Goal: Task Accomplishment & Management: Manage account settings

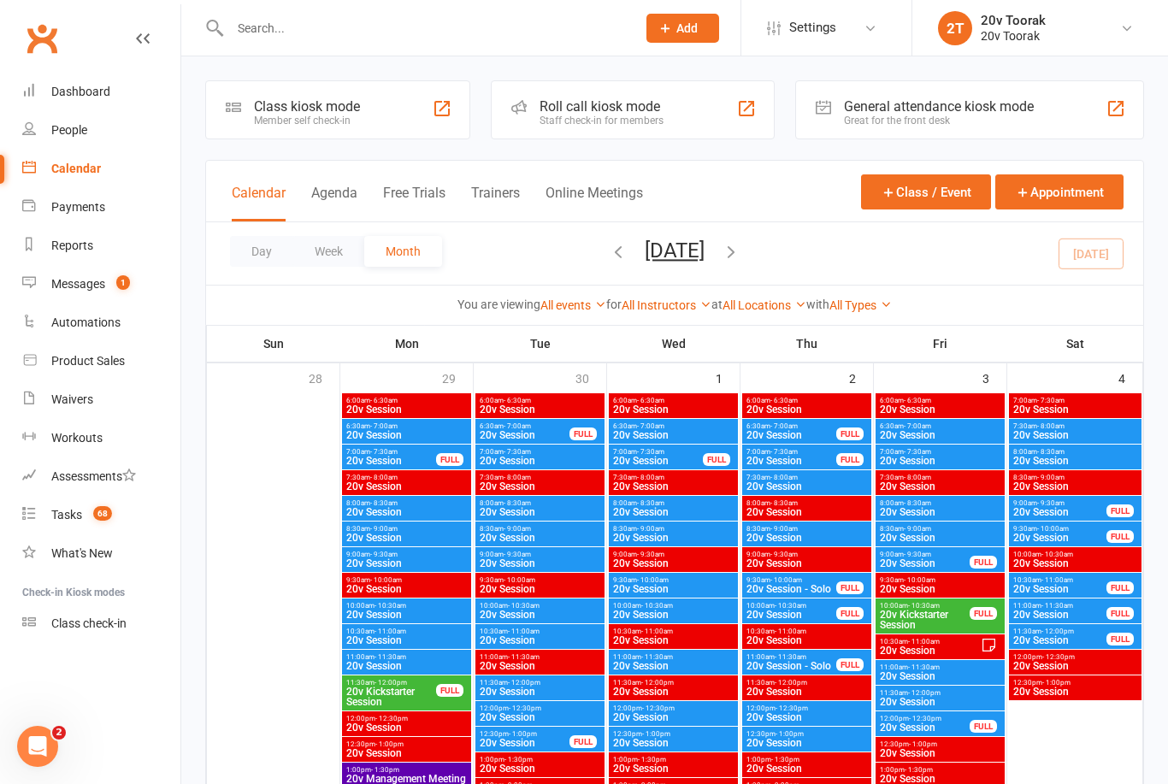
click at [80, 292] on link "Messages 1" at bounding box center [101, 284] width 158 height 38
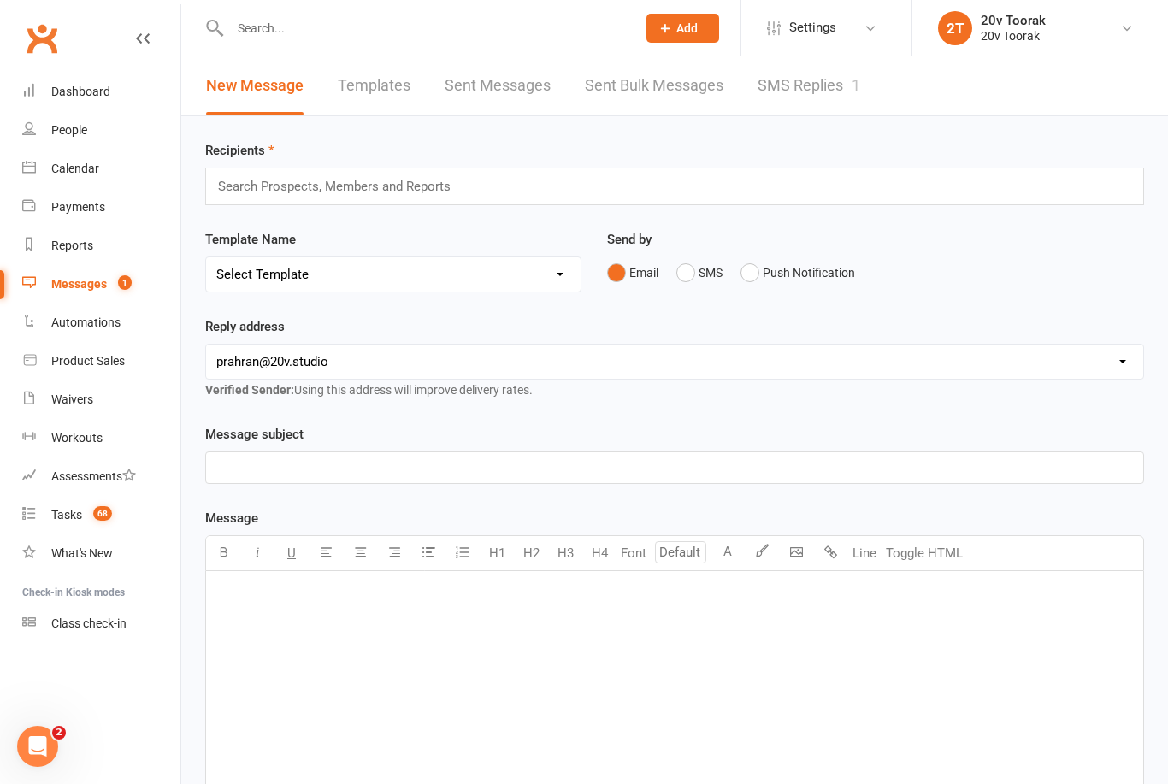
click at [852, 91] on link "SMS Replies 1" at bounding box center [809, 85] width 103 height 59
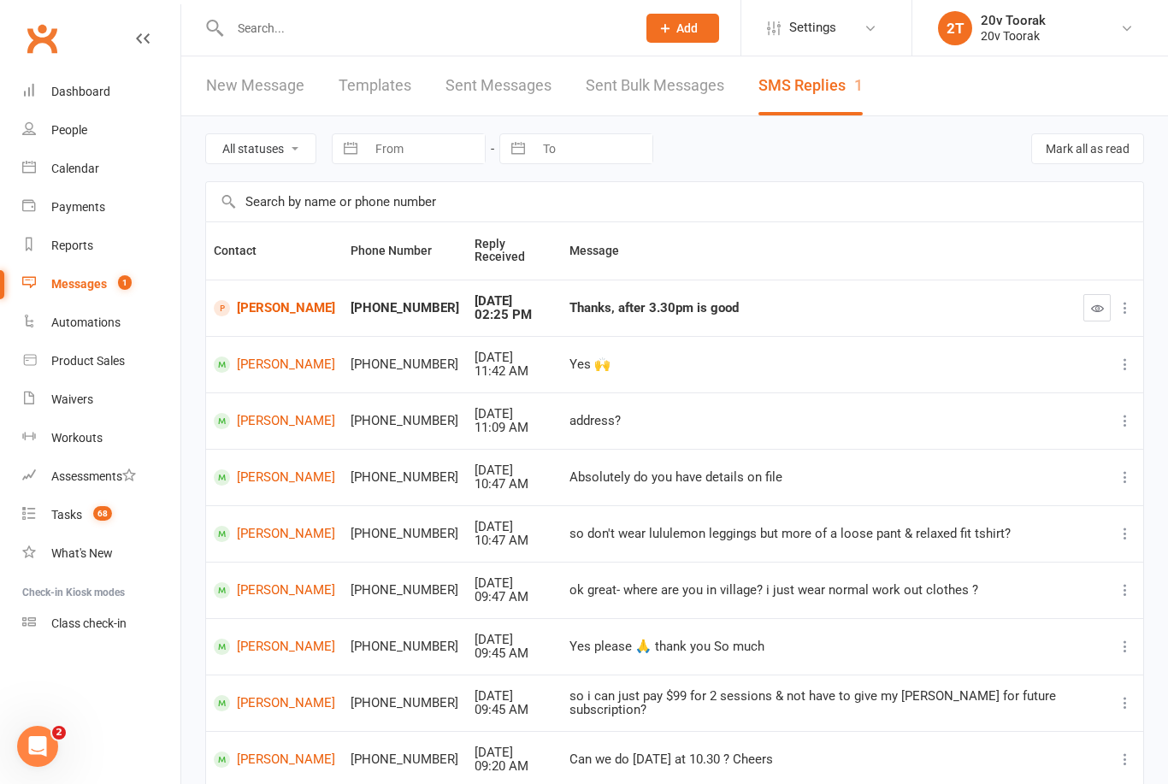
click at [42, 126] on link "People" at bounding box center [101, 130] width 158 height 38
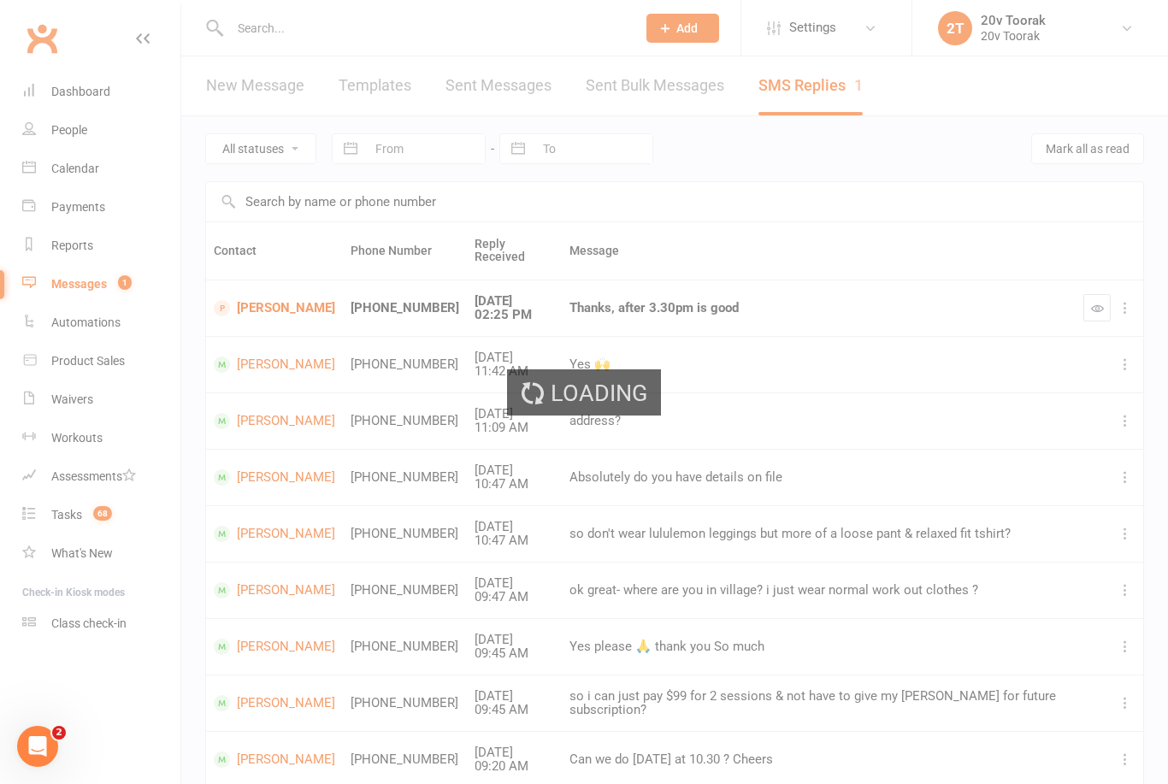
select select "100"
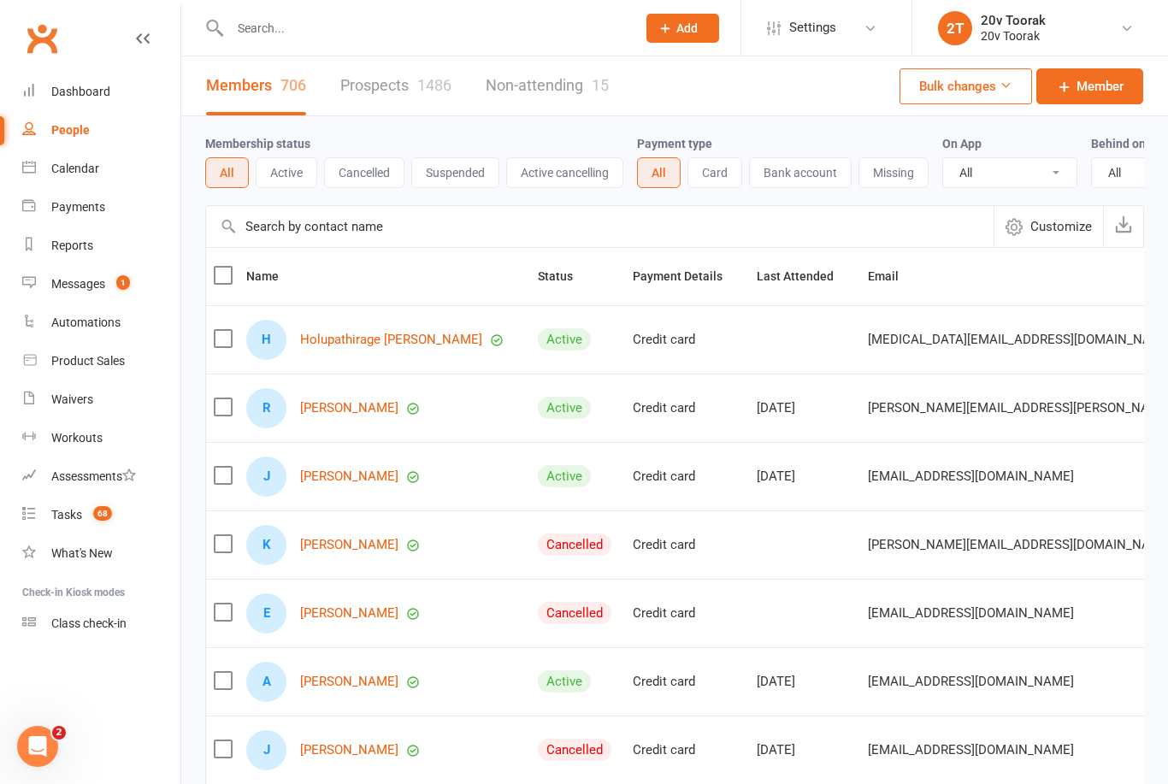
click at [369, 83] on link "Prospects 1486" at bounding box center [395, 85] width 111 height 59
click at [0, 0] on div "Loading" at bounding box center [0, 0] width 0 height 0
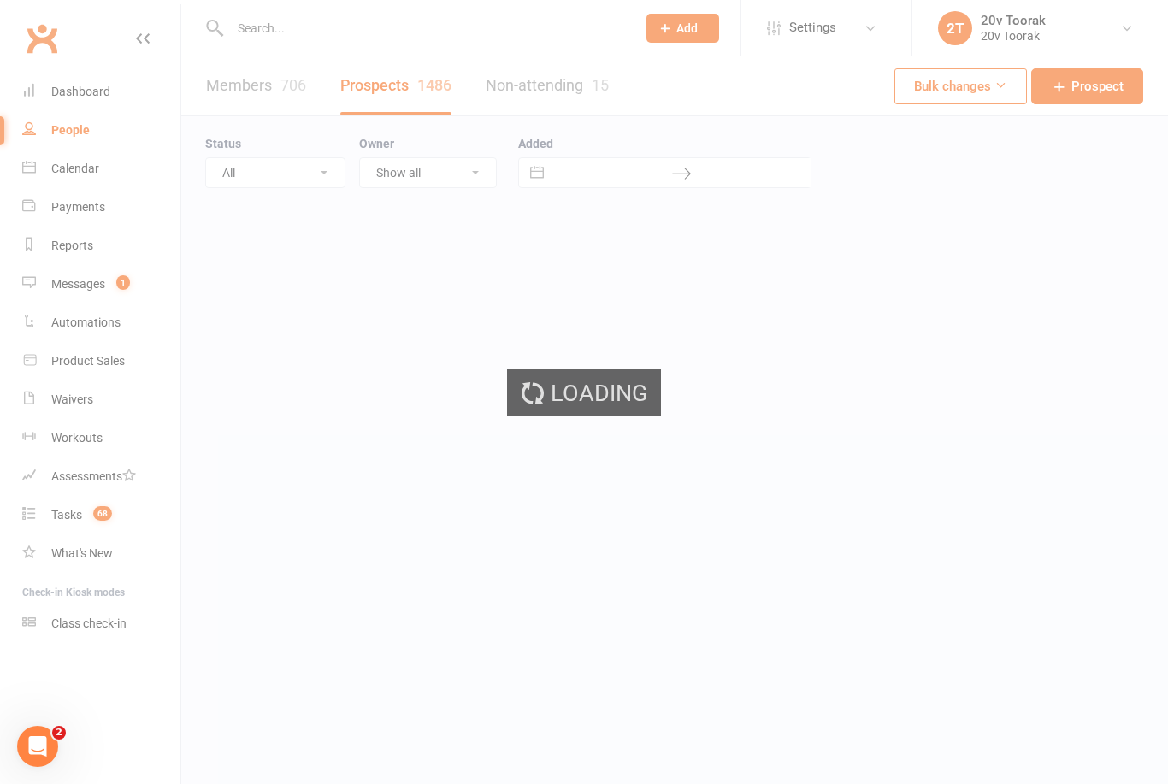
select select "100"
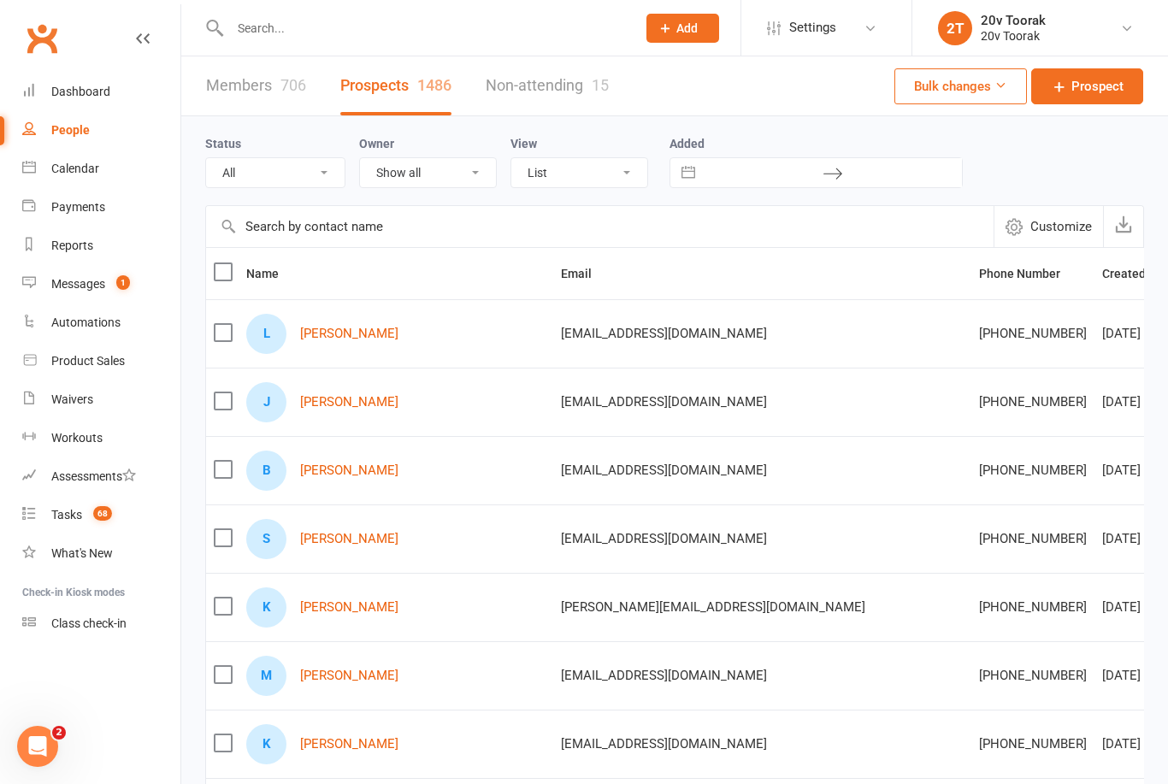
click at [341, 409] on link "[PERSON_NAME]" at bounding box center [349, 402] width 98 height 15
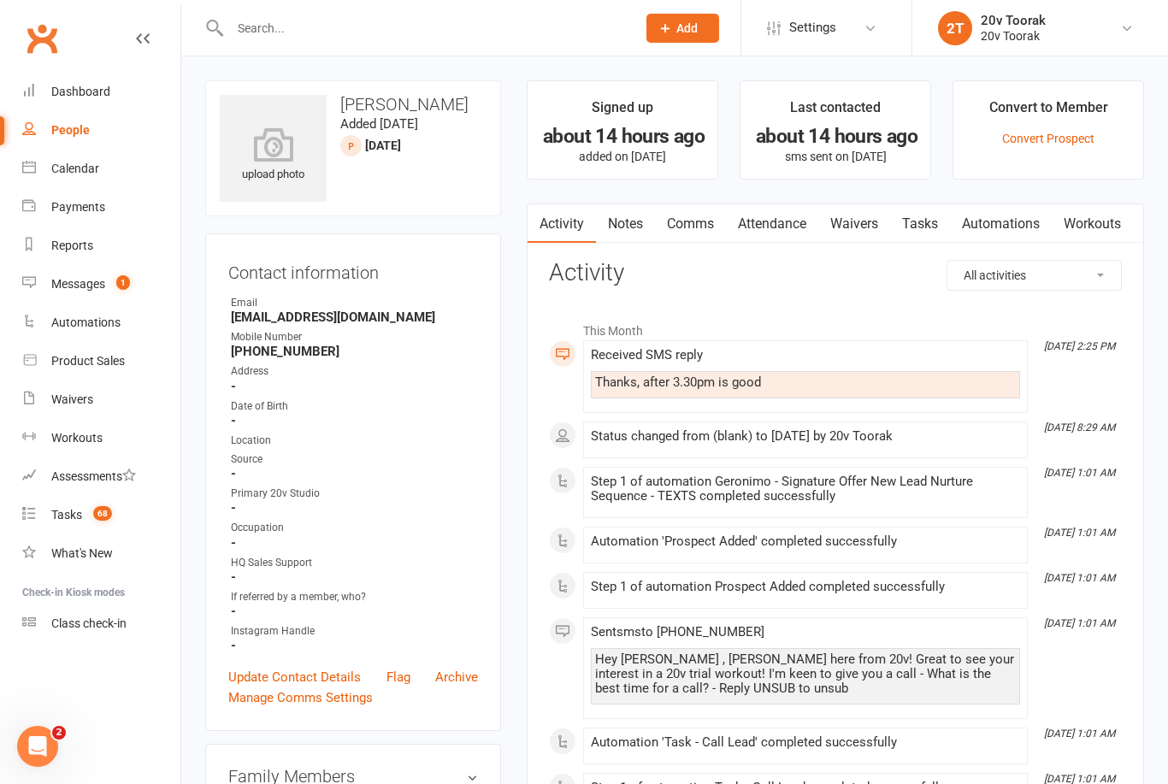
click at [329, 667] on link "Update Contact Details" at bounding box center [294, 677] width 133 height 21
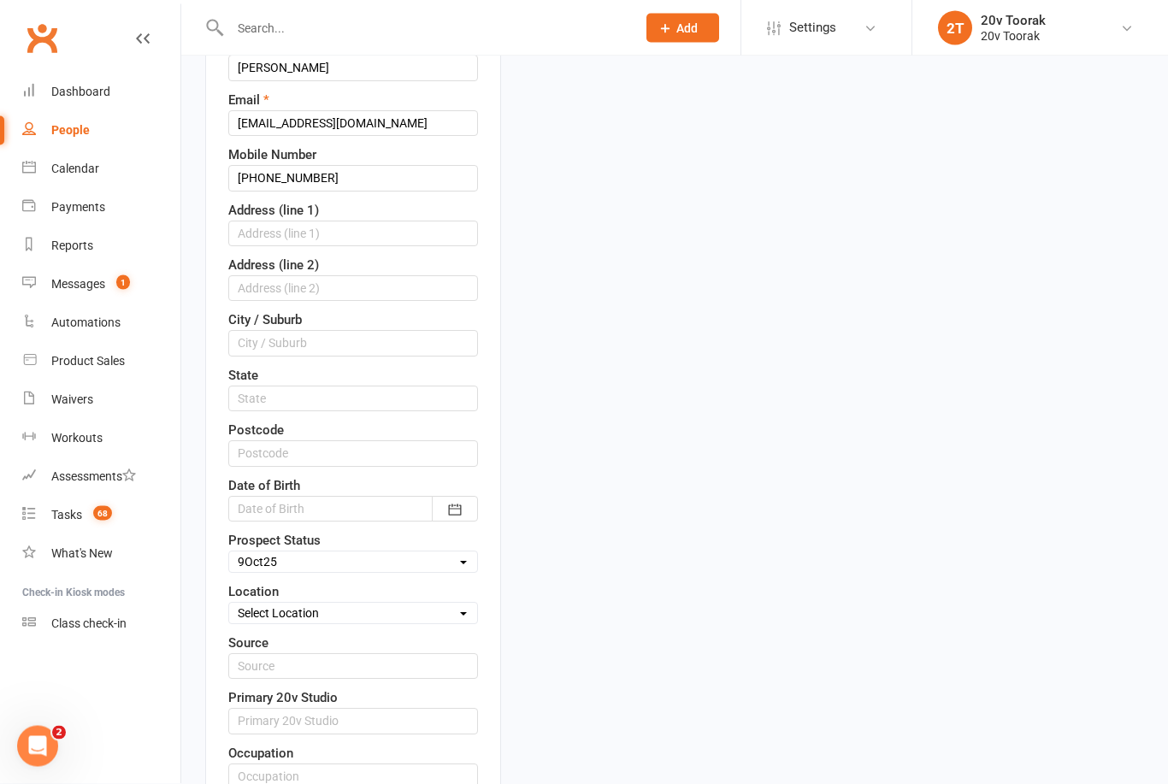
scroll to position [347, 0]
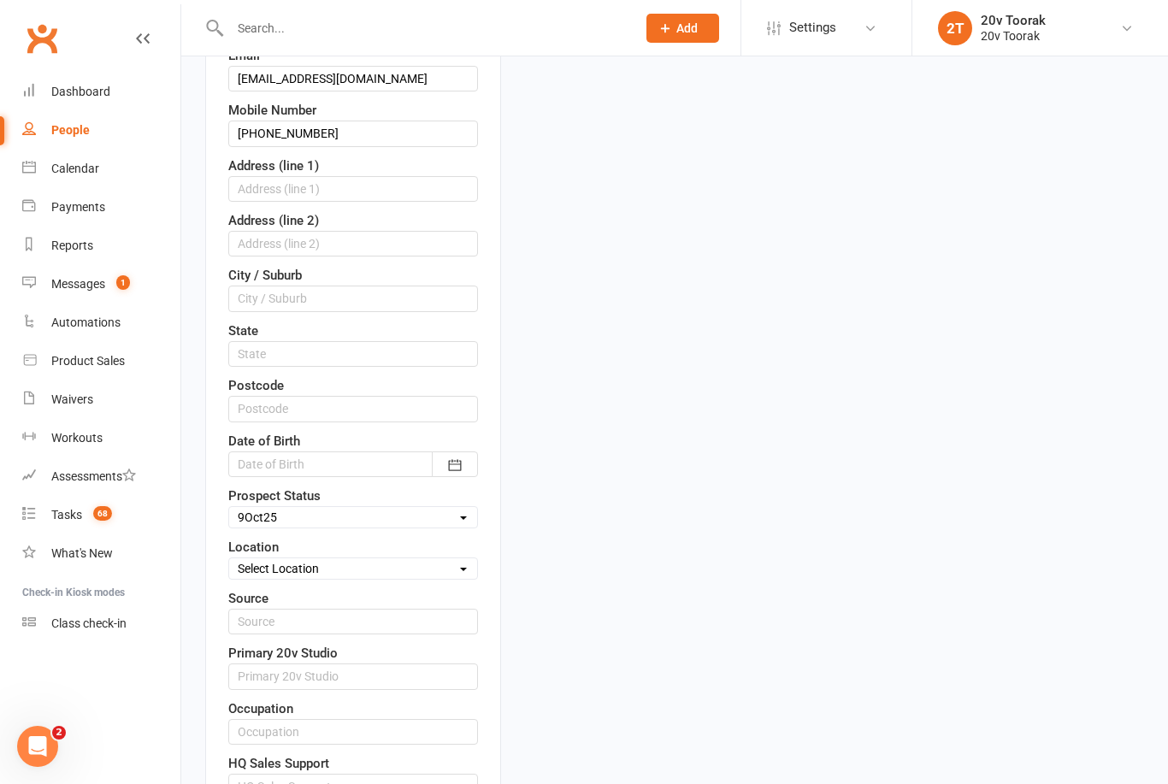
click at [368, 520] on select "Select Parachute Referrals In Communication Call Lter Task Comms [DATE] [DATE] …" at bounding box center [353, 517] width 248 height 19
select select "Call Lter Task Comms"
click at [345, 310] on input "text" at bounding box center [353, 299] width 250 height 26
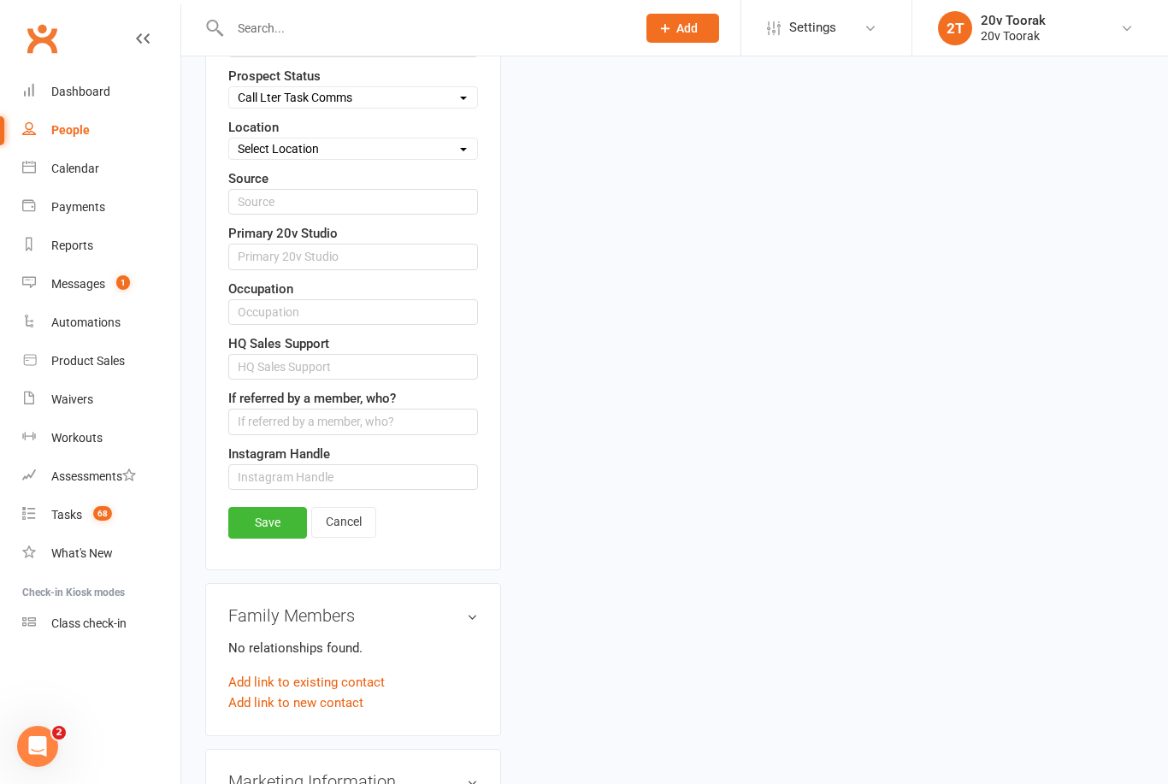
click at [270, 534] on link "Save" at bounding box center [267, 522] width 79 height 31
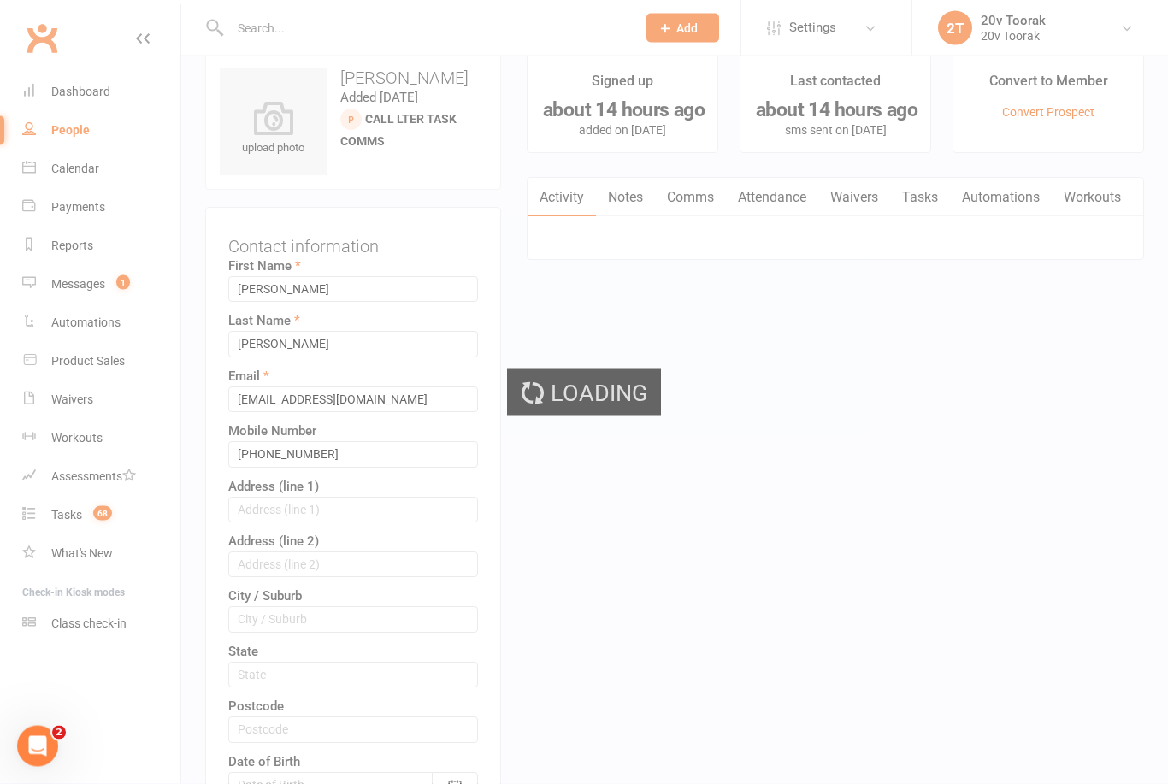
scroll to position [0, 0]
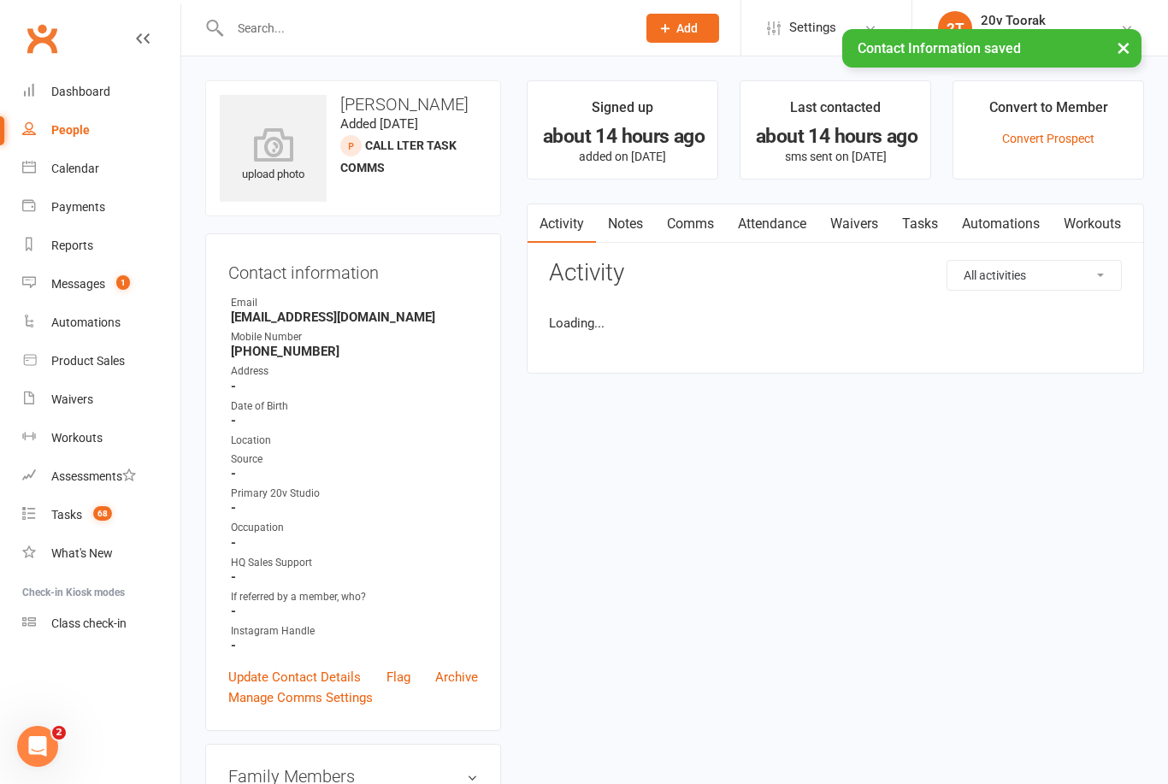
click at [917, 216] on link "Tasks" at bounding box center [920, 223] width 60 height 39
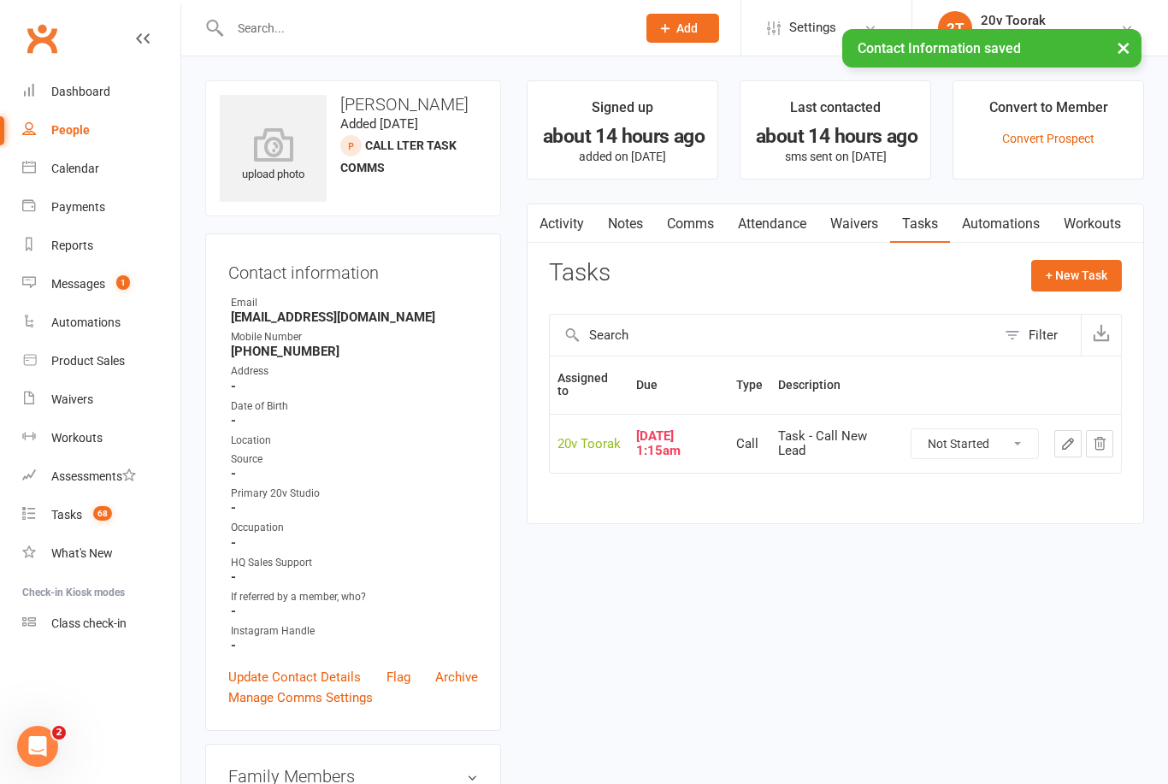
click at [982, 443] on select "Not Started In Progress Waiting Complete" at bounding box center [974, 443] width 127 height 29
select select "unstarted"
click at [1092, 270] on button "+ New Task" at bounding box center [1076, 275] width 91 height 31
select select "45736"
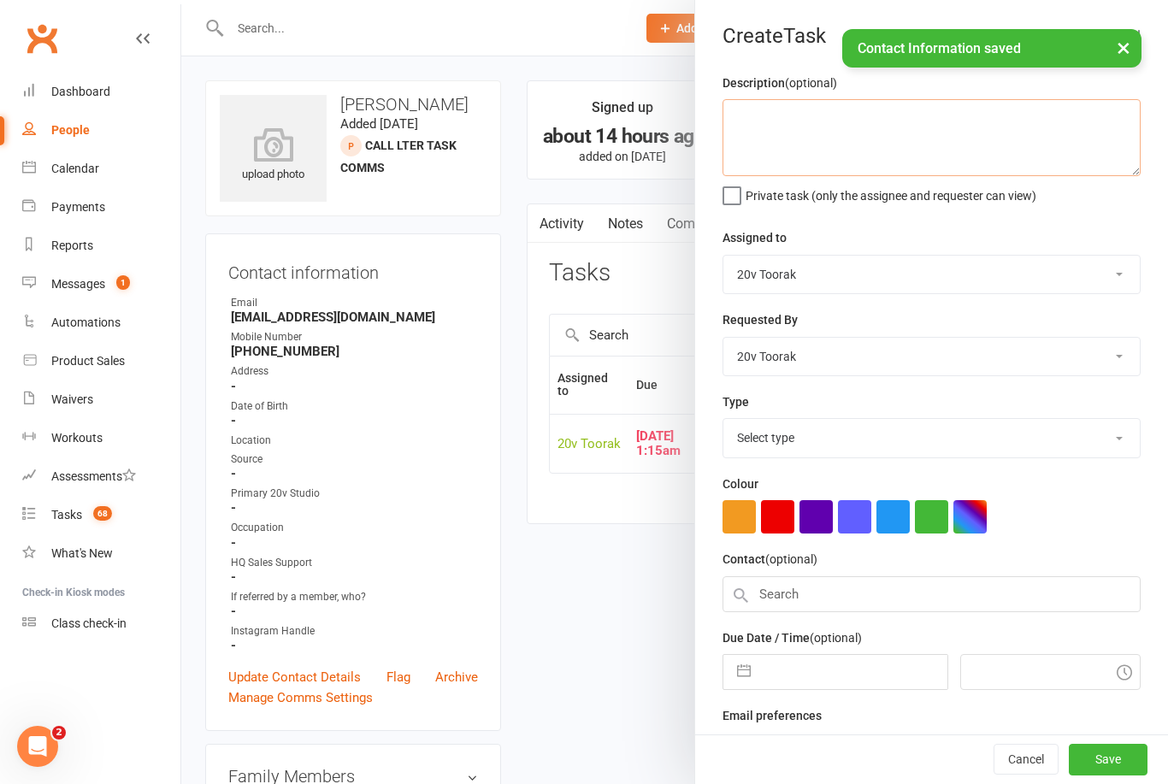
click at [970, 134] on textarea at bounding box center [931, 137] width 418 height 77
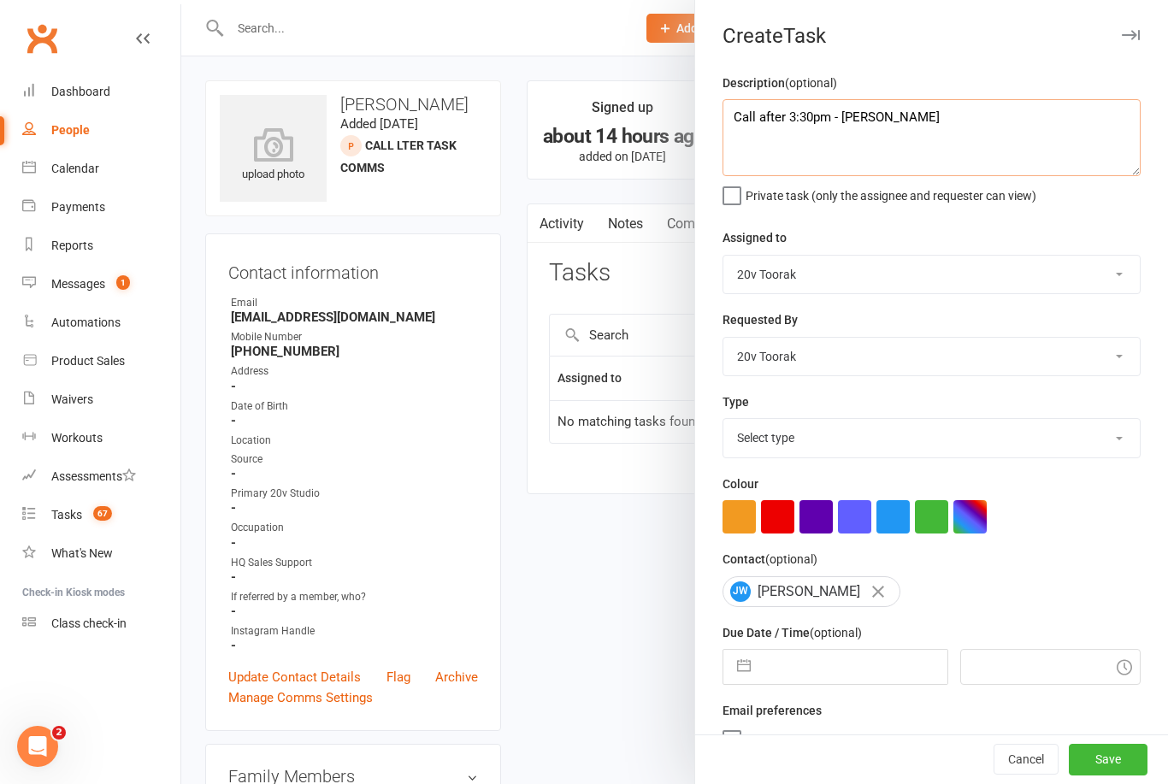
type textarea "Call after 3:30pm - [PERSON_NAME]"
click at [895, 270] on select "[PERSON_NAME] 20v Toorak [PERSON_NAME] [PERSON_NAME]" at bounding box center [931, 275] width 416 height 38
select select "46005"
click at [840, 439] on select "Select type Call Call - to book trial Confirm session attendance Confirm trial …" at bounding box center [931, 438] width 416 height 38
click at [856, 439] on select "Select type Call Call - to book trial Confirm session attendance Confirm trial …" at bounding box center [931, 438] width 416 height 38
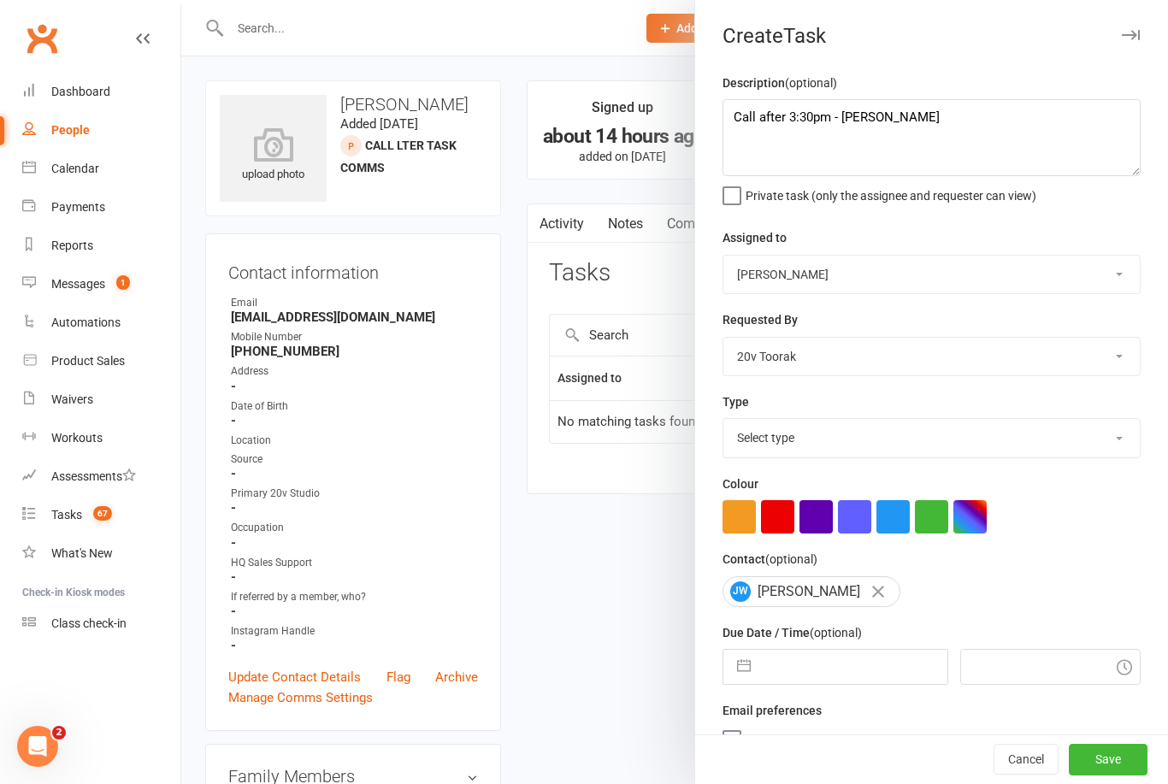
select select "32301"
click at [744, 655] on button "button" at bounding box center [743, 667] width 31 height 34
select select "8"
select select "2025"
select select "9"
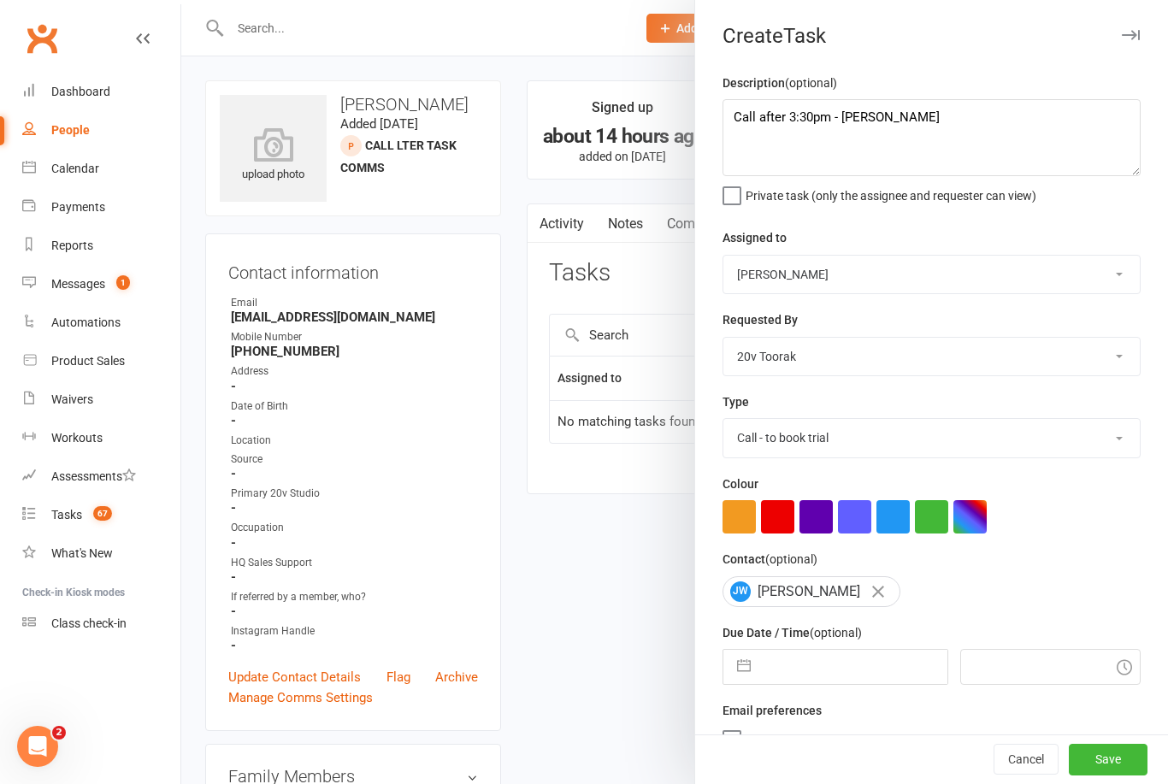
select select "2025"
select select "10"
select select "2025"
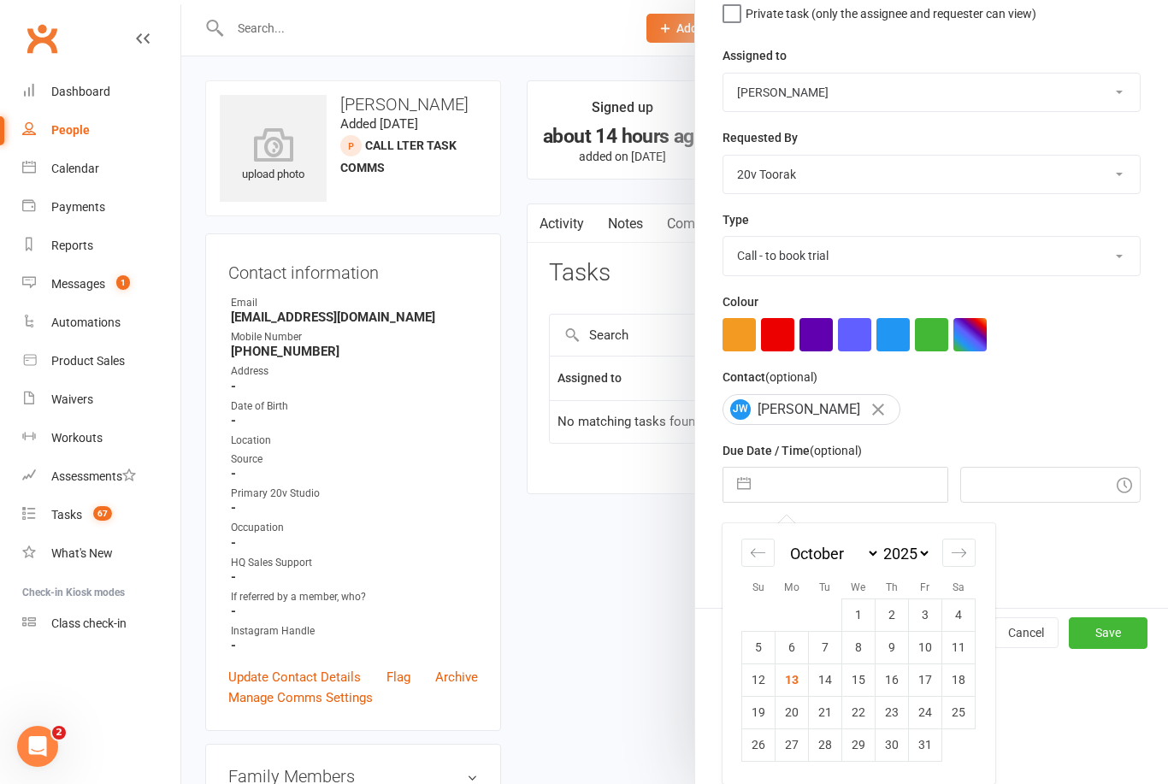
click at [798, 686] on td "13" at bounding box center [791, 679] width 33 height 32
type input "[DATE]"
type input "3:15pm"
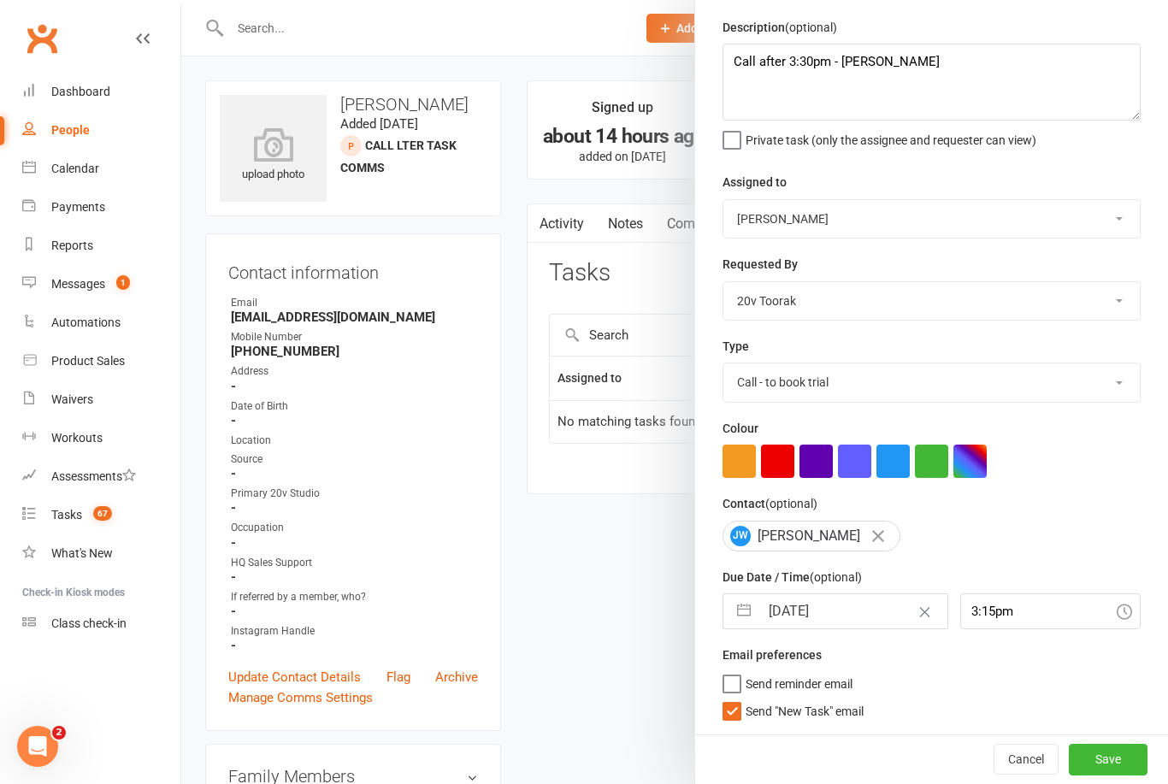
scroll to position [59, 0]
click at [841, 711] on span "Send "New Task" email" at bounding box center [805, 709] width 118 height 20
click at [841, 699] on input "Send "New Task" email" at bounding box center [792, 699] width 141 height 0
checkbox input "false"
click at [996, 606] on input "3:15pm" at bounding box center [1050, 611] width 181 height 36
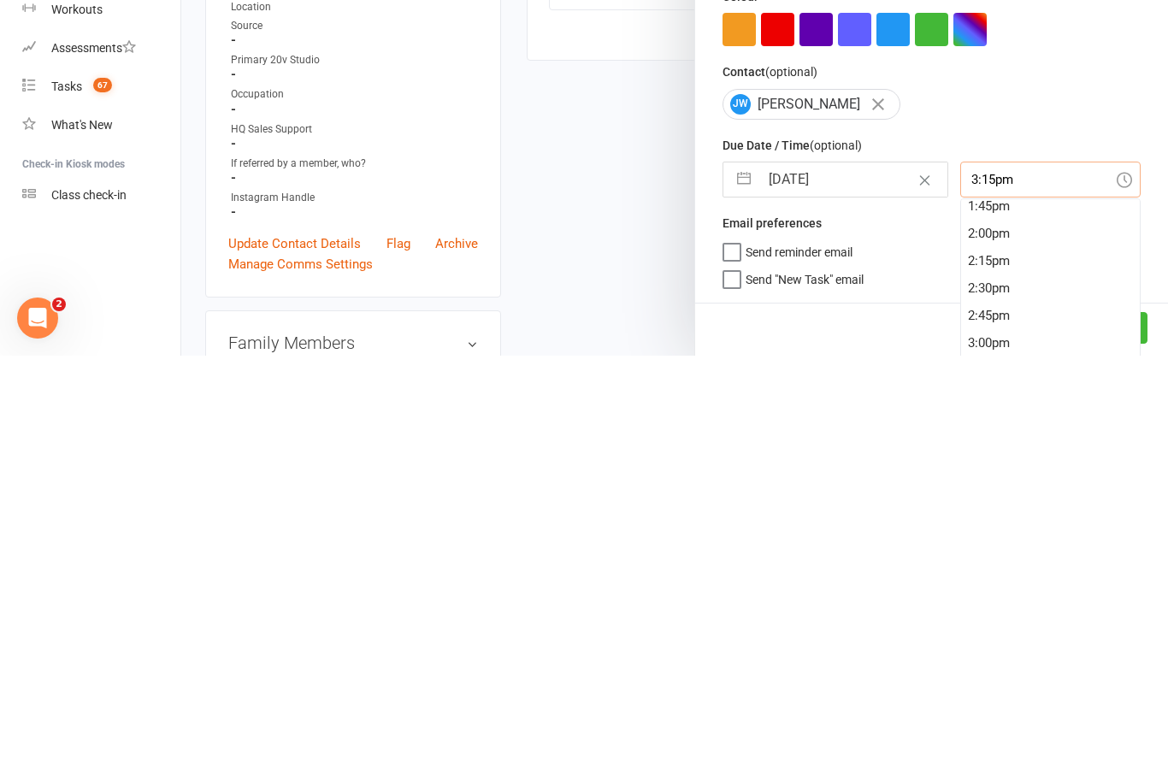
scroll to position [1508, 0]
click at [1005, 651] on div "2:00pm" at bounding box center [1051, 664] width 180 height 27
type input "2:00pm"
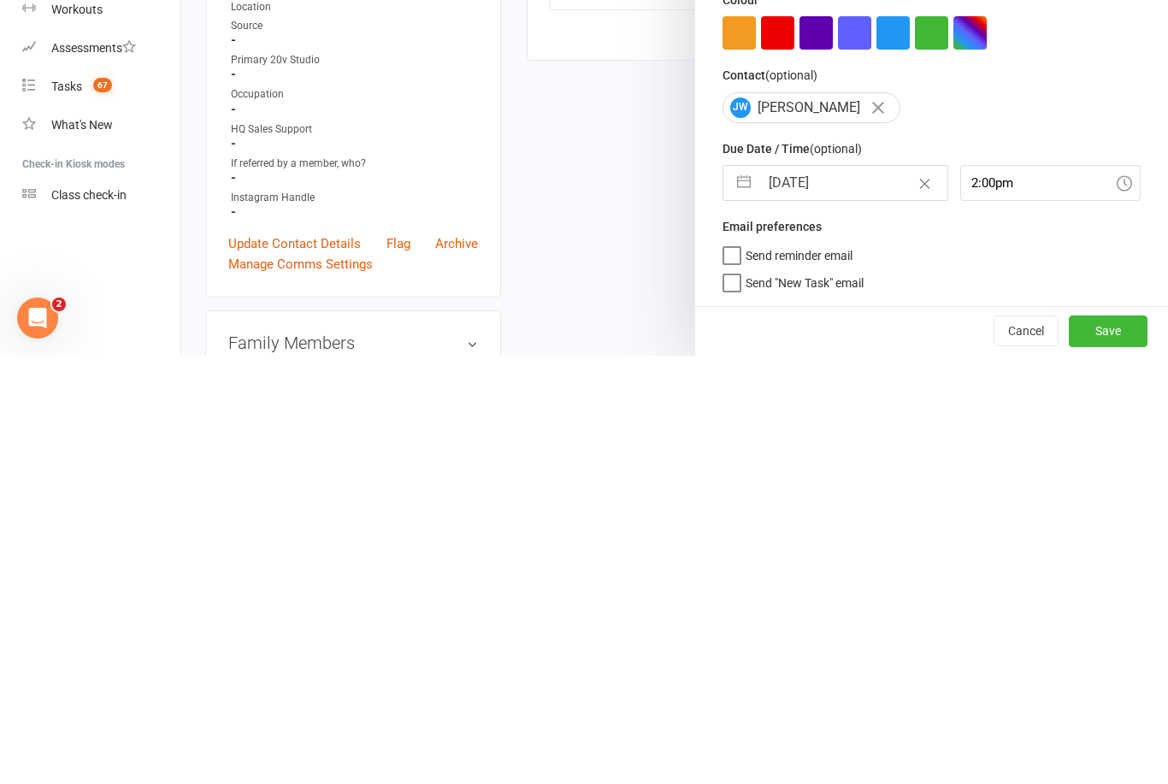
click at [1079, 744] on button "Save" at bounding box center [1108, 759] width 79 height 31
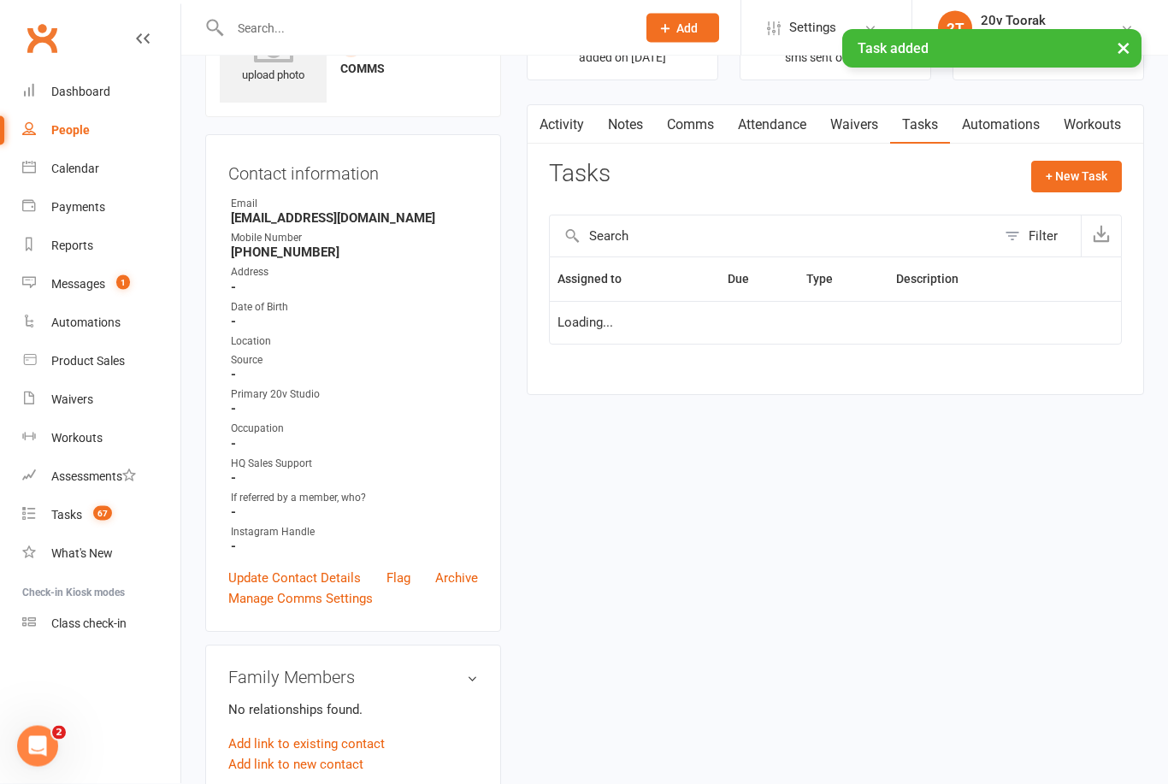
scroll to position [0, 0]
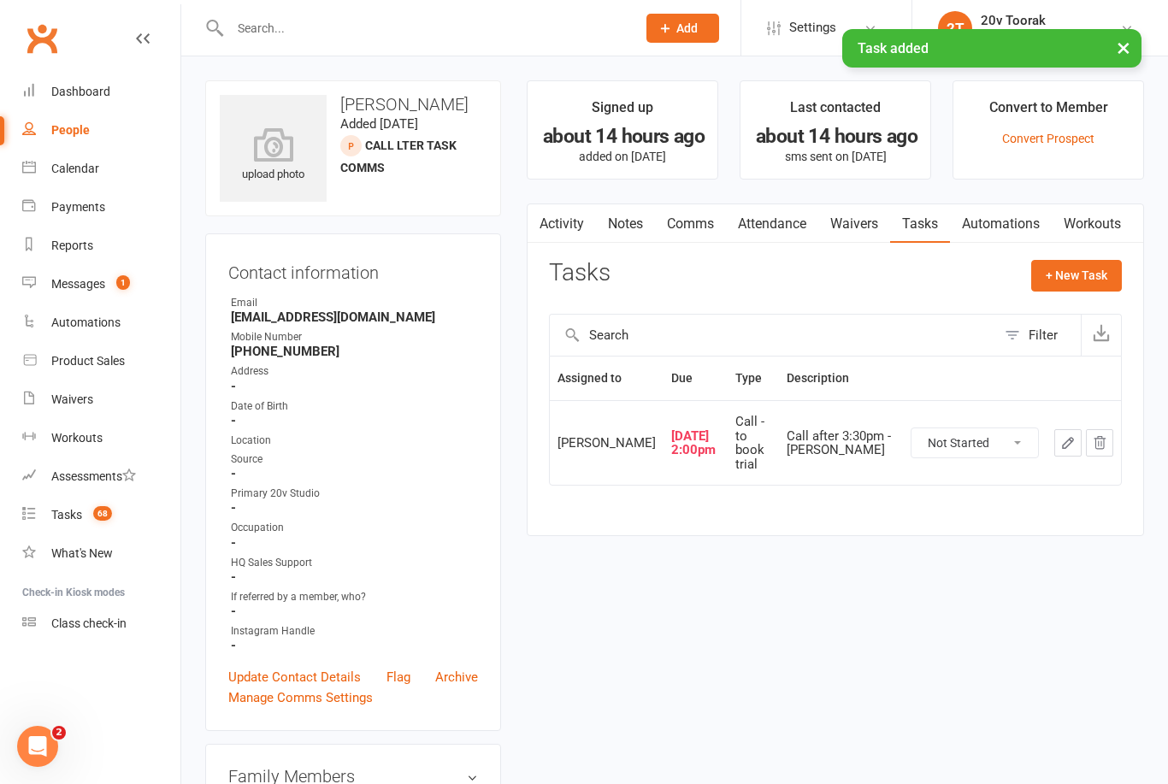
click at [630, 229] on link "Notes" at bounding box center [625, 223] width 59 height 39
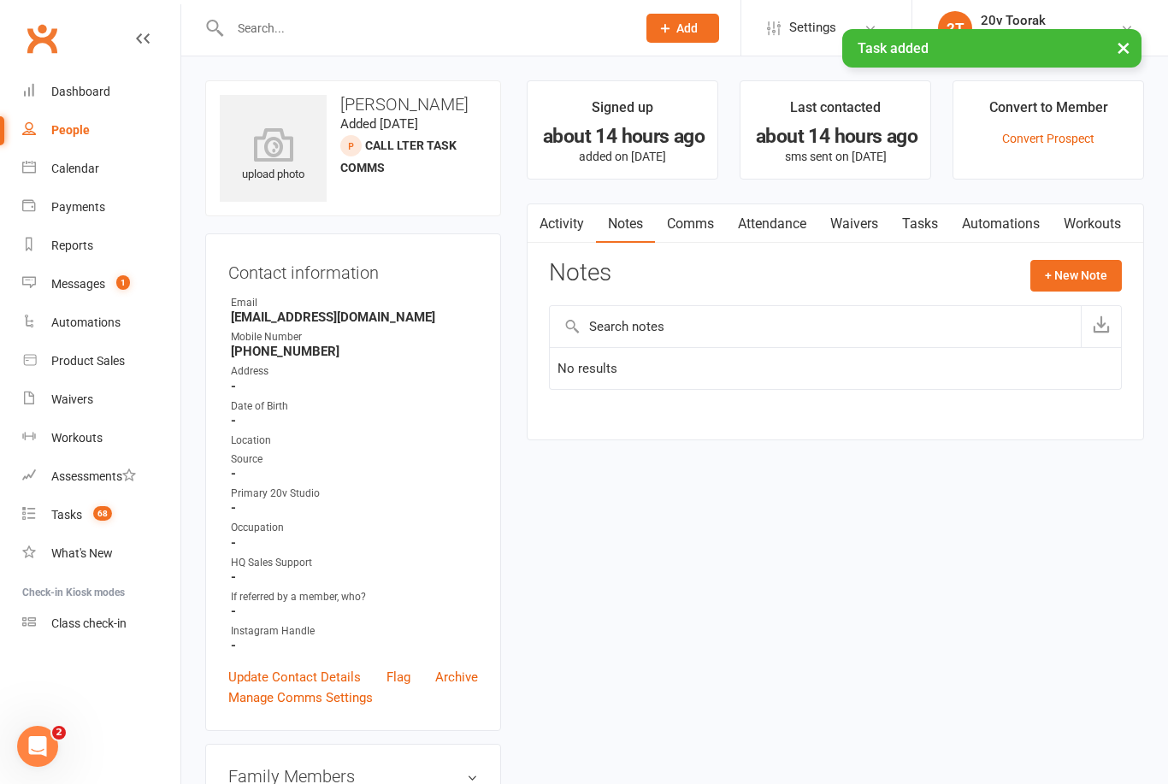
click at [1081, 271] on button "+ New Note" at bounding box center [1075, 275] width 91 height 31
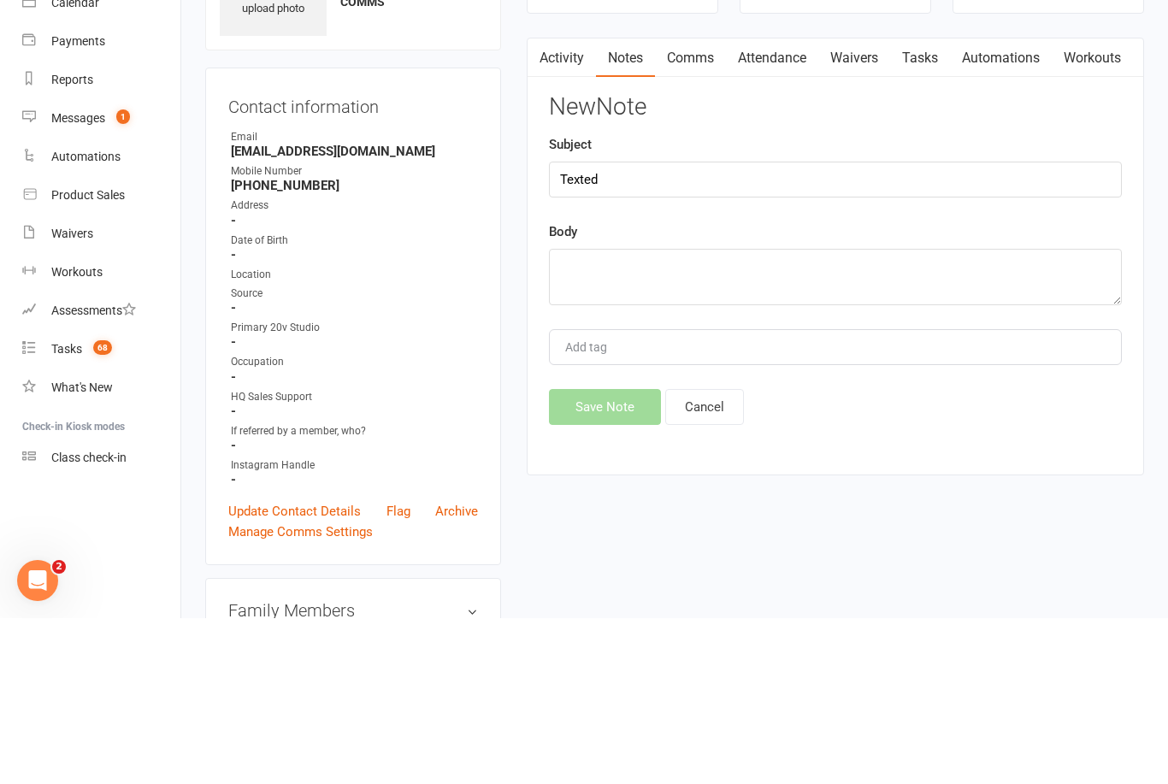
type input "Texted"
click at [773, 415] on textarea at bounding box center [835, 443] width 573 height 56
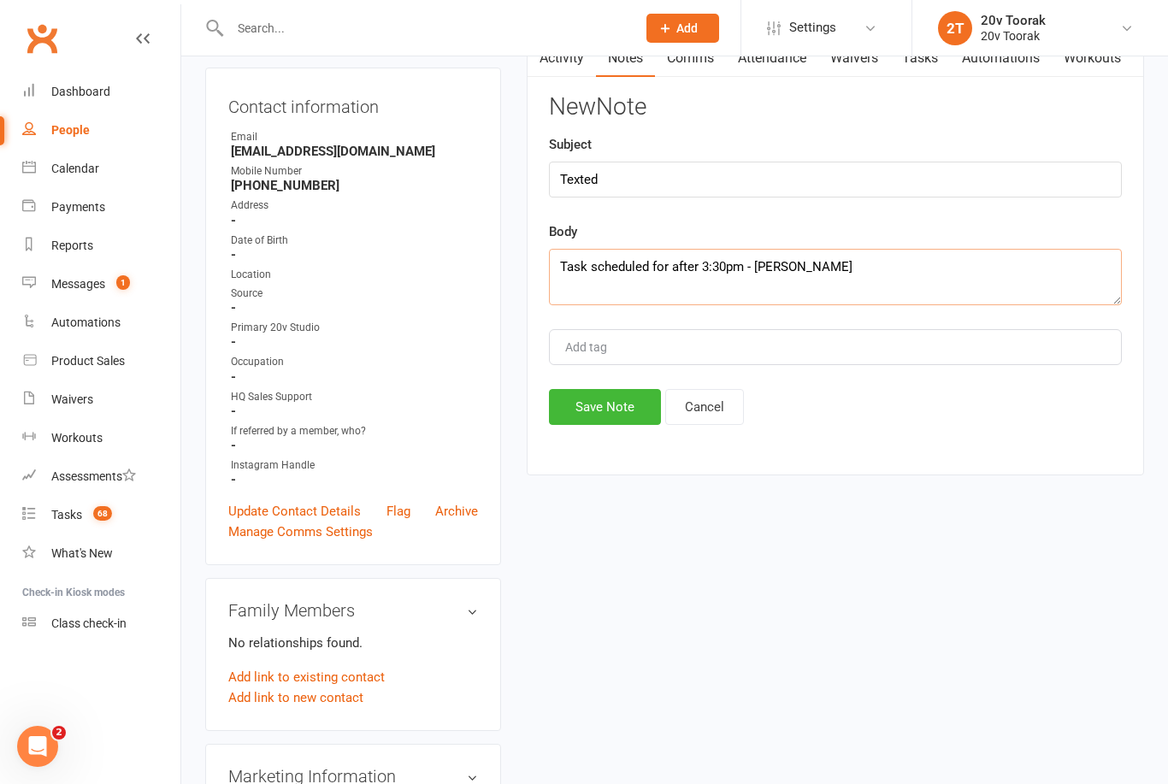
type textarea "Task scheduled for after 3:30pm - [PERSON_NAME]"
click at [599, 409] on button "Save Note" at bounding box center [605, 407] width 112 height 36
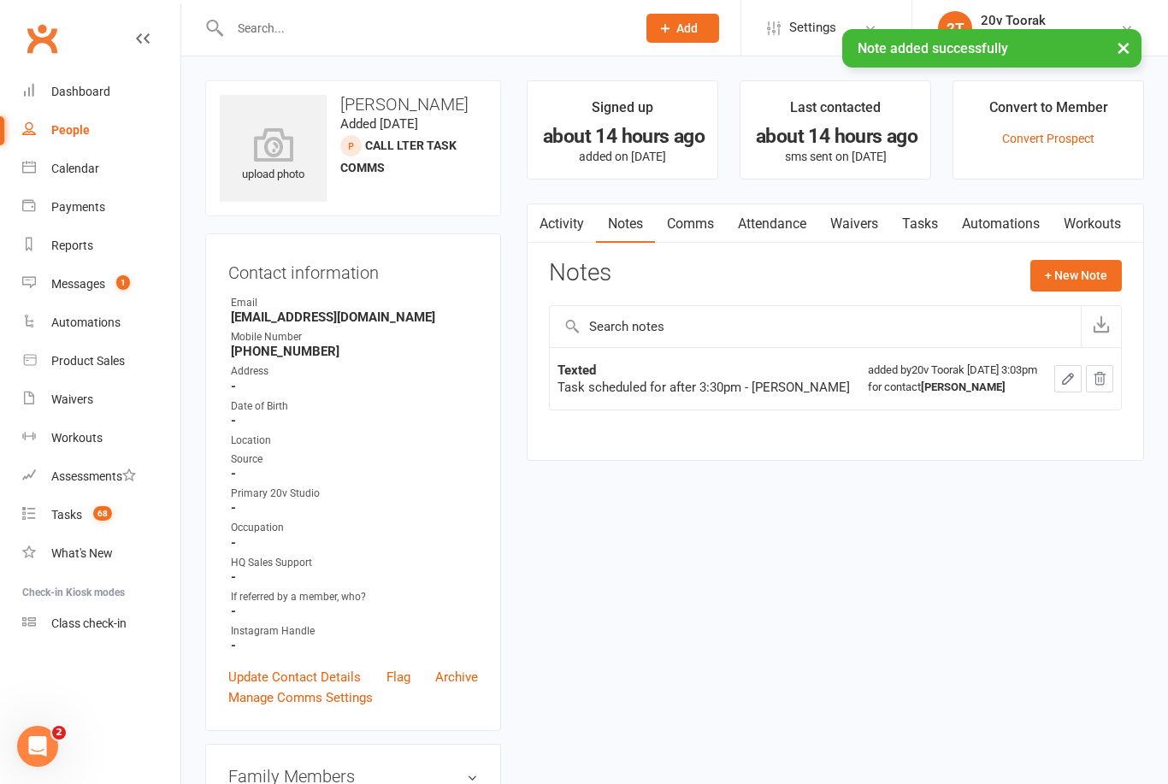
click at [65, 281] on div "Messages" at bounding box center [78, 284] width 54 height 14
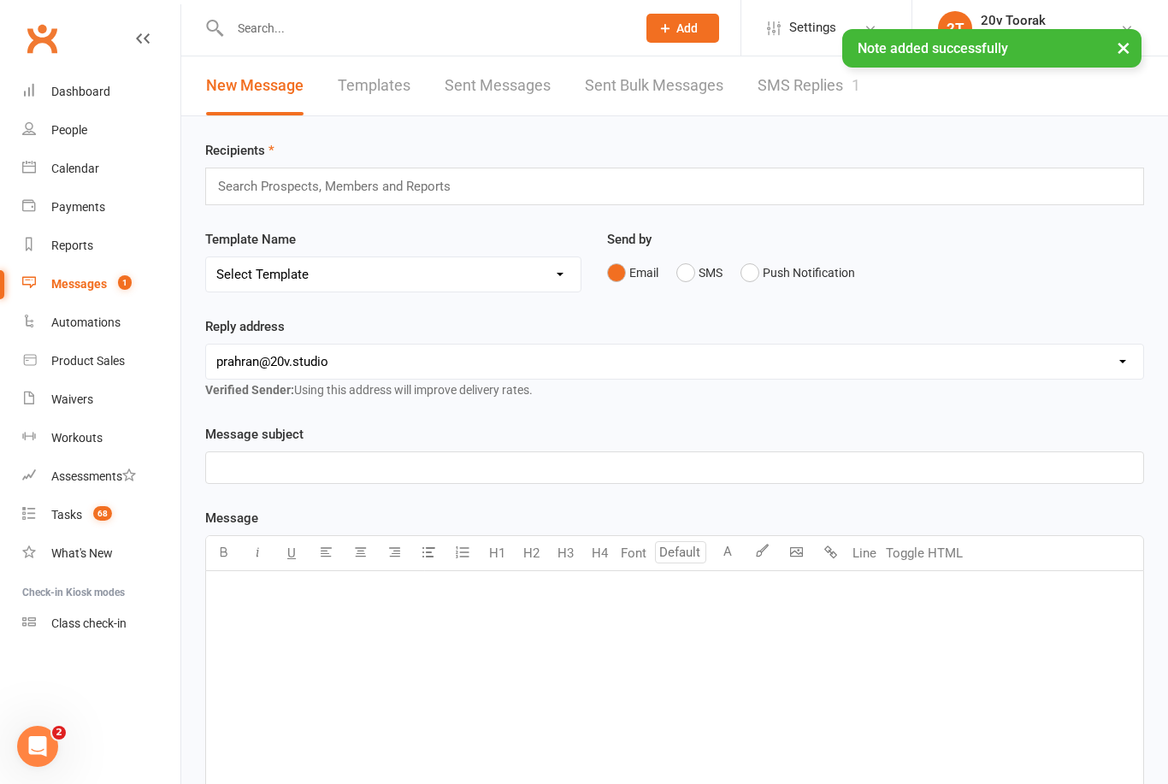
click at [815, 94] on link "SMS Replies 1" at bounding box center [809, 85] width 103 height 59
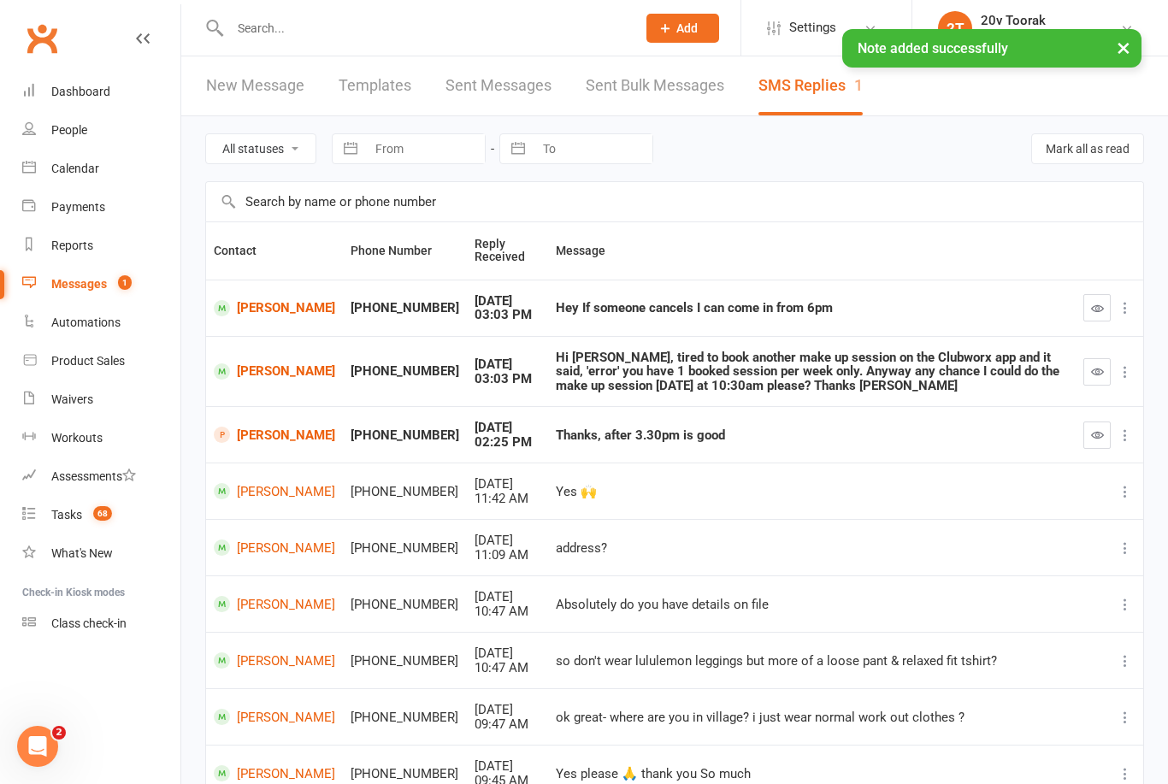
click at [1091, 434] on icon "button" at bounding box center [1097, 434] width 13 height 13
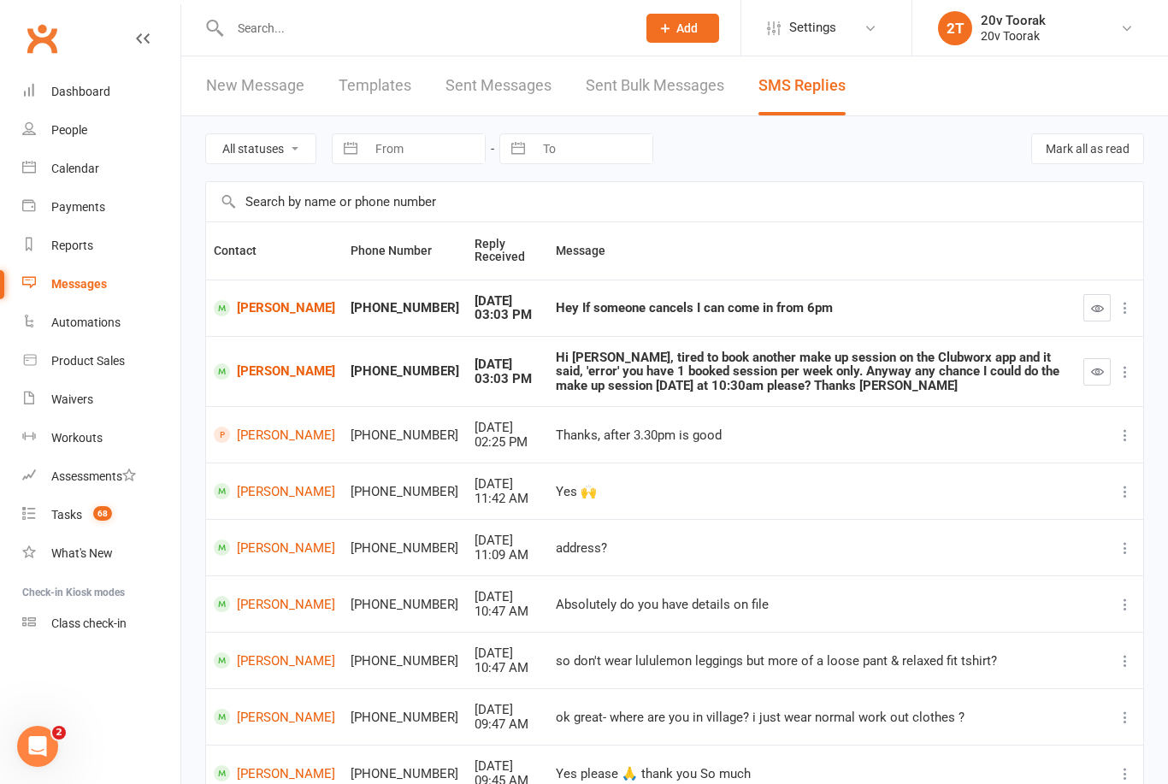
click at [247, 366] on link "[PERSON_NAME]" at bounding box center [274, 371] width 121 height 16
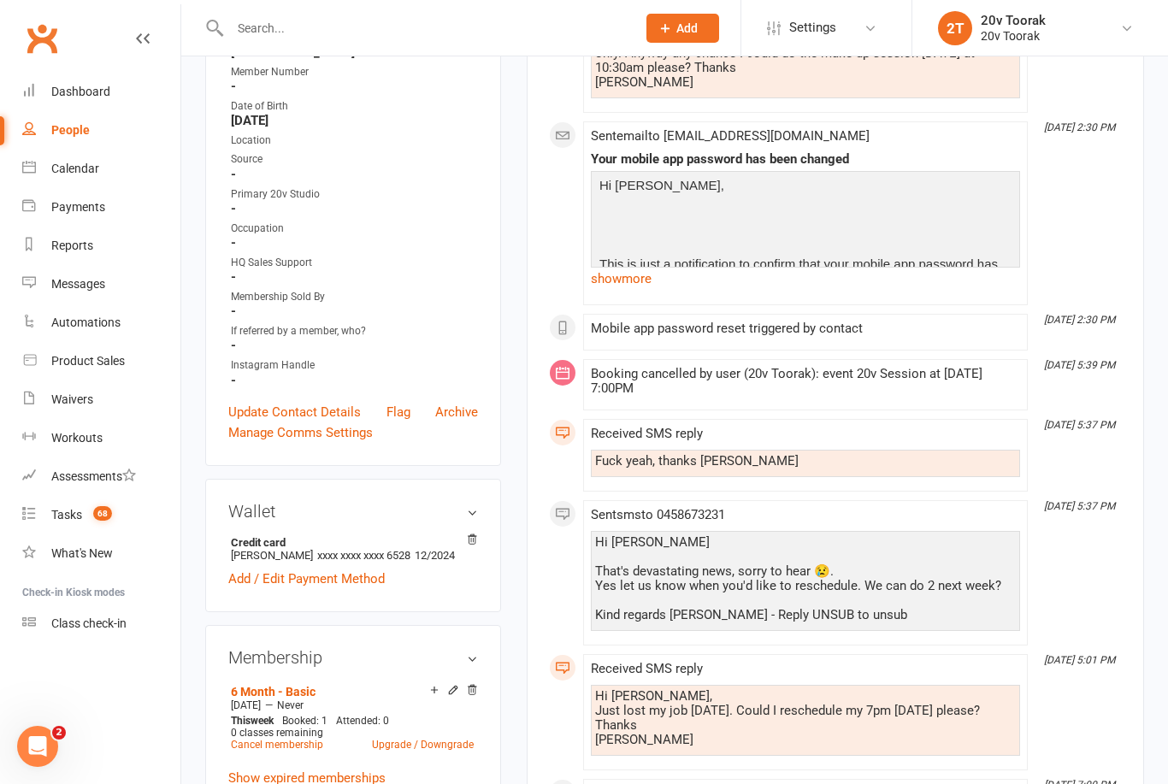
scroll to position [463, 0]
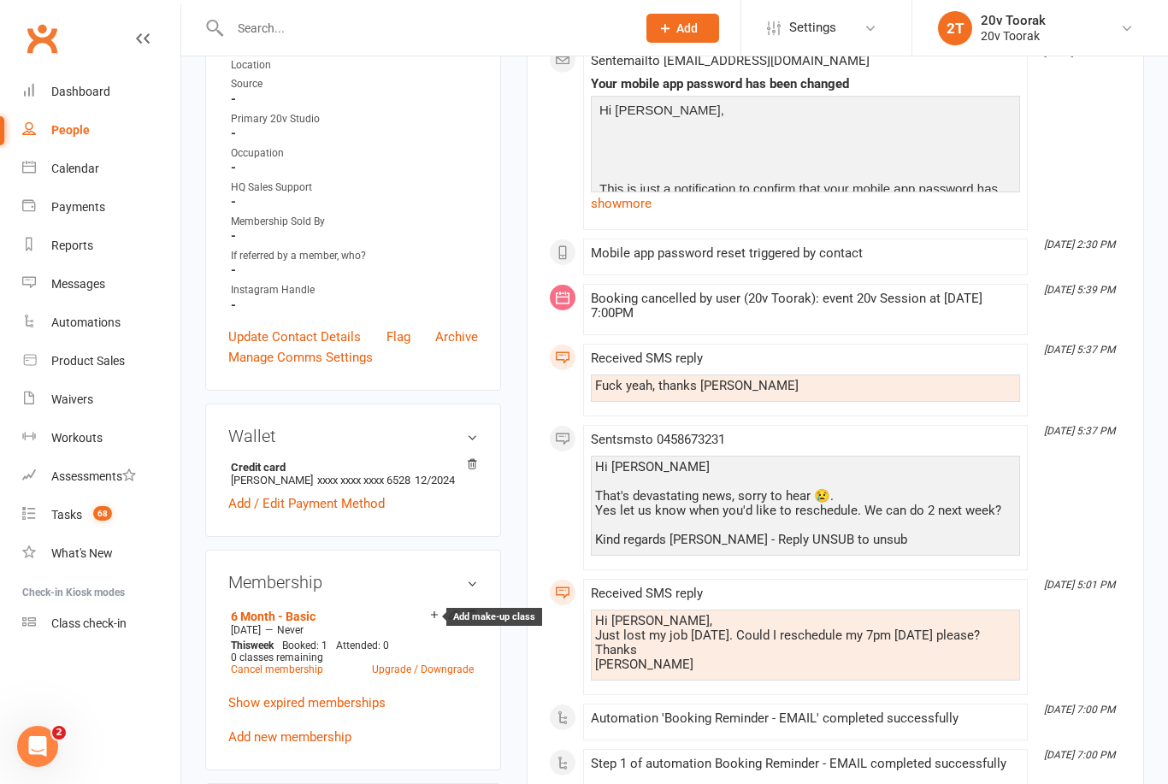
click at [431, 619] on icon at bounding box center [434, 615] width 12 height 12
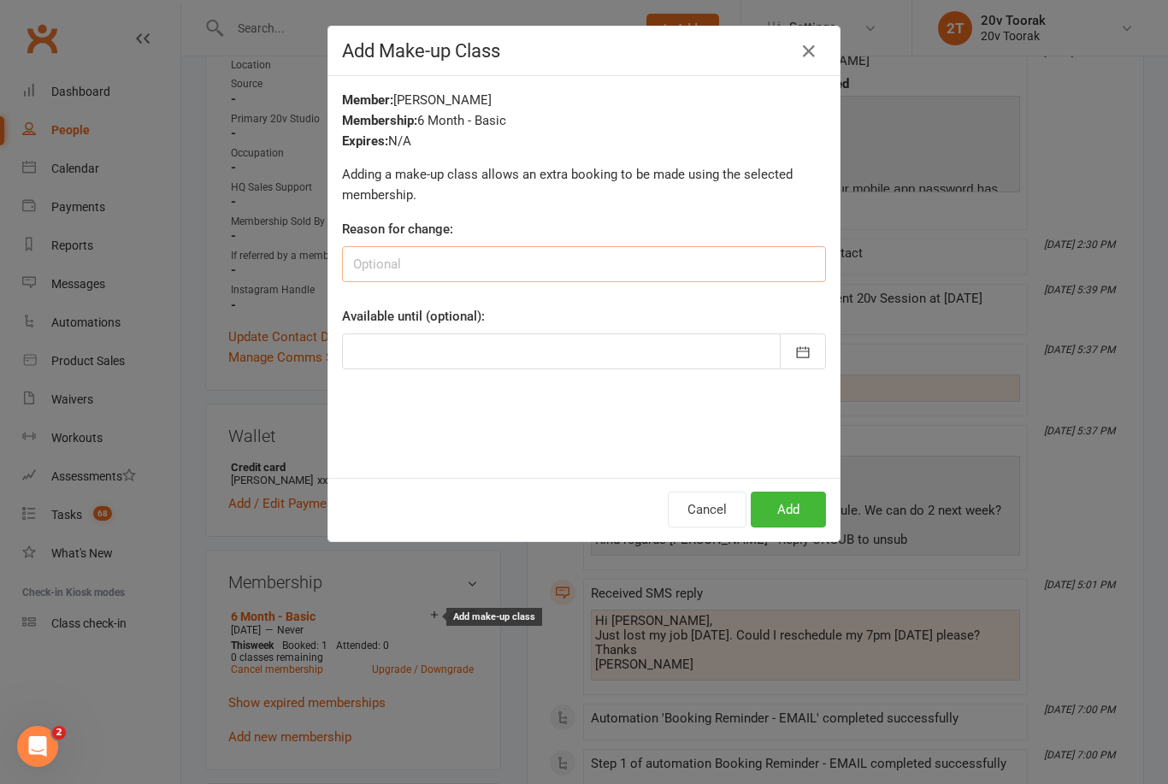
click at [534, 258] on input at bounding box center [584, 264] width 484 height 36
type input "Rescheduled session"
click at [808, 350] on icon "button" at bounding box center [802, 352] width 17 height 17
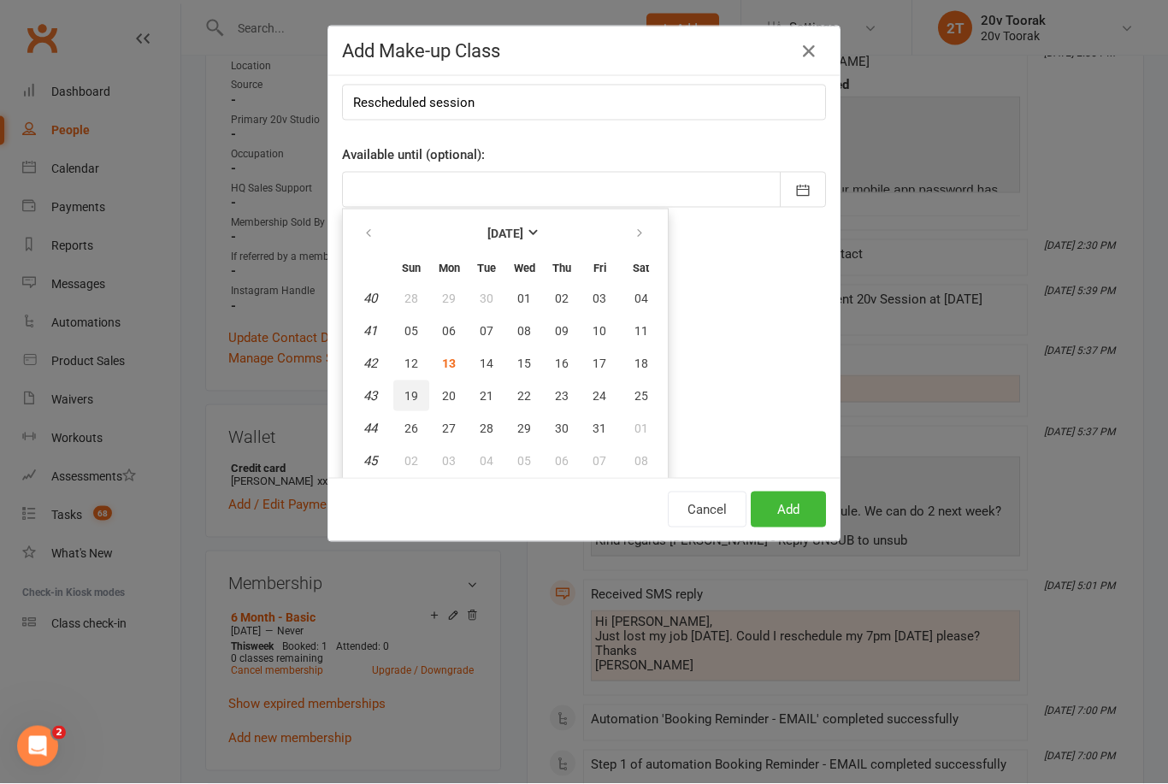
click at [403, 392] on button "19" at bounding box center [411, 395] width 36 height 31
type input "[DATE]"
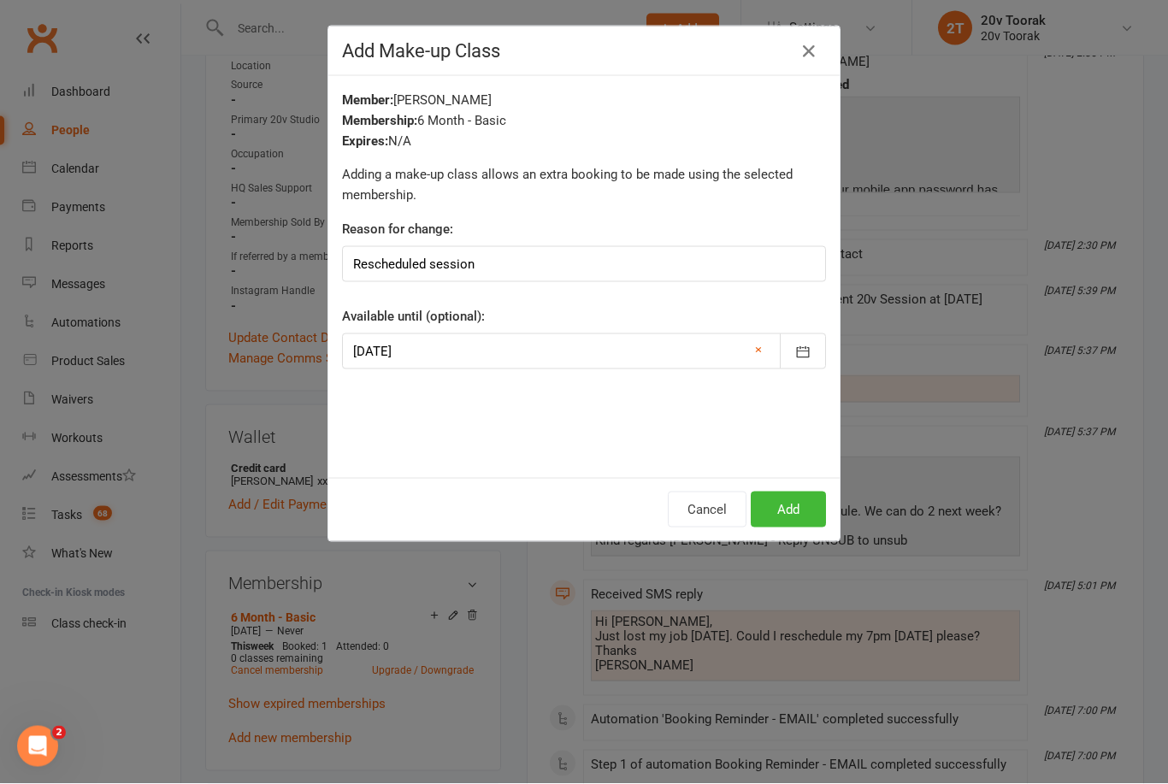
scroll to position [0, 0]
click at [805, 508] on button "Add" at bounding box center [788, 510] width 75 height 36
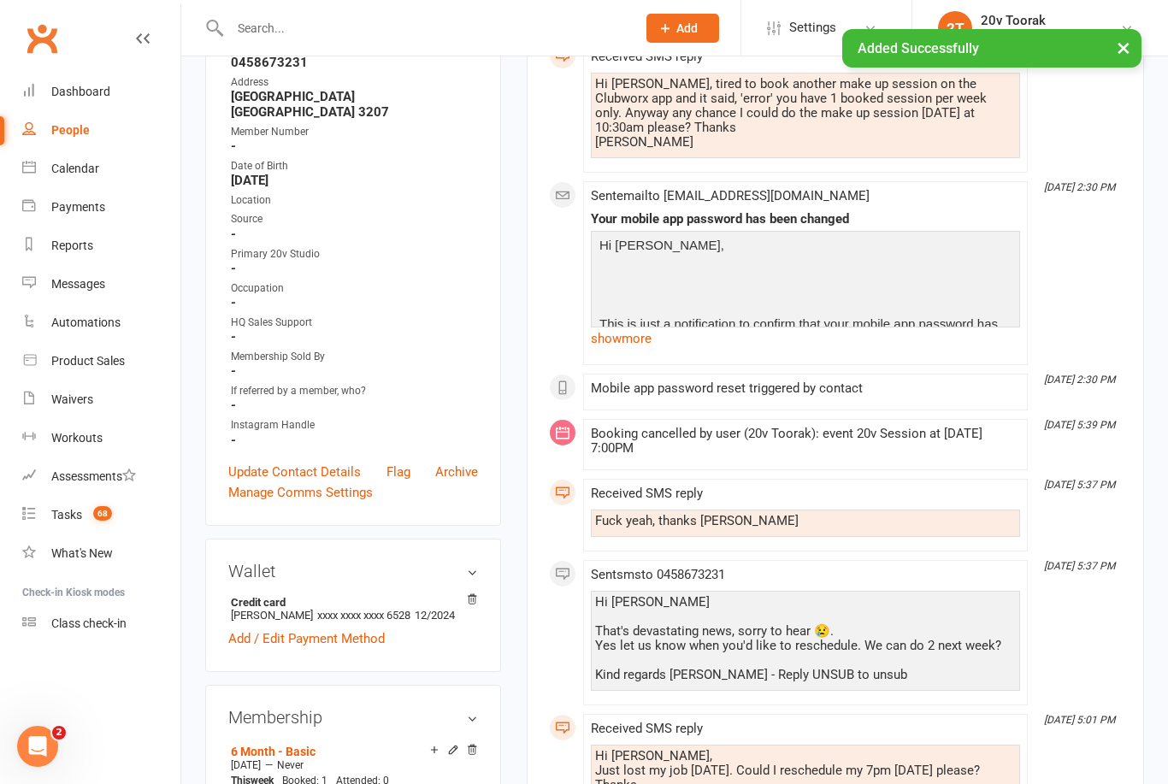
scroll to position [98, 0]
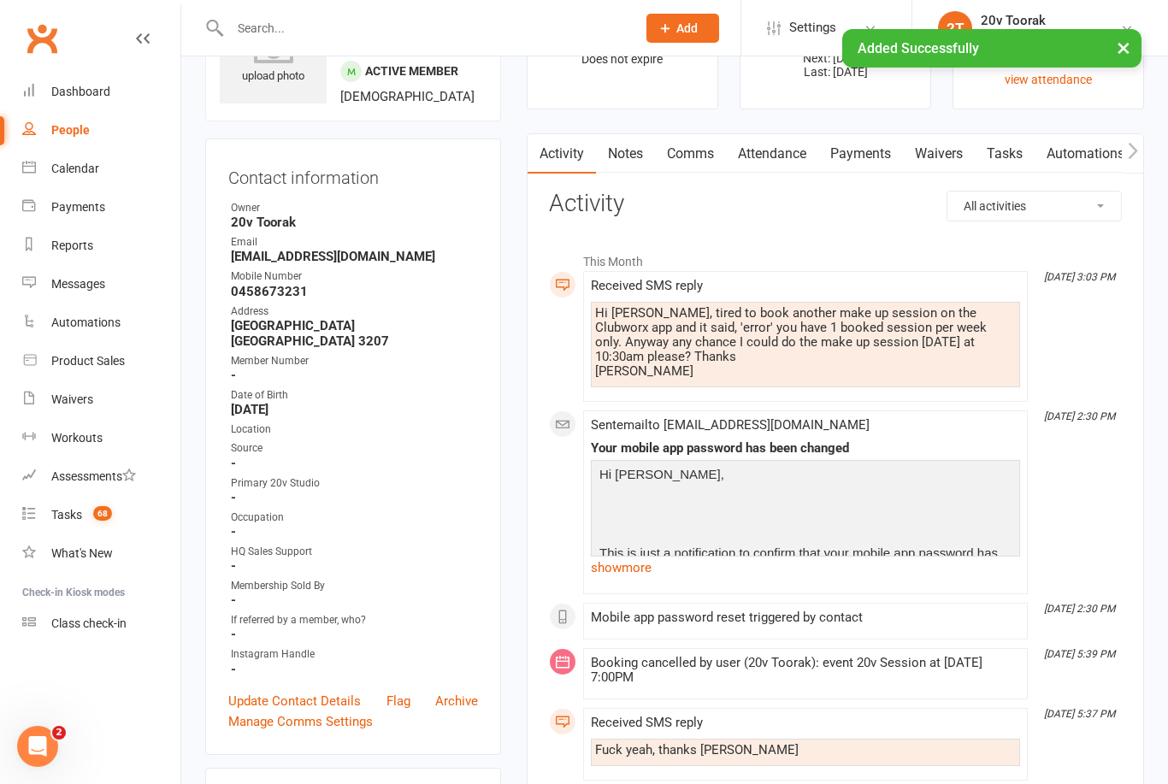
click at [633, 559] on link "show more" at bounding box center [805, 568] width 429 height 24
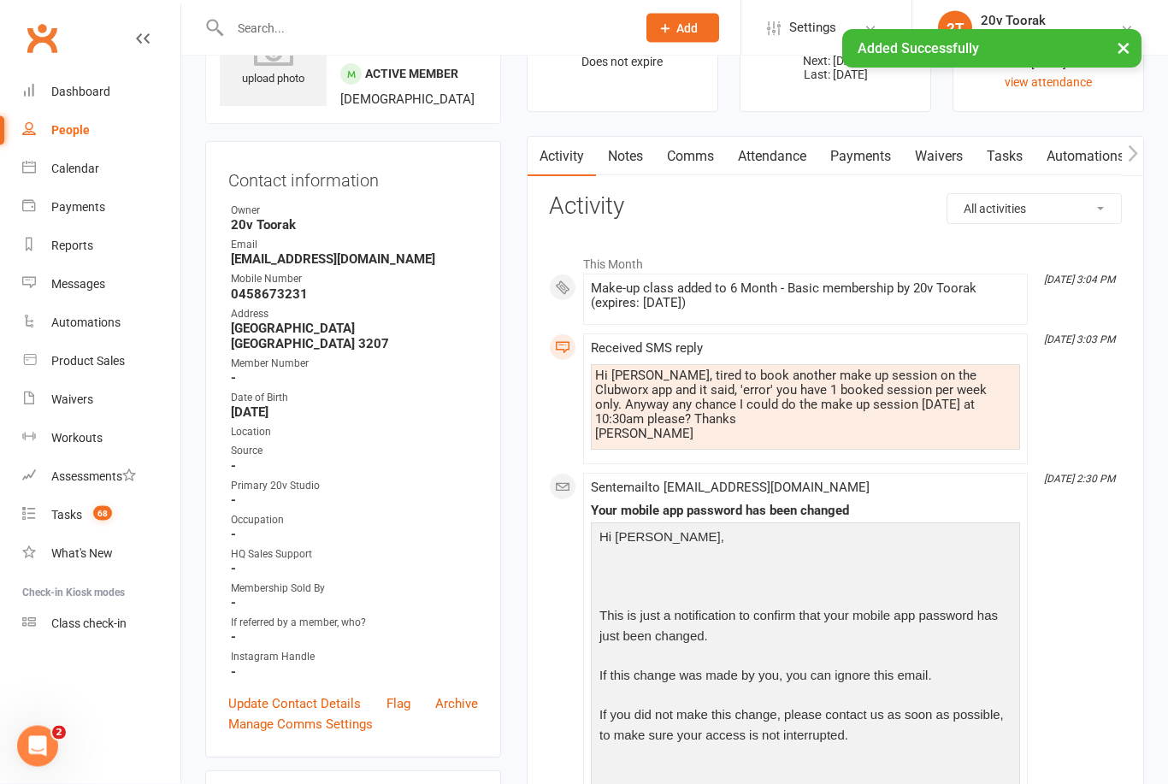
scroll to position [53, 0]
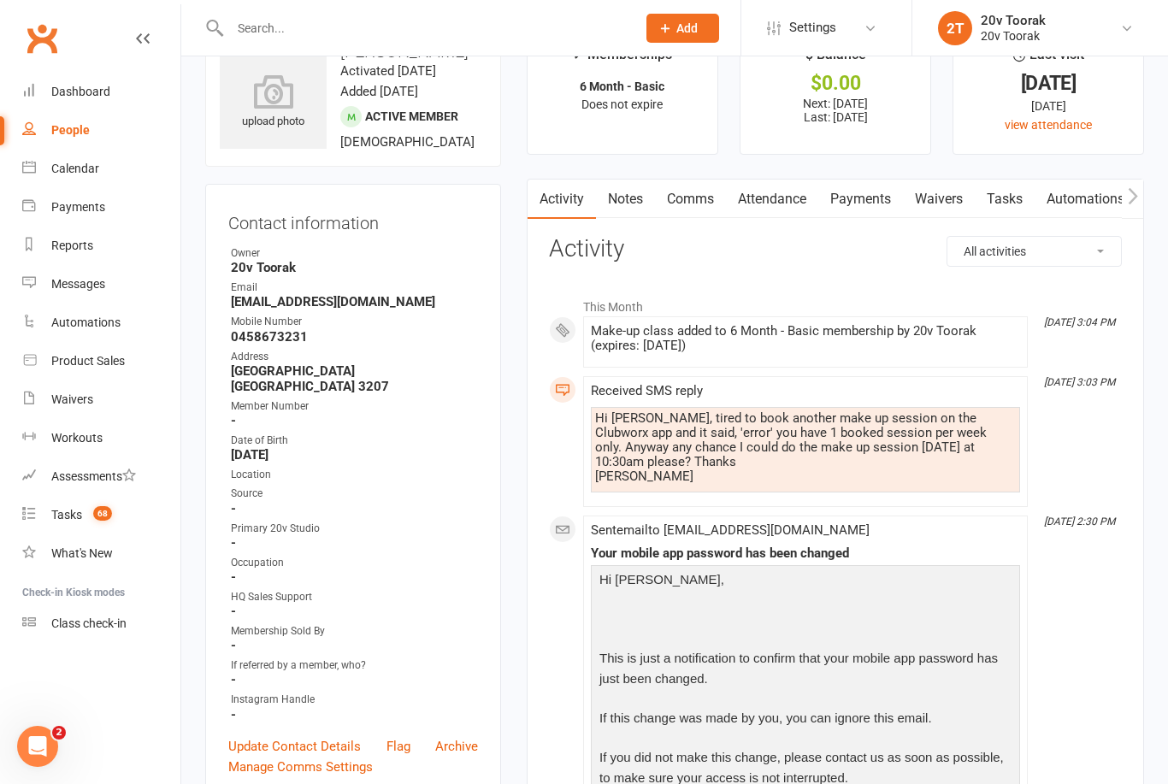
click at [44, 165] on link "Calendar" at bounding box center [101, 169] width 158 height 38
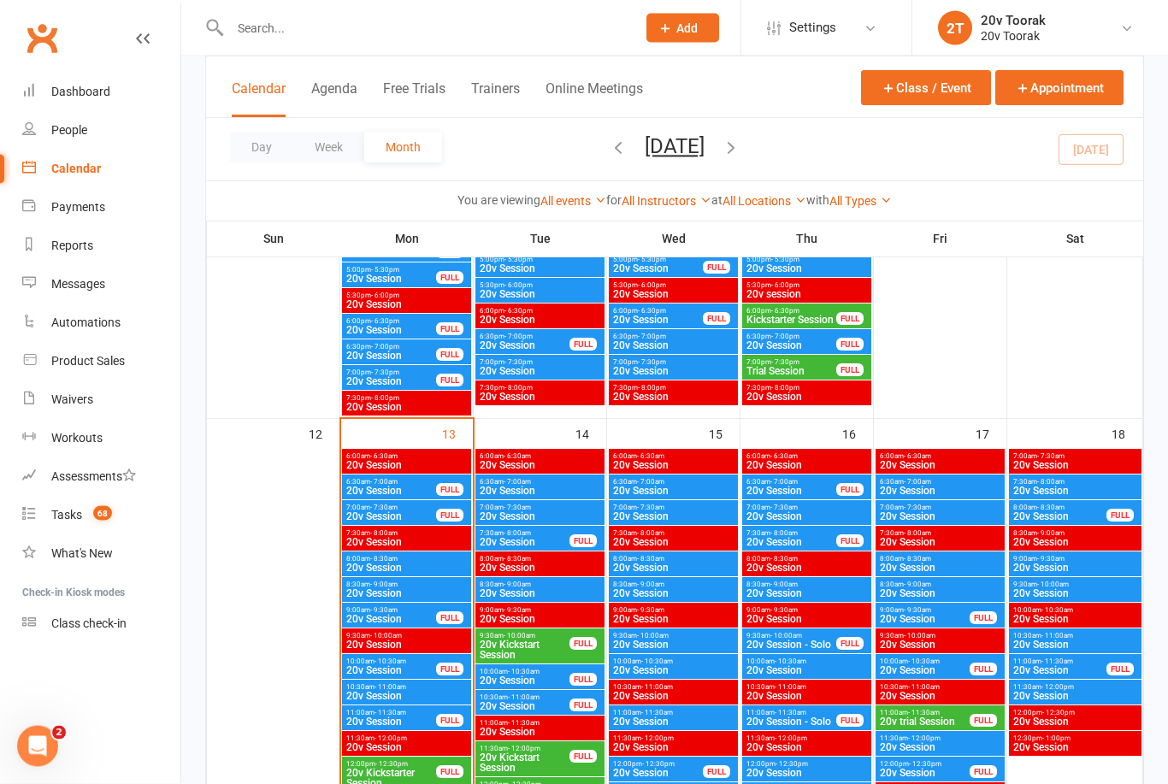
click at [1049, 640] on span "20v Session" at bounding box center [1075, 645] width 126 height 10
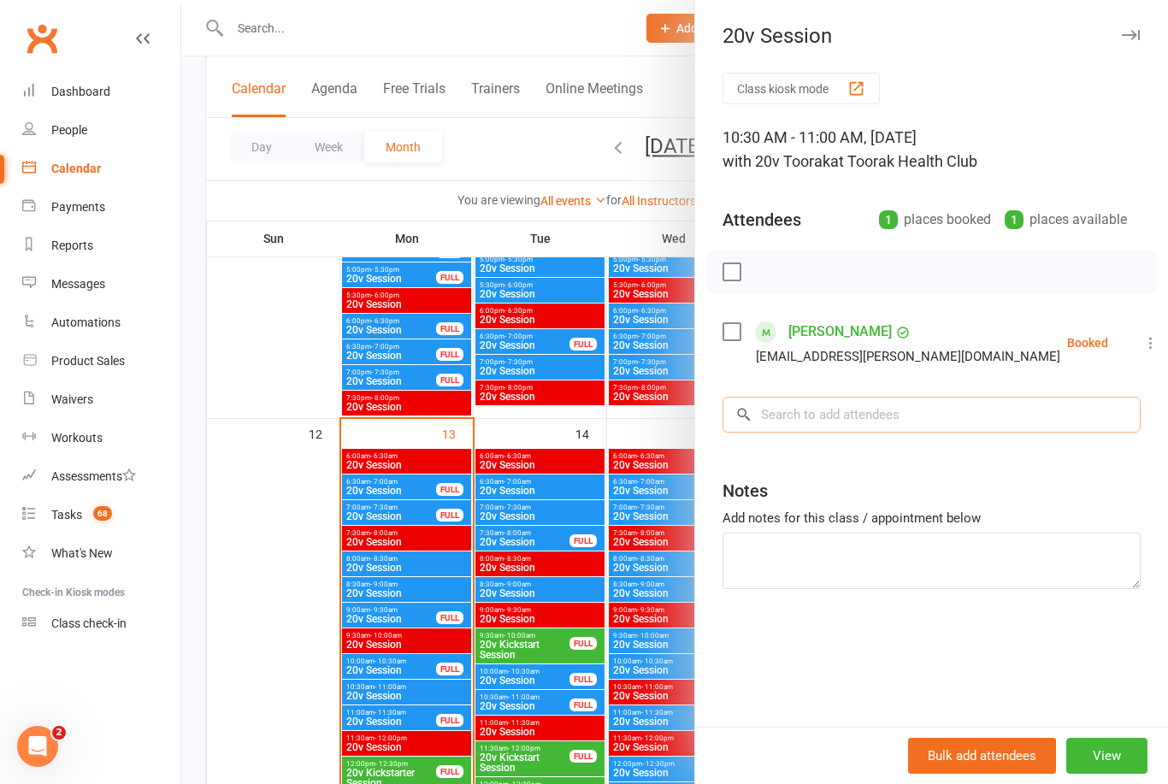
click at [900, 410] on input "search" at bounding box center [931, 415] width 418 height 36
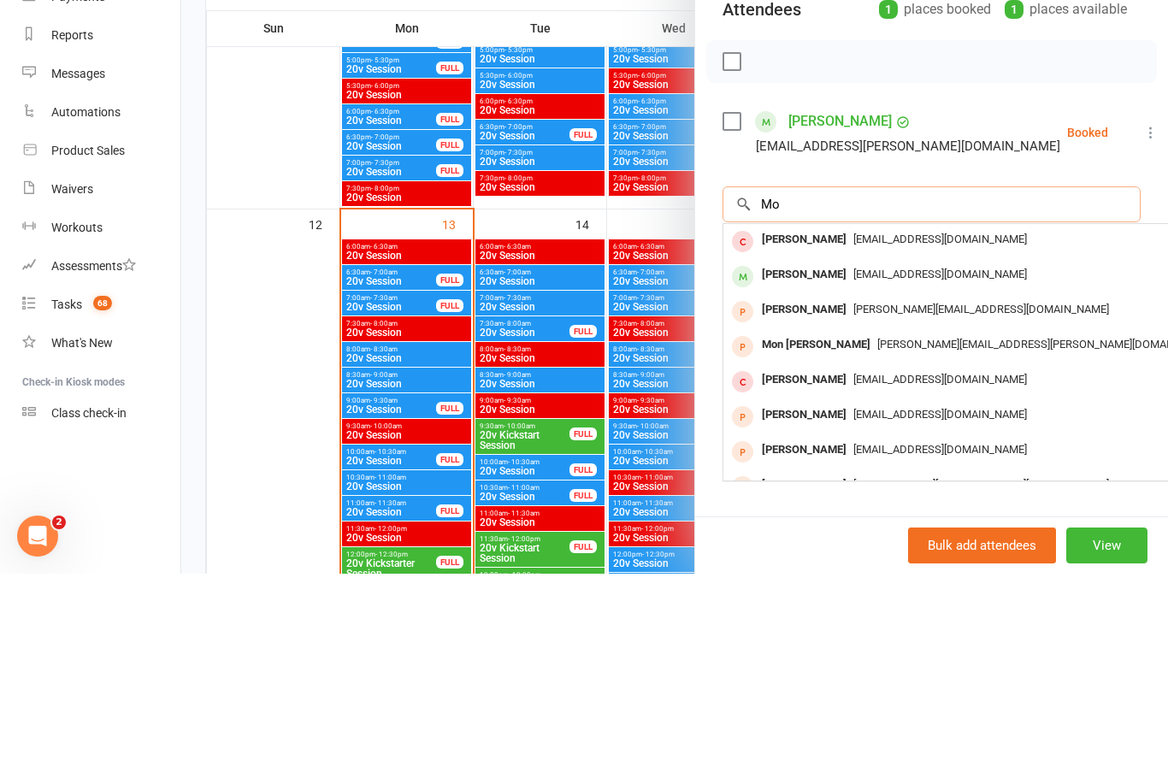
type input "M"
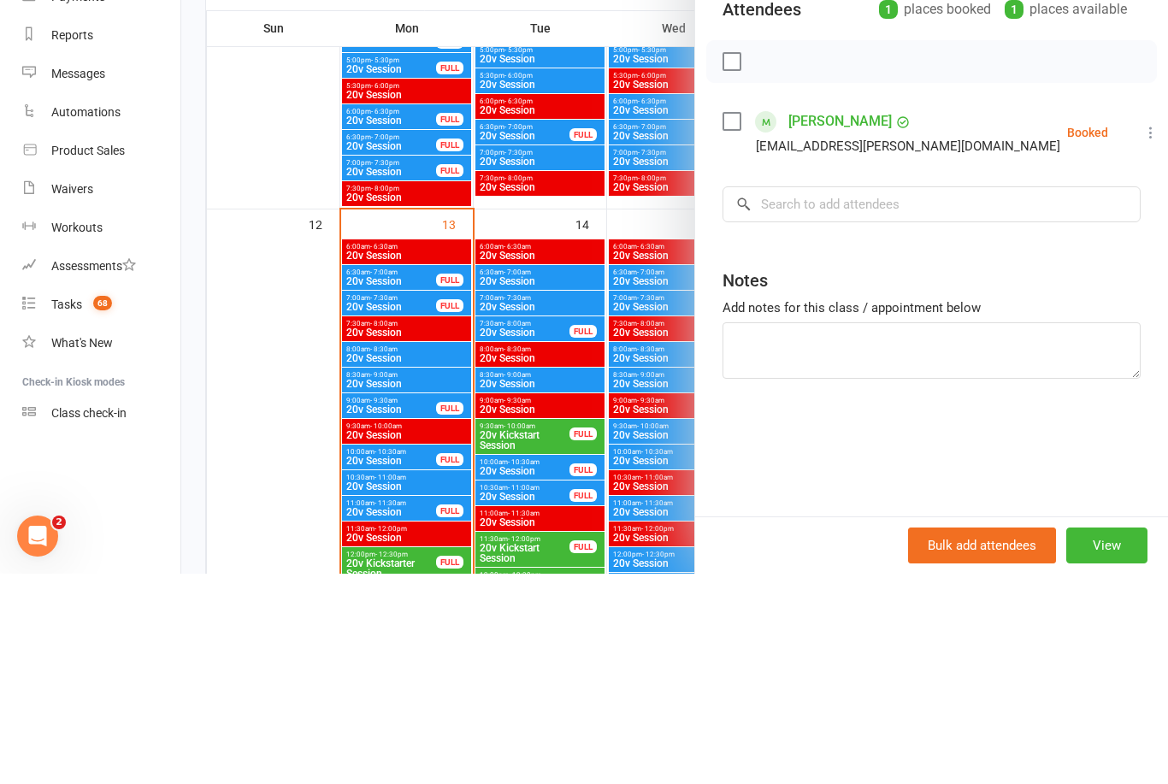
click at [430, 327] on div at bounding box center [674, 392] width 987 height 784
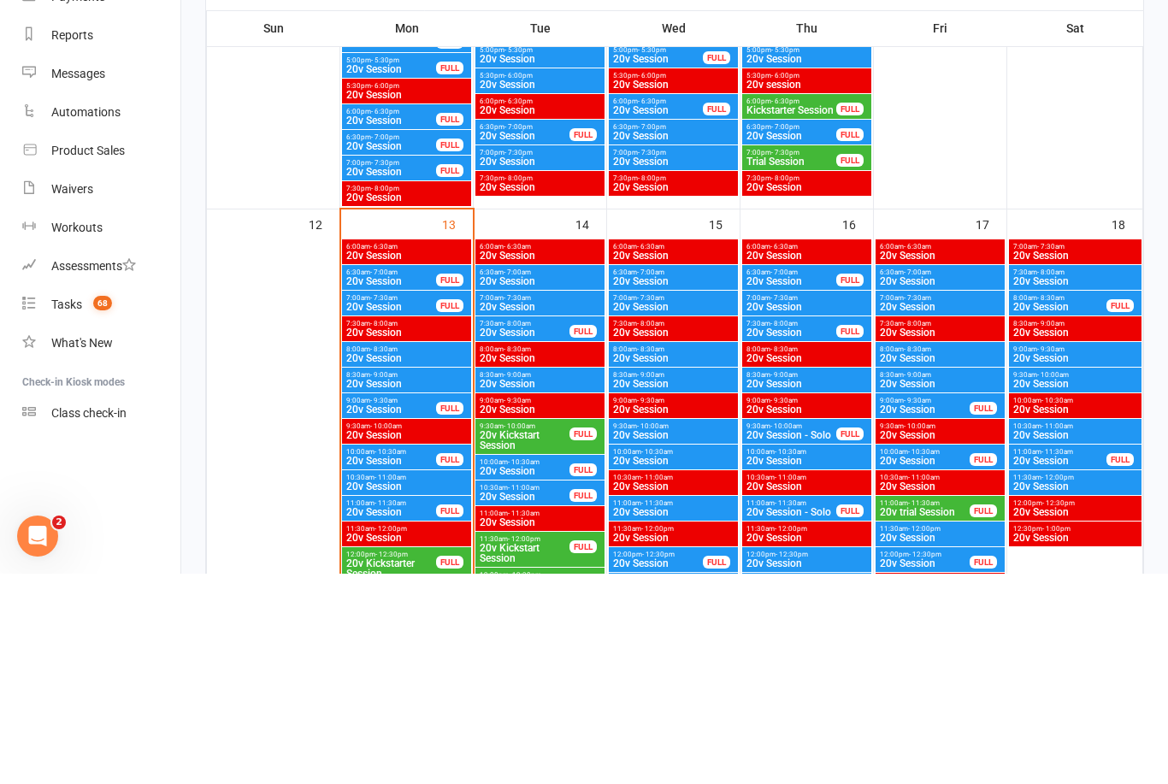
scroll to position [1676, 0]
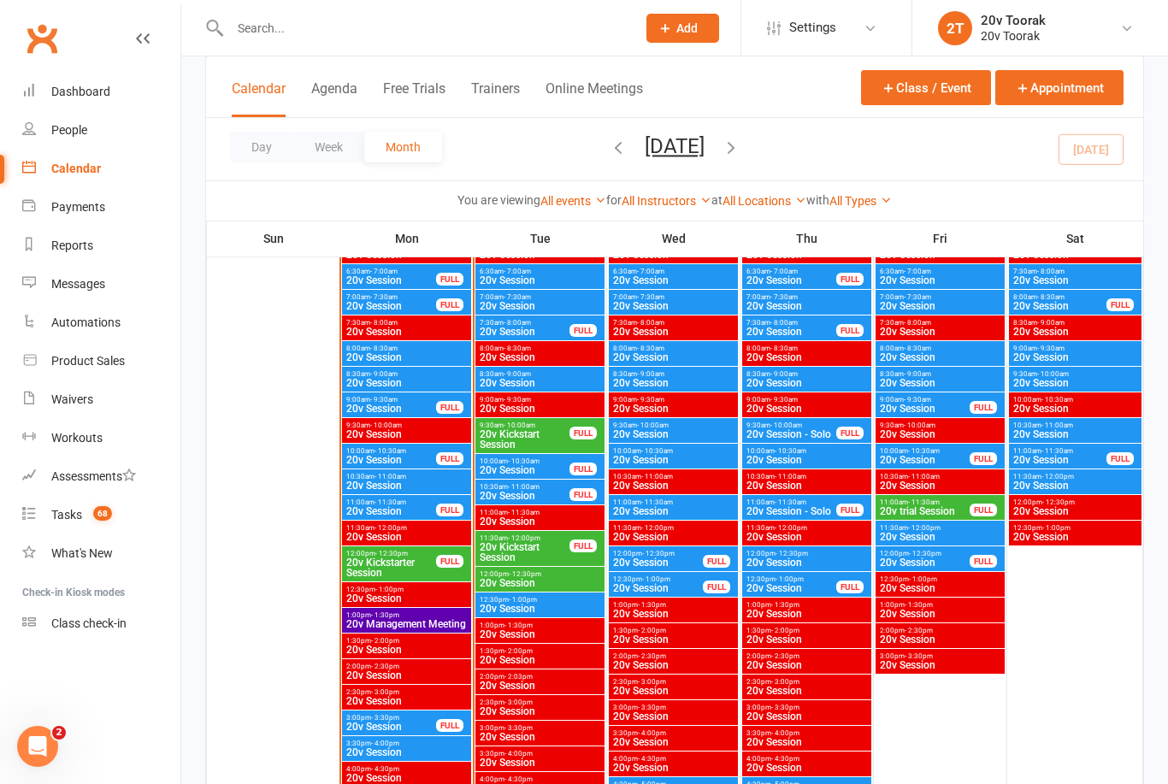
click at [1066, 481] on span "20v Session" at bounding box center [1075, 485] width 126 height 10
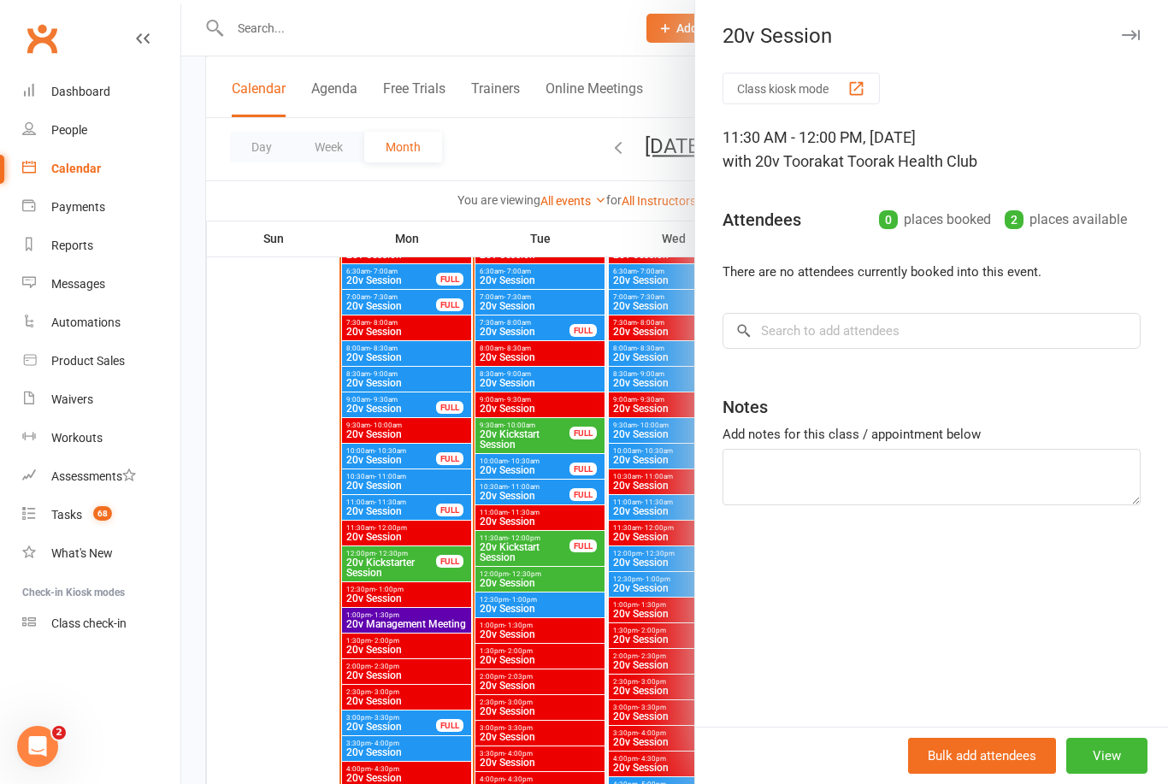
click at [618, 604] on div at bounding box center [674, 392] width 987 height 784
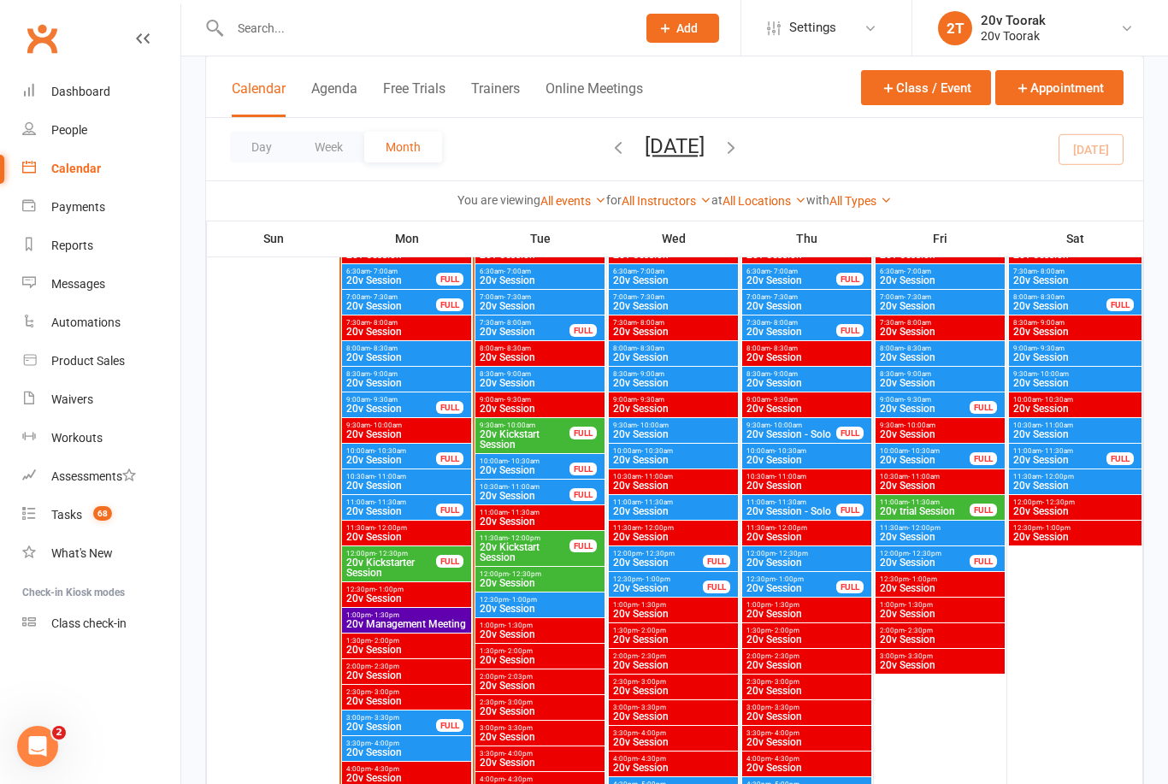
click at [1048, 433] on span "20v Session" at bounding box center [1075, 434] width 126 height 10
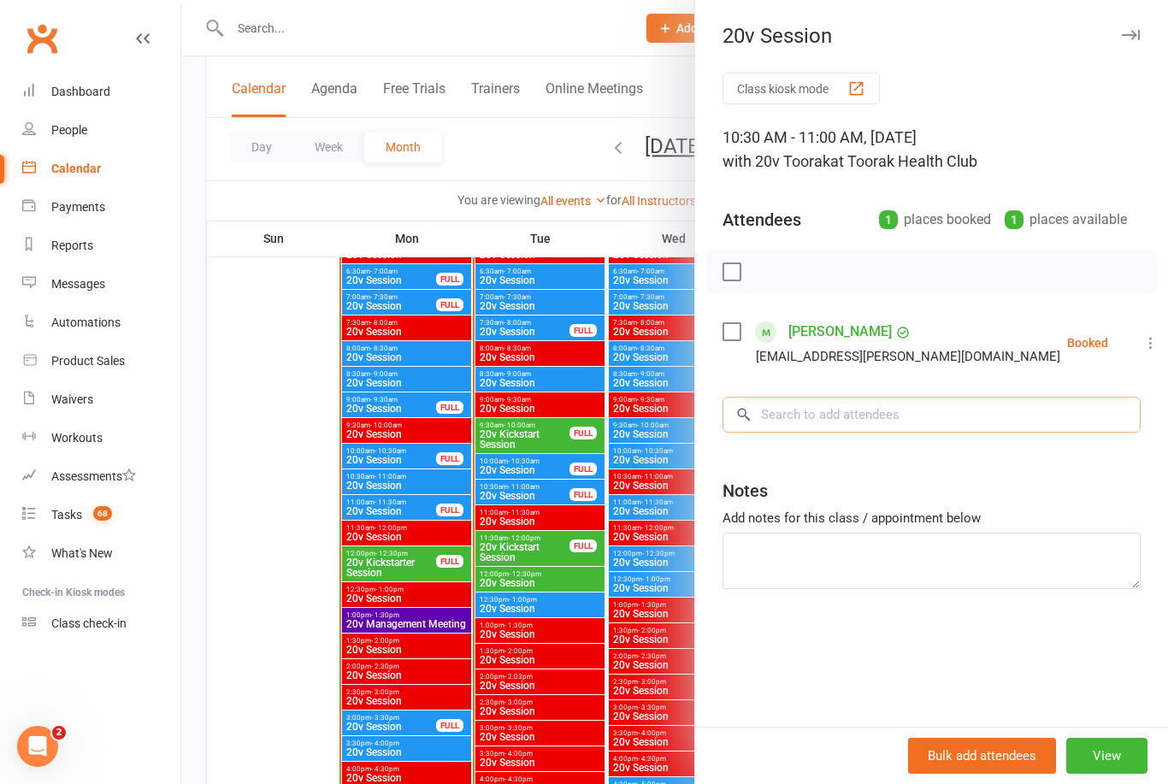
click at [907, 410] on input "search" at bounding box center [931, 415] width 418 height 36
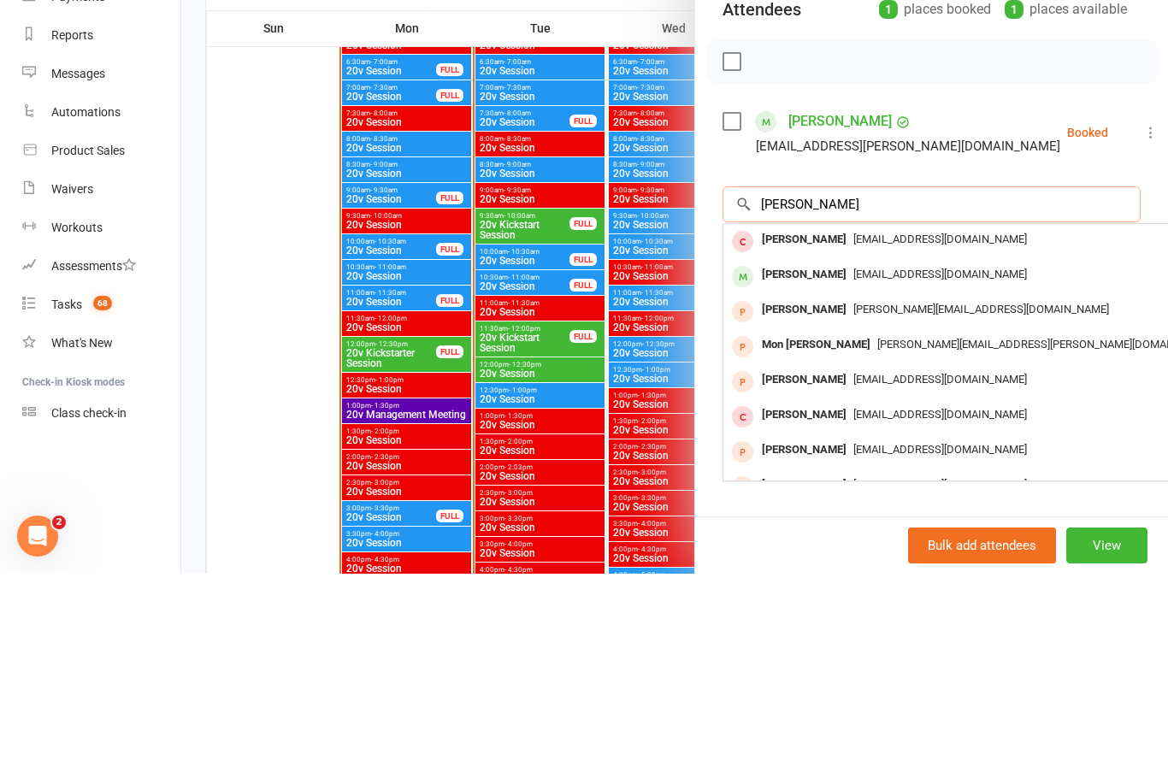
type input "Monika"
click at [827, 473] on div "Monika Behlau" at bounding box center [804, 485] width 98 height 25
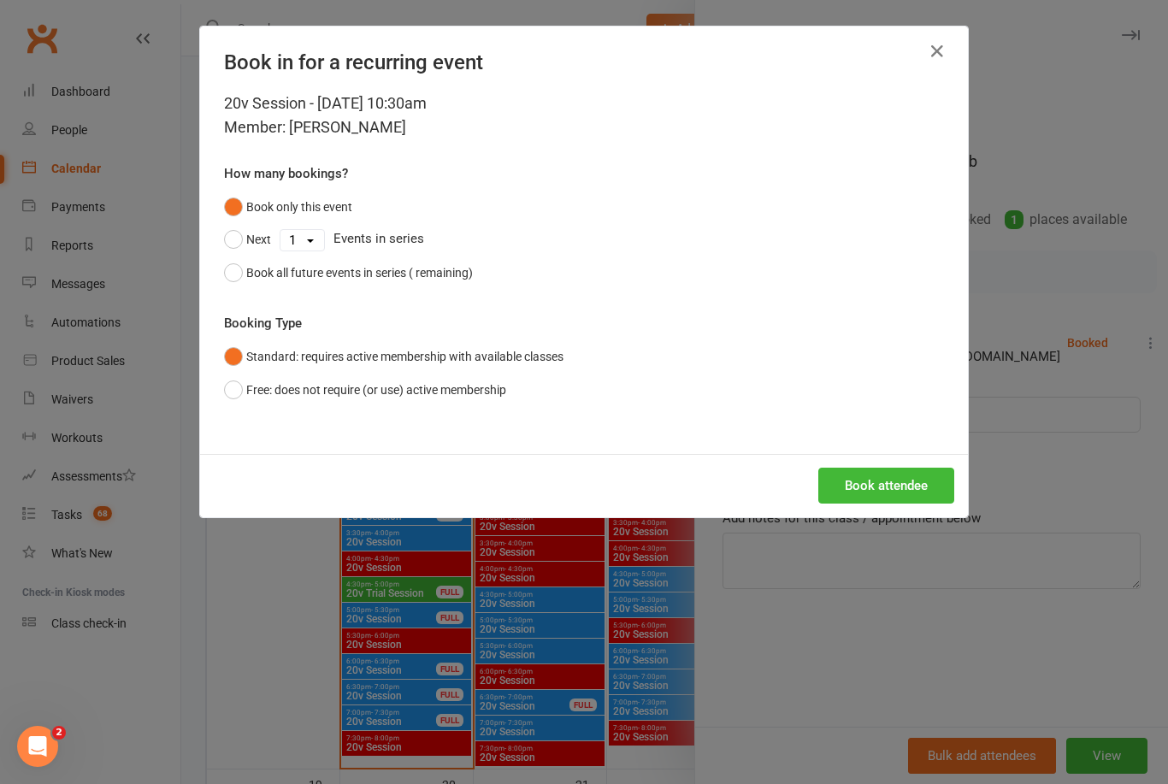
click at [880, 498] on button "Book attendee" at bounding box center [886, 486] width 136 height 36
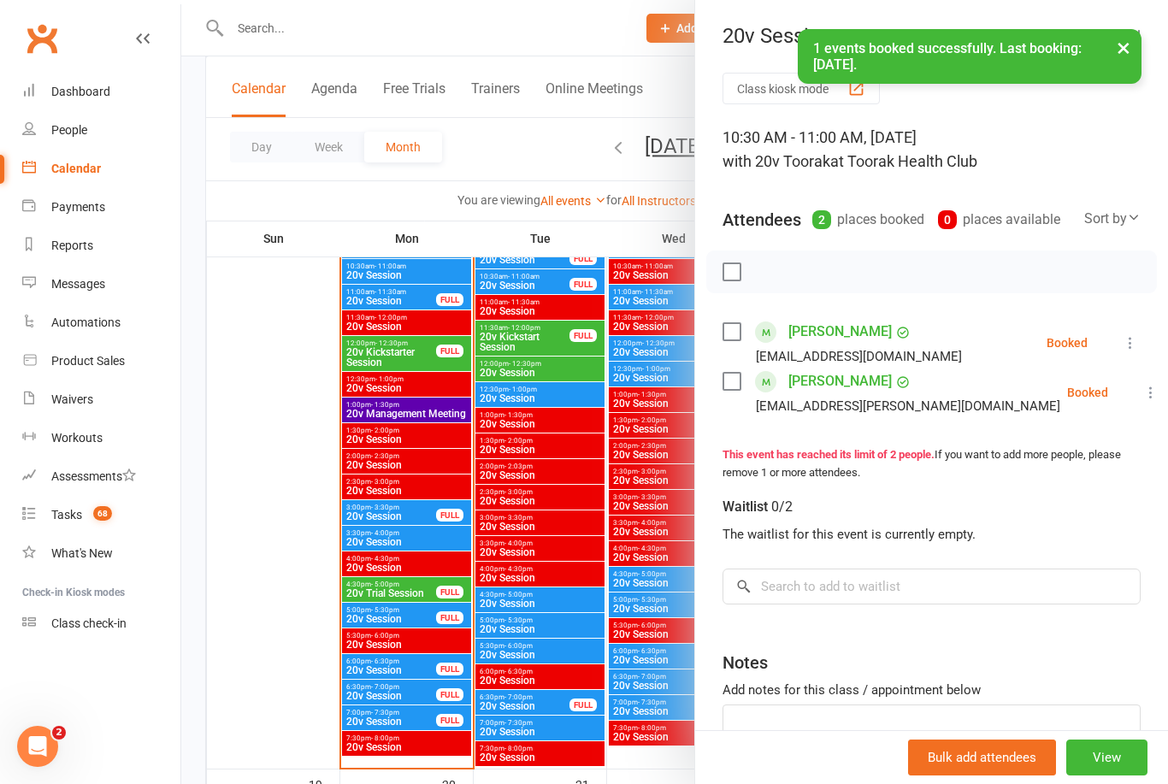
click at [832, 368] on link "Lisa Matriste" at bounding box center [839, 381] width 103 height 27
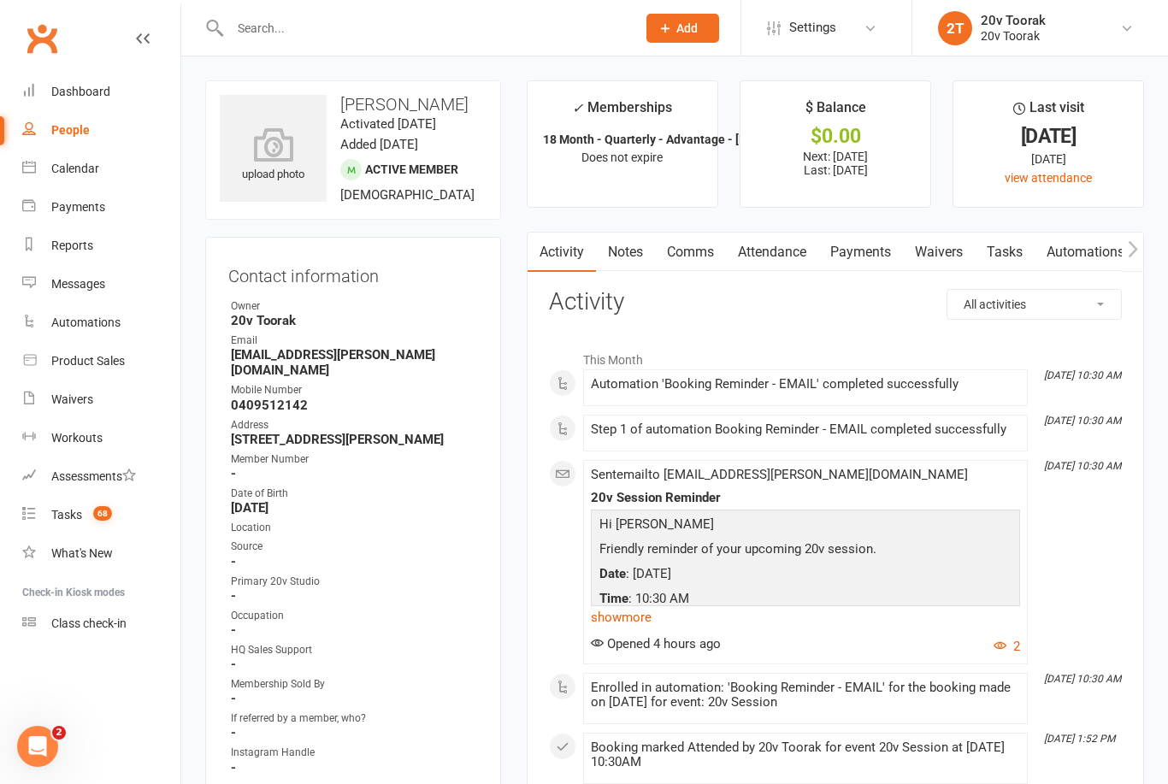
click at [50, 289] on link "Messages" at bounding box center [101, 284] width 158 height 38
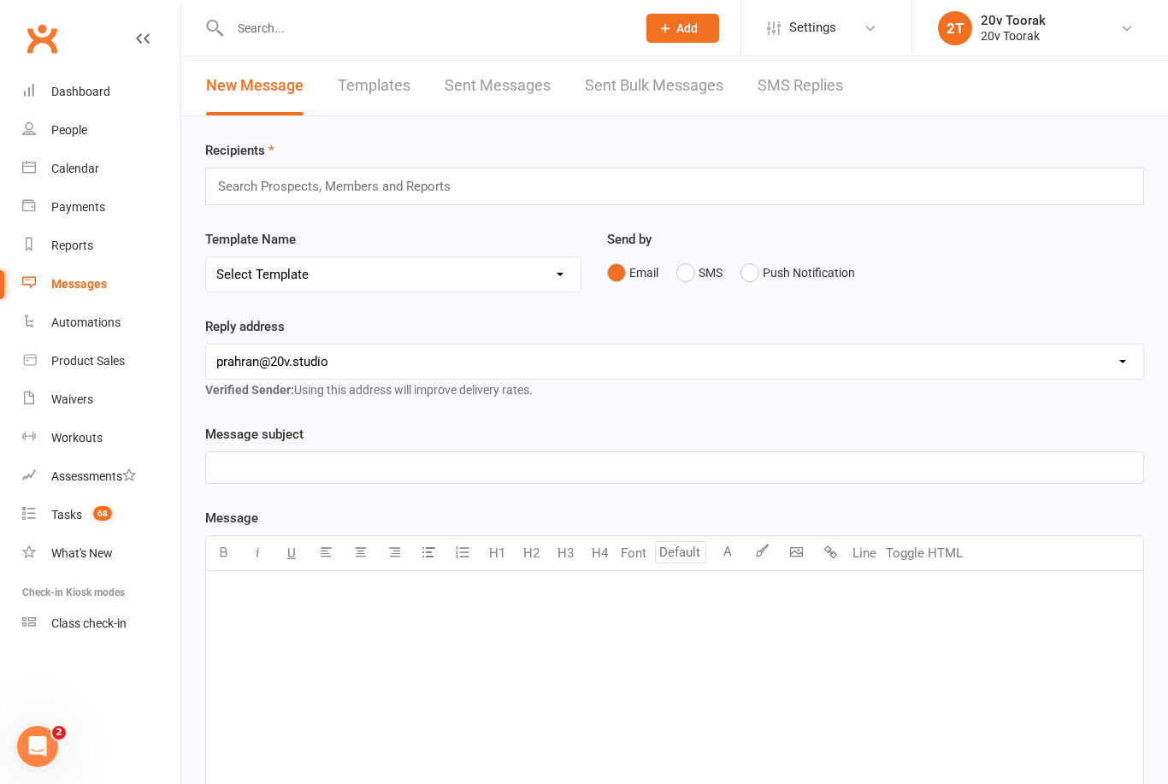
click at [816, 71] on link "SMS Replies" at bounding box center [800, 85] width 85 height 59
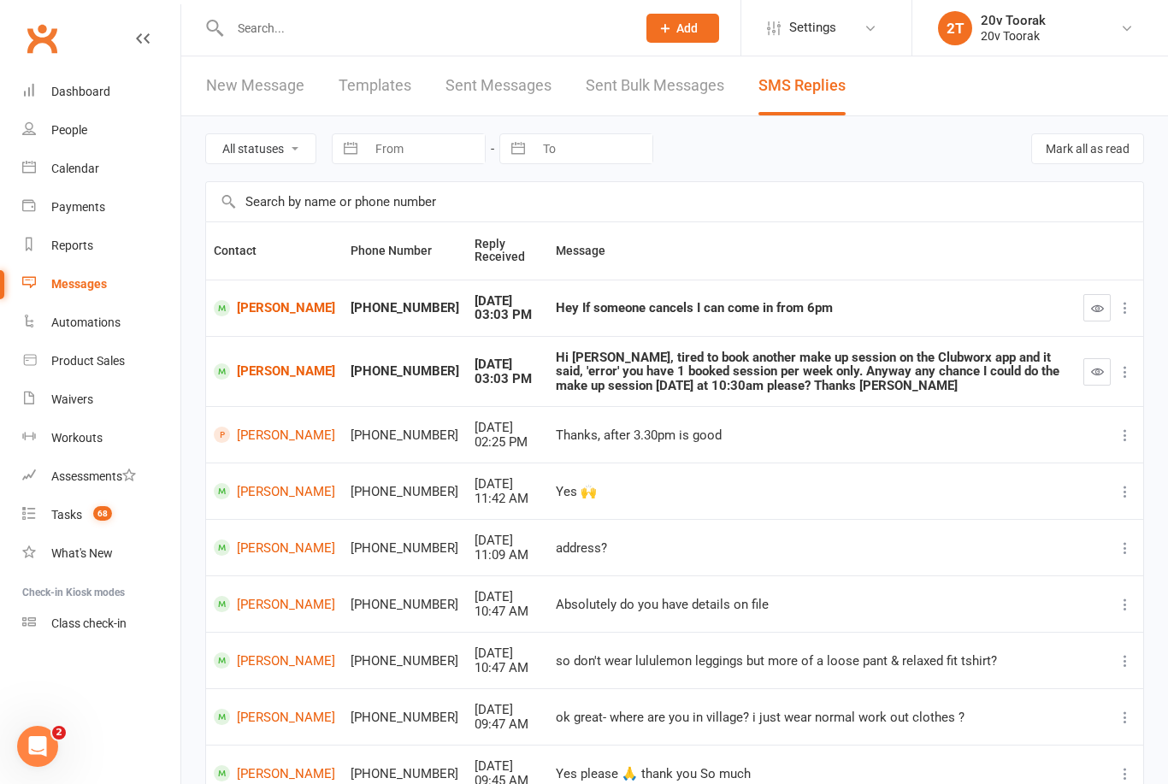
click at [1094, 369] on icon "button" at bounding box center [1097, 371] width 13 height 13
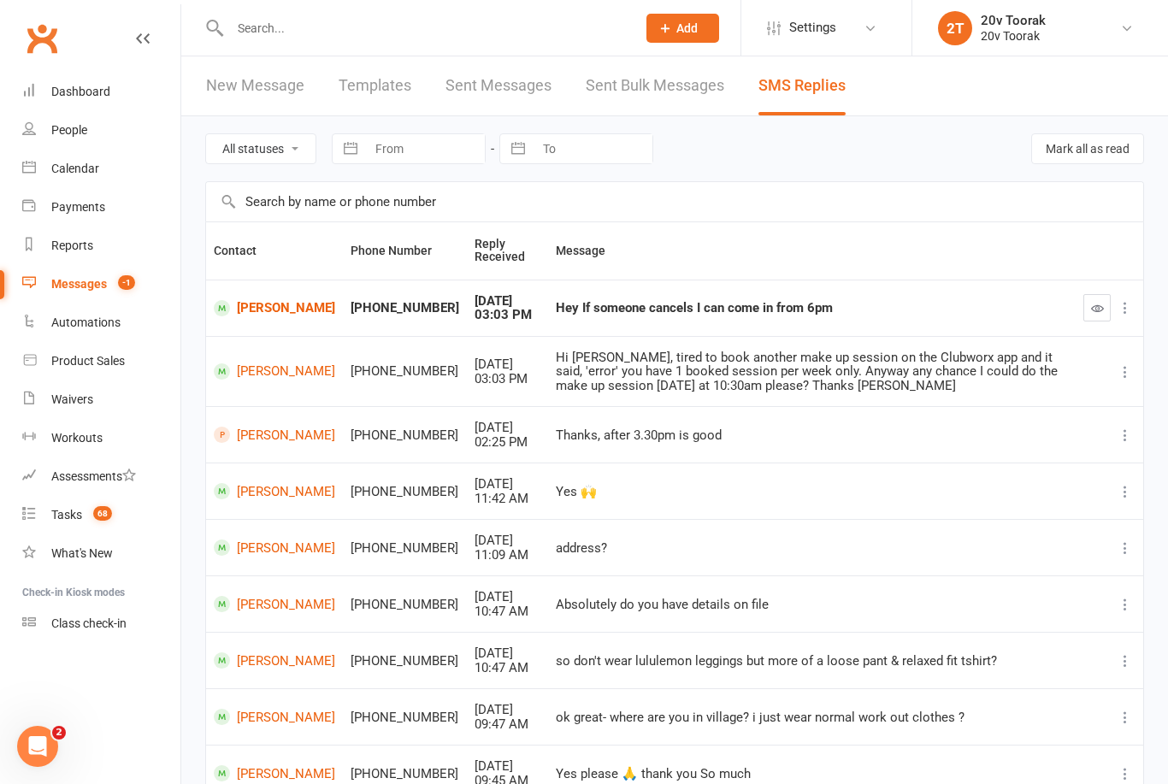
click at [31, 167] on icon at bounding box center [29, 167] width 14 height 14
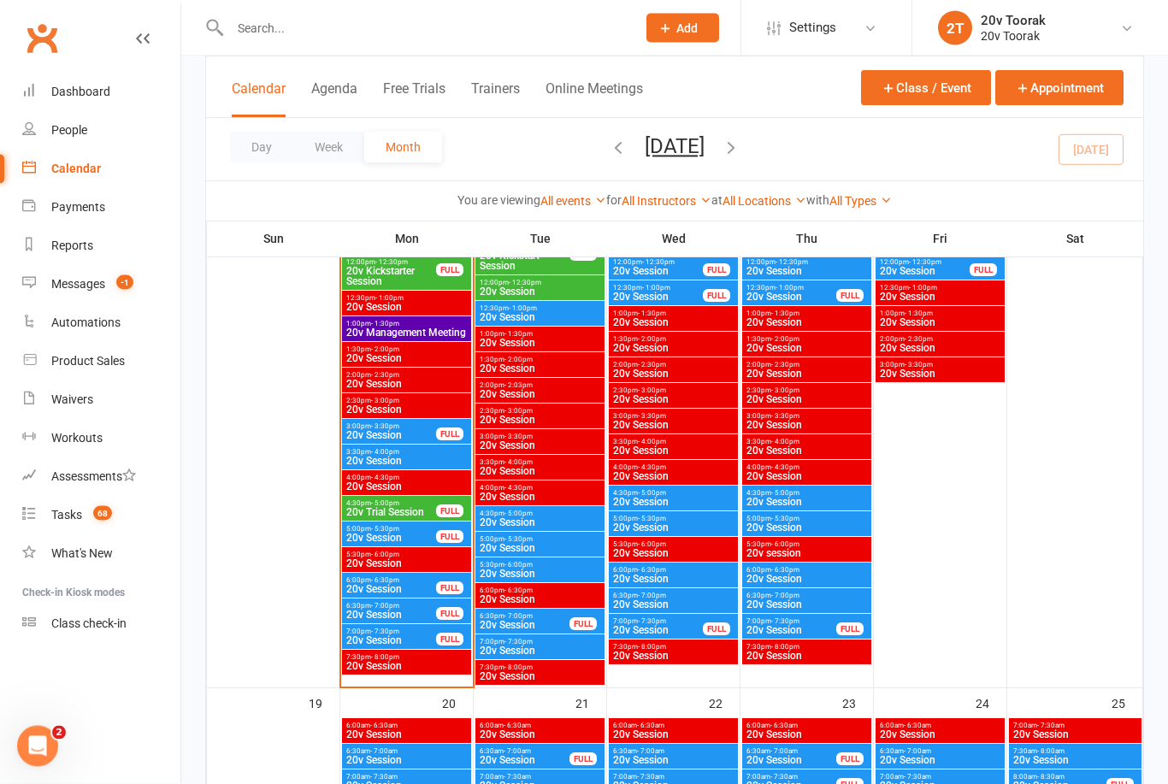
click at [381, 438] on span "20v Session" at bounding box center [390, 436] width 91 height 10
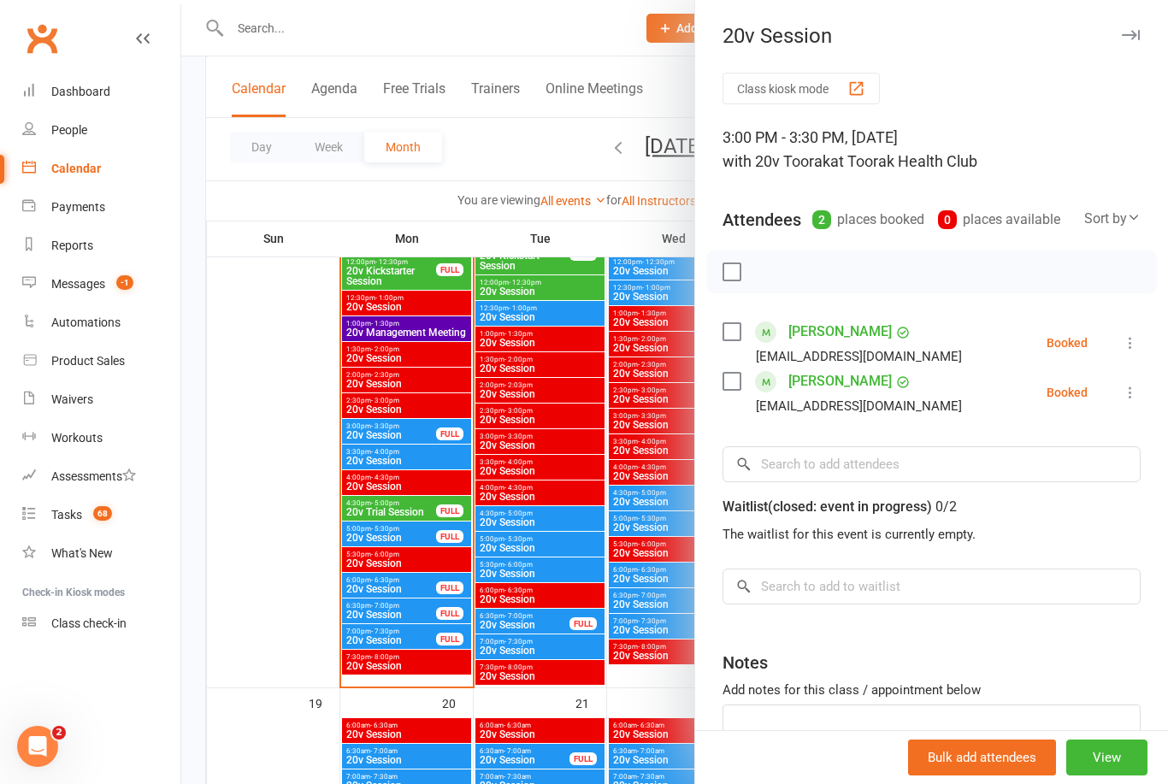
click at [1124, 329] on li "Antony Beltrame antony@beltramefinancialservices.com.au Booked More info Remove…" at bounding box center [931, 343] width 418 height 50
click at [1133, 339] on icon at bounding box center [1130, 342] width 17 height 17
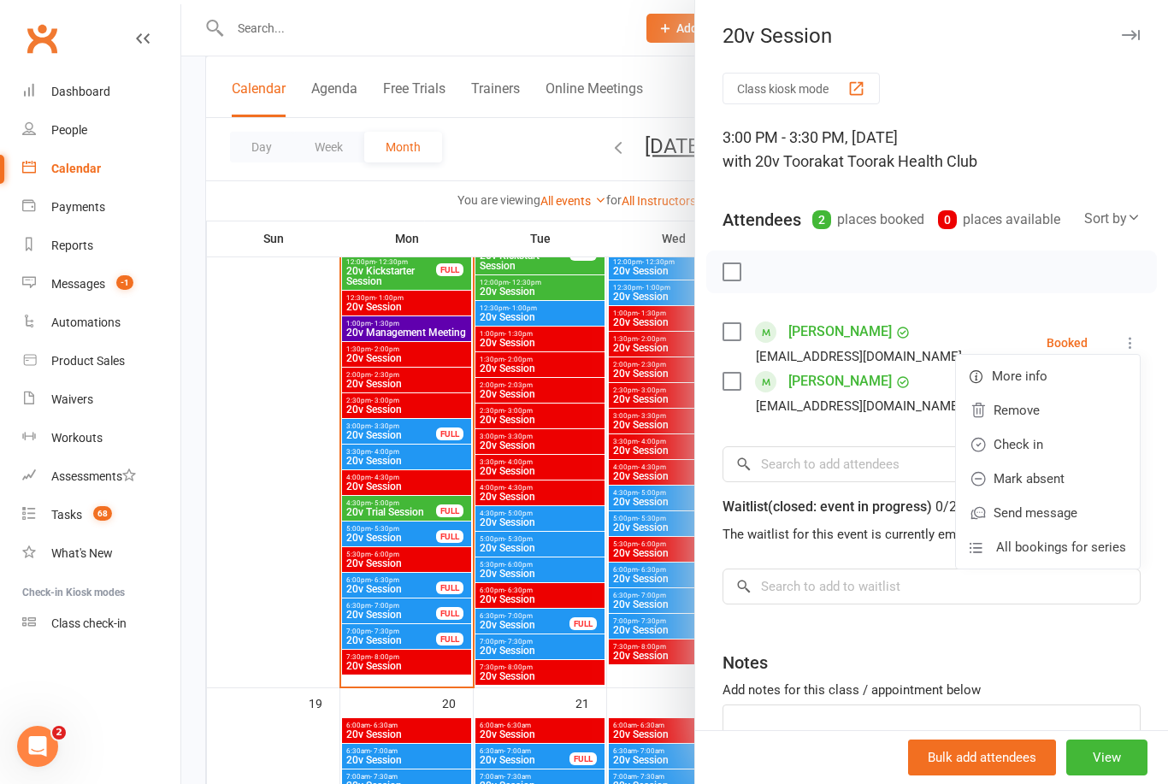
click at [1076, 483] on link "Mark absent" at bounding box center [1048, 479] width 184 height 34
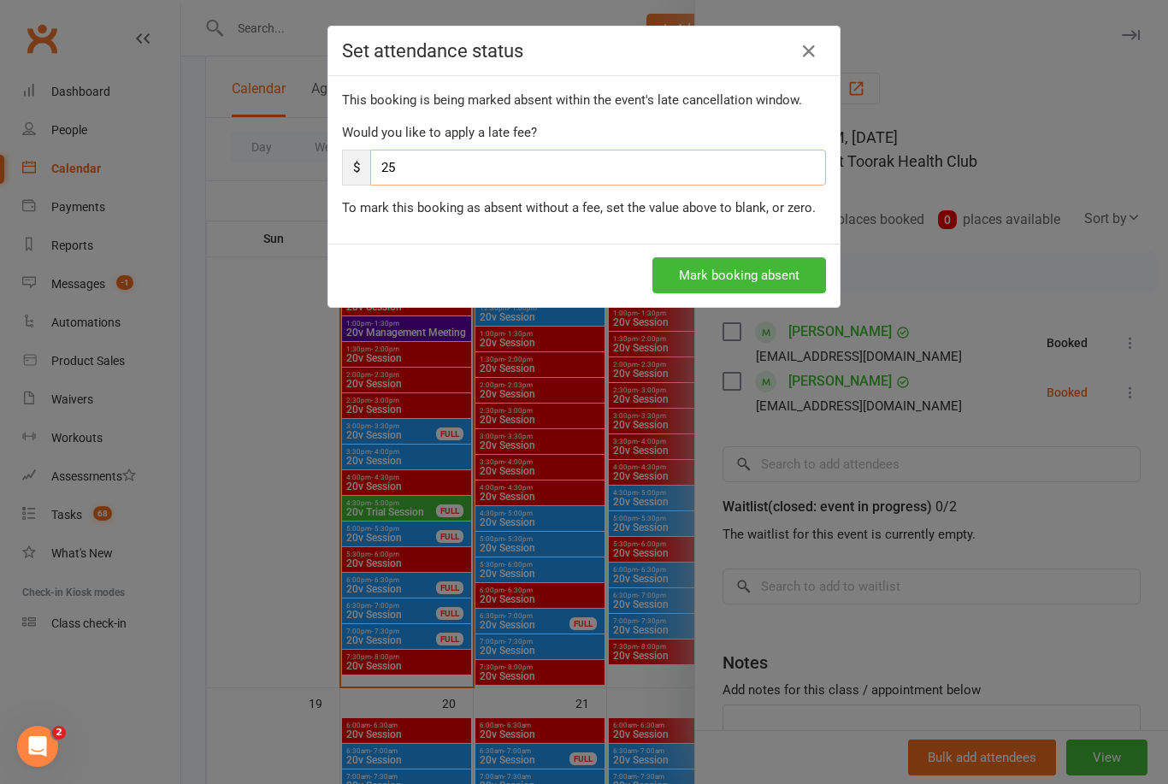
click at [602, 170] on input "25" at bounding box center [598, 168] width 456 height 36
type input "2"
type input "0"
click at [766, 277] on button "Mark booking absent" at bounding box center [739, 275] width 174 height 36
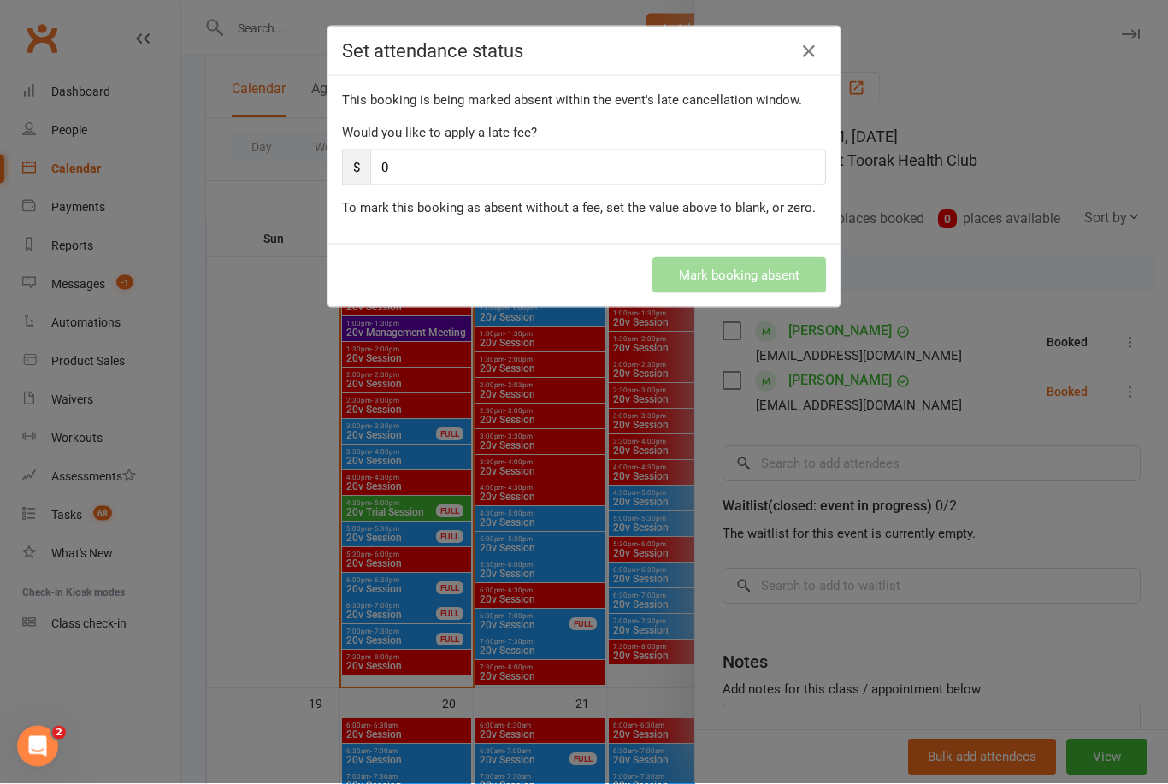
scroll to position [1967, 0]
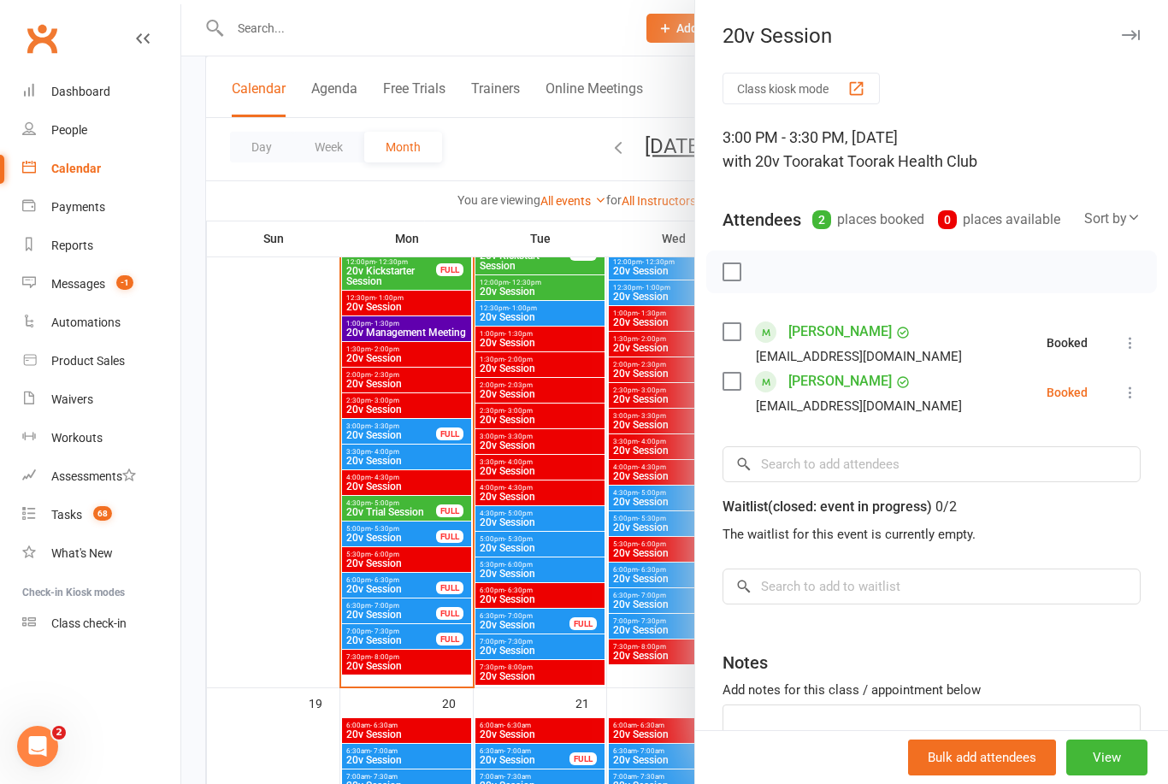
click at [1129, 394] on icon at bounding box center [1130, 392] width 17 height 17
click at [1079, 497] on link "Check in" at bounding box center [1048, 494] width 184 height 34
click at [589, 536] on div at bounding box center [674, 392] width 987 height 784
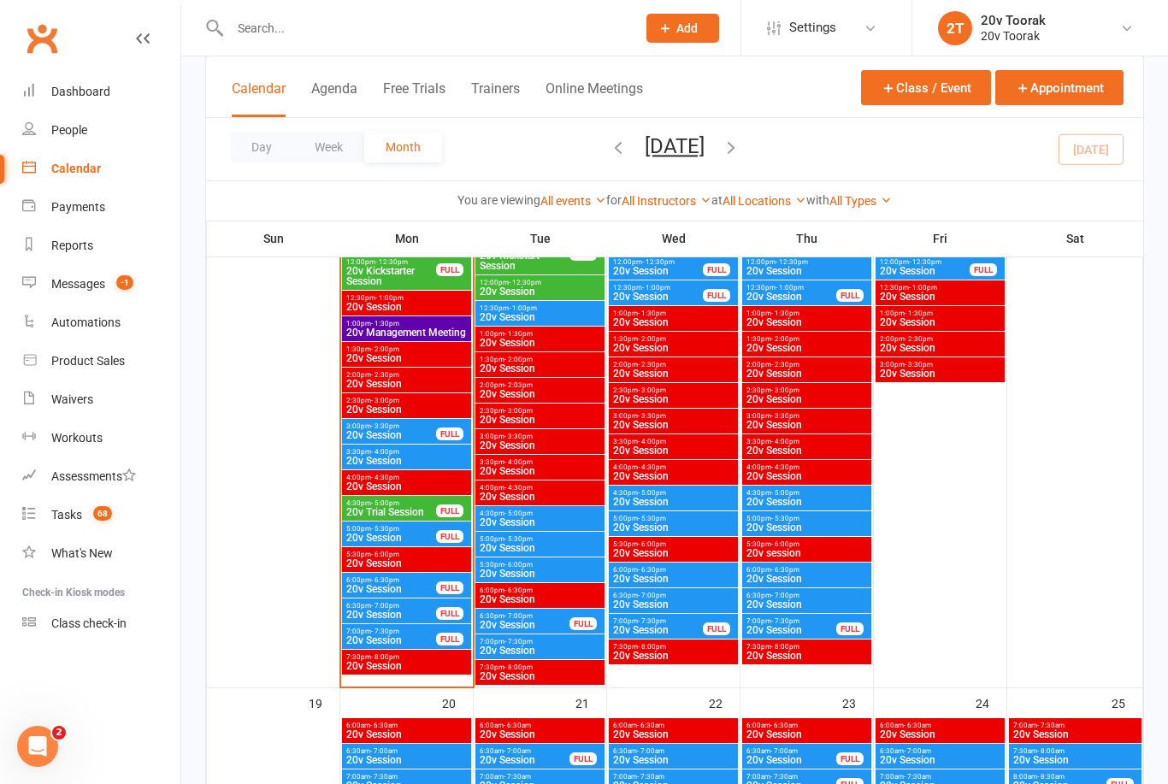
click at [406, 453] on span "3:30pm - 4:00pm" at bounding box center [406, 452] width 122 height 8
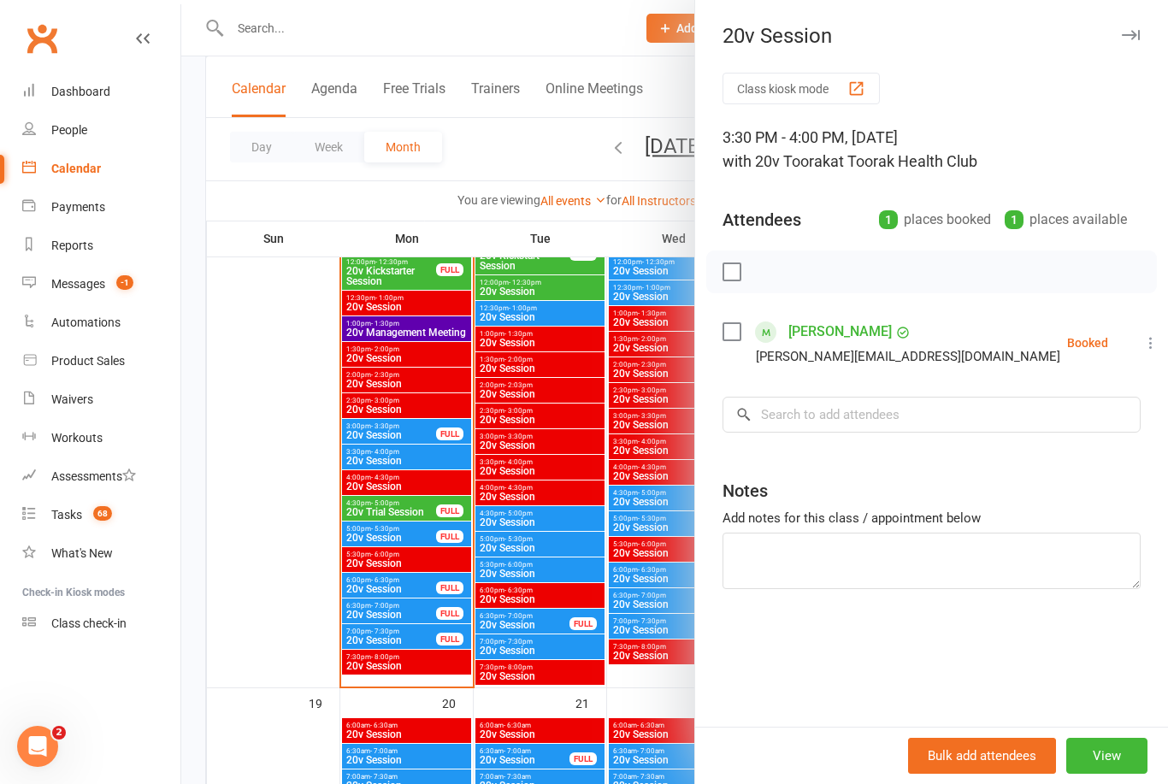
click at [387, 609] on div at bounding box center [674, 392] width 987 height 784
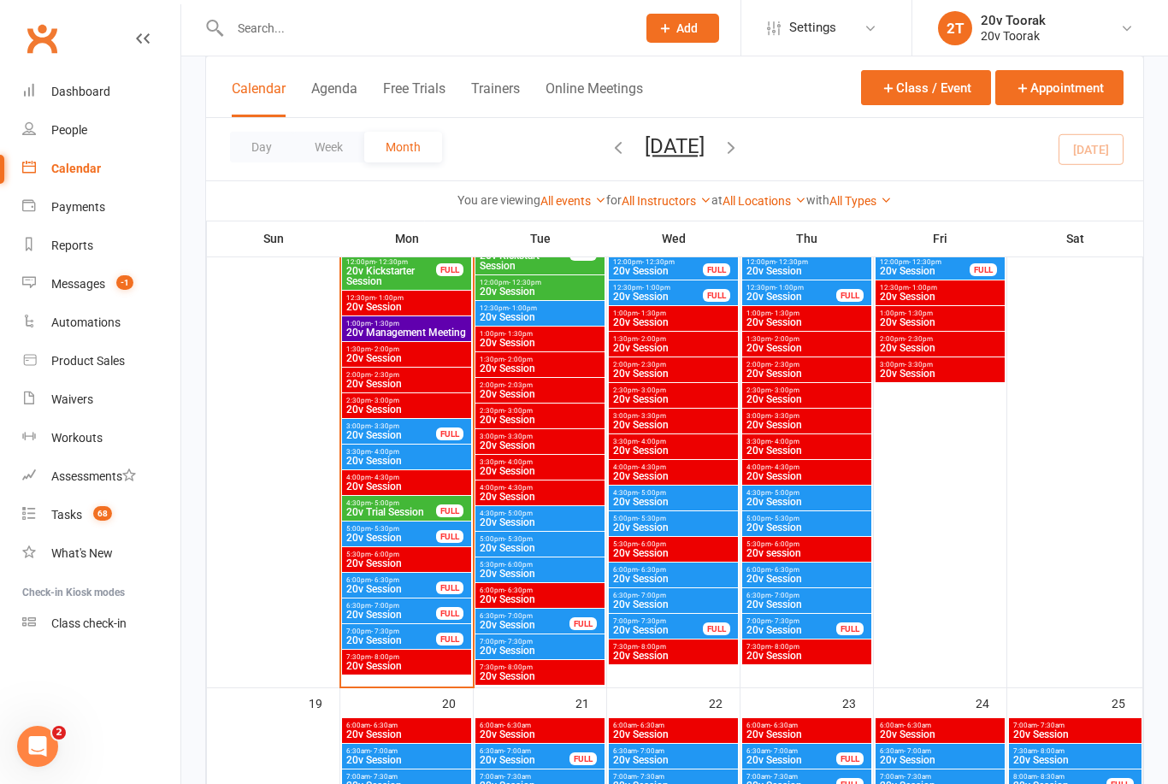
click at [368, 540] on span "20v Session" at bounding box center [390, 538] width 91 height 10
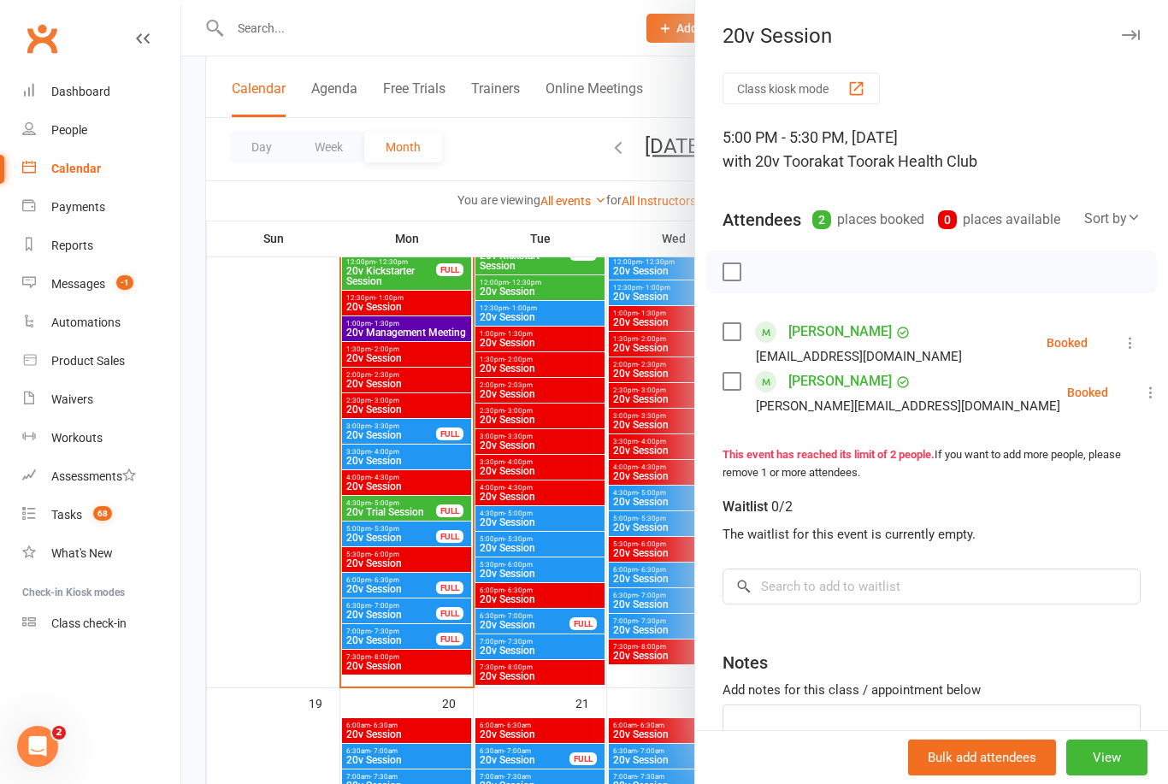
click at [1142, 401] on icon at bounding box center [1150, 392] width 17 height 17
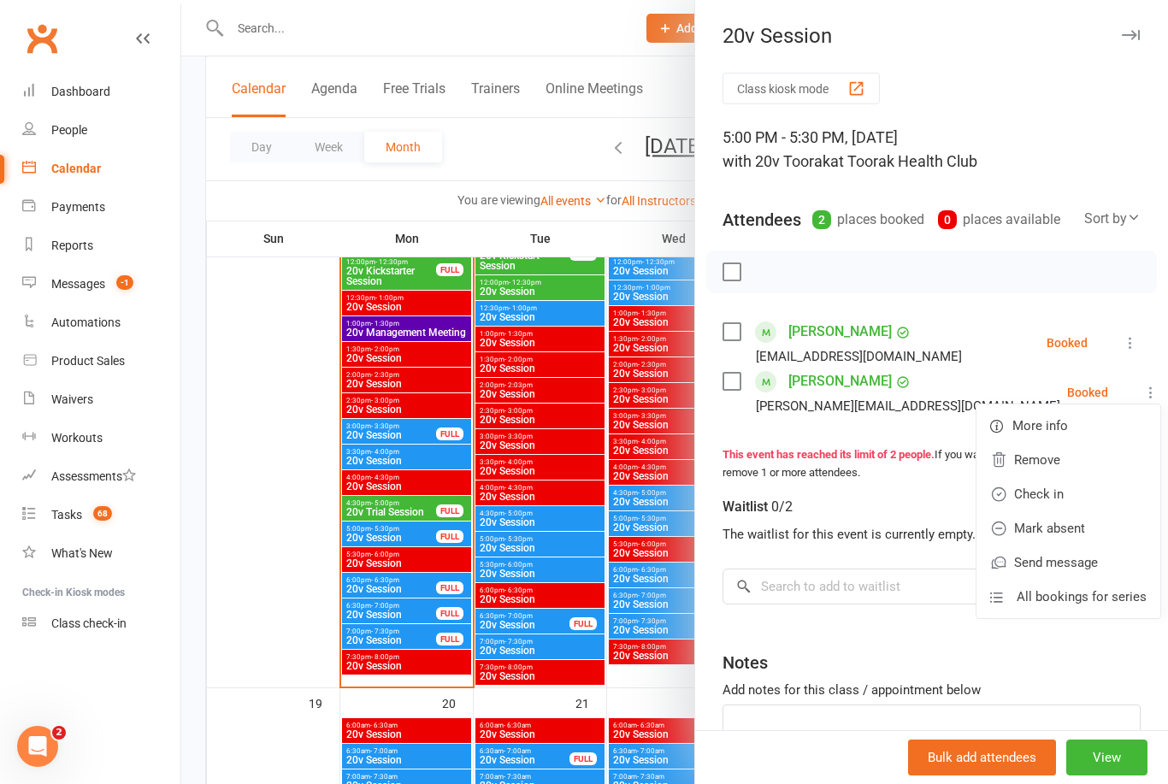
click at [1052, 464] on link "Remove" at bounding box center [1068, 460] width 184 height 34
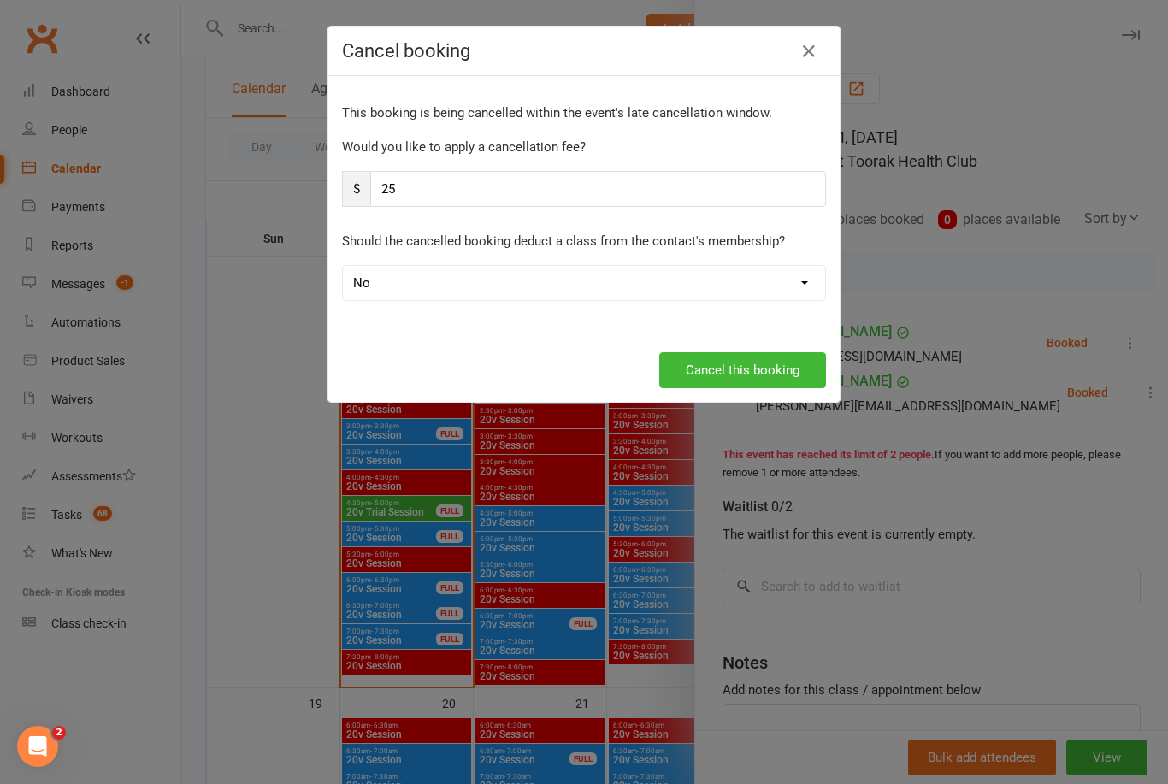
click at [656, 185] on input "25" at bounding box center [598, 189] width 456 height 36
type input "2"
type input "0"
click at [761, 282] on select "Yes No" at bounding box center [584, 283] width 482 height 34
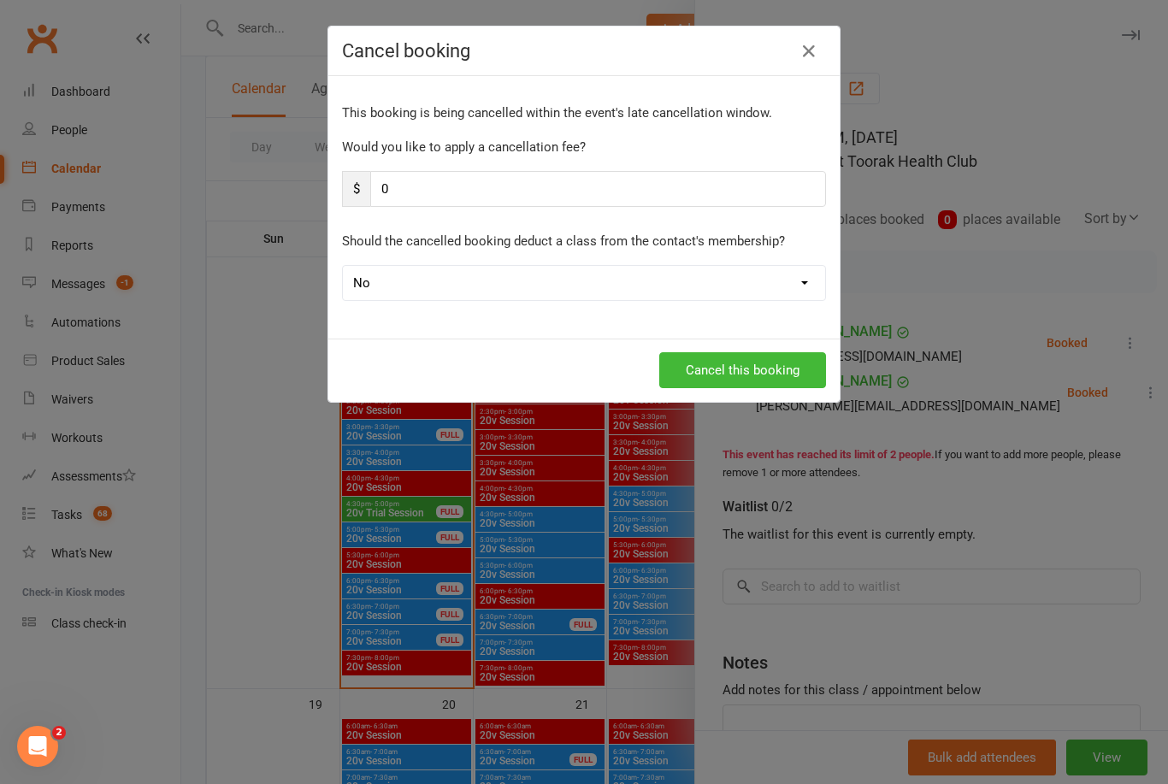
scroll to position [1967, 0]
click at [717, 368] on button "Cancel this booking" at bounding box center [742, 370] width 167 height 36
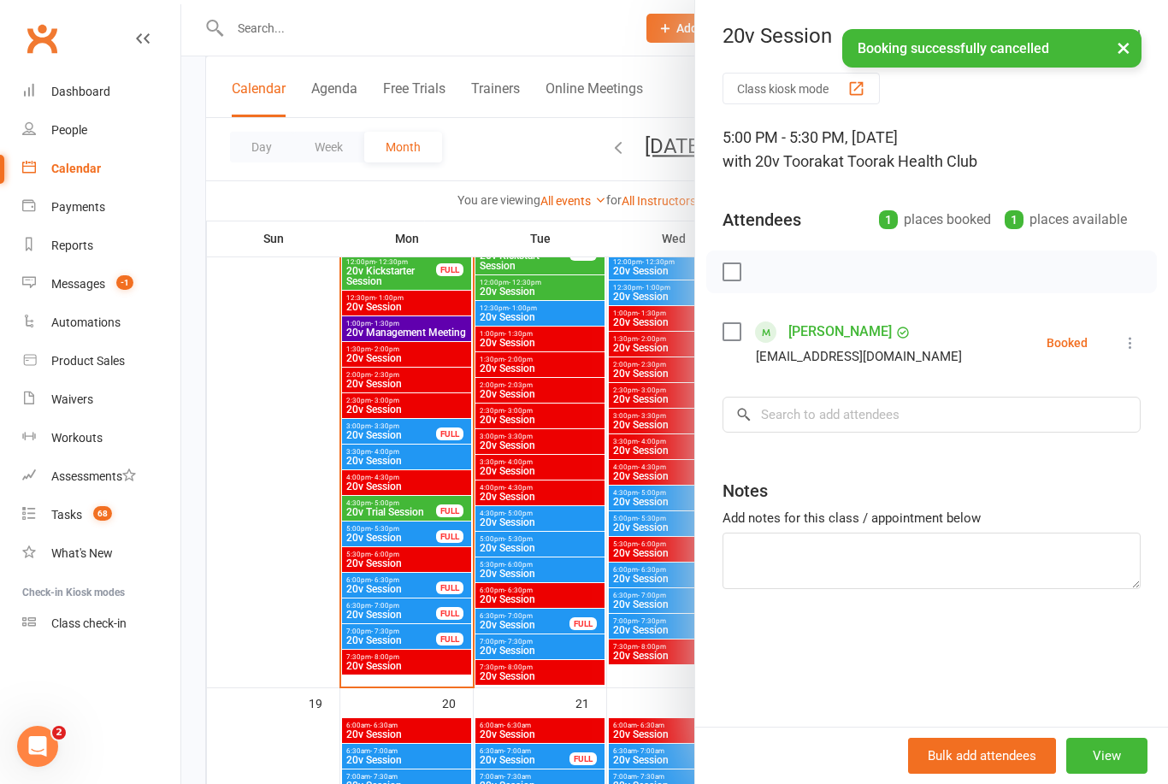
click at [583, 630] on div at bounding box center [674, 392] width 987 height 784
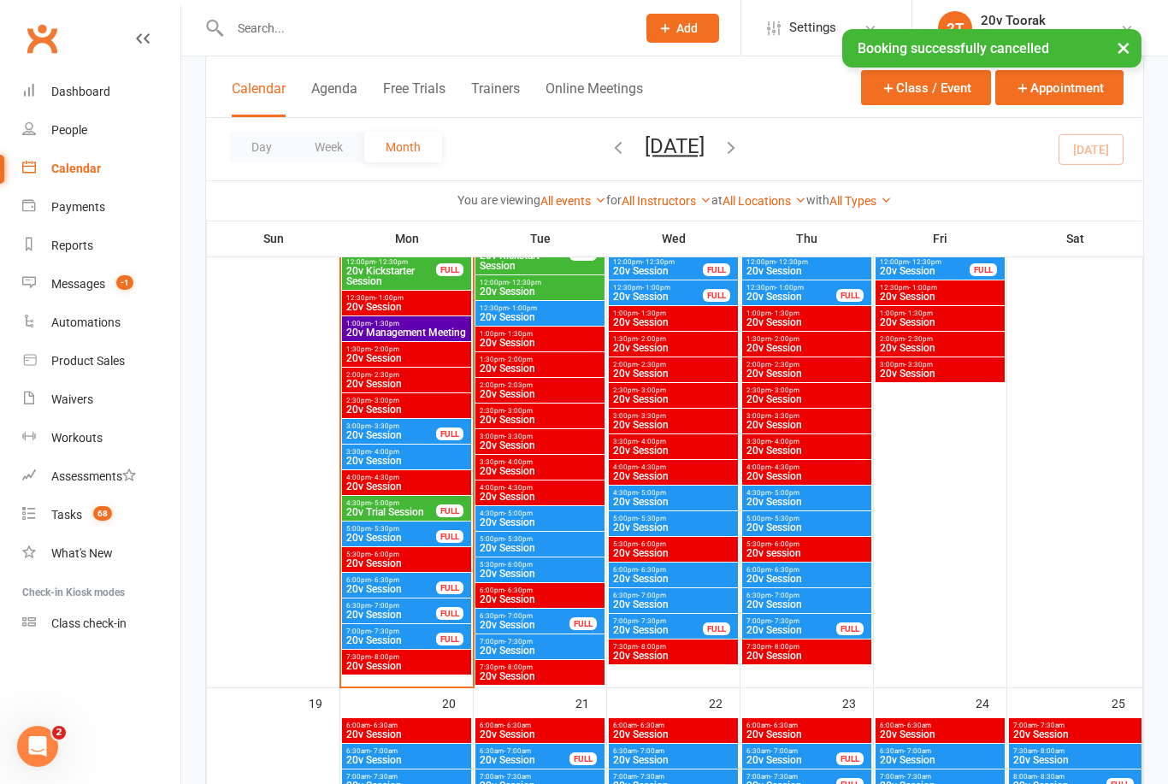
click at [532, 569] on span "20v Session" at bounding box center [540, 574] width 122 height 10
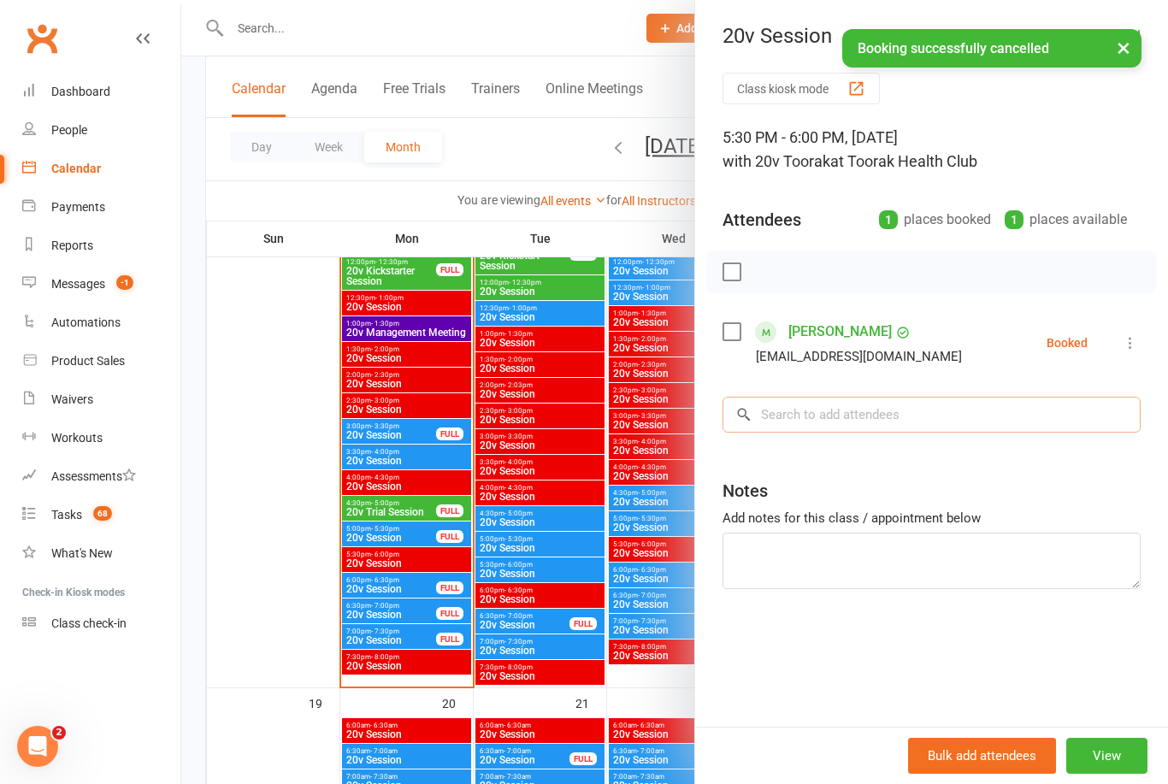
click at [893, 420] on input "search" at bounding box center [931, 415] width 418 height 36
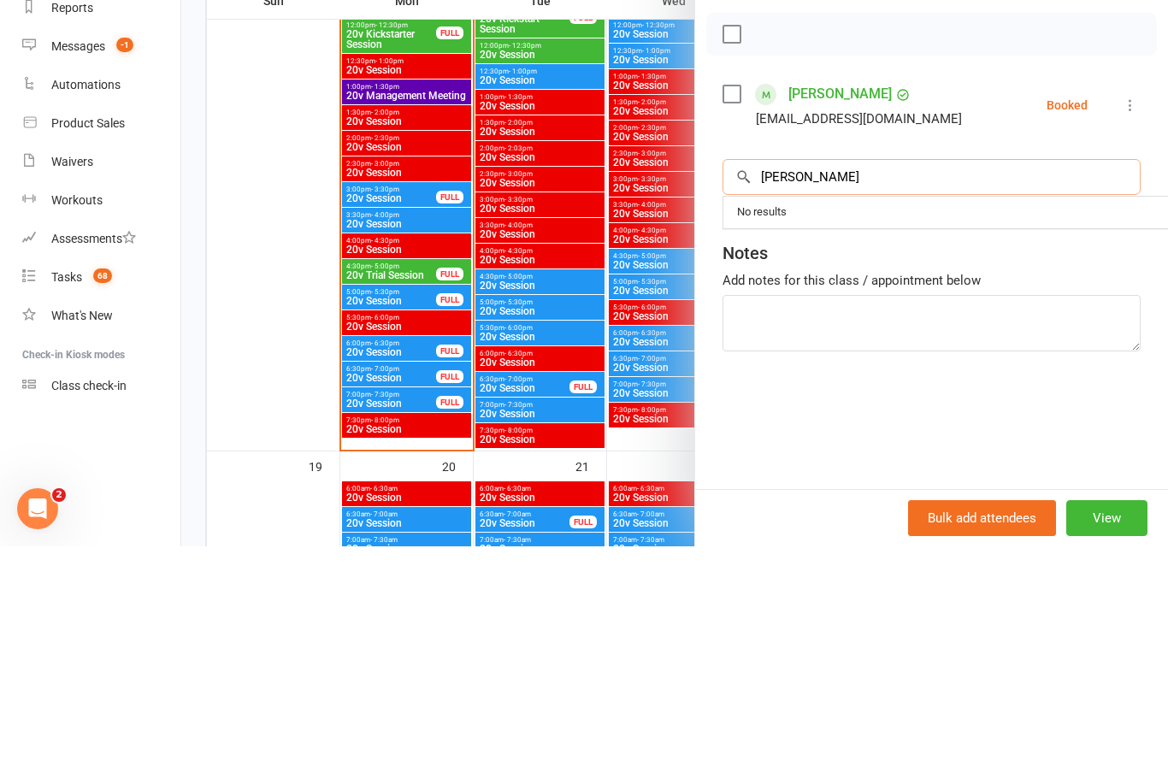
scroll to position [1966, 0]
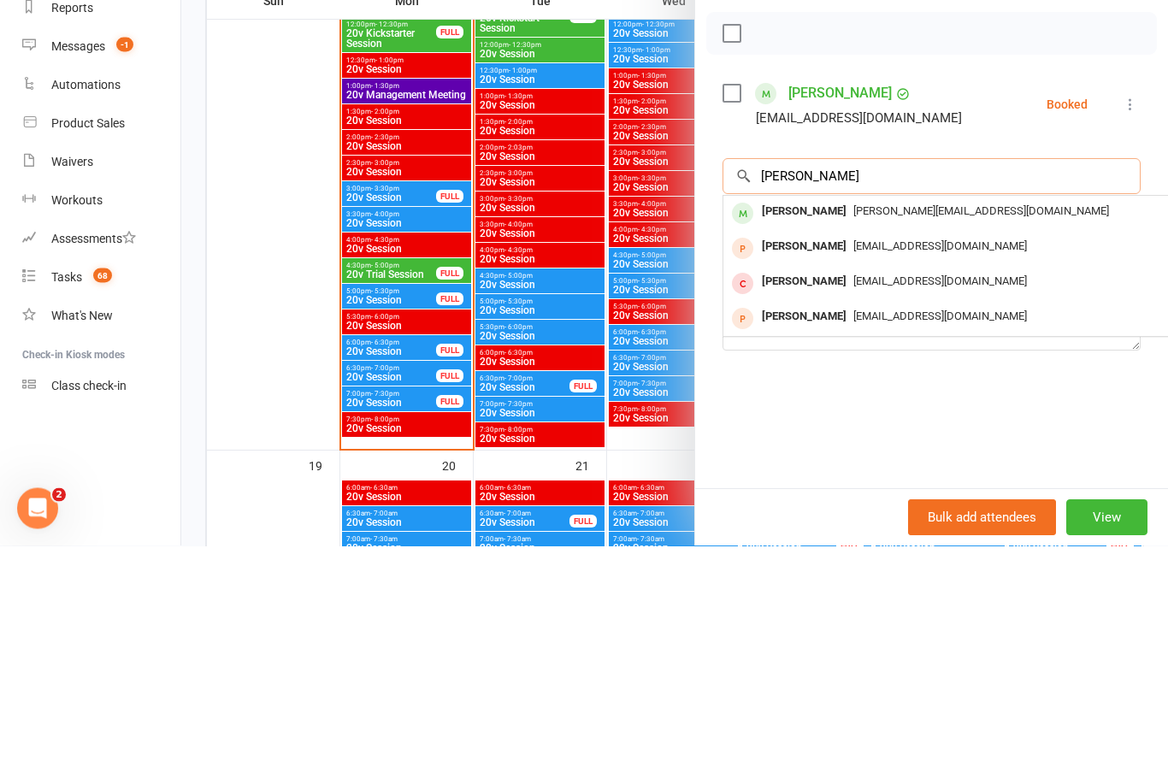
type input "Tanya"
click at [907, 443] on span "Tanya.Sasivanij@gmail.com" at bounding box center [981, 449] width 256 height 13
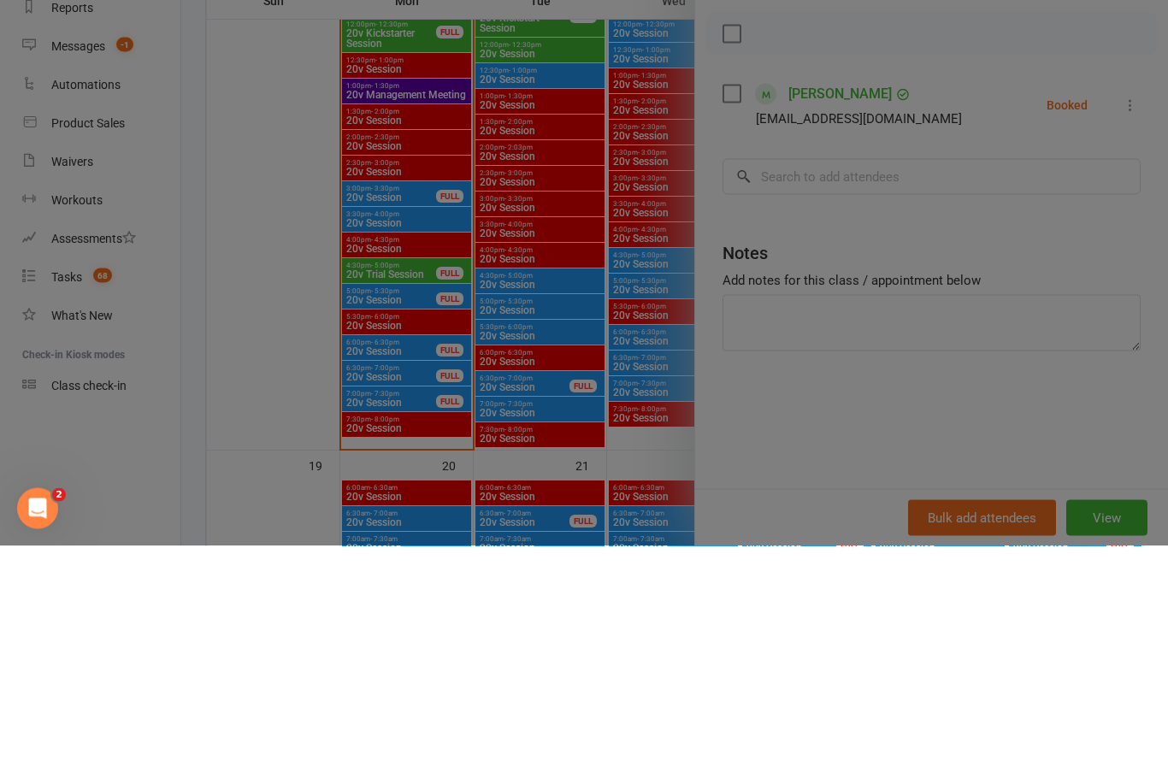
scroll to position [2205, 0]
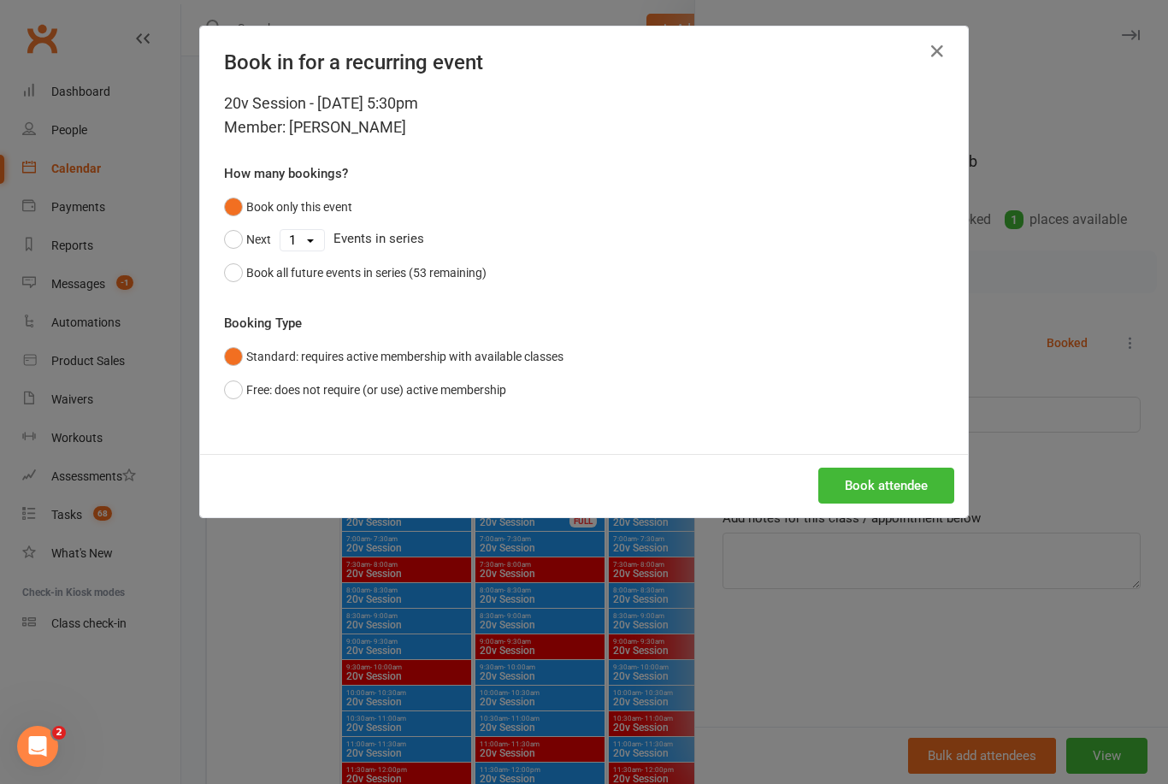
click at [911, 487] on button "Book attendee" at bounding box center [886, 486] width 136 height 36
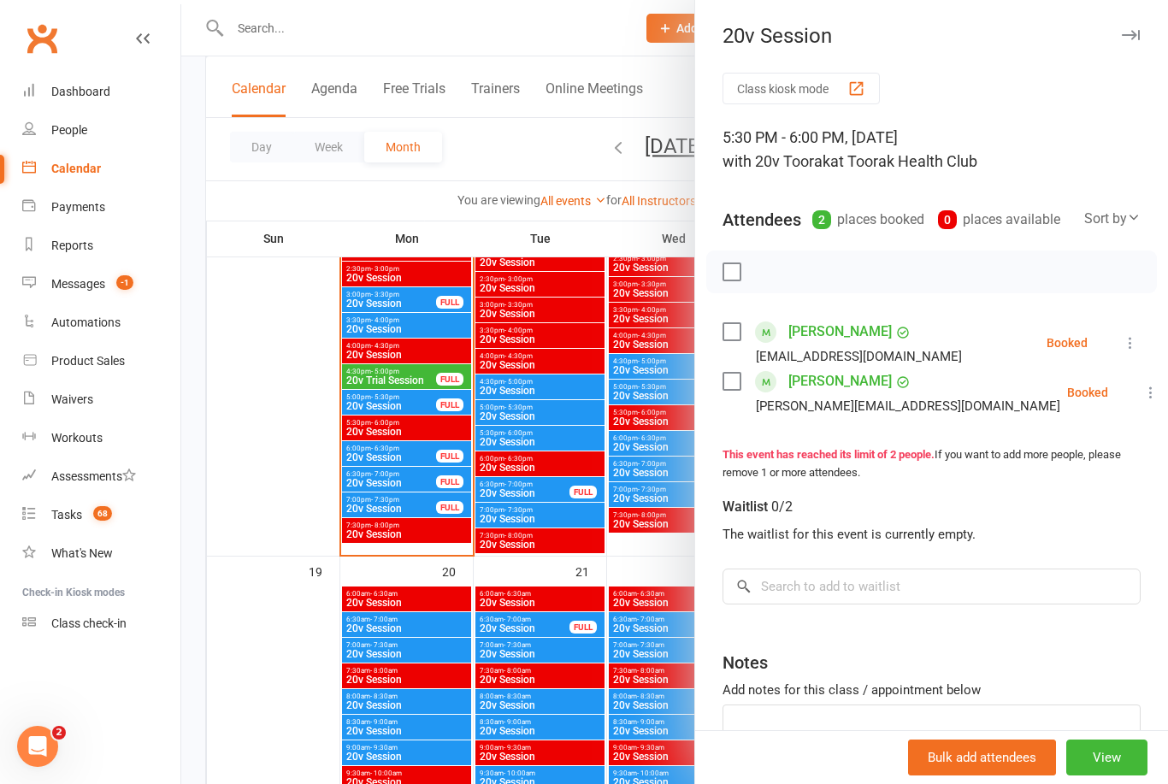
scroll to position [2102, 0]
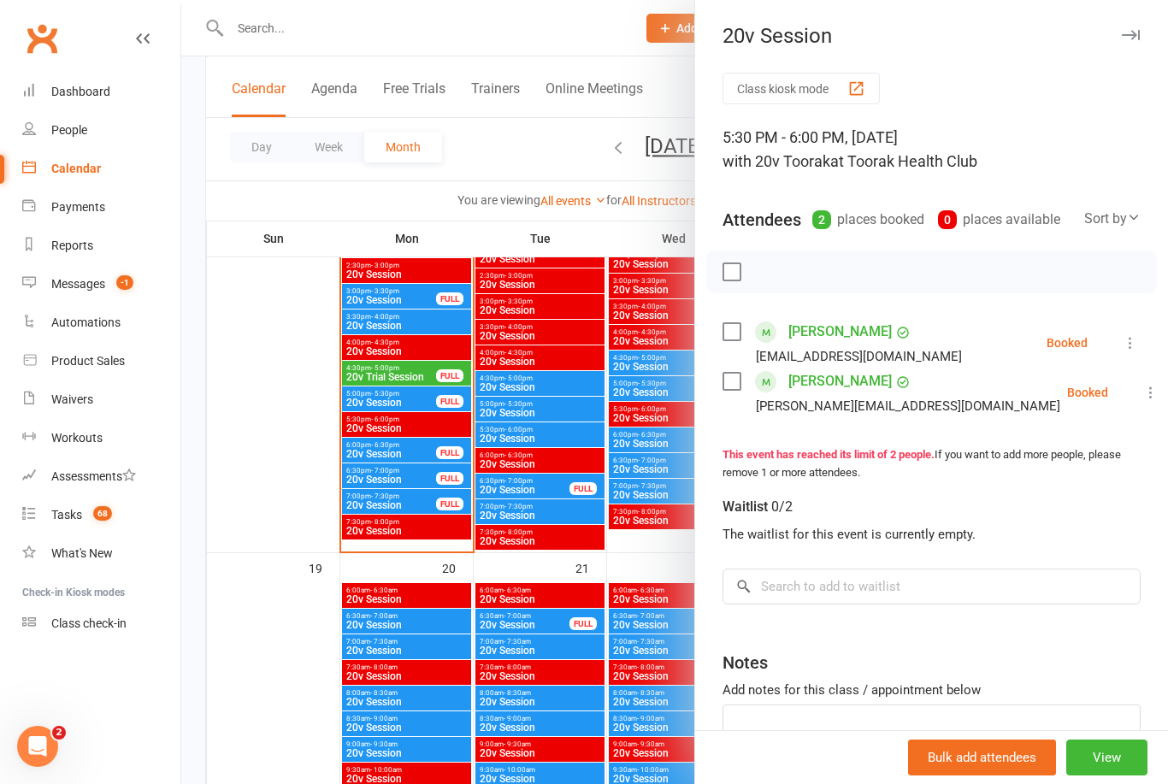
click at [379, 398] on div at bounding box center [674, 392] width 987 height 784
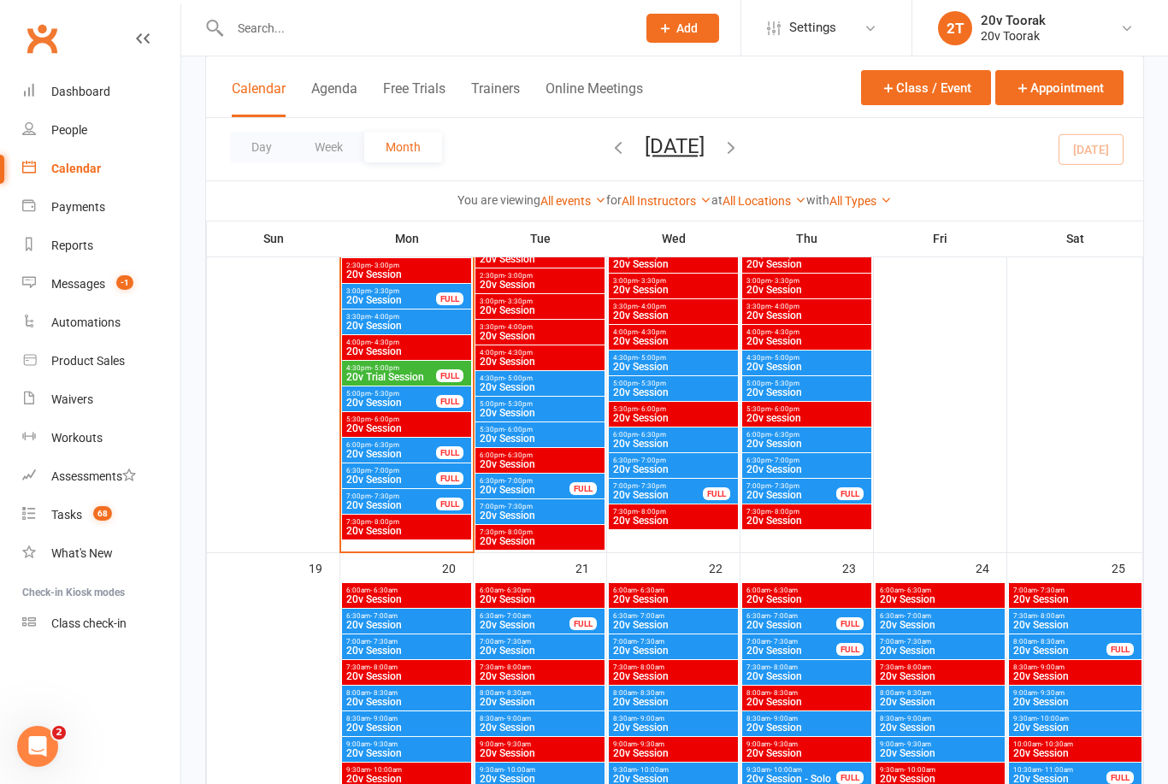
click at [371, 398] on span "20v Session" at bounding box center [390, 403] width 91 height 10
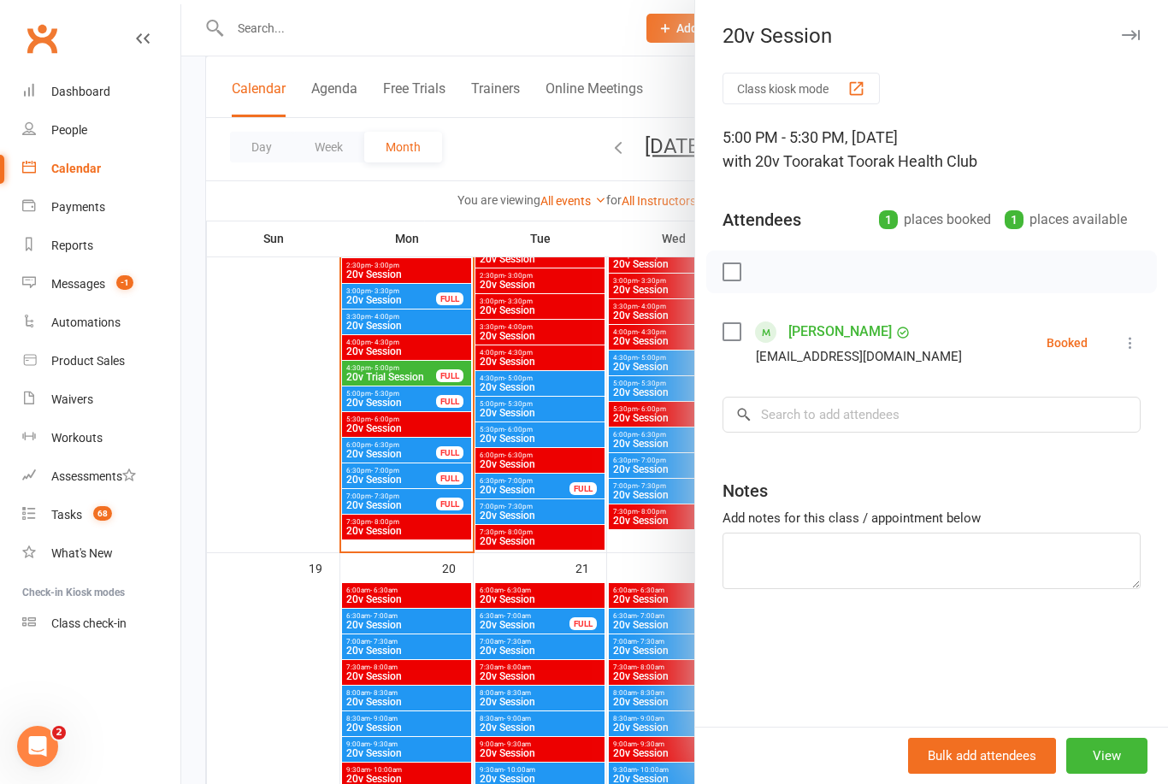
click at [1139, 760] on button "View" at bounding box center [1106, 756] width 81 height 36
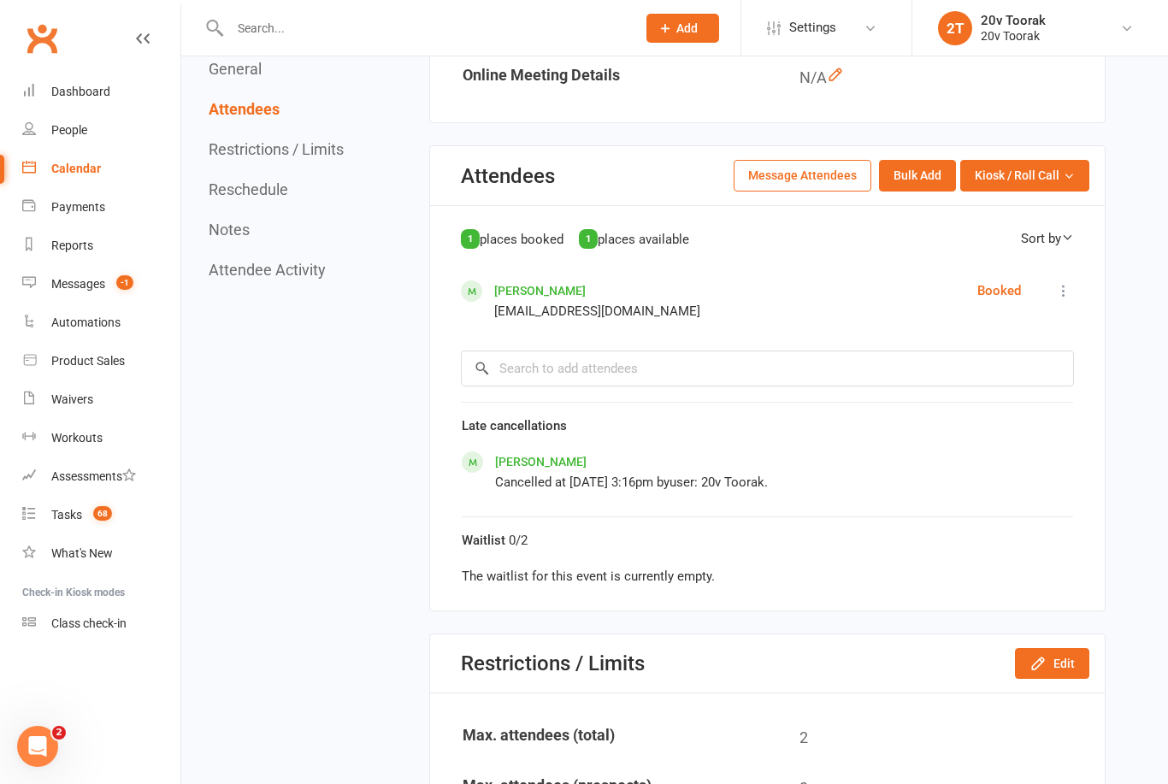
scroll to position [689, 0]
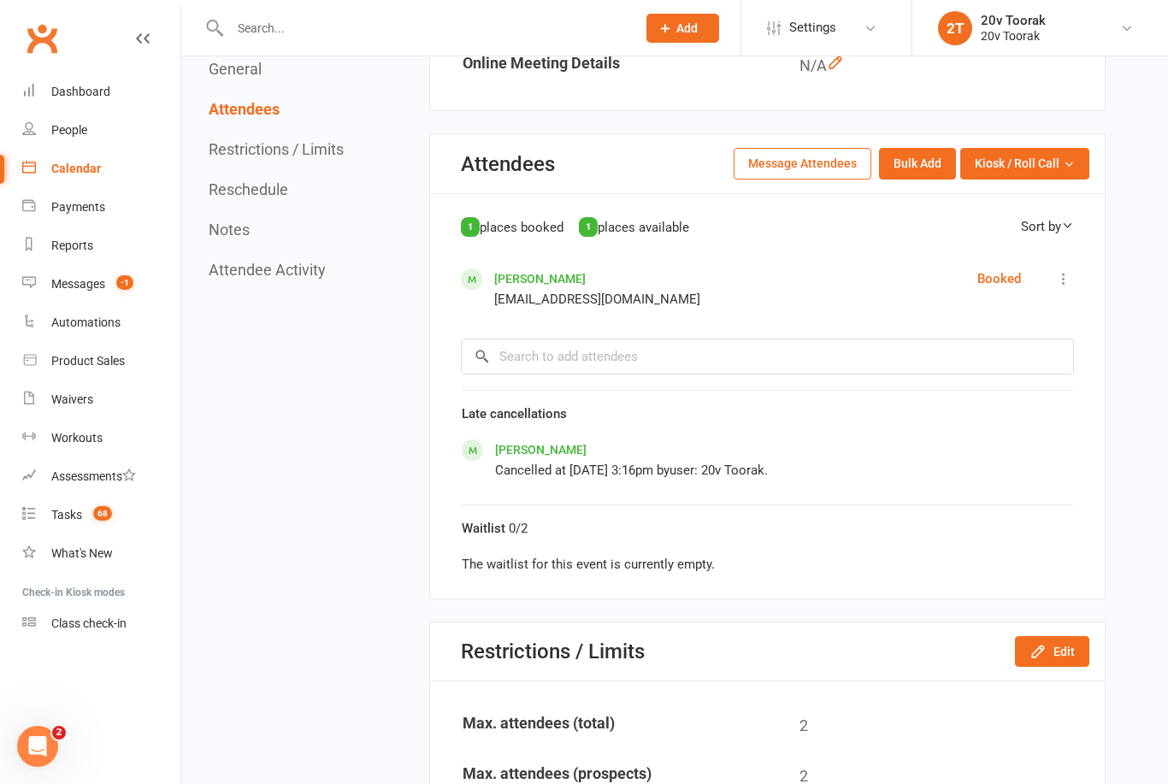
click at [1063, 667] on button "Edit" at bounding box center [1052, 651] width 74 height 31
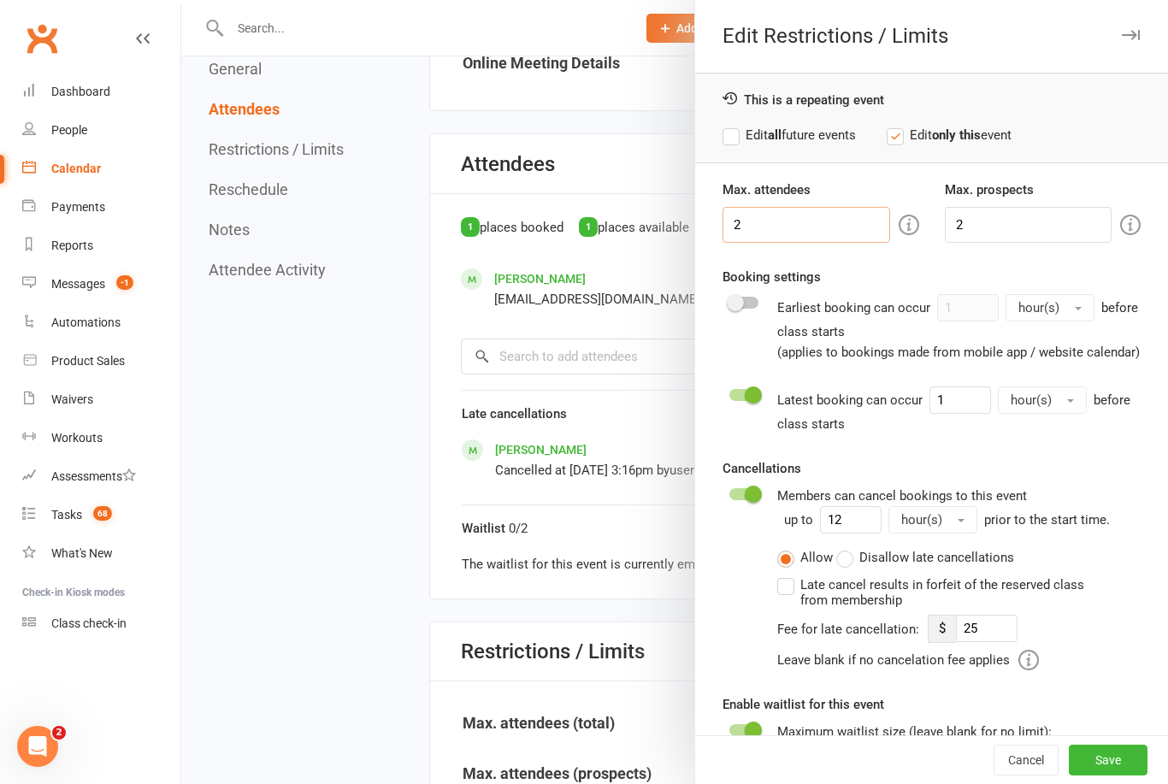
click at [842, 221] on input "2" at bounding box center [805, 225] width 167 height 36
type input "1"
click at [1041, 227] on input "2" at bounding box center [1028, 225] width 167 height 36
type input "1"
click at [1120, 775] on button "Save" at bounding box center [1108, 760] width 79 height 31
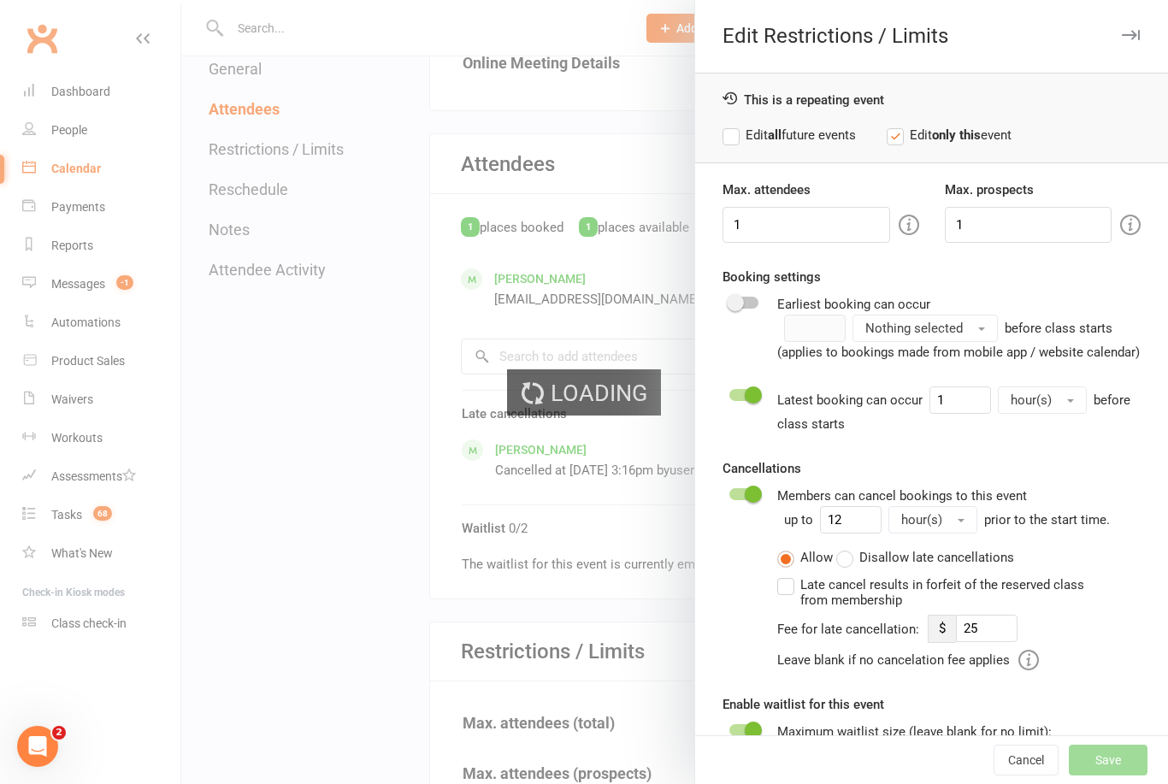
type input "25"
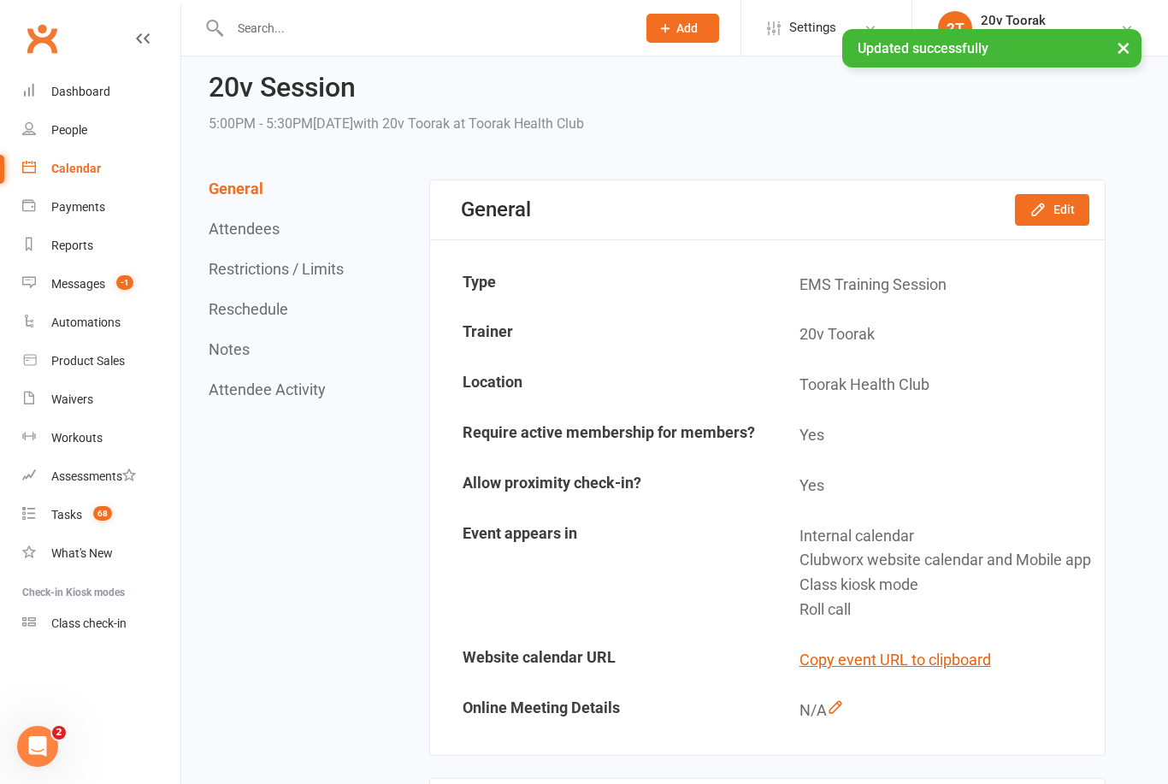
scroll to position [0, 0]
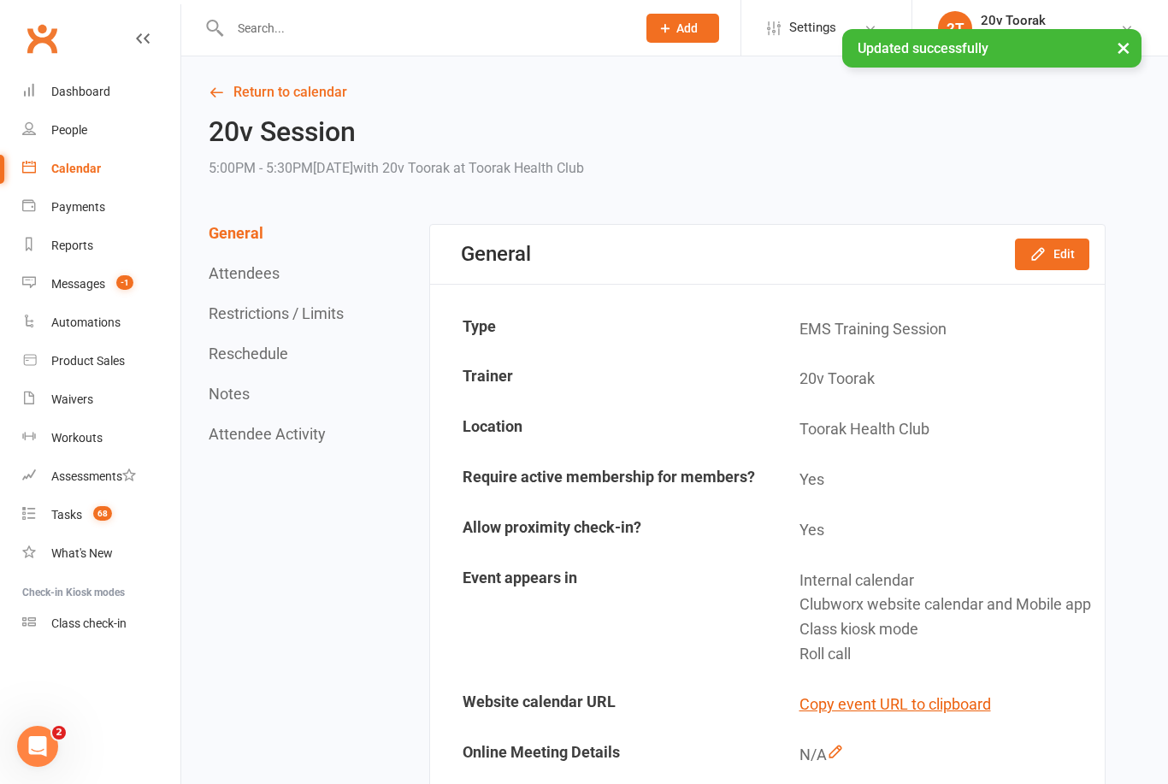
click at [268, 92] on link "Return to calendar" at bounding box center [657, 92] width 897 height 24
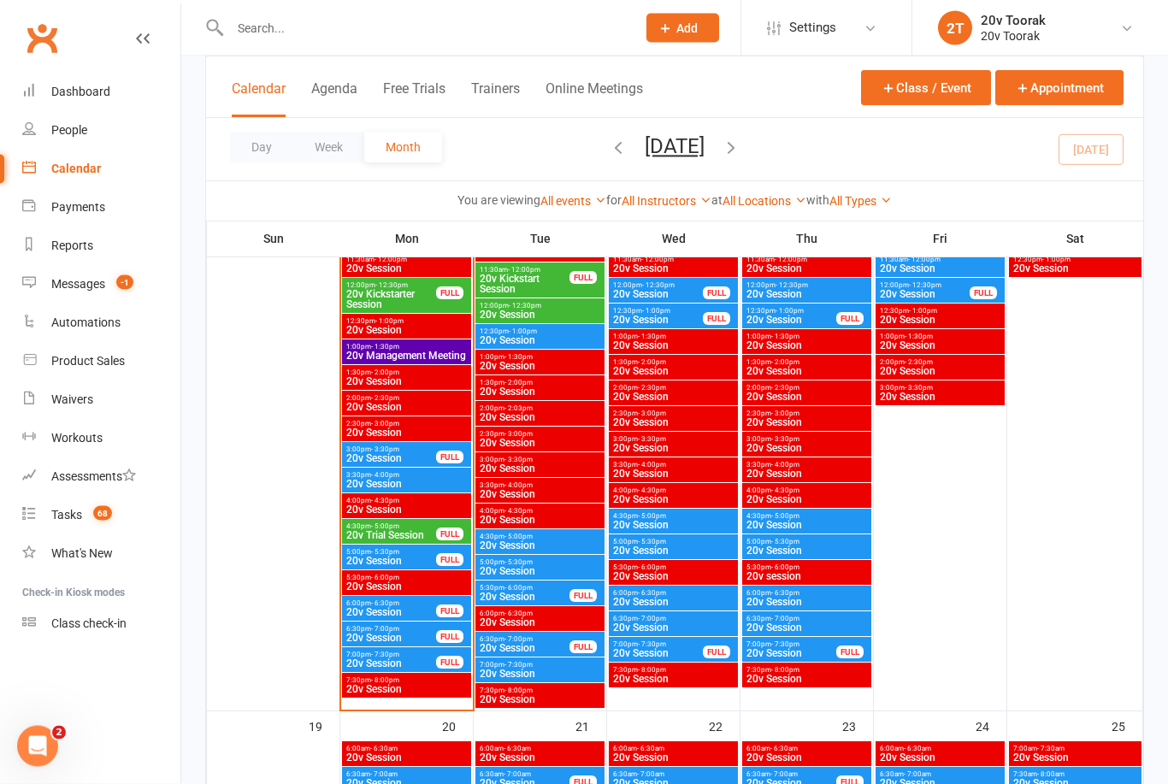
click at [395, 531] on span "20v Trial Session" at bounding box center [390, 536] width 91 height 10
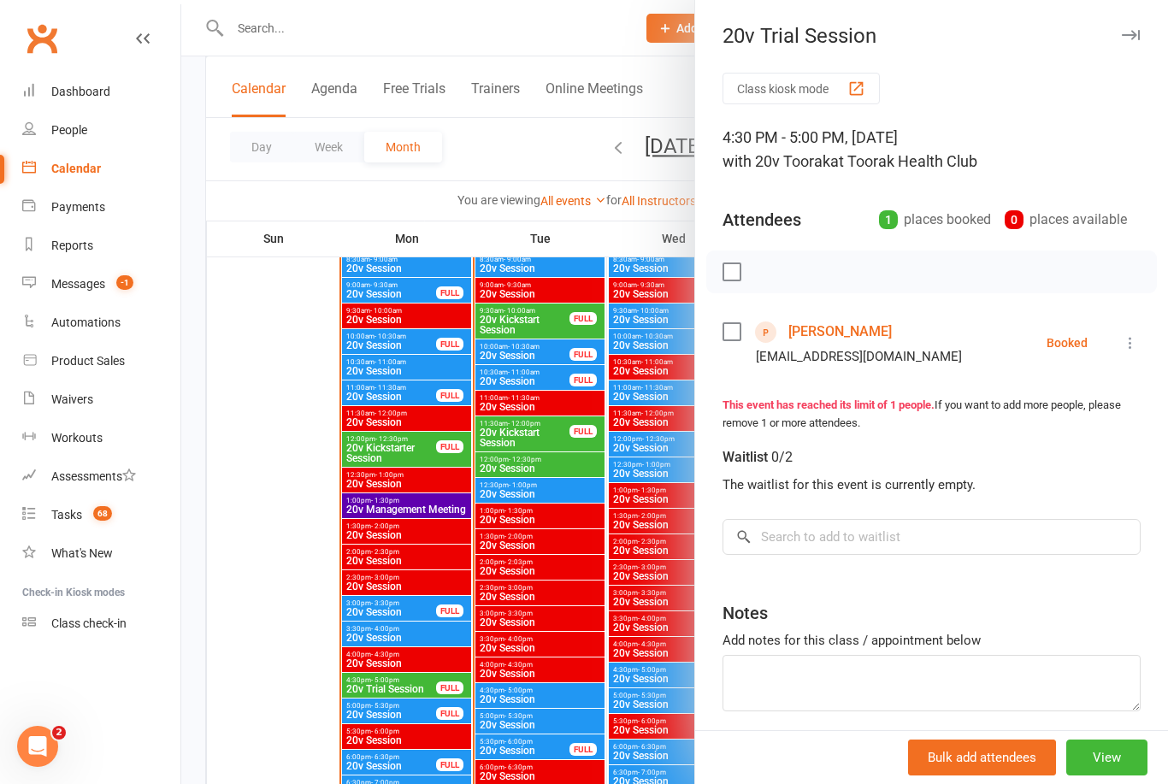
scroll to position [1788, 0]
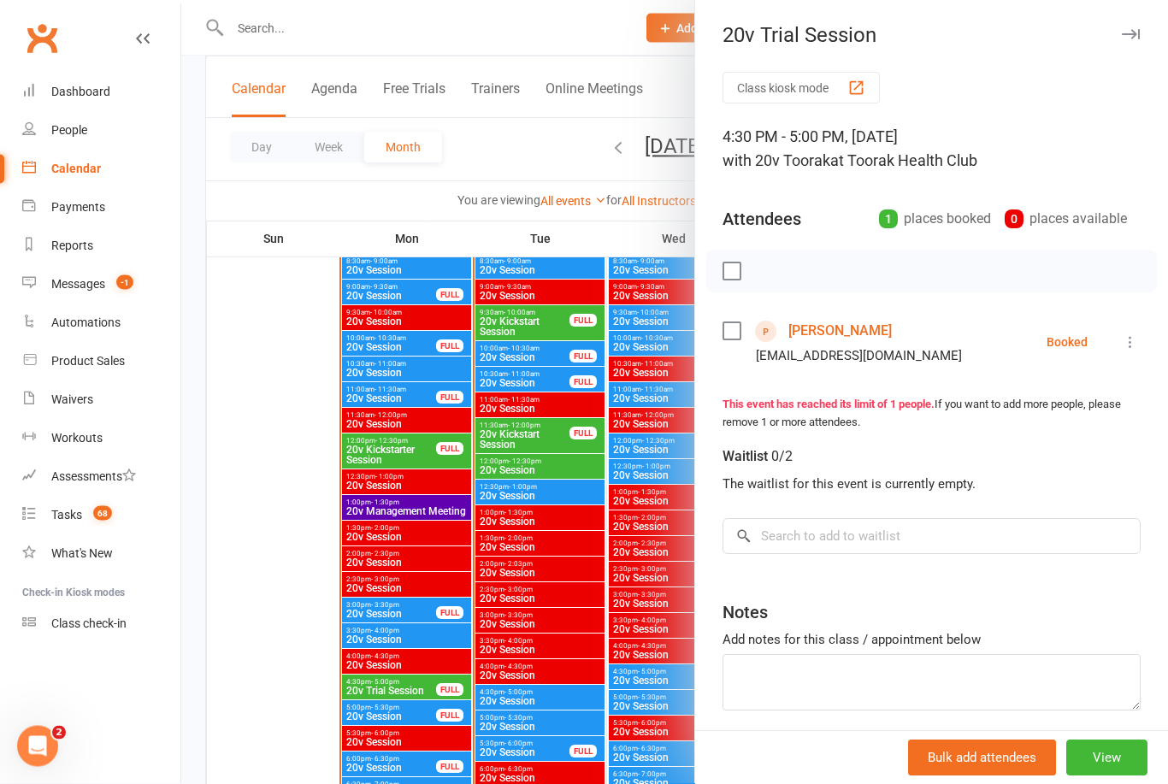
click at [38, 284] on link "Messages -1" at bounding box center [101, 284] width 158 height 38
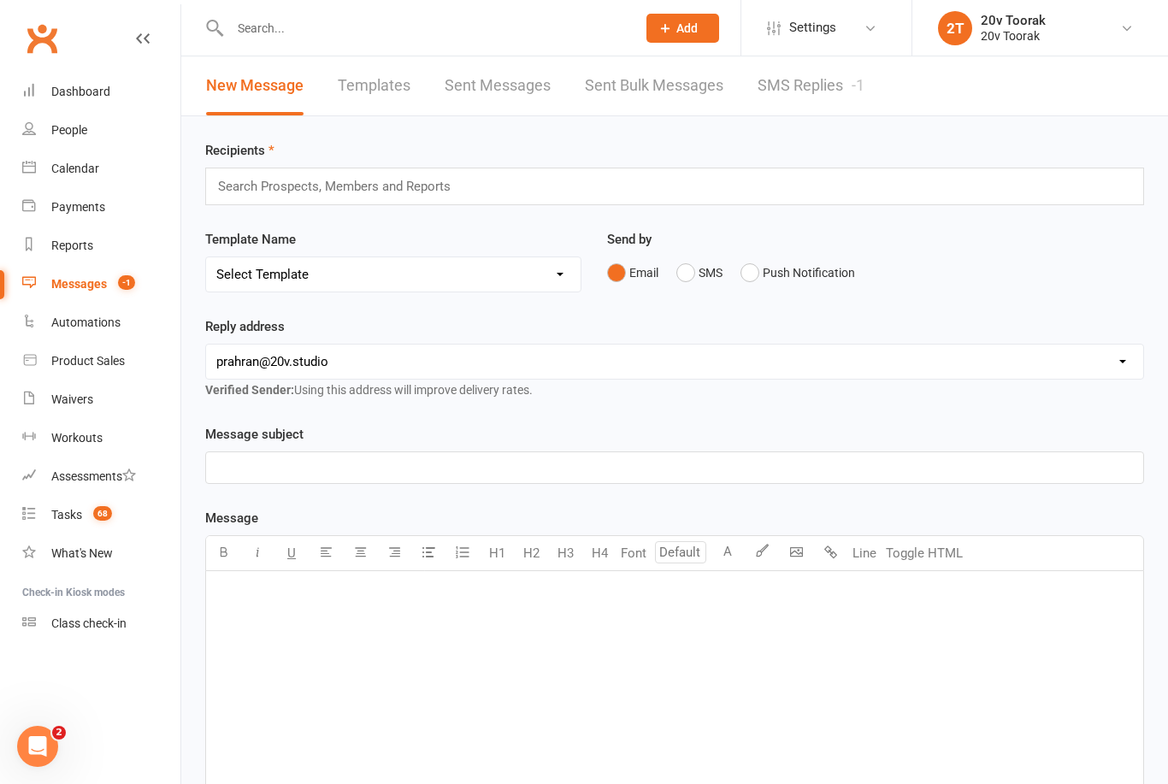
click at [834, 85] on link "SMS Replies -1" at bounding box center [811, 85] width 107 height 59
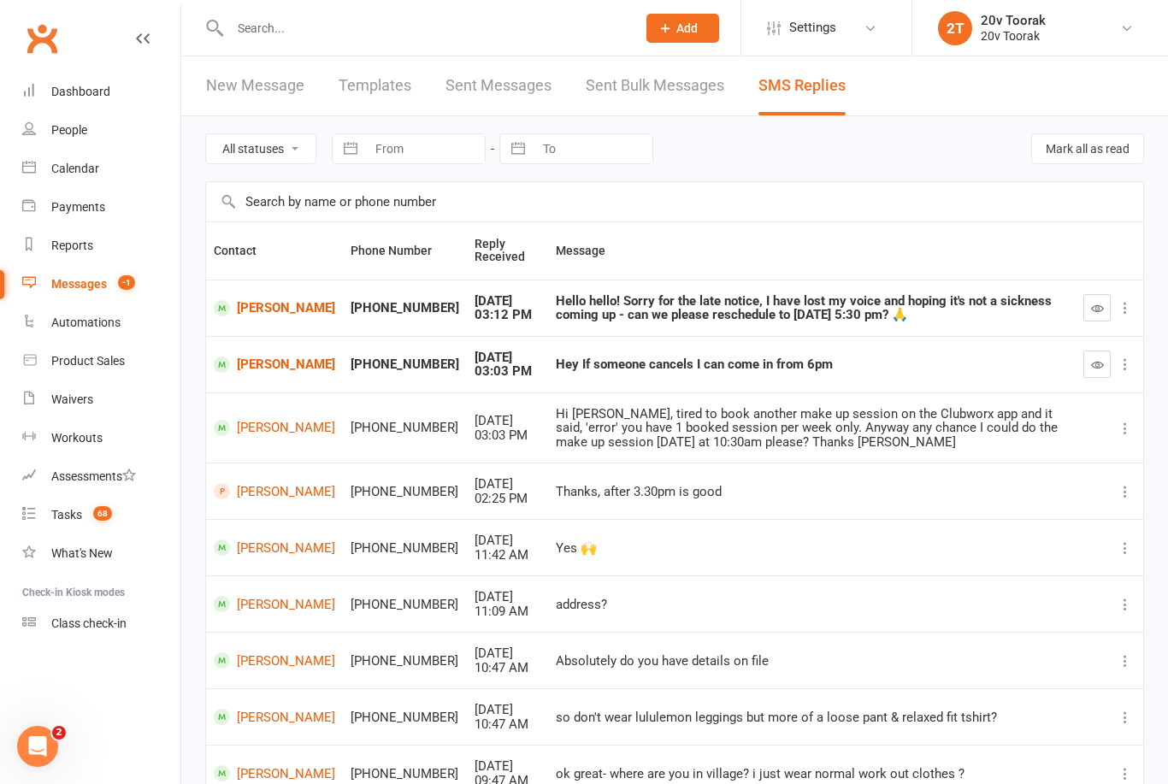
click at [1101, 316] on button "button" at bounding box center [1096, 307] width 27 height 27
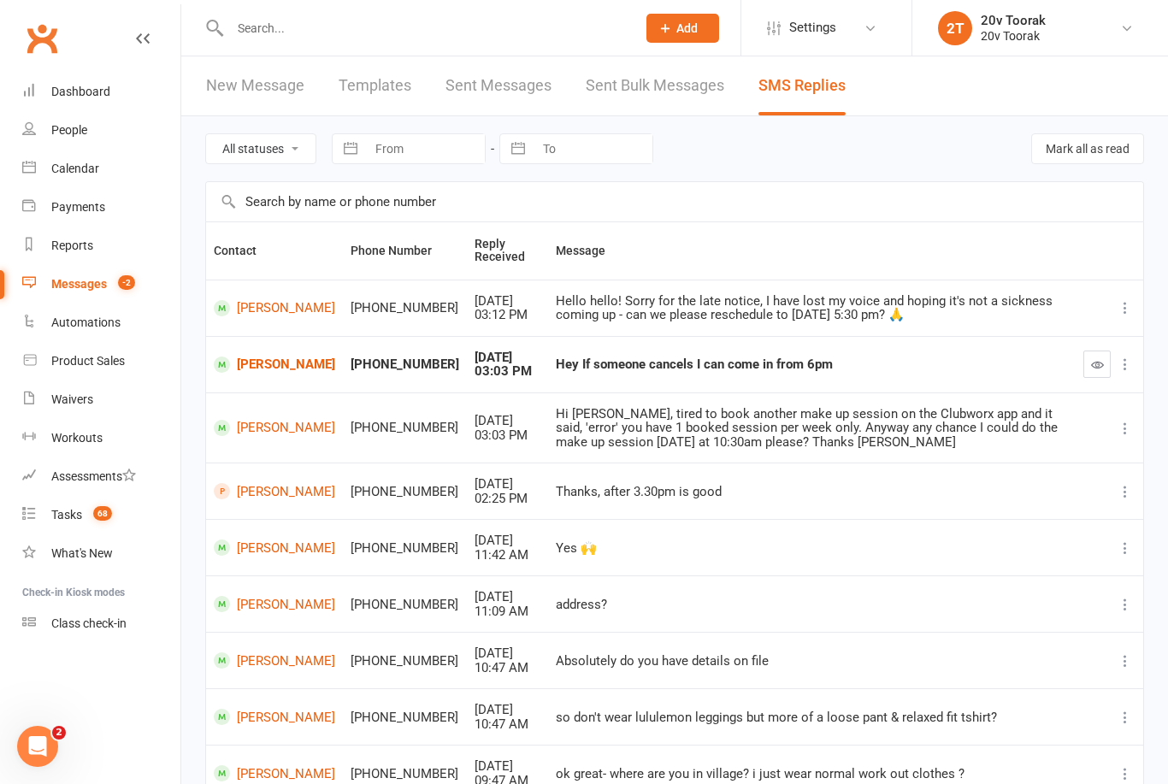
click at [248, 364] on link "[PERSON_NAME]" at bounding box center [274, 365] width 121 height 16
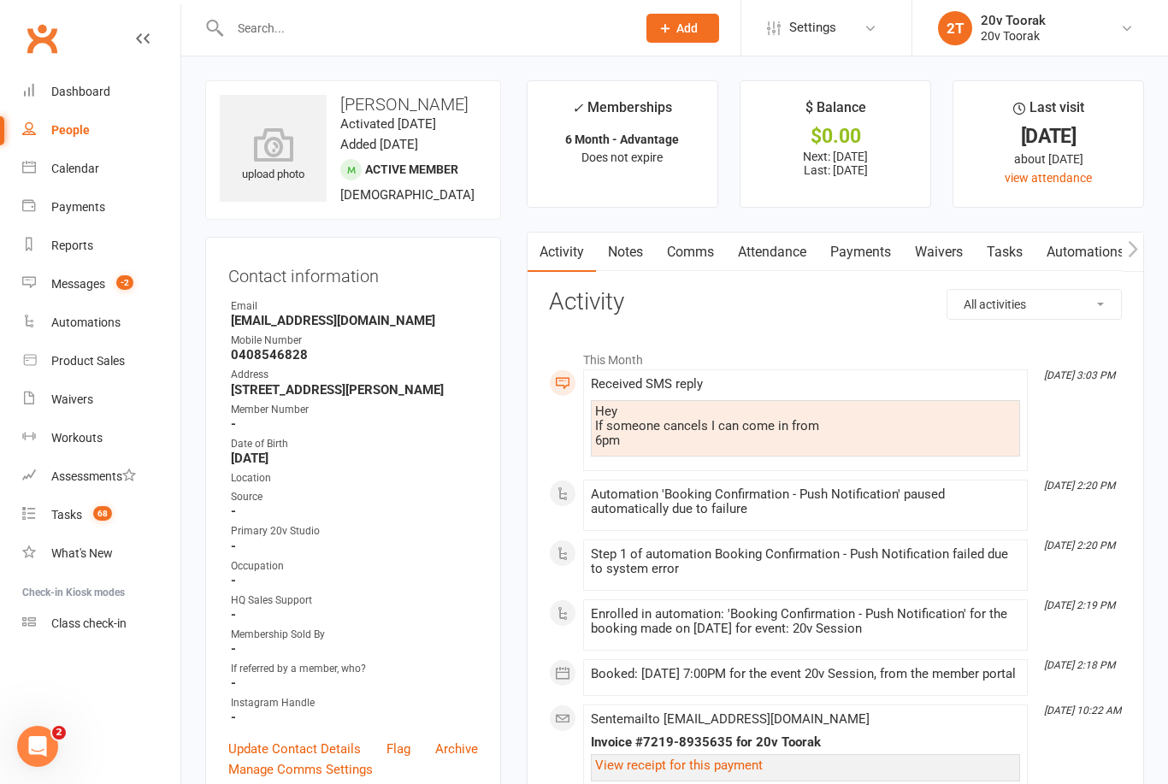
click at [716, 252] on link "Comms" at bounding box center [690, 252] width 71 height 39
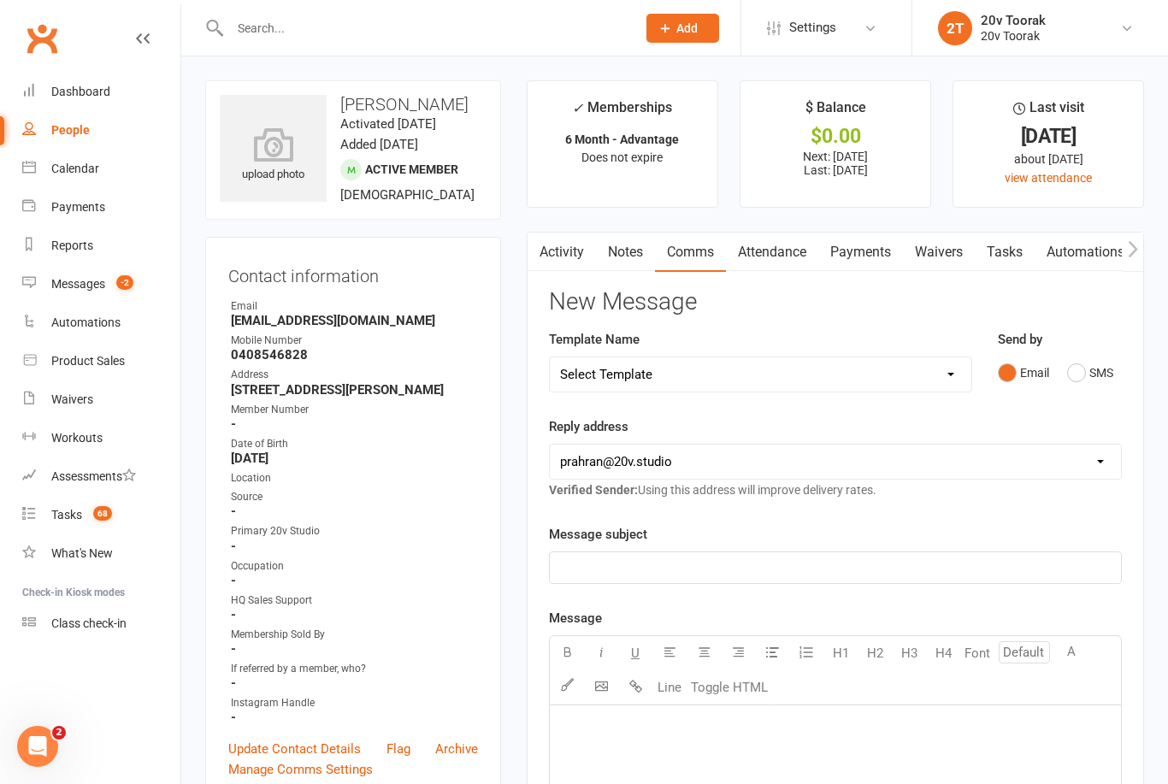
click at [1087, 376] on button "SMS" at bounding box center [1090, 373] width 46 height 32
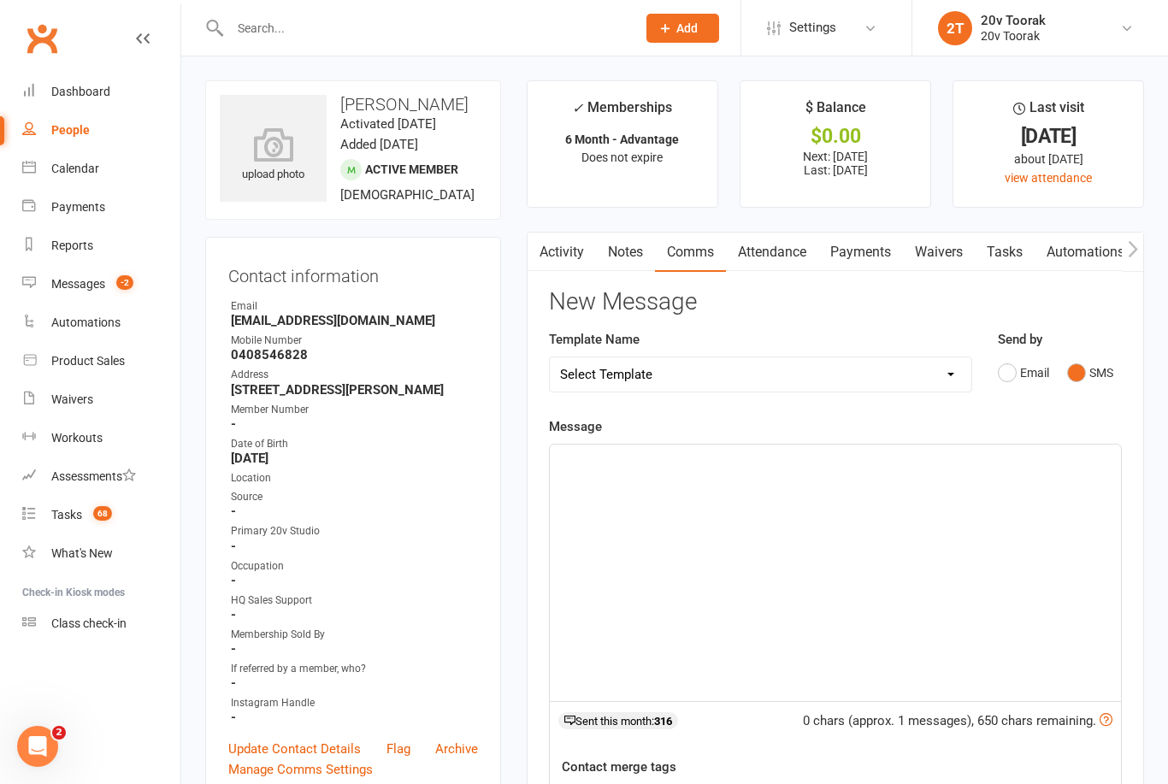
click at [883, 541] on div "﻿" at bounding box center [835, 573] width 571 height 256
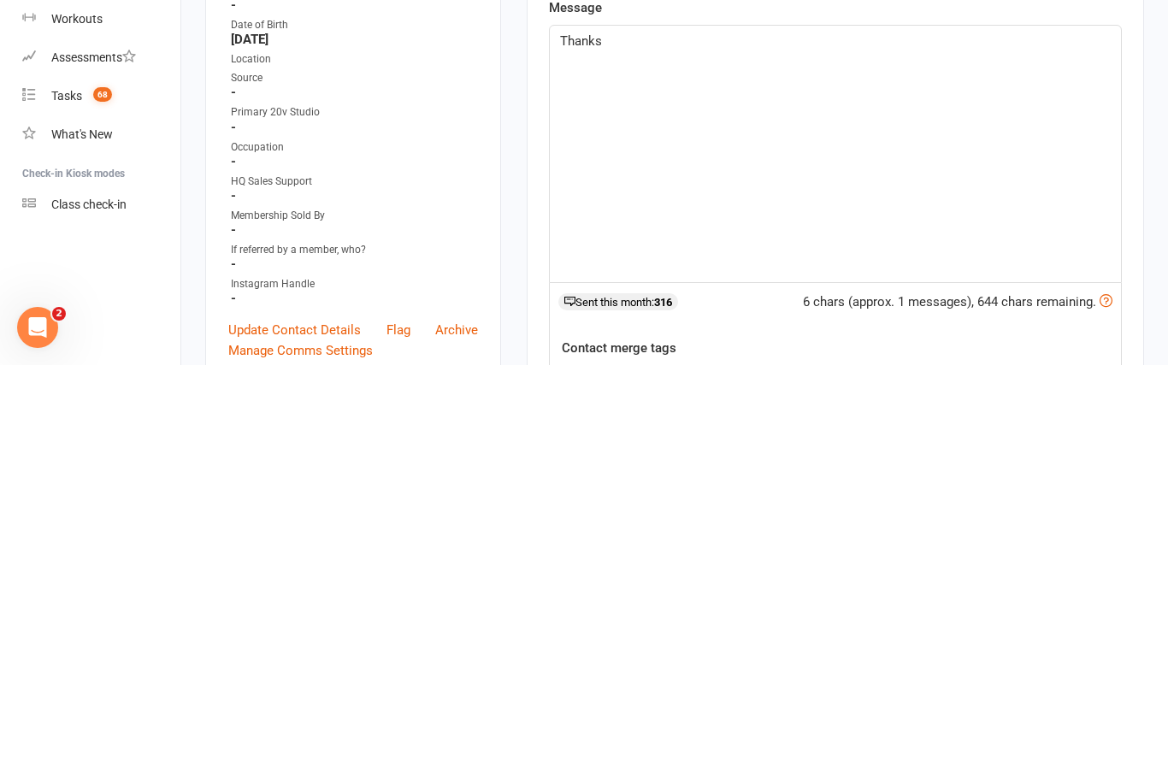
click at [663, 783] on button "contact-first-name" at bounding box center [626, 795] width 127 height 22
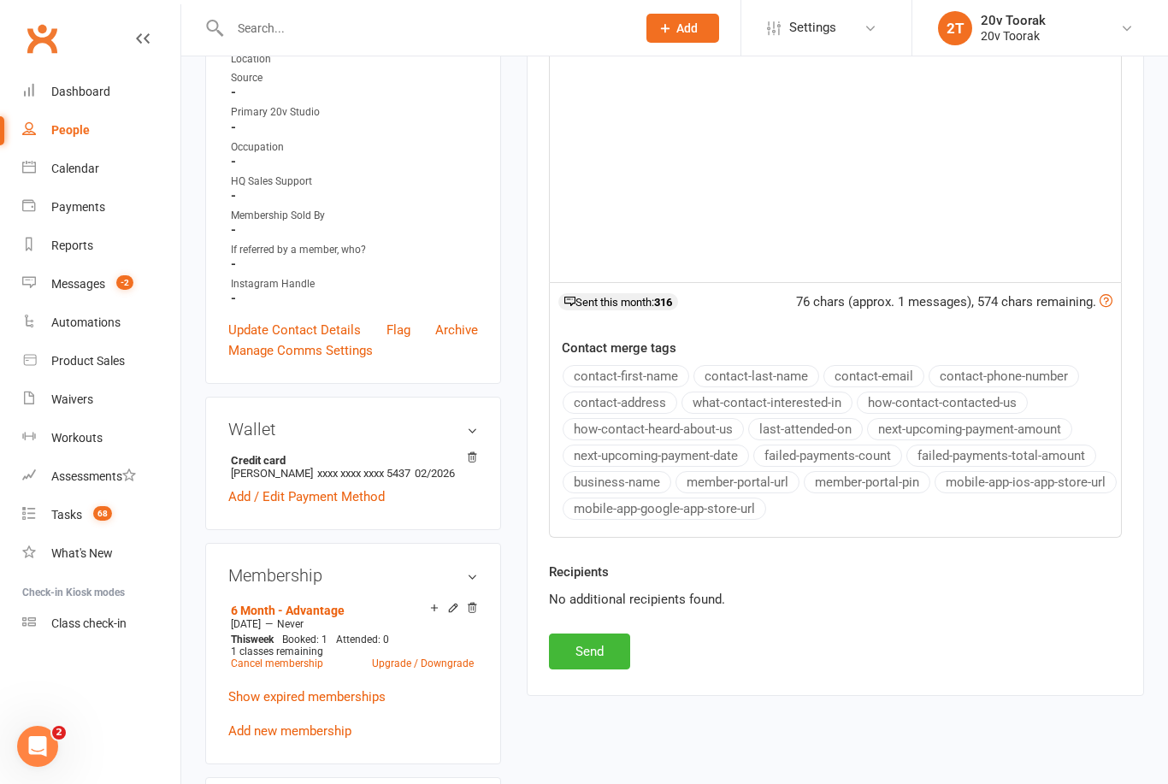
click at [599, 650] on button "Send" at bounding box center [589, 652] width 81 height 36
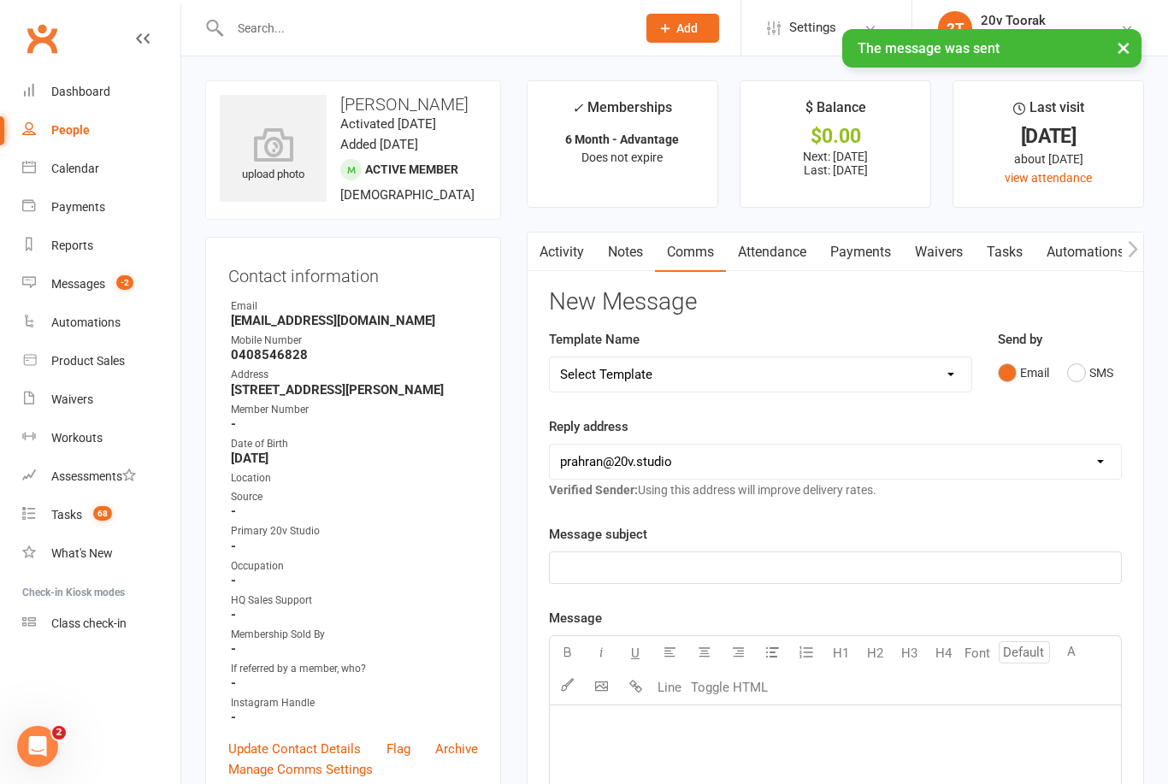
click at [65, 279] on div "Messages" at bounding box center [78, 284] width 54 height 14
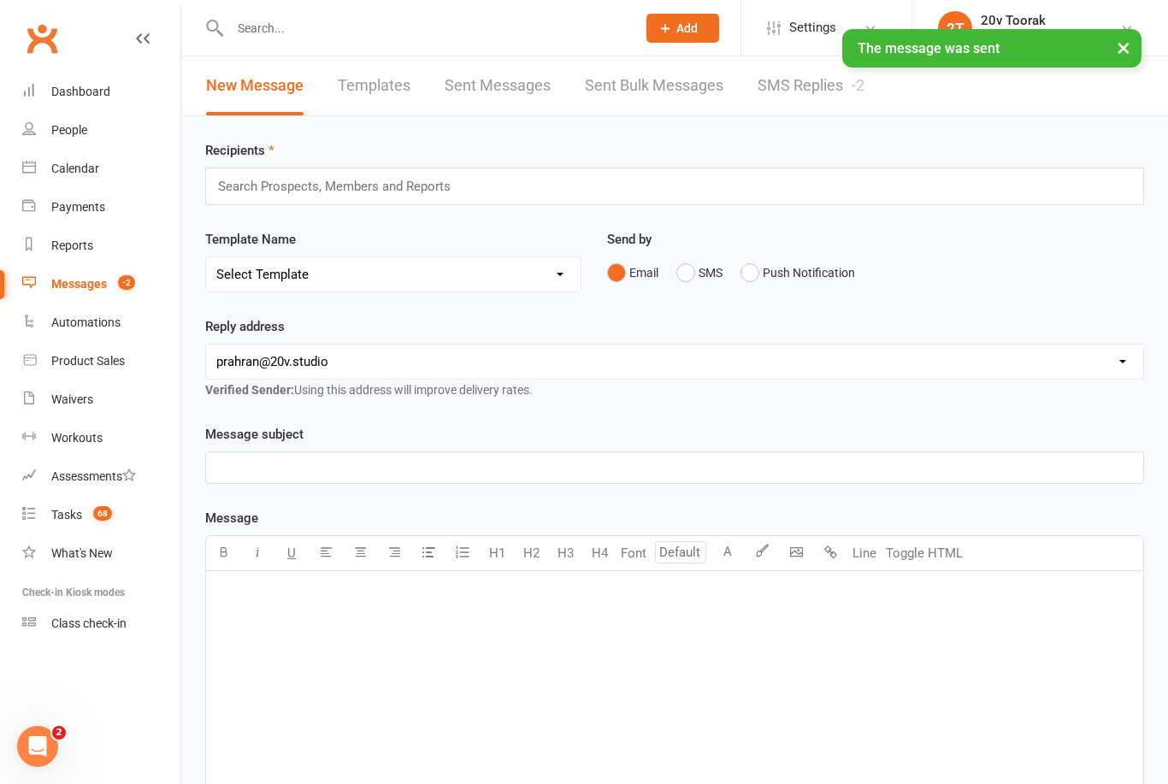
click at [812, 91] on link "SMS Replies -2" at bounding box center [811, 85] width 107 height 59
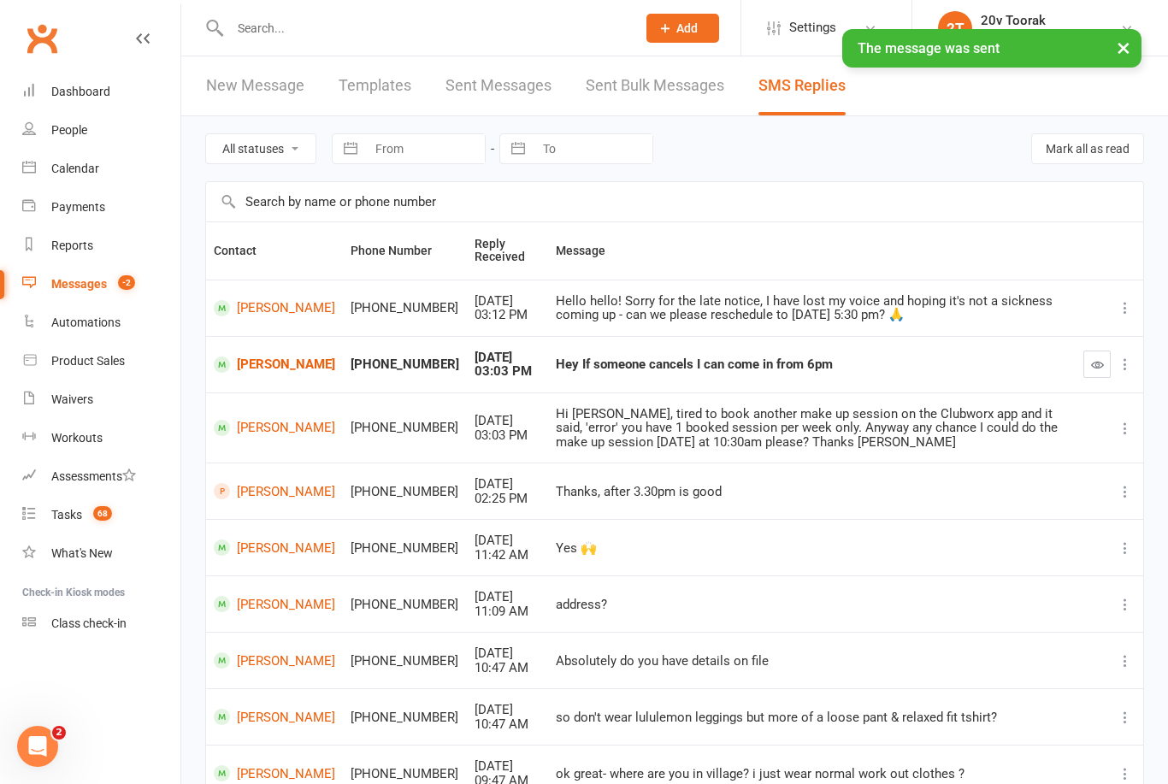
click at [1092, 363] on icon "button" at bounding box center [1097, 364] width 13 height 13
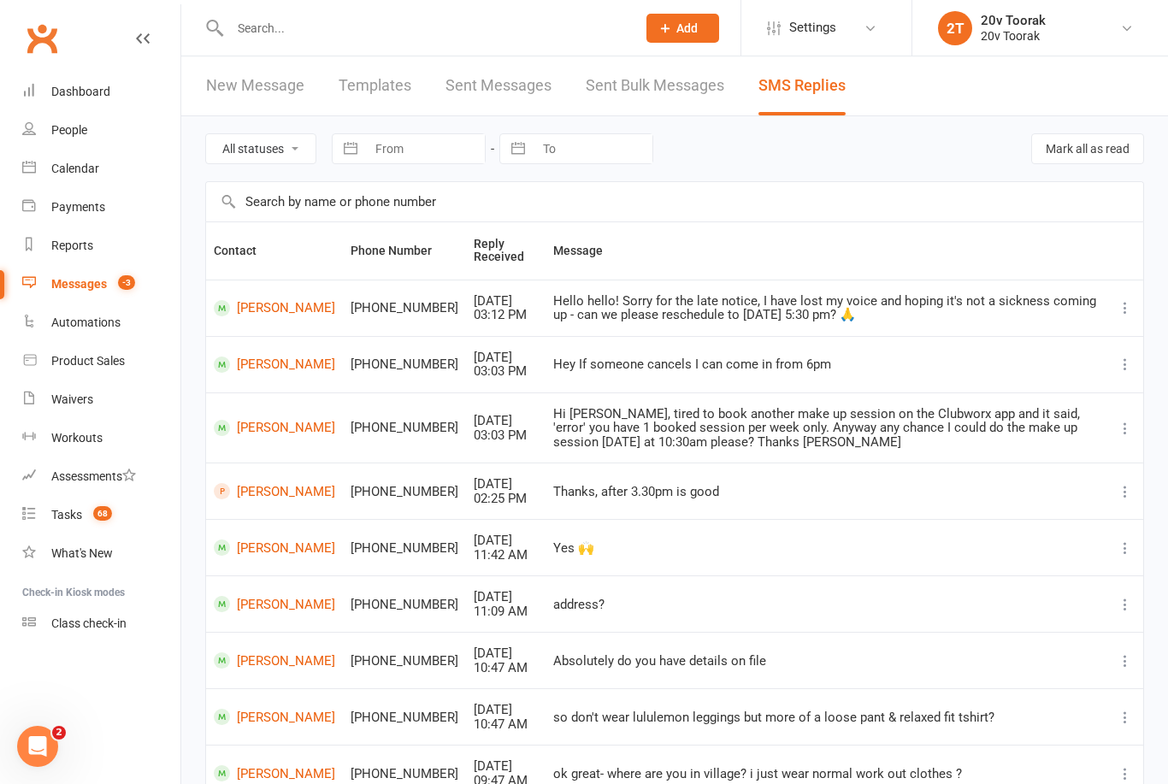
click at [45, 160] on link "Calendar" at bounding box center [101, 169] width 158 height 38
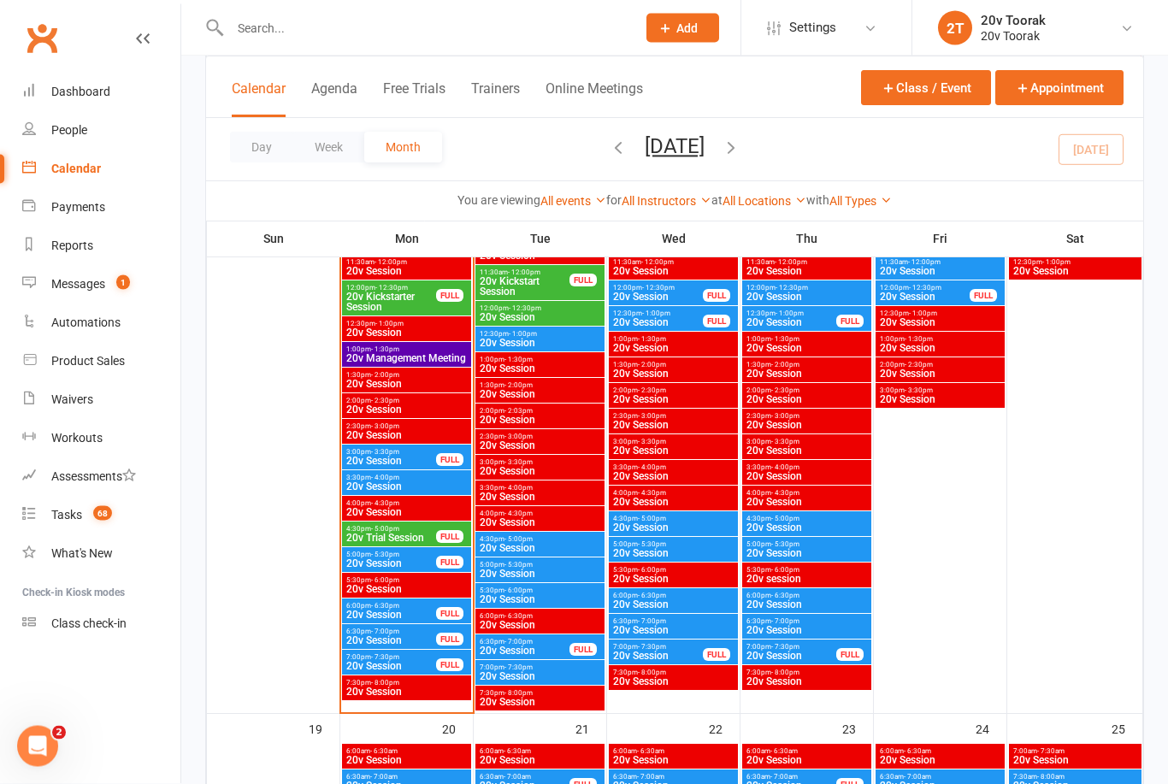
click at [408, 608] on span "6:00pm - 6:30pm" at bounding box center [390, 607] width 91 height 8
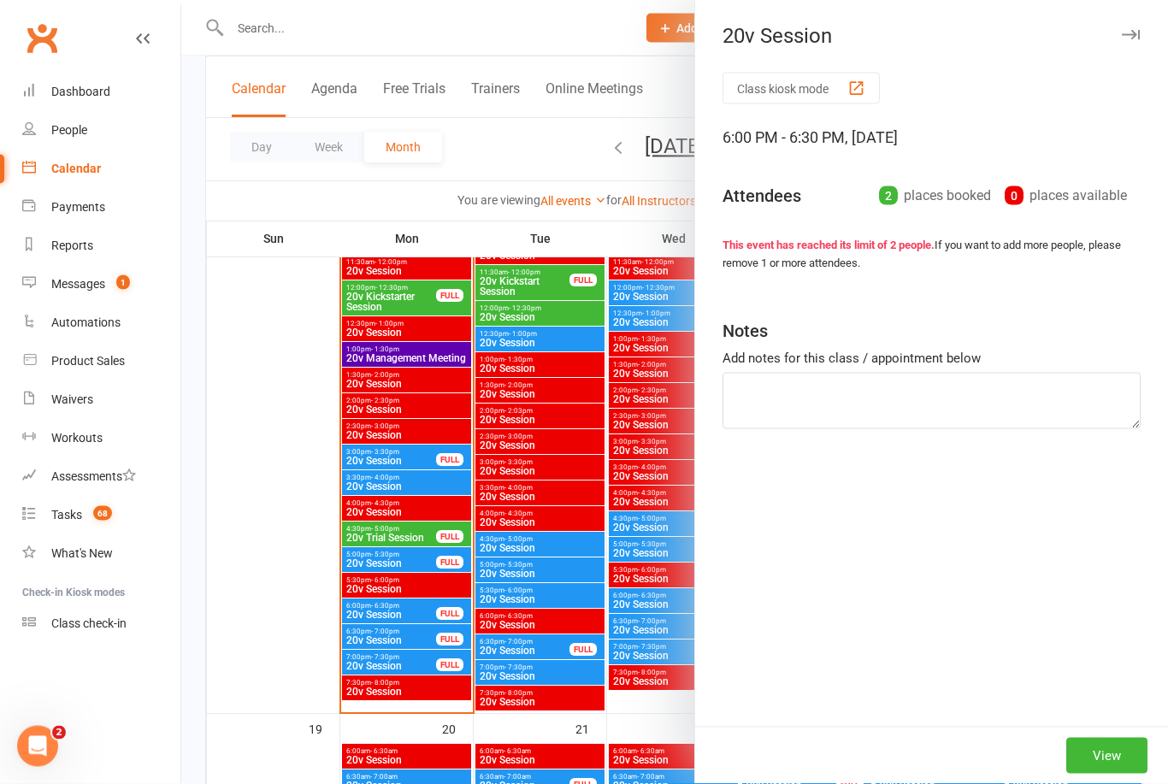
scroll to position [1942, 0]
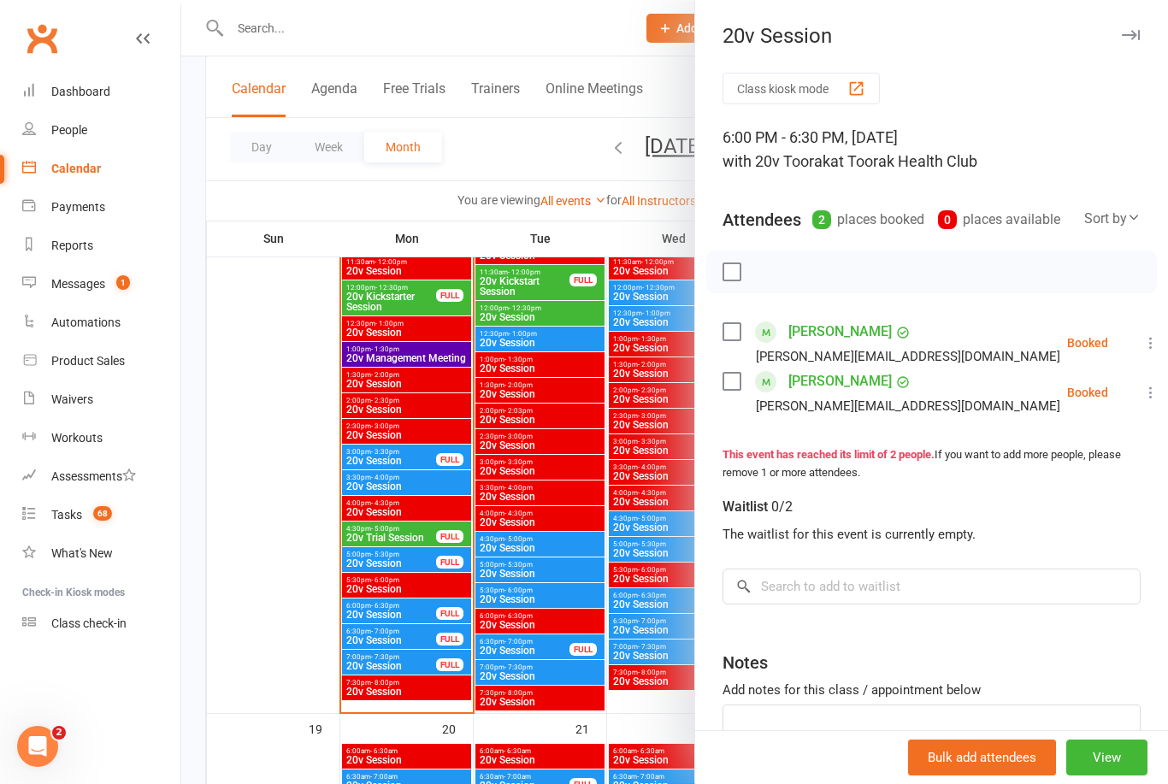
click at [428, 599] on div at bounding box center [674, 392] width 987 height 784
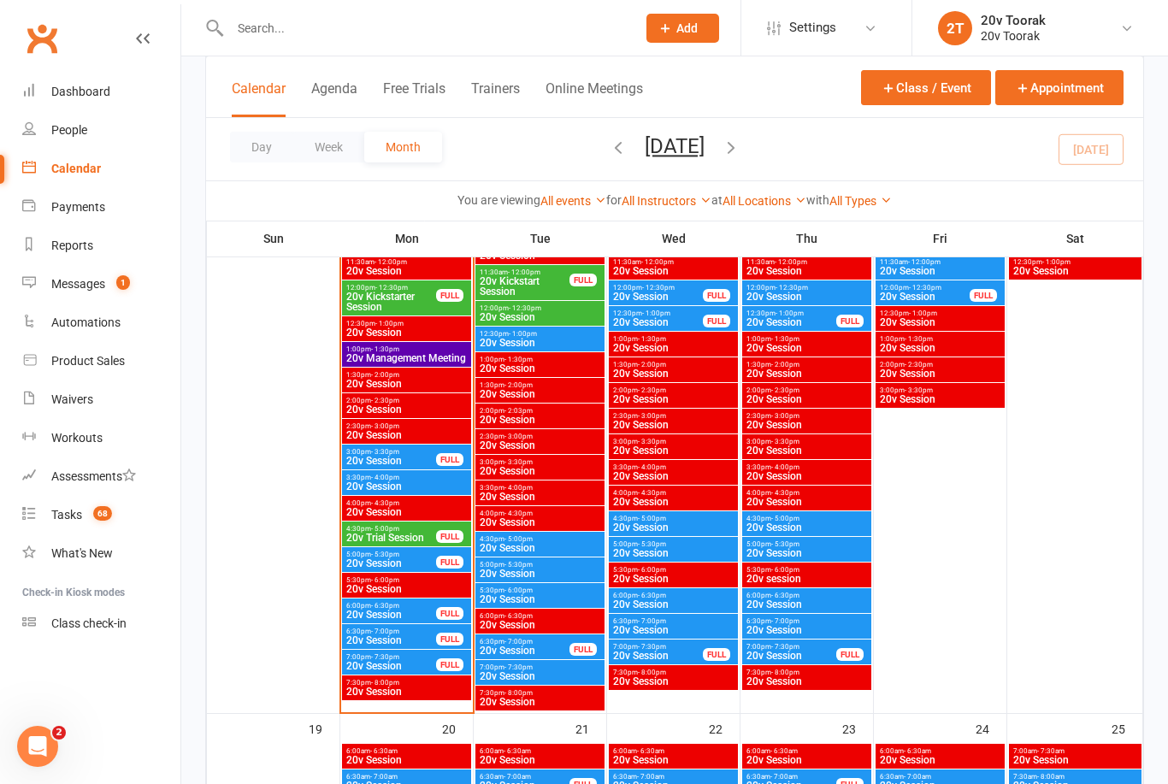
click at [404, 637] on span "20v Session" at bounding box center [390, 640] width 91 height 10
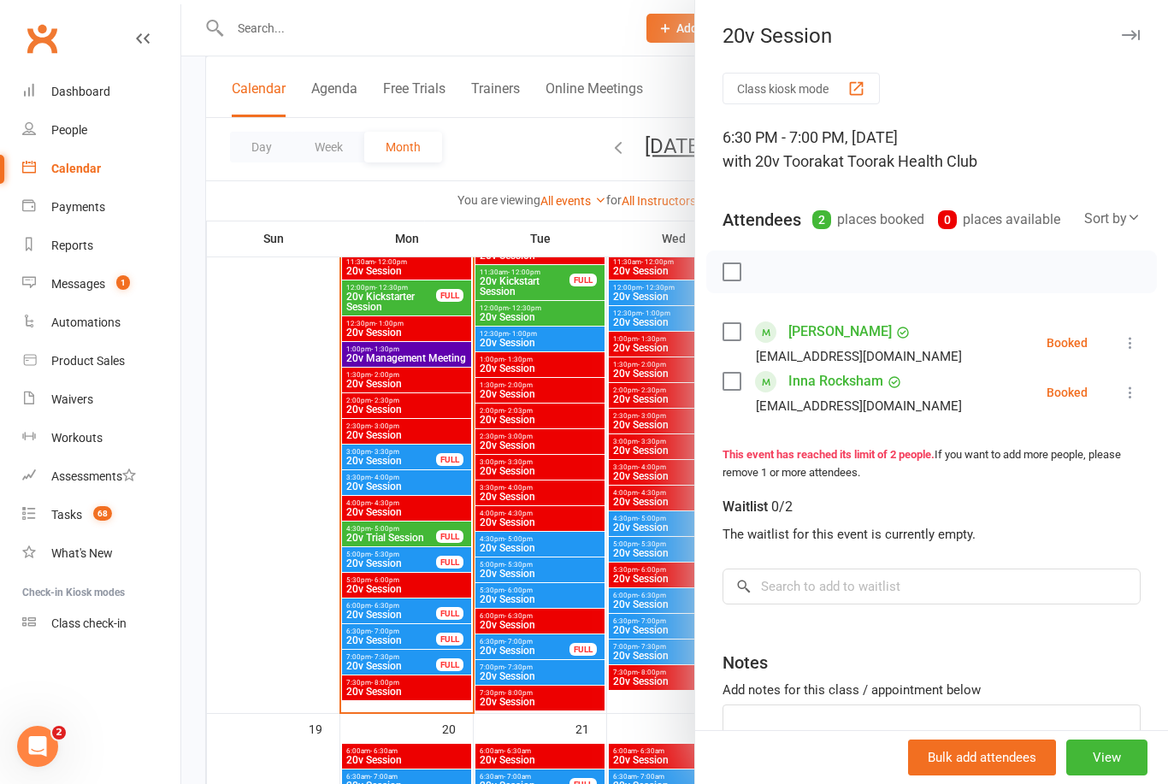
click at [417, 638] on div at bounding box center [674, 392] width 987 height 784
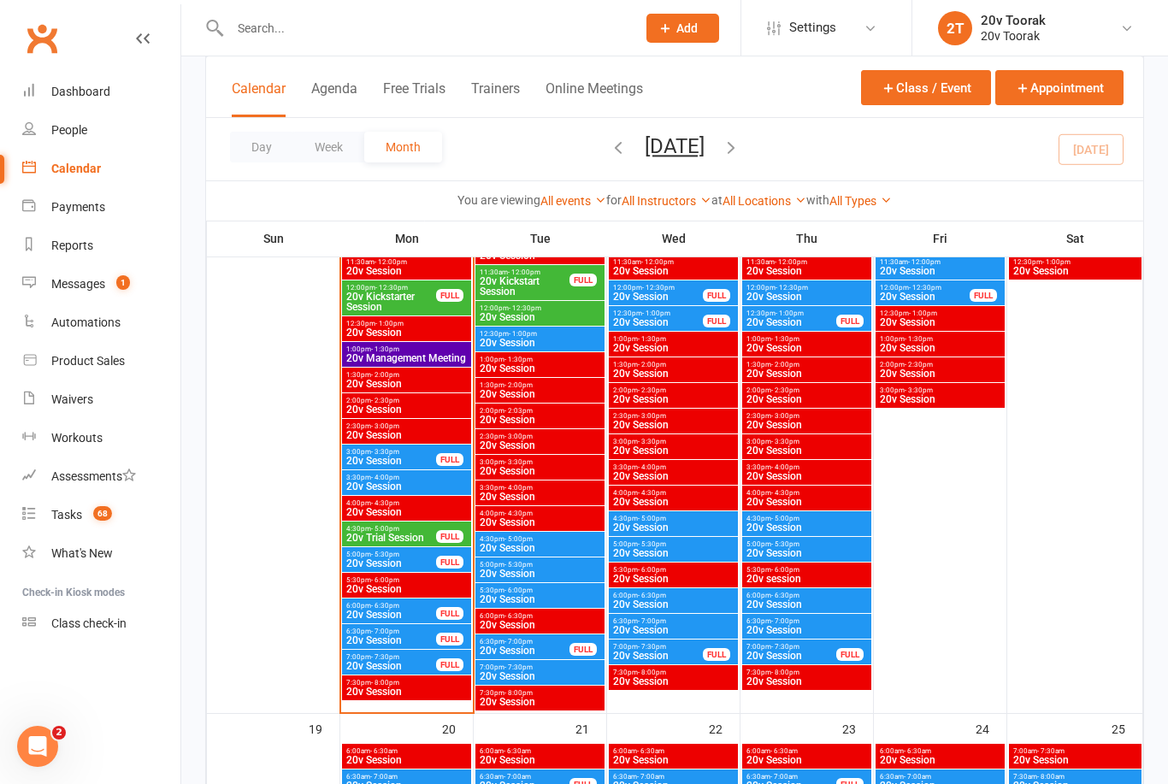
click at [406, 661] on span "20v Session" at bounding box center [390, 666] width 91 height 10
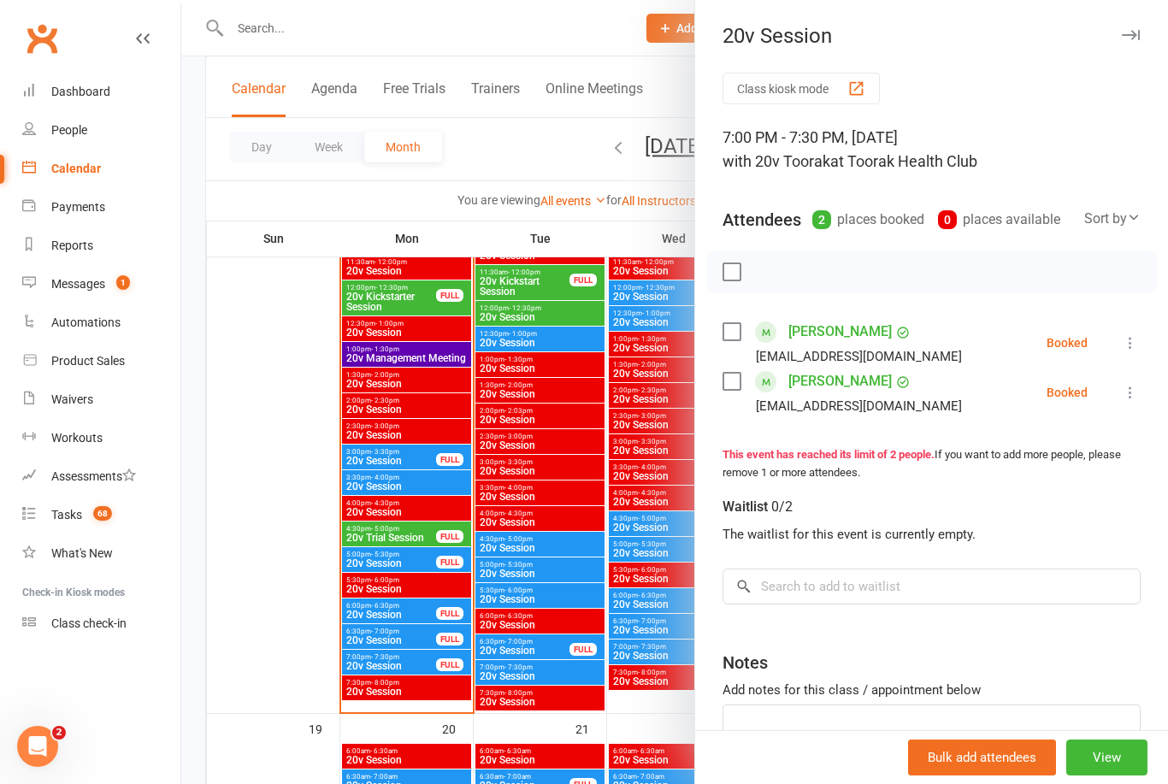
click at [418, 662] on div at bounding box center [674, 392] width 987 height 784
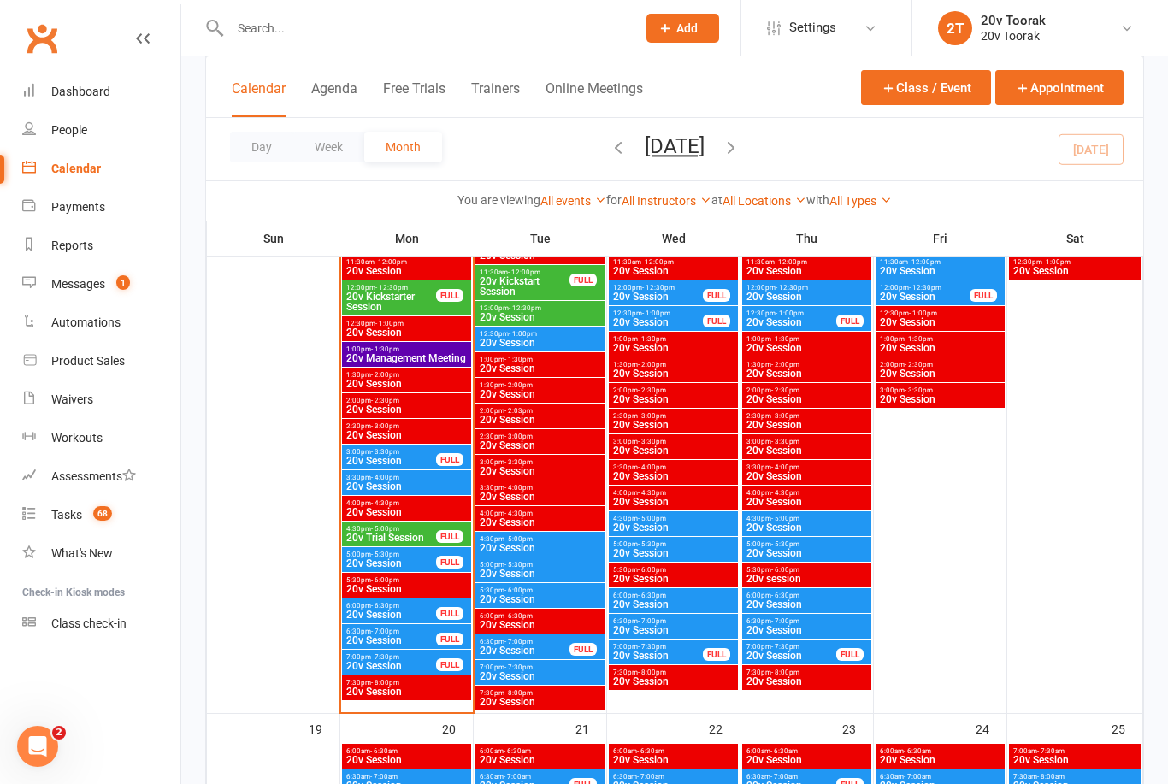
click at [410, 556] on span "5:00pm - 5:30pm" at bounding box center [390, 555] width 91 height 8
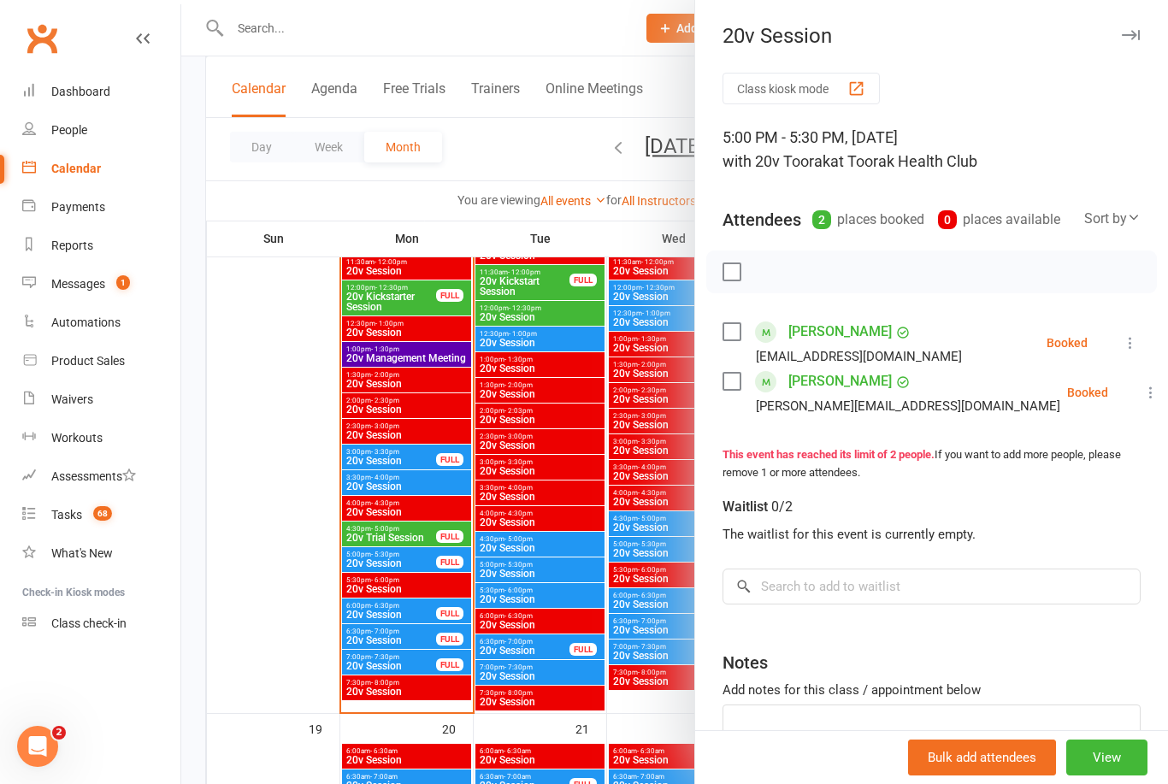
click at [399, 556] on div at bounding box center [674, 392] width 987 height 784
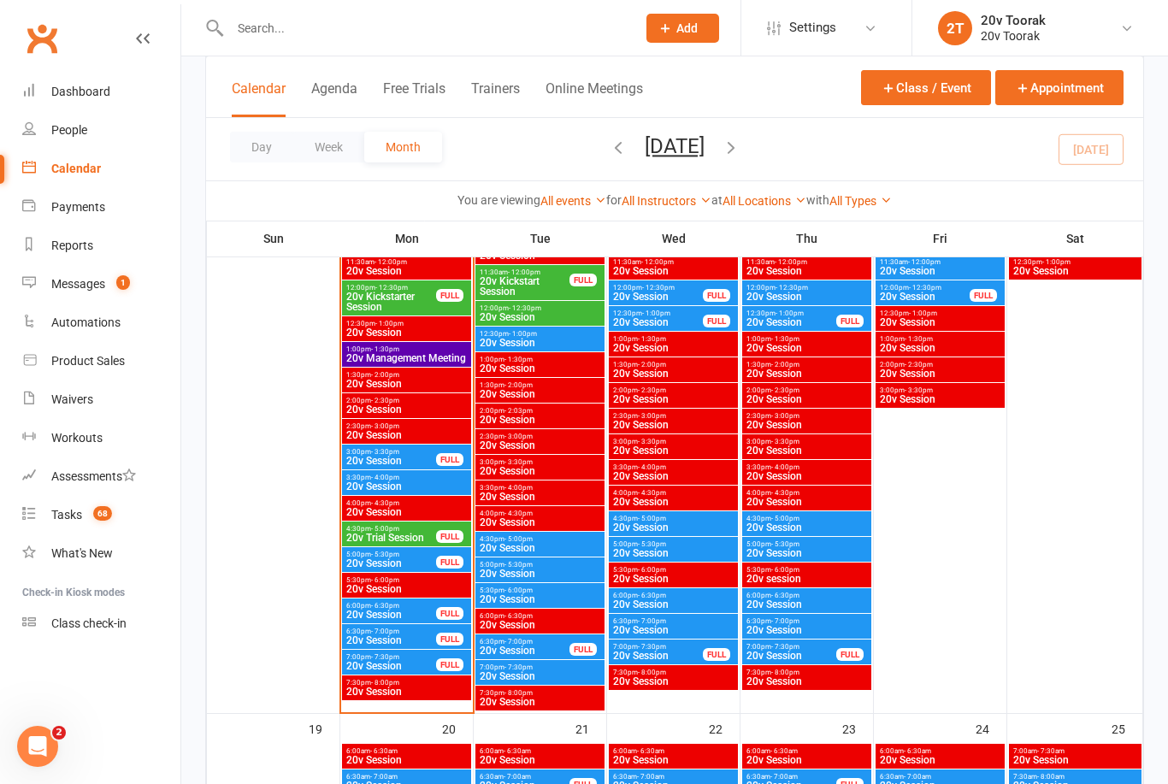
click at [430, 531] on span "4:30pm - 5:00pm" at bounding box center [390, 529] width 91 height 8
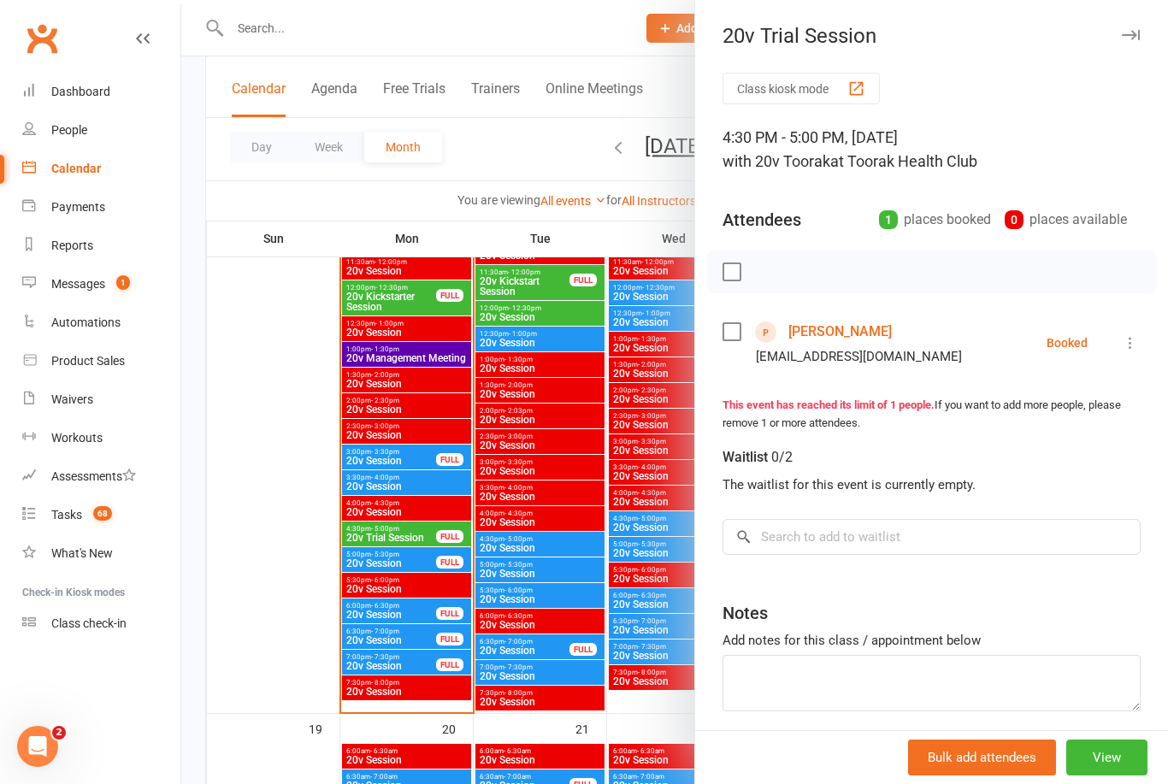
click at [430, 531] on div at bounding box center [674, 392] width 987 height 784
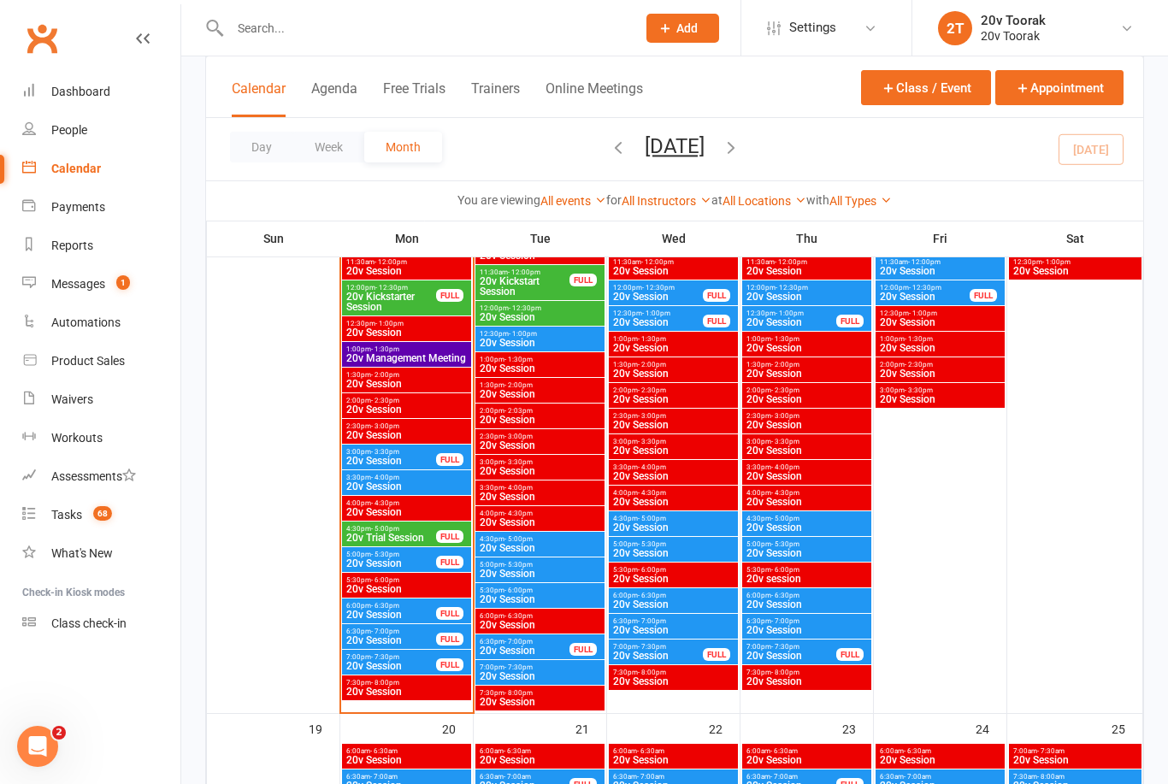
click at [432, 561] on span "20v Session" at bounding box center [390, 563] width 91 height 10
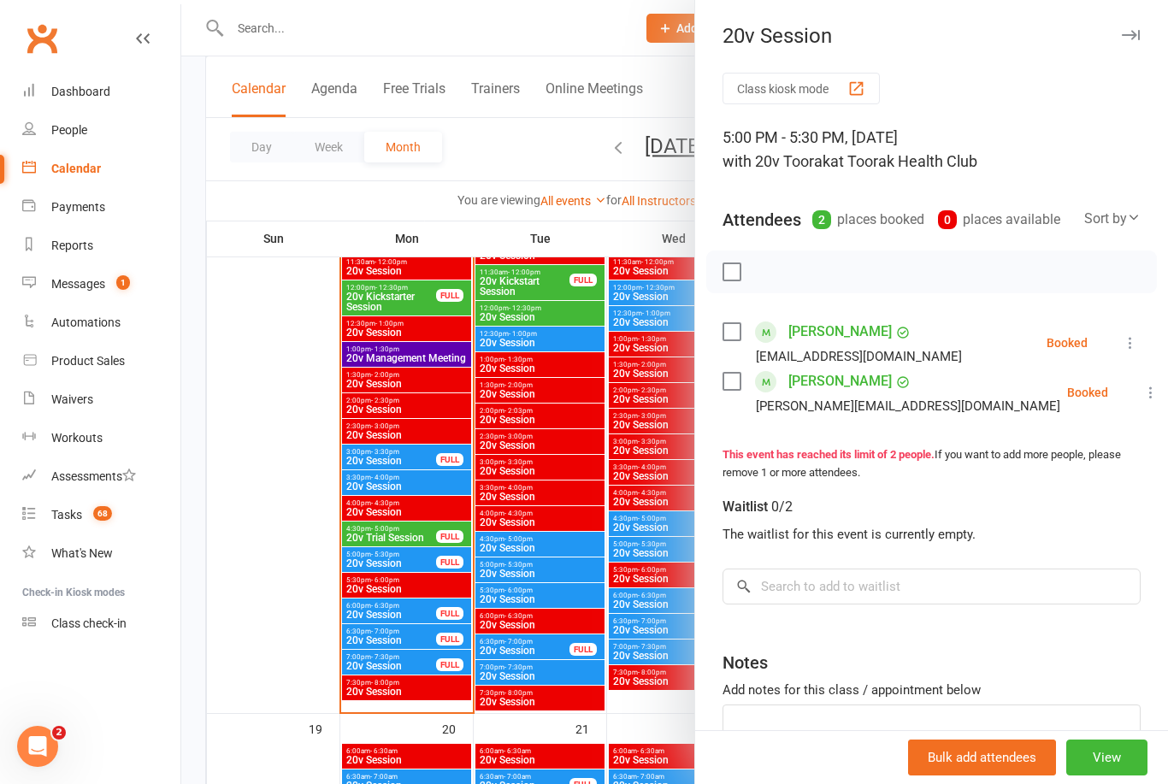
click at [427, 560] on div at bounding box center [674, 392] width 987 height 784
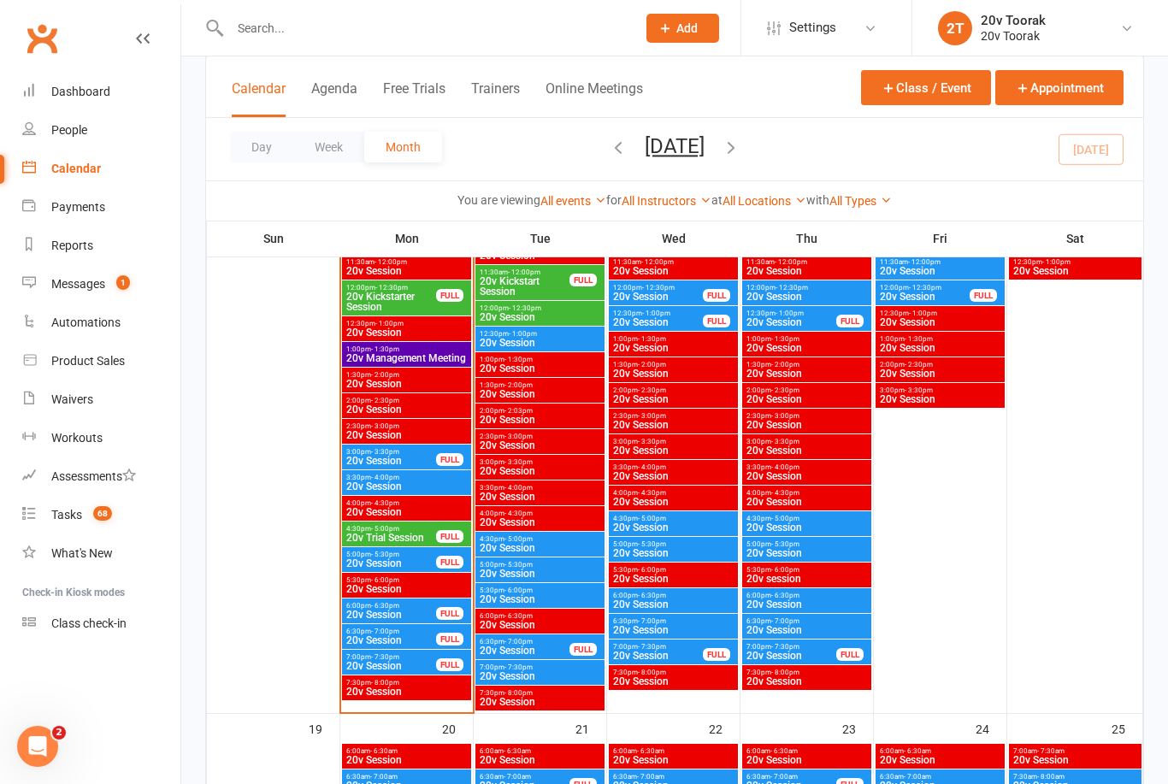
click at [428, 530] on span "4:30pm - 5:00pm" at bounding box center [390, 529] width 91 height 8
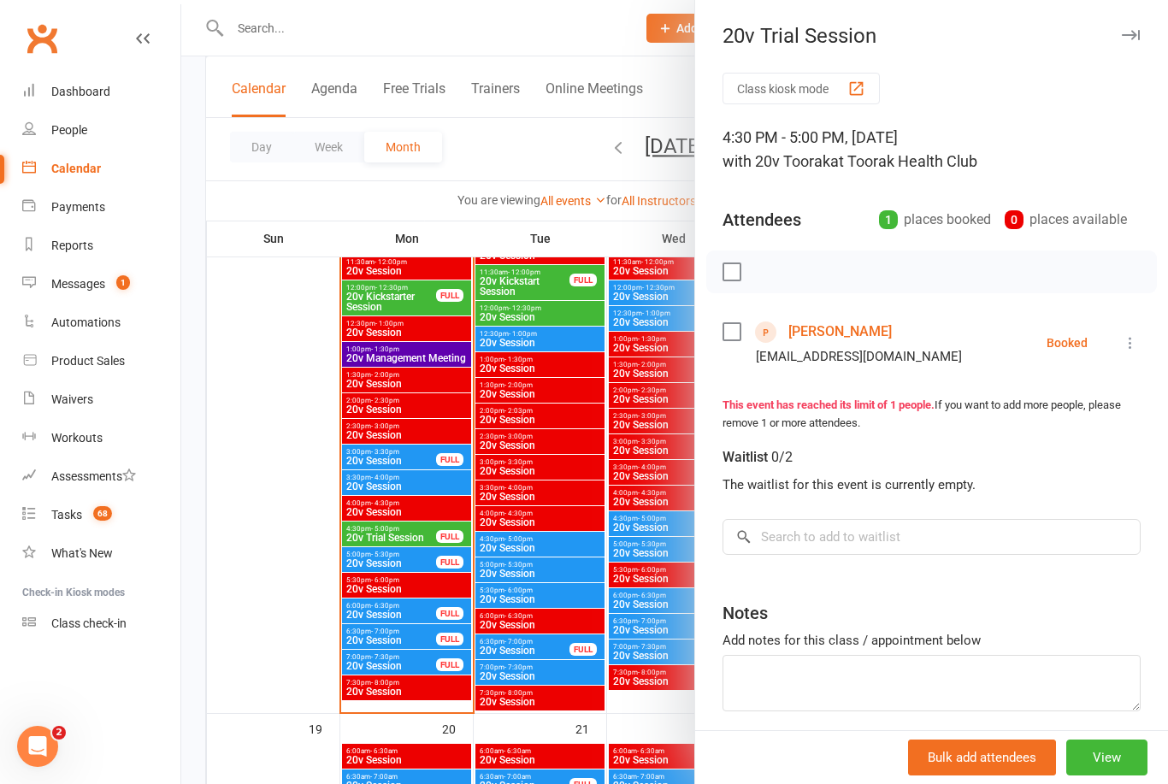
click at [852, 332] on link "[PERSON_NAME]" at bounding box center [839, 331] width 103 height 27
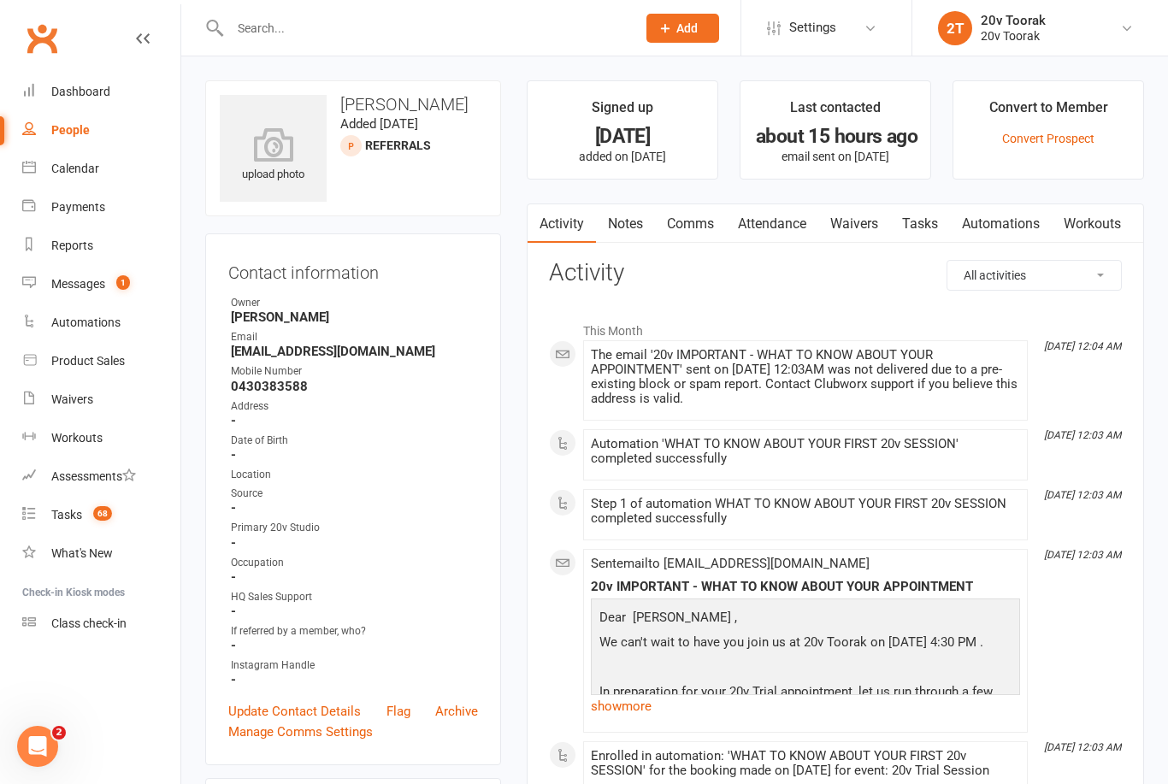
click at [629, 708] on link "show more" at bounding box center [805, 706] width 429 height 24
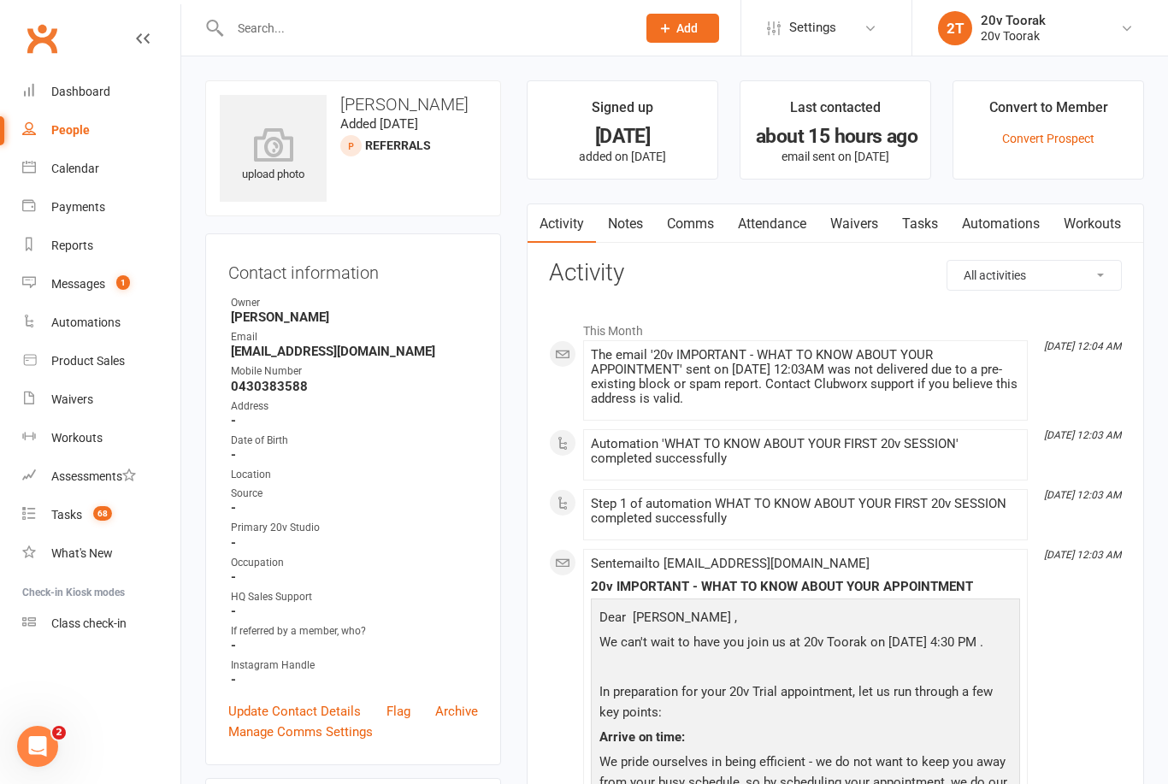
click at [622, 225] on link "Notes" at bounding box center [625, 223] width 59 height 39
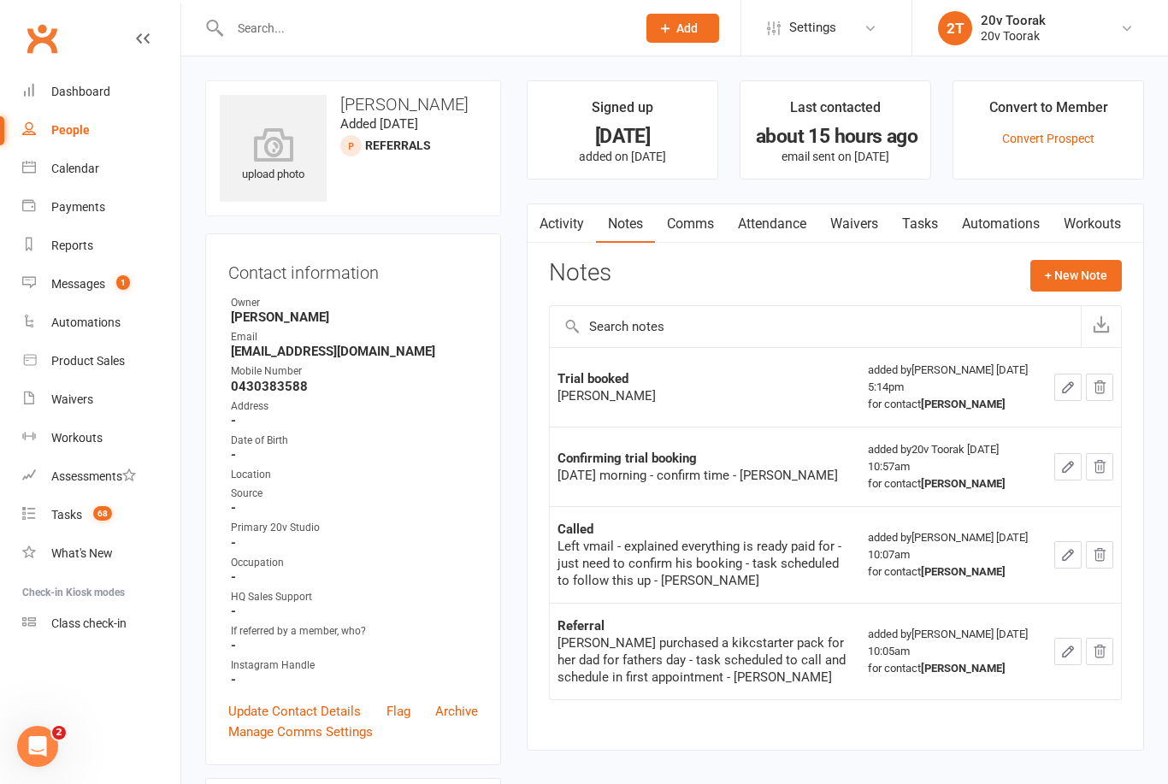
click at [926, 223] on link "Tasks" at bounding box center [920, 223] width 60 height 39
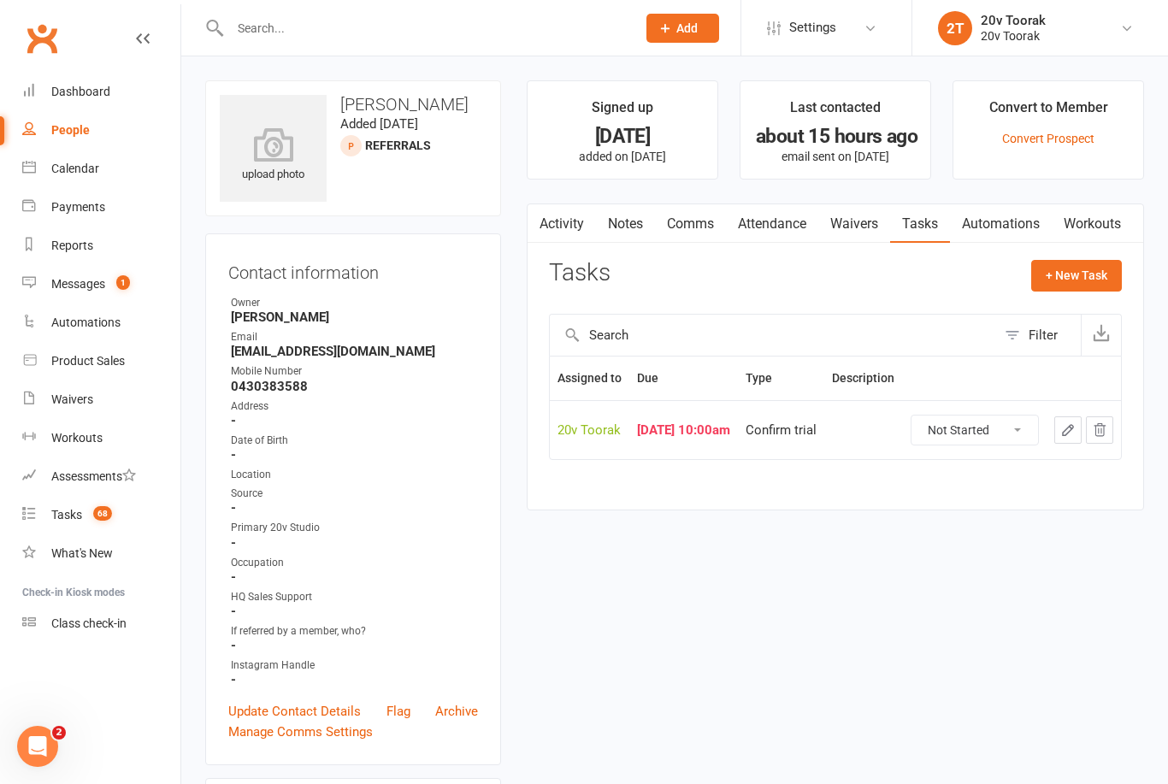
click at [563, 227] on link "Activity" at bounding box center [562, 223] width 68 height 39
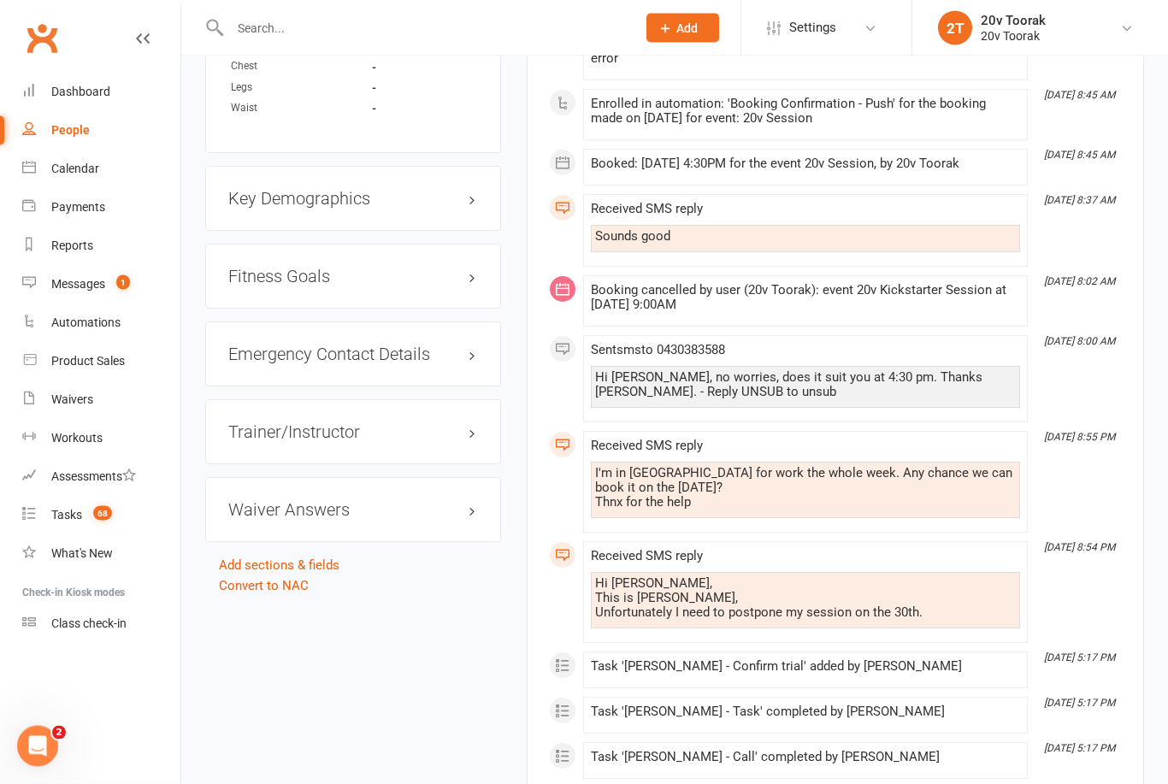
scroll to position [1317, 0]
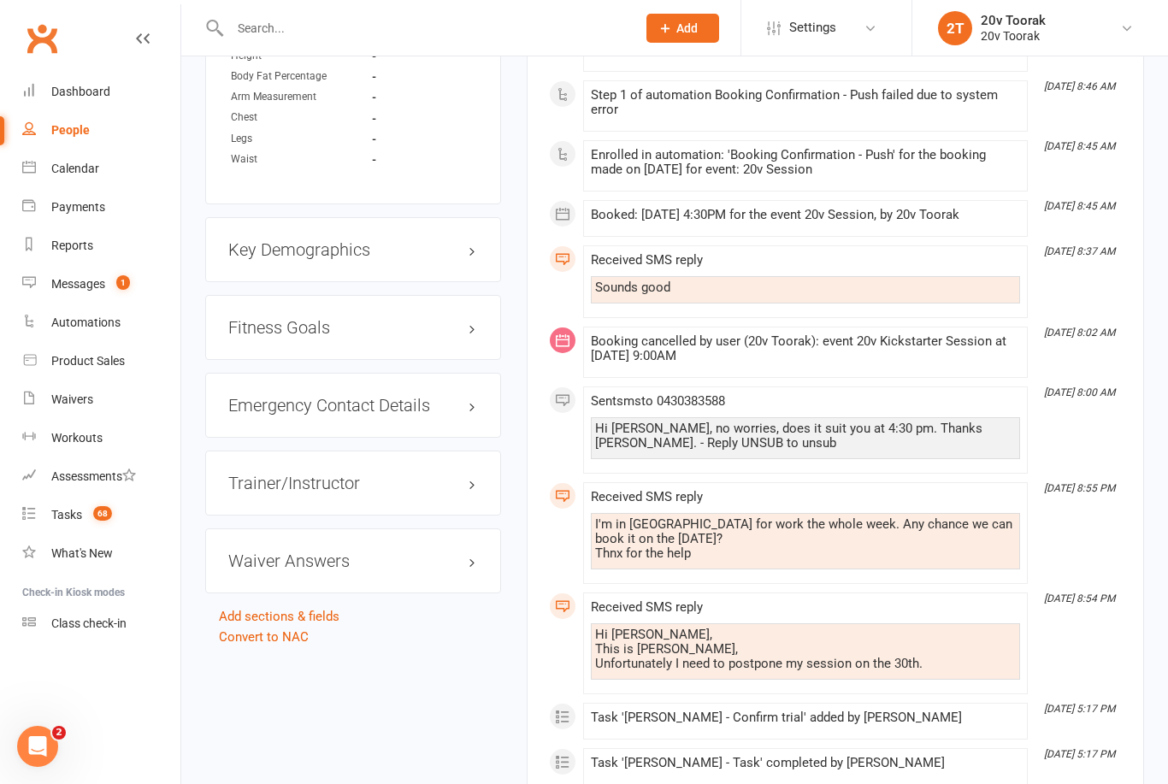
click at [881, 504] on div "Received SMS reply I'm in Sydney for work the whole week. Any chance we can boo…" at bounding box center [805, 533] width 429 height 86
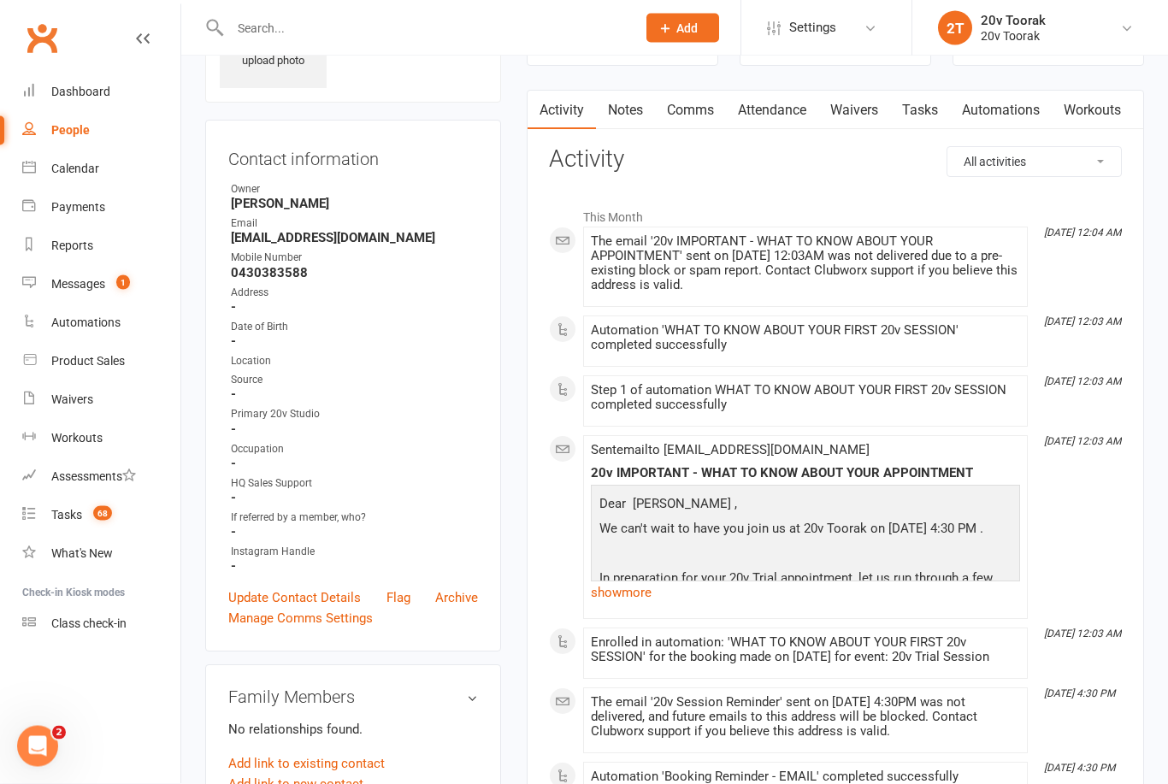
scroll to position [0, 0]
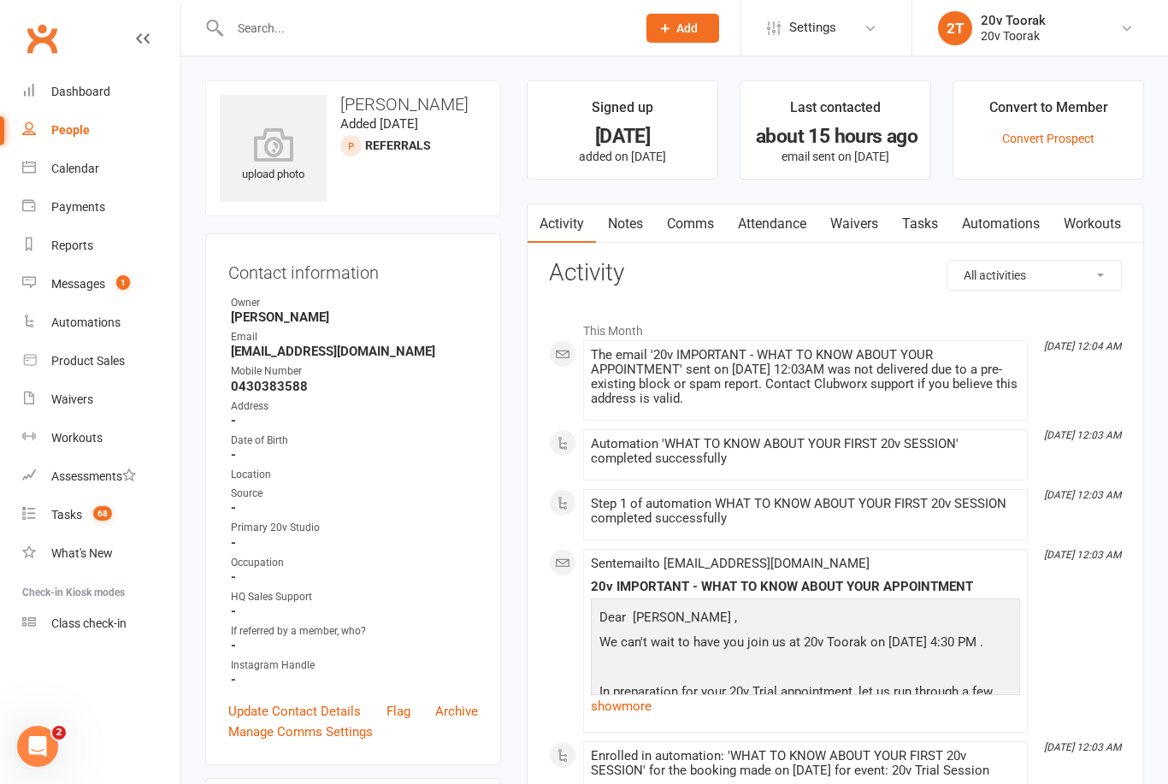
click at [634, 216] on link "Notes" at bounding box center [625, 223] width 59 height 39
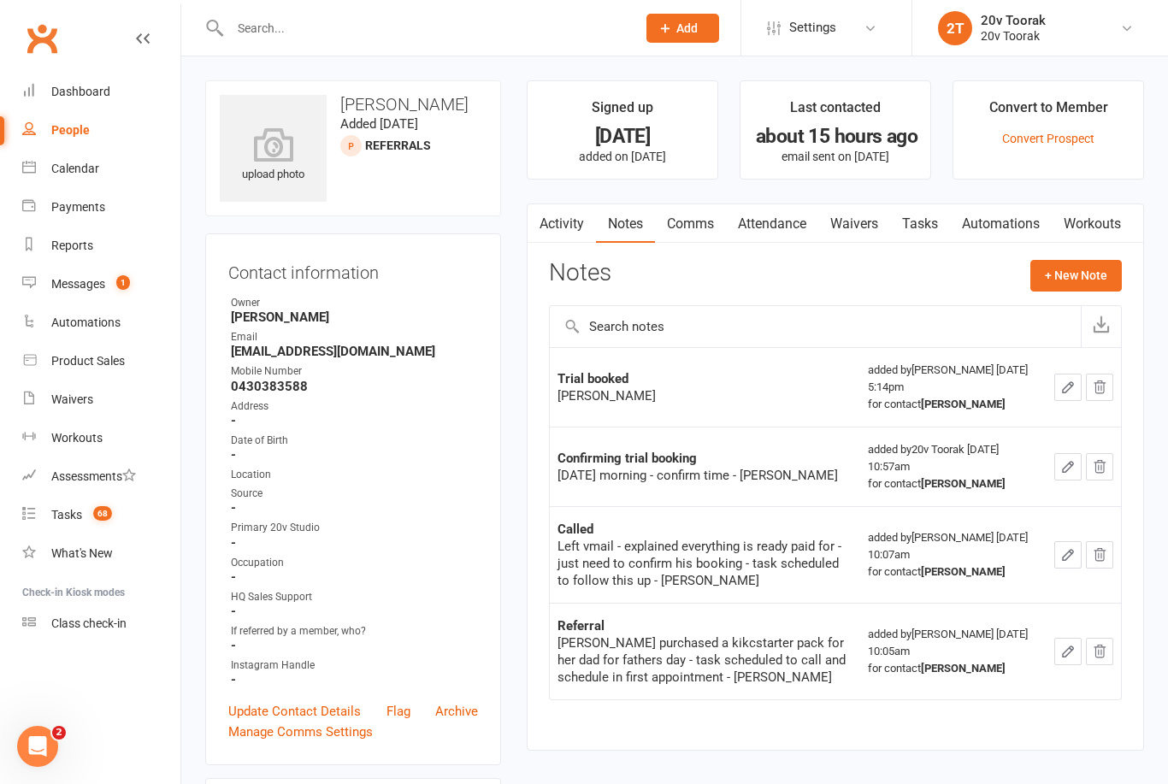
click at [581, 232] on link "Activity" at bounding box center [562, 223] width 68 height 39
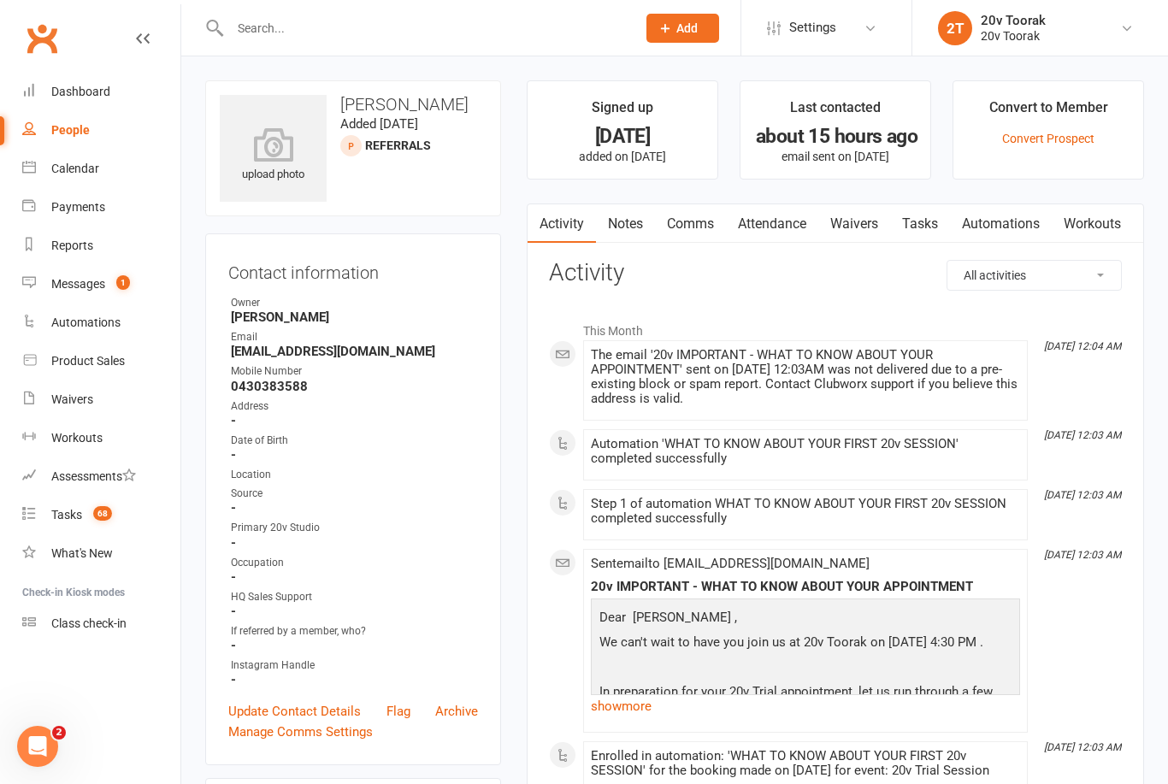
click at [703, 223] on link "Comms" at bounding box center [690, 223] width 71 height 39
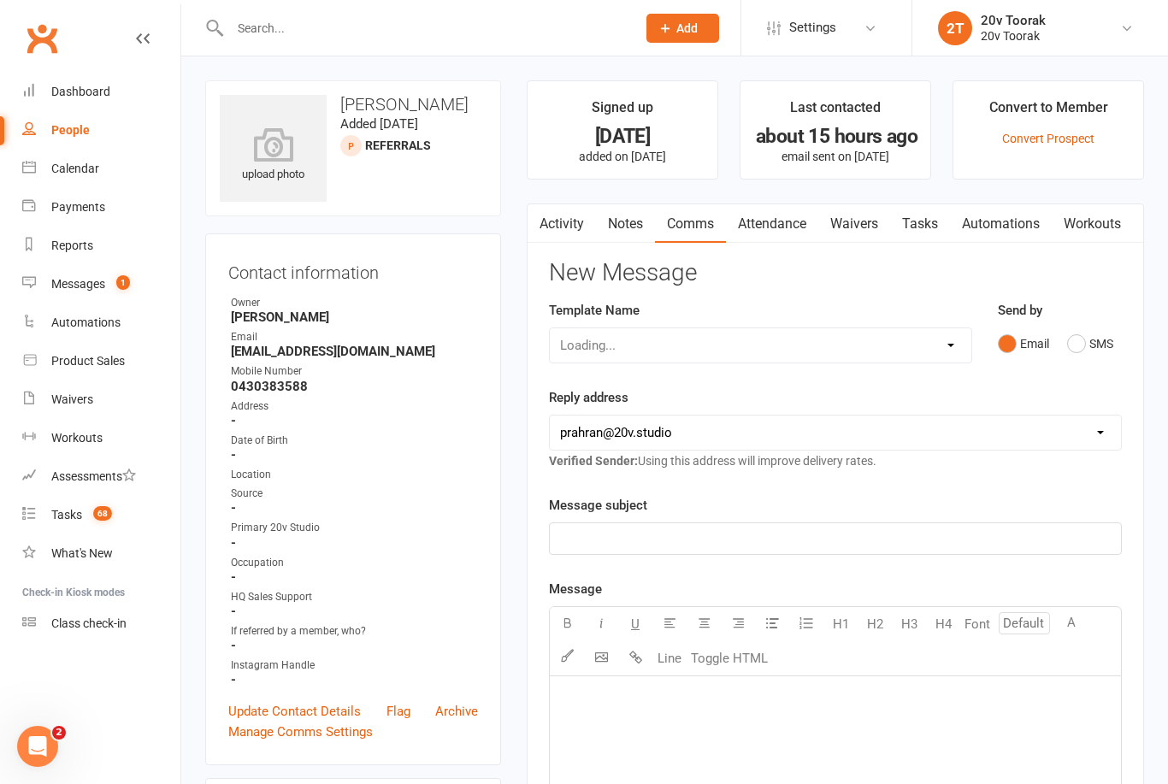
click at [1076, 345] on button "SMS" at bounding box center [1090, 343] width 46 height 32
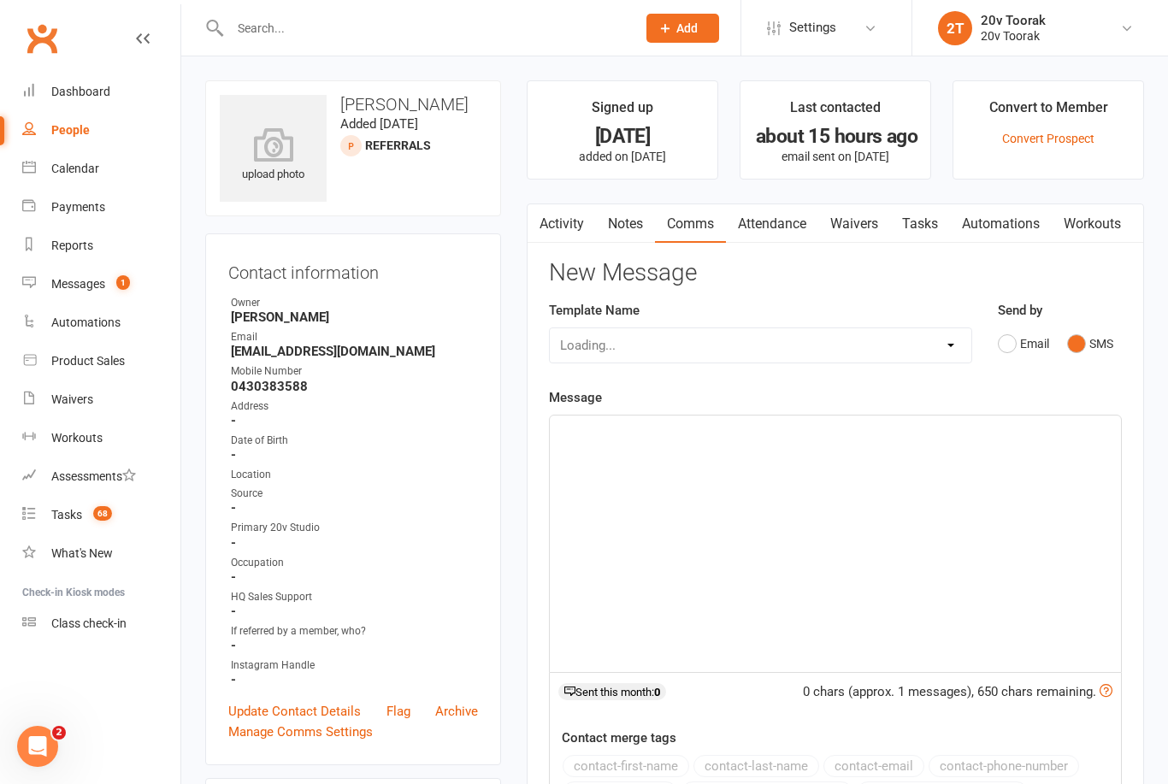
click at [931, 484] on div "﻿" at bounding box center [835, 544] width 571 height 256
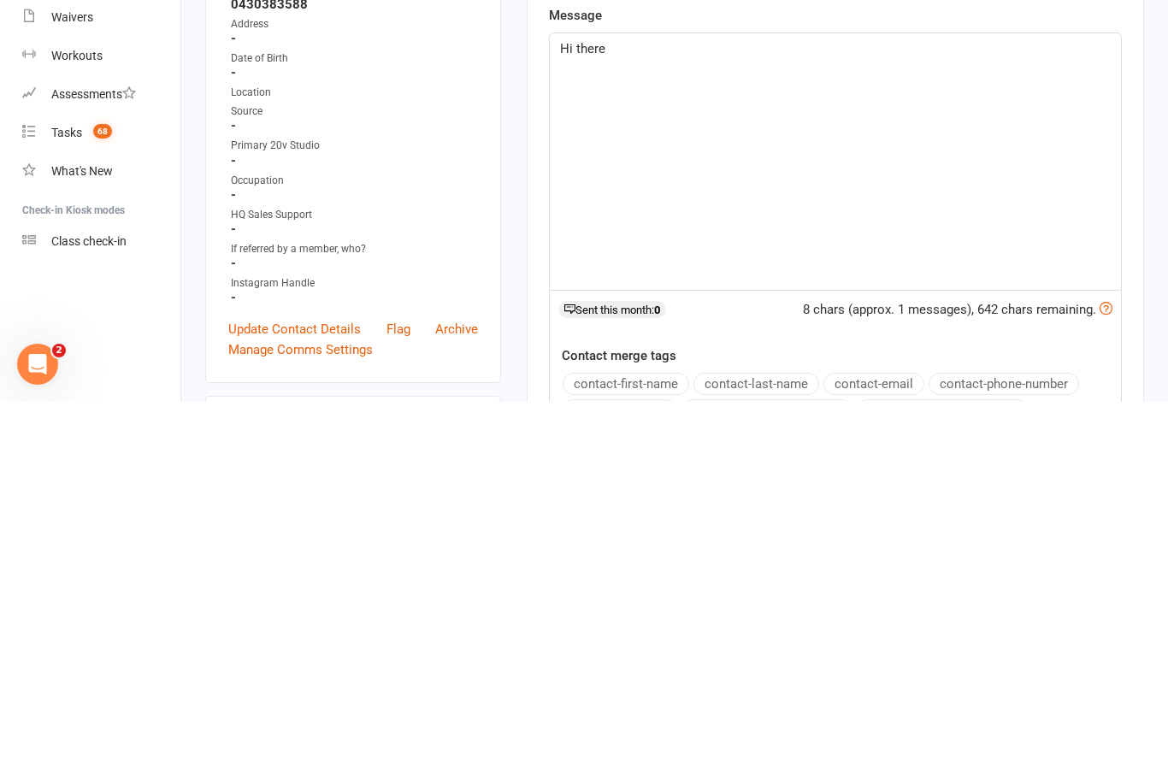
click at [668, 755] on button "contact-first-name" at bounding box center [626, 766] width 127 height 22
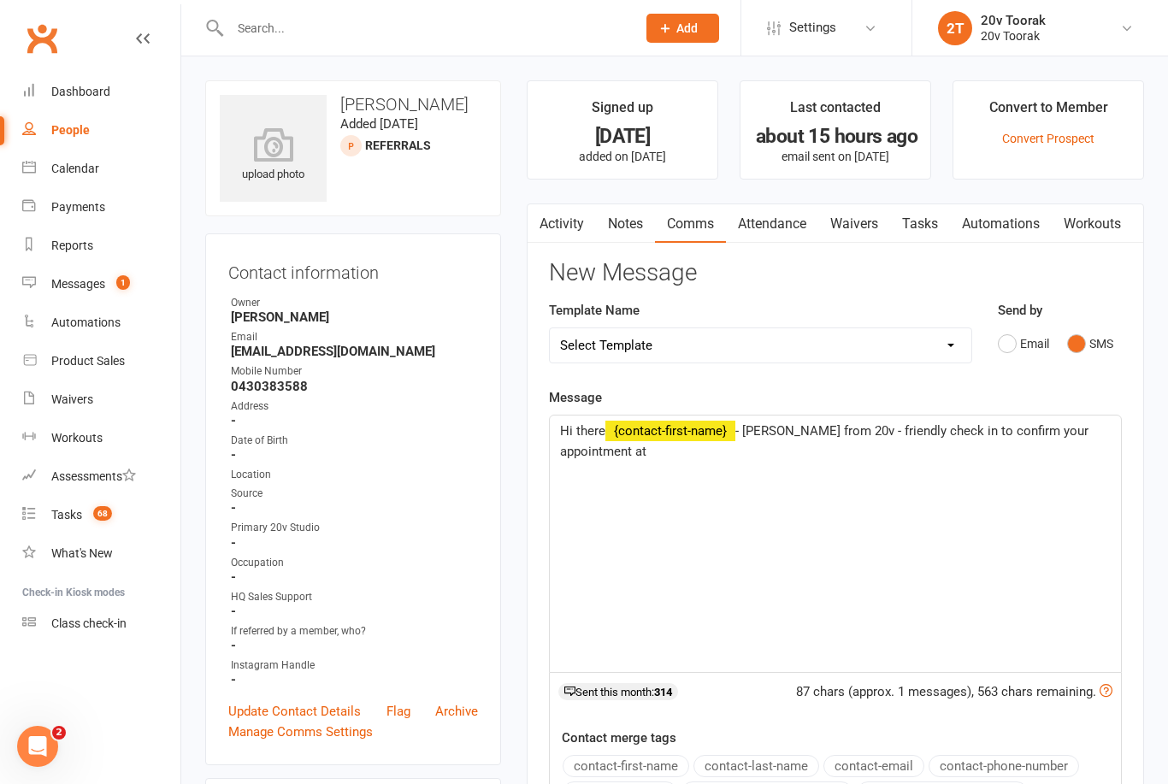
click at [736, 474] on div "Hi there ﻿ {contact-first-name} - Byron from 20v - friendly check in to confirm…" at bounding box center [835, 544] width 571 height 256
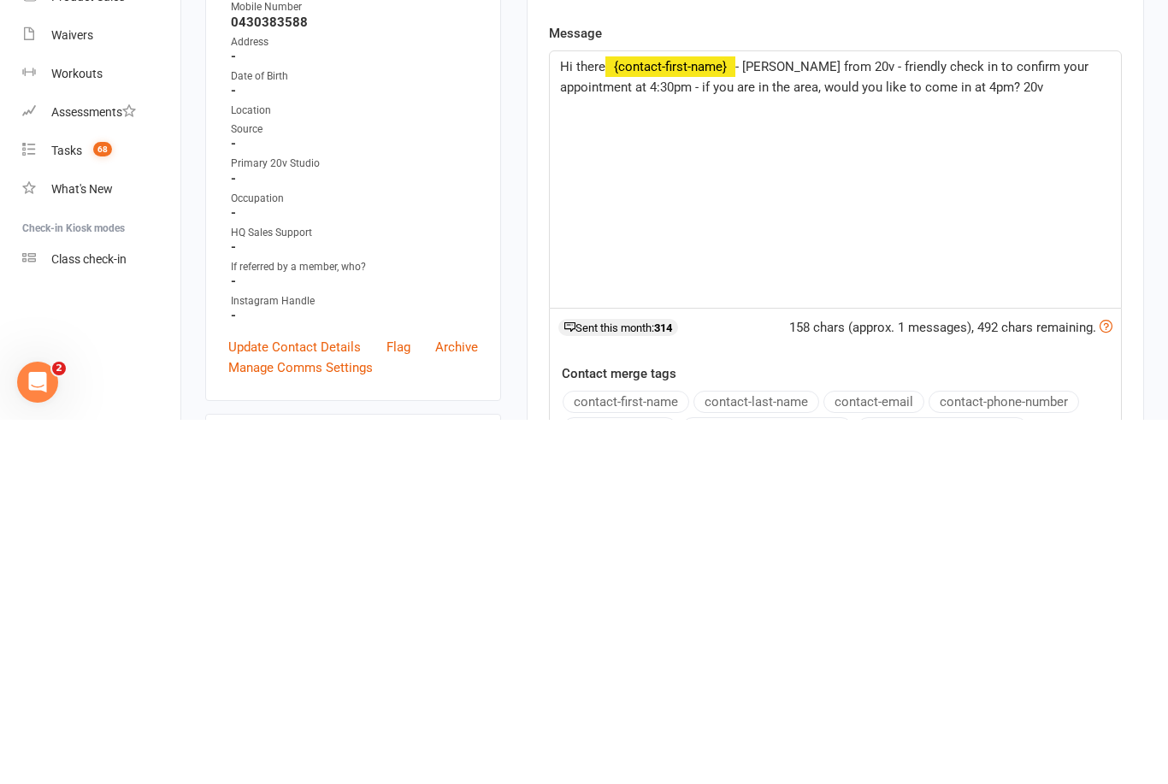
scroll to position [364, 0]
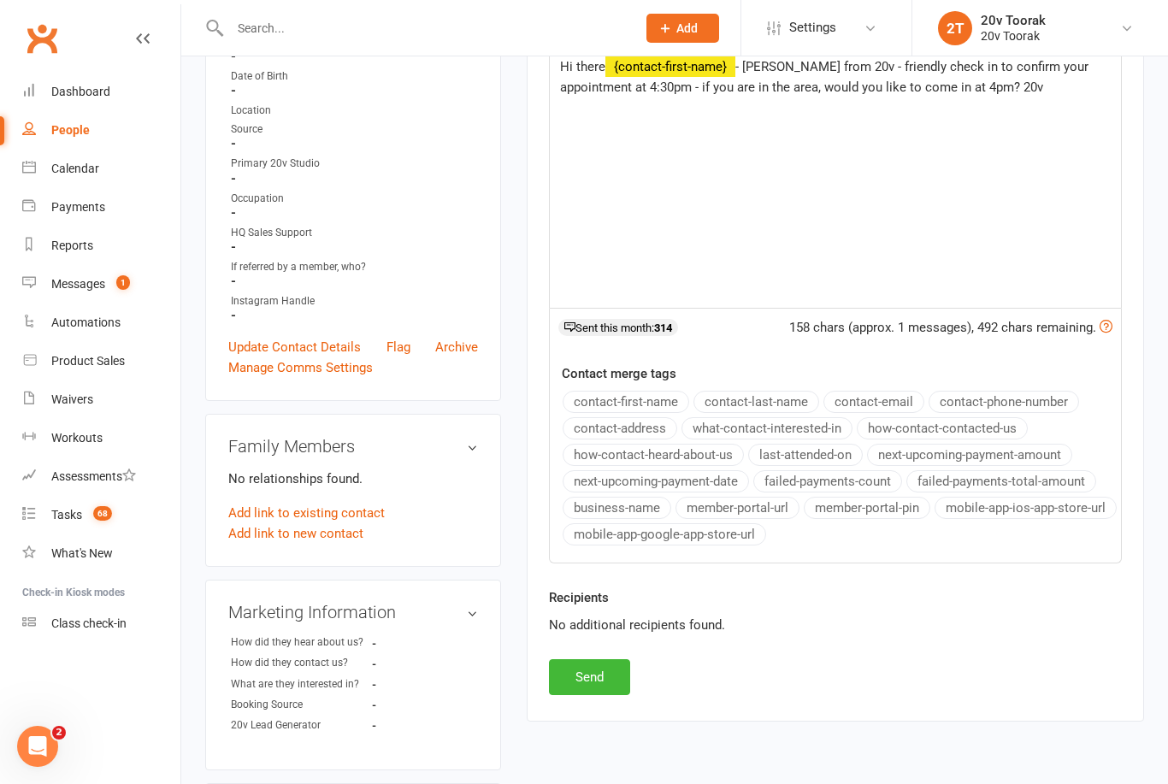
click at [586, 676] on button "Send" at bounding box center [589, 677] width 81 height 36
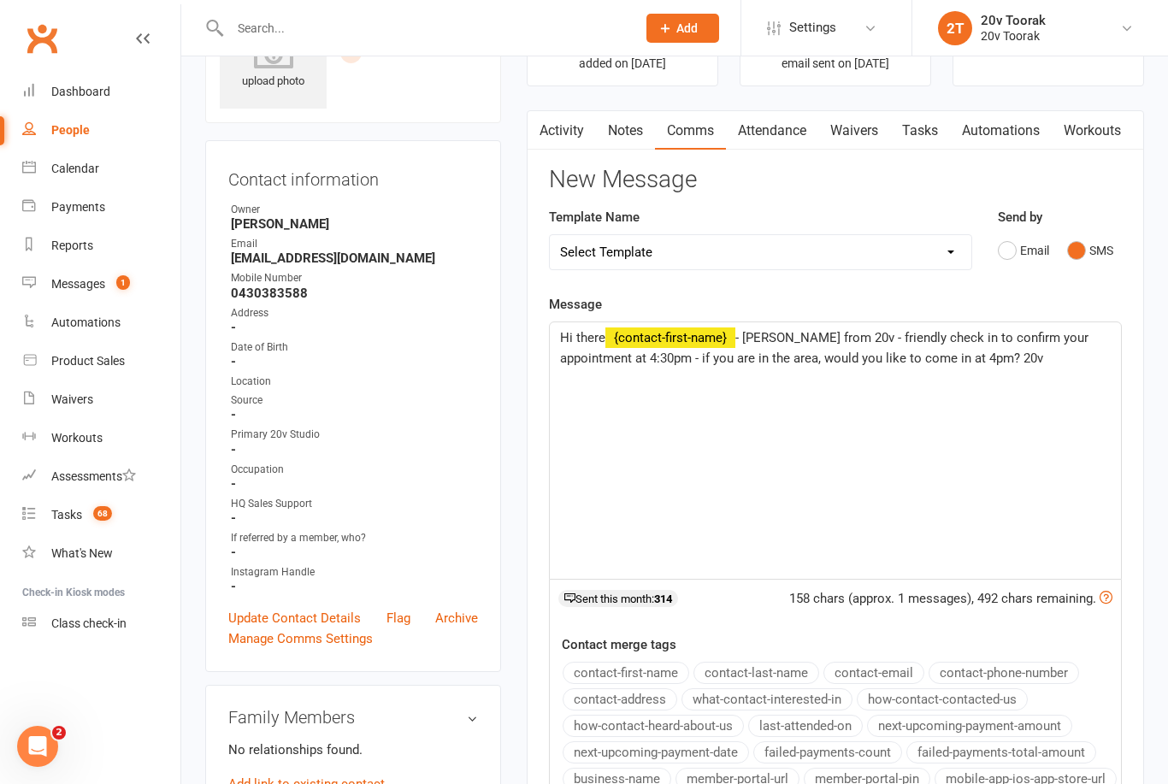
scroll to position [0, 0]
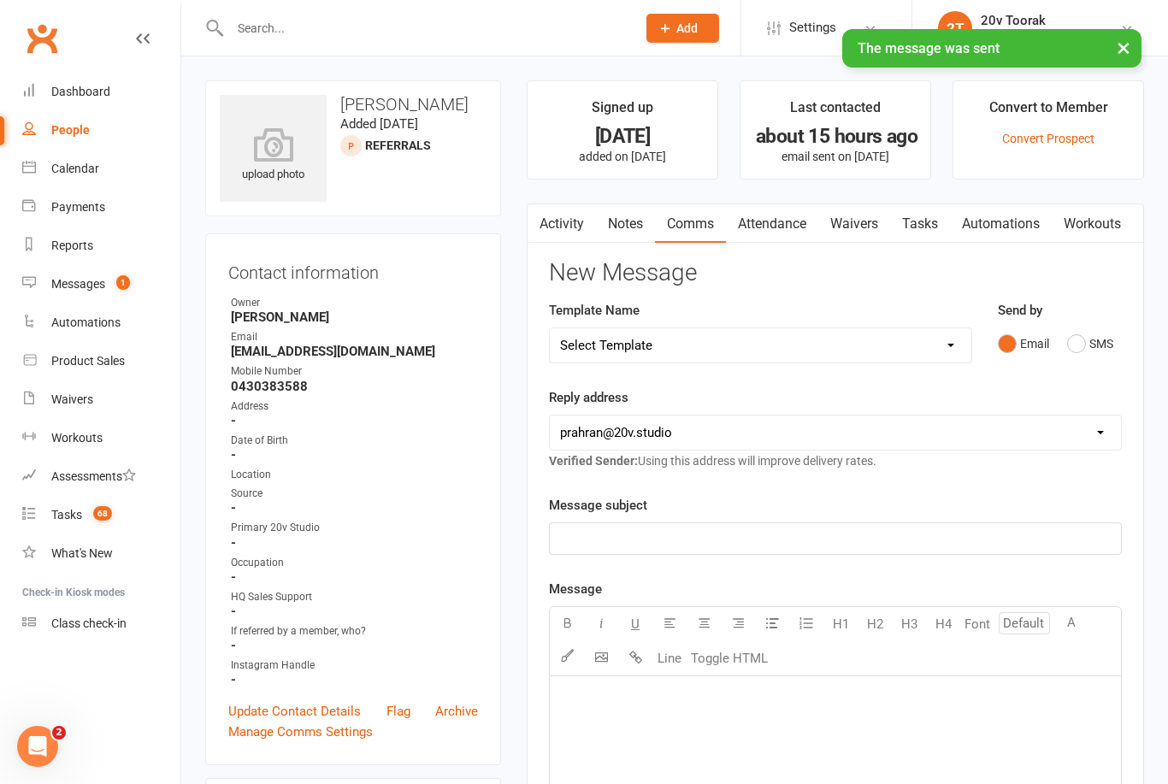
click at [929, 221] on link "Tasks" at bounding box center [920, 223] width 60 height 39
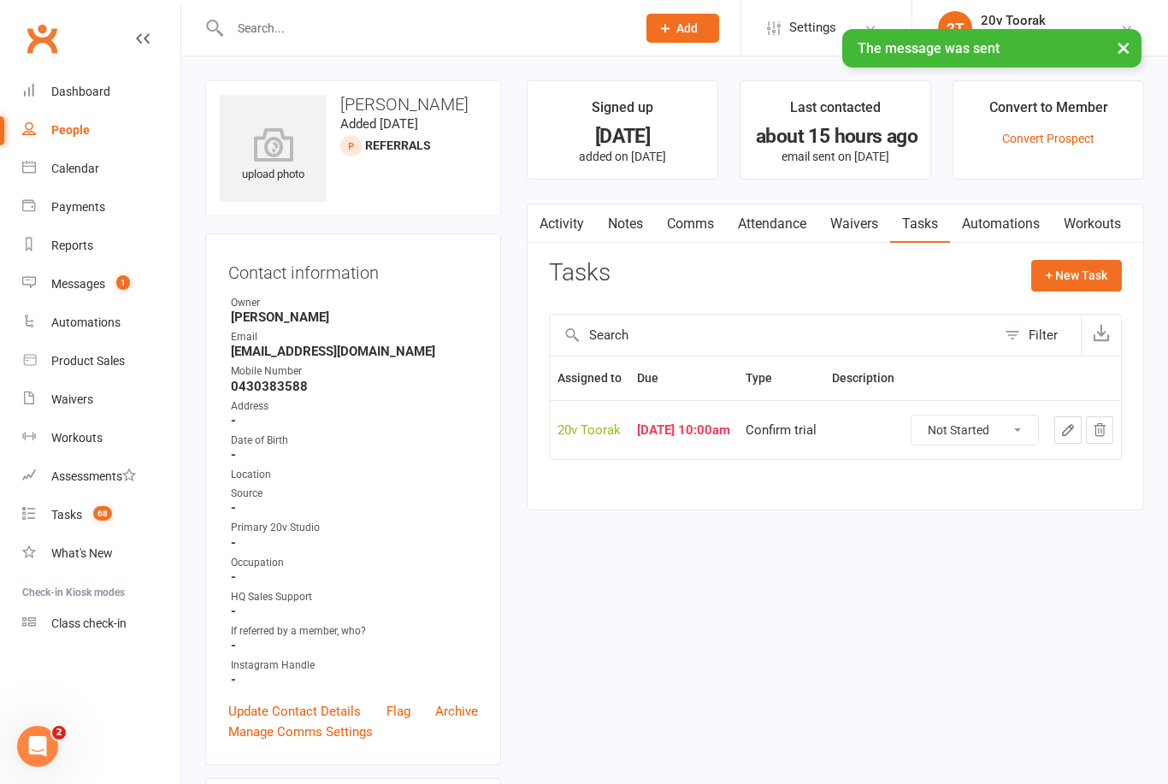
click at [1003, 443] on select "Not Started In Progress Waiting Complete" at bounding box center [974, 430] width 127 height 29
select select "unstarted"
click at [1099, 268] on button "+ New Task" at bounding box center [1076, 275] width 91 height 31
select select "45736"
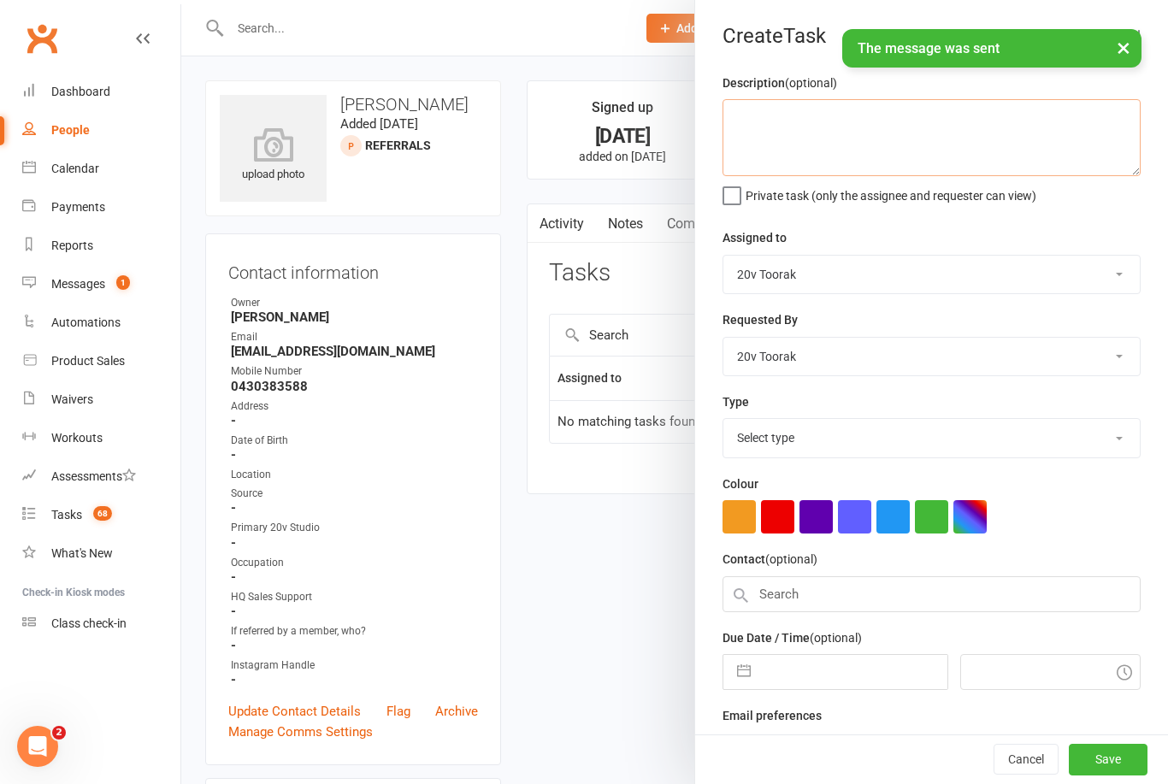
click at [940, 119] on textarea at bounding box center [931, 137] width 418 height 77
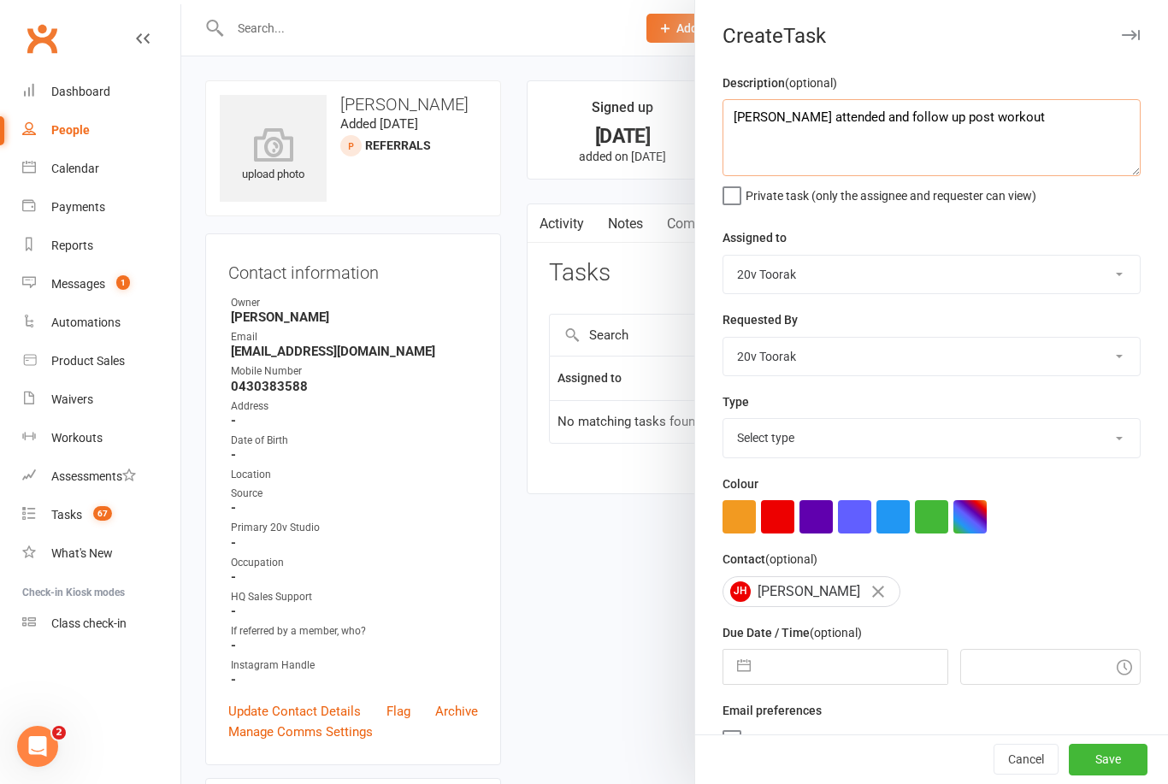
type textarea "Confirm attended and follow up post workout"
click at [892, 432] on select "Select type Call Call - to book trial Confirm session attendance Confirm trial …" at bounding box center [931, 438] width 416 height 38
select select "27772"
click at [750, 670] on button "button" at bounding box center [743, 667] width 31 height 34
select select "8"
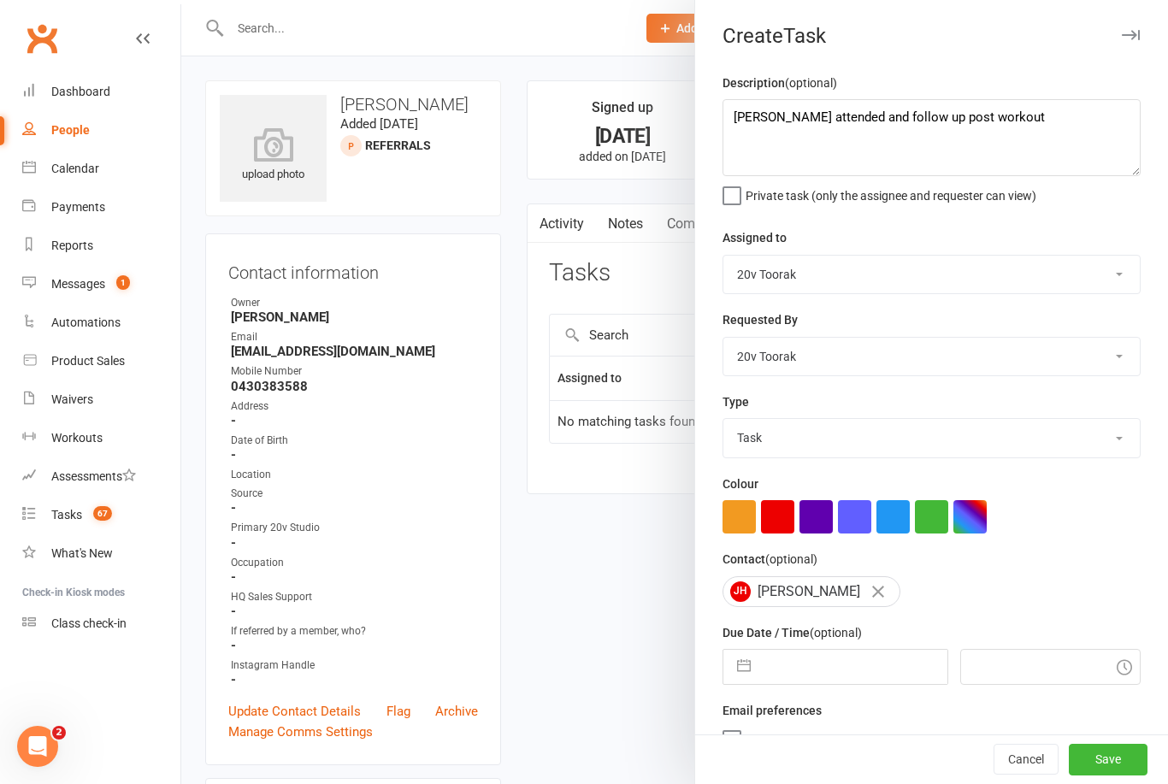
select select "2025"
select select "9"
select select "2025"
select select "10"
select select "2025"
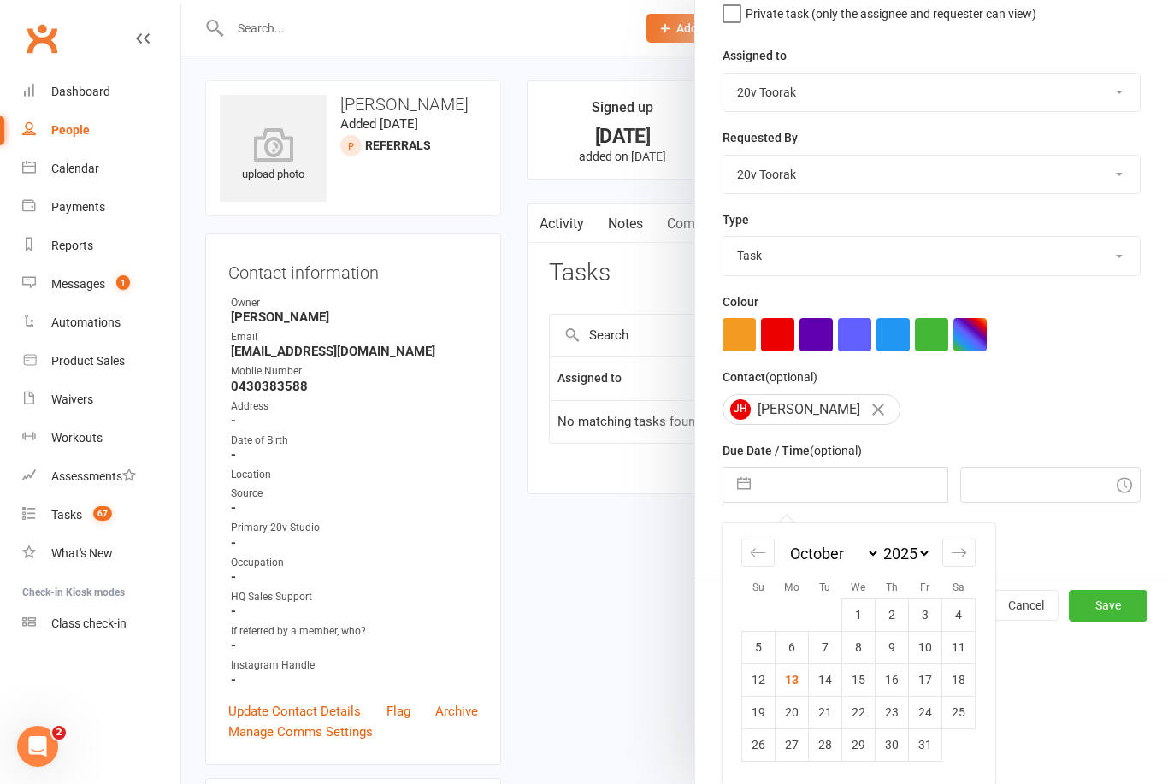
click at [792, 688] on td "13" at bounding box center [791, 679] width 33 height 32
type input "[DATE]"
type input "3:30pm"
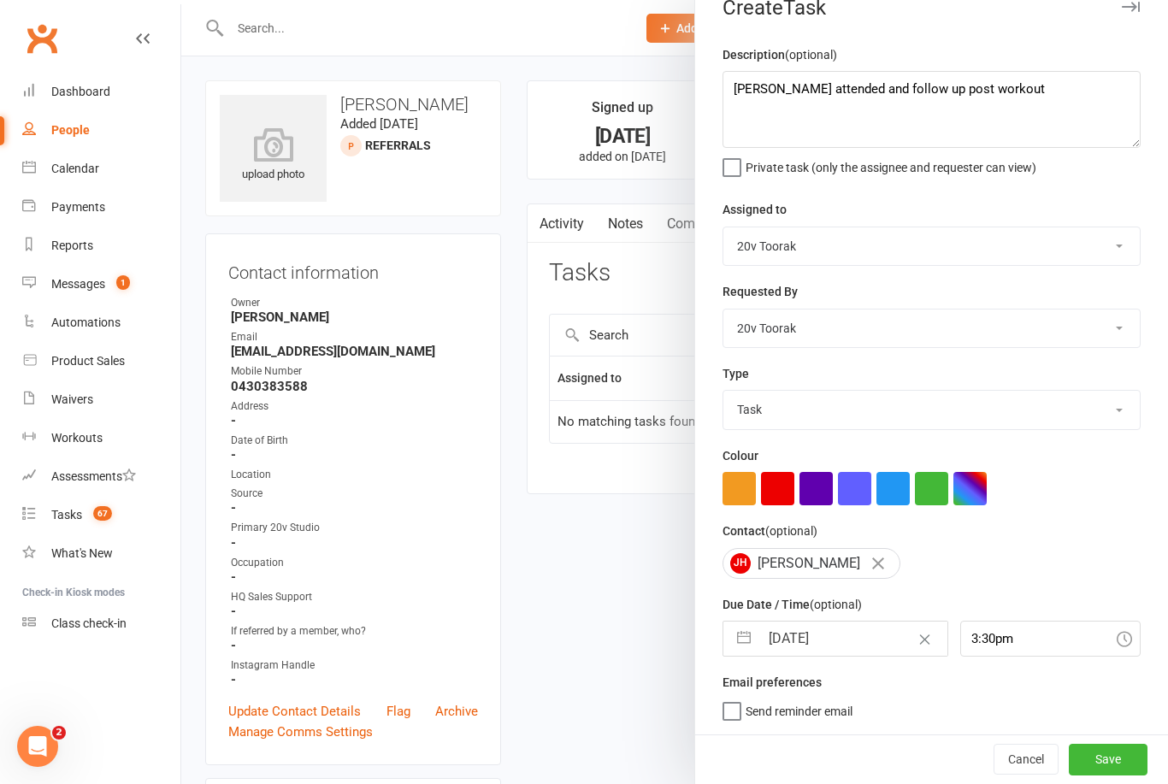
click at [788, 640] on input "[DATE]" at bounding box center [852, 639] width 187 height 34
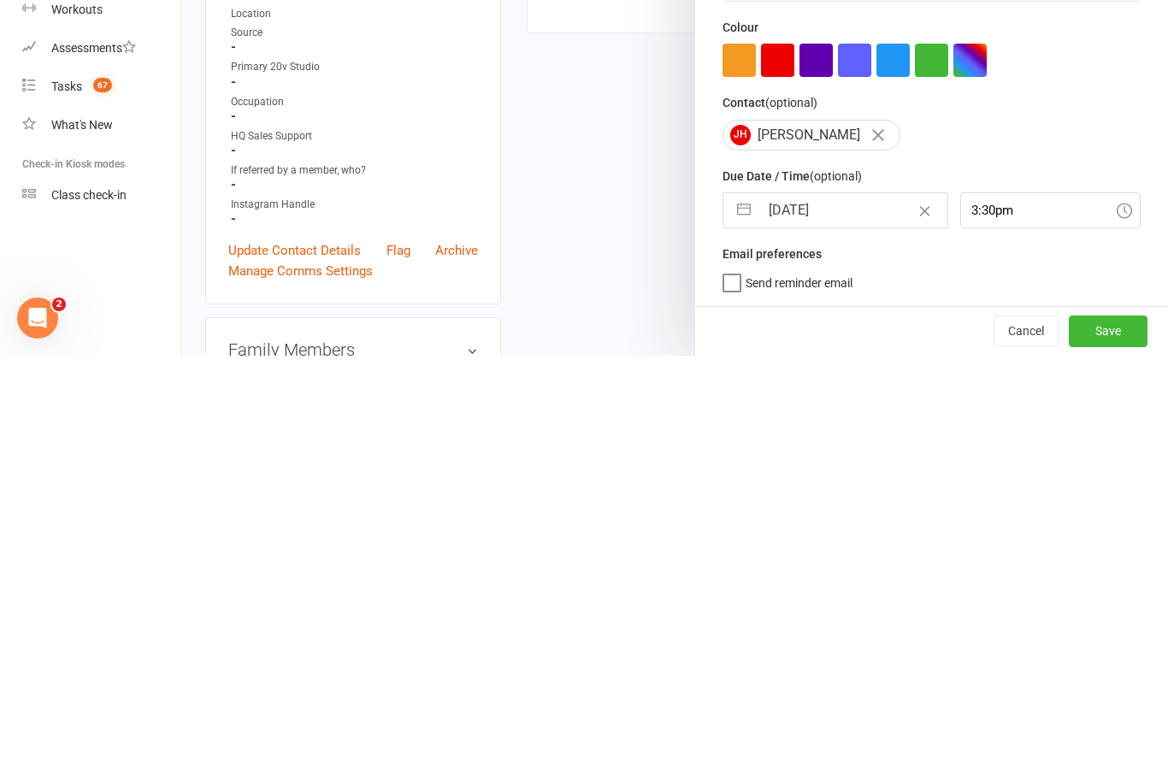
select select "8"
select select "2025"
select select "9"
select select "2025"
select select "10"
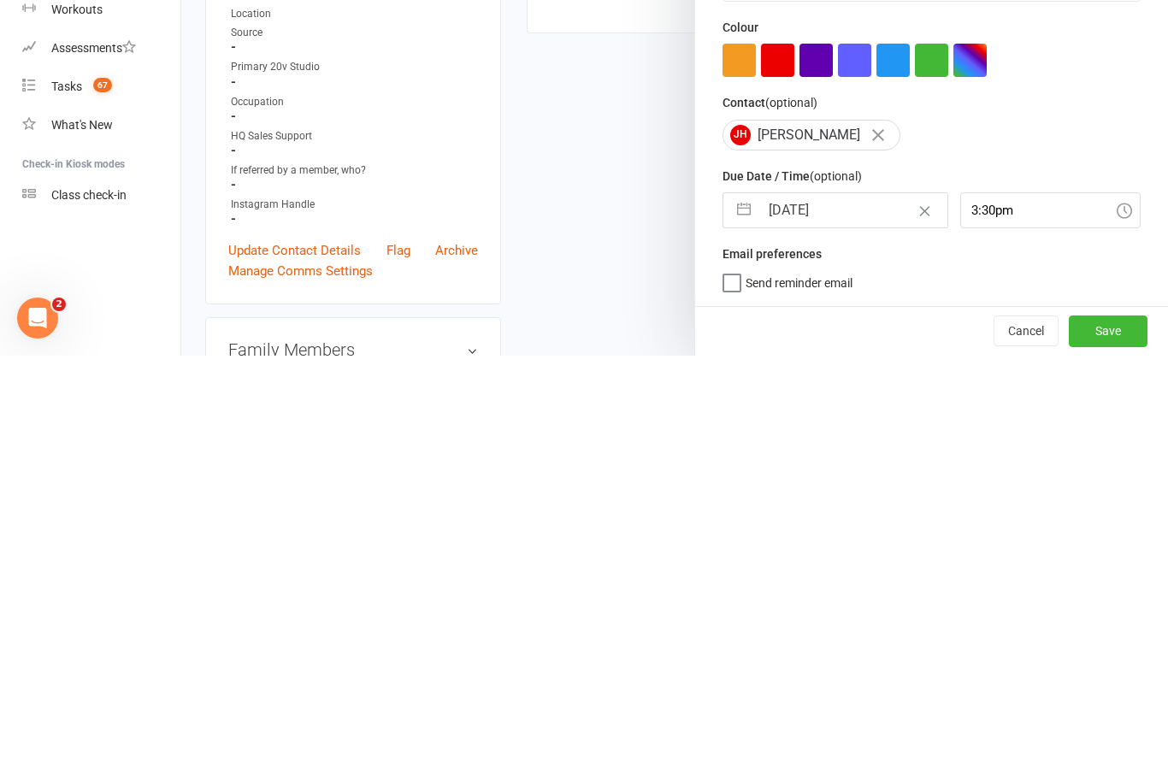
select select "2025"
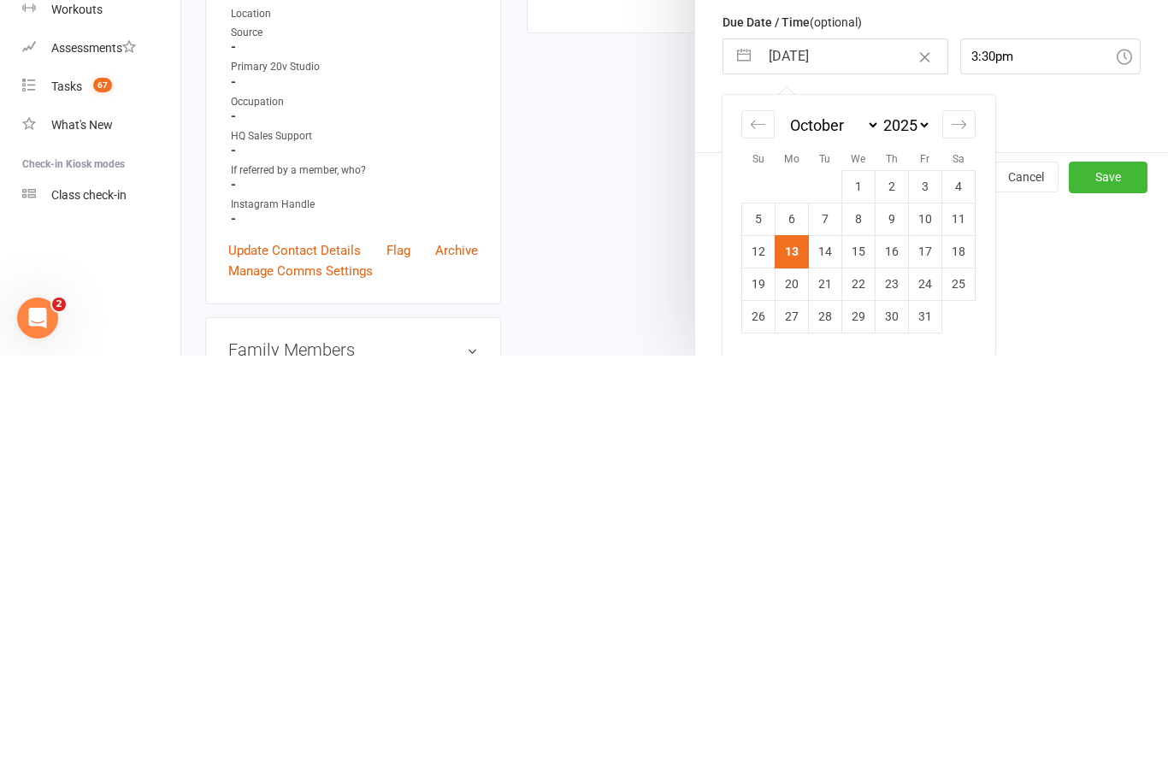
scroll to position [186, 0]
click at [862, 663] on td "15" at bounding box center [858, 679] width 33 height 32
type input "15 Oct 2025"
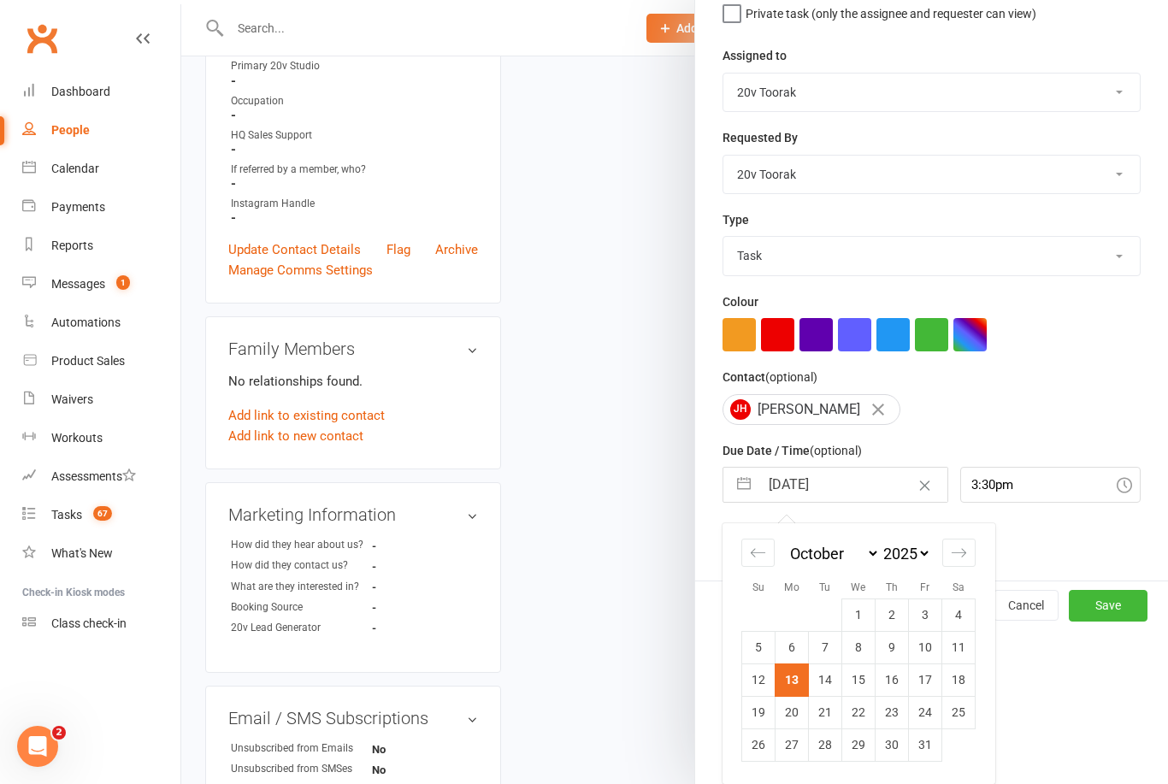
scroll to position [32, 0]
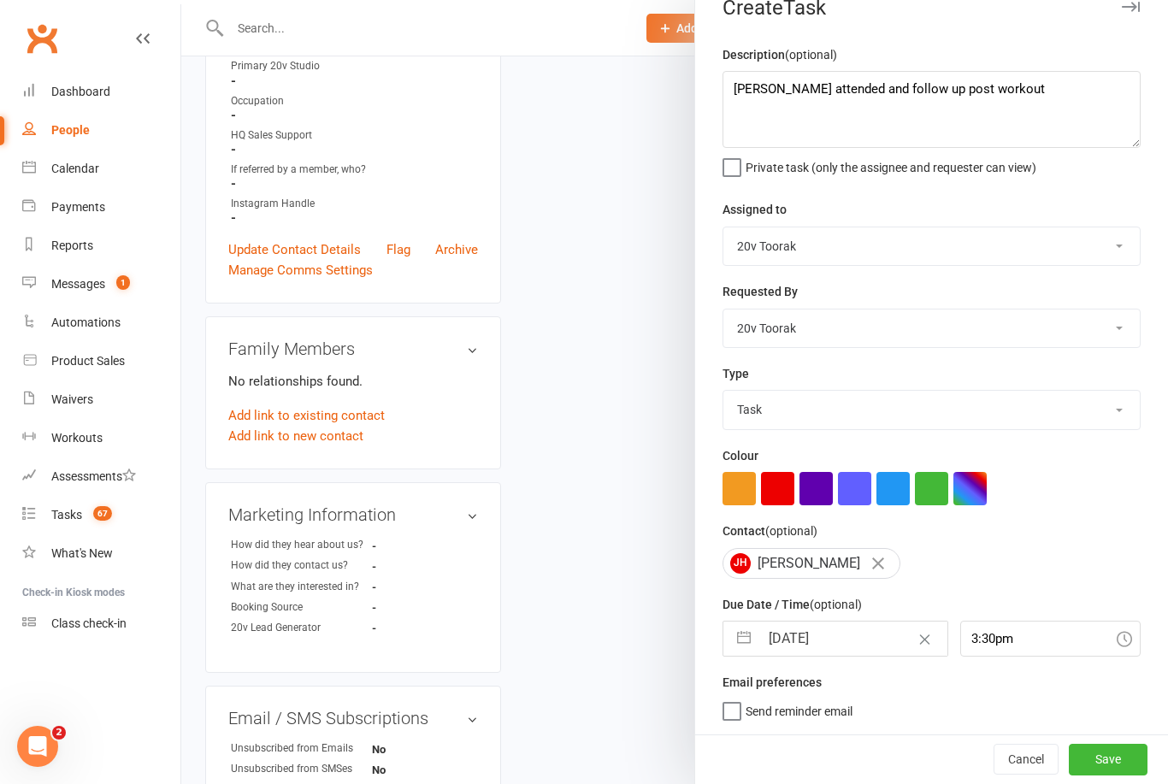
click at [1123, 746] on button "Save" at bounding box center [1108, 759] width 79 height 31
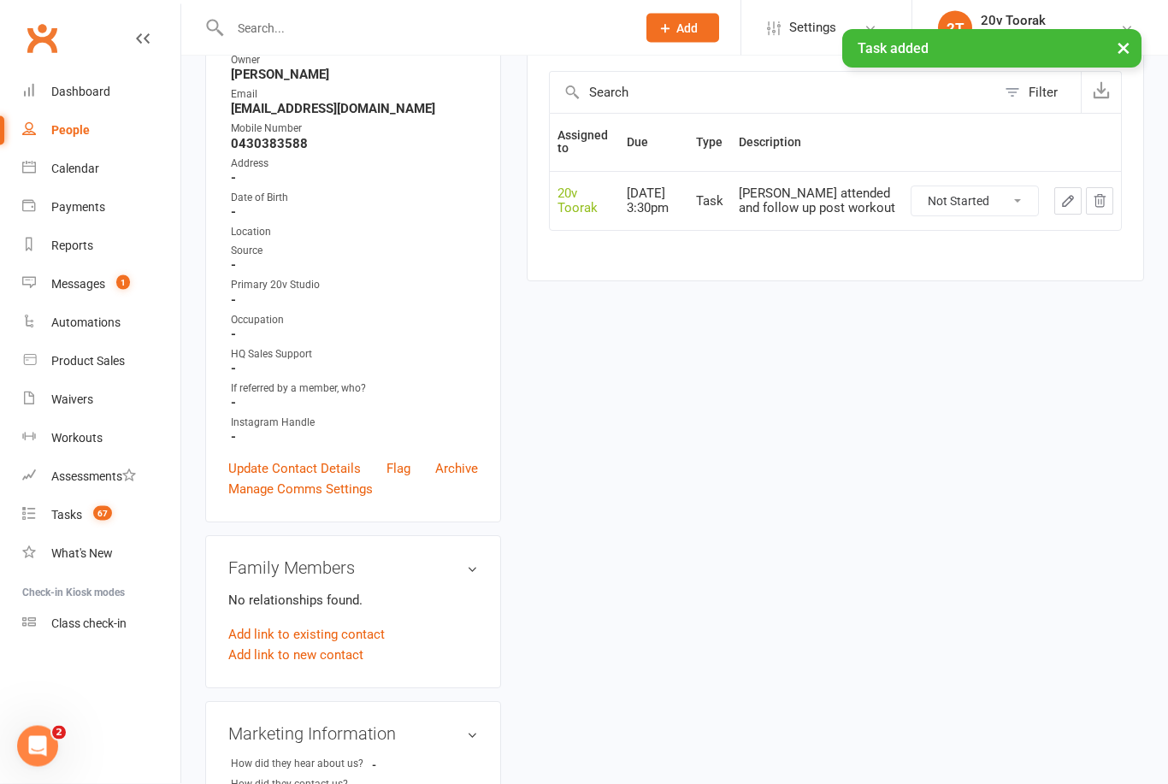
scroll to position [0, 0]
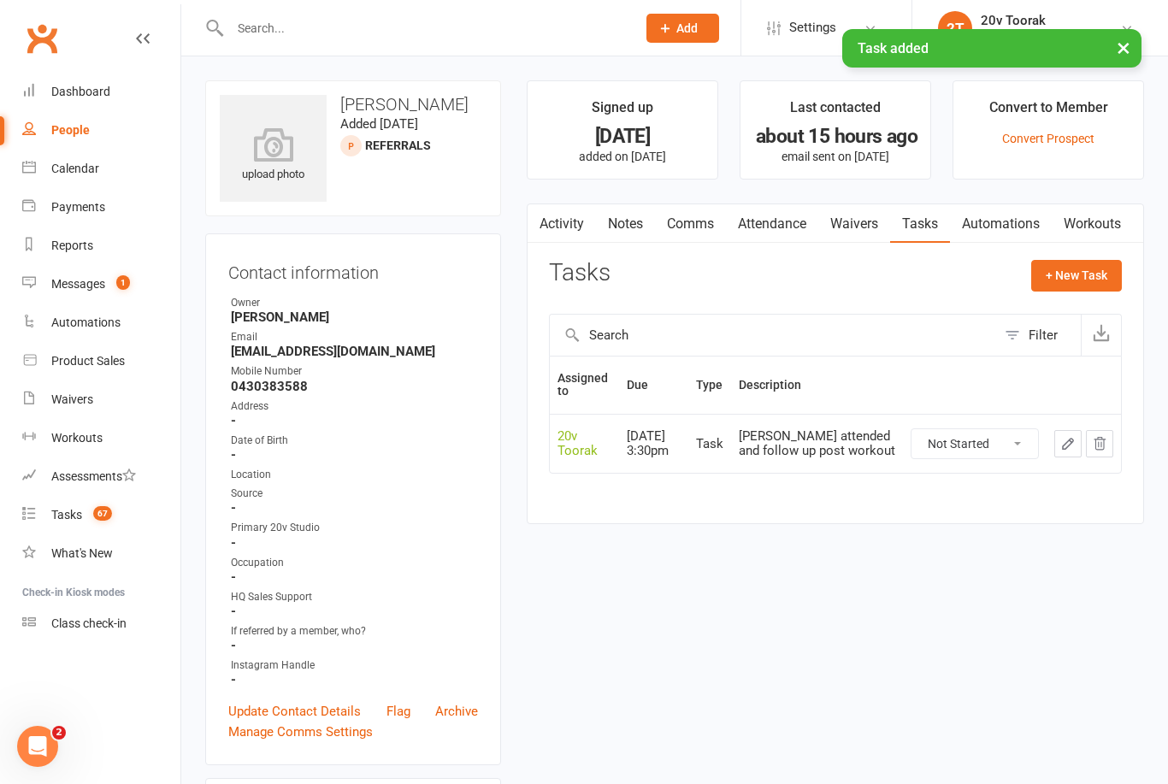
click at [622, 222] on link "Notes" at bounding box center [625, 223] width 59 height 39
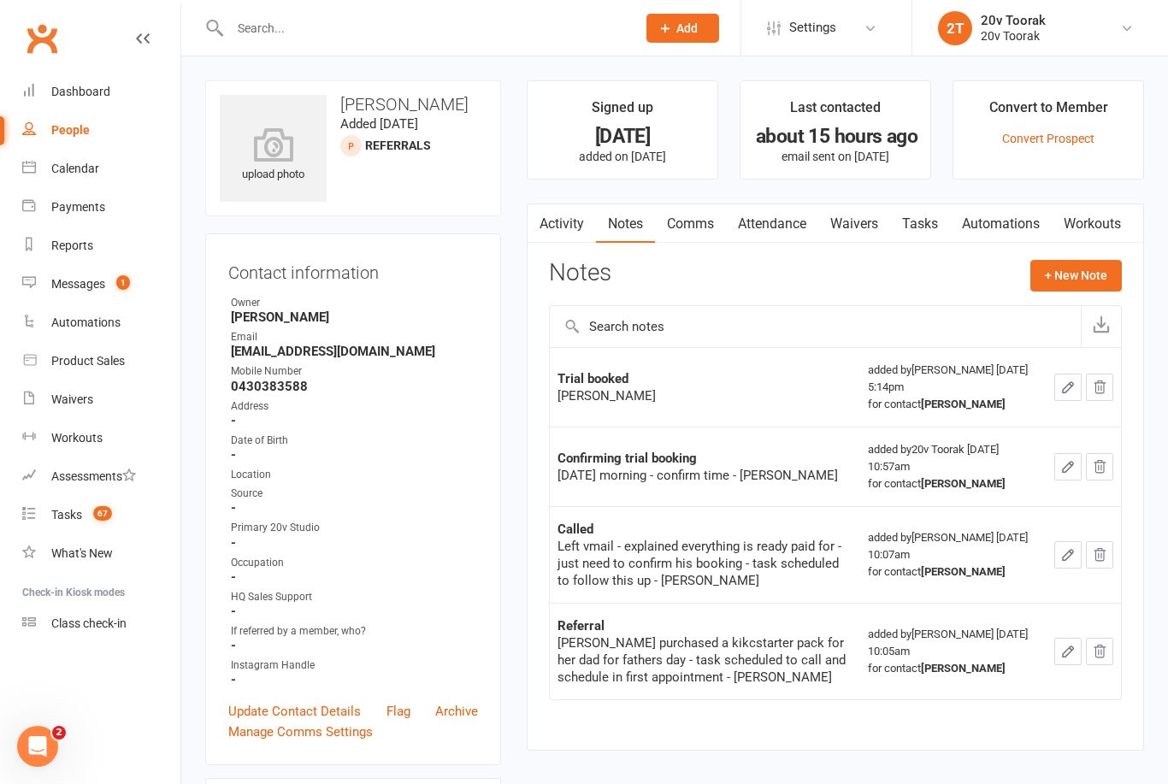
click at [934, 221] on link "Tasks" at bounding box center [920, 223] width 60 height 39
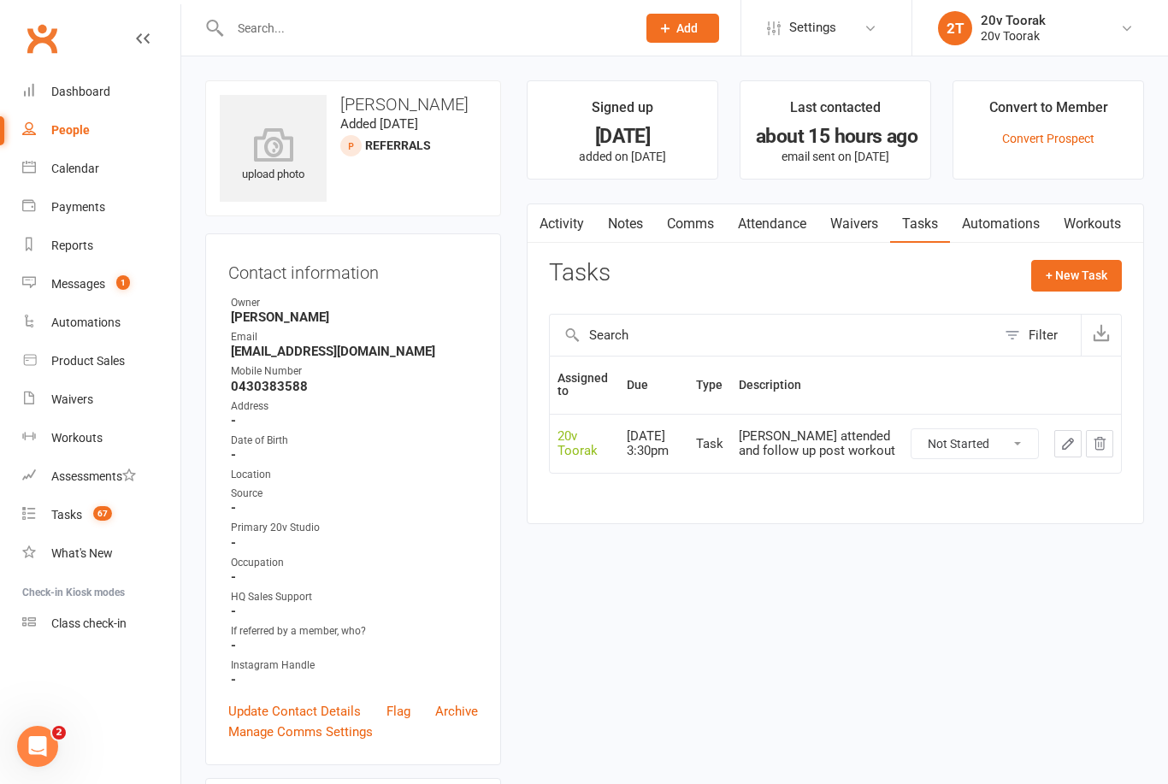
click at [568, 229] on link "Activity" at bounding box center [562, 223] width 68 height 39
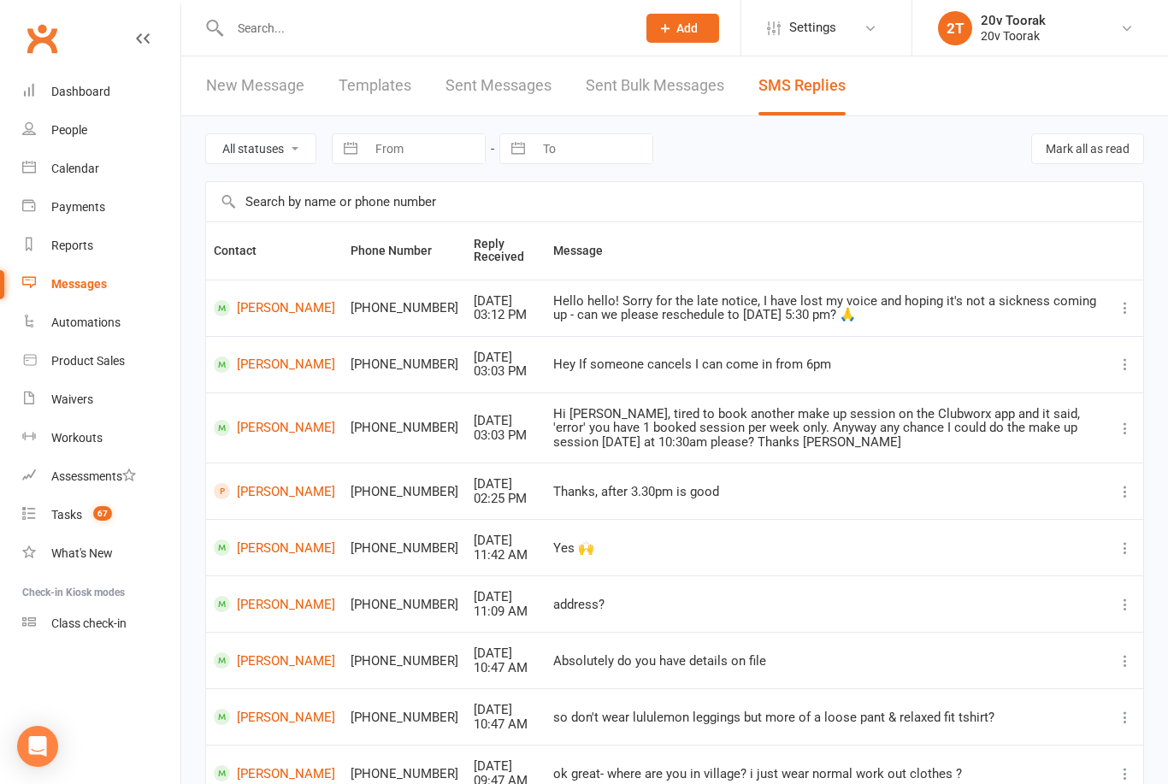
click at [39, 166] on link "Calendar" at bounding box center [101, 169] width 158 height 38
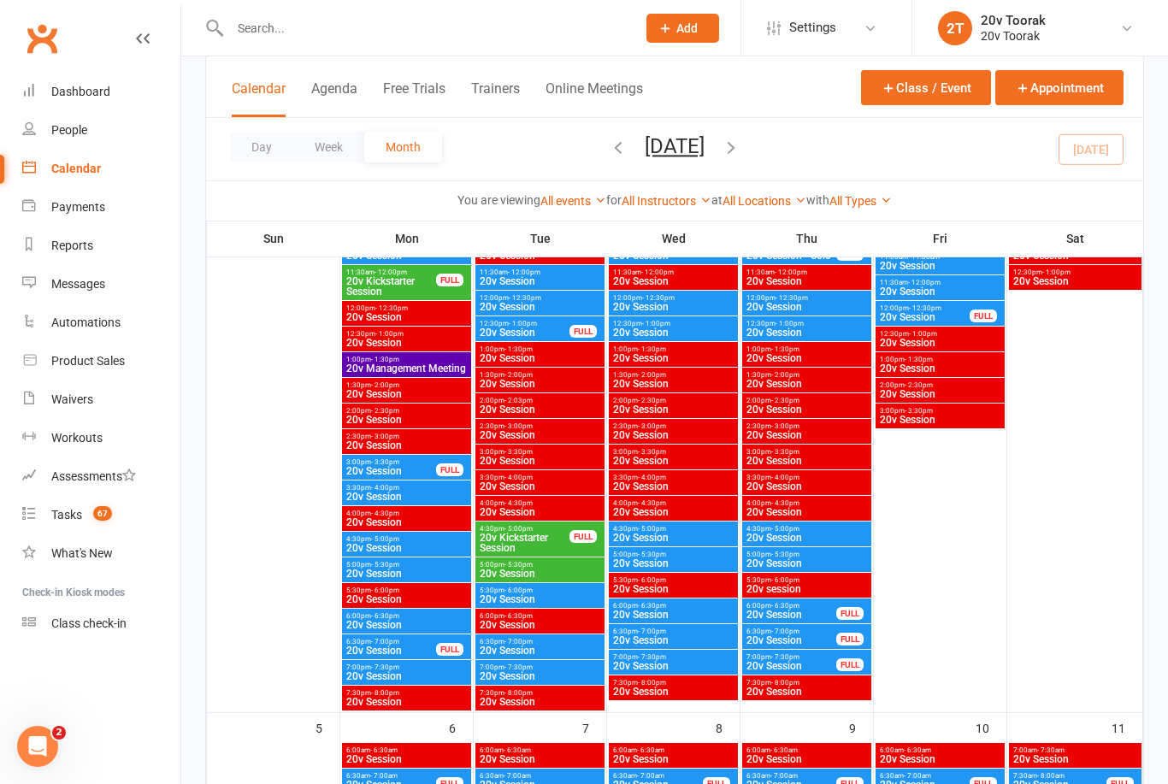
scroll to position [856, 0]
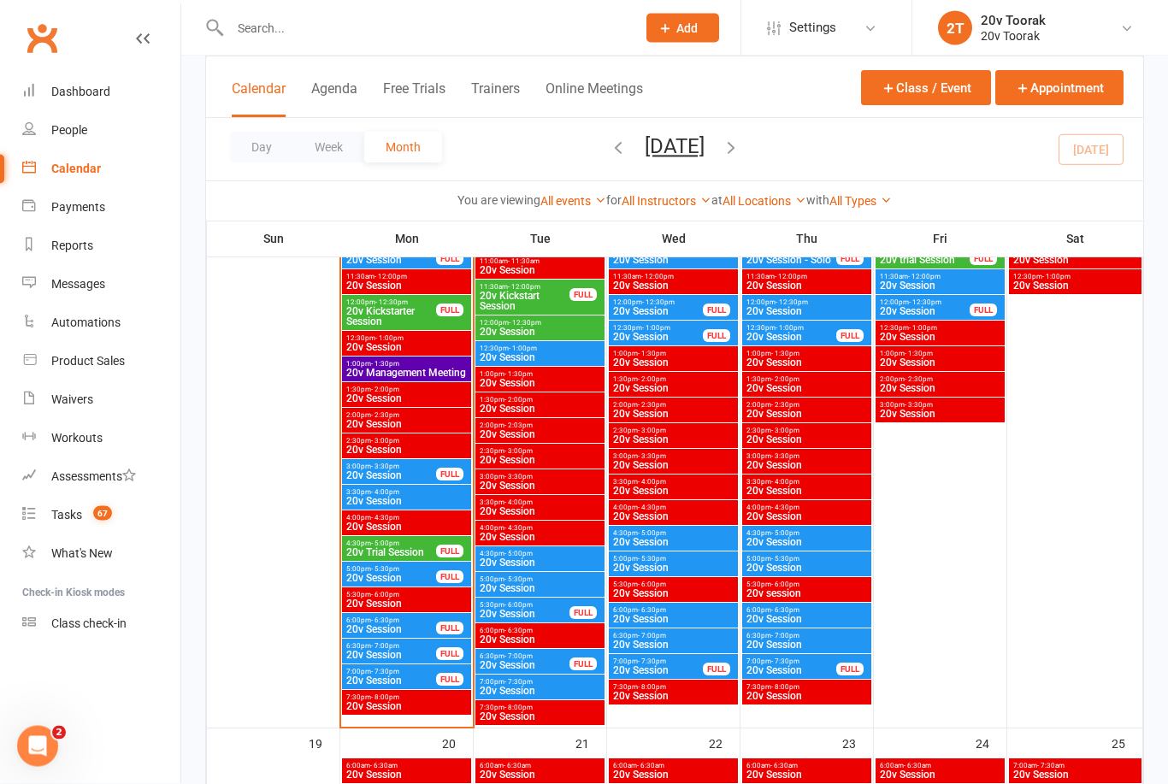
click at [415, 540] on span "4:30pm - 5:00pm" at bounding box center [390, 544] width 91 height 8
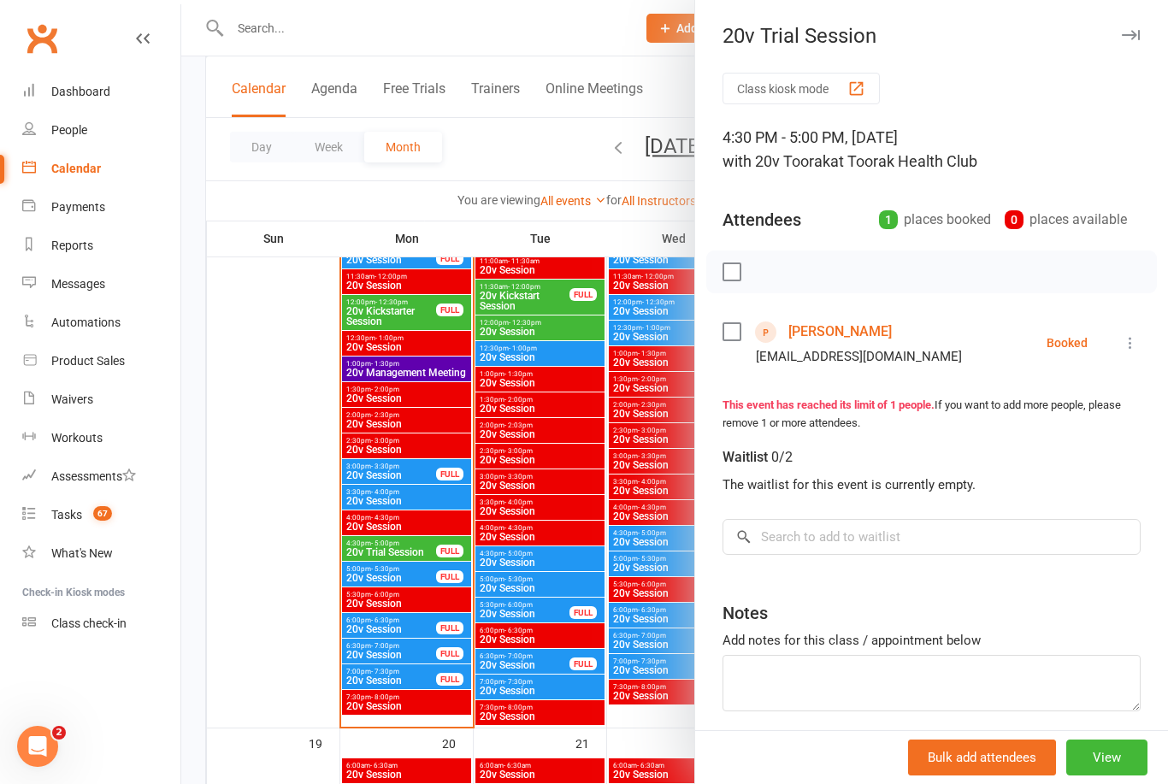
click at [413, 616] on div at bounding box center [674, 392] width 987 height 784
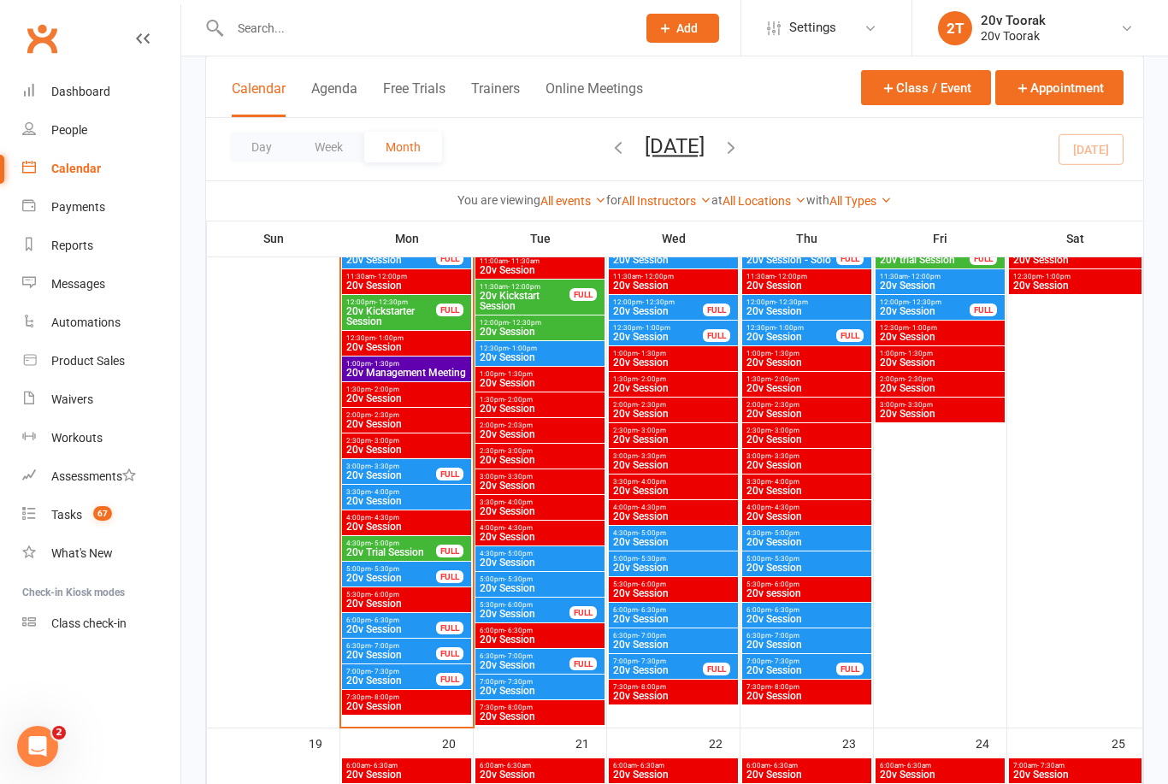
click at [406, 573] on span "20v Session" at bounding box center [390, 578] width 91 height 10
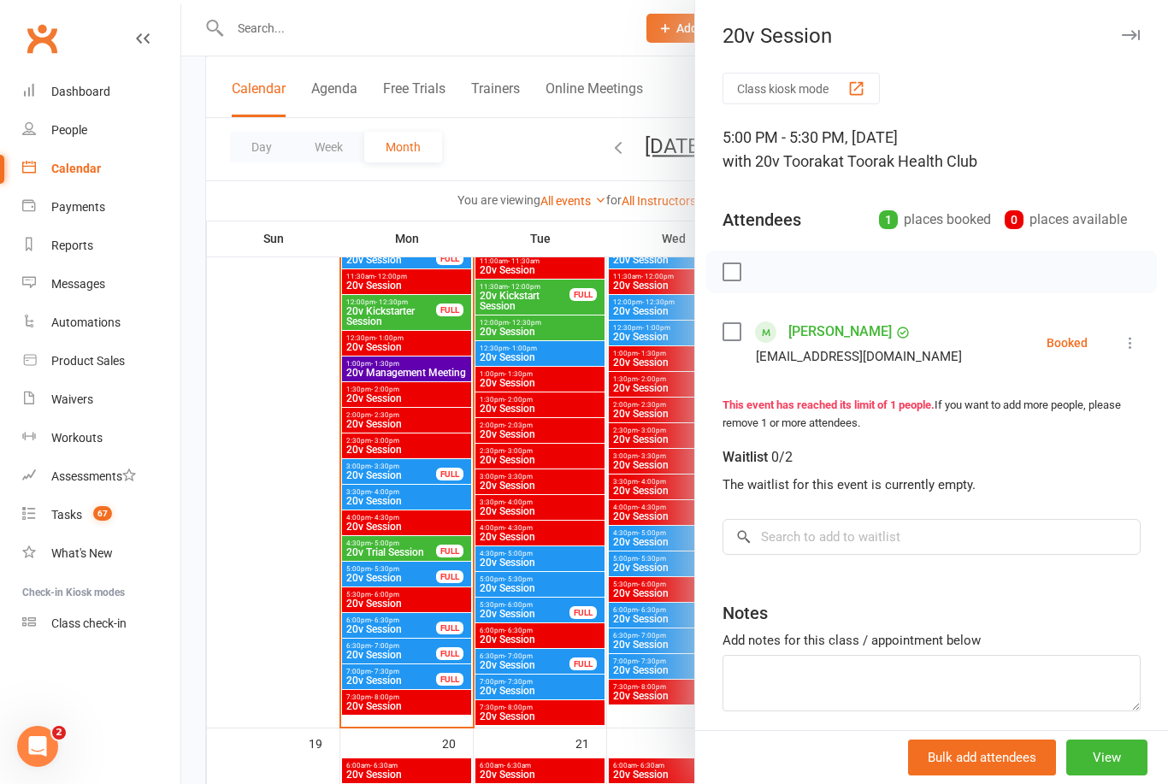
click at [463, 663] on div at bounding box center [674, 392] width 987 height 784
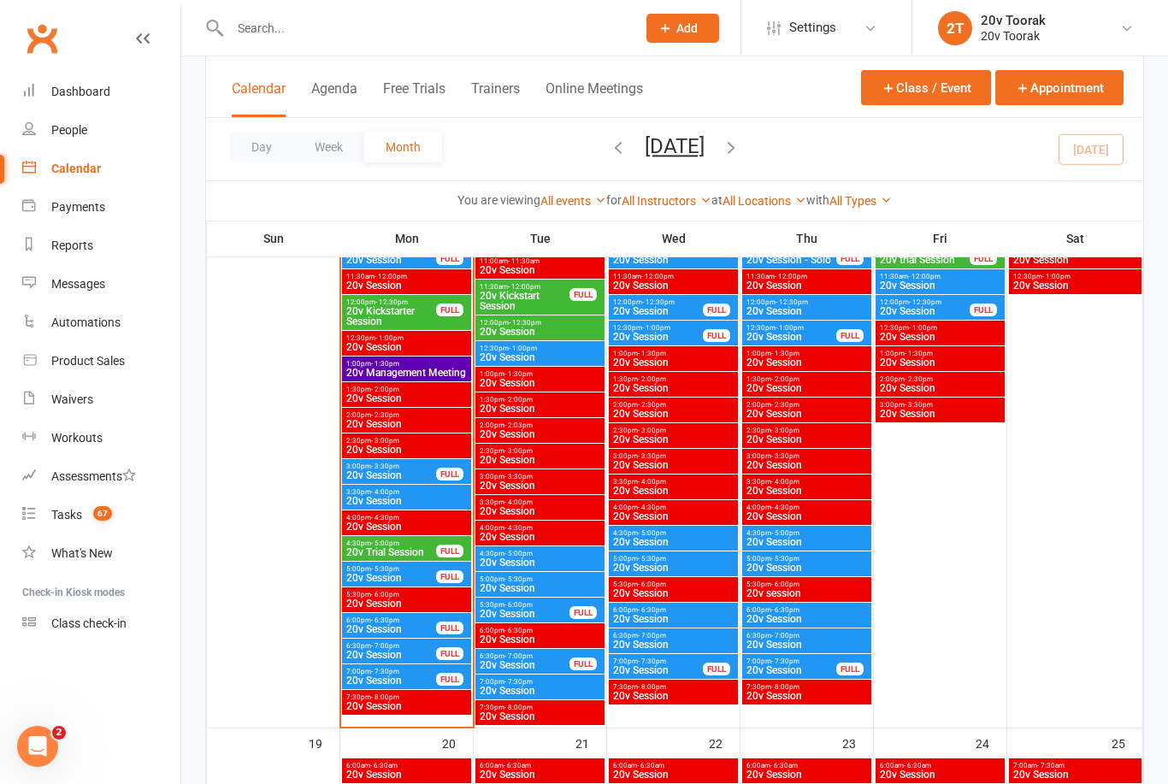
click at [404, 624] on span "20v Session" at bounding box center [390, 629] width 91 height 10
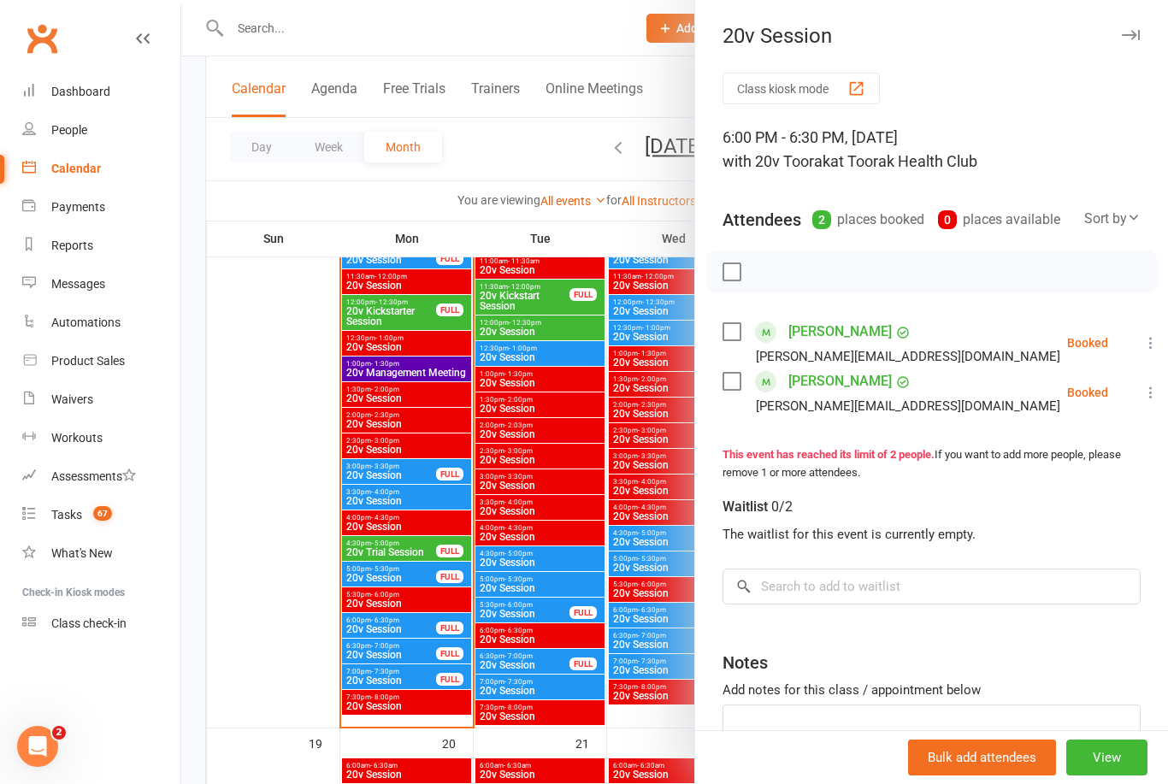
click at [402, 662] on div at bounding box center [674, 392] width 987 height 784
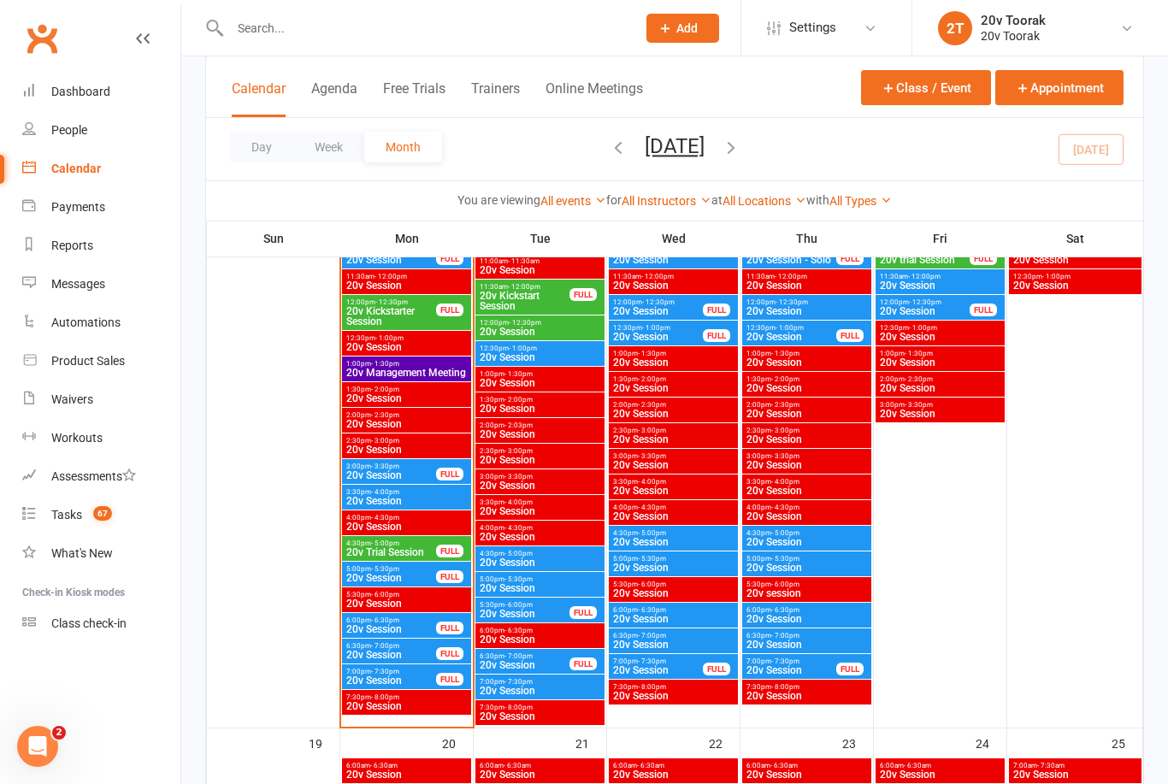
click at [402, 617] on span "6:00pm - 6:30pm" at bounding box center [390, 620] width 91 height 8
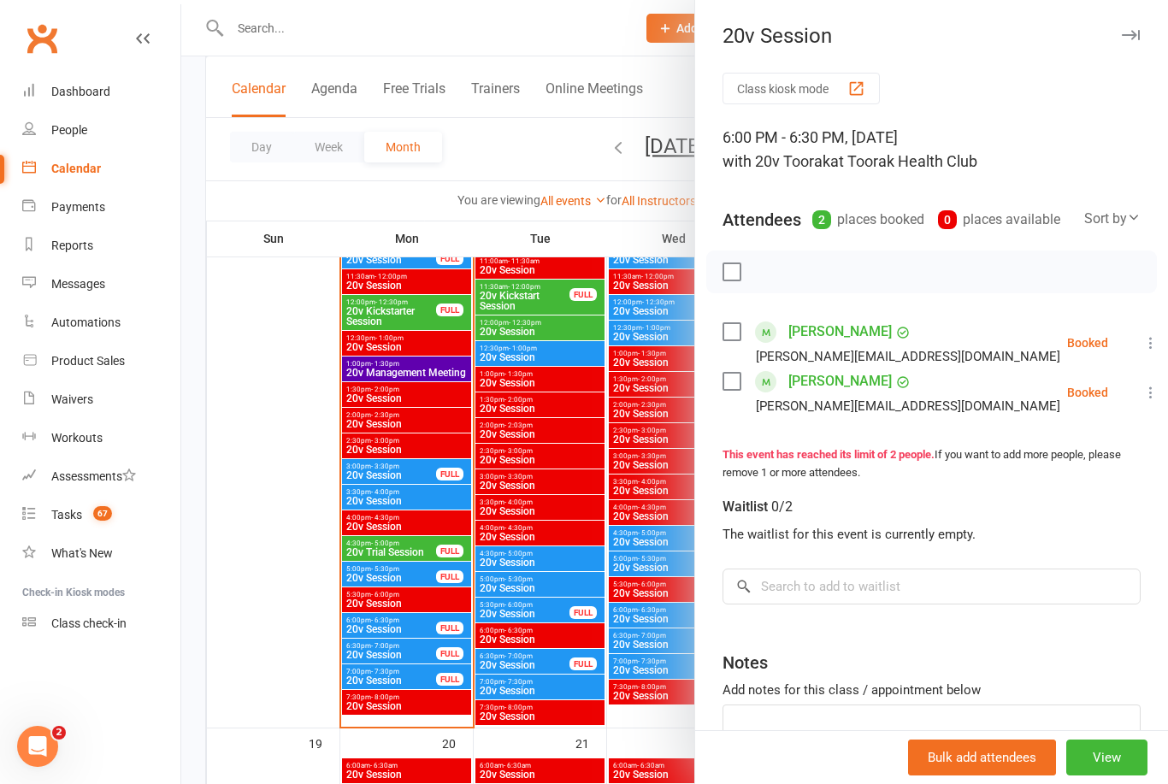
click at [424, 696] on div at bounding box center [674, 392] width 987 height 784
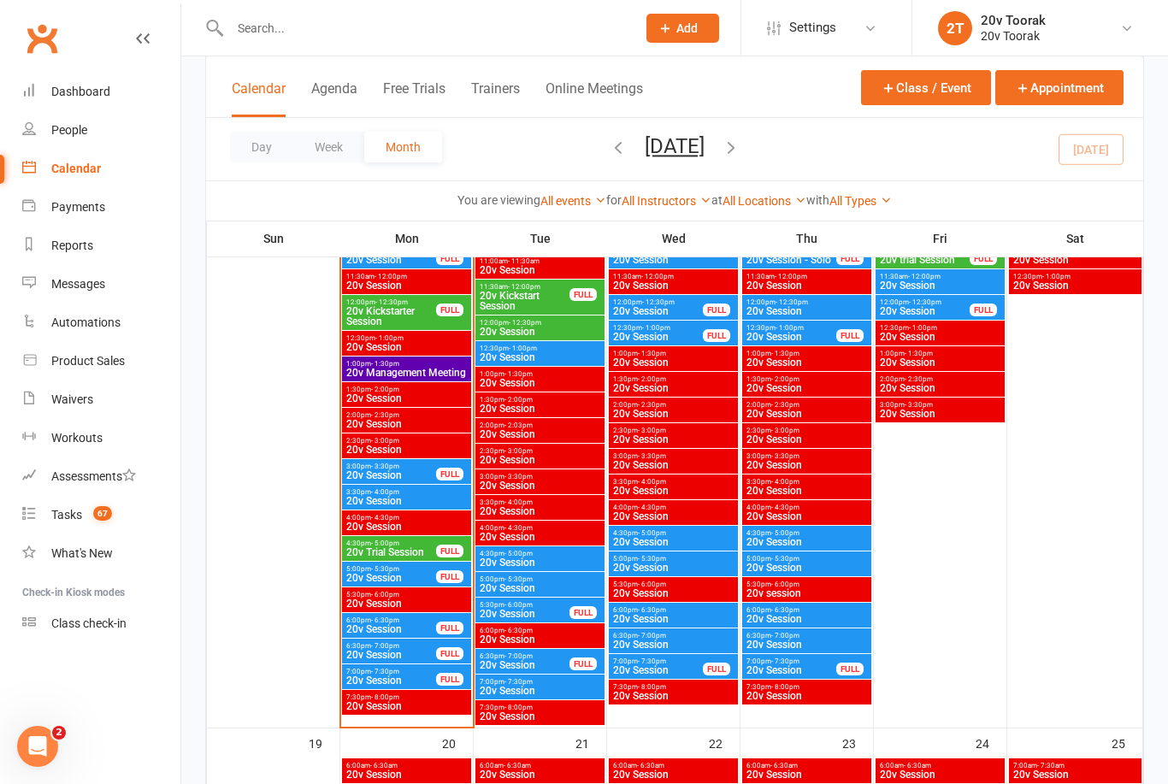
click at [373, 637] on div "6:00pm - 6:30pm 20v Session FULL" at bounding box center [406, 625] width 129 height 25
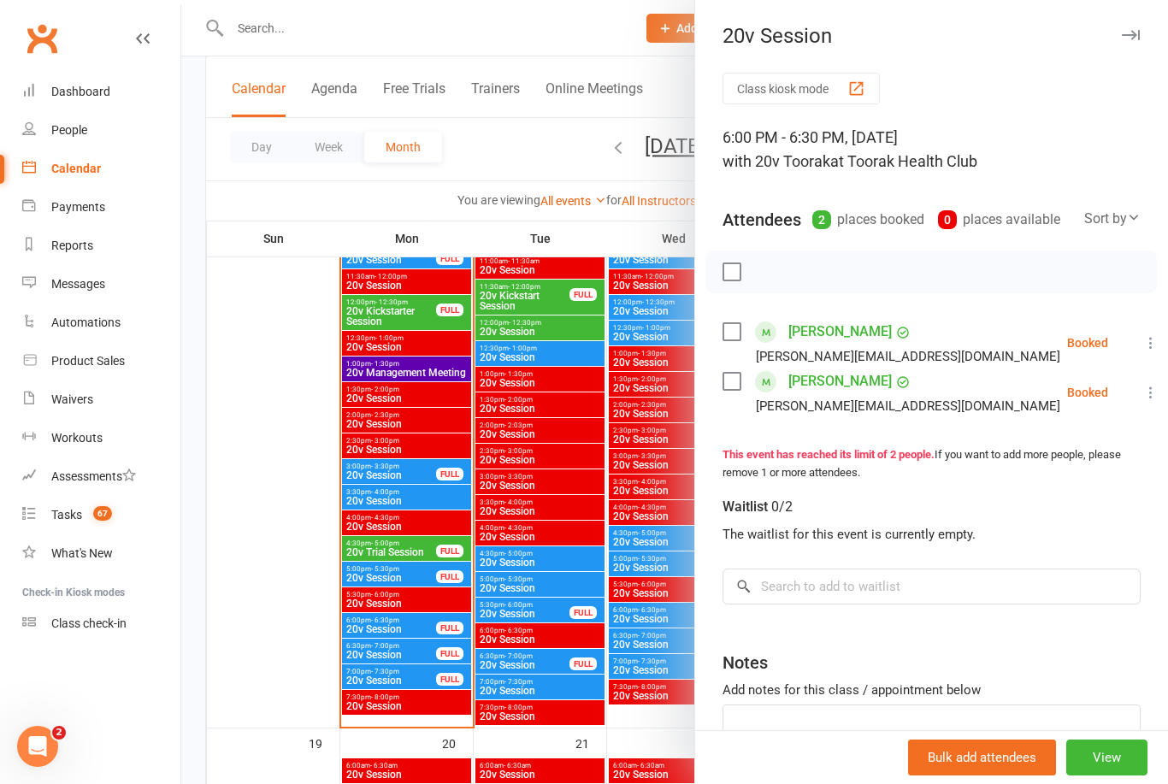
click at [382, 681] on div at bounding box center [674, 392] width 987 height 784
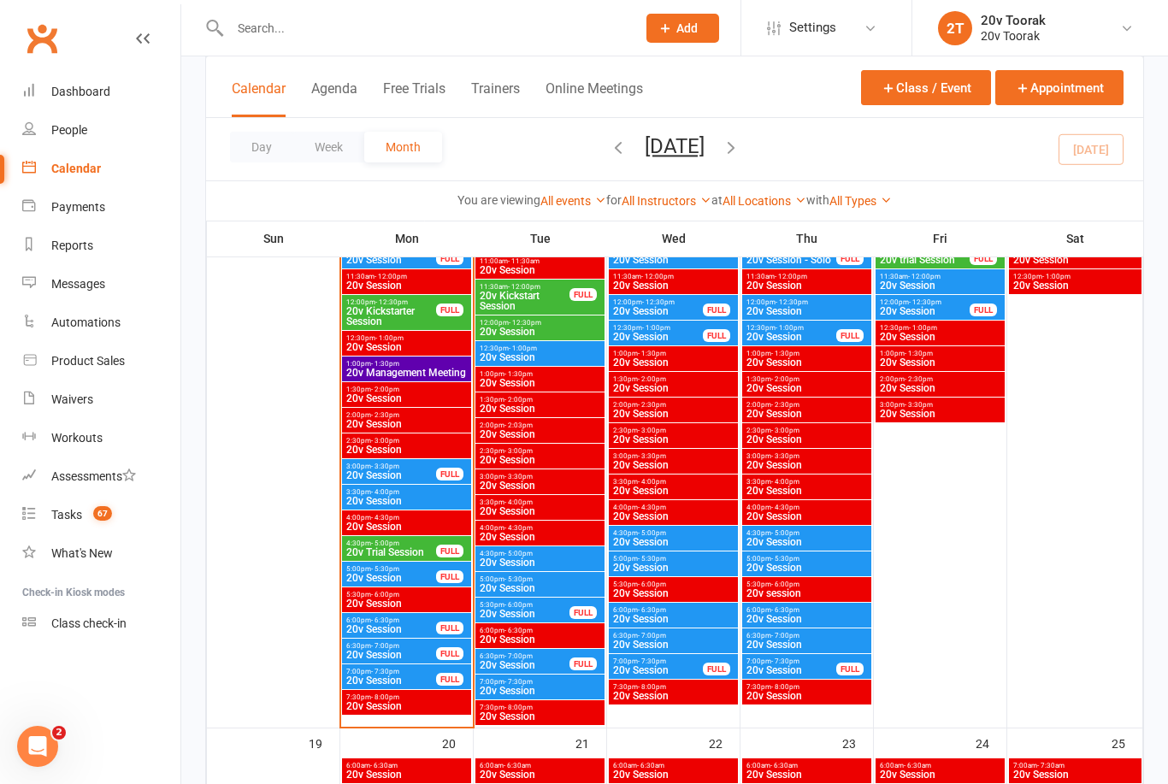
click at [381, 651] on span "20v Session" at bounding box center [390, 655] width 91 height 10
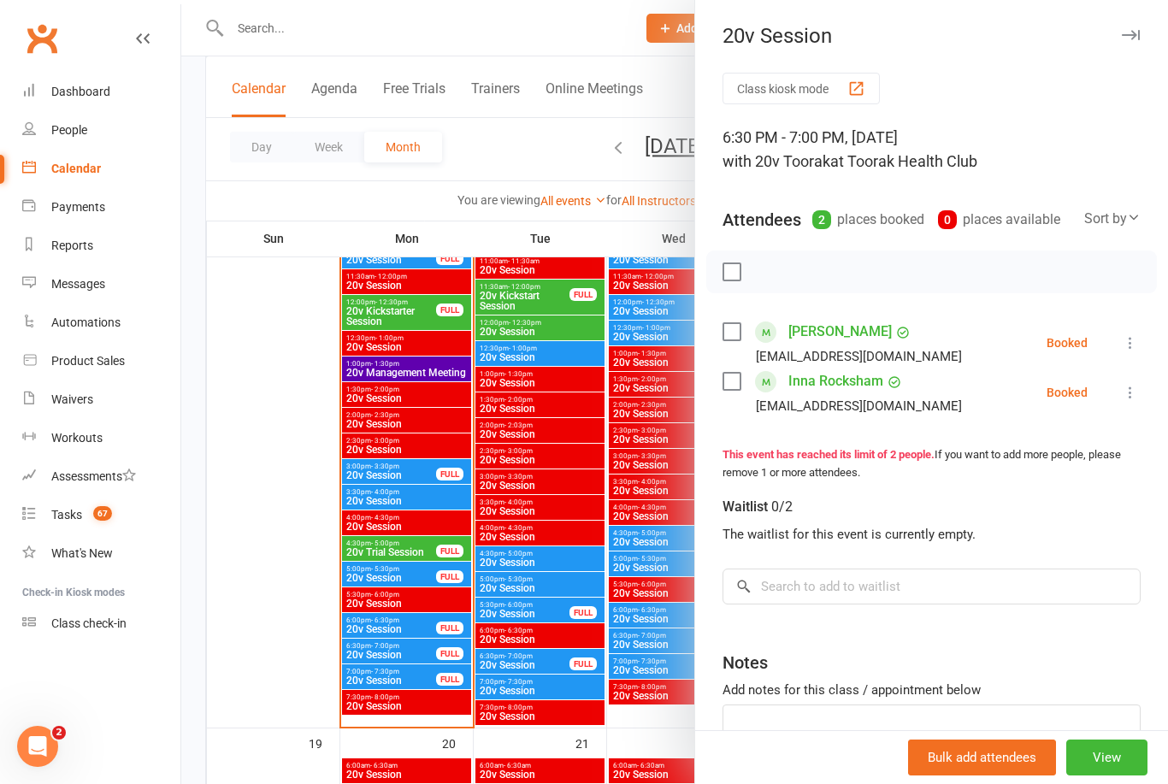
click at [547, 657] on div at bounding box center [674, 392] width 987 height 784
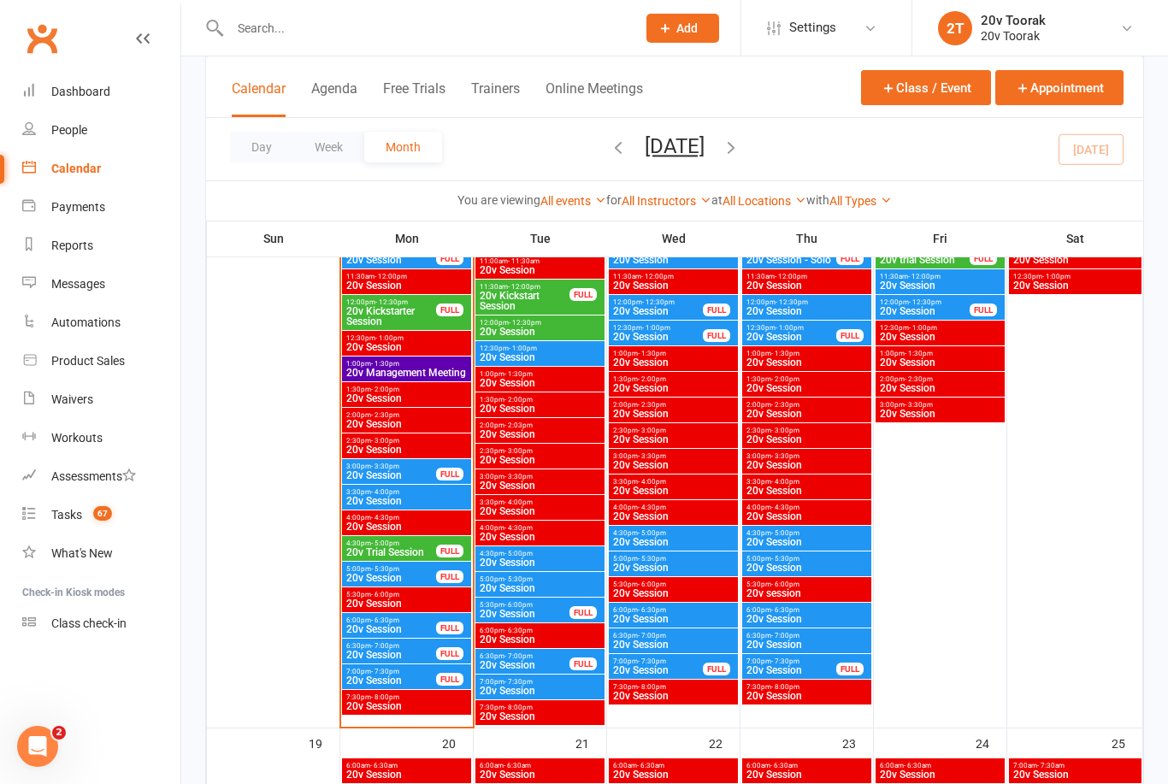
click at [380, 681] on span "20v Session" at bounding box center [390, 680] width 91 height 10
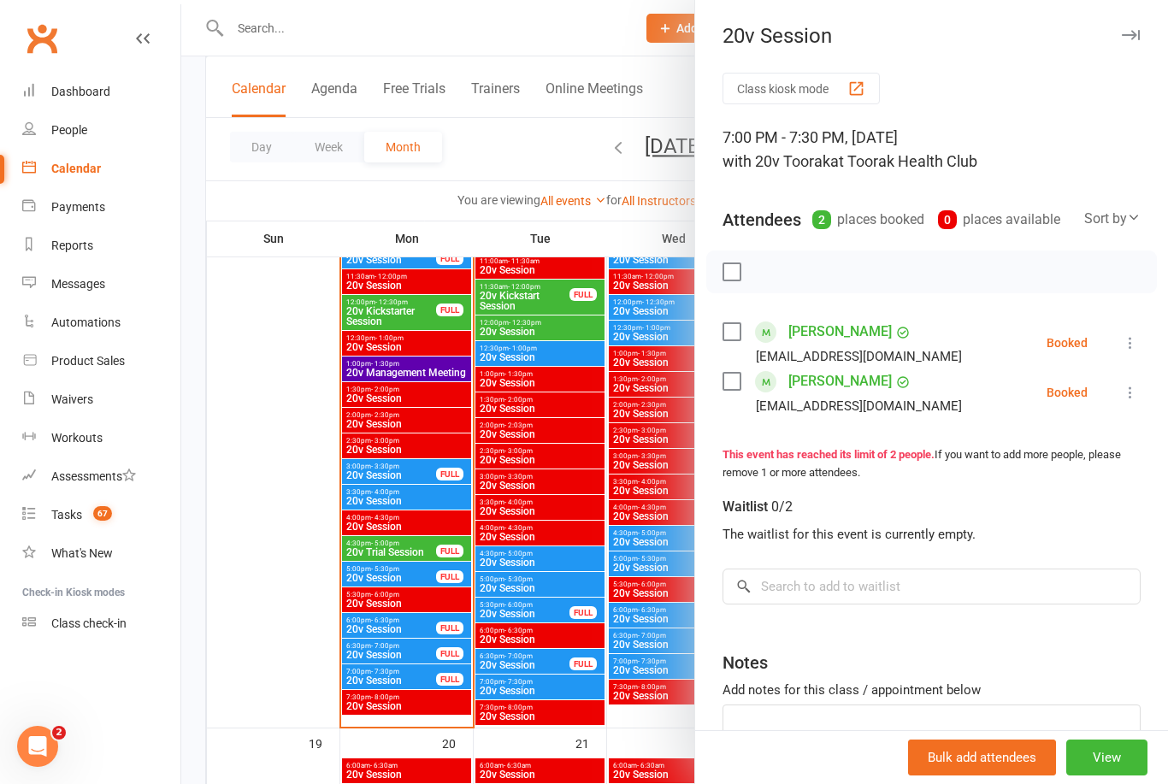
click at [395, 678] on div at bounding box center [674, 392] width 987 height 784
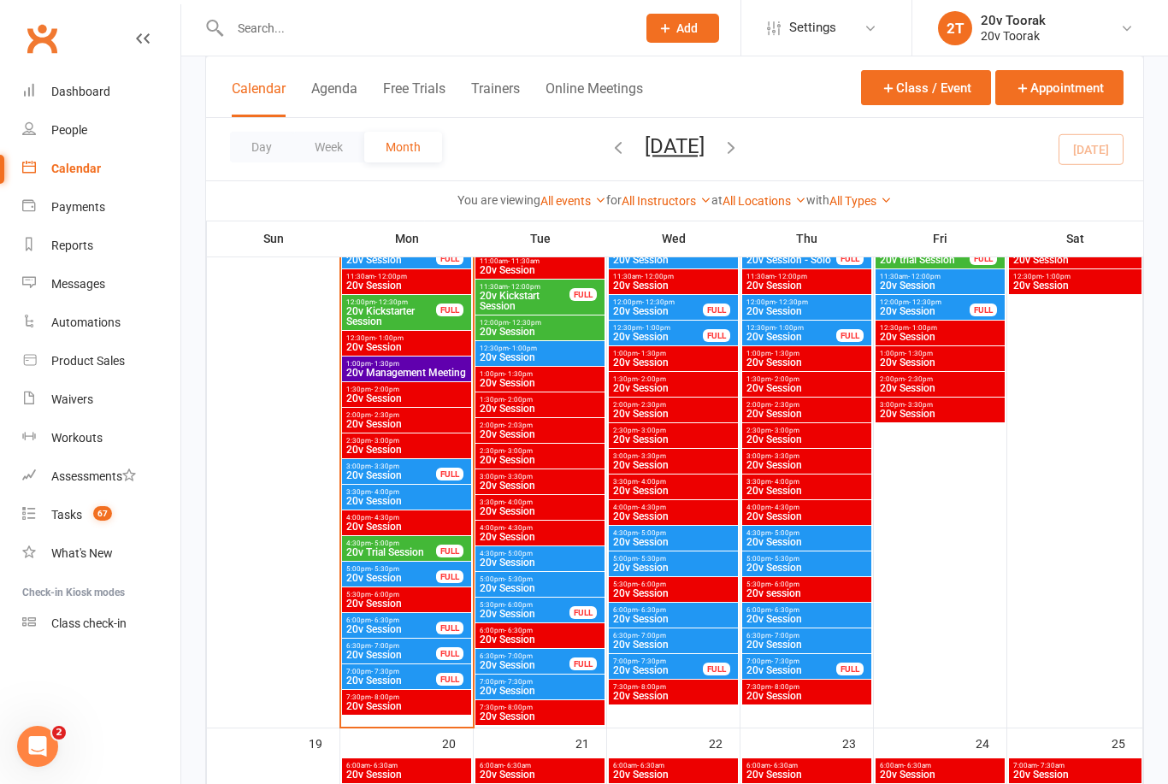
click at [376, 575] on span "20v Session" at bounding box center [390, 578] width 91 height 10
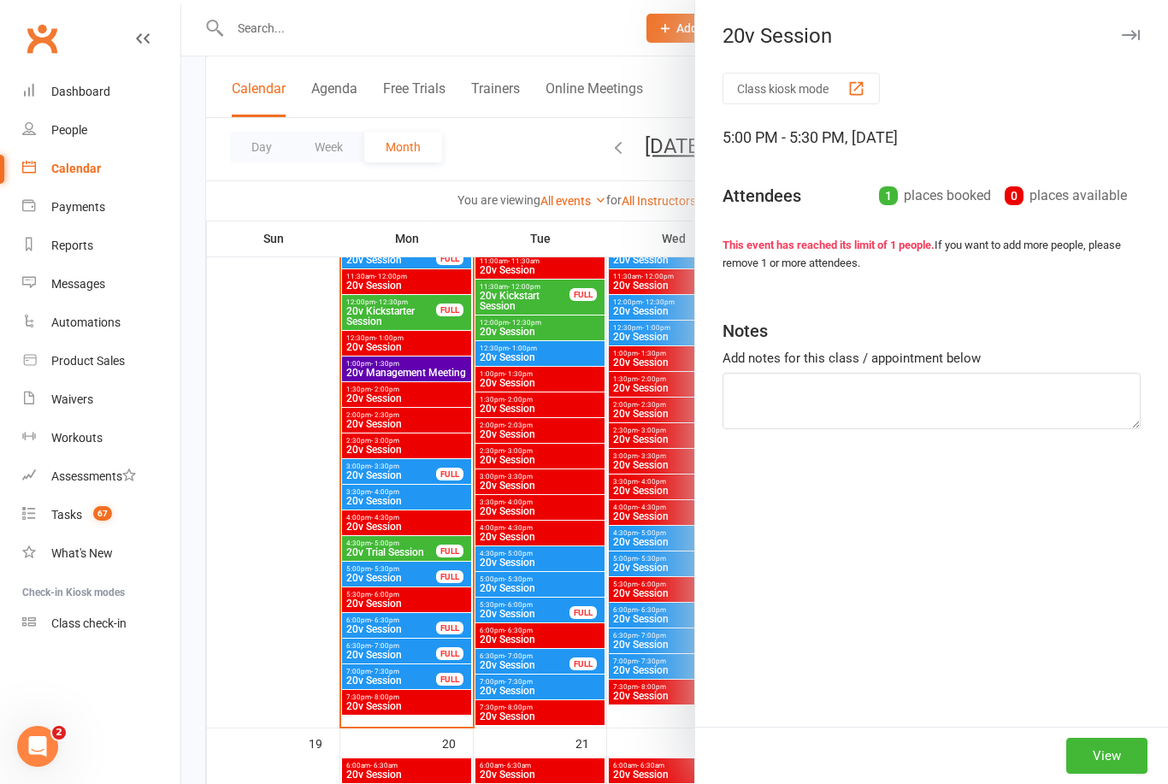
click at [382, 467] on div at bounding box center [674, 392] width 987 height 784
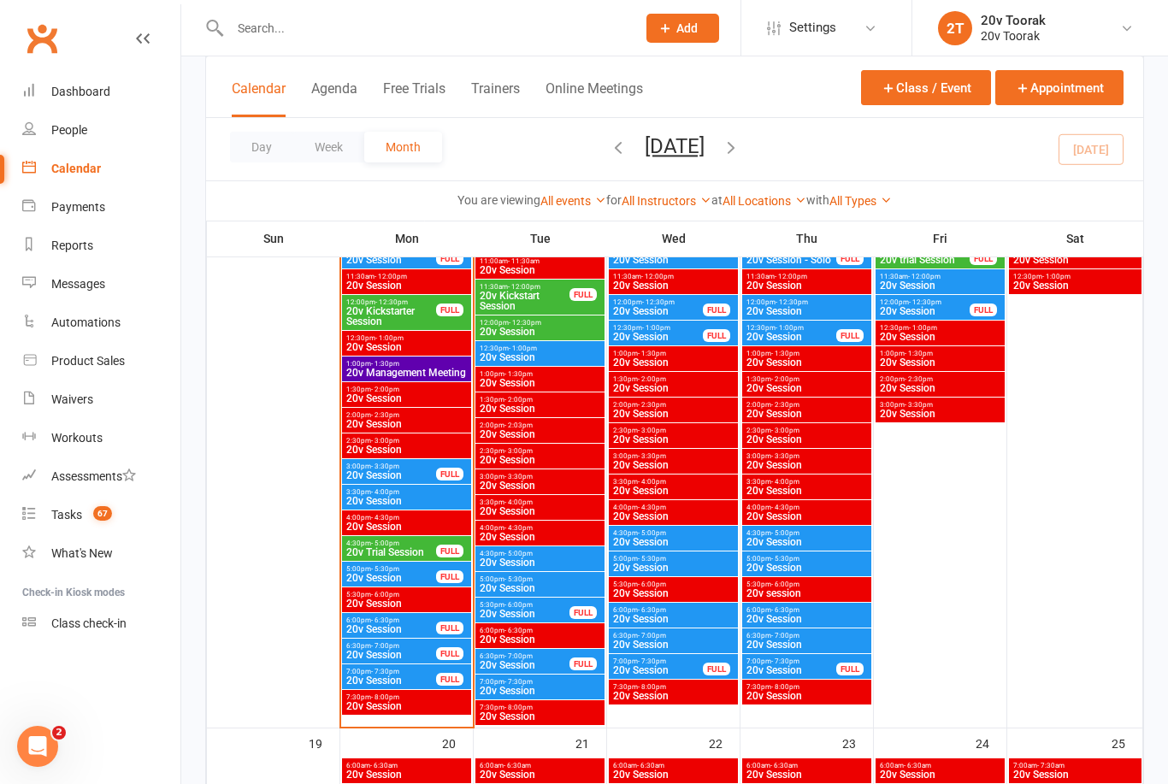
click at [369, 473] on span "20v Session" at bounding box center [390, 475] width 91 height 10
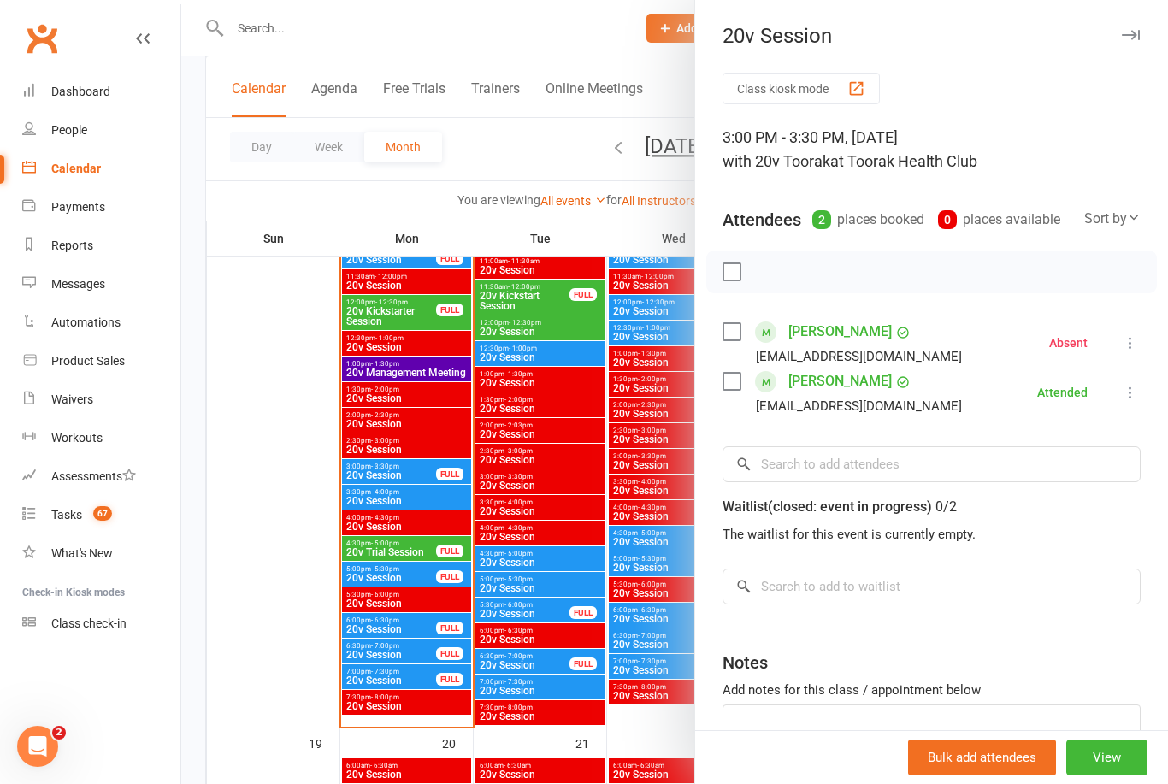
click at [469, 628] on div at bounding box center [674, 392] width 987 height 784
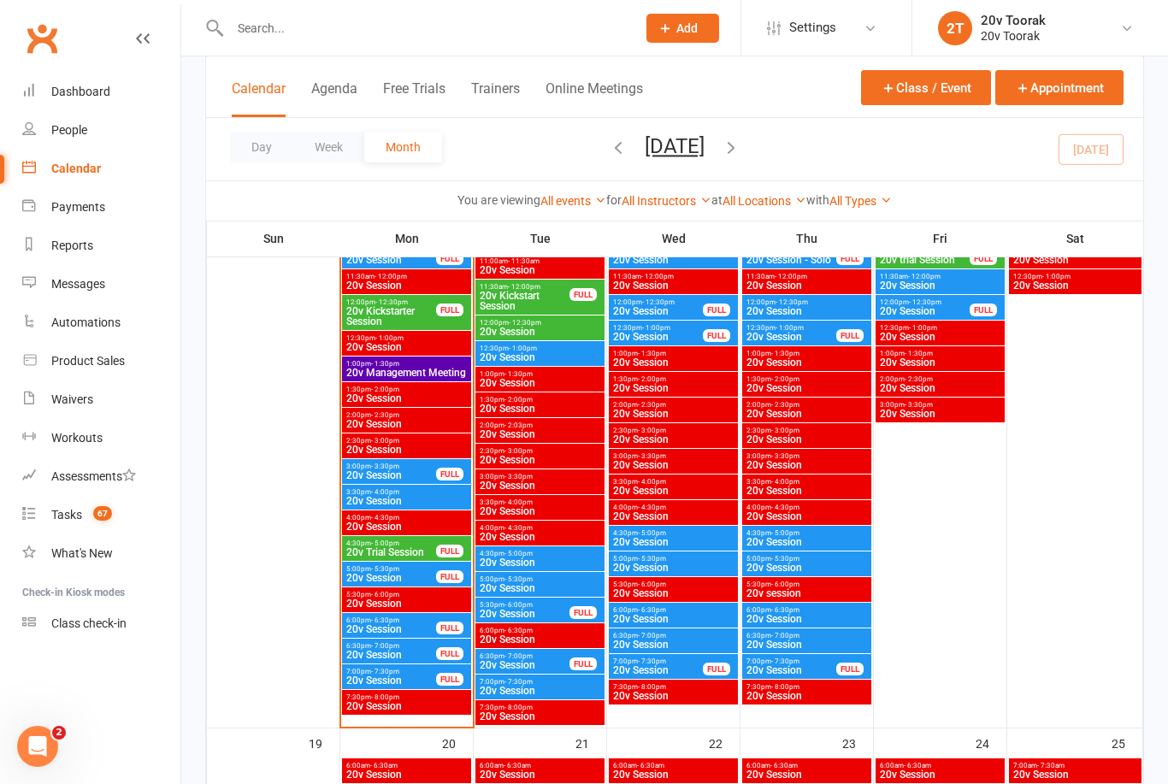
click at [382, 496] on span "20v Session" at bounding box center [406, 501] width 122 height 10
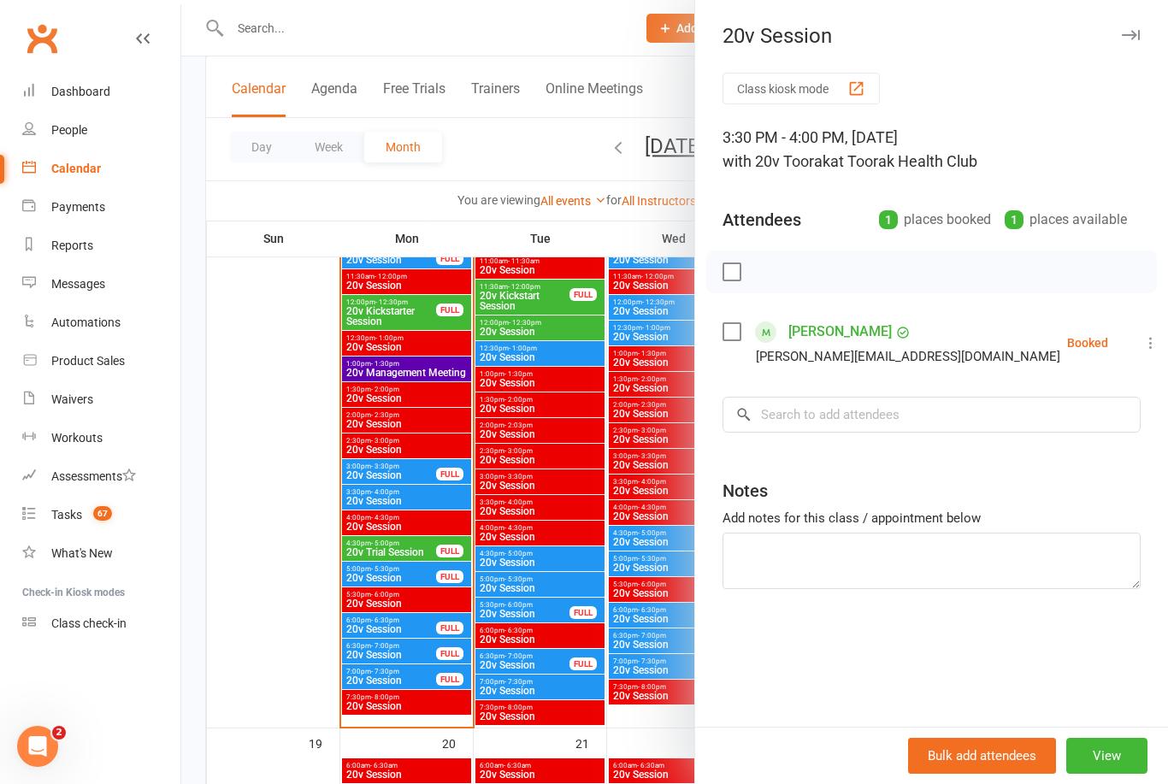
click at [816, 333] on link "[PERSON_NAME]" at bounding box center [839, 331] width 103 height 27
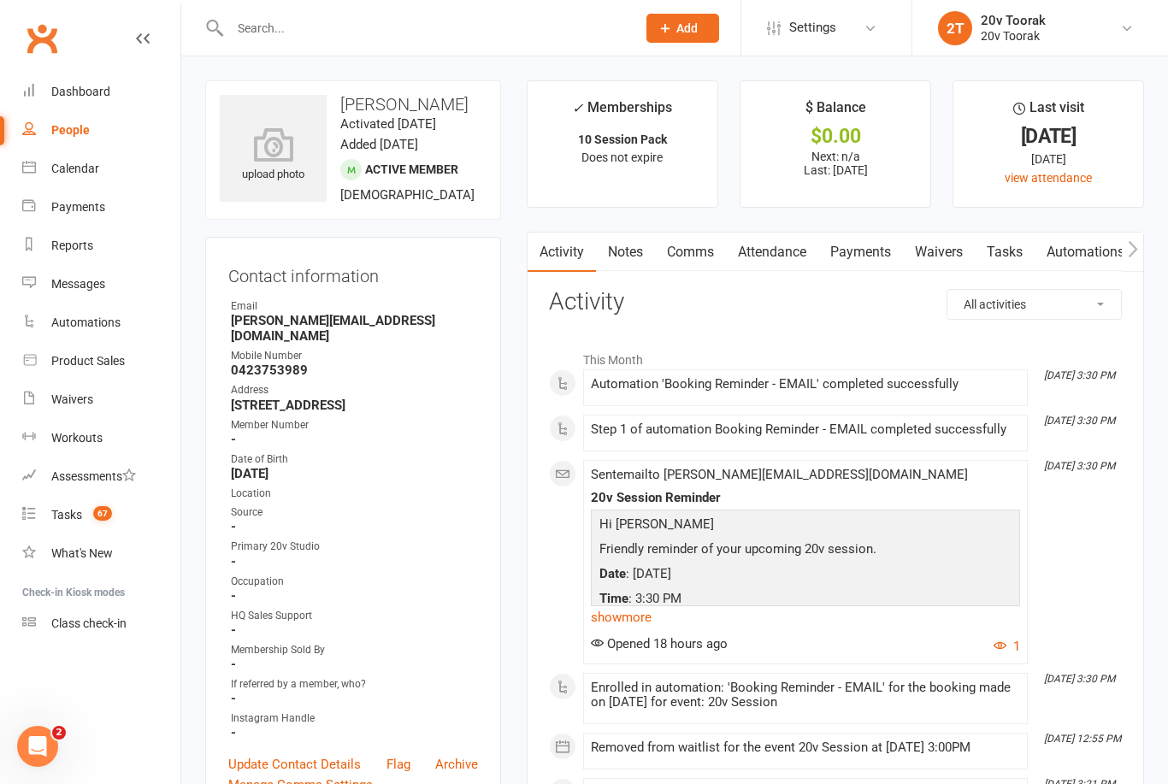
click at [29, 167] on icon at bounding box center [29, 167] width 14 height 14
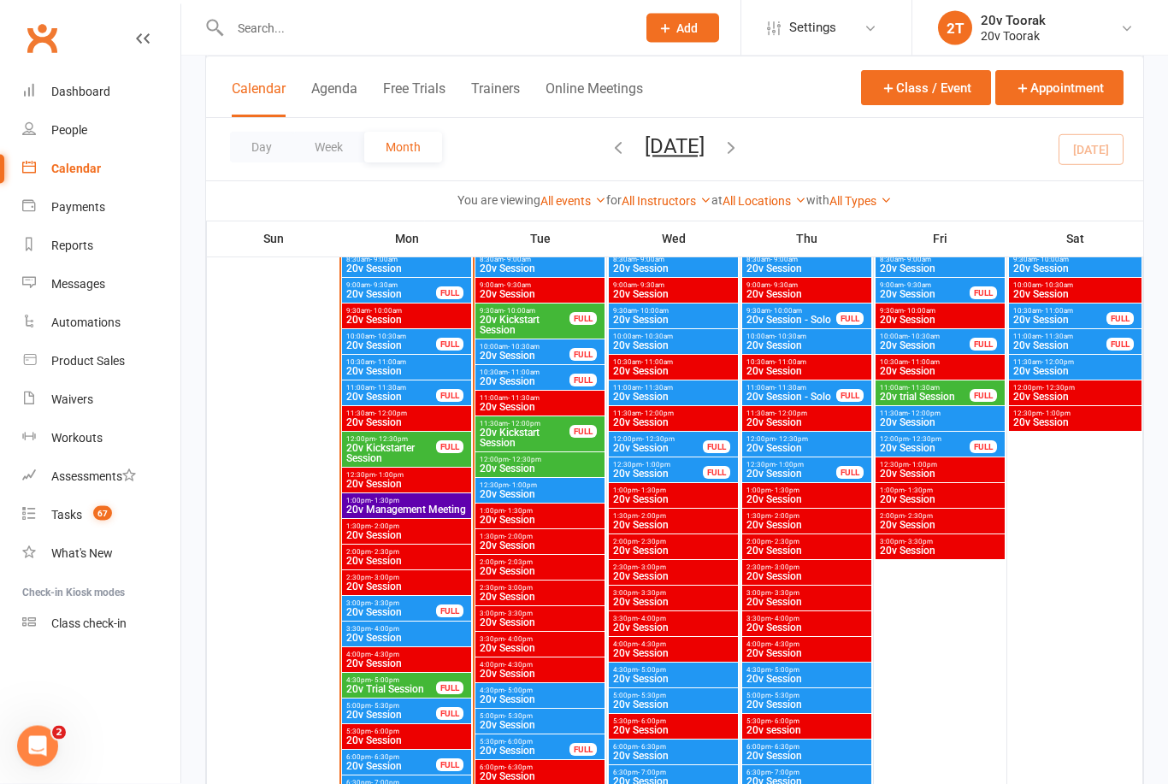
click at [510, 445] on span "20v Kickstart Session" at bounding box center [524, 438] width 91 height 21
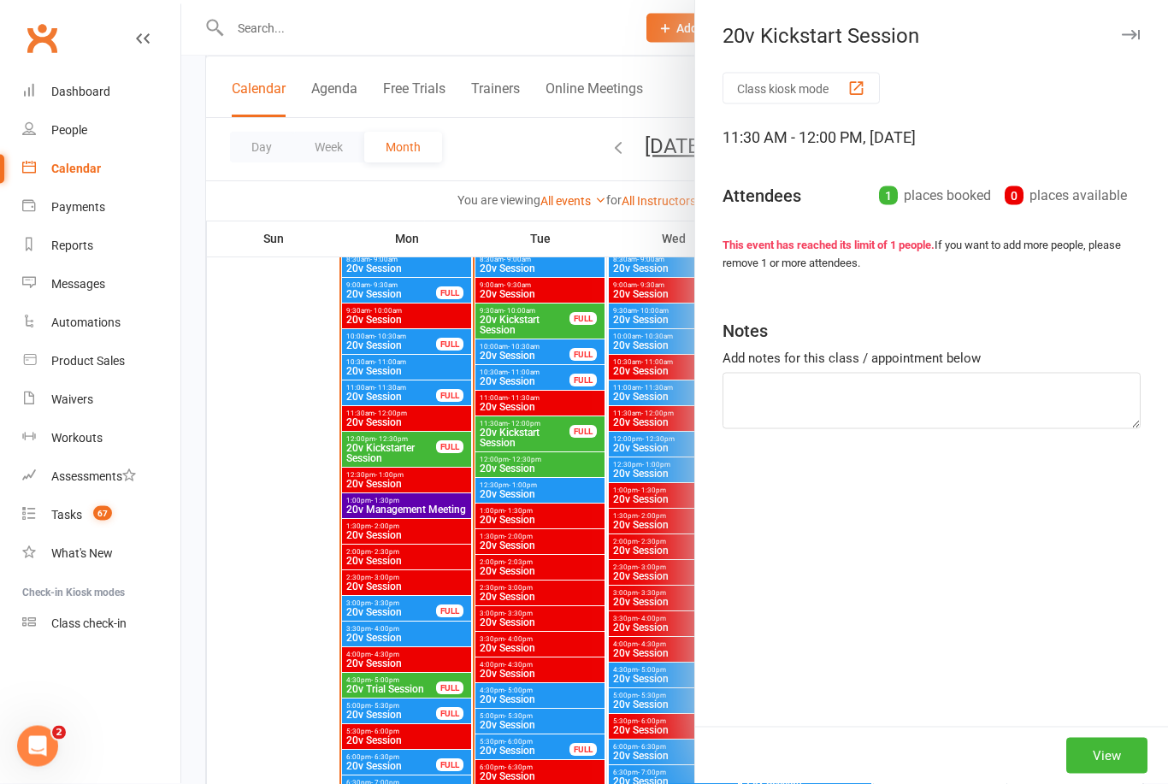
scroll to position [1790, 0]
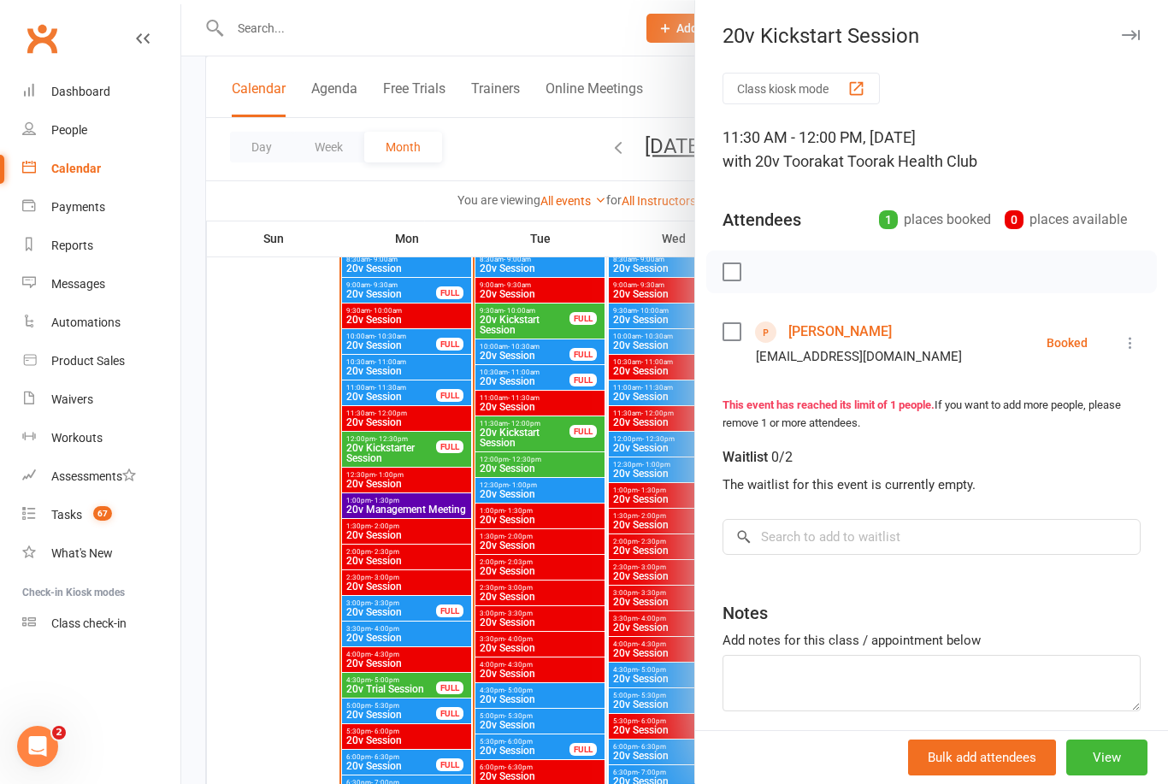
click at [422, 675] on div at bounding box center [674, 392] width 987 height 784
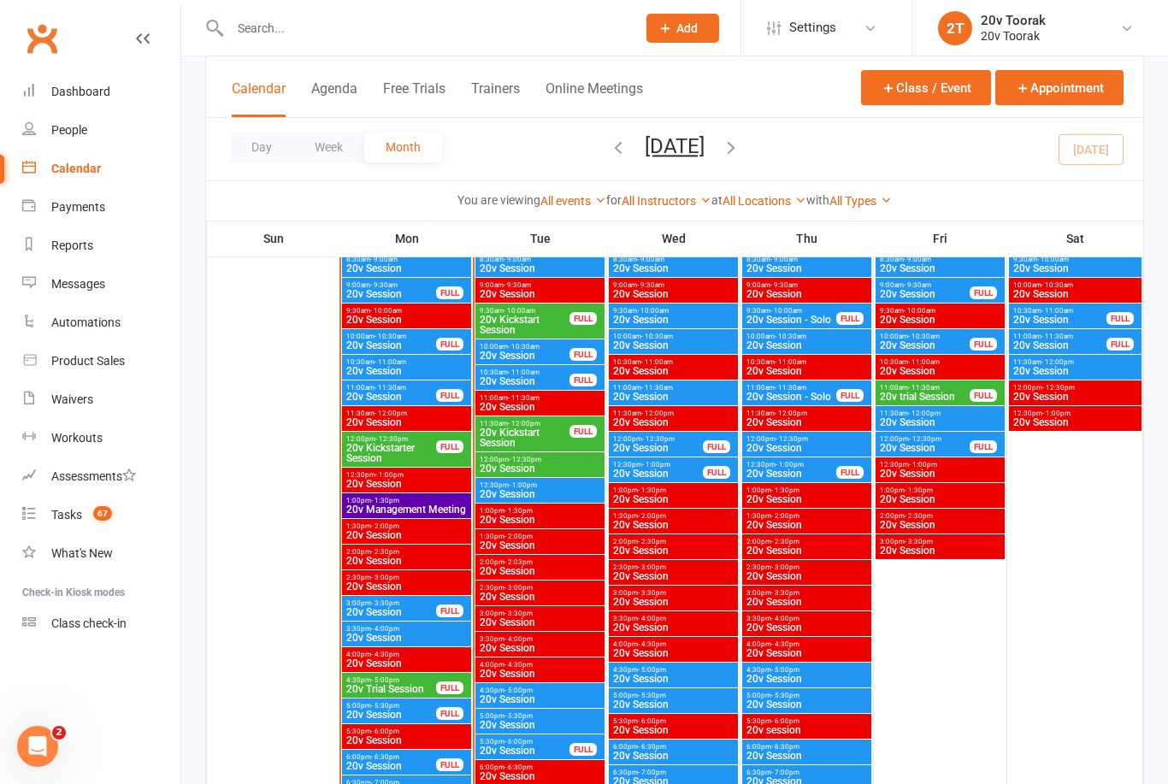
click at [506, 496] on span "20v Session" at bounding box center [540, 494] width 122 height 10
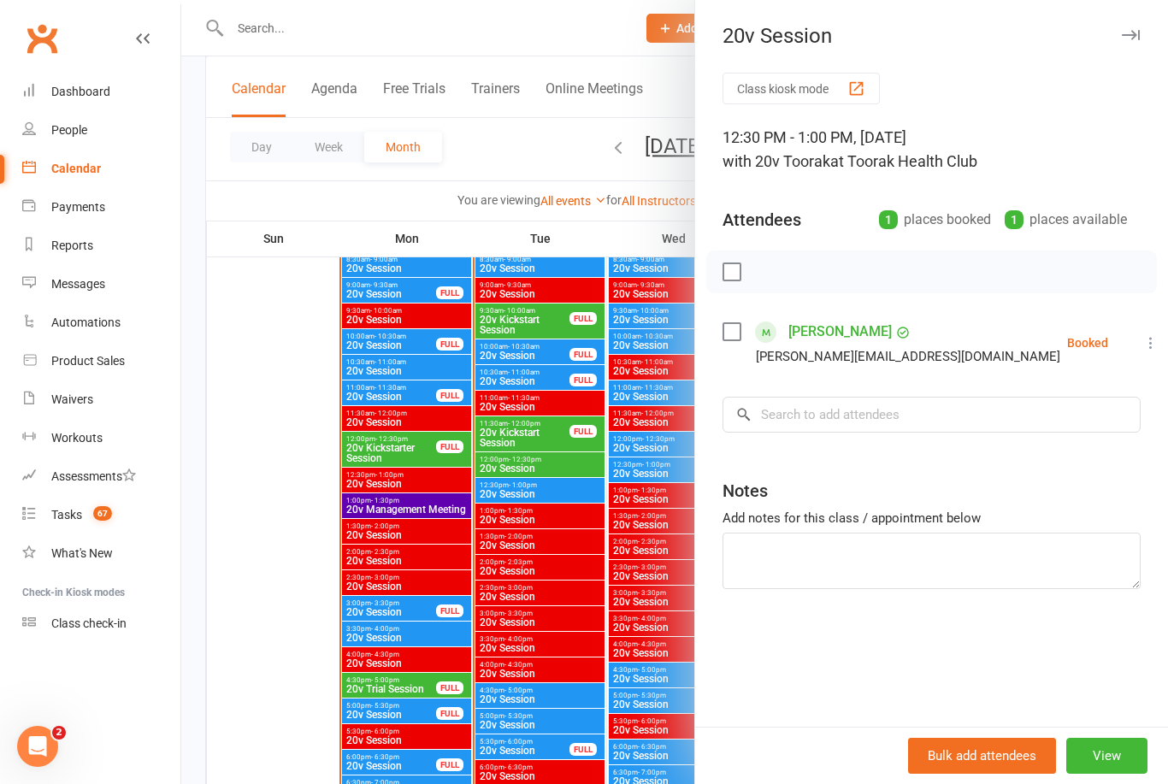
click at [516, 668] on div at bounding box center [674, 392] width 987 height 784
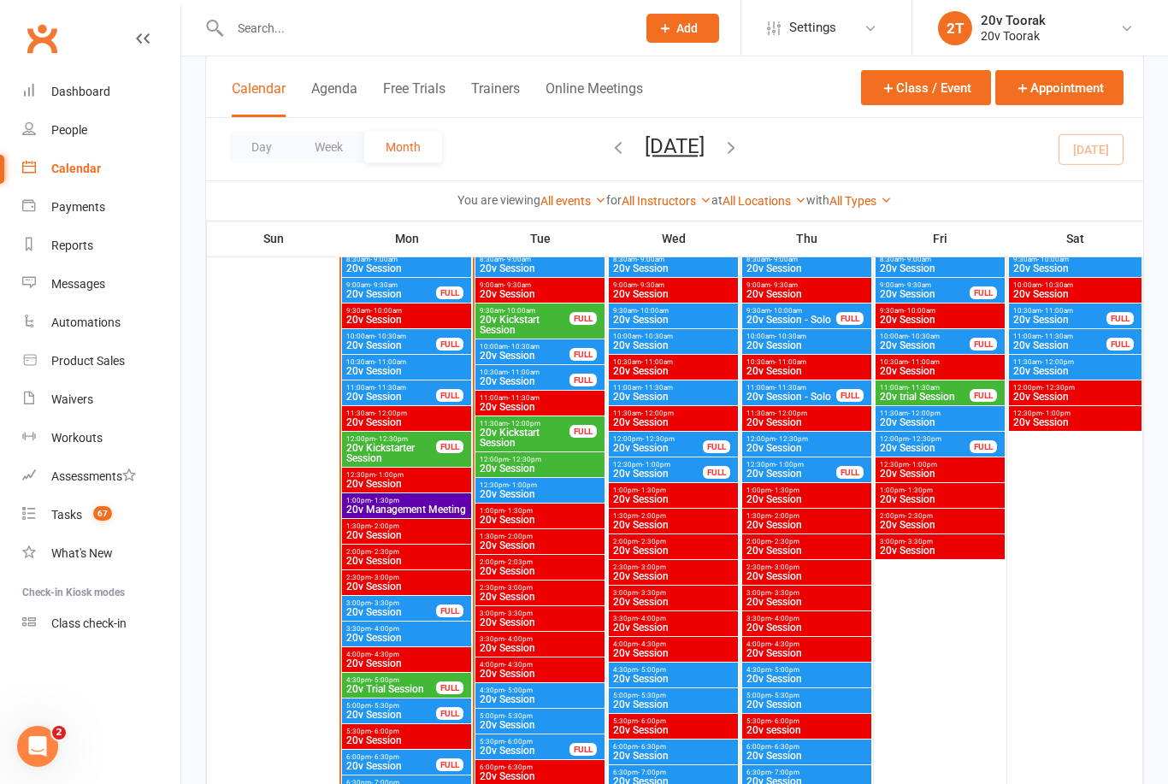
click at [516, 470] on span "20v Session" at bounding box center [540, 468] width 122 height 10
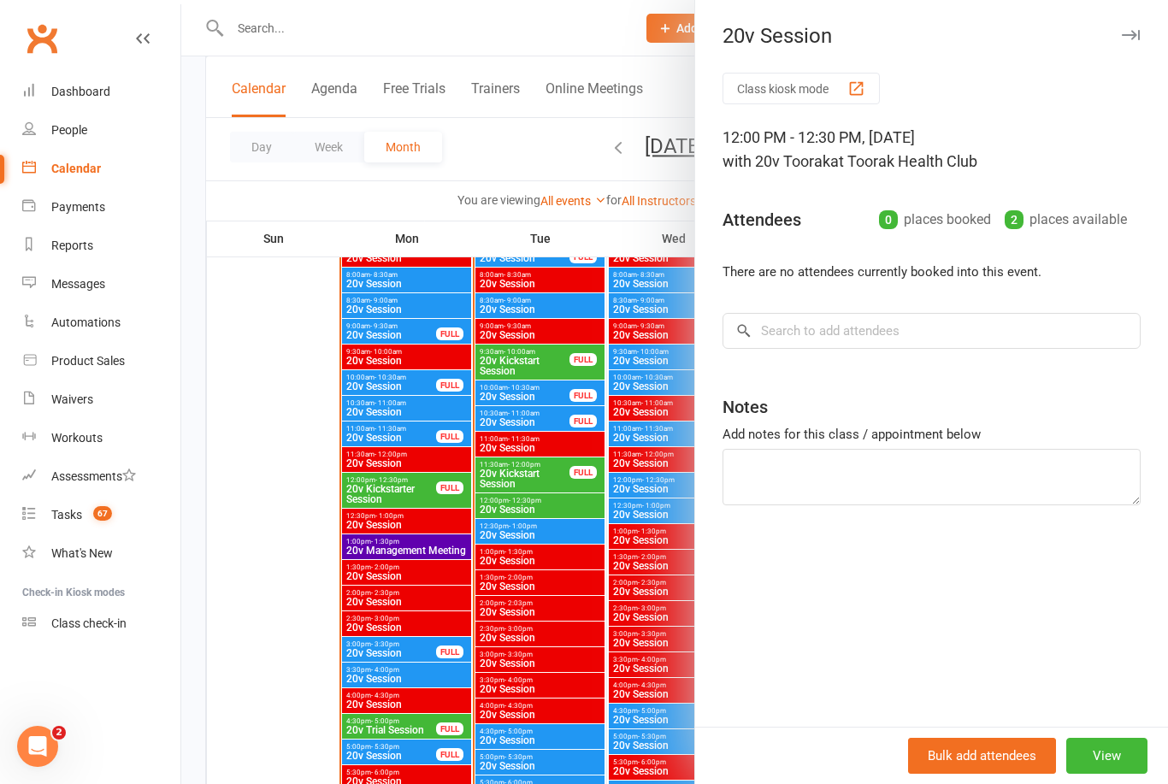
scroll to position [1675, 0]
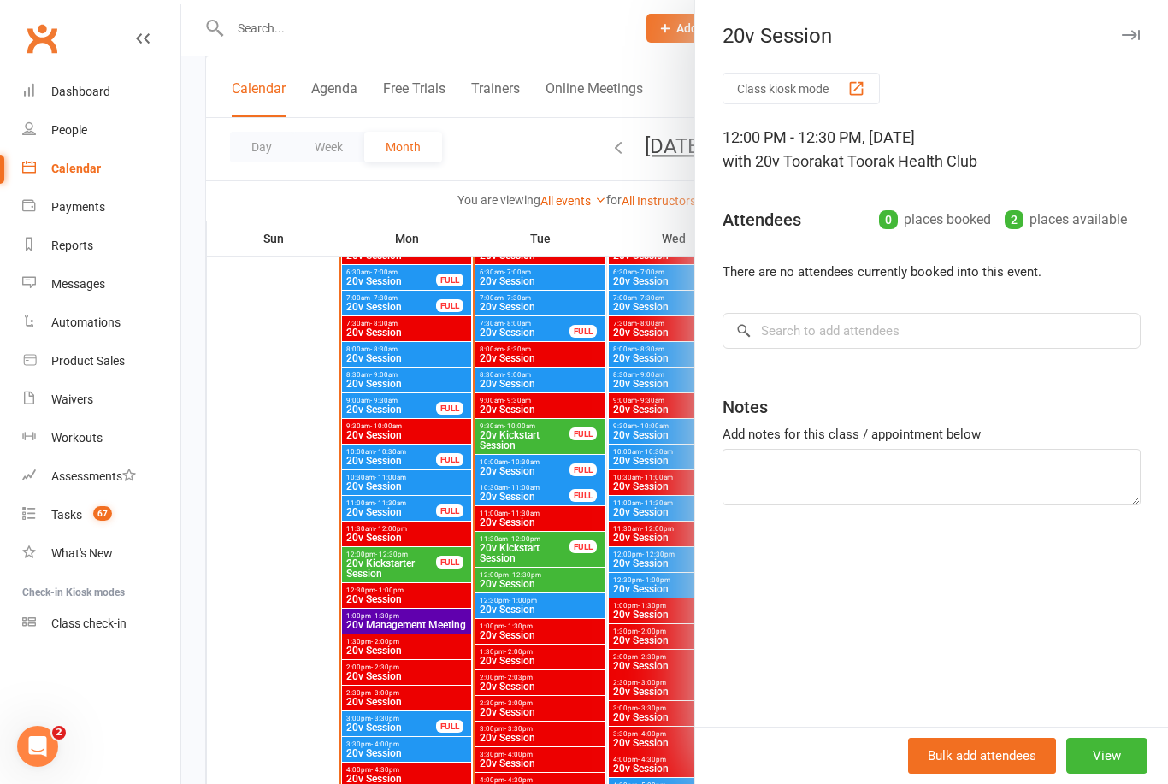
click at [492, 522] on div at bounding box center [674, 392] width 987 height 784
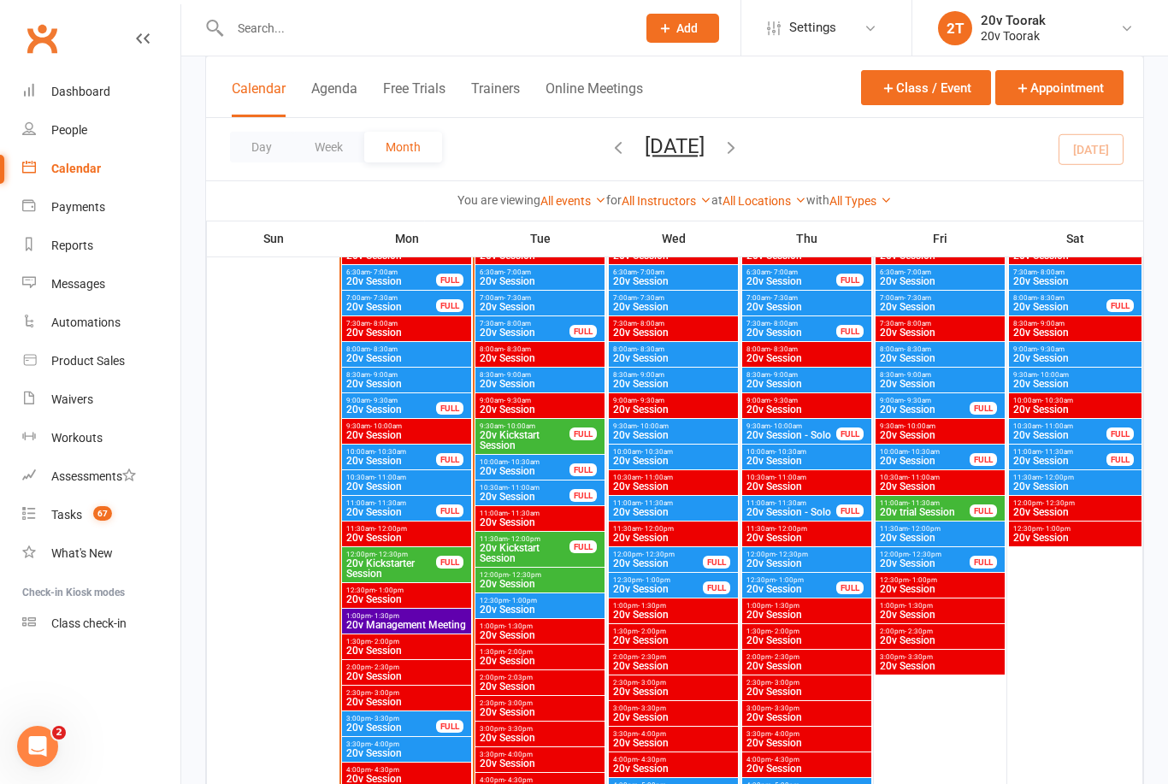
click at [519, 438] on span "20v Kickstart Session" at bounding box center [524, 440] width 91 height 21
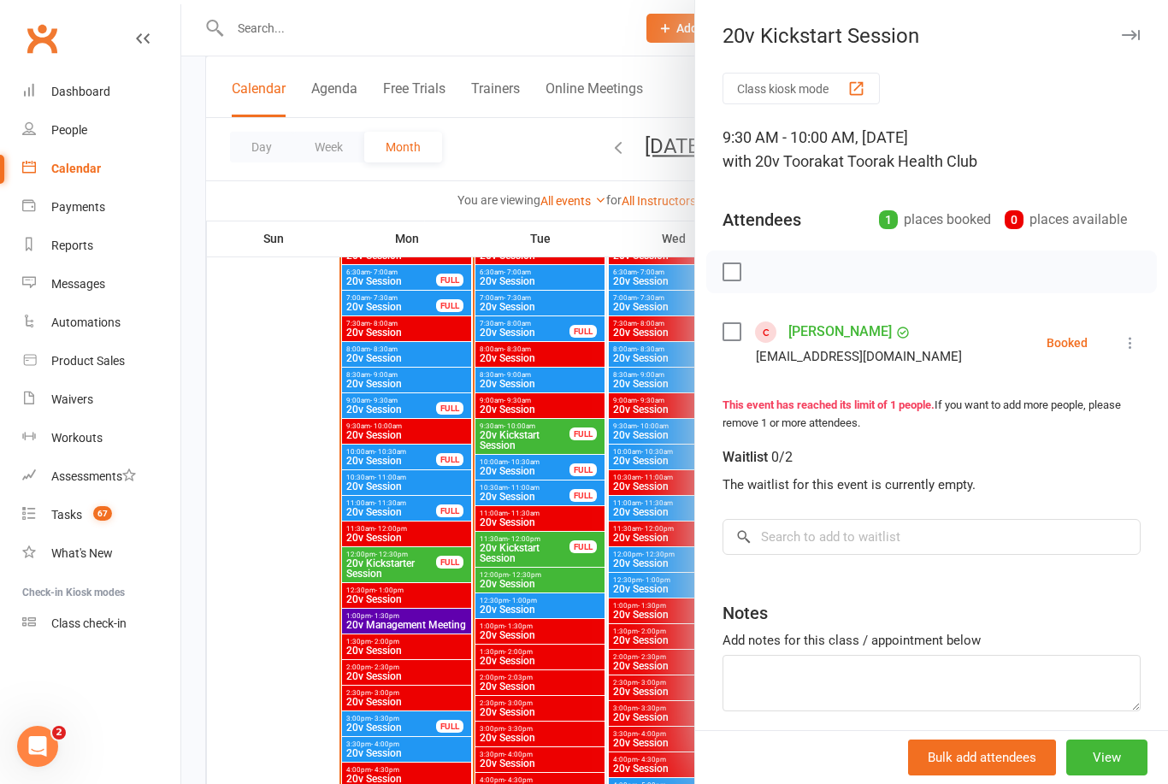
click at [558, 659] on div at bounding box center [674, 392] width 987 height 784
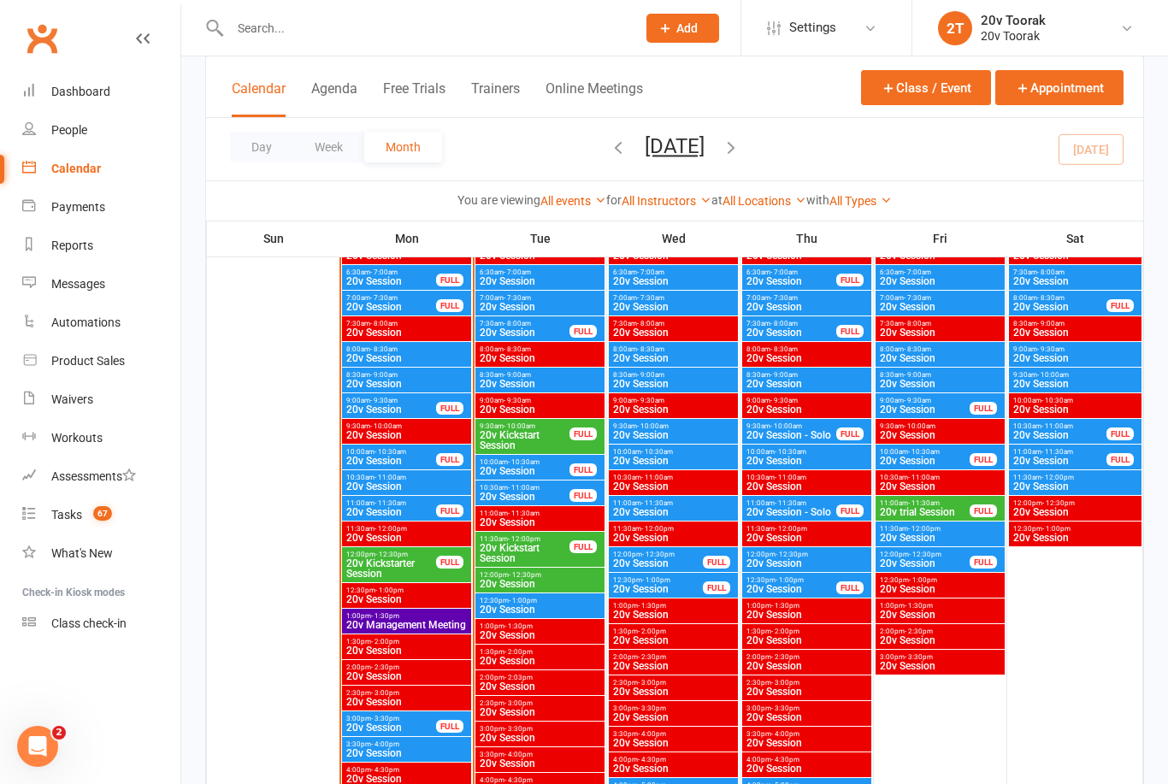
click at [530, 442] on span "20v Kickstart Session" at bounding box center [524, 440] width 91 height 21
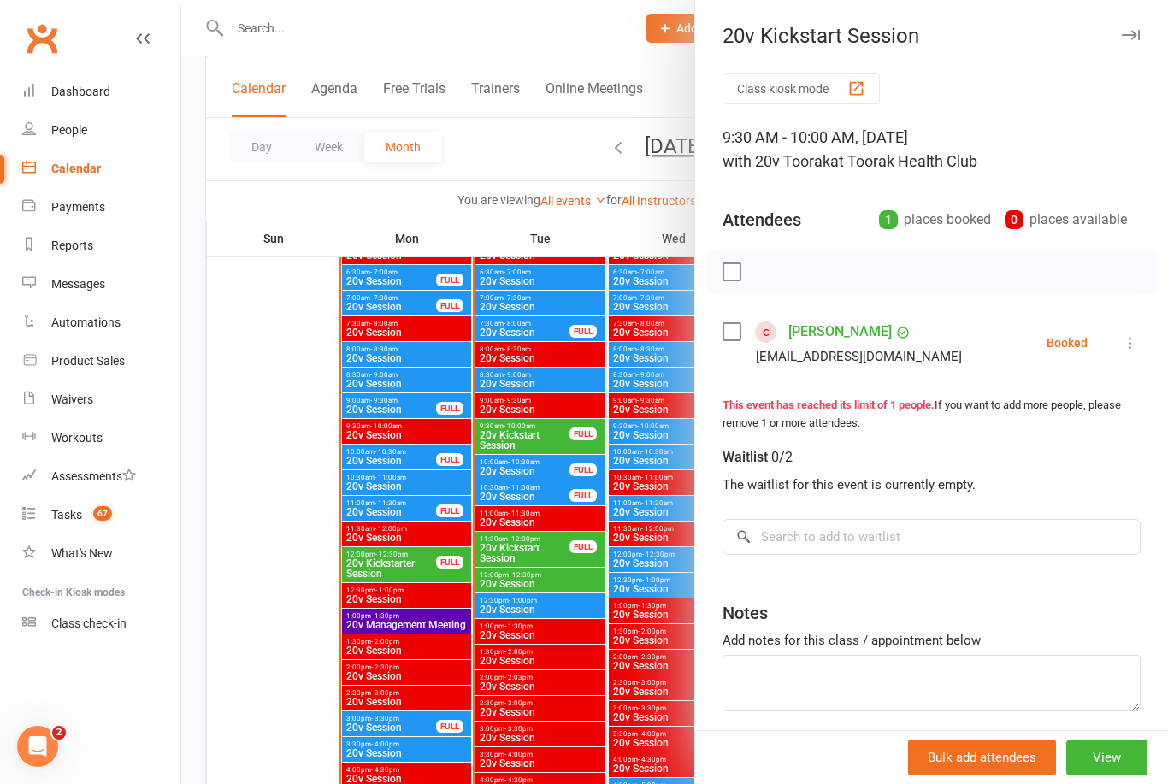
click at [811, 342] on link "Steven Kreti" at bounding box center [839, 331] width 103 height 27
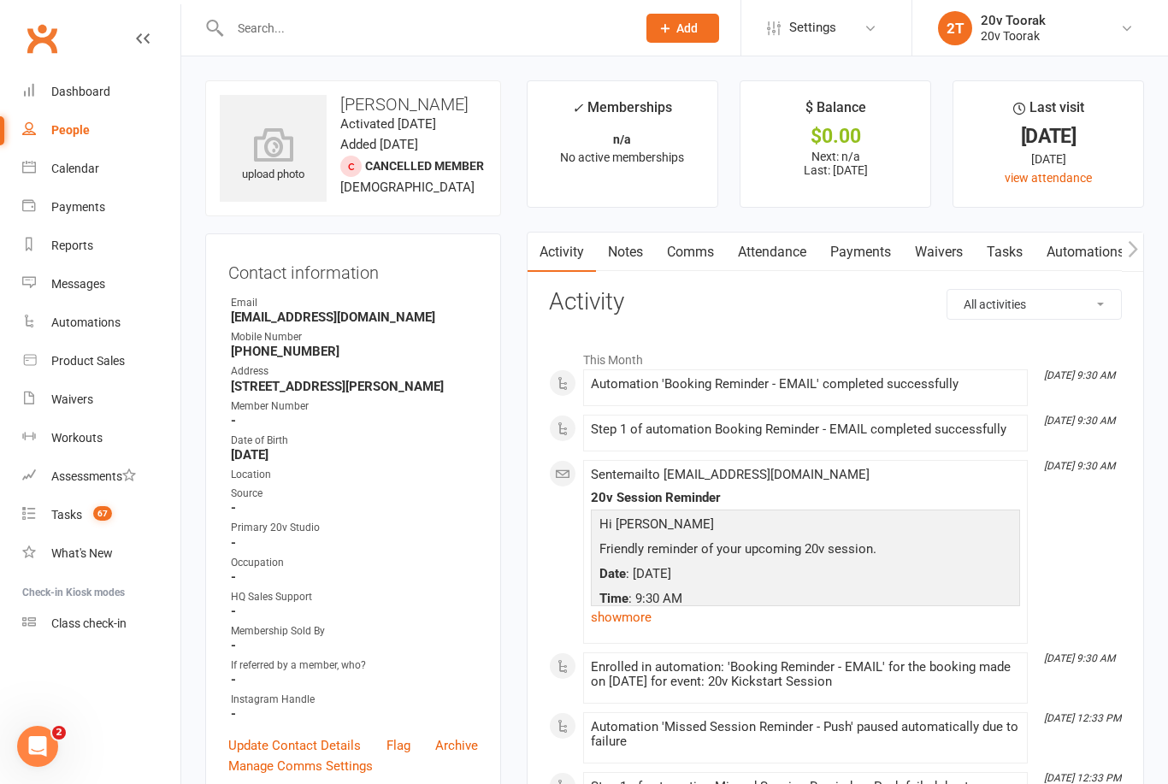
click at [48, 159] on link "Calendar" at bounding box center [101, 169] width 158 height 38
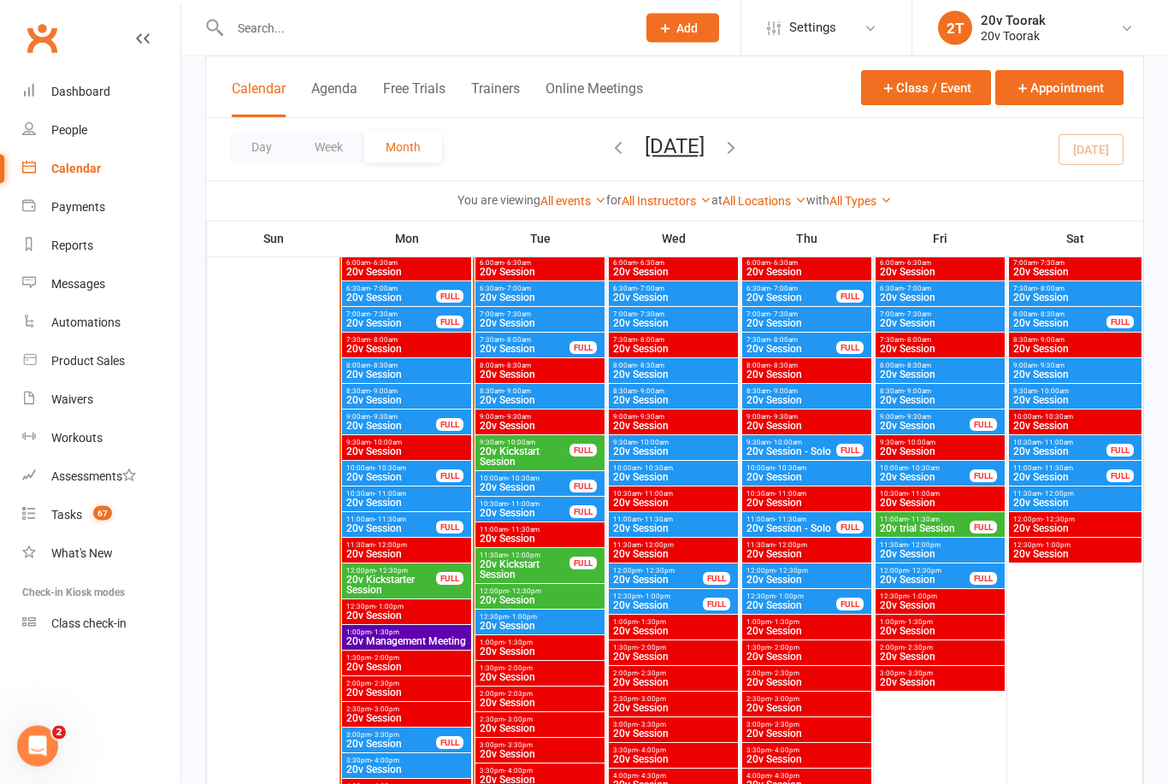
click at [631, 451] on span "20v Session" at bounding box center [673, 452] width 122 height 10
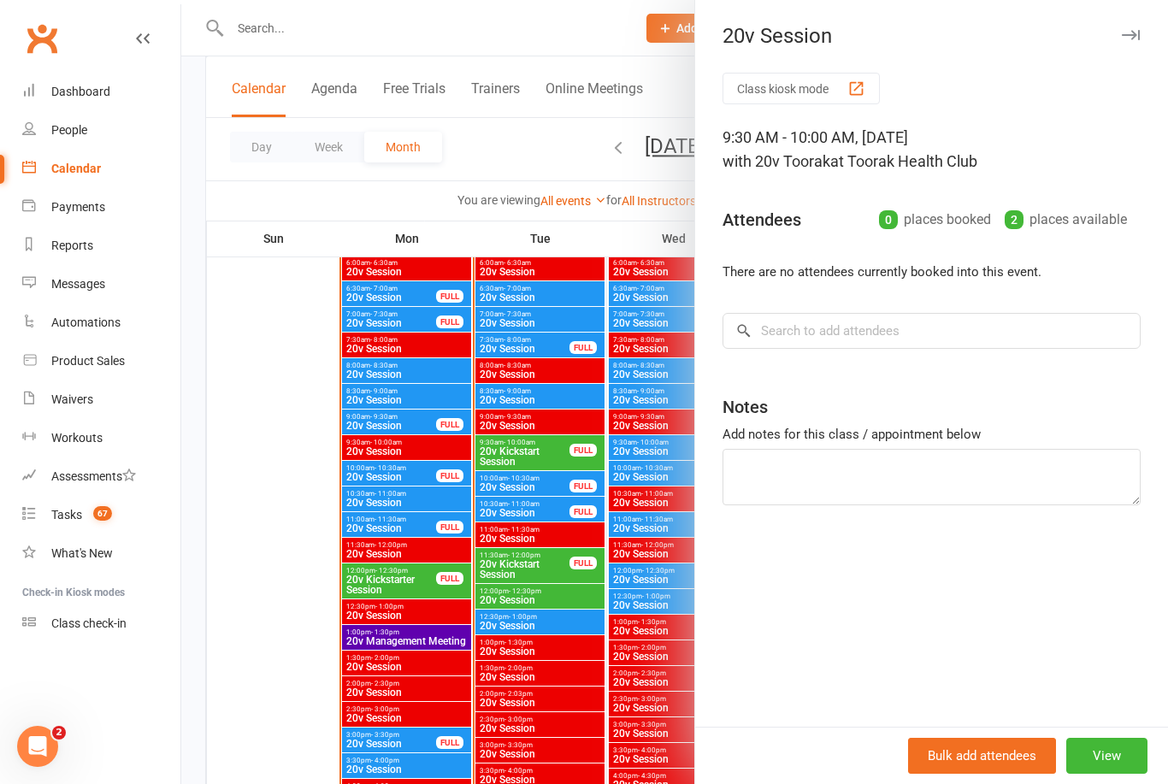
click at [560, 441] on div at bounding box center [674, 392] width 987 height 784
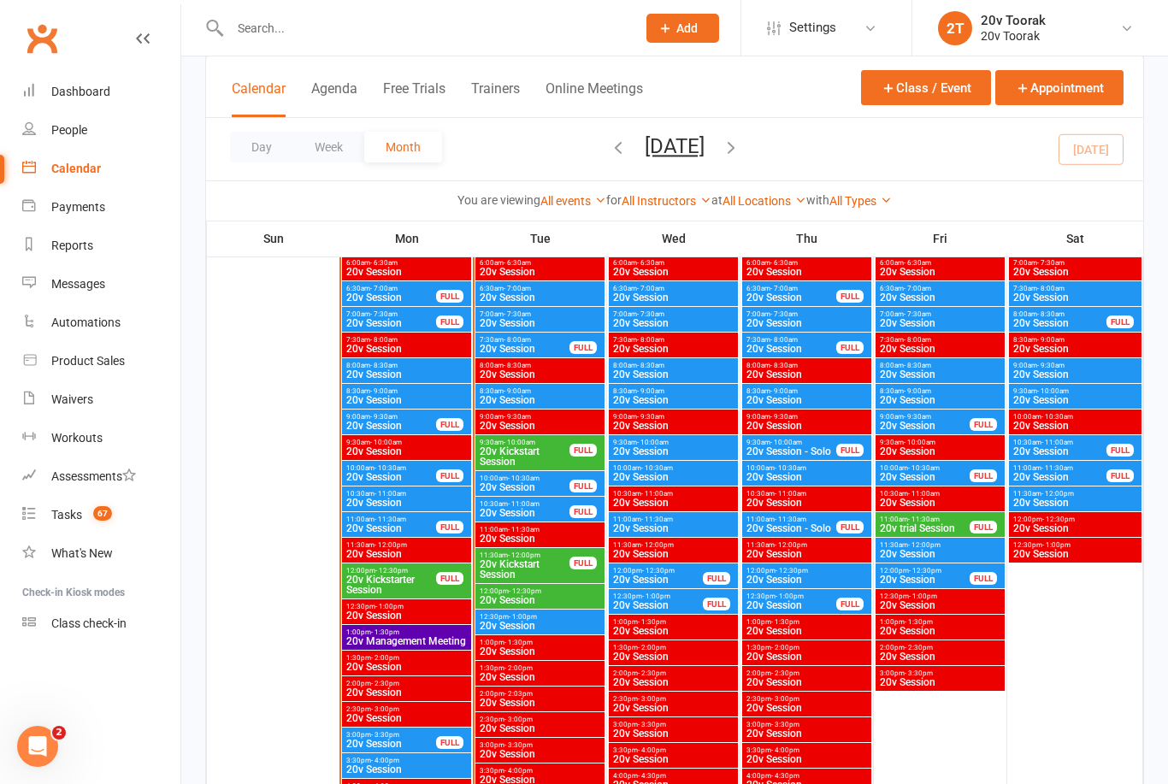
click at [636, 480] on span "20v Session" at bounding box center [673, 477] width 122 height 10
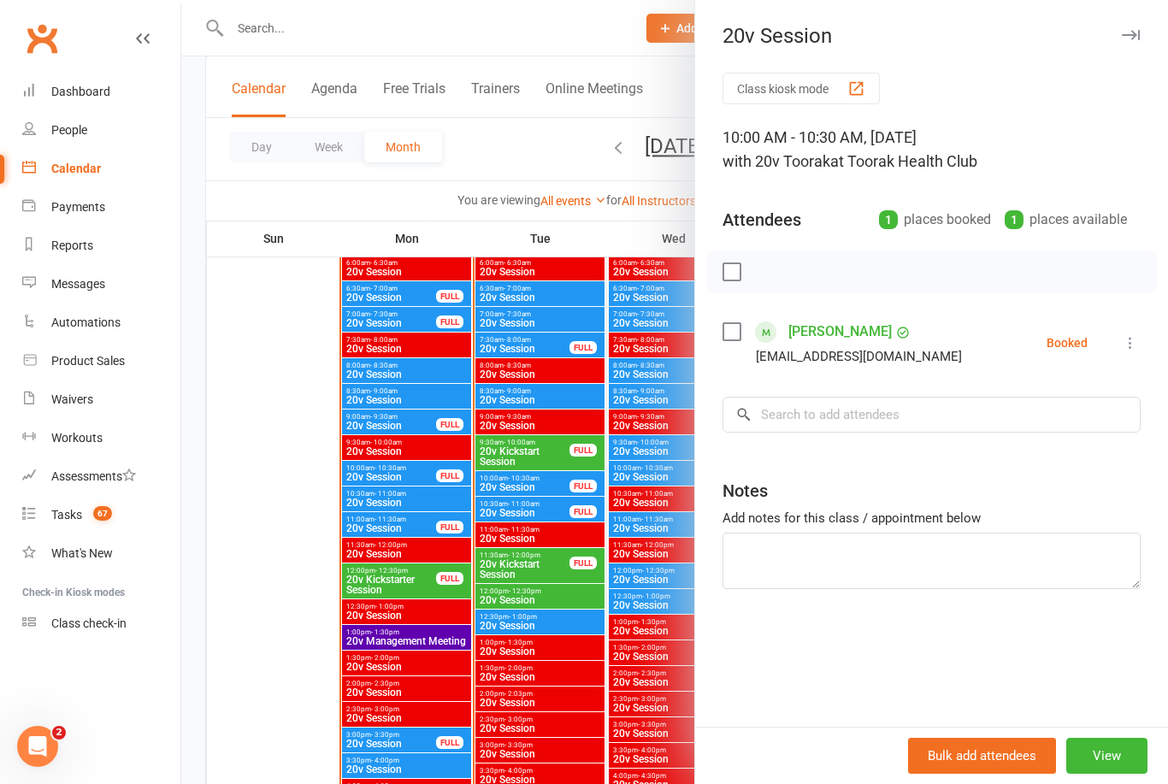
click at [498, 510] on div at bounding box center [674, 392] width 987 height 784
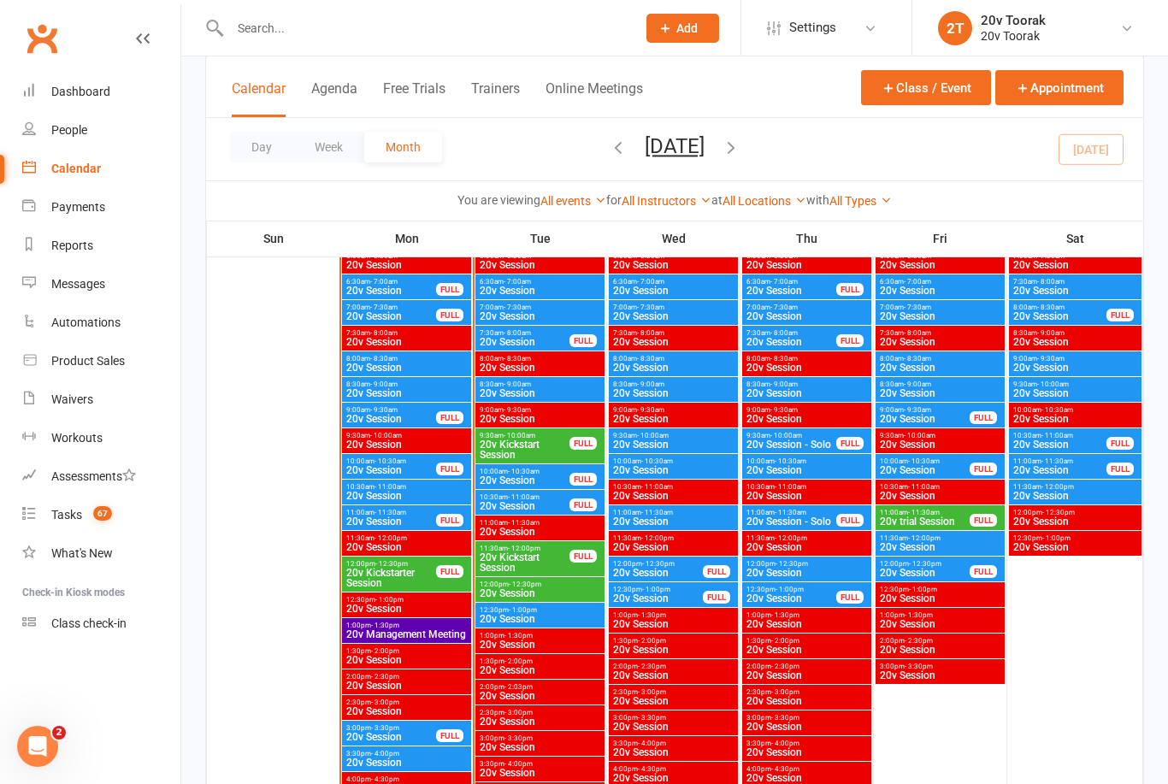
scroll to position [1604, 0]
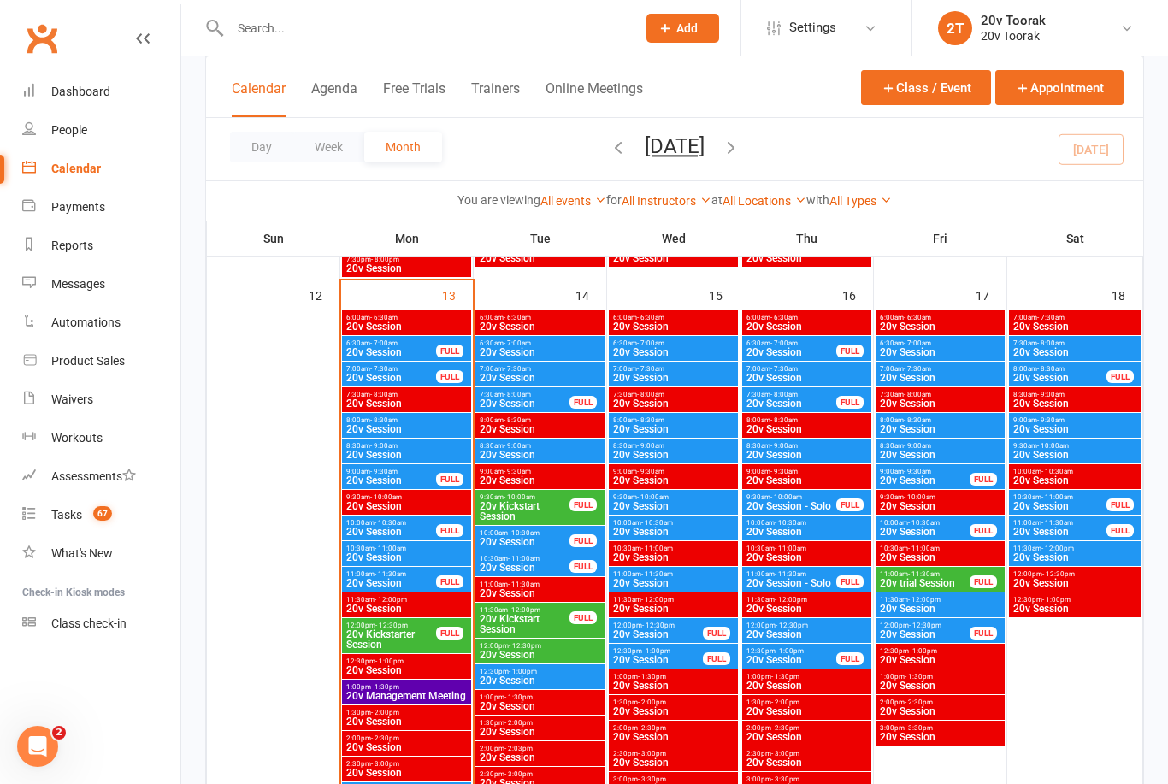
click at [637, 494] on span "- 10:00am" at bounding box center [653, 497] width 32 height 8
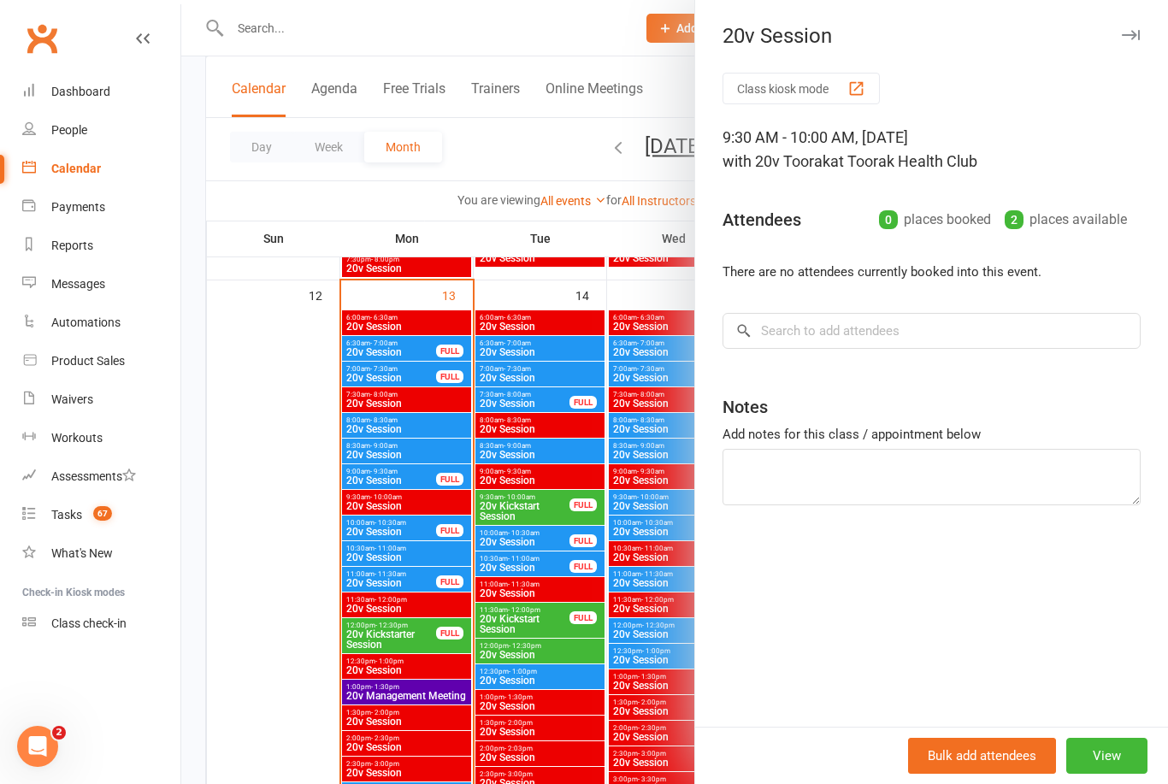
click at [481, 602] on div at bounding box center [674, 392] width 987 height 784
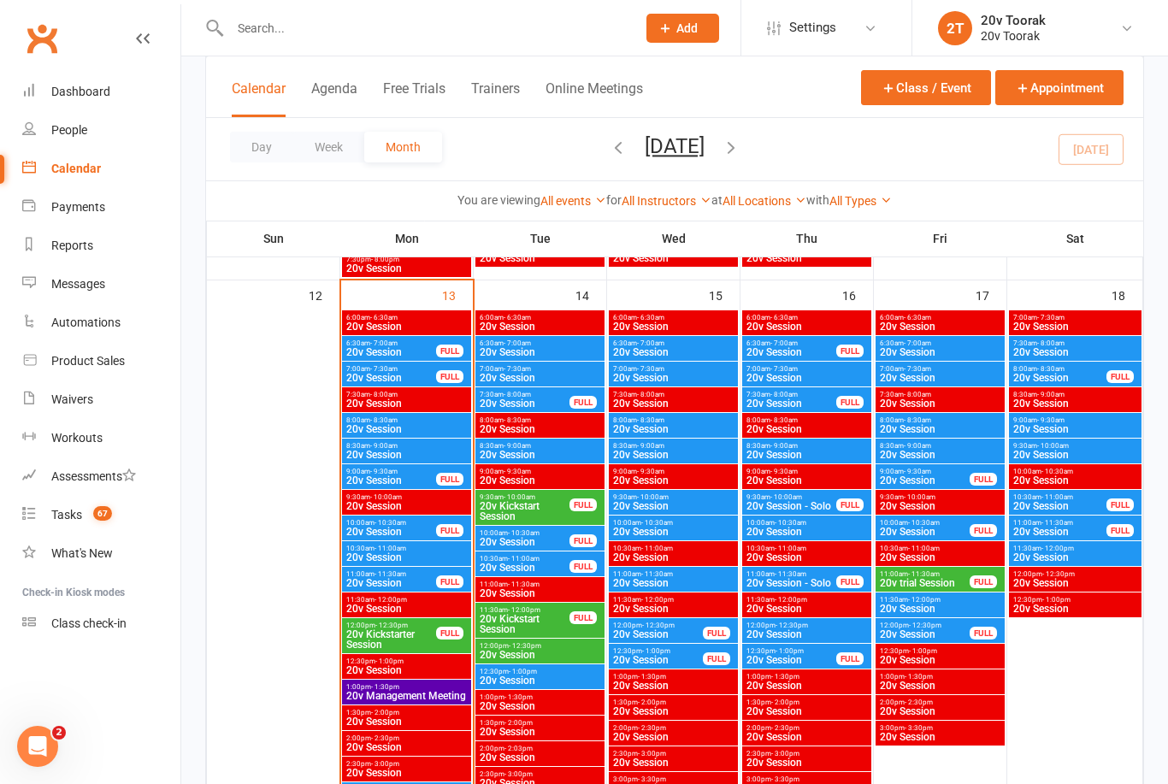
click at [648, 527] on span "20v Session" at bounding box center [673, 532] width 122 height 10
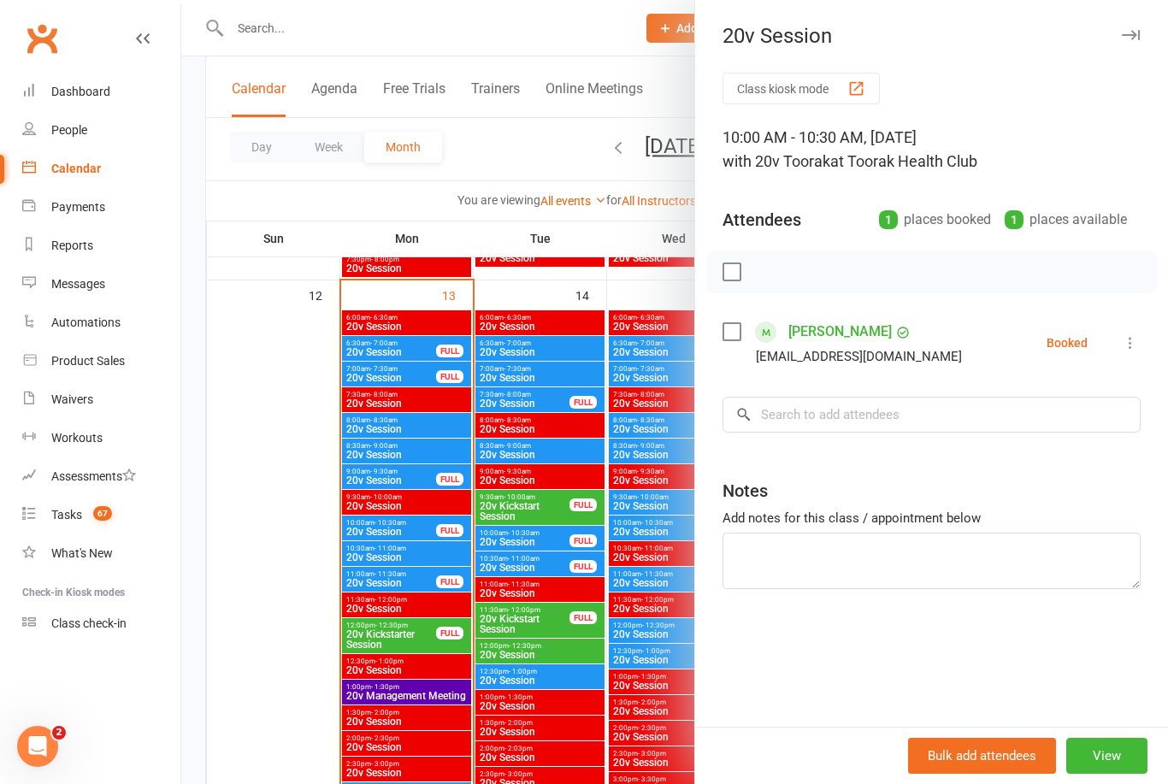
click at [492, 619] on div at bounding box center [674, 392] width 987 height 784
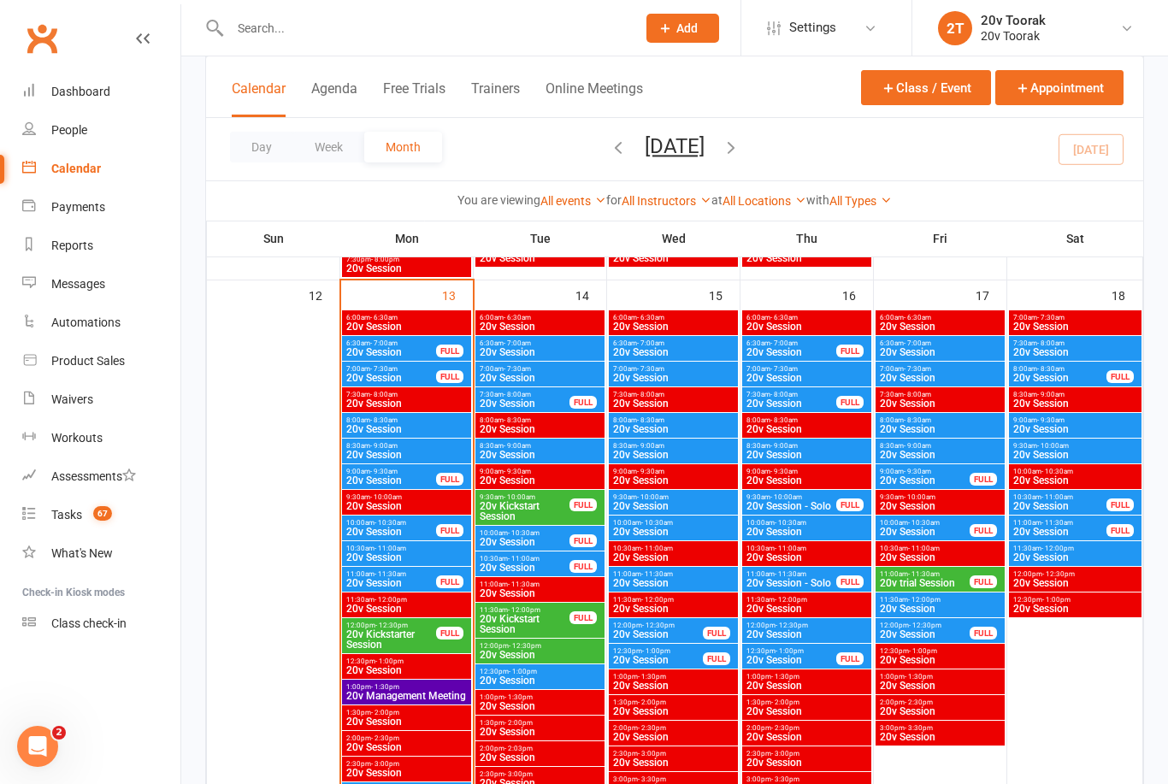
click at [643, 579] on span "20v Session" at bounding box center [673, 583] width 122 height 10
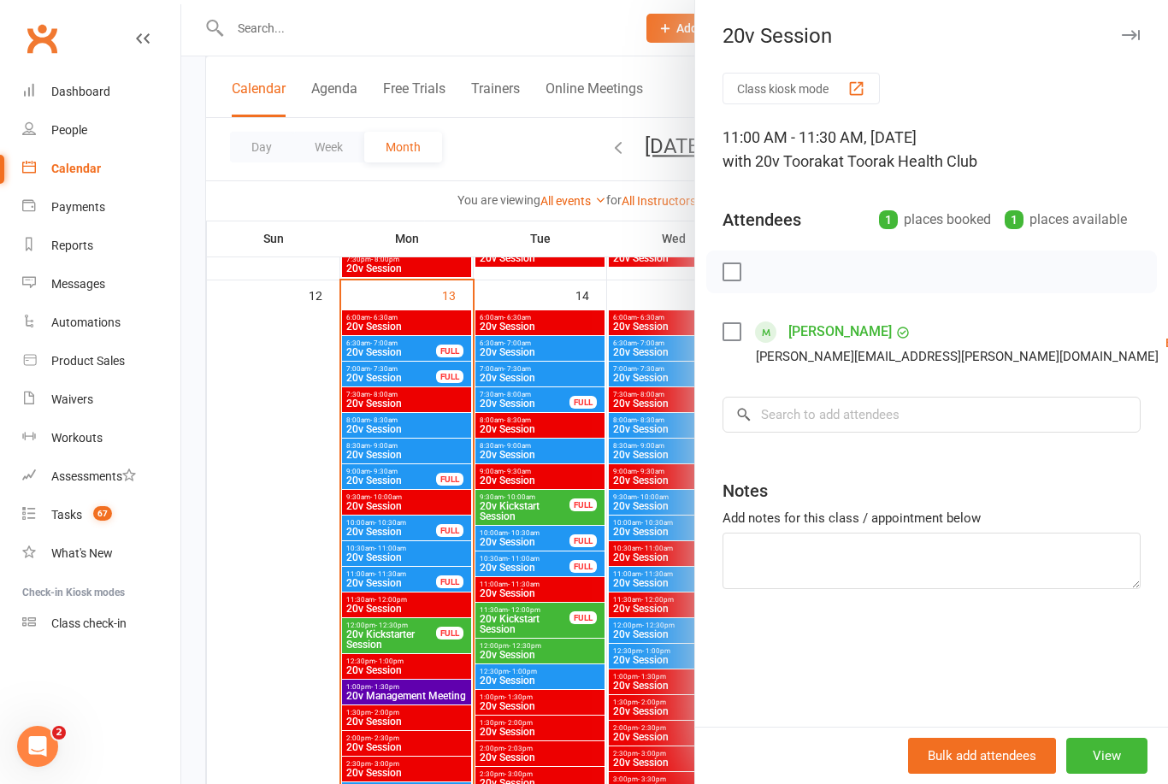
click at [511, 566] on div at bounding box center [674, 392] width 987 height 784
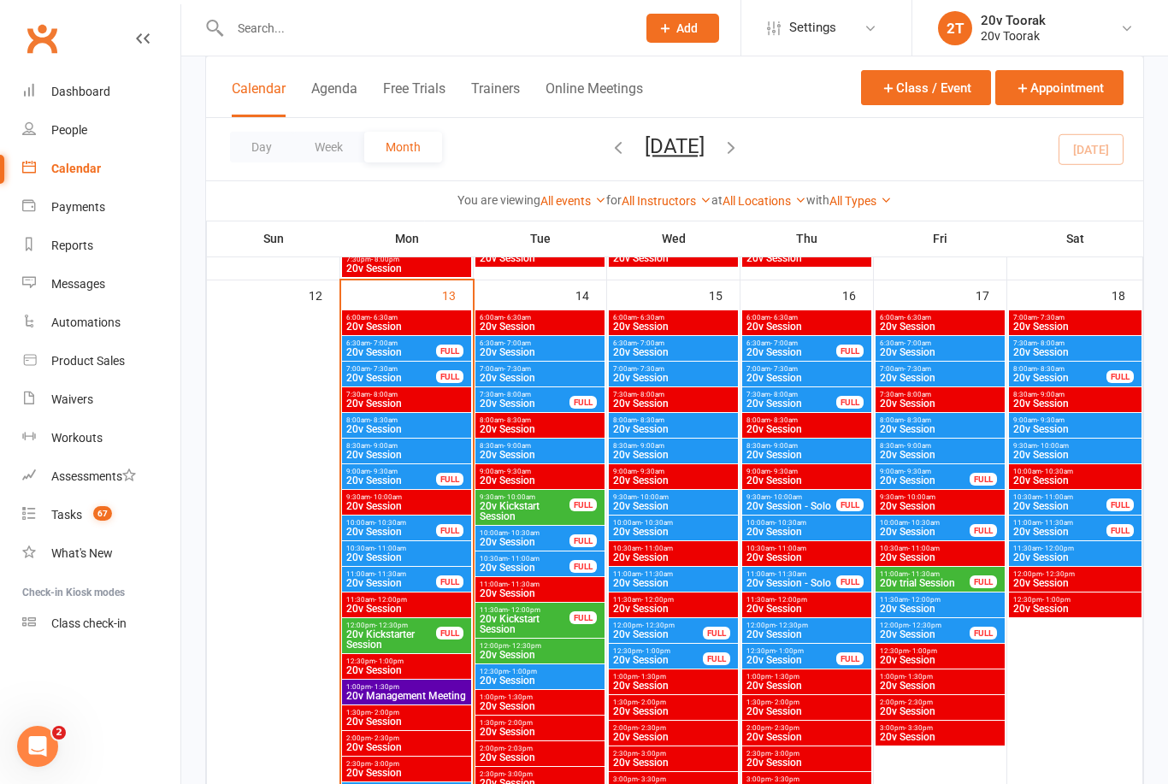
click at [636, 450] on span "20v Session" at bounding box center [673, 455] width 122 height 10
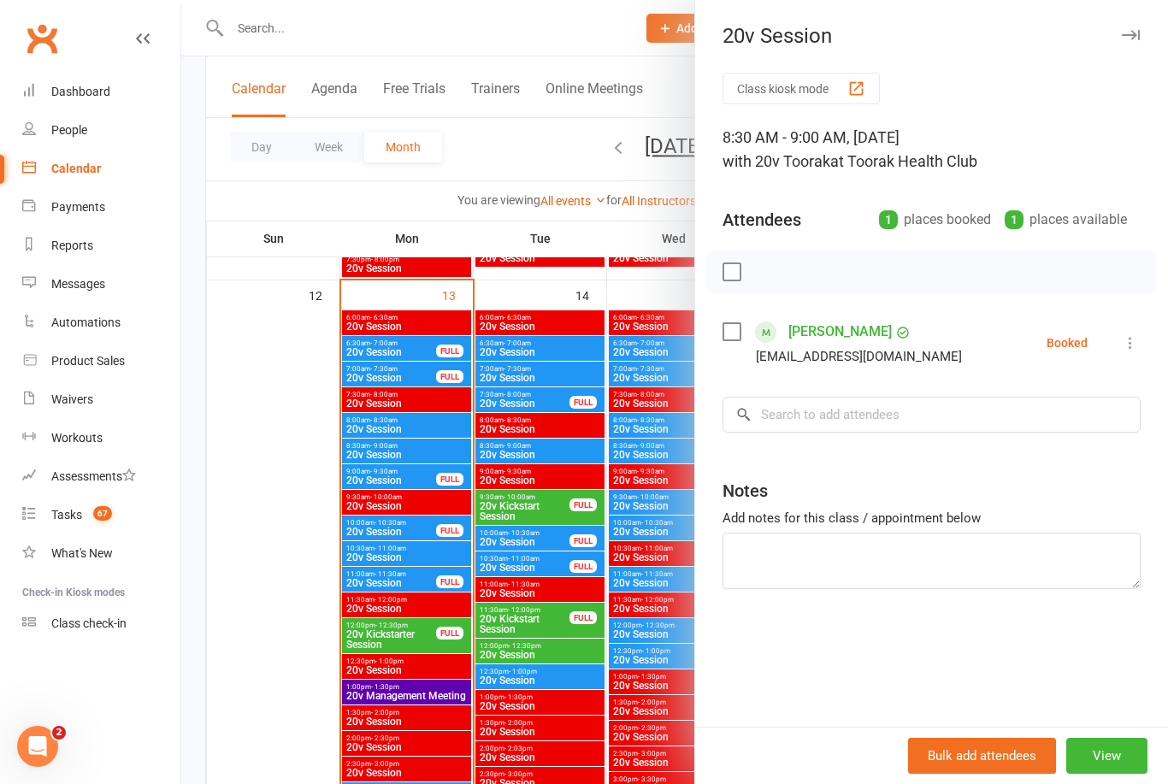
click at [517, 494] on div at bounding box center [674, 392] width 987 height 784
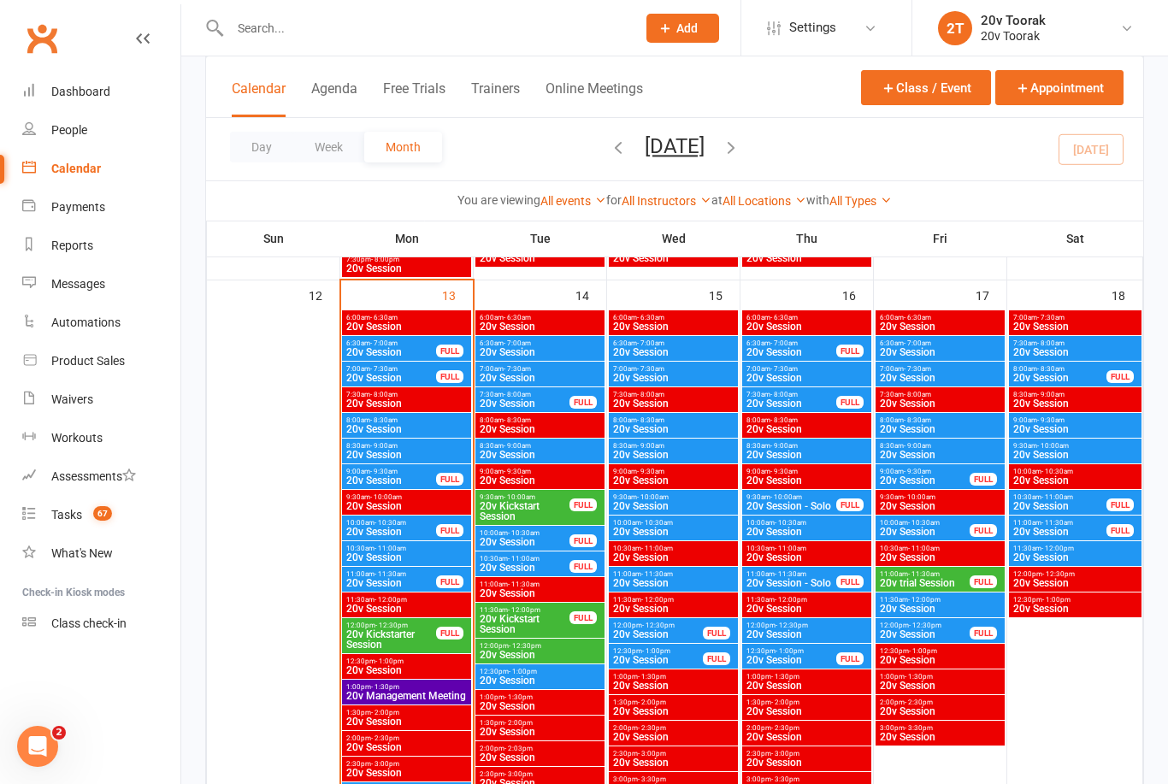
click at [646, 502] on span "20v Session" at bounding box center [673, 506] width 122 height 10
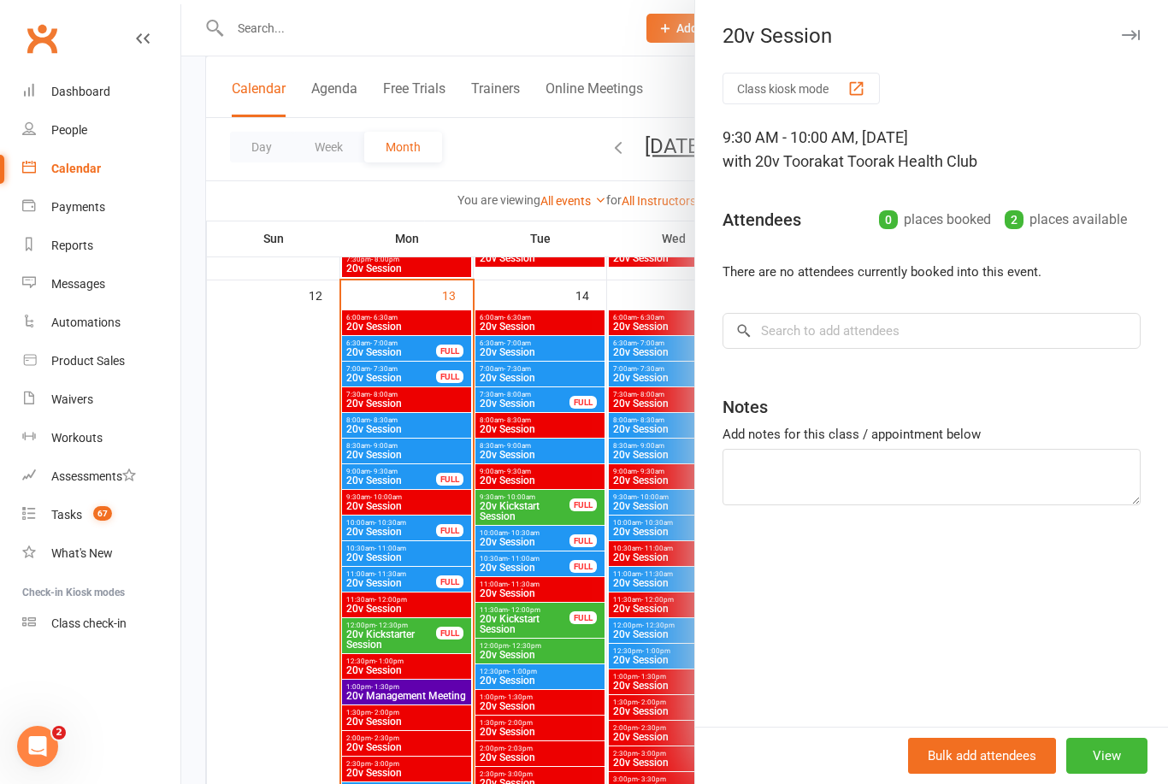
click at [515, 528] on div at bounding box center [674, 392] width 987 height 784
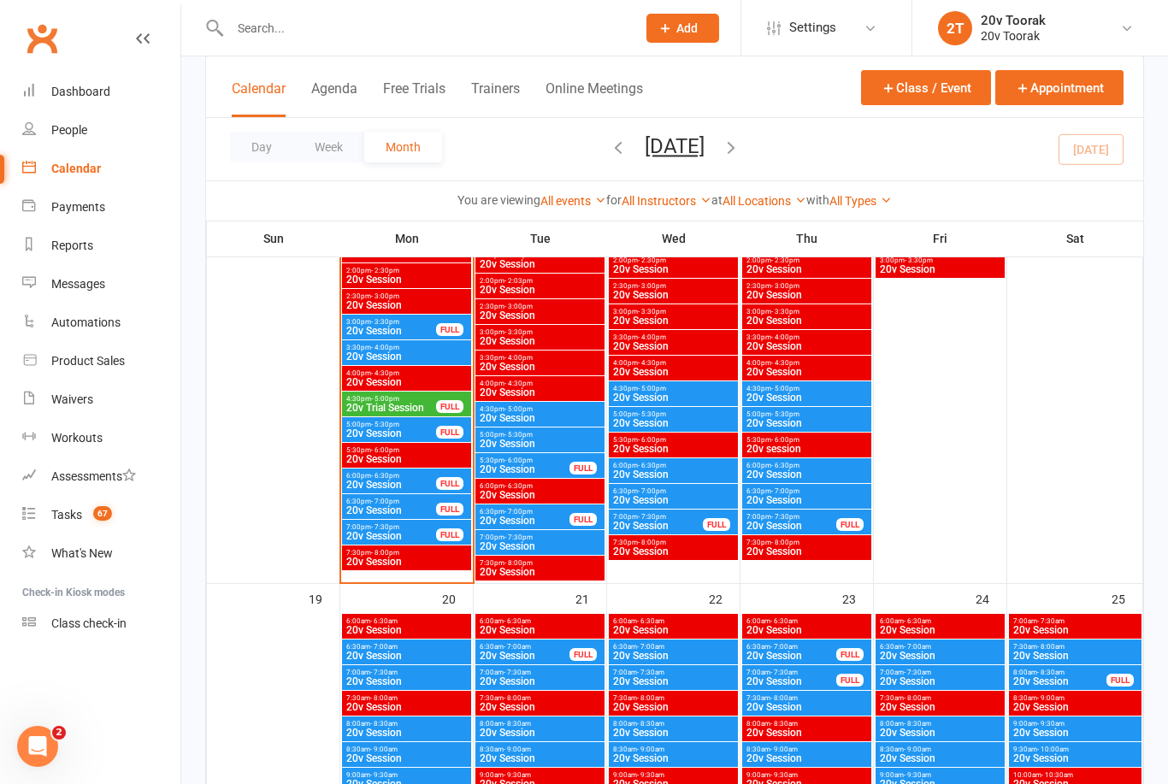
scroll to position [2070, 0]
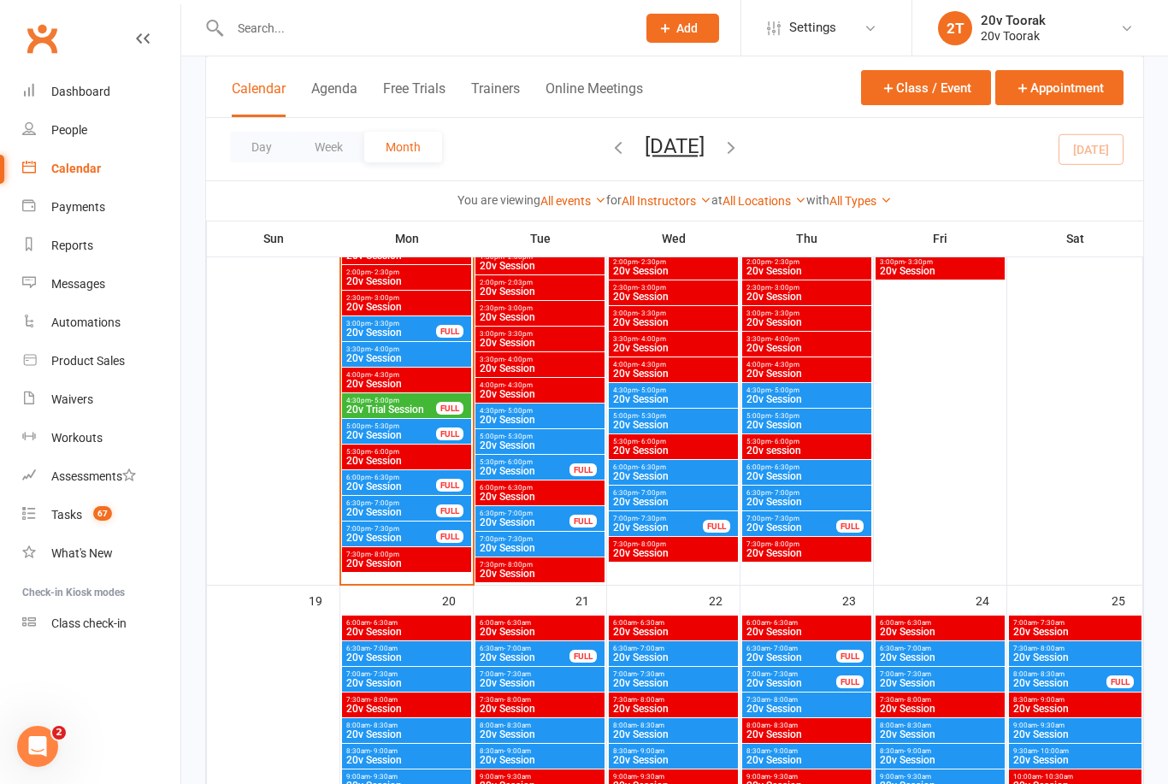
click at [378, 397] on span "- 5:00pm" at bounding box center [385, 401] width 28 height 8
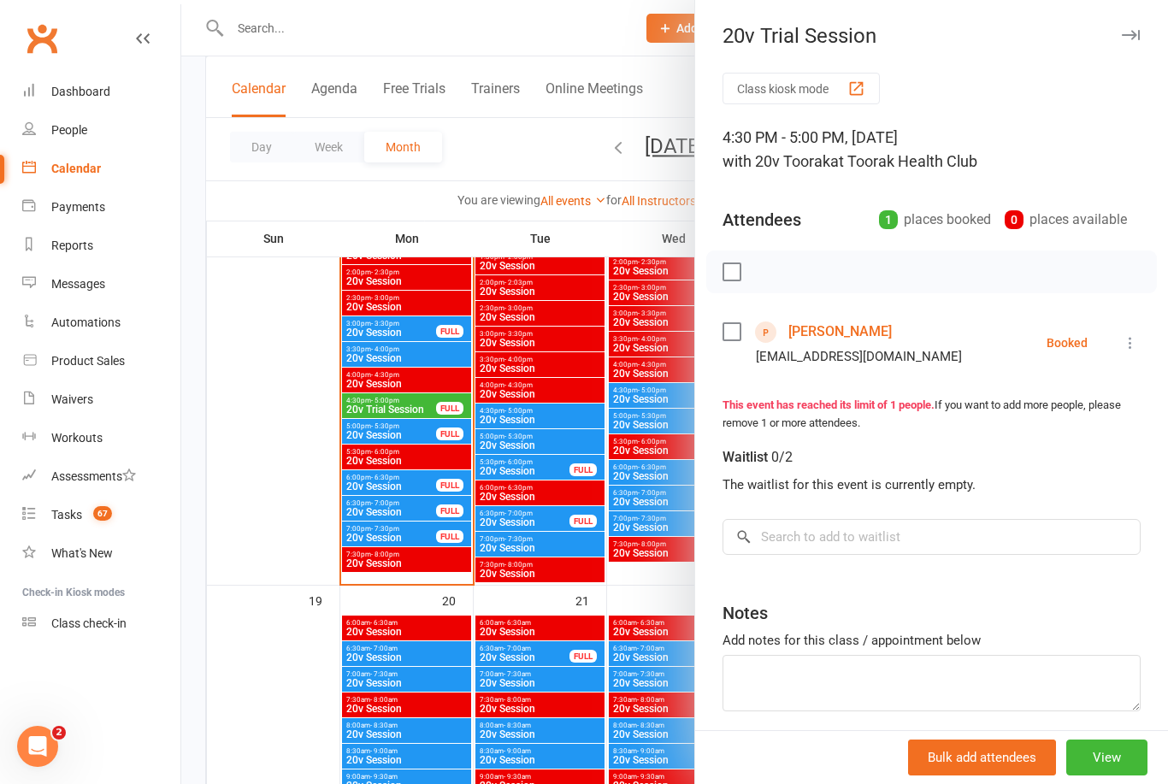
click at [1139, 343] on icon at bounding box center [1130, 342] width 17 height 17
click at [1039, 413] on link "Remove" at bounding box center [1054, 410] width 169 height 34
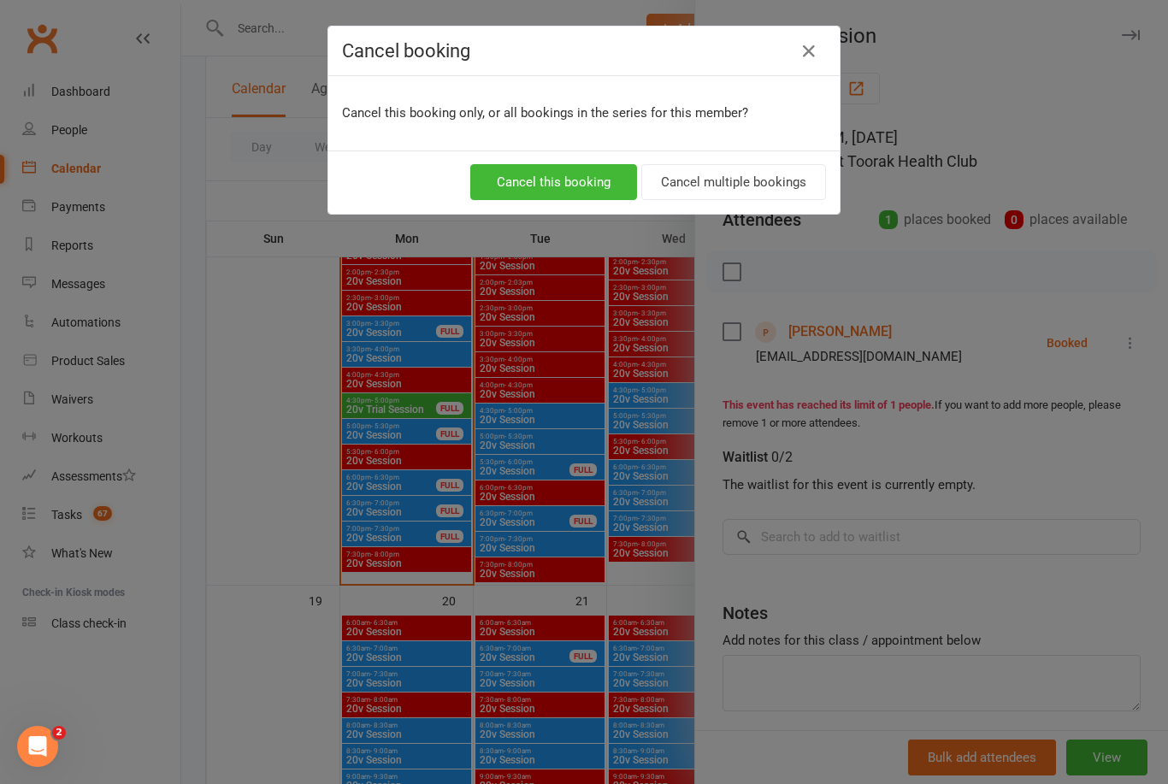
click at [512, 176] on button "Cancel this booking" at bounding box center [553, 182] width 167 height 36
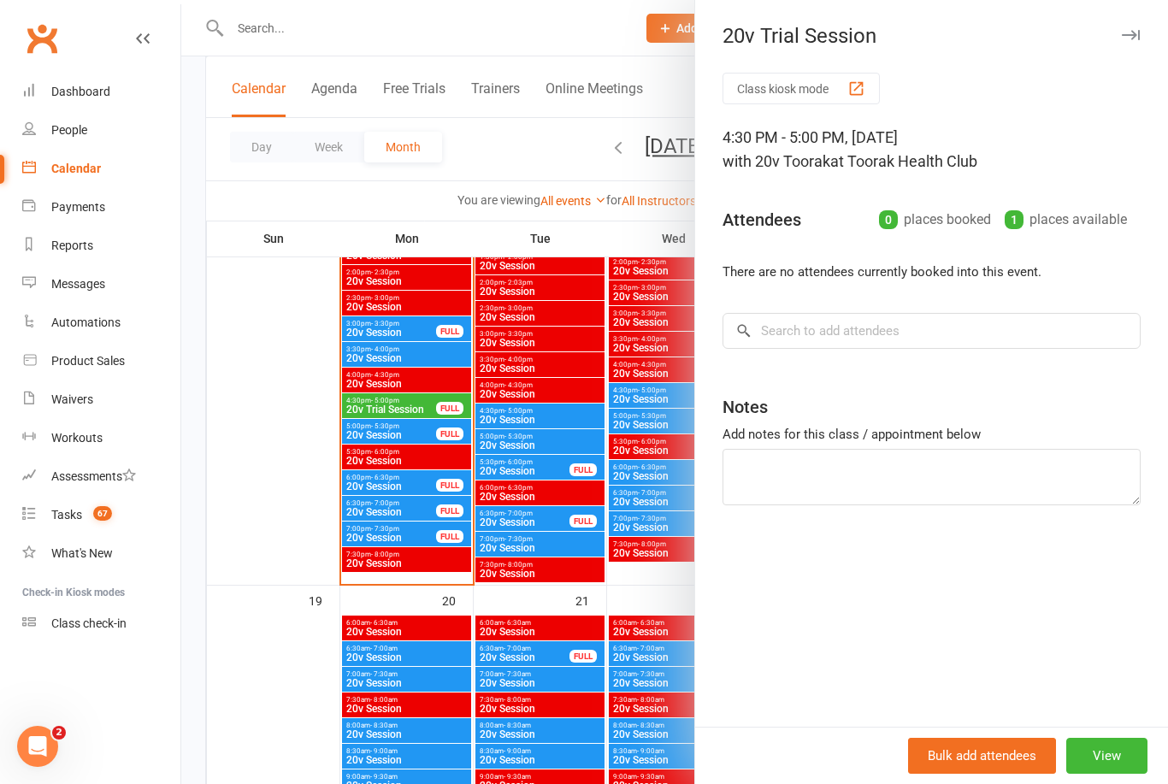
click at [1089, 774] on button "View" at bounding box center [1106, 756] width 81 height 36
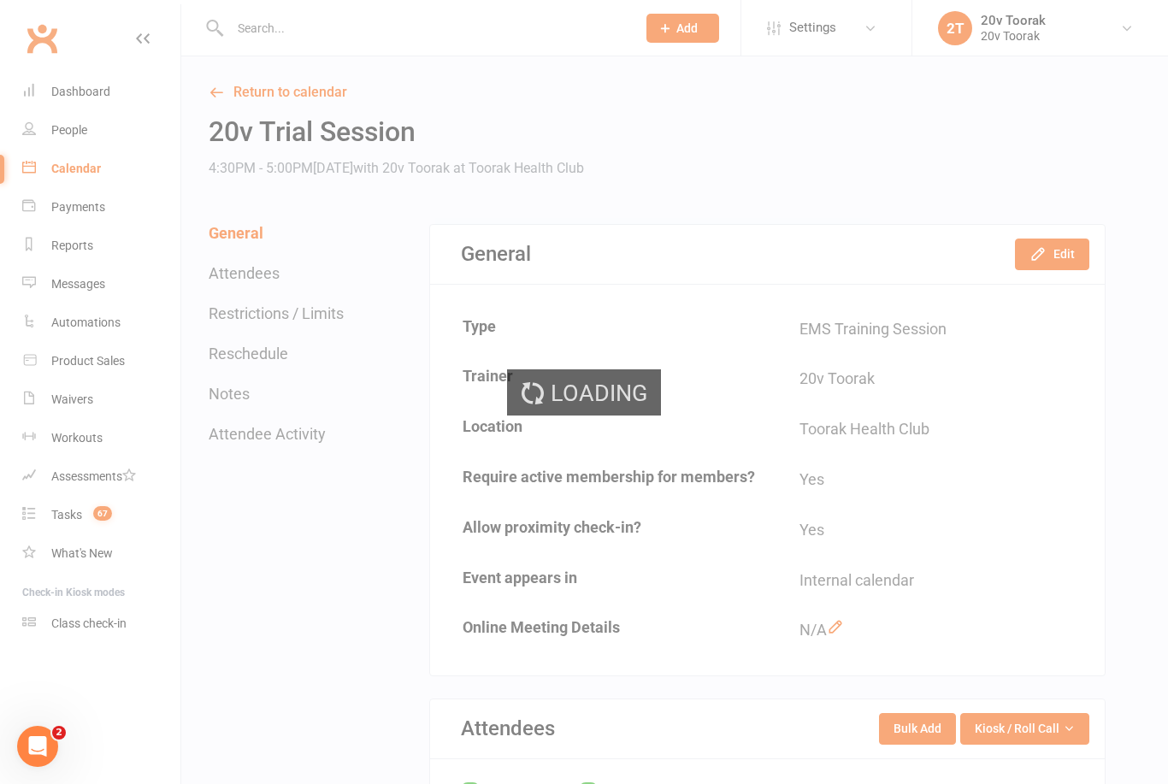
click at [1030, 243] on div "Loading" at bounding box center [584, 392] width 1168 height 784
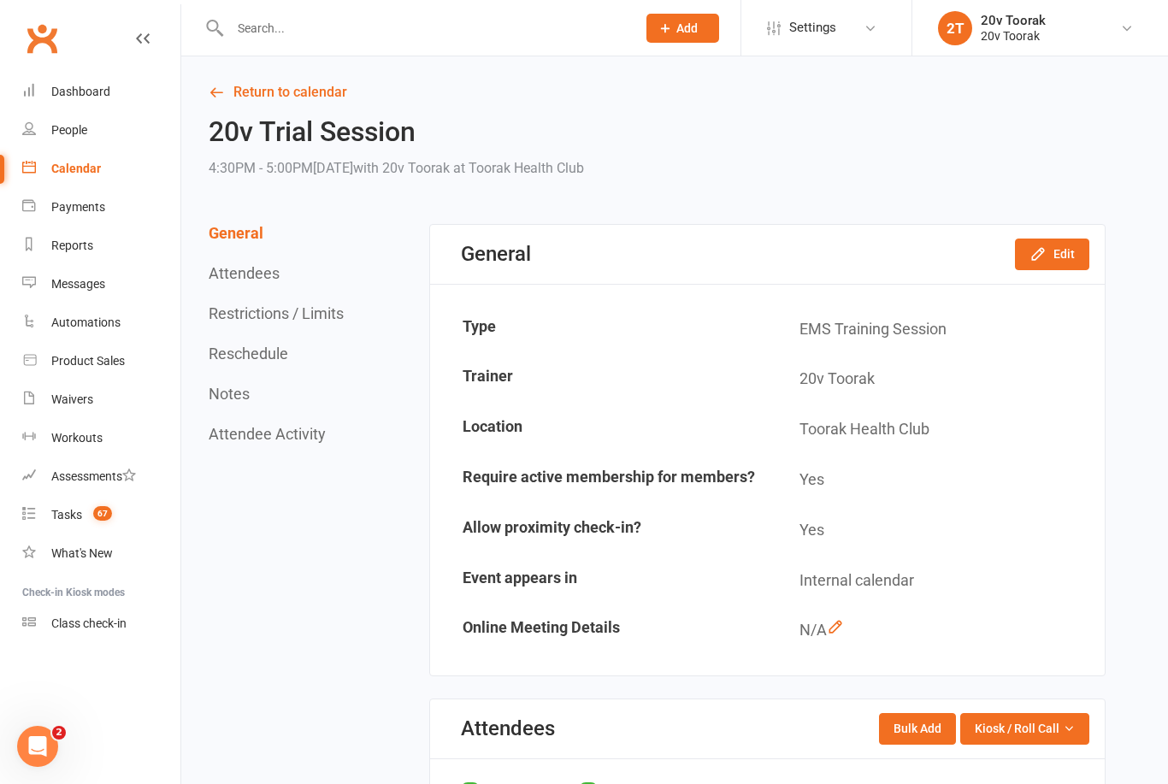
click at [1046, 246] on icon "button" at bounding box center [1037, 253] width 17 height 17
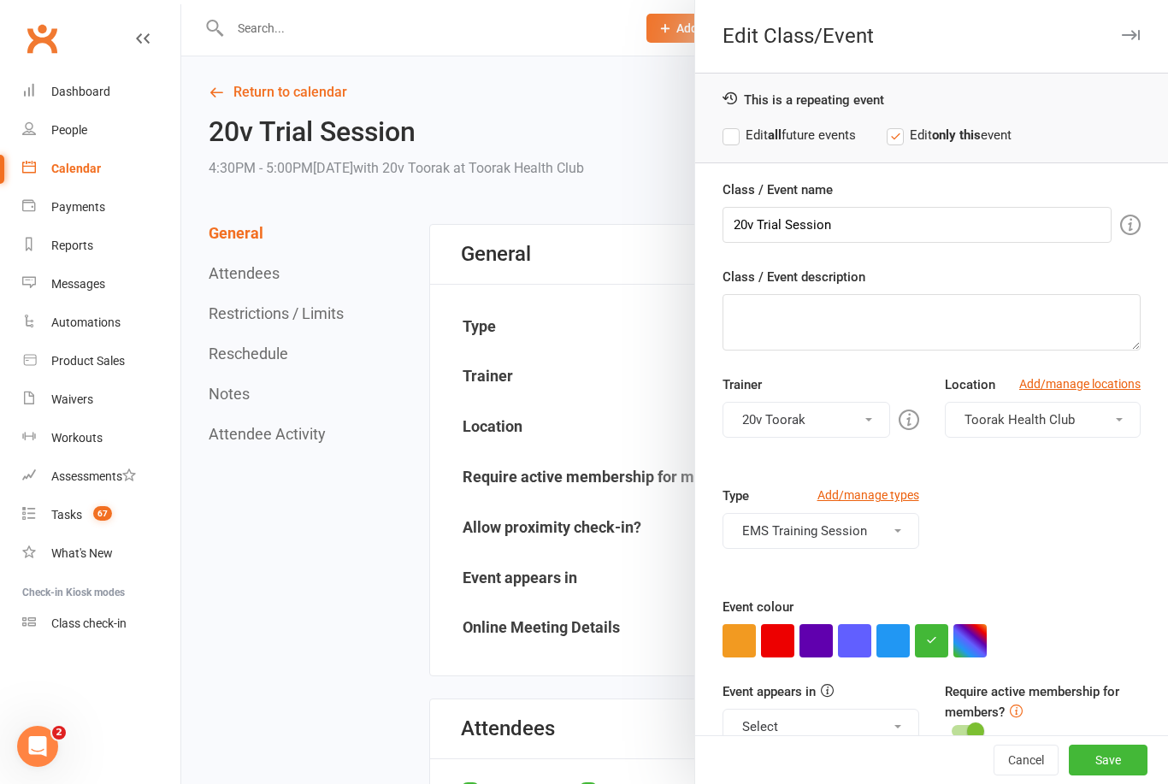
click at [892, 646] on button "button" at bounding box center [892, 640] width 33 height 33
click at [855, 724] on button "Select" at bounding box center [820, 727] width 196 height 36
click at [762, 765] on link "Clubworx website calendar and Mobile app" at bounding box center [858, 768] width 271 height 34
click at [758, 218] on input "20v Trial Session" at bounding box center [916, 225] width 389 height 36
click at [761, 225] on input "20v Trial Session" at bounding box center [916, 225] width 389 height 36
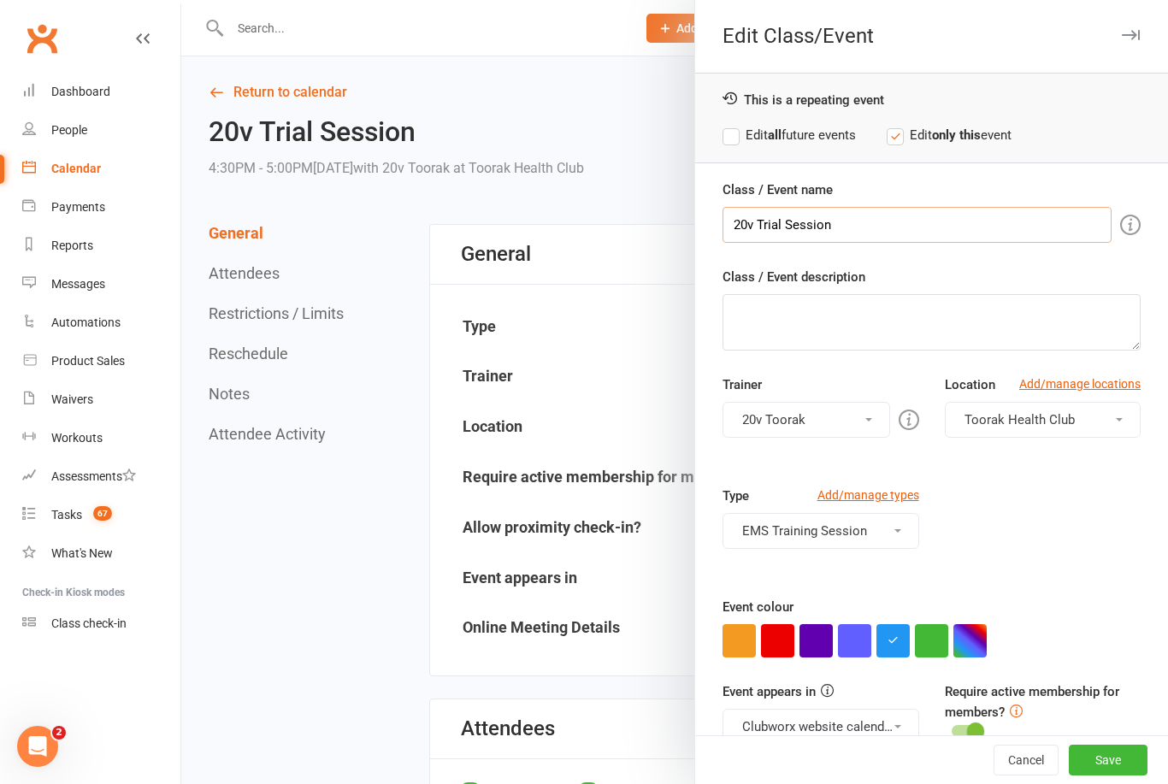
click at [758, 218] on input "20v Trial Session" at bounding box center [916, 225] width 389 height 36
type input "20v Session"
click at [1099, 775] on button "Save" at bounding box center [1108, 760] width 79 height 31
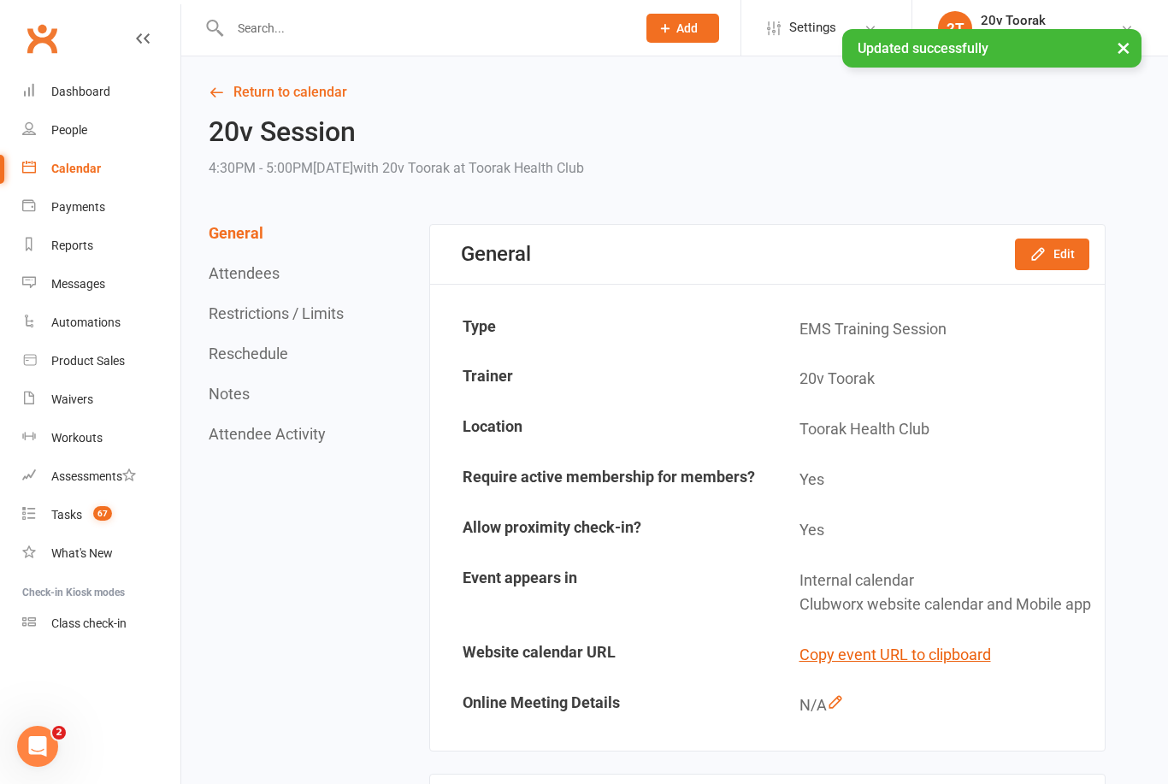
click at [243, 83] on link "Return to calendar" at bounding box center [657, 92] width 897 height 24
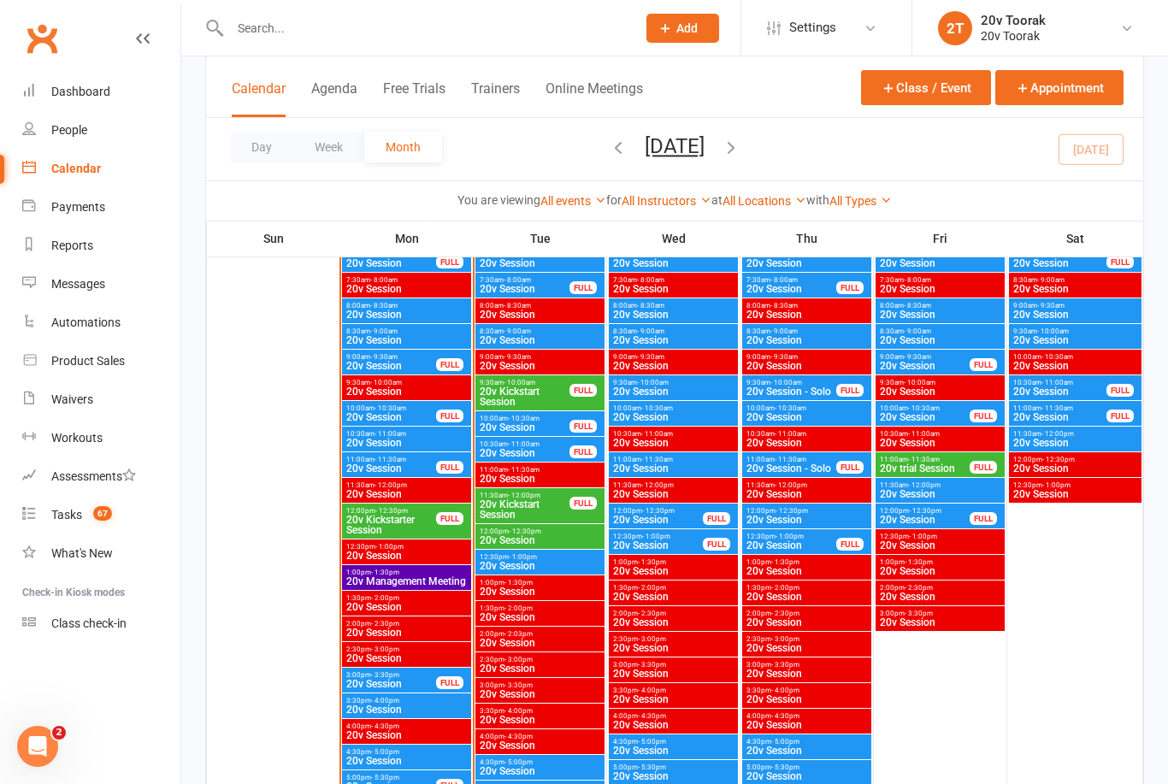
scroll to position [1718, 0]
click at [650, 362] on span "20v Session" at bounding box center [673, 367] width 122 height 10
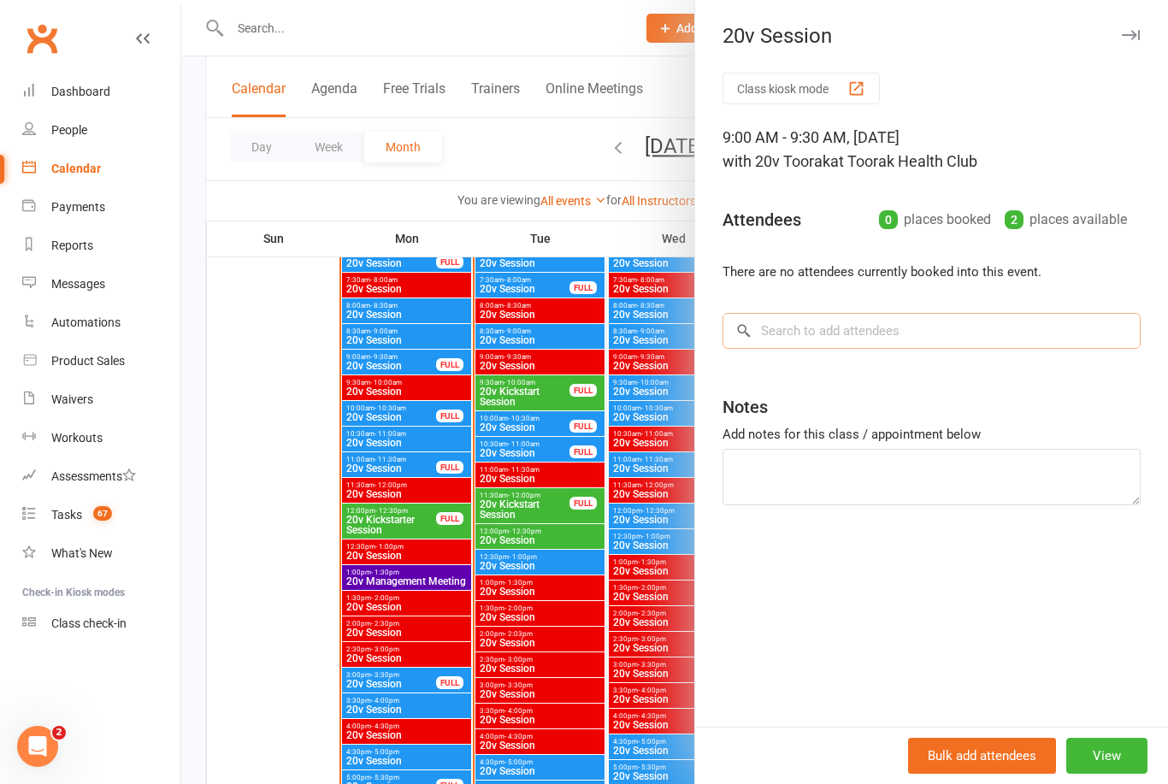
click at [888, 330] on input "search" at bounding box center [931, 331] width 418 height 36
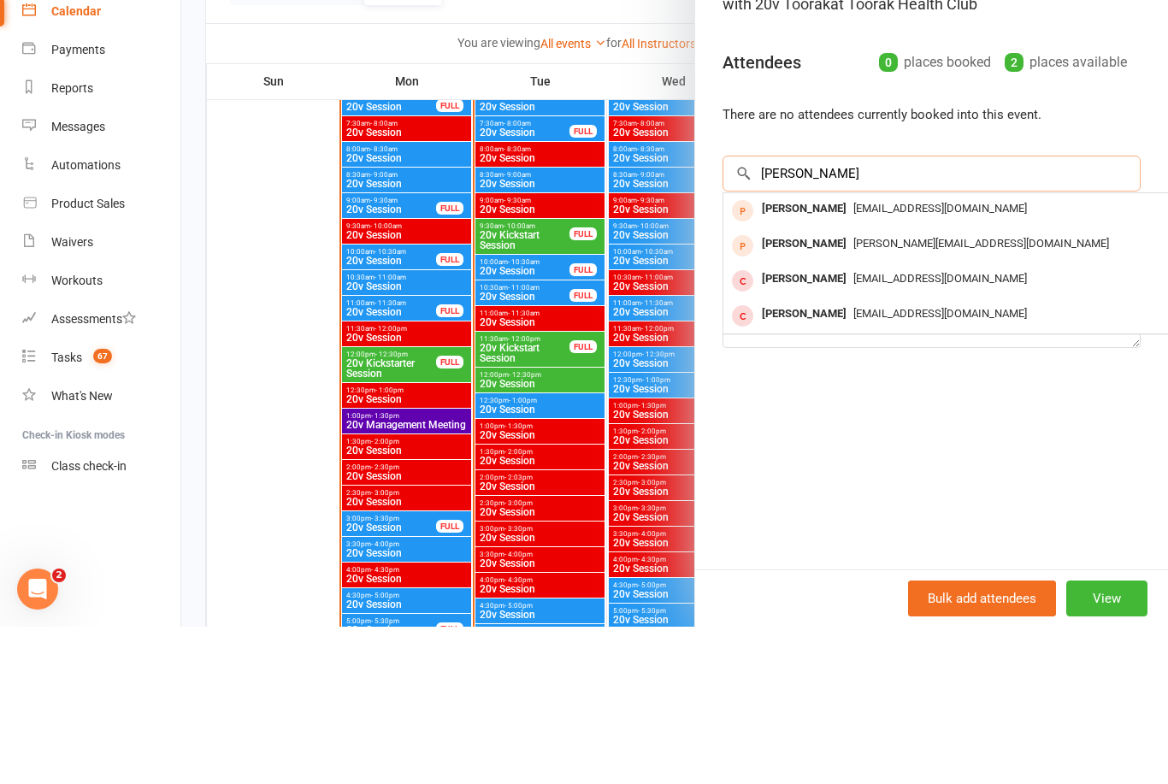
type input "Jose"
click at [901, 359] on span "UPDATE@UPDATE.COM" at bounding box center [940, 365] width 174 height 13
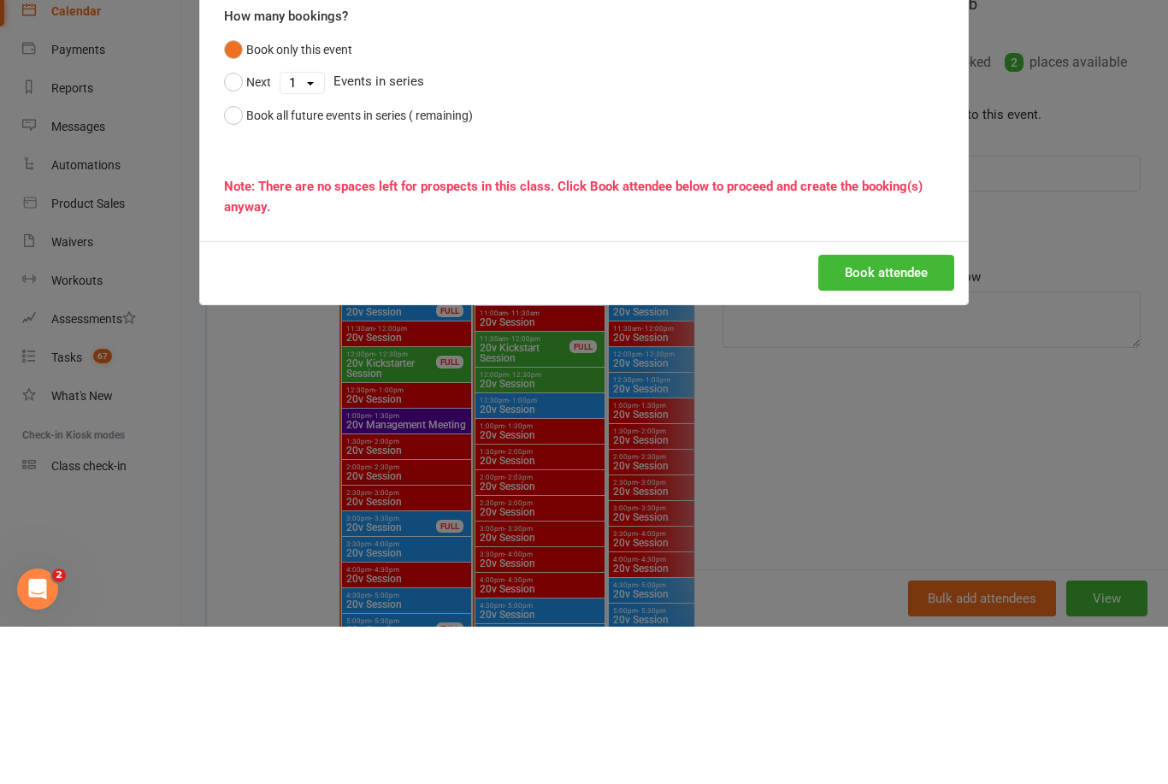
scroll to position [1876, 0]
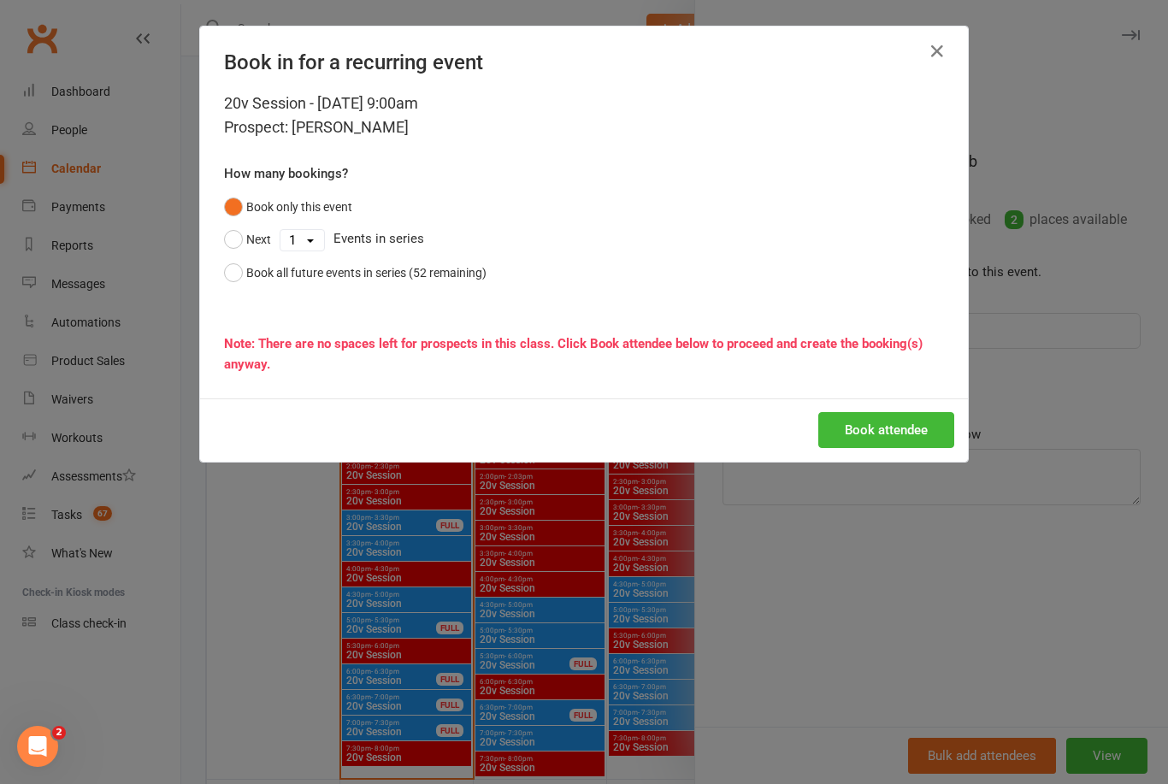
click at [923, 414] on button "Book attendee" at bounding box center [886, 430] width 136 height 36
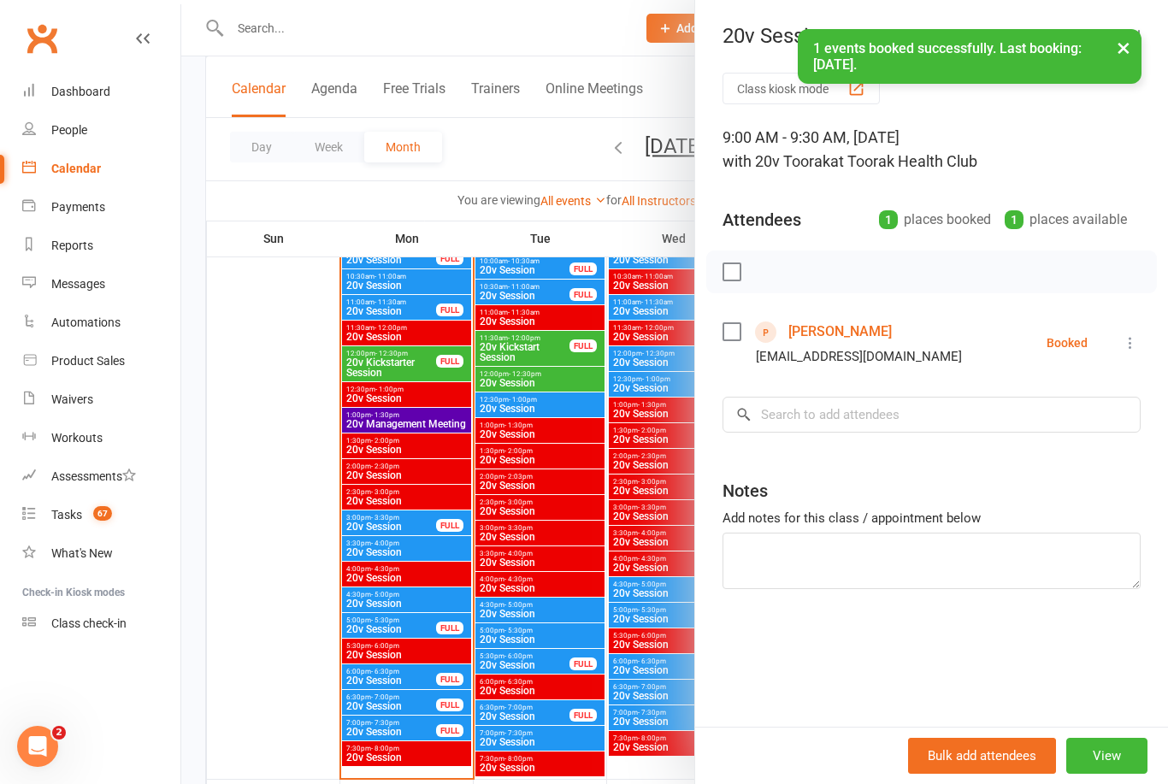
click at [1130, 774] on button "View" at bounding box center [1106, 756] width 81 height 36
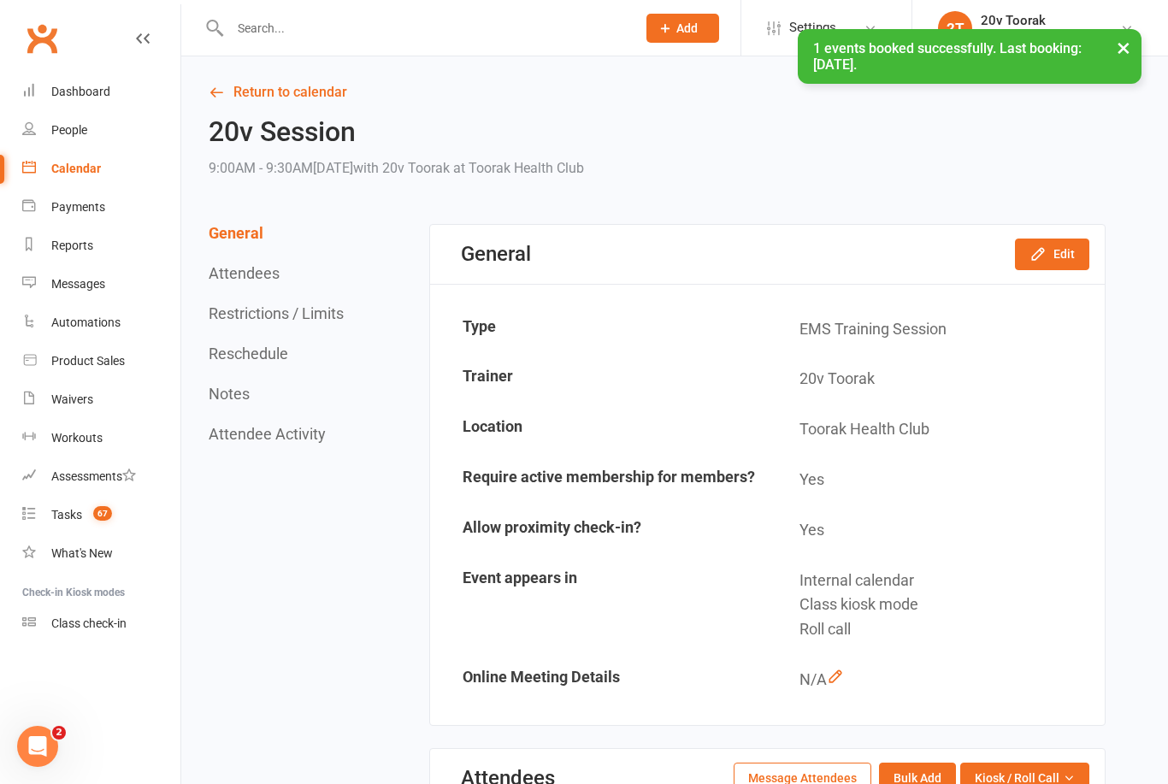
click at [1058, 248] on button "Edit" at bounding box center [1052, 254] width 74 height 31
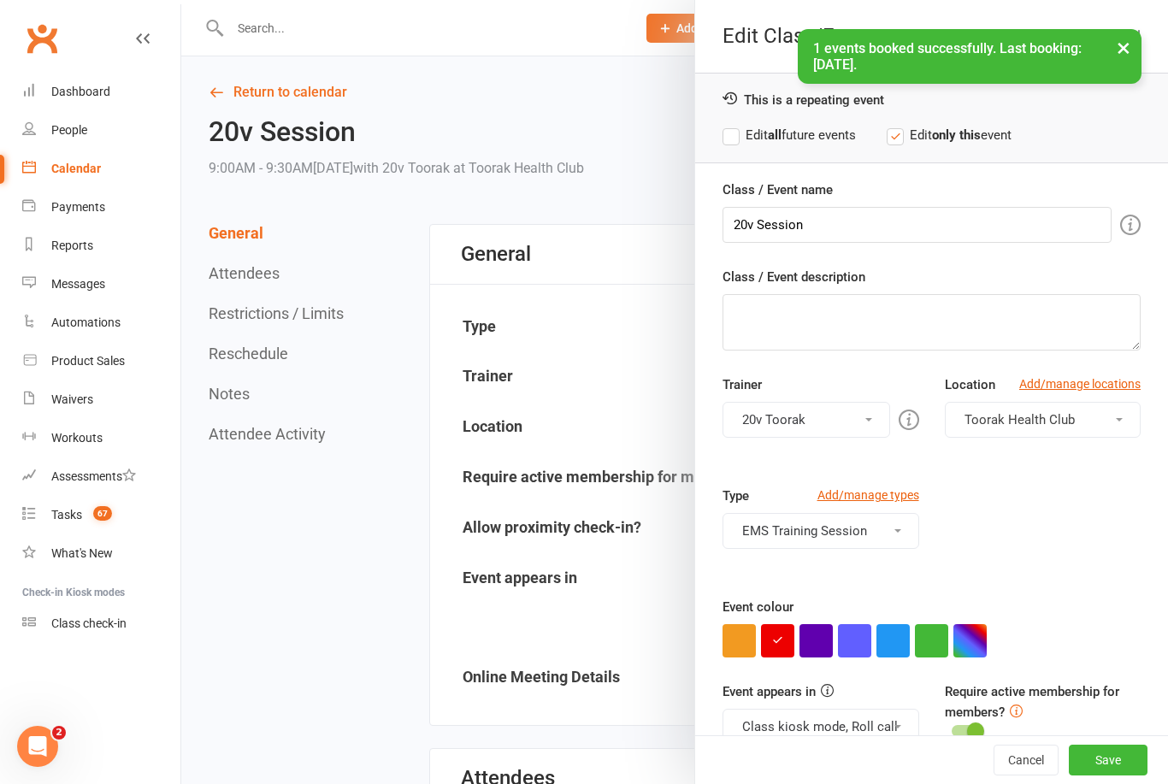
click at [935, 646] on button "button" at bounding box center [931, 640] width 33 height 33
click at [760, 223] on input "20v Session" at bounding box center [916, 225] width 389 height 36
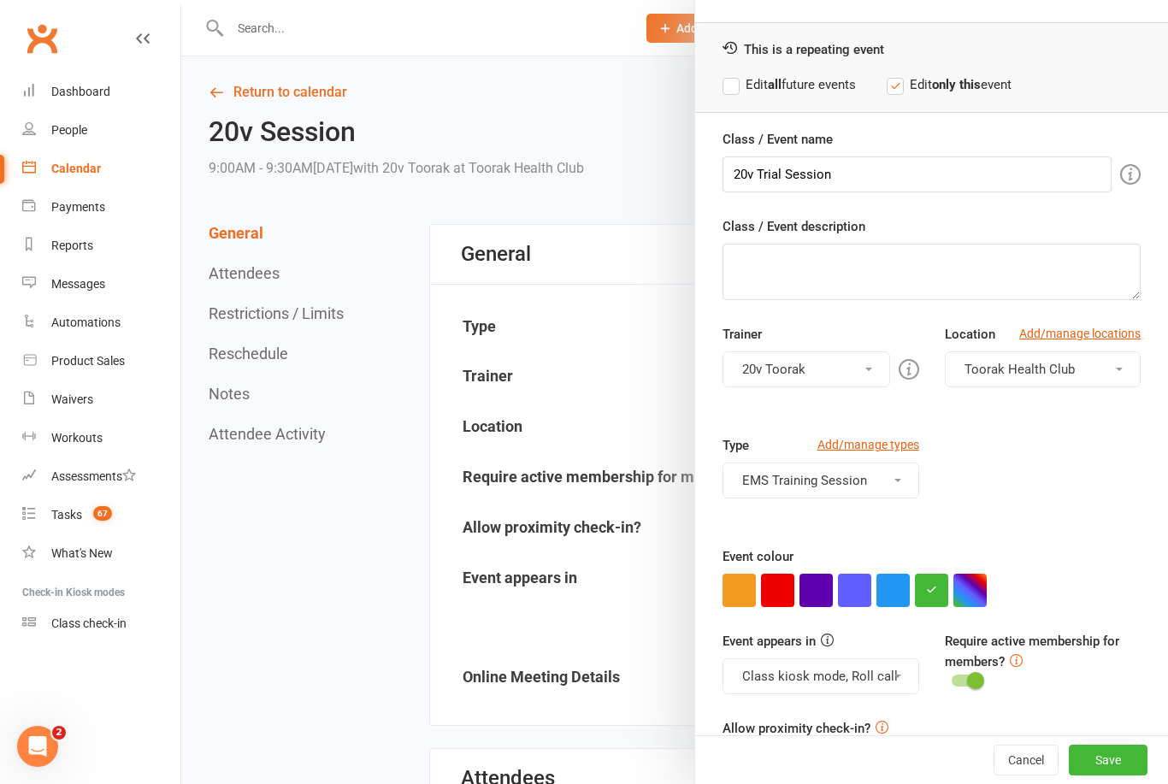
scroll to position [50, 0]
type input "20v Trial Session"
click at [1138, 775] on button "Save" at bounding box center [1108, 760] width 79 height 31
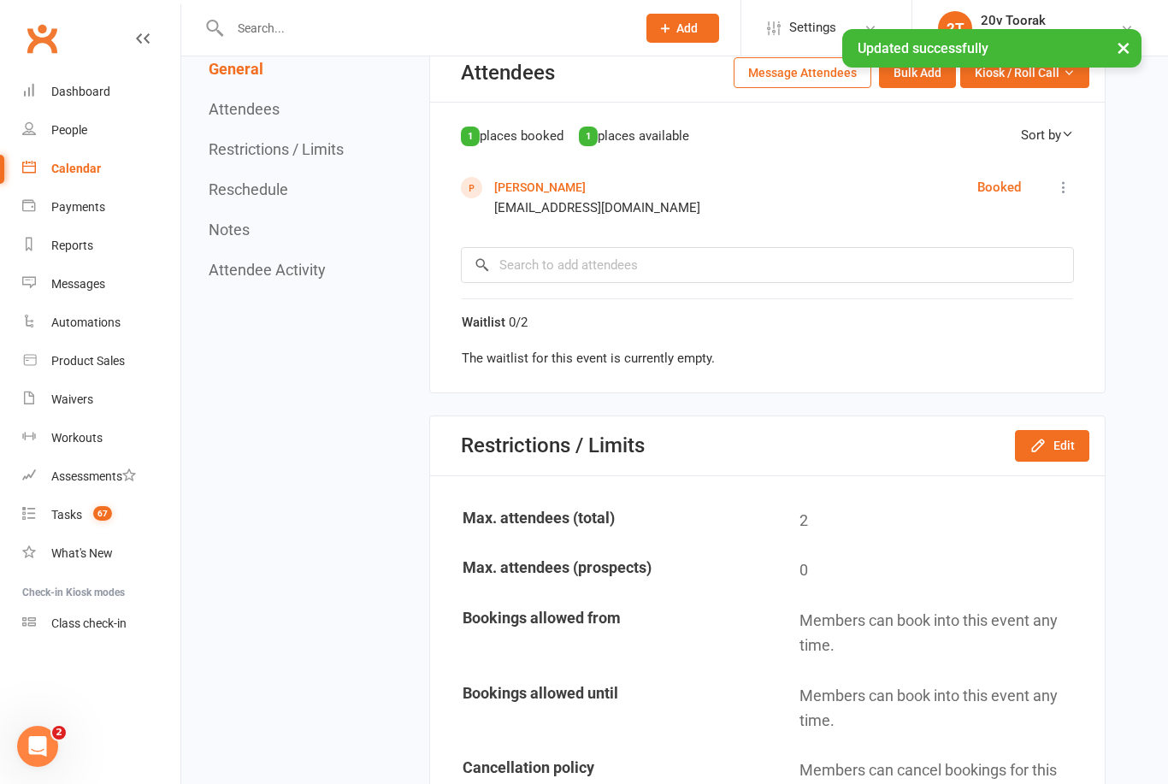
scroll to position [915, 0]
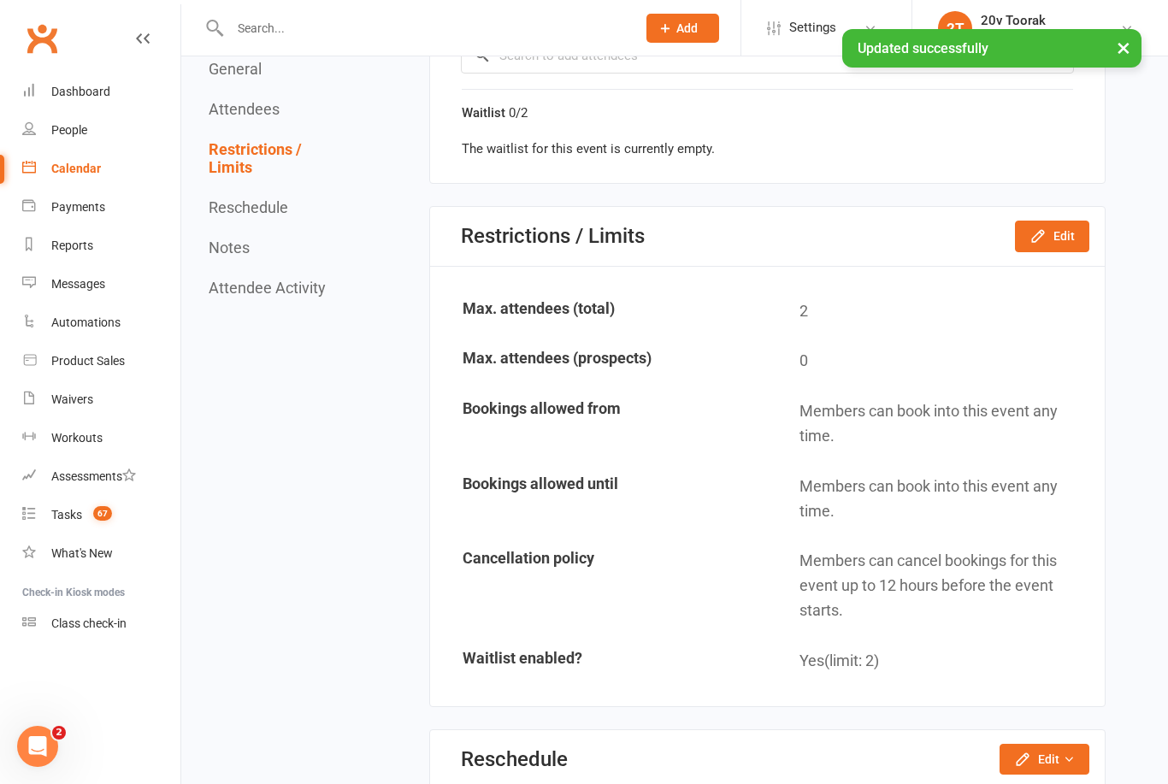
click at [1067, 232] on button "Edit" at bounding box center [1052, 236] width 74 height 31
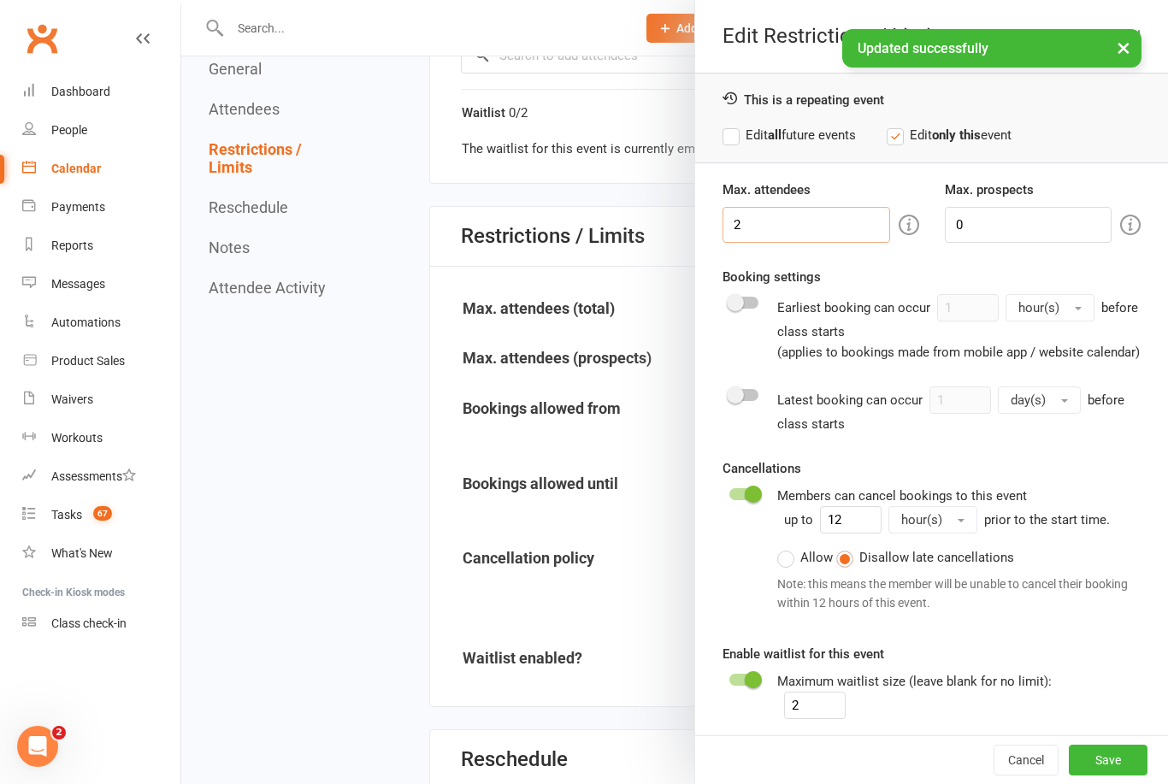
click at [824, 215] on input "2" at bounding box center [805, 225] width 167 height 36
type input "1"
click at [1026, 213] on input "0" at bounding box center [1028, 225] width 167 height 36
click at [1026, 227] on input "0" at bounding box center [1028, 225] width 167 height 36
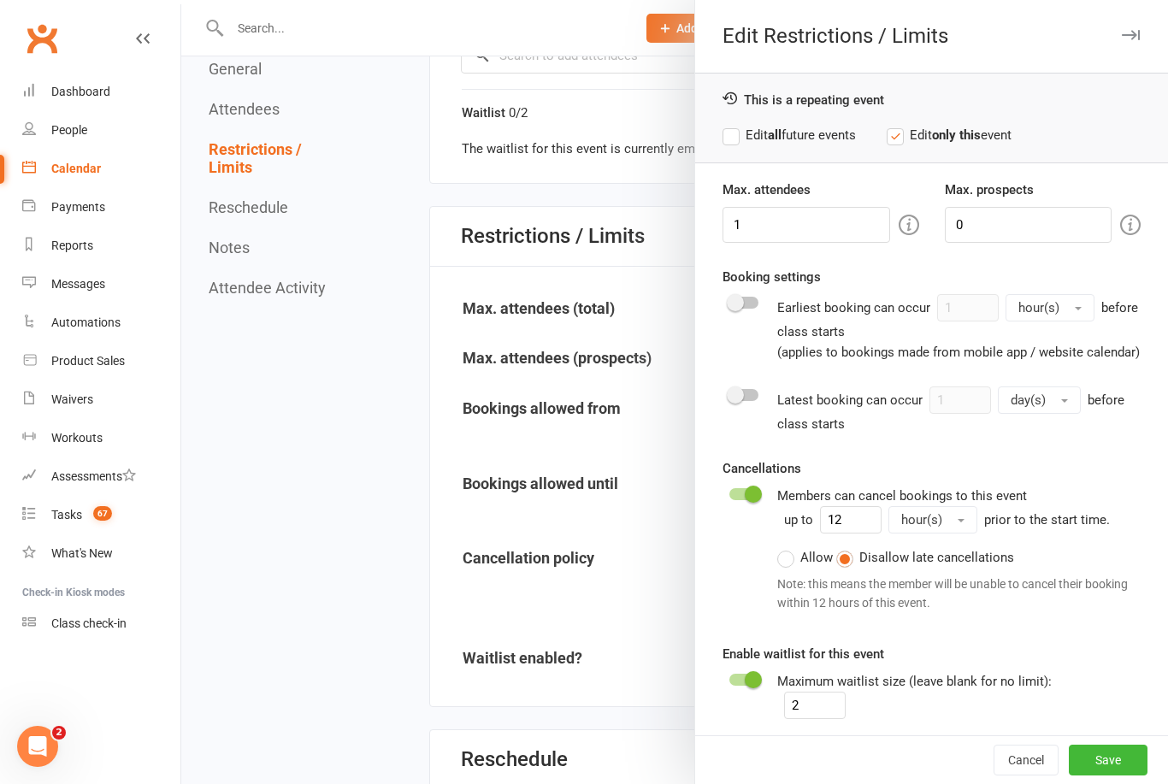
click at [1123, 775] on button "Save" at bounding box center [1108, 760] width 79 height 31
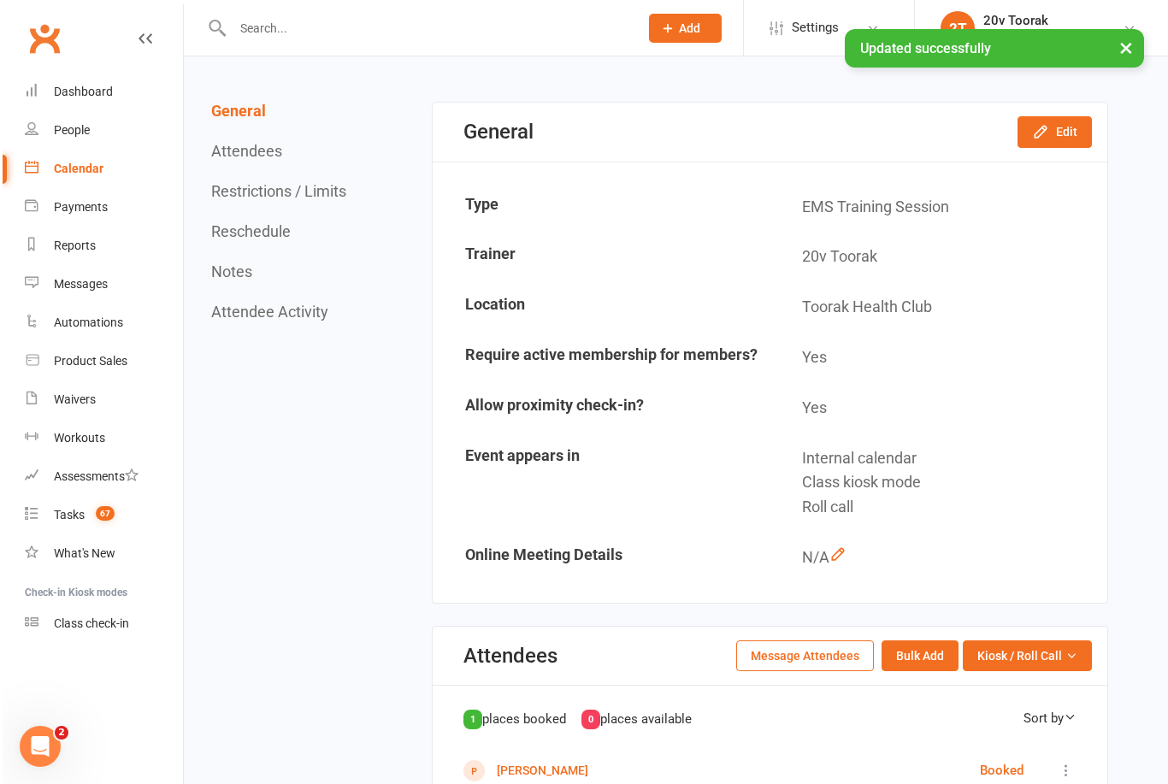
scroll to position [0, 0]
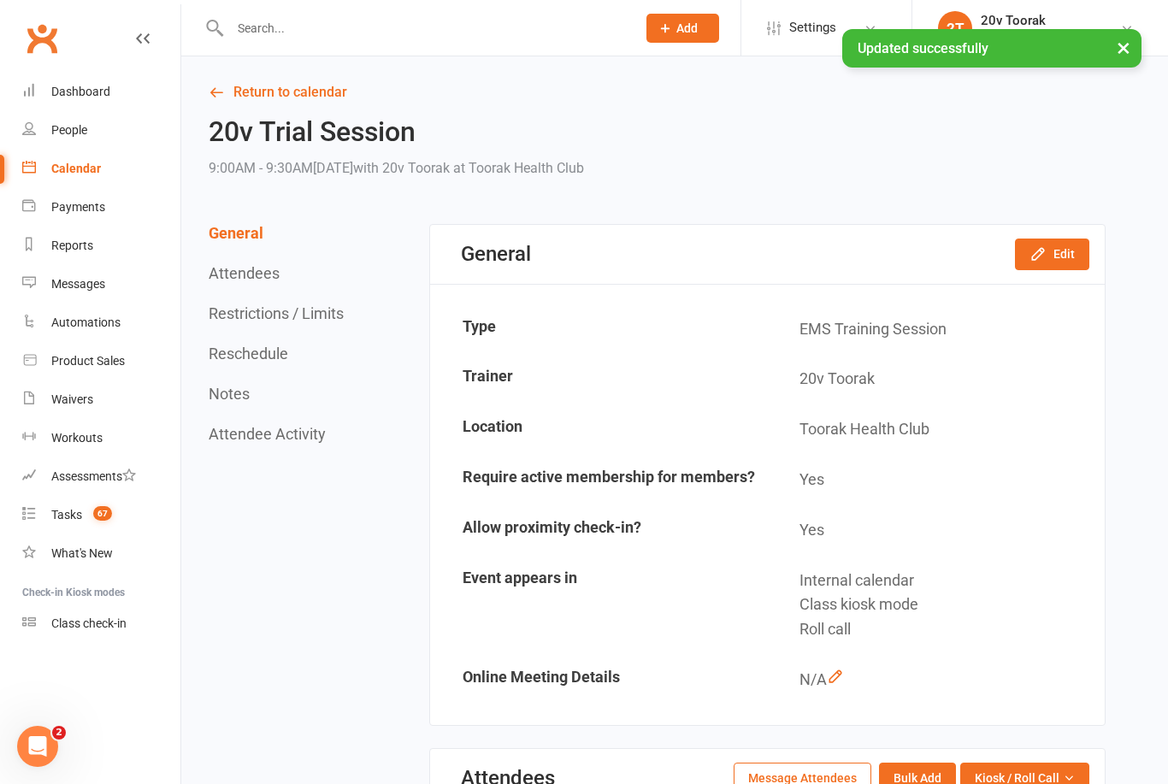
click at [250, 90] on link "Return to calendar" at bounding box center [657, 92] width 897 height 24
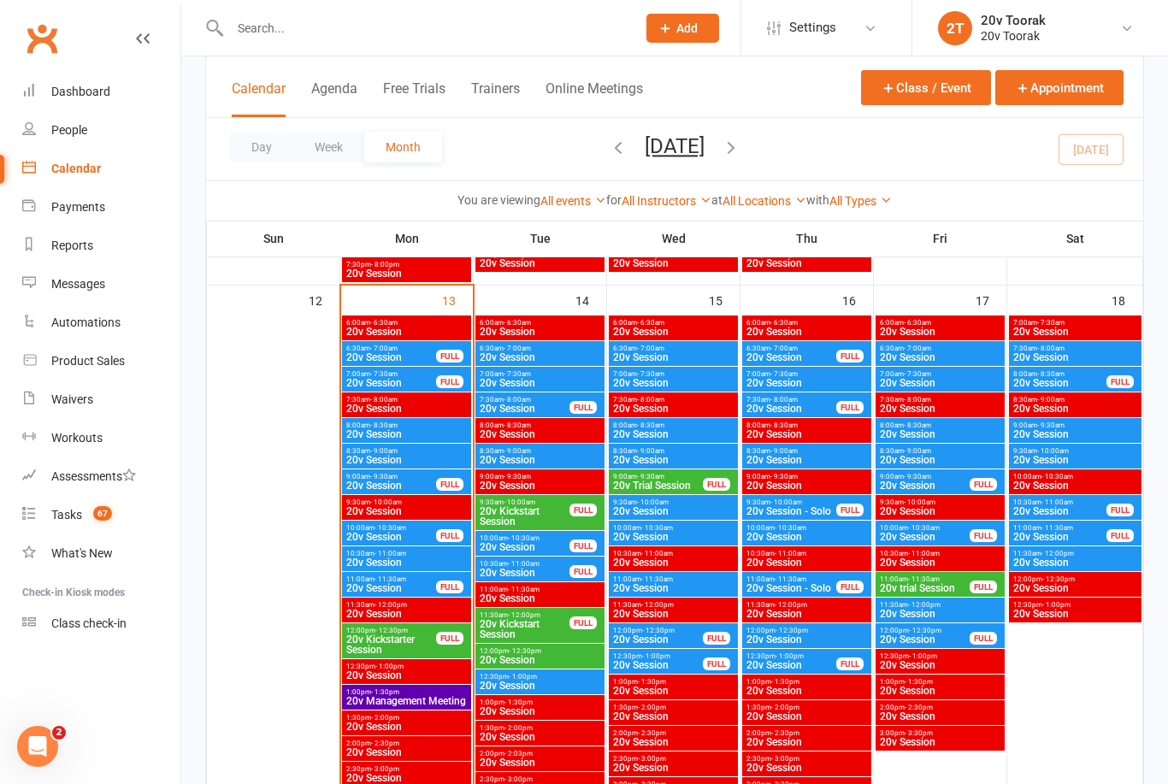
scroll to position [1500, 0]
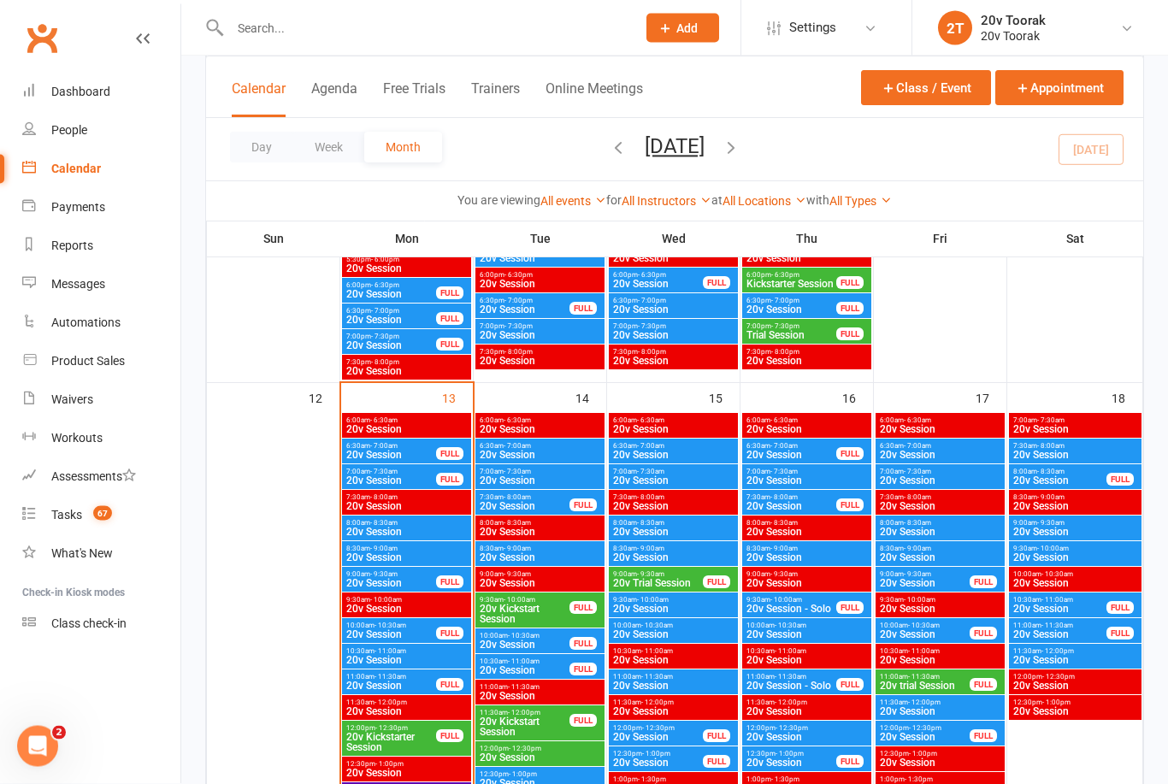
click at [646, 604] on span "20v Session" at bounding box center [673, 609] width 122 height 10
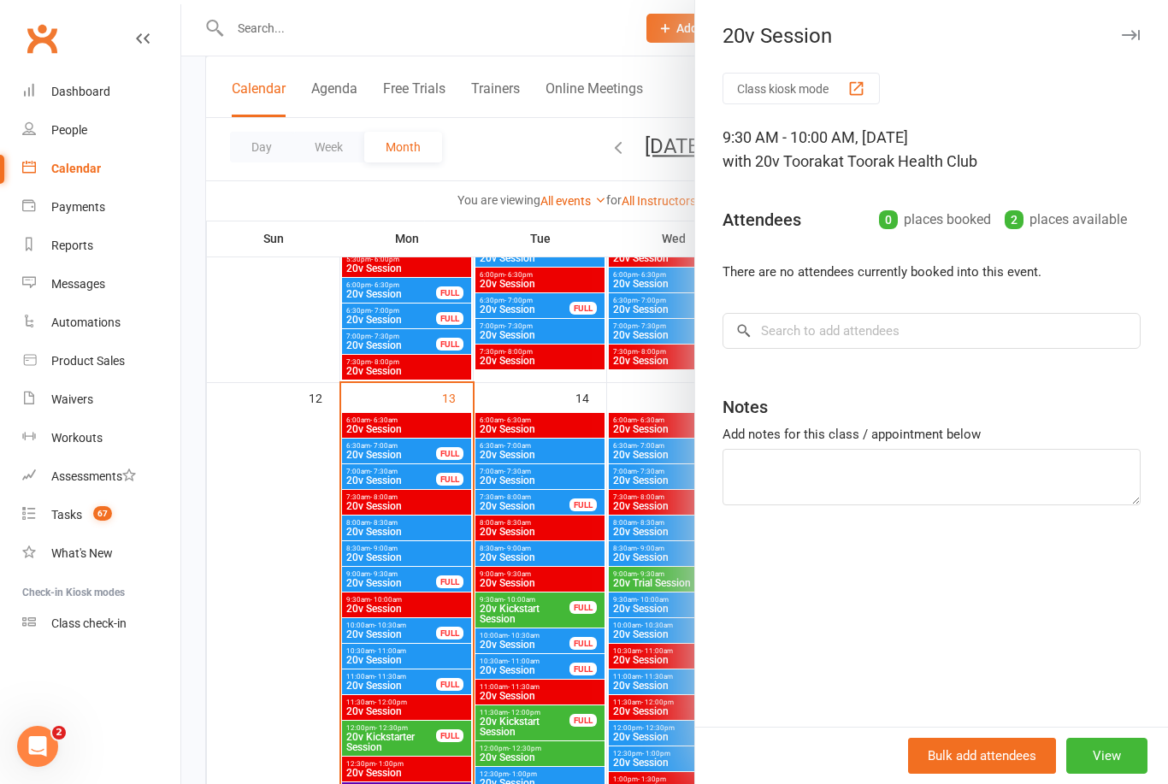
click at [1133, 760] on button "View" at bounding box center [1106, 756] width 81 height 36
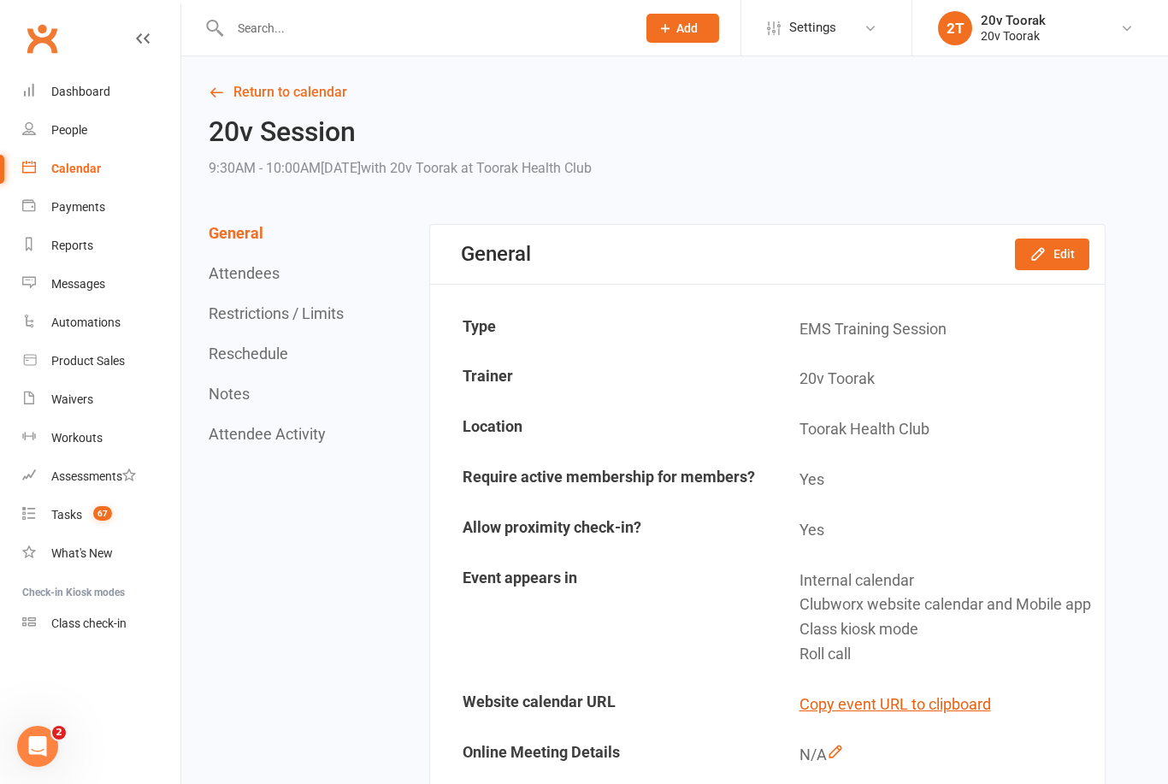
click at [1064, 254] on button "Edit" at bounding box center [1052, 254] width 74 height 31
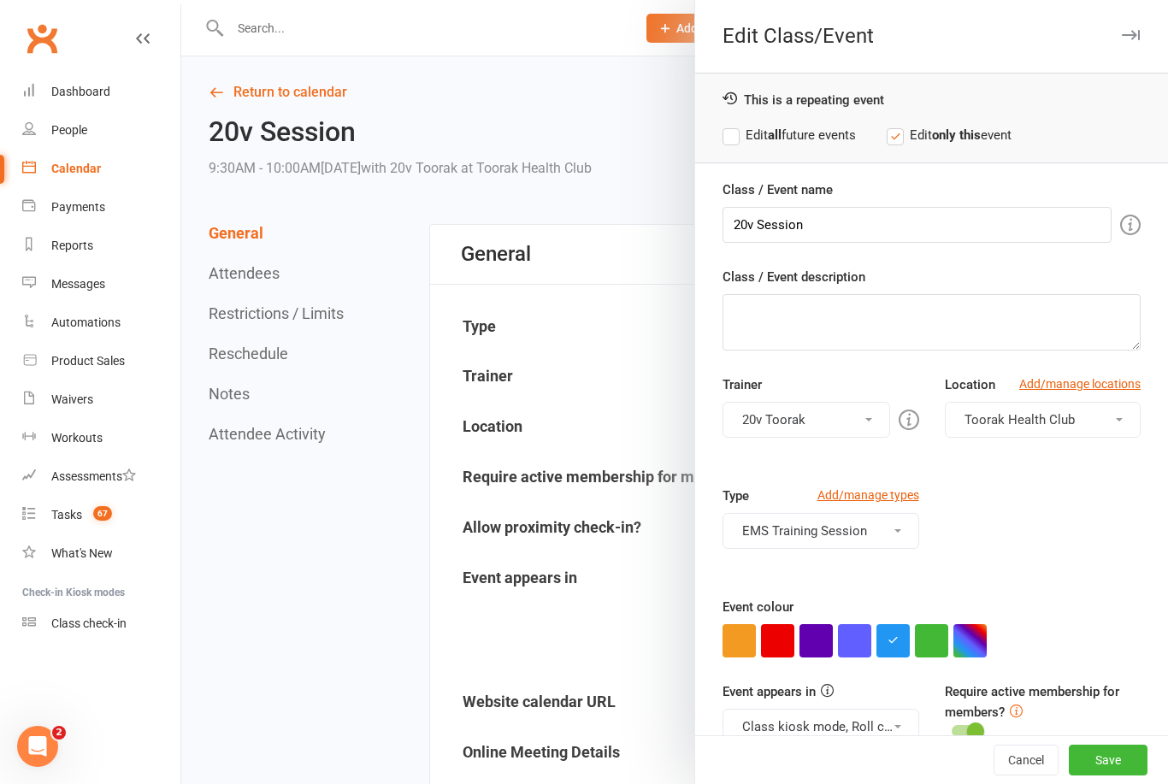
click at [937, 647] on button "button" at bounding box center [931, 640] width 33 height 33
click at [894, 731] on button "Class kiosk mode, Roll call, Clubworx website calendar and Mobile app" at bounding box center [820, 727] width 196 height 36
click at [879, 733] on button "Class kiosk mode, Roll call, Clubworx website calendar and Mobile app" at bounding box center [820, 727] width 196 height 36
click at [892, 720] on button "Class kiosk mode, Roll call, Clubworx website calendar and Mobile app" at bounding box center [820, 727] width 196 height 36
click at [864, 758] on link "Clubworx website calendar and Mobile app" at bounding box center [866, 768] width 286 height 34
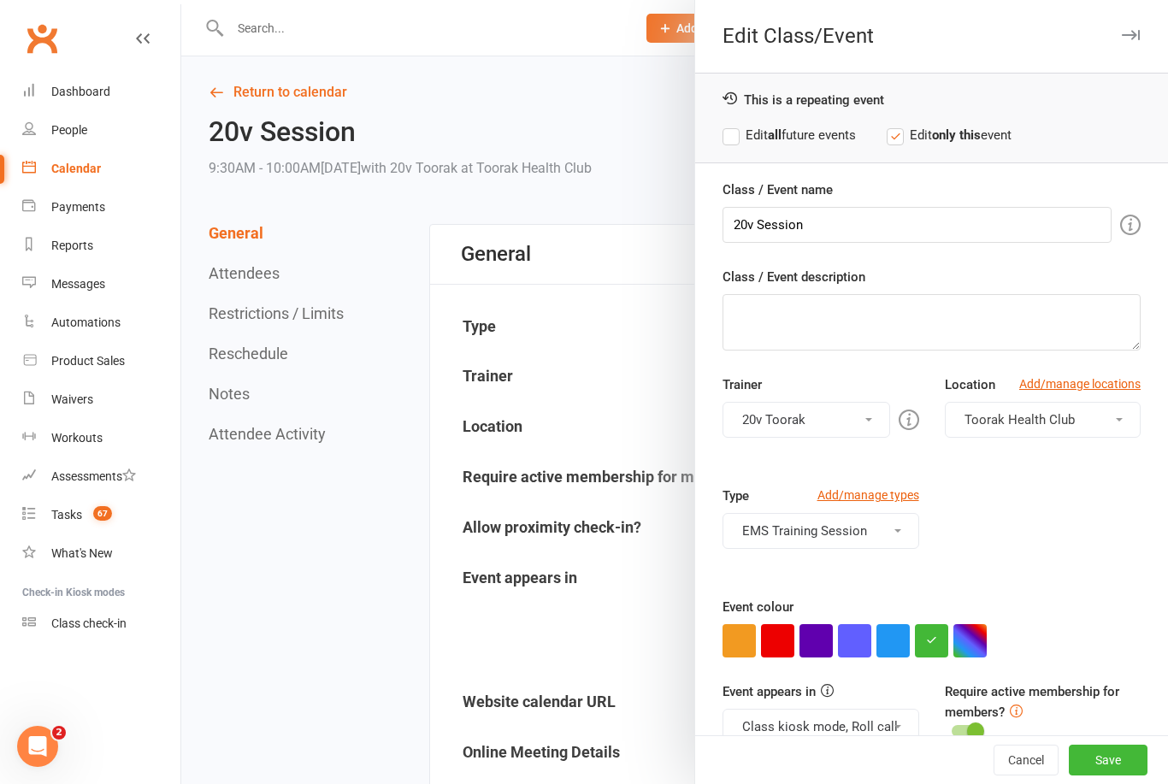
click at [1129, 770] on button "Save" at bounding box center [1108, 760] width 79 height 31
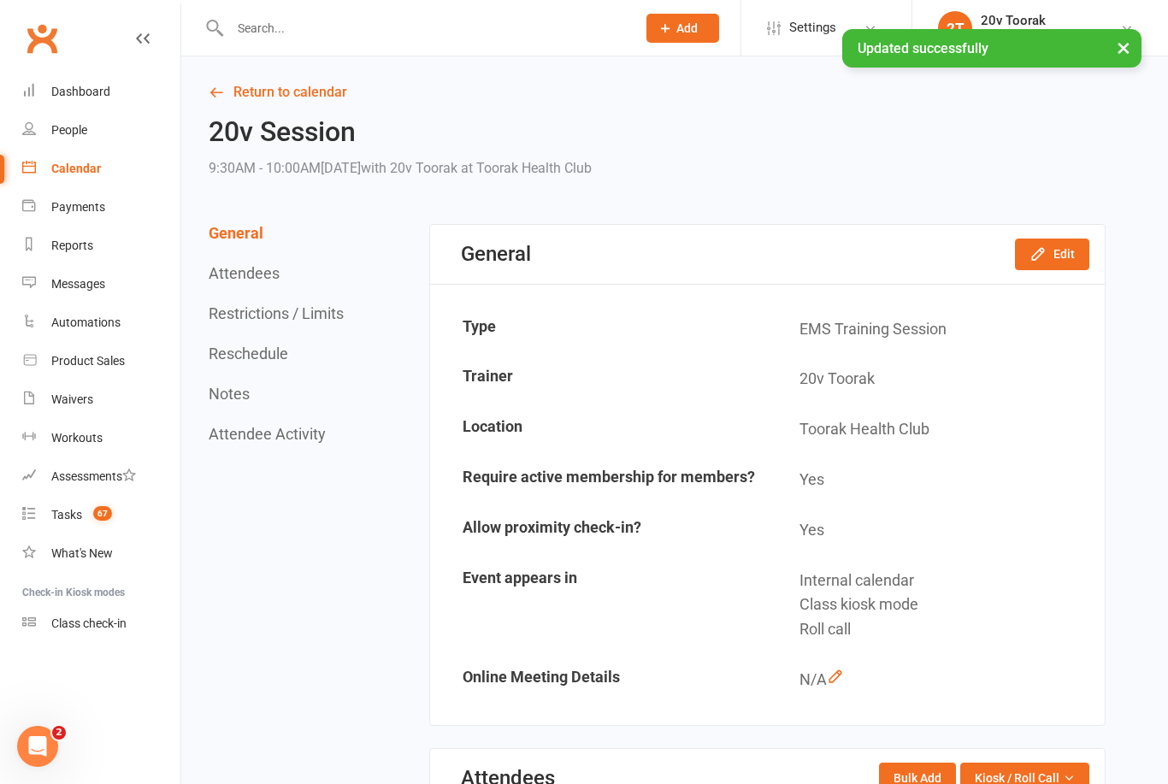
click at [218, 88] on icon at bounding box center [216, 92] width 15 height 15
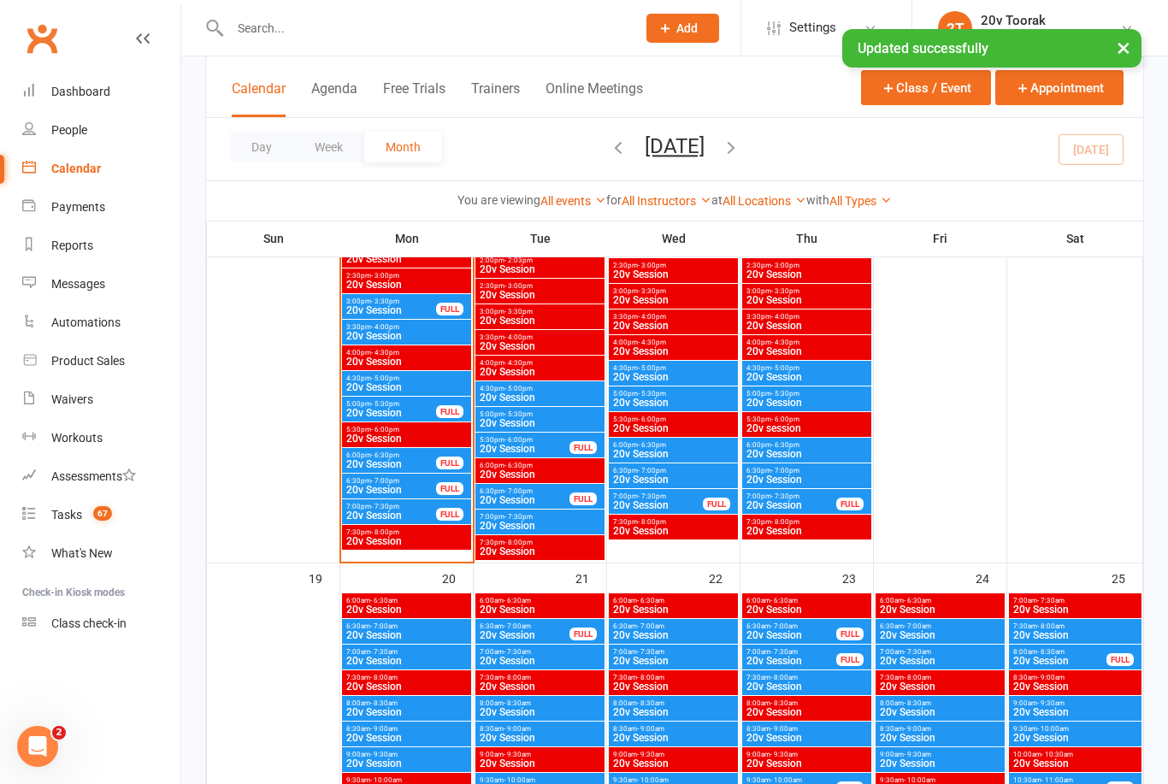
scroll to position [1889, 0]
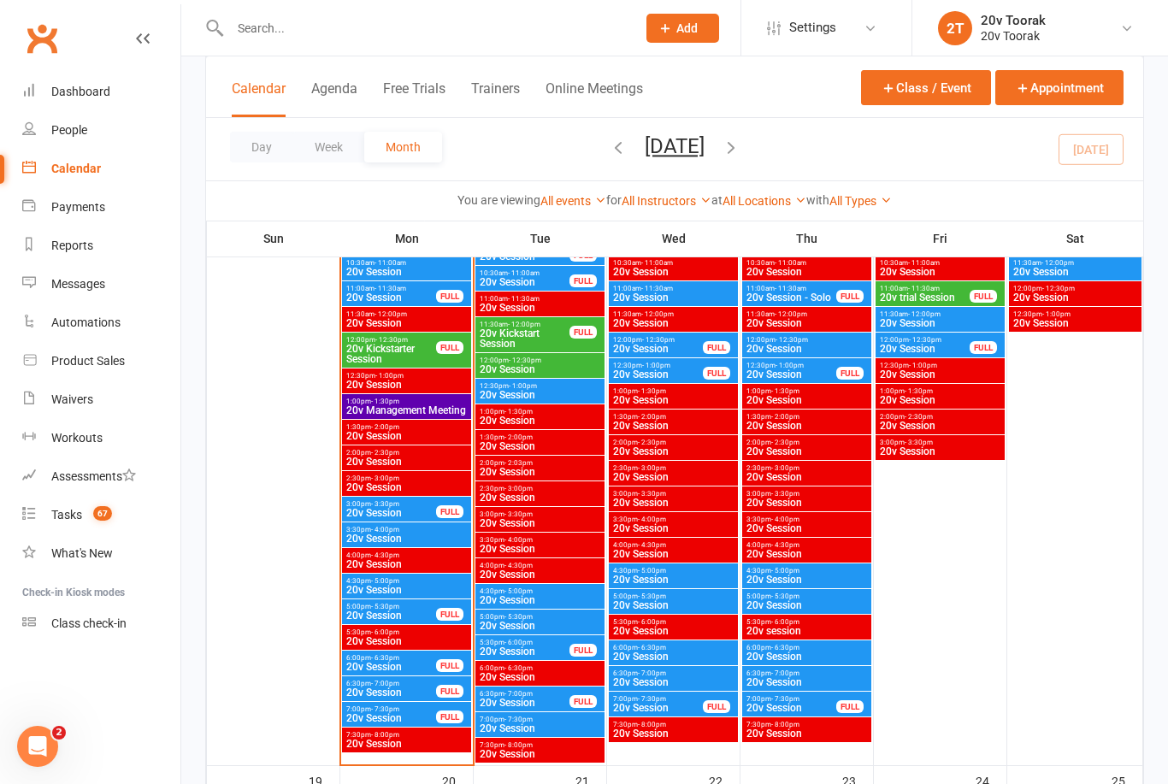
click at [422, 537] on span "20v Session" at bounding box center [406, 539] width 122 height 10
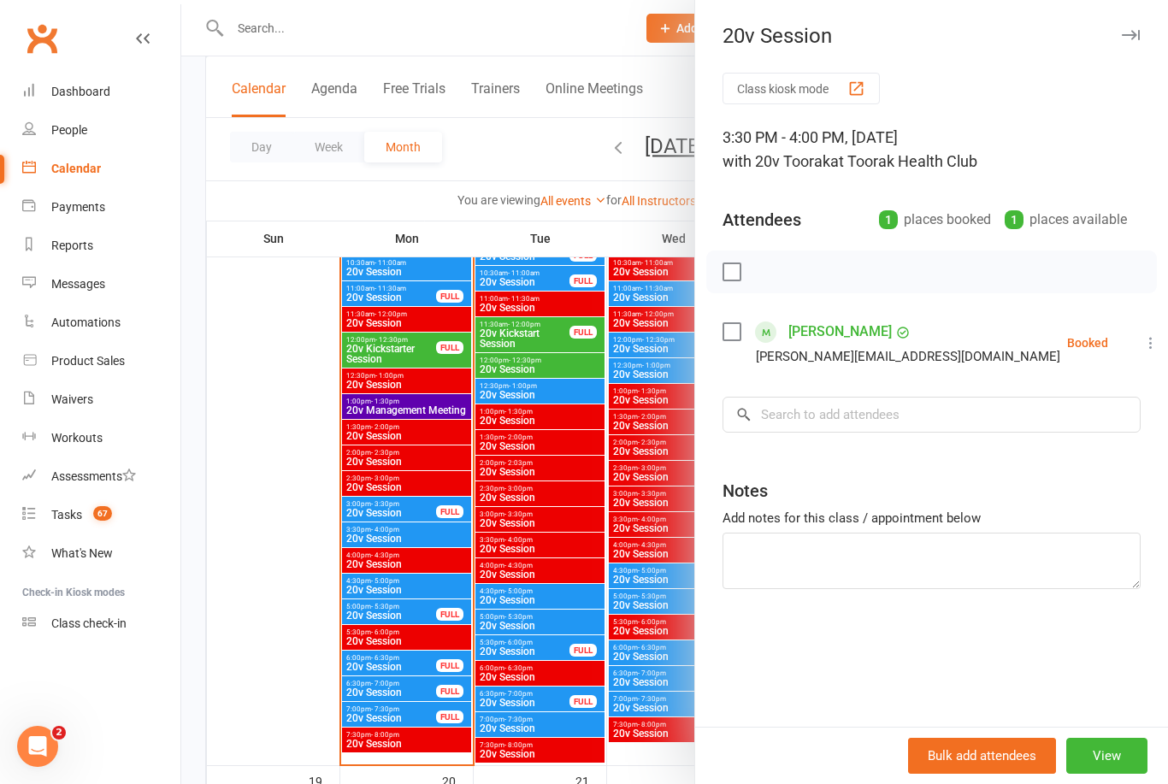
click at [602, 581] on div at bounding box center [674, 392] width 987 height 784
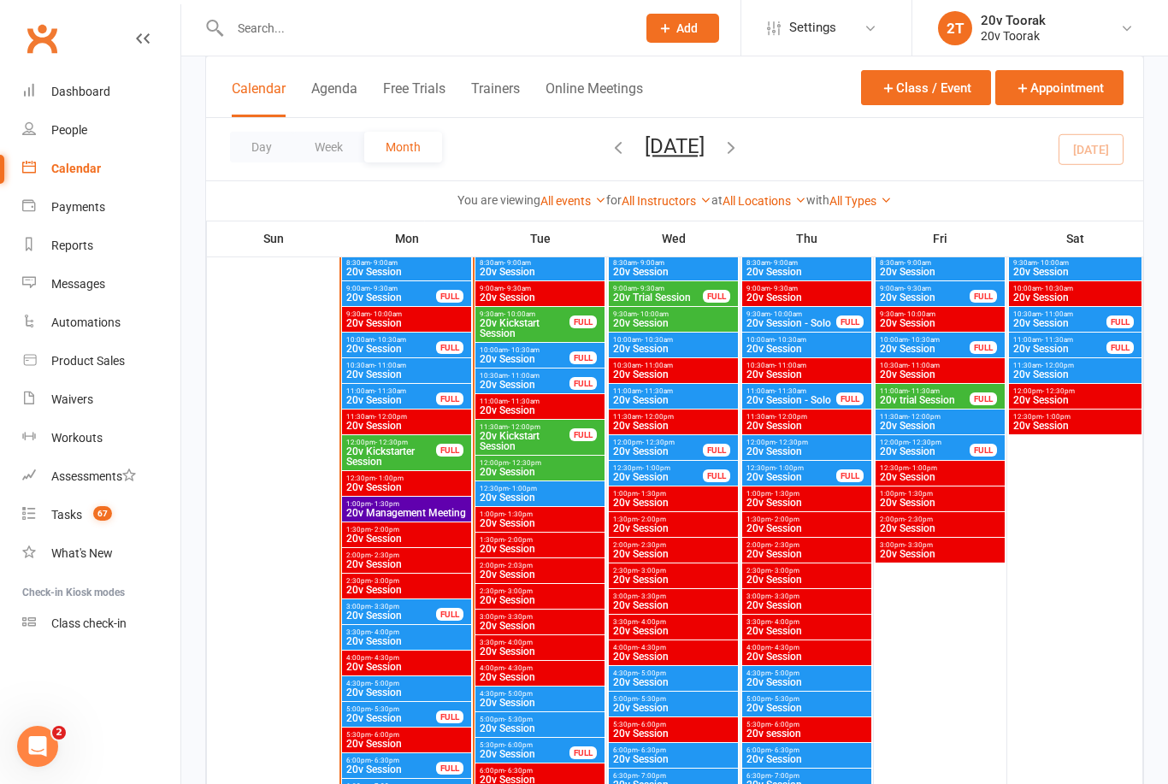
scroll to position [1819, 0]
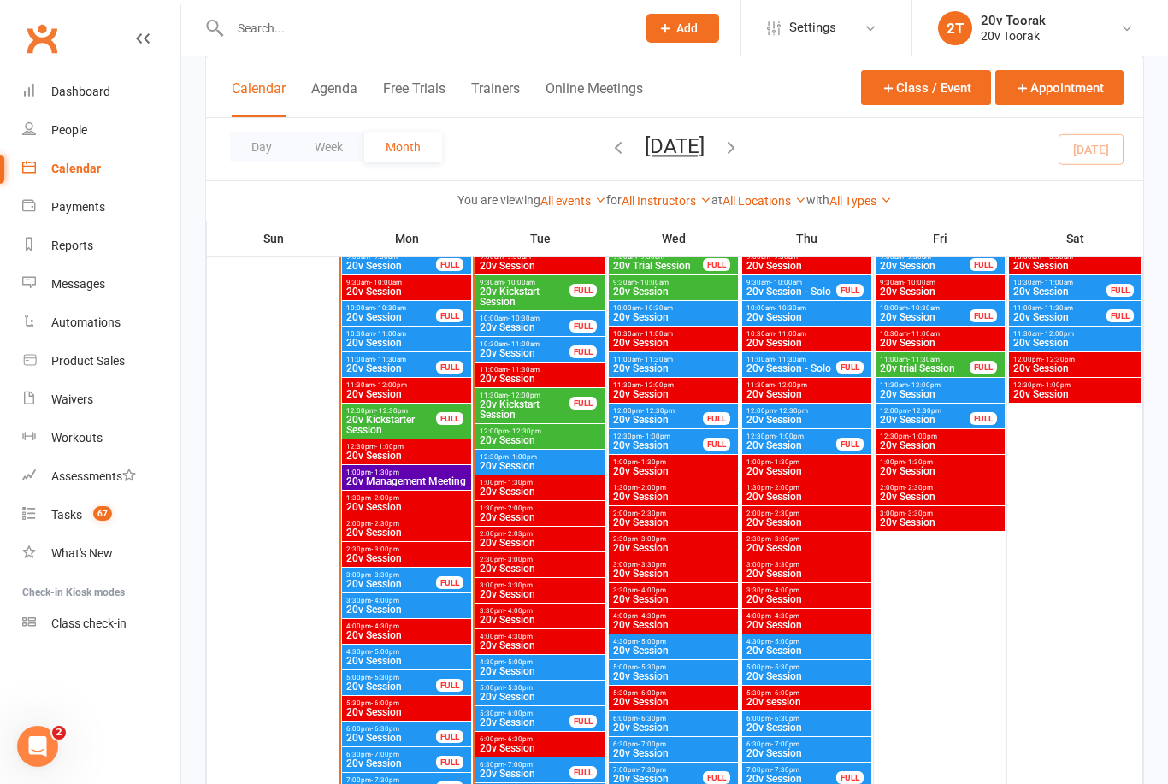
click at [406, 604] on span "20v Session" at bounding box center [406, 609] width 122 height 10
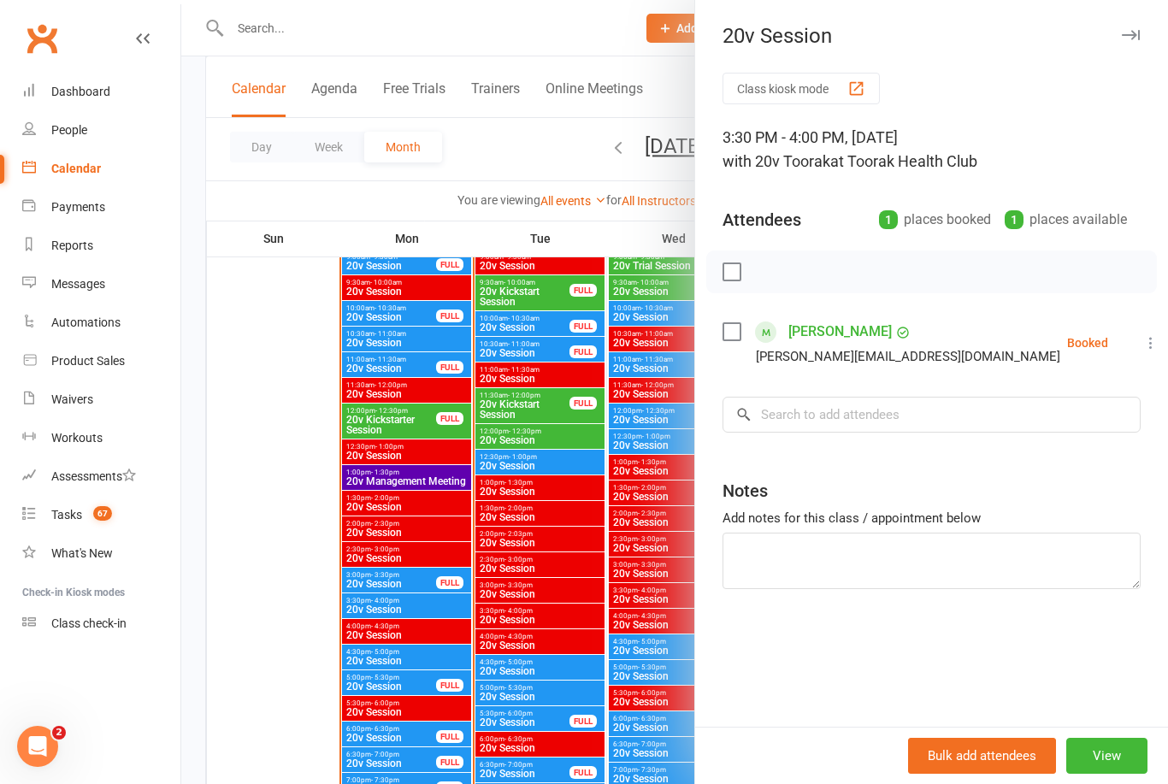
click at [433, 597] on div at bounding box center [674, 392] width 987 height 784
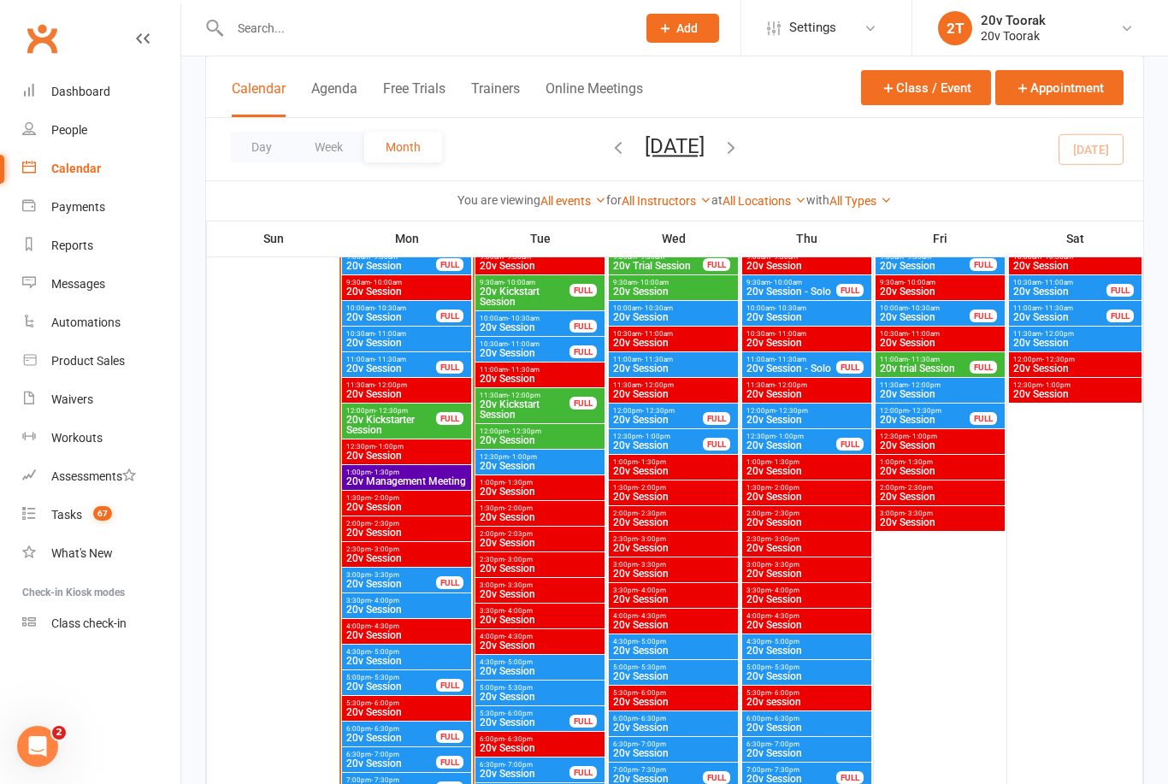
click at [406, 653] on span "4:30pm - 5:00pm" at bounding box center [406, 652] width 122 height 8
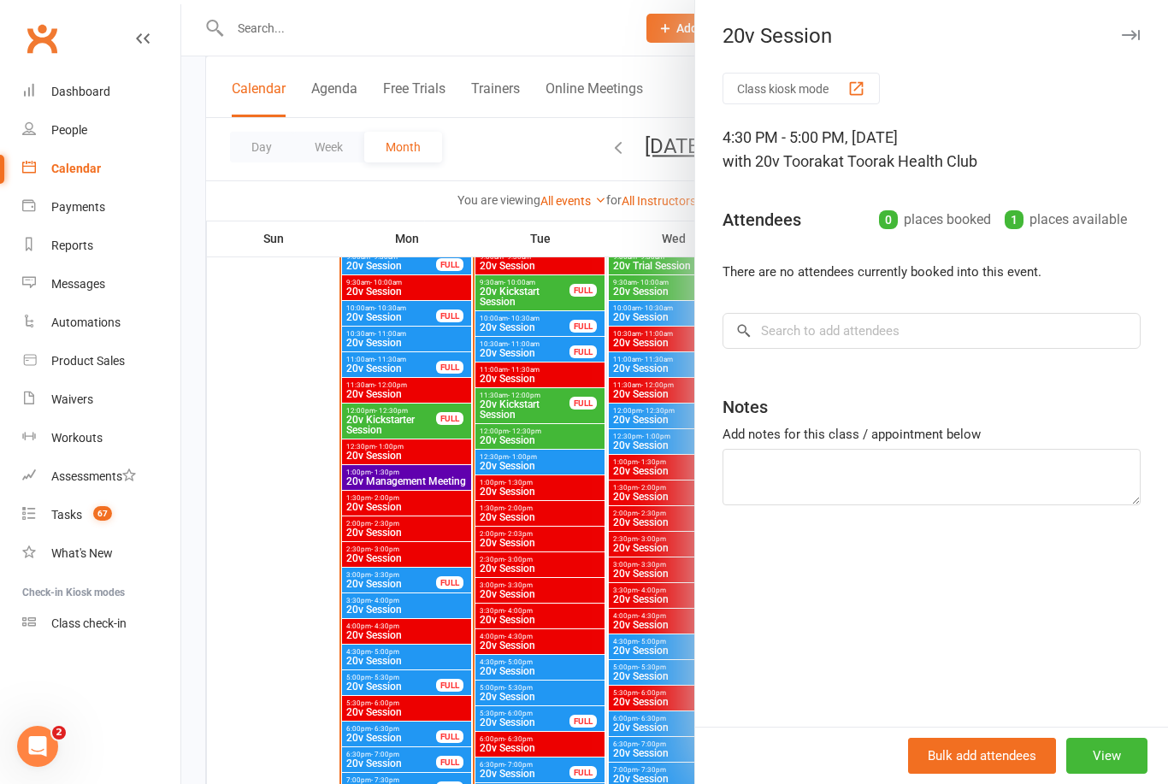
click at [400, 657] on div at bounding box center [674, 392] width 987 height 784
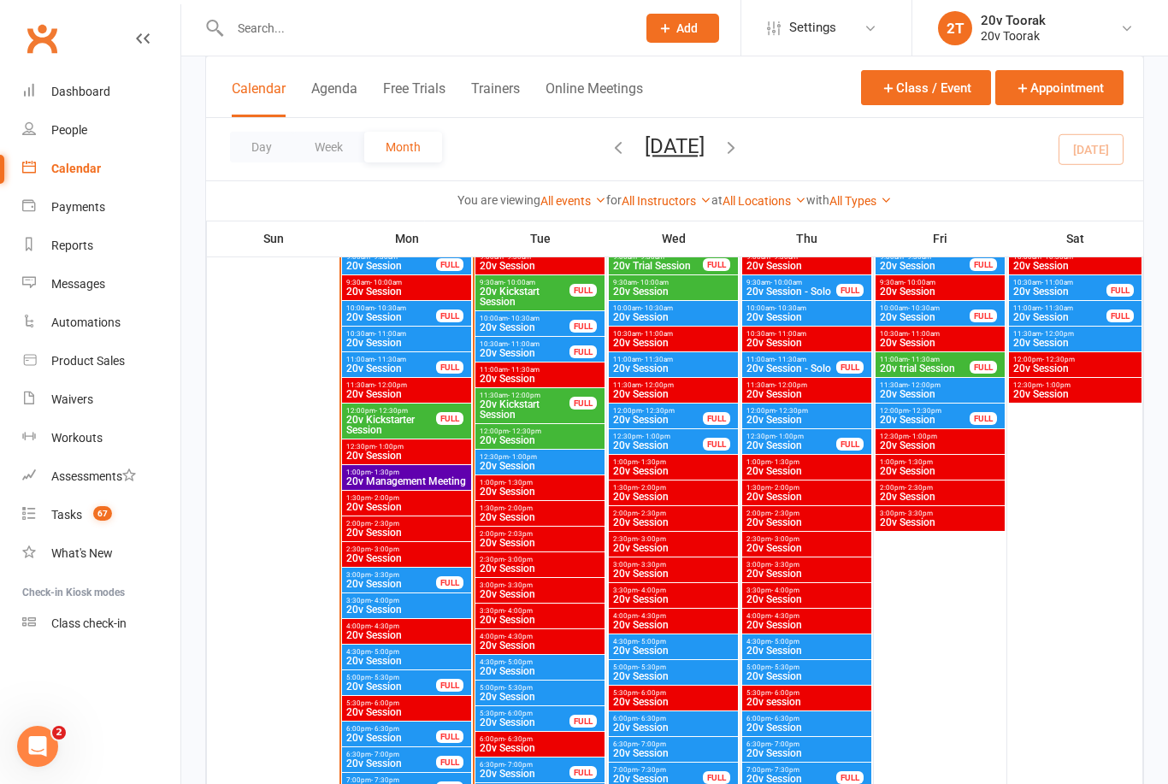
click at [389, 656] on span "20v Session" at bounding box center [406, 661] width 122 height 10
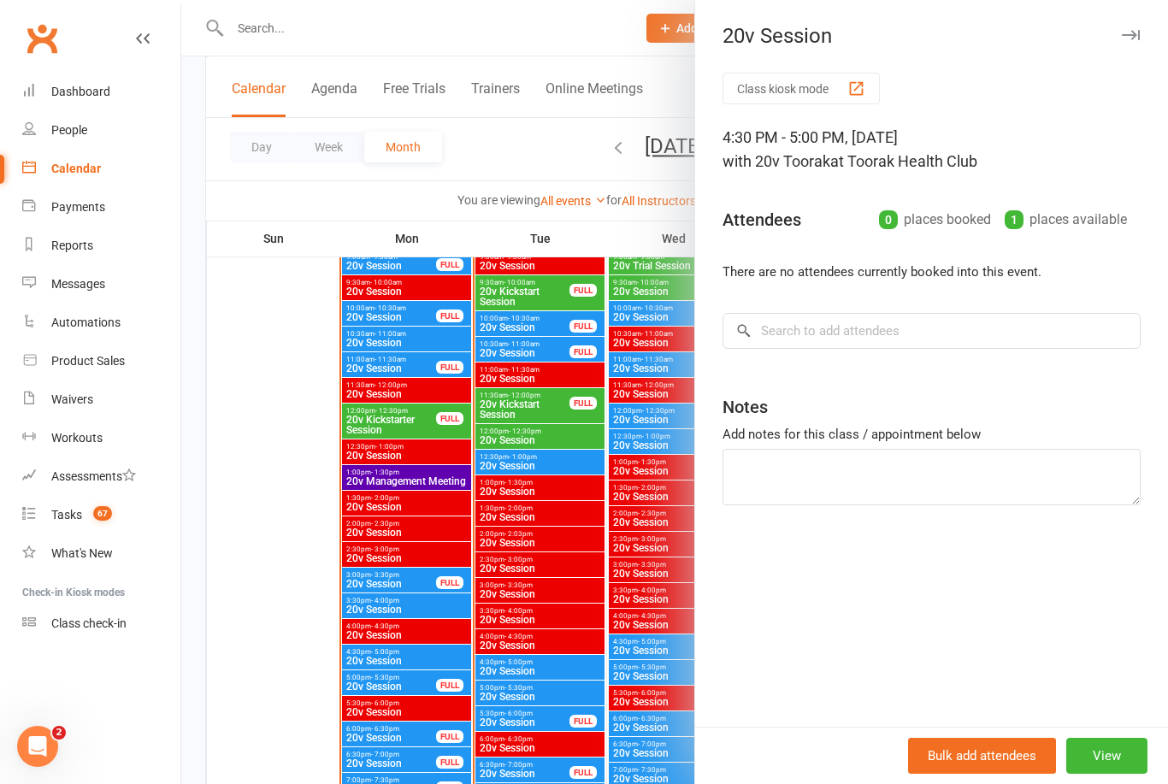
click at [1111, 774] on button "View" at bounding box center [1106, 756] width 81 height 36
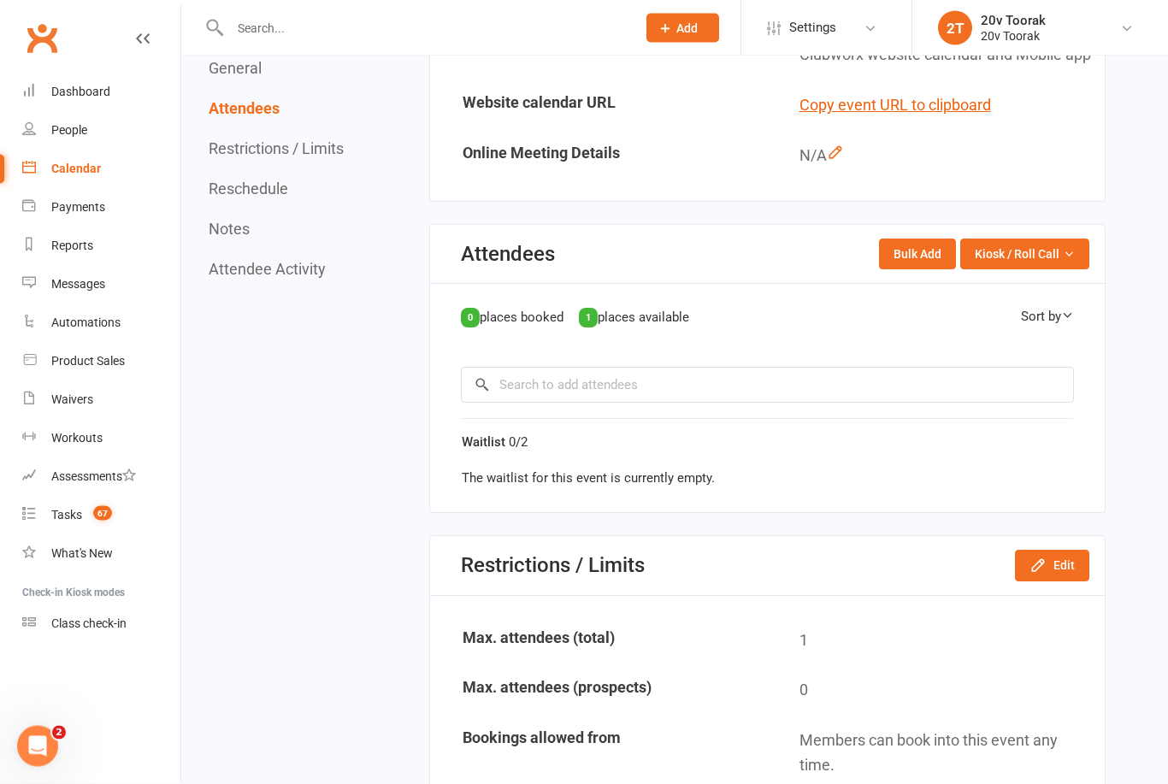
click at [1053, 581] on button "Edit" at bounding box center [1052, 566] width 74 height 31
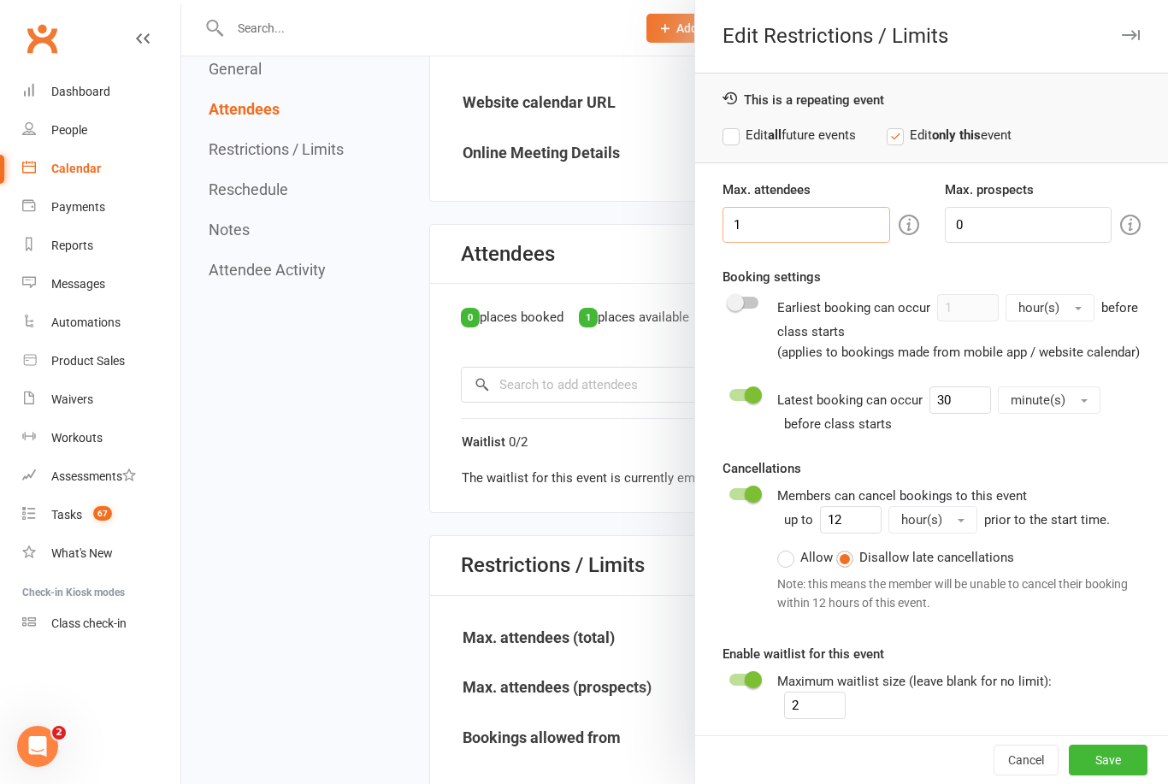
click at [809, 218] on input "1" at bounding box center [805, 225] width 167 height 36
type input "2"
click at [1094, 775] on button "Save" at bounding box center [1108, 760] width 79 height 31
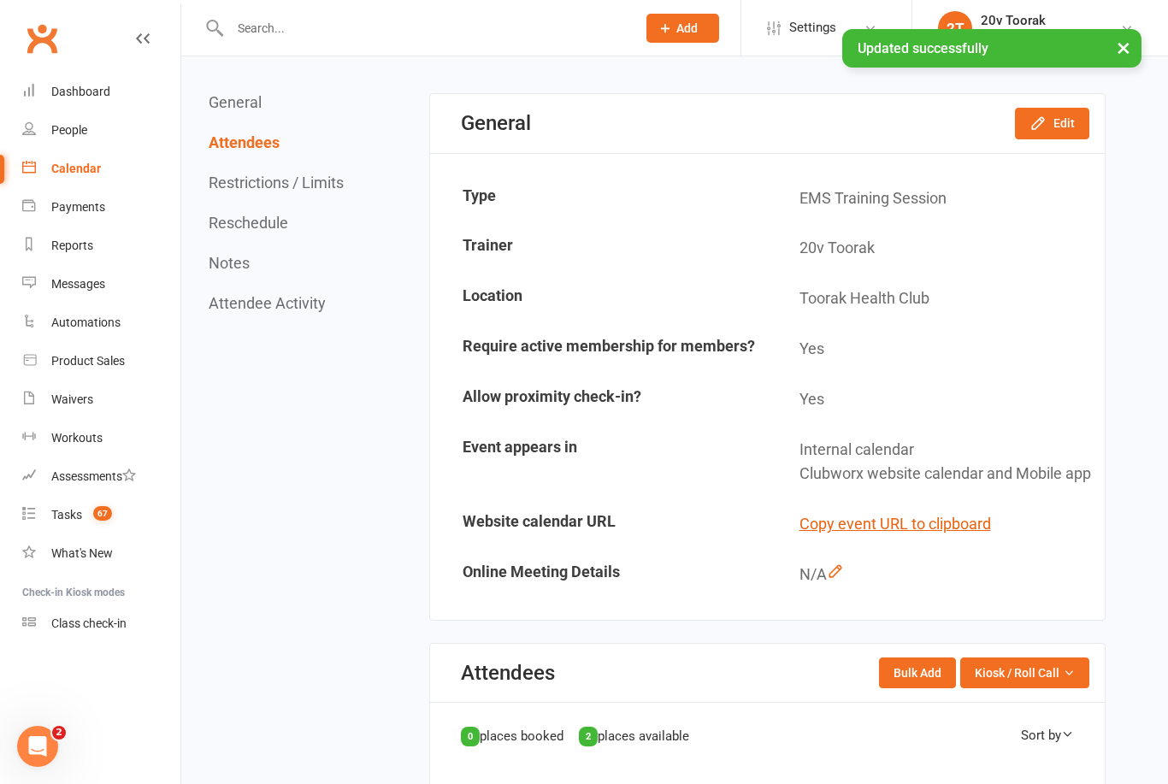
scroll to position [0, 0]
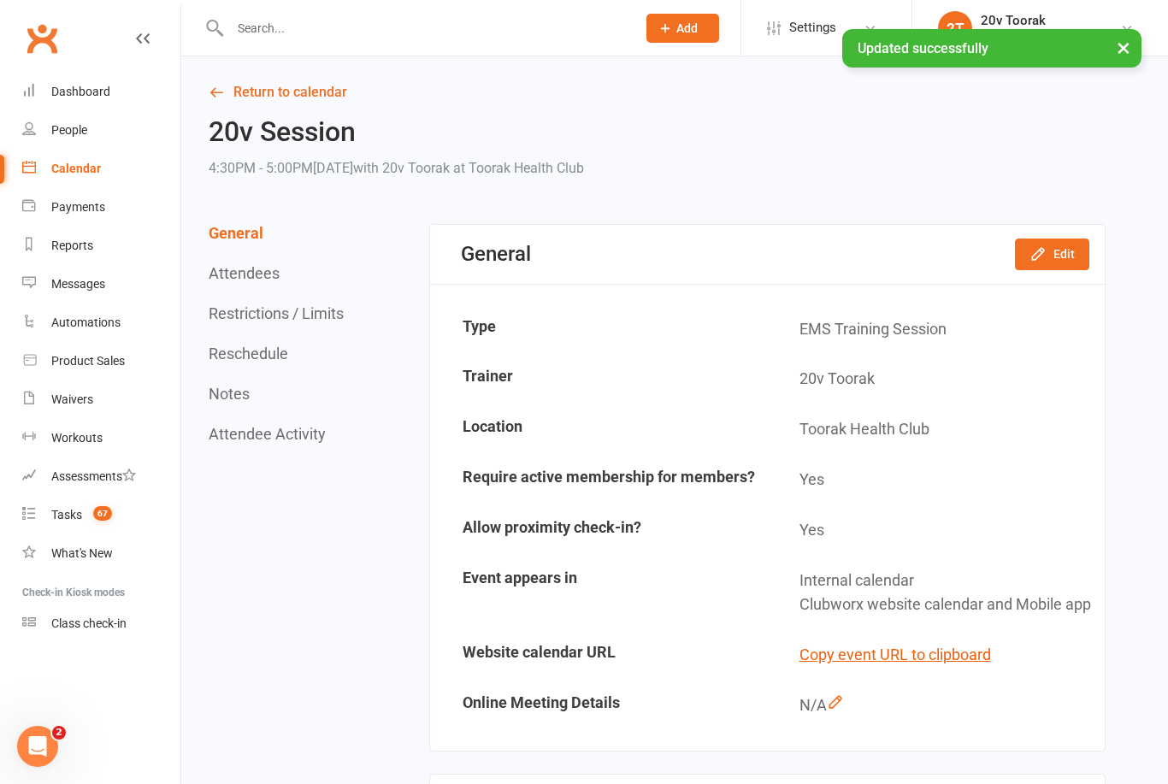
click at [1057, 265] on button "Edit" at bounding box center [1052, 254] width 74 height 31
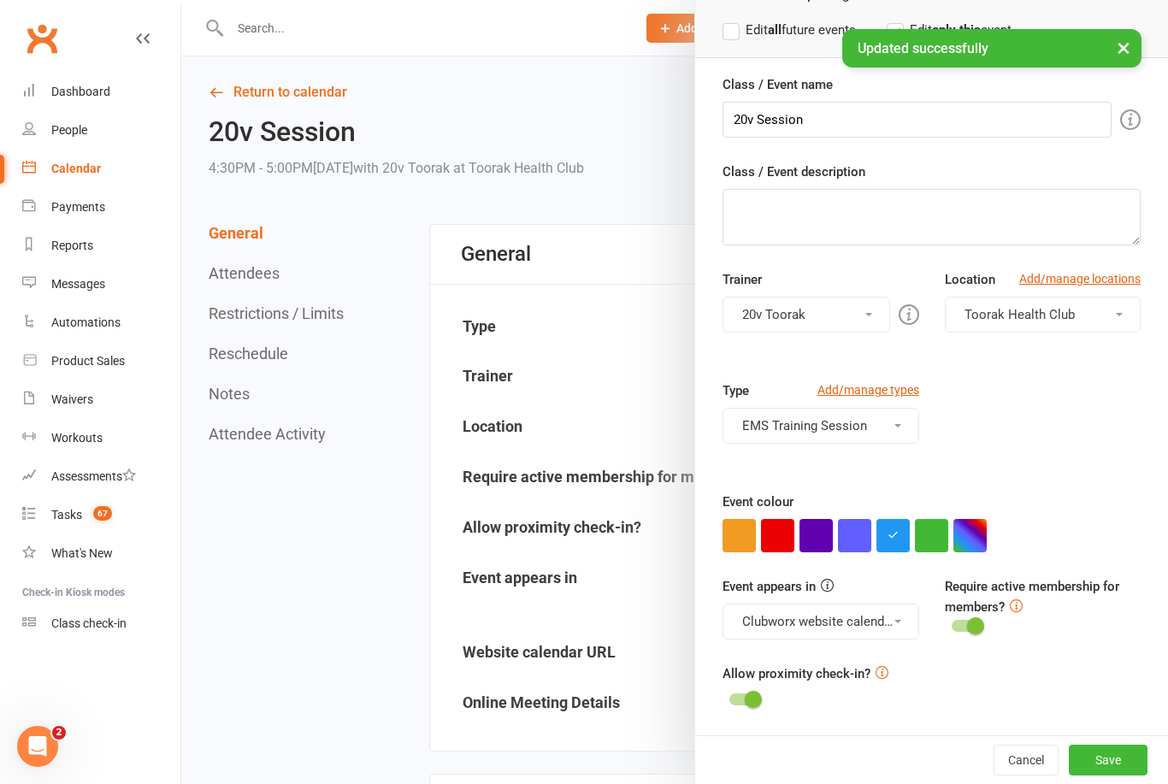
scroll to position [104, 0]
click at [760, 622] on button "Clubworx website calendar and Mobile app" at bounding box center [820, 622] width 196 height 36
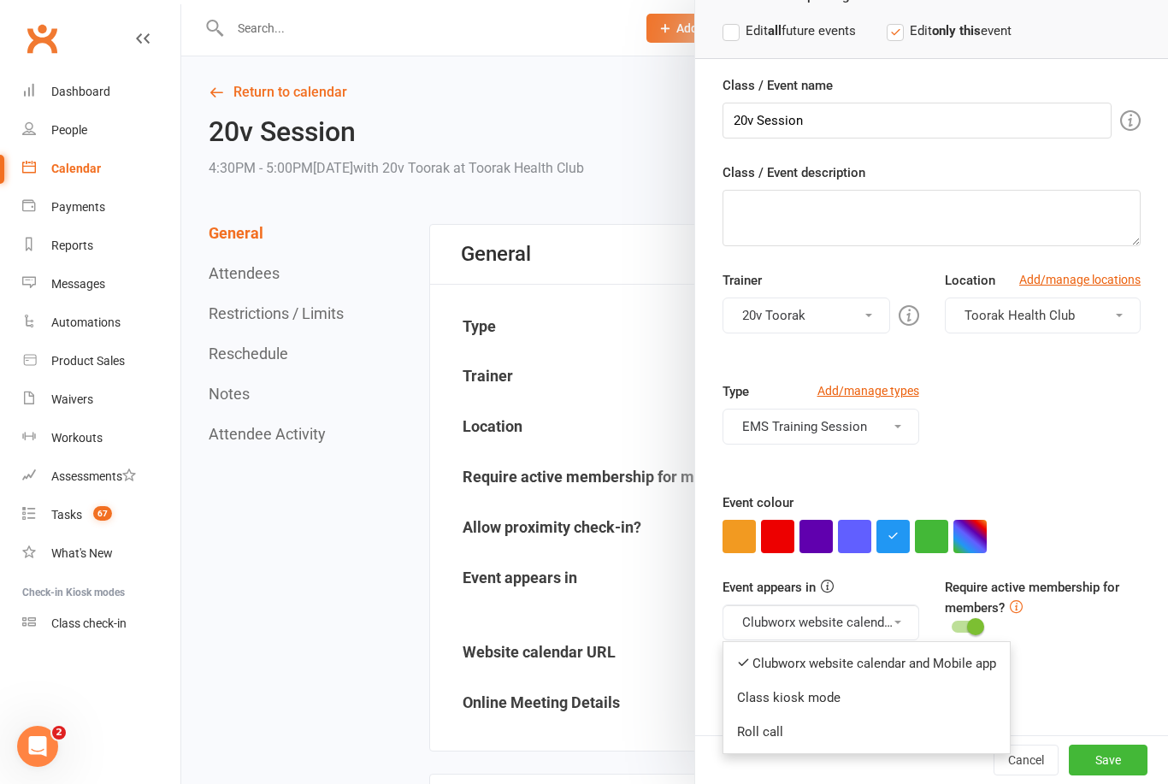
click at [460, 627] on div at bounding box center [674, 392] width 987 height 784
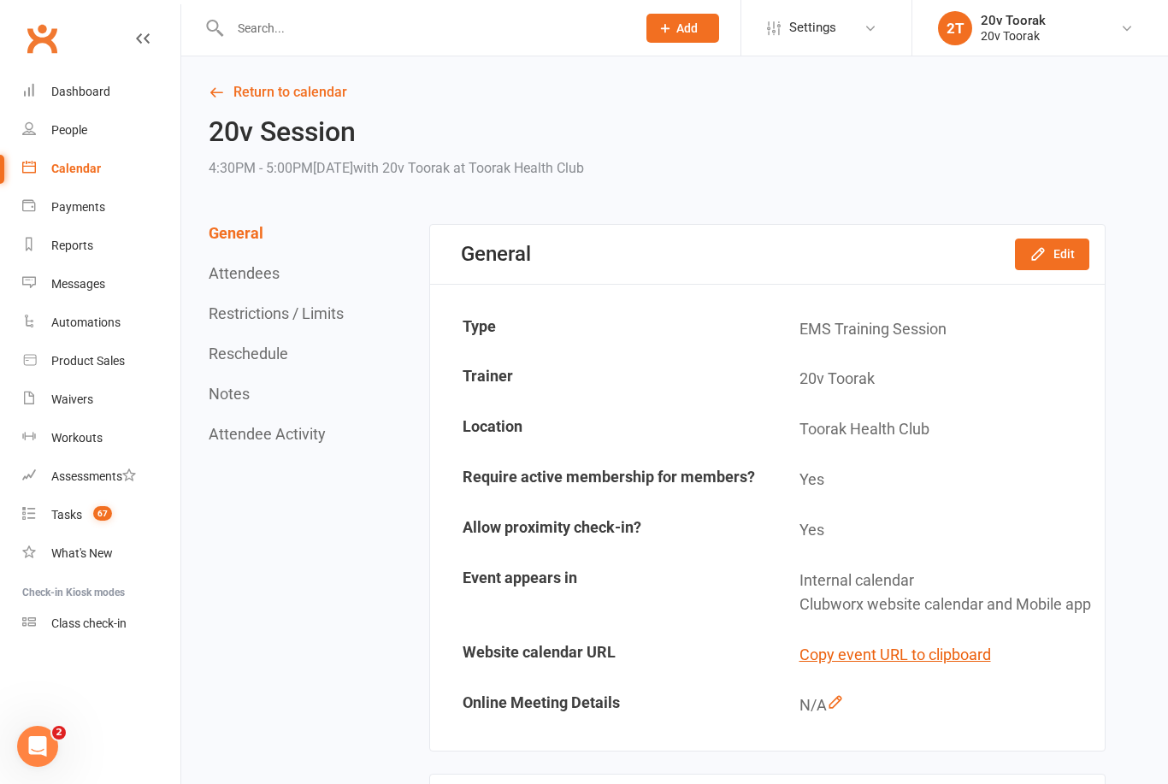
click at [250, 97] on link "Return to calendar" at bounding box center [657, 92] width 897 height 24
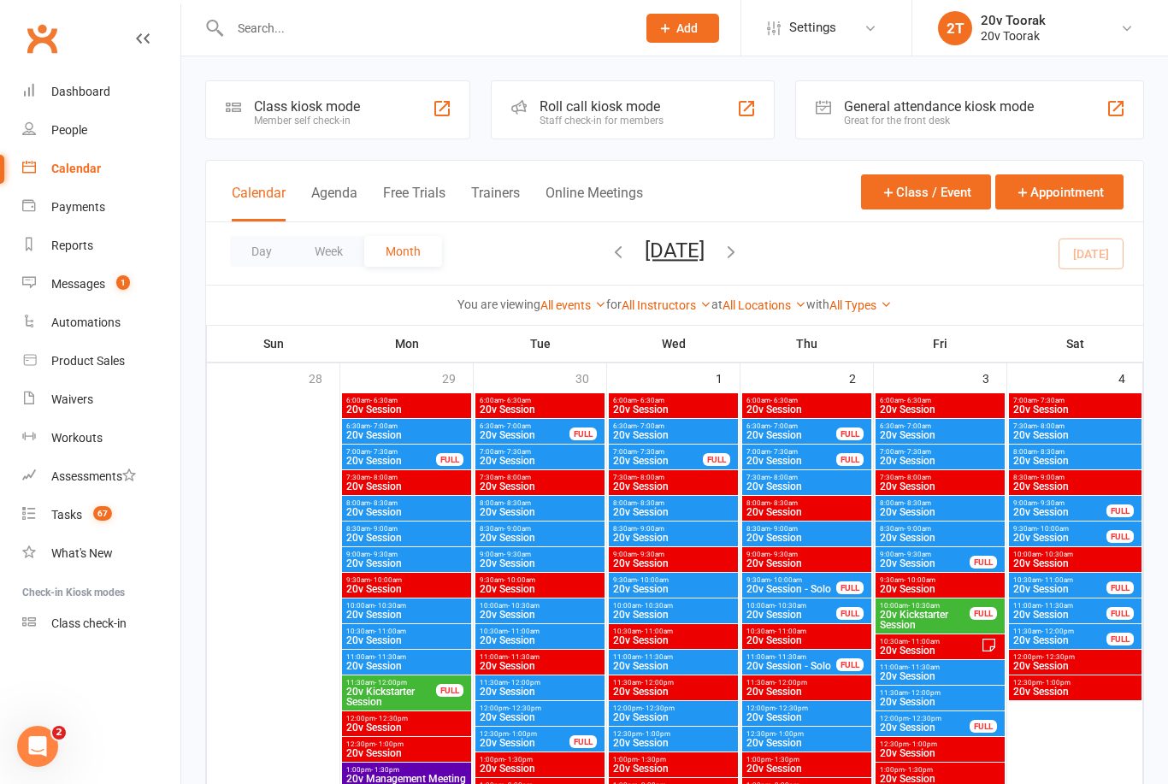
click at [48, 281] on link "Messages 1" at bounding box center [101, 284] width 158 height 38
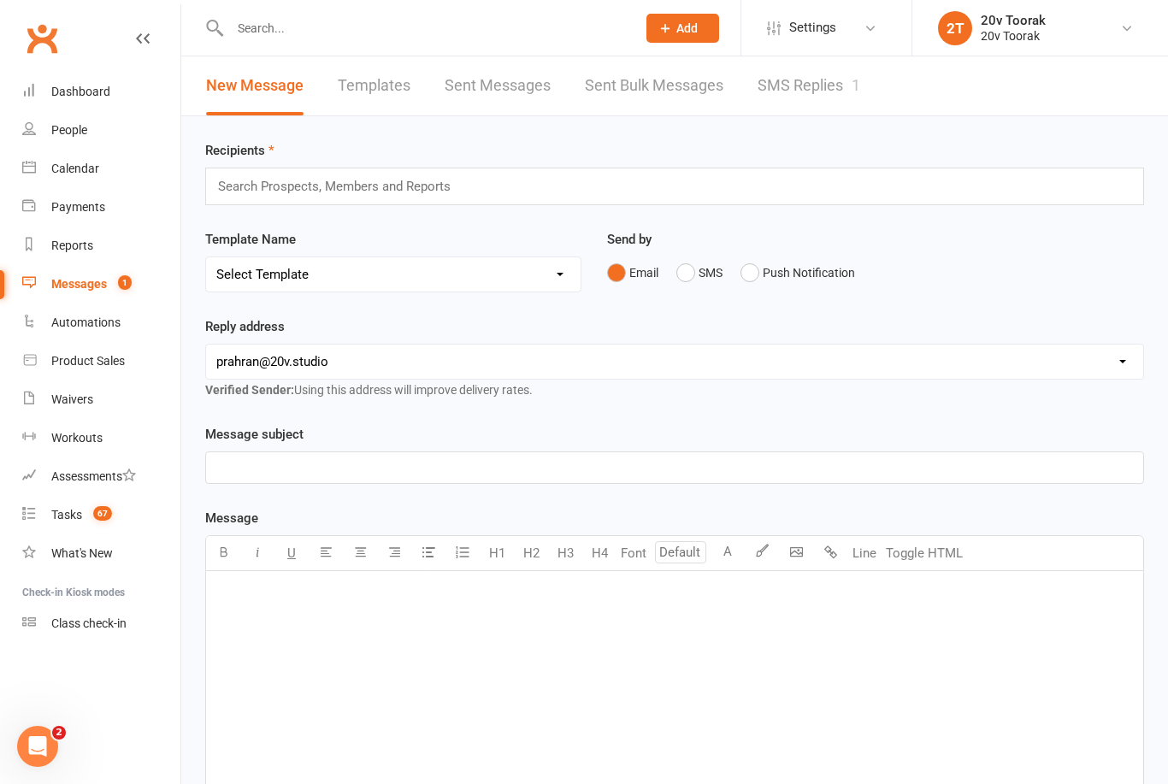
click at [831, 98] on link "SMS Replies 1" at bounding box center [809, 85] width 103 height 59
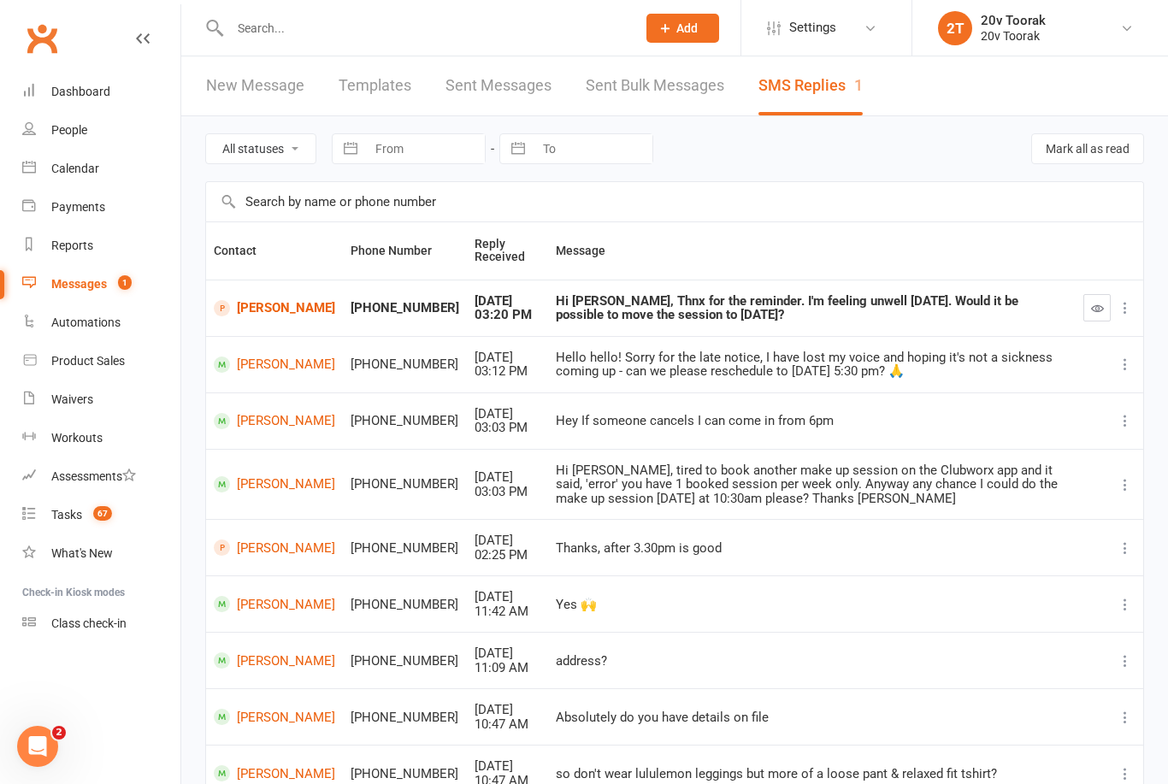
click at [1091, 315] on button "button" at bounding box center [1096, 307] width 27 height 27
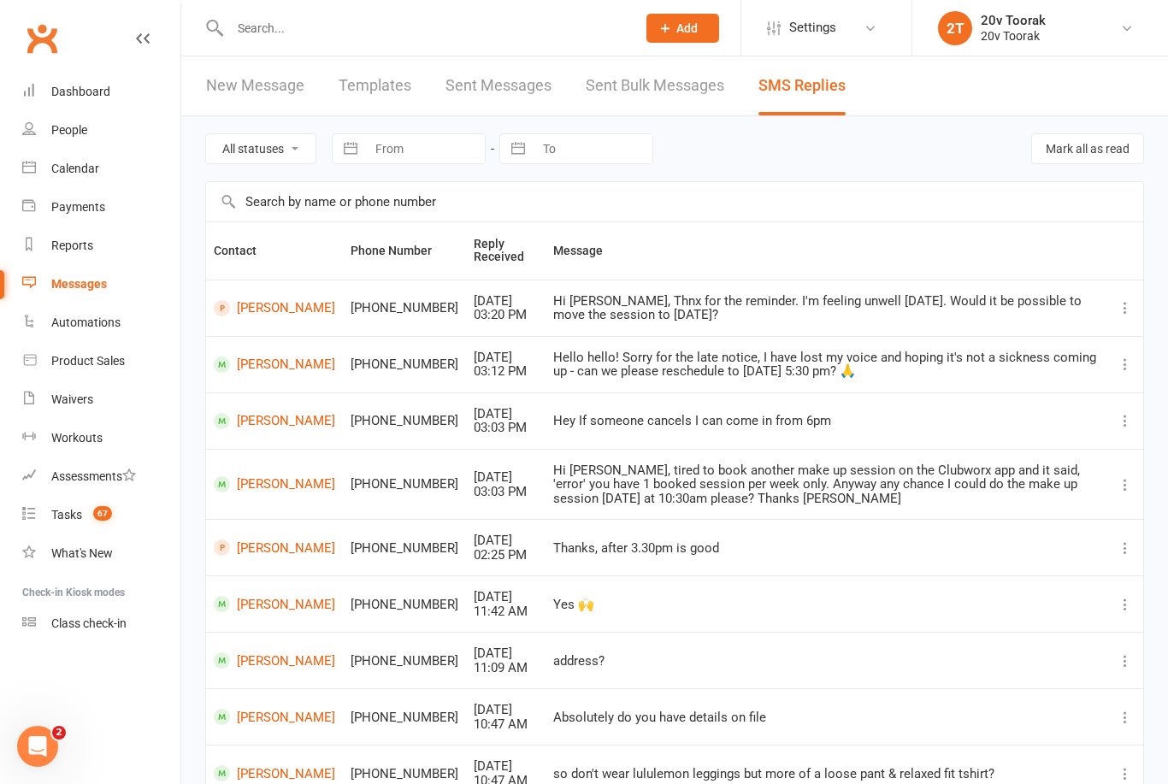
click at [38, 171] on link "Calendar" at bounding box center [101, 169] width 158 height 38
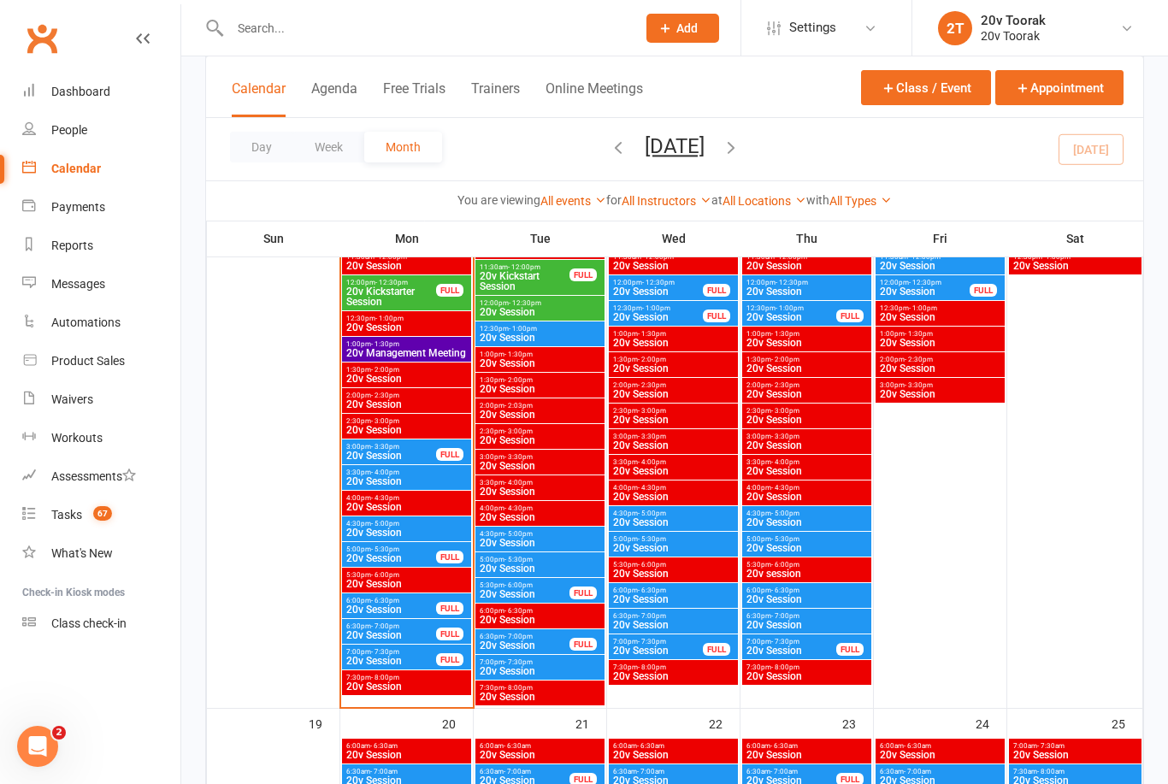
scroll to position [1895, 0]
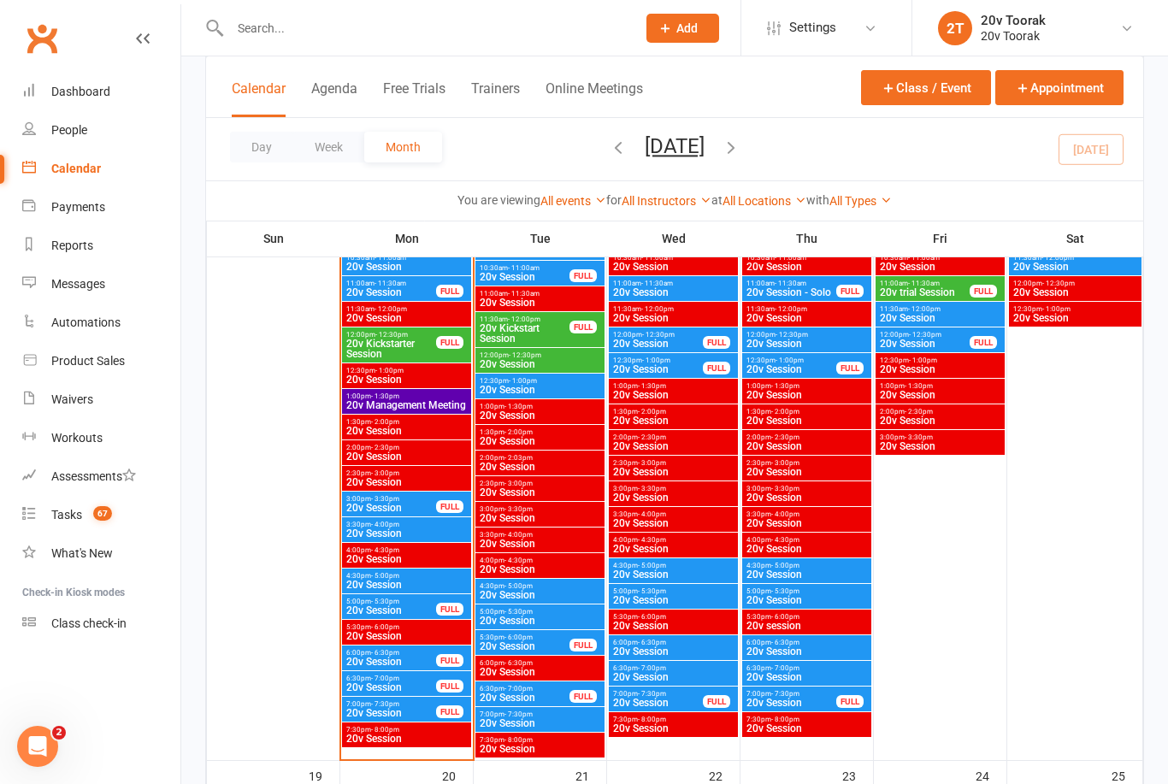
click at [410, 522] on span "3:30pm - 4:00pm" at bounding box center [406, 525] width 122 height 8
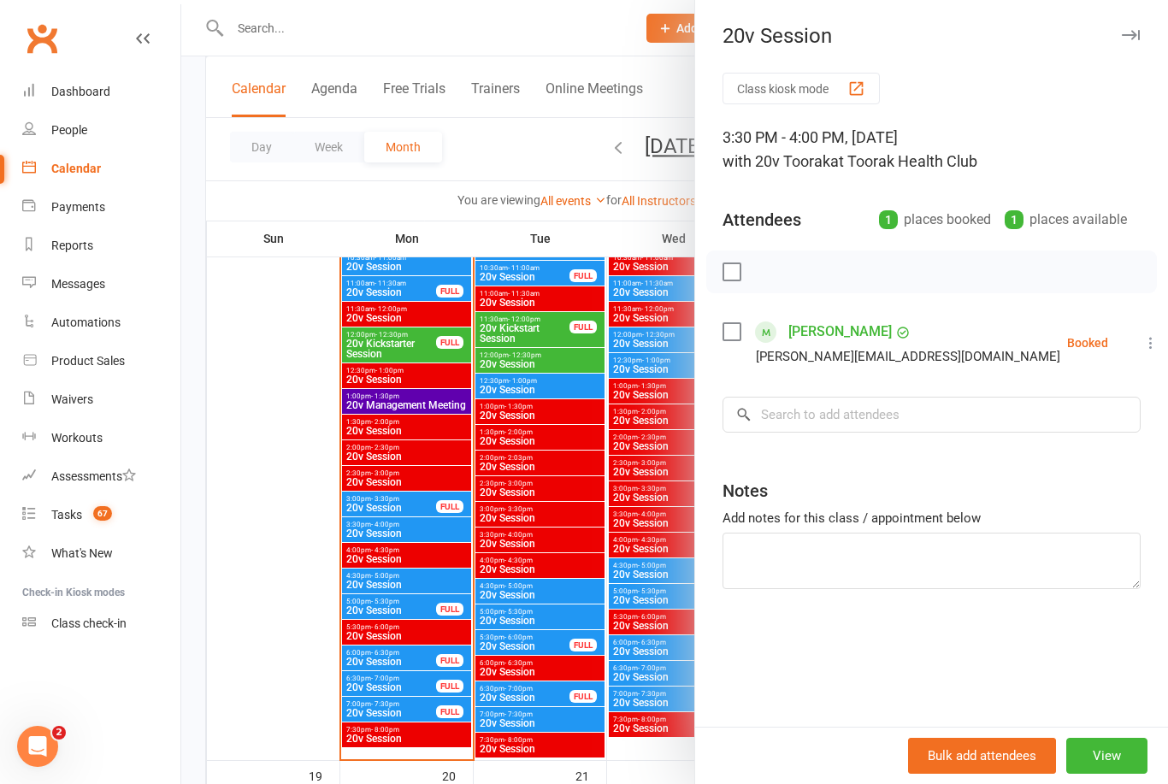
click at [1142, 345] on icon at bounding box center [1150, 342] width 17 height 17
click at [1034, 453] on link "Check in" at bounding box center [1068, 444] width 184 height 34
click at [838, 326] on link "[PERSON_NAME]" at bounding box center [839, 331] width 103 height 27
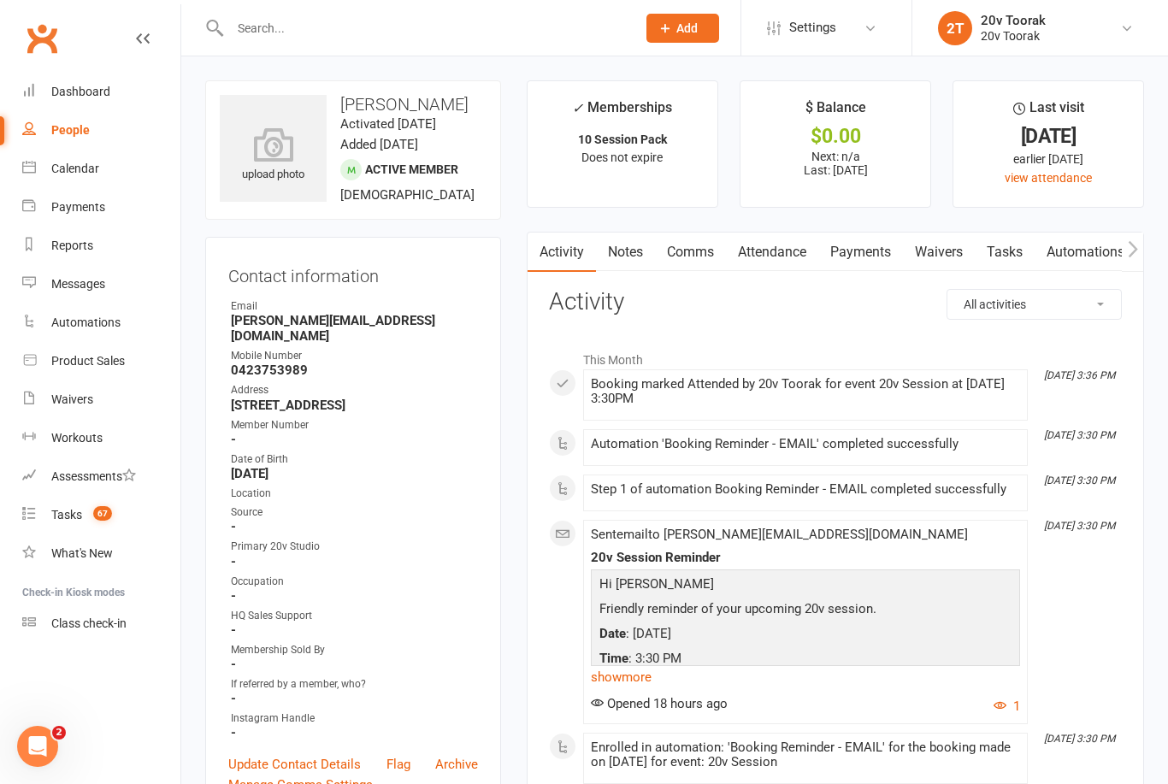
click at [635, 256] on link "Notes" at bounding box center [625, 252] width 59 height 39
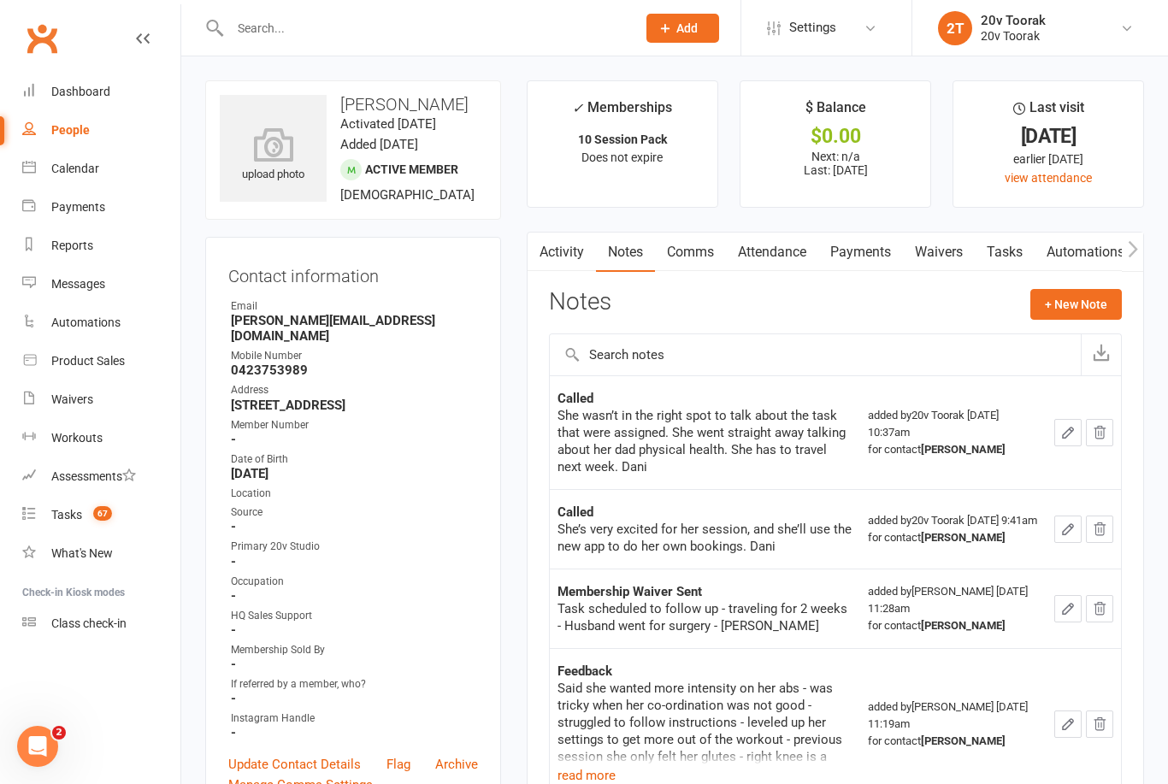
click at [569, 251] on link "Activity" at bounding box center [562, 252] width 68 height 39
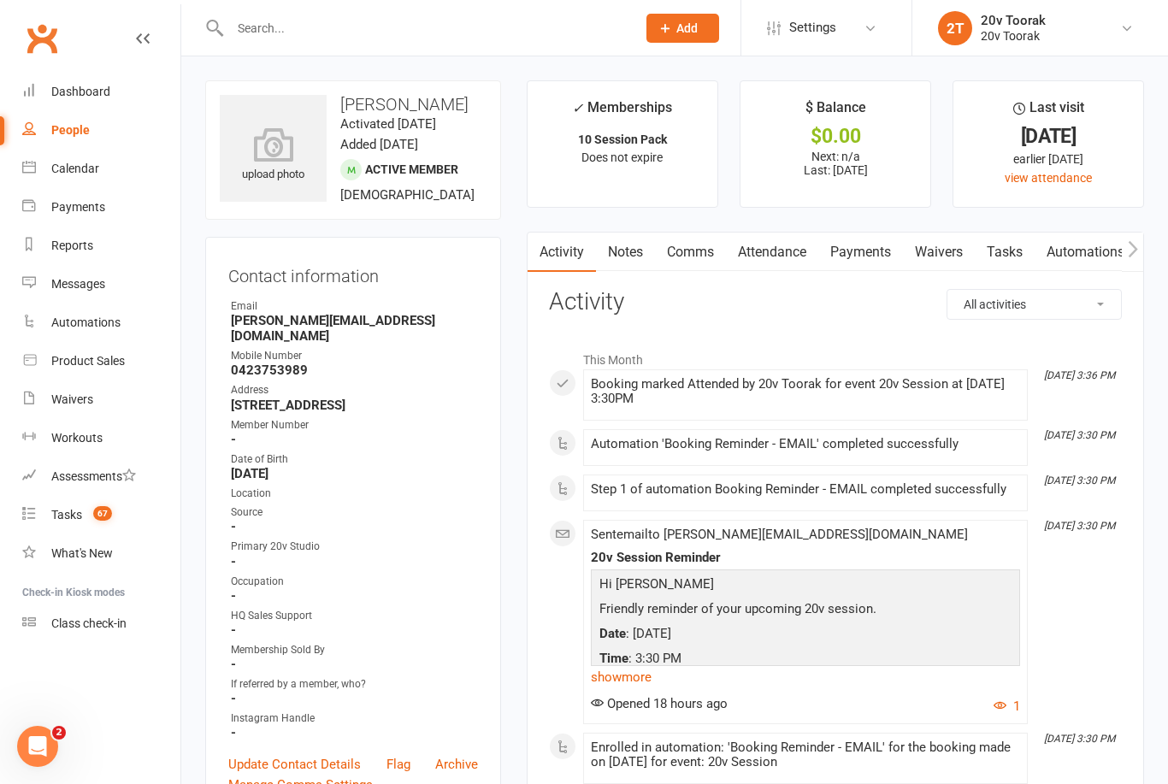
click at [622, 263] on link "Notes" at bounding box center [625, 252] width 59 height 39
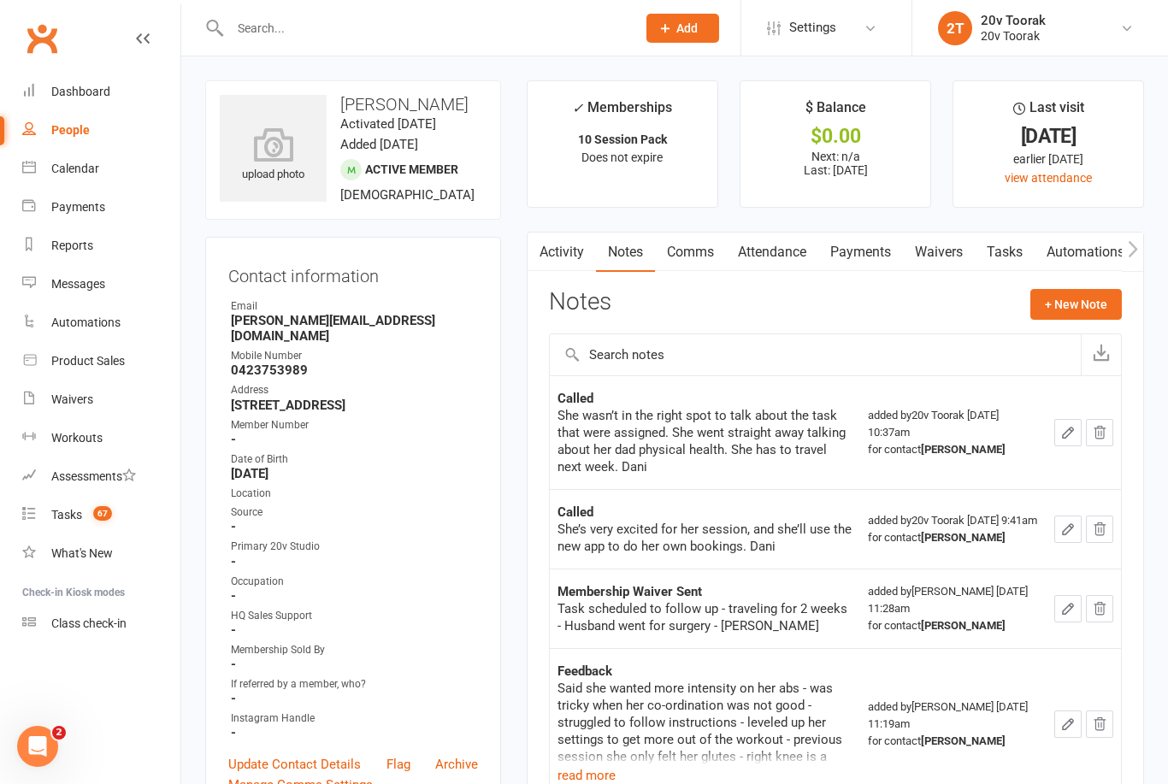
click at [1097, 302] on button "+ New Note" at bounding box center [1075, 304] width 91 height 31
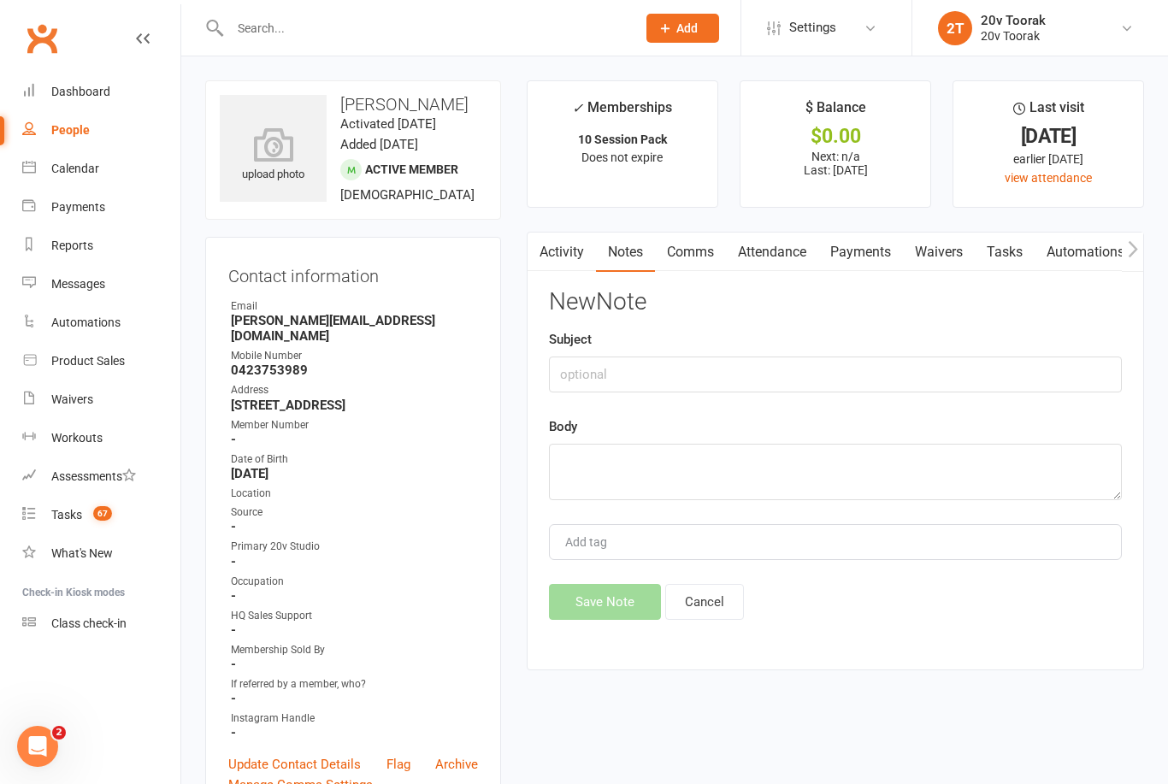
click at [701, 258] on link "Comms" at bounding box center [690, 252] width 71 height 39
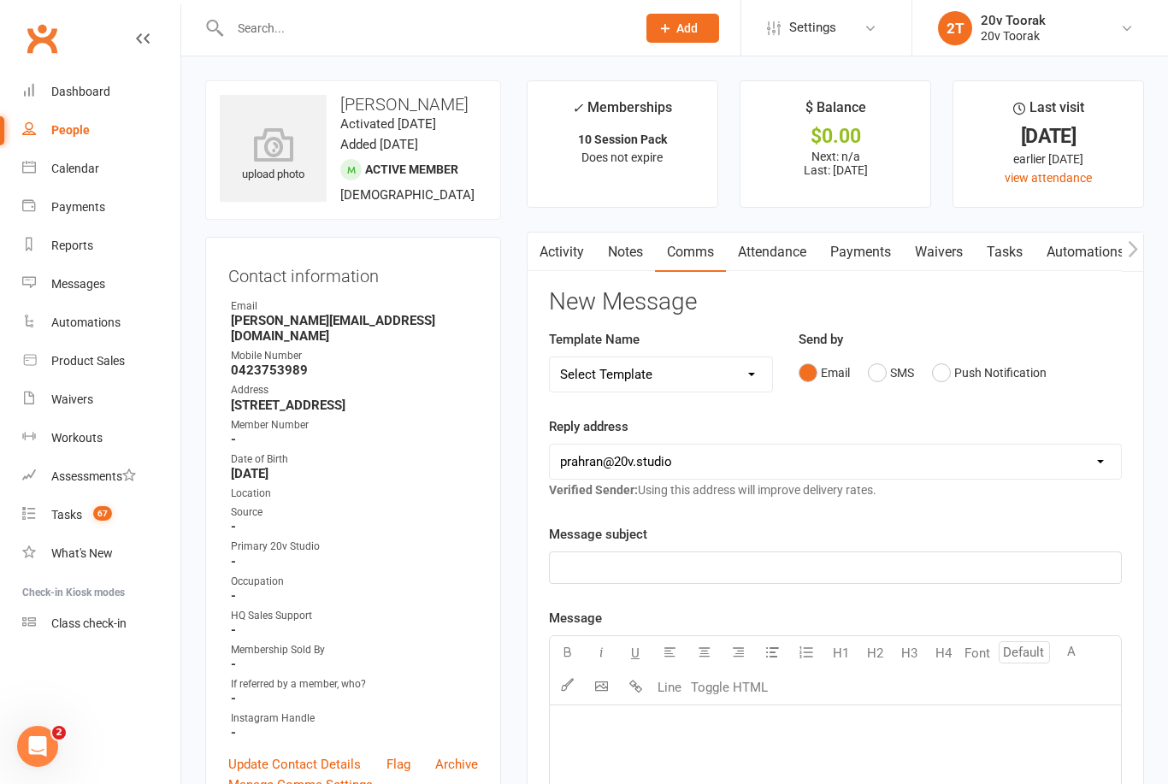
click at [880, 368] on button "SMS" at bounding box center [891, 373] width 46 height 32
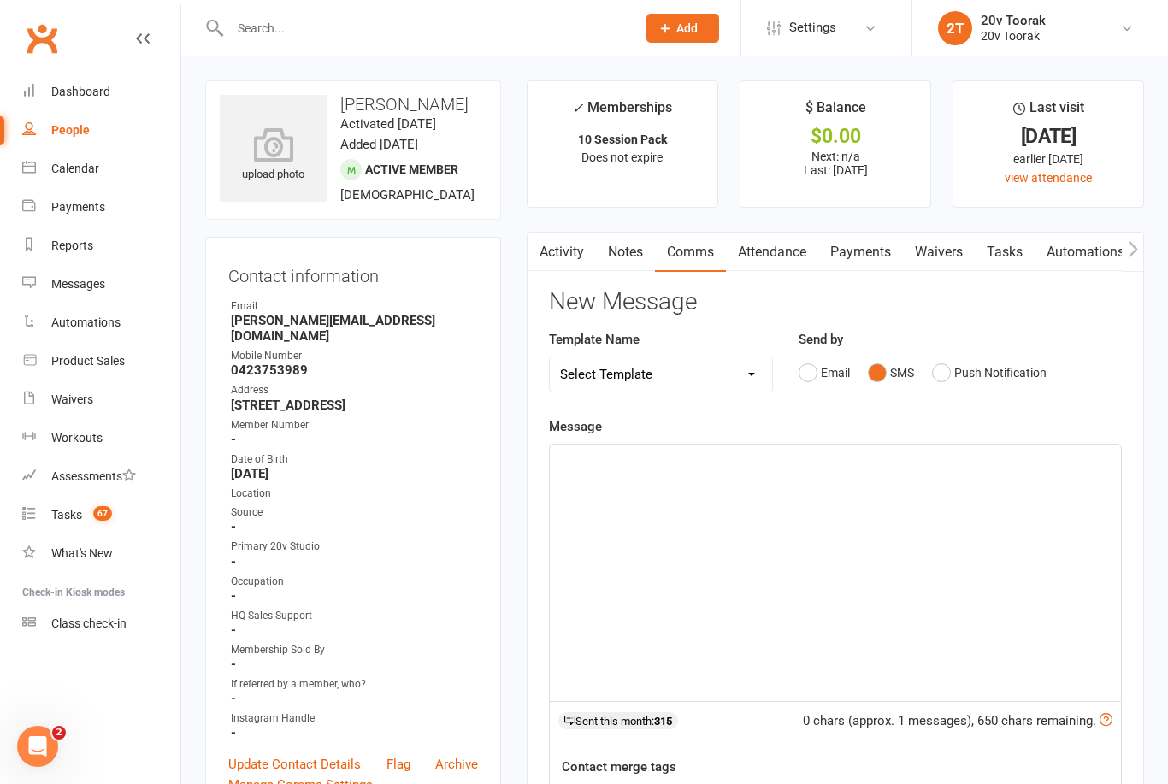
click at [849, 473] on div "﻿" at bounding box center [835, 573] width 571 height 256
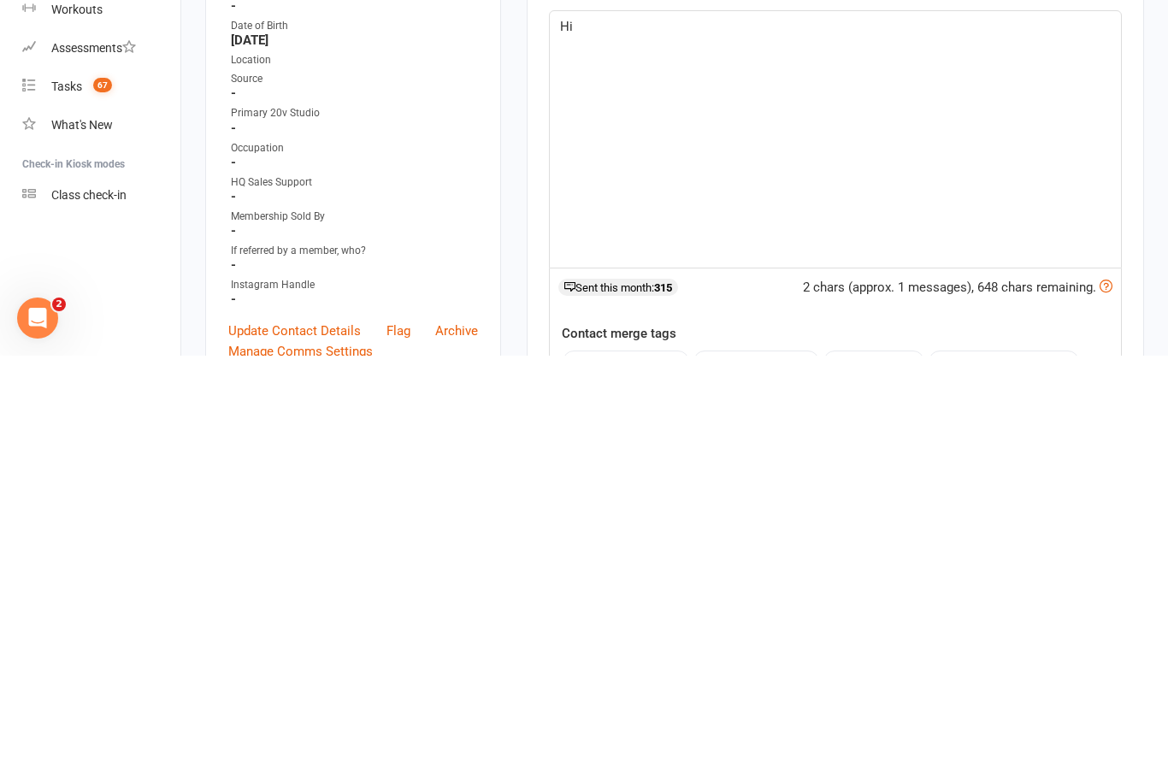
scroll to position [8, 0]
click at [654, 776] on button "contact-first-name" at bounding box center [626, 787] width 127 height 22
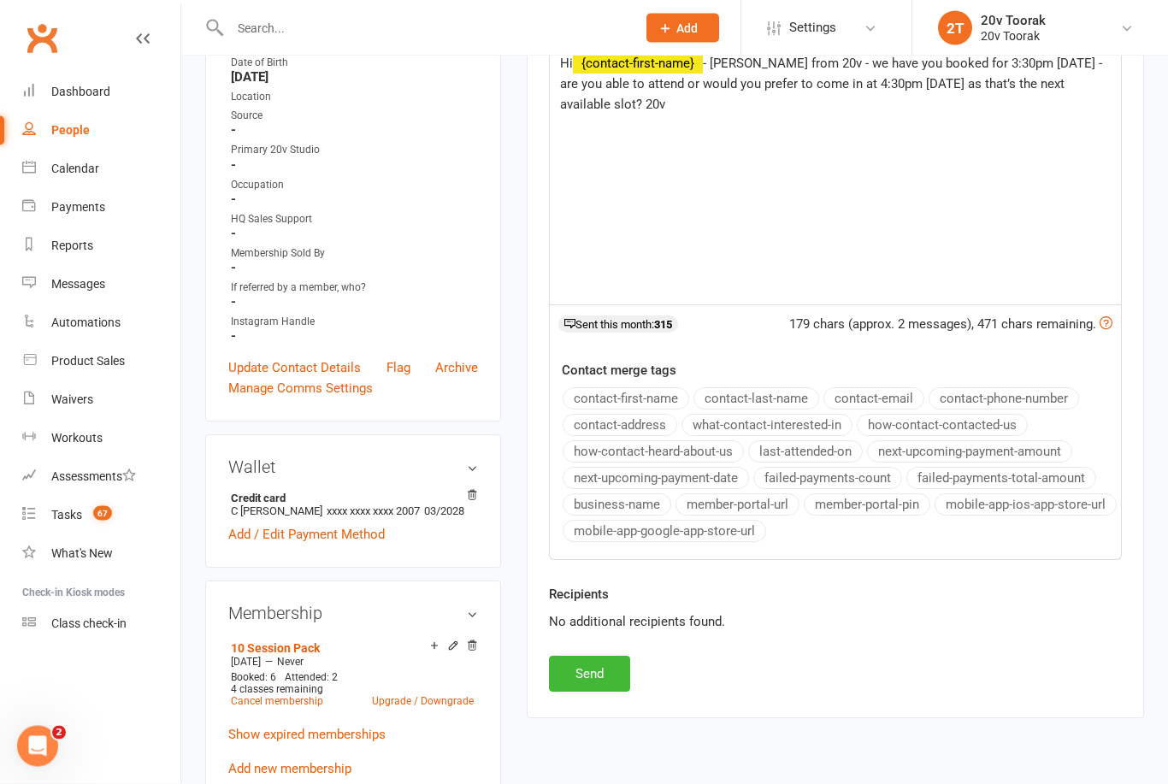
scroll to position [397, 0]
click at [592, 661] on button "Send" at bounding box center [589, 674] width 81 height 36
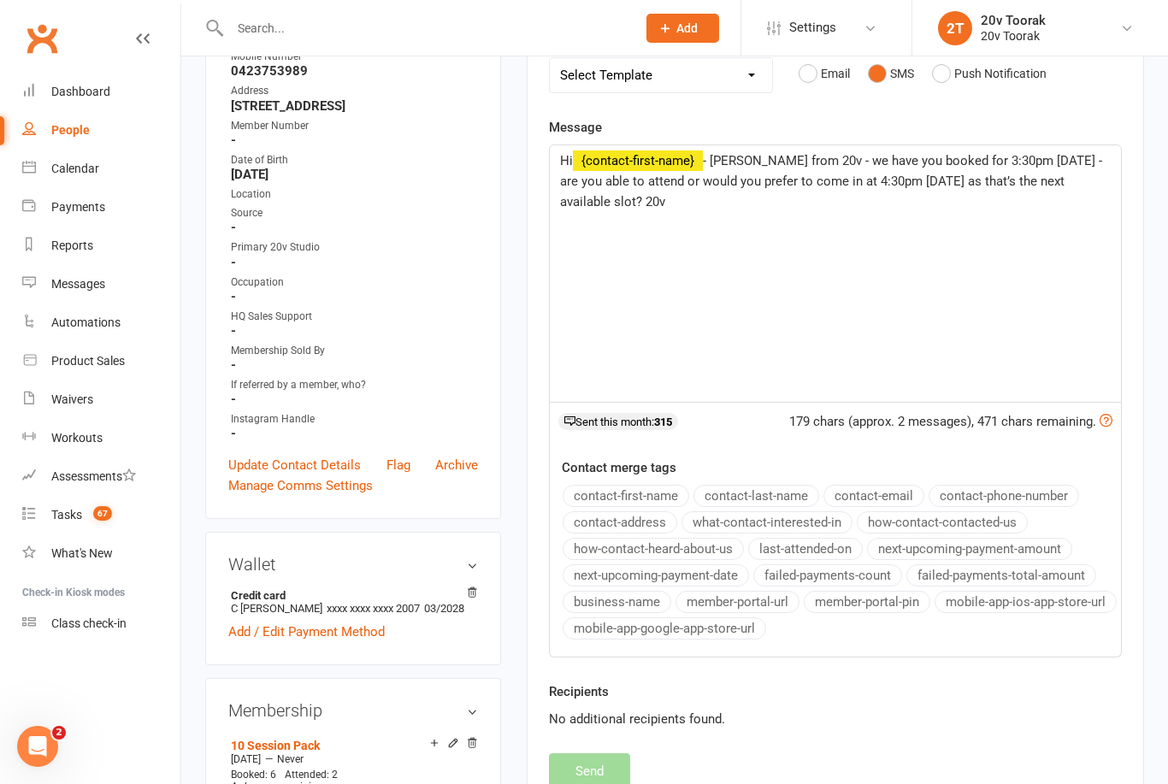
scroll to position [0, 0]
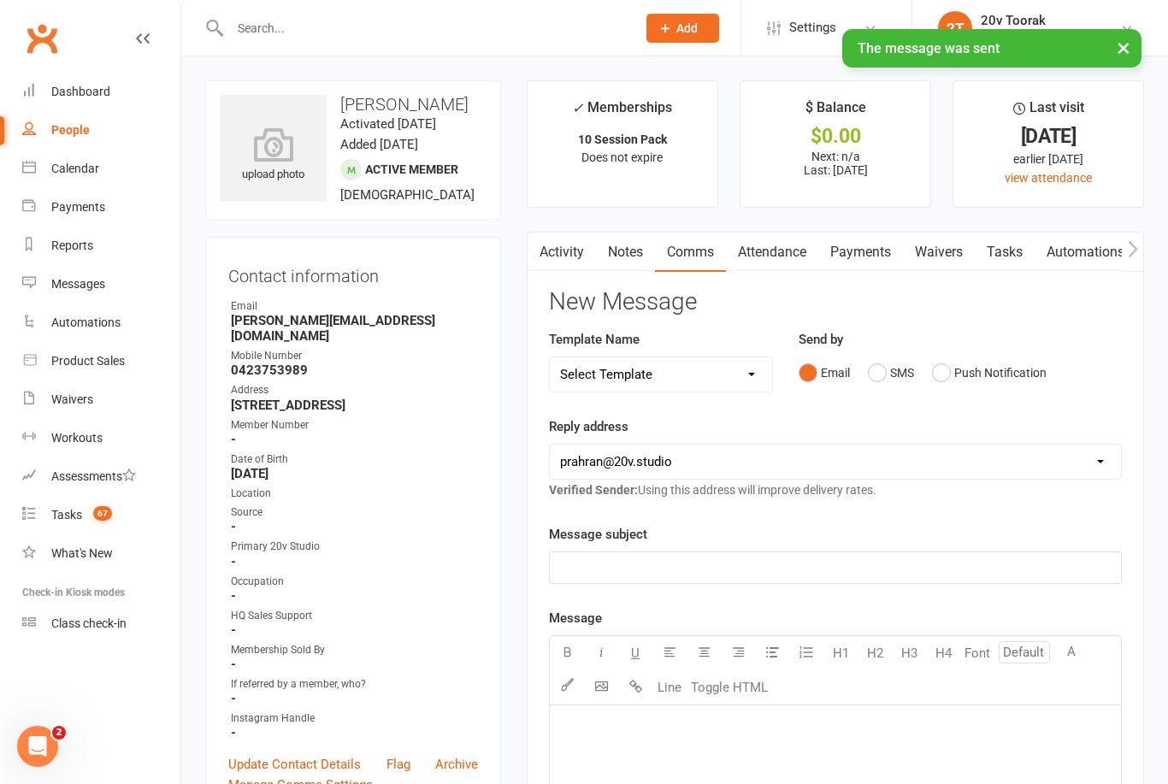
click at [849, 246] on link "Payments" at bounding box center [860, 252] width 85 height 39
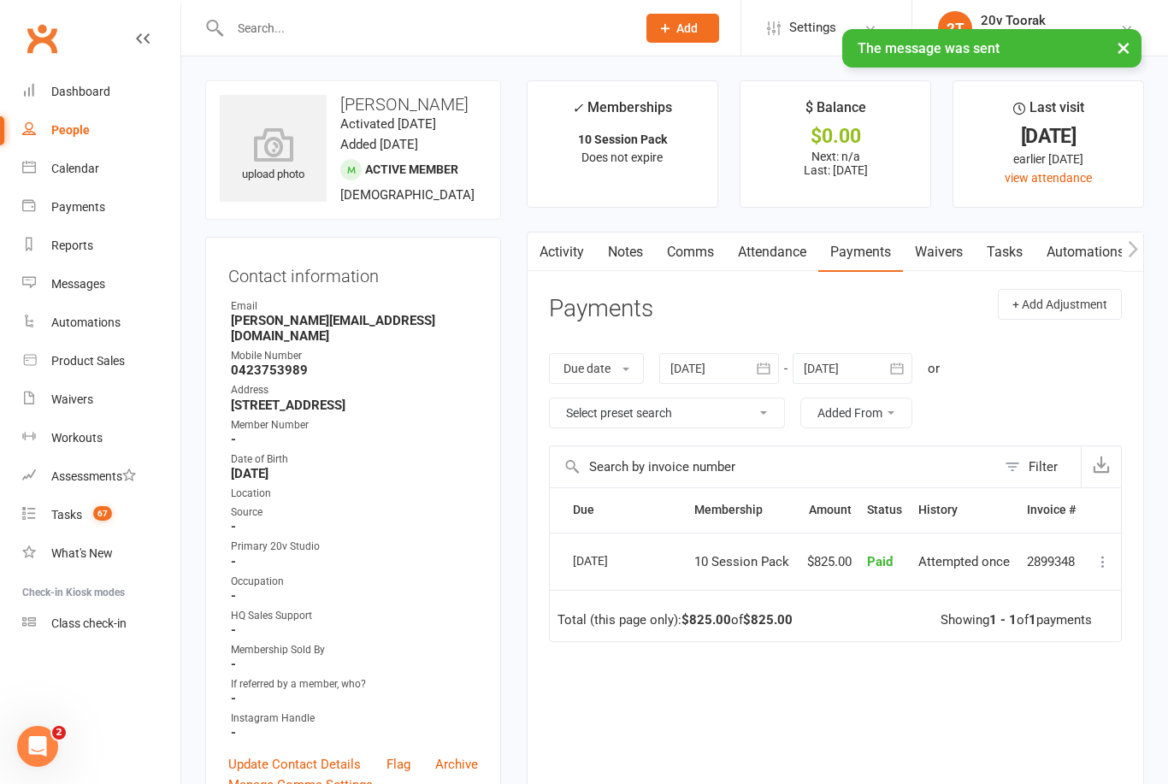
click at [800, 262] on link "Attendance" at bounding box center [772, 252] width 92 height 39
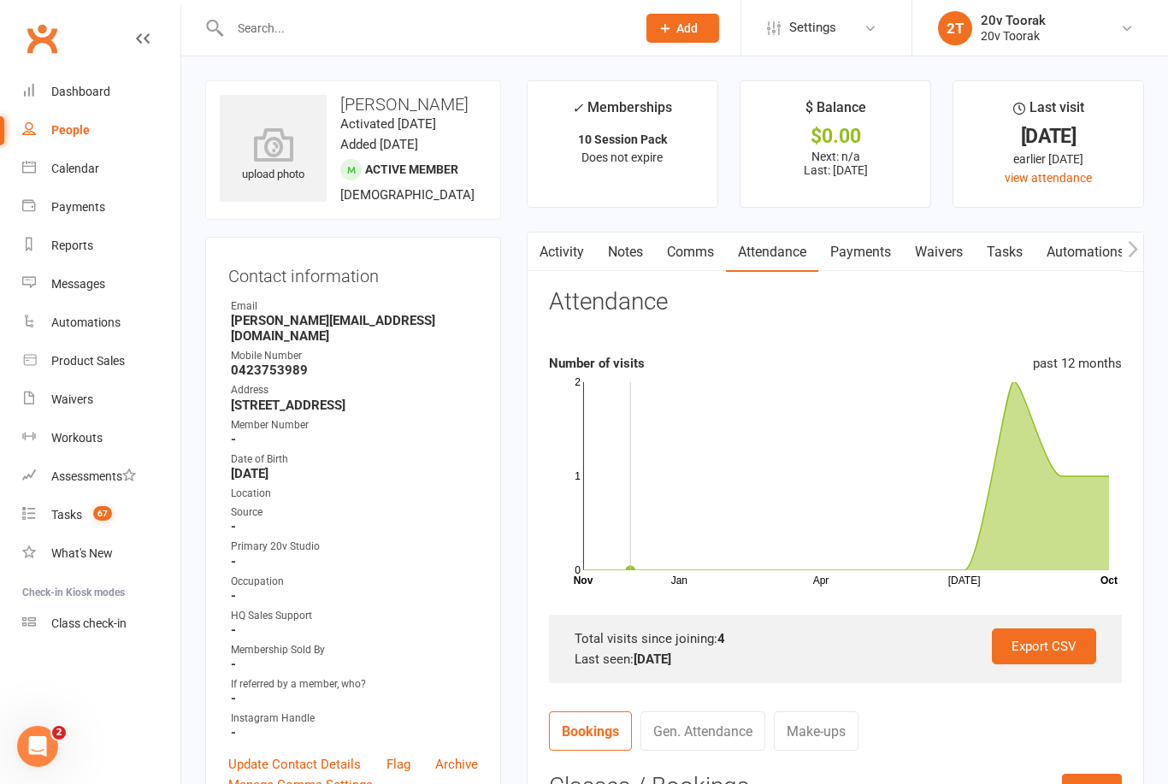
click at [57, 168] on div "Calendar" at bounding box center [75, 169] width 48 height 14
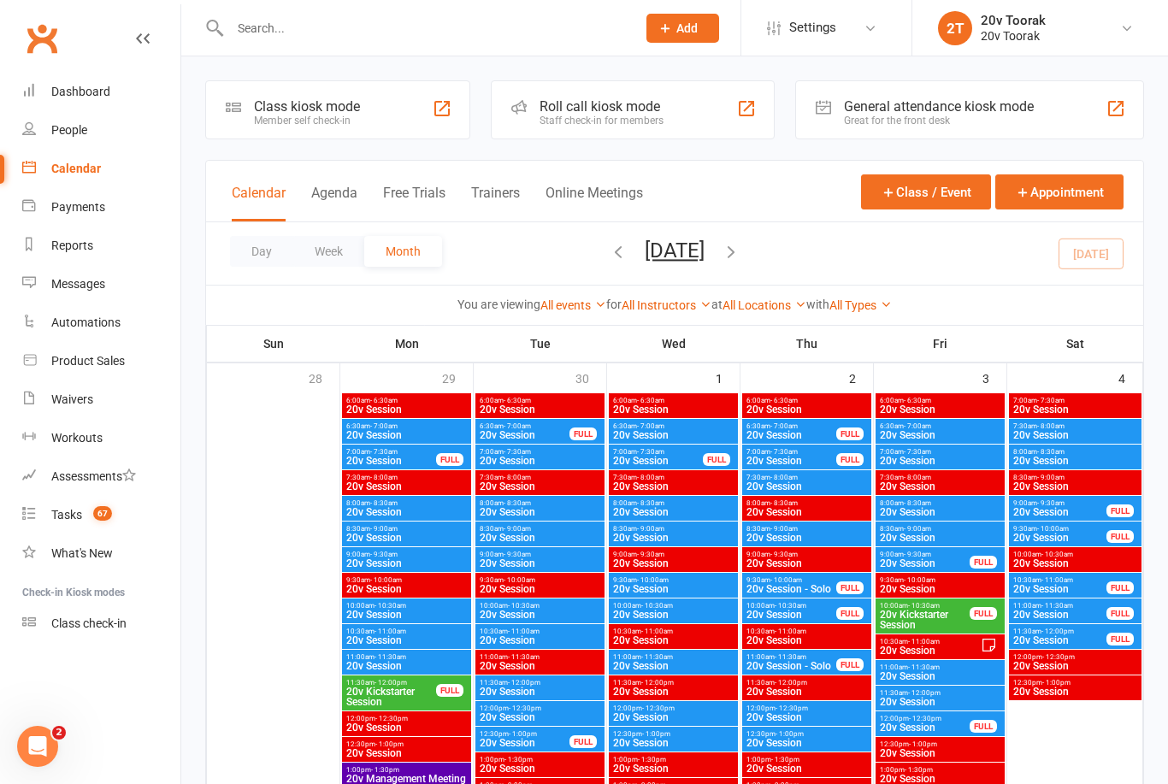
click at [64, 141] on link "People" at bounding box center [101, 130] width 158 height 38
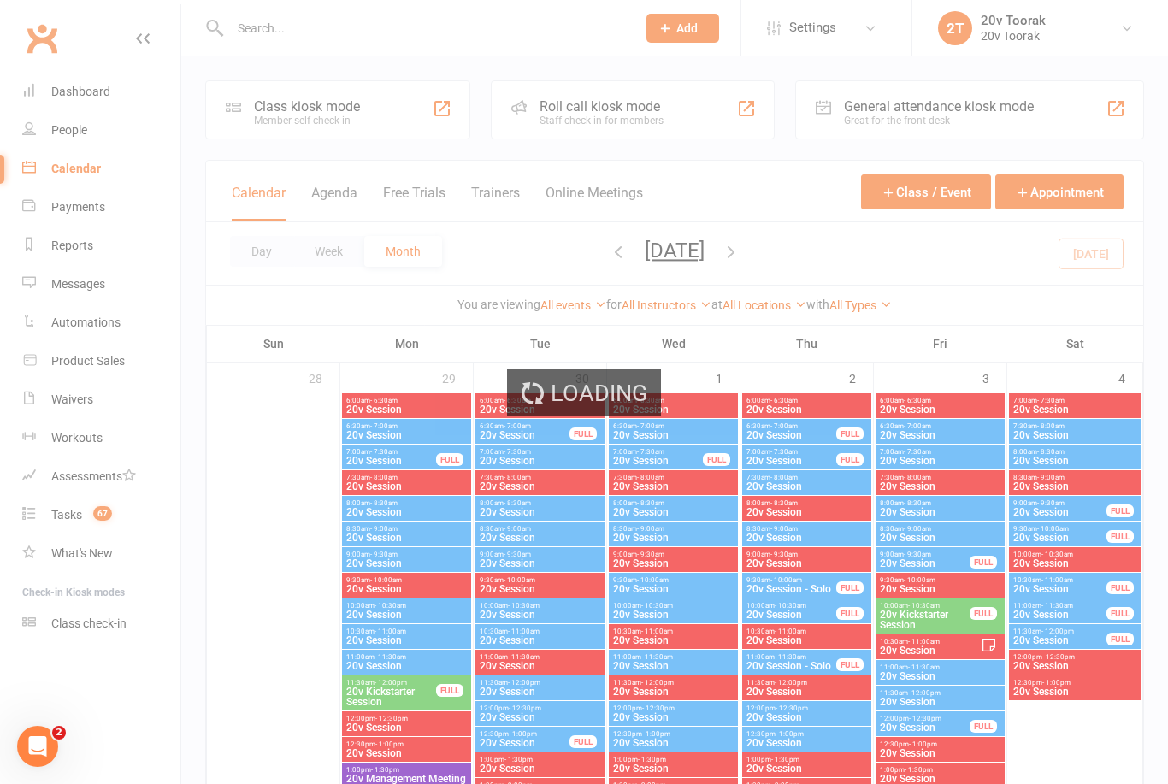
select select "100"
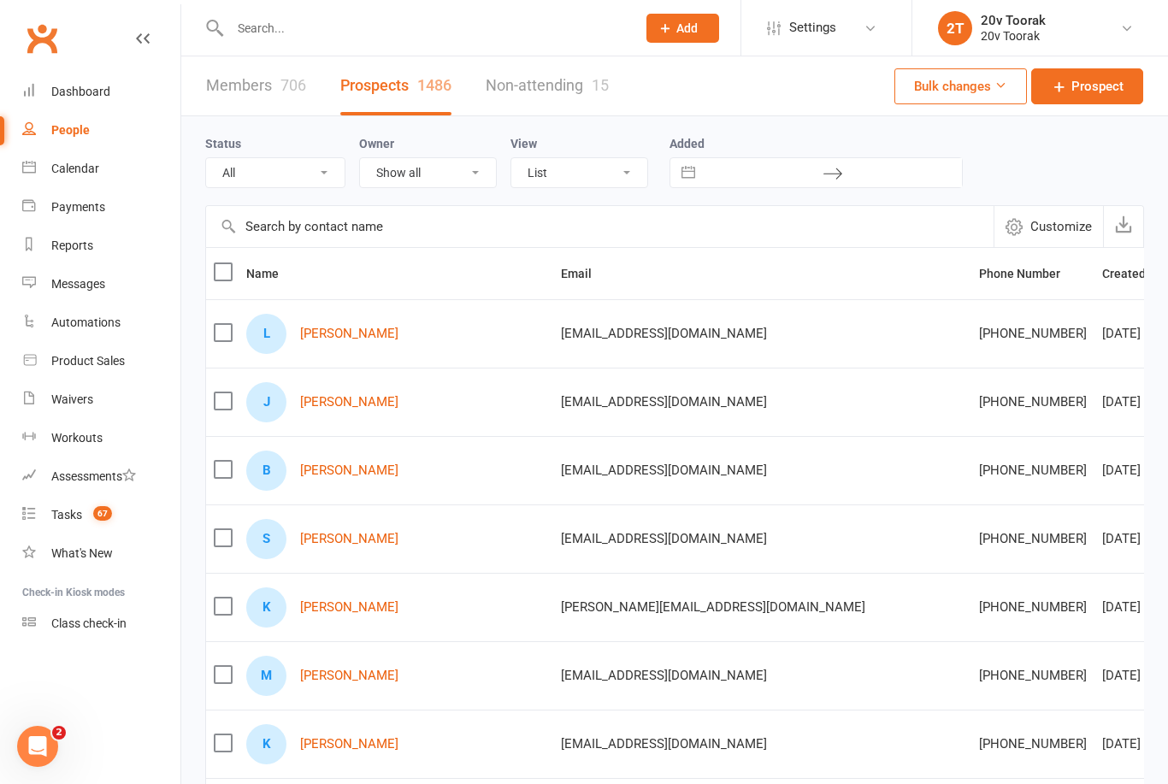
click at [335, 339] on link "[PERSON_NAME]" at bounding box center [349, 334] width 98 height 15
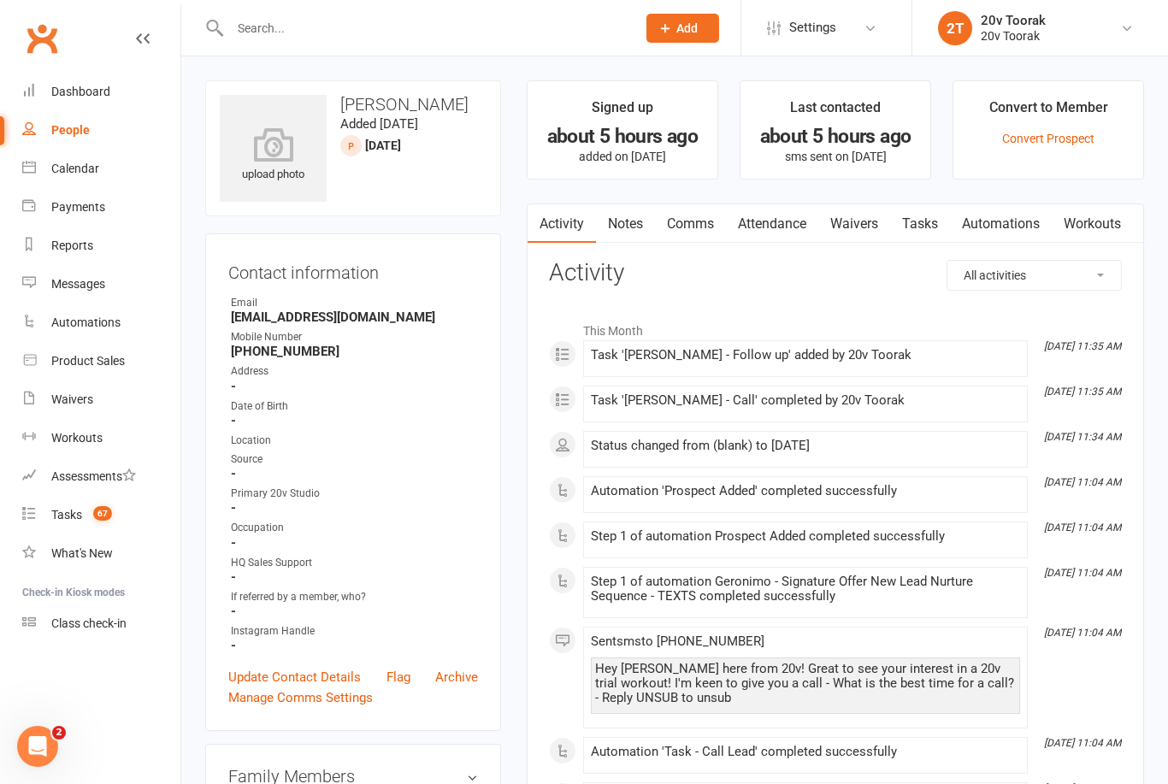
click at [929, 219] on link "Tasks" at bounding box center [920, 223] width 60 height 39
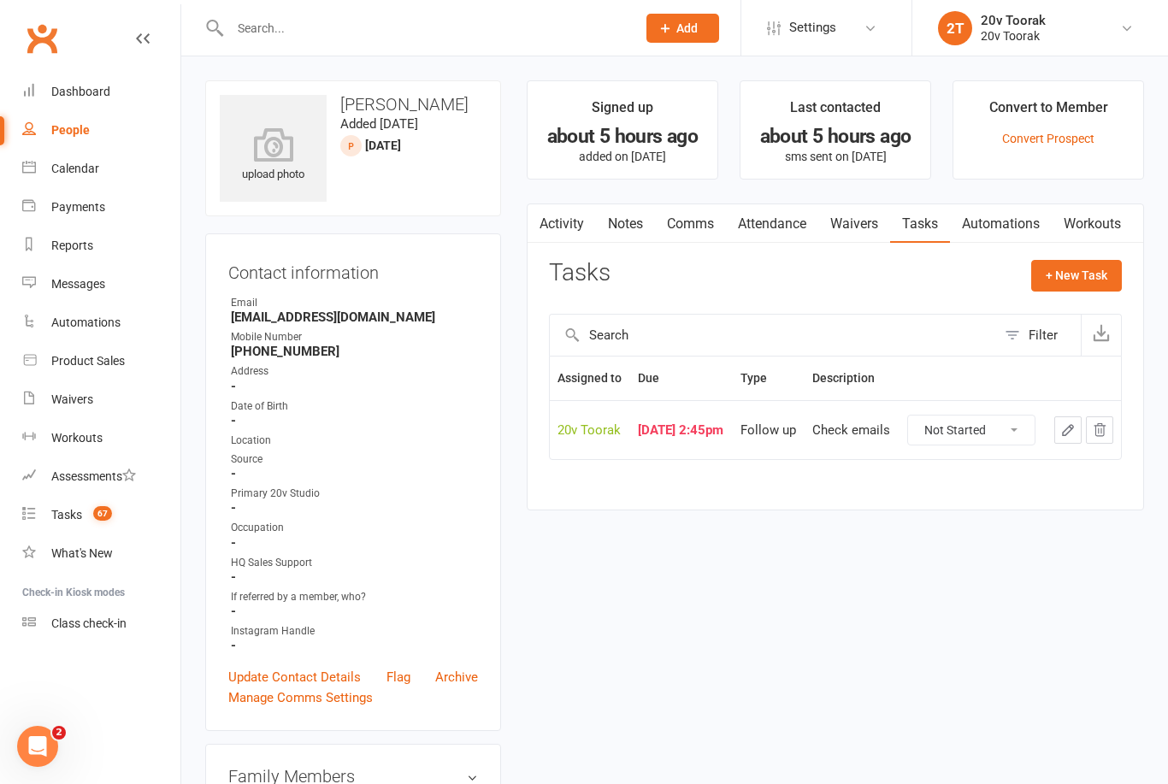
click at [616, 231] on link "Notes" at bounding box center [625, 223] width 59 height 39
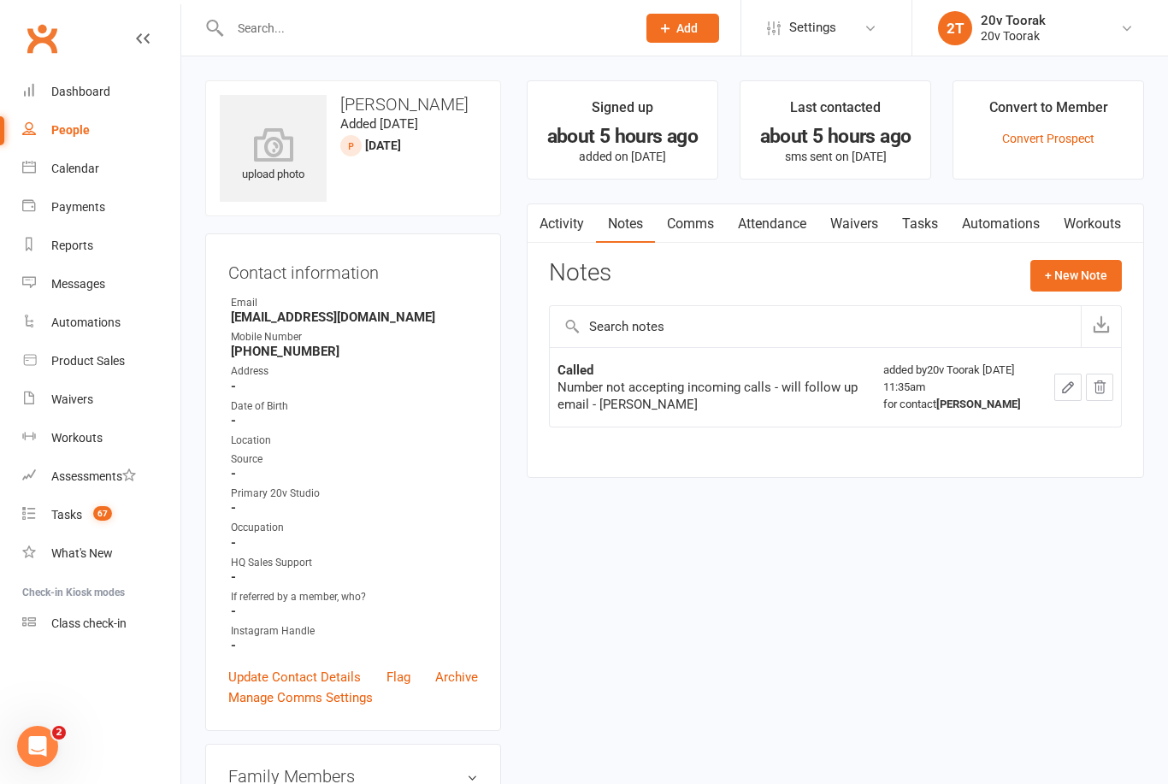
click at [1083, 268] on button "+ New Note" at bounding box center [1075, 275] width 91 height 31
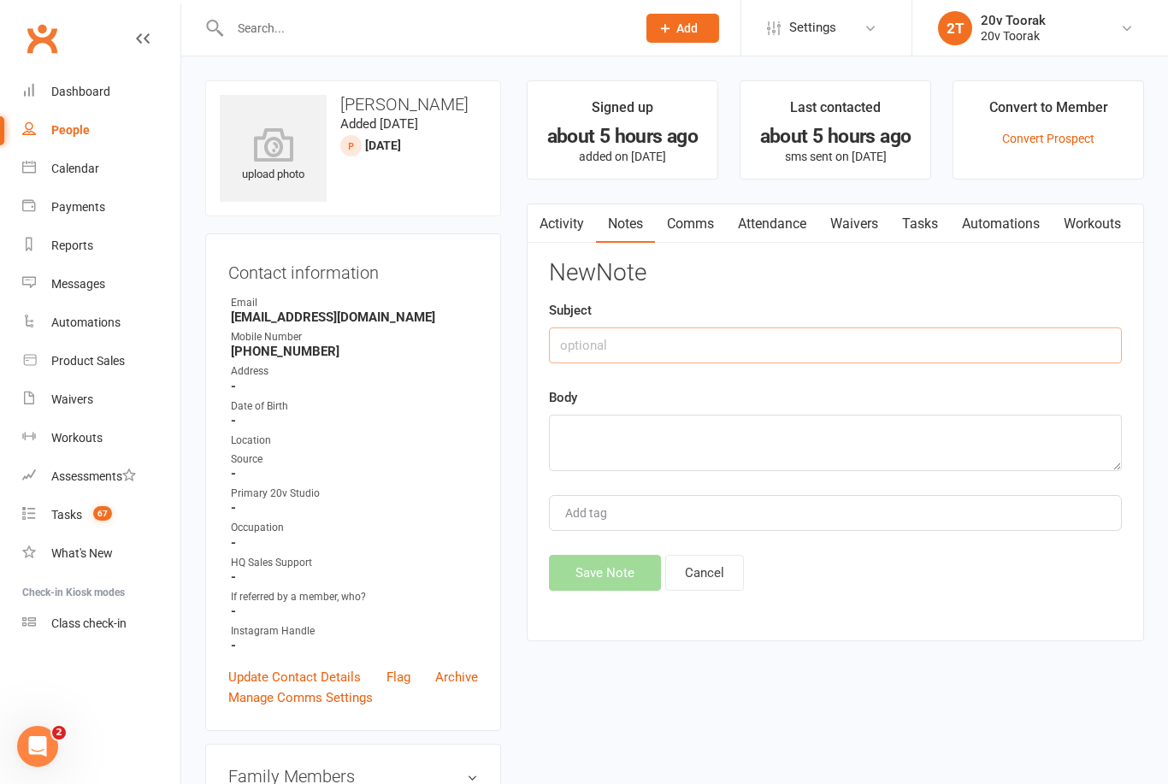
click at [888, 333] on input "text" at bounding box center [835, 345] width 573 height 36
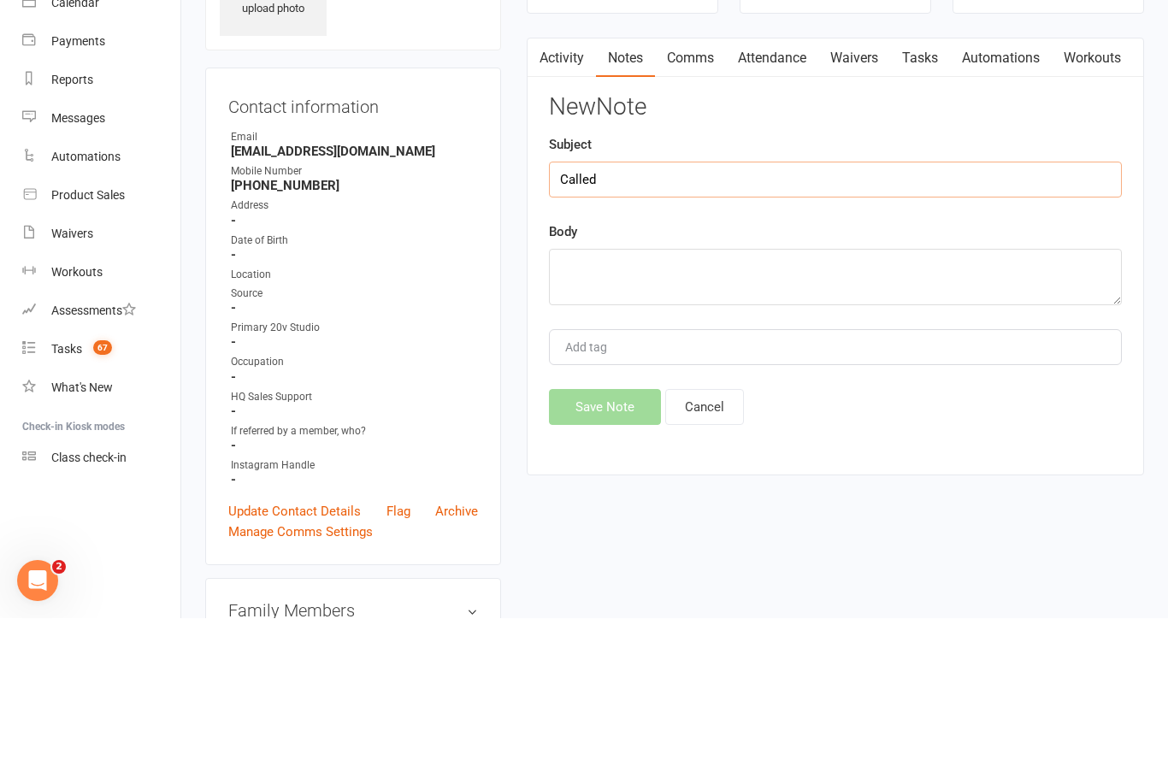
type input "Called"
click at [780, 415] on textarea at bounding box center [835, 443] width 573 height 56
click at [680, 415] on textarea "Number unavailable [PERSON_NAME] -" at bounding box center [835, 443] width 573 height 56
click at [856, 415] on textarea "Number unavailabl -" at bounding box center [835, 443] width 573 height 56
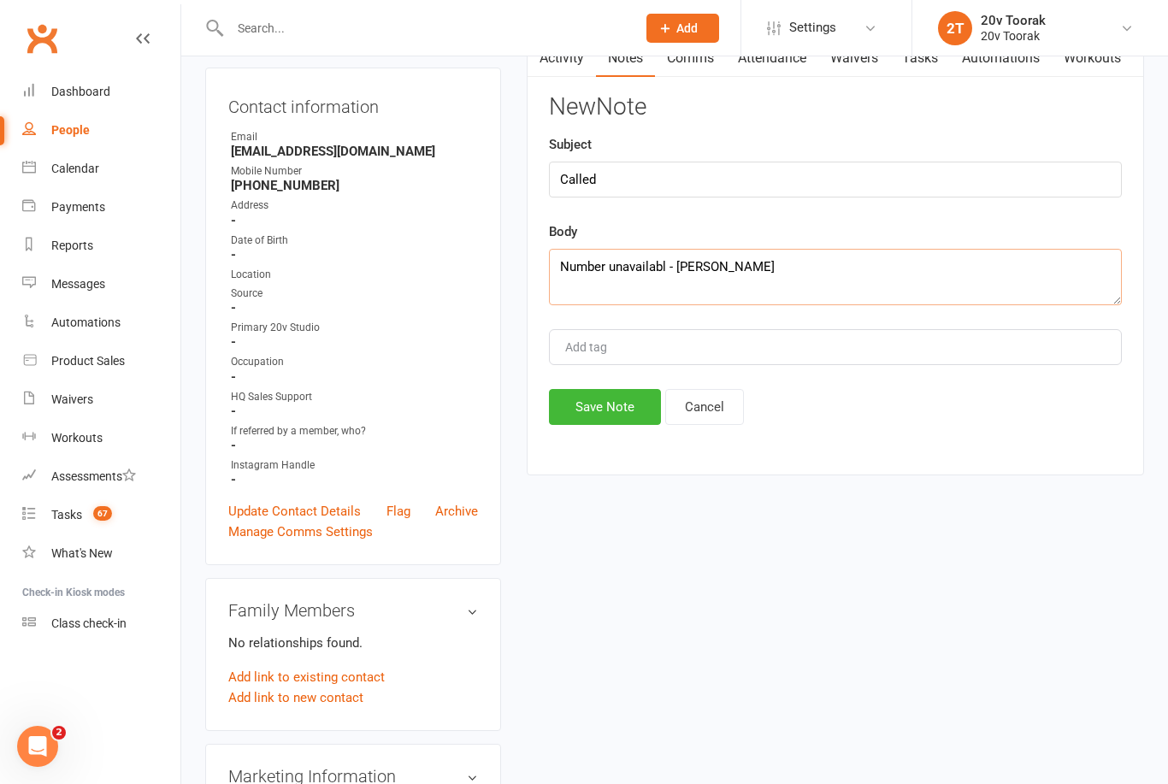
click at [633, 262] on textarea "Number unavailabl - Byron" at bounding box center [835, 277] width 573 height 56
click at [737, 302] on textarea "Number unavailable - Byron" at bounding box center [835, 277] width 573 height 56
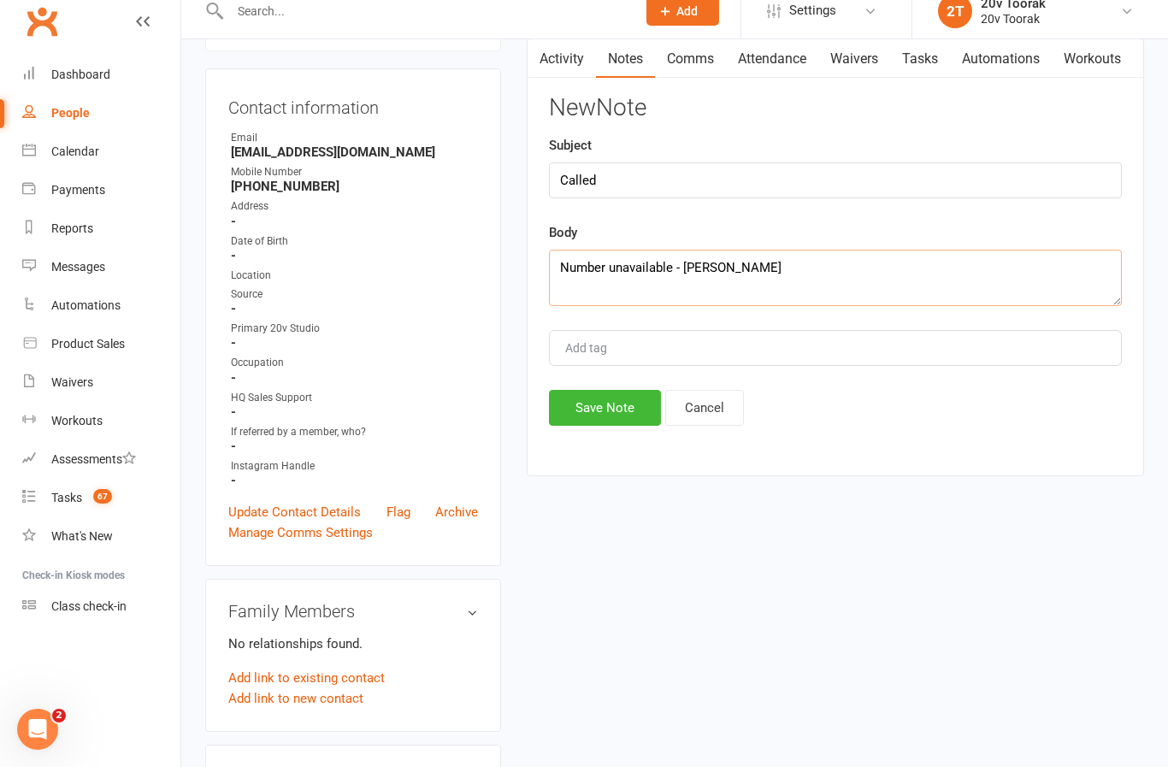
type textarea "Number unavailable - Byron"
click at [622, 407] on button "Save Note" at bounding box center [605, 425] width 112 height 36
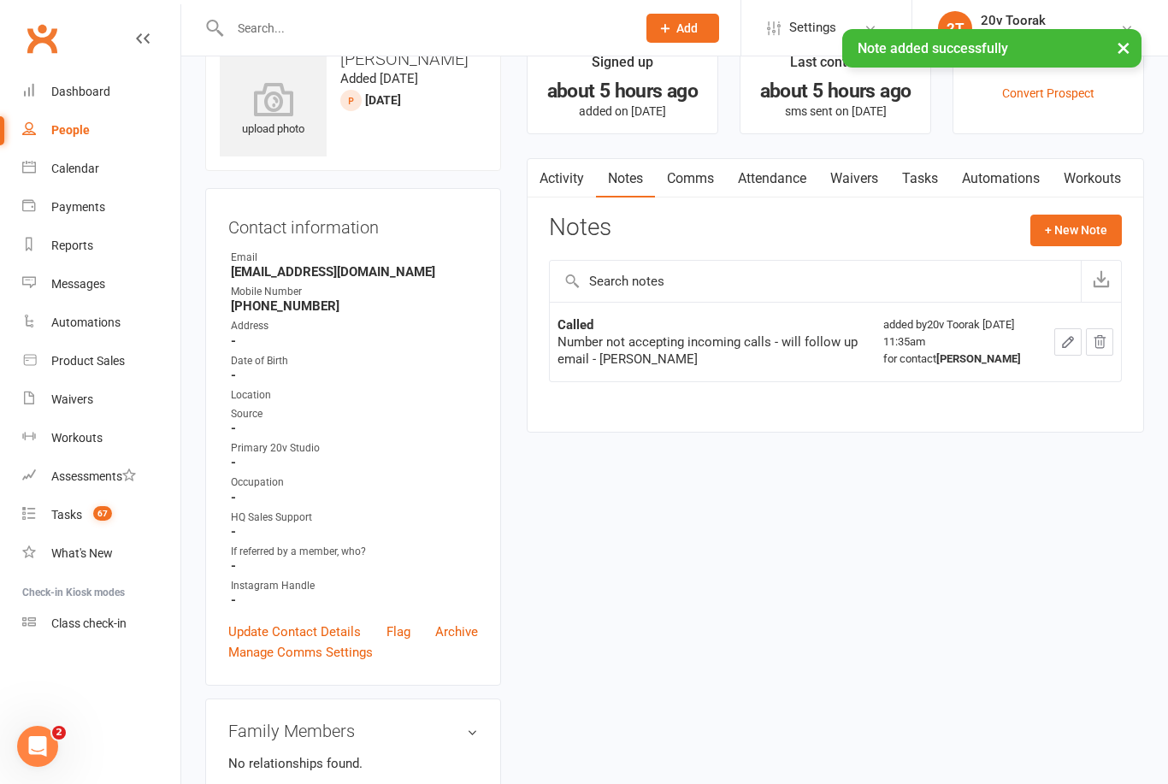
scroll to position [0, 0]
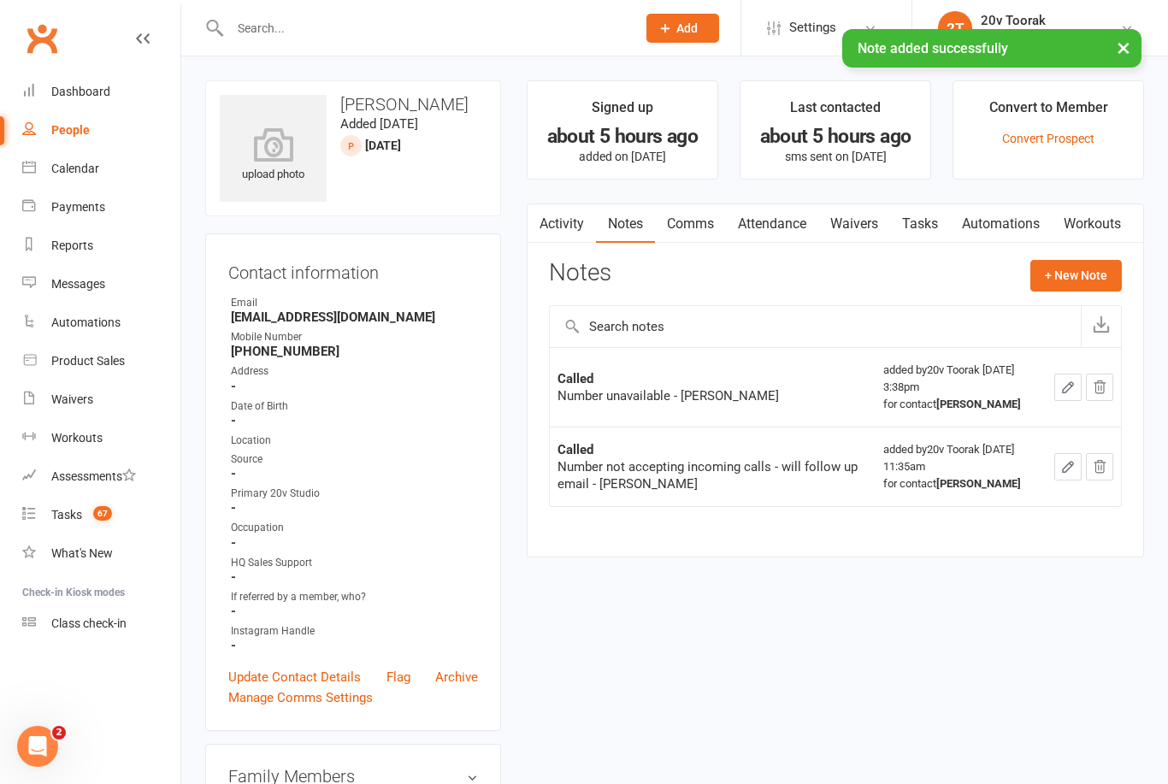
click at [36, 127] on link "People" at bounding box center [101, 130] width 158 height 38
select select "100"
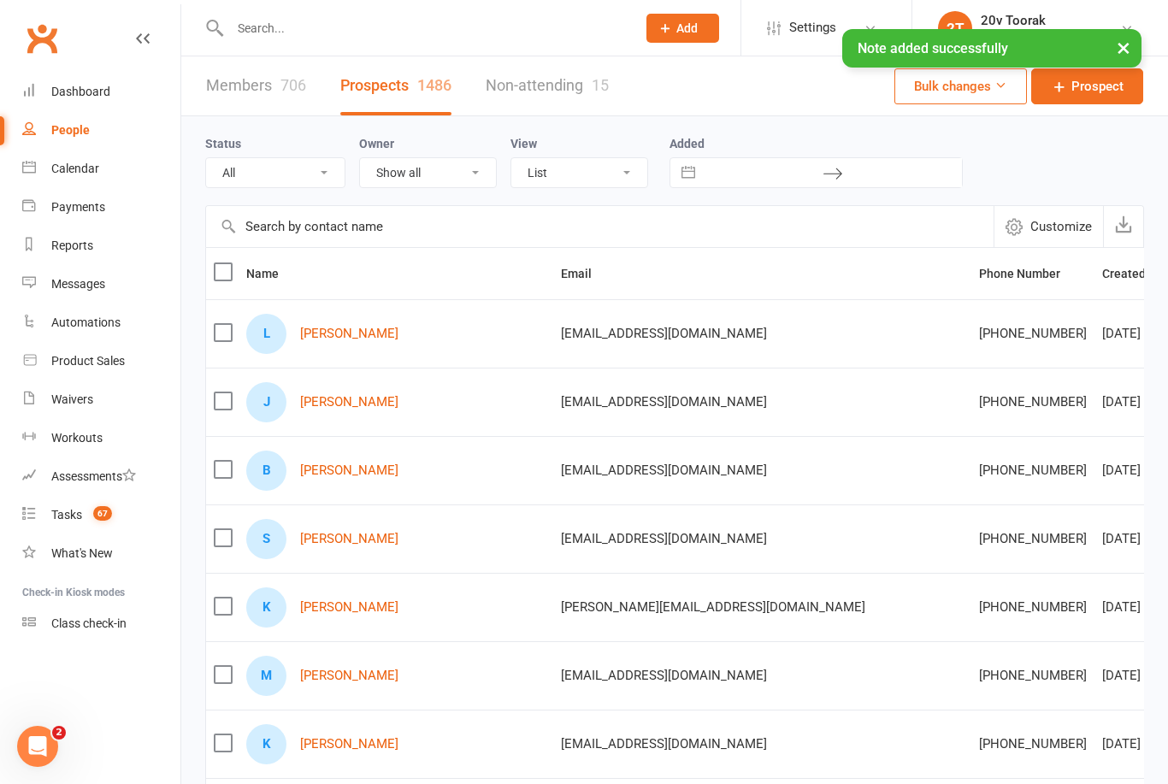
click at [325, 405] on link "Jen Warren" at bounding box center [349, 402] width 98 height 15
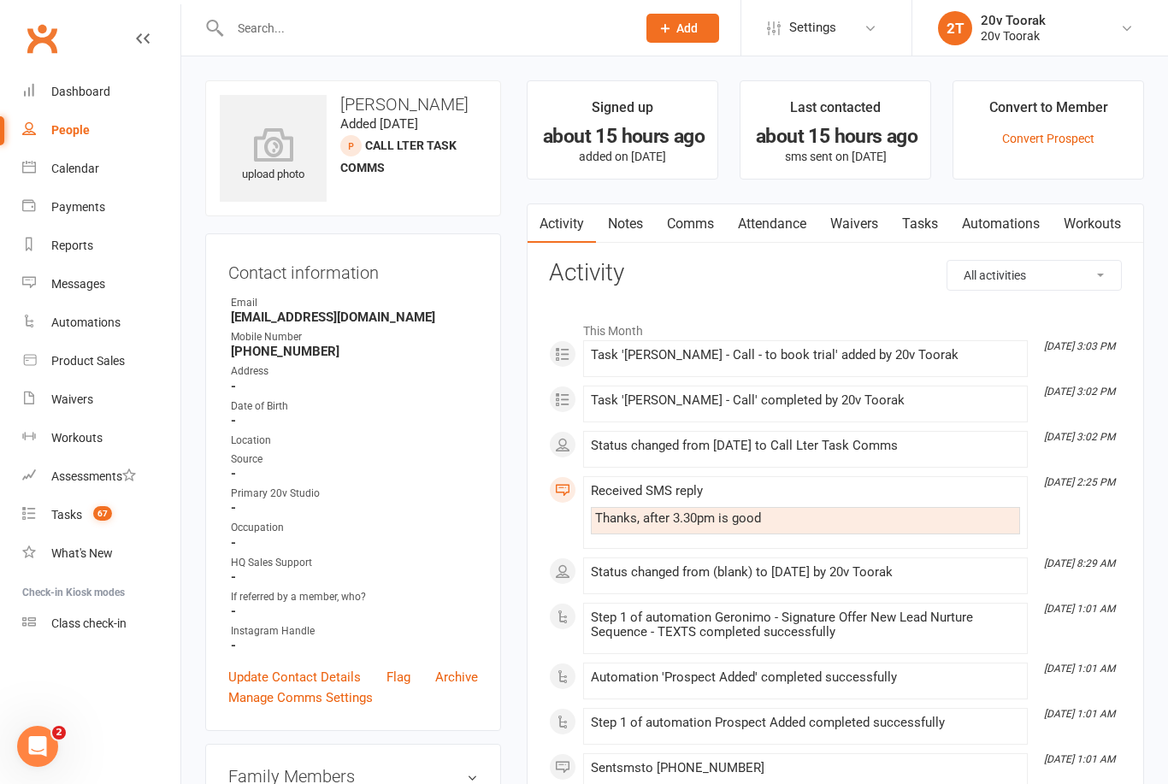
click at [56, 284] on div "Messages" at bounding box center [78, 284] width 54 height 14
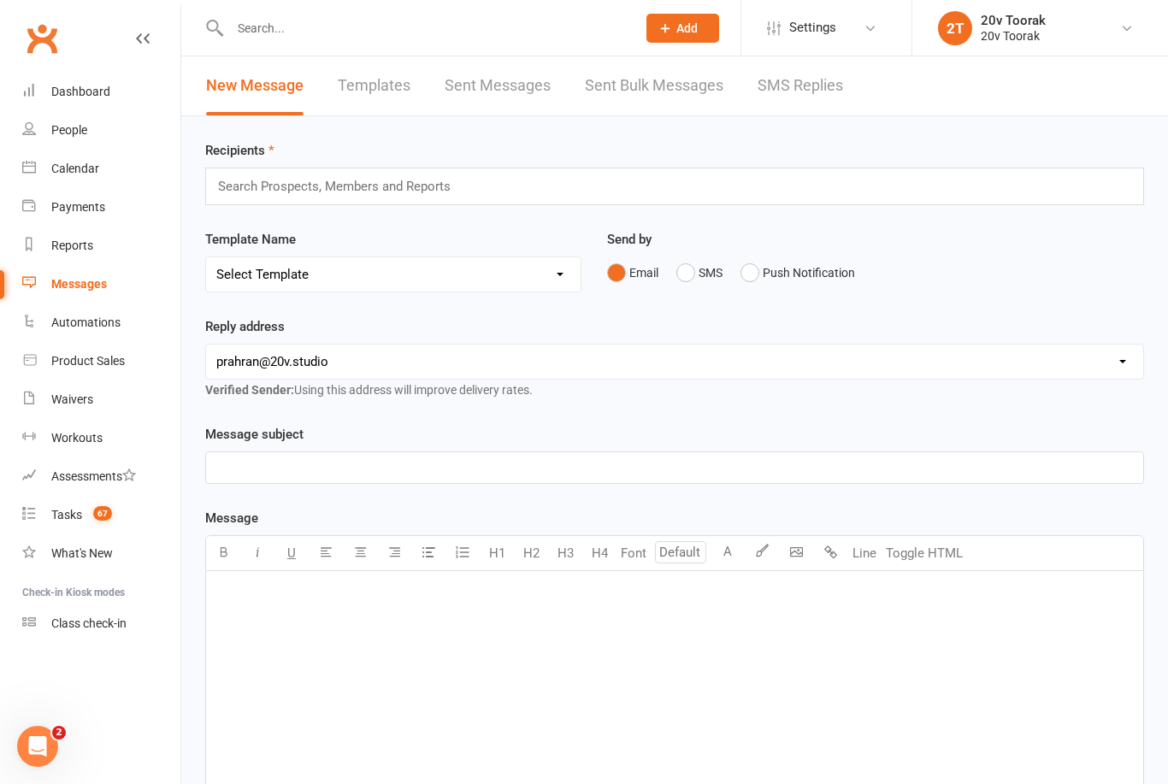
click at [795, 109] on link "SMS Replies" at bounding box center [800, 85] width 85 height 59
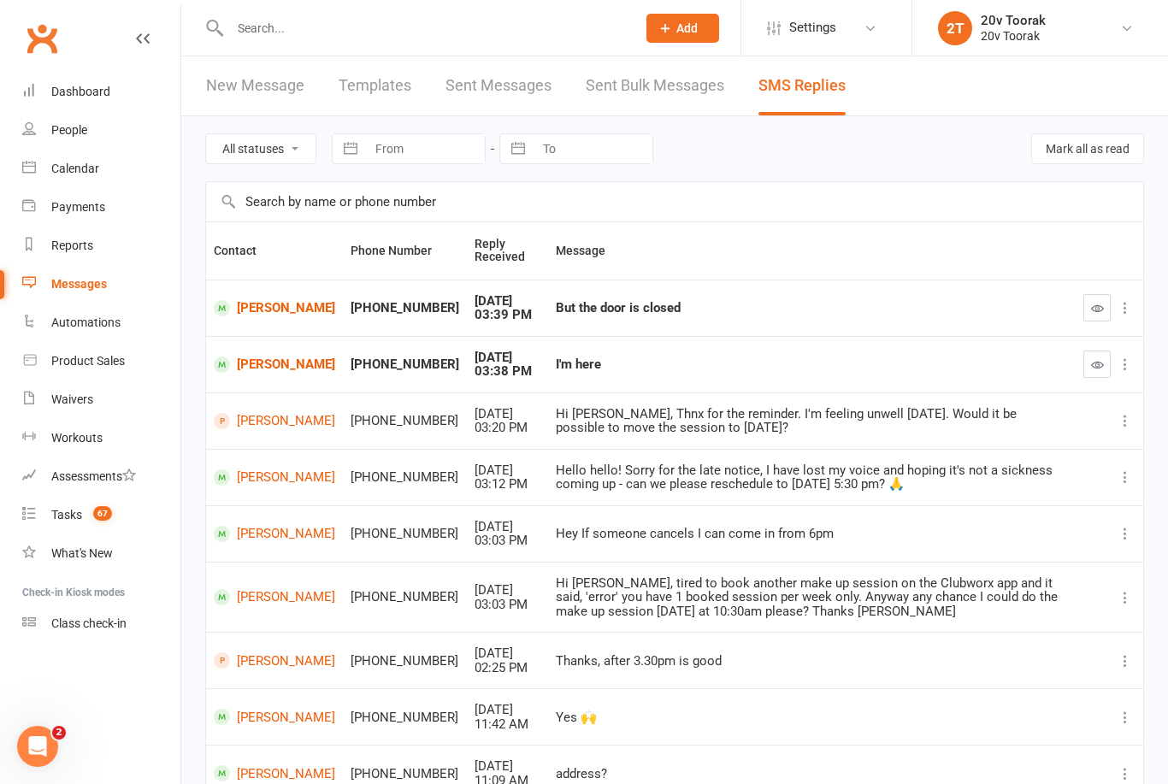
click at [1093, 363] on icon "button" at bounding box center [1097, 364] width 13 height 13
click at [1101, 294] on button "button" at bounding box center [1096, 307] width 27 height 27
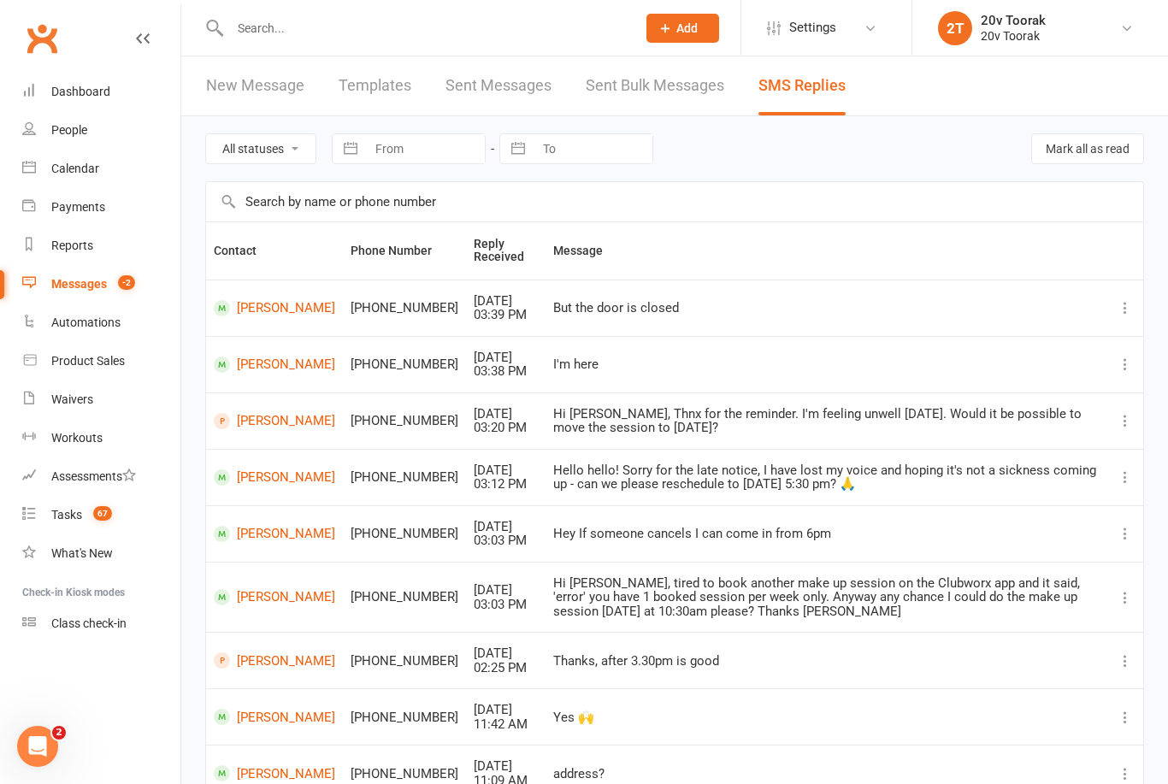
click at [241, 306] on link "[PERSON_NAME]" at bounding box center [274, 308] width 121 height 16
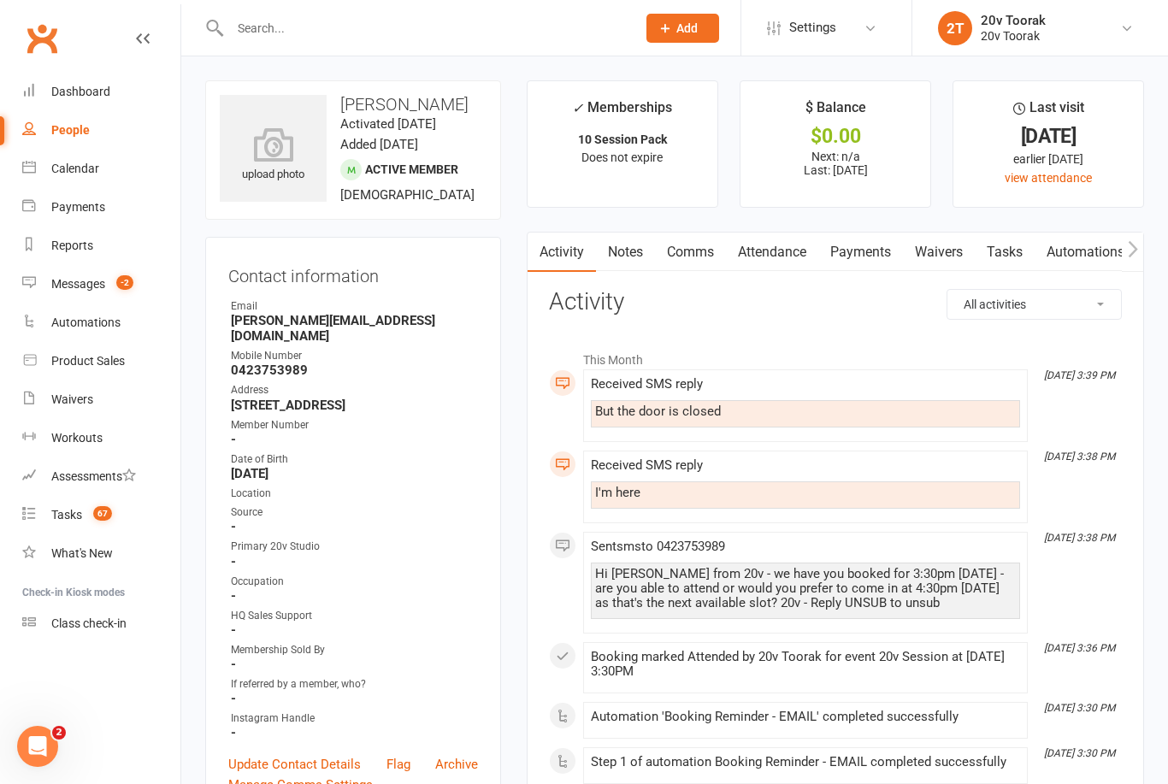
click at [778, 251] on link "Attendance" at bounding box center [772, 252] width 92 height 39
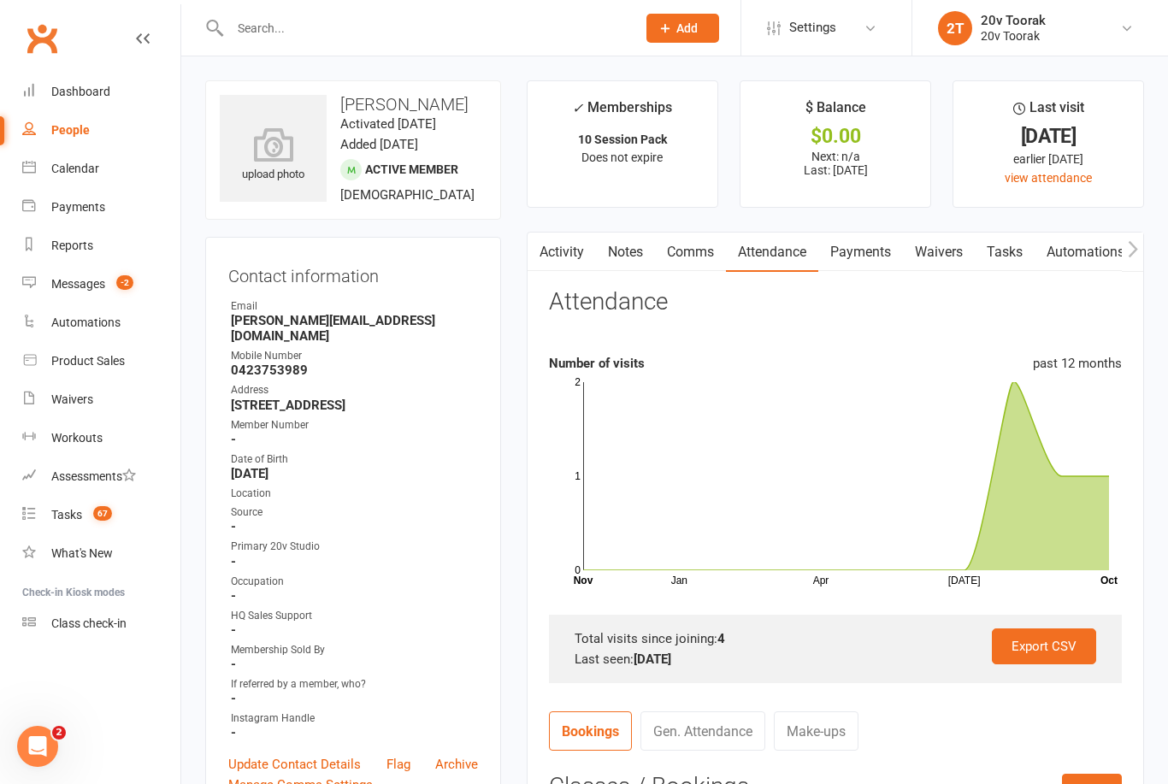
click at [629, 257] on link "Notes" at bounding box center [625, 252] width 59 height 39
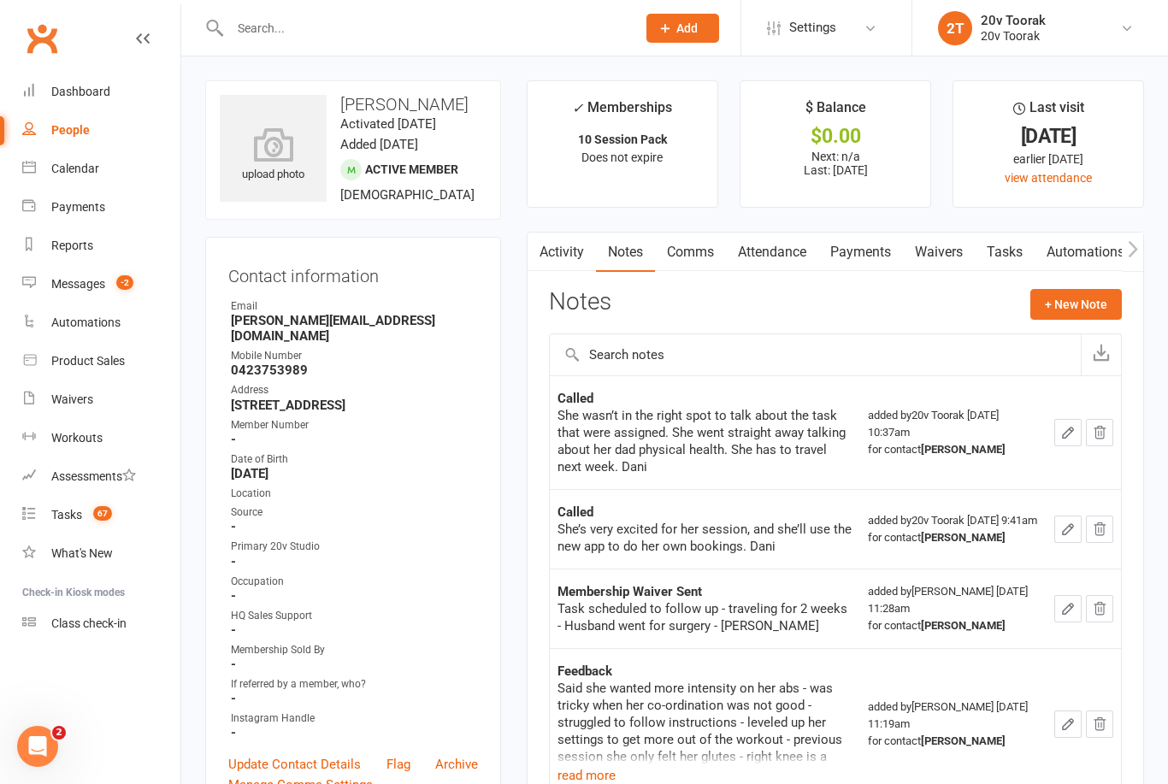
click at [574, 249] on link "Activity" at bounding box center [562, 252] width 68 height 39
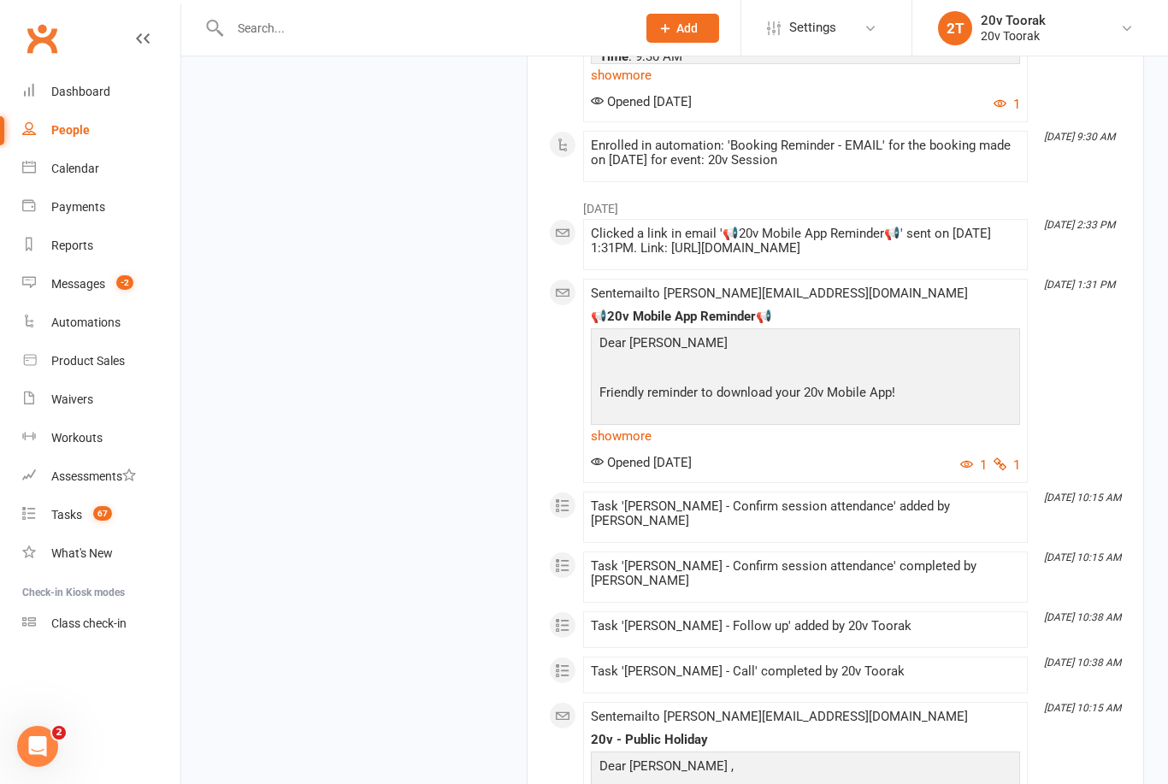
click at [644, 448] on link "show more" at bounding box center [805, 436] width 429 height 24
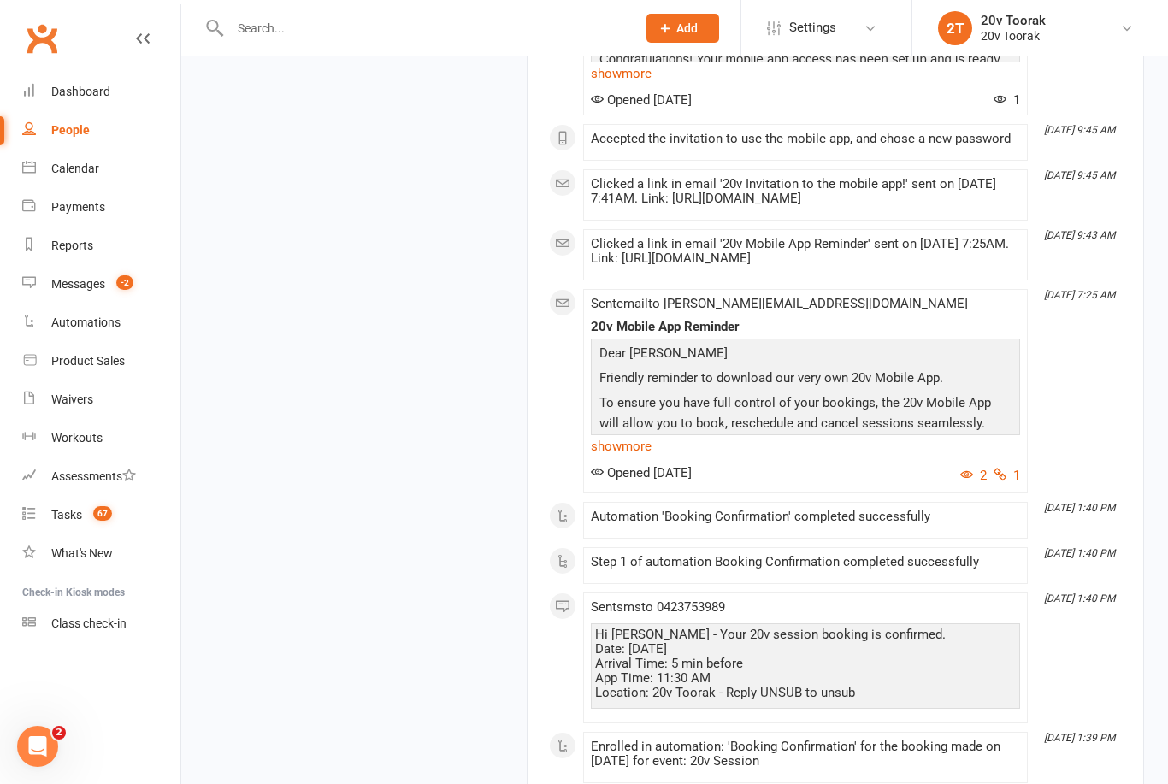
click at [645, 85] on link "show more" at bounding box center [805, 74] width 429 height 24
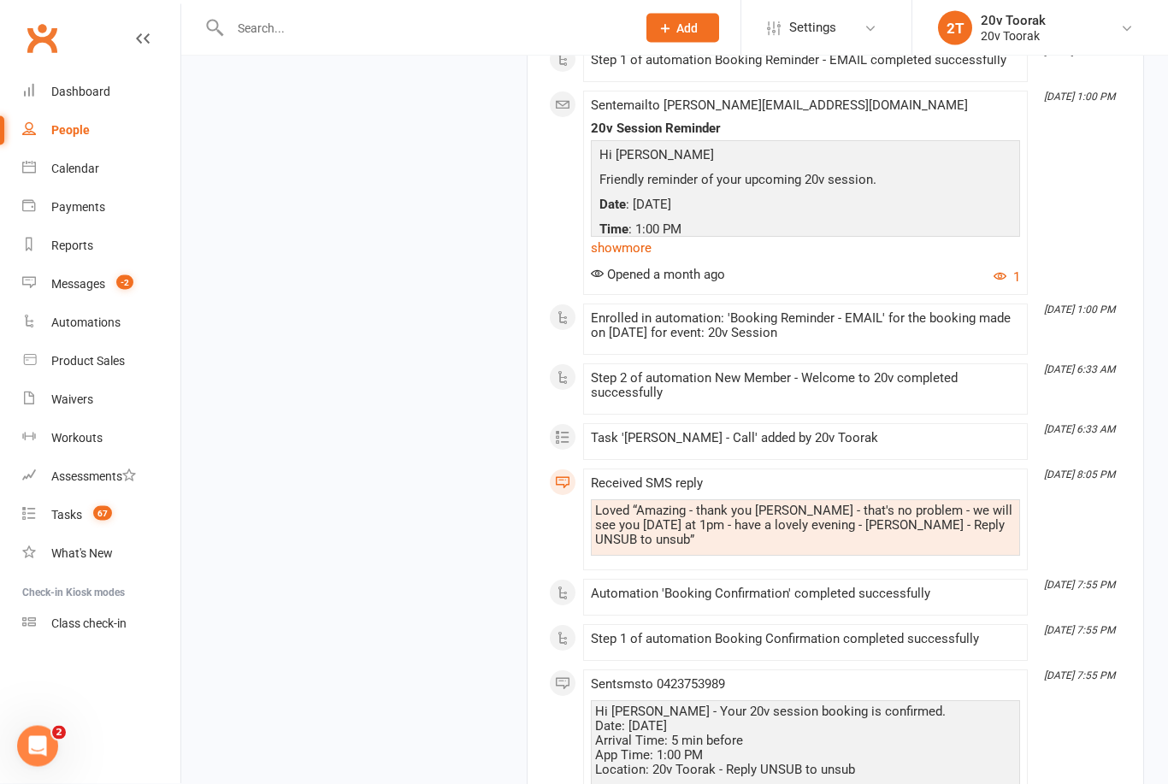
scroll to position [10217, 0]
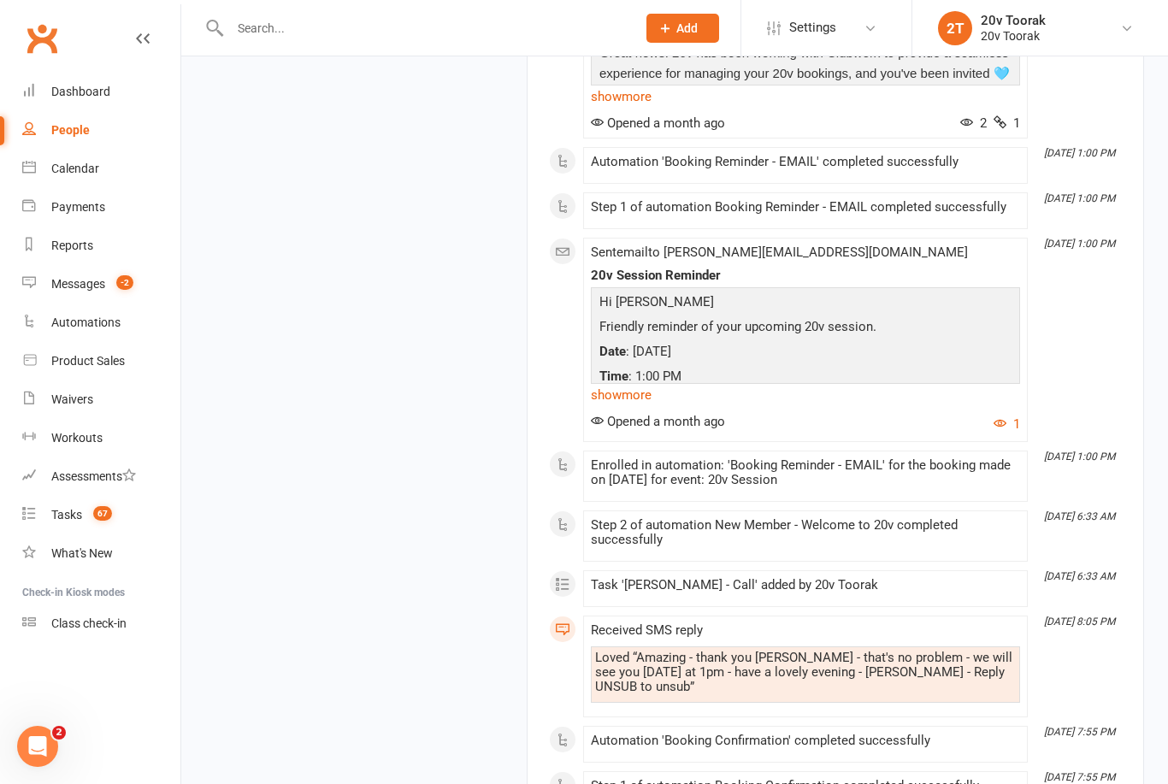
click at [646, 109] on link "show more" at bounding box center [805, 97] width 429 height 24
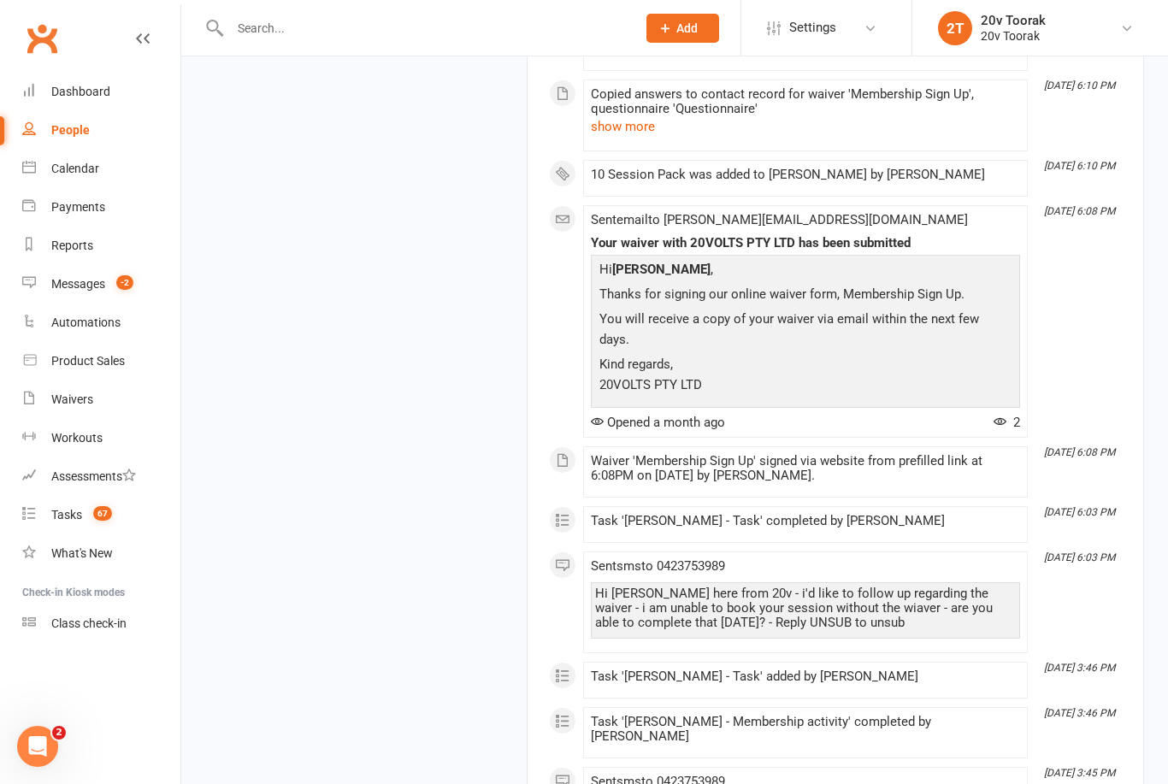
scroll to position [11992, 0]
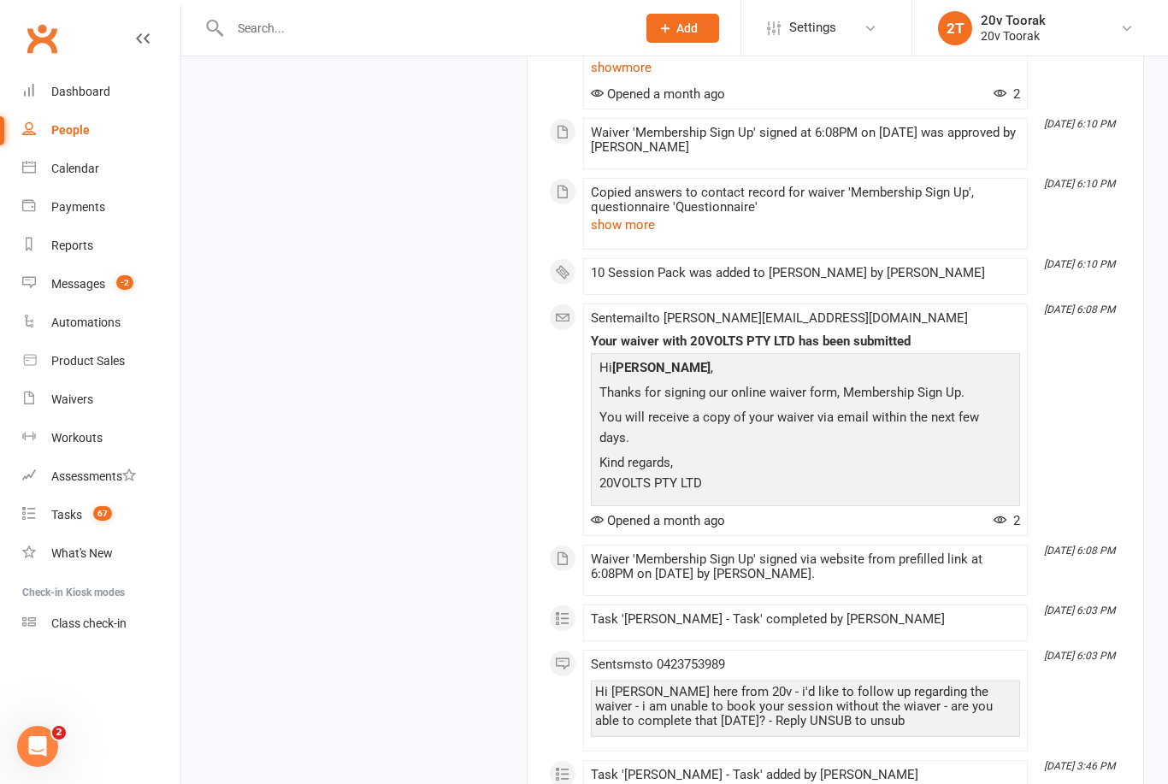
click at [622, 80] on link "show more" at bounding box center [805, 68] width 429 height 24
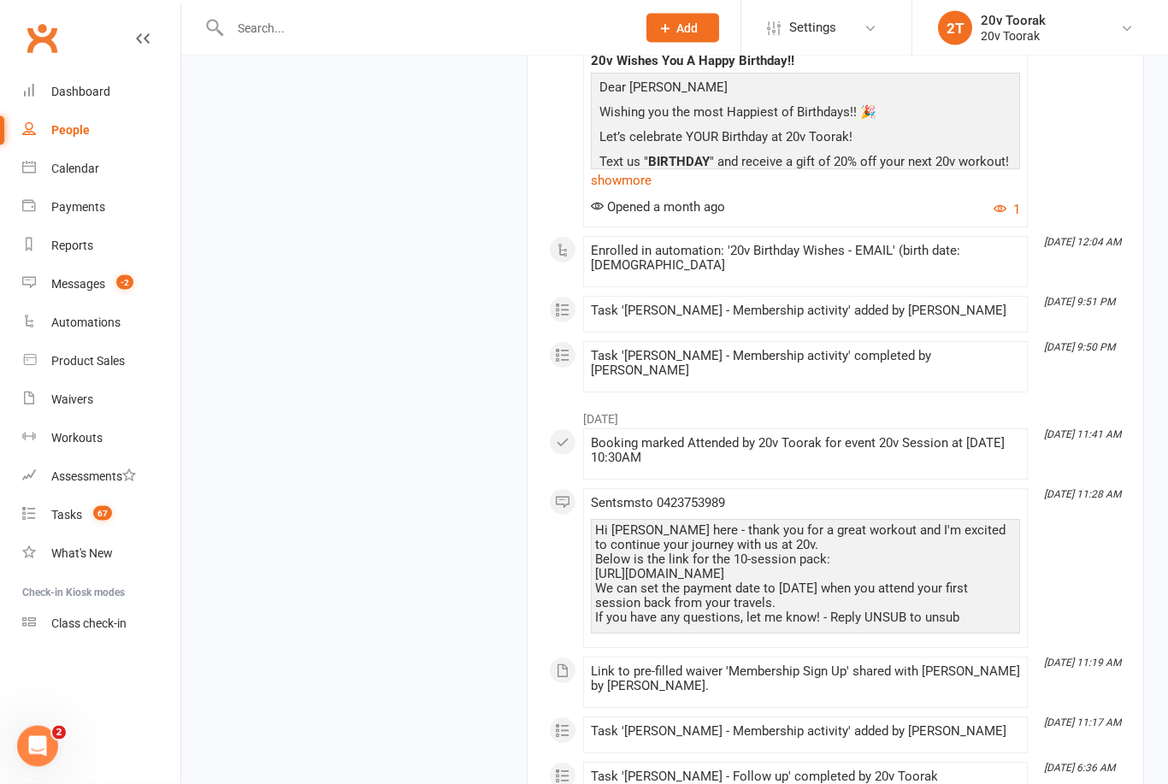
scroll to position [13627, 0]
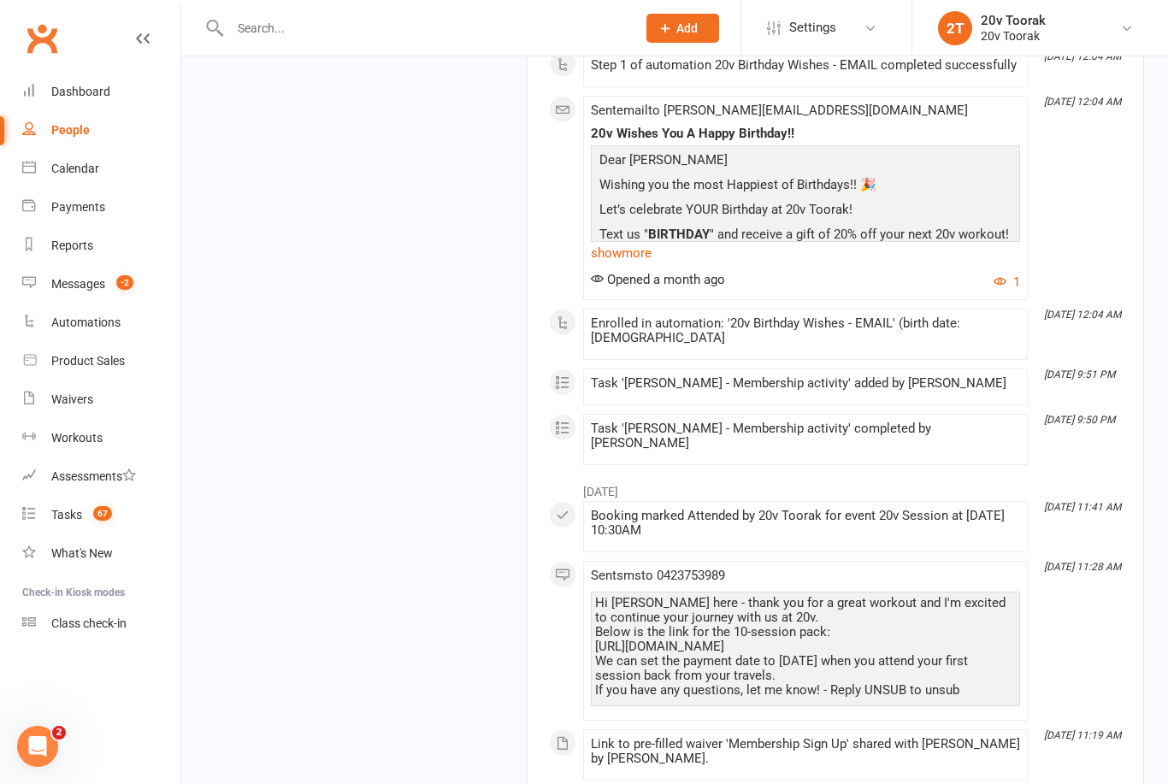
click at [625, 265] on link "show more" at bounding box center [805, 253] width 429 height 24
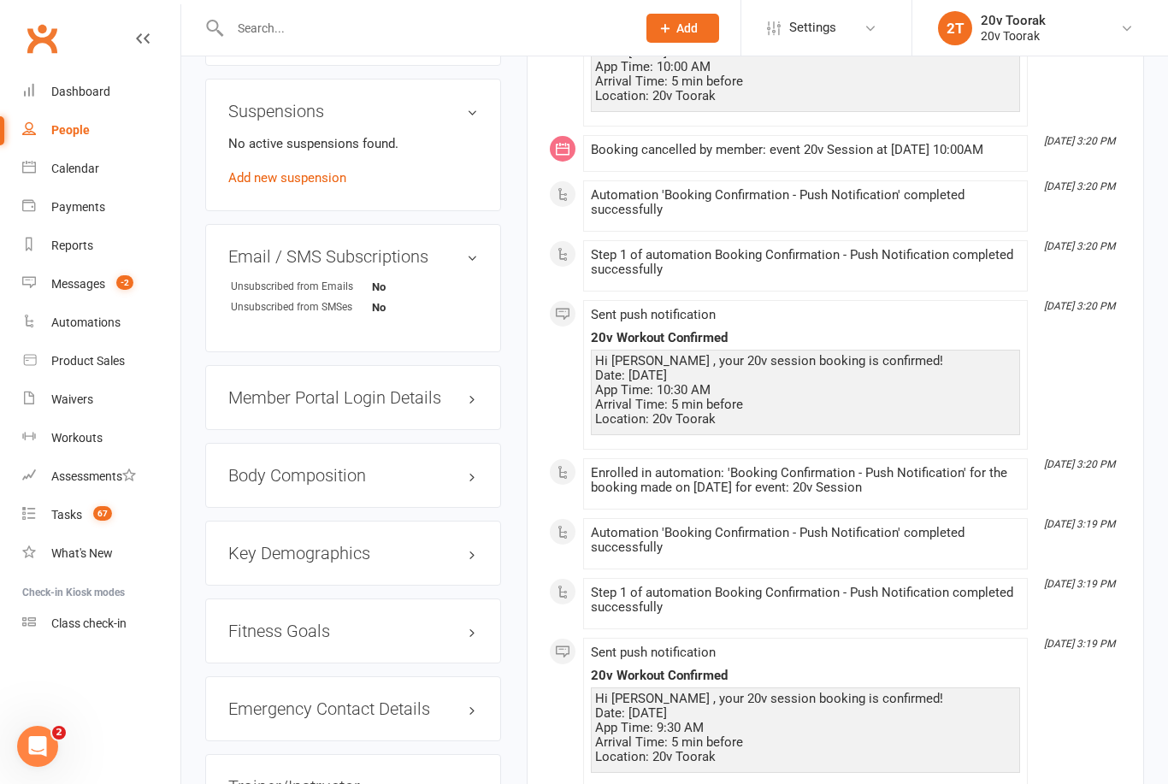
scroll to position [0, 0]
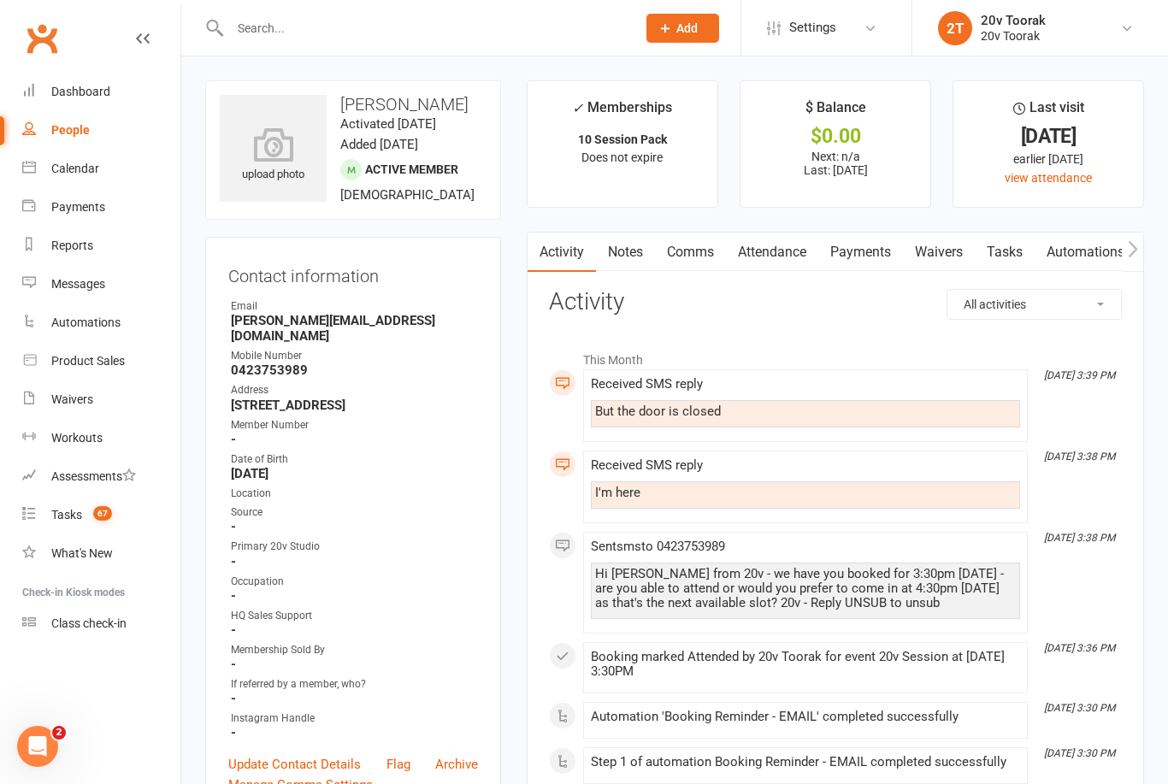
click at [604, 261] on link "Notes" at bounding box center [625, 252] width 59 height 39
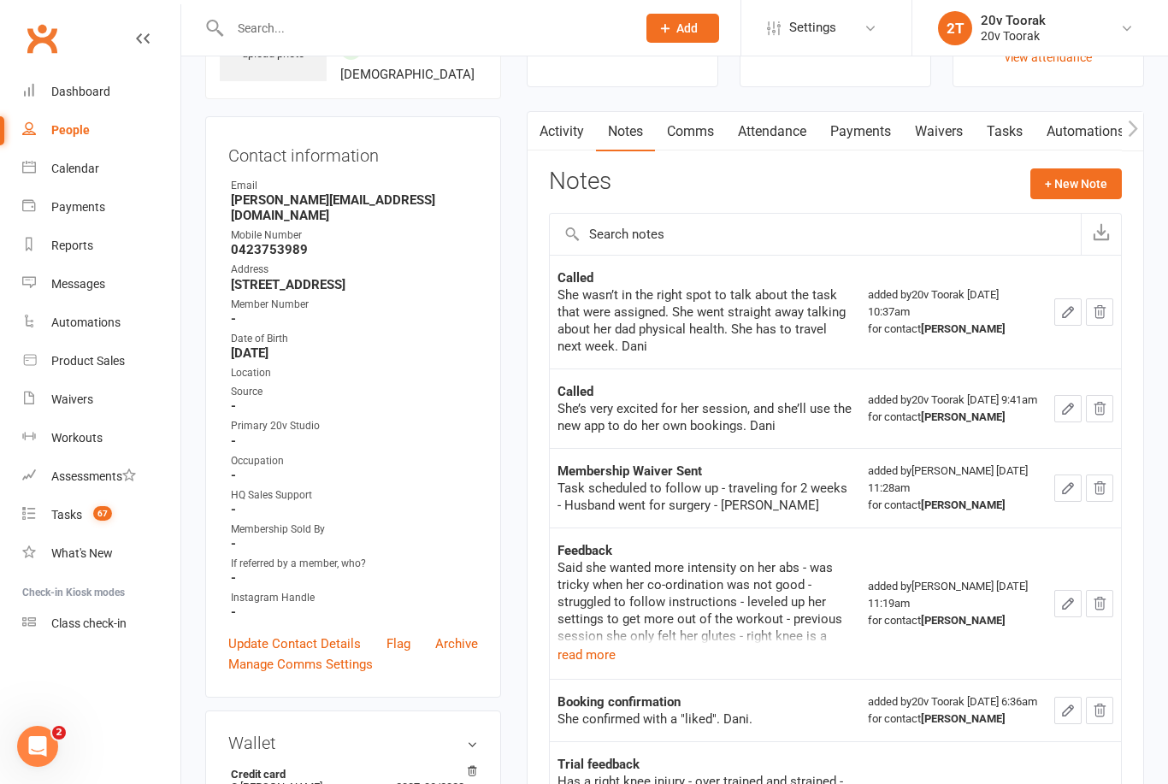
scroll to position [119, 0]
click at [50, 162] on link "Calendar" at bounding box center [101, 169] width 158 height 38
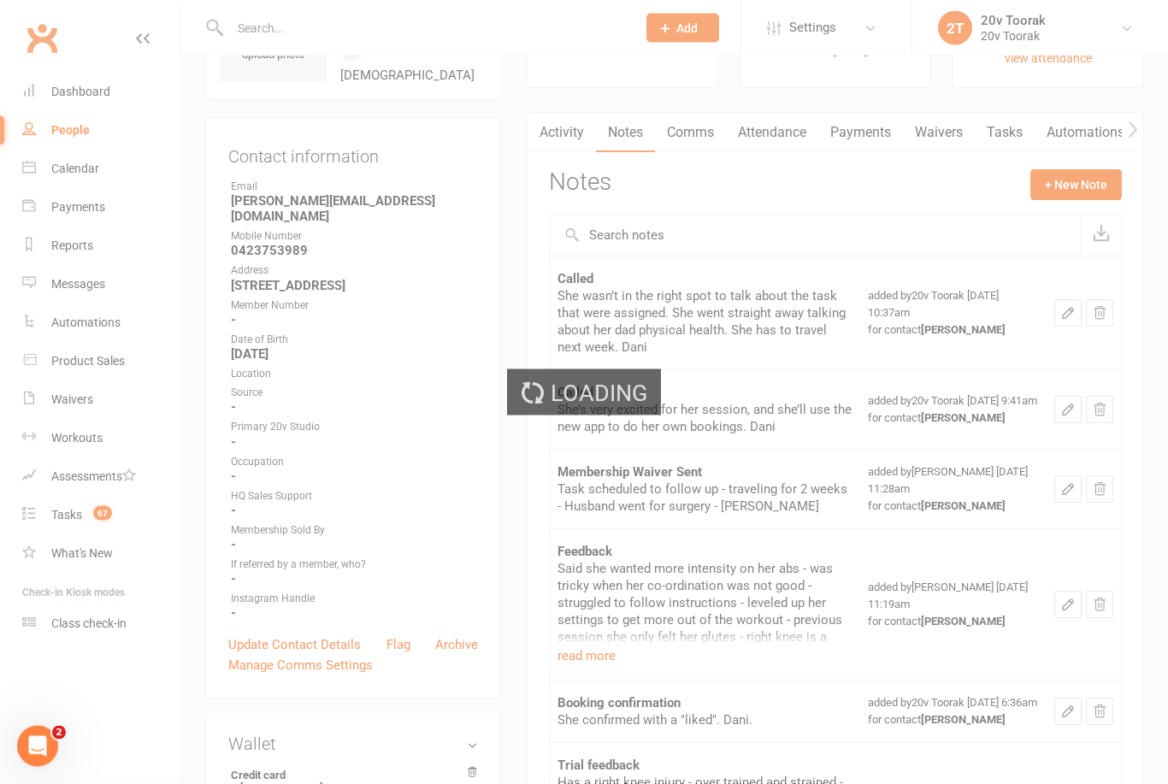
scroll to position [120, 0]
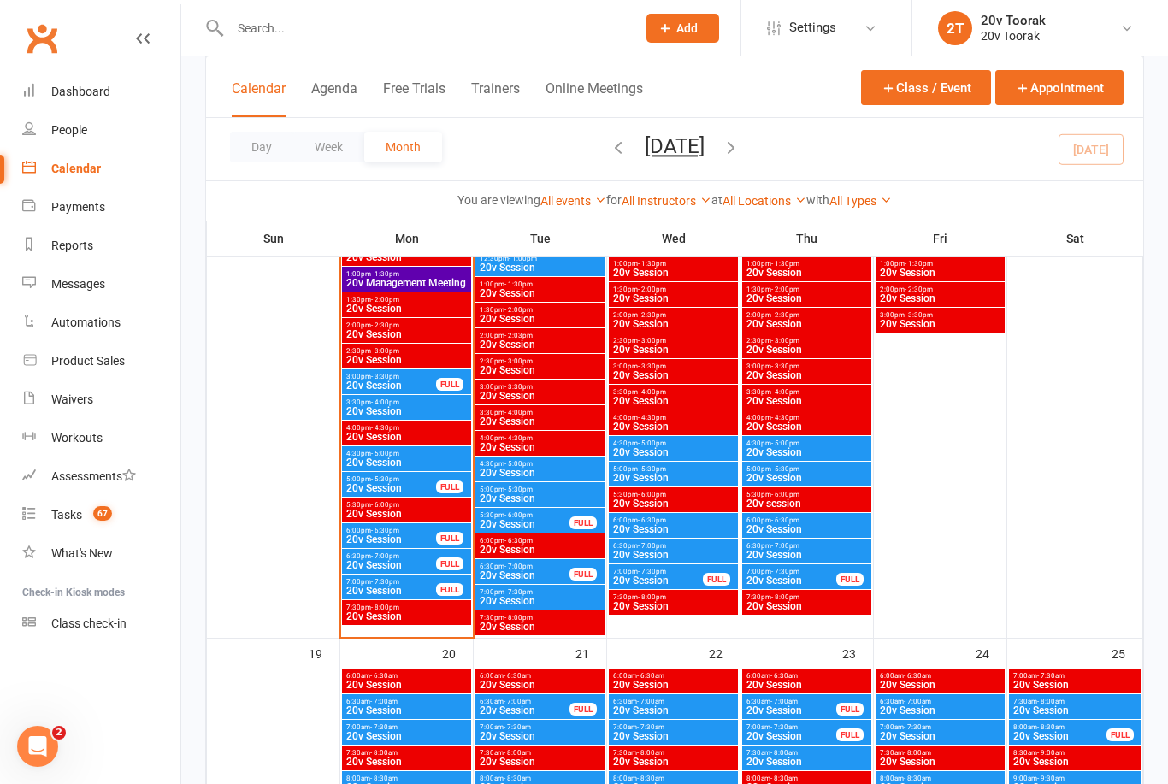
scroll to position [2014, 0]
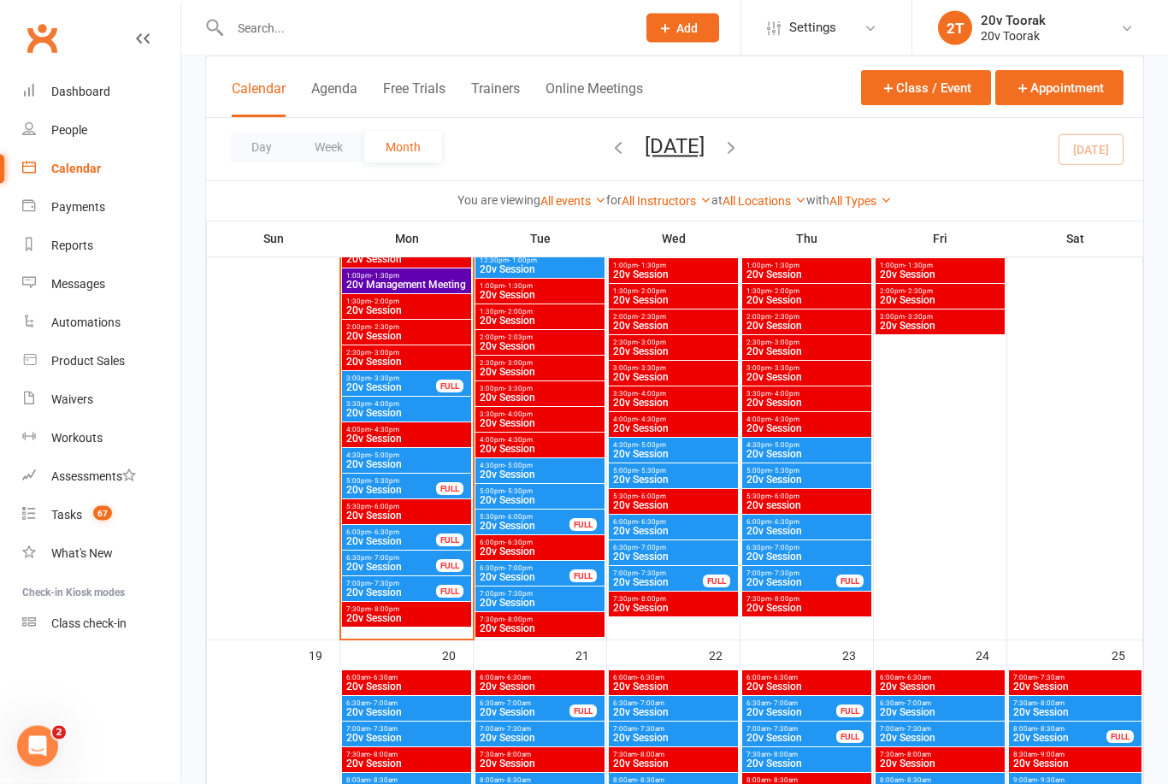
click at [424, 457] on span "4:30pm - 5:00pm" at bounding box center [406, 456] width 122 height 8
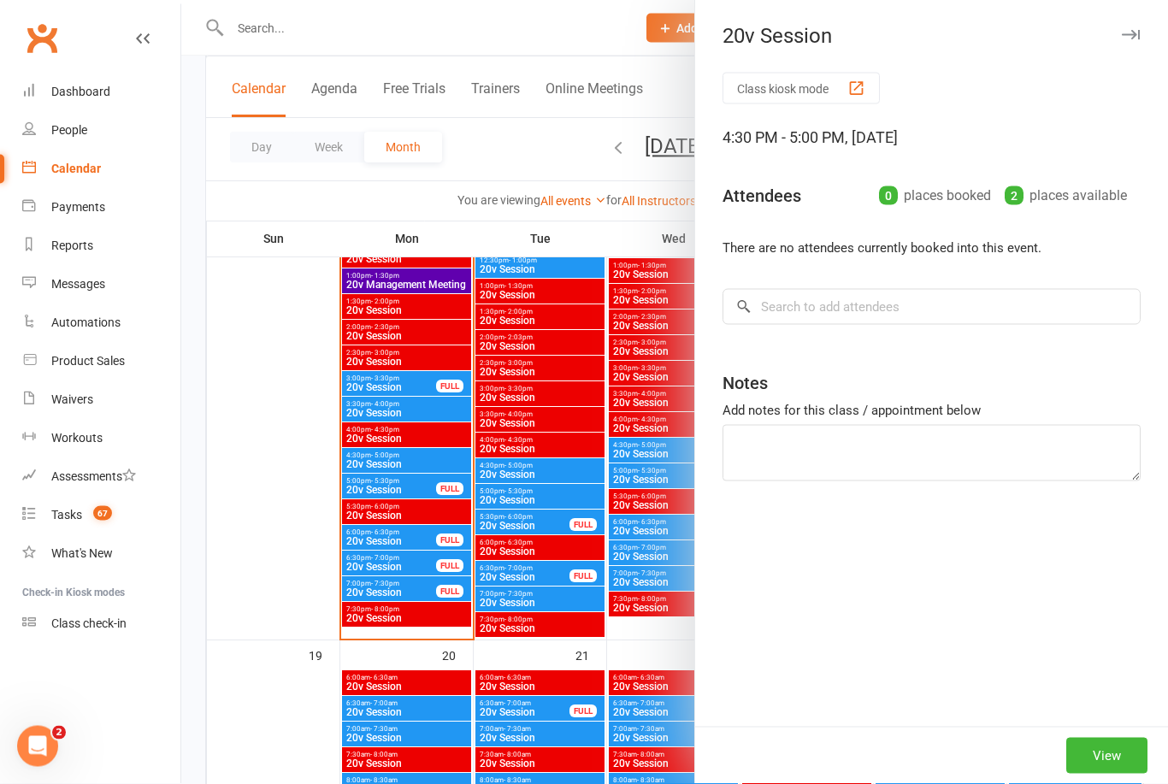
scroll to position [2015, 0]
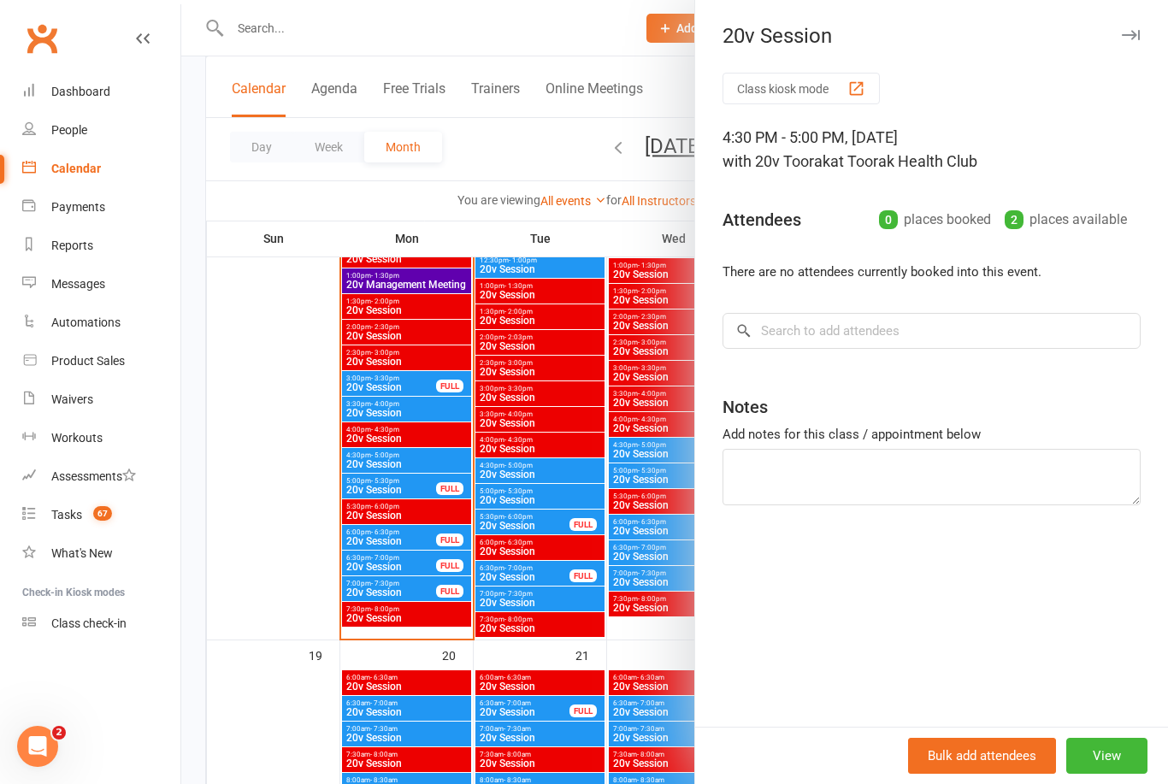
click at [409, 569] on div at bounding box center [674, 392] width 987 height 784
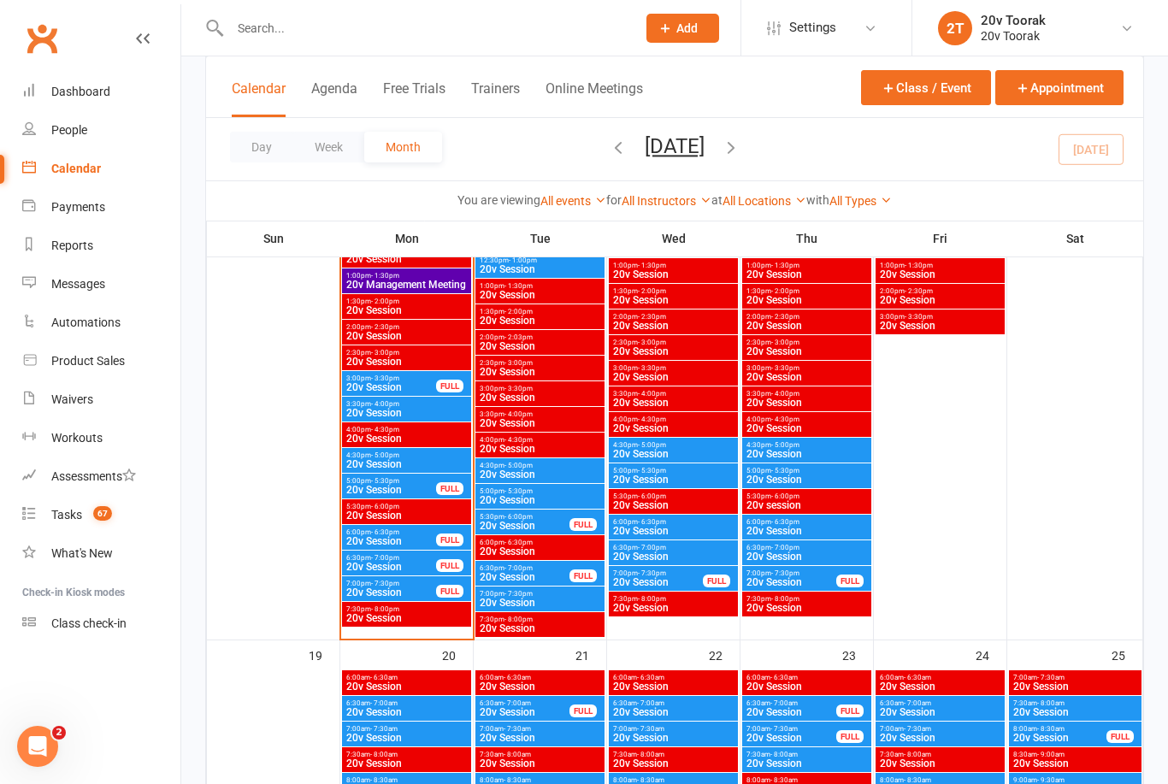
click at [416, 490] on span "20v Session" at bounding box center [390, 490] width 91 height 10
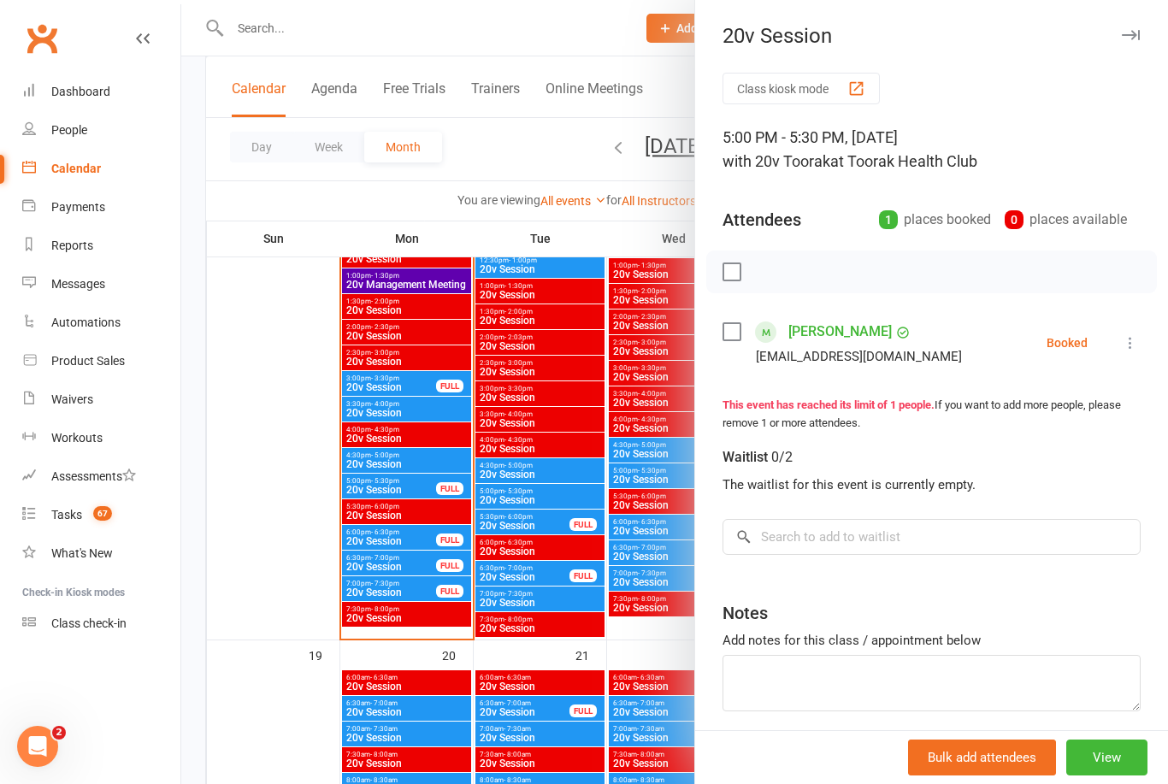
click at [411, 574] on div at bounding box center [674, 392] width 987 height 784
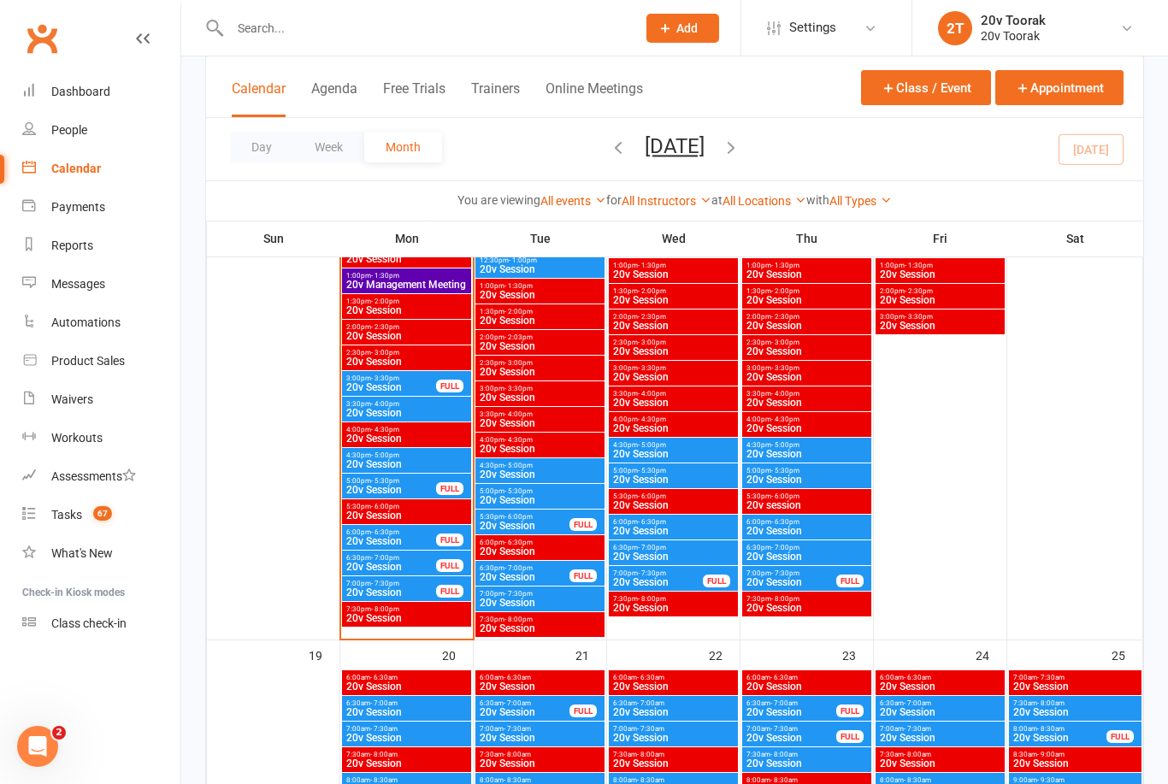
click at [417, 539] on span "20v Session" at bounding box center [390, 541] width 91 height 10
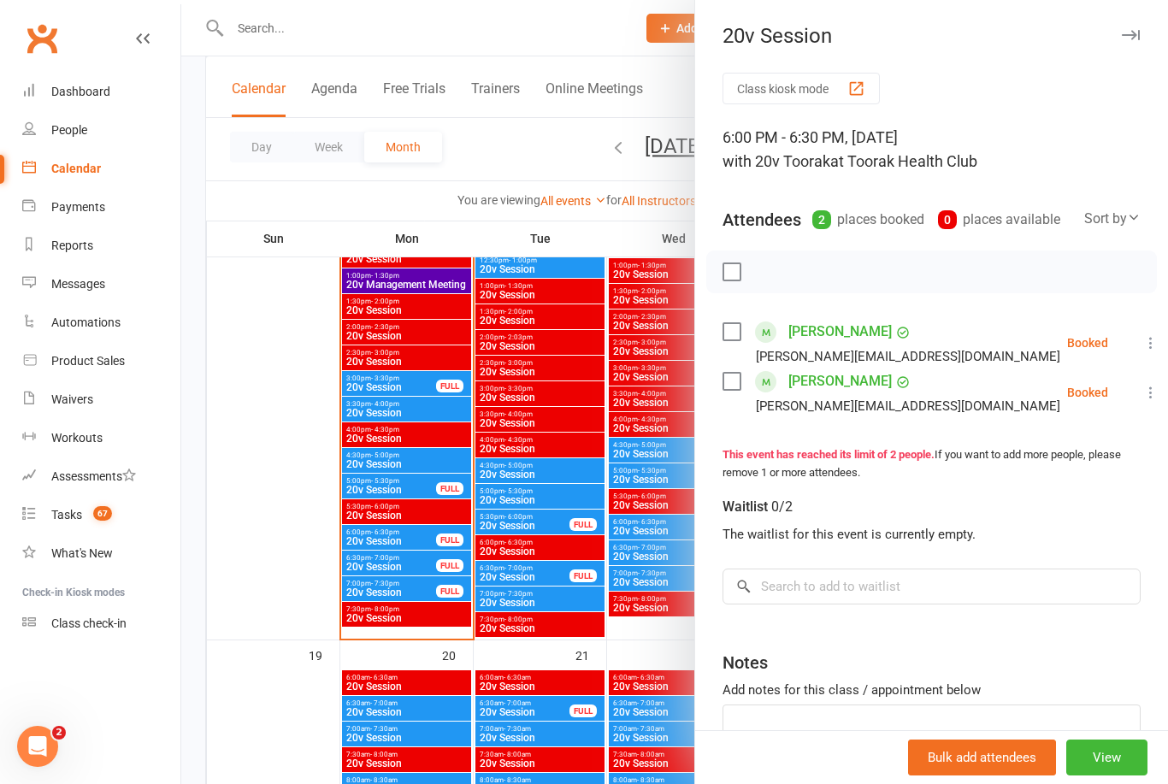
click at [418, 604] on div at bounding box center [674, 392] width 987 height 784
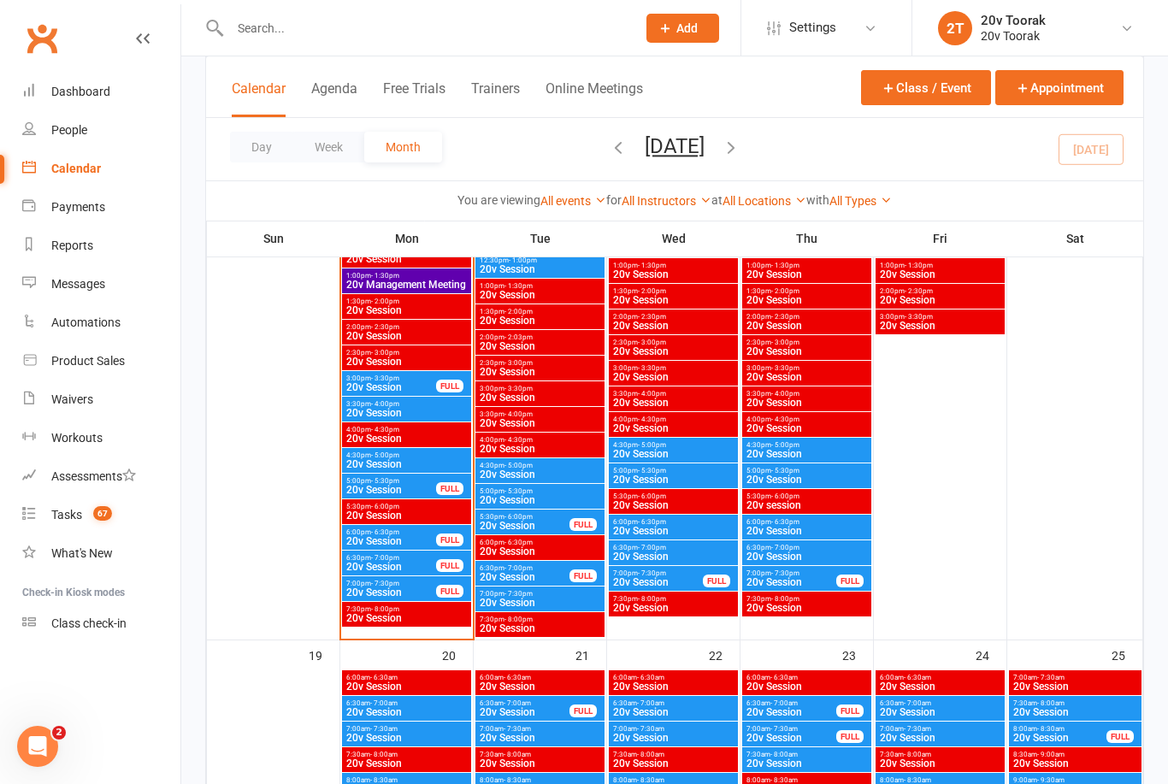
click at [427, 595] on span "20v Session" at bounding box center [390, 592] width 91 height 10
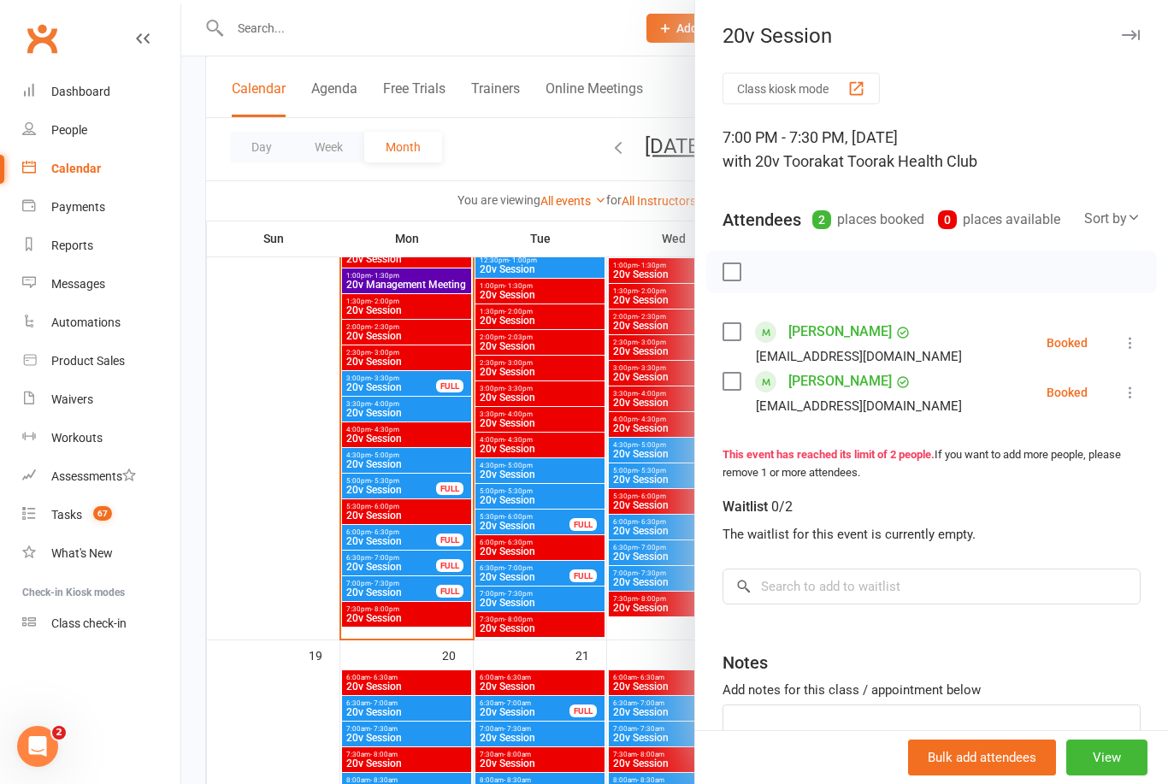
click at [565, 550] on div at bounding box center [674, 392] width 987 height 784
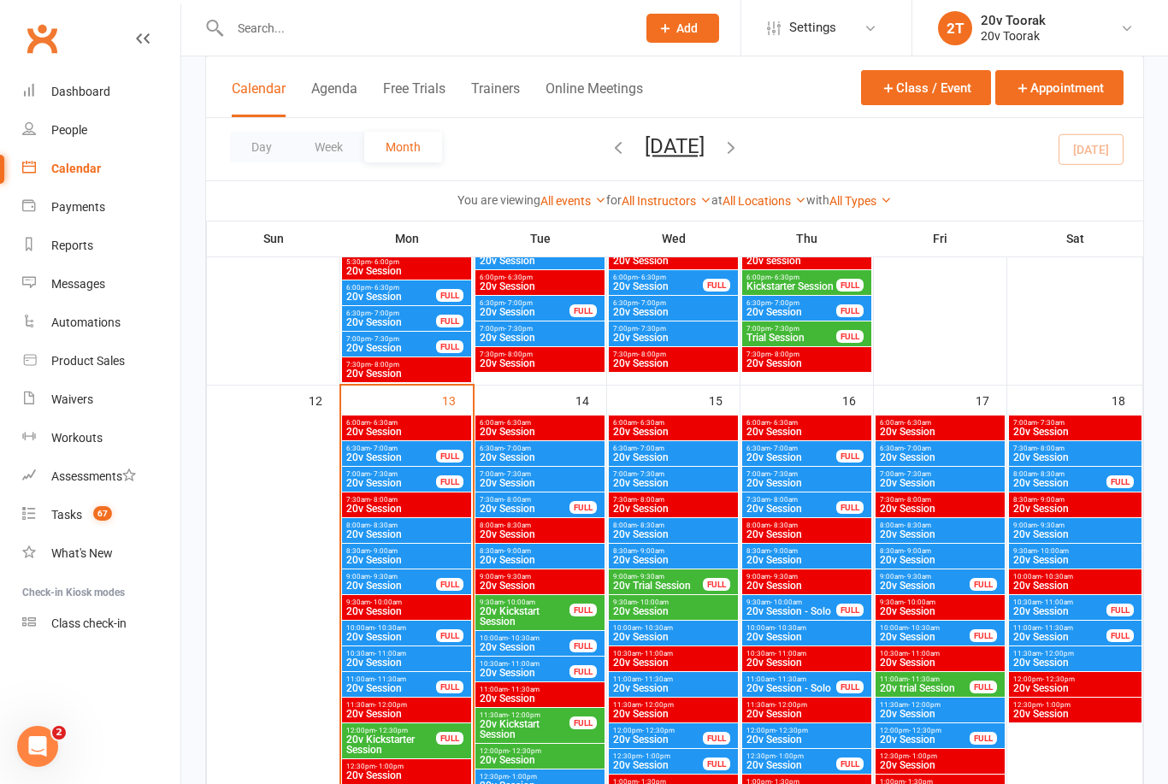
scroll to position [1316, 0]
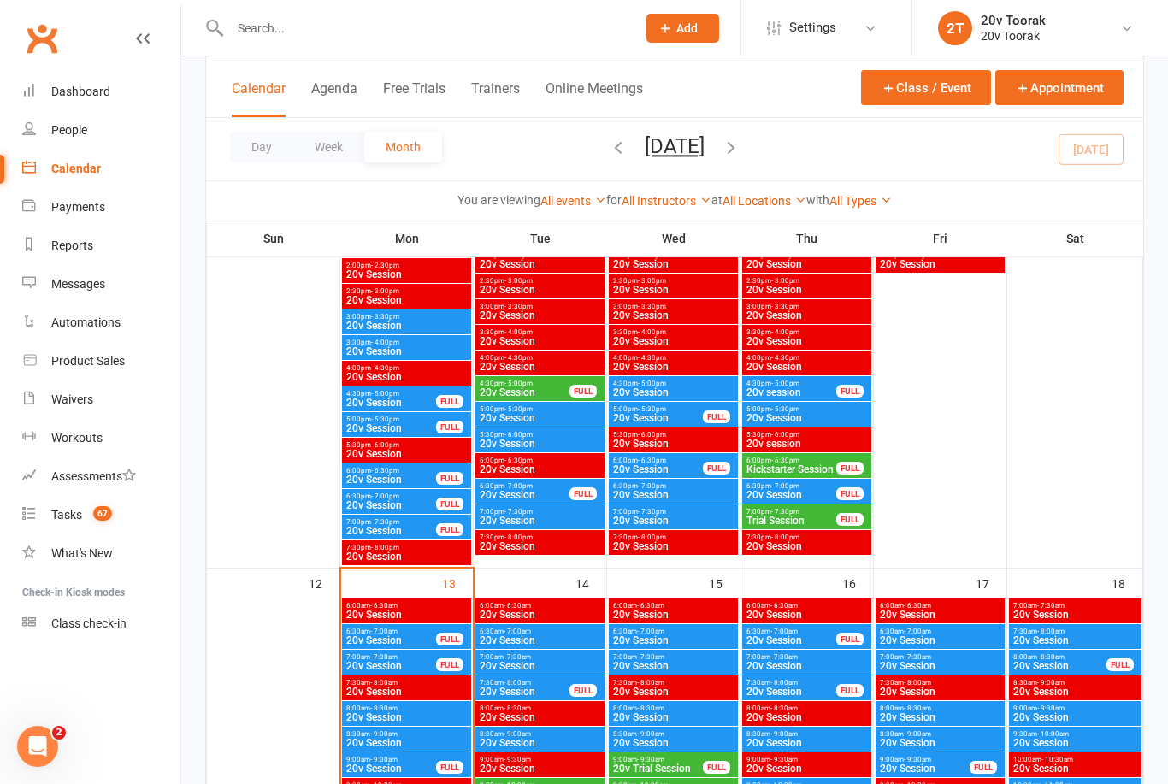
click at [825, 505] on div "7:00pm - 7:30pm Trial Session FULL" at bounding box center [806, 516] width 129 height 25
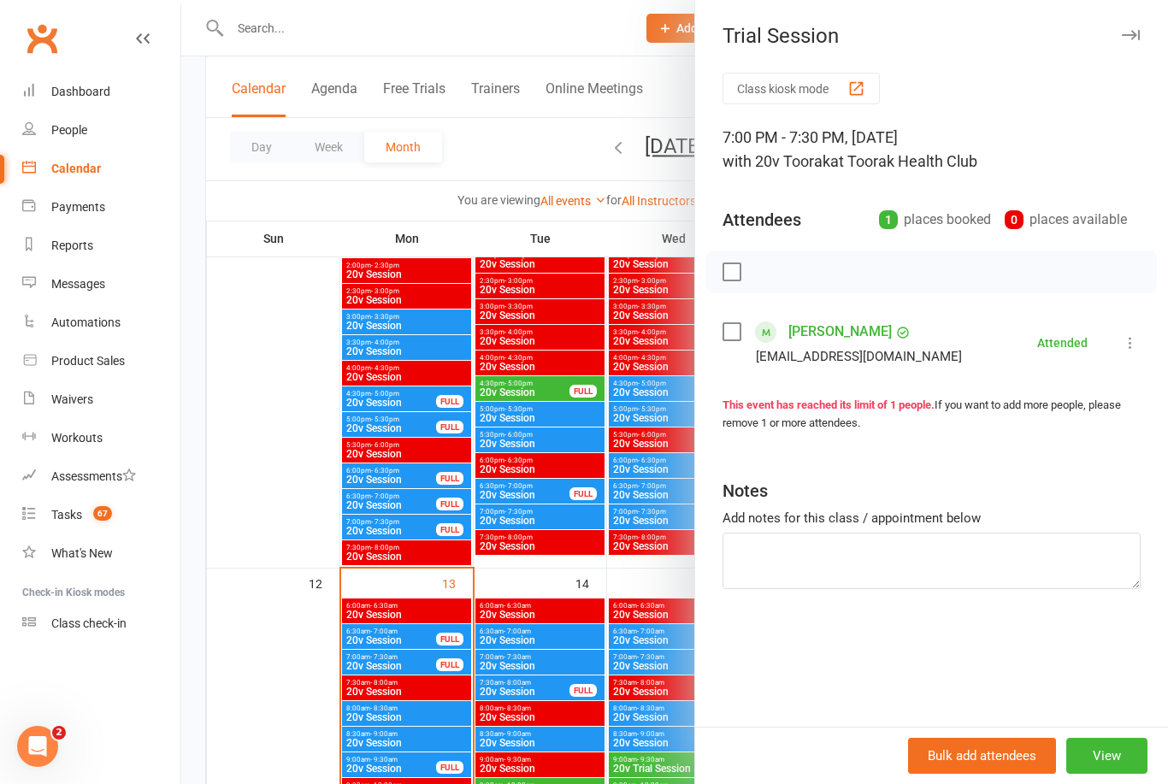
click at [596, 631] on div at bounding box center [674, 392] width 987 height 784
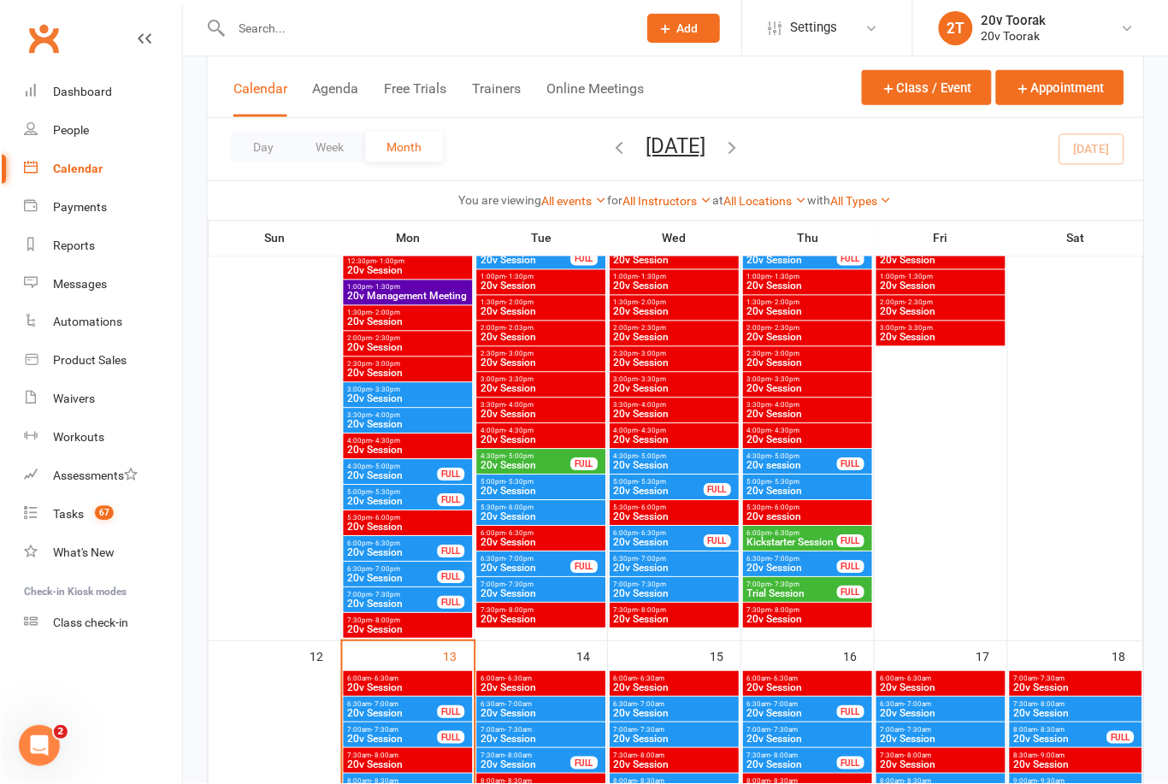
scroll to position [1247, 0]
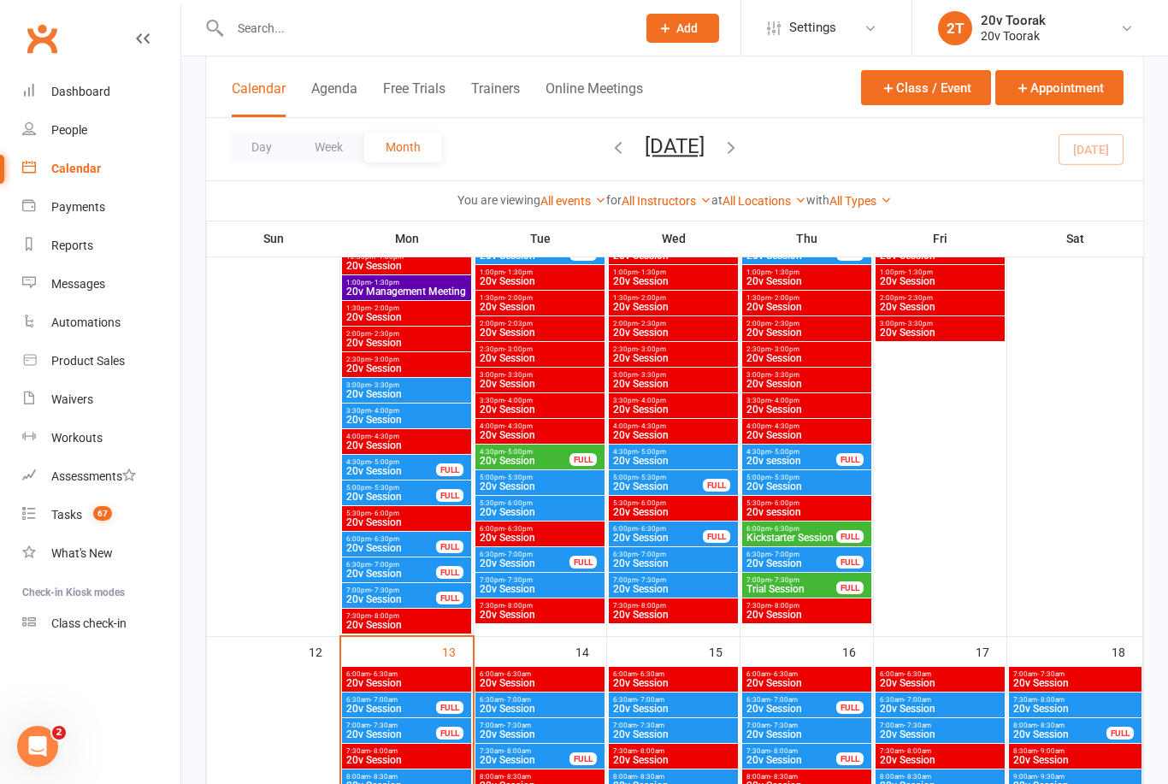
click at [7, 781] on nav "Clubworx Dashboard People Calendar Payments Reports Messages Automations Produc…" at bounding box center [90, 396] width 181 height 784
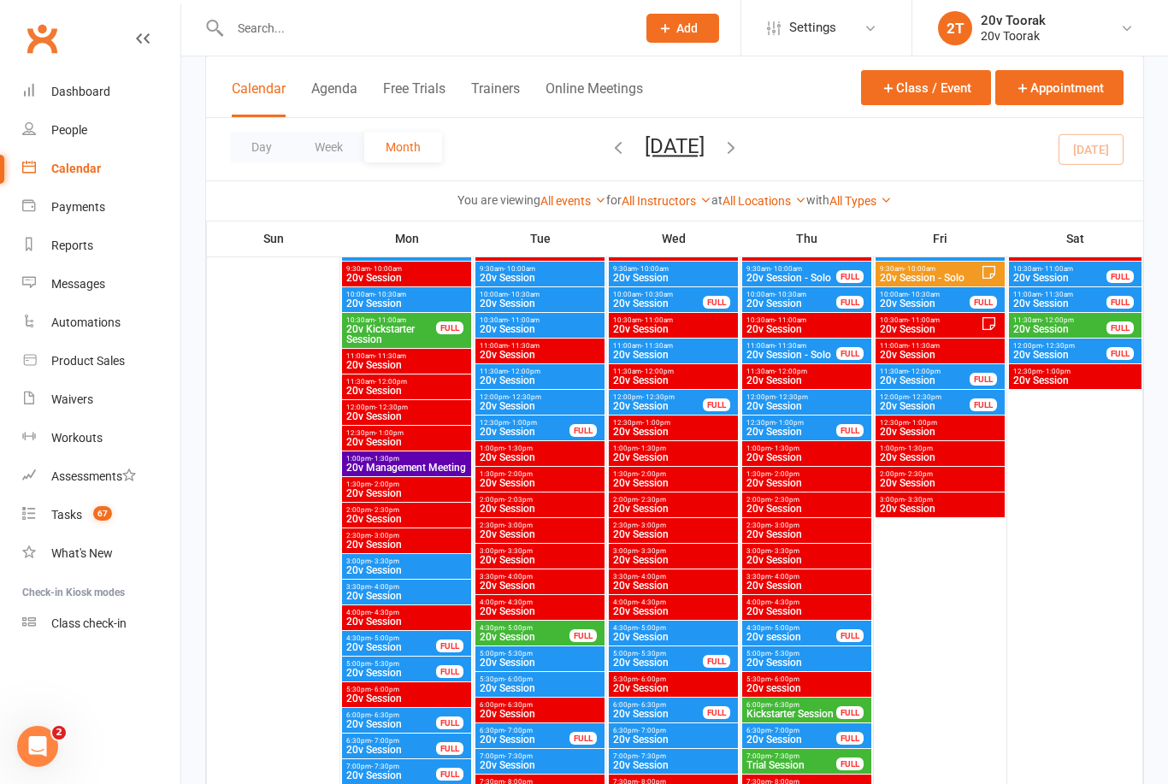
scroll to position [1075, 0]
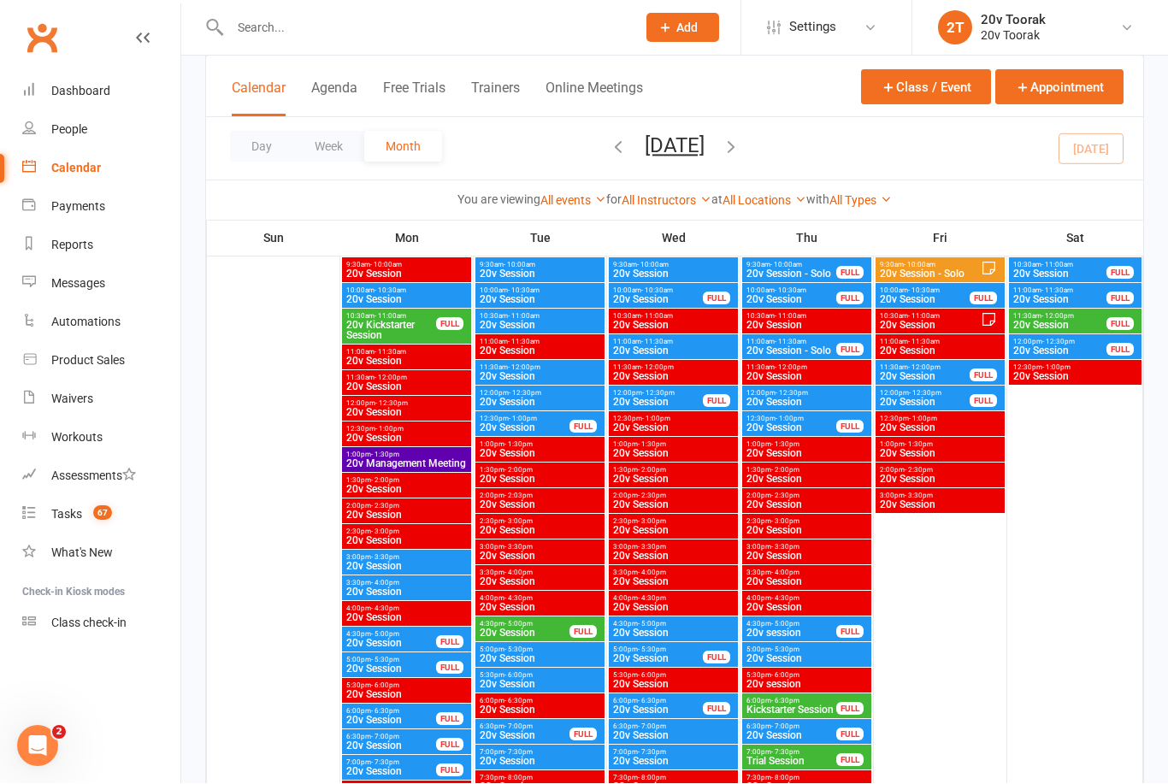
click at [57, 514] on div "Tasks" at bounding box center [66, 515] width 31 height 14
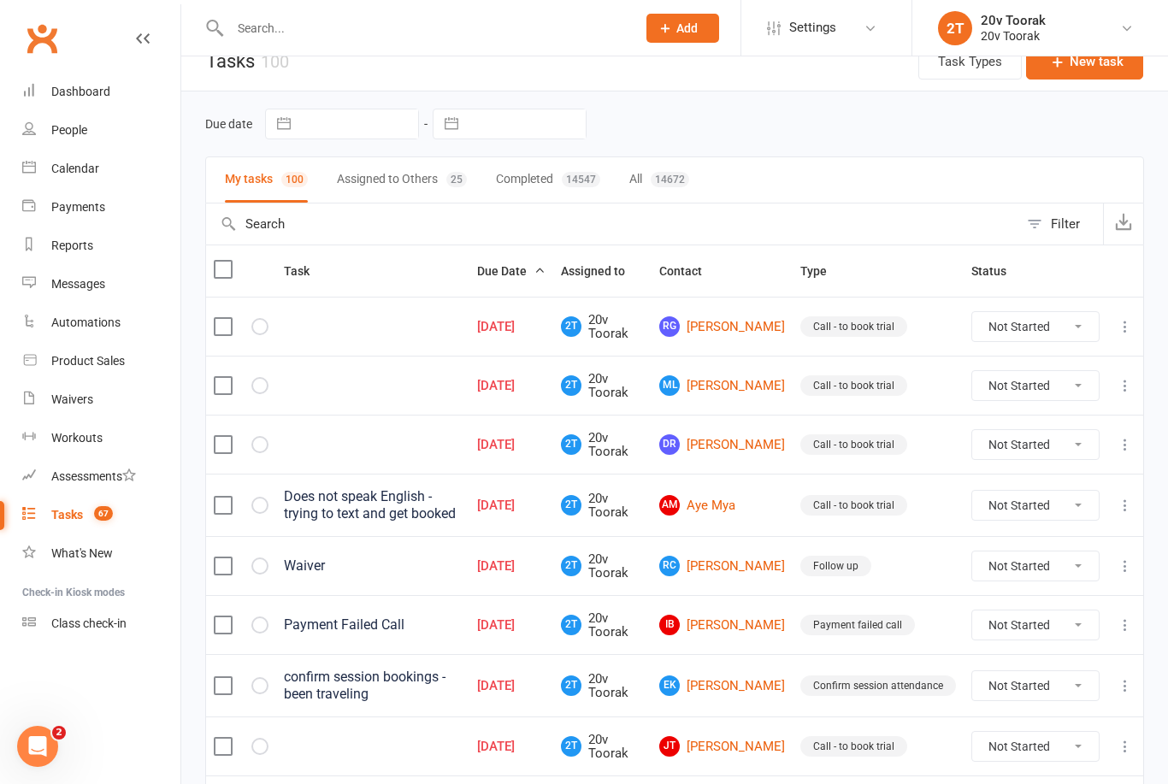
scroll to position [44, 0]
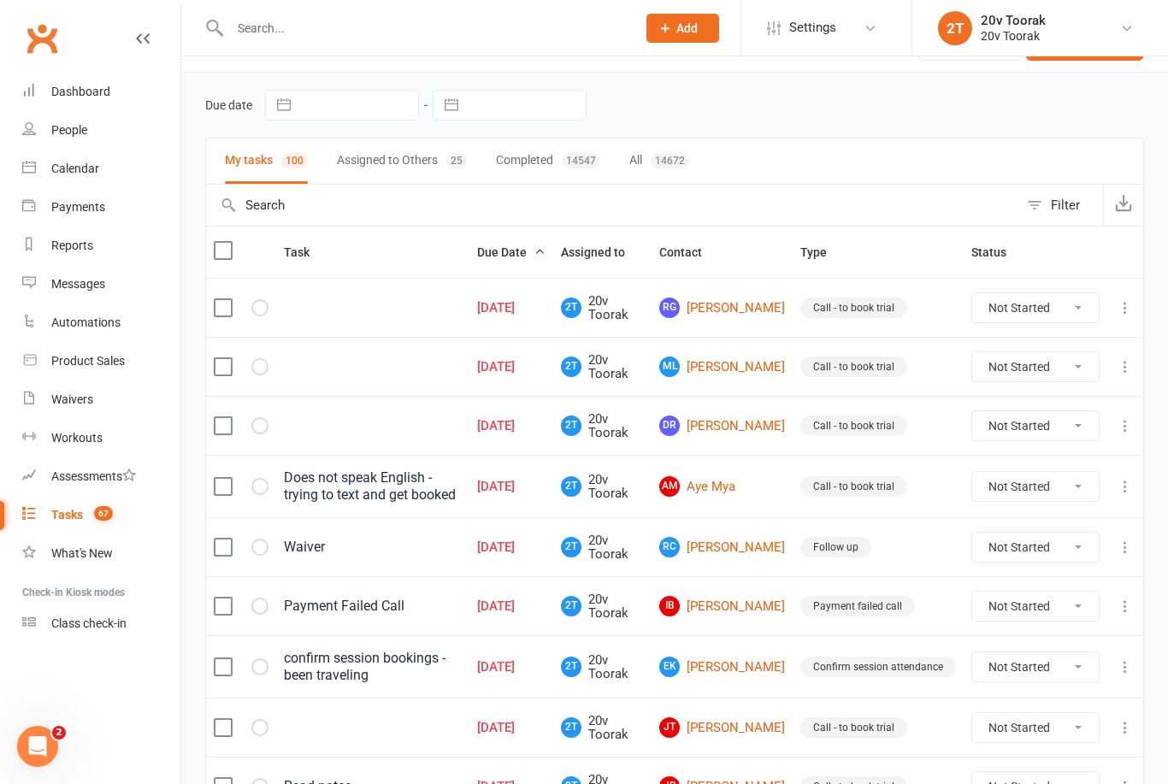
click at [766, 285] on td "RG Rajkumar Gulati" at bounding box center [721, 307] width 141 height 59
click at [771, 318] on link "RG Rajkumar Gulati" at bounding box center [722, 308] width 126 height 21
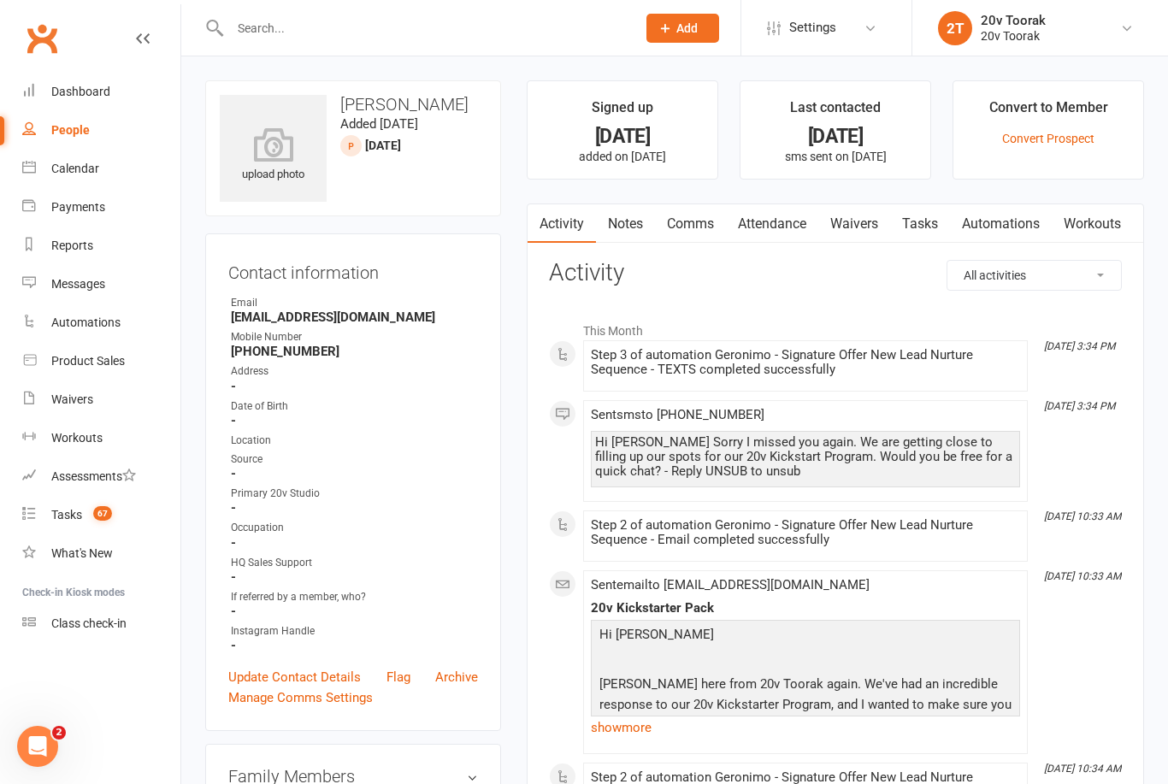
click at [617, 230] on link "Notes" at bounding box center [625, 223] width 59 height 39
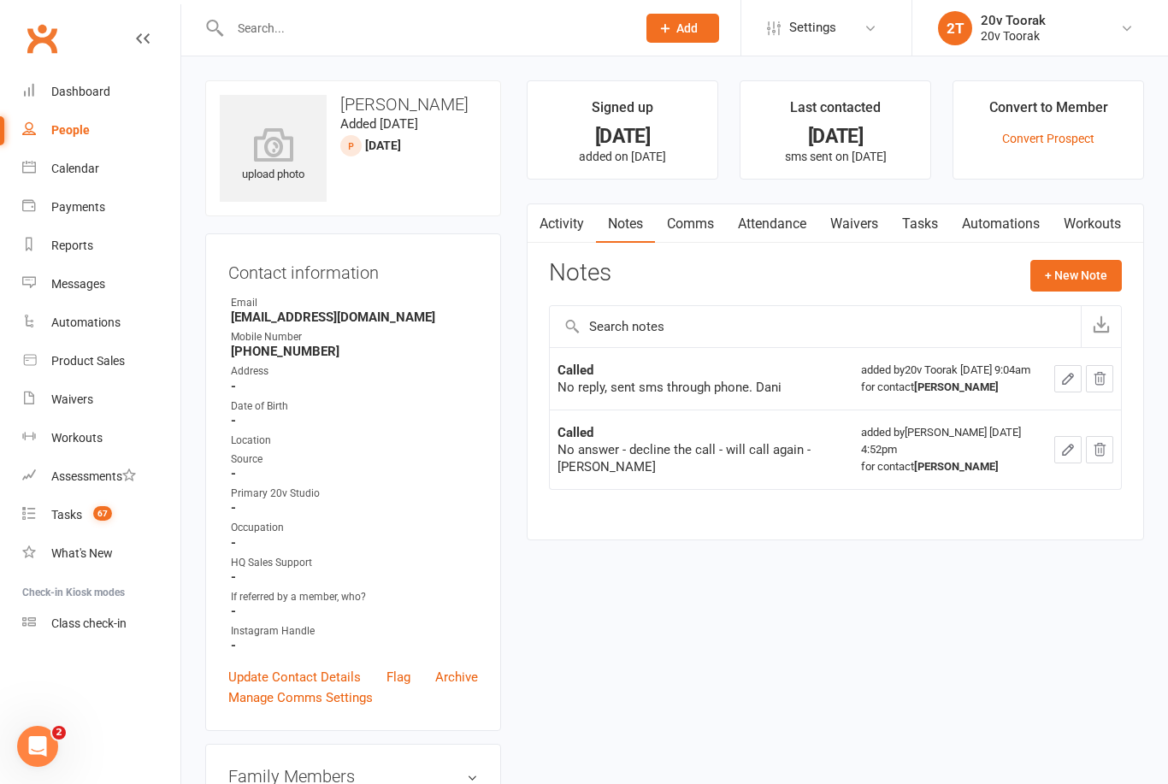
click at [96, 159] on link "Calendar" at bounding box center [101, 169] width 158 height 38
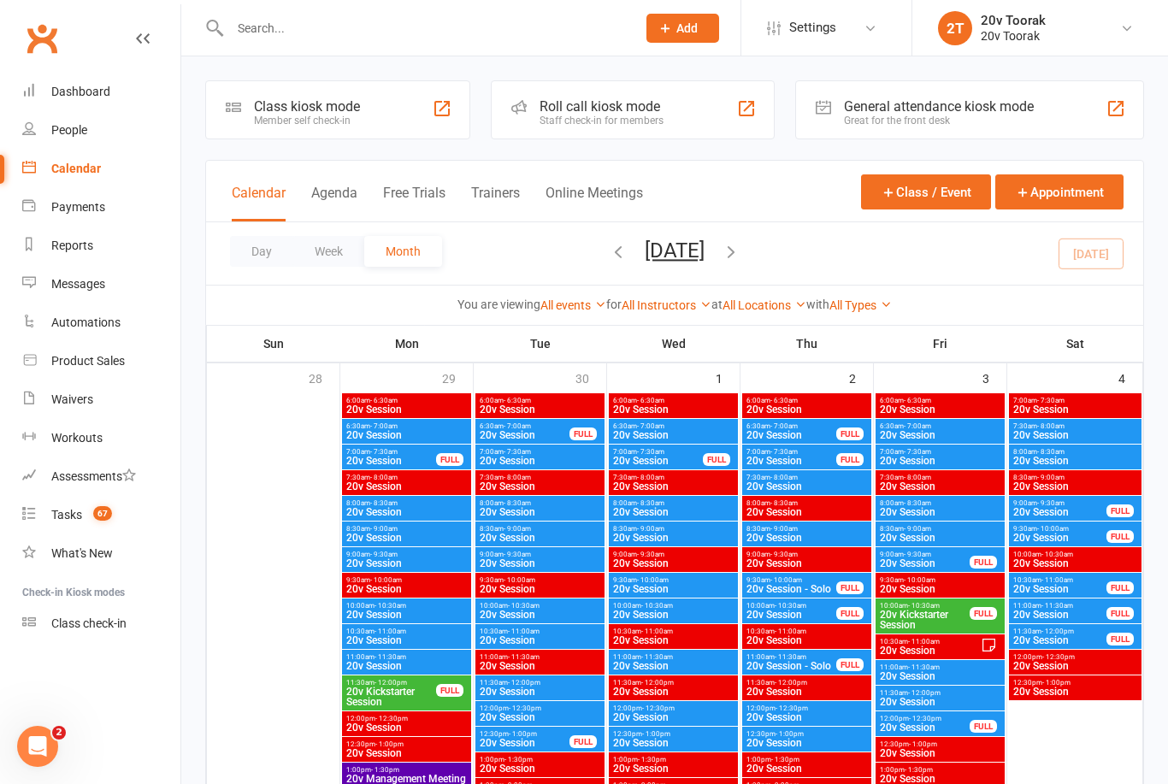
click at [53, 272] on link "Messages" at bounding box center [101, 284] width 158 height 38
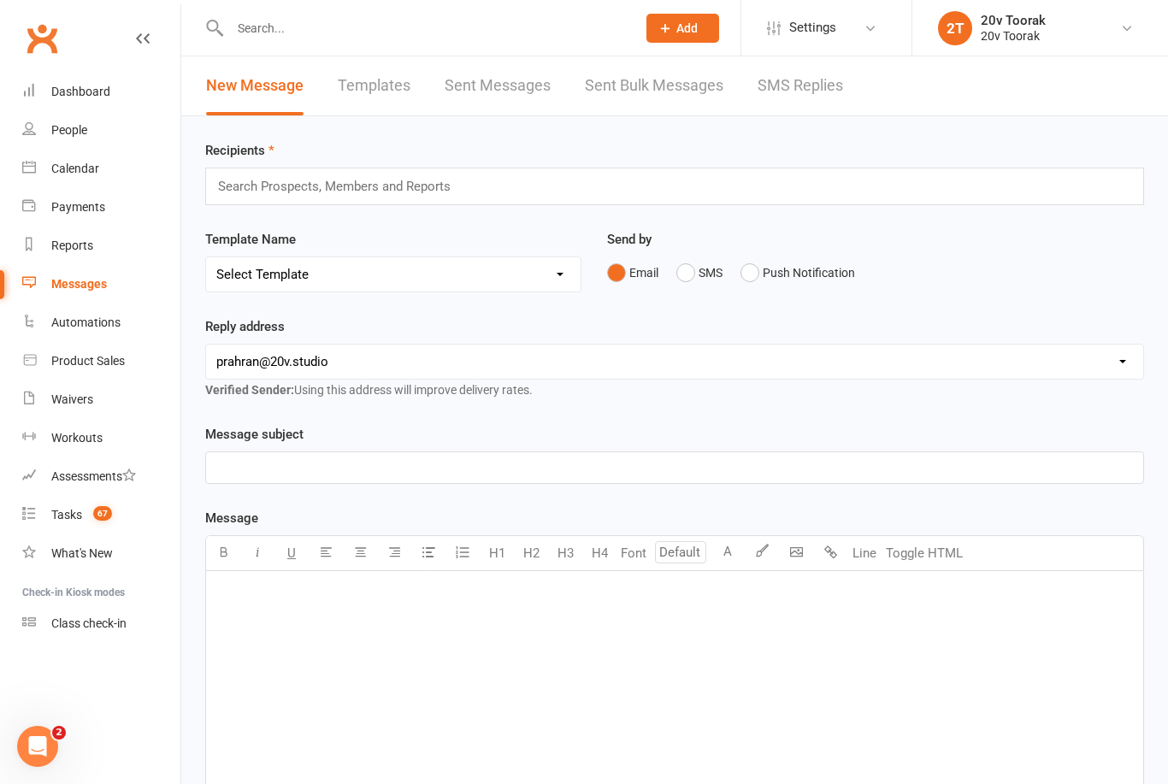
click at [816, 86] on link "SMS Replies" at bounding box center [800, 85] width 85 height 59
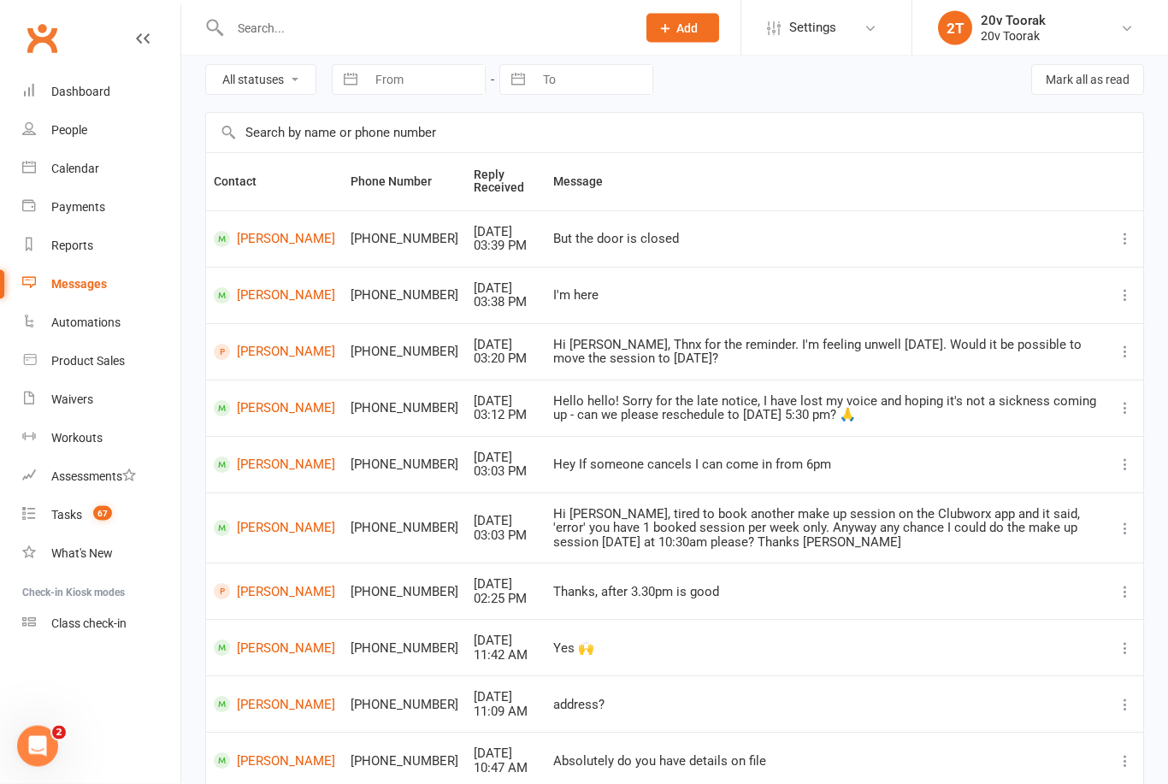
scroll to position [69, 0]
click at [264, 527] on link "Monika Behlau" at bounding box center [274, 528] width 121 height 16
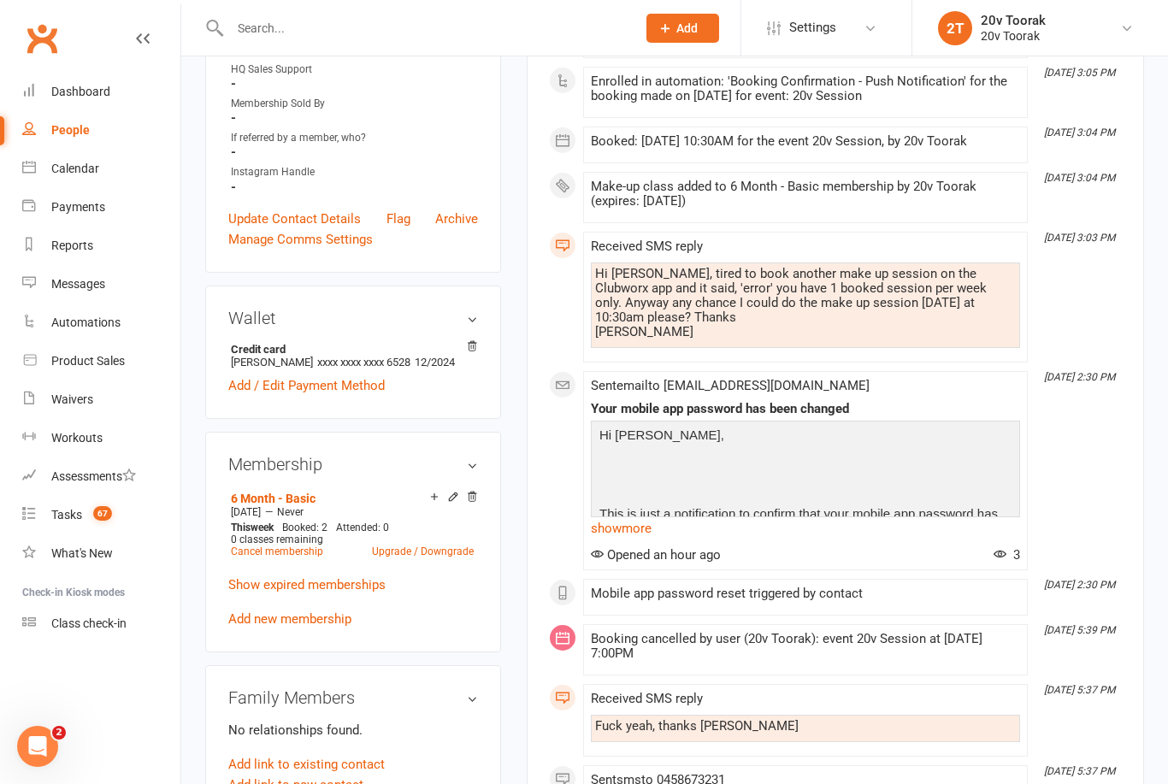
scroll to position [611, 0]
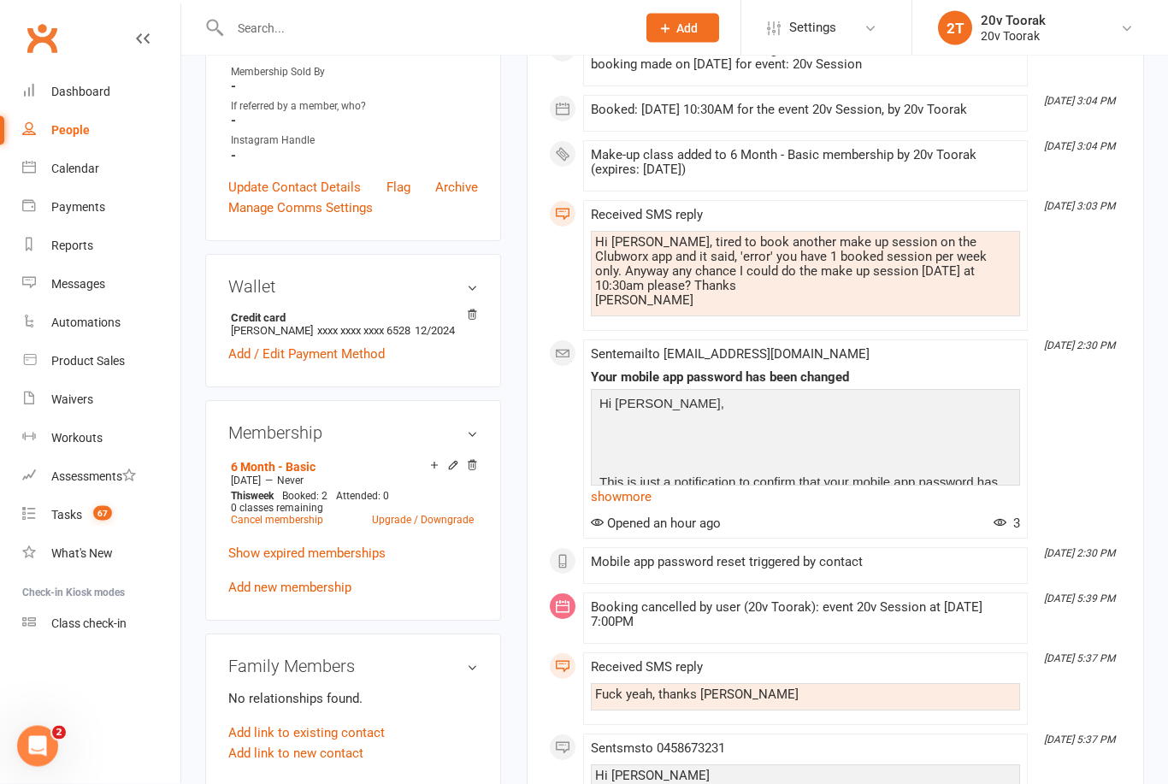
click at [650, 487] on link "show more" at bounding box center [805, 498] width 429 height 24
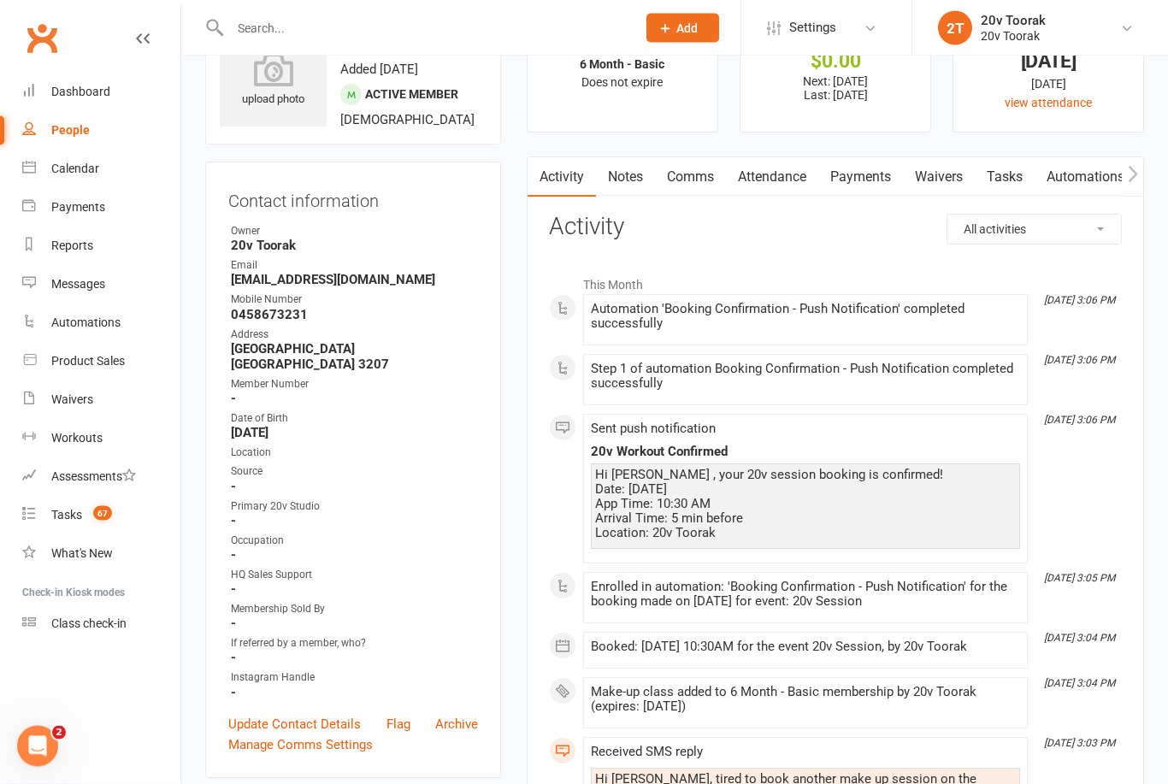
scroll to position [0, 0]
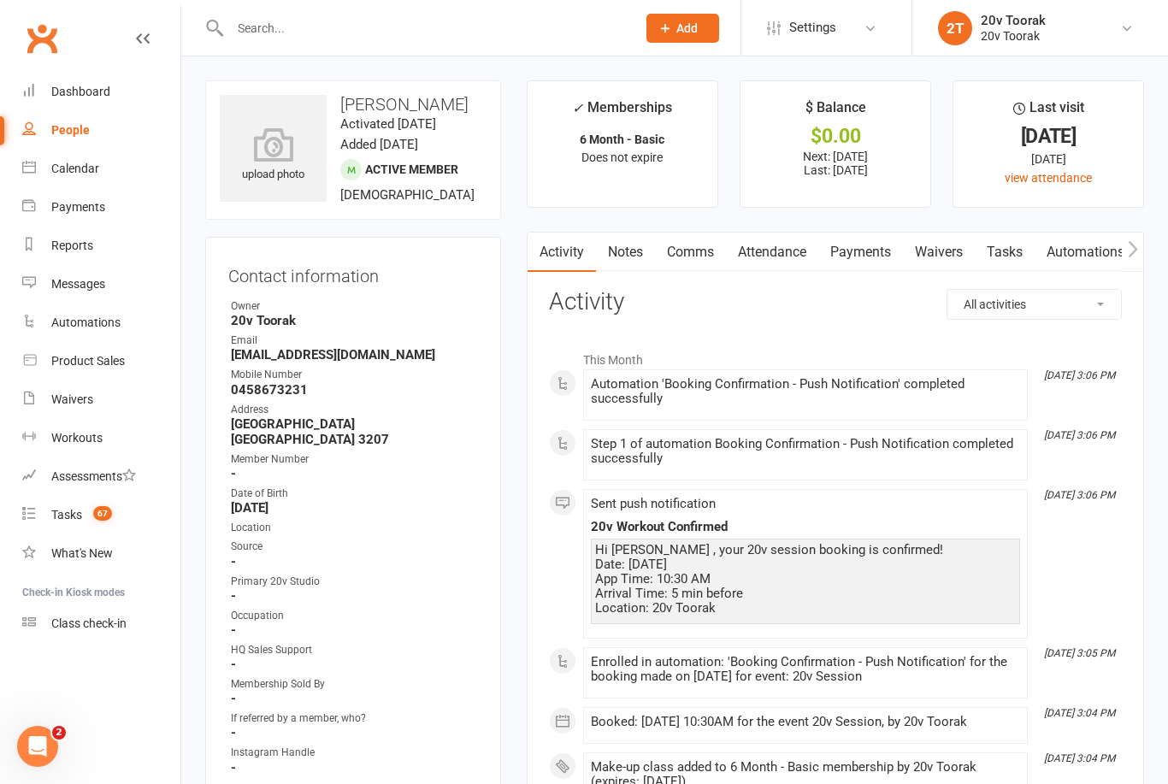
click at [642, 237] on link "Notes" at bounding box center [625, 252] width 59 height 39
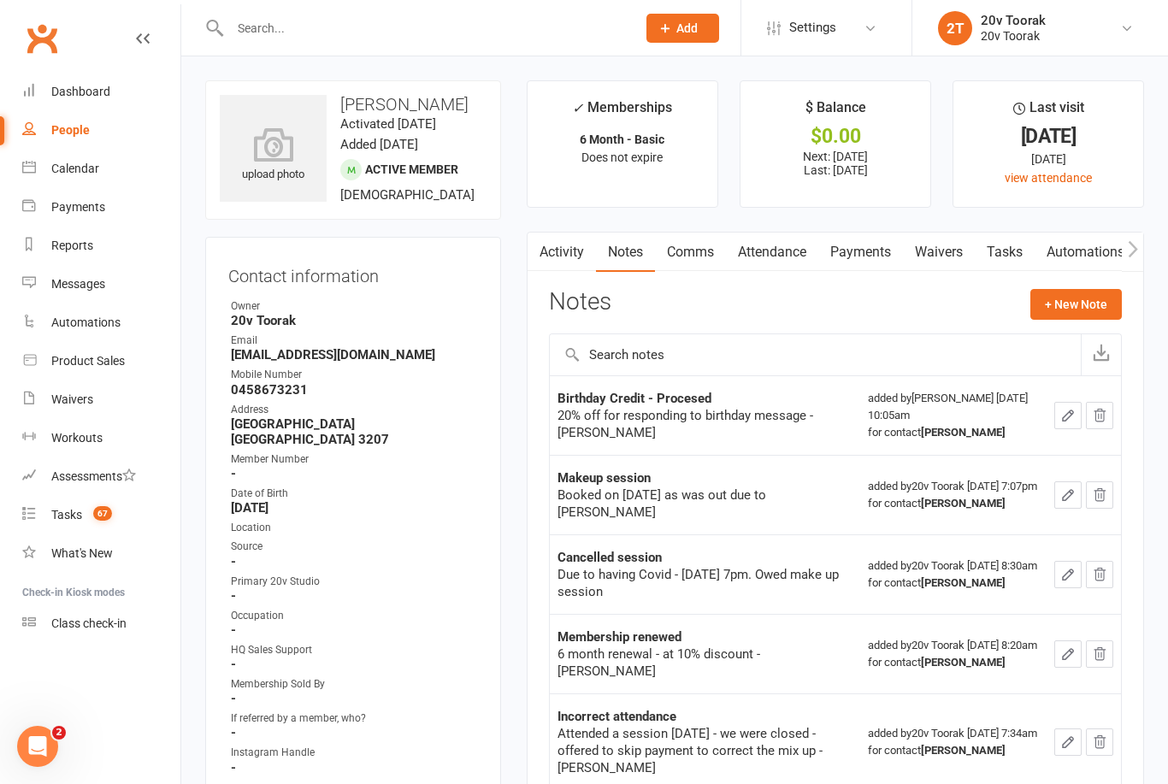
click at [61, 513] on div "Tasks" at bounding box center [66, 515] width 31 height 14
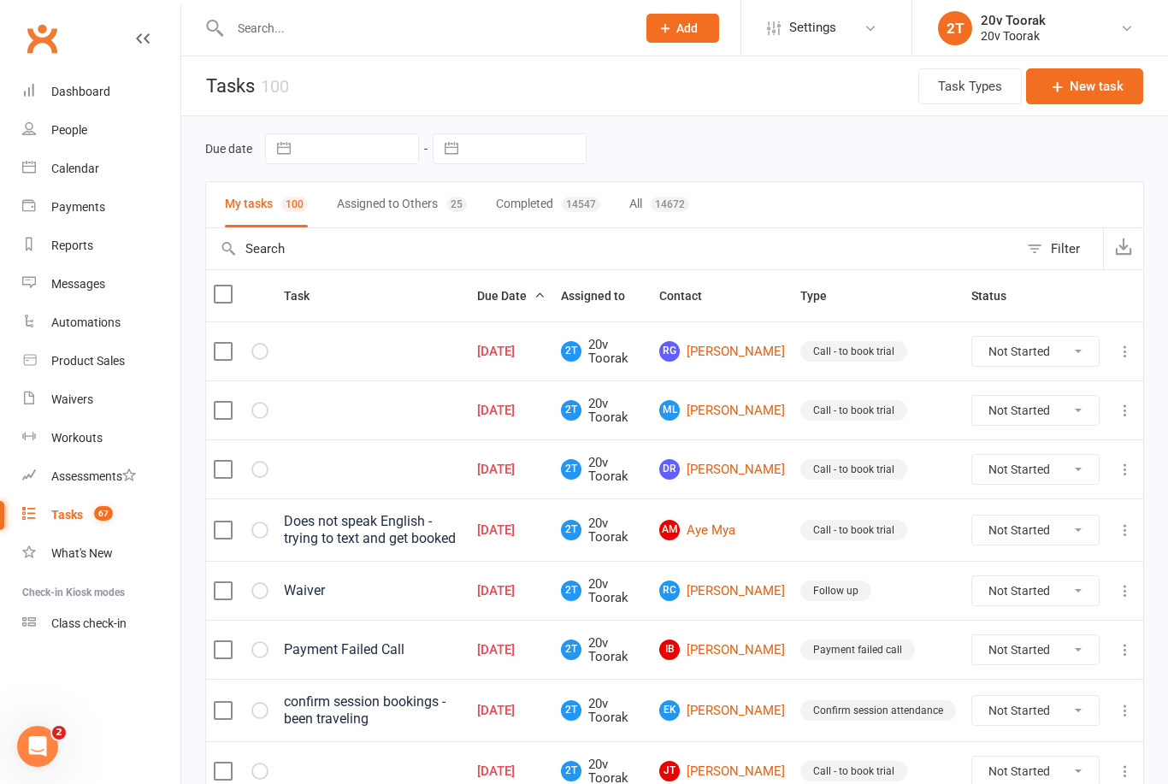
click at [760, 347] on link "RG Rajkumar Gulati" at bounding box center [722, 351] width 126 height 21
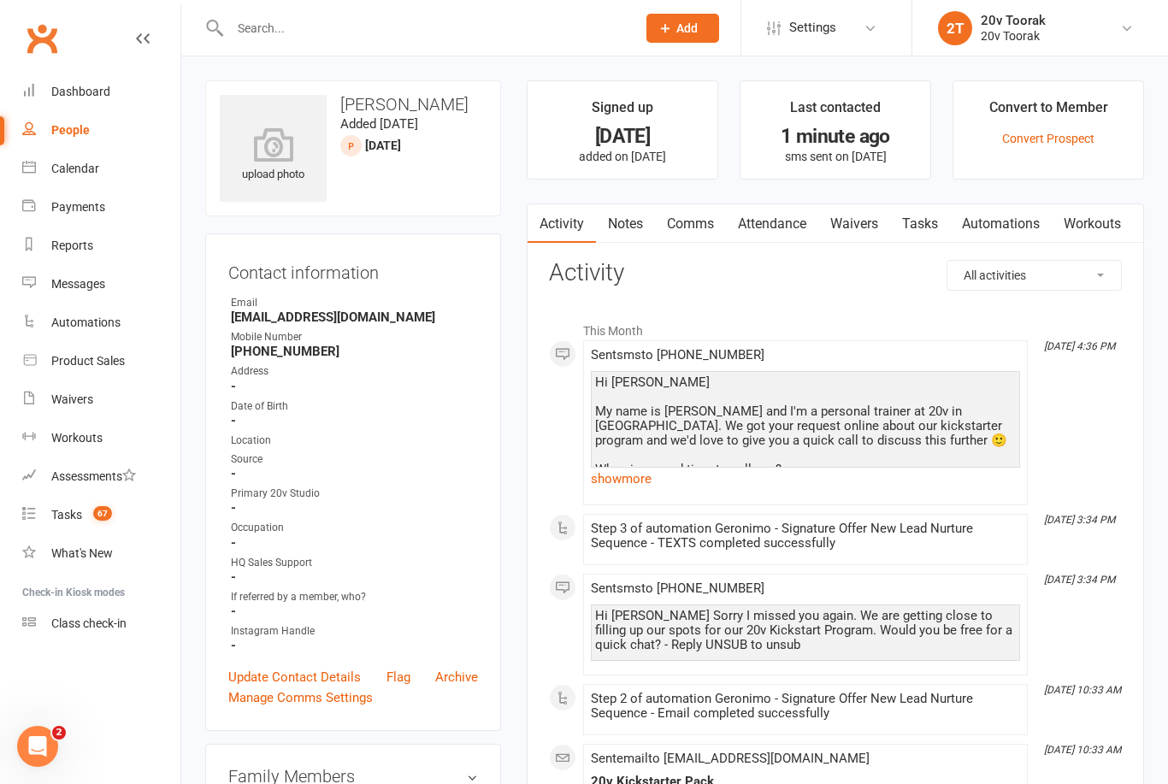
click at [928, 219] on link "Tasks" at bounding box center [920, 223] width 60 height 39
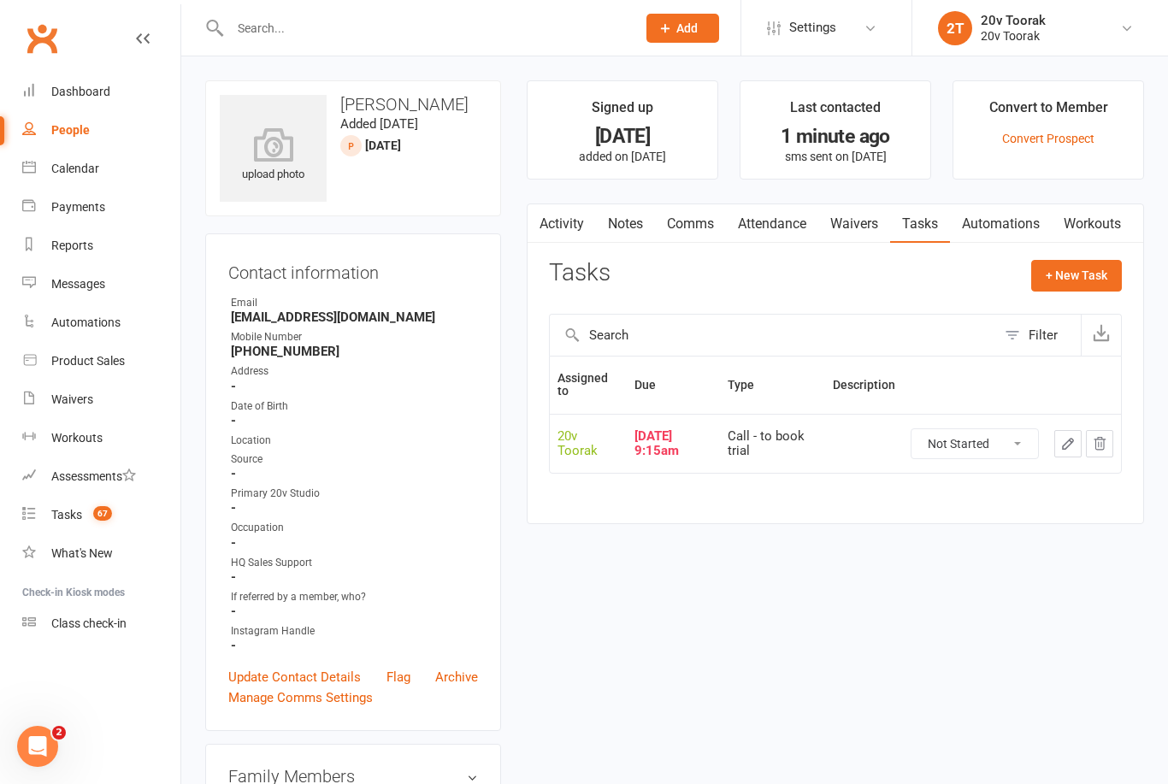
click at [1067, 445] on icon "button" at bounding box center [1067, 443] width 15 height 15
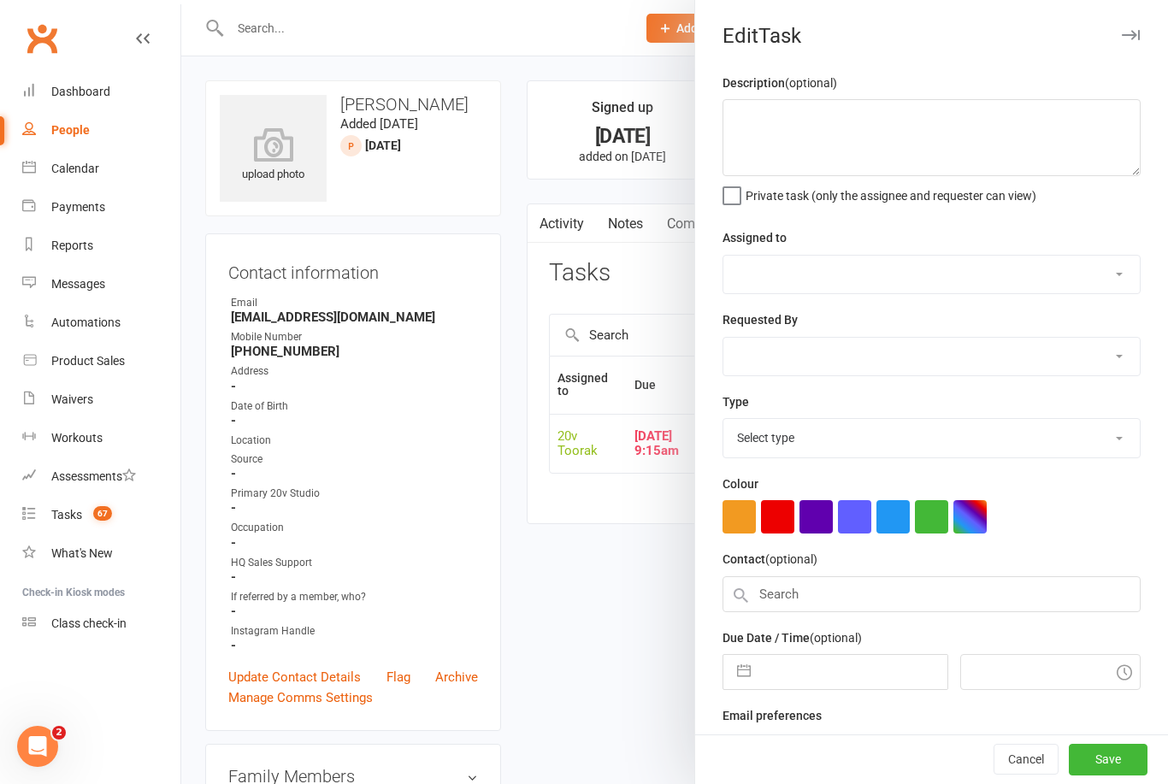
select select "45736"
type input "08 Oct 2025"
type input "9:15am"
select select "32301"
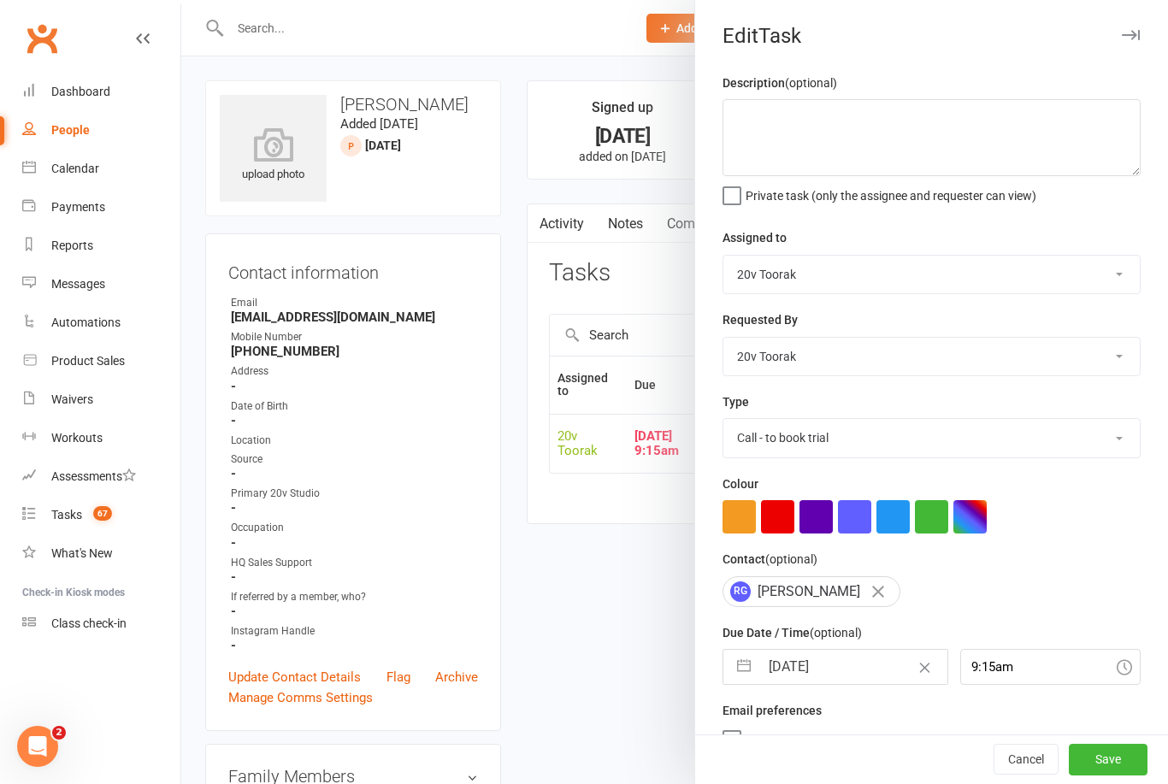
click at [800, 684] on input "08 Oct 2025" at bounding box center [852, 667] width 187 height 34
select select "8"
select select "2025"
select select "9"
select select "2025"
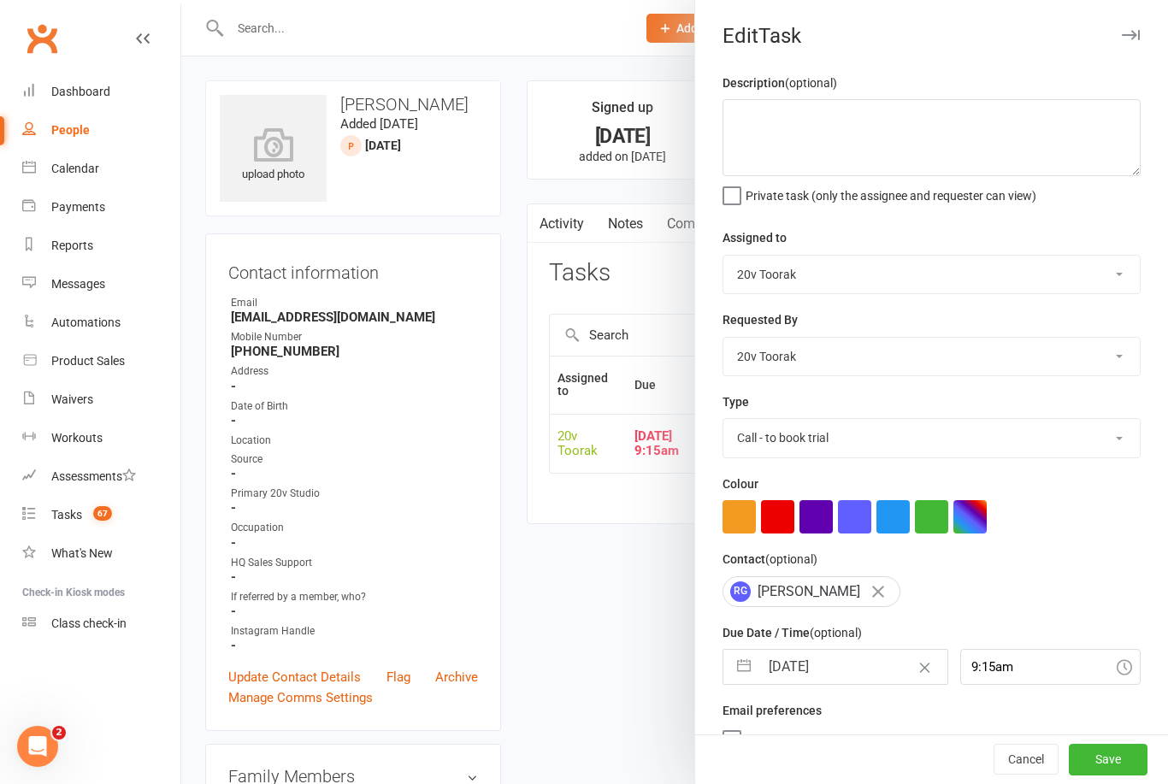
select select "10"
select select "2025"
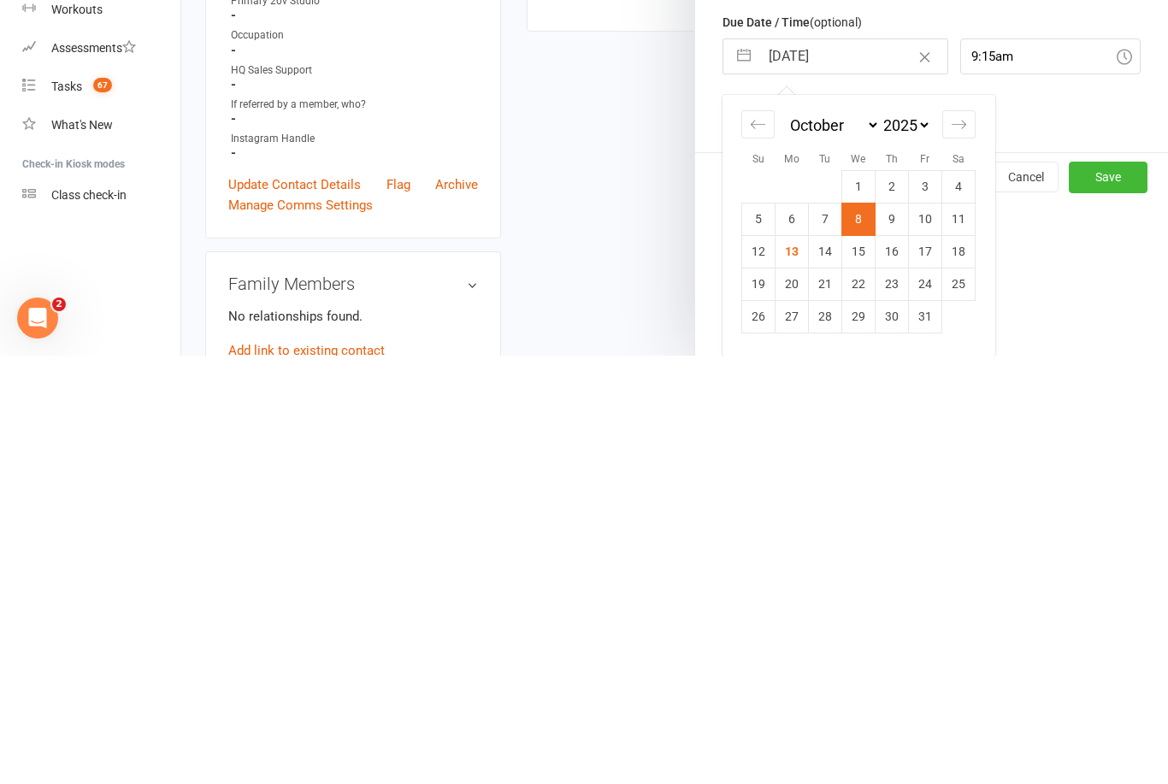
scroll to position [186, 0]
click at [832, 663] on td "14" at bounding box center [825, 679] width 33 height 32
type input "14 Oct 2025"
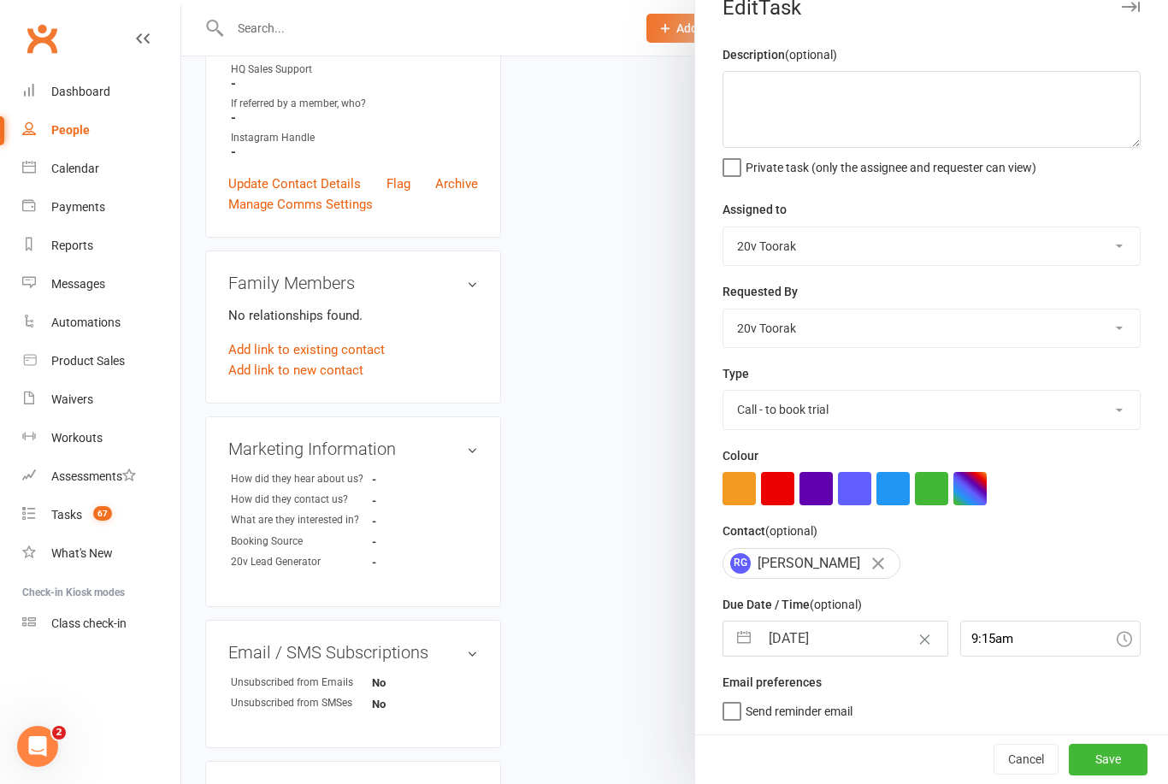
click at [1101, 767] on button "Save" at bounding box center [1108, 759] width 79 height 31
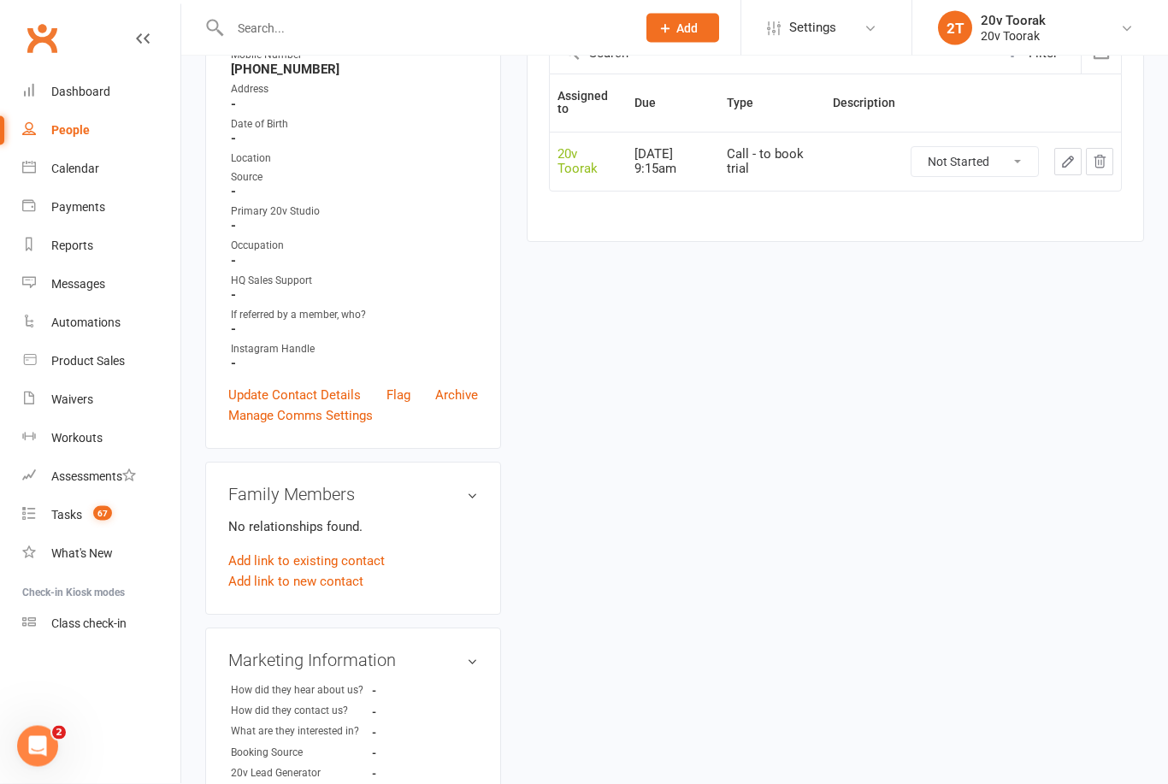
scroll to position [0, 0]
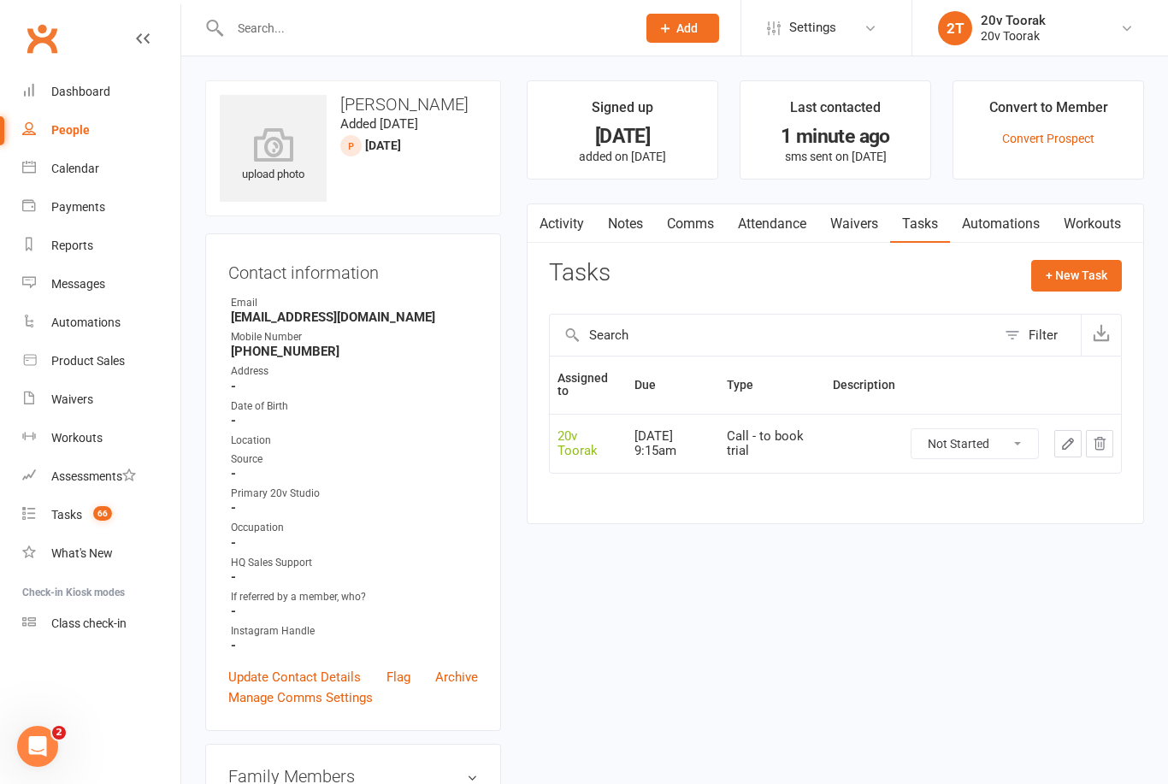
click at [68, 512] on div "Tasks" at bounding box center [66, 515] width 31 height 14
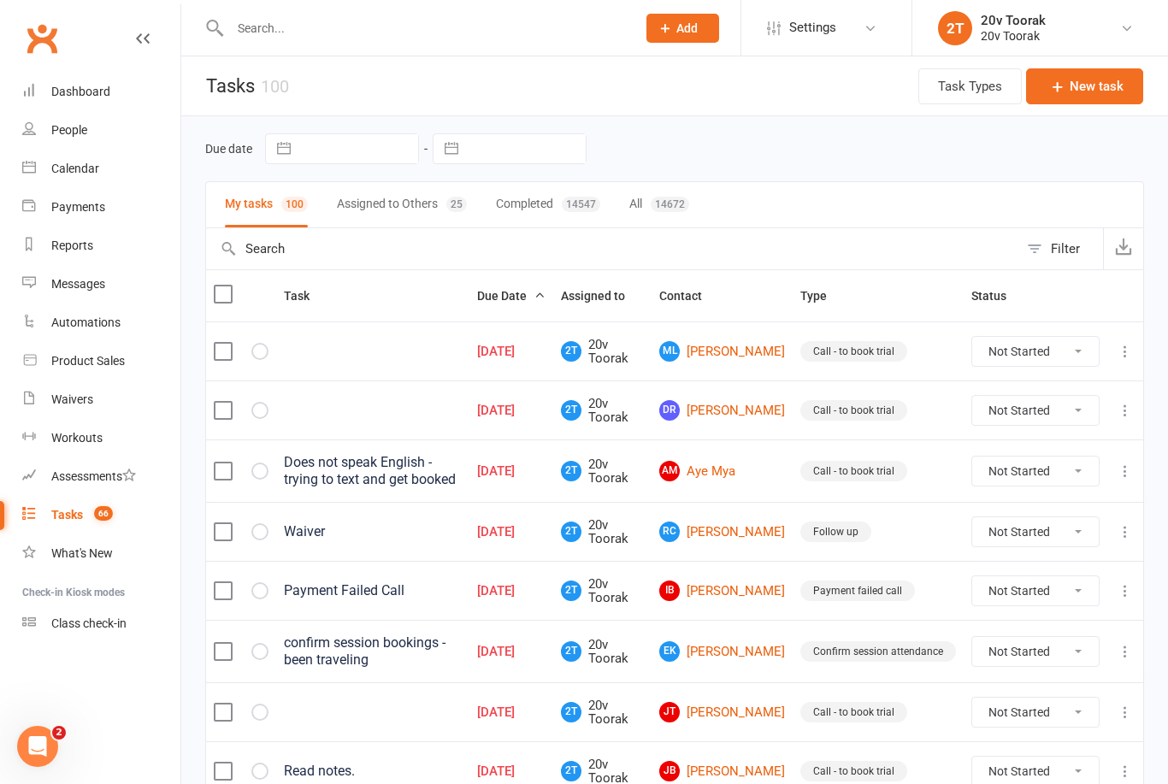
click at [752, 351] on link "ML Marisa Liu" at bounding box center [722, 351] width 126 height 21
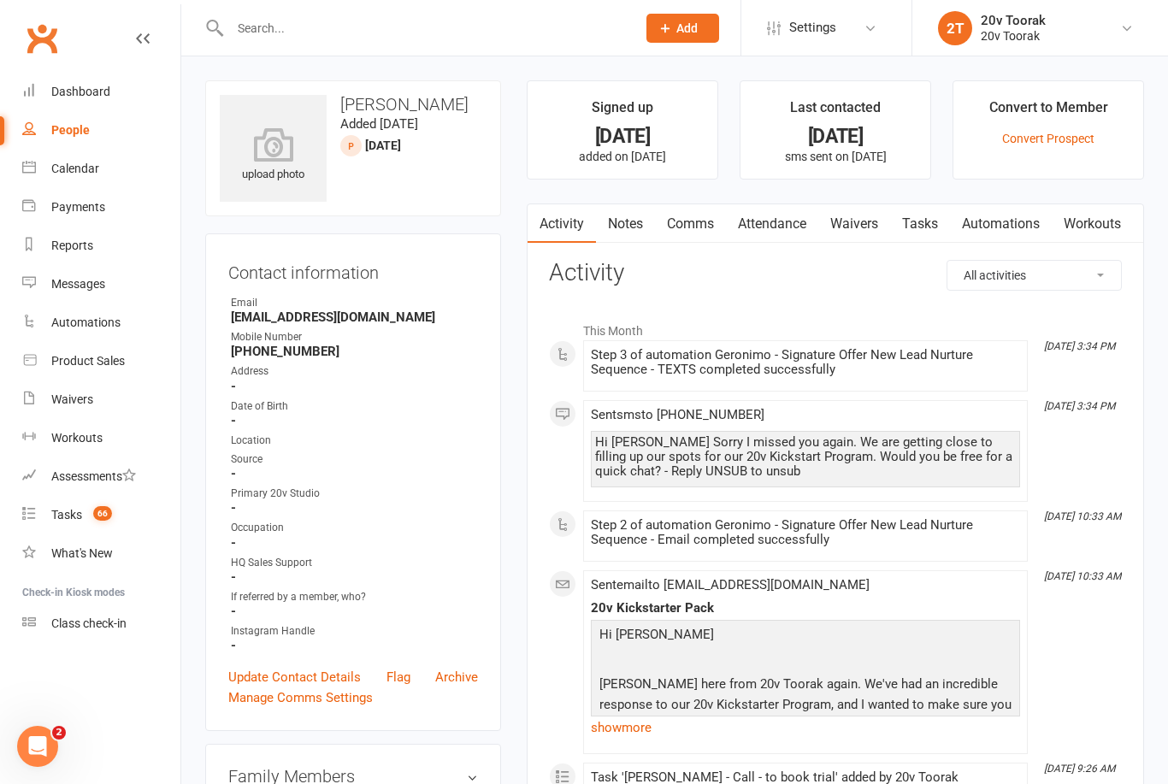
click at [62, 512] on div "Tasks" at bounding box center [66, 515] width 31 height 14
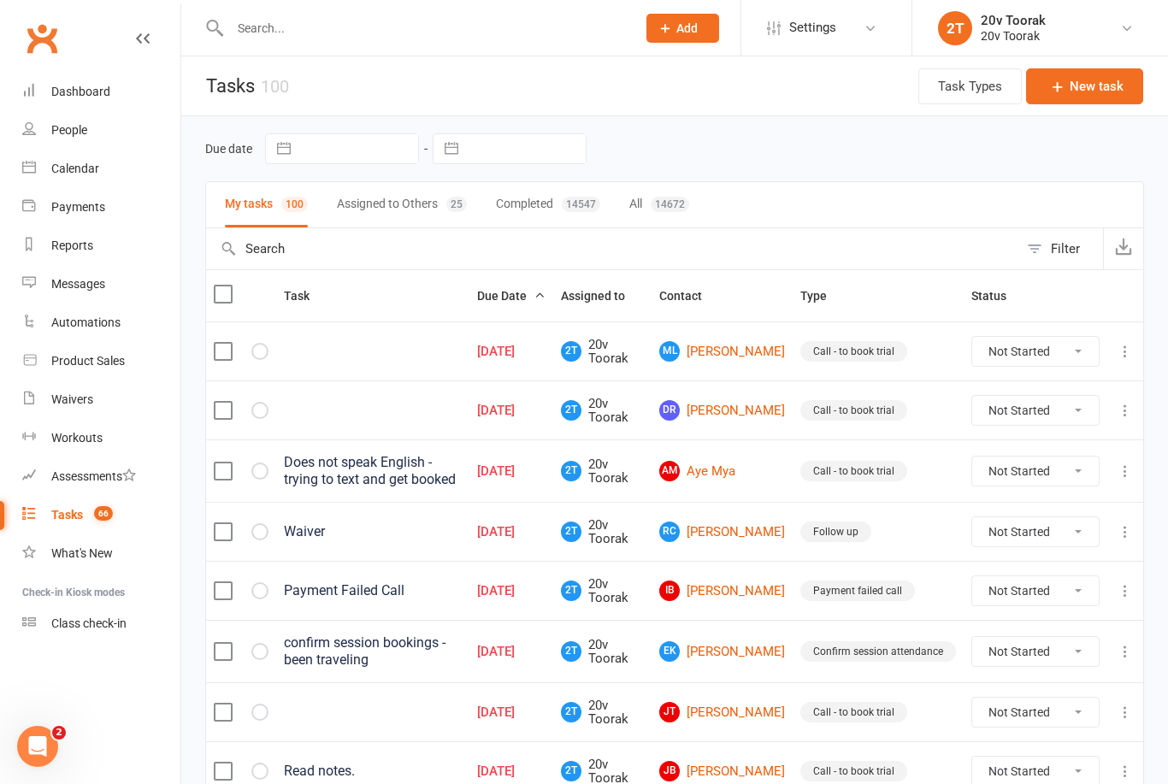
click at [49, 126] on link "People" at bounding box center [101, 130] width 158 height 38
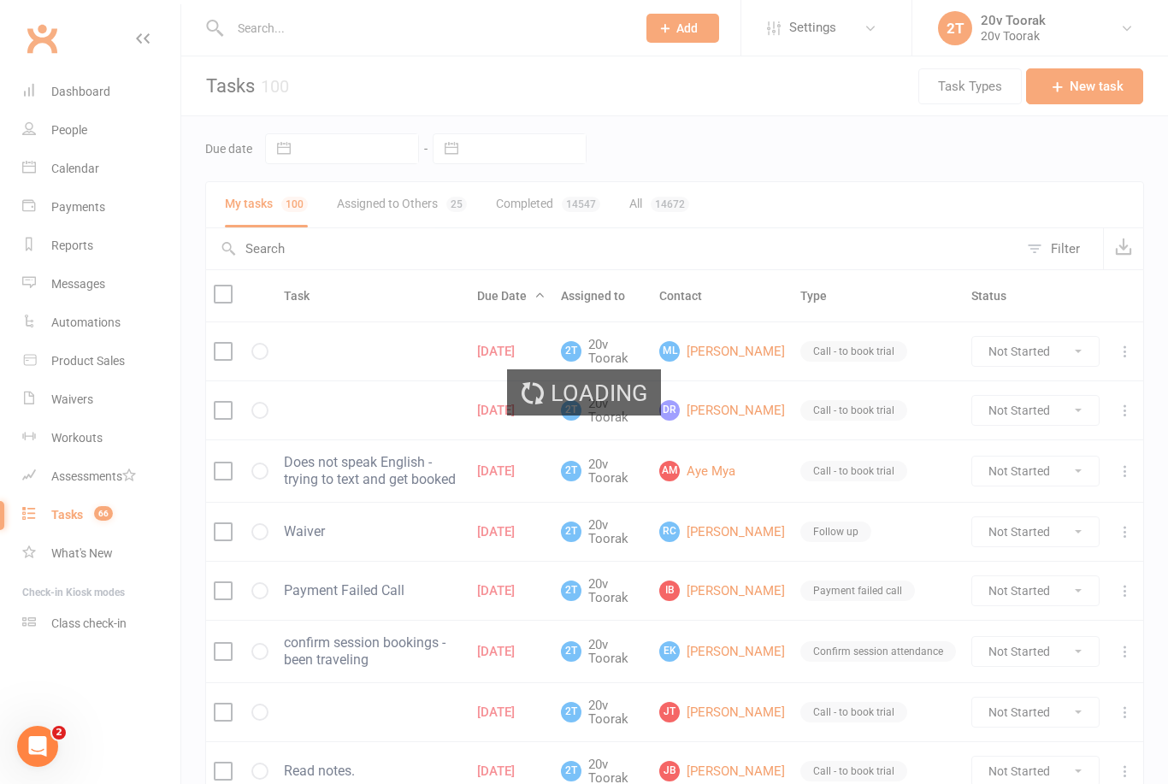
select select "100"
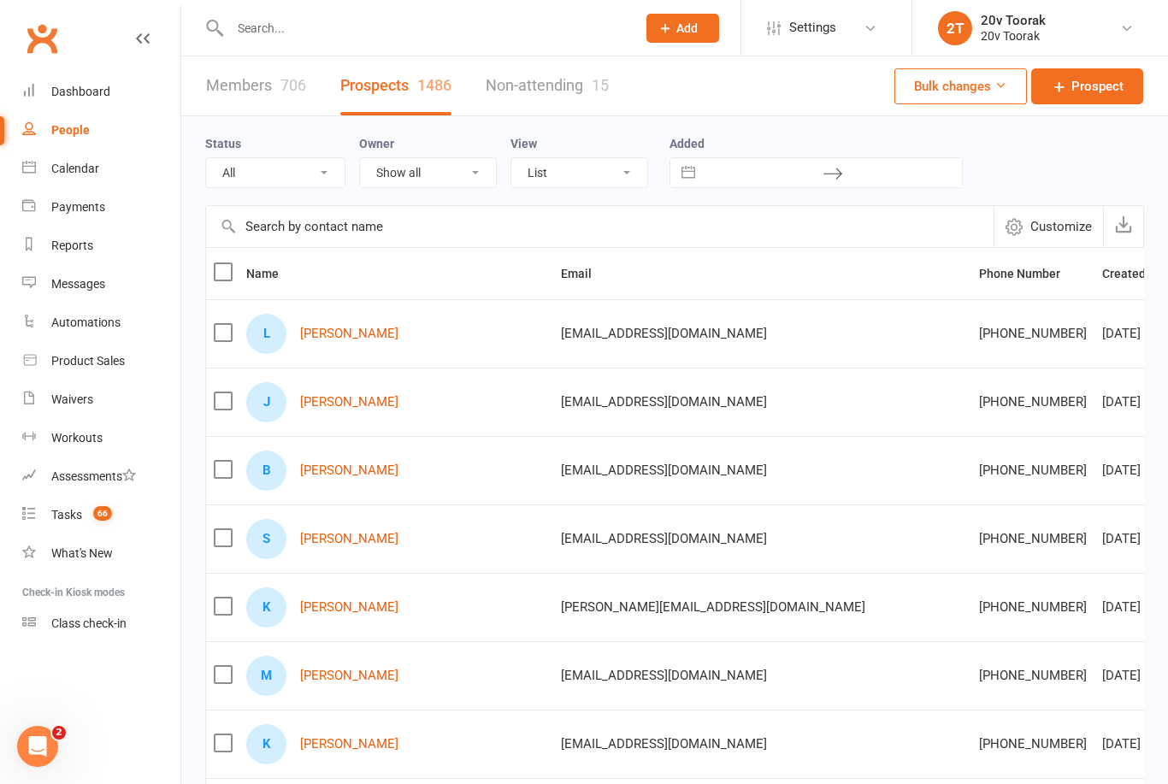
click at [318, 410] on link "Jen Warren" at bounding box center [349, 402] width 98 height 15
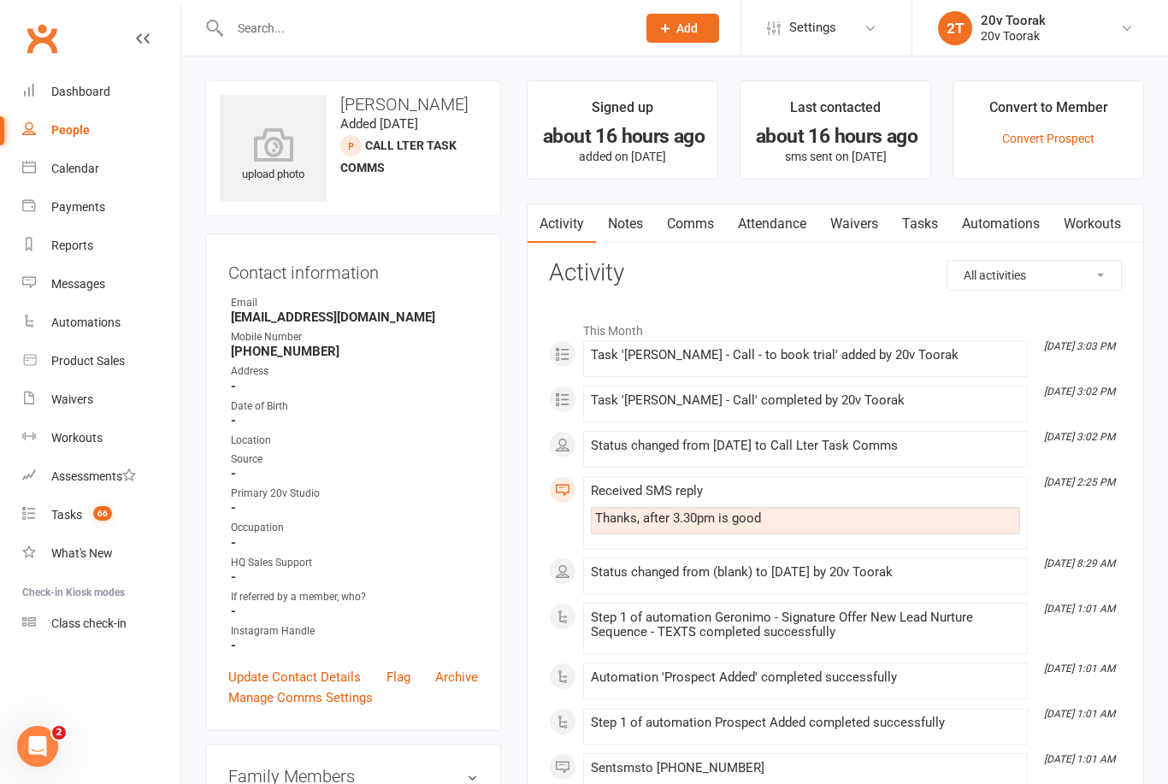
click at [616, 224] on link "Notes" at bounding box center [625, 223] width 59 height 39
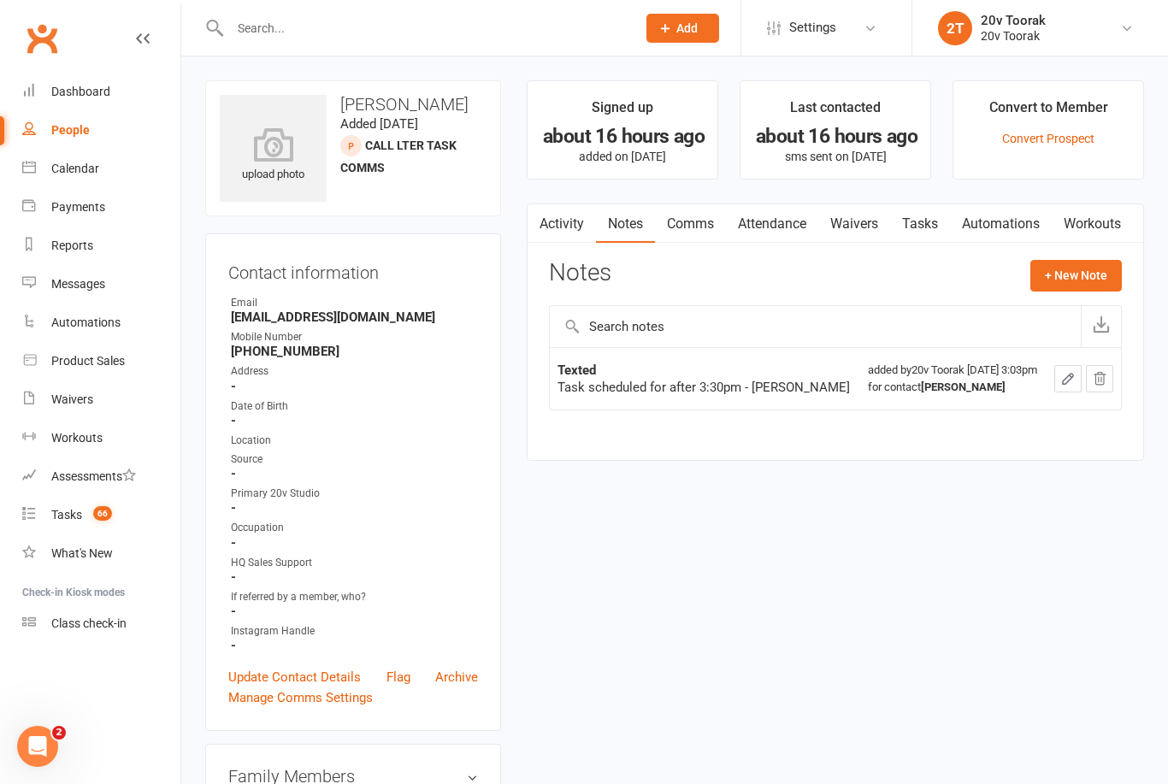
click at [1052, 276] on button "+ New Note" at bounding box center [1075, 275] width 91 height 31
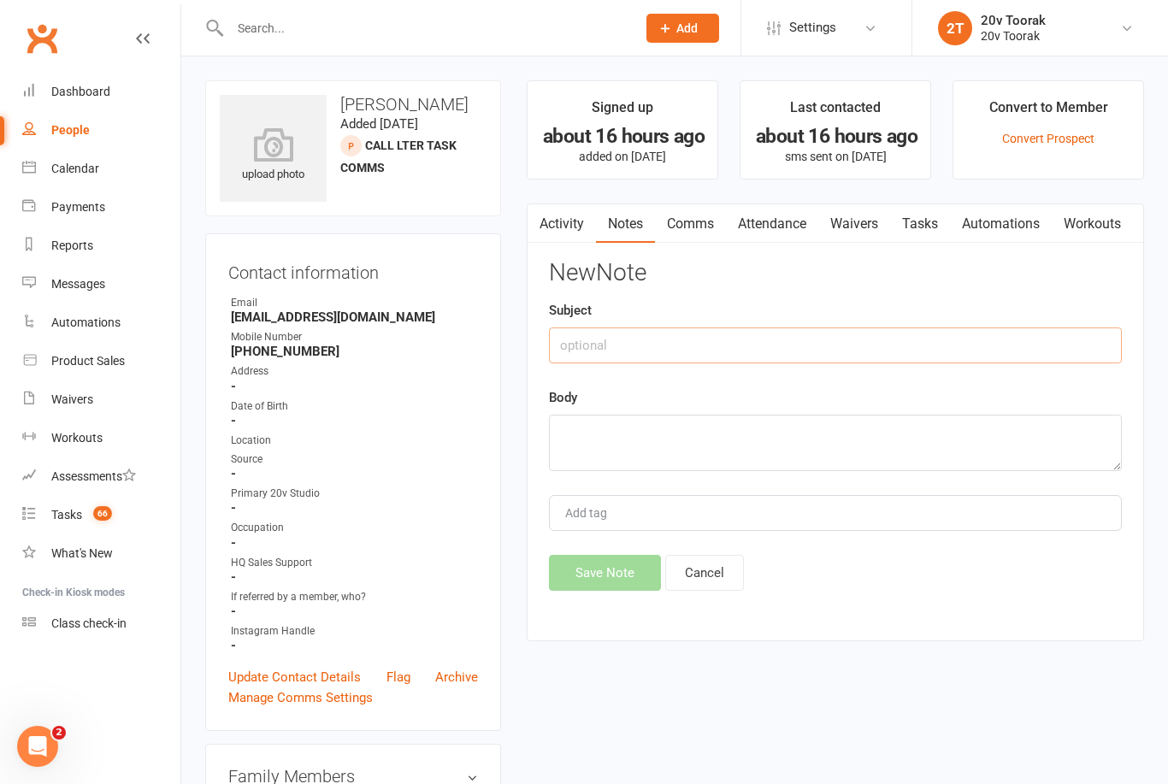
click at [871, 341] on input "text" at bounding box center [835, 345] width 573 height 36
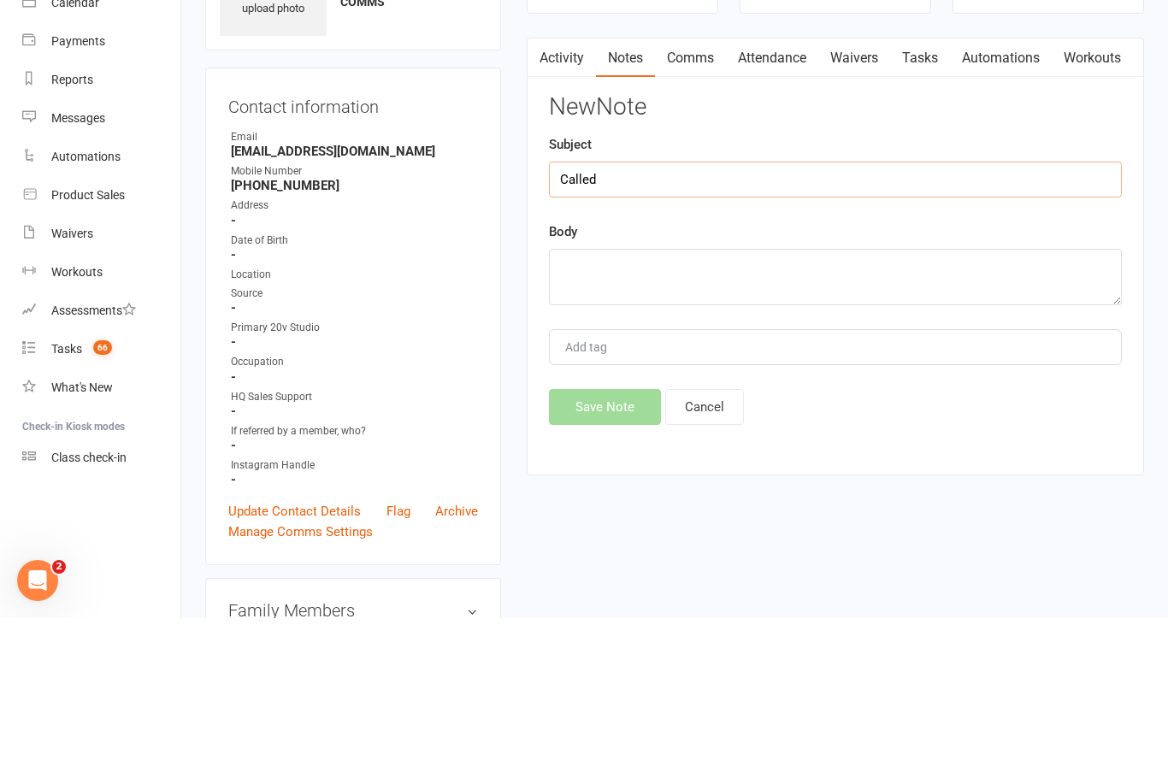
type input "Called"
click at [873, 415] on textarea at bounding box center [835, 443] width 573 height 56
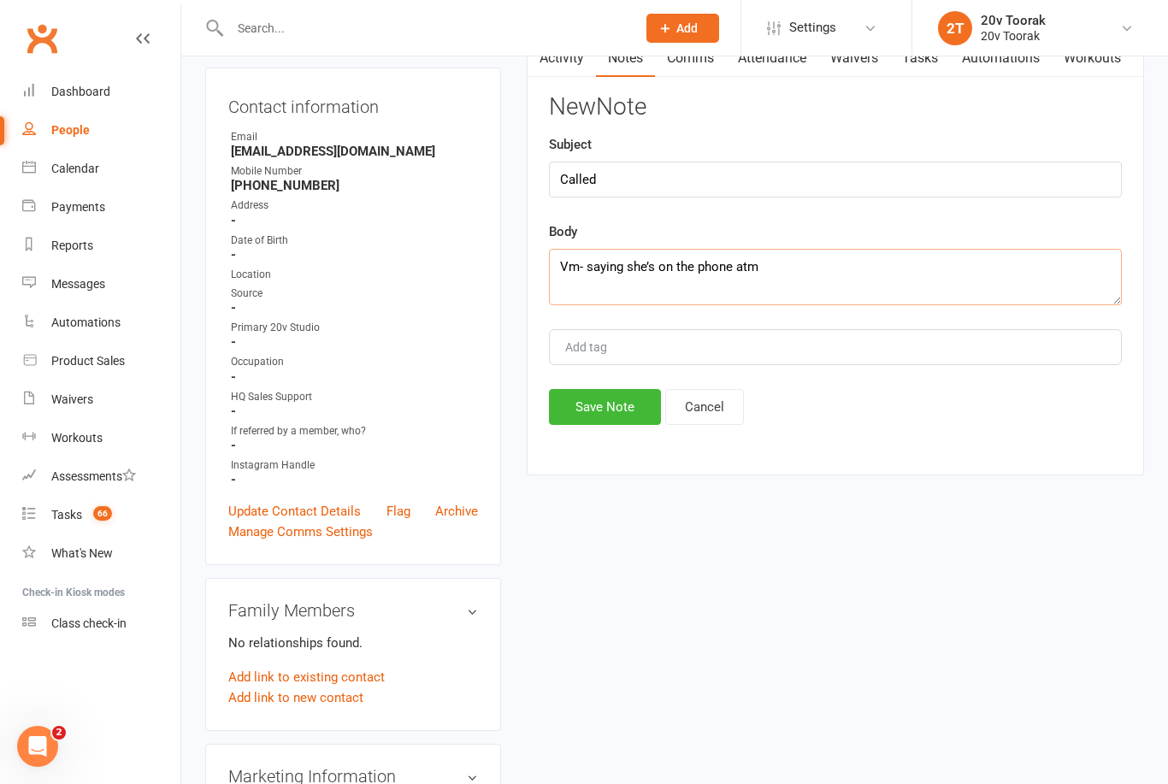
type textarea "Vm- saying she’s on the phone atm"
click at [634, 393] on button "Save Note" at bounding box center [605, 407] width 112 height 36
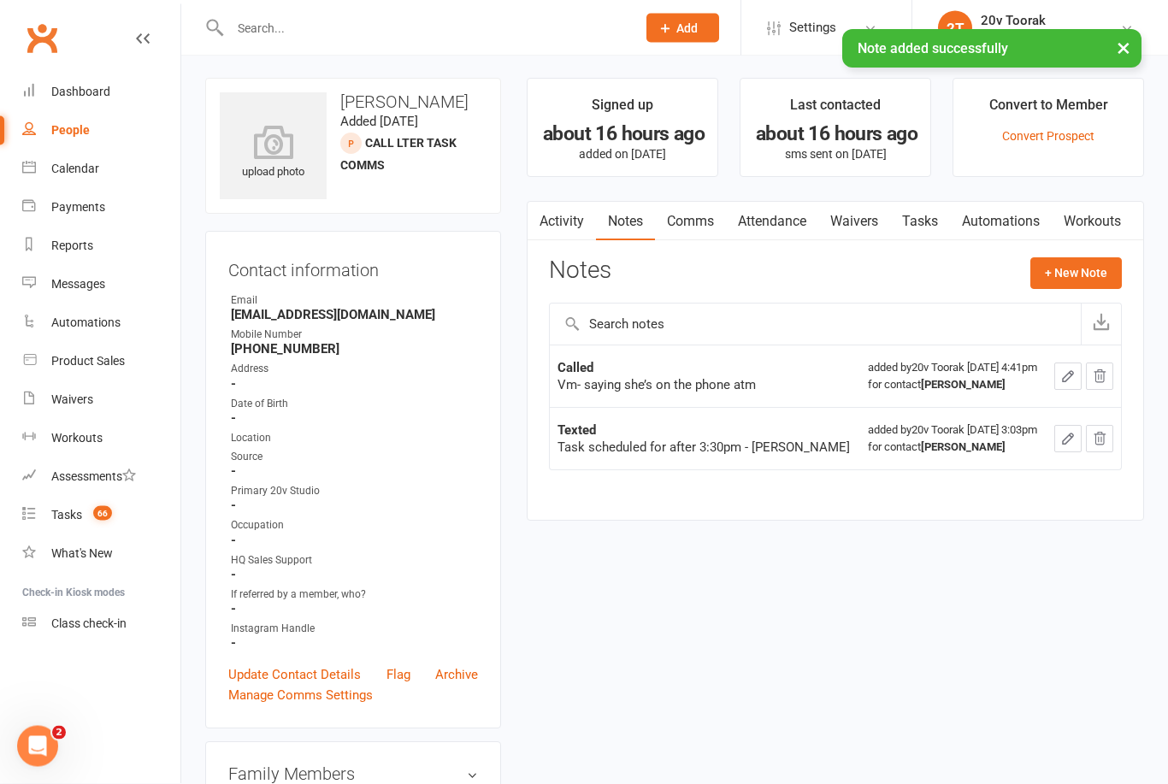
scroll to position [0, 0]
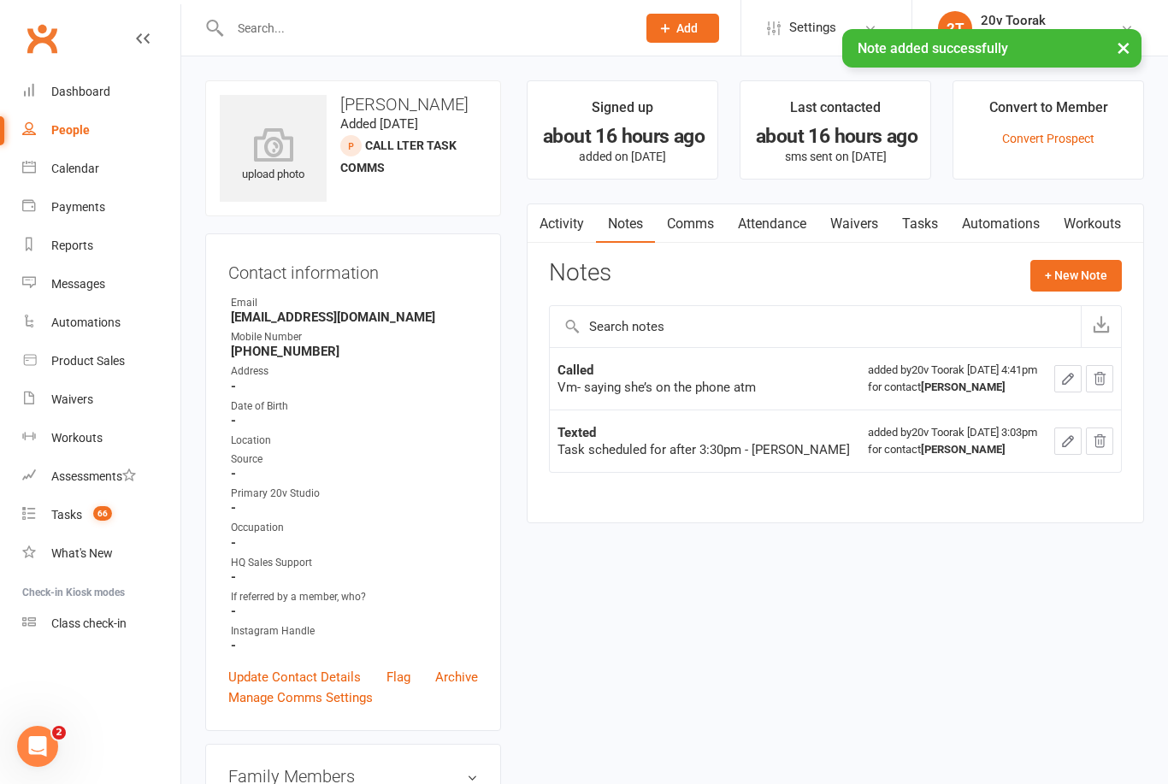
click at [710, 222] on link "Comms" at bounding box center [690, 223] width 71 height 39
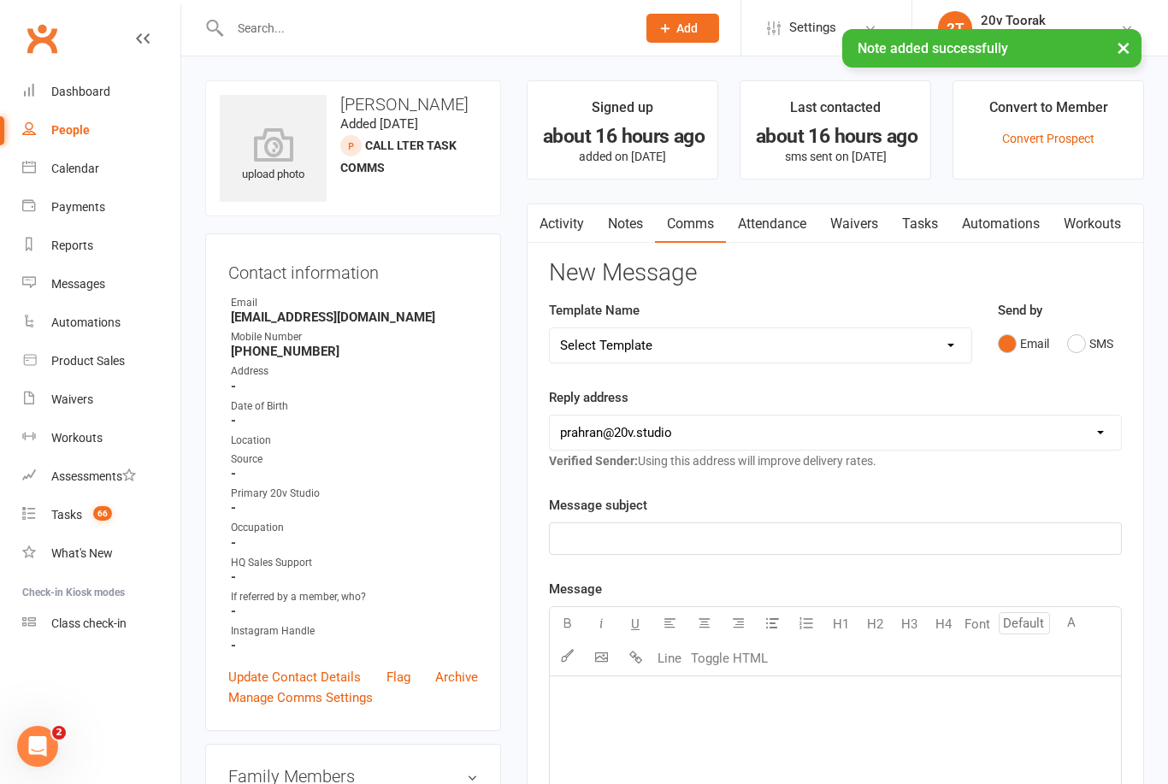
click at [1097, 341] on button "SMS" at bounding box center [1090, 343] width 46 height 32
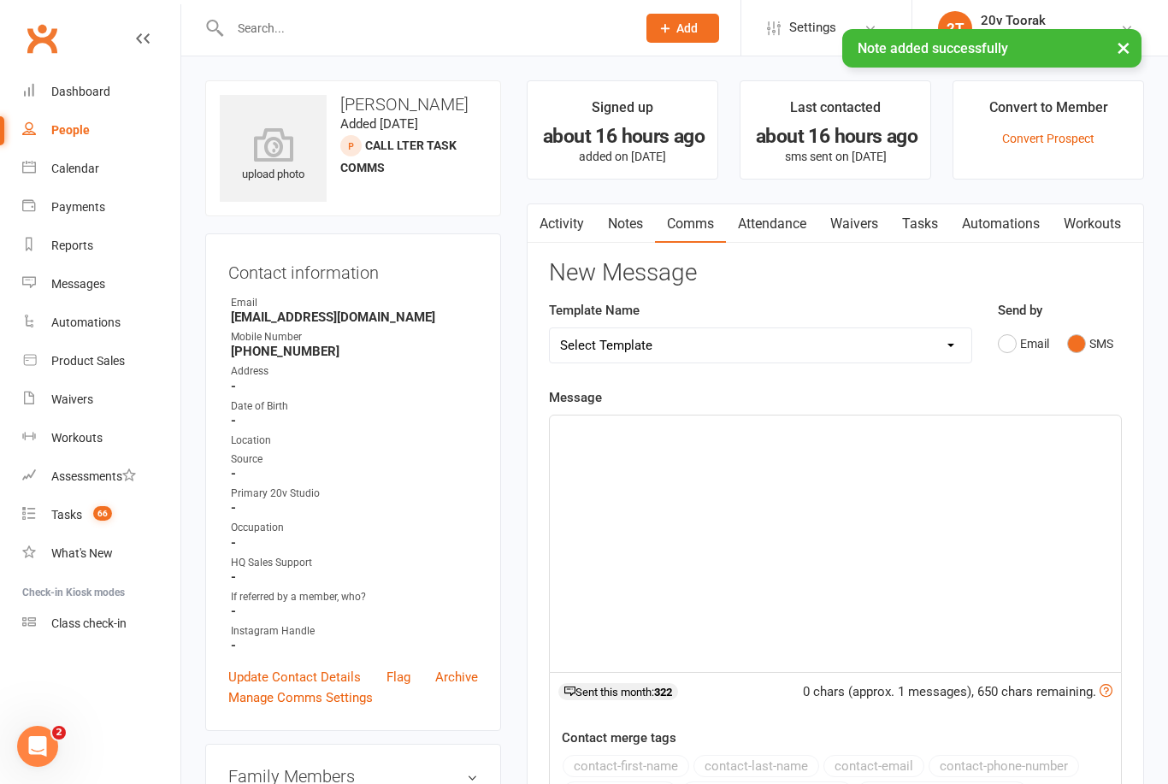
click at [582, 221] on link "Activity" at bounding box center [562, 223] width 68 height 39
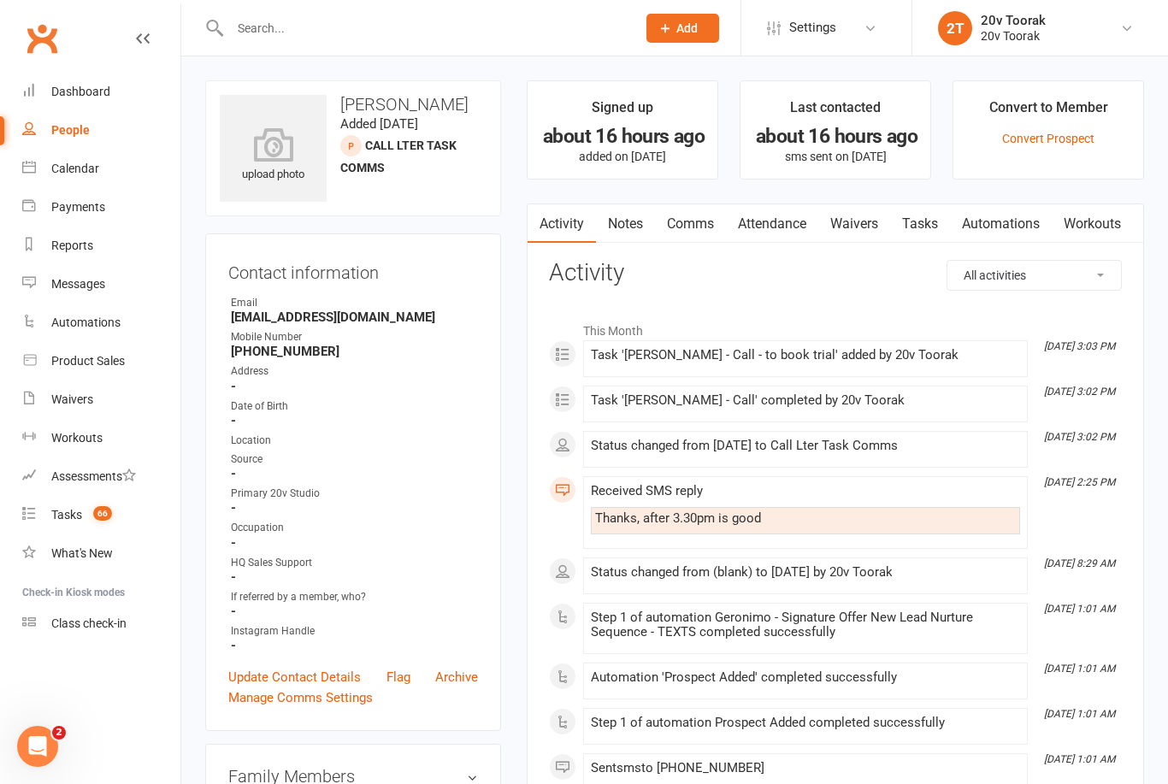
click at [928, 232] on link "Tasks" at bounding box center [920, 223] width 60 height 39
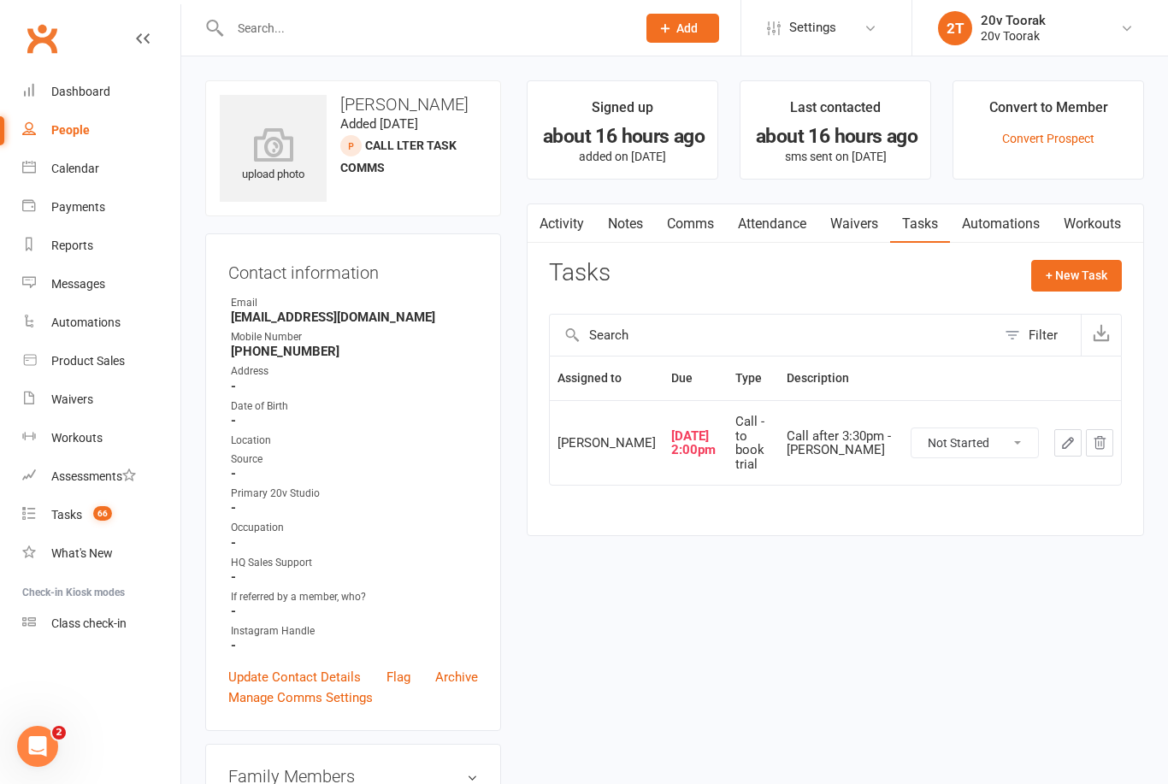
click at [583, 204] on link "Activity" at bounding box center [562, 223] width 68 height 39
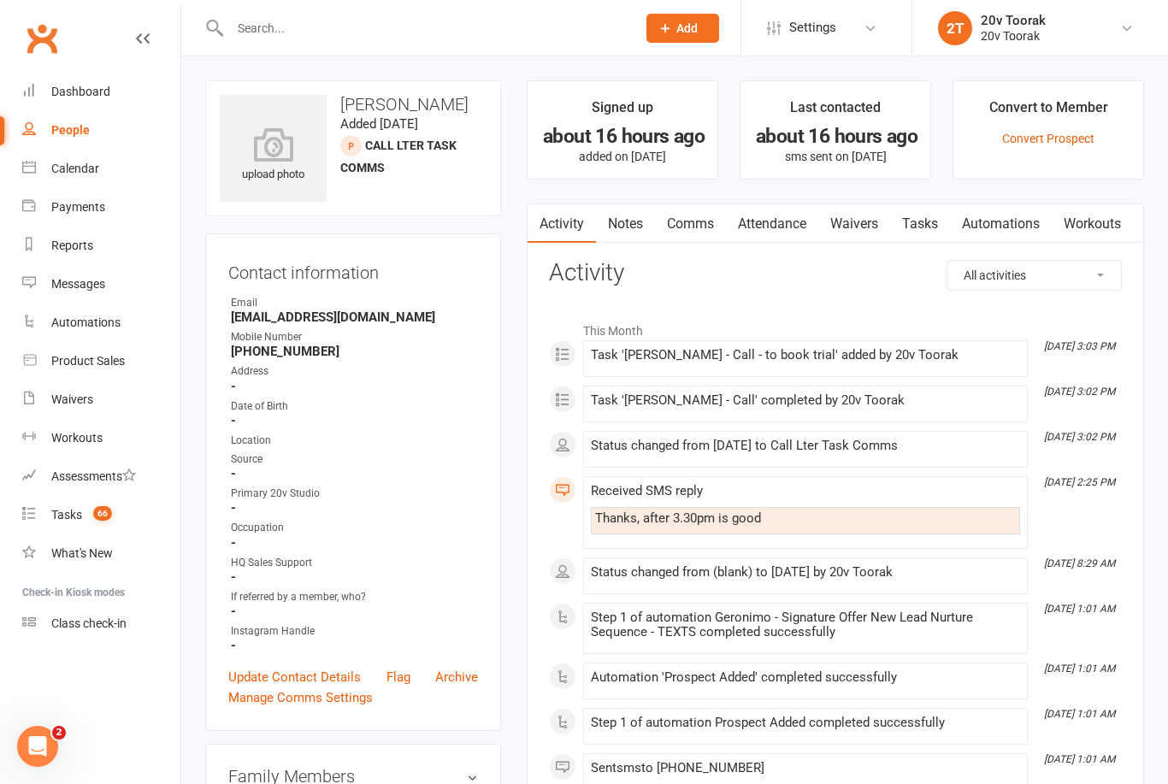
click at [72, 174] on div "Calendar" at bounding box center [75, 169] width 48 height 14
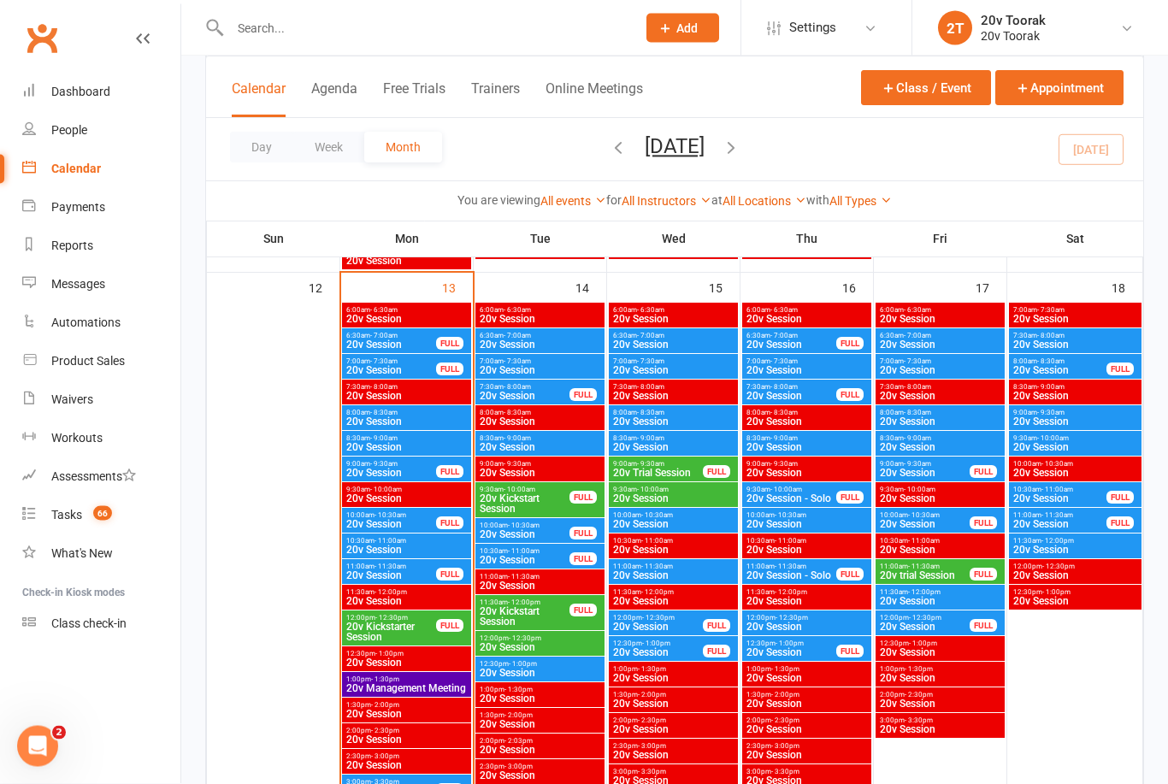
scroll to position [1880, 0]
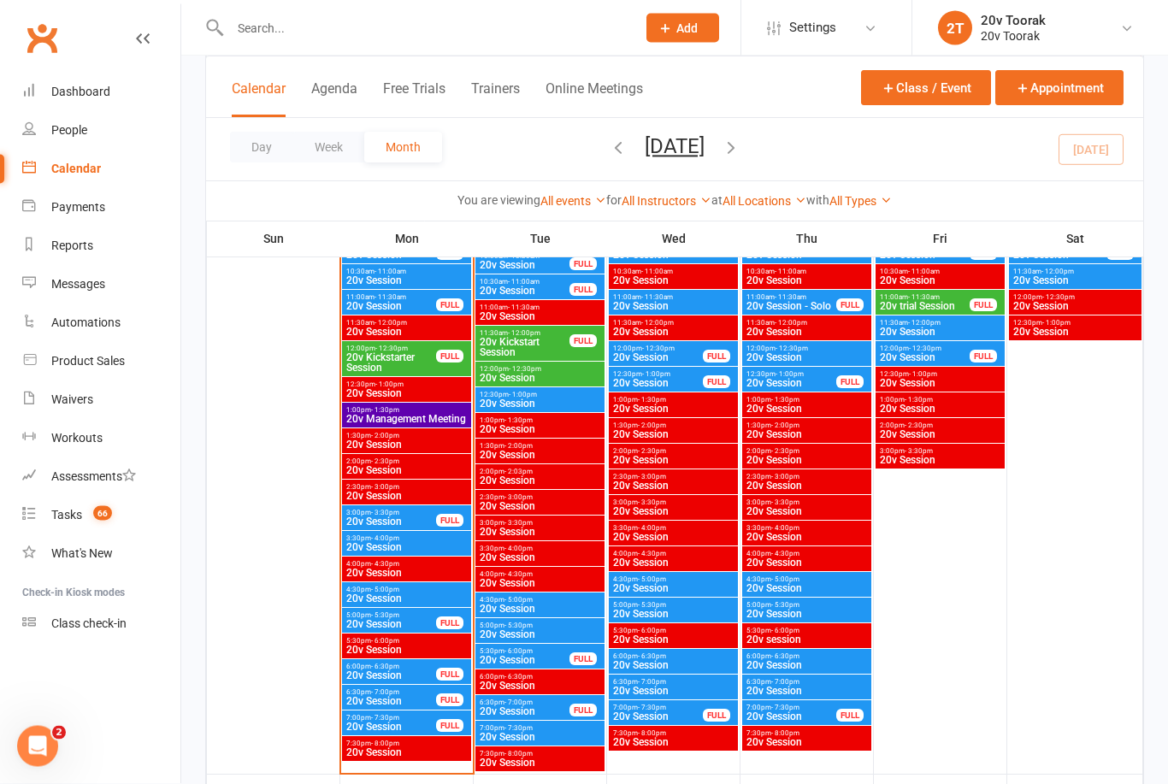
click at [578, 602] on span "4:30pm - 5:00pm" at bounding box center [540, 601] width 122 height 8
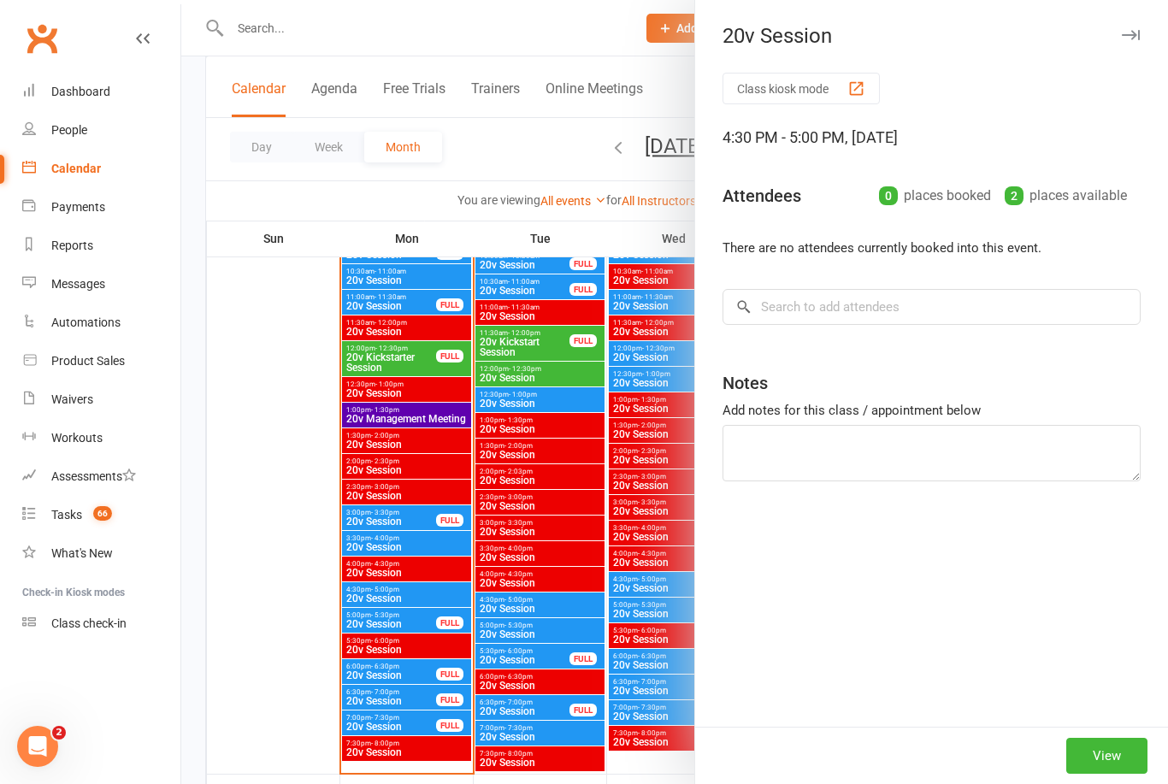
click at [507, 783] on div at bounding box center [674, 392] width 987 height 784
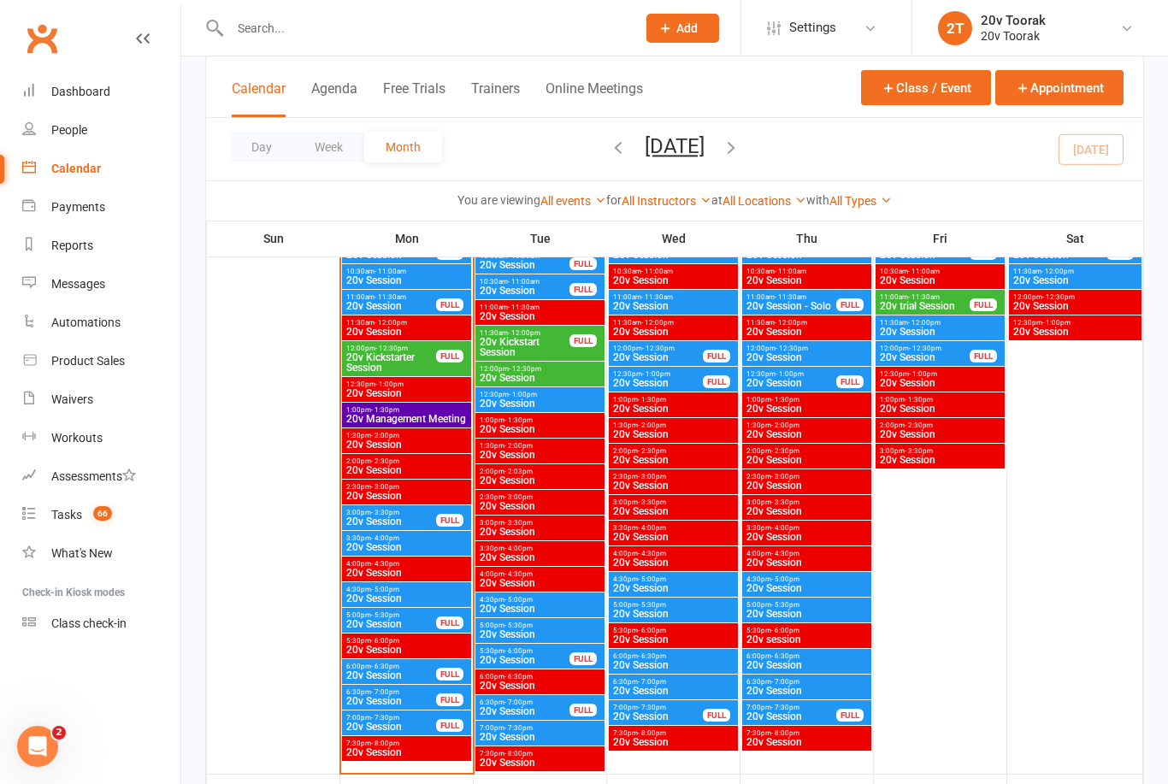
click at [416, 518] on span "20v Session" at bounding box center [390, 521] width 91 height 10
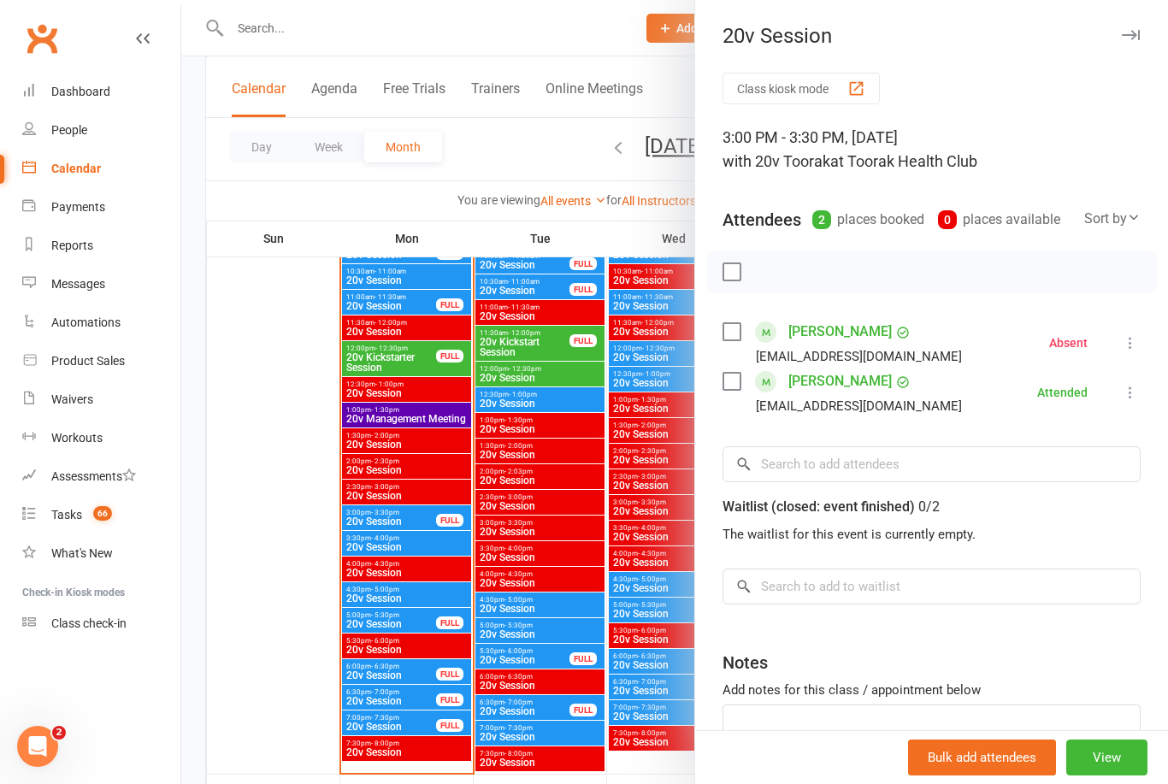
click at [528, 713] on div at bounding box center [674, 392] width 987 height 784
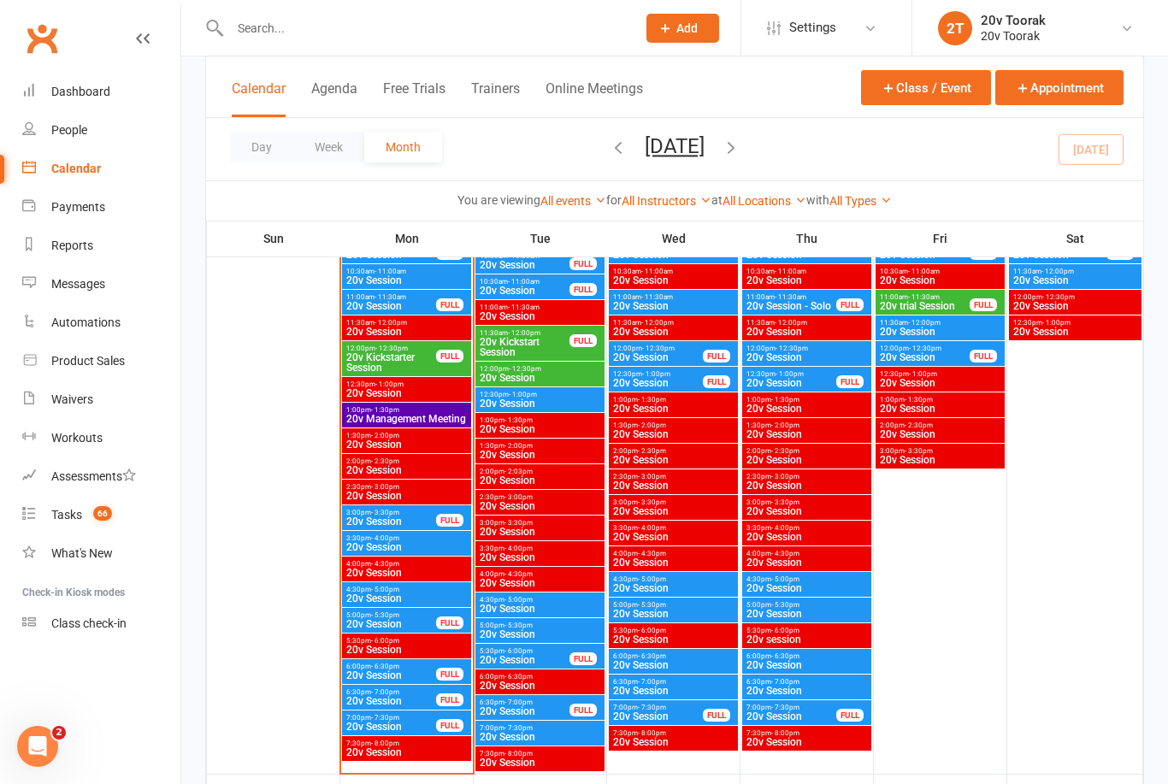
click at [527, 634] on span "20v Session" at bounding box center [540, 634] width 122 height 10
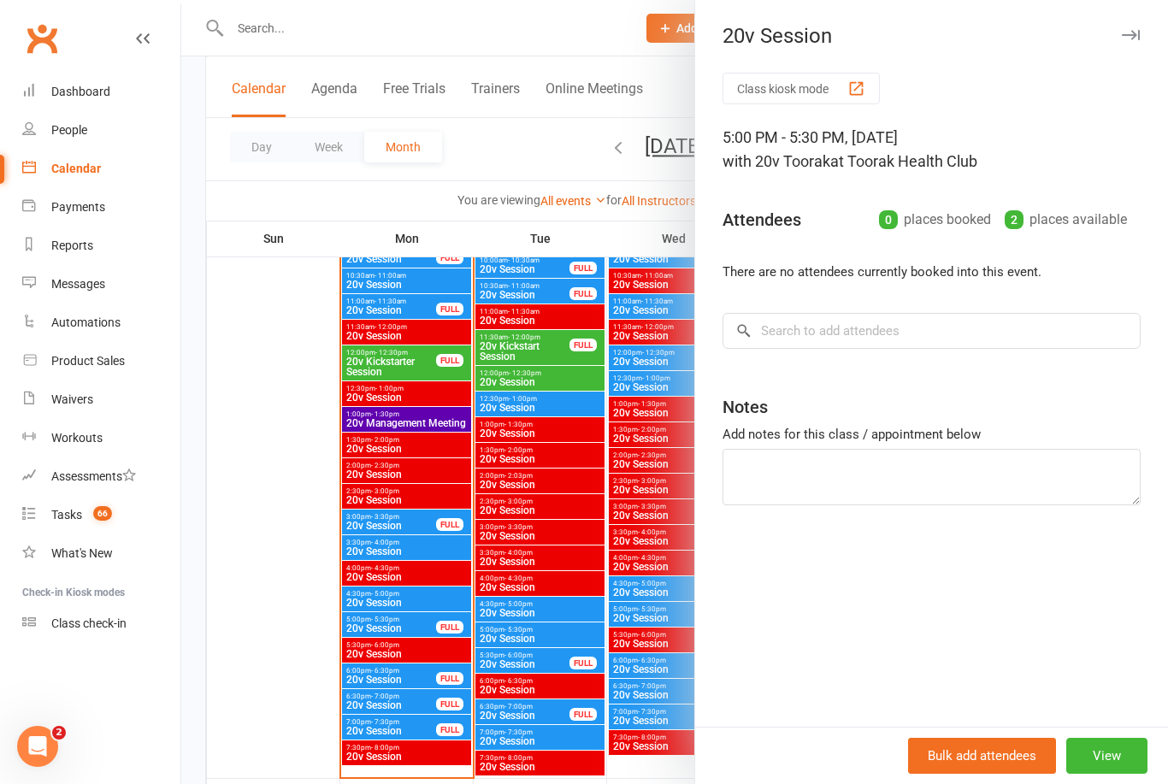
scroll to position [1857, 0]
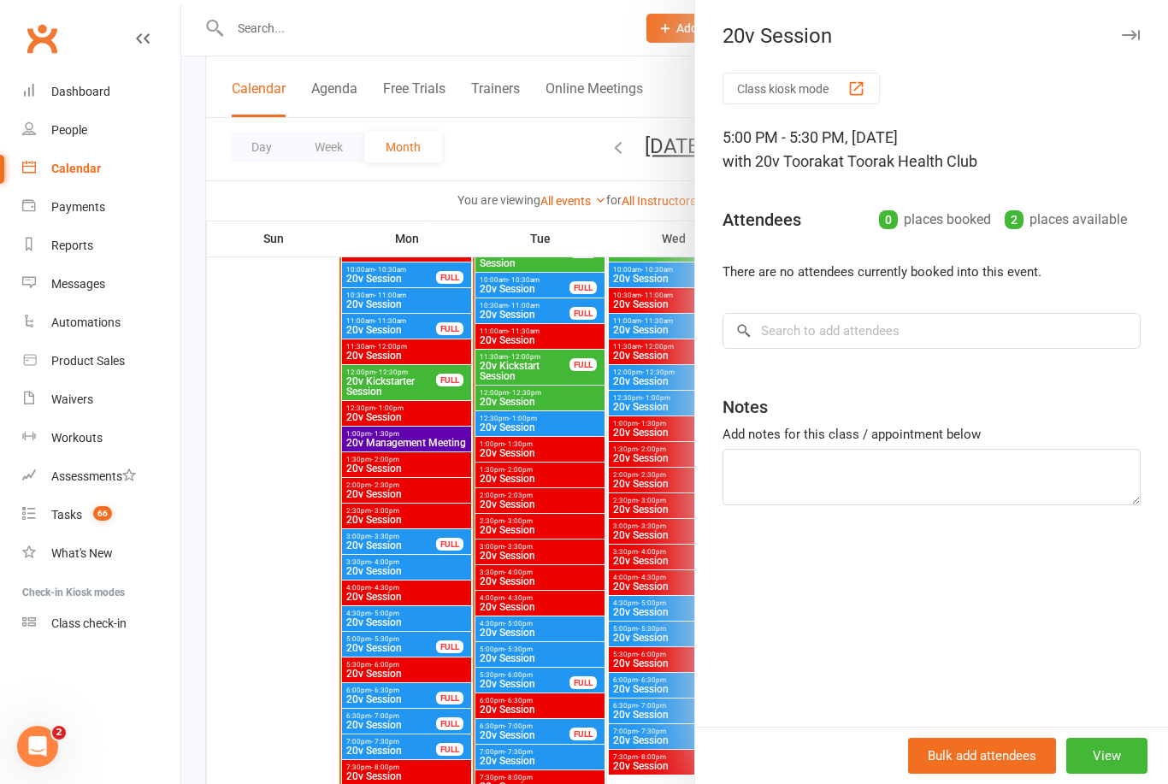
click at [592, 675] on div at bounding box center [674, 392] width 987 height 784
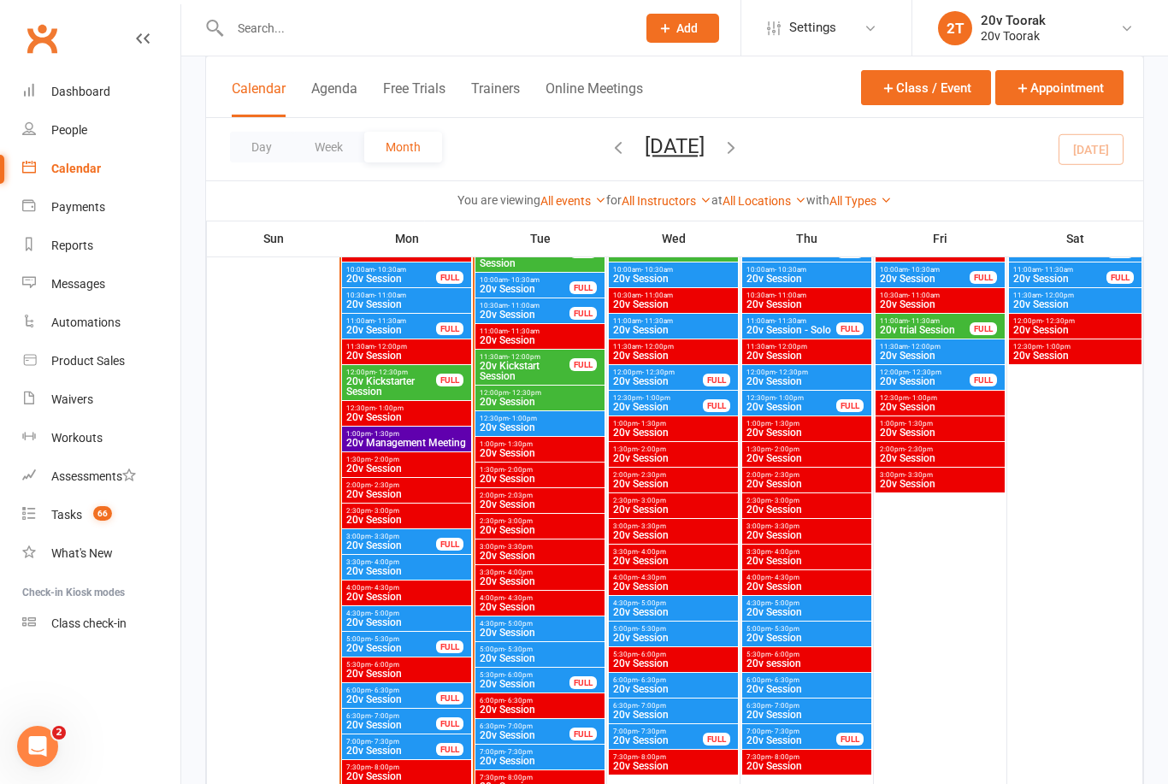
click at [547, 687] on span "20v Session" at bounding box center [524, 684] width 91 height 10
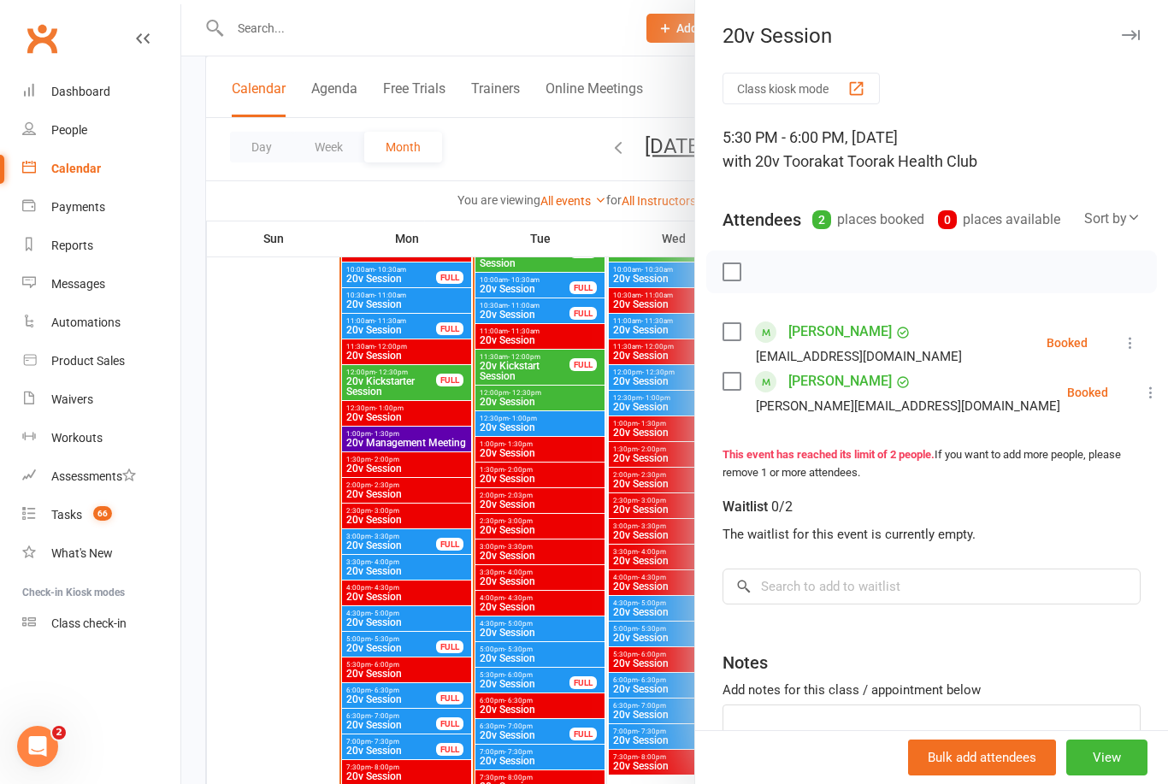
click at [616, 656] on div at bounding box center [674, 392] width 987 height 784
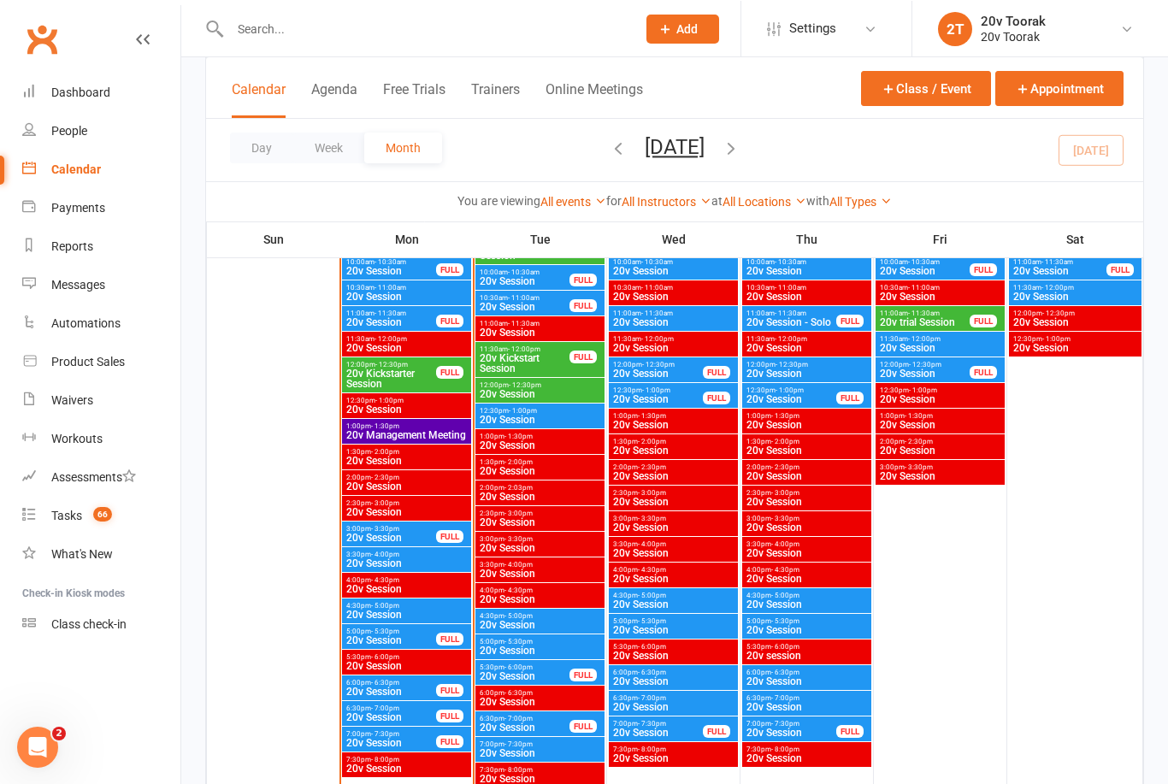
click at [537, 721] on span "6:30pm - 7:00pm" at bounding box center [524, 718] width 91 height 8
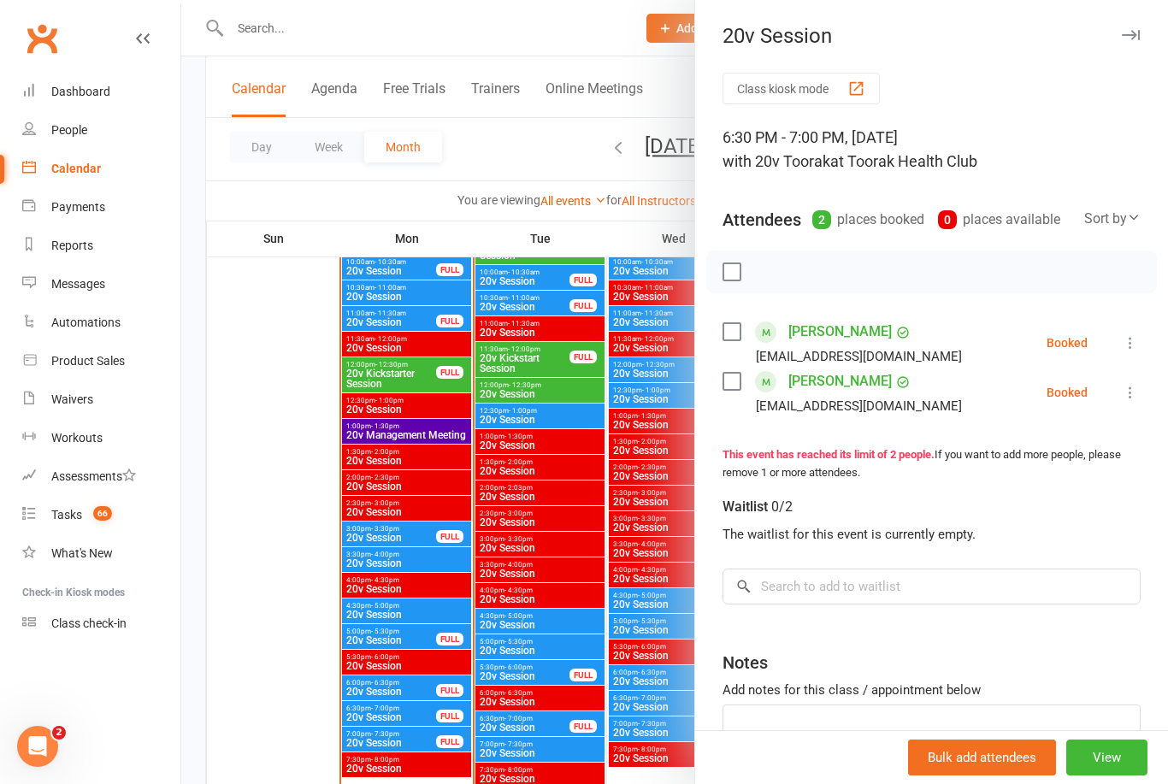
click at [586, 742] on div at bounding box center [674, 392] width 987 height 784
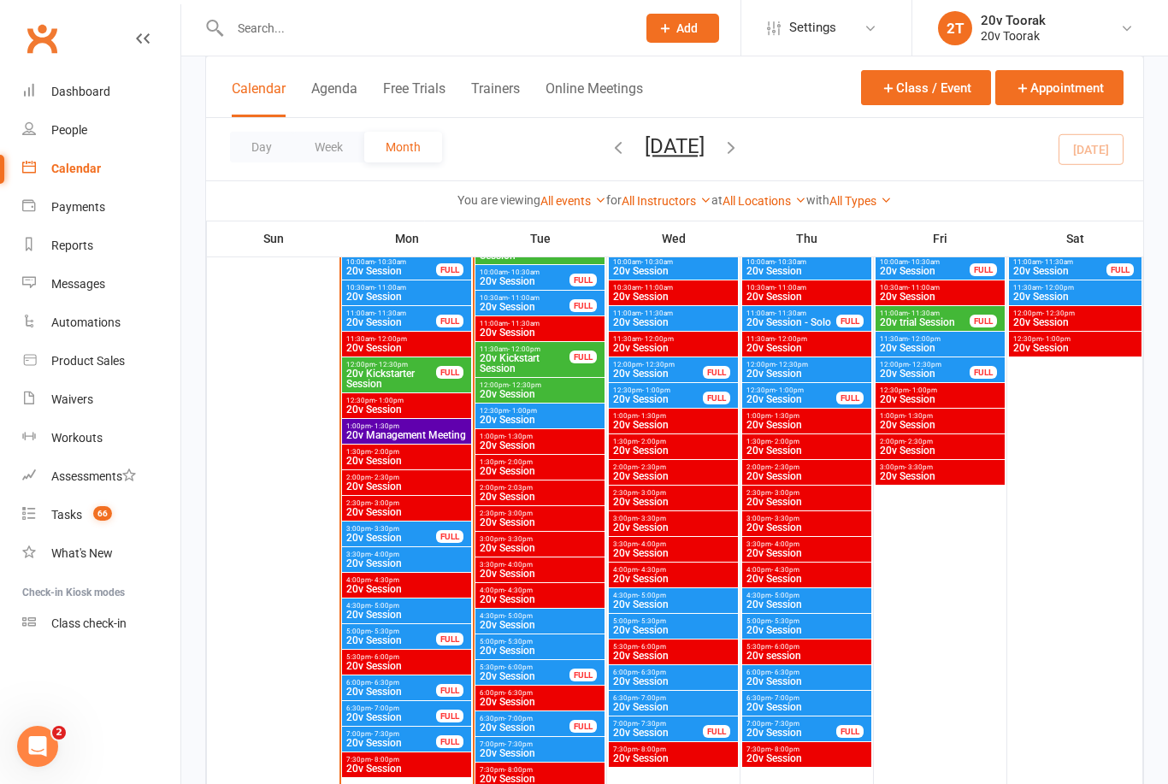
click at [545, 754] on span "20v Session" at bounding box center [540, 753] width 122 height 10
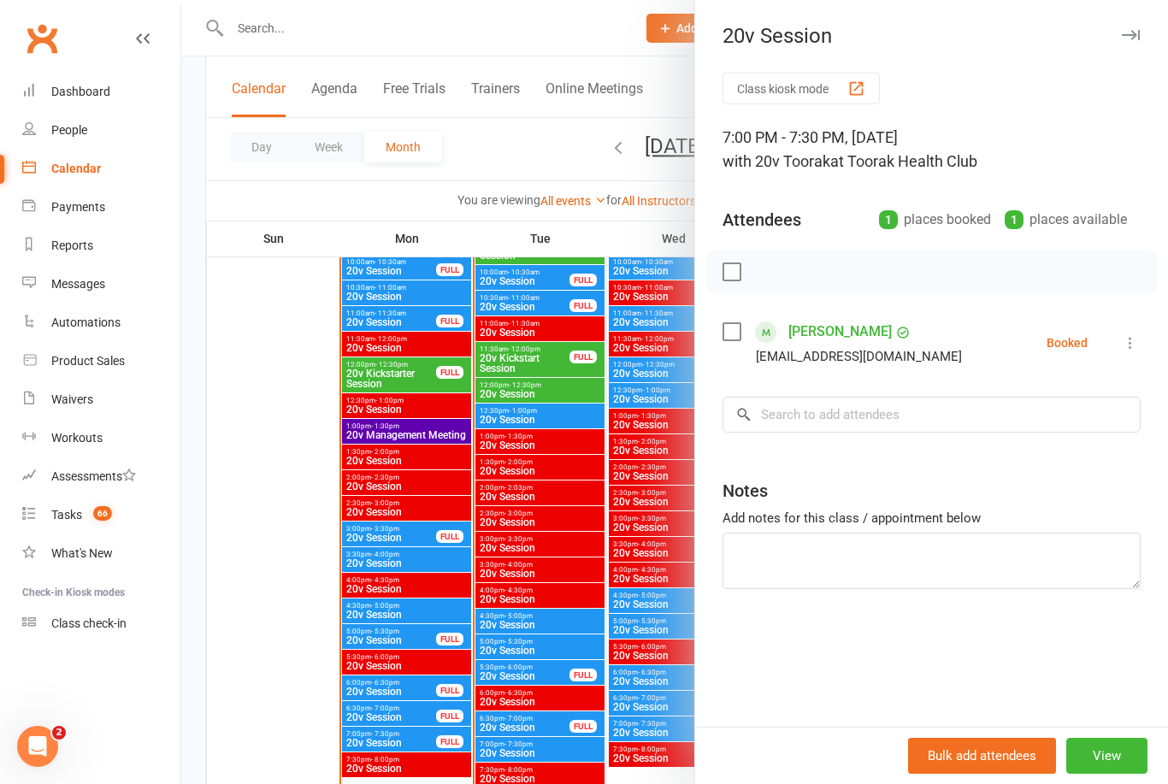
click at [539, 783] on div at bounding box center [674, 392] width 987 height 784
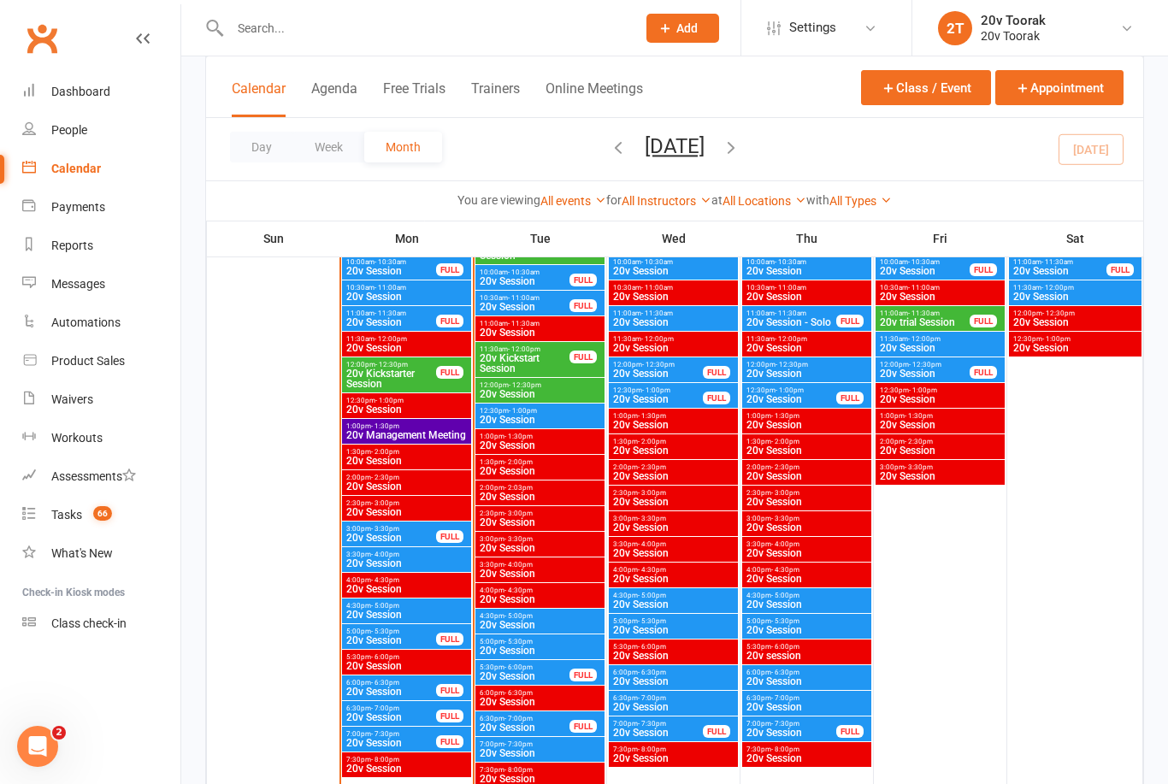
click at [677, 592] on span "4:30pm - 5:00pm" at bounding box center [673, 596] width 122 height 8
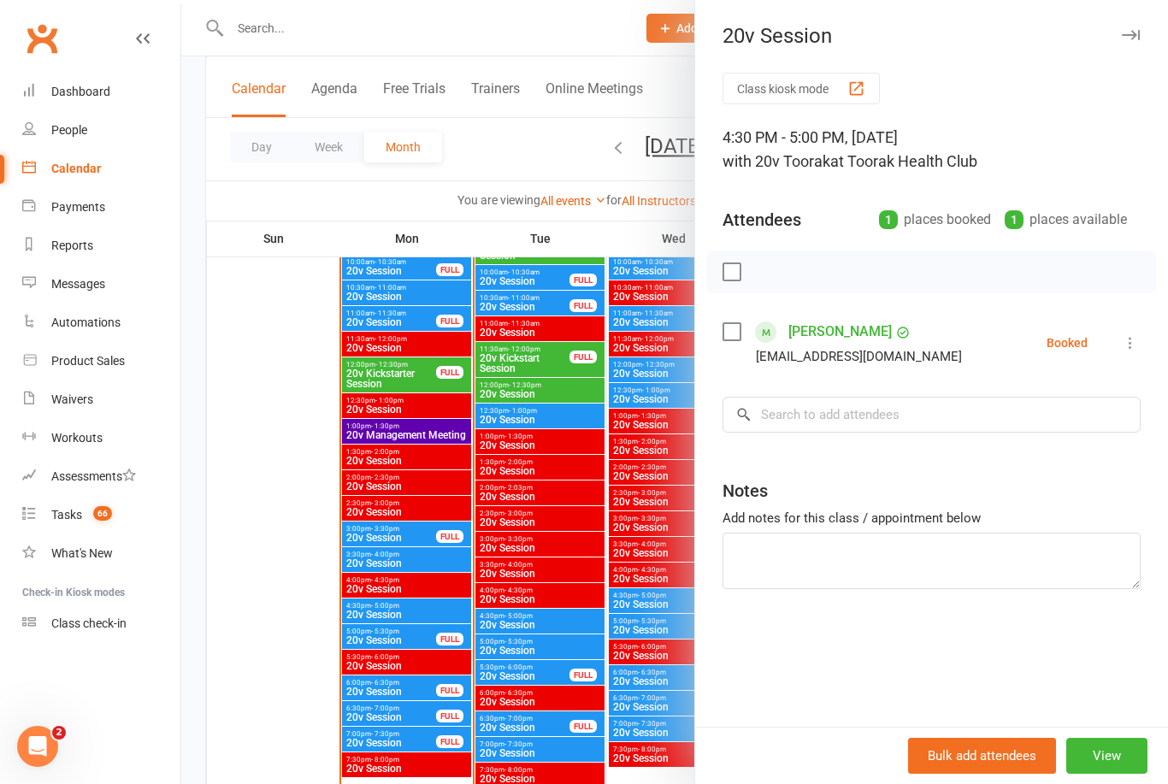
click at [592, 765] on div at bounding box center [674, 392] width 987 height 784
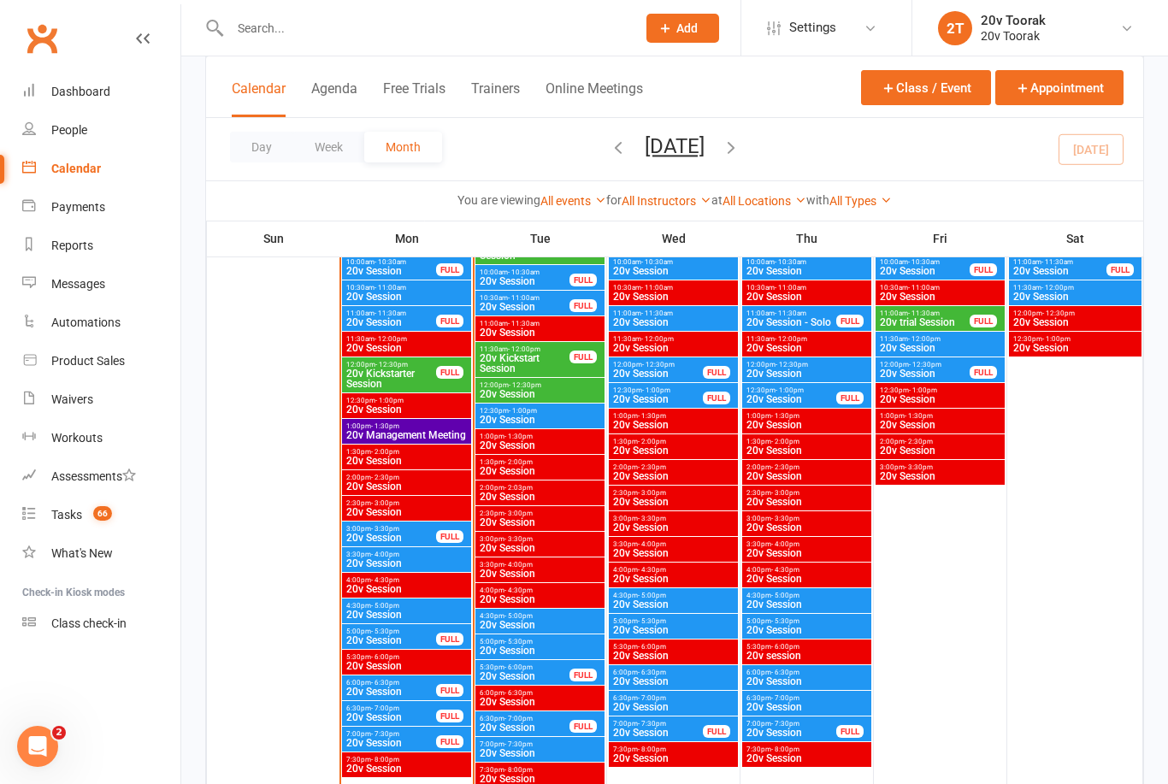
click at [681, 636] on div "5:00pm - 5:30pm 20v Session" at bounding box center [673, 626] width 129 height 25
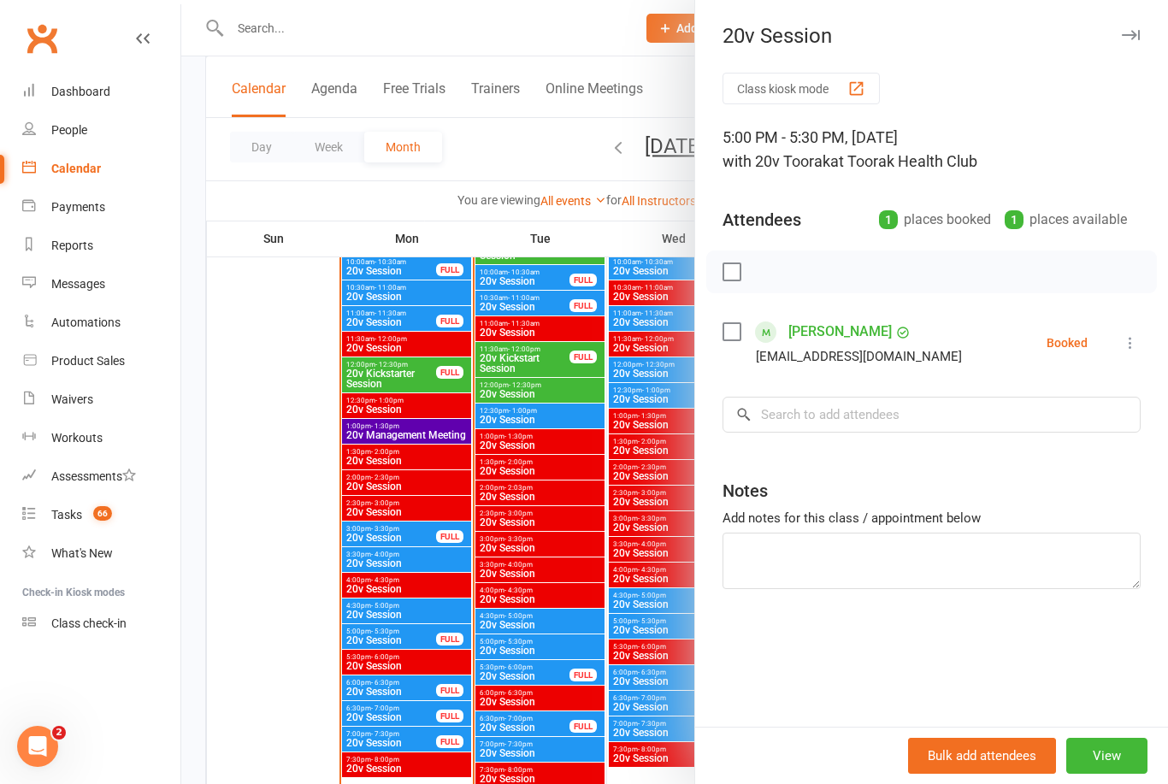
click at [610, 777] on div at bounding box center [674, 392] width 987 height 784
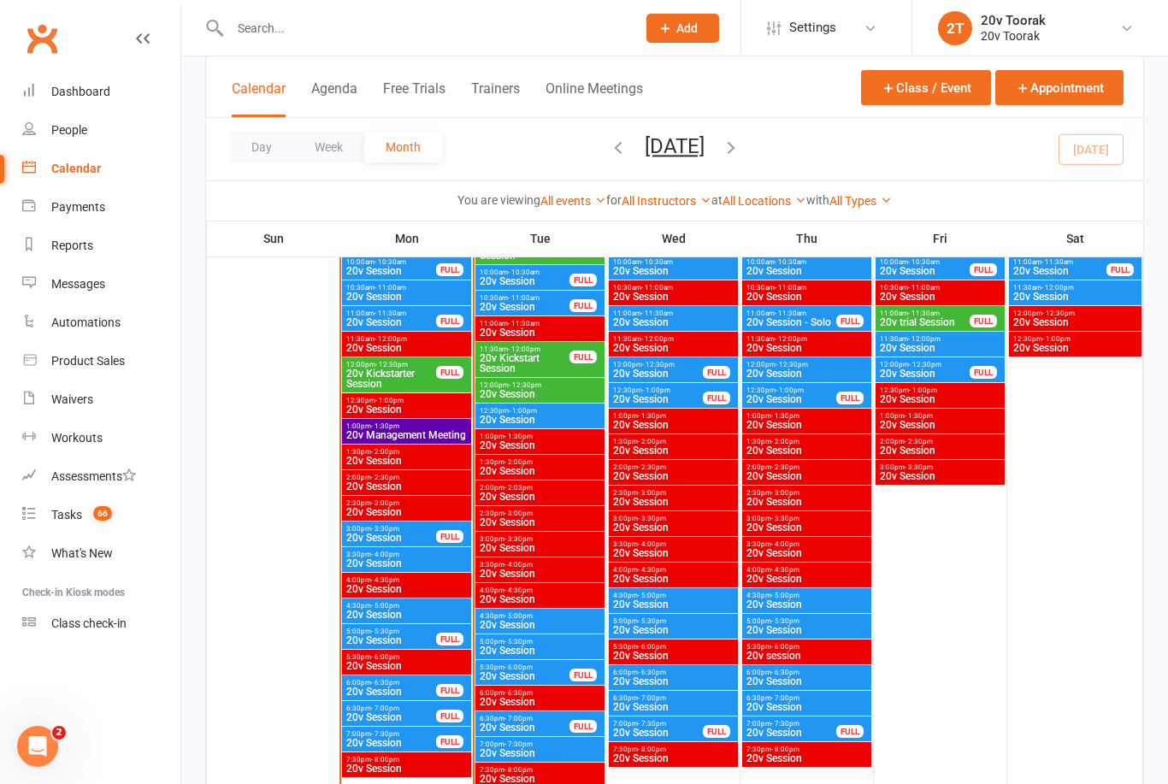
click at [655, 687] on div "6:00pm - 6:30pm 20v Session" at bounding box center [673, 677] width 129 height 25
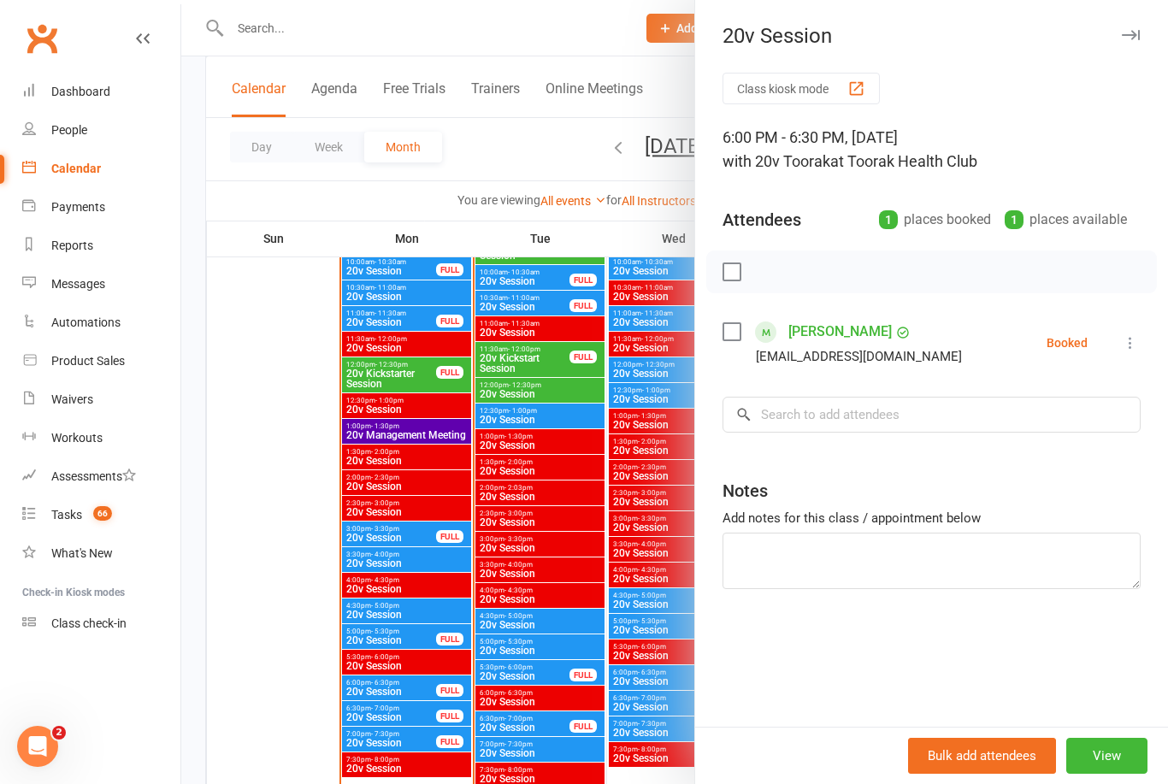
click at [614, 743] on div at bounding box center [674, 392] width 987 height 784
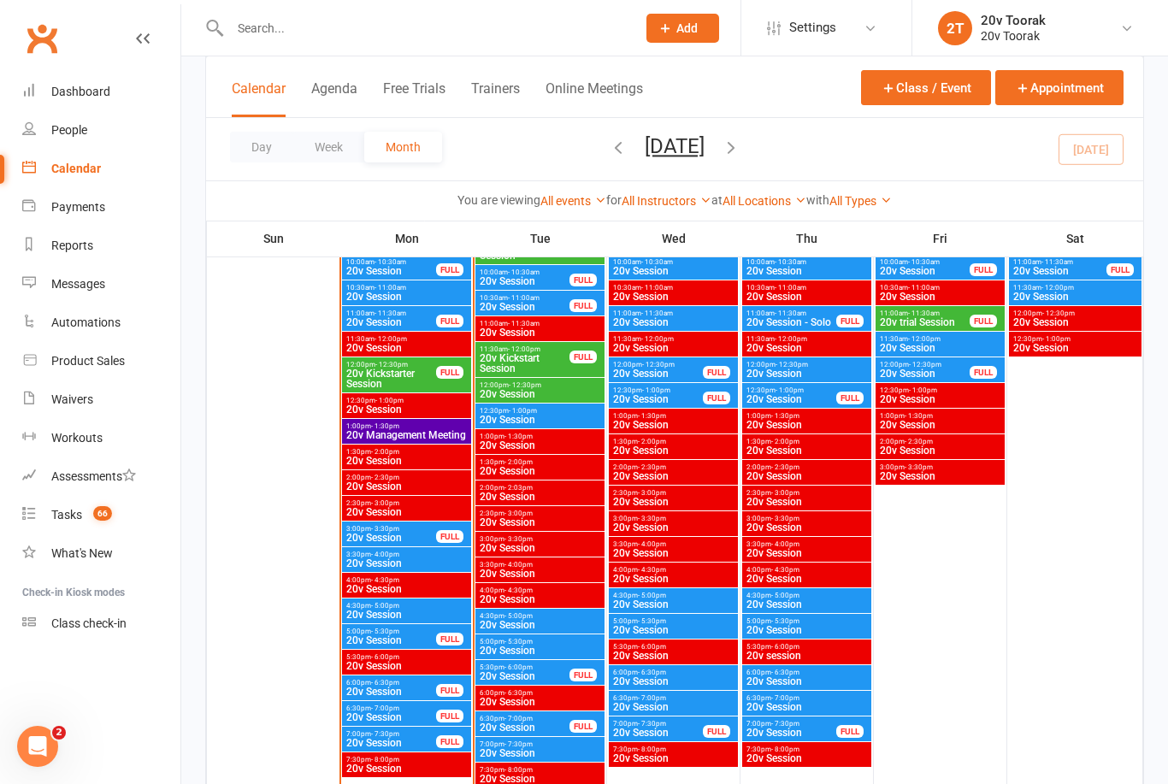
click at [655, 704] on span "20v Session" at bounding box center [673, 707] width 122 height 10
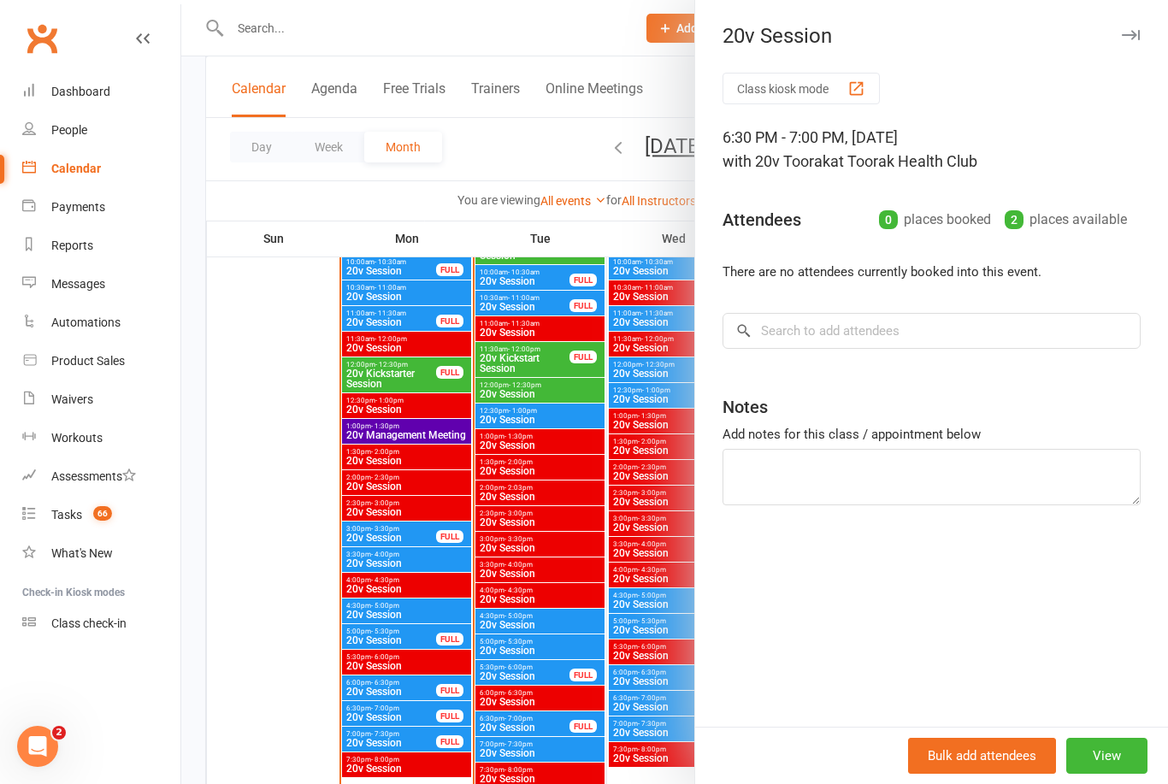
click at [626, 734] on div at bounding box center [674, 392] width 987 height 784
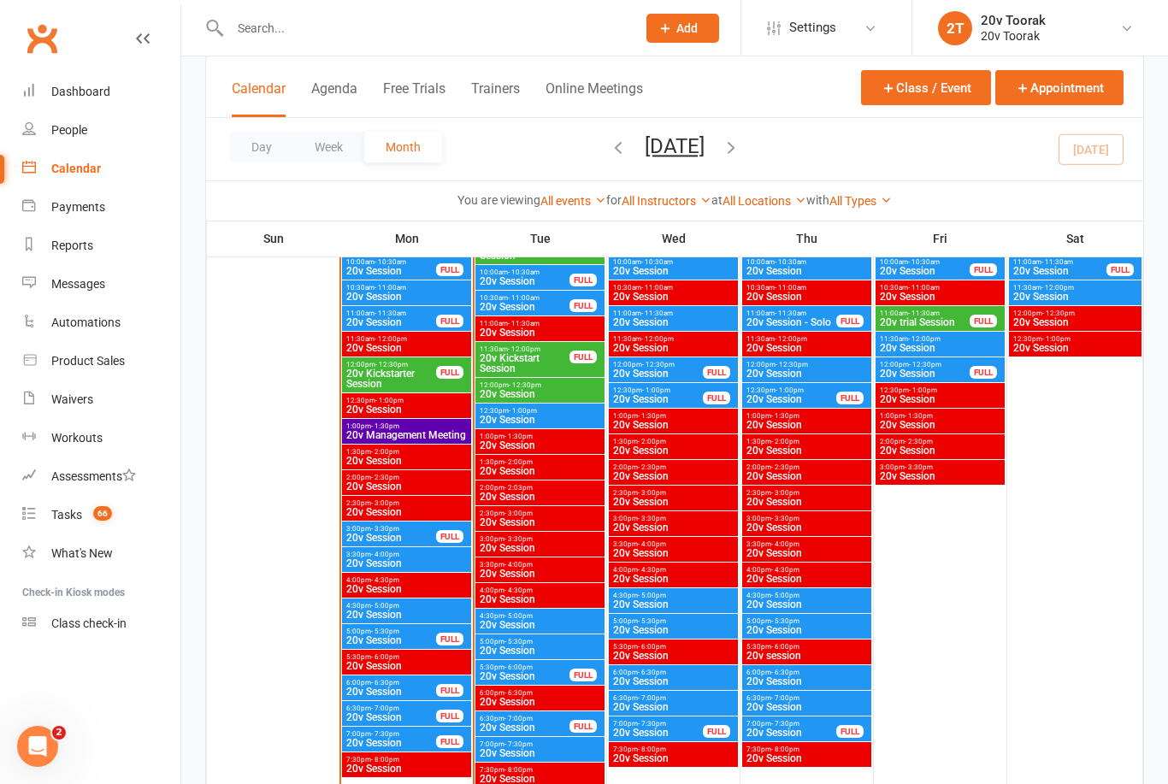
click at [673, 730] on span "20v Session" at bounding box center [657, 733] width 91 height 10
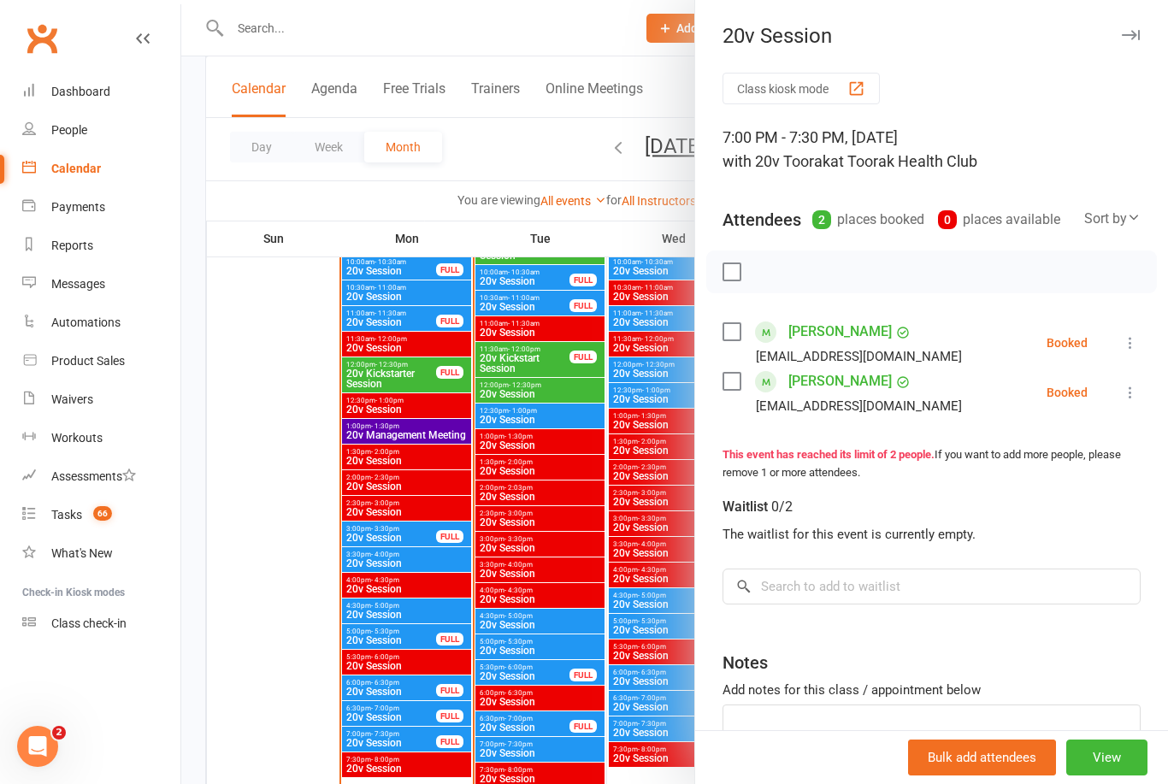
click at [641, 756] on div at bounding box center [674, 392] width 987 height 784
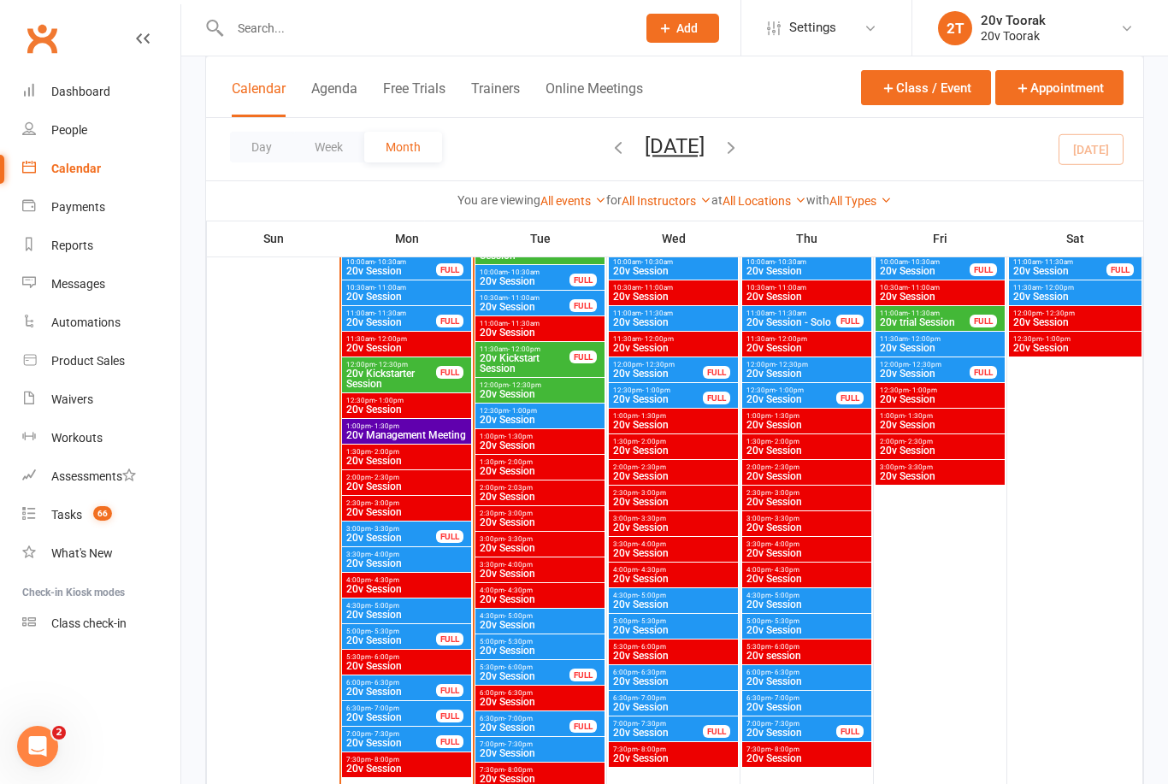
click at [692, 728] on span "20v Session" at bounding box center [657, 733] width 91 height 10
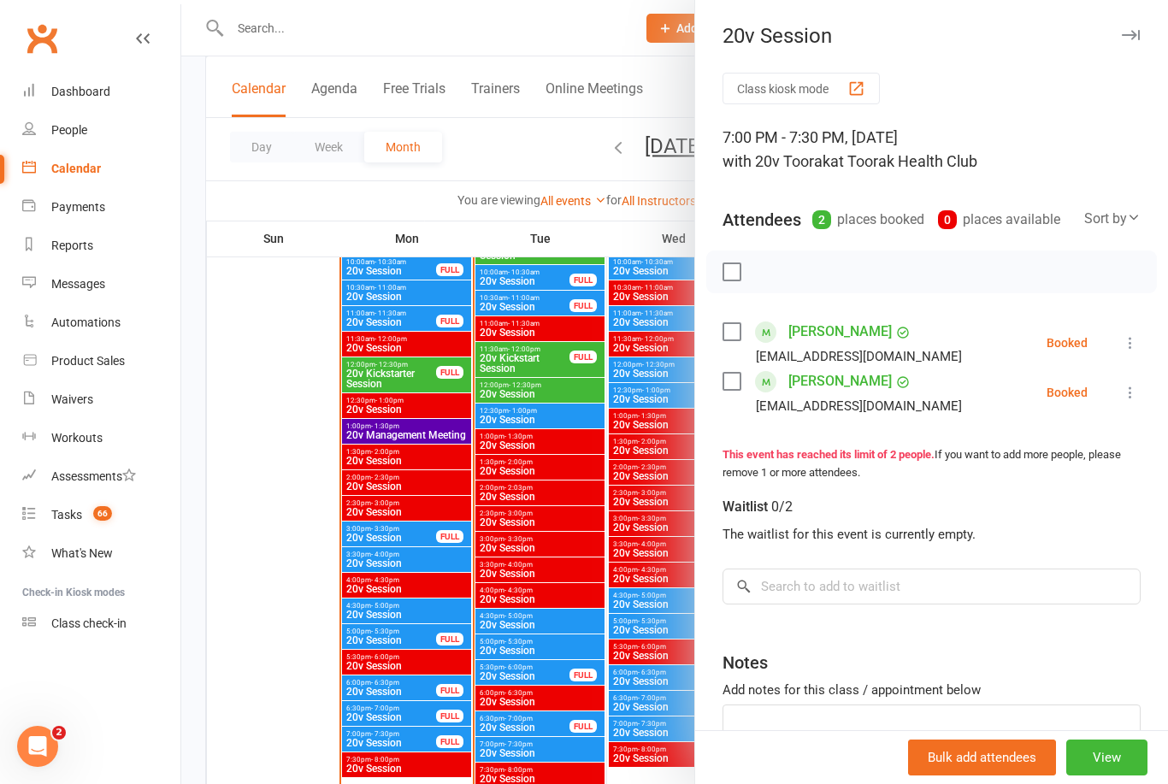
click at [645, 716] on div at bounding box center [674, 392] width 987 height 784
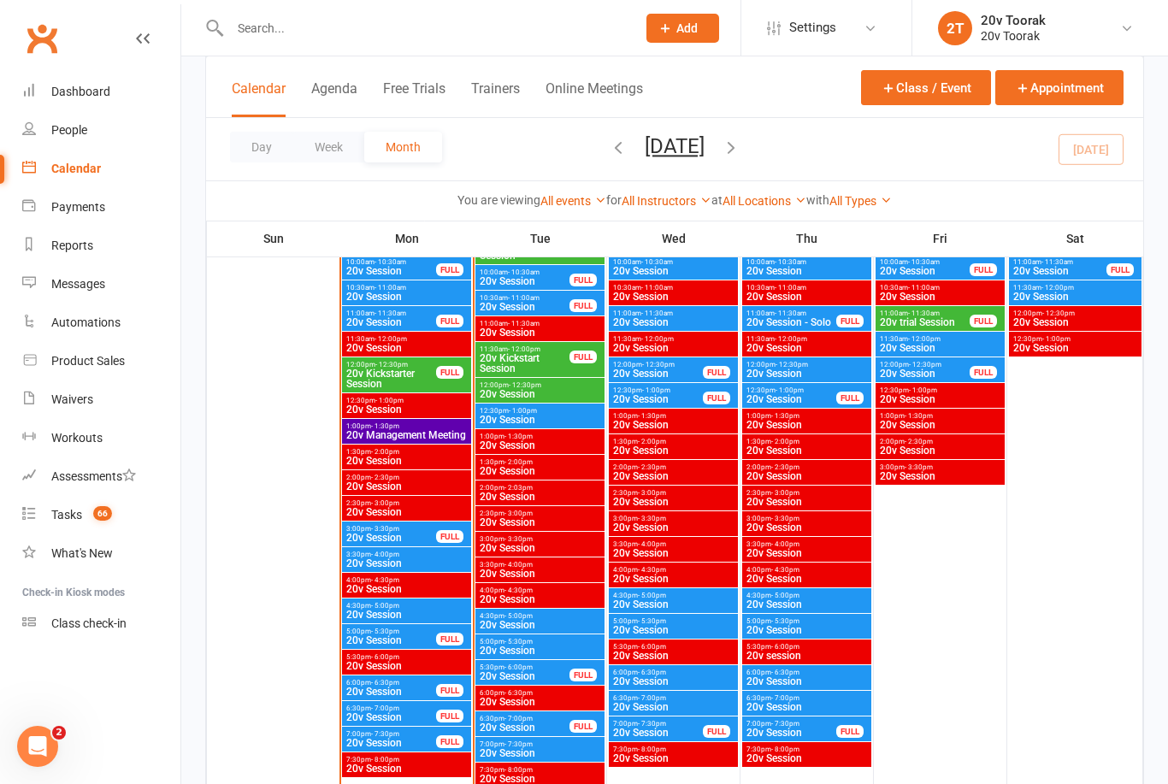
click at [816, 733] on span "20v Session" at bounding box center [791, 733] width 91 height 10
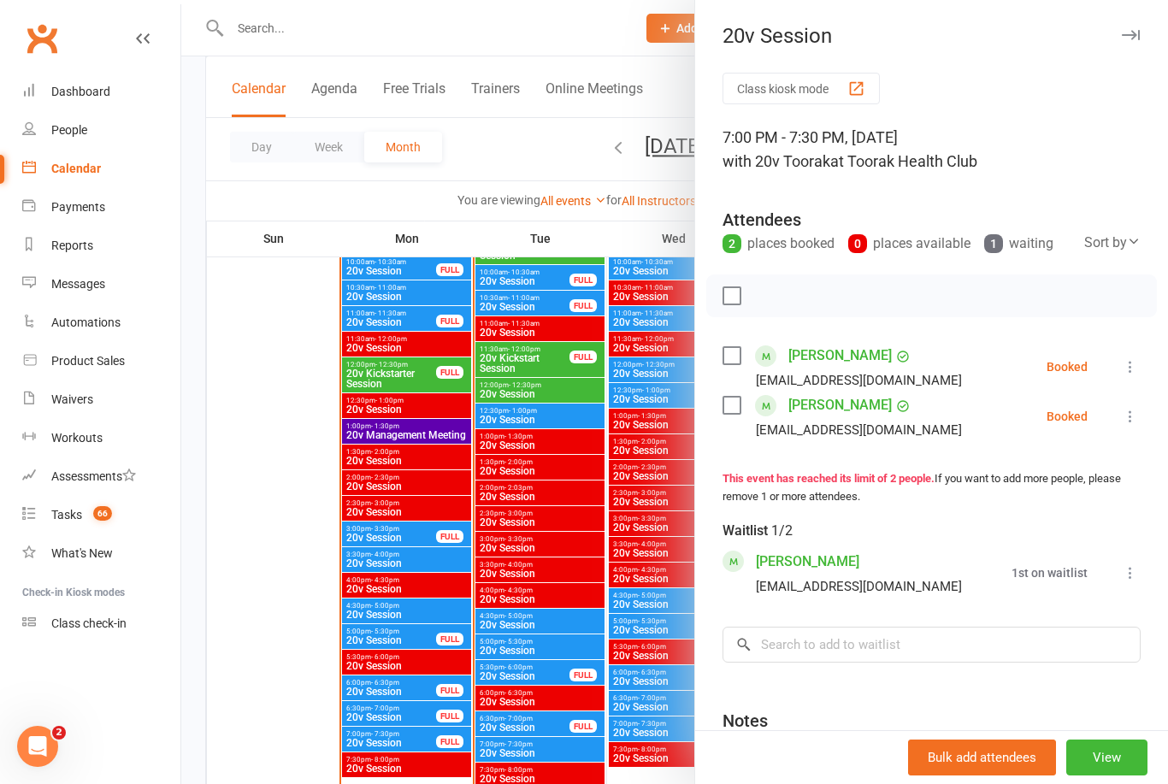
click at [651, 722] on div at bounding box center [674, 392] width 987 height 784
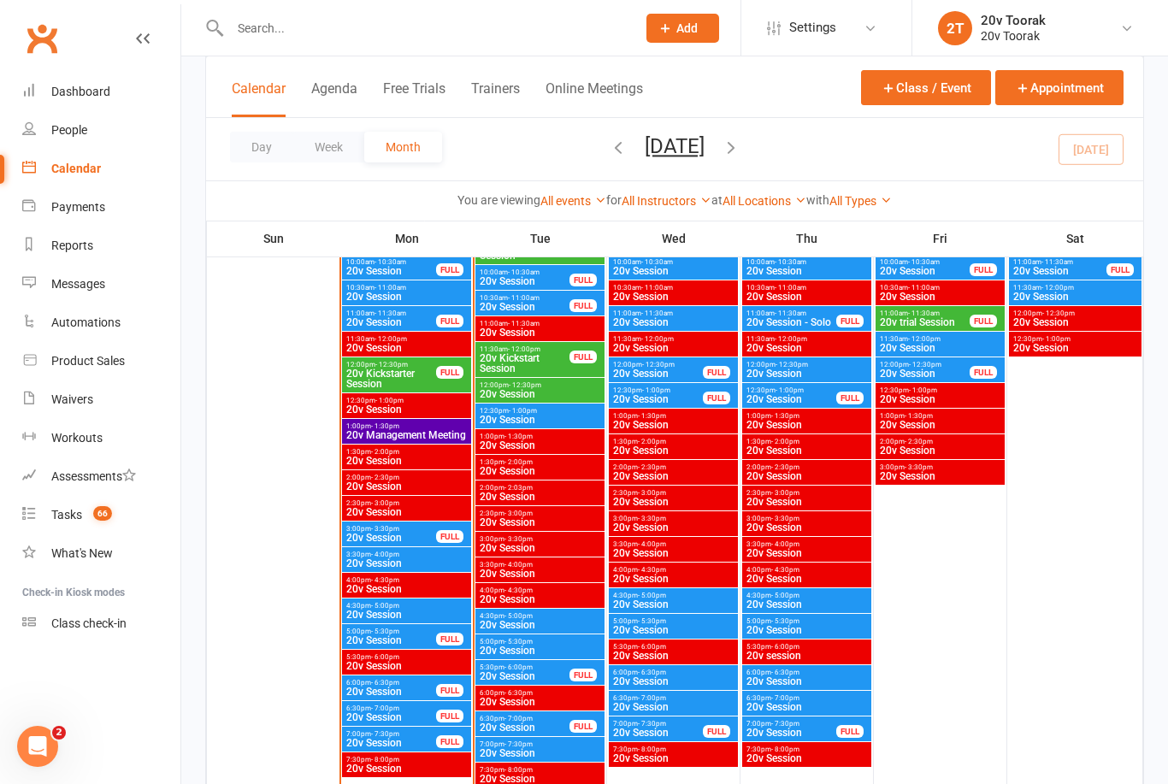
click at [805, 700] on span "6:30pm - 7:00pm" at bounding box center [807, 698] width 122 height 8
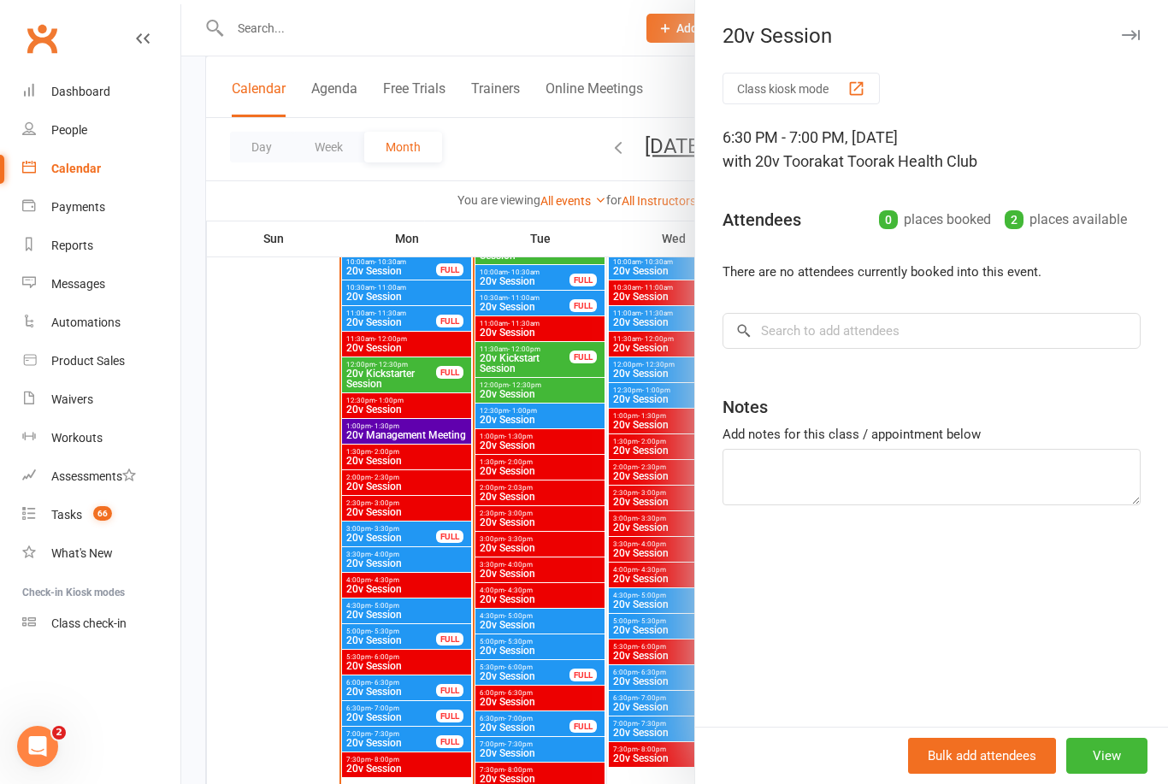
click at [645, 756] on div at bounding box center [674, 392] width 987 height 784
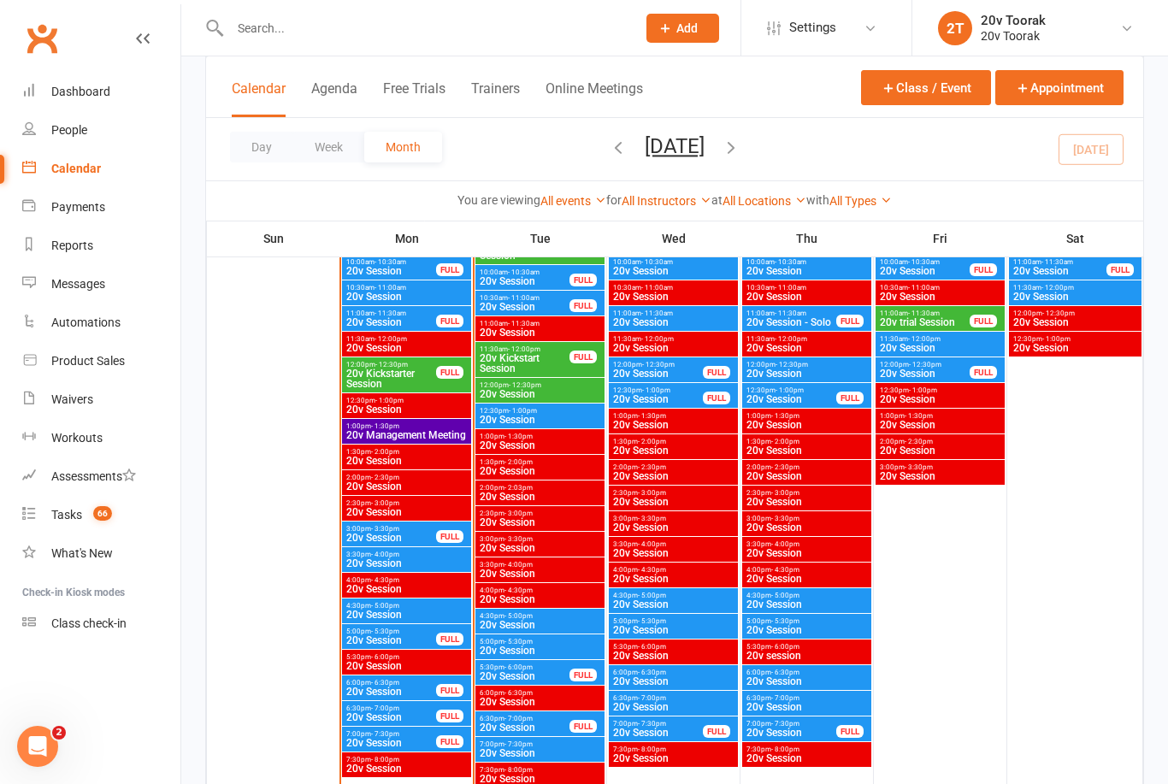
click at [808, 670] on span "6:00pm - 6:30pm" at bounding box center [807, 673] width 122 height 8
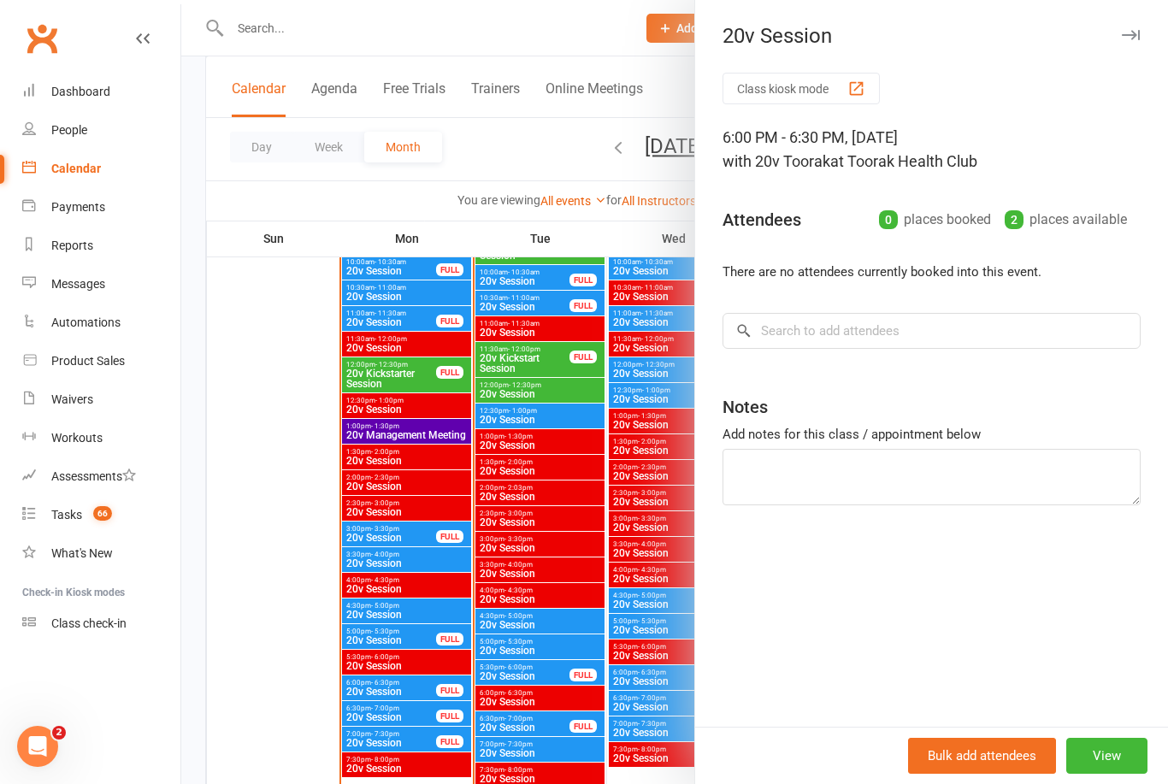
click at [642, 758] on div at bounding box center [674, 392] width 987 height 784
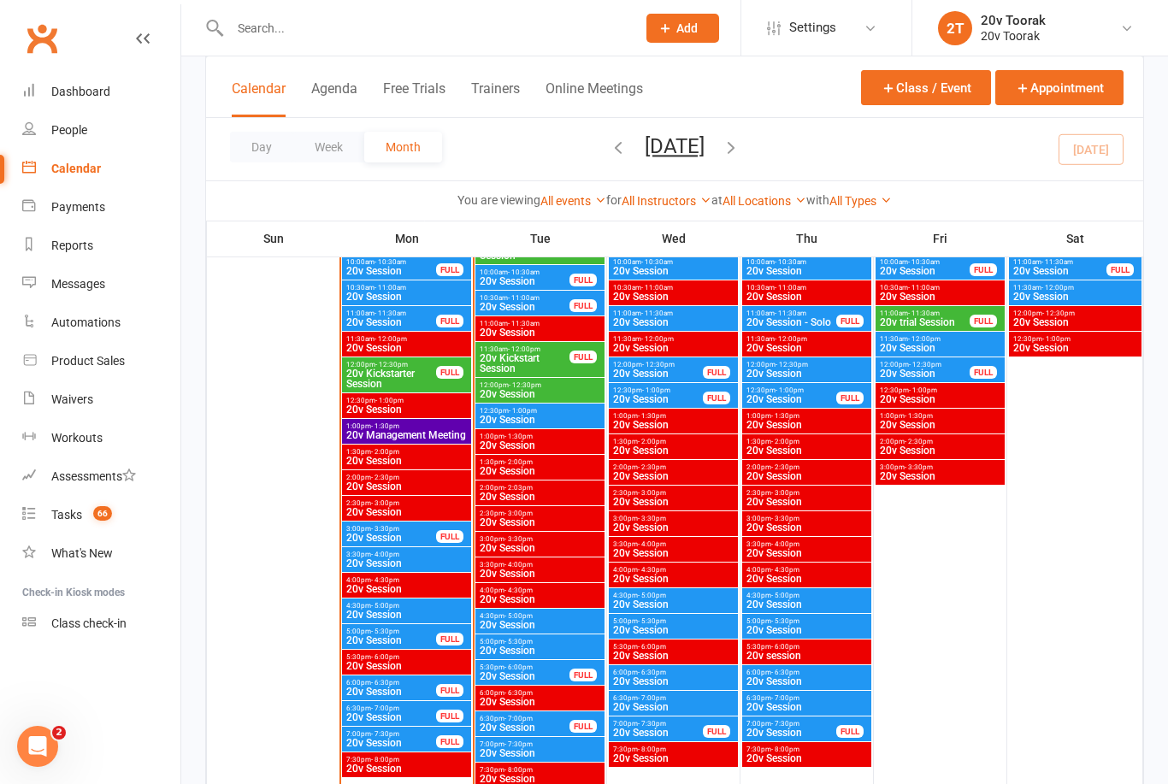
click at [808, 626] on span "20v Session" at bounding box center [807, 630] width 122 height 10
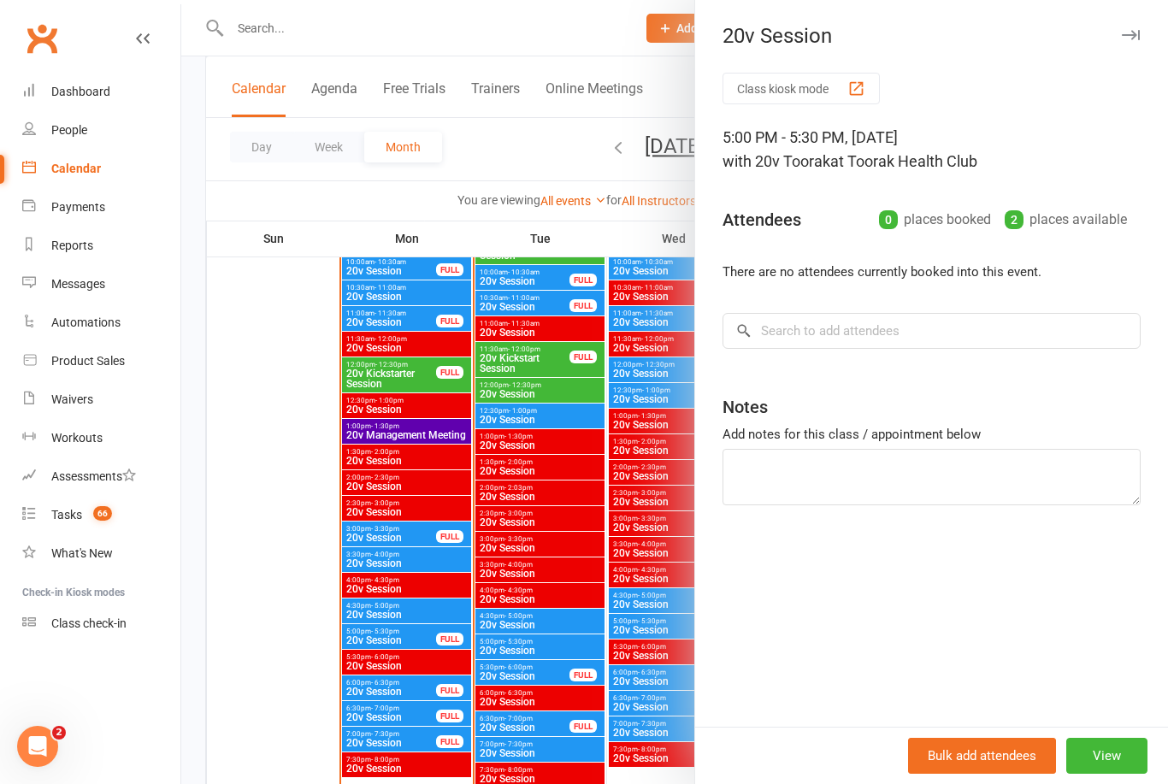
click at [632, 769] on div at bounding box center [674, 392] width 987 height 784
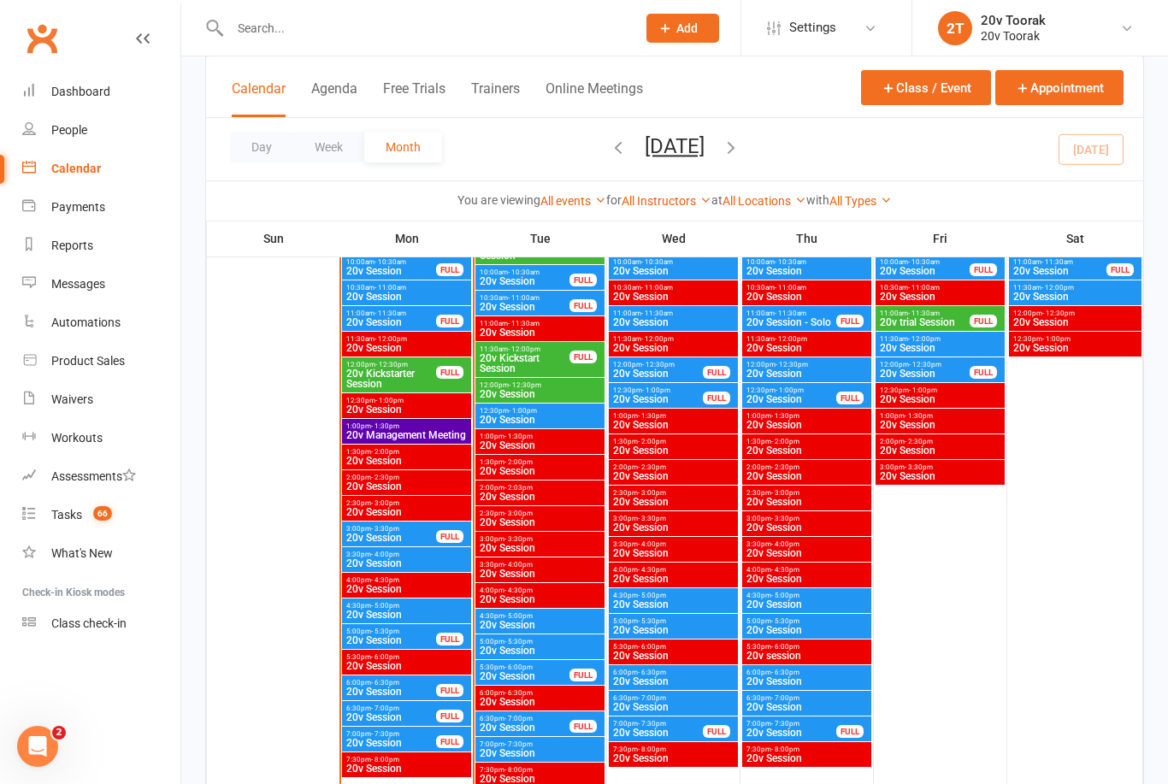
click at [813, 602] on span "20v Session" at bounding box center [807, 604] width 122 height 10
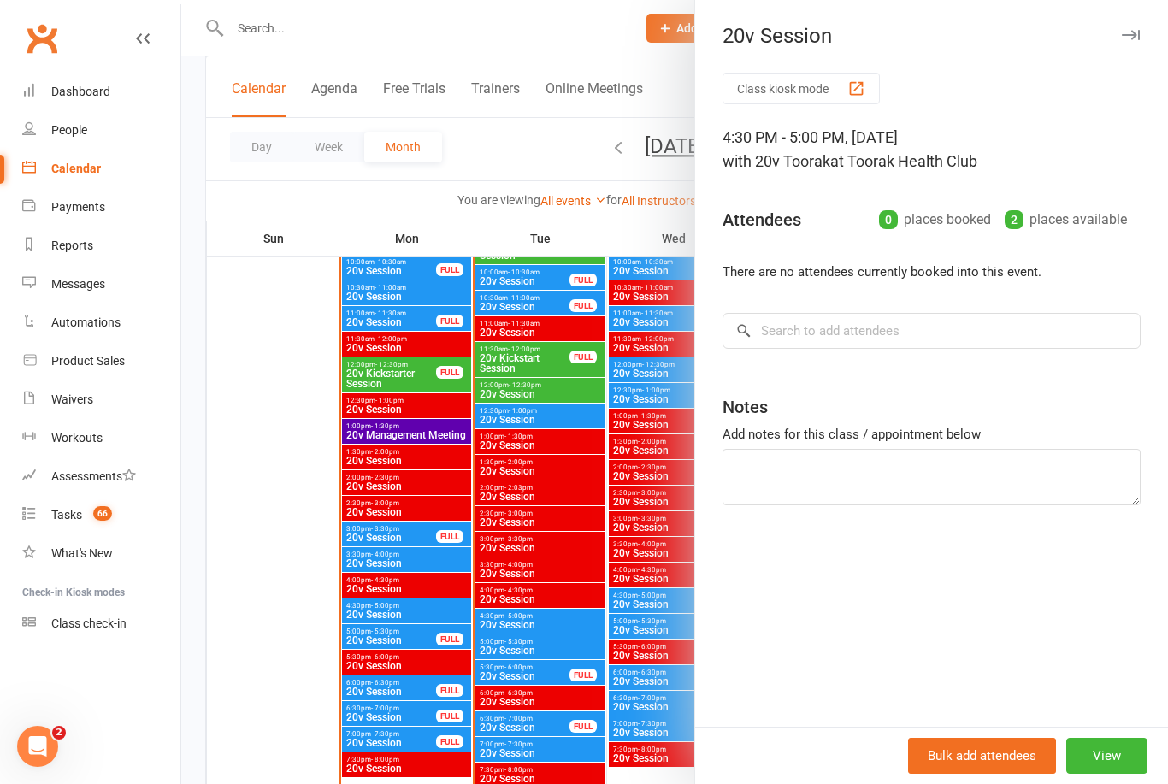
click at [634, 778] on div at bounding box center [674, 392] width 987 height 784
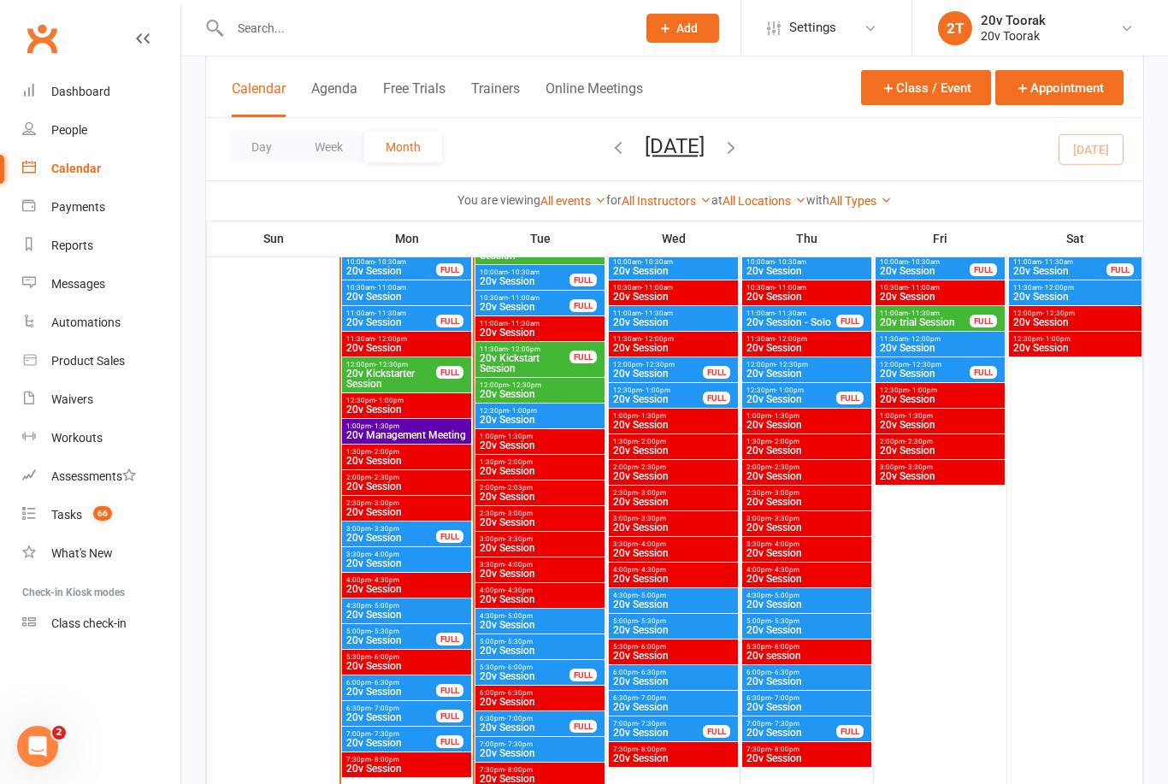
click at [802, 699] on span "6:30pm - 7:00pm" at bounding box center [807, 698] width 122 height 8
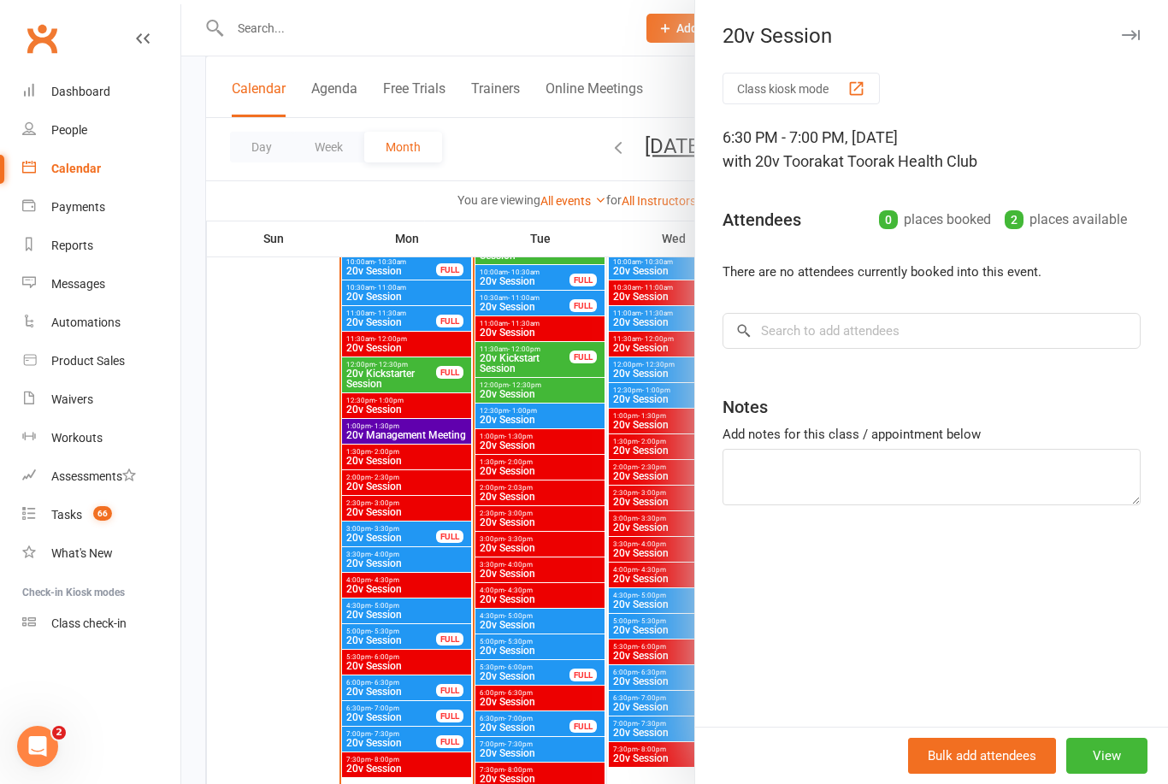
click at [634, 738] on div at bounding box center [674, 392] width 987 height 784
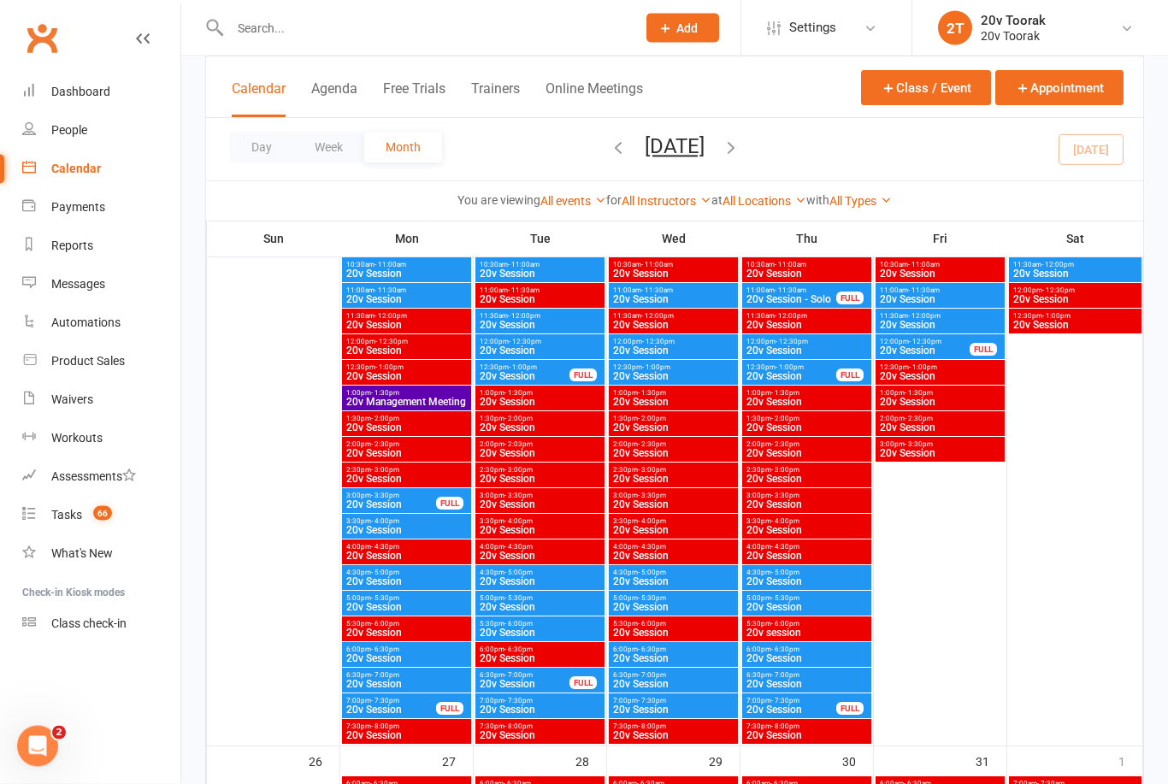
scroll to position [2659, 0]
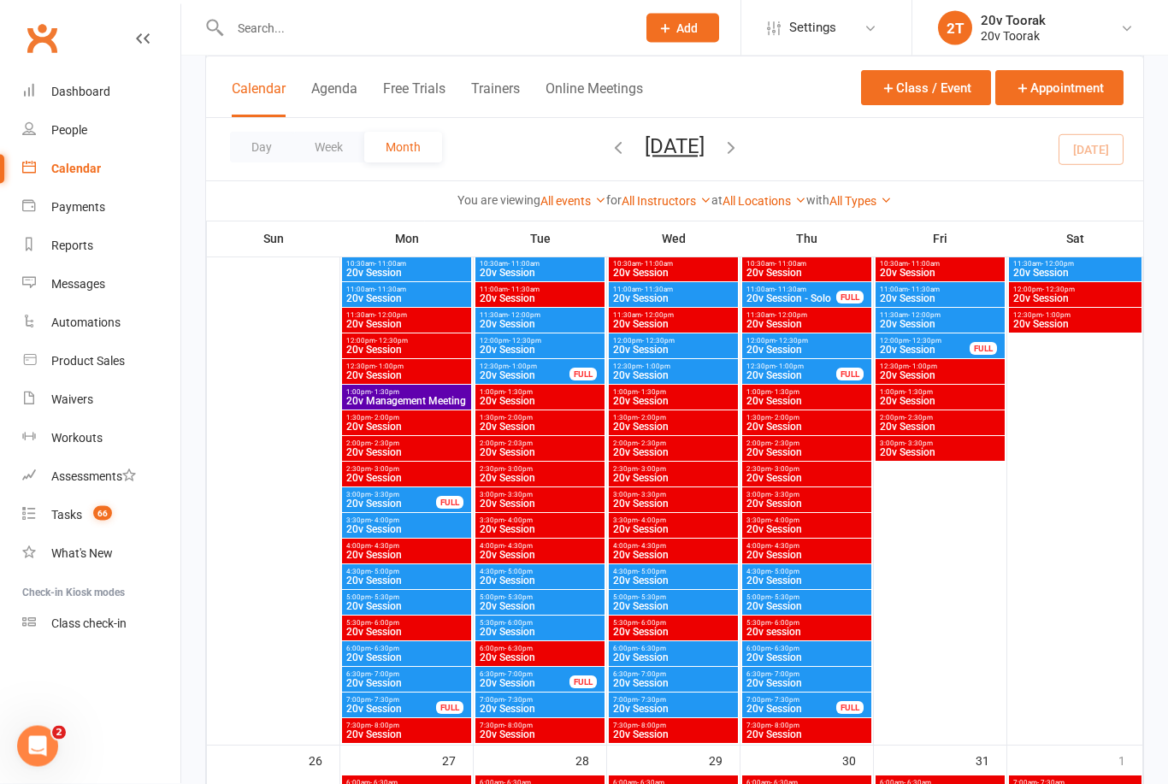
click at [3, 677] on nav "Clubworx Dashboard People Calendar Payments Reports Messages Automations Produc…" at bounding box center [90, 396] width 181 height 784
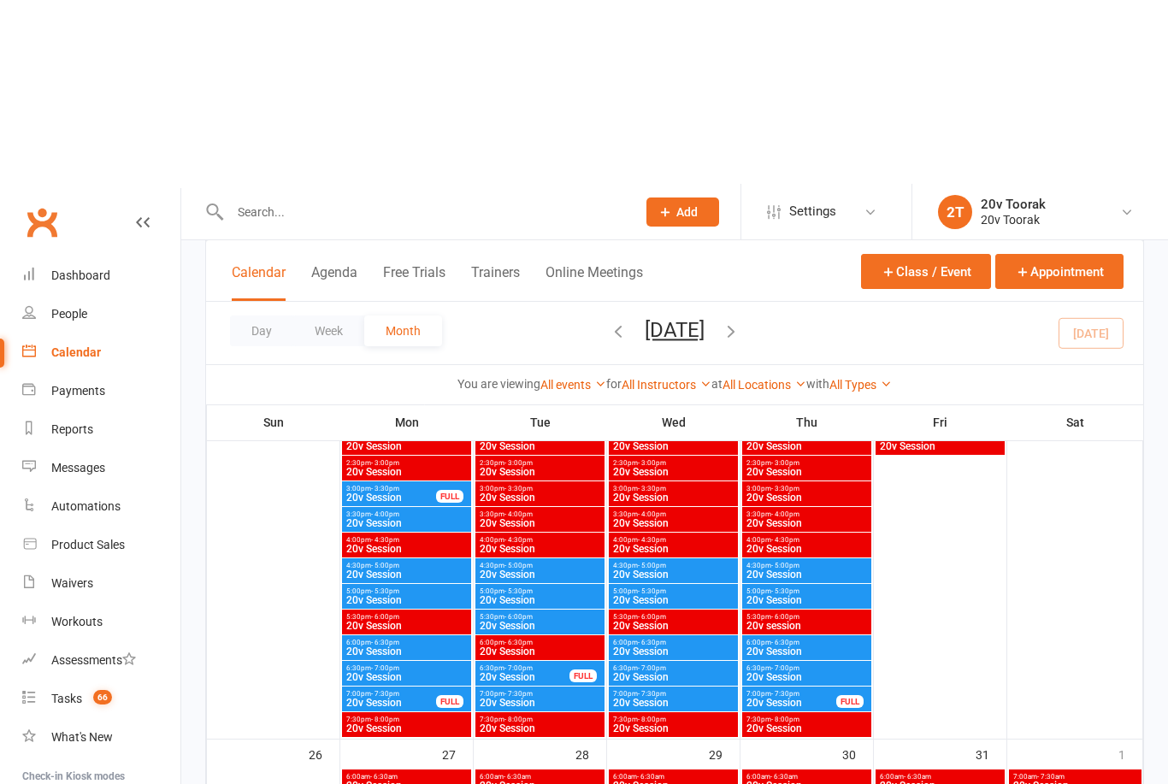
click at [551, 437] on span "5:30pm - 6:00pm" at bounding box center [540, 433] width 122 height 8
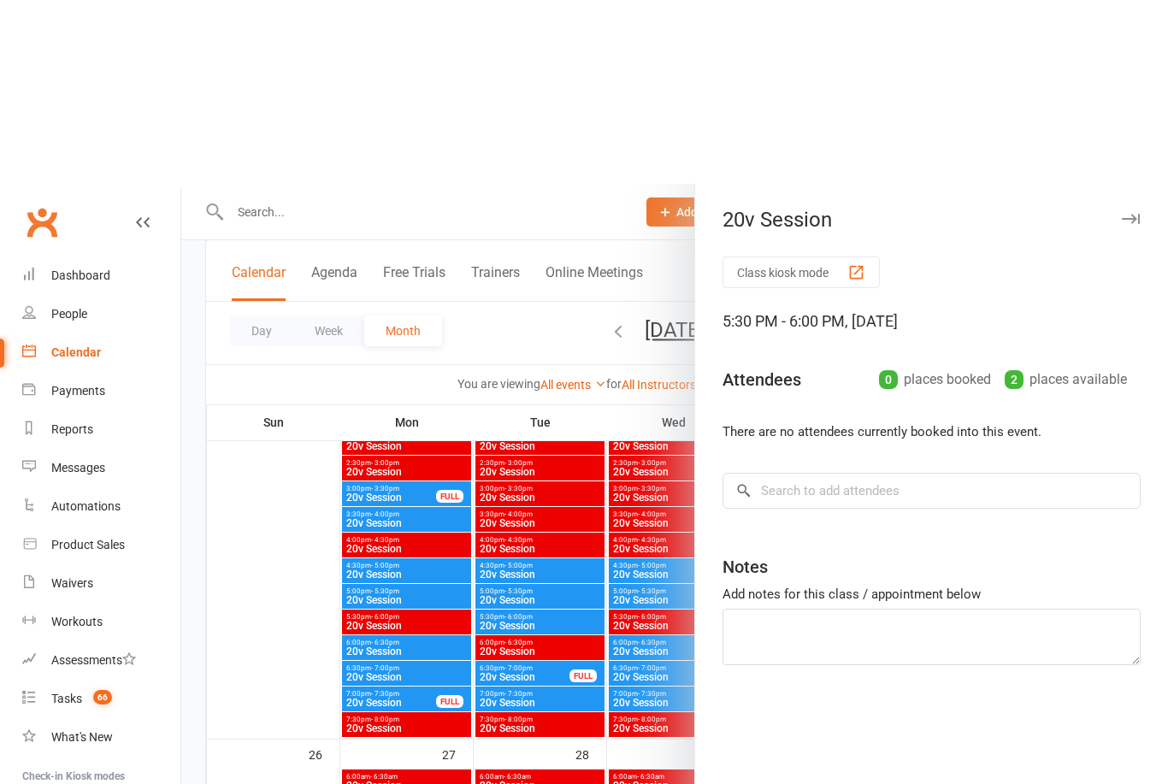
scroll to position [2666, 0]
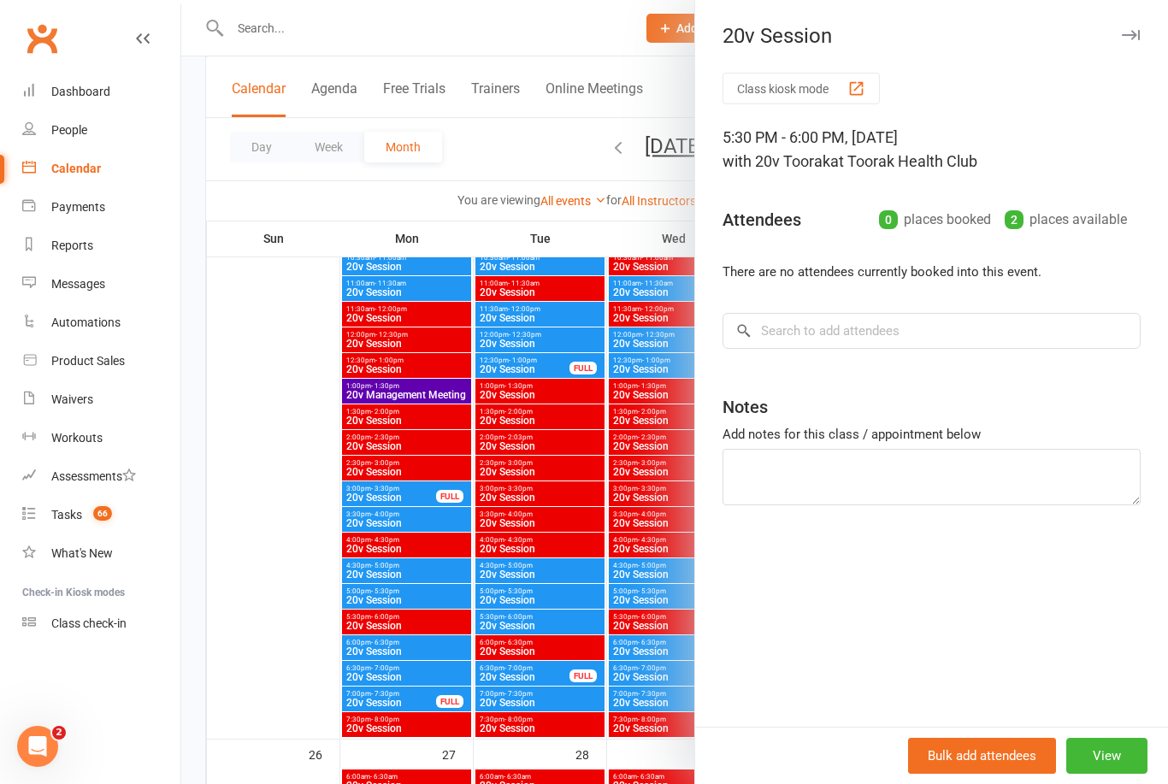
click at [576, 759] on div at bounding box center [674, 392] width 987 height 784
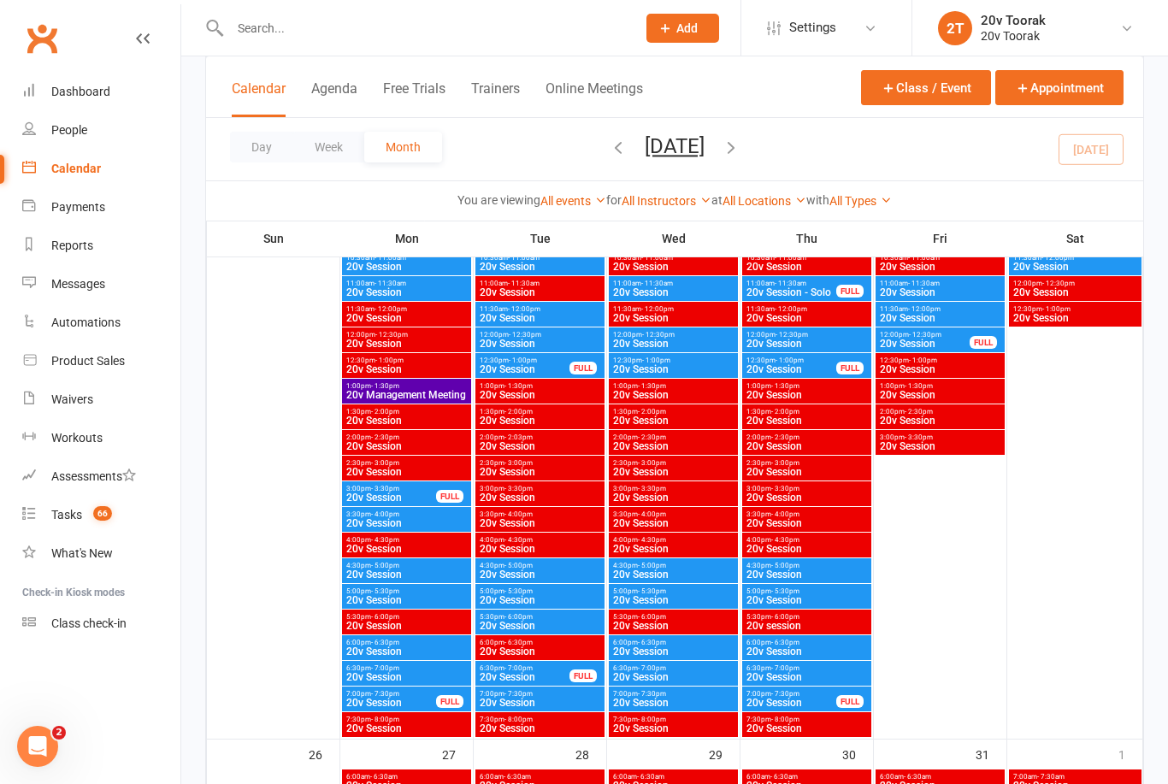
click at [402, 692] on span "7:00pm - 7:30pm" at bounding box center [390, 694] width 91 height 8
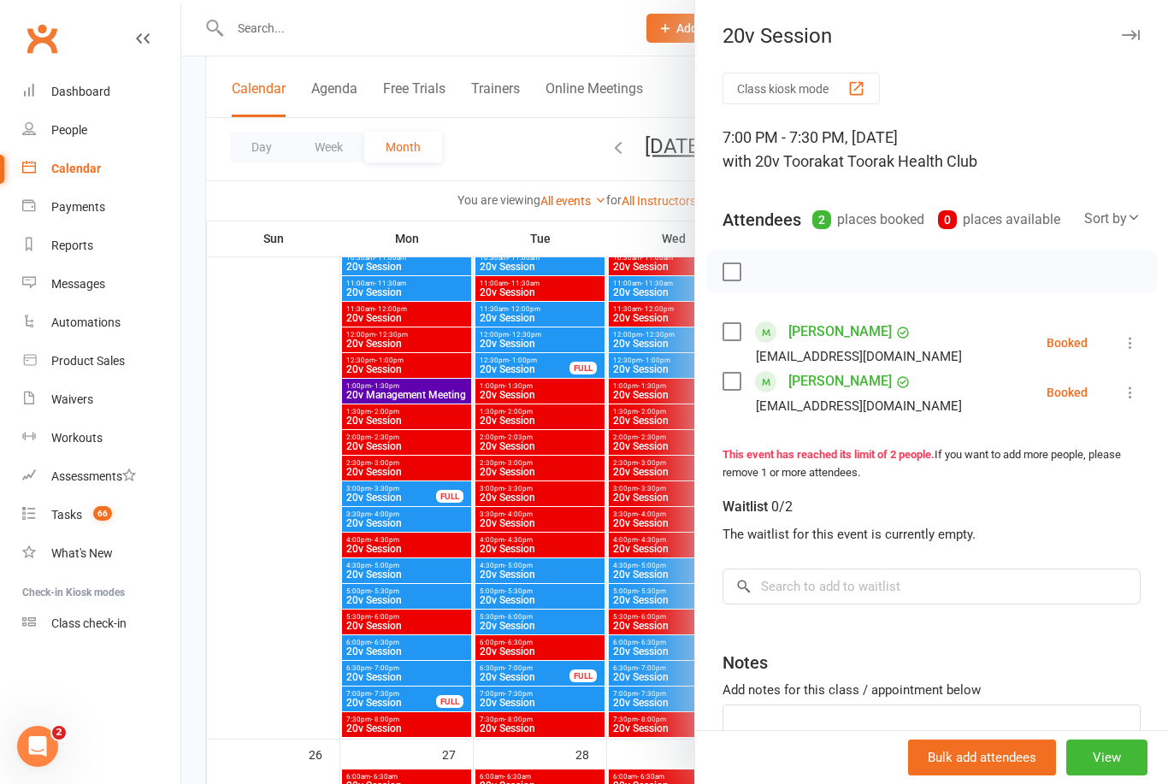
click at [580, 639] on div at bounding box center [674, 392] width 987 height 784
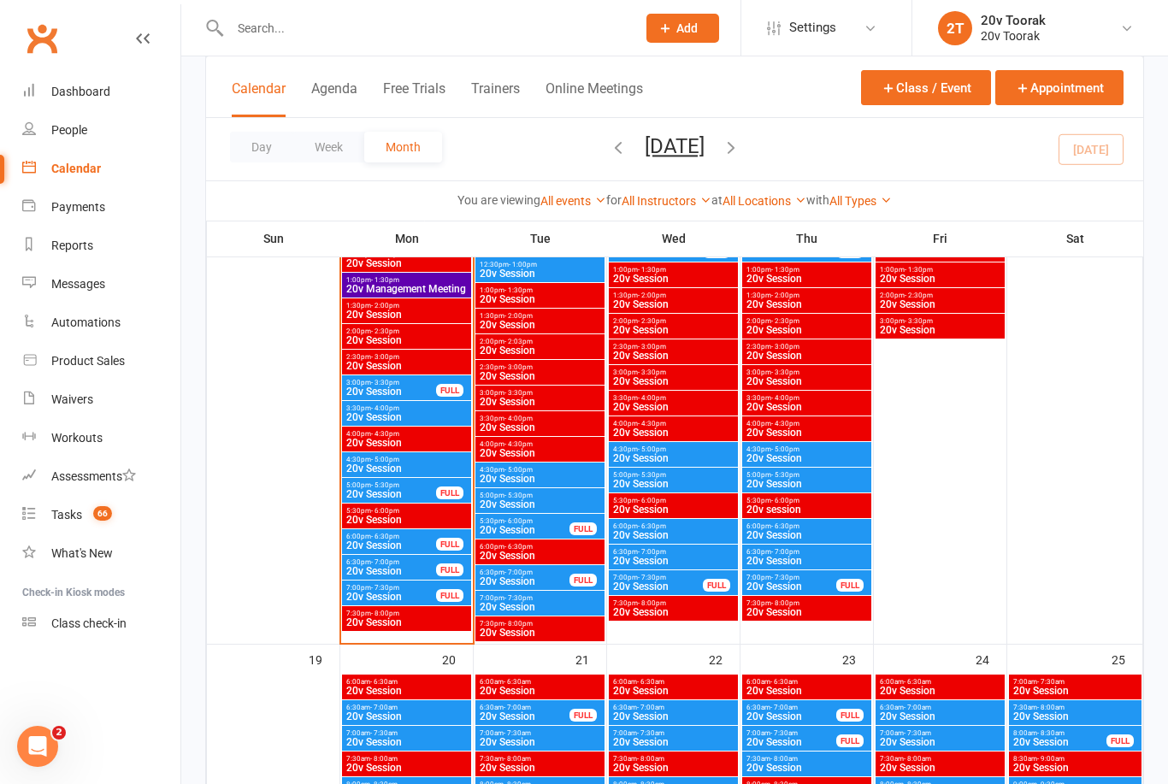
scroll to position [2003, 0]
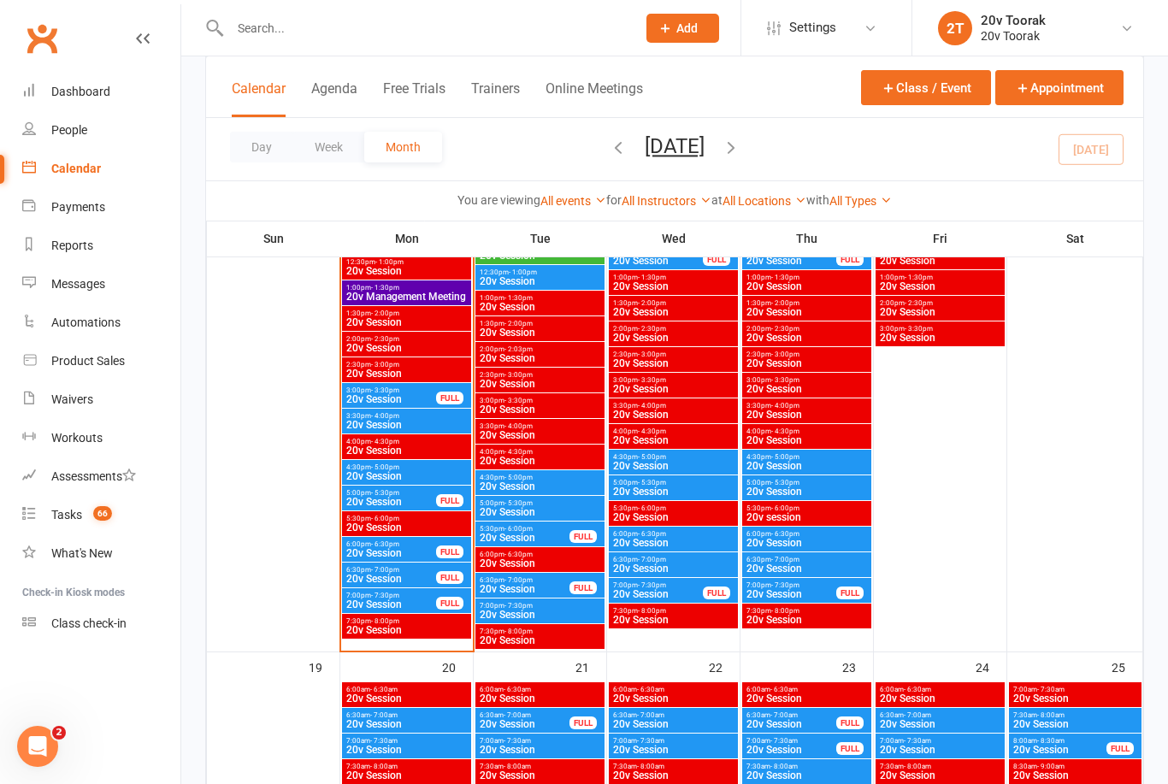
click at [424, 552] on span "20v Session" at bounding box center [390, 553] width 91 height 10
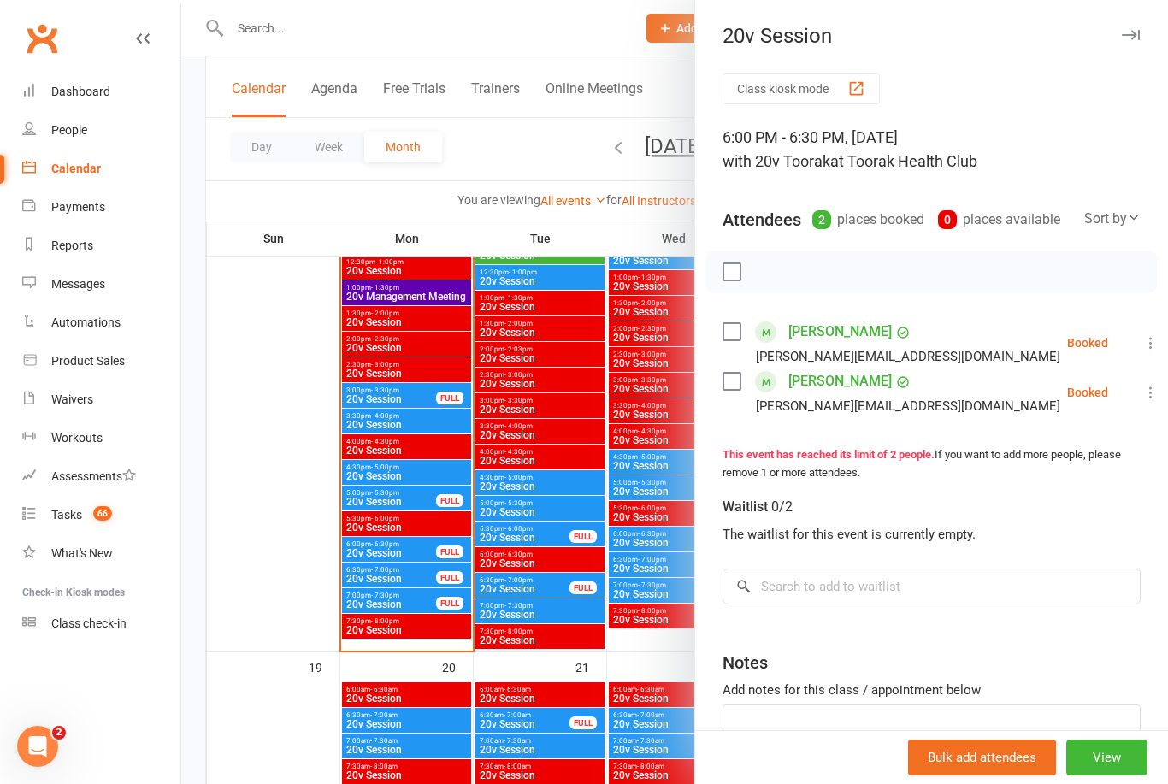
click at [434, 642] on div at bounding box center [674, 392] width 987 height 784
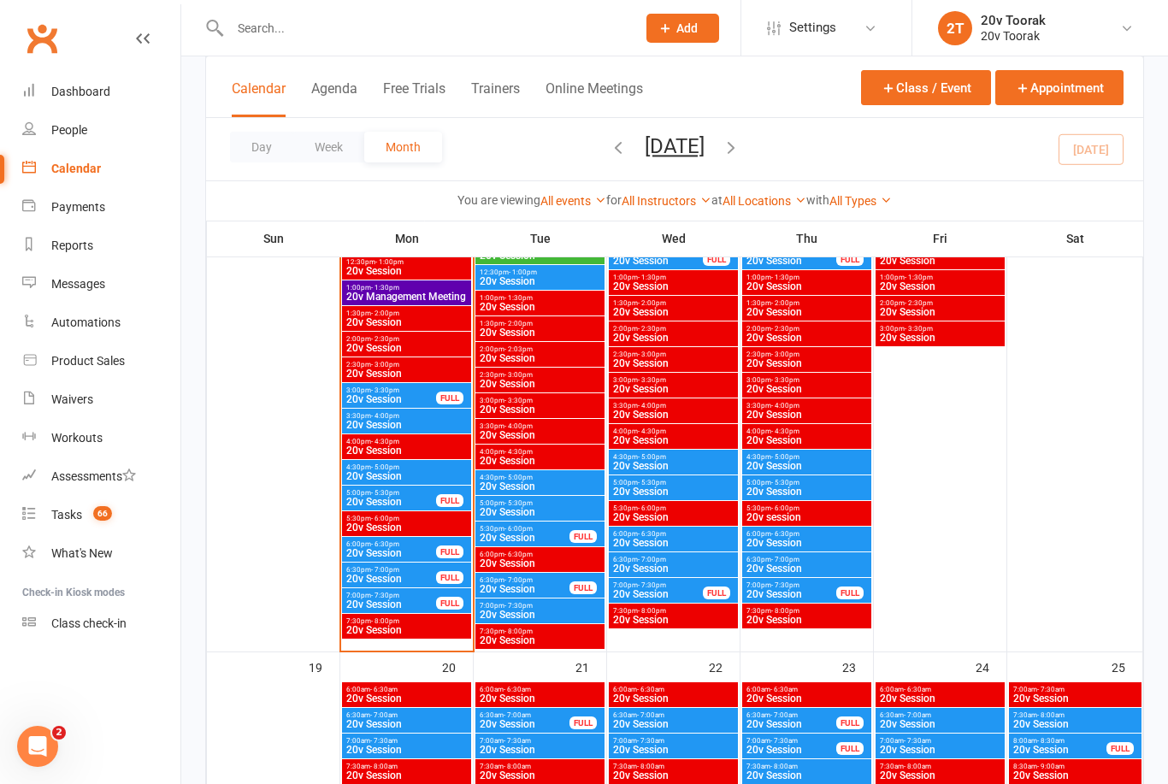
click at [399, 570] on span "6:30pm - 7:00pm" at bounding box center [390, 570] width 91 height 8
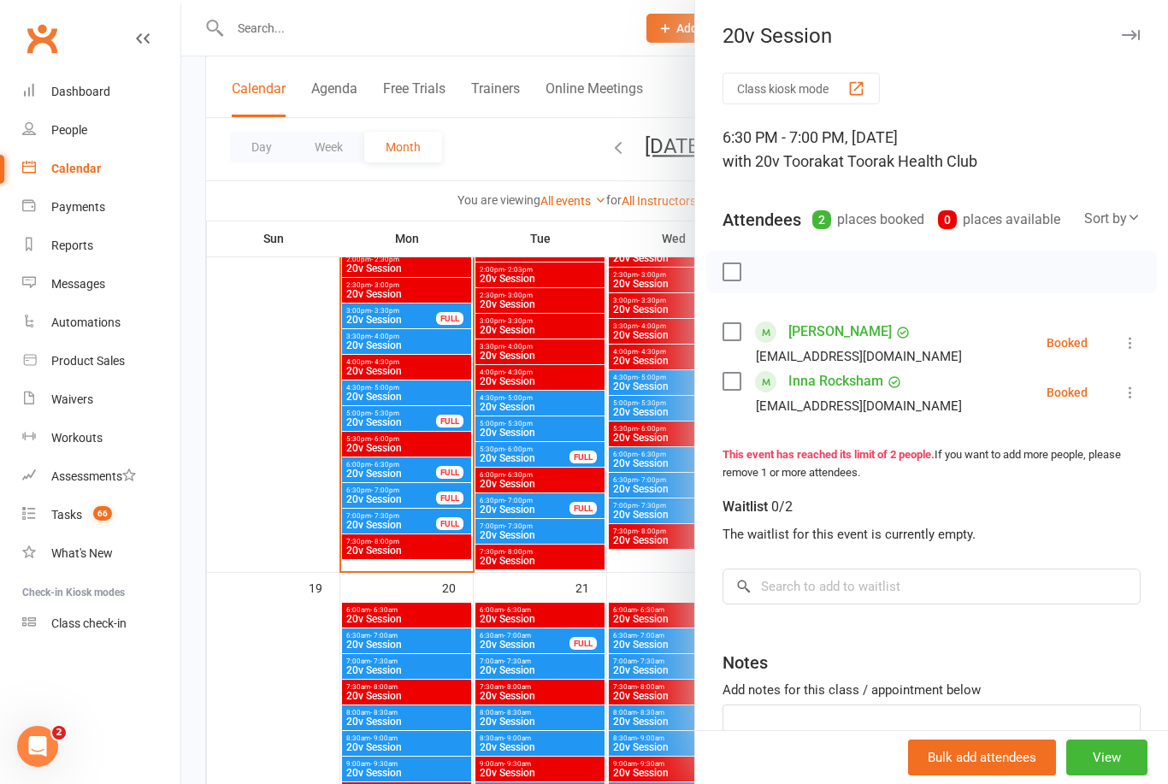
scroll to position [2091, 0]
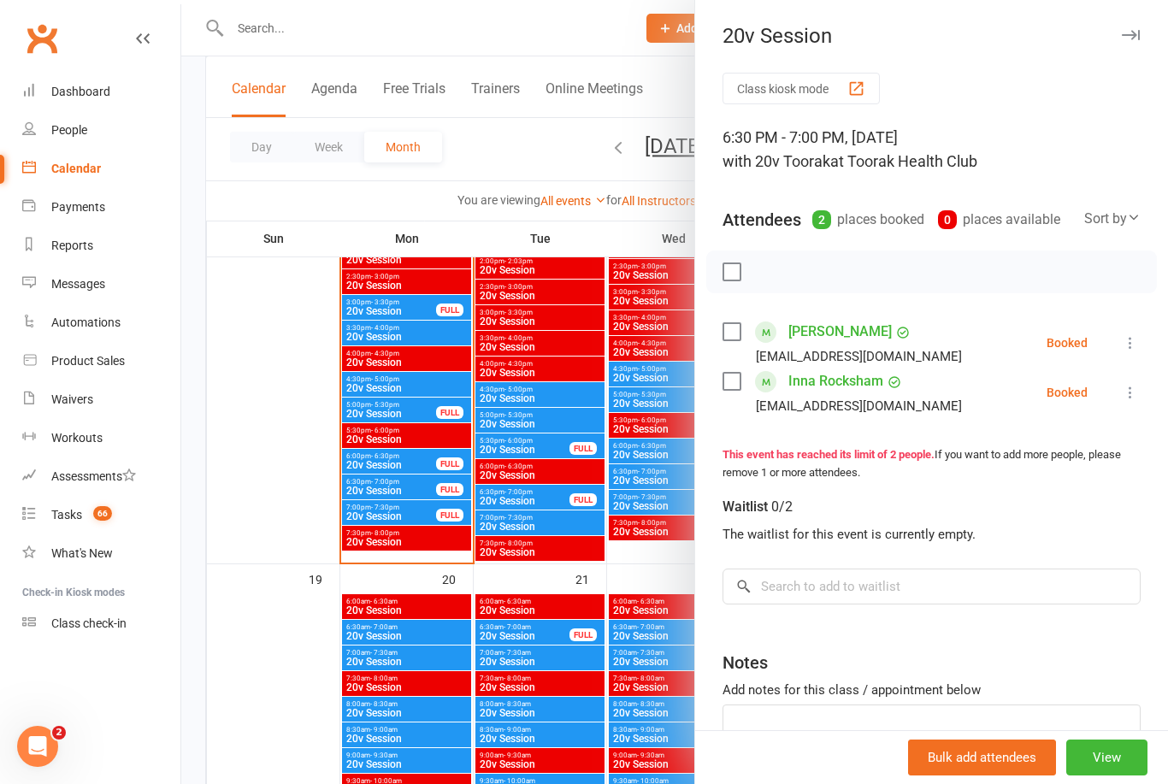
click at [88, 522] on link "Tasks 66" at bounding box center [101, 515] width 158 height 38
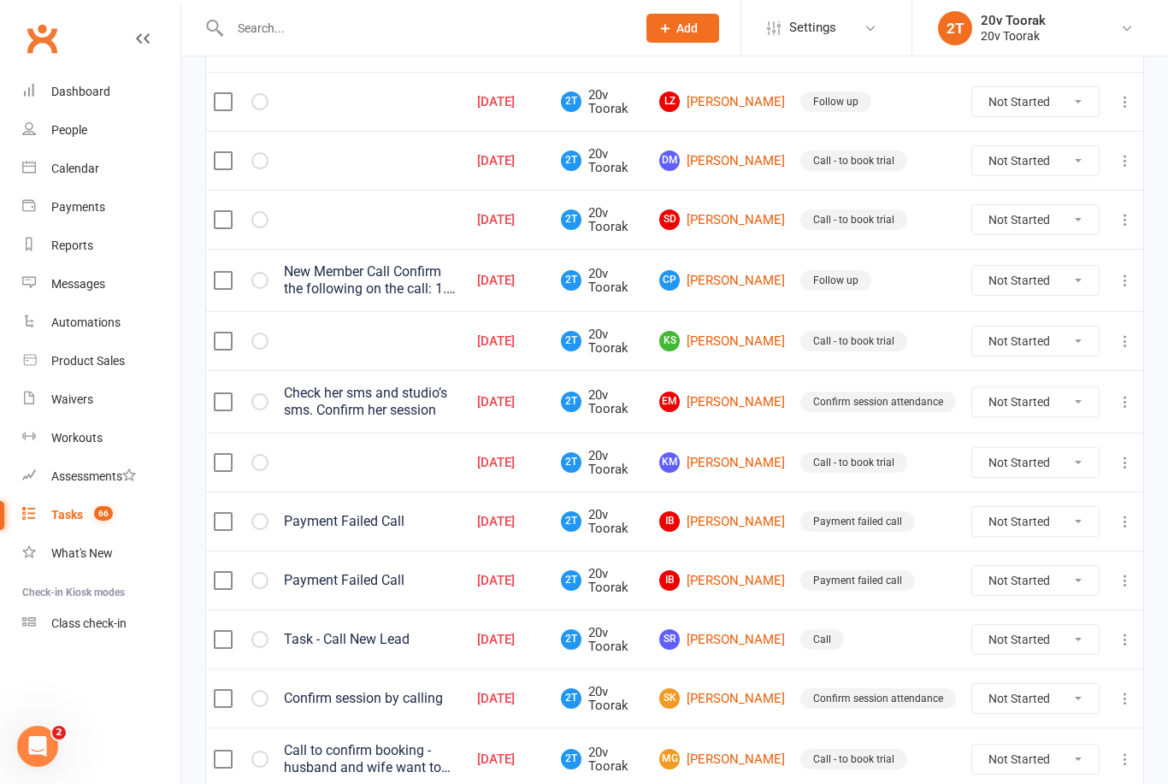
scroll to position [1116, 0]
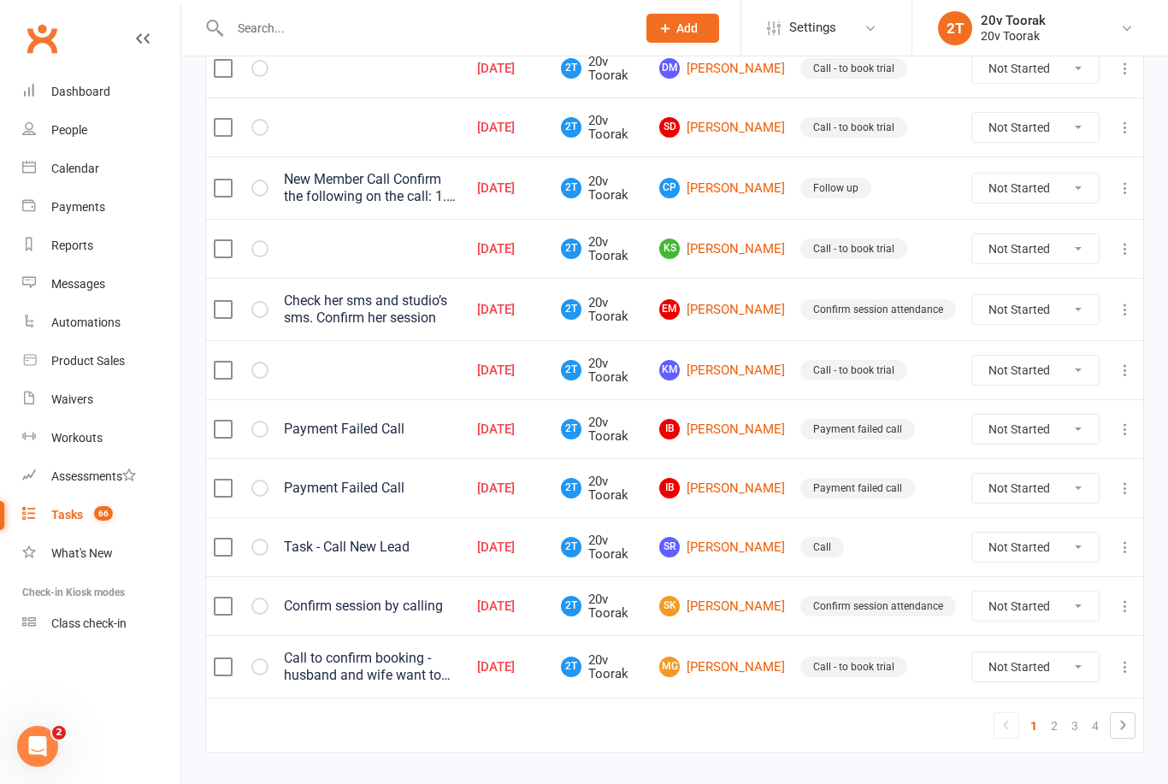
click at [58, 276] on link "Messages" at bounding box center [101, 284] width 158 height 38
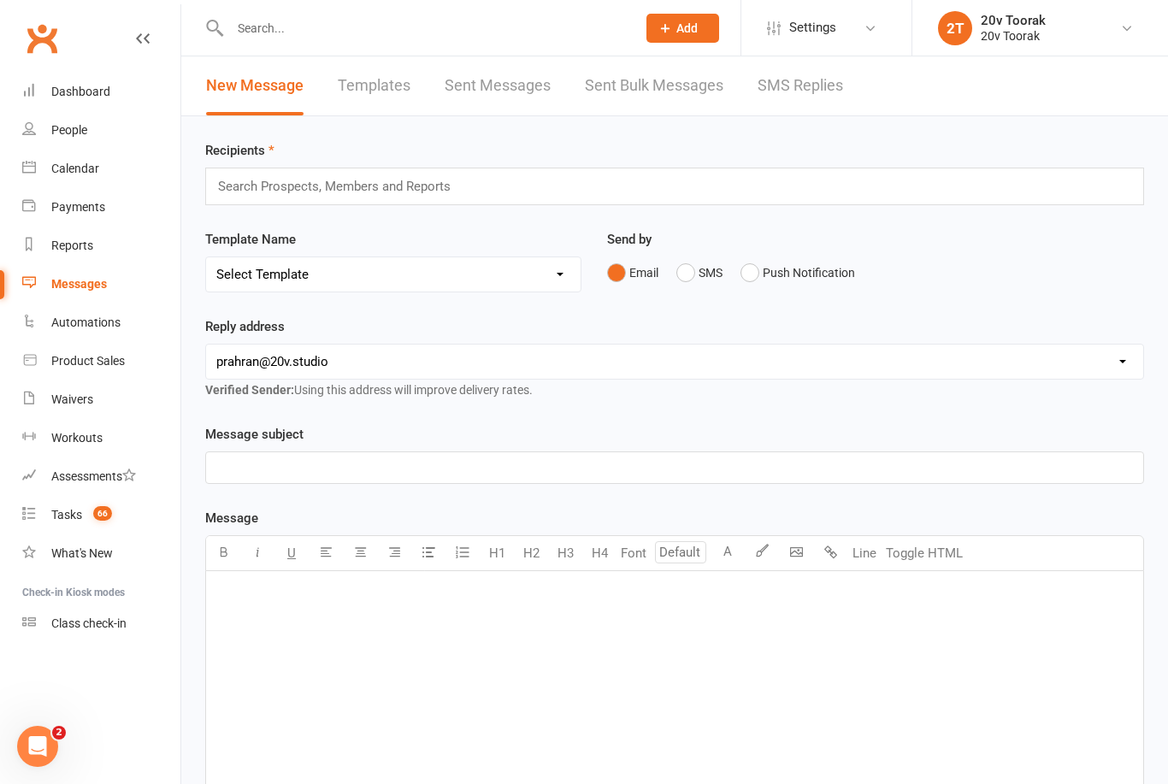
click at [853, 104] on div "New Message Templates Sent Messages Sent Bulk Messages SMS Replies" at bounding box center [524, 85] width 687 height 59
click at [821, 101] on link "SMS Replies" at bounding box center [800, 85] width 85 height 59
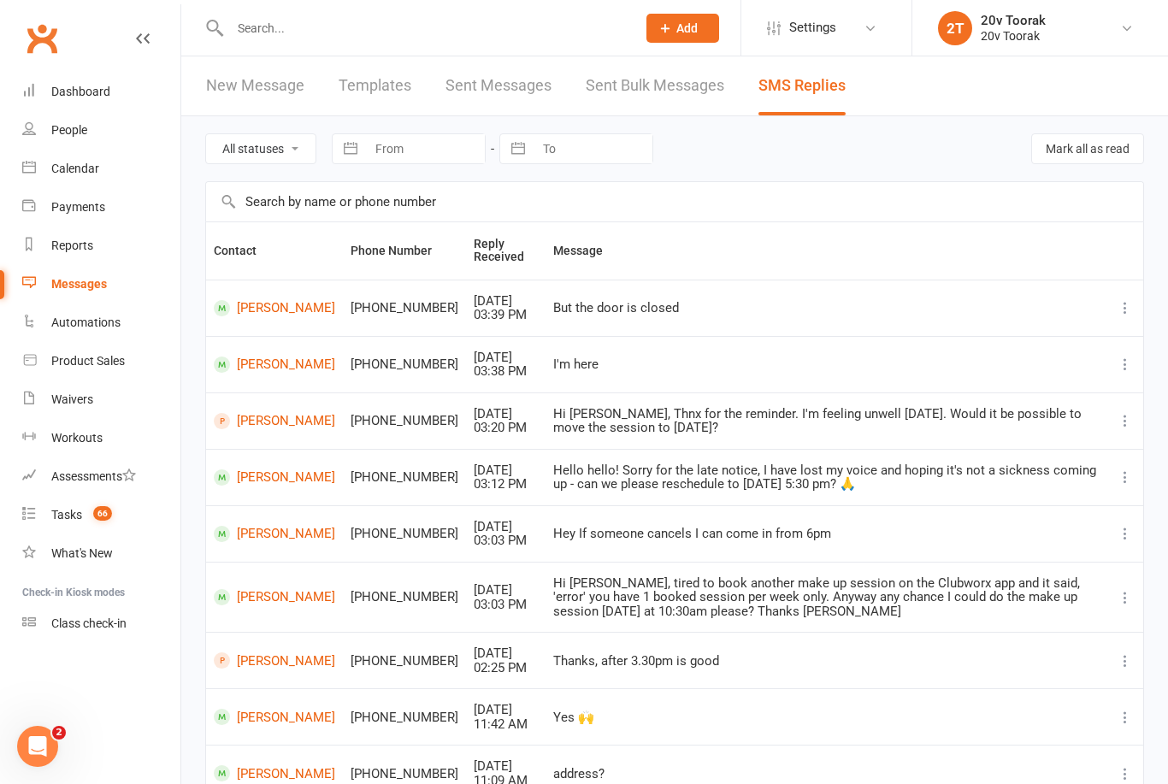
click at [267, 486] on link "Tanya Sasivanij" at bounding box center [274, 477] width 121 height 16
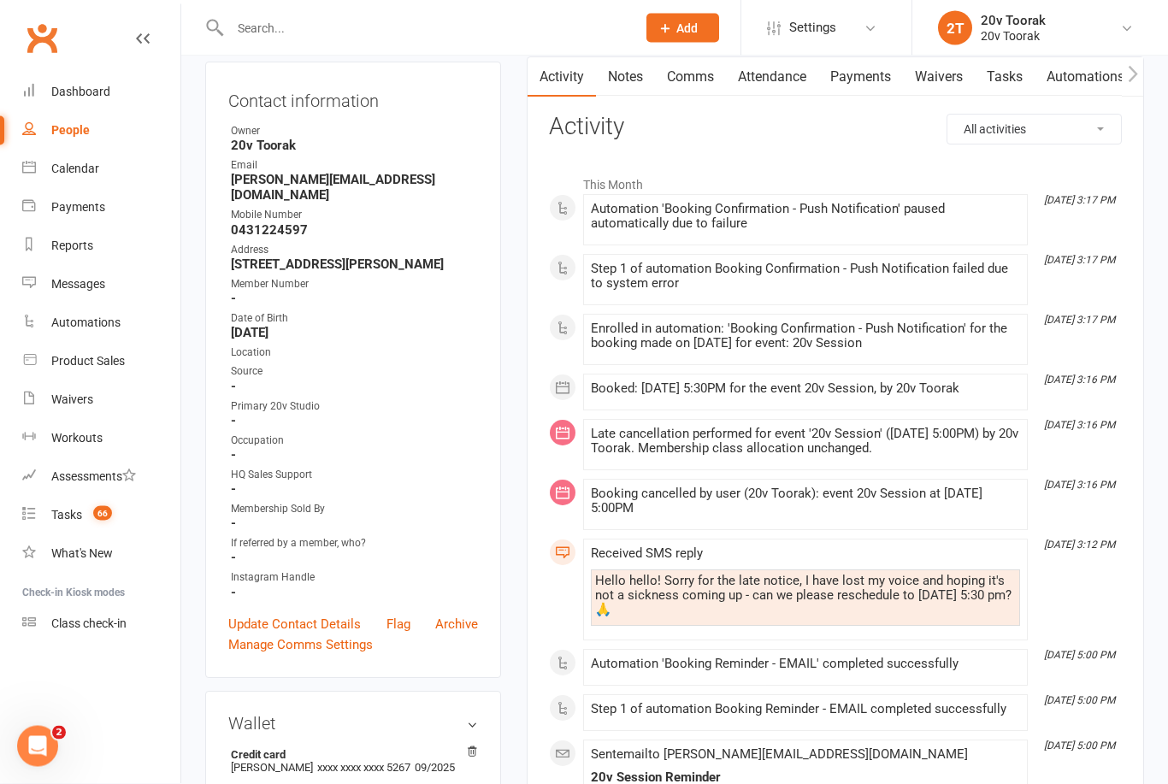
scroll to position [174, 0]
click at [48, 168] on link "Calendar" at bounding box center [101, 169] width 158 height 38
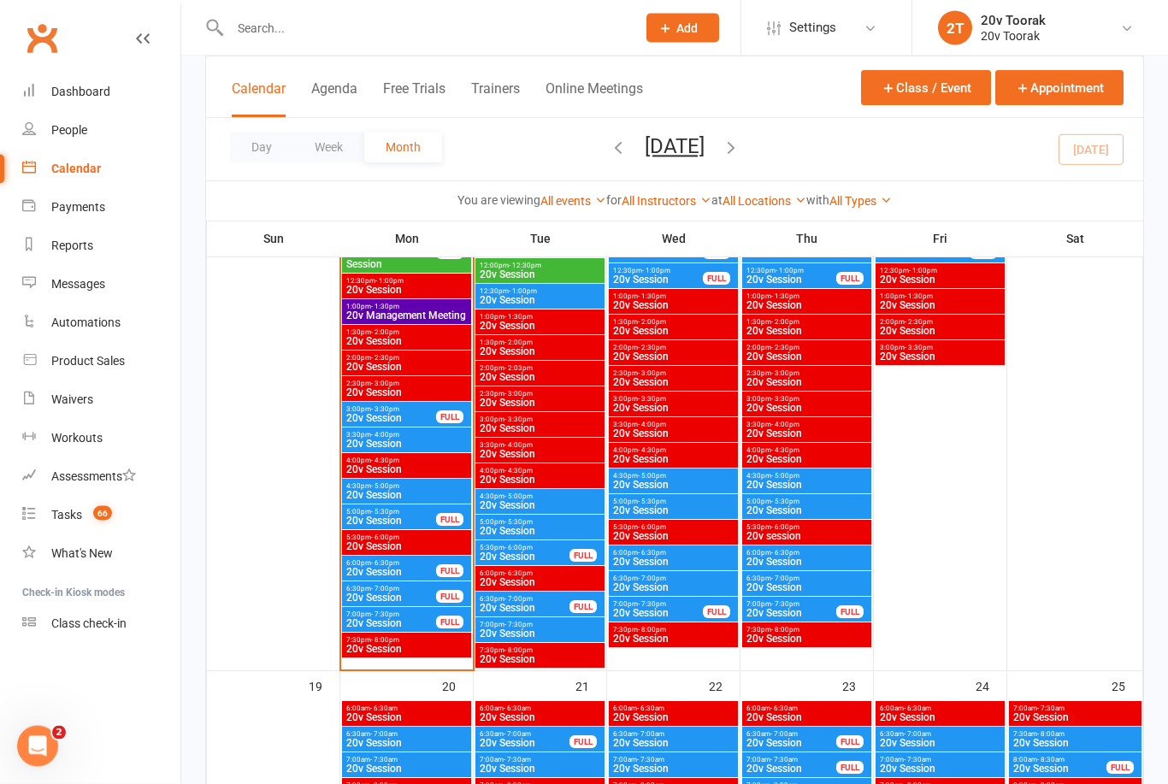
scroll to position [1956, 0]
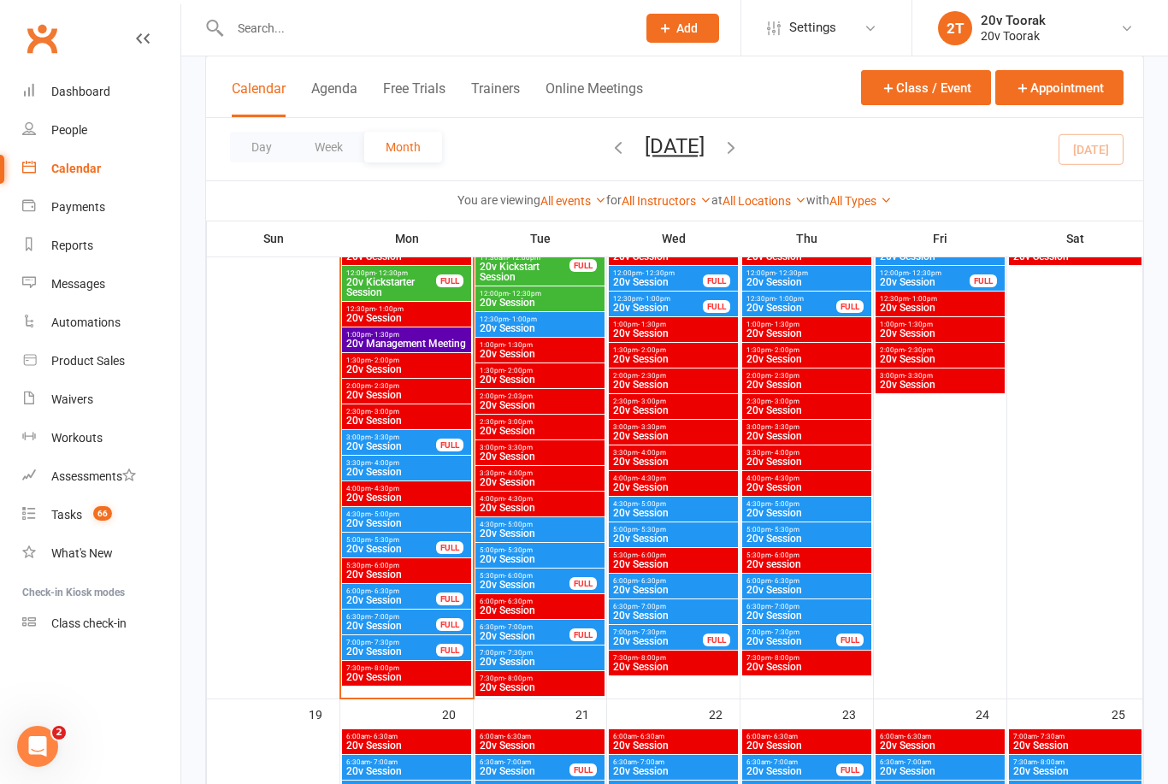
click at [537, 584] on span "20v Session" at bounding box center [524, 585] width 91 height 10
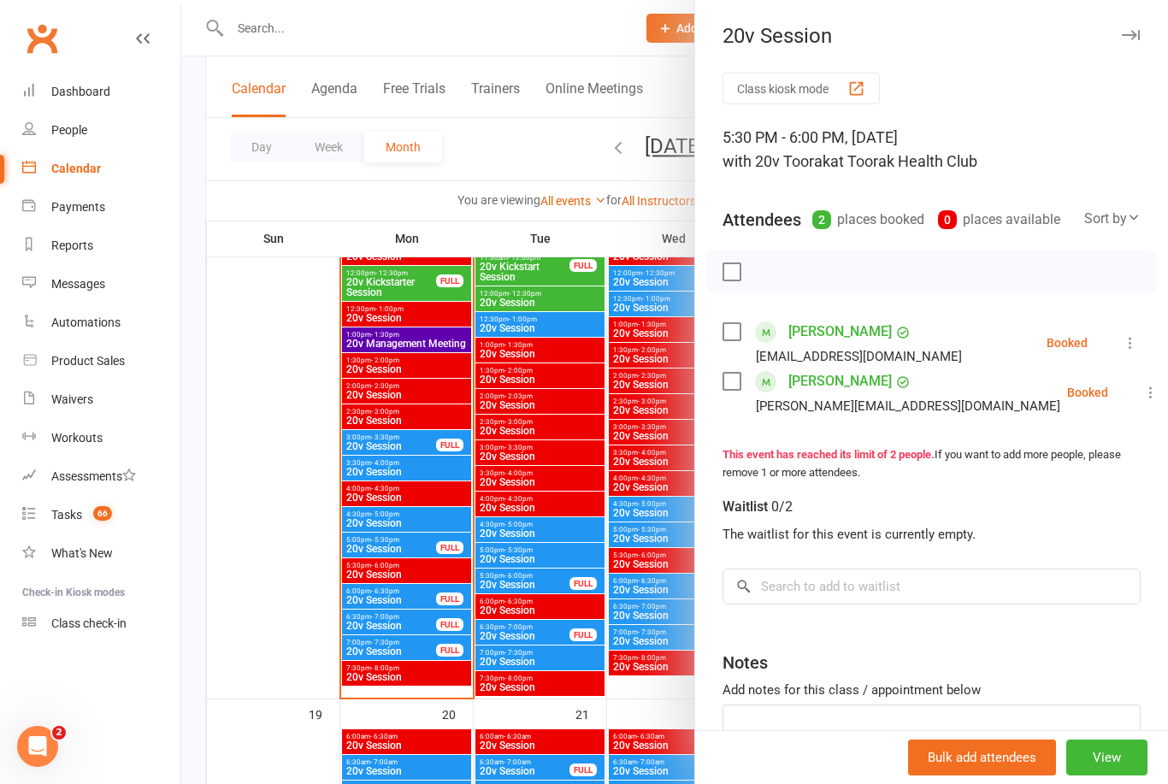
click at [639, 572] on div at bounding box center [674, 392] width 987 height 784
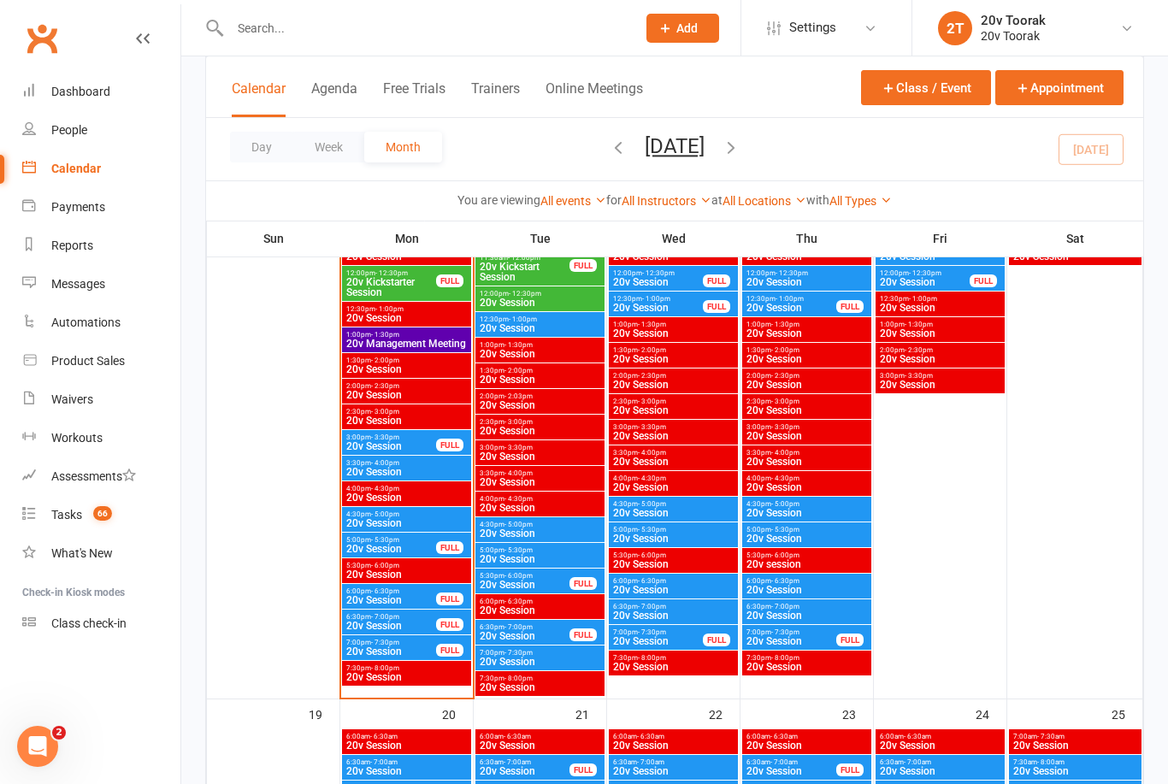
click at [541, 612] on span "20v Session" at bounding box center [540, 610] width 122 height 10
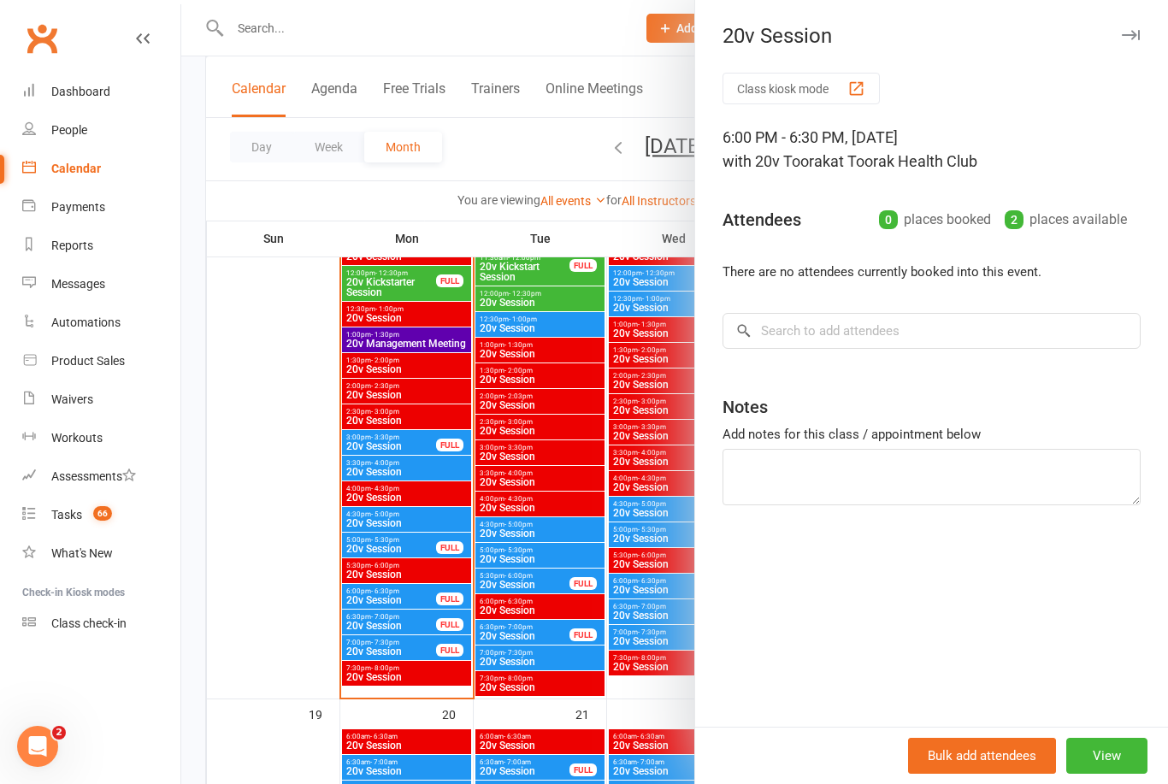
click at [556, 752] on div at bounding box center [674, 392] width 987 height 784
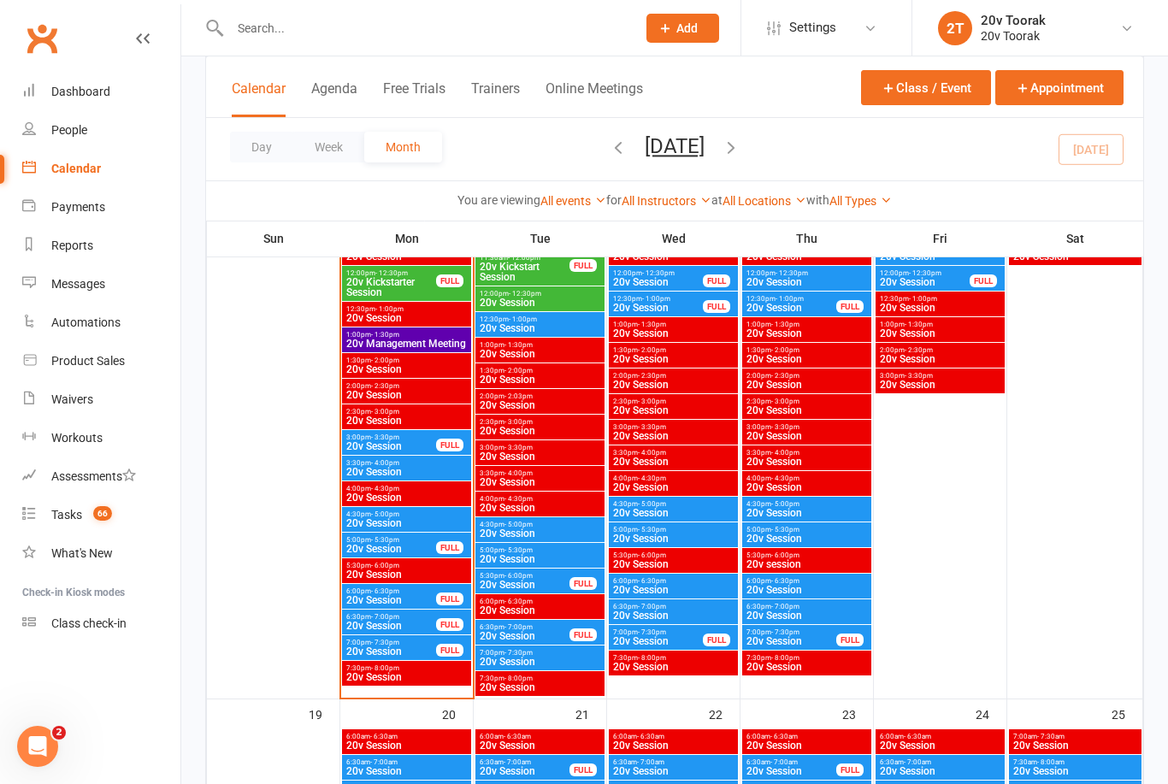
click at [538, 634] on span "20v Session" at bounding box center [524, 636] width 91 height 10
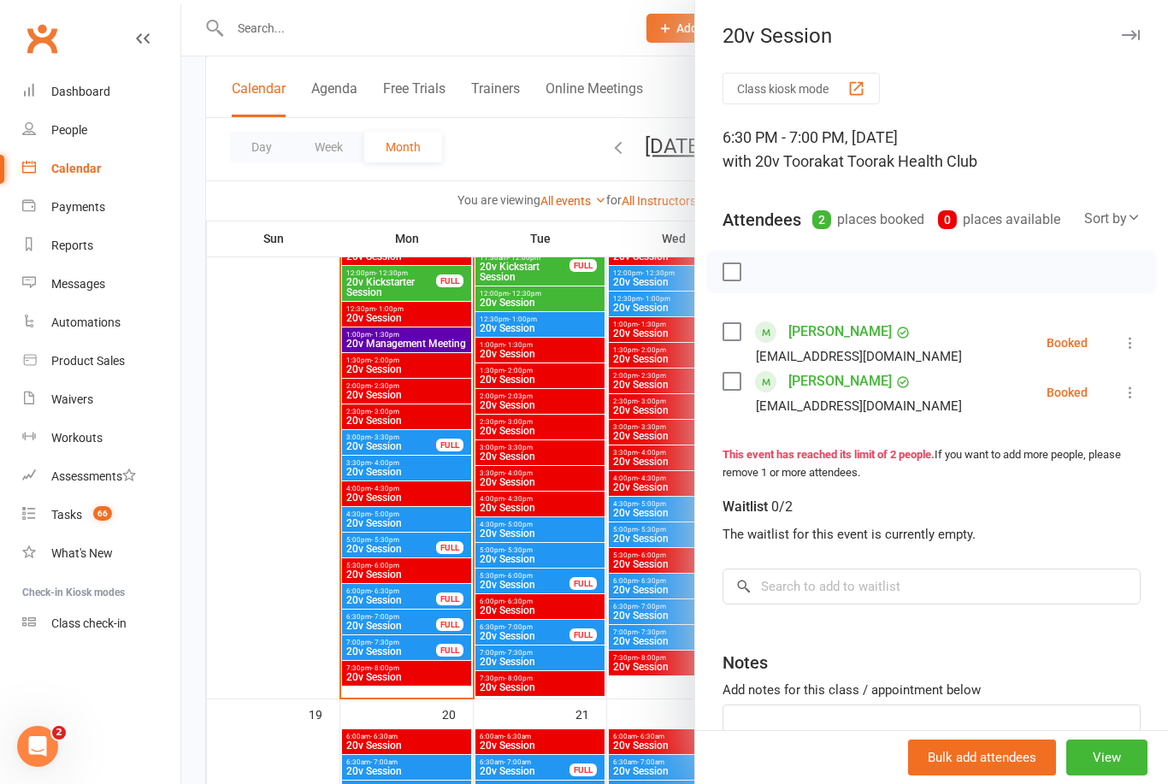
click at [531, 681] on div at bounding box center [674, 392] width 987 height 784
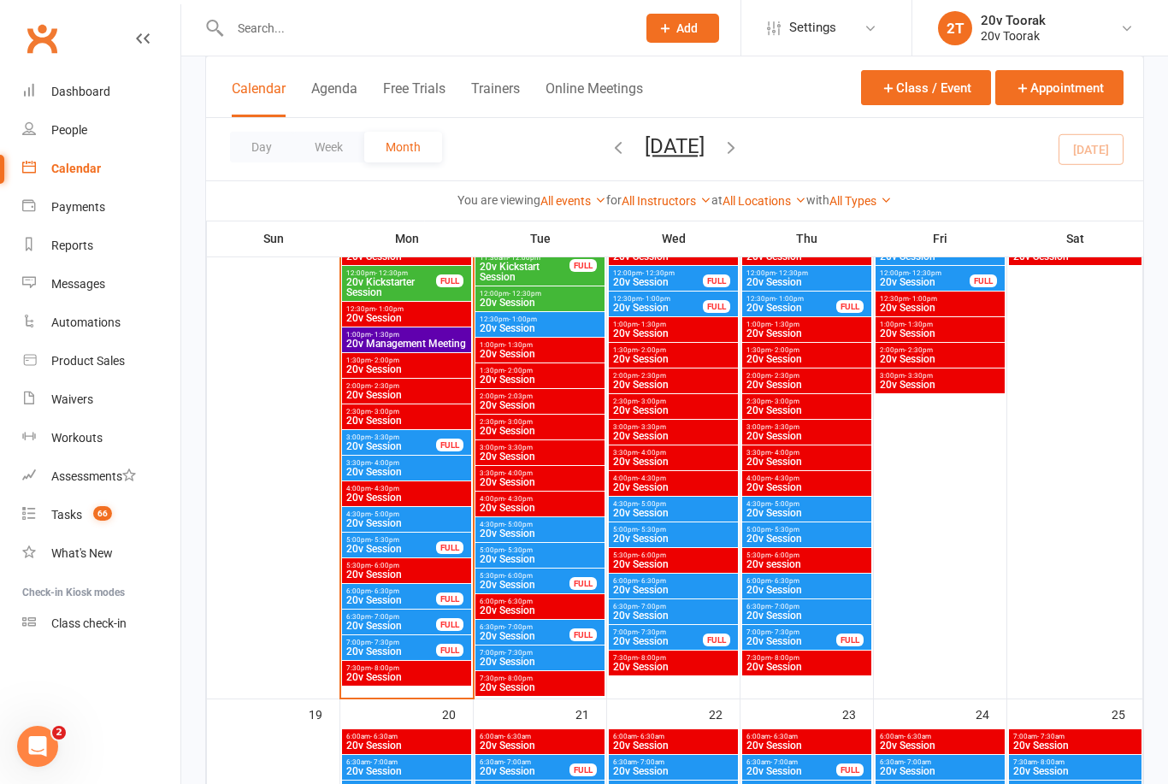
click at [416, 545] on span "20v Session" at bounding box center [390, 549] width 91 height 10
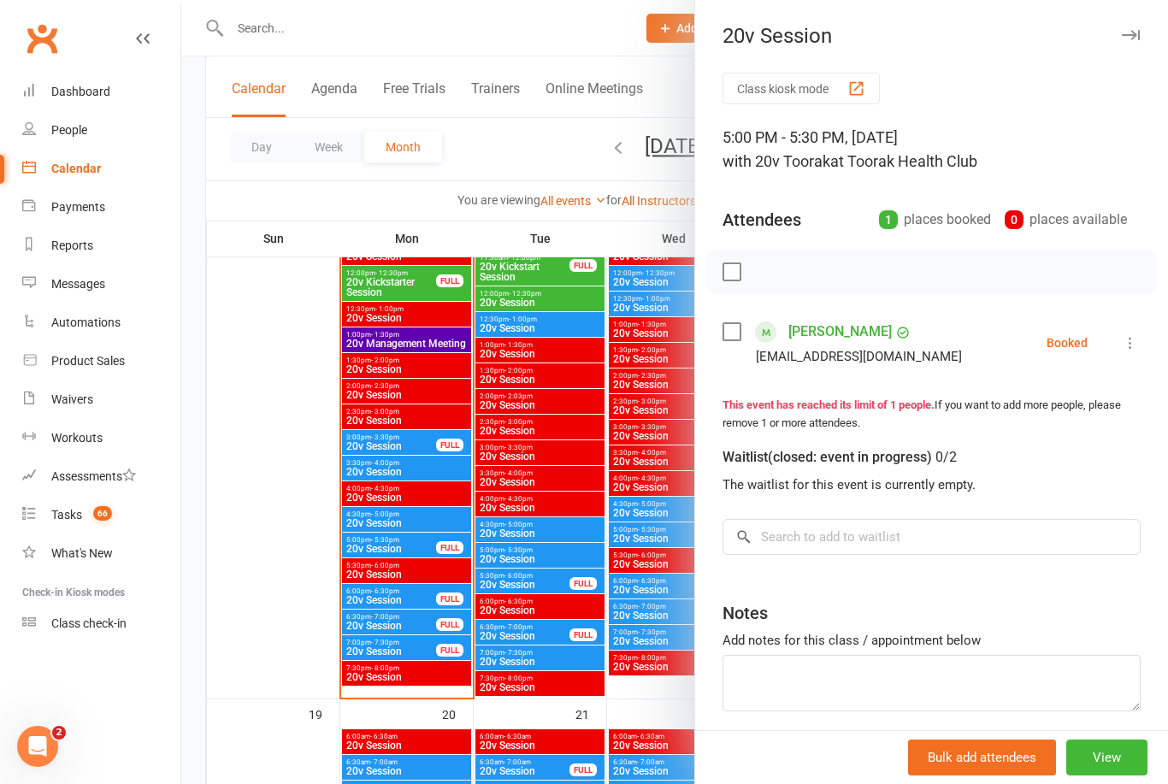
click at [1138, 344] on icon at bounding box center [1130, 342] width 17 height 17
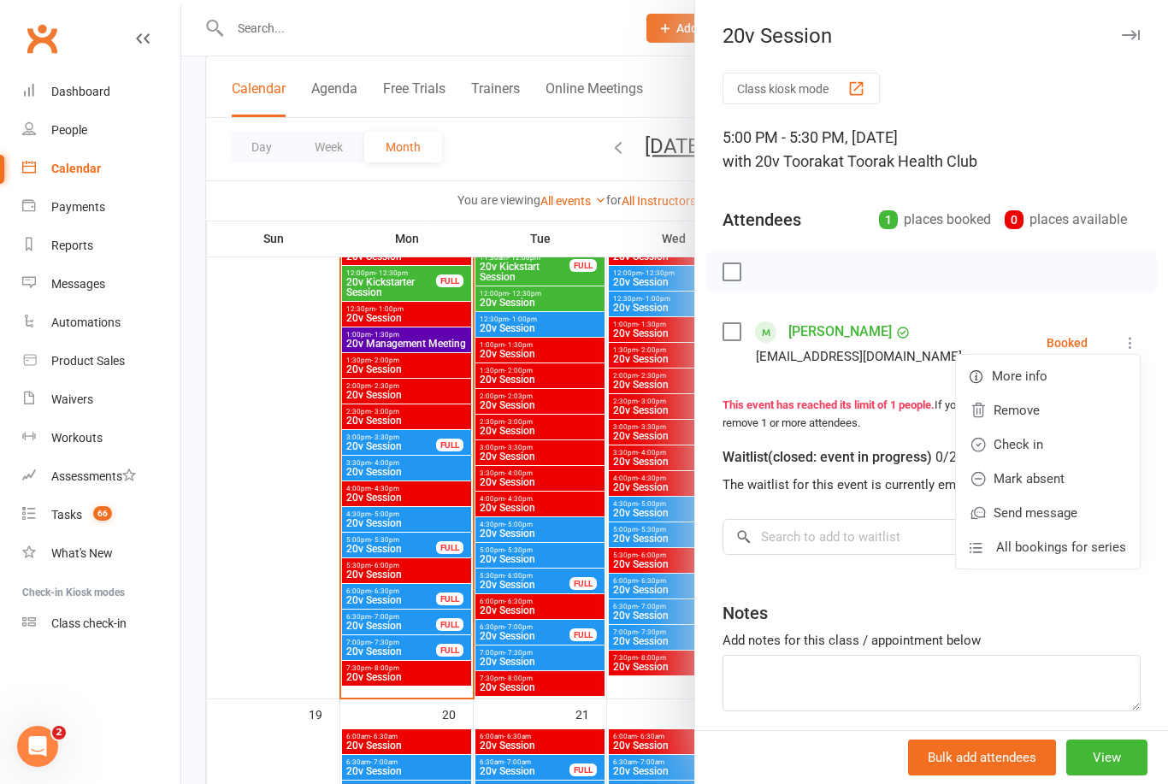
click at [1041, 443] on link "Check in" at bounding box center [1048, 444] width 184 height 34
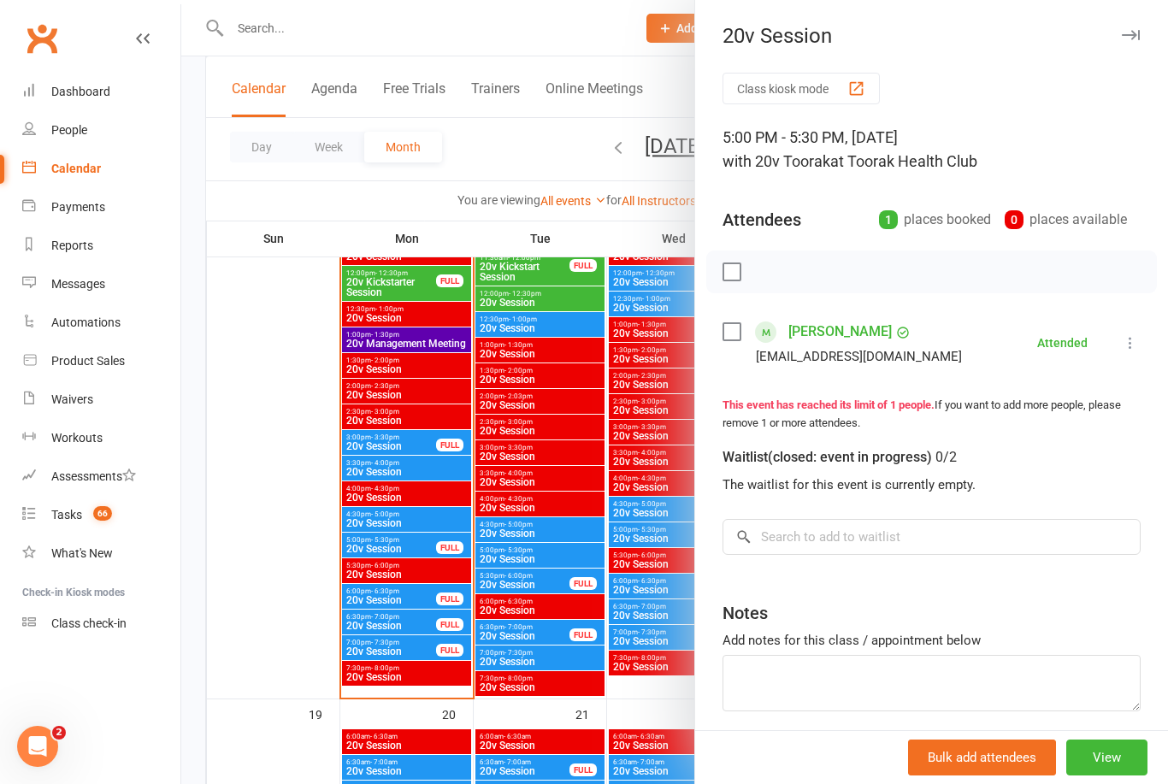
click at [78, 521] on div "Tasks" at bounding box center [66, 515] width 31 height 14
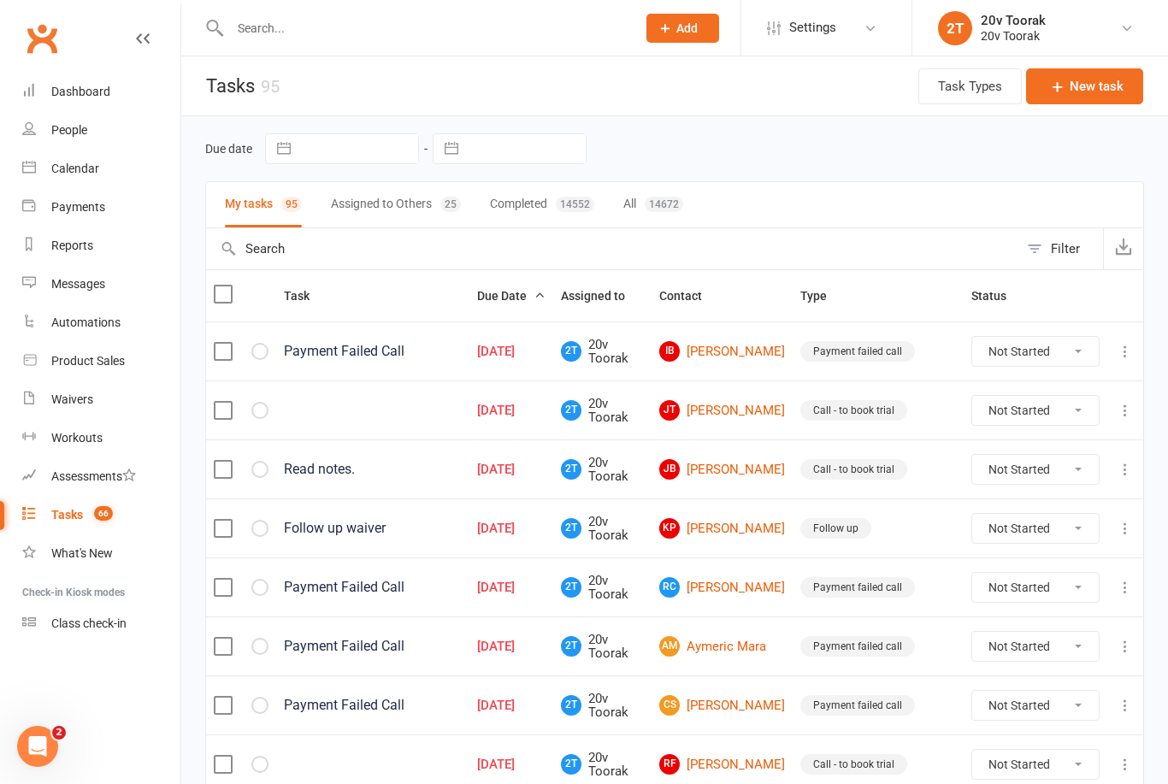
click at [748, 410] on link "JT Joshua Tonkin" at bounding box center [722, 410] width 126 height 21
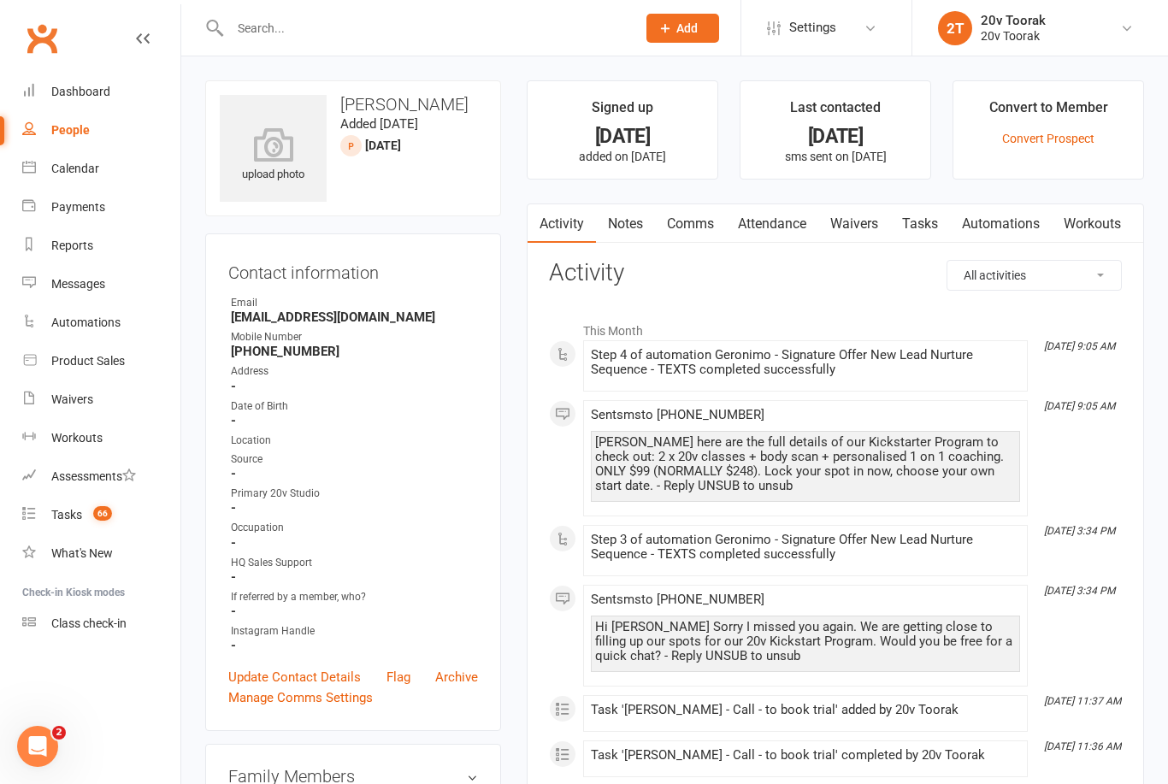
click at [633, 227] on link "Notes" at bounding box center [625, 223] width 59 height 39
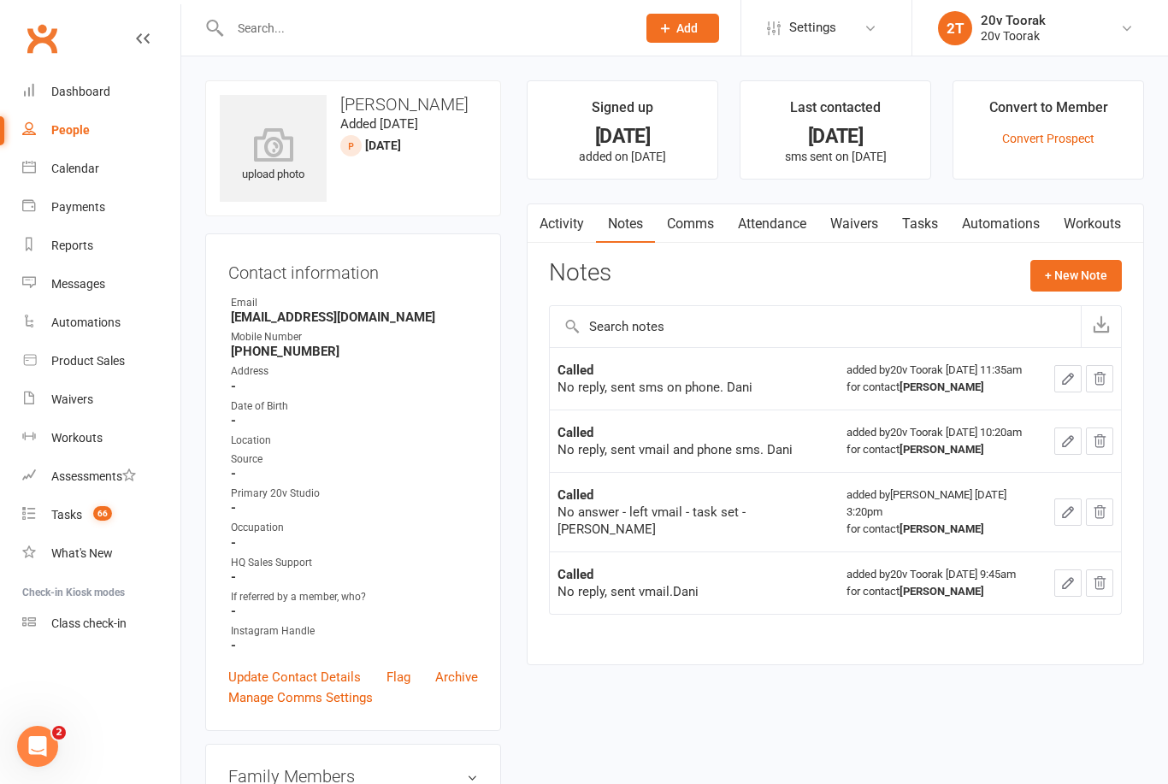
click at [1080, 255] on div "Activity Notes Comms Attendance Waivers Tasks Automations Workouts Notes + New …" at bounding box center [835, 434] width 617 height 462
click at [1116, 272] on button "+ New Note" at bounding box center [1075, 275] width 91 height 31
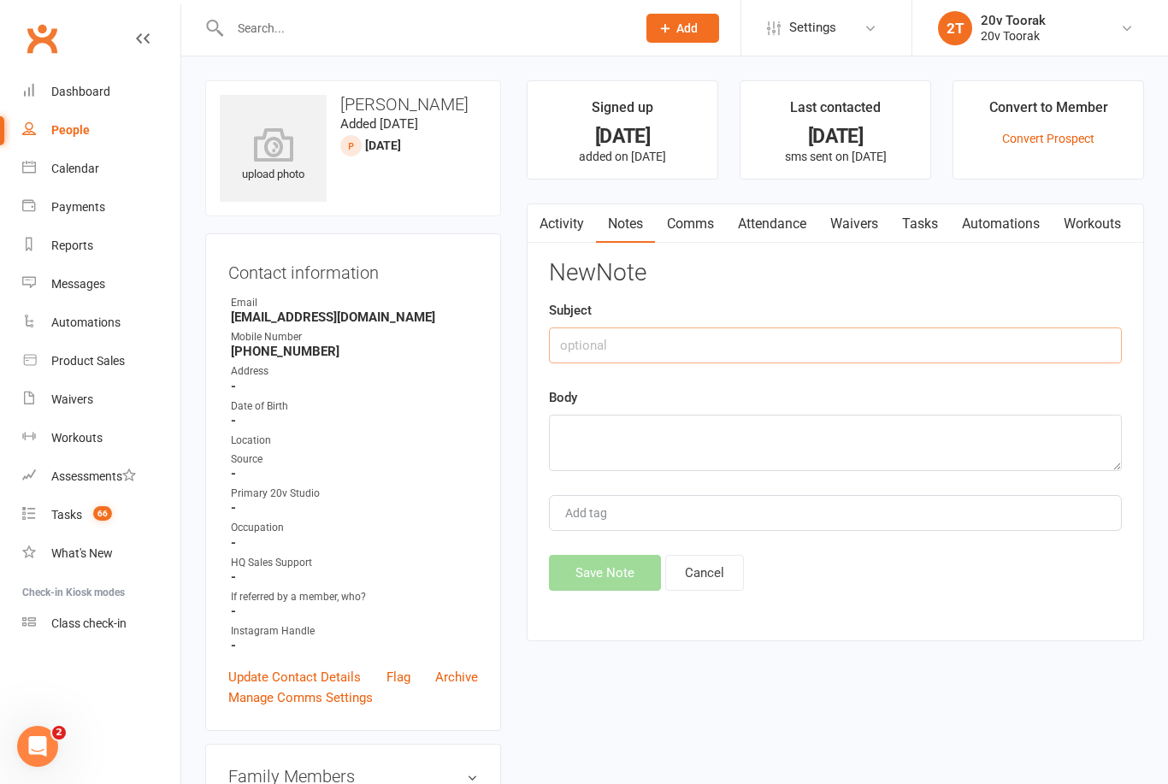
click at [746, 355] on input "text" at bounding box center [835, 345] width 573 height 36
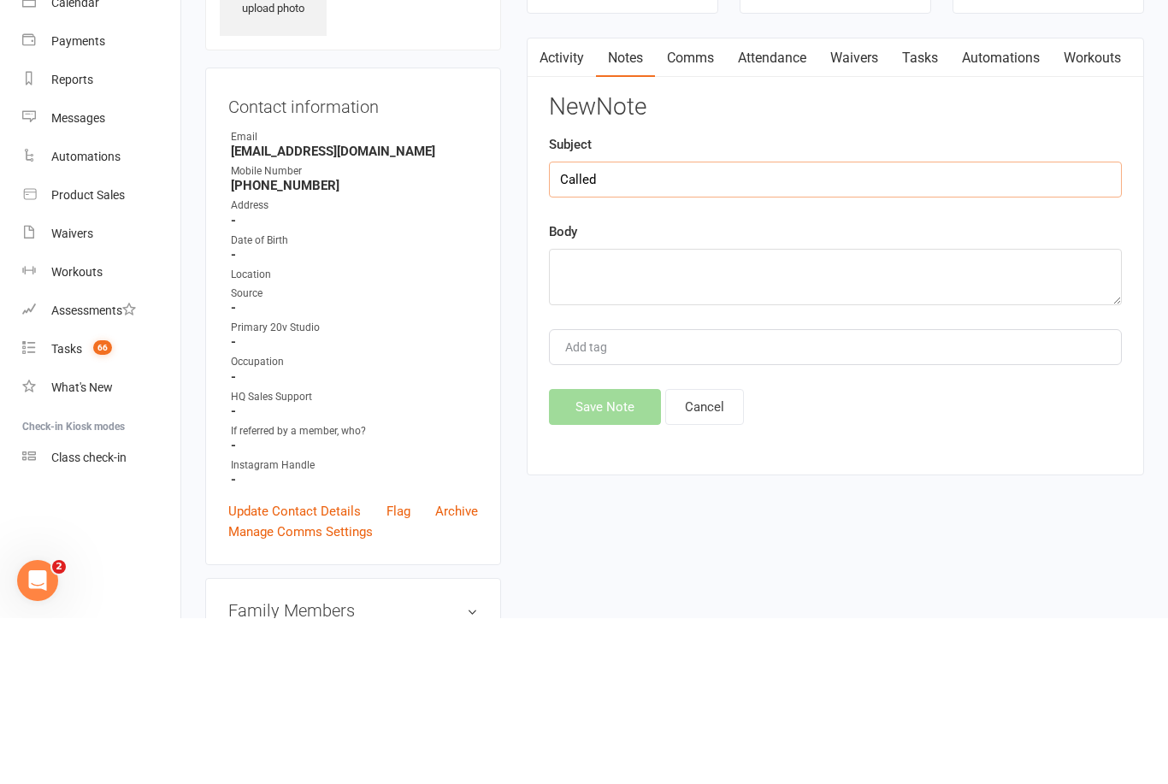
type input "Called"
click at [885, 415] on textarea at bounding box center [835, 443] width 573 height 56
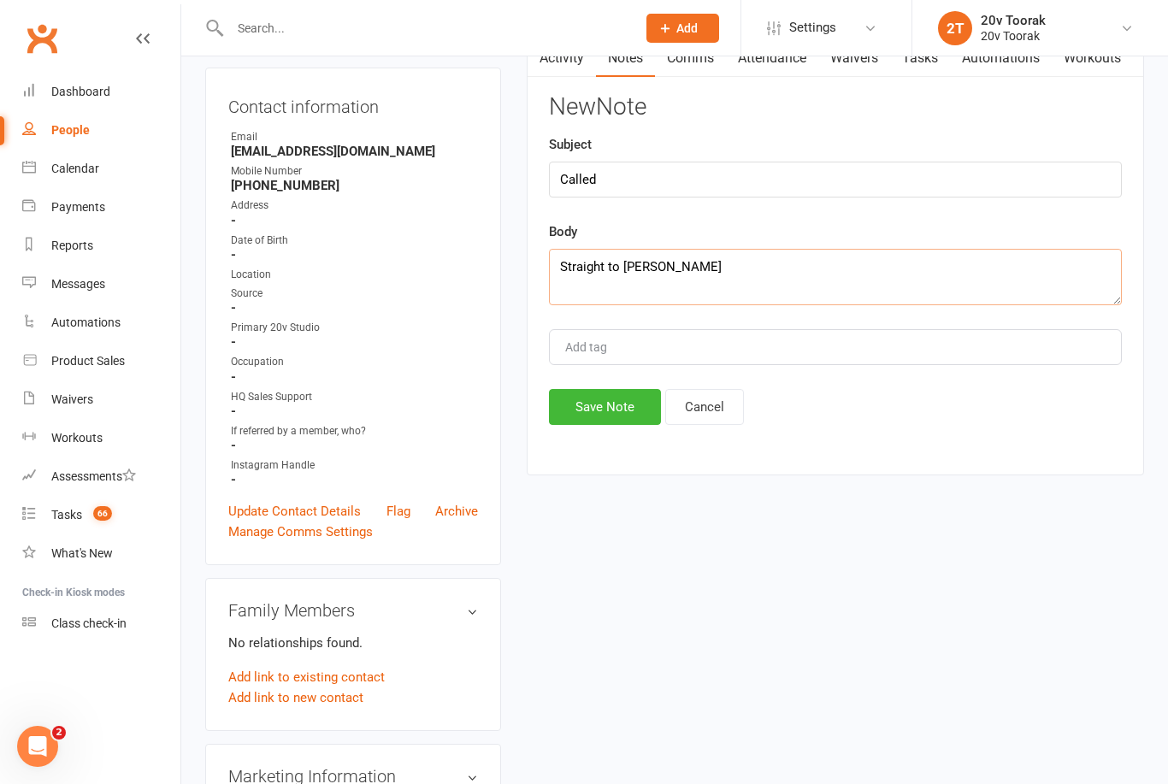
type textarea "Straight to vm- Ben"
click at [628, 408] on button "Save Note" at bounding box center [605, 407] width 112 height 36
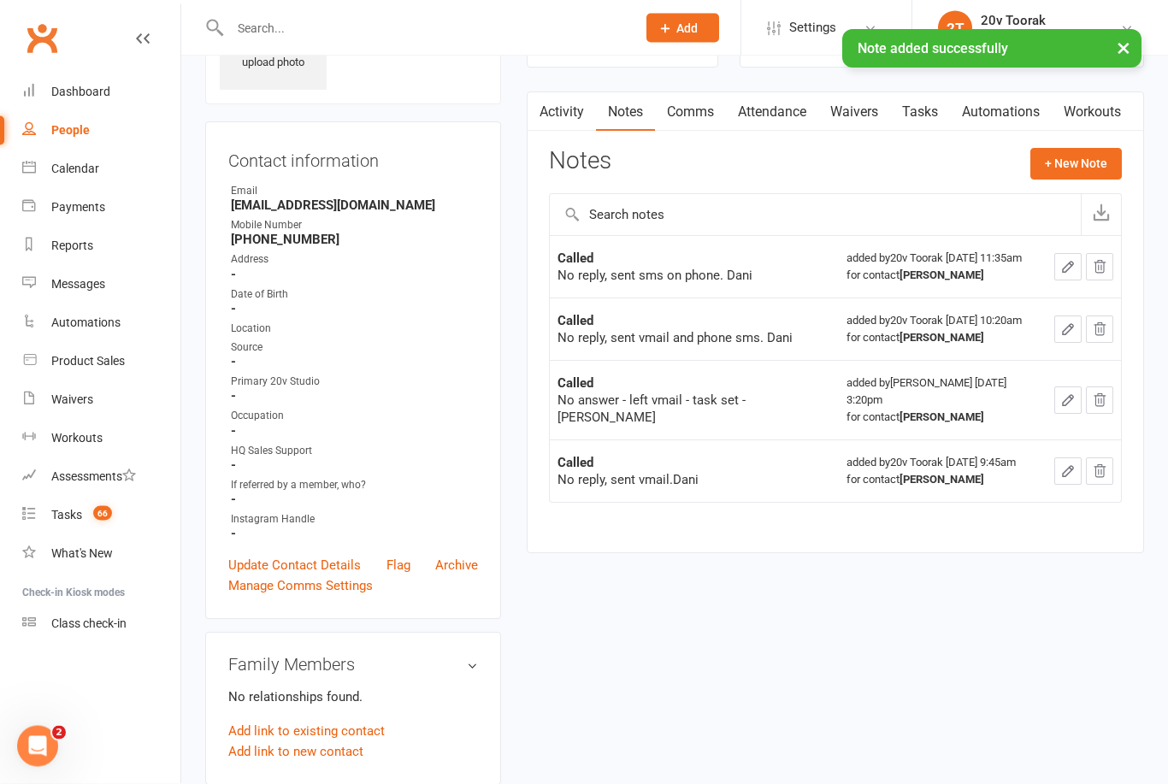
scroll to position [112, 0]
click at [697, 113] on link "Comms" at bounding box center [690, 111] width 71 height 39
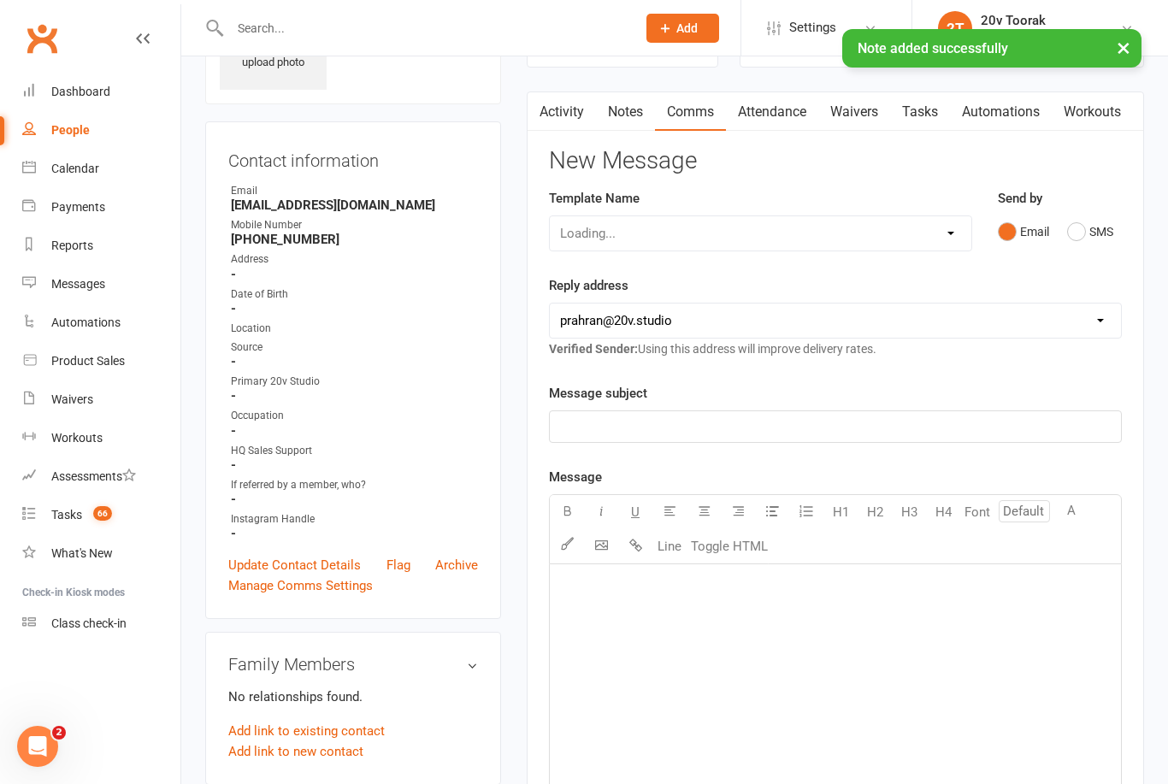
click at [1076, 232] on button "SMS" at bounding box center [1090, 231] width 46 height 32
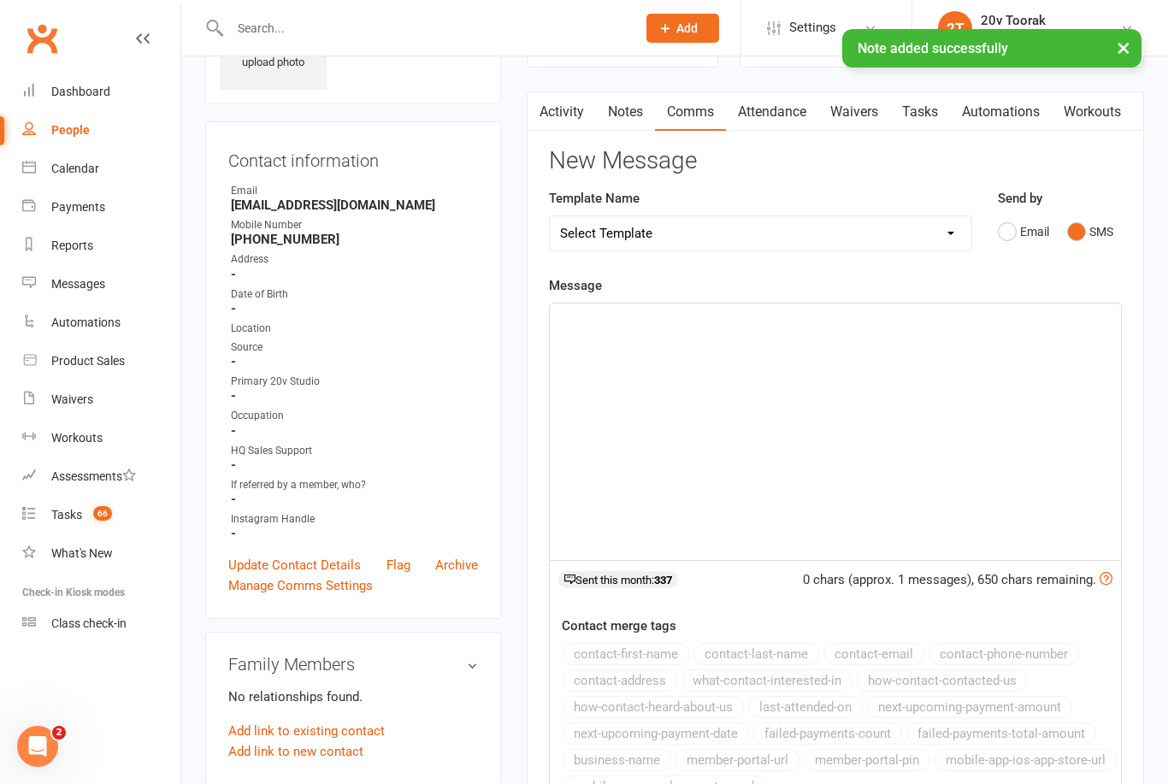
click at [563, 105] on link "Activity" at bounding box center [562, 111] width 68 height 39
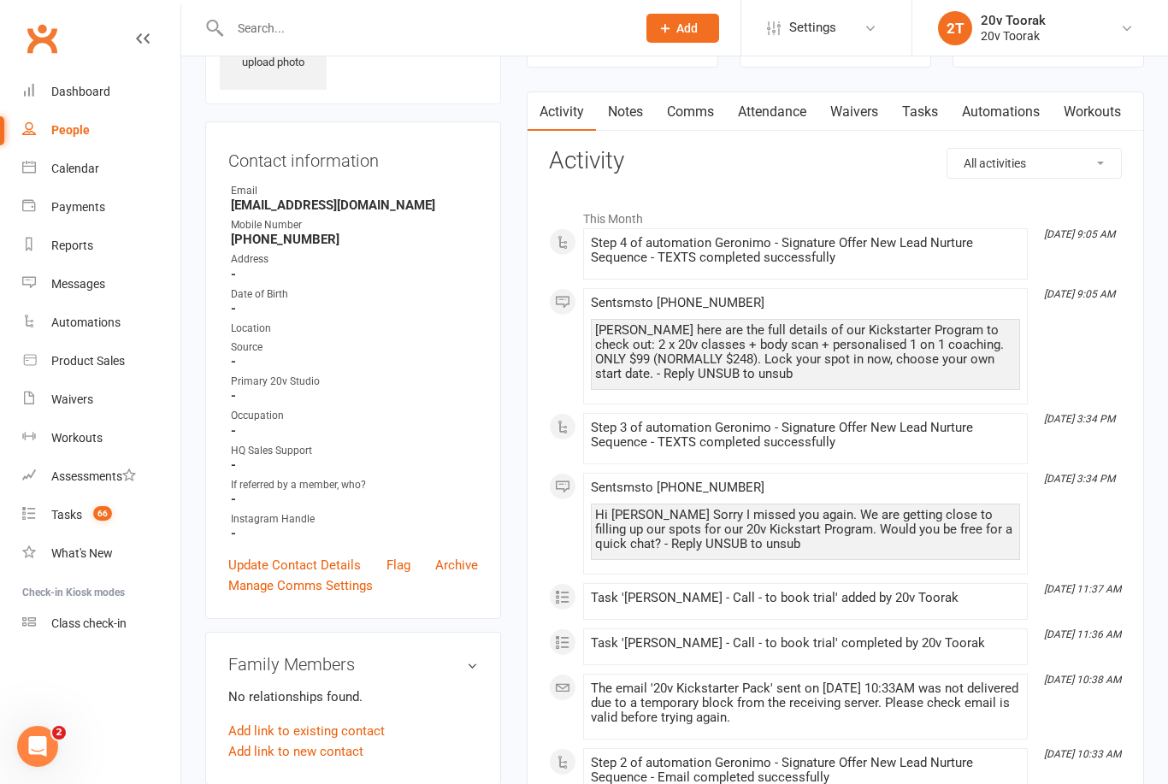
click at [712, 116] on link "Comms" at bounding box center [690, 111] width 71 height 39
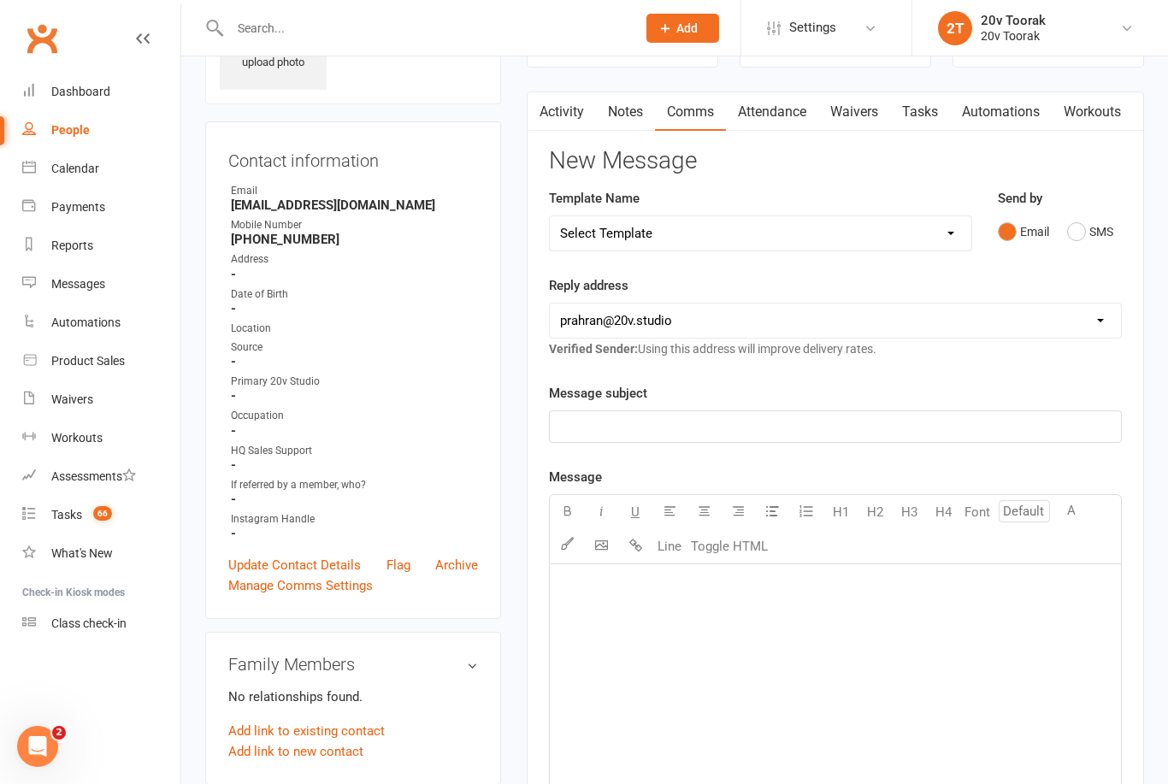
click at [1085, 237] on button "SMS" at bounding box center [1090, 231] width 46 height 32
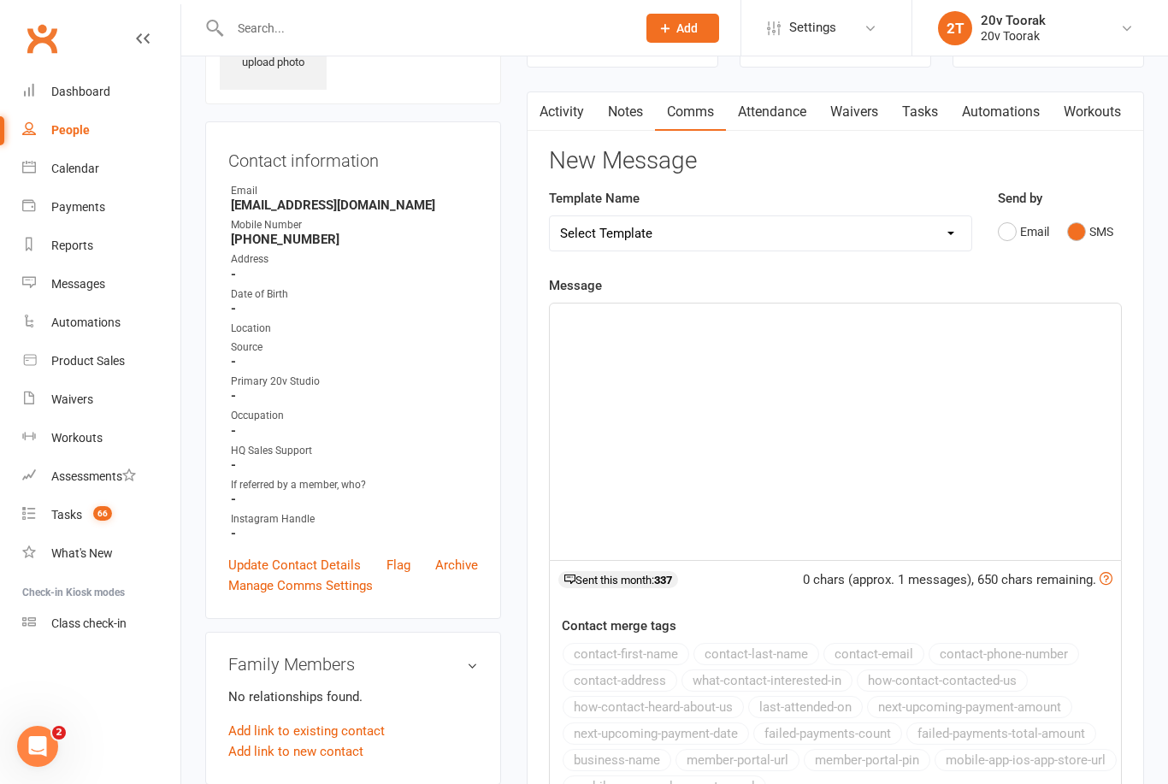
click at [889, 386] on div "﻿" at bounding box center [835, 432] width 571 height 256
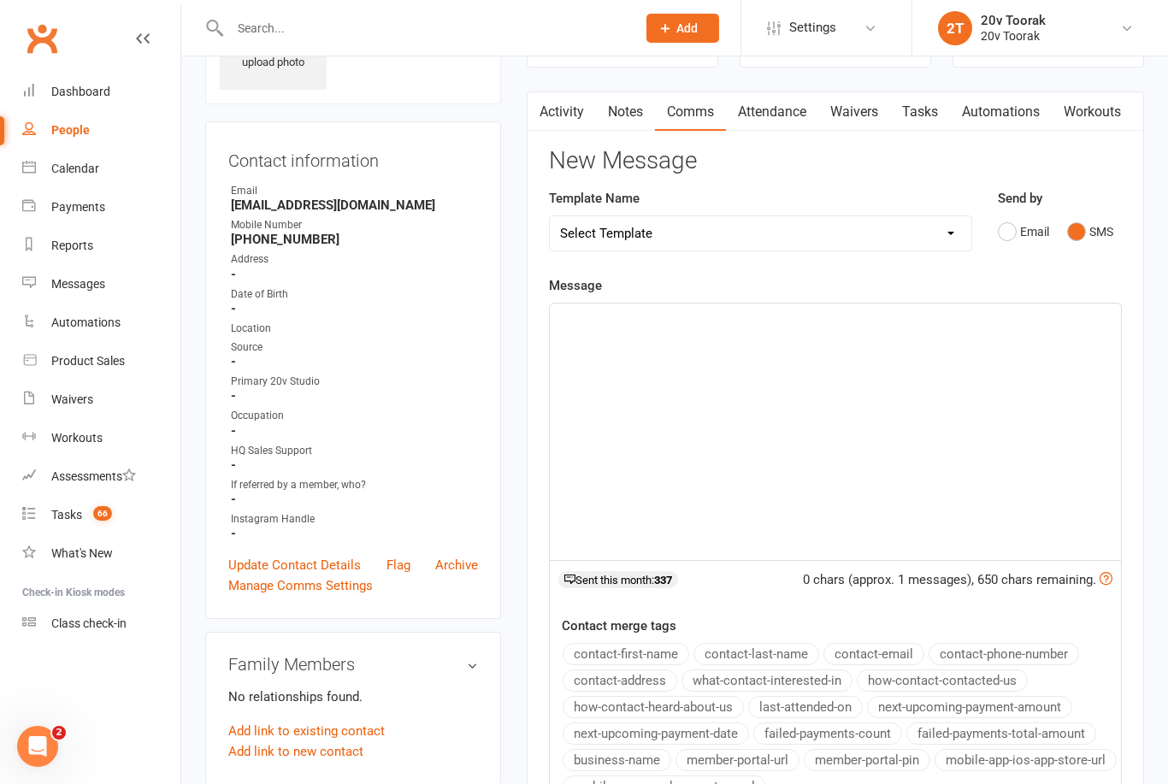
scroll to position [111, 0]
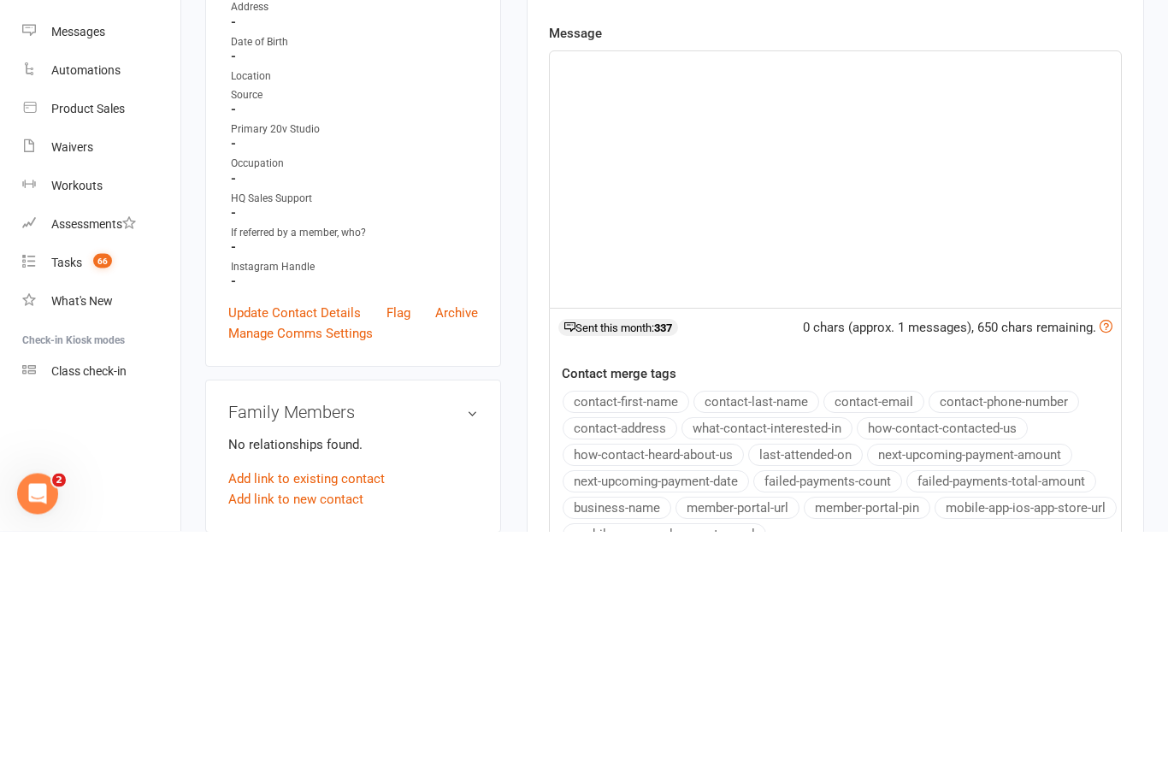
click at [721, 304] on div "﻿" at bounding box center [835, 432] width 571 height 256
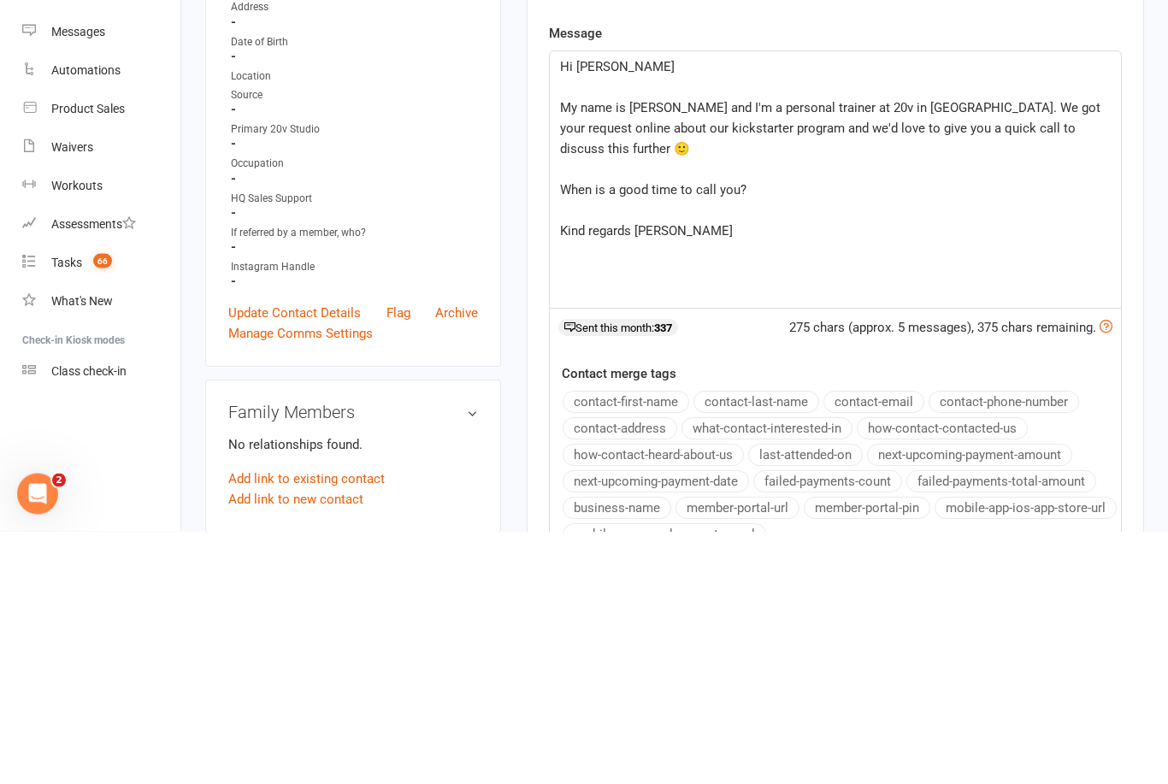
click at [642, 310] on p "Hi Marisa" at bounding box center [835, 320] width 551 height 21
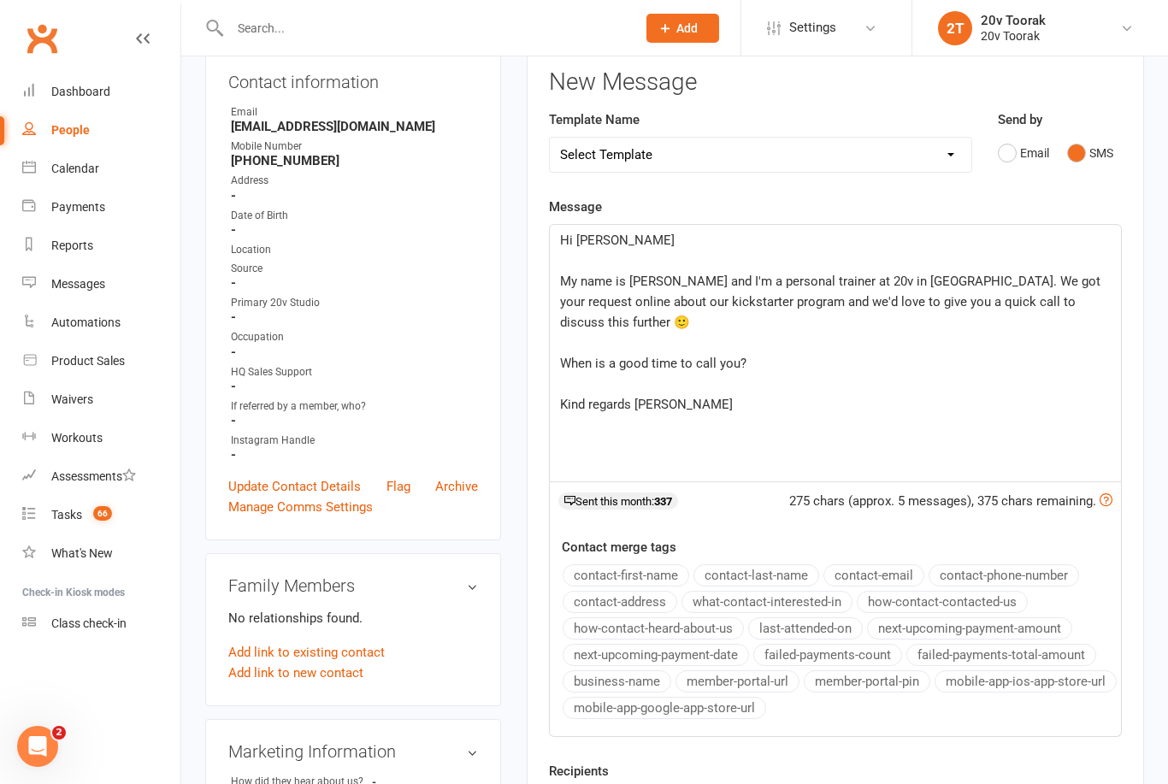
scroll to position [0, 0]
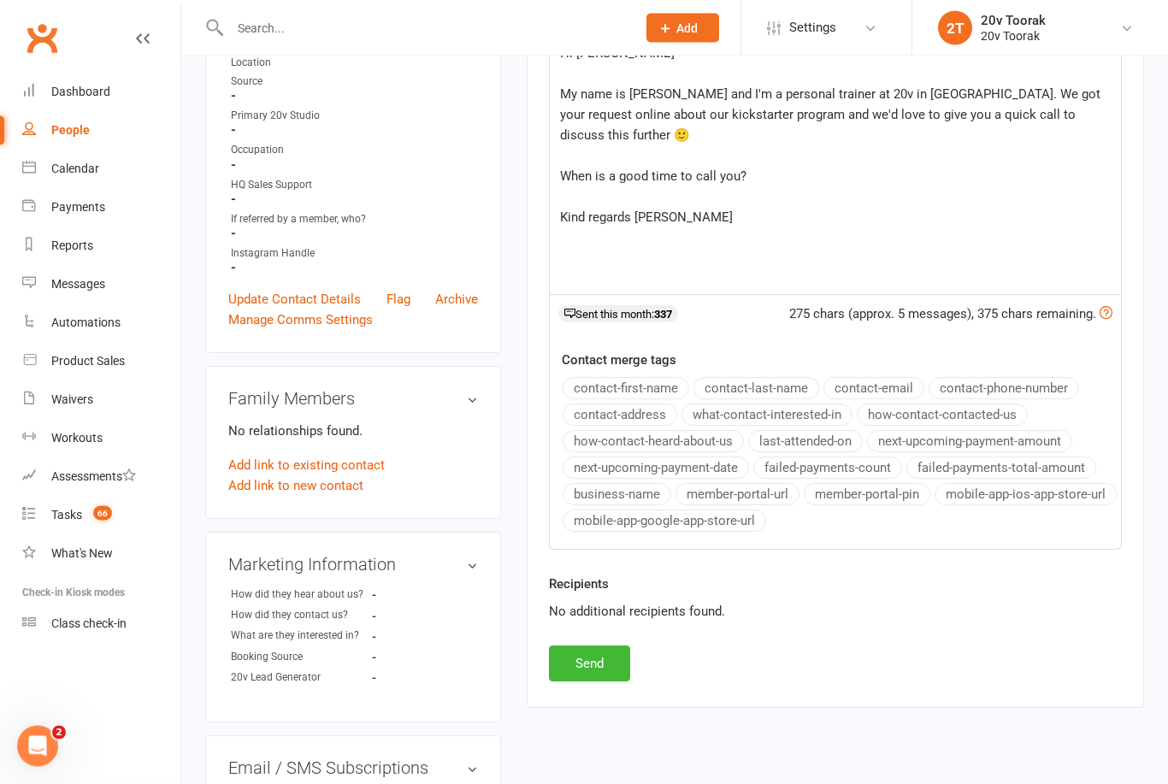
click at [609, 663] on button "Send" at bounding box center [589, 664] width 81 height 36
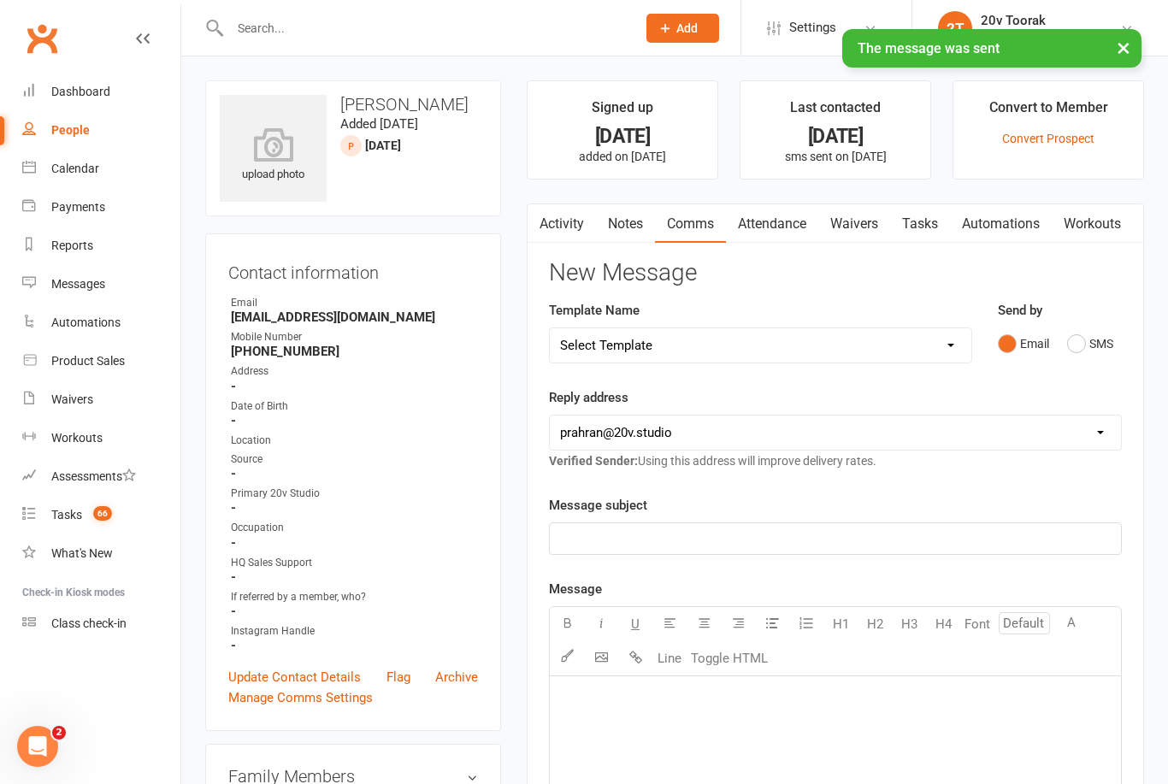
click at [925, 216] on link "Tasks" at bounding box center [920, 223] width 60 height 39
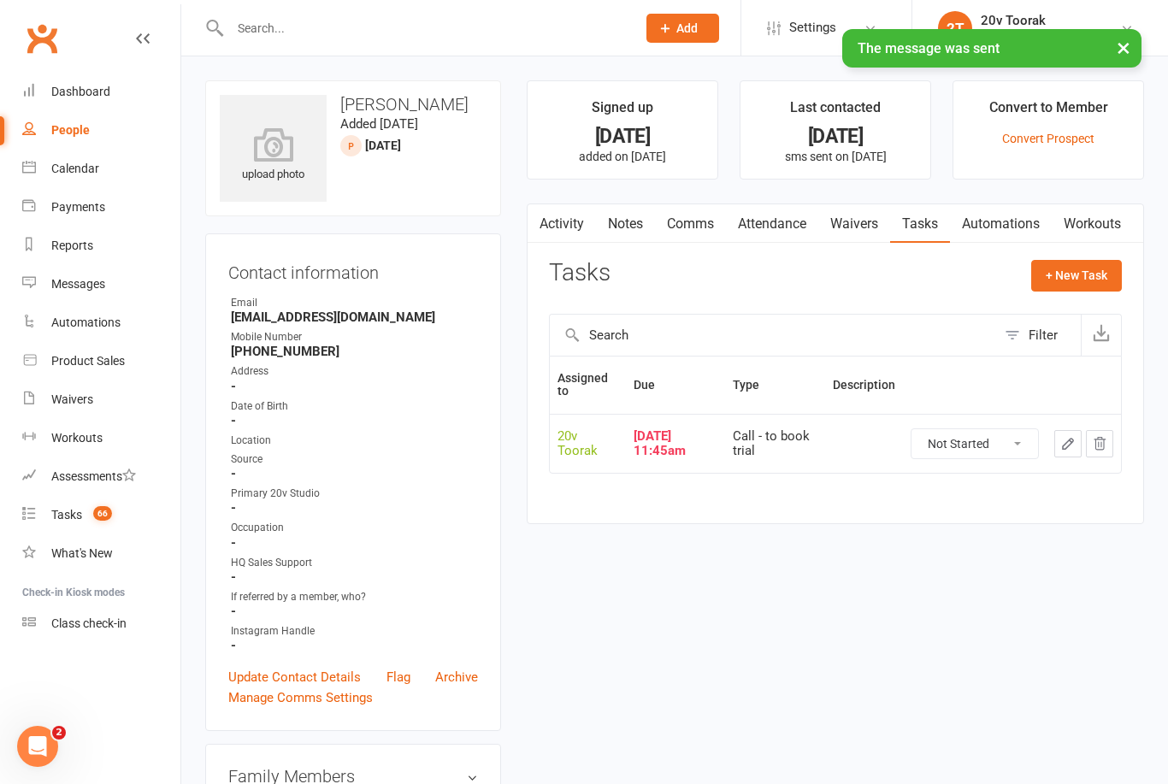
click at [1072, 430] on button "button" at bounding box center [1067, 443] width 27 height 27
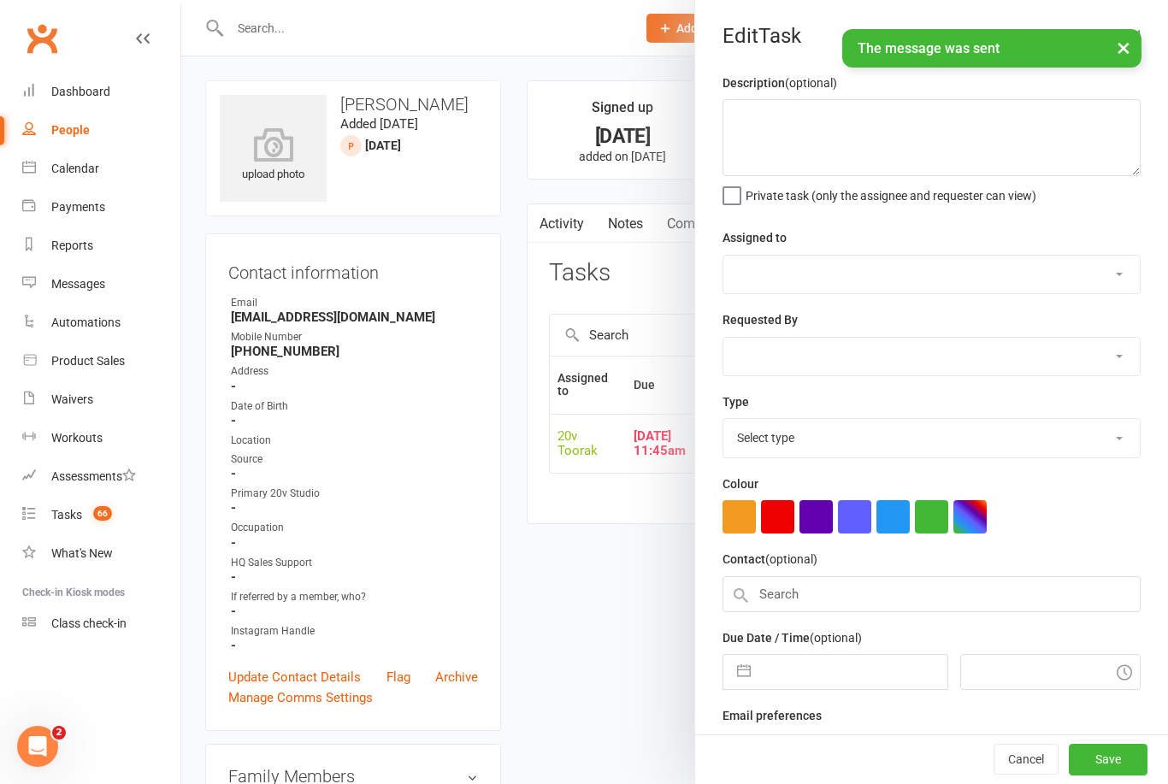
select select "45736"
type input "08 Oct 2025"
type input "11:45am"
select select "32301"
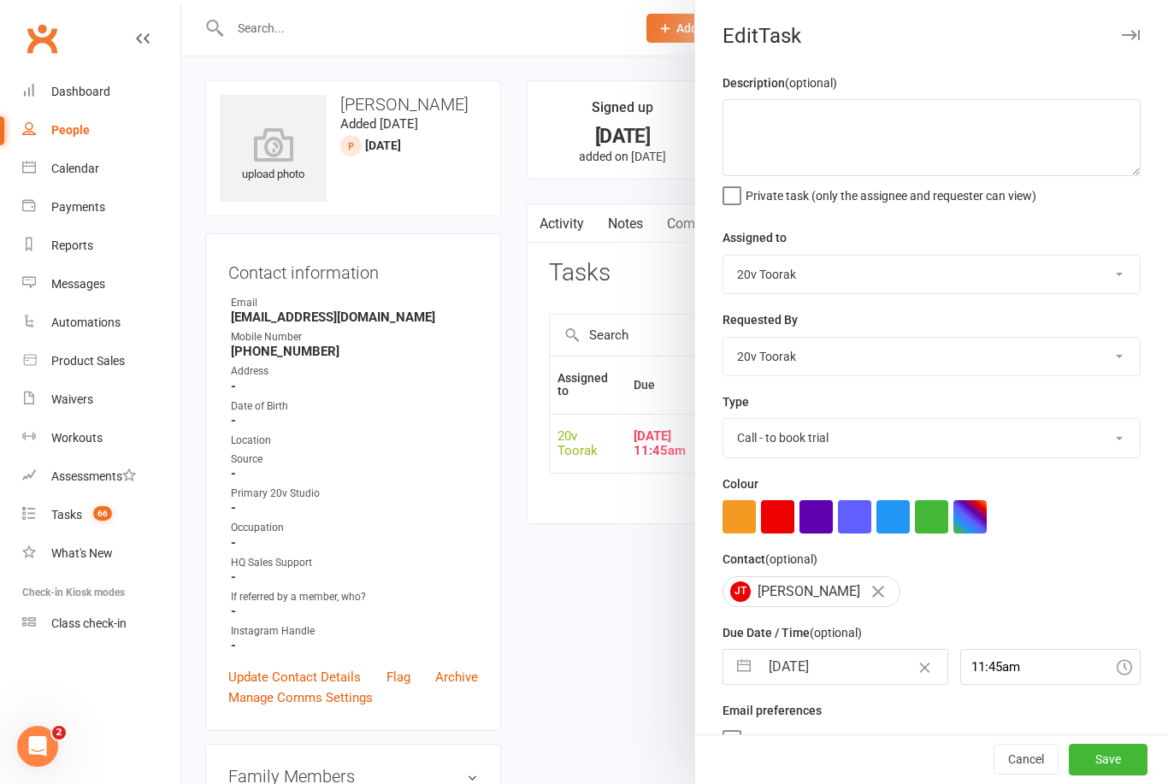
click at [843, 642] on label "Due Date / Time (optional)" at bounding box center [791, 632] width 139 height 19
click at [846, 663] on input "08 Oct 2025" at bounding box center [852, 667] width 187 height 34
select select "8"
select select "2025"
select select "9"
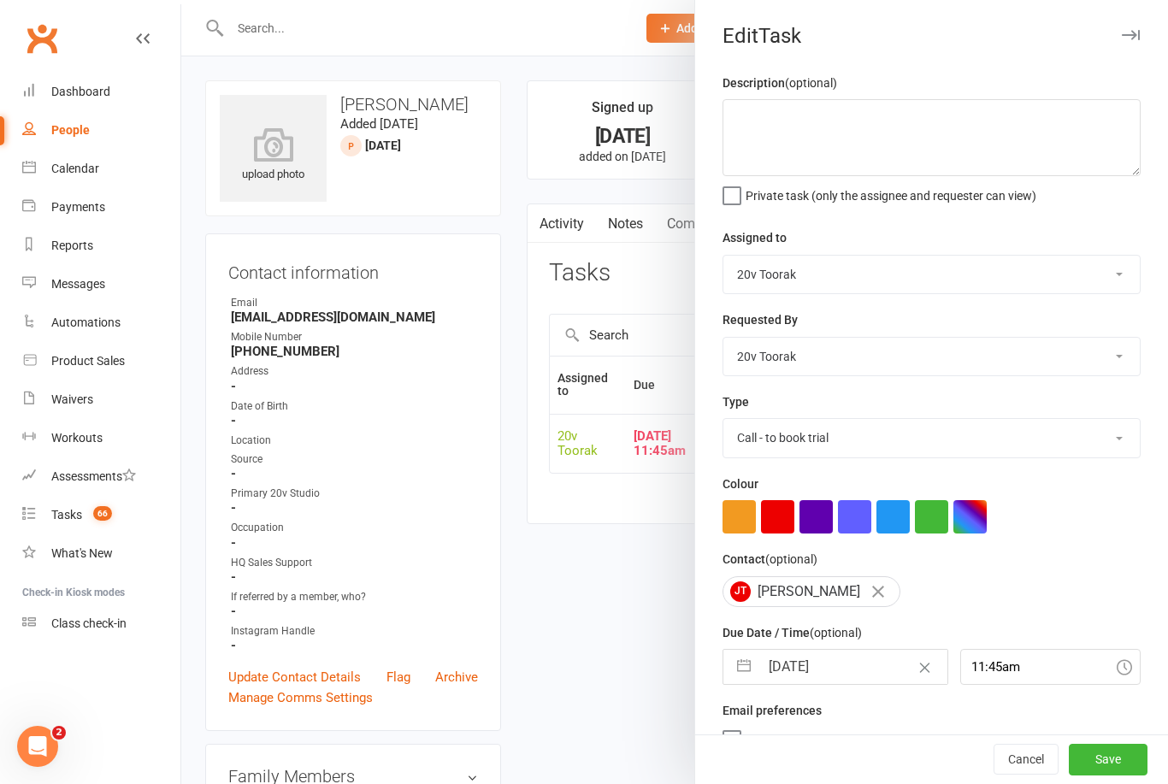
select select "2025"
select select "10"
select select "2025"
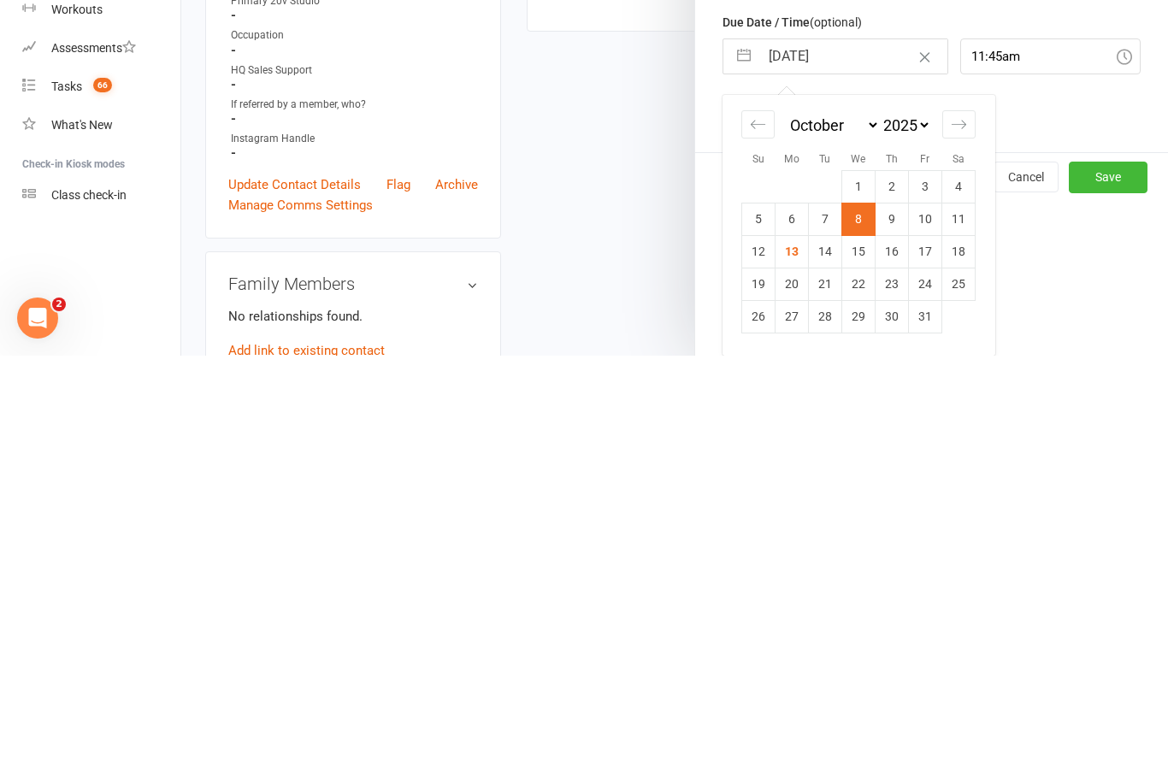
scroll to position [186, 0]
click at [866, 663] on td "15" at bounding box center [858, 679] width 33 height 32
type input "15 Oct 2025"
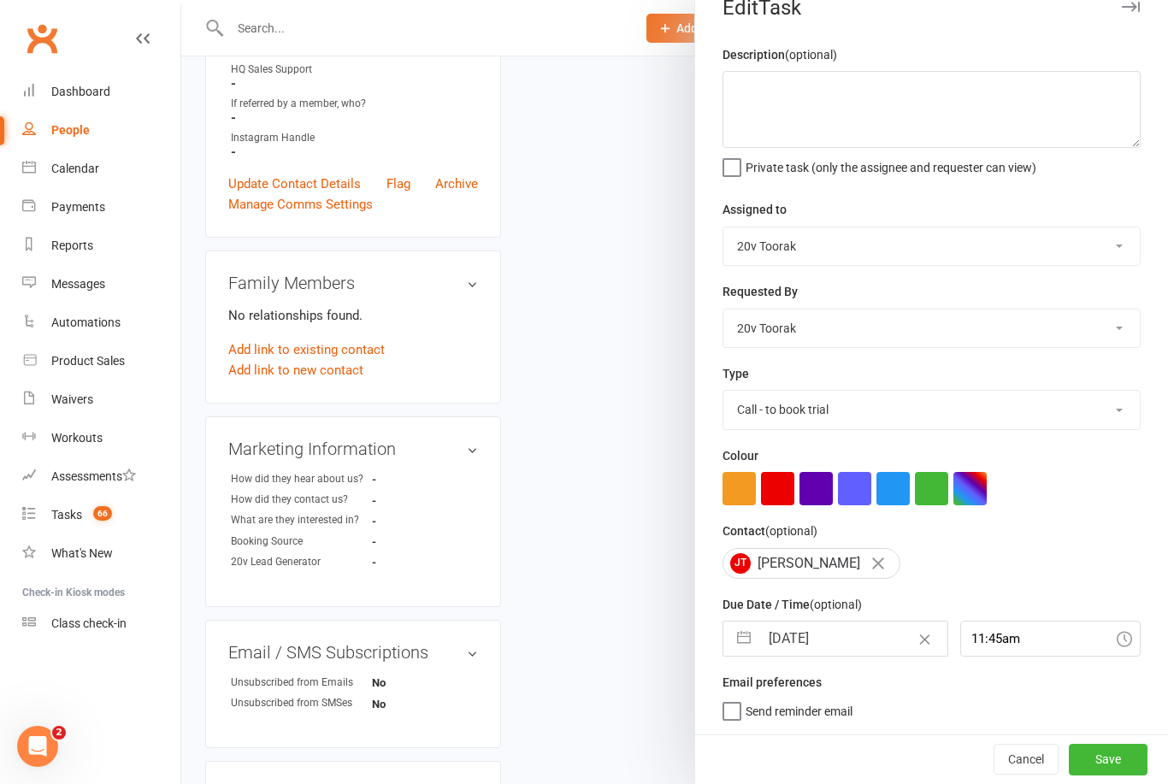
scroll to position [32, 0]
click at [1115, 751] on button "Save" at bounding box center [1108, 759] width 79 height 31
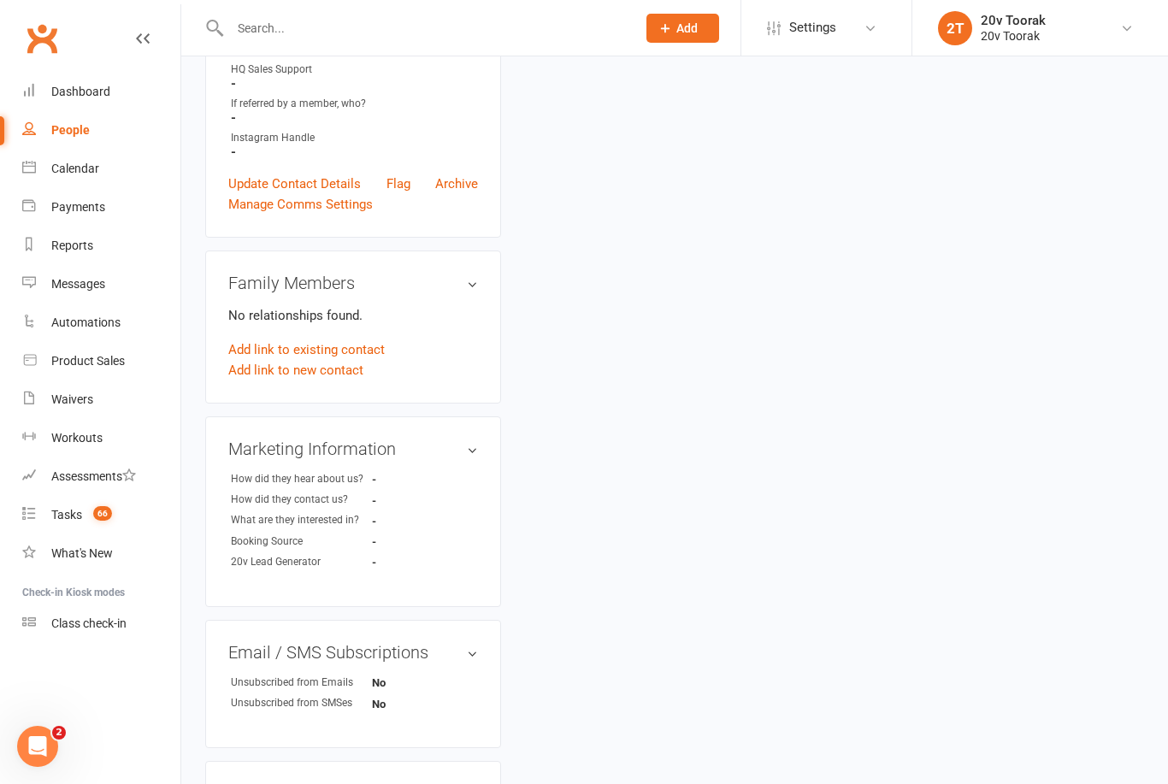
click at [57, 513] on div "Tasks" at bounding box center [66, 515] width 31 height 14
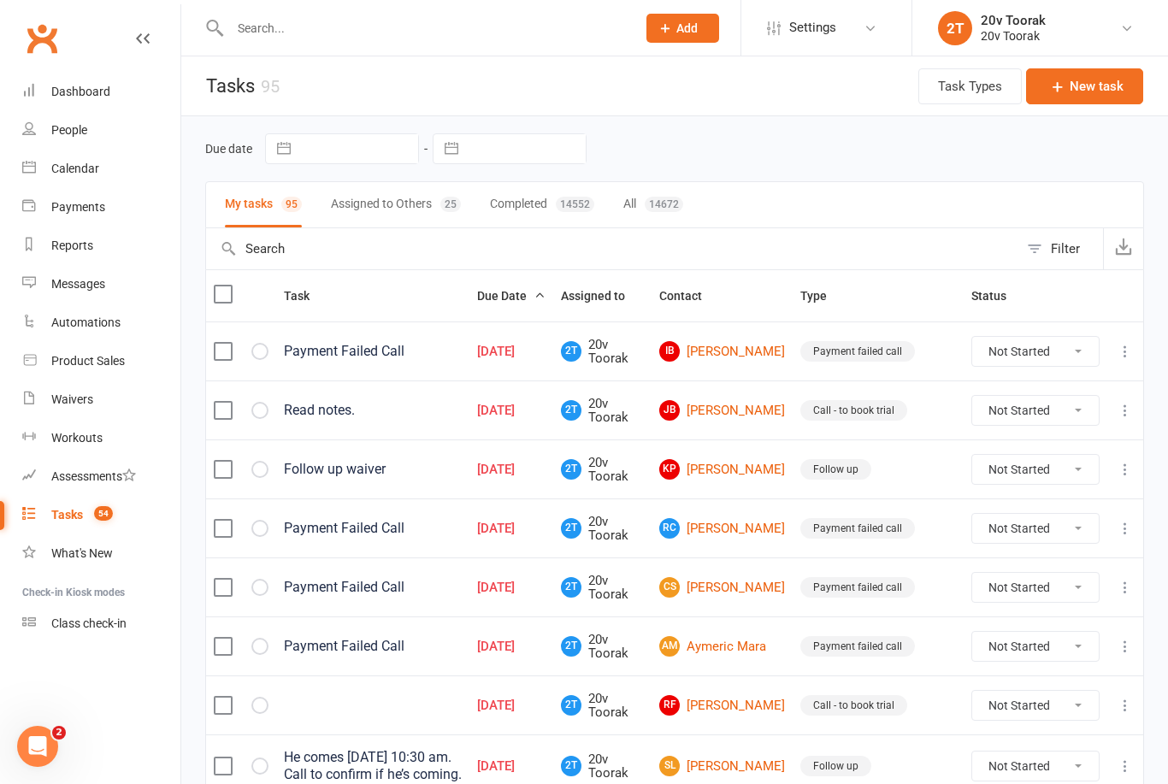
click at [731, 411] on link "JB Joshua Bathie" at bounding box center [722, 410] width 126 height 21
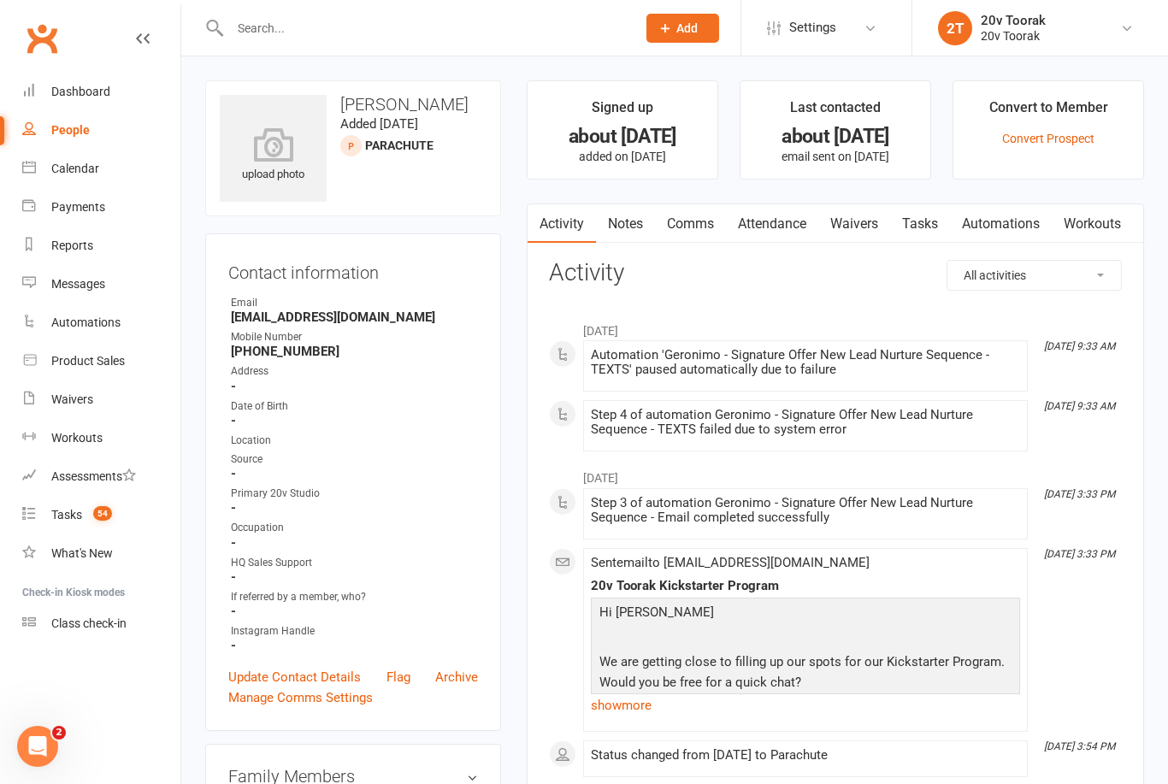
click at [630, 229] on link "Notes" at bounding box center [625, 223] width 59 height 39
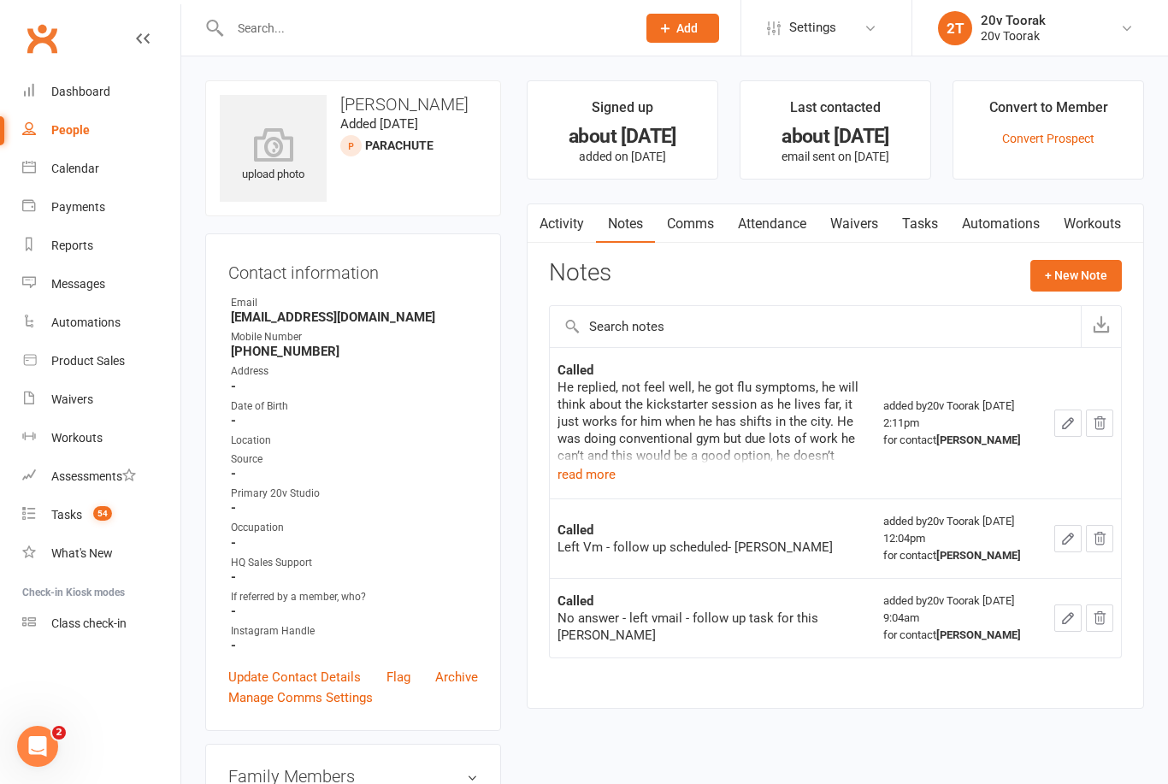
click at [598, 474] on button "read more" at bounding box center [586, 474] width 58 height 21
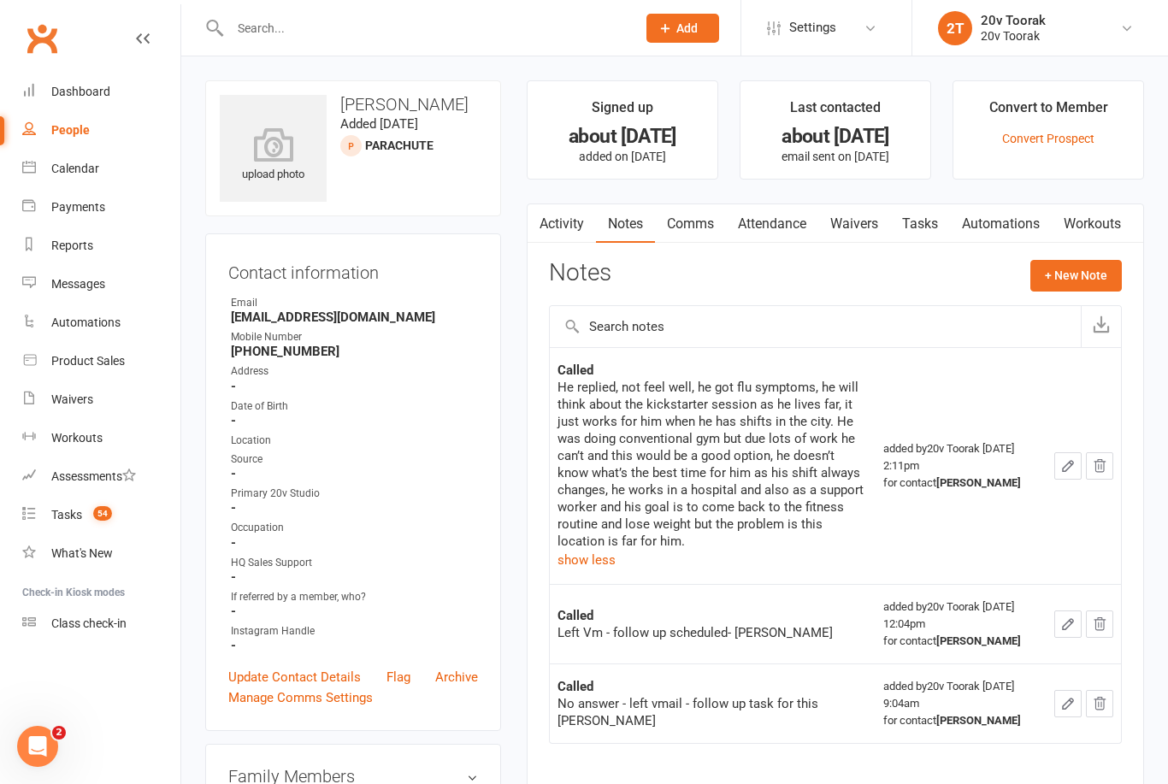
click at [942, 215] on link "Tasks" at bounding box center [920, 223] width 60 height 39
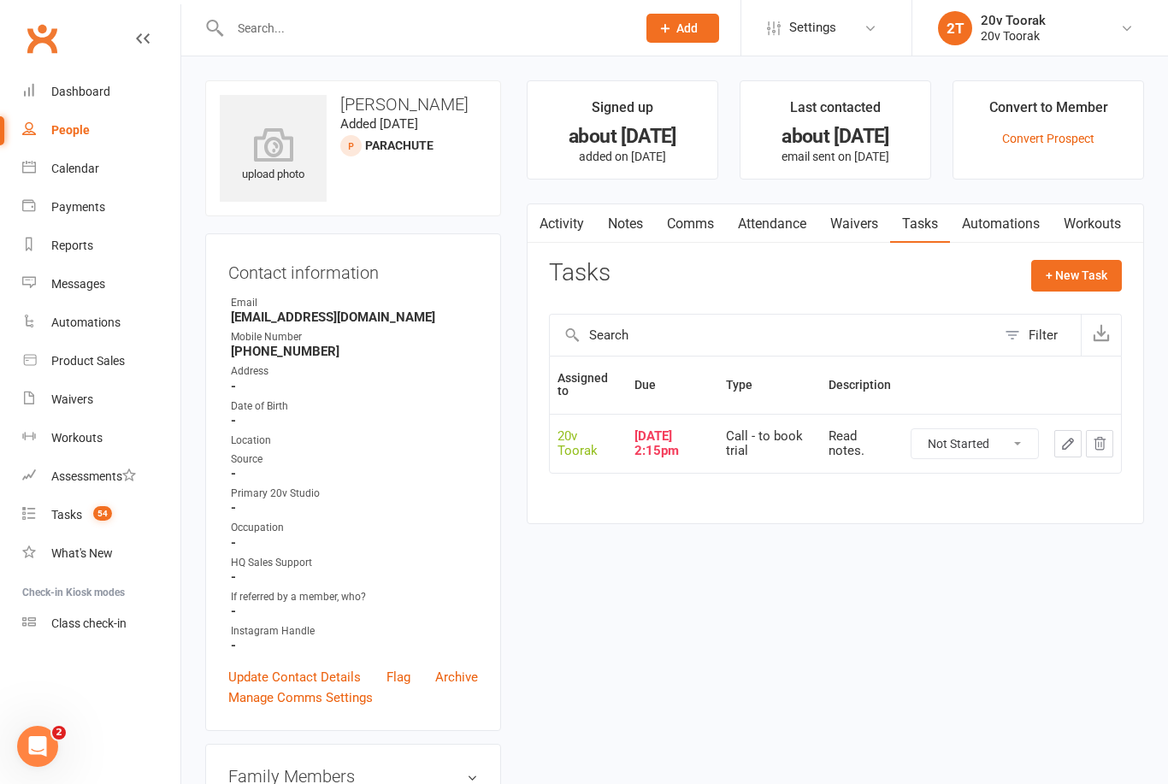
click at [1017, 429] on select "Not Started In Progress Waiting Complete" at bounding box center [974, 443] width 127 height 29
select select "unstarted"
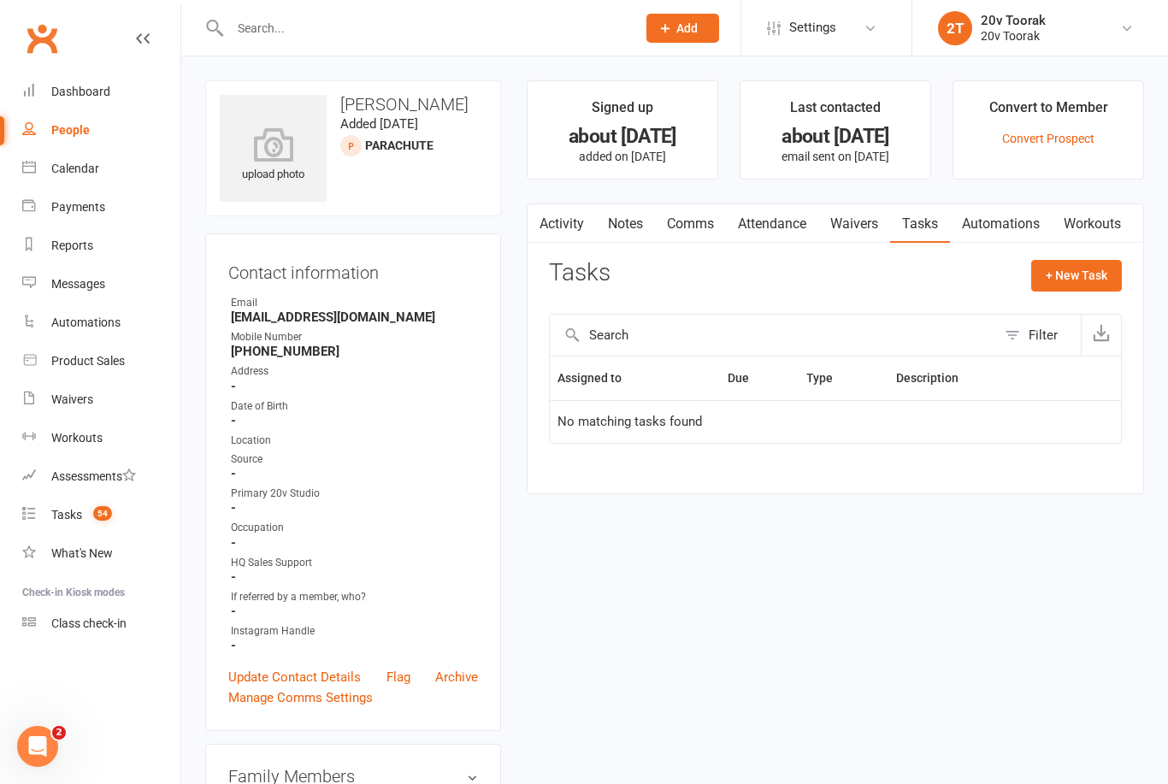
click at [66, 528] on link "Tasks 54" at bounding box center [101, 515] width 158 height 38
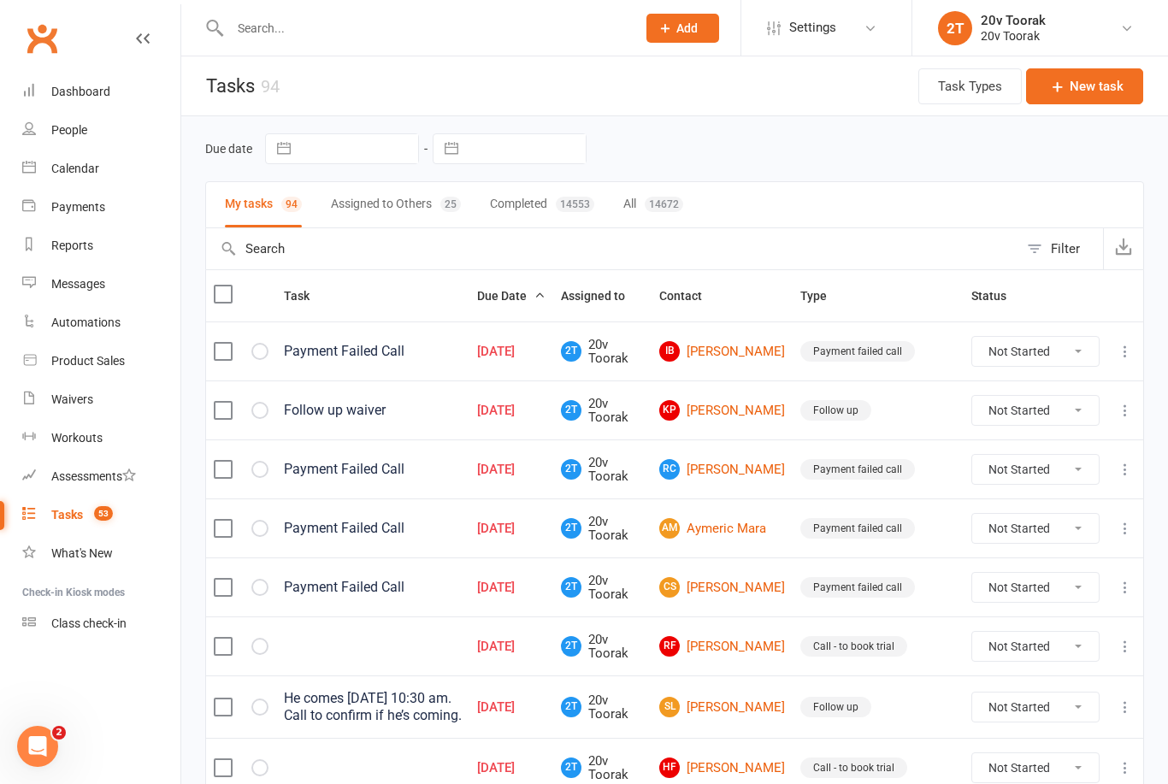
click at [741, 420] on link "KP Kirk Peterson" at bounding box center [722, 410] width 126 height 21
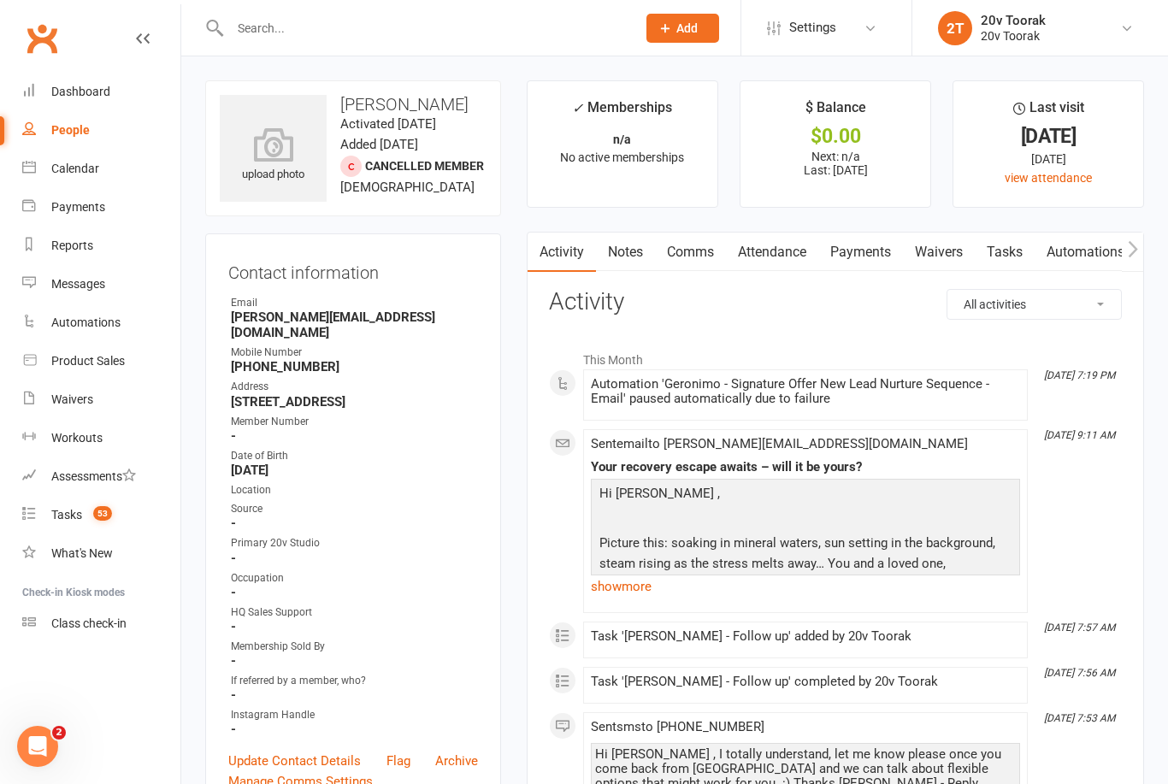
click at [684, 249] on link "Comms" at bounding box center [690, 252] width 71 height 39
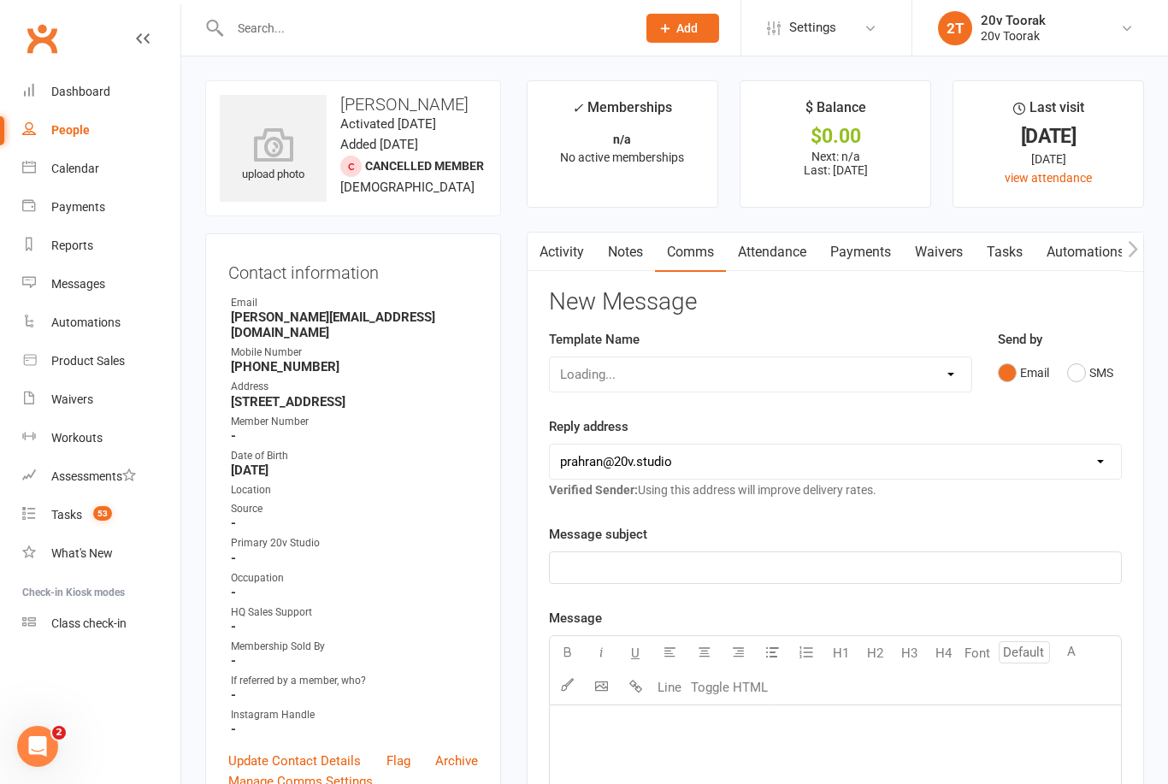
click at [1084, 375] on button "SMS" at bounding box center [1090, 373] width 46 height 32
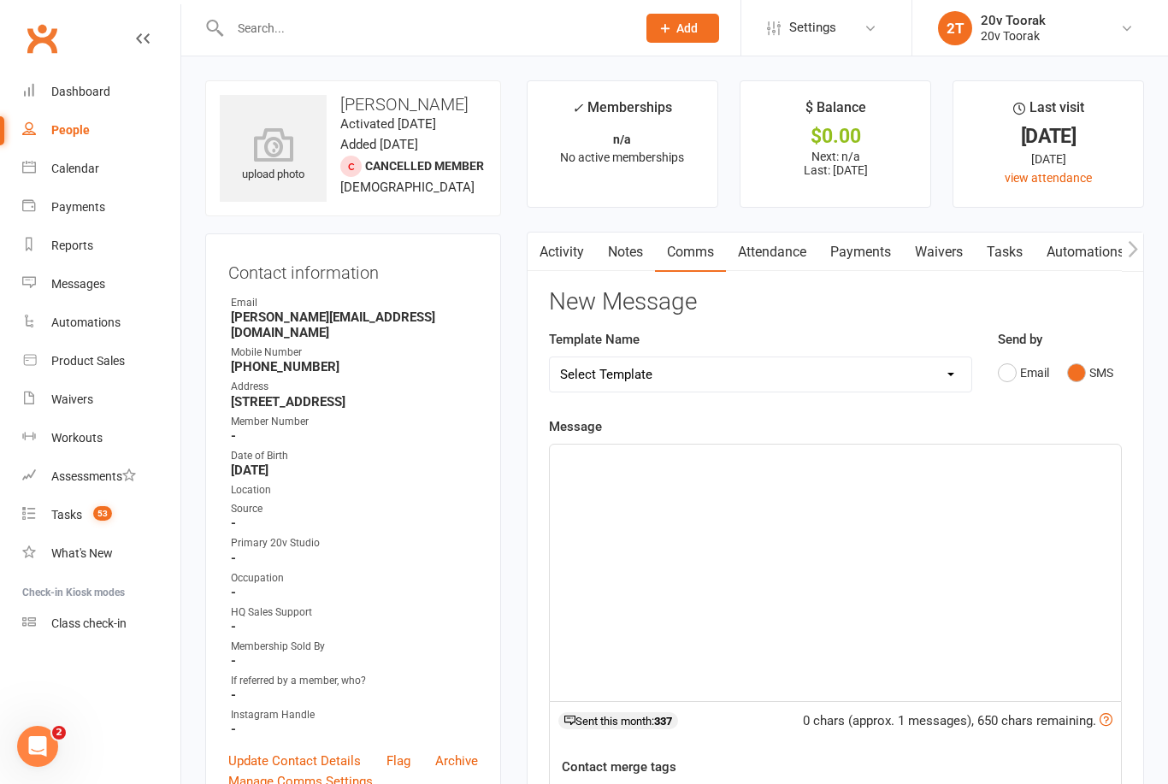
click at [920, 563] on div "﻿" at bounding box center [835, 573] width 571 height 256
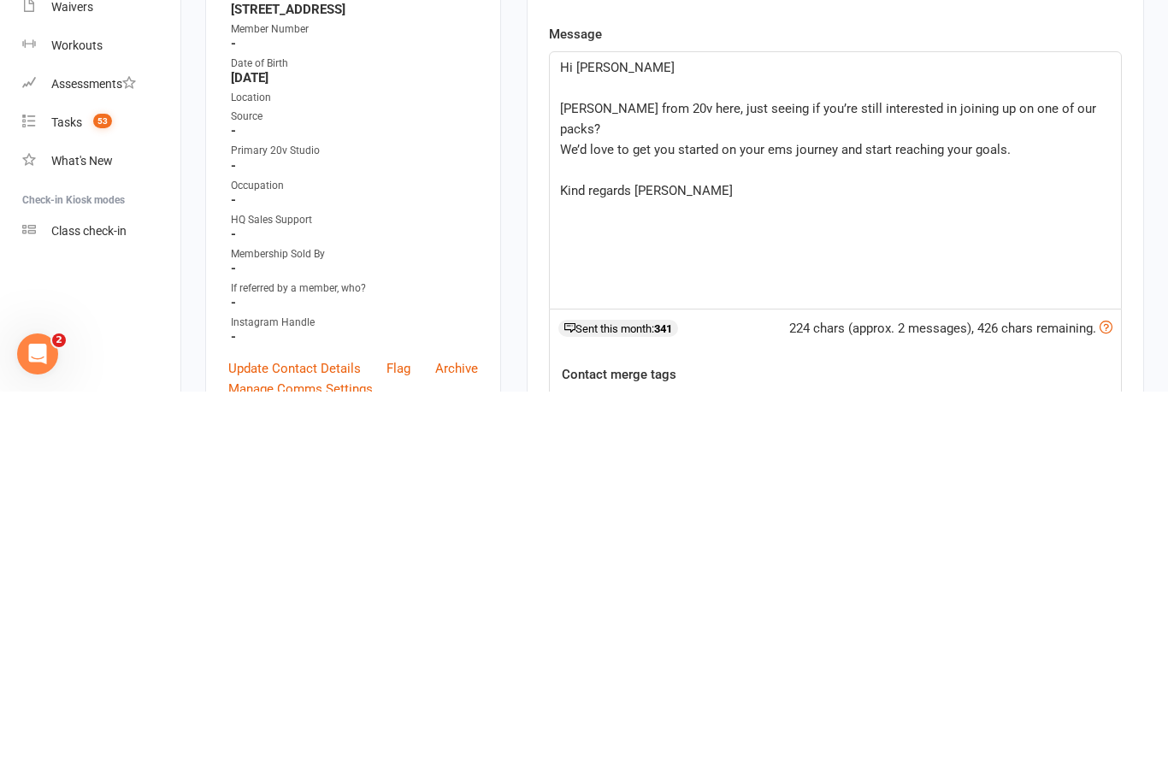
scroll to position [392, 0]
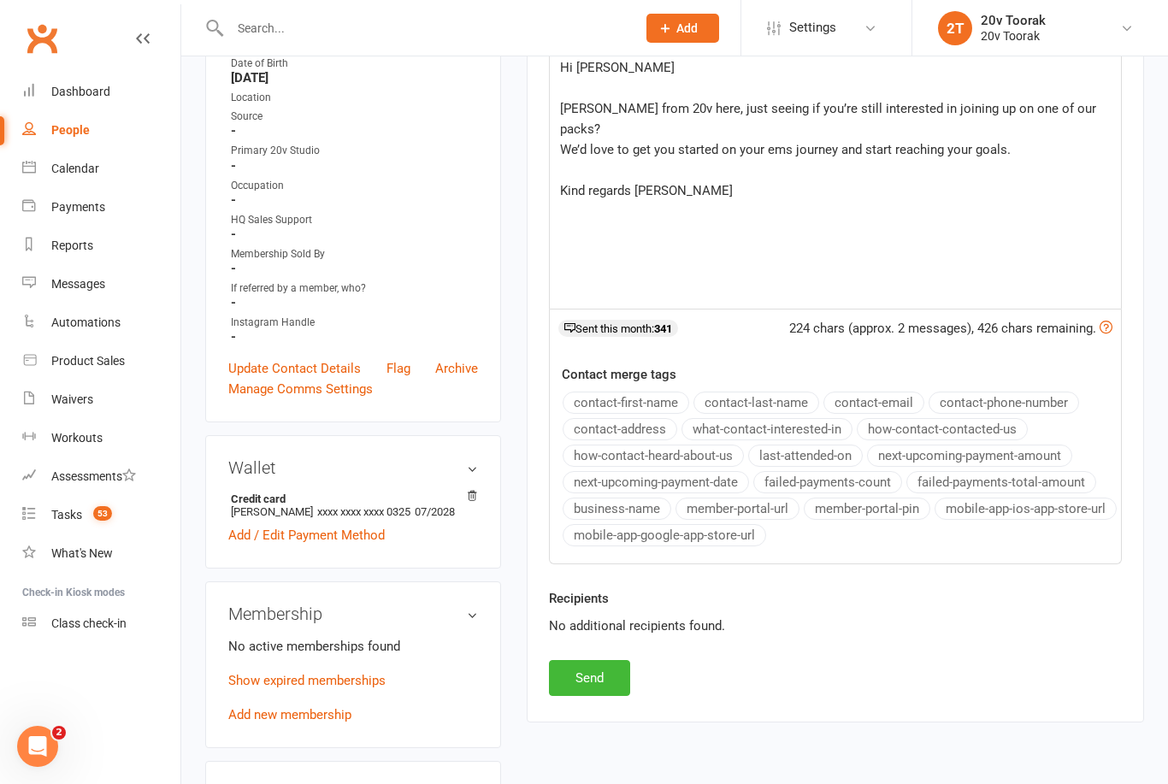
click at [607, 674] on button "Send" at bounding box center [589, 678] width 81 height 36
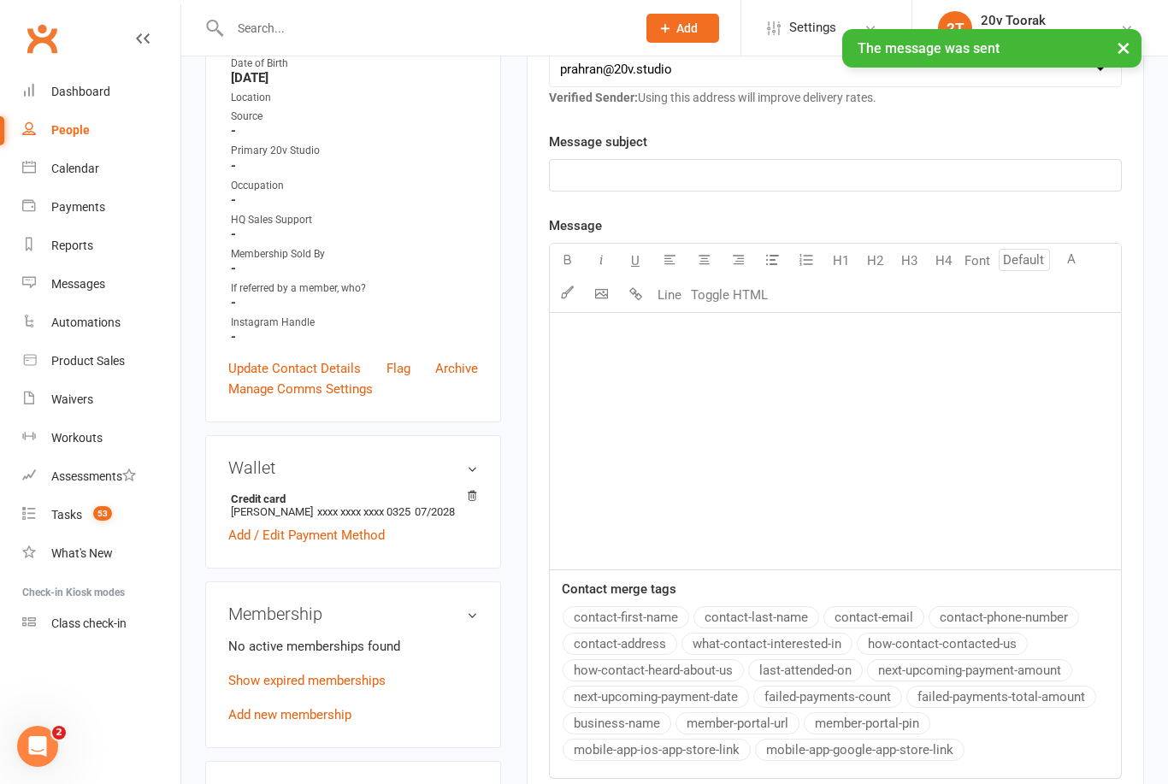
scroll to position [0, 0]
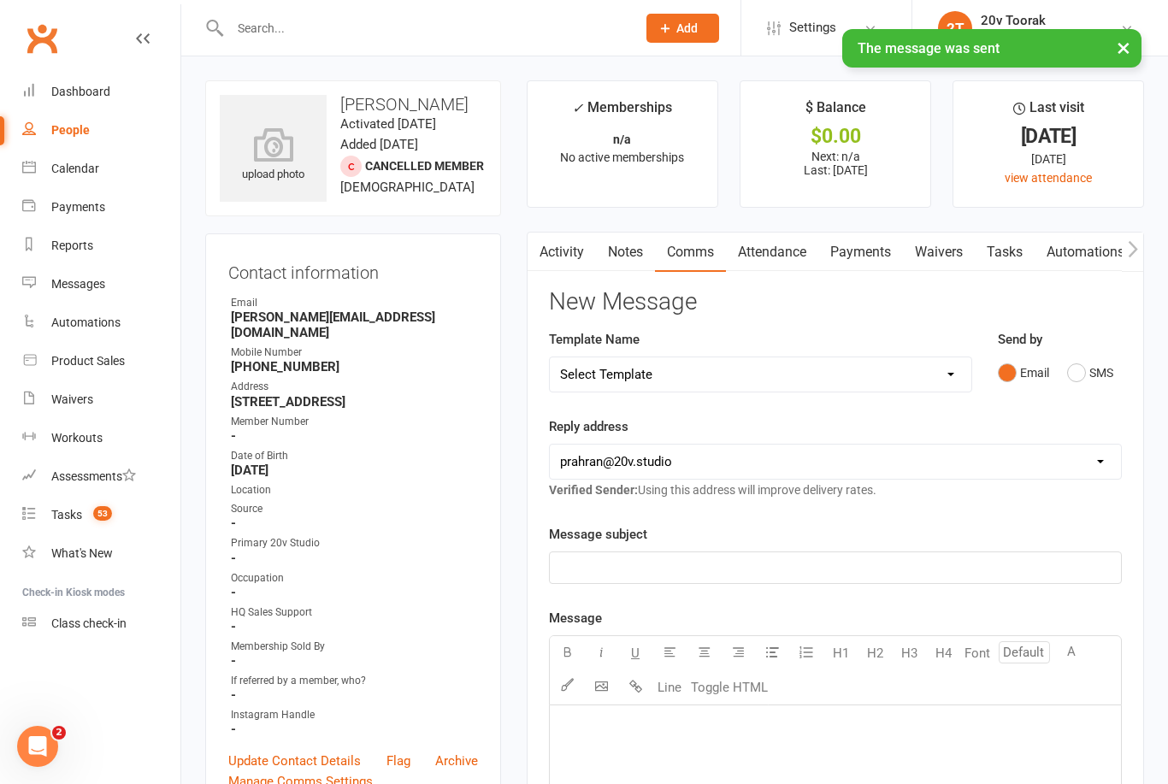
click at [1006, 247] on link "Tasks" at bounding box center [1005, 252] width 60 height 39
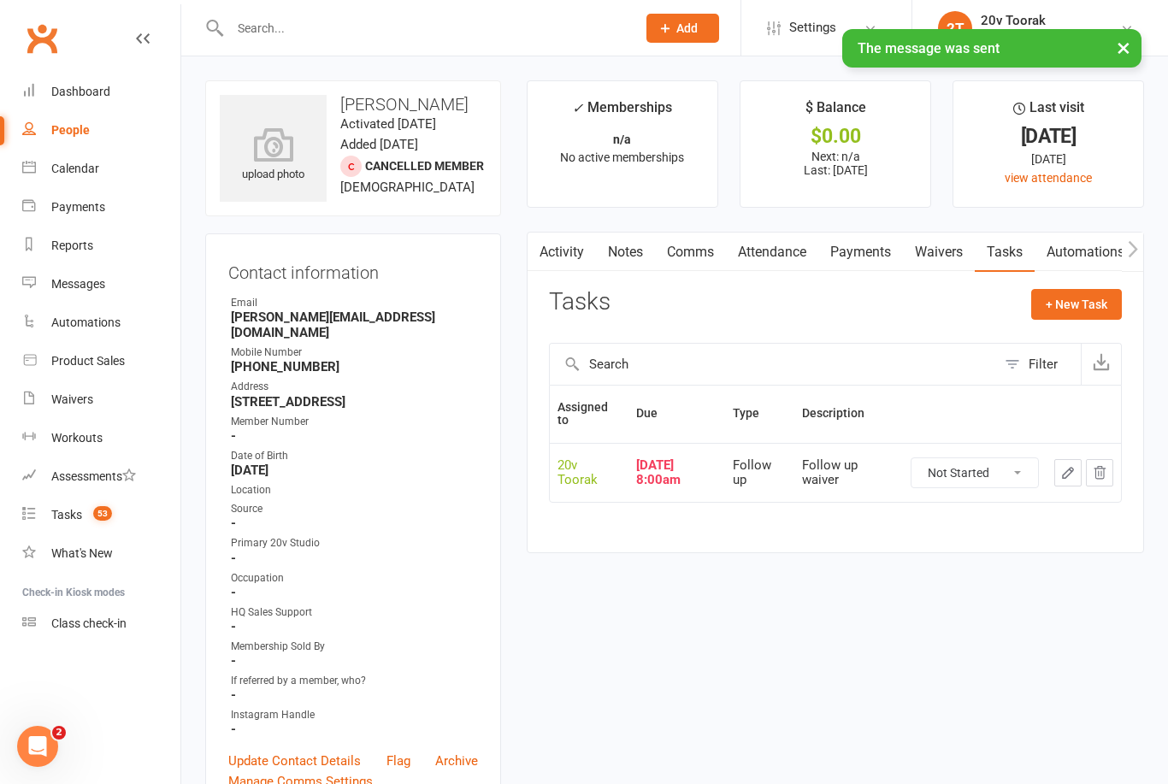
click at [1080, 471] on button "button" at bounding box center [1067, 472] width 27 height 27
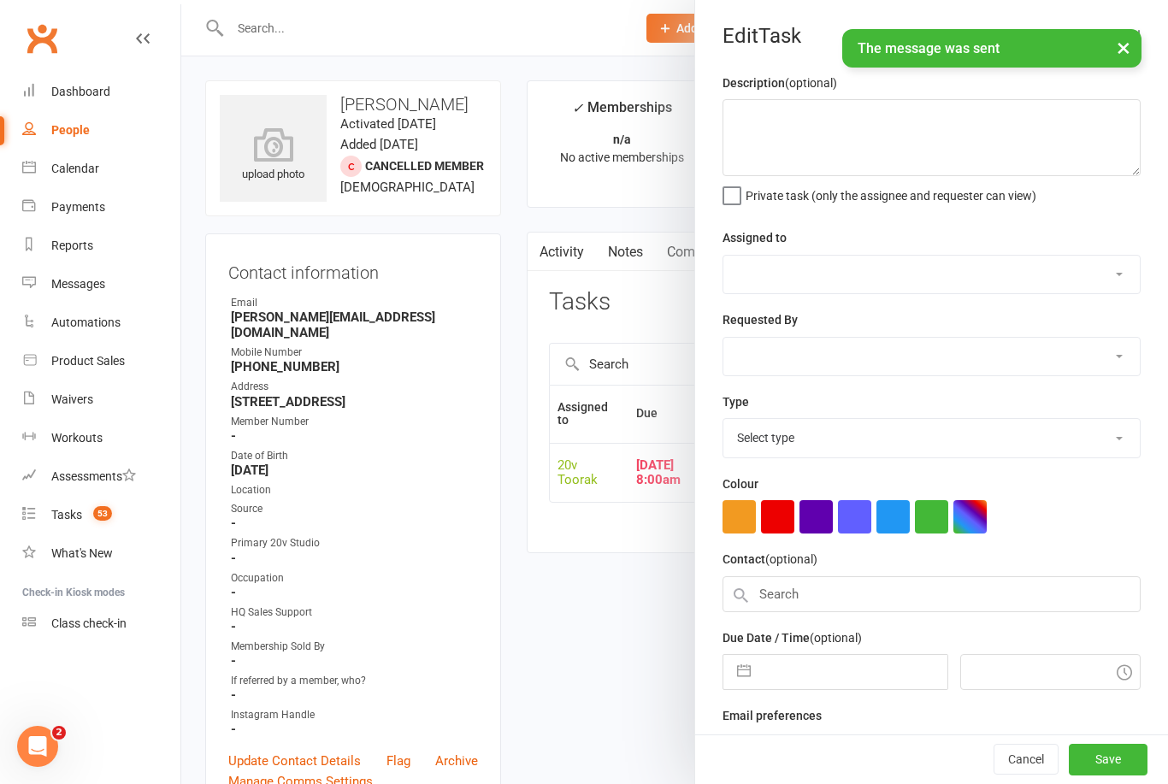
click at [855, 679] on input "text" at bounding box center [852, 672] width 187 height 34
select select "8"
select select "2025"
select select "9"
select select "2025"
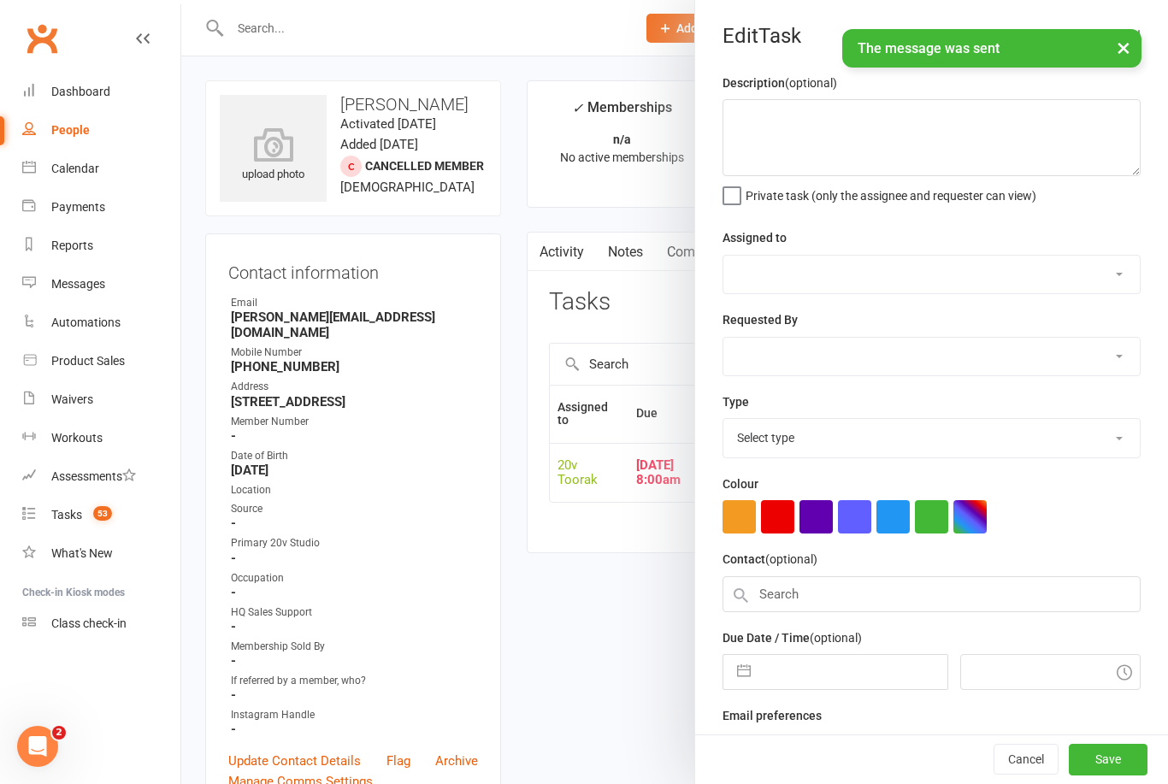
select select "10"
select select "2025"
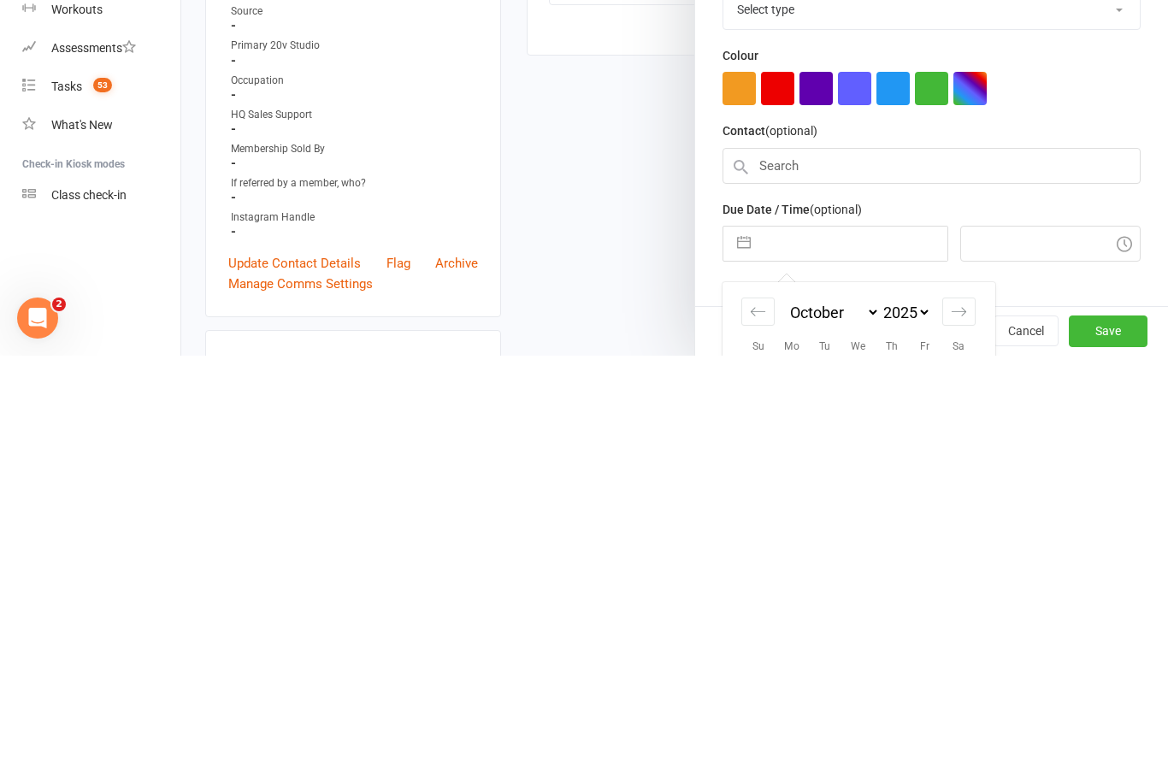
type textarea "Follow up waiver"
select select "45736"
type input "09 Oct 2025"
type input "8:00am"
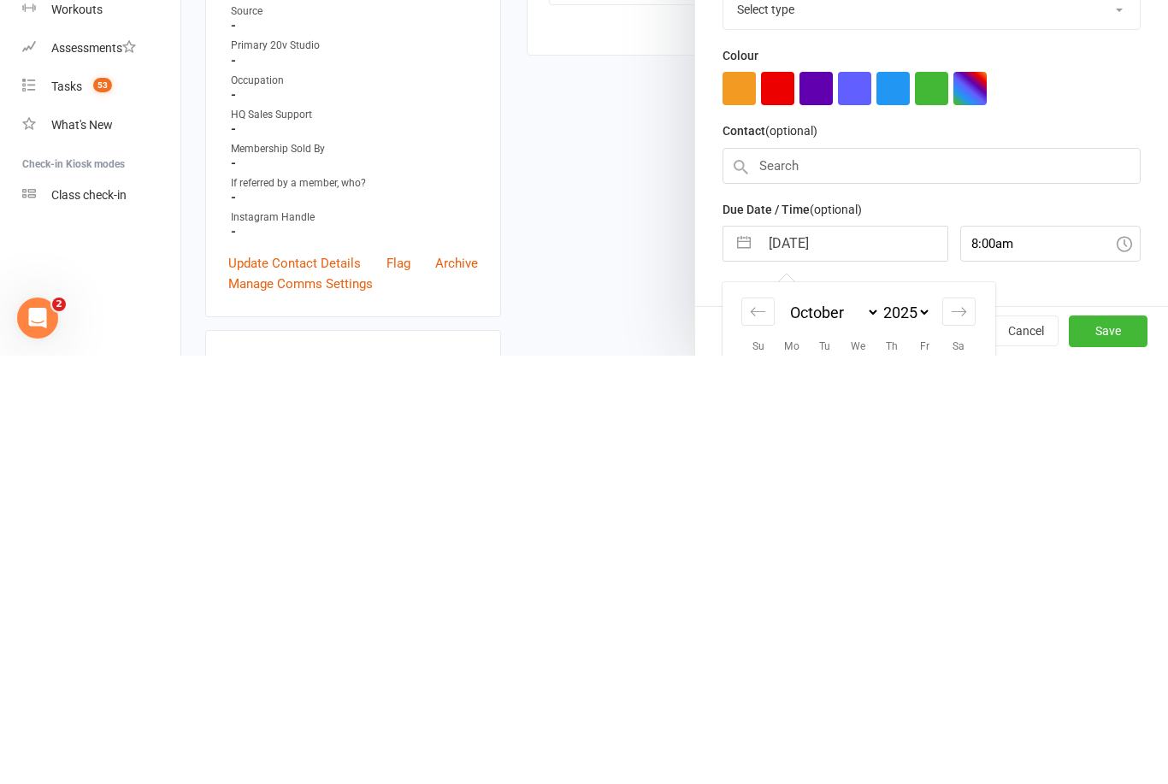
select select "23277"
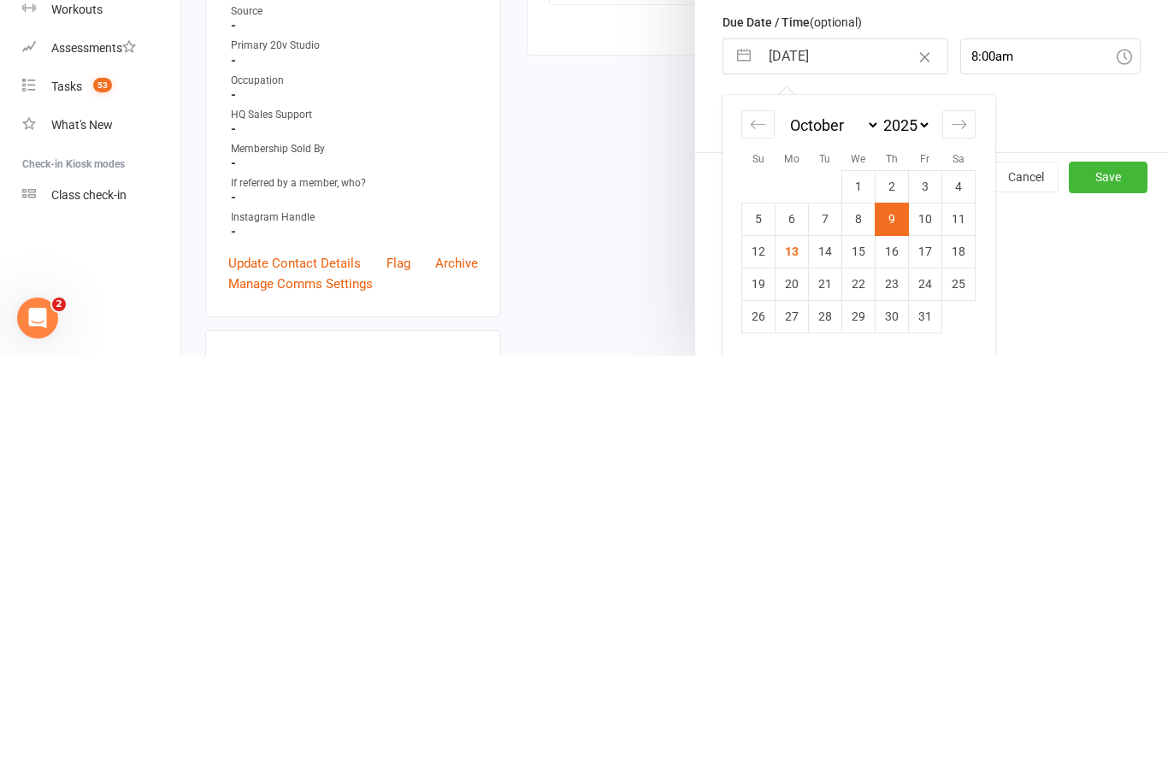
scroll to position [186, 0]
click at [826, 663] on td "14" at bounding box center [825, 679] width 33 height 32
type input "14 Oct 2025"
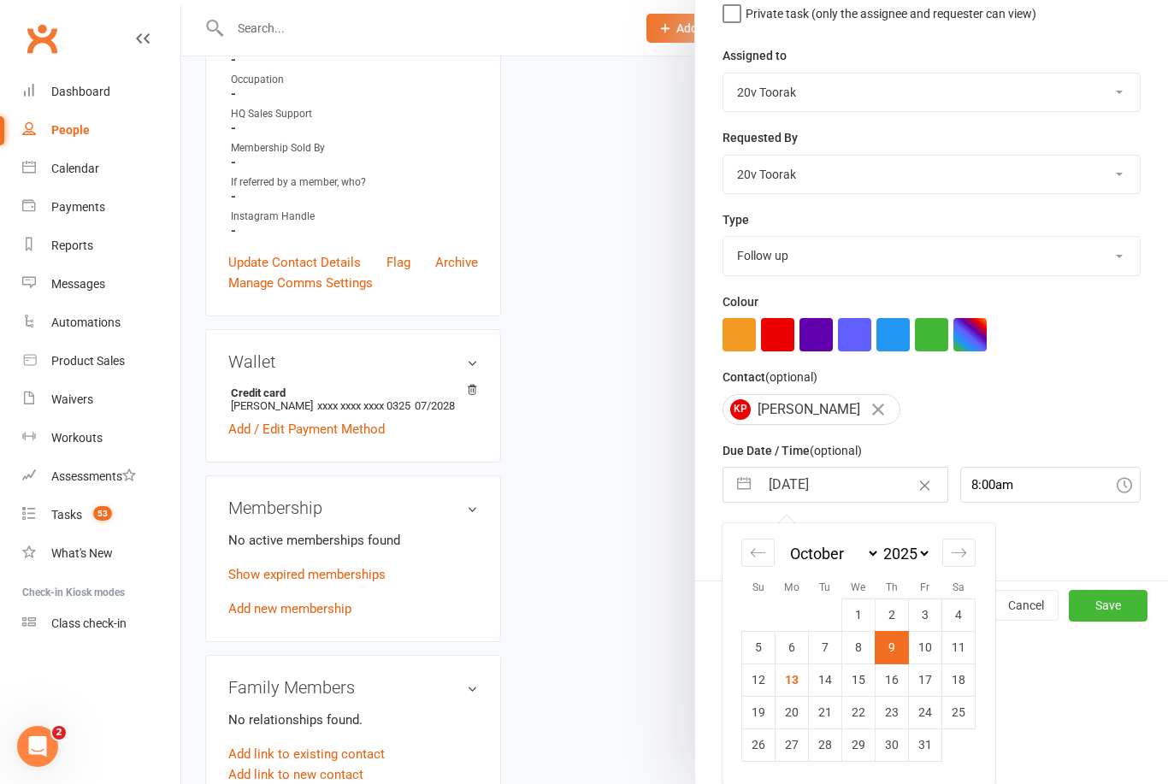
scroll to position [32, 0]
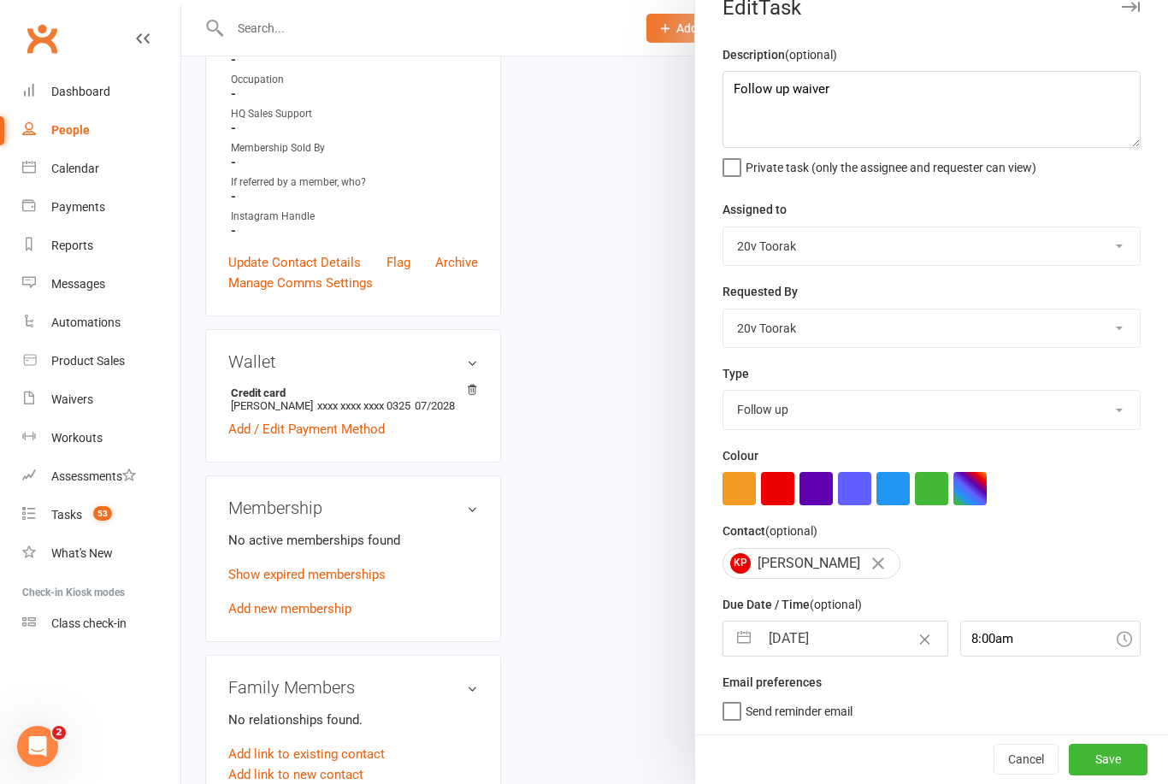
click at [1128, 769] on button "Save" at bounding box center [1108, 759] width 79 height 31
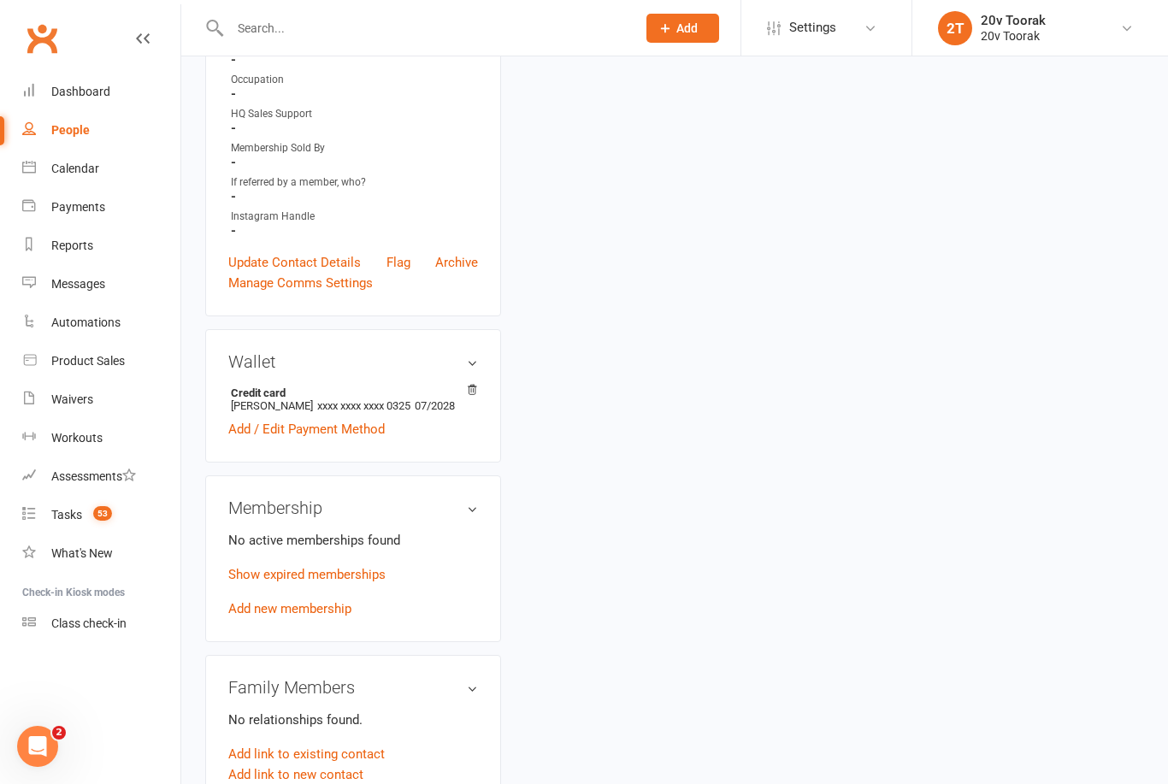
click at [69, 516] on div "Tasks" at bounding box center [66, 515] width 31 height 14
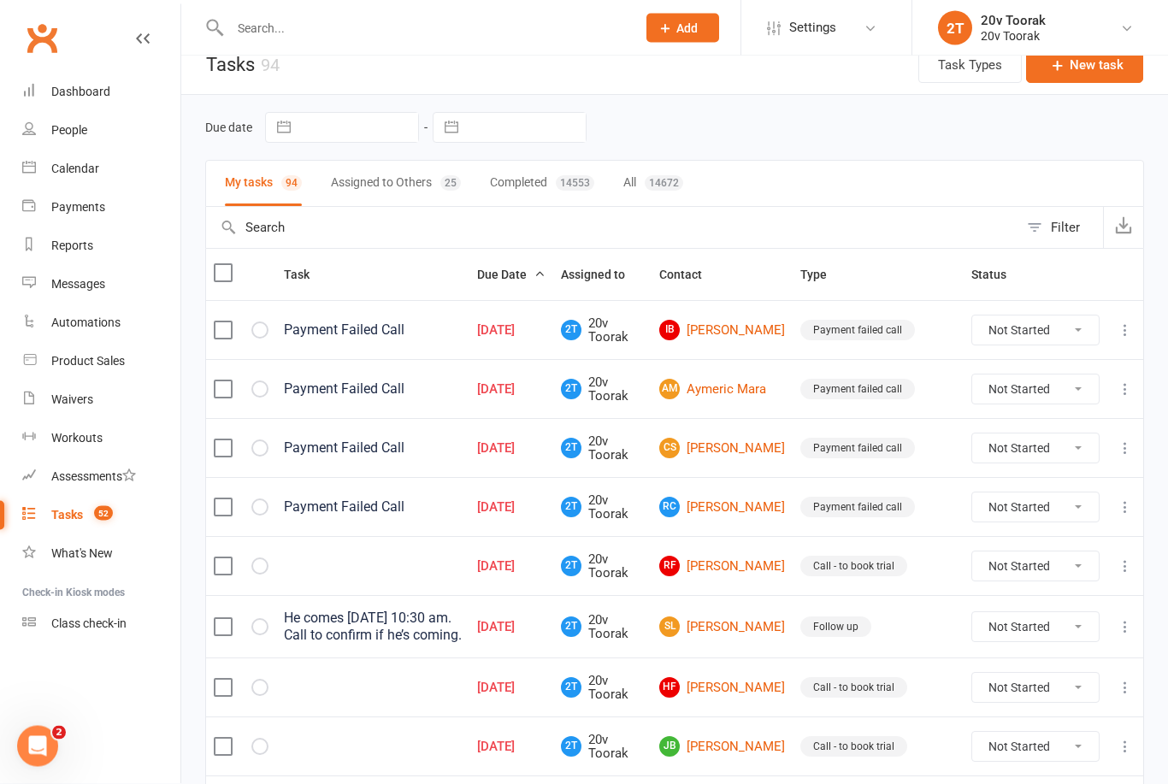
click at [749, 557] on link "RF Robert Foster" at bounding box center [722, 567] width 126 height 21
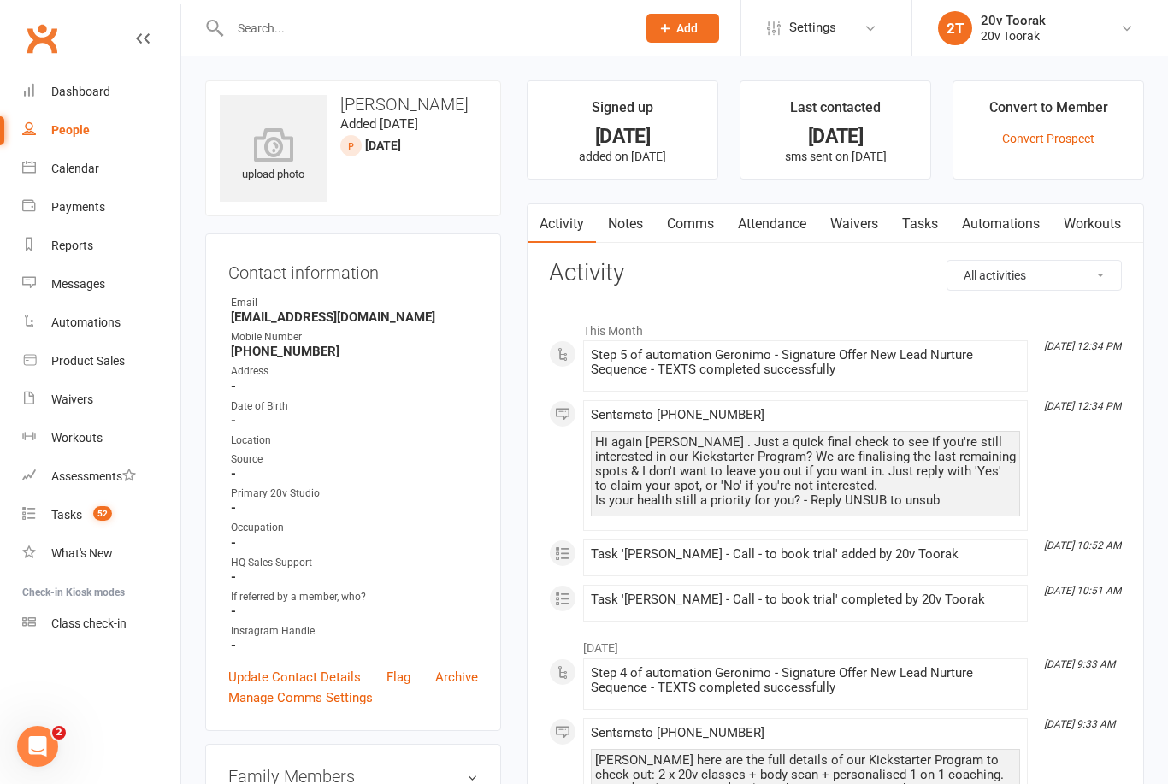
click at [637, 216] on link "Notes" at bounding box center [625, 223] width 59 height 39
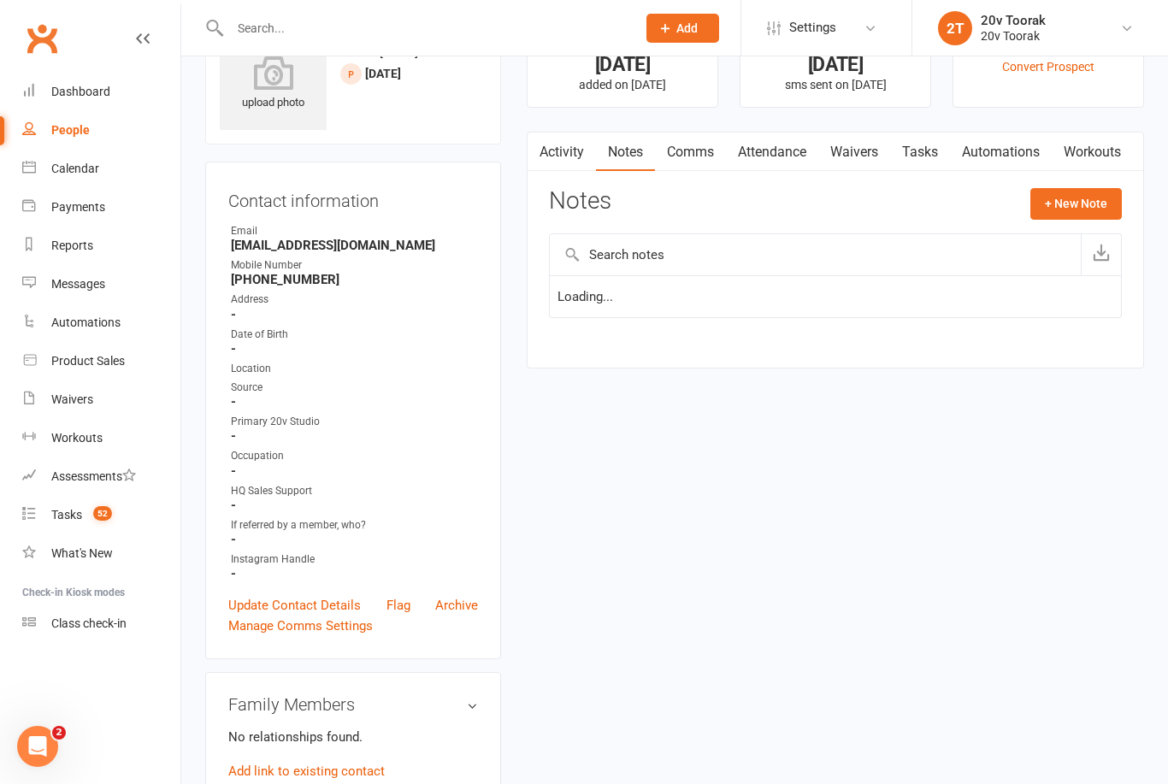
scroll to position [76, 0]
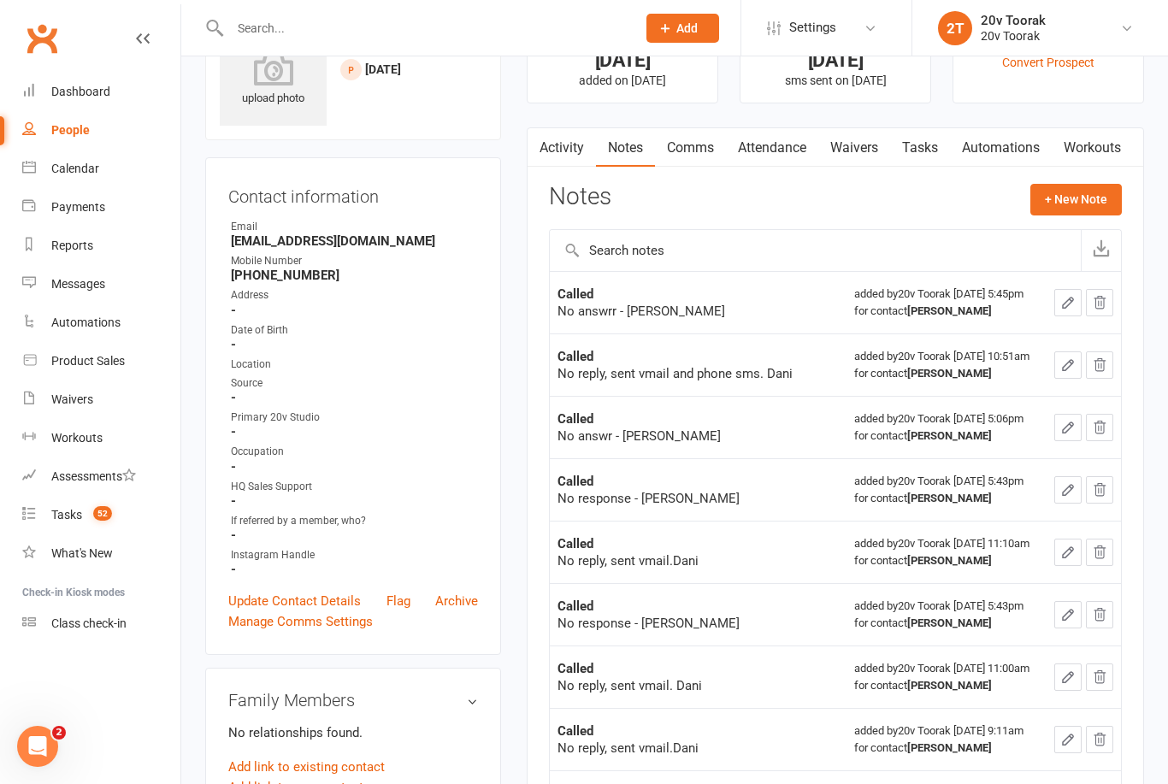
click at [934, 161] on link "Tasks" at bounding box center [920, 147] width 60 height 39
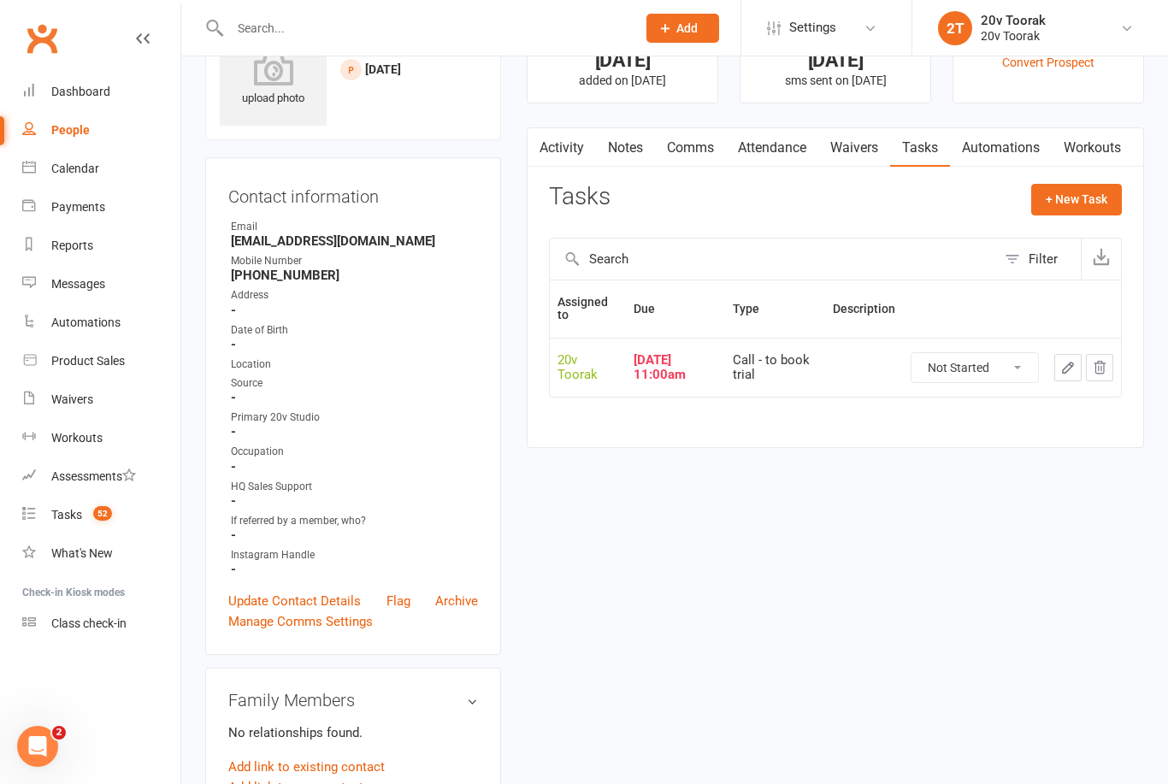
click at [1030, 354] on select "Not Started In Progress Waiting Complete" at bounding box center [974, 367] width 127 height 29
select select "unstarted"
click at [333, 604] on link "Update Contact Details" at bounding box center [294, 601] width 133 height 21
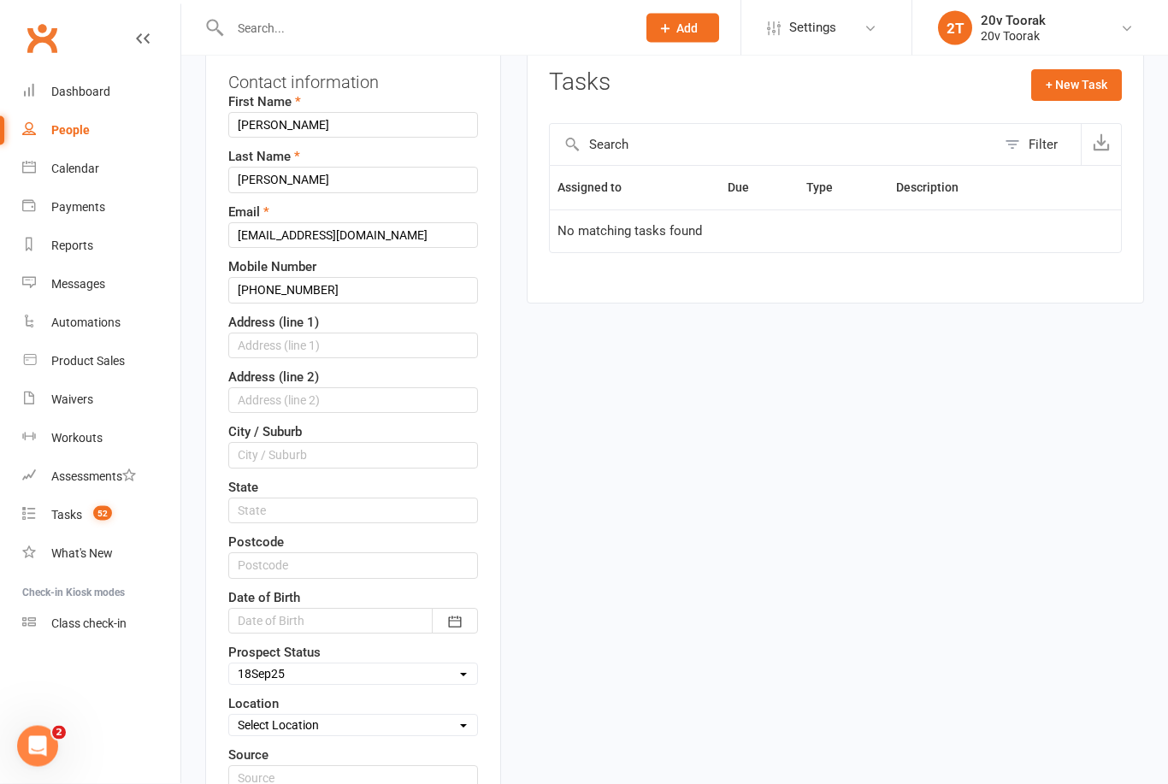
scroll to position [210, 0]
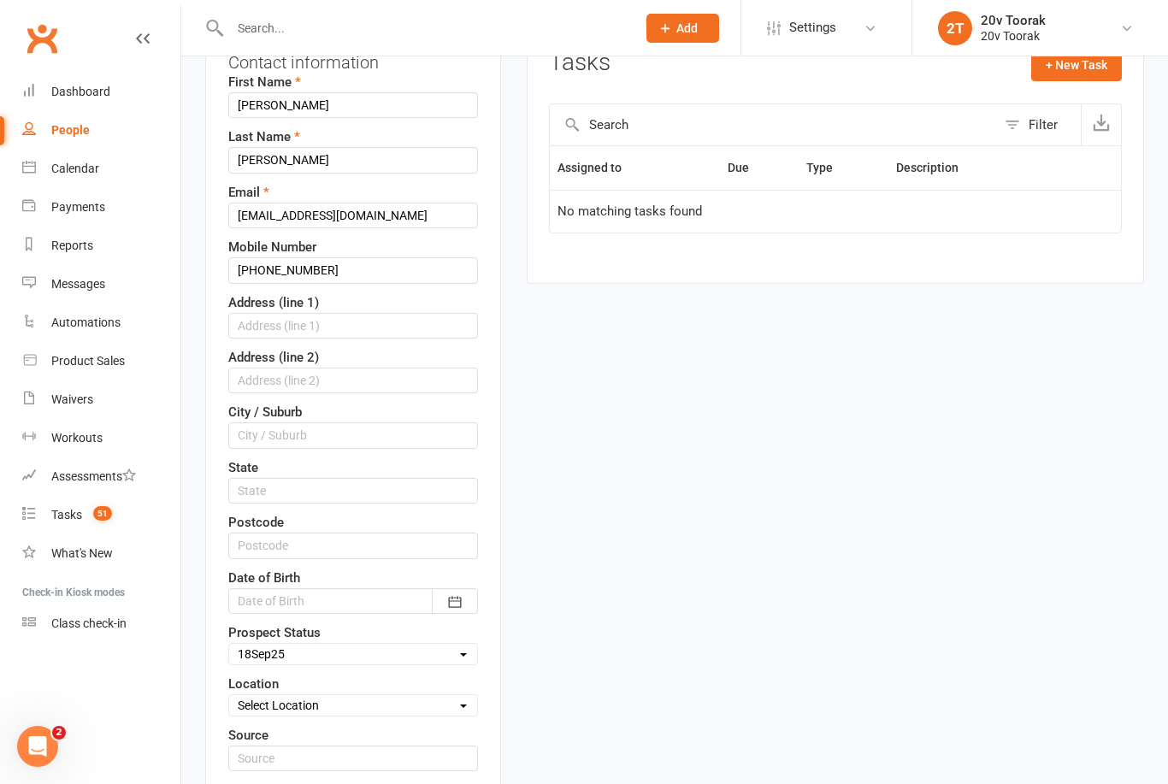
click at [397, 647] on select "Select Parachute Referrals In Communication Call Lter Task Comms 18Sep25 25Sep2…" at bounding box center [353, 654] width 248 height 19
select select "Parachute"
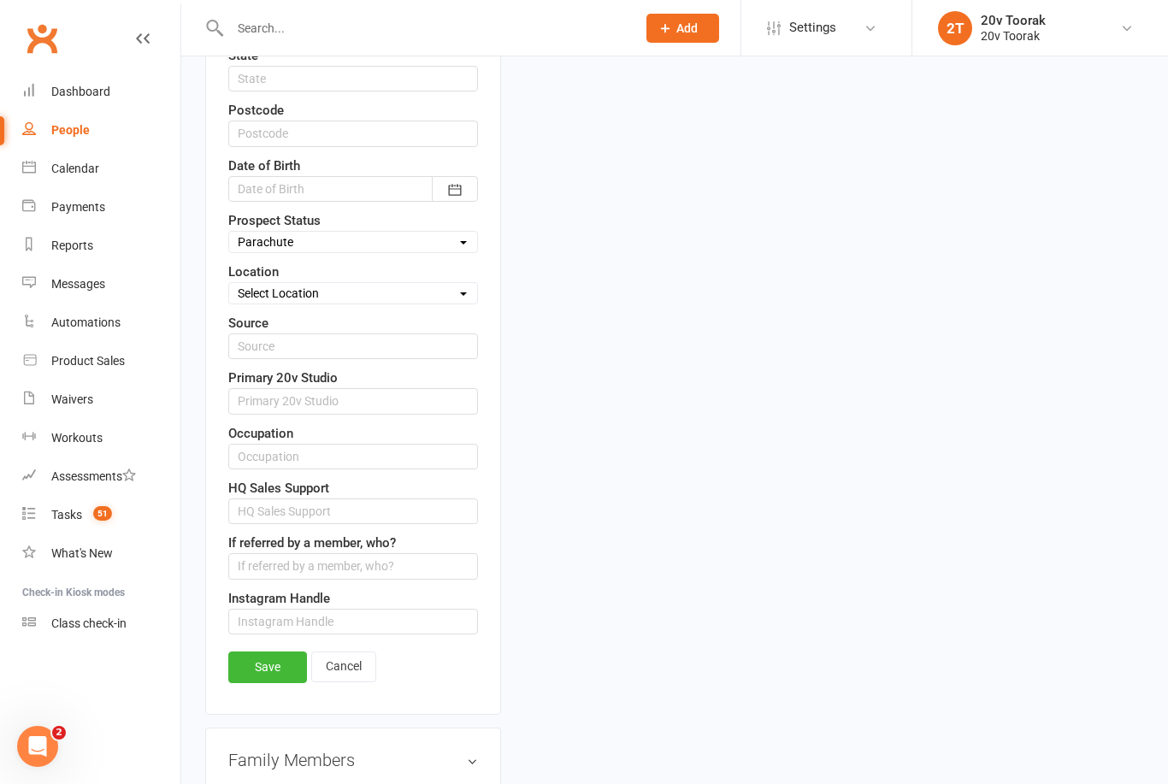
scroll to position [669, 0]
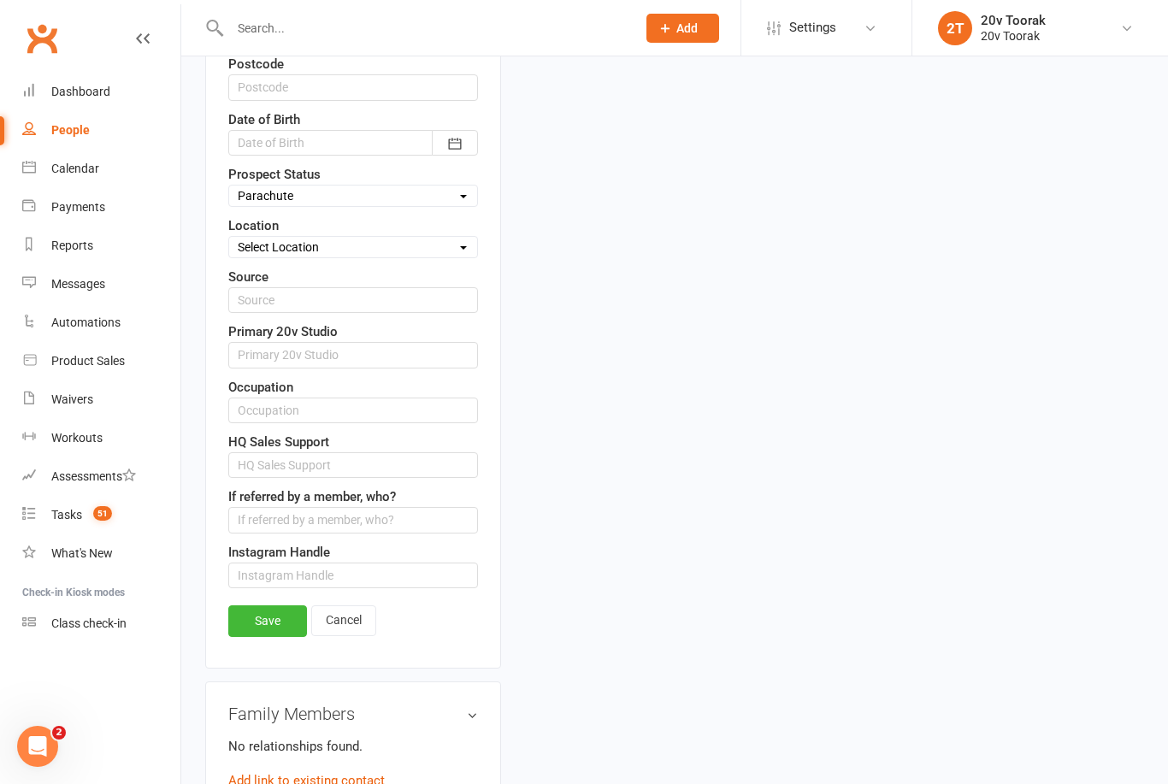
click at [289, 608] on link "Save" at bounding box center [267, 620] width 79 height 31
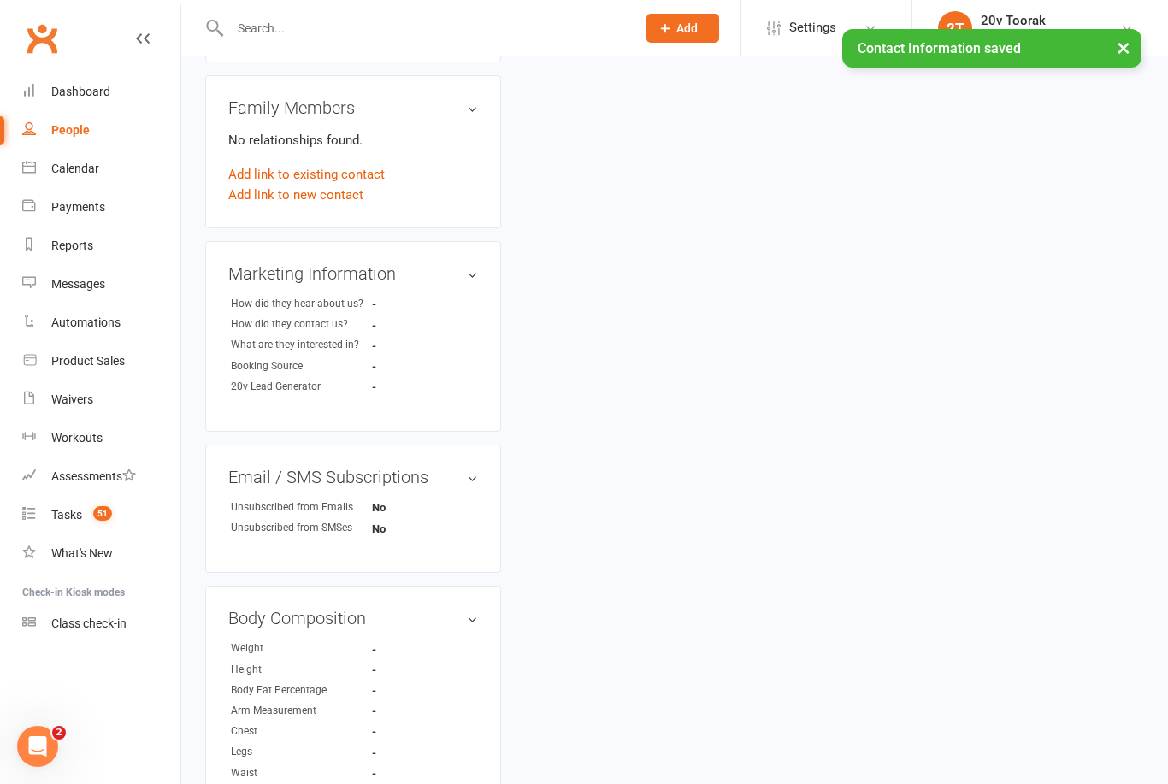
click at [61, 513] on div "Tasks" at bounding box center [66, 515] width 31 height 14
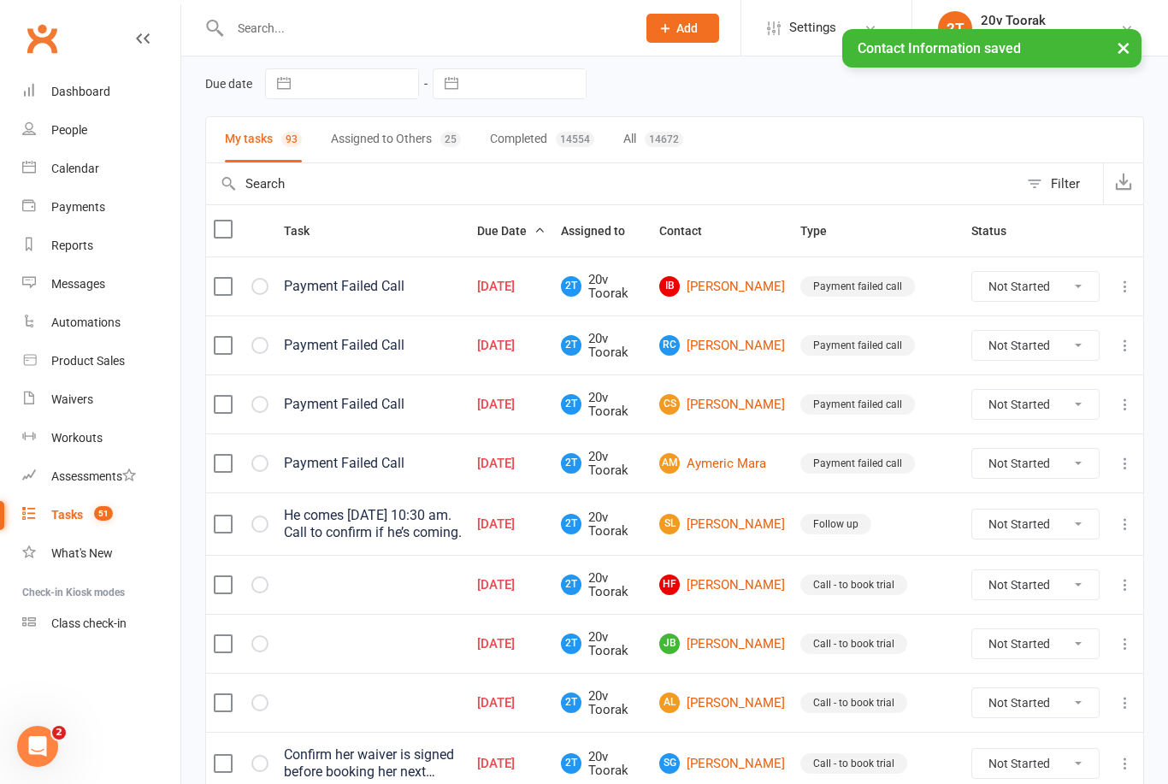
scroll to position [66, 0]
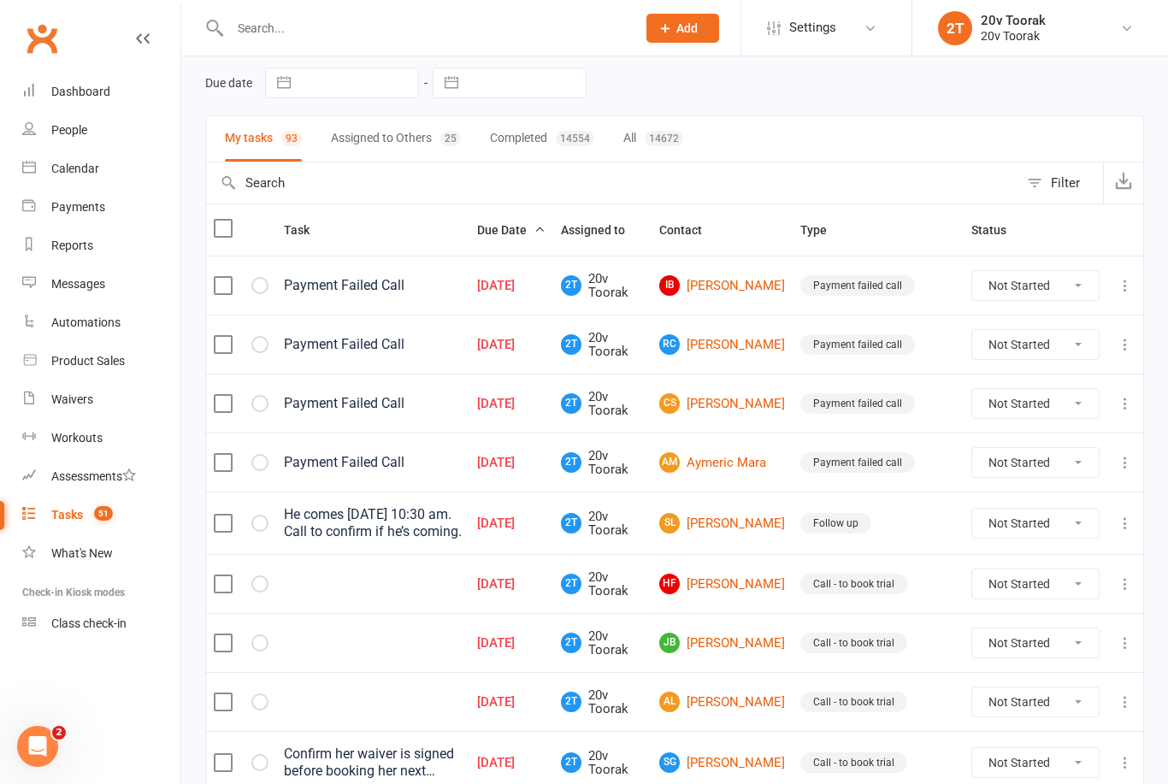
click at [759, 527] on link "SL Stavros Lambrianos" at bounding box center [722, 523] width 126 height 21
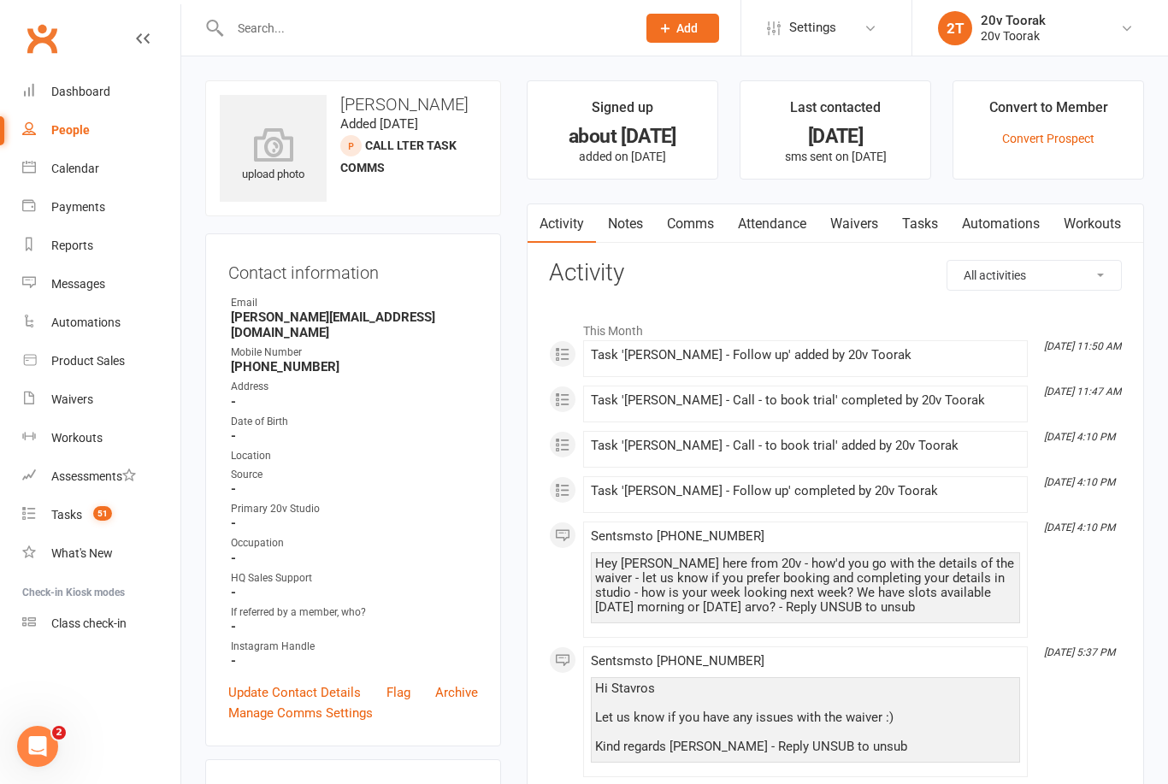
click at [632, 230] on link "Notes" at bounding box center [625, 223] width 59 height 39
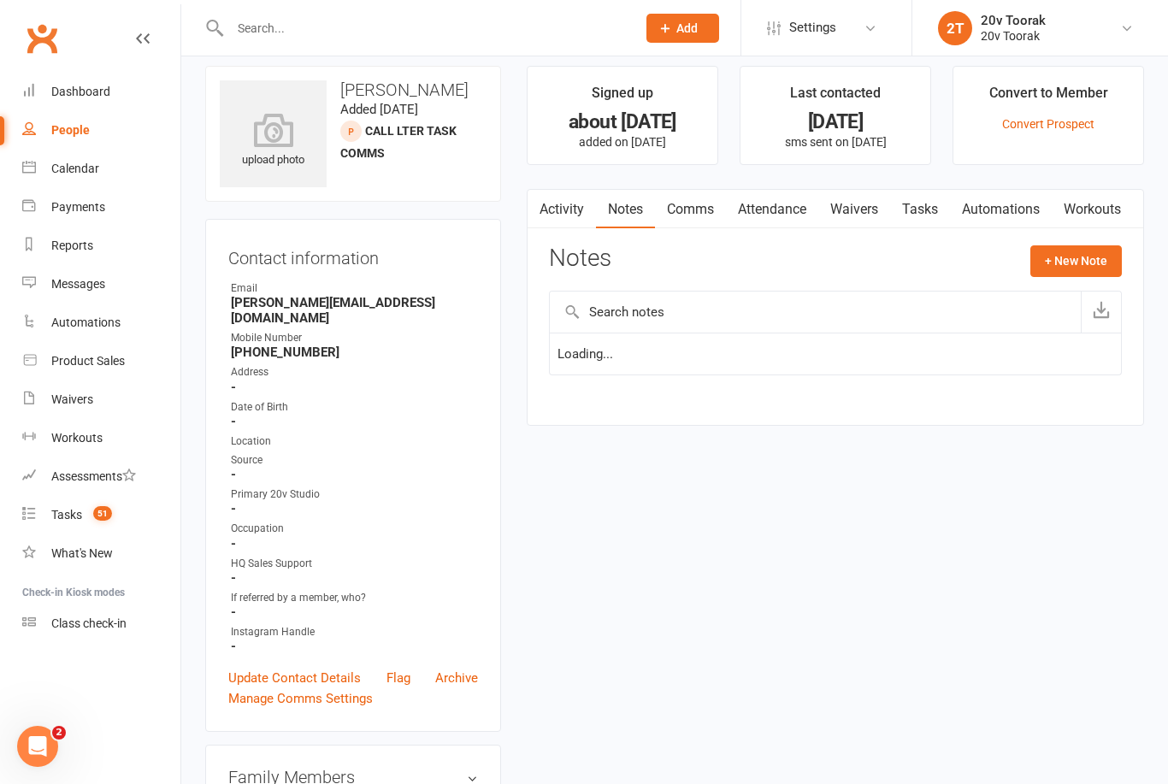
scroll to position [55, 0]
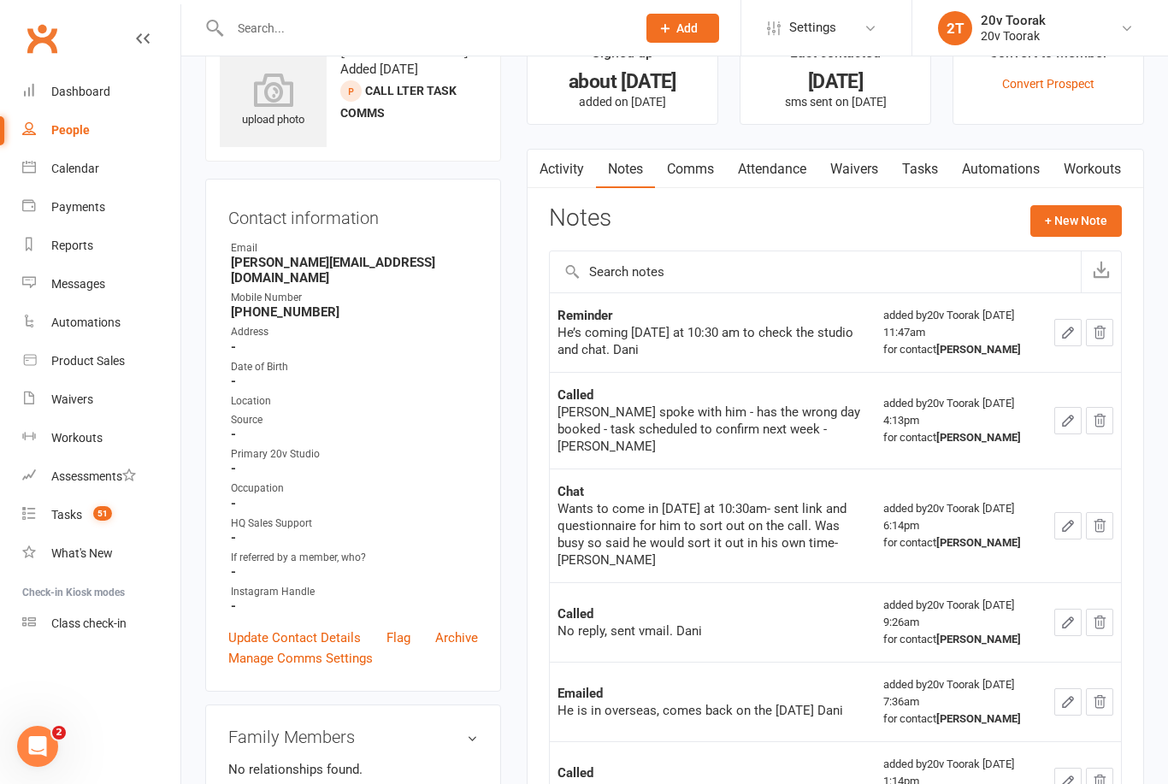
click at [692, 165] on link "Comms" at bounding box center [690, 169] width 71 height 39
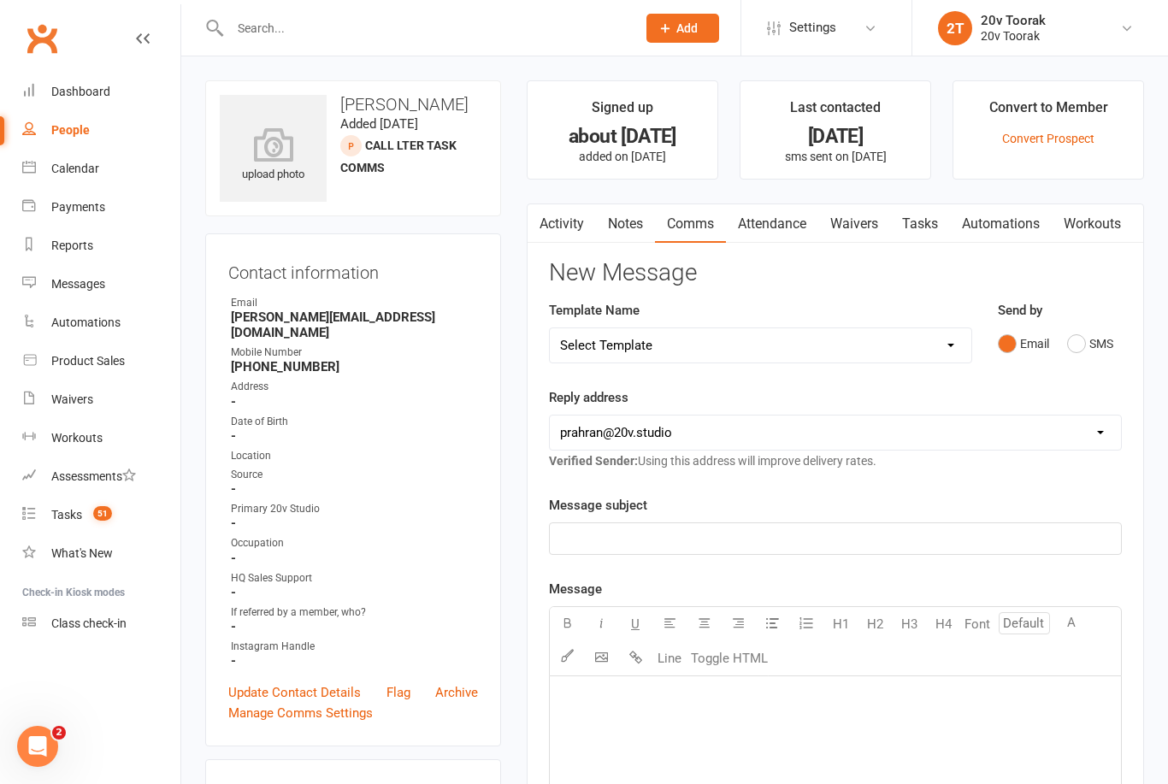
click at [1091, 337] on button "SMS" at bounding box center [1090, 343] width 46 height 32
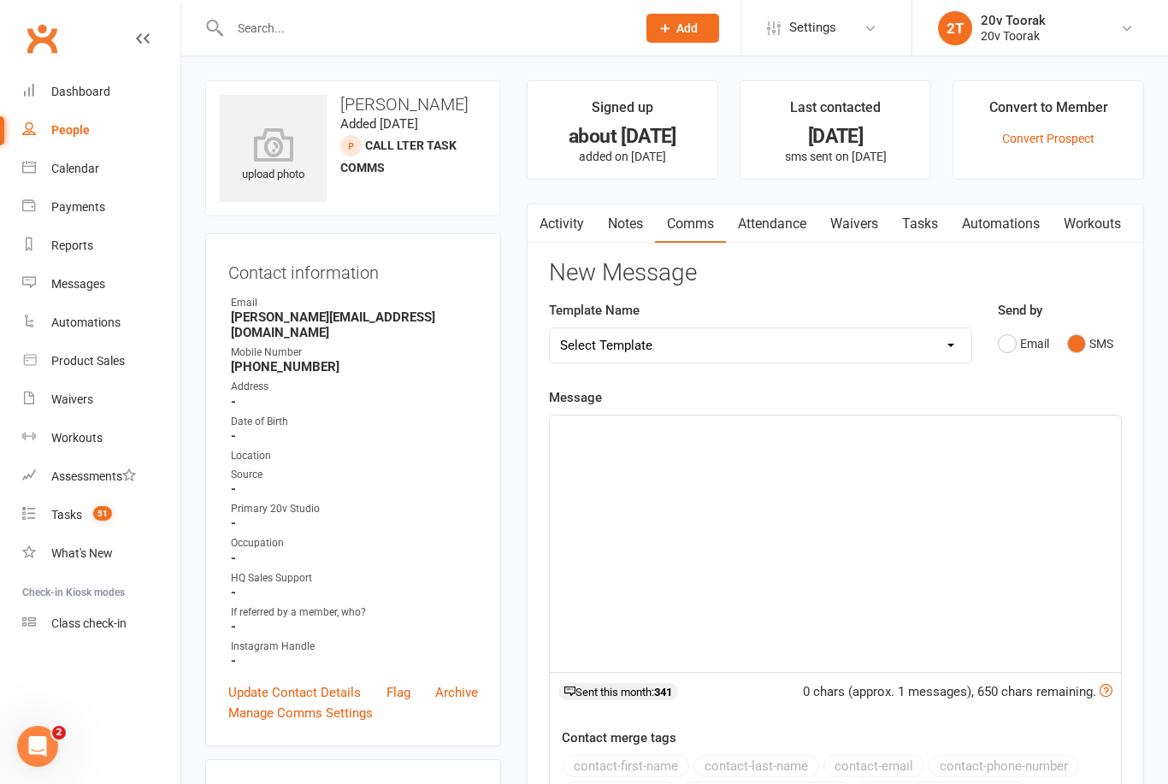
click at [932, 477] on div "﻿" at bounding box center [835, 544] width 571 height 256
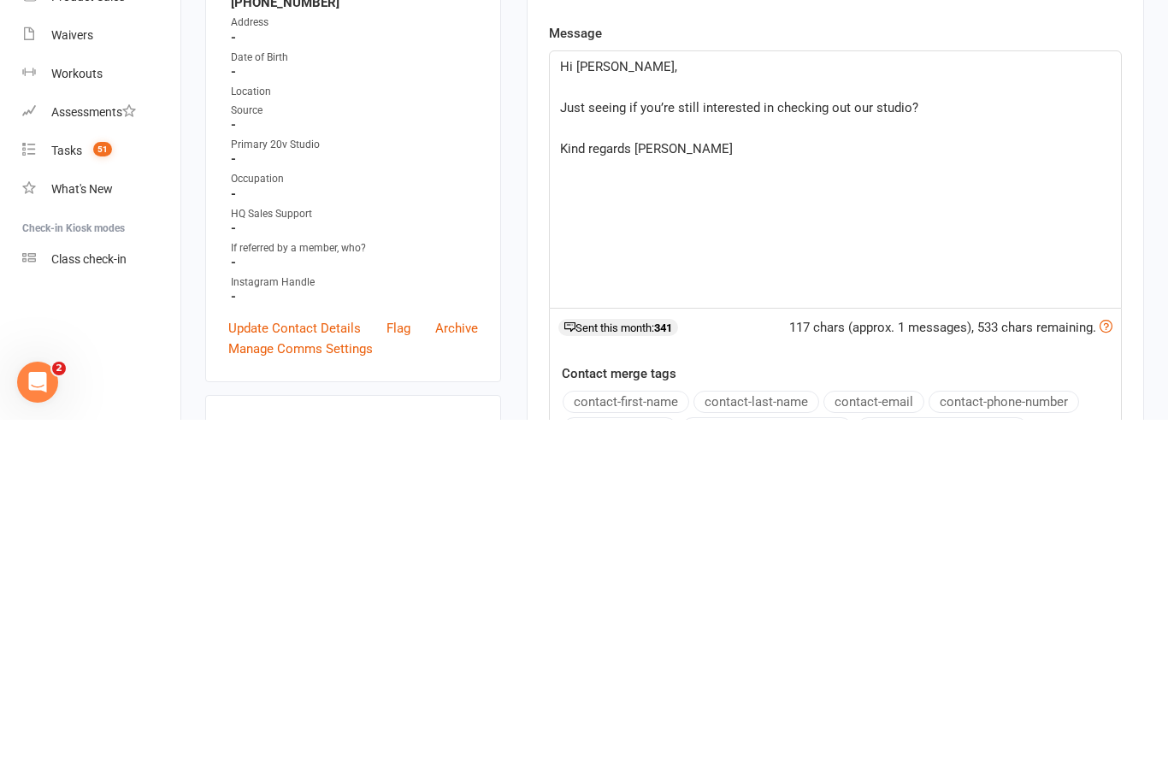
scroll to position [364, 0]
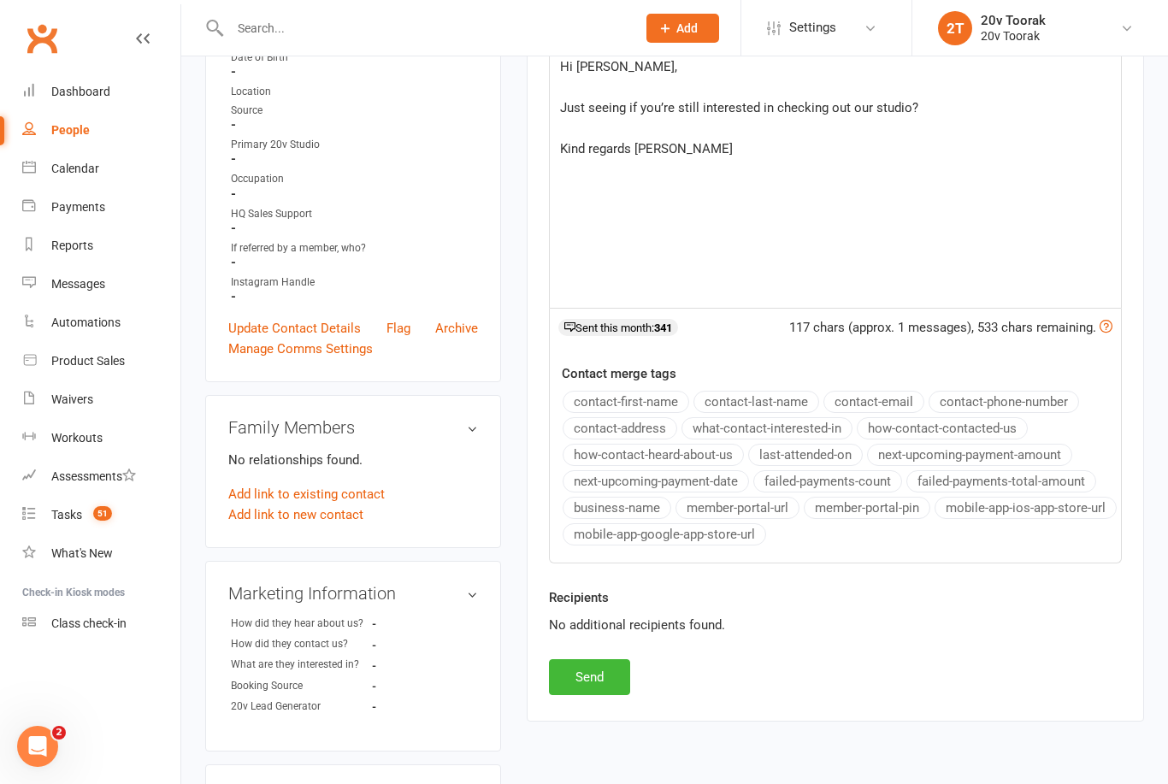
click at [614, 673] on button "Send" at bounding box center [589, 677] width 81 height 36
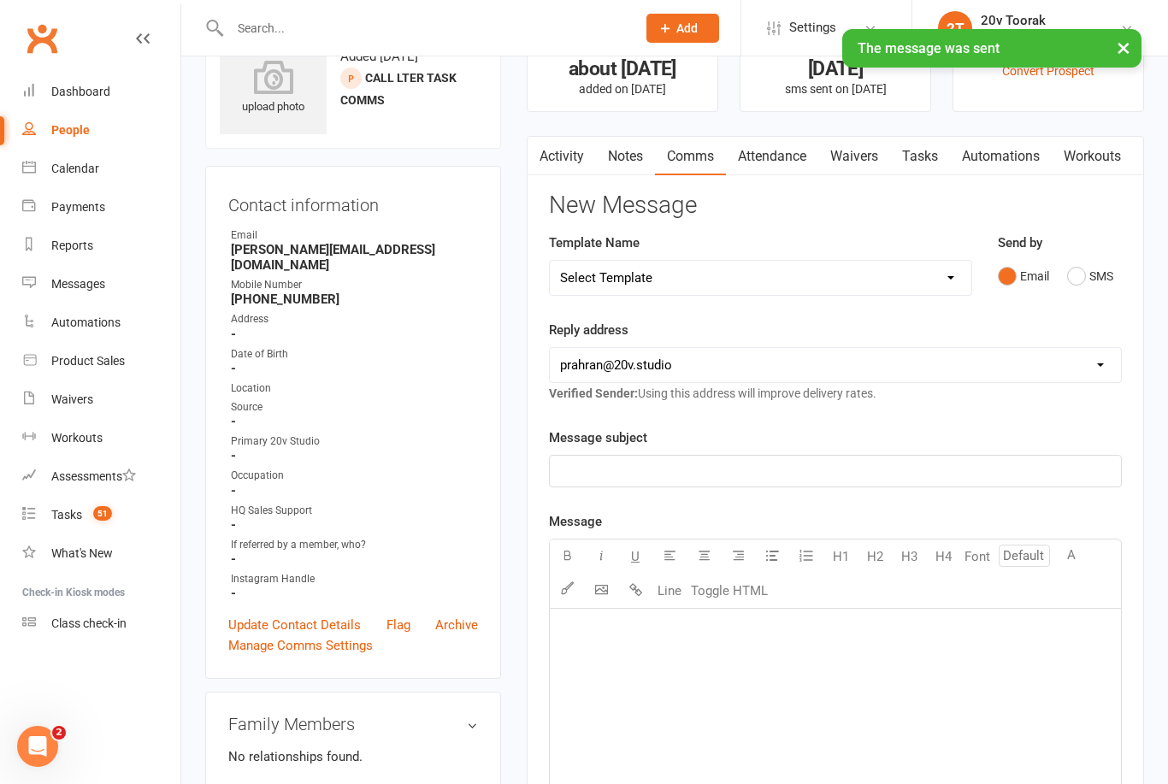
scroll to position [0, 0]
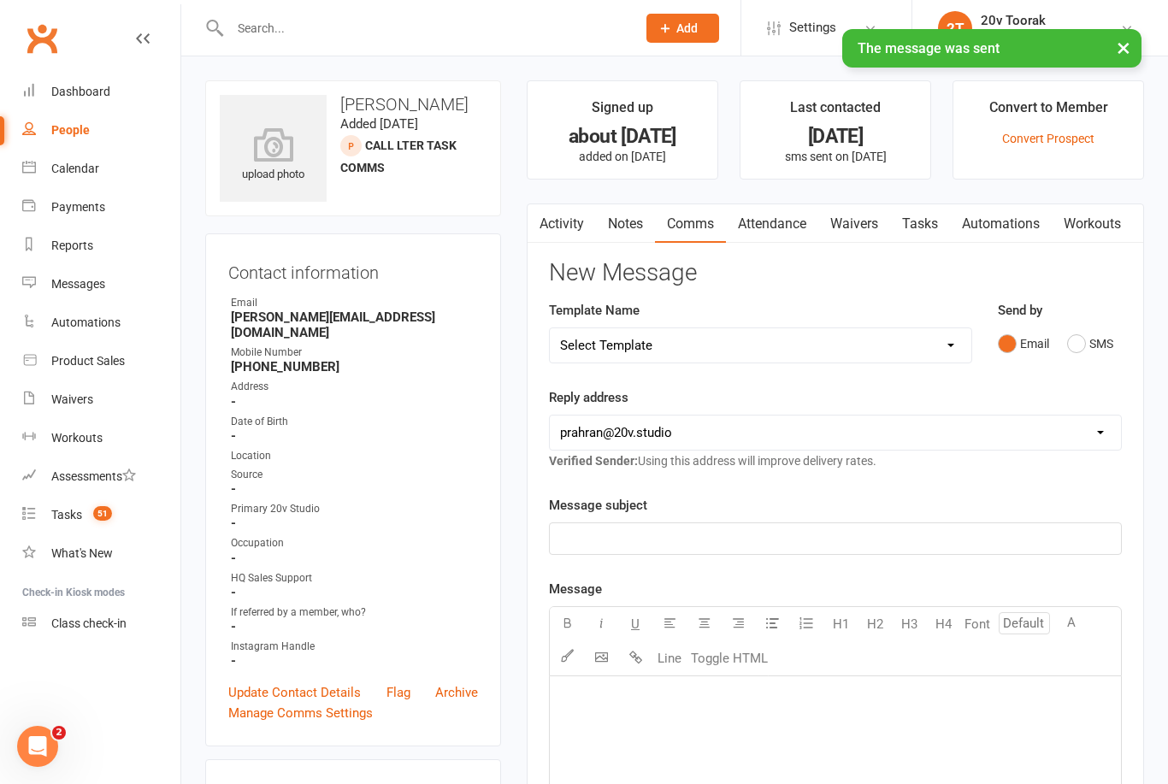
click at [606, 213] on link "Notes" at bounding box center [625, 223] width 59 height 39
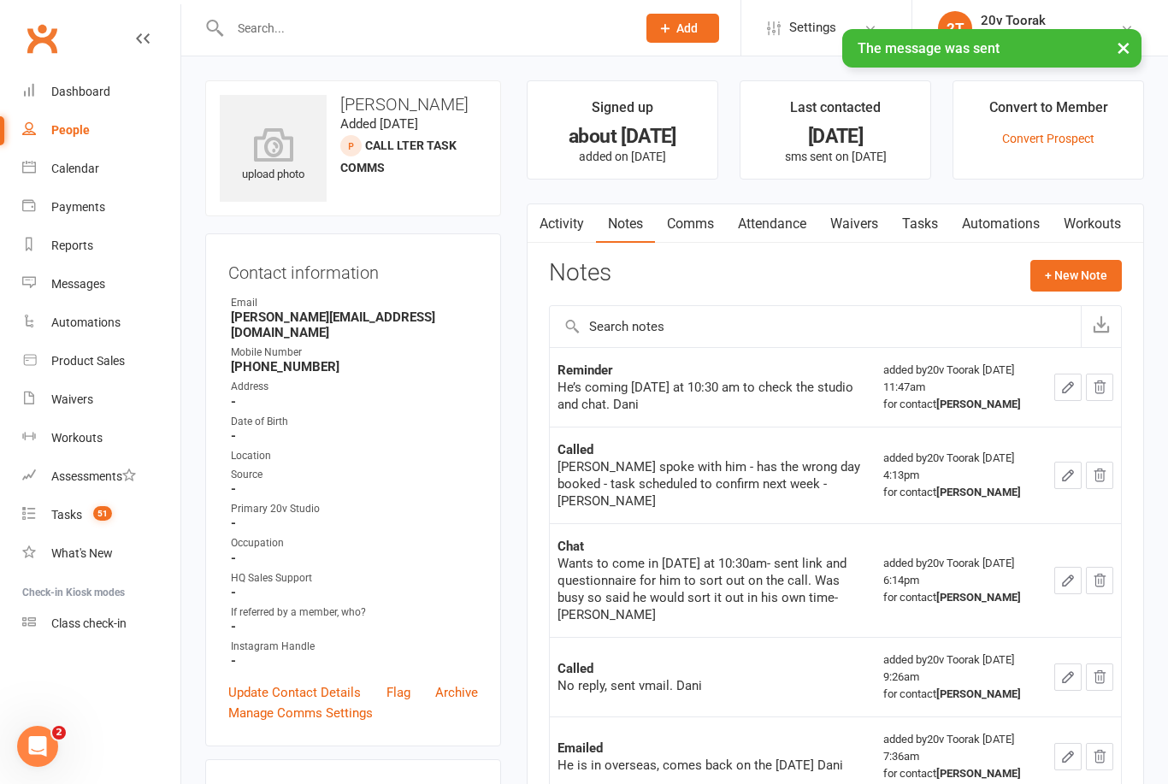
click at [563, 239] on link "Activity" at bounding box center [562, 223] width 68 height 39
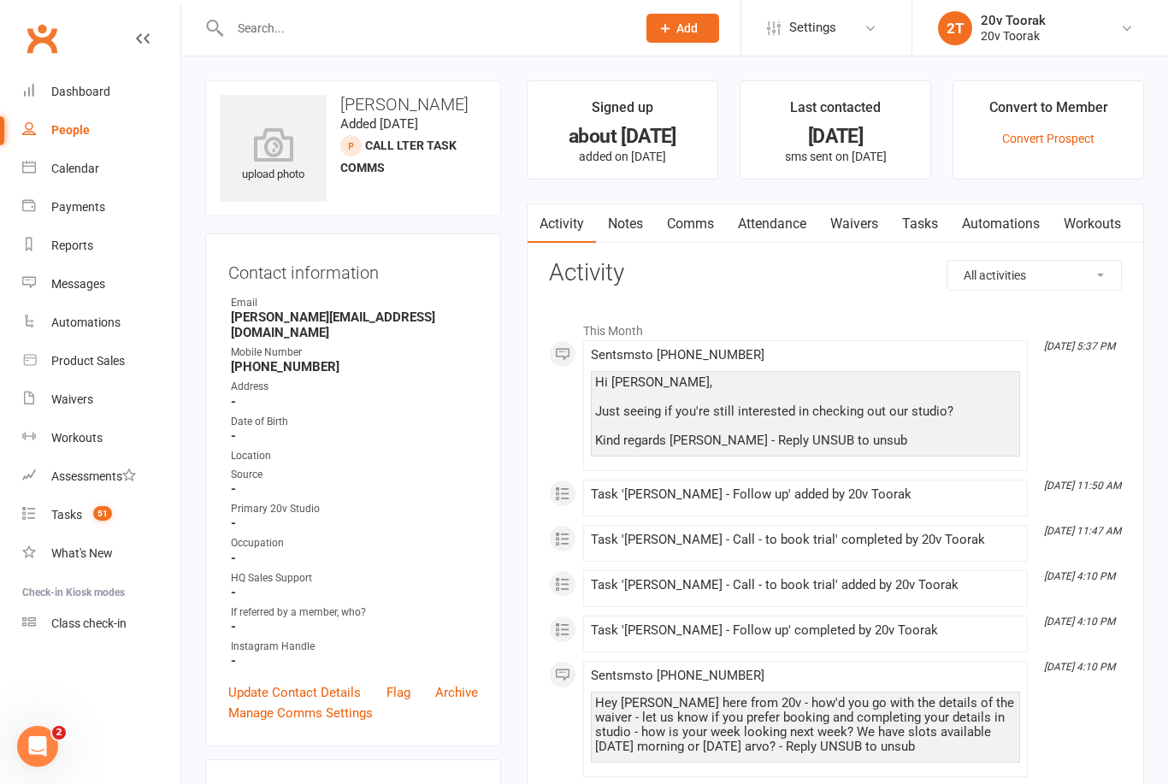
click at [949, 210] on link "Tasks" at bounding box center [920, 223] width 60 height 39
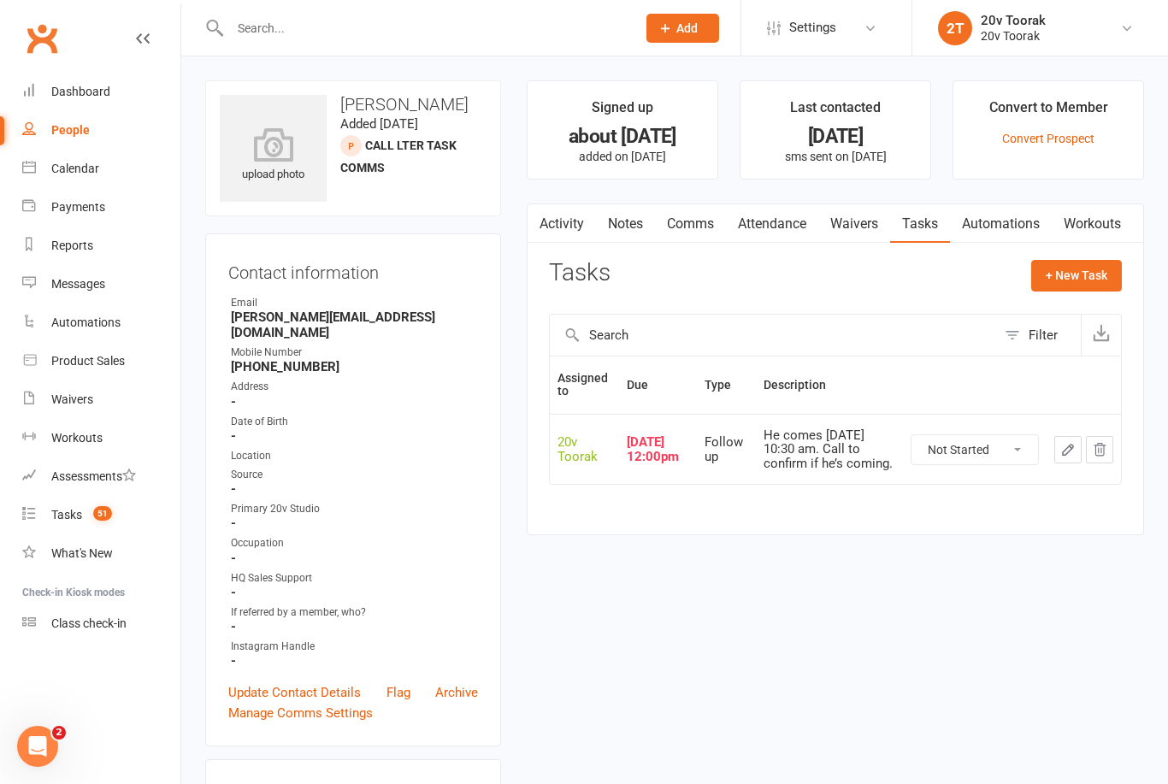
click at [1069, 445] on icon "button" at bounding box center [1068, 450] width 10 height 10
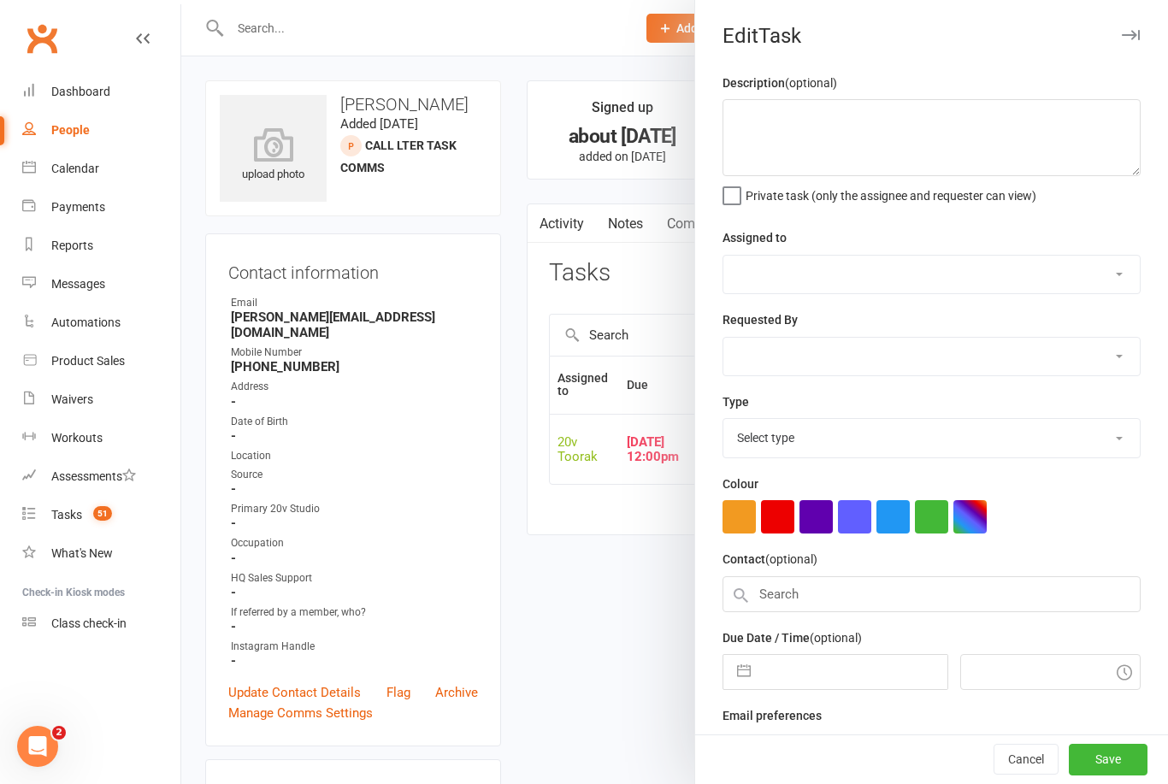
type textarea "He comes on Friday 10:30 am. Call to confirm if he’s coming."
select select "45736"
type input "09 Oct 2025"
type input "12:00pm"
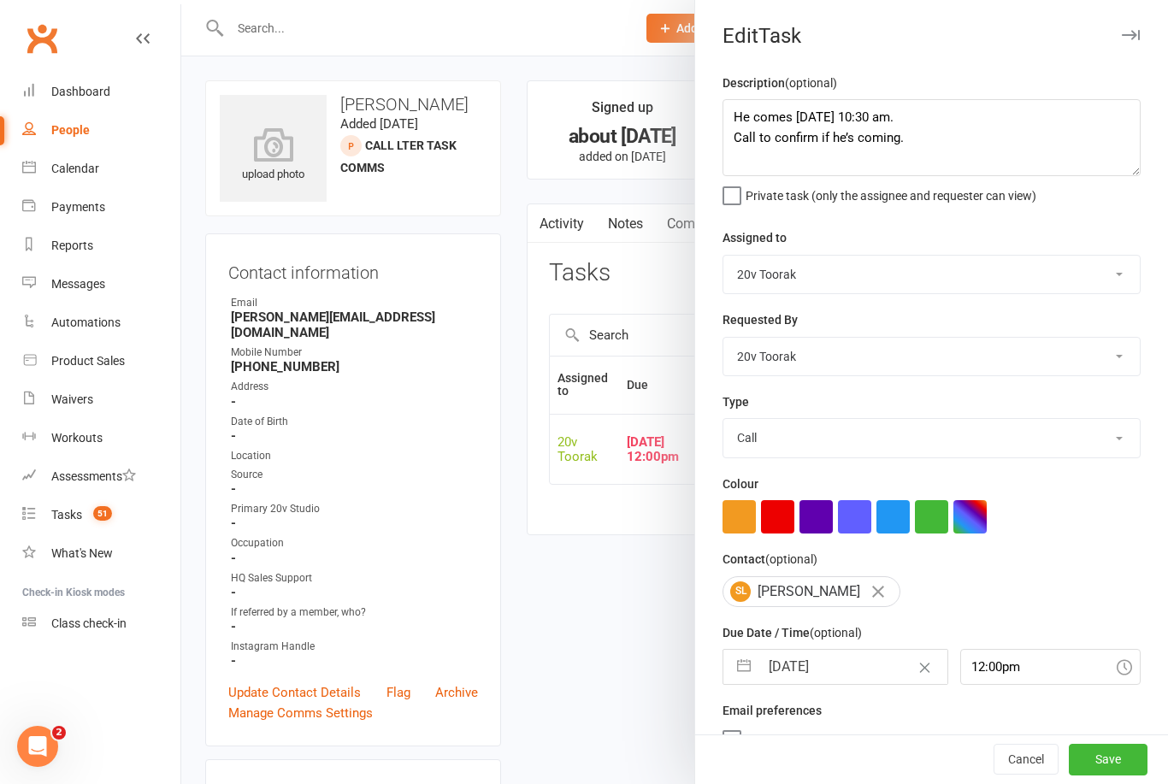
select select "23277"
click at [827, 666] on input "09 Oct 2025" at bounding box center [852, 667] width 187 height 34
select select "8"
select select "2025"
select select "9"
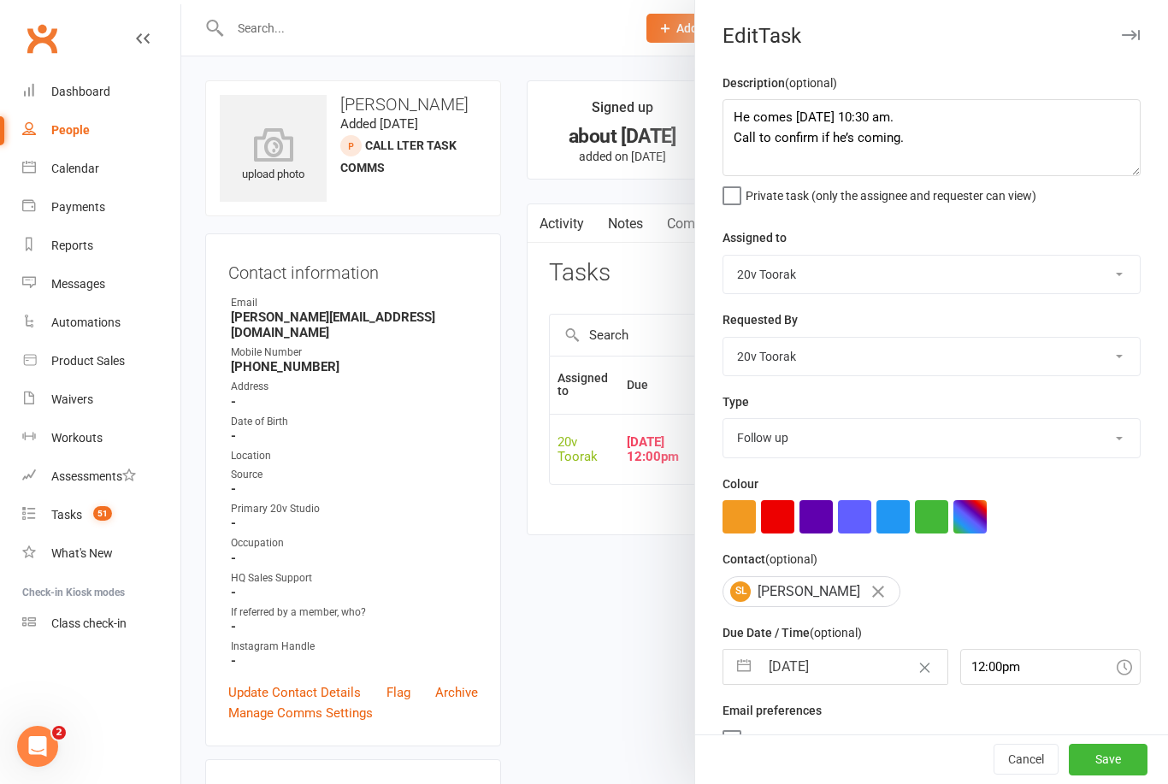
select select "2025"
select select "10"
select select "2025"
click at [969, 156] on textarea "He comes on Friday 10:30 am. Call to confirm if he’s coming." at bounding box center [931, 137] width 418 height 77
click at [982, 136] on textarea "He comes on Friday 10:30 am. Call to confirm if he’s coming." at bounding box center [931, 137] width 418 height 77
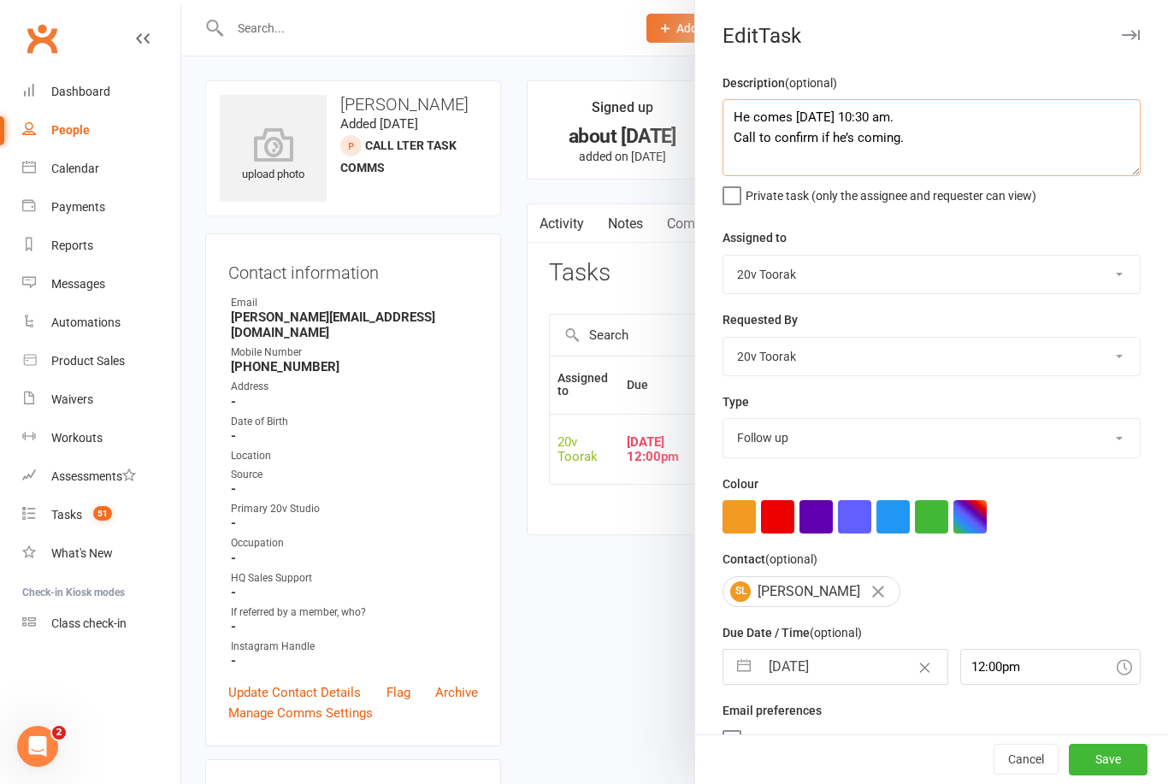
click at [1010, 152] on textarea "He comes on Friday 10:30 am. Call to confirm if he’s coming." at bounding box center [931, 137] width 418 height 77
type textarea "H"
type textarea "Check replies"
select select "8"
select select "2025"
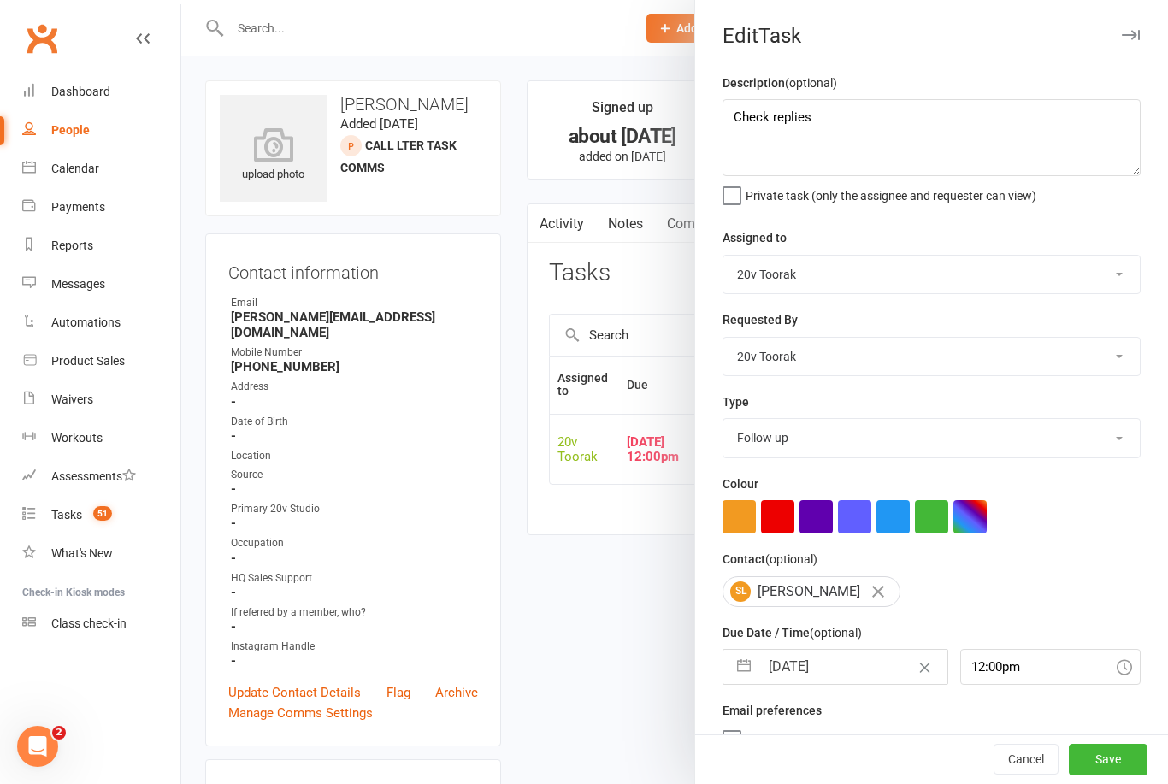
select select "9"
select select "2025"
select select "10"
select select "2025"
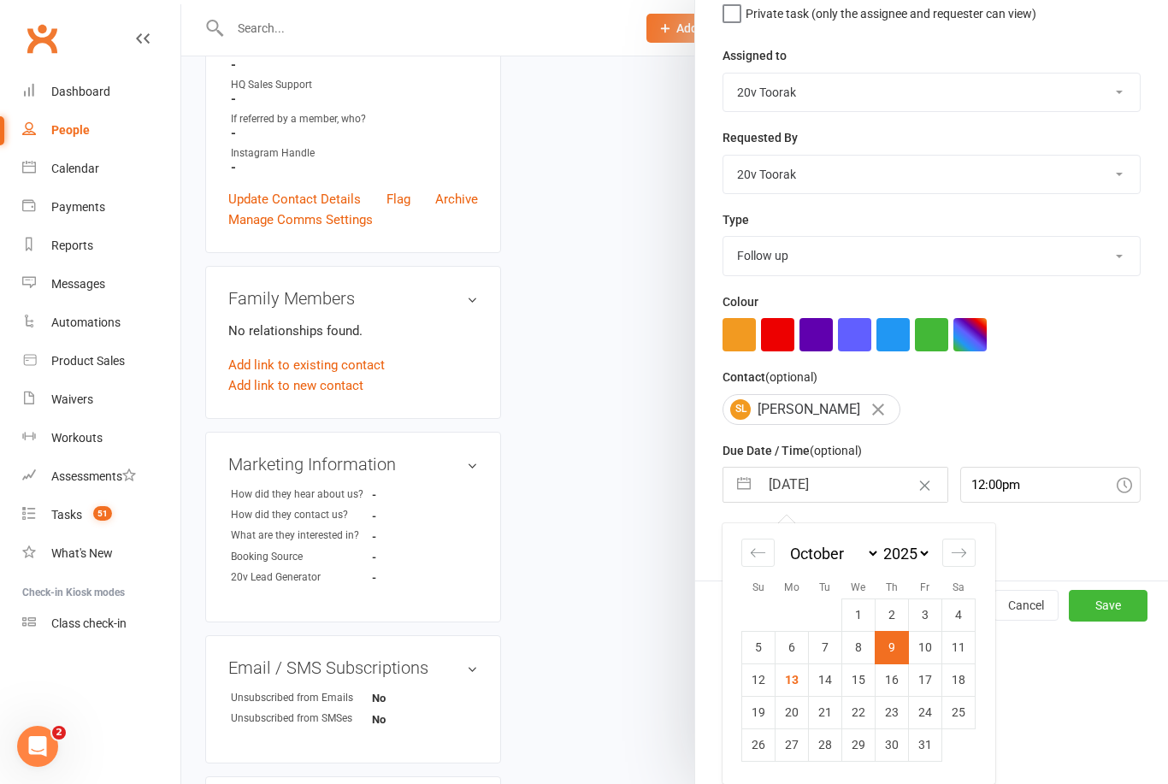
scroll to position [32, 0]
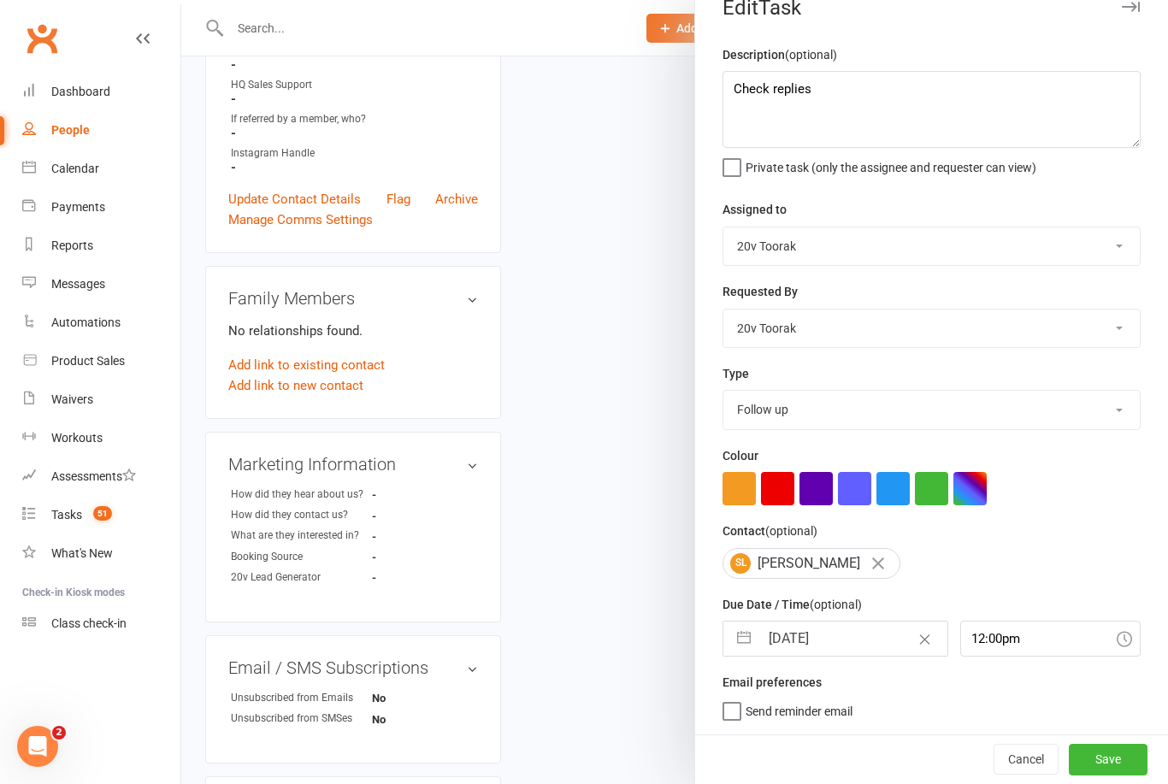
select select "8"
select select "2025"
select select "9"
select select "2025"
select select "10"
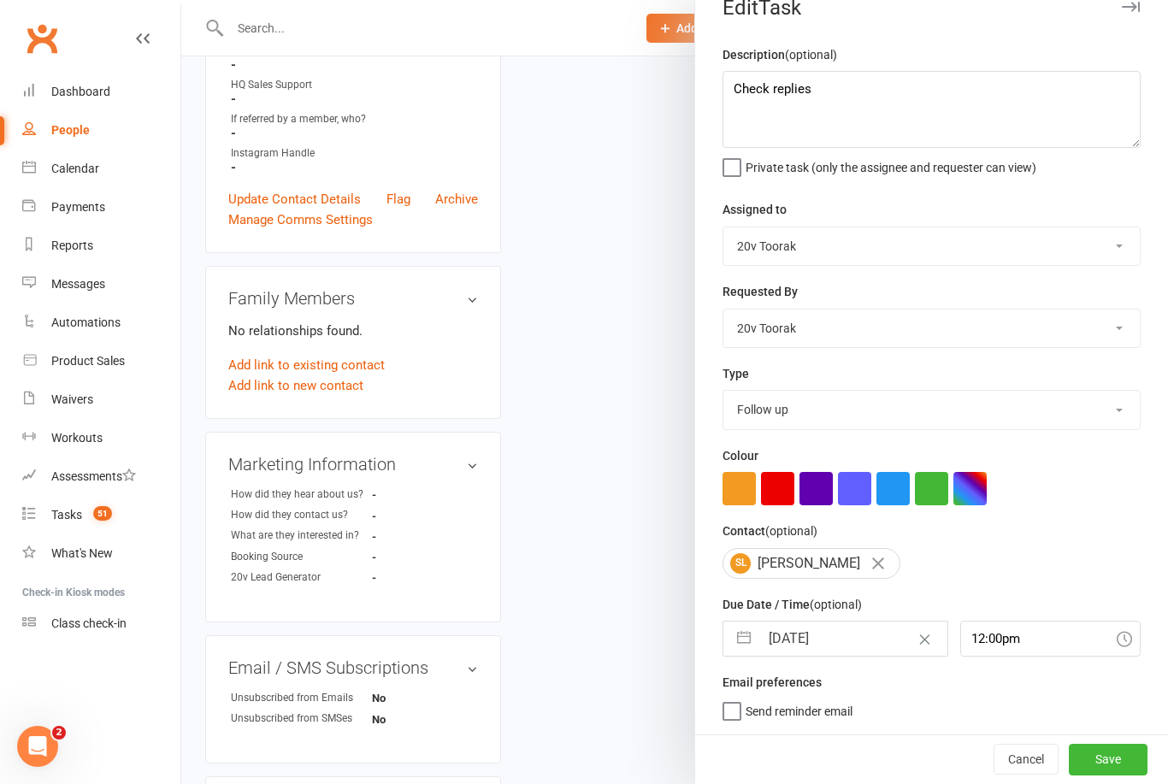
select select "2025"
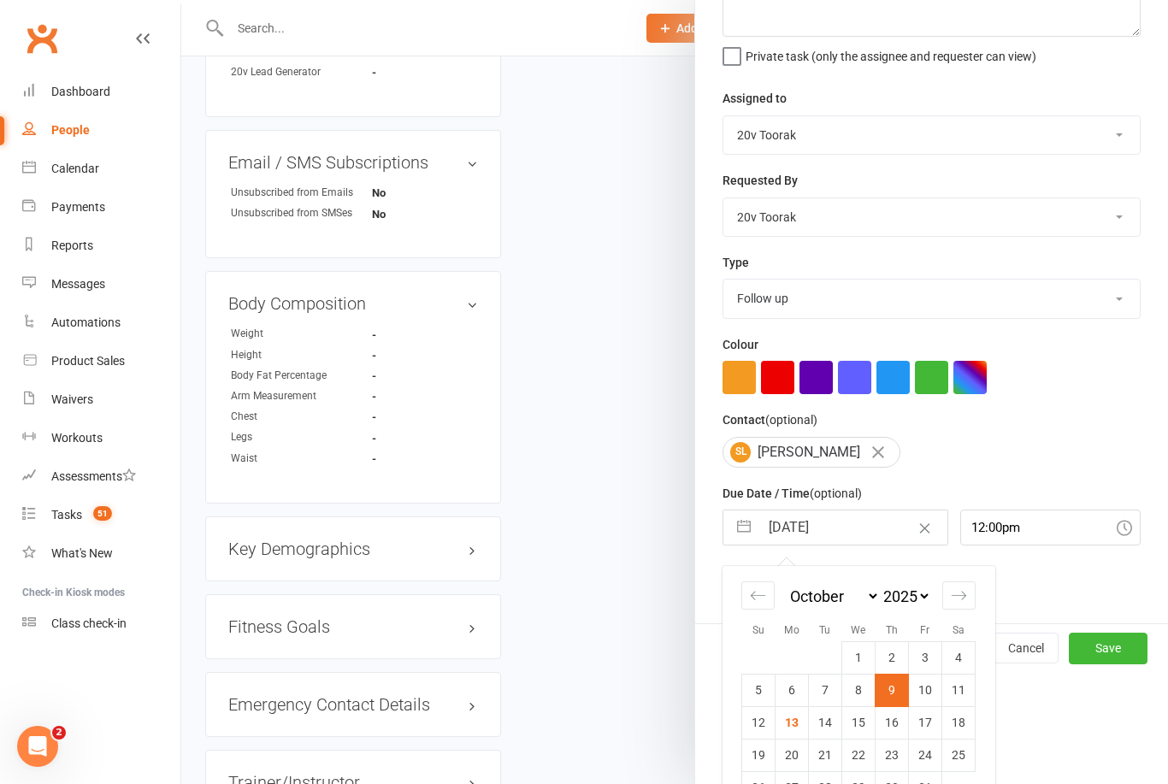
scroll to position [131, 0]
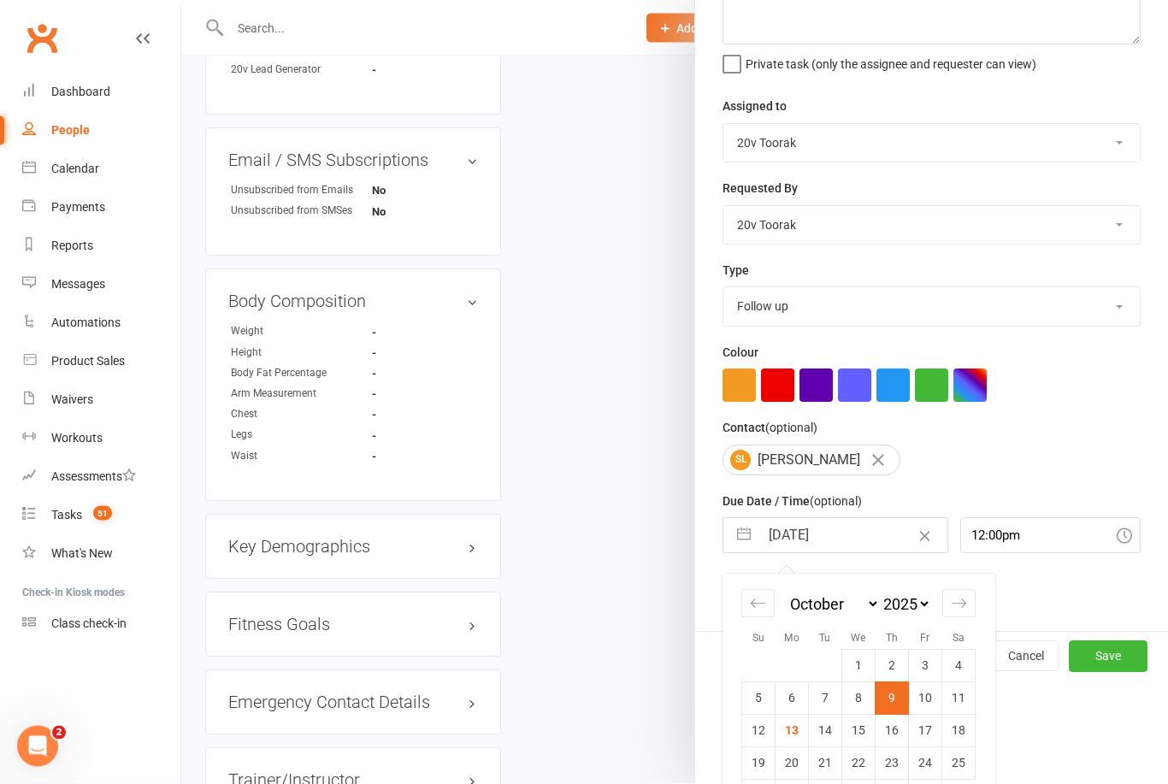
select select "8"
select select "2025"
select select "9"
select select "2025"
select select "10"
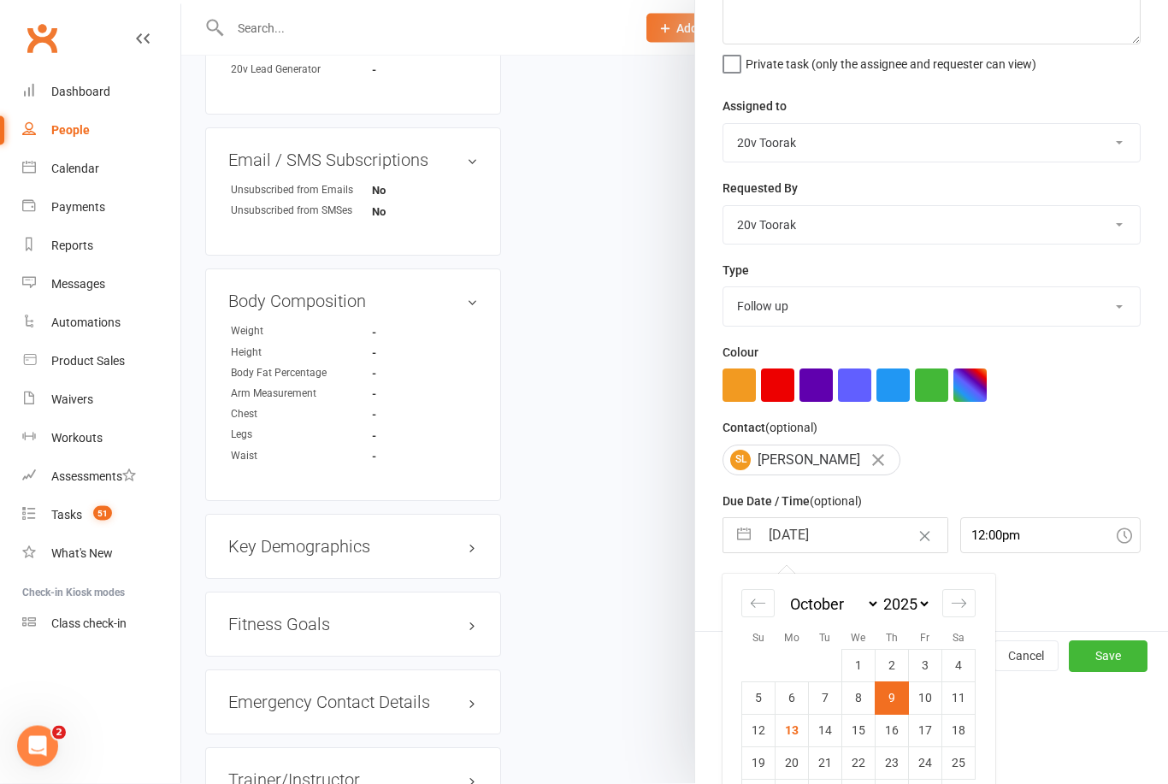
select select "2025"
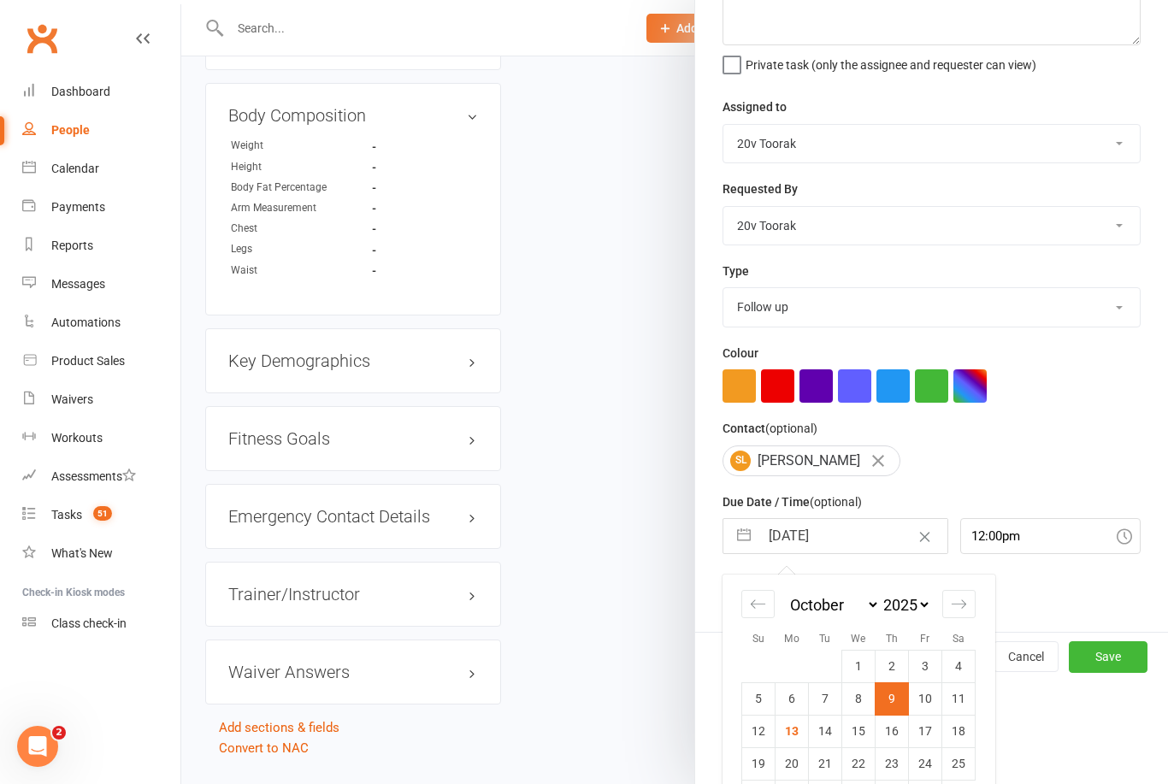
scroll to position [0, 0]
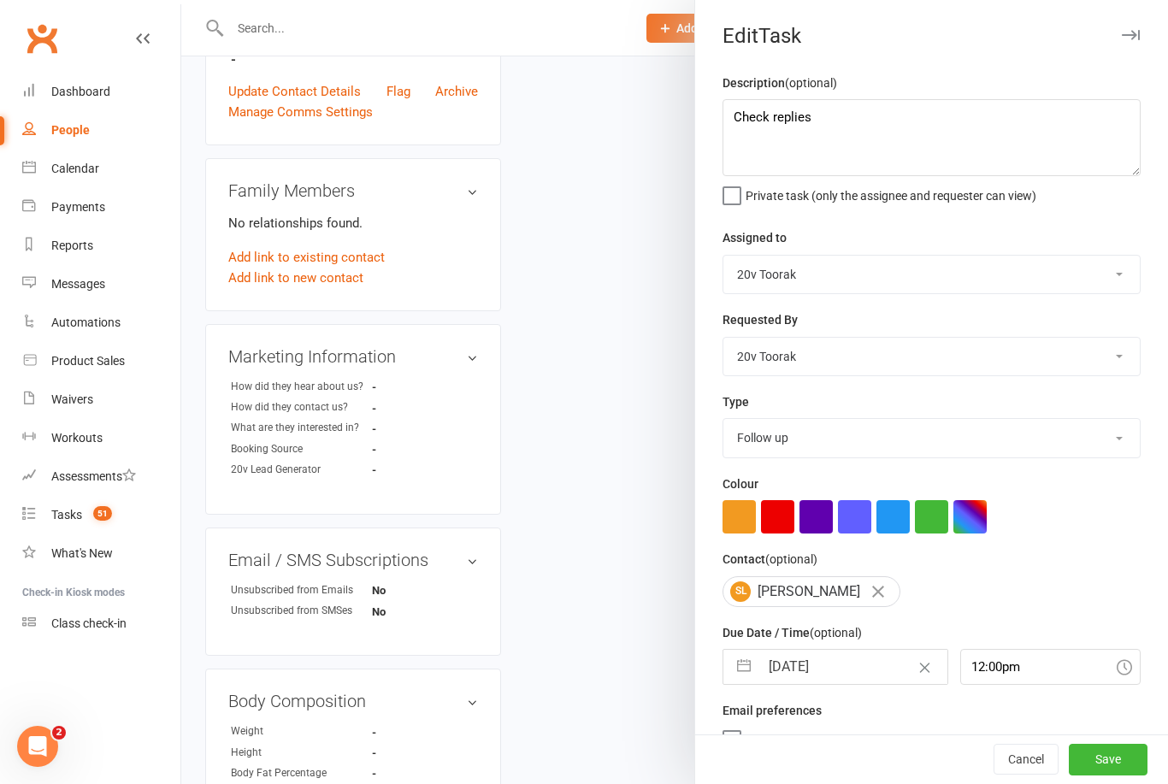
select select "8"
select select "2025"
select select "9"
select select "2025"
select select "10"
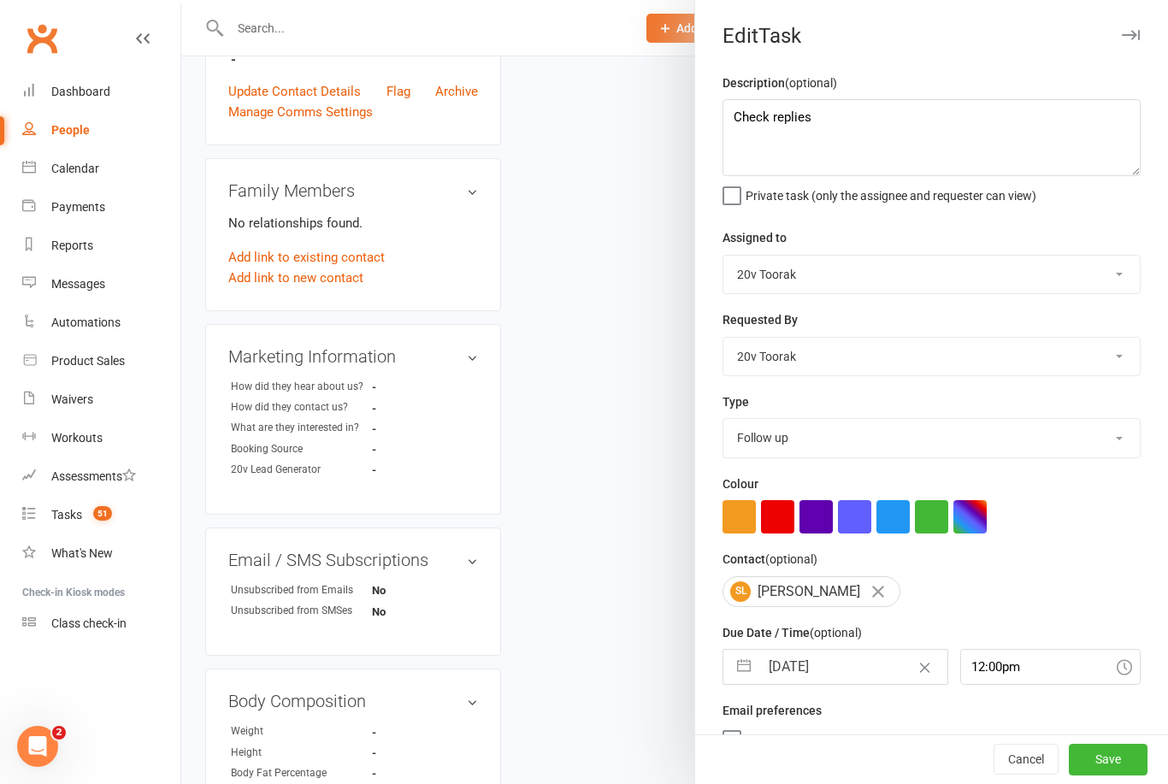
select select "2025"
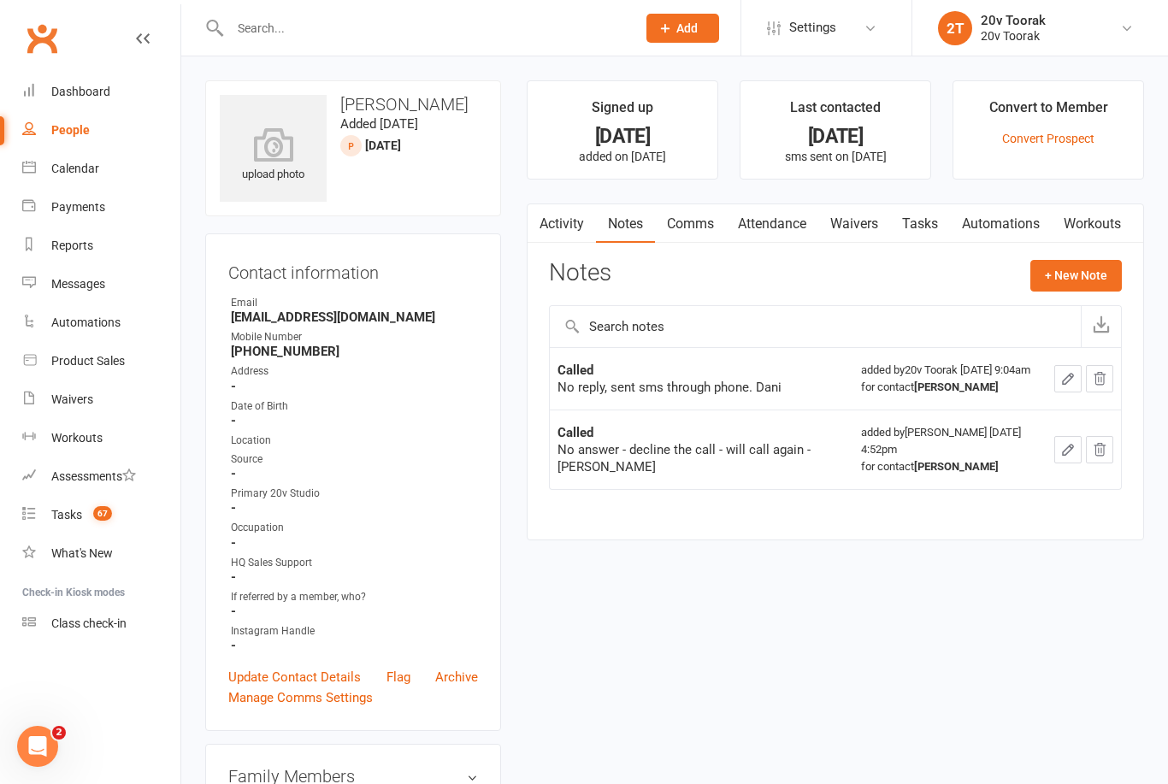
click at [1065, 276] on button "+ New Note" at bounding box center [1075, 275] width 91 height 31
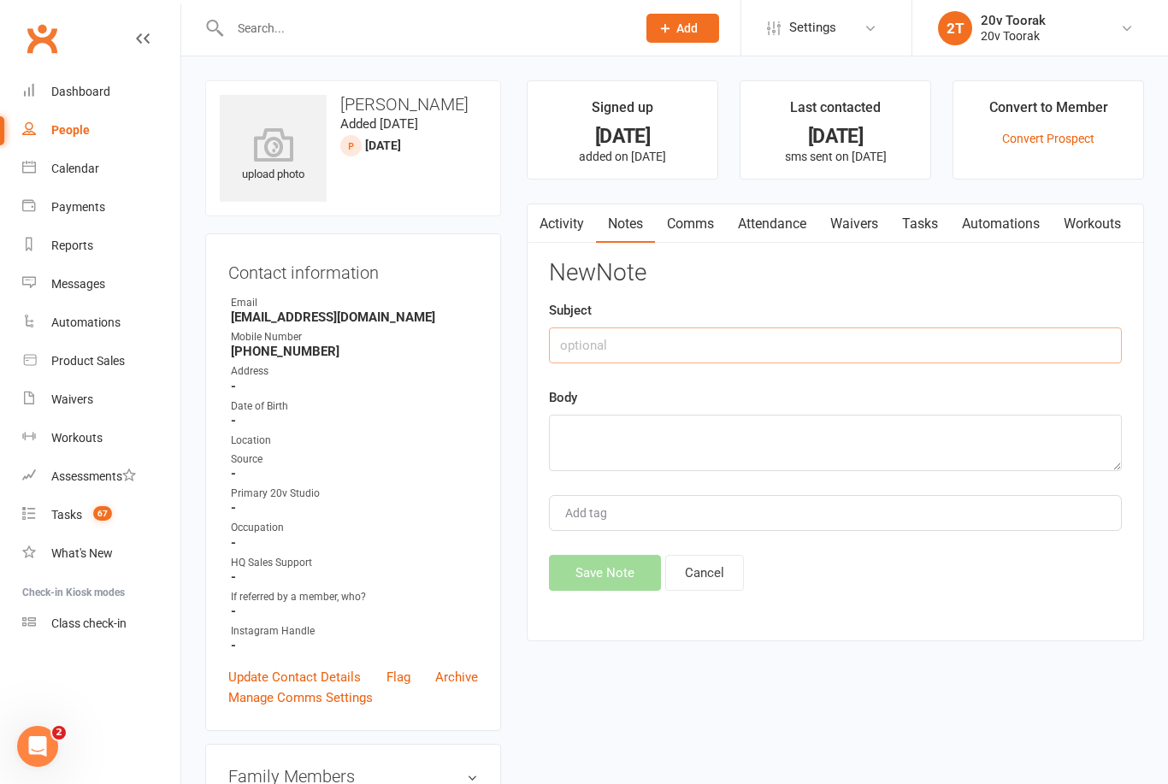
click at [767, 352] on input "text" at bounding box center [835, 345] width 573 height 36
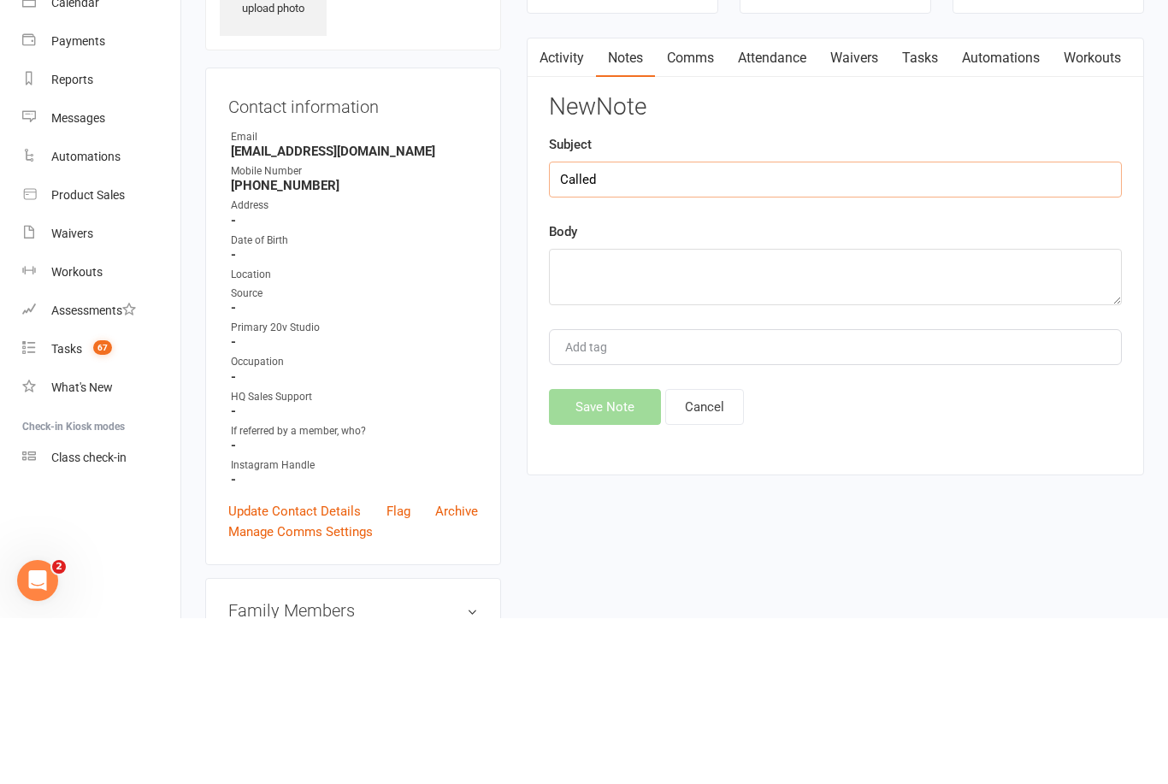
type input "Called"
click at [882, 415] on textarea at bounding box center [835, 443] width 573 height 56
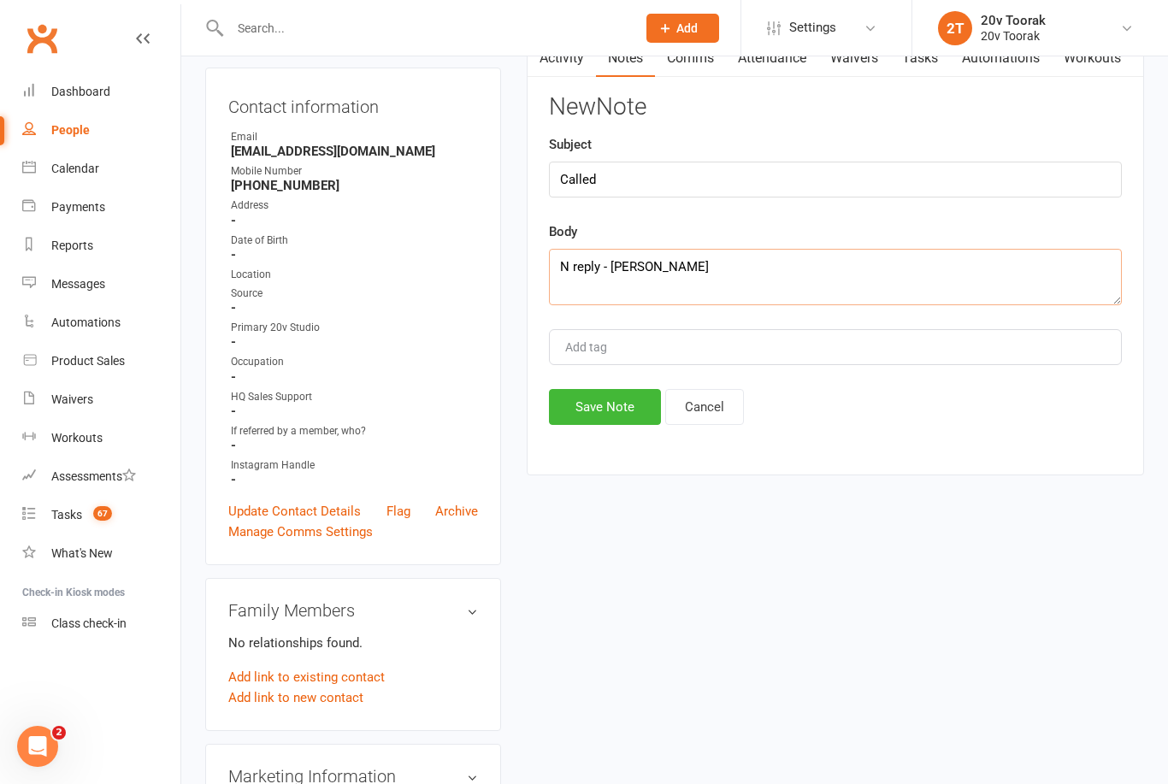
type textarea "N reply - [PERSON_NAME]"
click at [622, 404] on button "Save Note" at bounding box center [605, 407] width 112 height 36
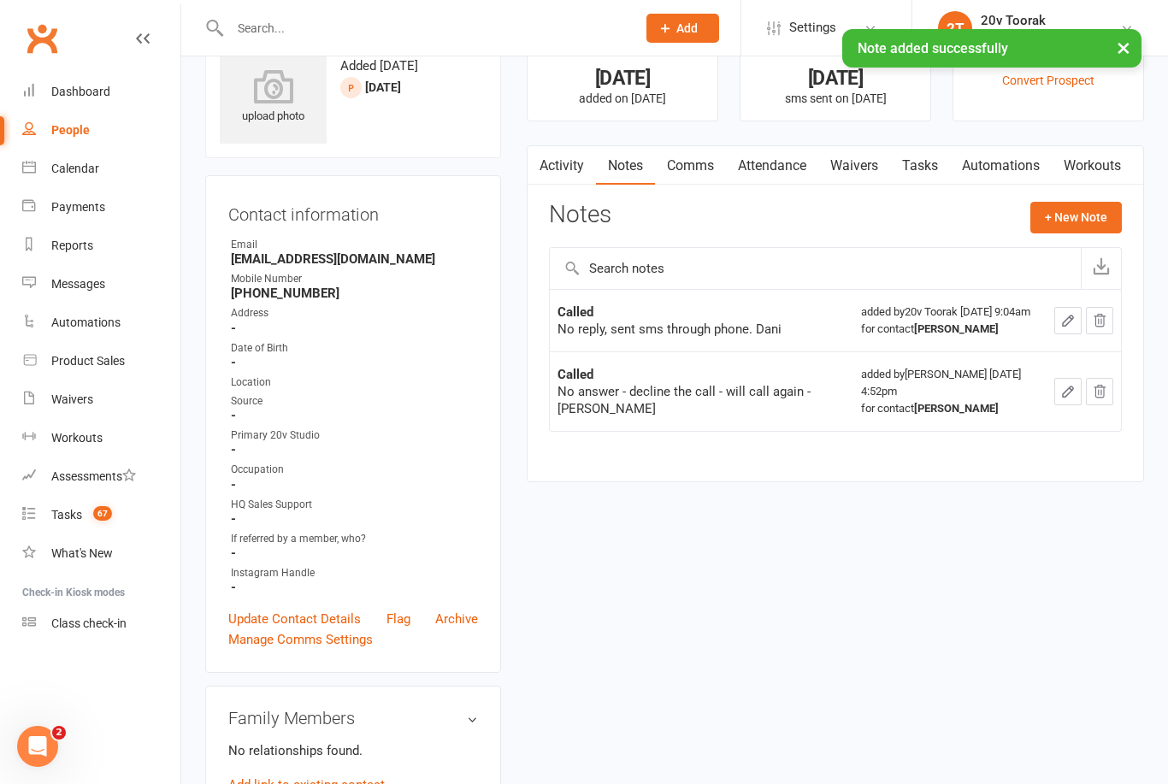
scroll to position [0, 0]
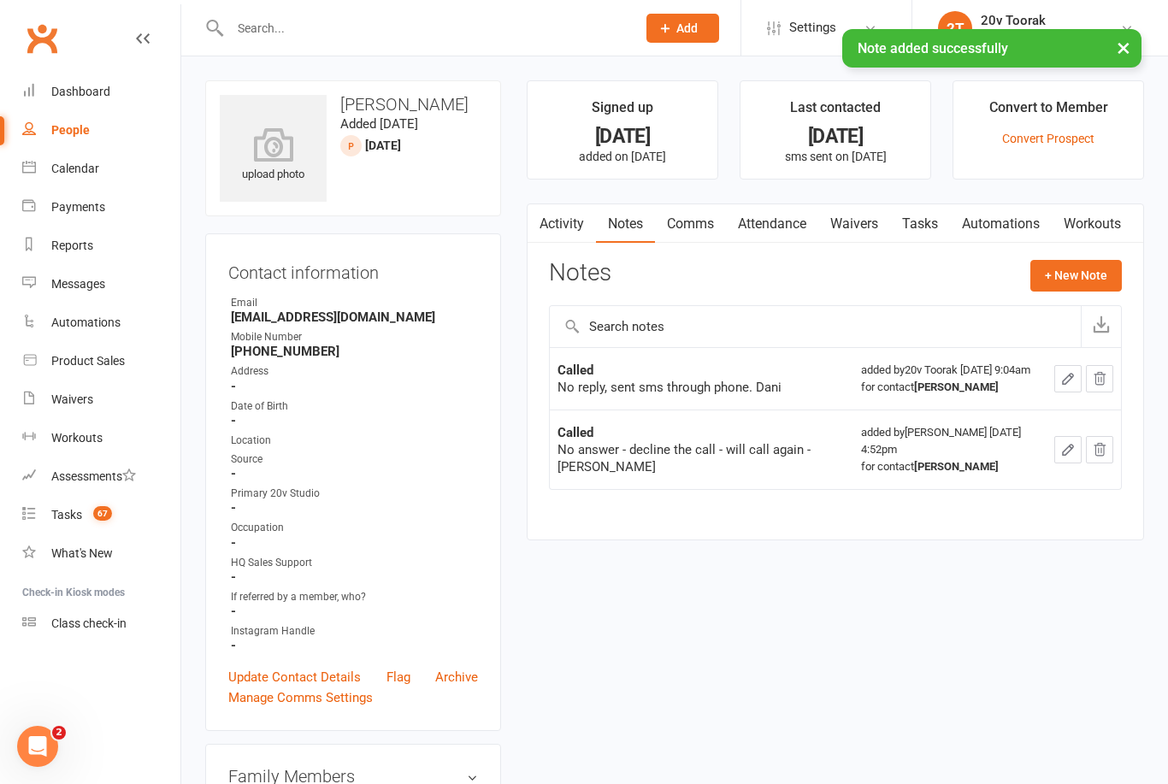
click at [566, 231] on link "Activity" at bounding box center [562, 223] width 68 height 39
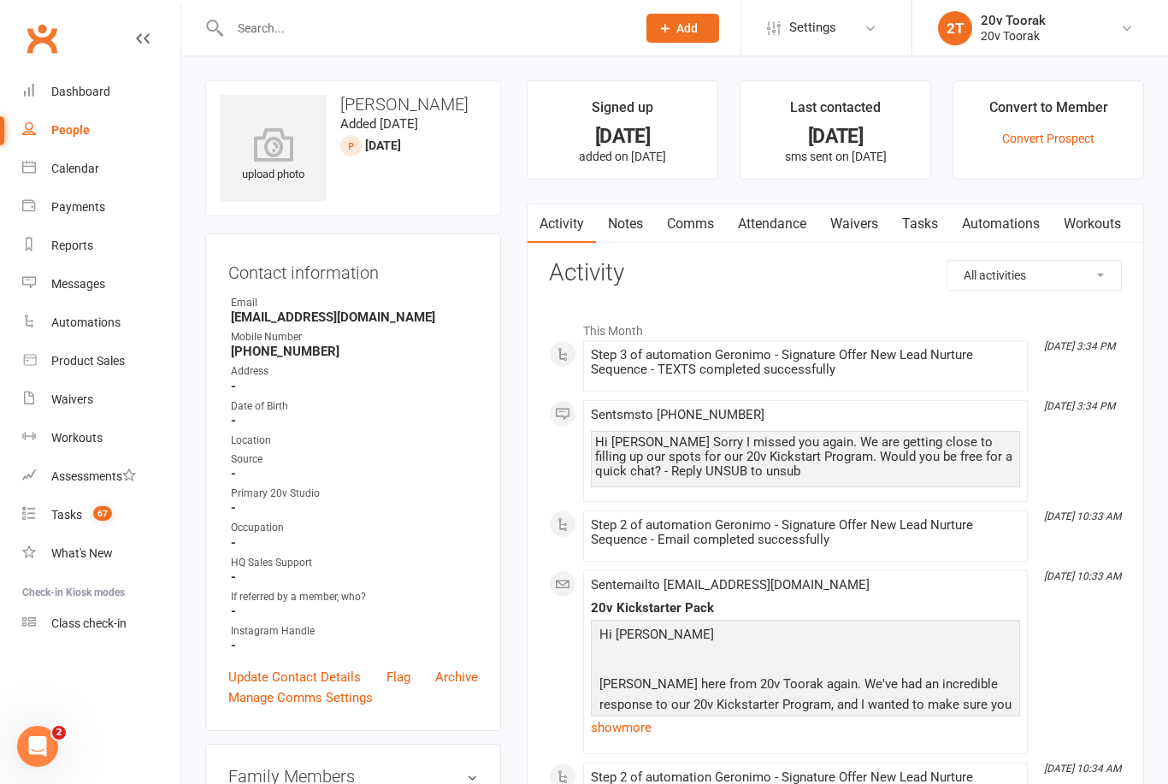
click at [693, 206] on link "Comms" at bounding box center [690, 223] width 71 height 39
click button "SMS"
click div "﻿"
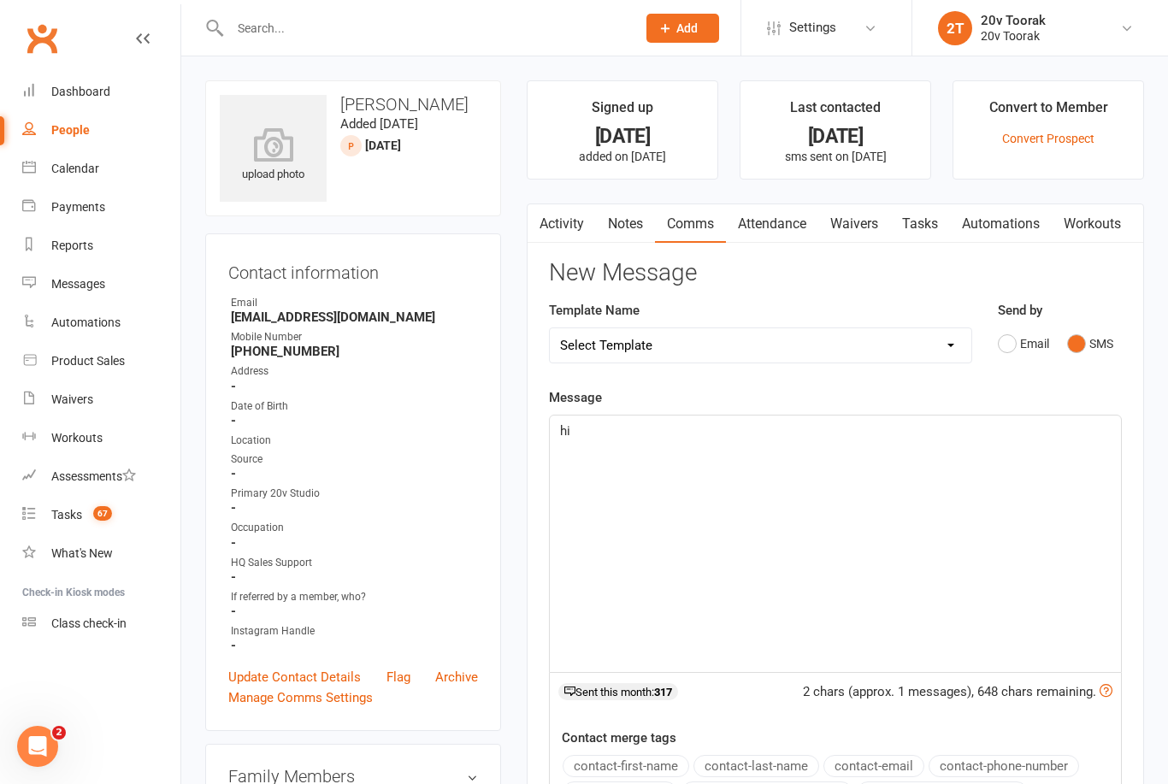
click at [722, 427] on p "hi" at bounding box center [835, 431] width 551 height 21
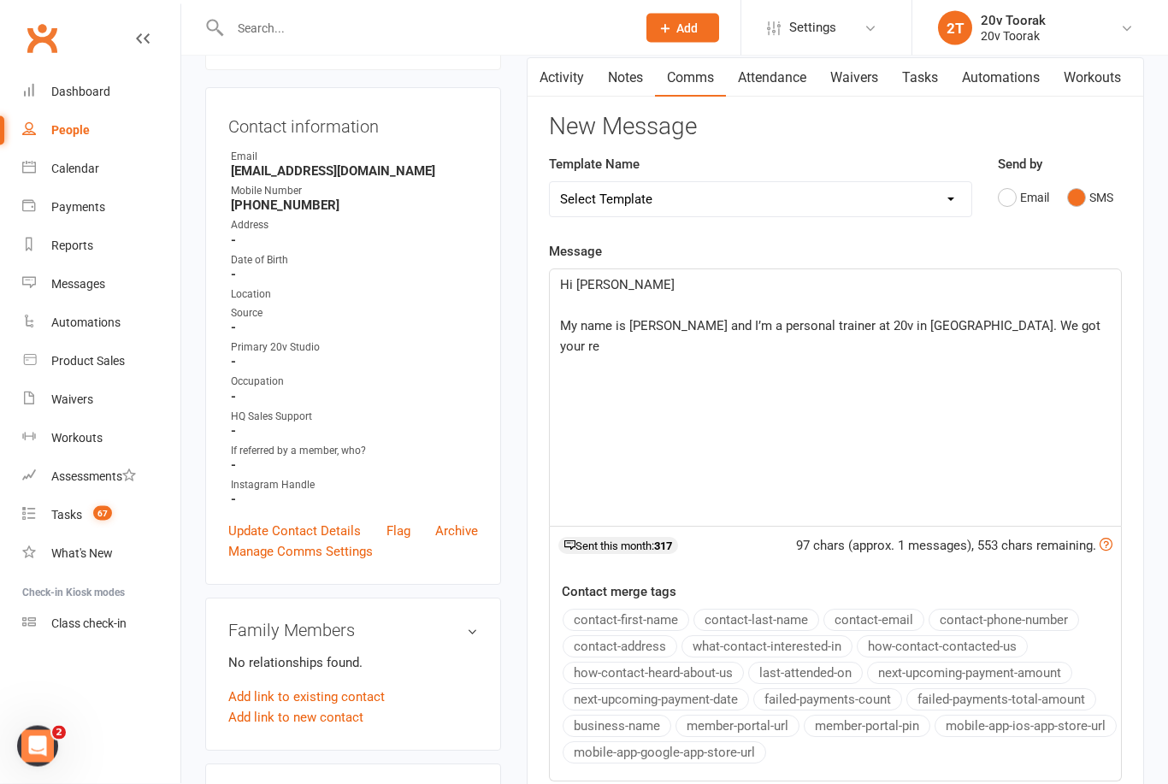
scroll to position [147, 0]
click at [1020, 316] on p "My name is [PERSON_NAME] and I’m a personal trainer at 20v in [GEOGRAPHIC_DATA]…" at bounding box center [835, 335] width 551 height 41
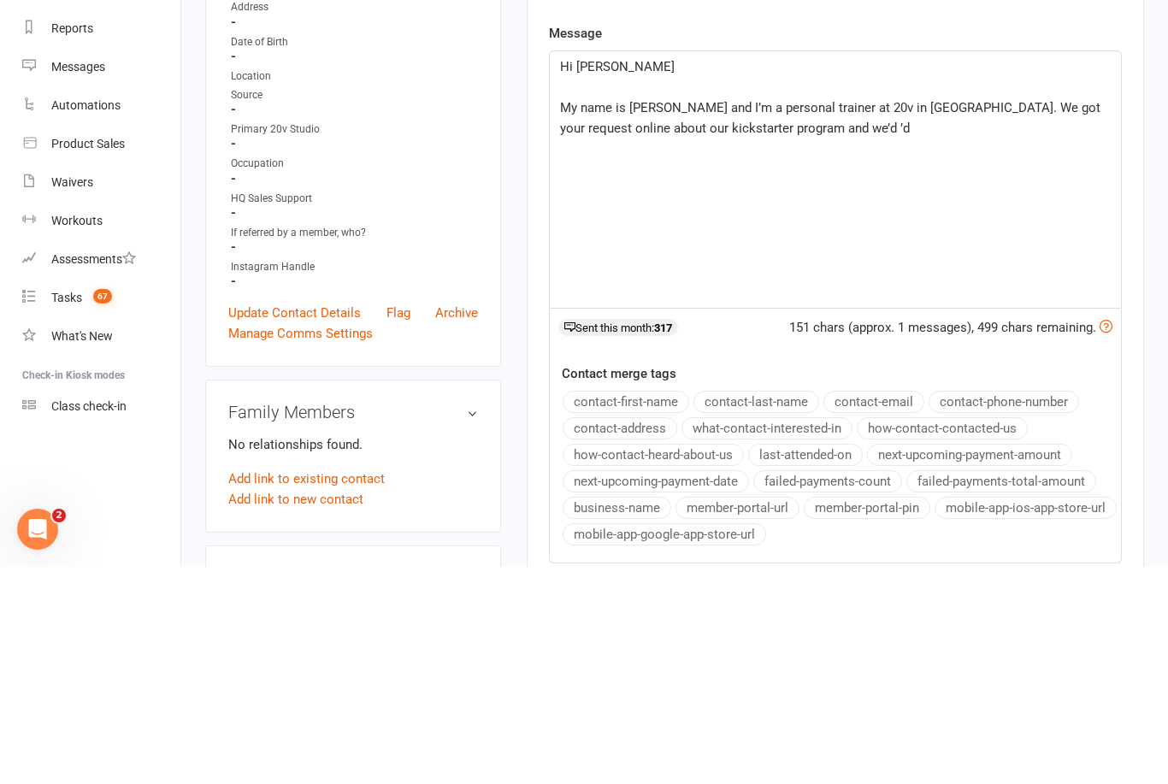
click at [840, 315] on p "My name is [PERSON_NAME] and I’m a personal trainer at 20v in [GEOGRAPHIC_DATA]…" at bounding box center [835, 335] width 551 height 41
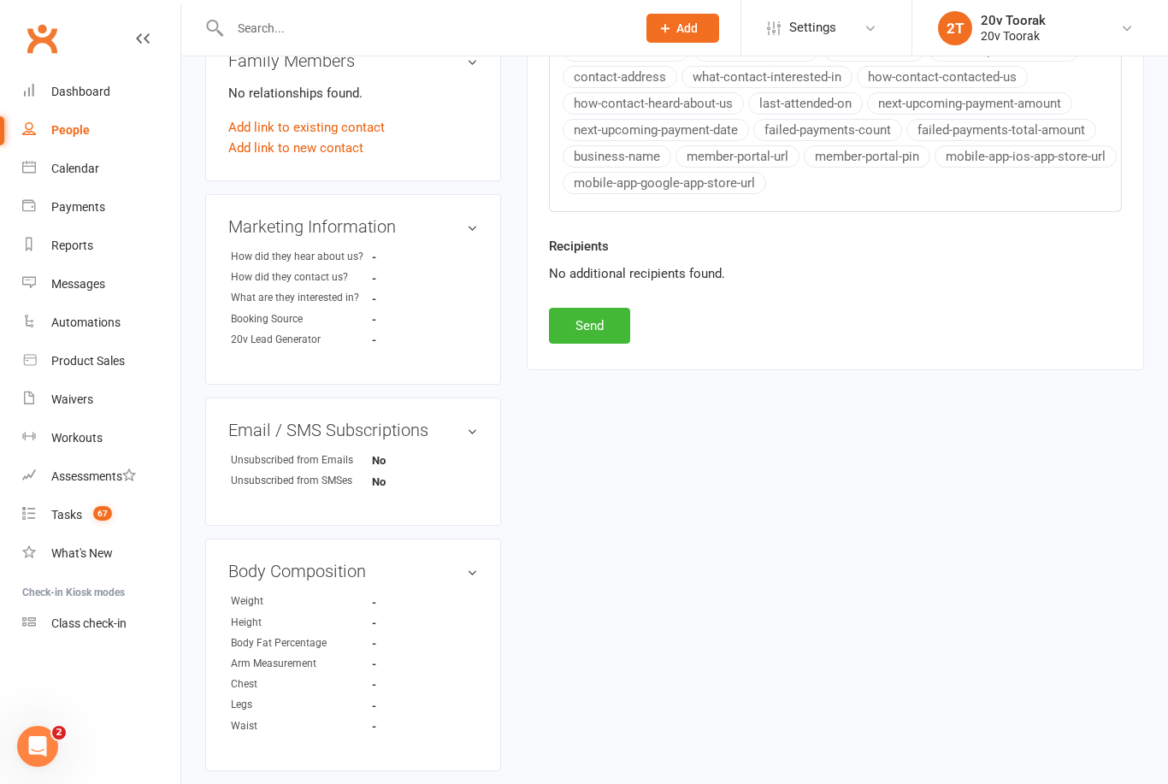
click at [750, 473] on div "upload photo [PERSON_NAME] Added [DATE] [DATE] prospect Contact information Own…" at bounding box center [674, 289] width 964 height 1849
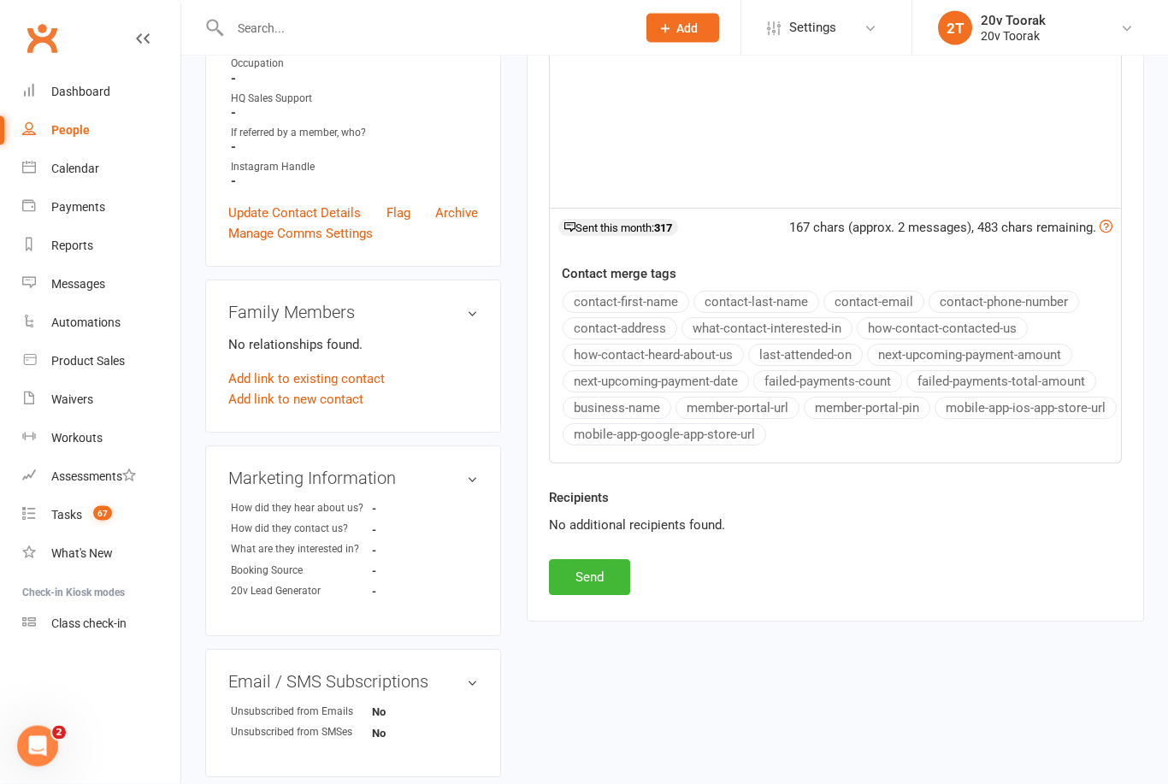
click at [378, 783] on html "Prospect Member Non-attending contact Class / event Appointment Task Membership…" at bounding box center [584, 535] width 1168 height 1996
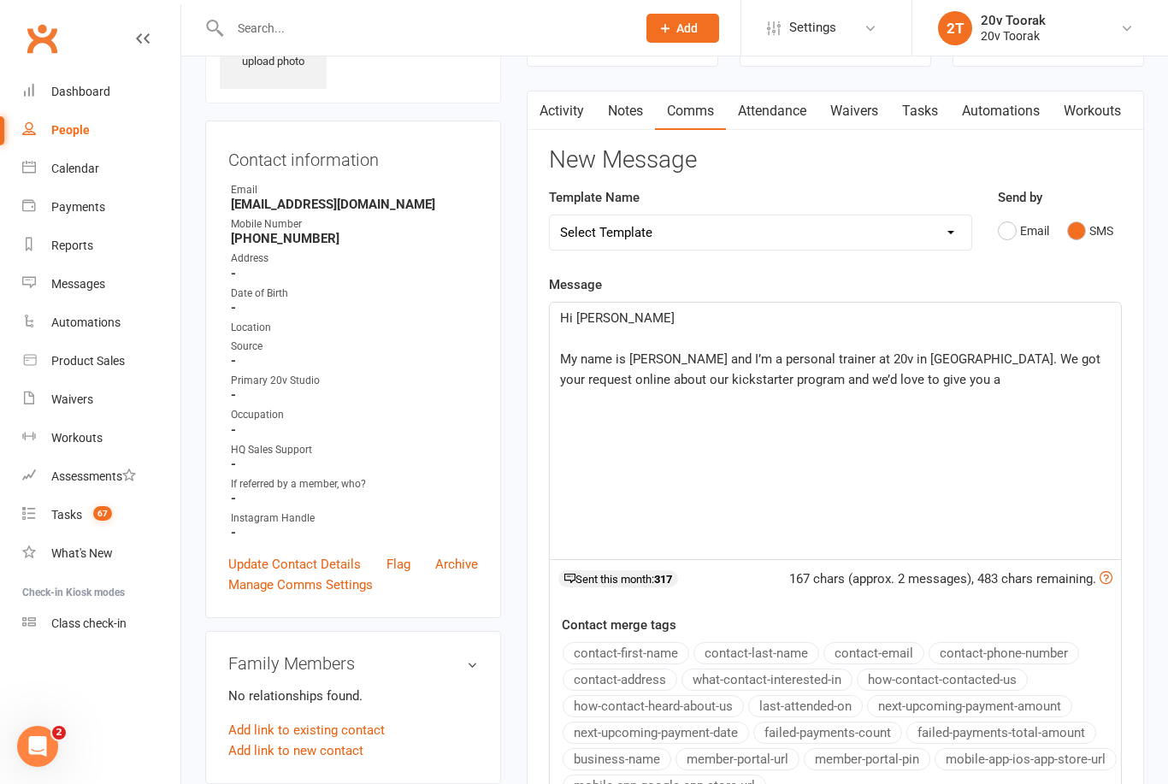
scroll to position [52, 0]
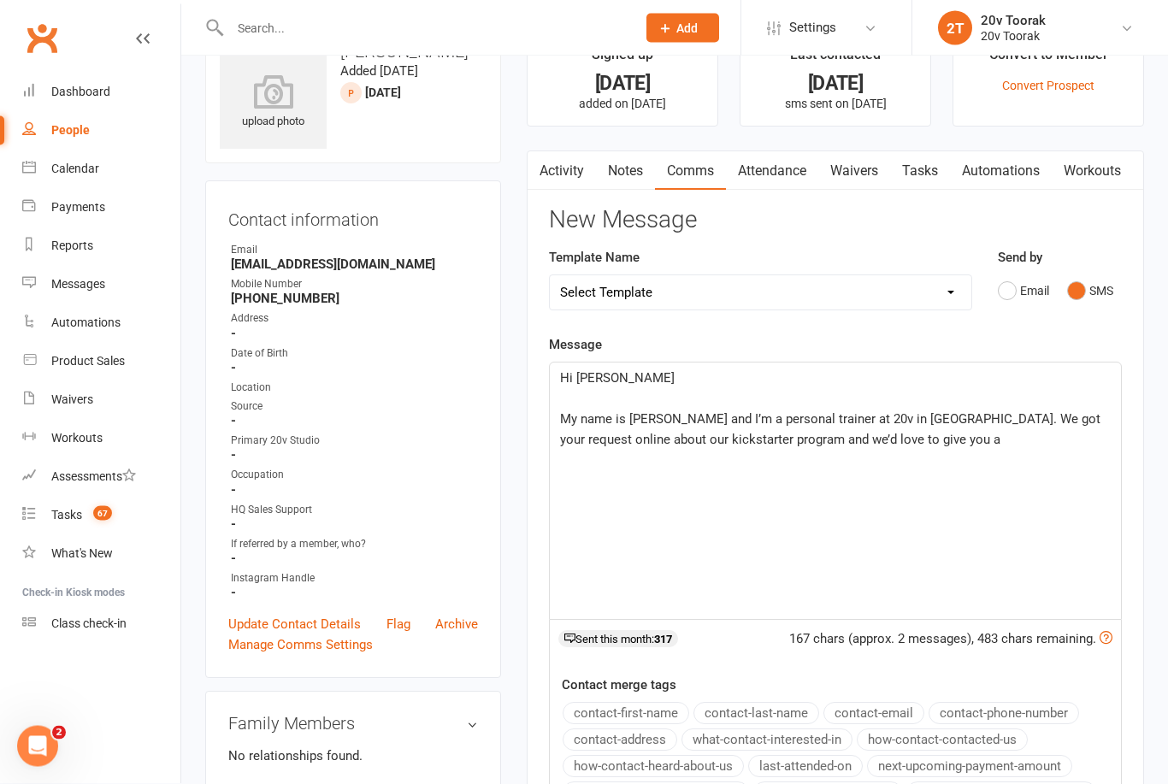
click at [881, 443] on p "My name is [PERSON_NAME] and I’m a personal trainer at 20v in [GEOGRAPHIC_DATA]…" at bounding box center [835, 430] width 551 height 41
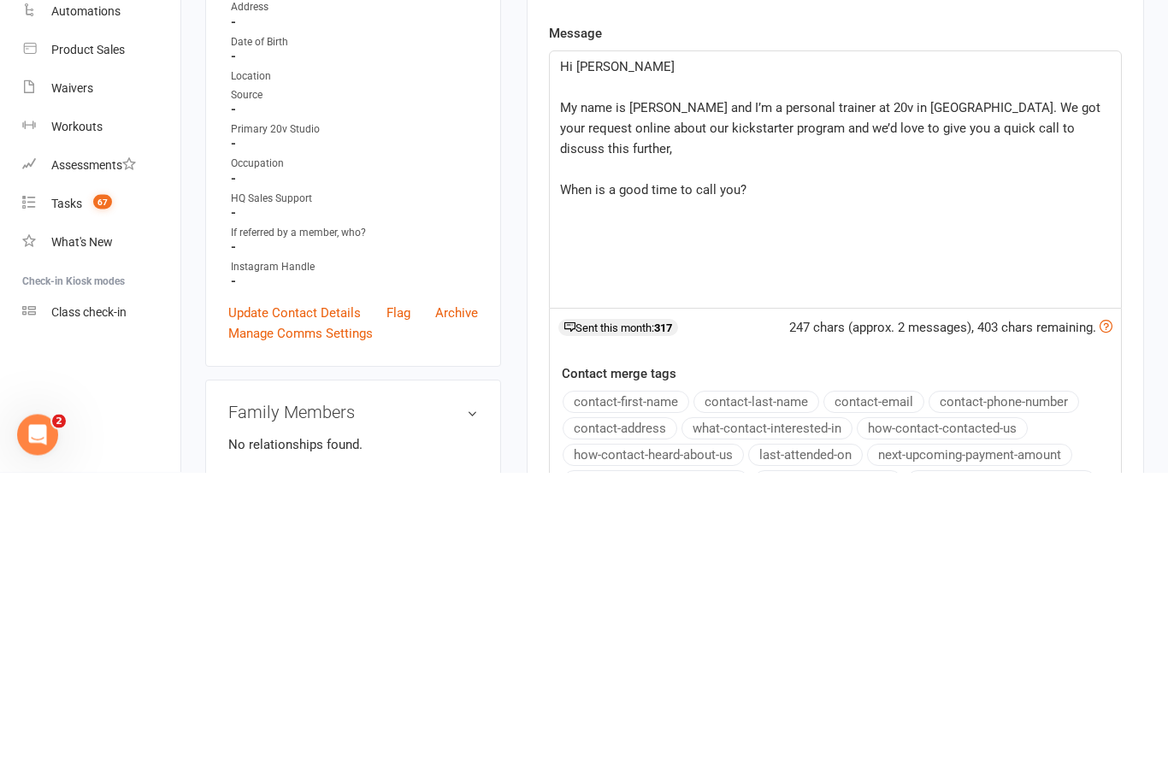
click at [1037, 410] on p "My name is [PERSON_NAME] and I’m a personal trainer at 20v in [GEOGRAPHIC_DATA]…" at bounding box center [835, 441] width 551 height 62
click at [831, 492] on p "When is a good time to call you?" at bounding box center [835, 502] width 551 height 21
click at [771, 363] on div "Hi [PERSON_NAME] ﻿ My name is [PERSON_NAME] and I’m a personal trainer at 20v i…" at bounding box center [835, 491] width 571 height 256
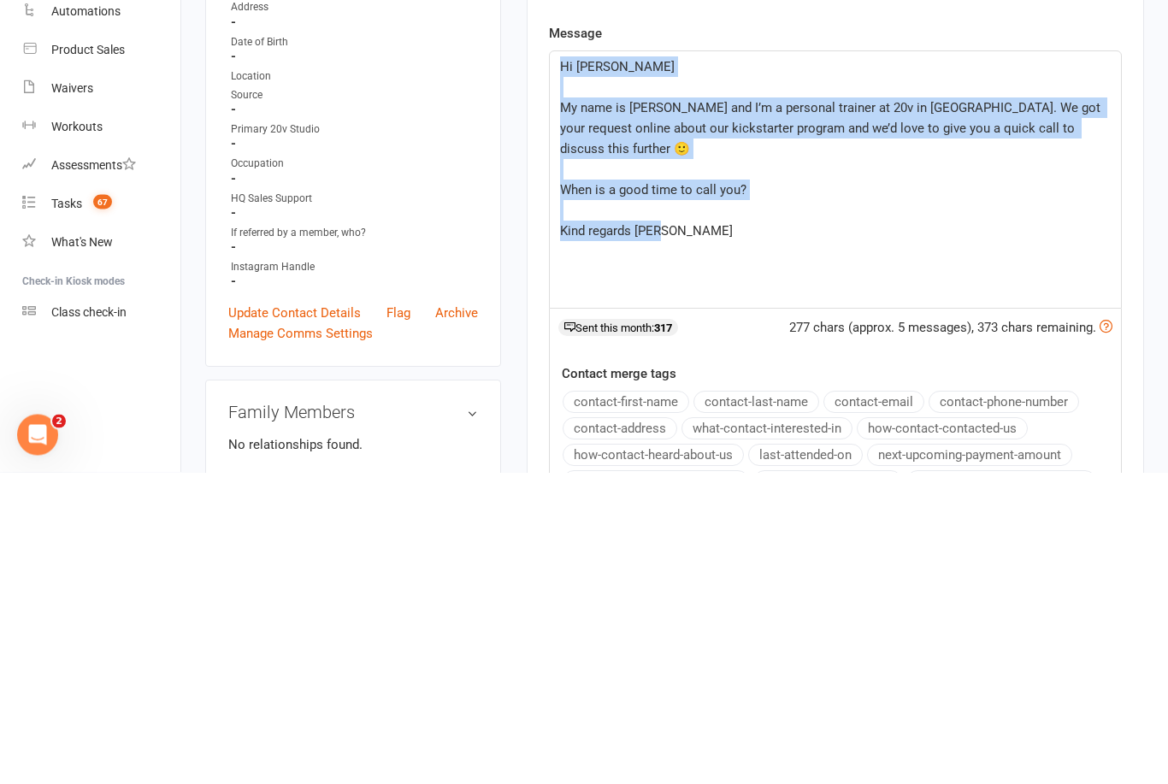
copy div "Hi [PERSON_NAME] ﻿ My name is [PERSON_NAME] and I’m a personal trainer at 20v i…"
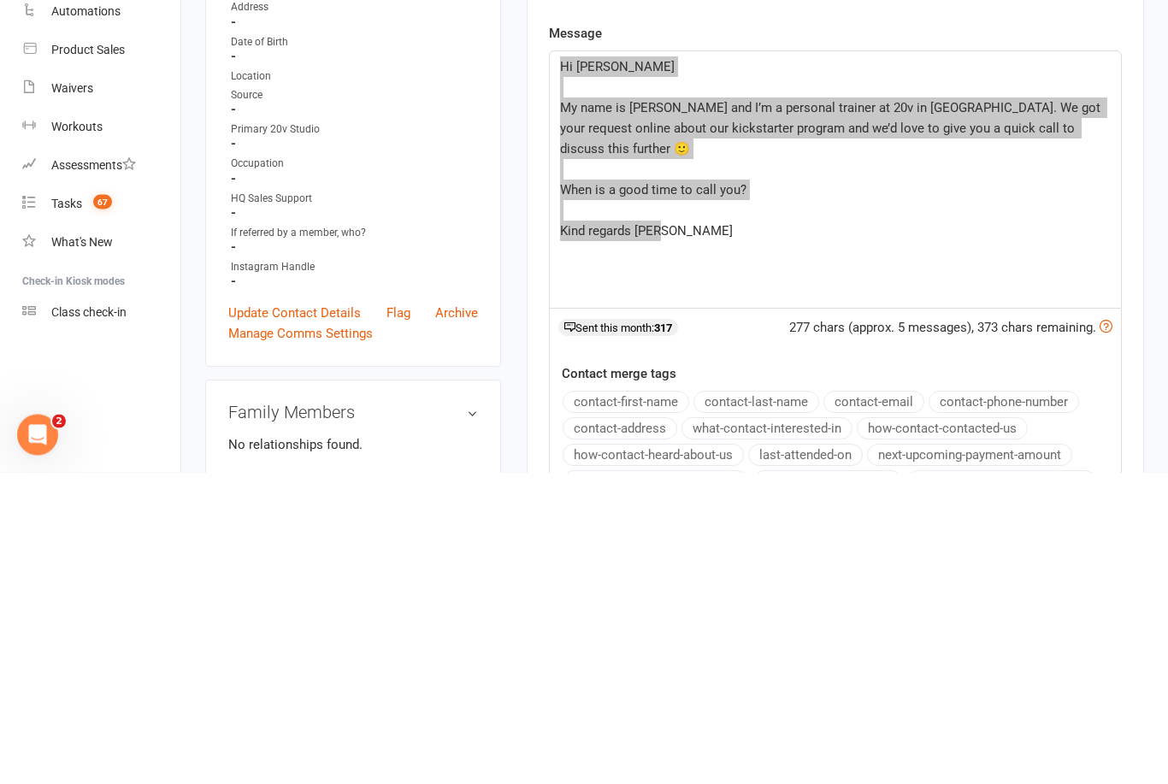
scroll to position [364, 0]
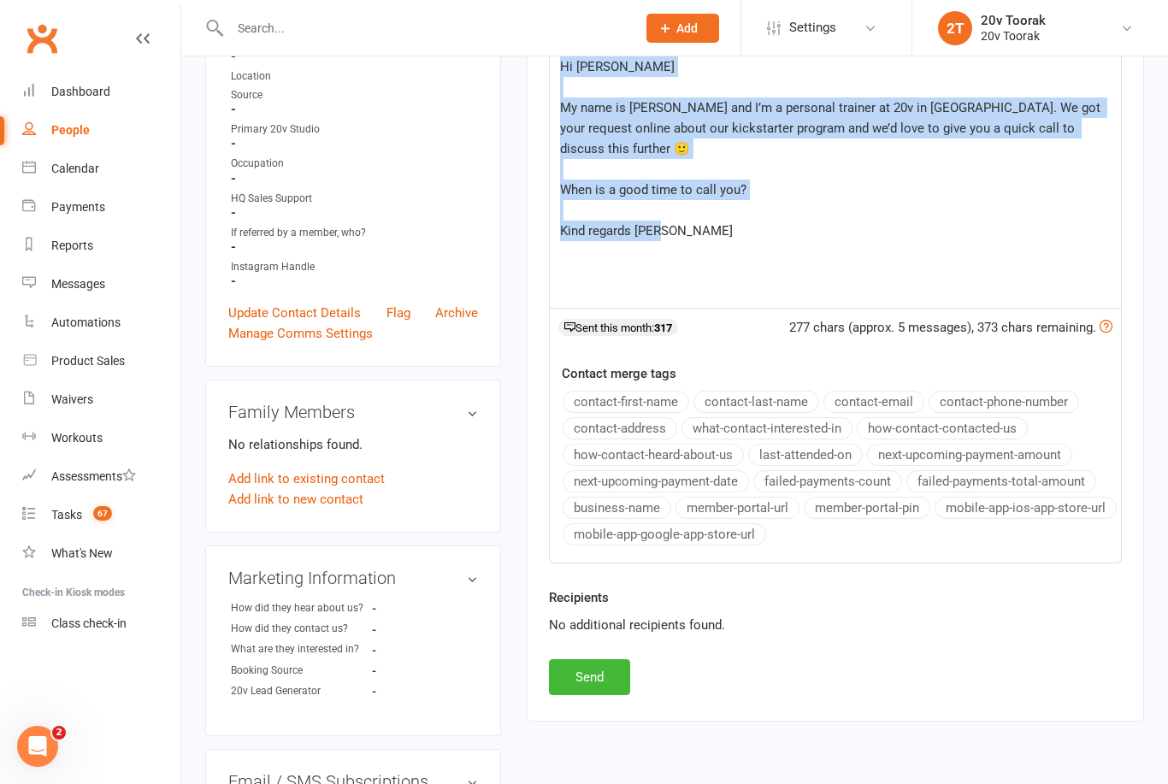
click at [623, 660] on button "Send" at bounding box center [589, 677] width 81 height 36
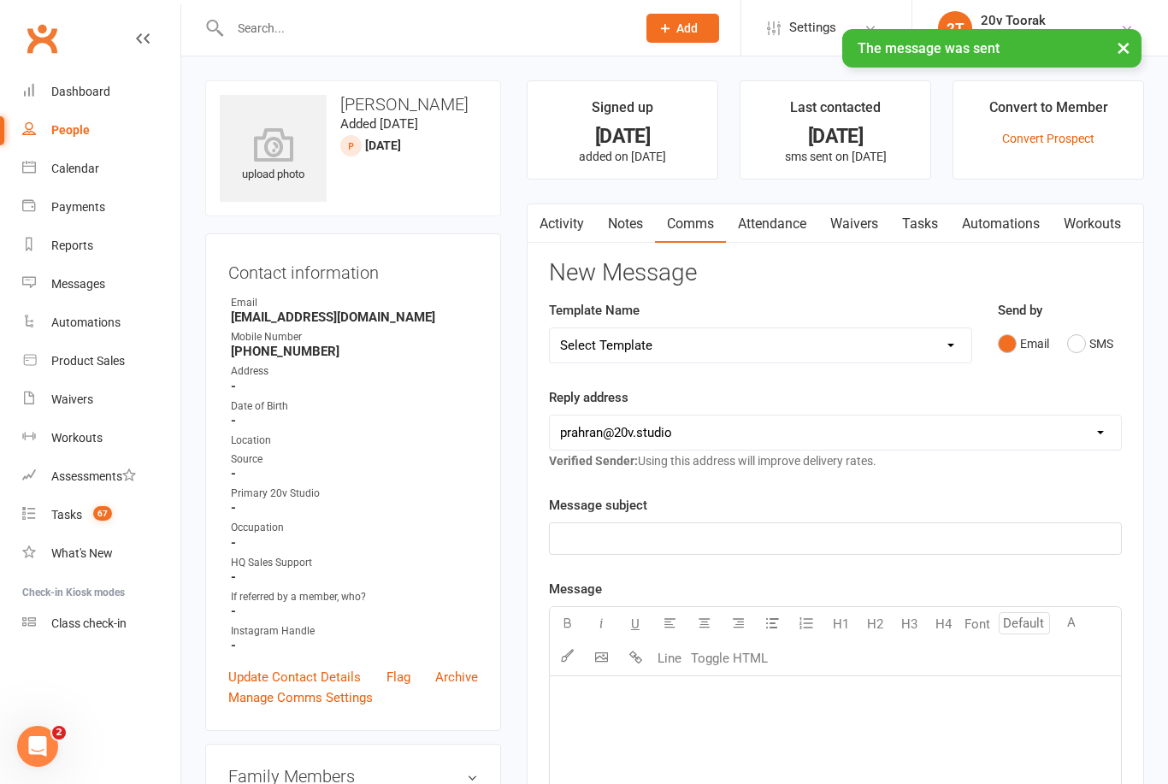
scroll to position [0, 0]
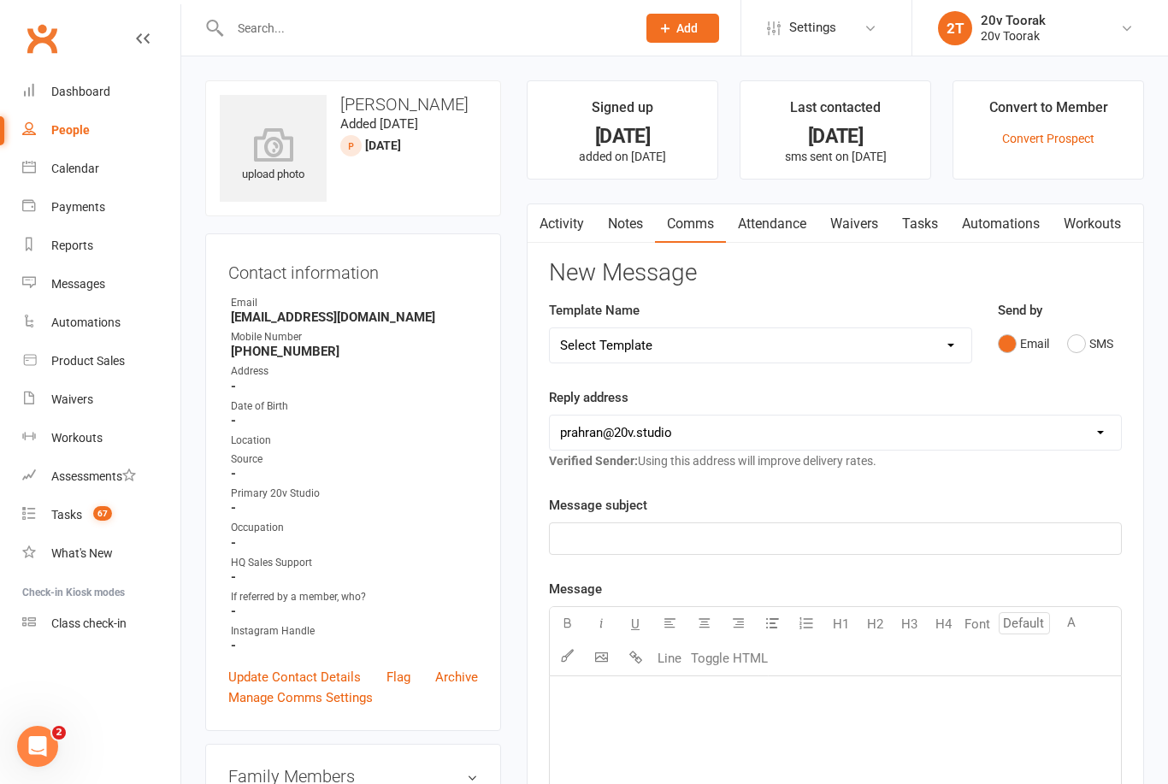
click at [80, 531] on link "Tasks 67" at bounding box center [101, 515] width 158 height 38
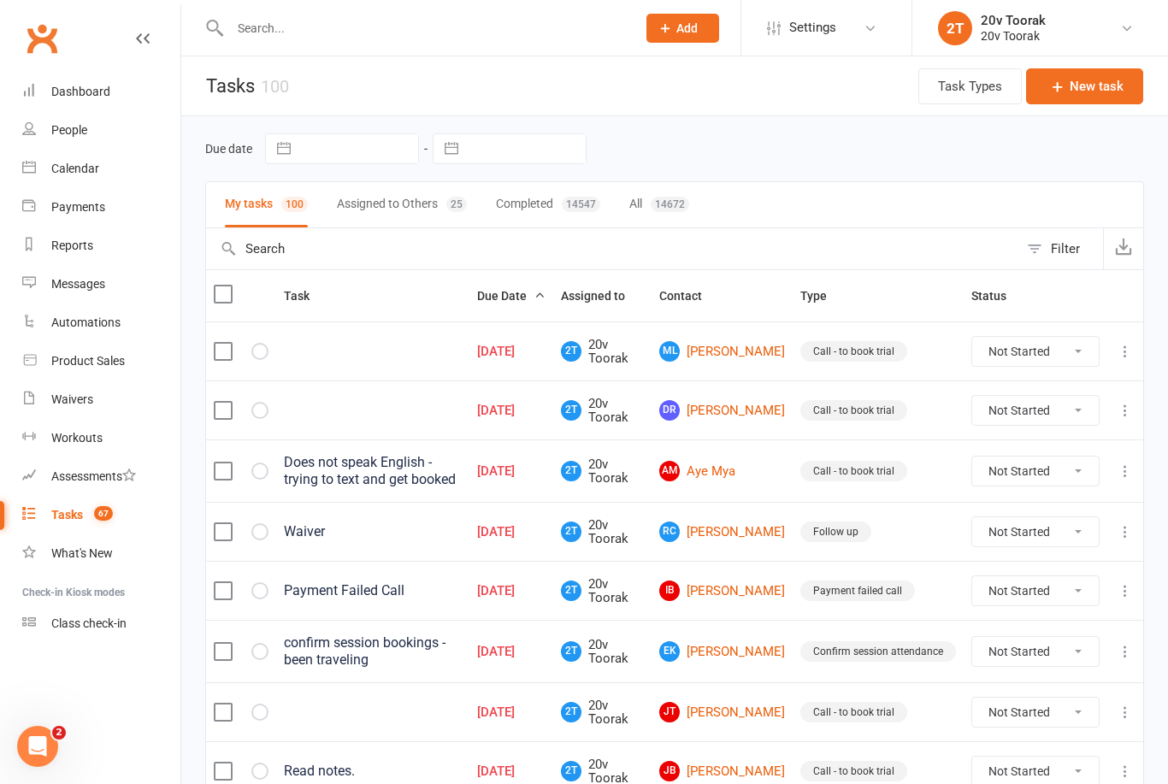
click at [766, 352] on link "ML [PERSON_NAME]" at bounding box center [722, 351] width 126 height 21
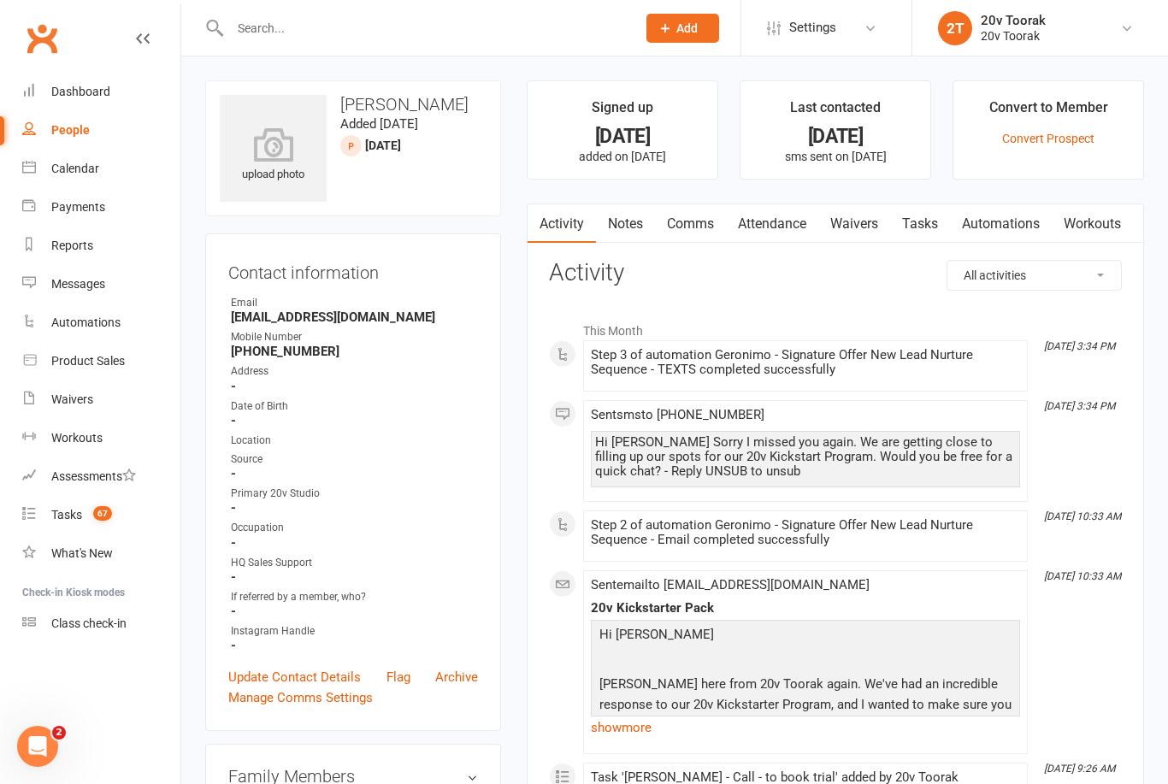
click at [598, 205] on link "Notes" at bounding box center [625, 223] width 59 height 39
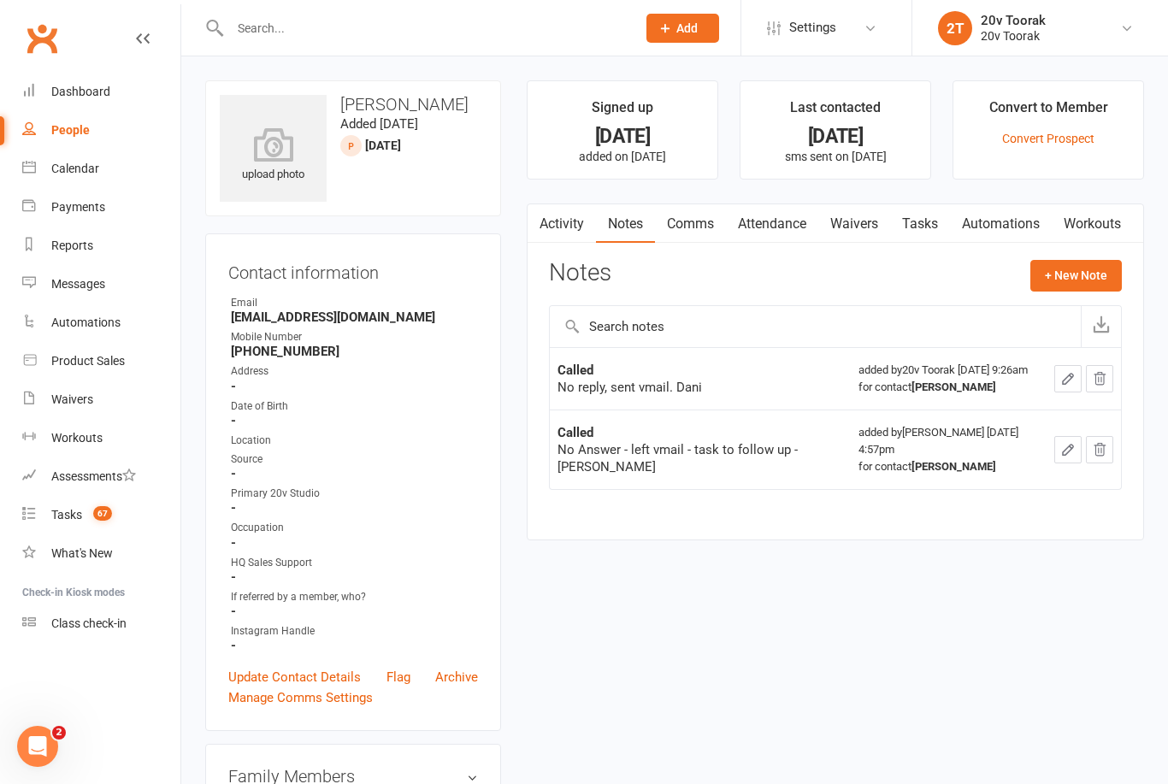
click at [544, 221] on button "button" at bounding box center [538, 223] width 21 height 38
click at [1060, 289] on button "+ New Note" at bounding box center [1075, 275] width 91 height 31
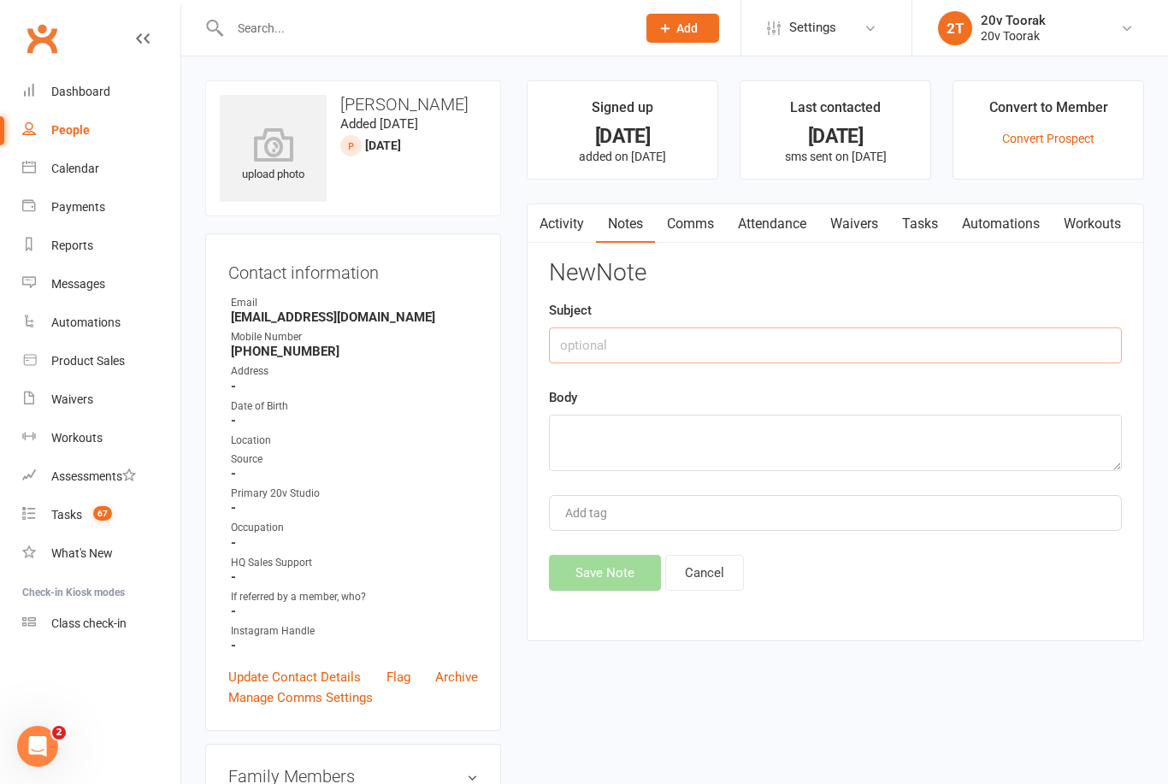
click at [828, 352] on input "text" at bounding box center [835, 345] width 573 height 36
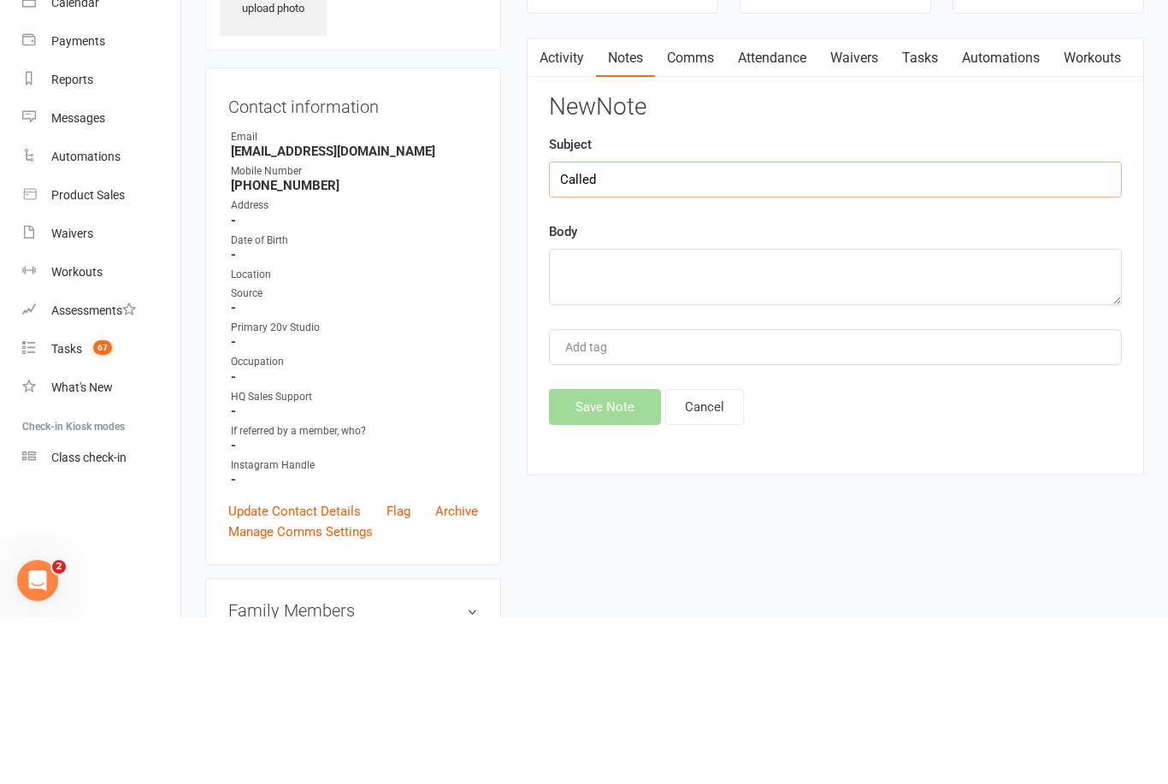
type input "Called"
click at [852, 415] on textarea at bounding box center [835, 443] width 573 height 56
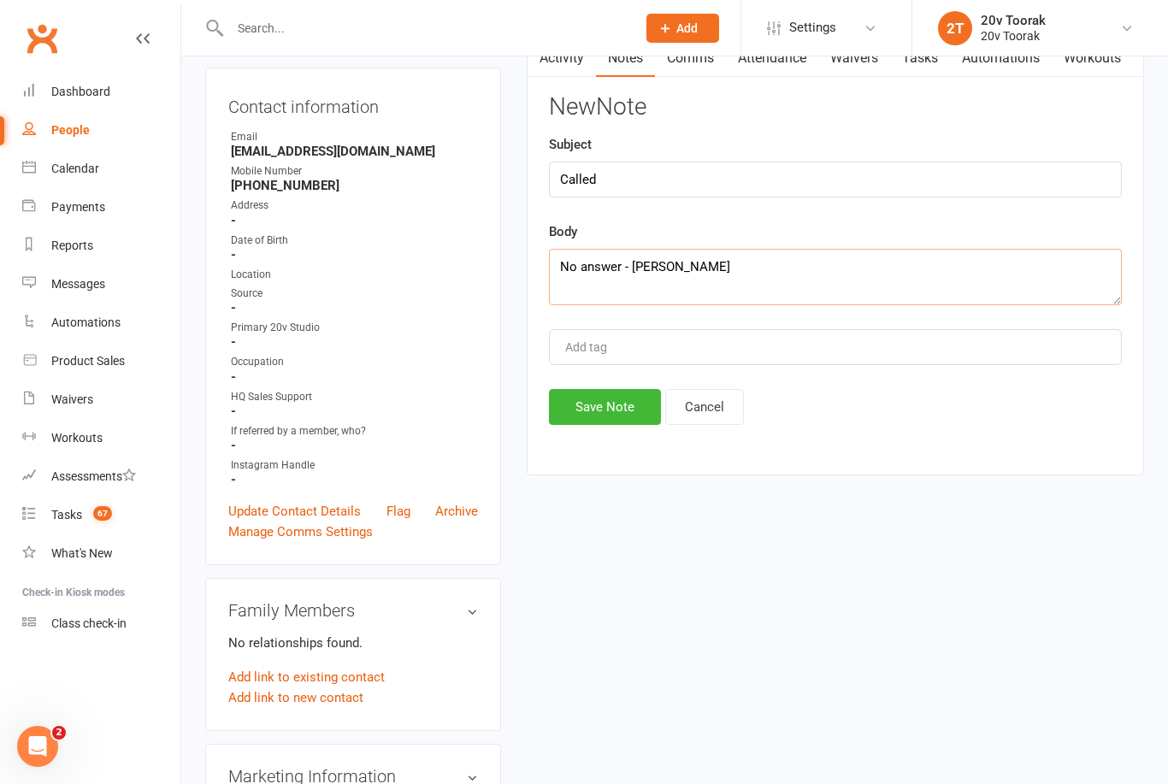
type textarea "No answer - [PERSON_NAME]"
click at [615, 393] on button "Save Note" at bounding box center [605, 407] width 112 height 36
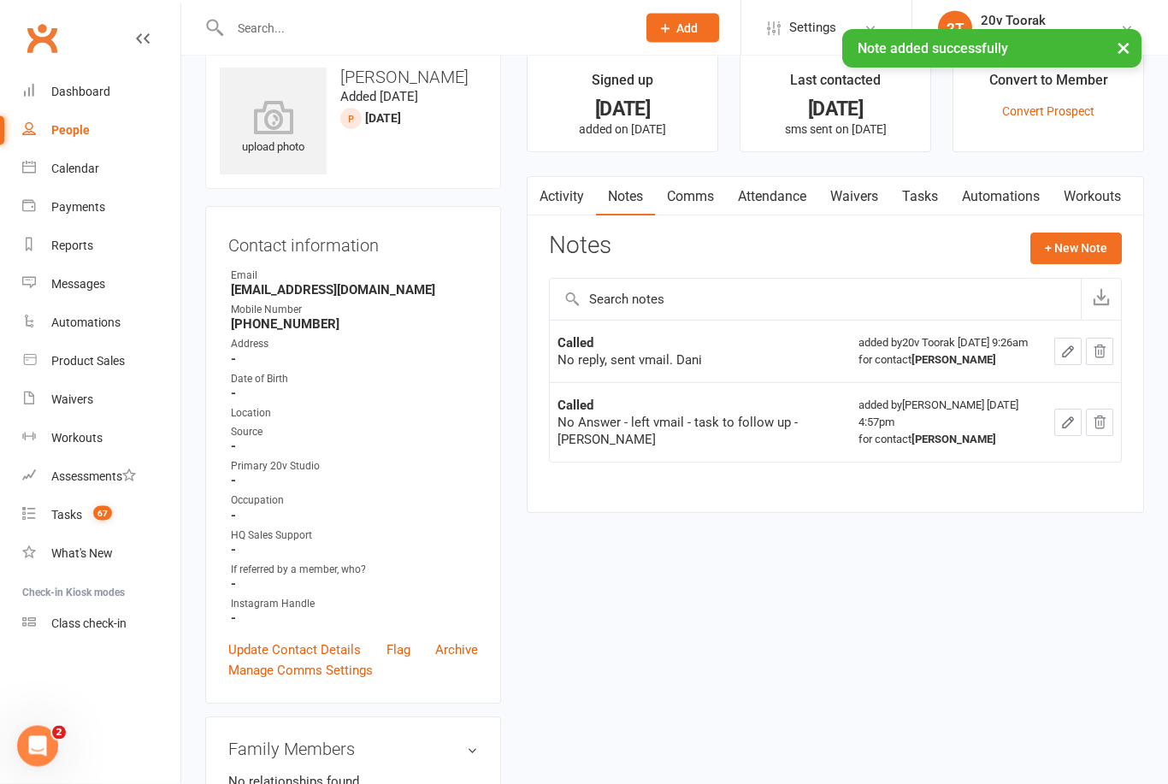
scroll to position [0, 0]
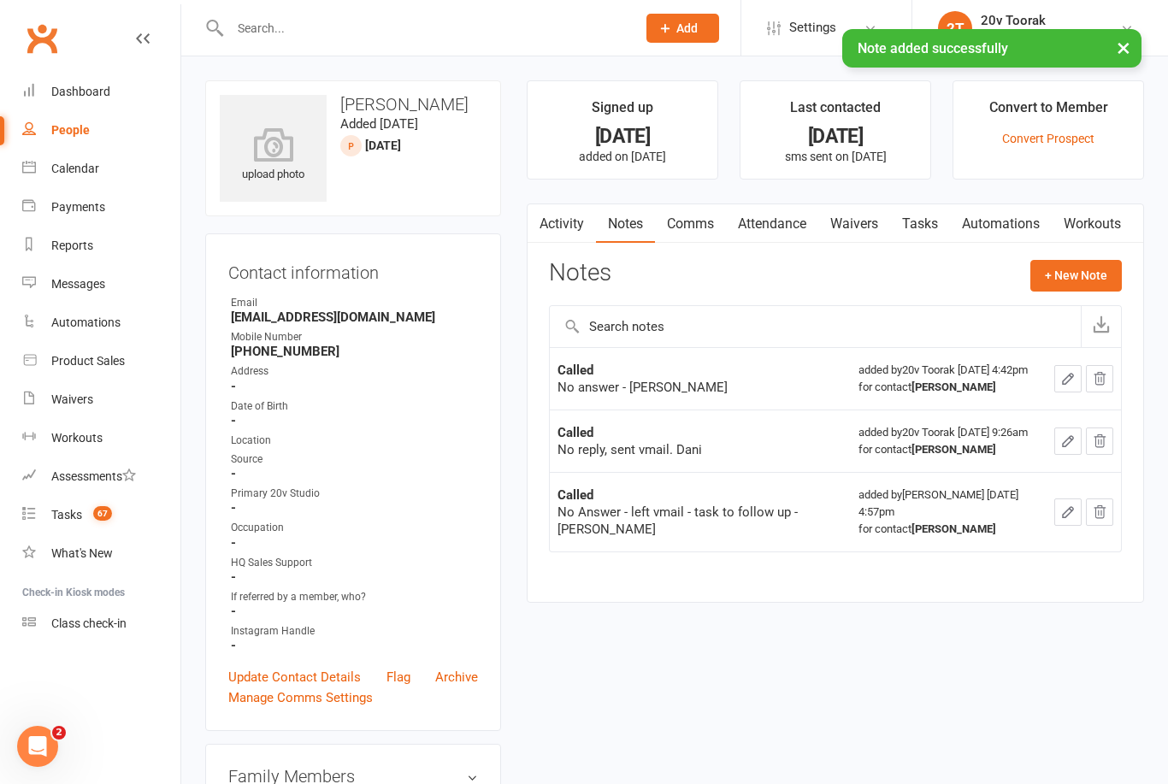
click at [701, 224] on link "Comms" at bounding box center [690, 223] width 71 height 39
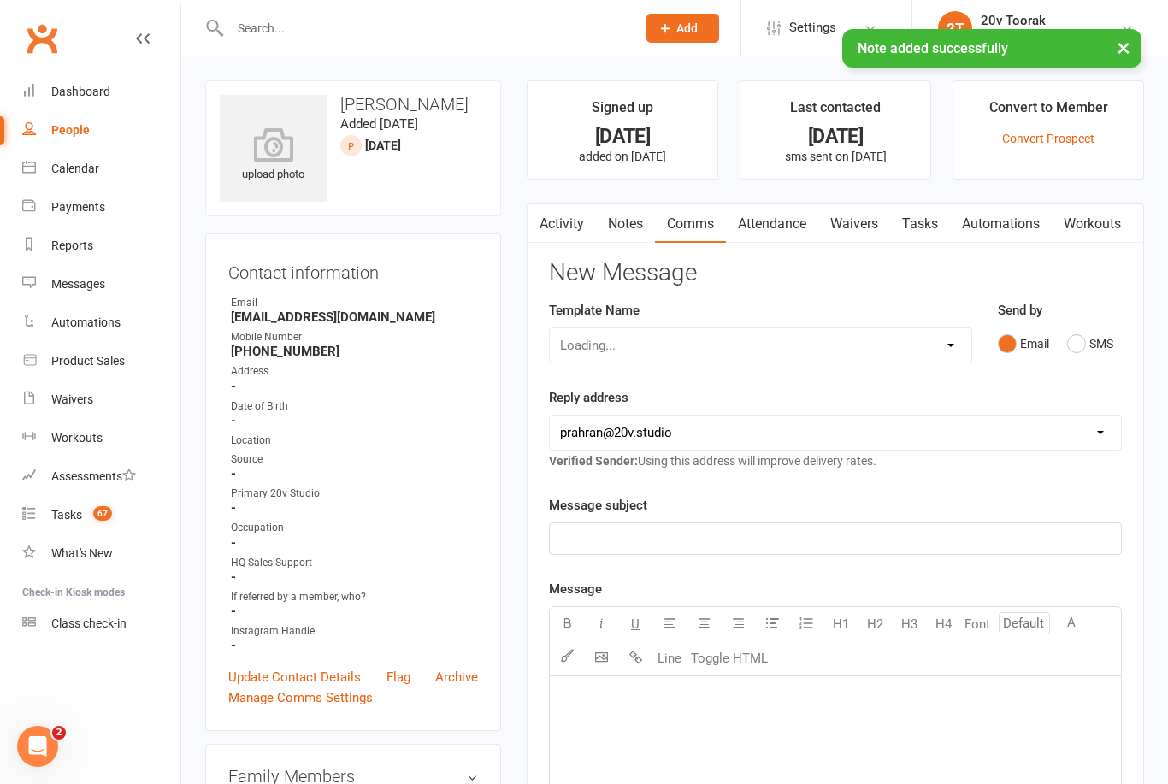
click at [1075, 345] on button "SMS" at bounding box center [1090, 343] width 46 height 32
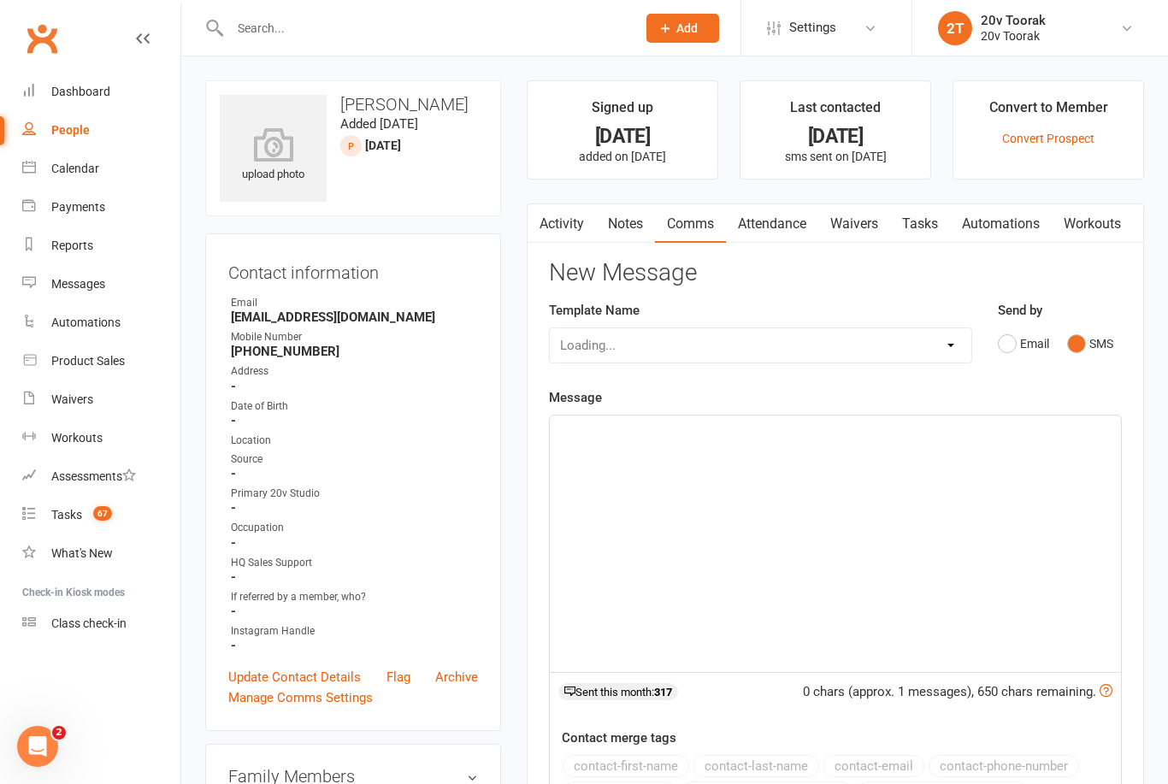
click at [900, 441] on div "﻿" at bounding box center [835, 544] width 571 height 256
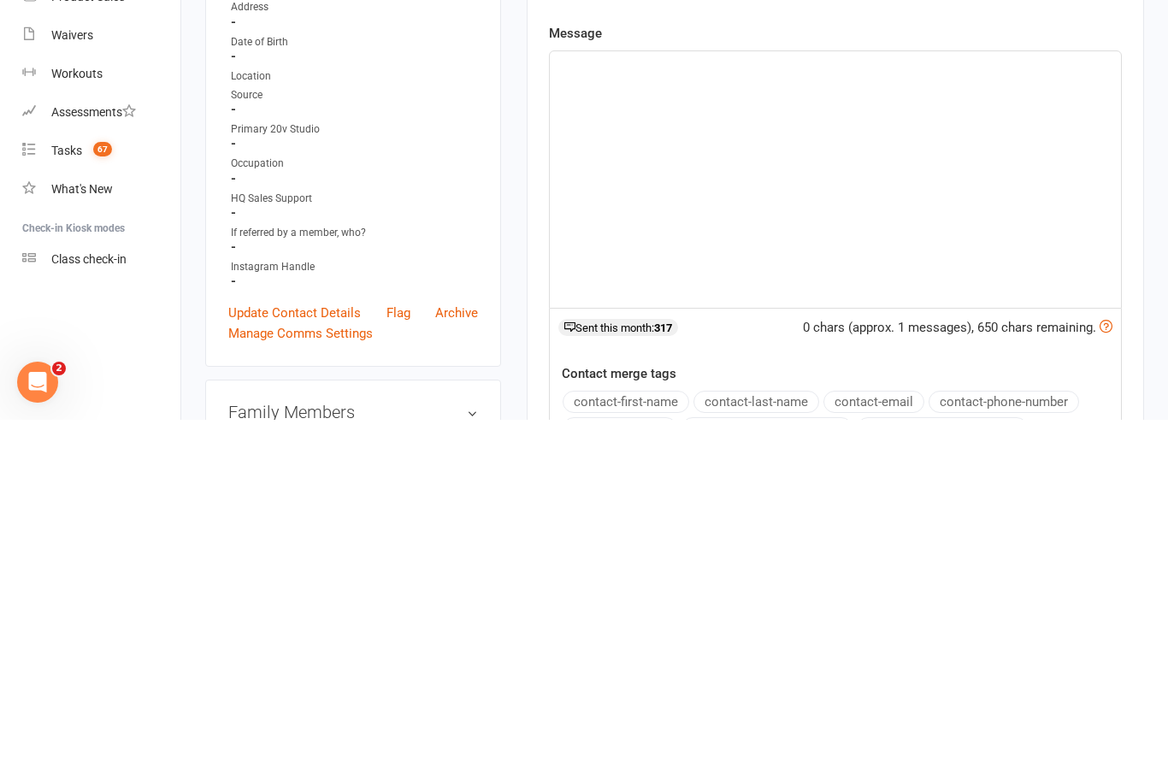
click at [775, 416] on div "﻿" at bounding box center [835, 544] width 571 height 256
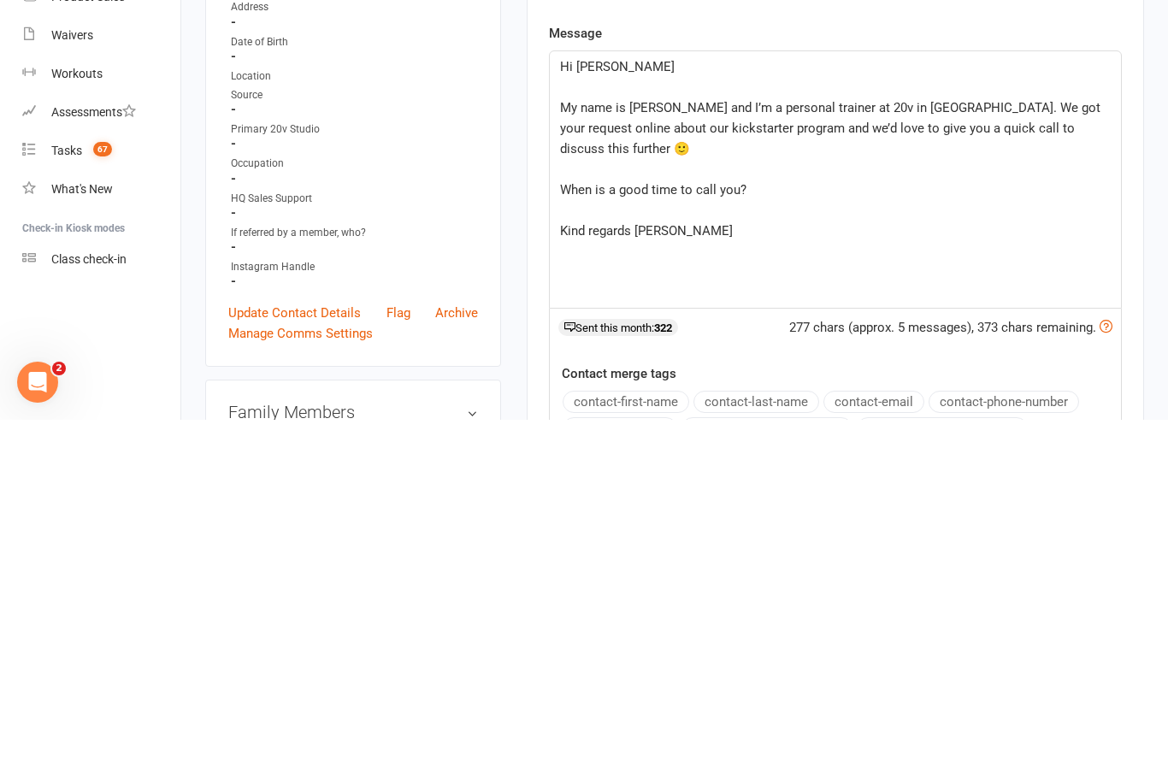
click at [664, 387] on div "Message Hi [PERSON_NAME] ﻿ My name is [PERSON_NAME] and I’m a personal trainer …" at bounding box center [835, 657] width 573 height 540
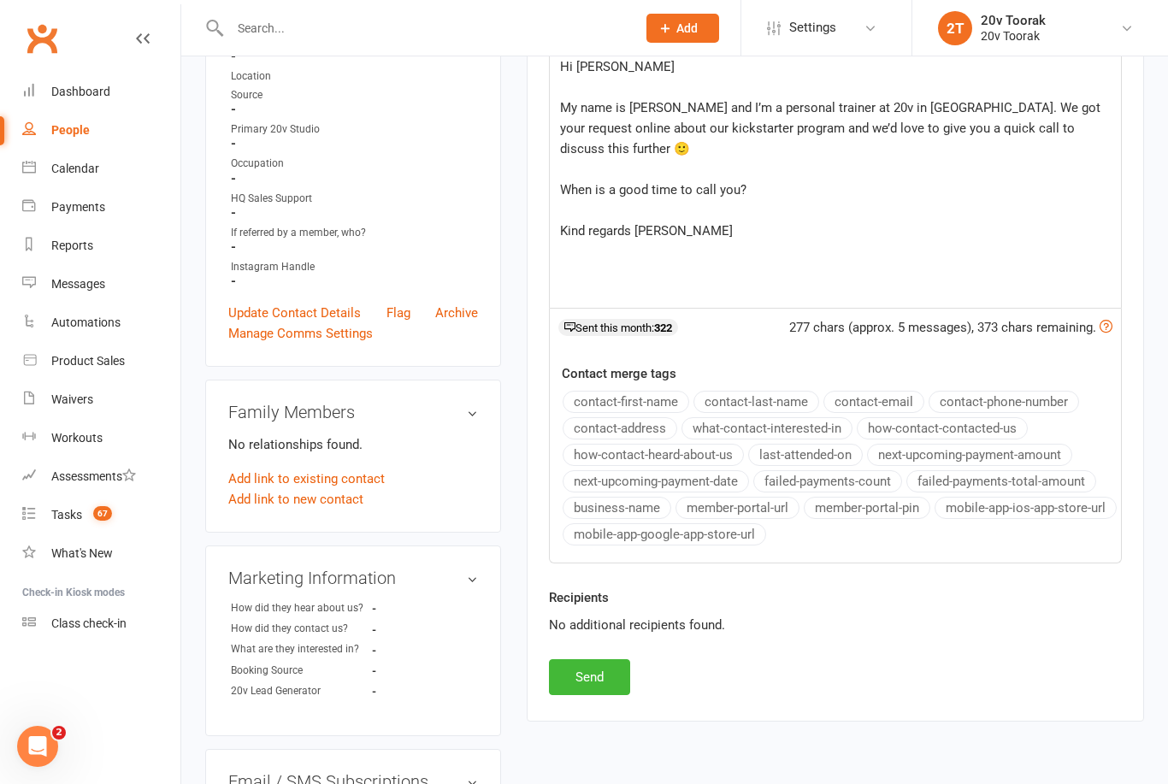
click at [669, 68] on p "Hi [PERSON_NAME]" at bounding box center [835, 66] width 551 height 21
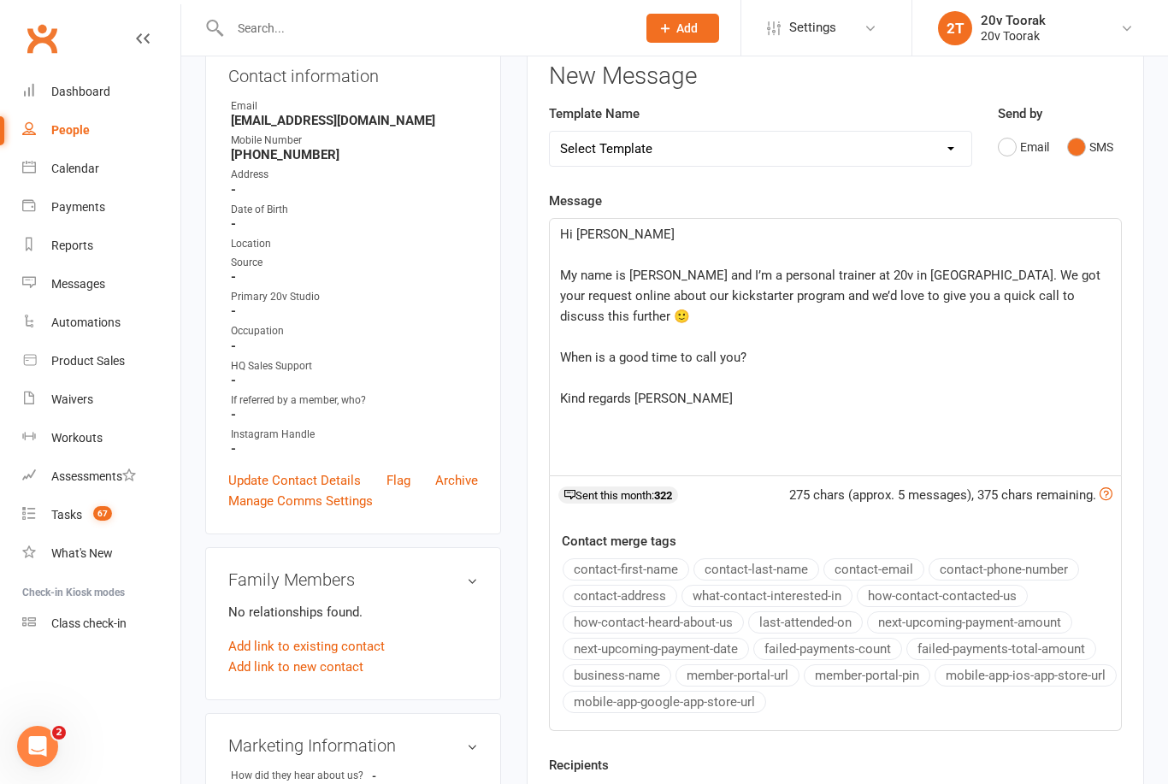
scroll to position [510, 0]
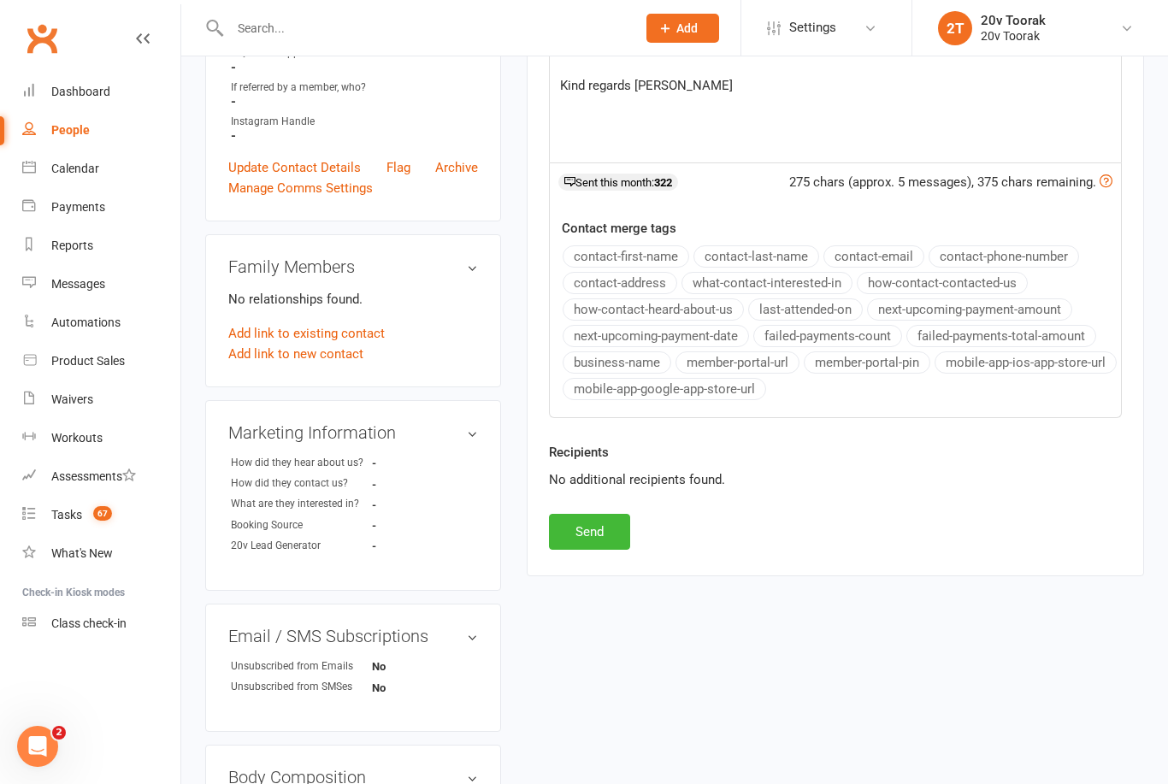
click at [611, 539] on button "Send" at bounding box center [589, 532] width 81 height 36
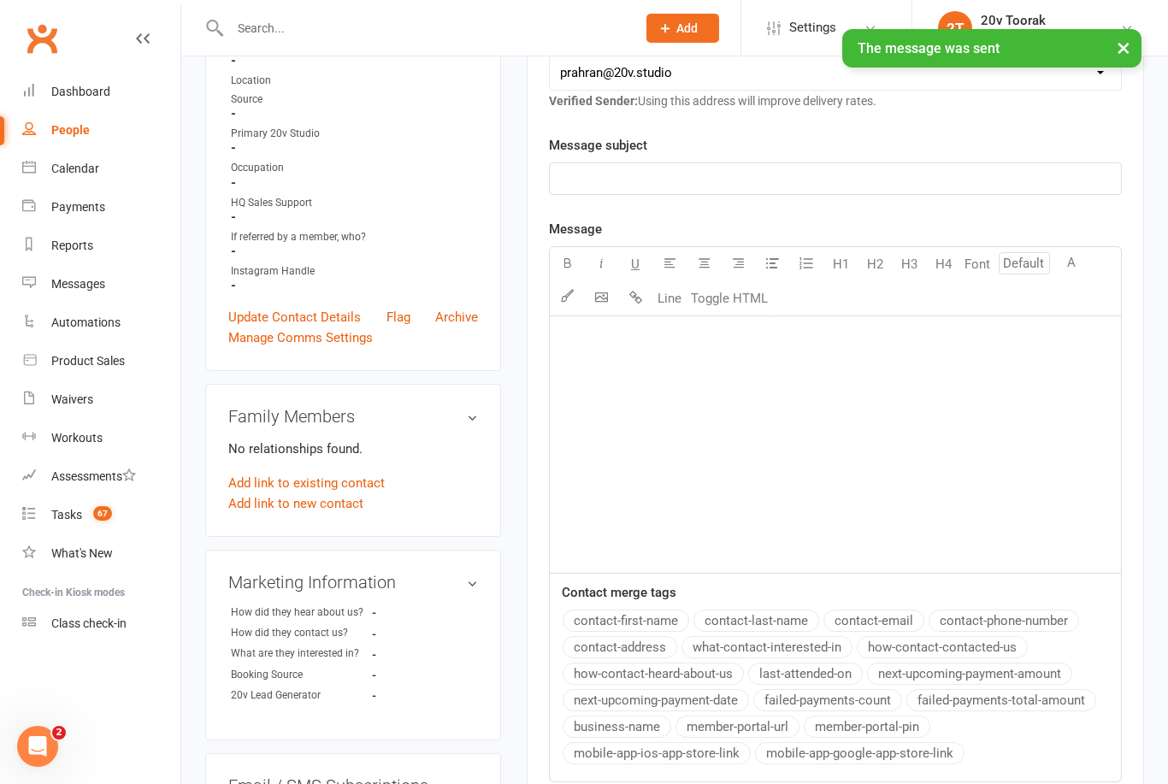
scroll to position [0, 0]
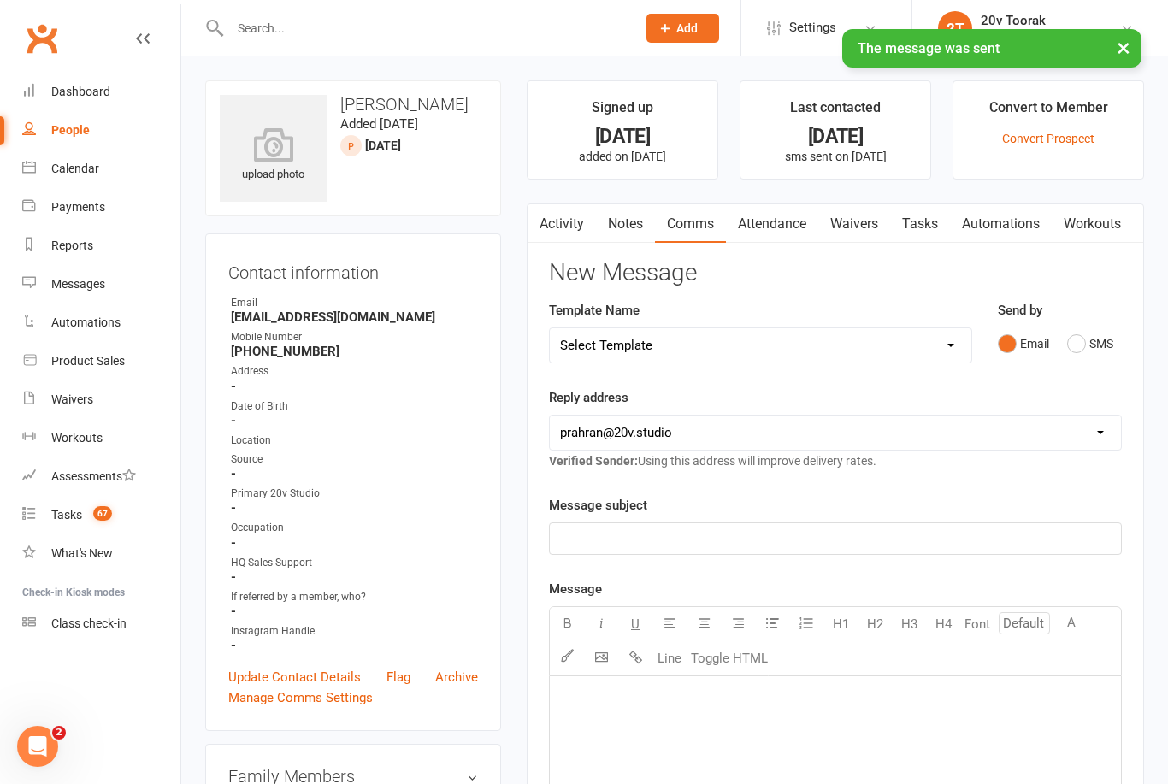
click at [929, 226] on link "Tasks" at bounding box center [920, 223] width 60 height 39
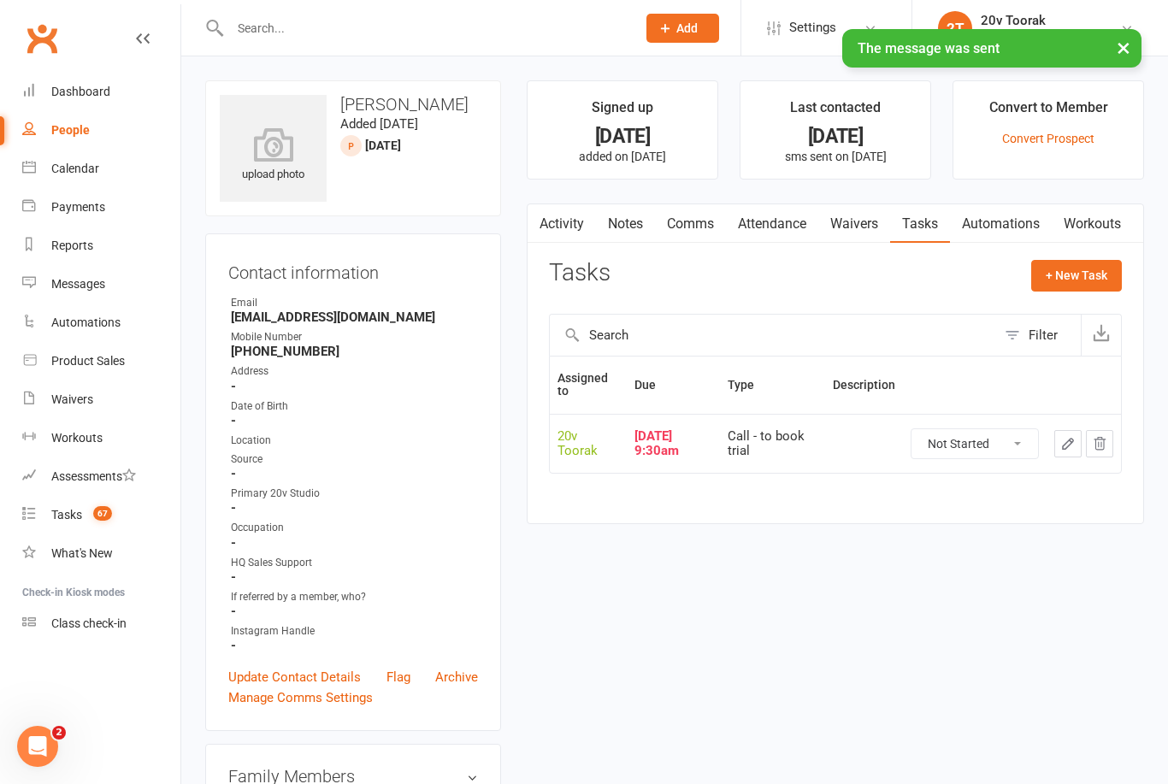
click at [1062, 445] on icon "button" at bounding box center [1067, 443] width 15 height 15
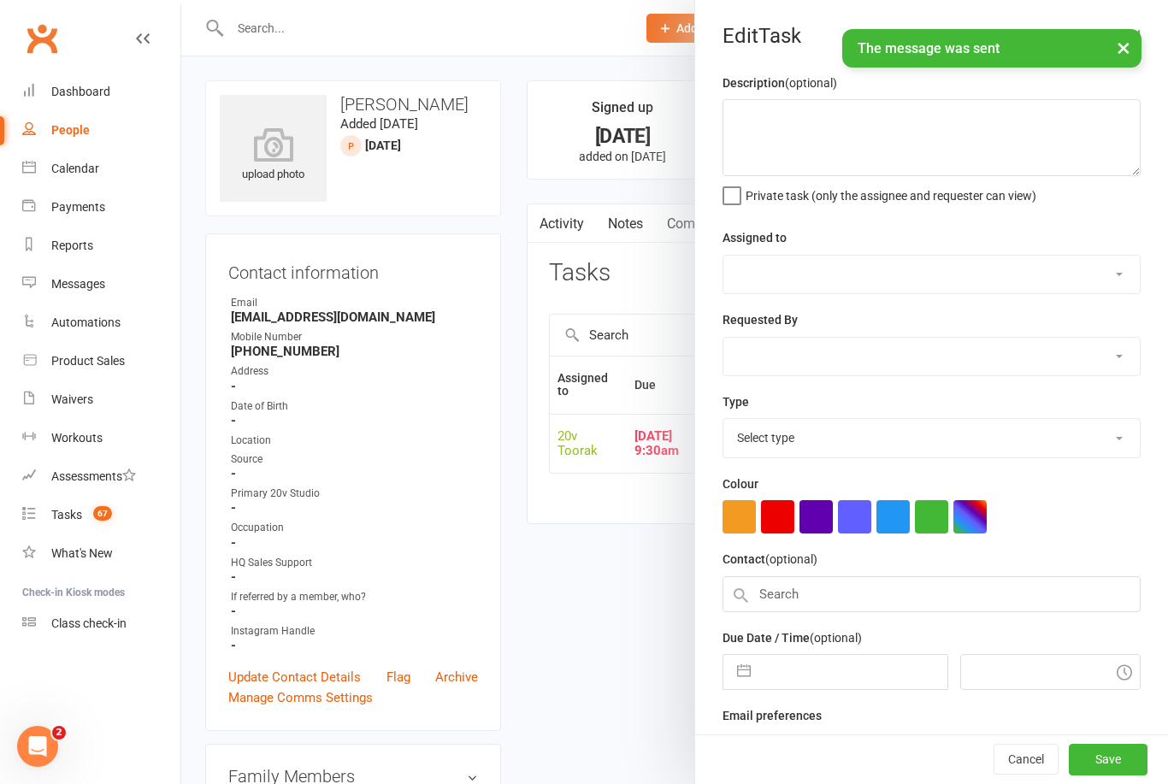
select select "45736"
type input "[DATE]"
type input "9:30am"
select select "32301"
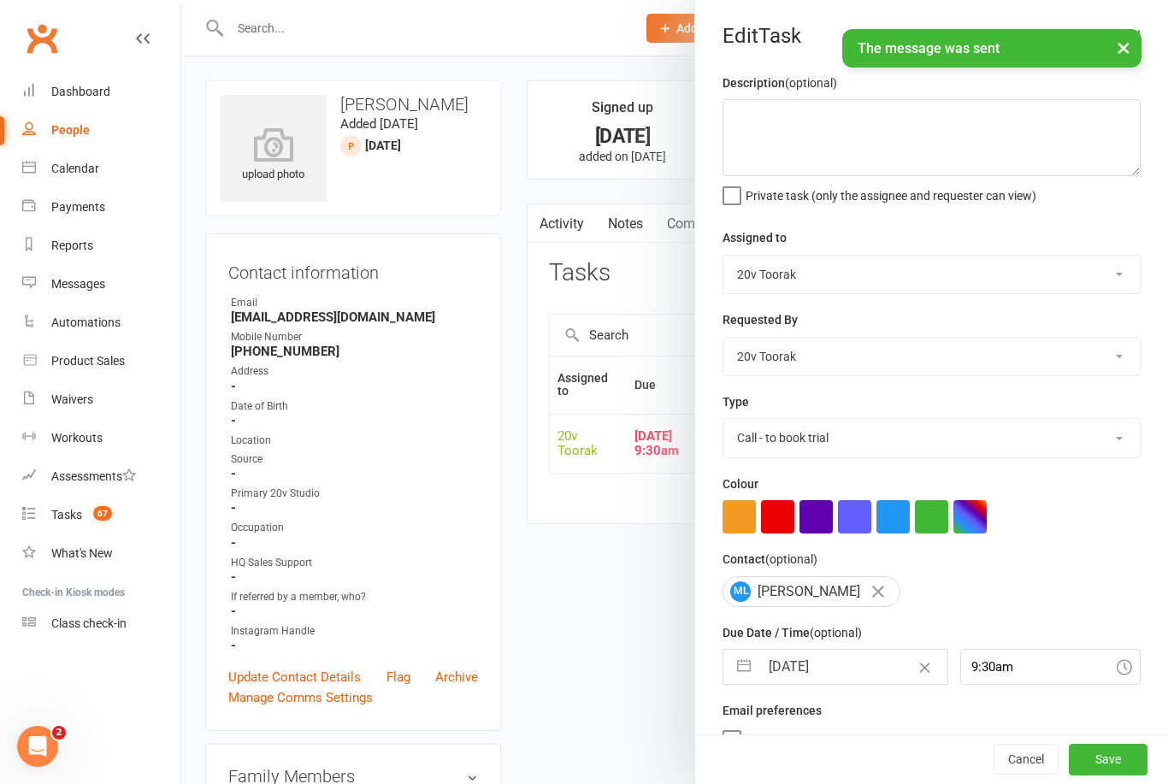
click at [835, 665] on input "[DATE]" at bounding box center [852, 667] width 187 height 34
select select "8"
select select "2025"
select select "9"
select select "2025"
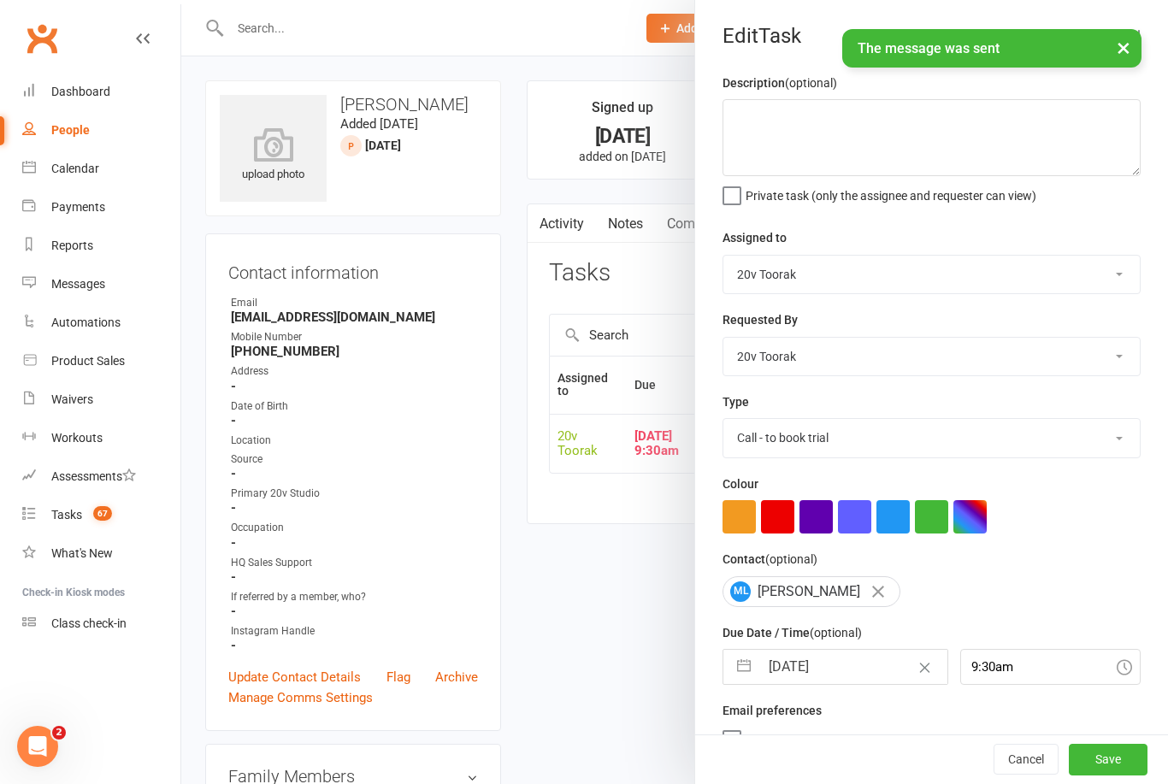
select select "10"
select select "2025"
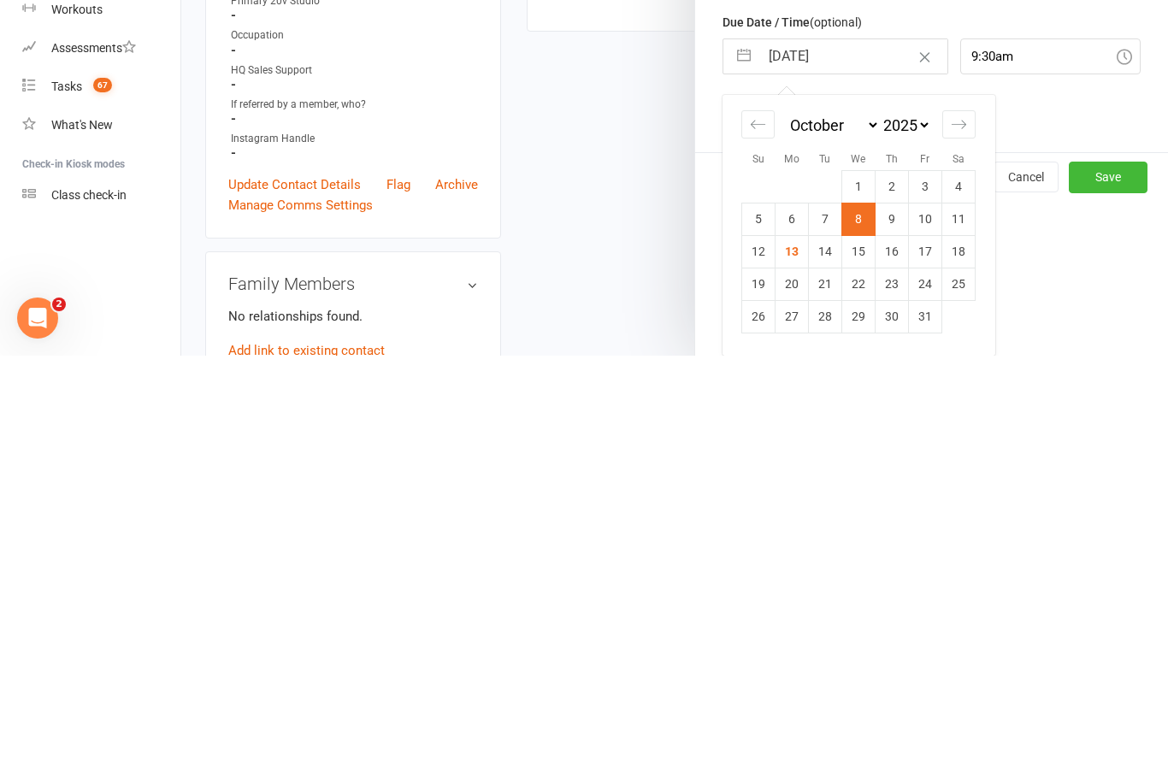
scroll to position [186, 0]
click at [828, 663] on td "14" at bounding box center [825, 679] width 33 height 32
type input "[DATE]"
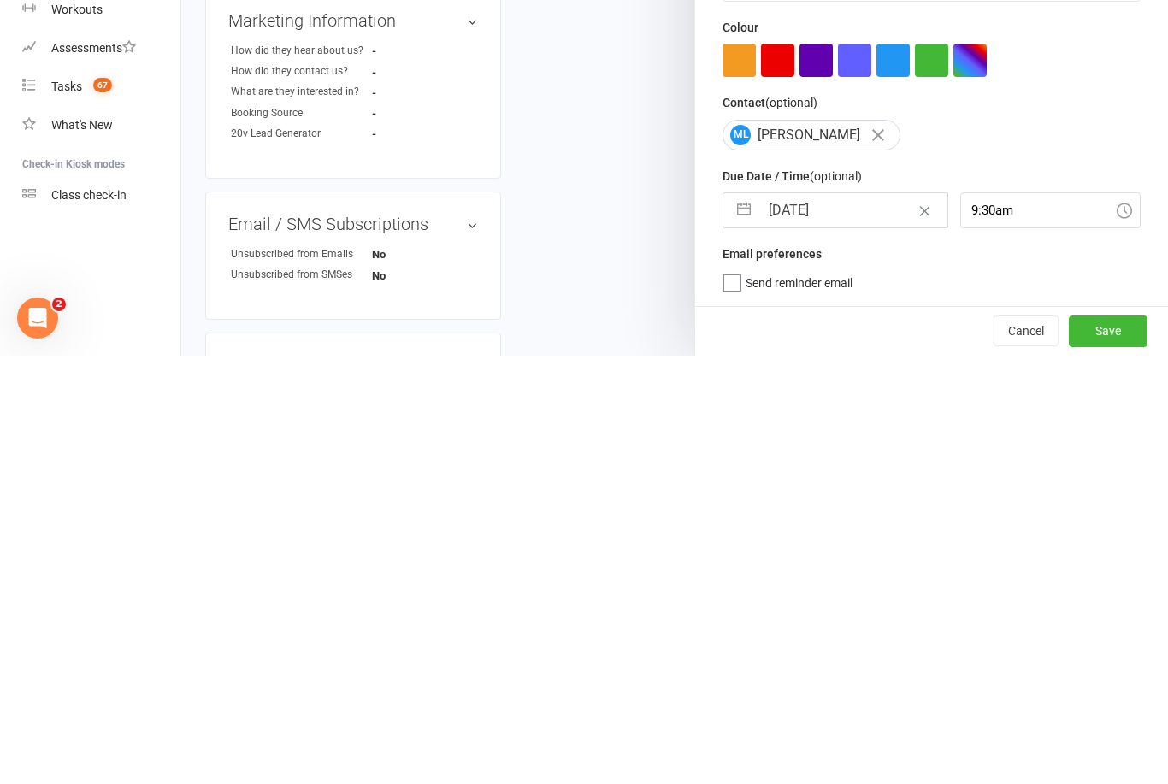
scroll to position [32, 0]
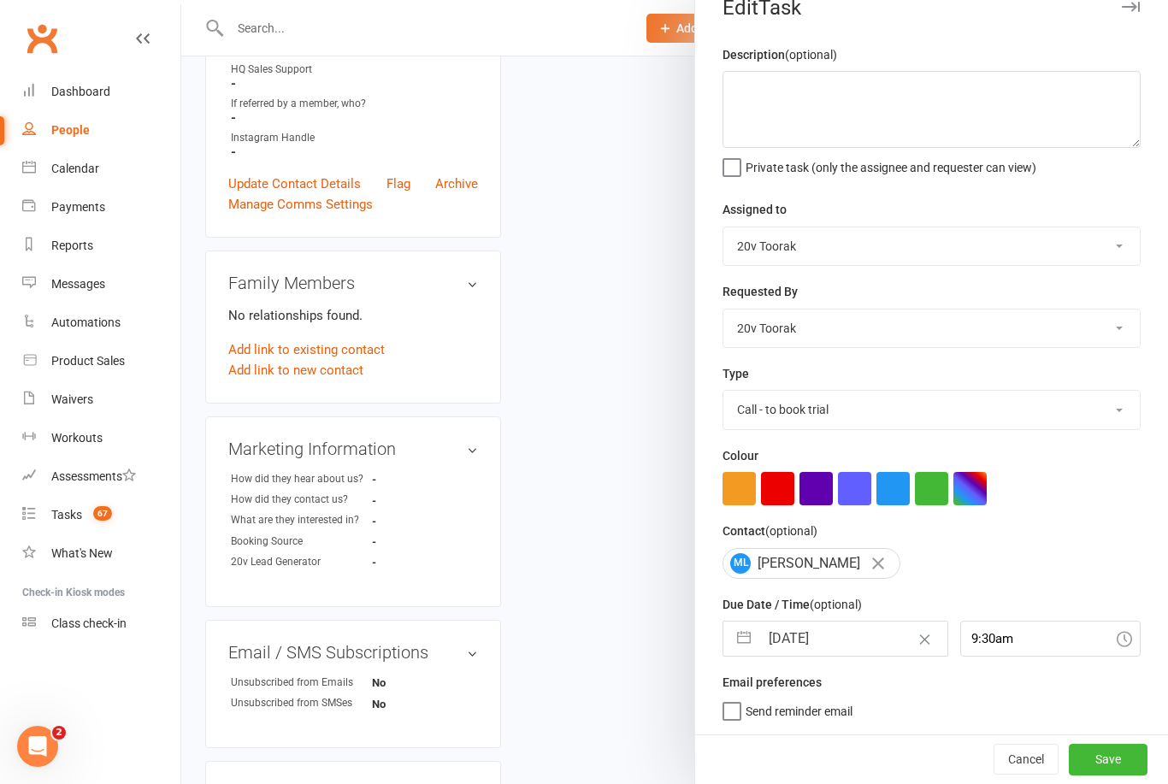
click at [1103, 758] on button "Save" at bounding box center [1108, 759] width 79 height 31
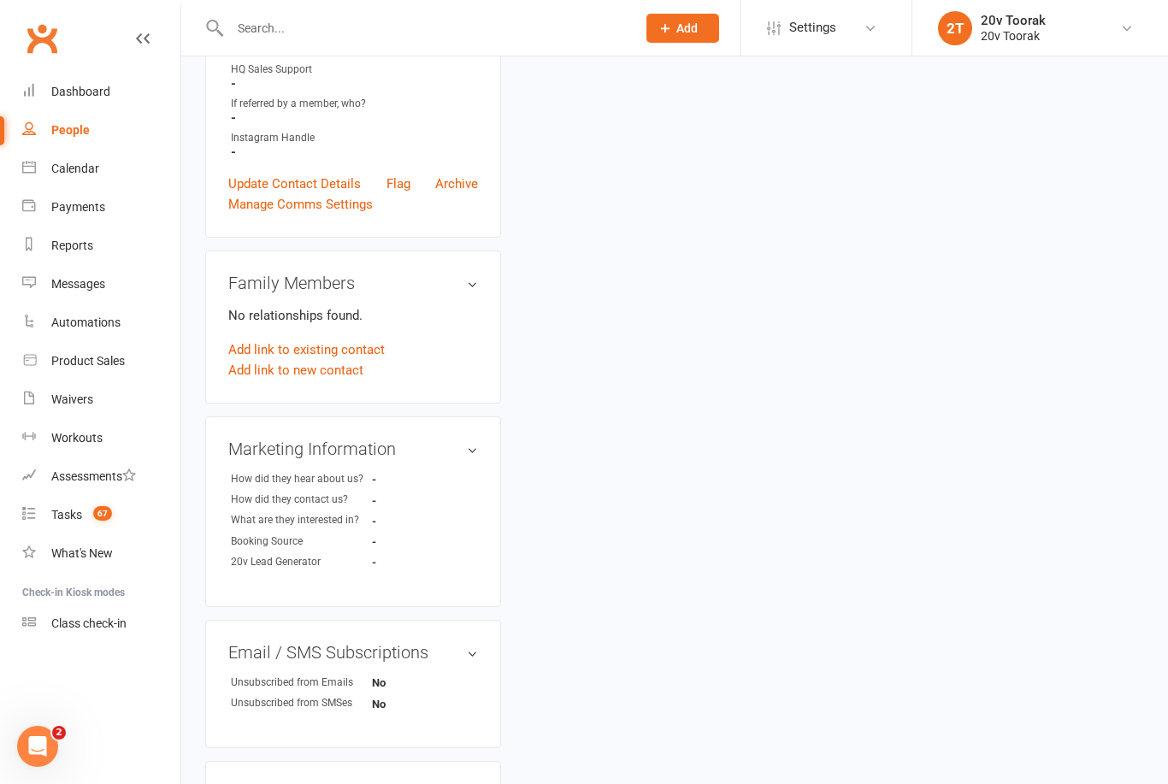
click at [69, 516] on div "Tasks" at bounding box center [66, 515] width 31 height 14
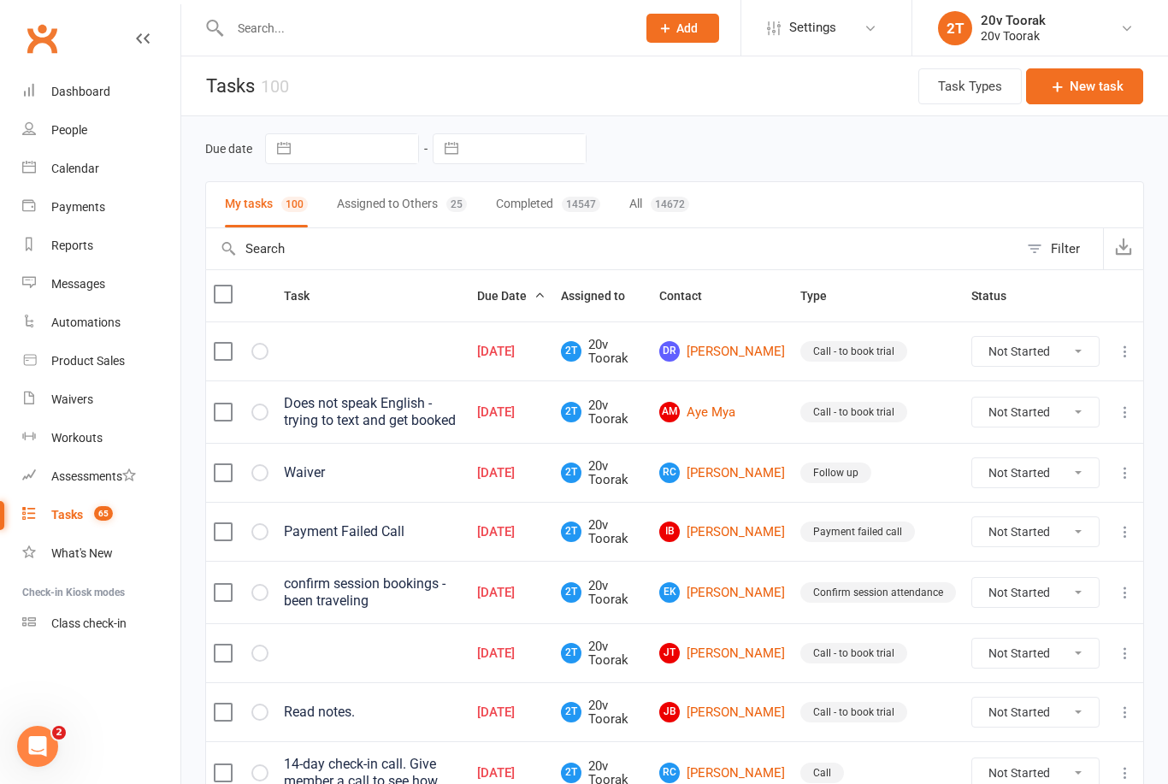
click at [626, 71] on header "Tasks 100 Task Types New task" at bounding box center [674, 86] width 987 height 60
click at [412, 79] on header "Tasks 100 Task Types New task" at bounding box center [674, 86] width 987 height 60
click at [441, 37] on input "text" at bounding box center [424, 28] width 399 height 24
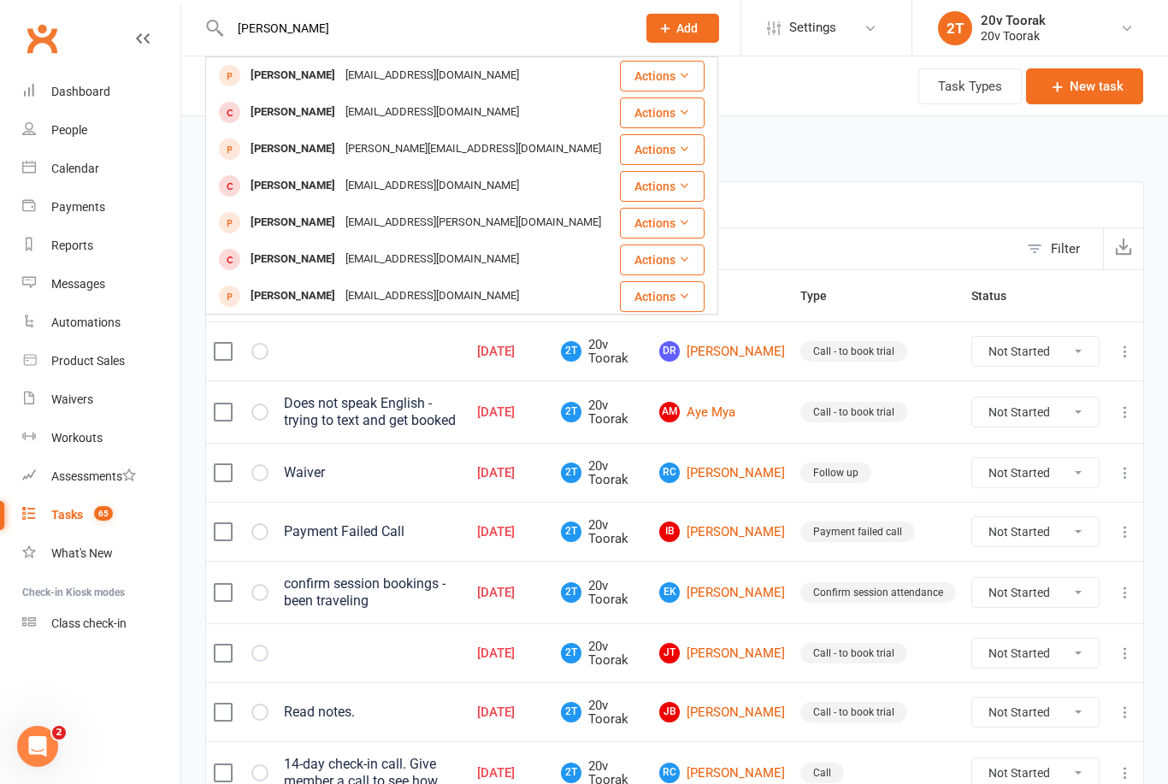
type input "Marisa"
click at [274, 78] on div "[PERSON_NAME]" at bounding box center [292, 75] width 95 height 25
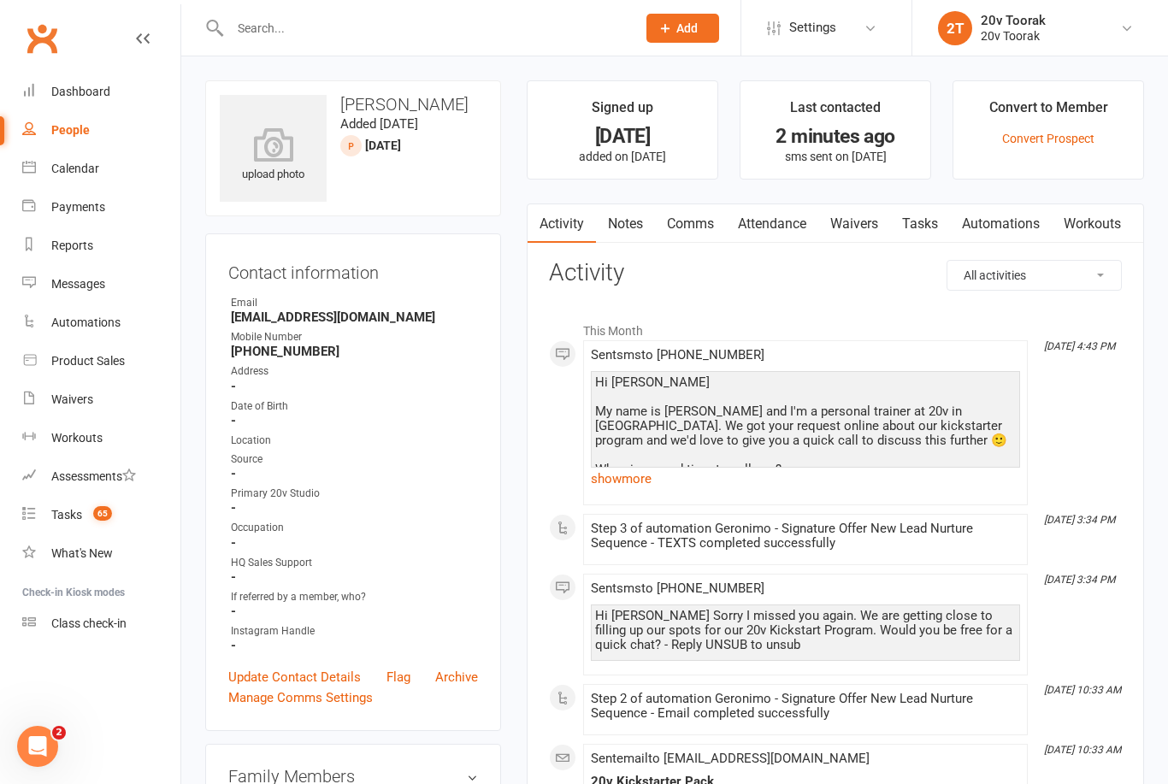
click at [643, 480] on link "show more" at bounding box center [805, 479] width 429 height 24
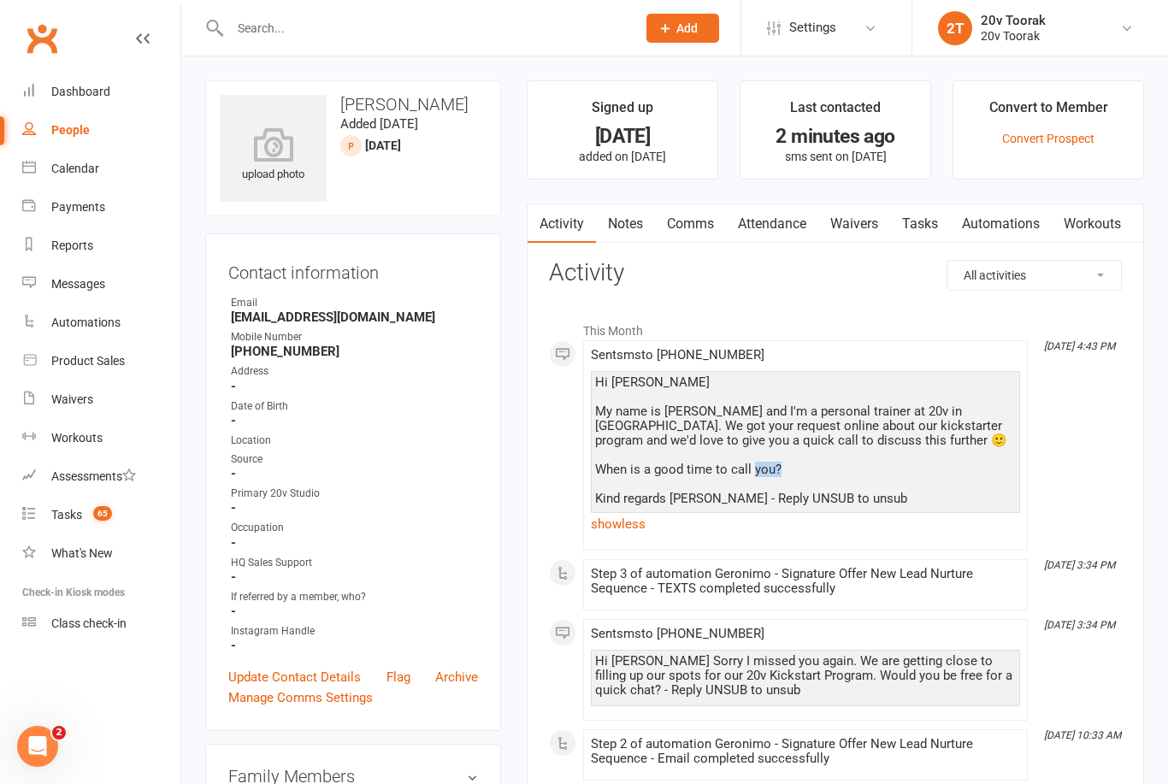
click at [693, 499] on div "Hi Marisa My name is Ben and I'm a personal trainer at 20v in Toorak. We got yo…" at bounding box center [805, 440] width 421 height 131
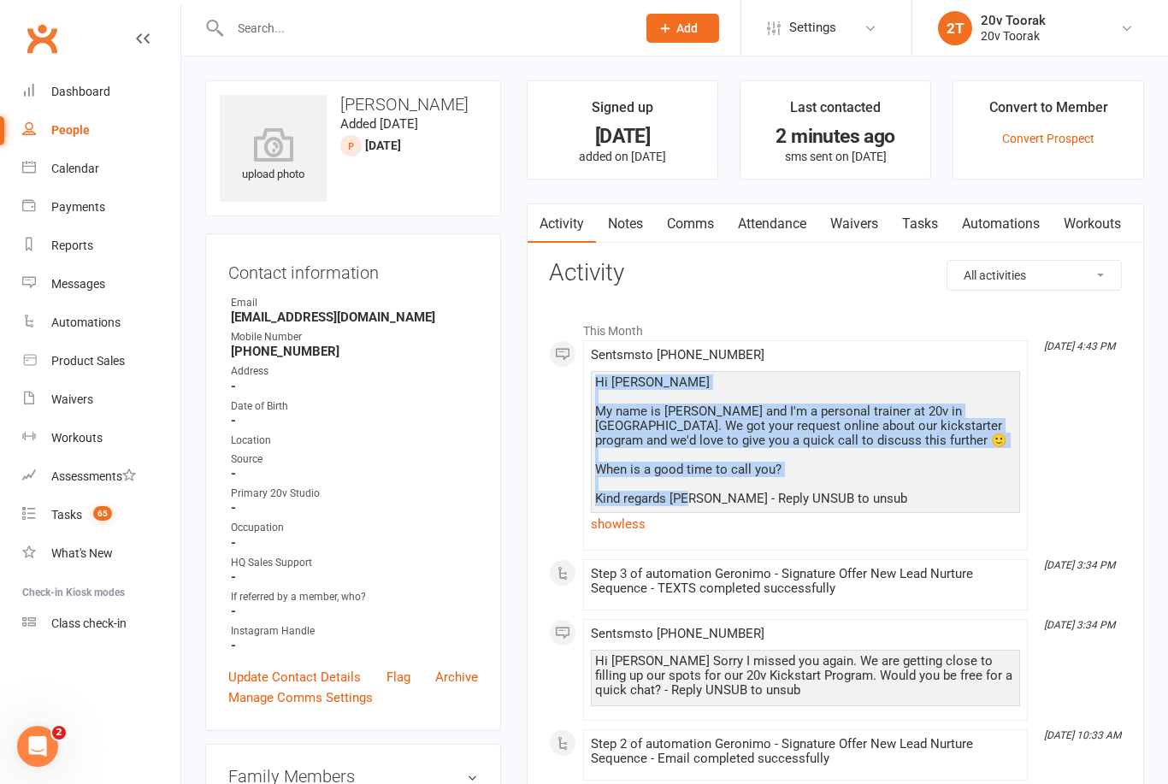
copy div "Hi Marisa My name is Ben and I'm a personal trainer at 20v in Toorak. We got yo…"
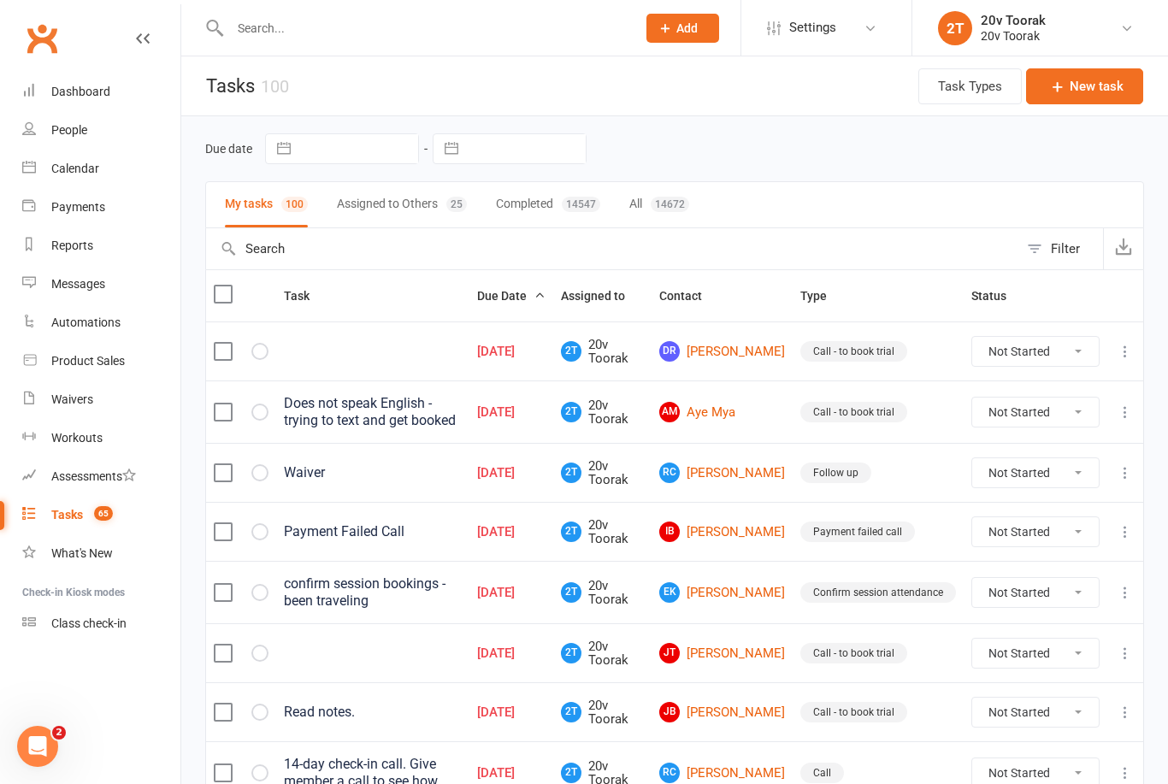
click at [755, 352] on link "[PERSON_NAME]" at bounding box center [722, 351] width 126 height 21
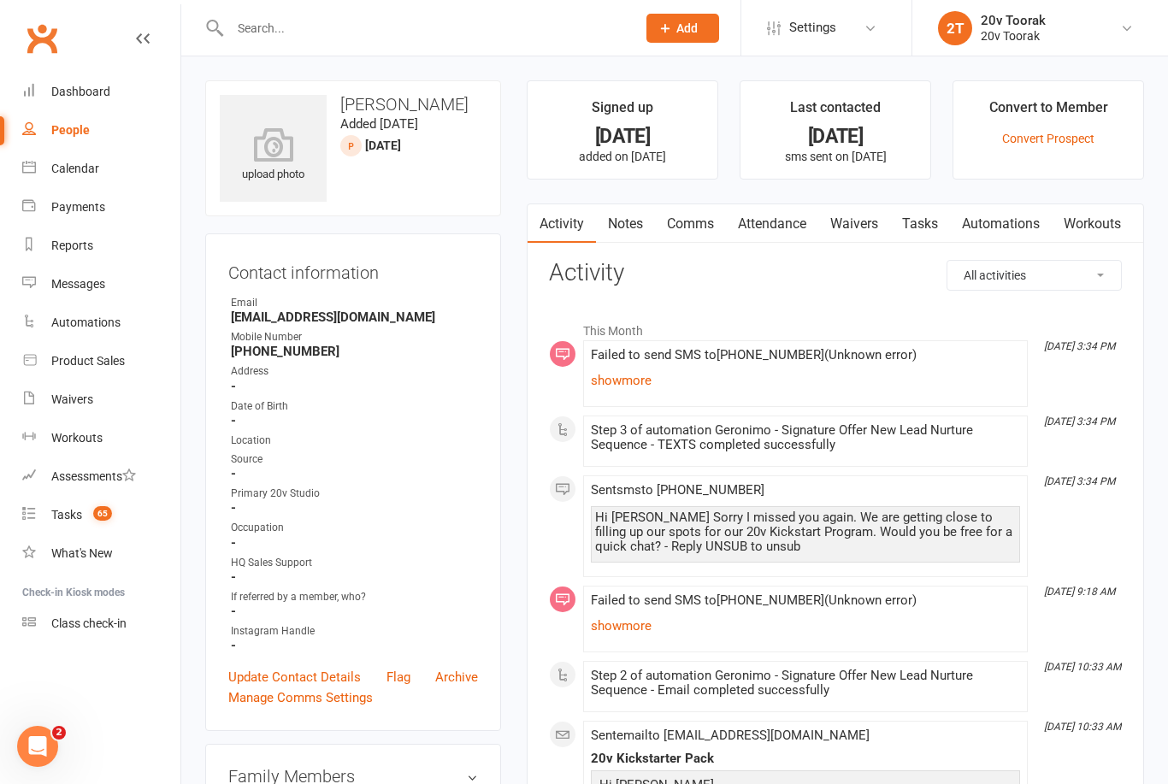
click at [638, 210] on link "Notes" at bounding box center [625, 223] width 59 height 39
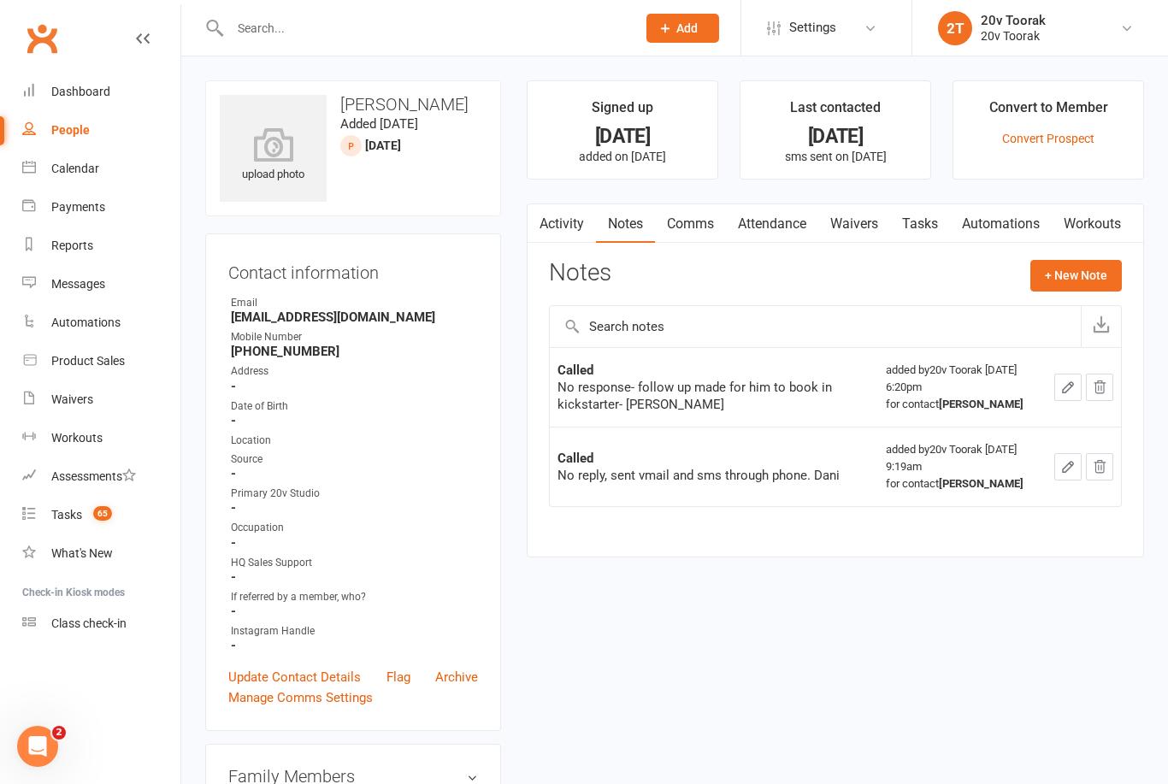
click at [1076, 274] on button "+ New Note" at bounding box center [1075, 275] width 91 height 31
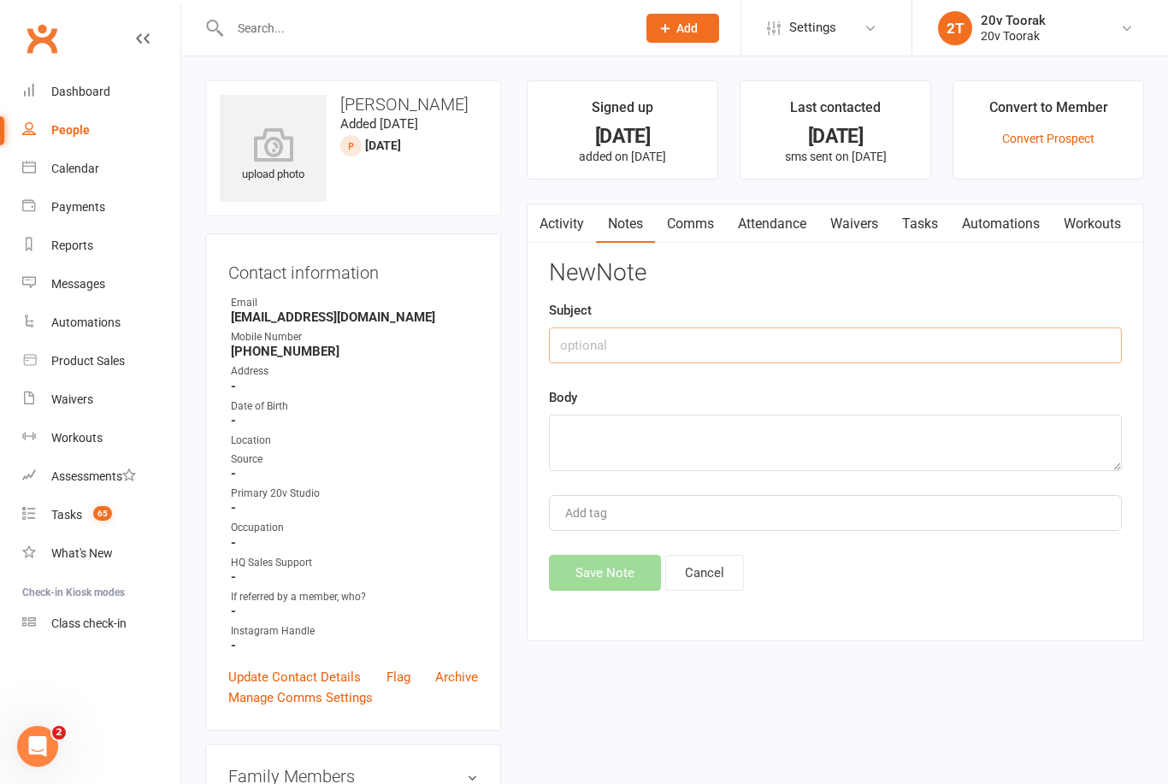
click at [793, 331] on input "text" at bounding box center [835, 345] width 573 height 36
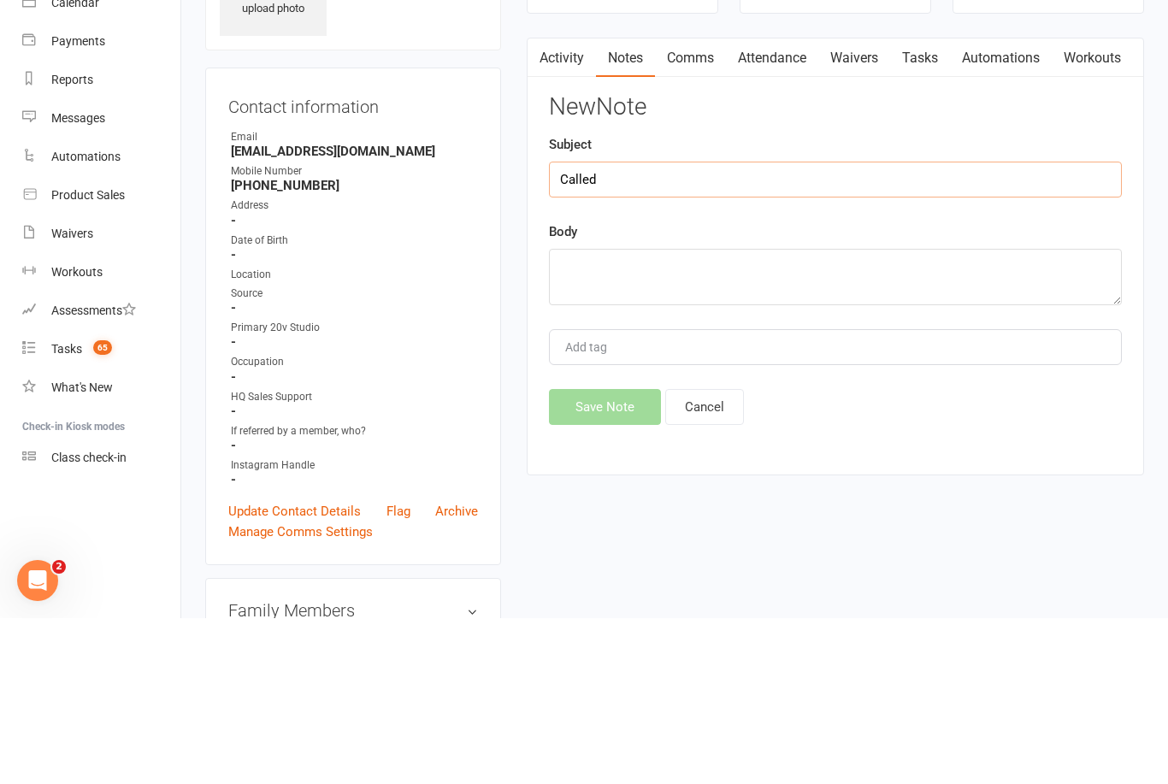
type input "Called"
click at [910, 415] on textarea at bounding box center [835, 443] width 573 height 56
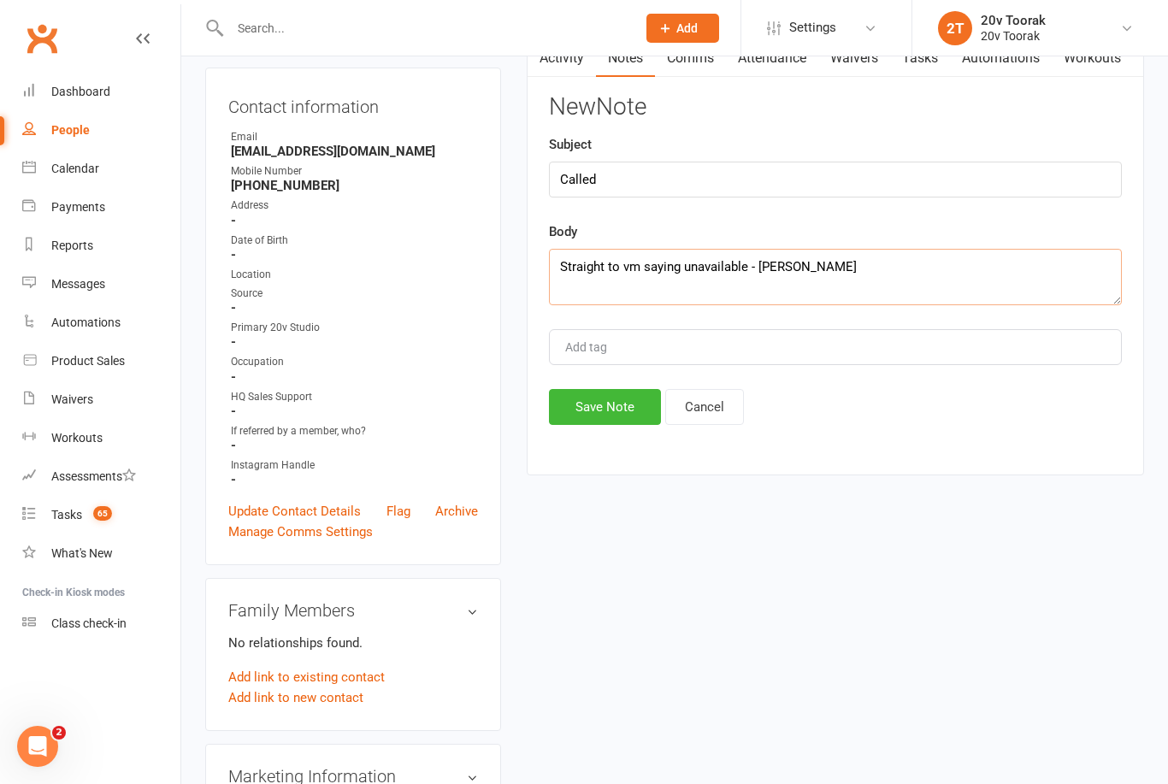
type textarea "Straight to vm saying unavailable - [PERSON_NAME]"
click at [563, 424] on button "Save Note" at bounding box center [605, 407] width 112 height 36
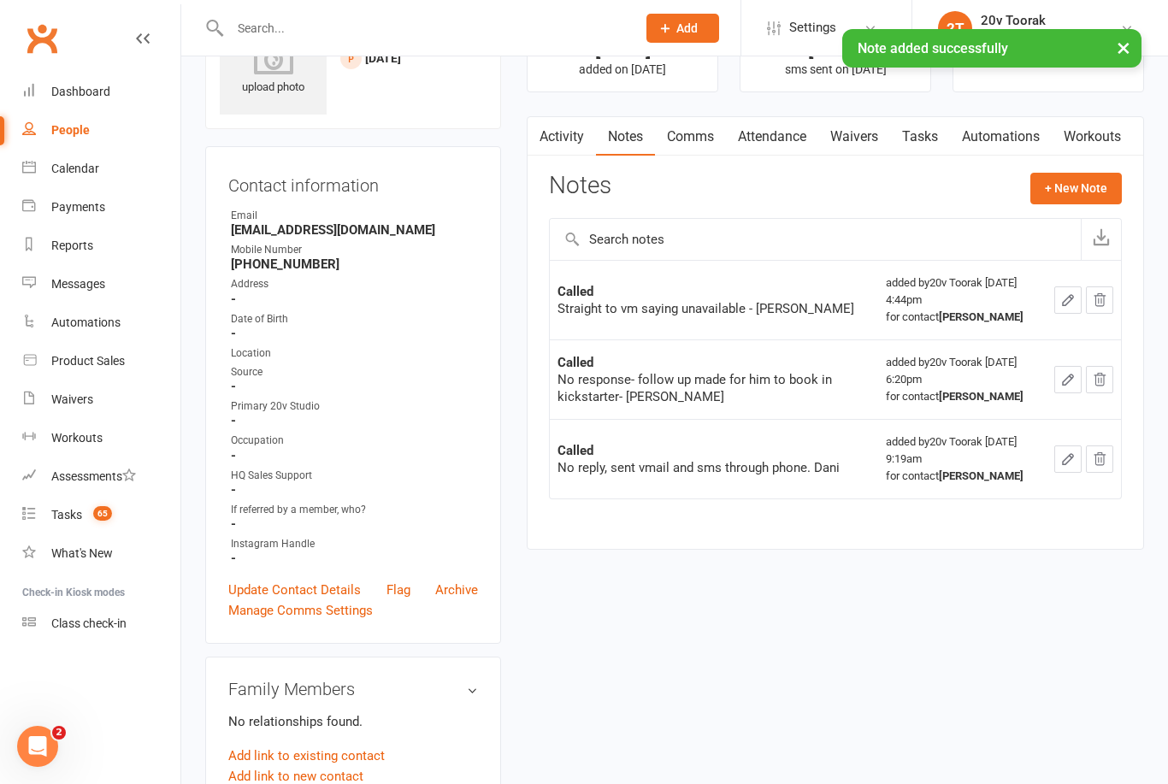
scroll to position [88, 0]
click at [694, 135] on link "Comms" at bounding box center [690, 135] width 71 height 39
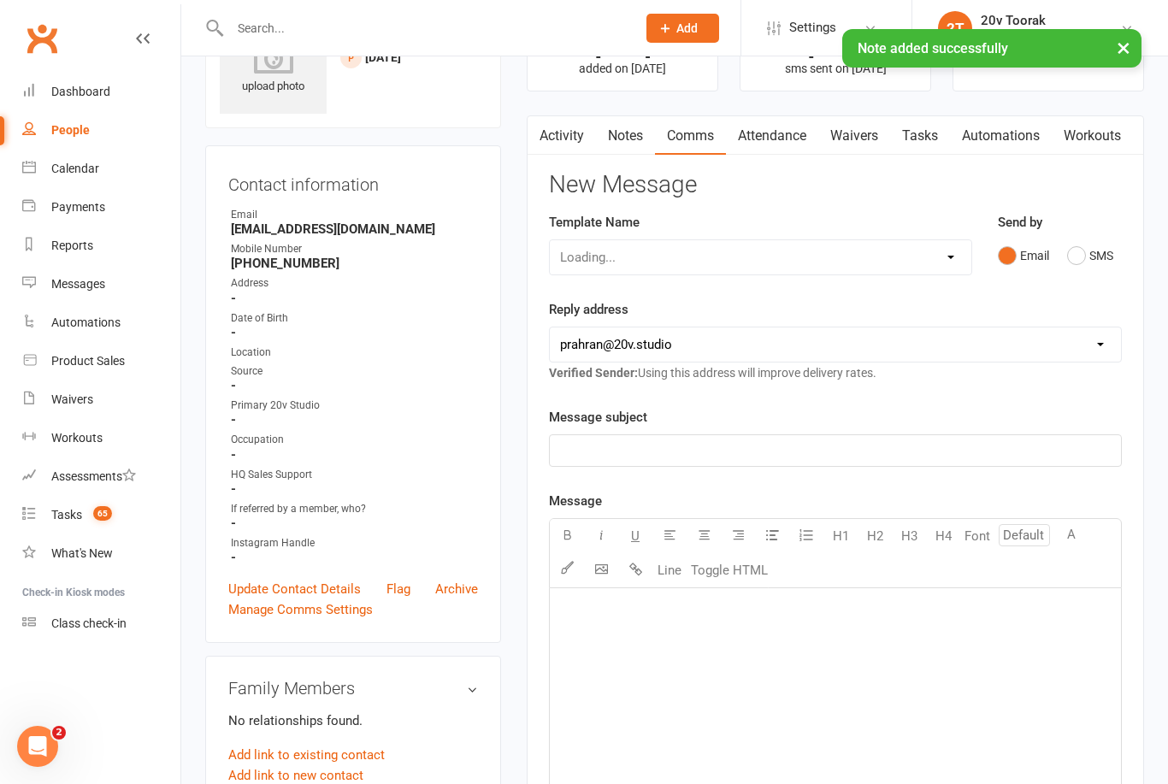
click at [1078, 246] on button "SMS" at bounding box center [1090, 255] width 46 height 32
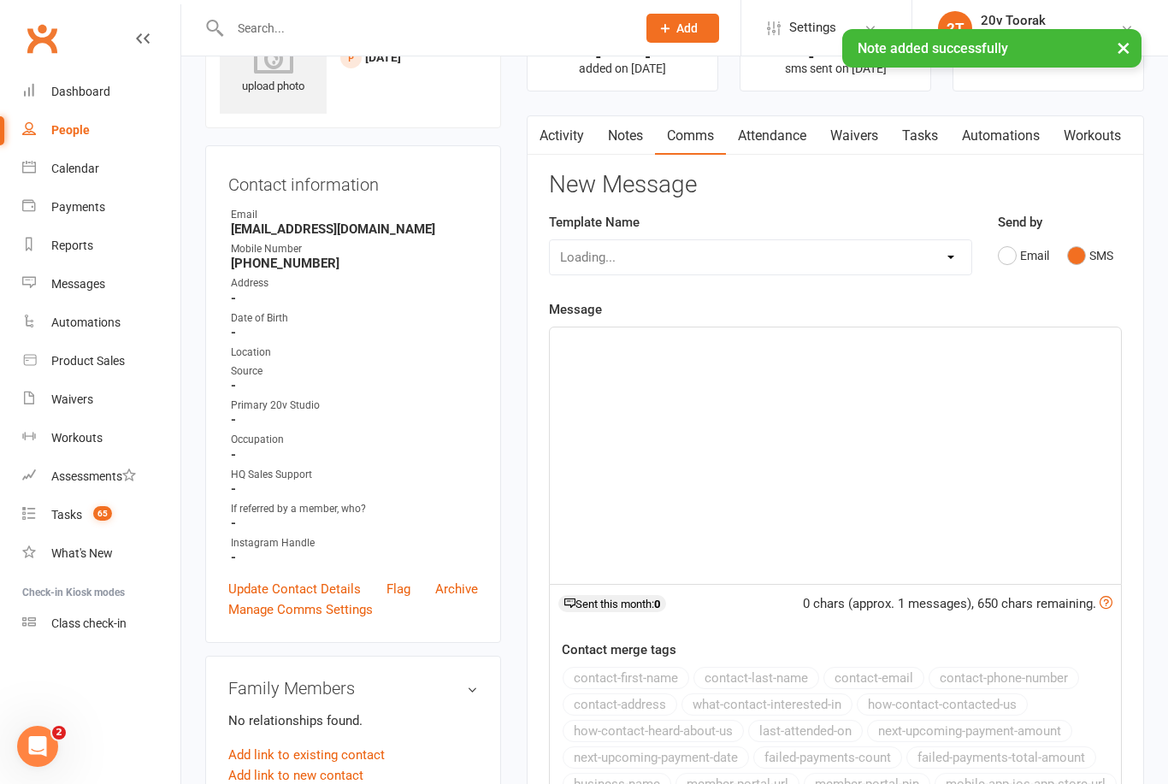
click at [873, 388] on div "﻿" at bounding box center [835, 455] width 571 height 256
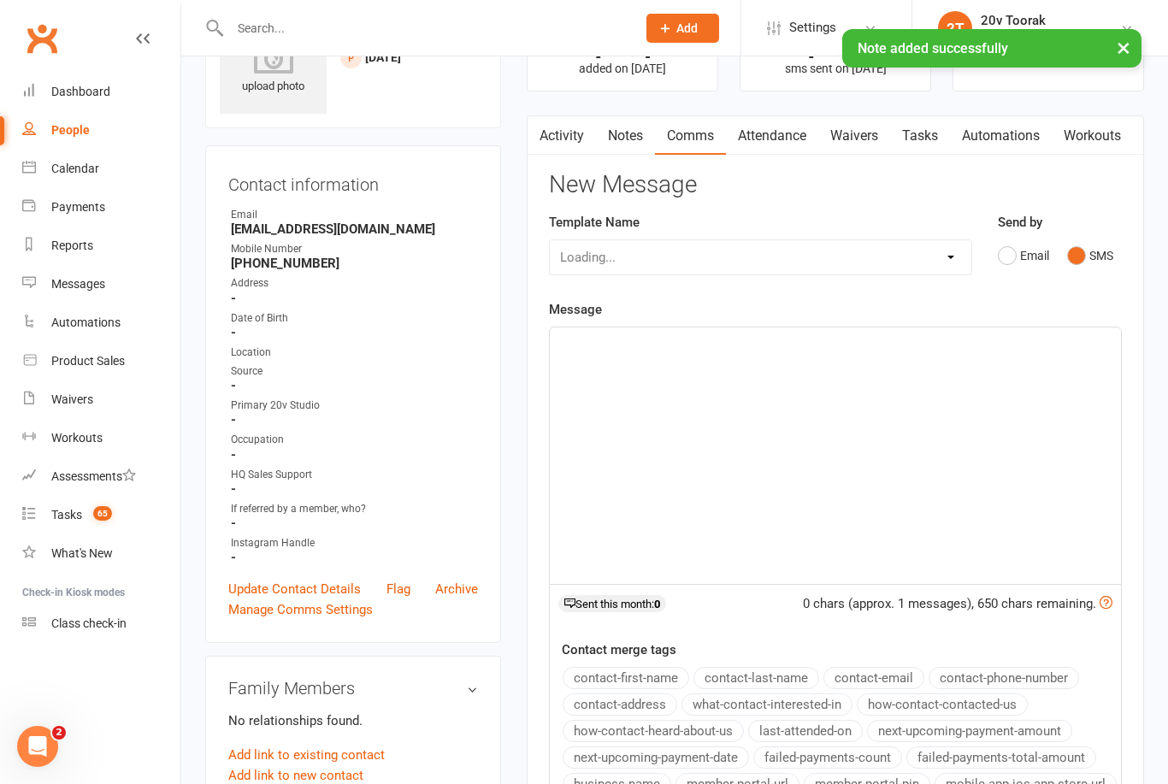
scroll to position [87, 0]
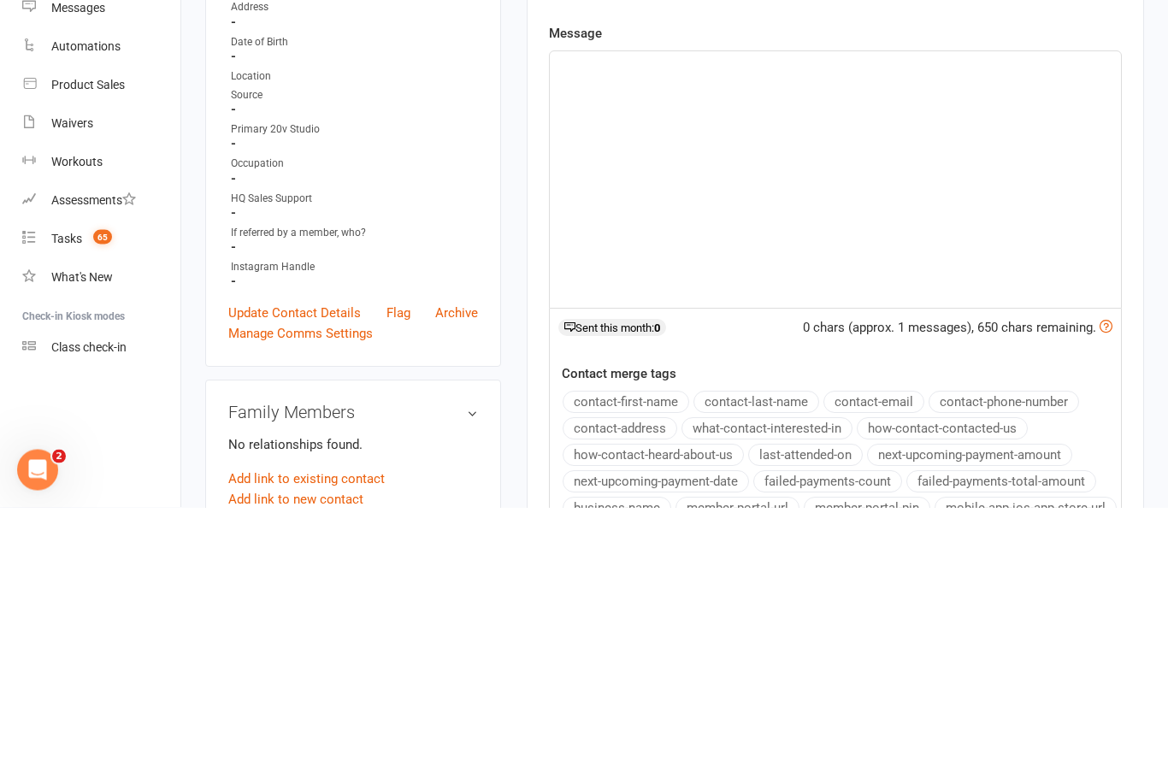
click at [669, 328] on div "﻿" at bounding box center [835, 456] width 571 height 256
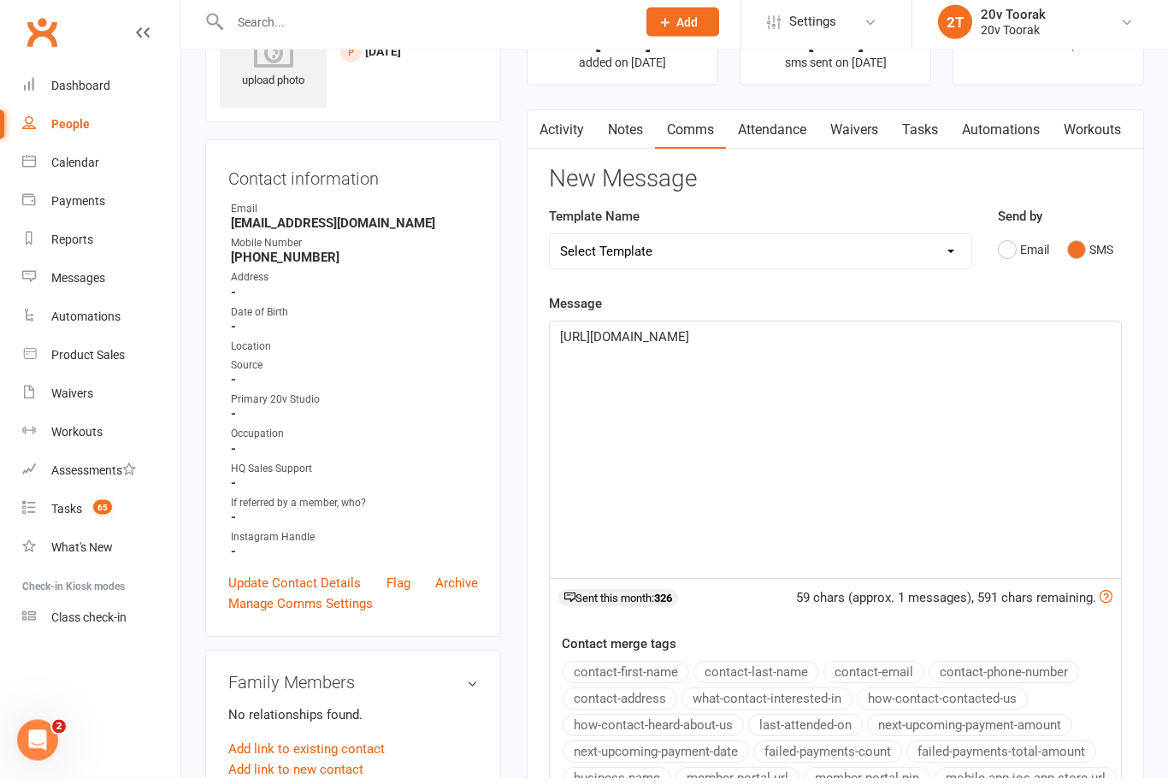
scroll to position [76, 0]
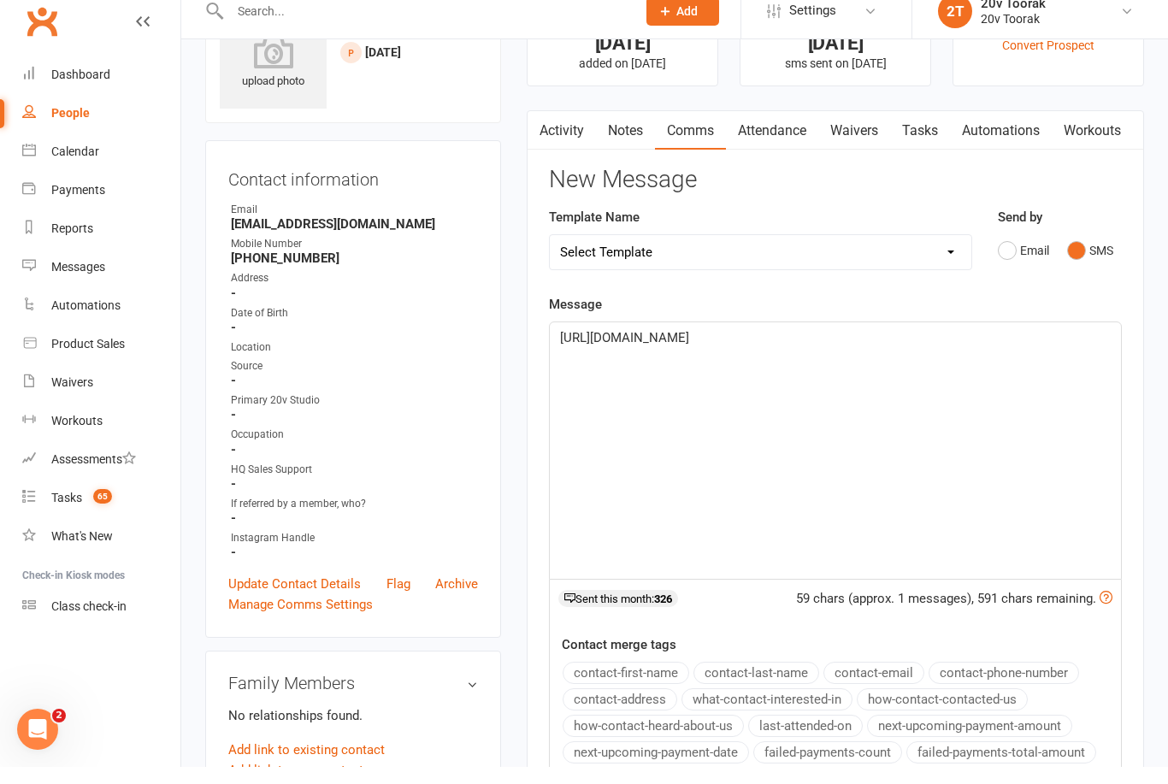
click at [970, 345] on p "https://app.clubworx.com/gyms/7086/tasks?tab=assigned_to_me" at bounding box center [835, 355] width 551 height 21
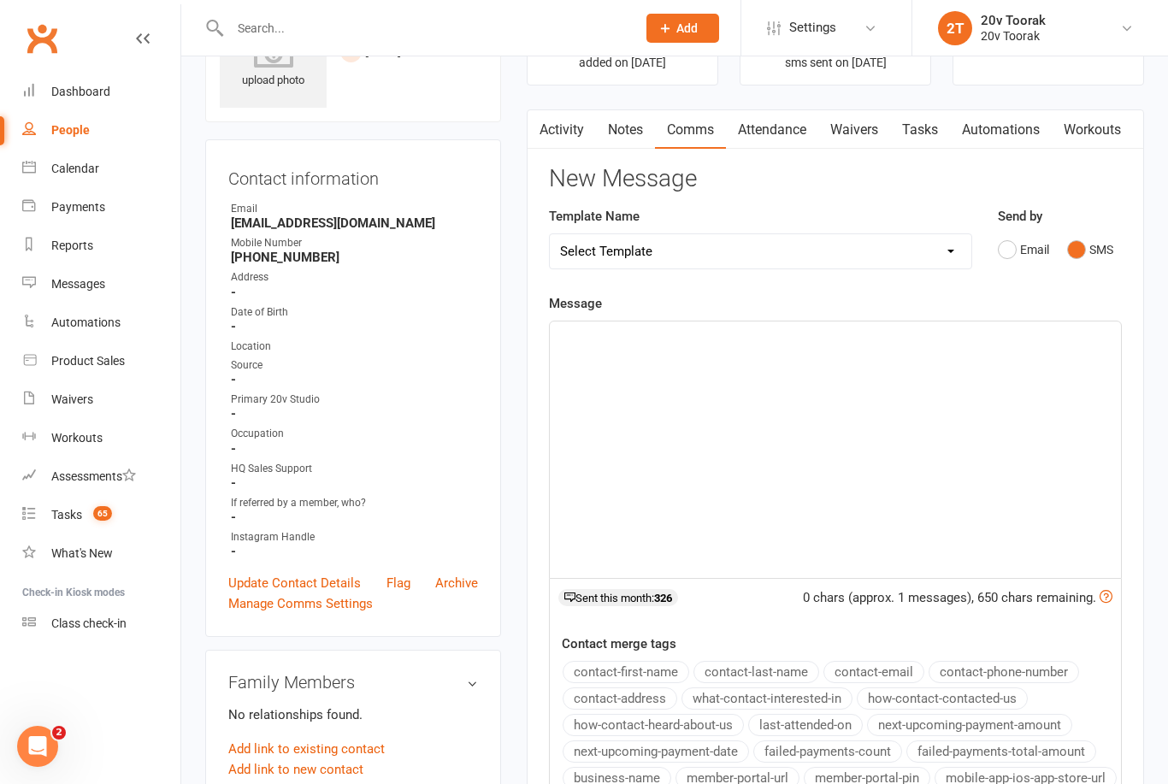
scroll to position [0, 0]
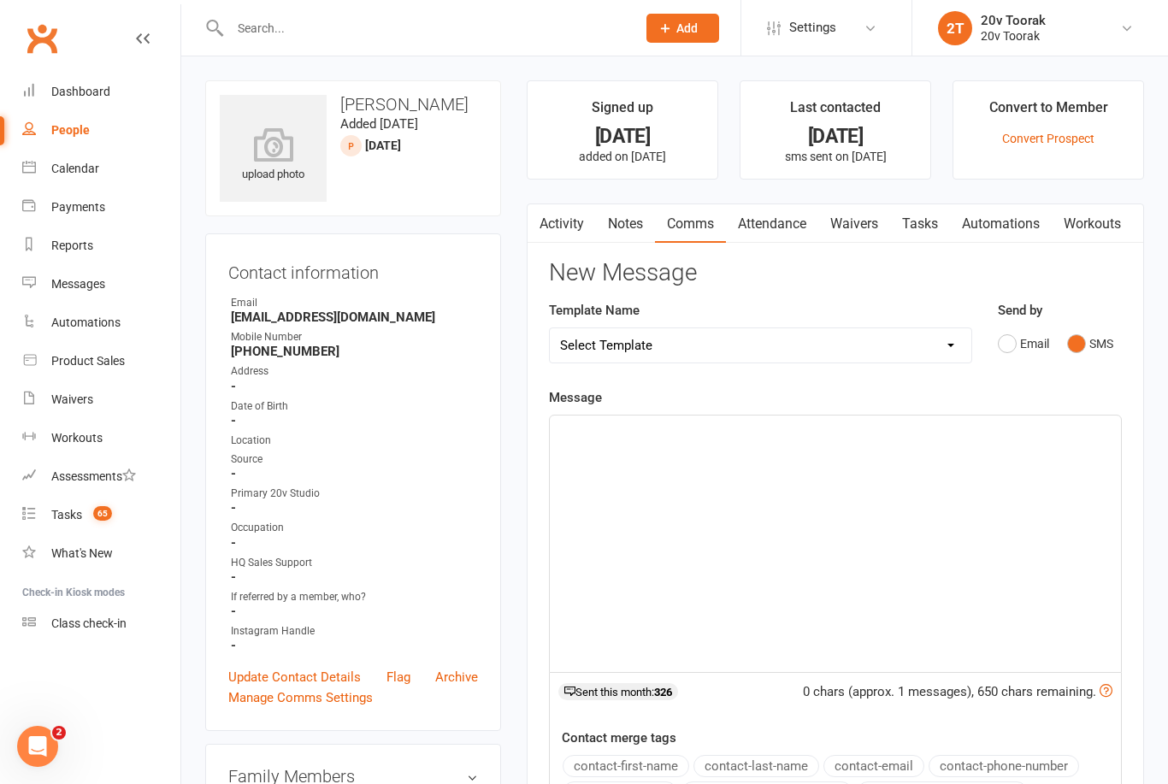
click at [744, 469] on div "﻿" at bounding box center [835, 544] width 571 height 256
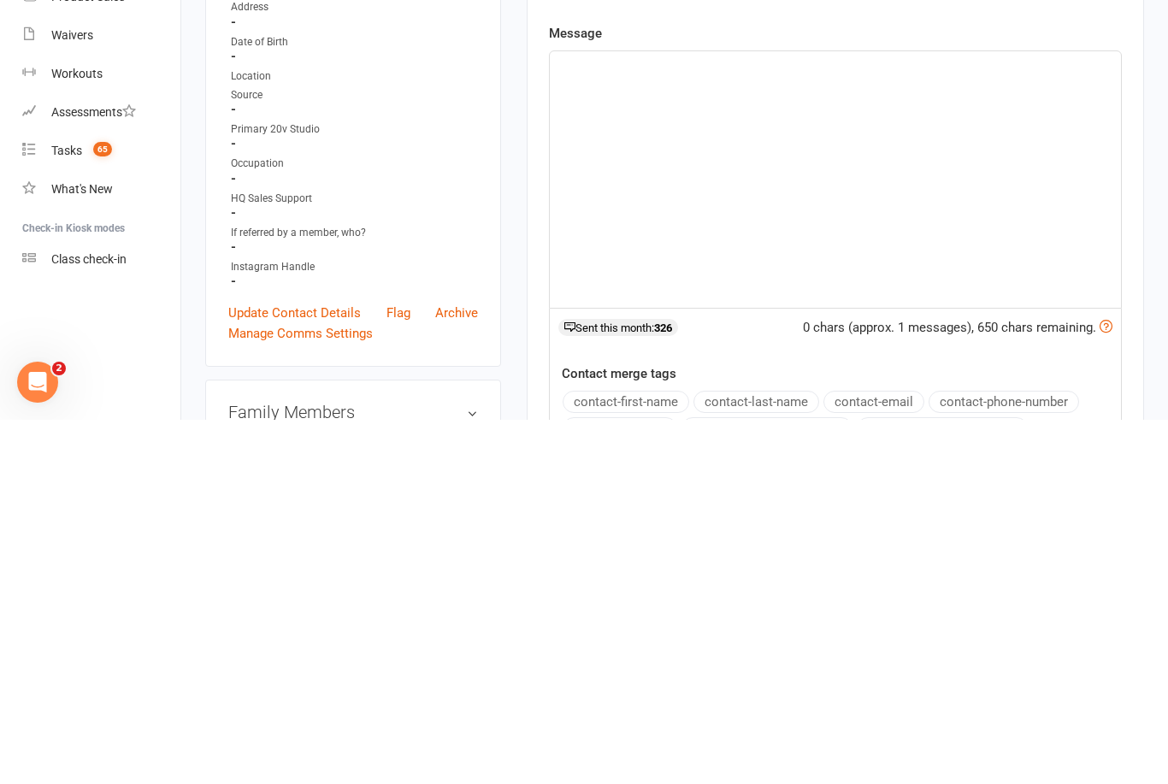
click at [708, 416] on div "﻿" at bounding box center [835, 544] width 571 height 256
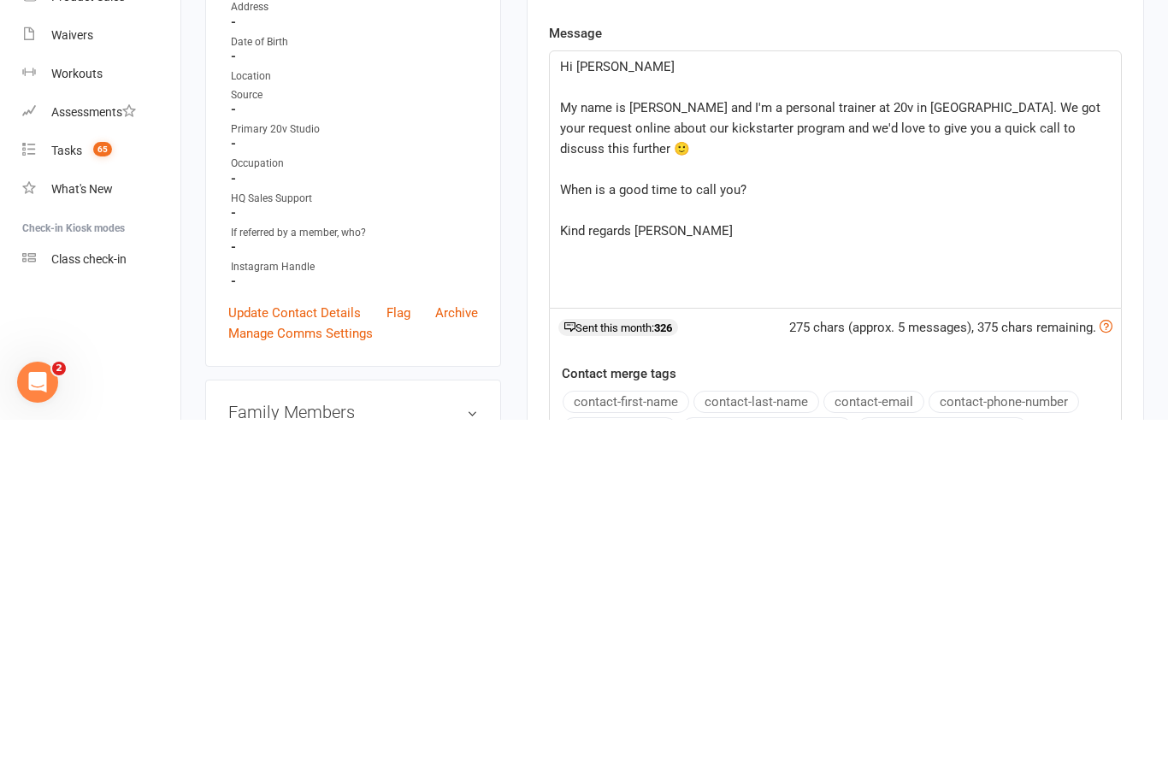
click at [630, 421] on p "Hi [PERSON_NAME]" at bounding box center [835, 431] width 551 height 21
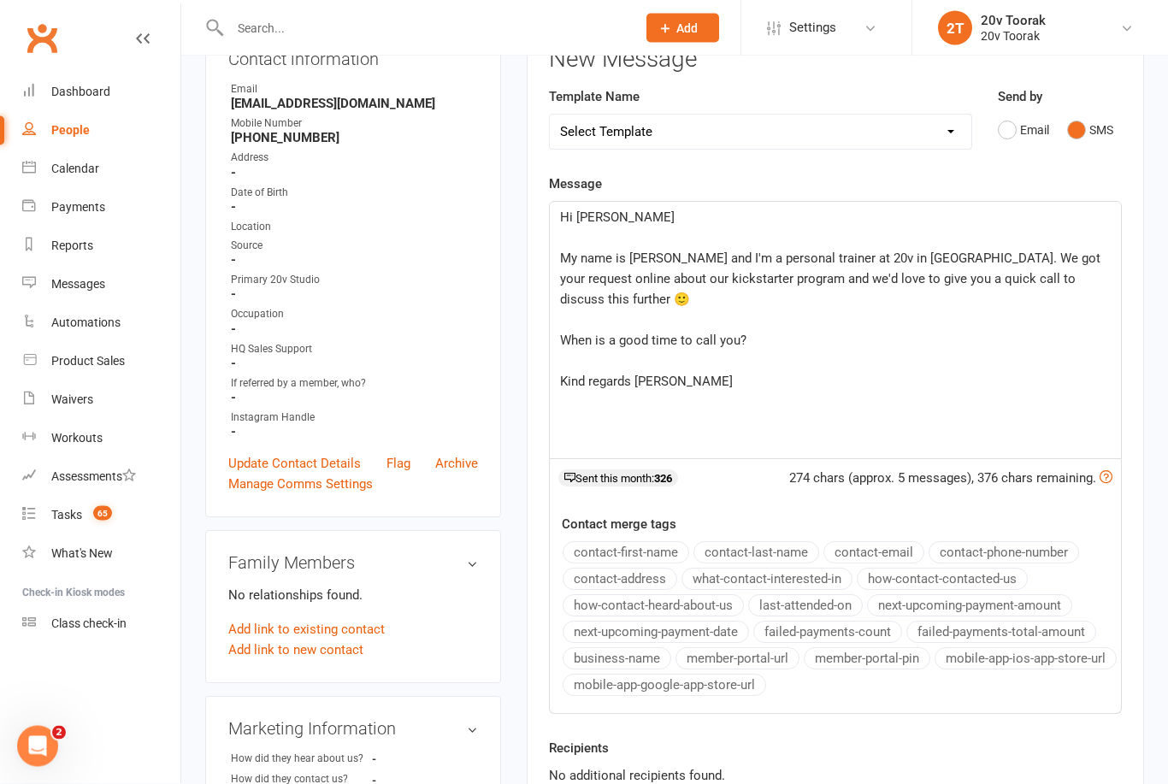
scroll to position [250, 0]
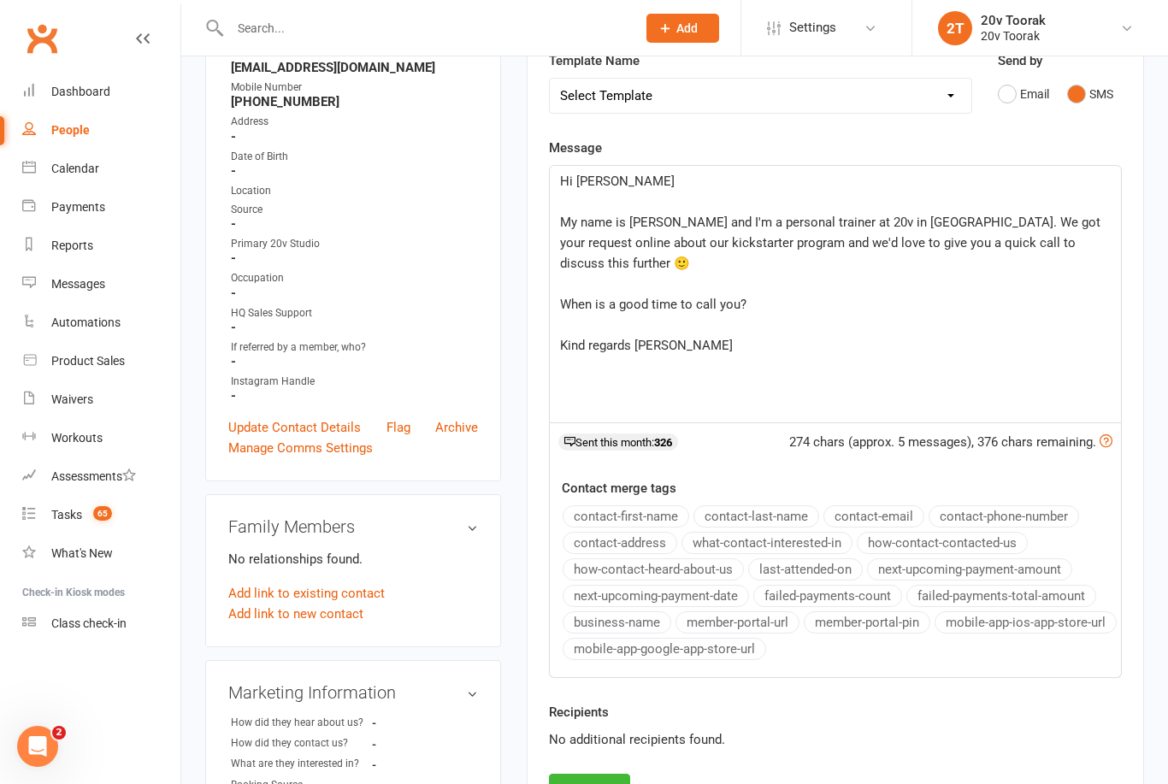
click at [615, 783] on button "Send" at bounding box center [589, 792] width 81 height 36
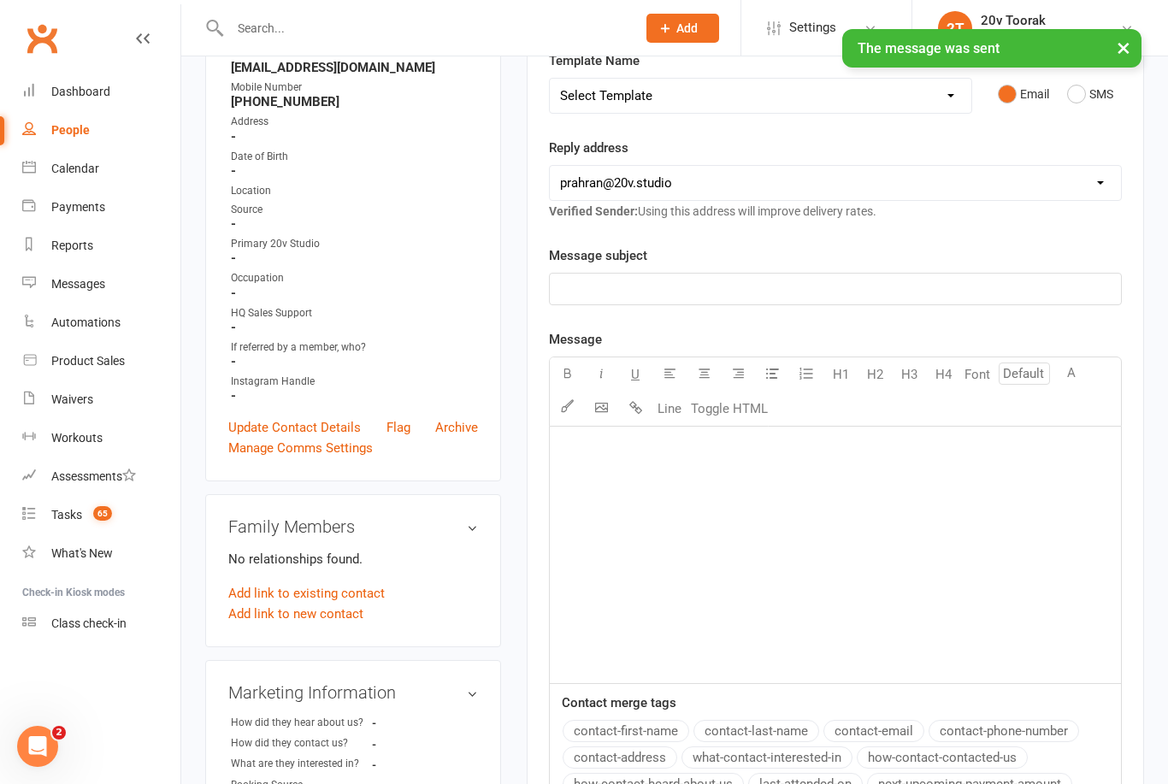
scroll to position [0, 0]
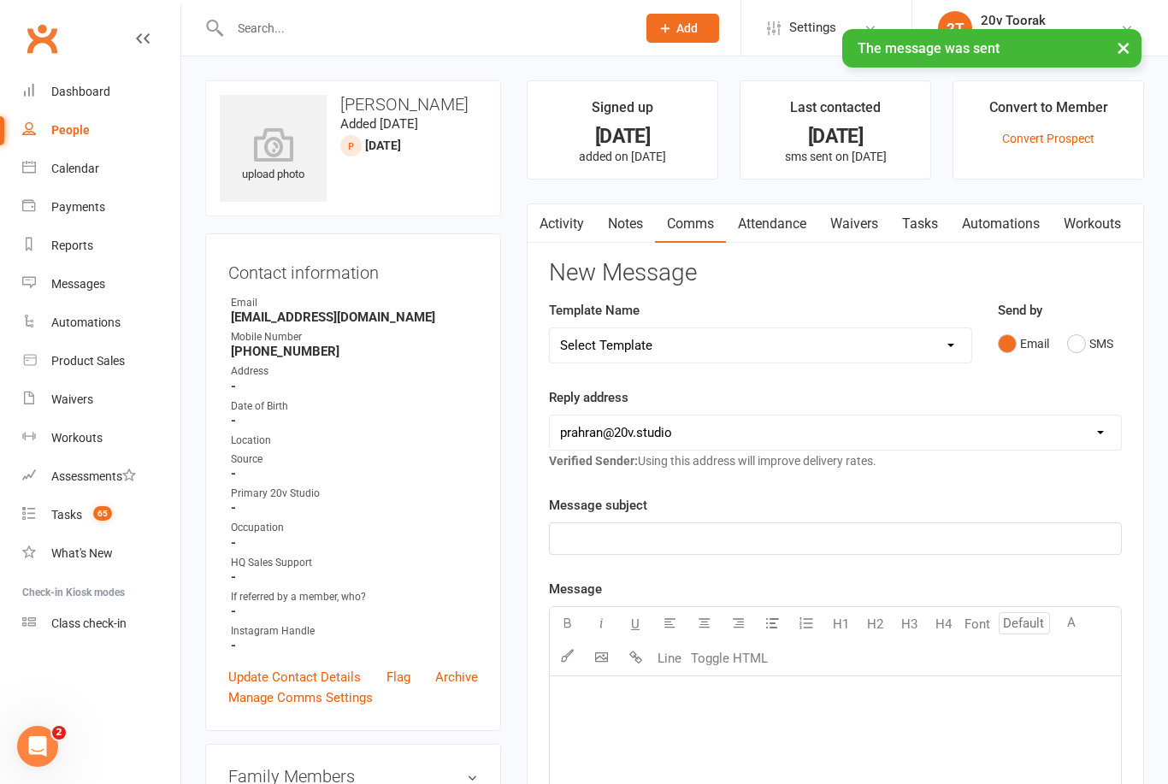
click at [930, 230] on link "Tasks" at bounding box center [920, 223] width 60 height 39
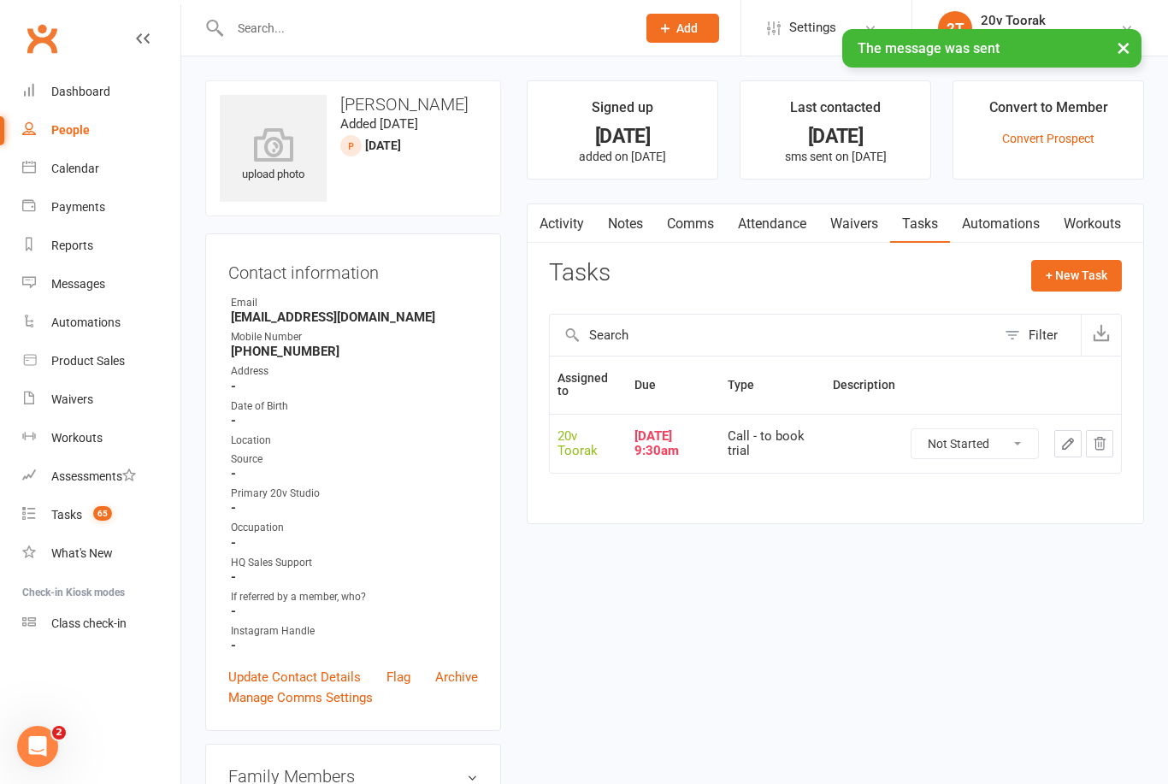
click at [1076, 443] on icon "button" at bounding box center [1067, 443] width 15 height 15
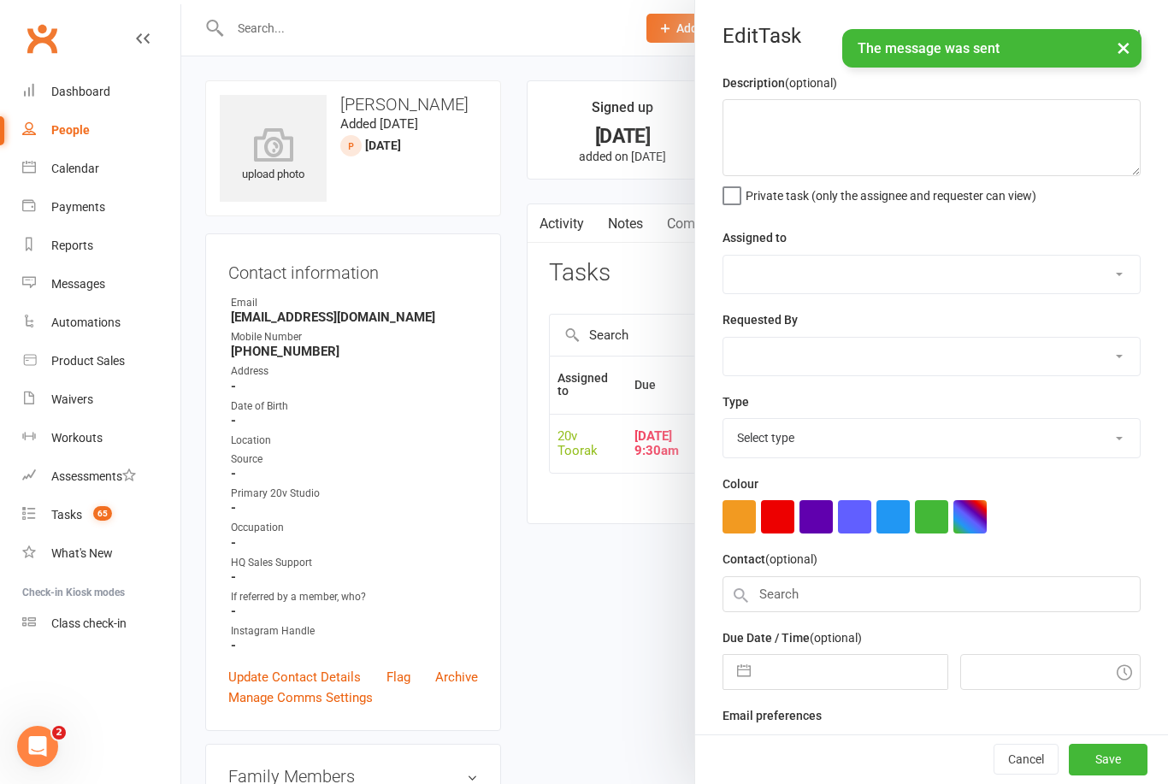
select select "45736"
type input "08 Oct 2025"
type input "9:30am"
select select "32301"
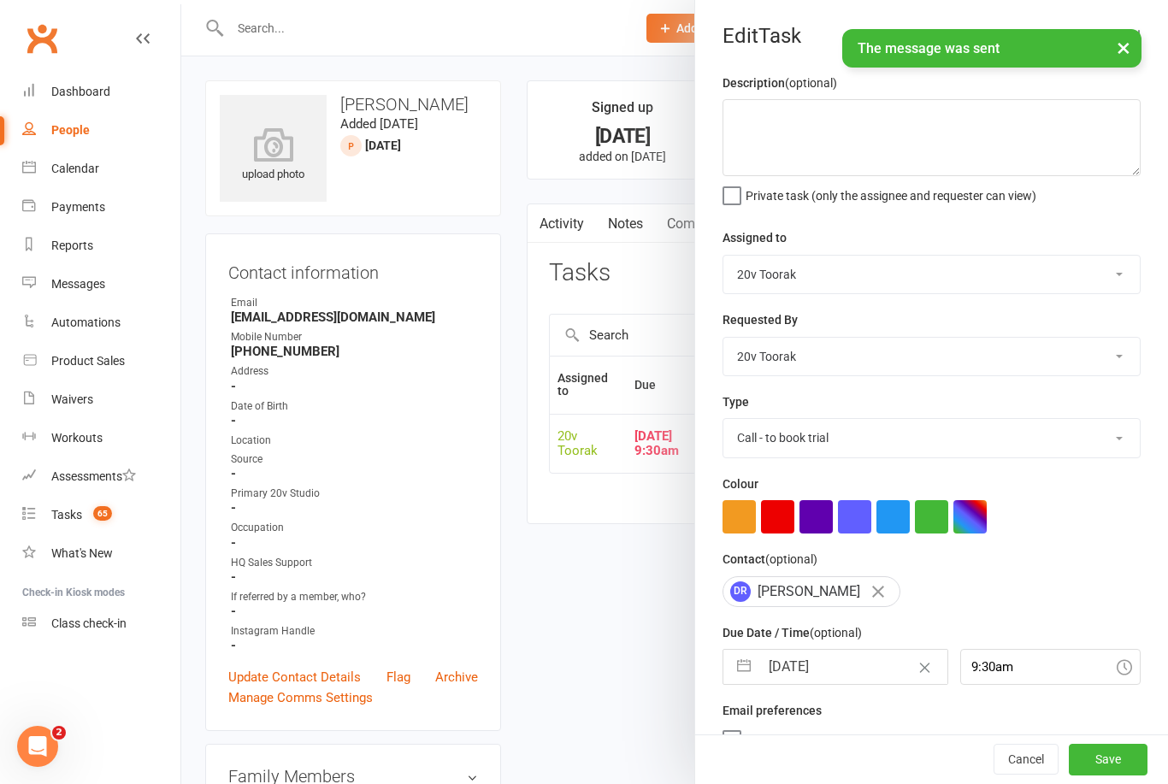
click at [831, 649] on div "Due Date / Time (optional) 08 Oct 2025 Navigate forward to interact with the ca…" at bounding box center [931, 653] width 418 height 62
click at [822, 655] on input "08 Oct 2025" at bounding box center [852, 667] width 187 height 34
select select "8"
select select "2025"
select select "9"
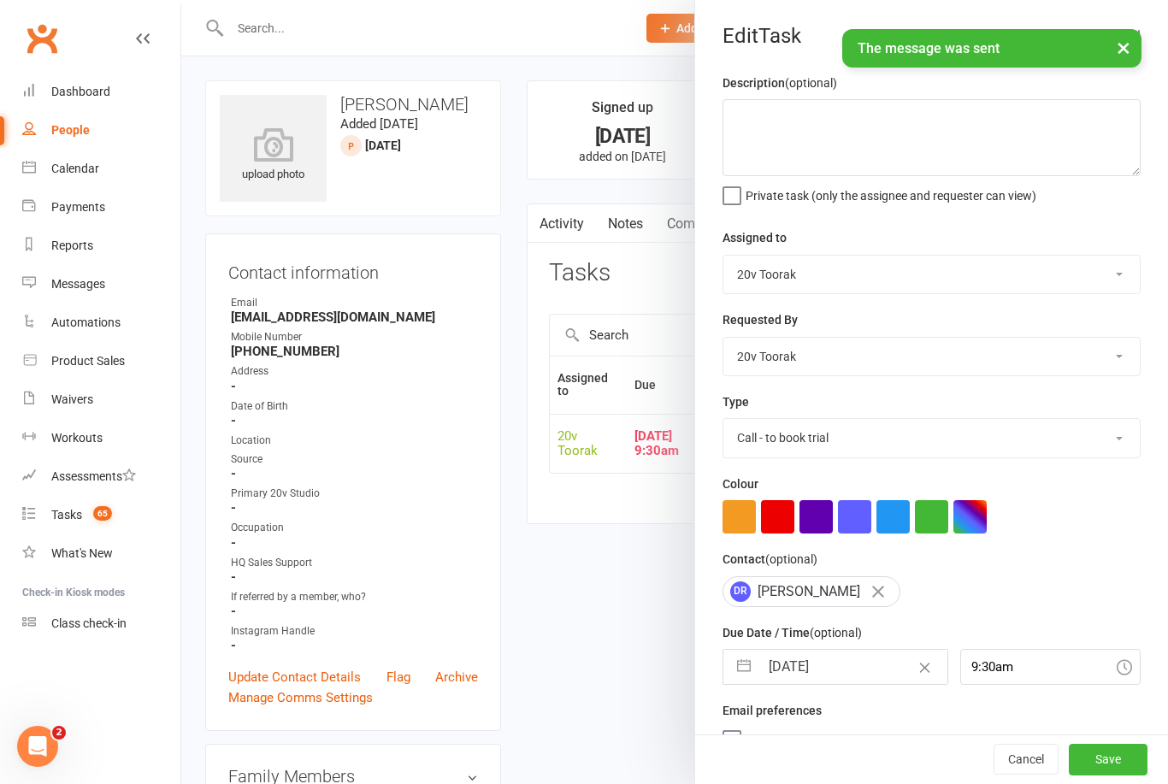
select select "2025"
select select "10"
select select "2025"
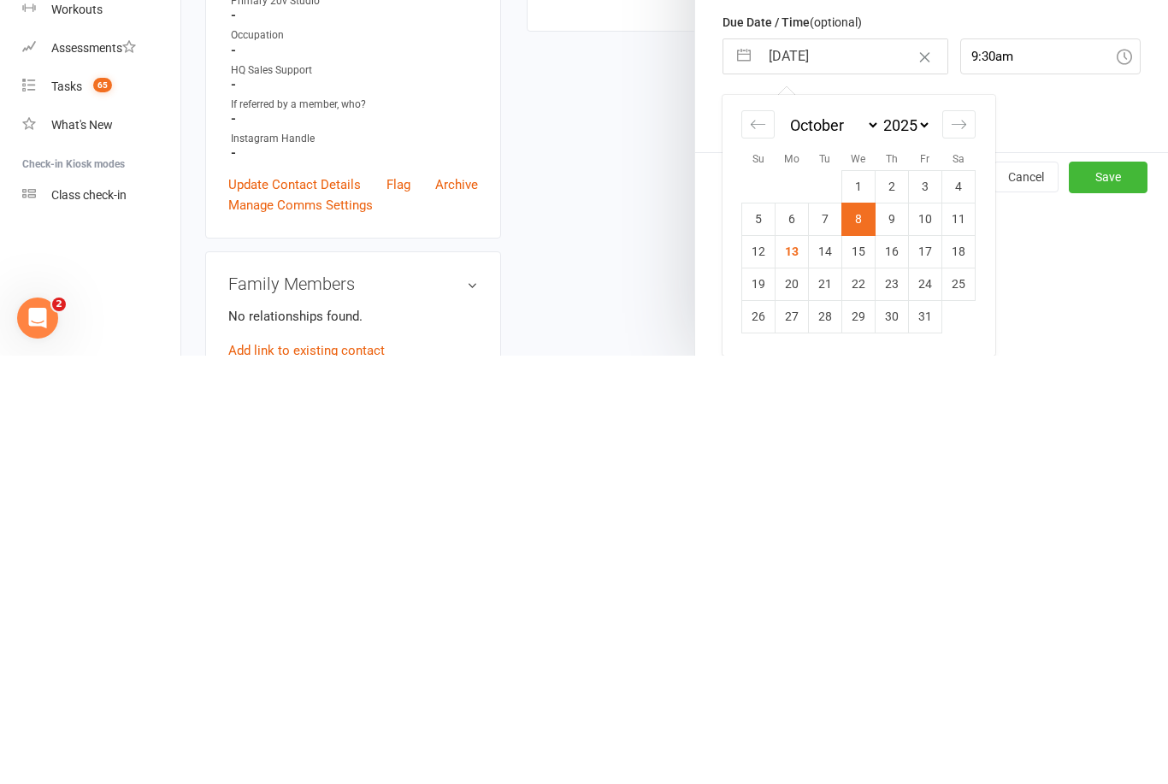
scroll to position [186, 0]
click at [865, 663] on td "15" at bounding box center [858, 679] width 33 height 32
type input "15 Oct 2025"
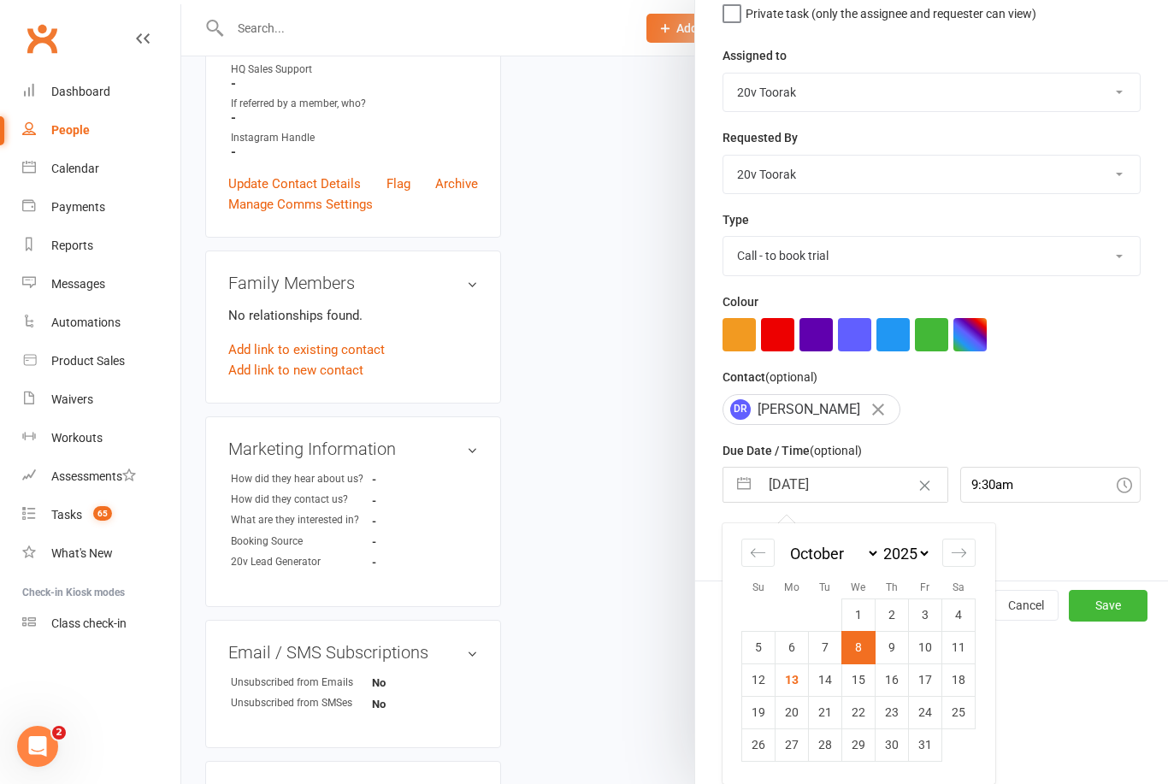
scroll to position [32, 0]
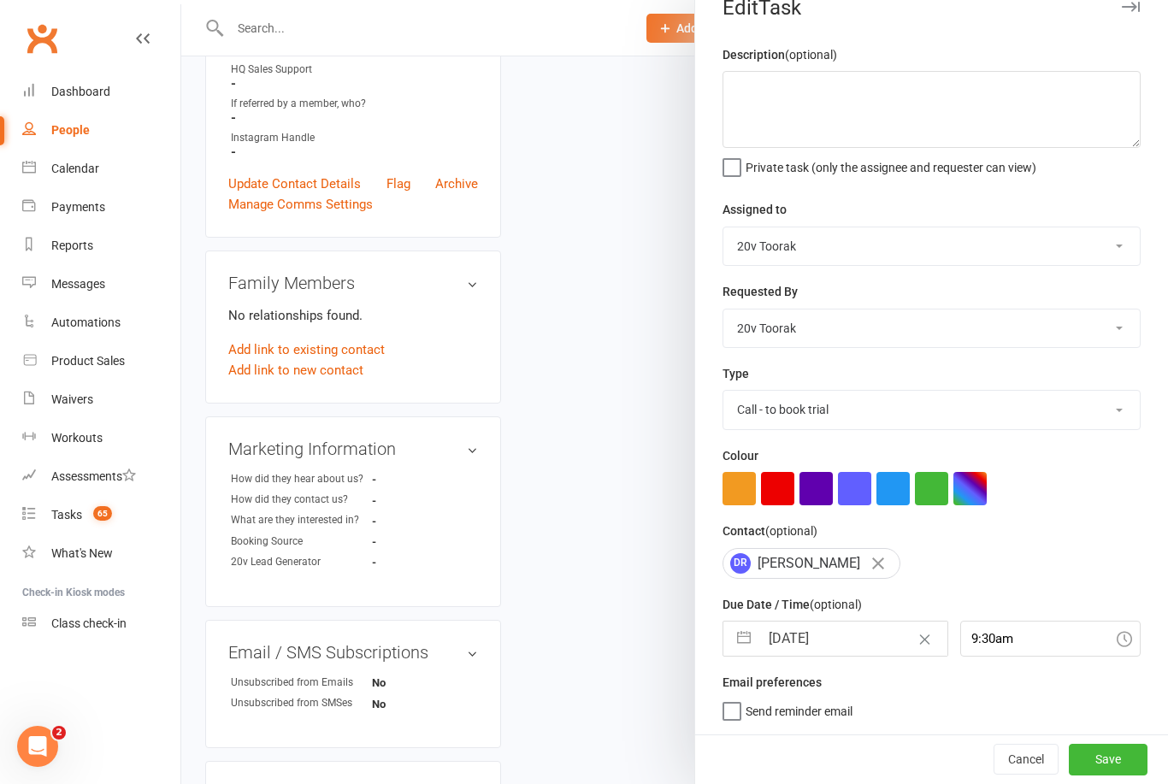
click at [1104, 754] on button "Save" at bounding box center [1108, 759] width 79 height 31
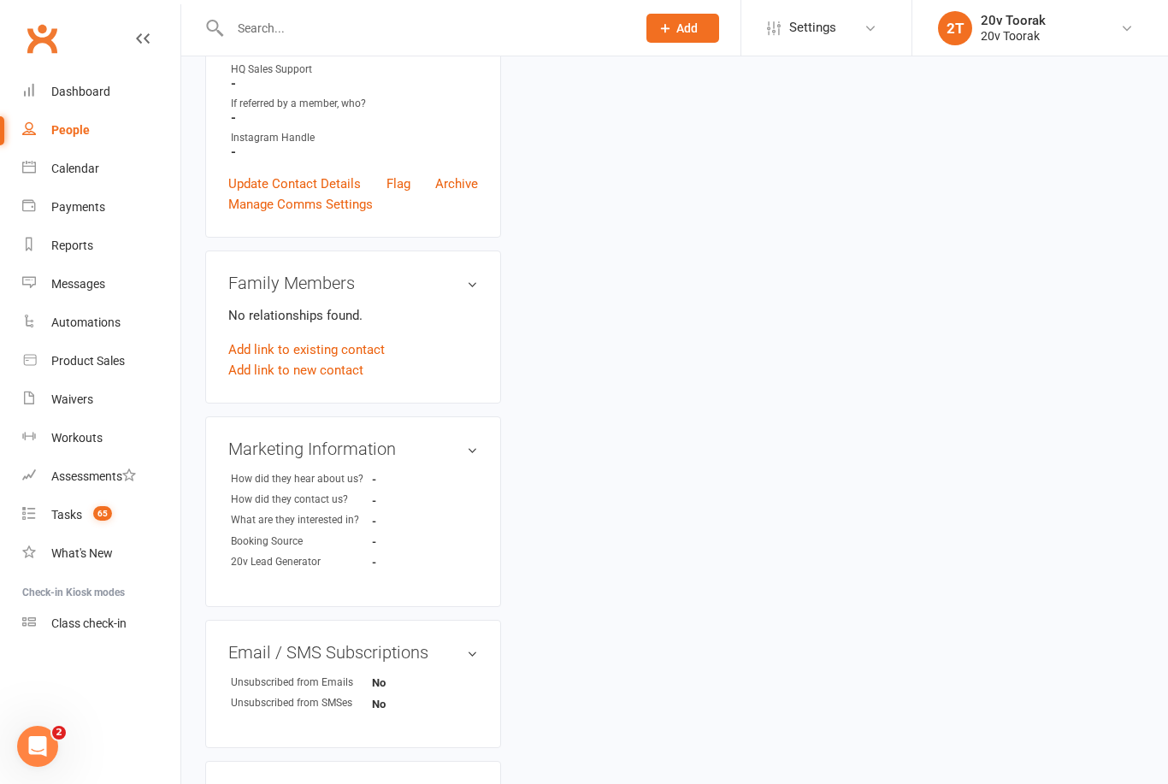
click at [62, 522] on link "Tasks 65" at bounding box center [101, 515] width 158 height 38
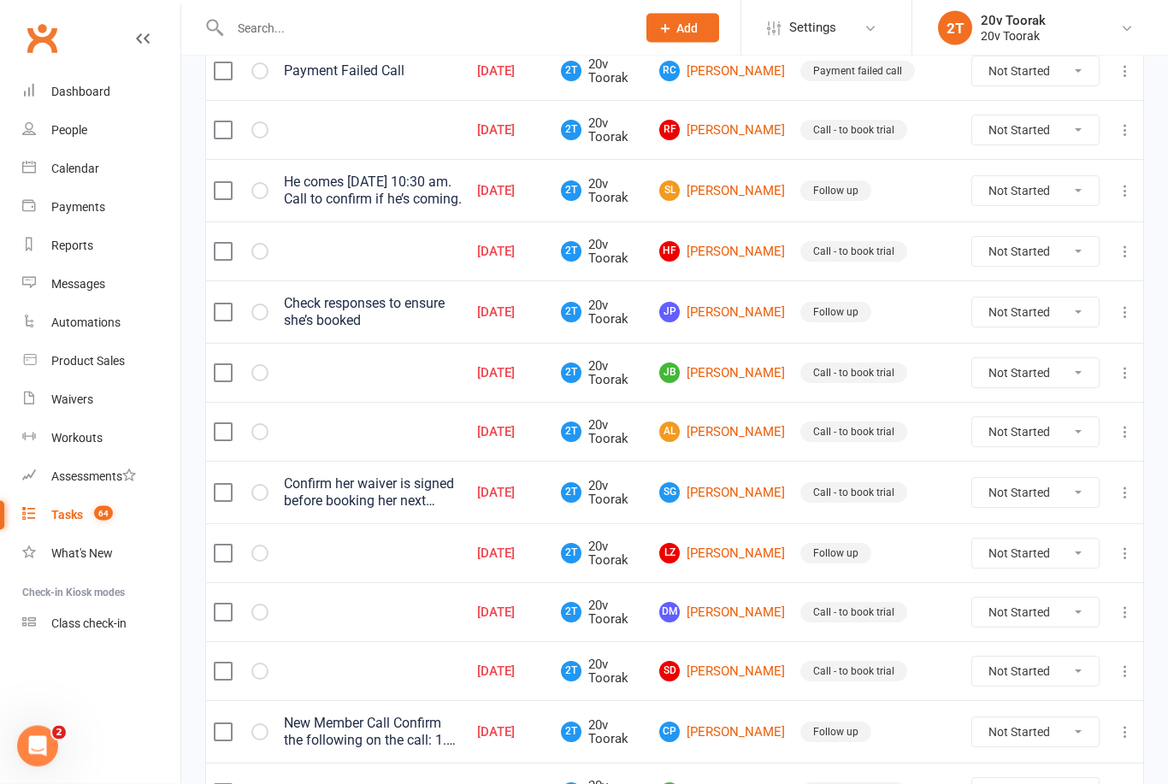
scroll to position [1126, 0]
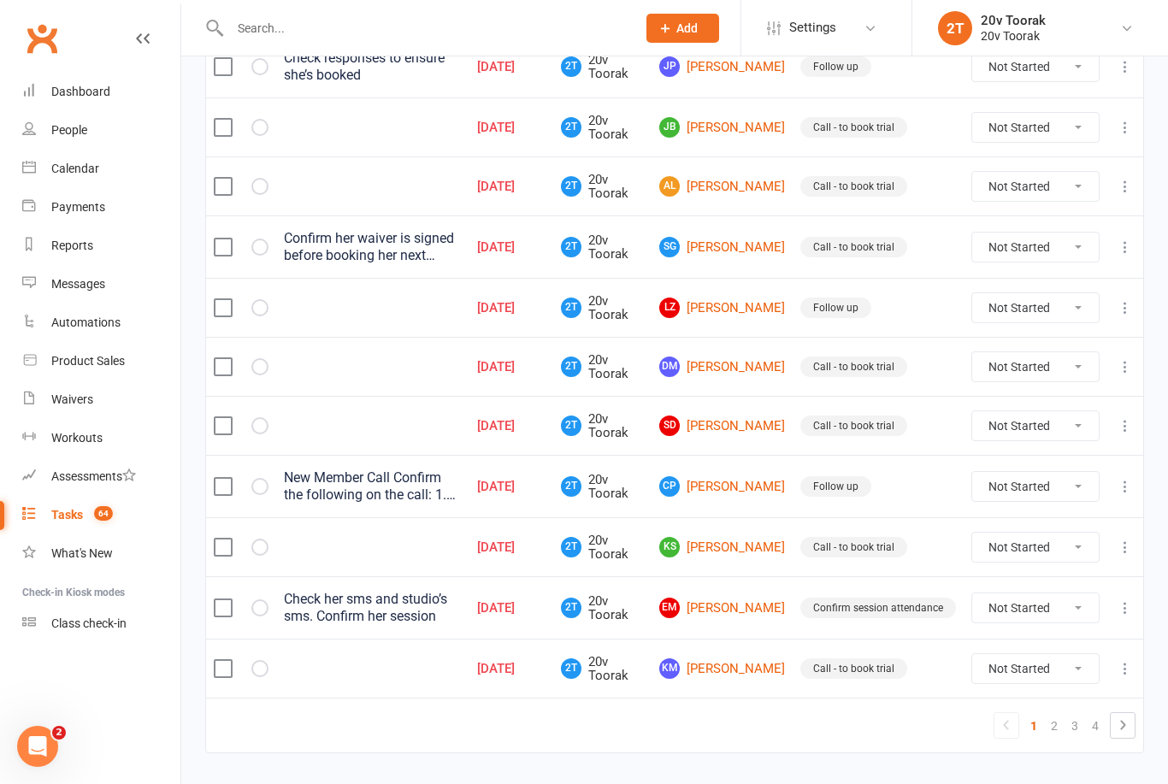
click at [1096, 370] on select "Not Started In Progress Waiting Complete" at bounding box center [1035, 366] width 127 height 29
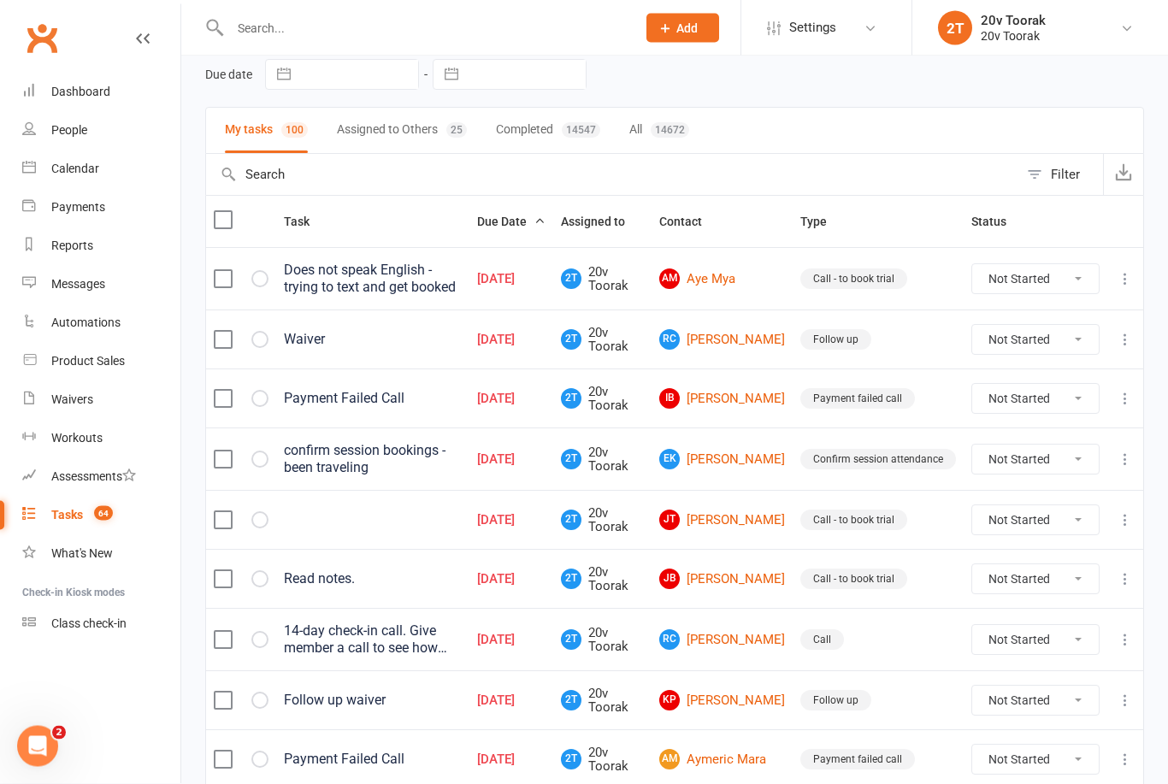
scroll to position [0, 0]
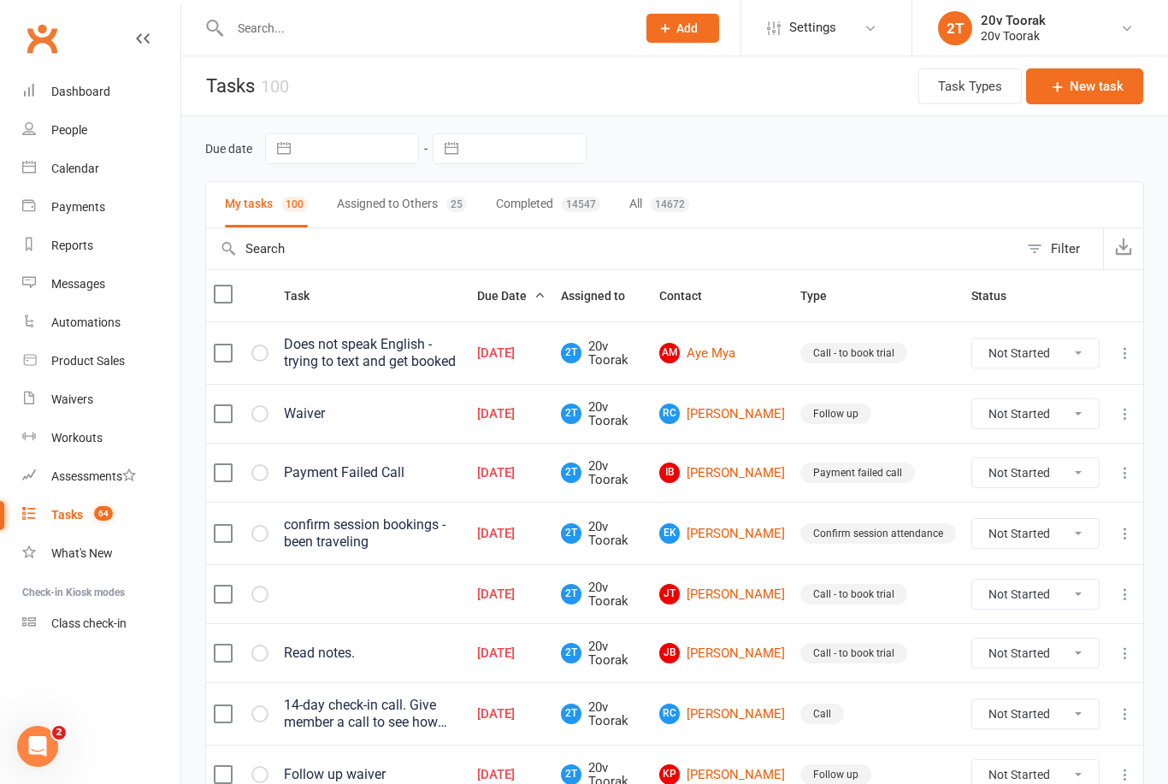
click at [744, 360] on link "AM Aye Mya" at bounding box center [722, 353] width 126 height 21
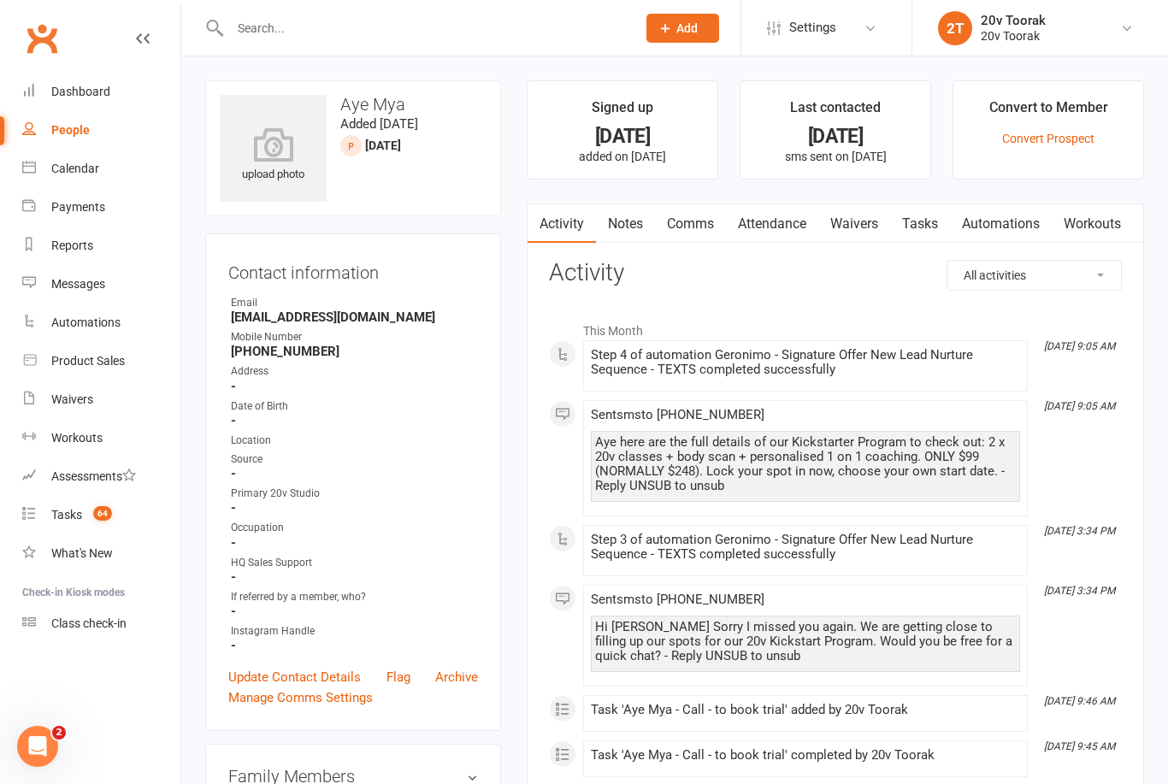
click at [628, 215] on link "Notes" at bounding box center [625, 223] width 59 height 39
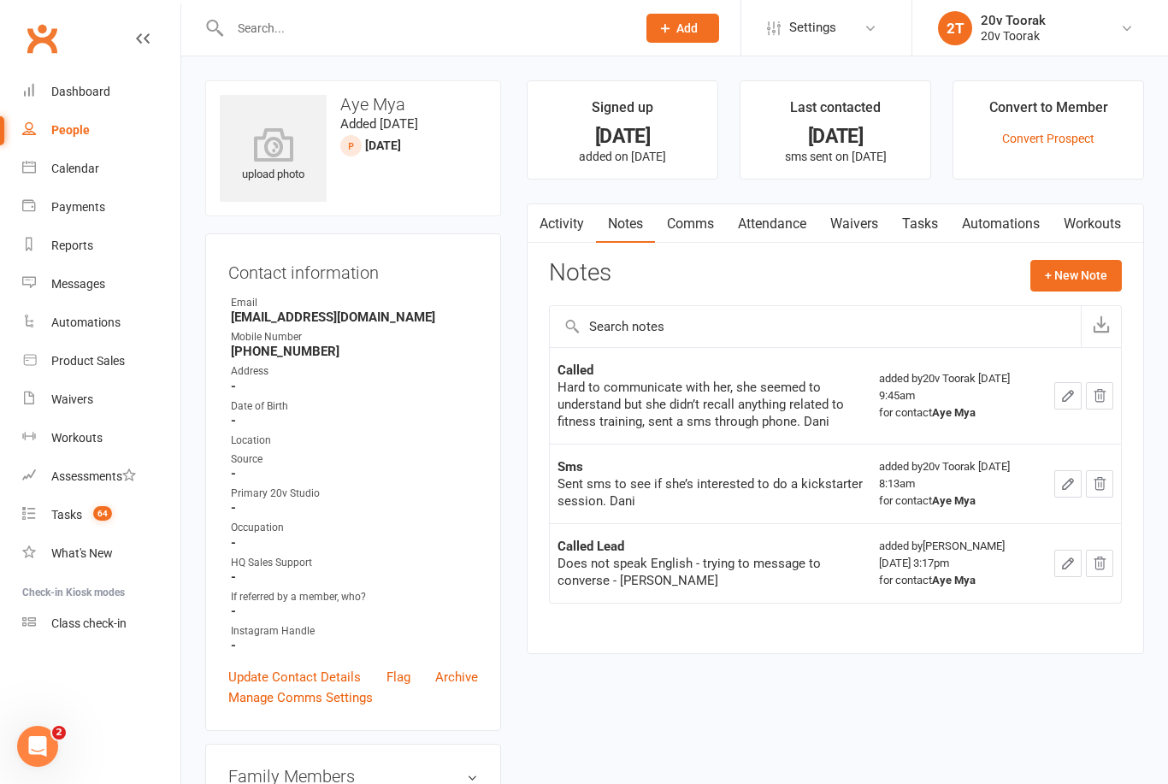
click at [1091, 255] on div "Activity Notes Comms Attendance Waivers Tasks Automations Workouts Notes + New …" at bounding box center [835, 428] width 617 height 451
click at [1108, 251] on div "Activity Notes Comms Attendance Waivers Tasks Automations Workouts Notes + New …" at bounding box center [835, 428] width 617 height 451
click at [1094, 276] on button "+ New Note" at bounding box center [1075, 275] width 91 height 31
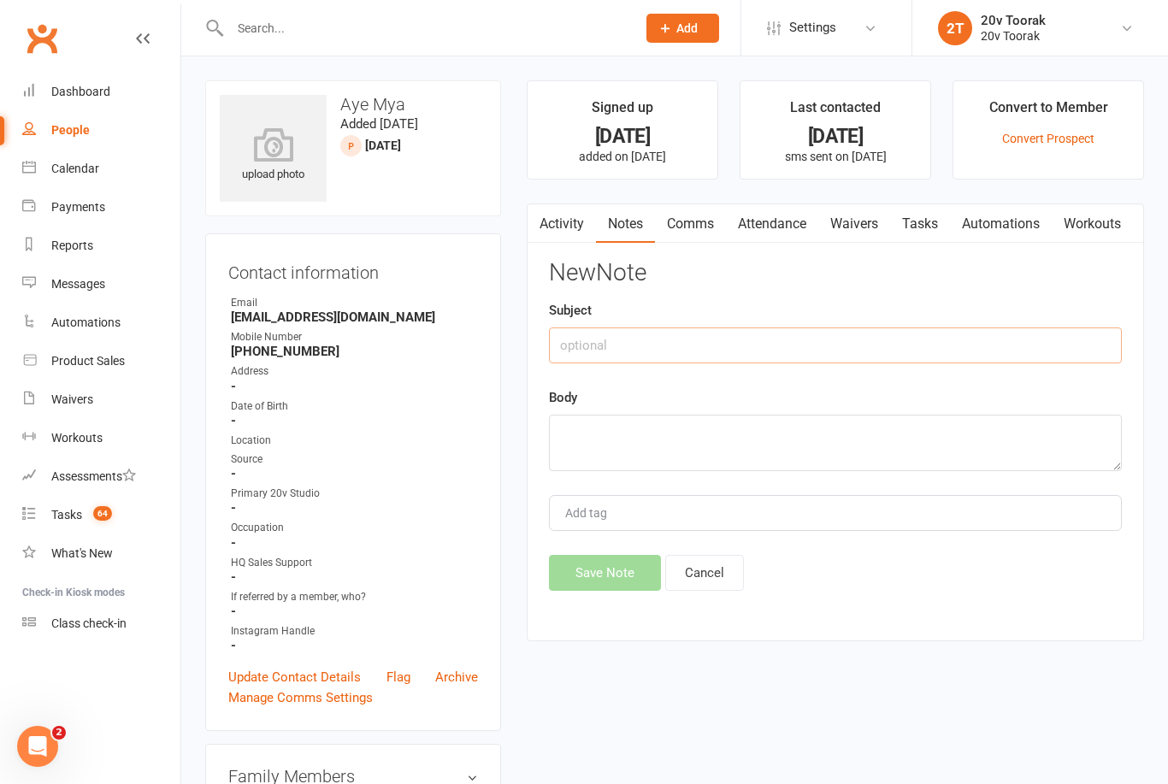
click at [852, 329] on input "text" at bounding box center [835, 345] width 573 height 36
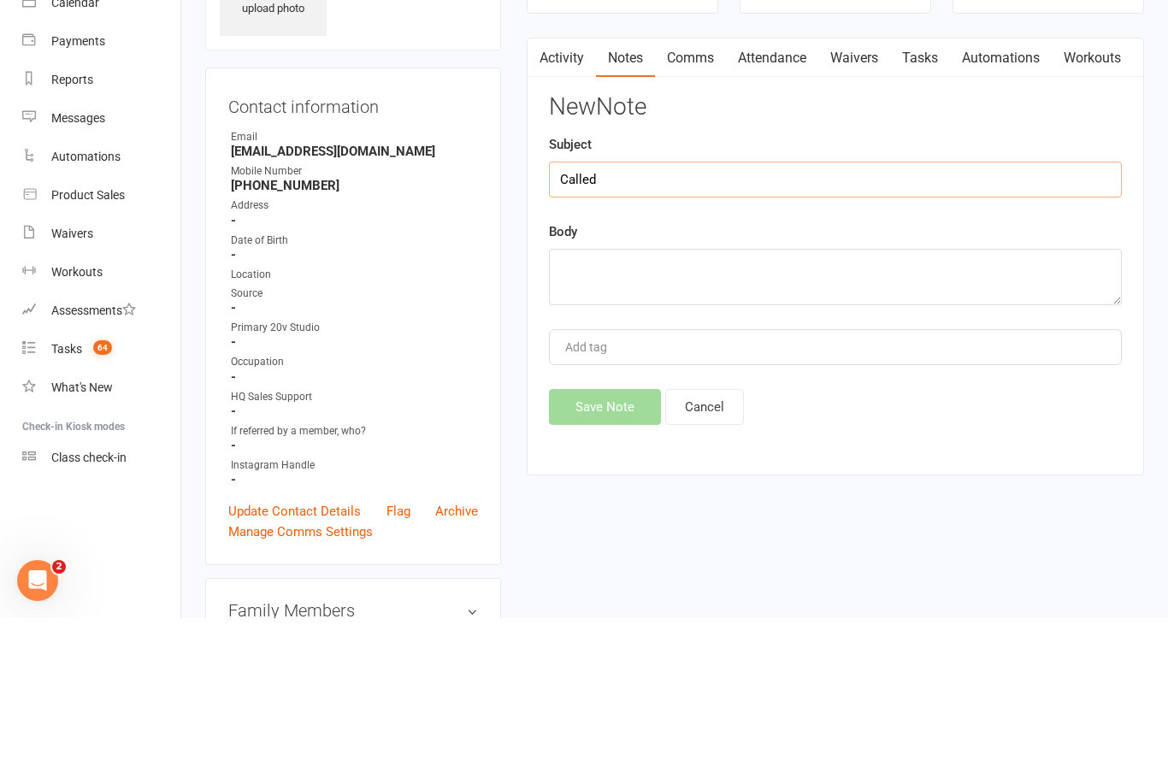
type input "Called"
click at [845, 415] on textarea at bounding box center [835, 443] width 573 height 56
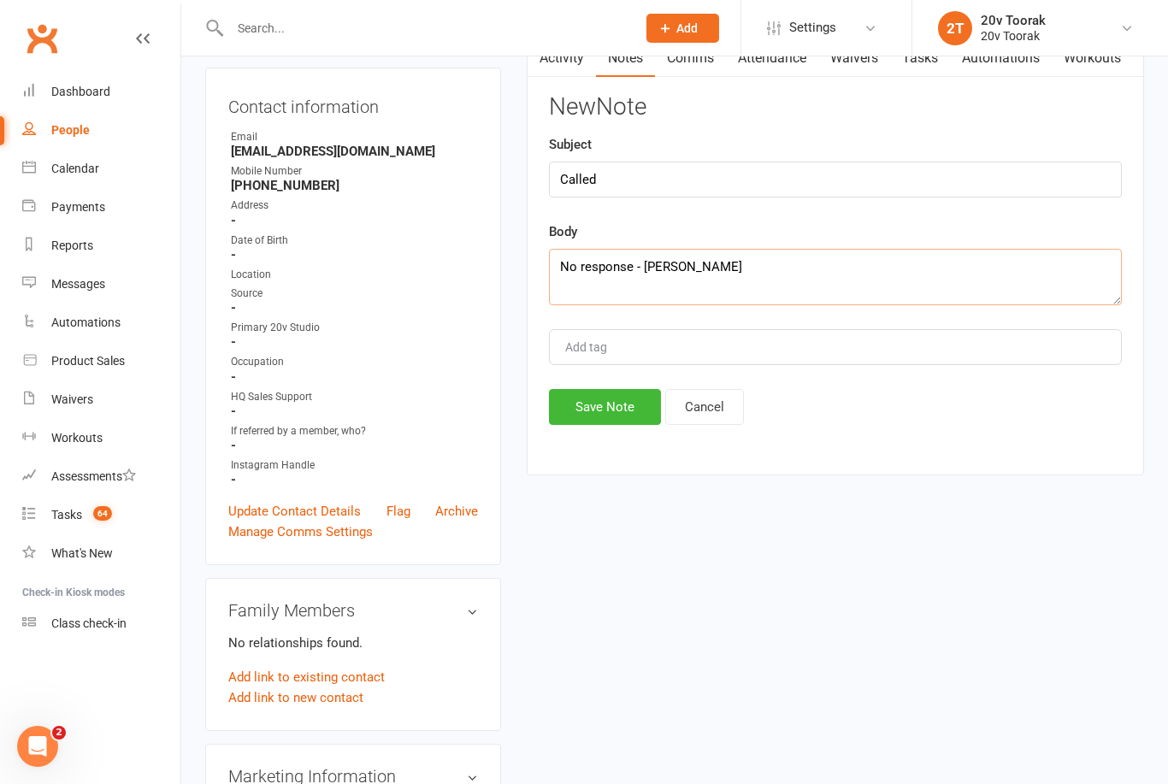
type textarea "No response - Ben"
click at [578, 404] on button "Save Note" at bounding box center [605, 407] width 112 height 36
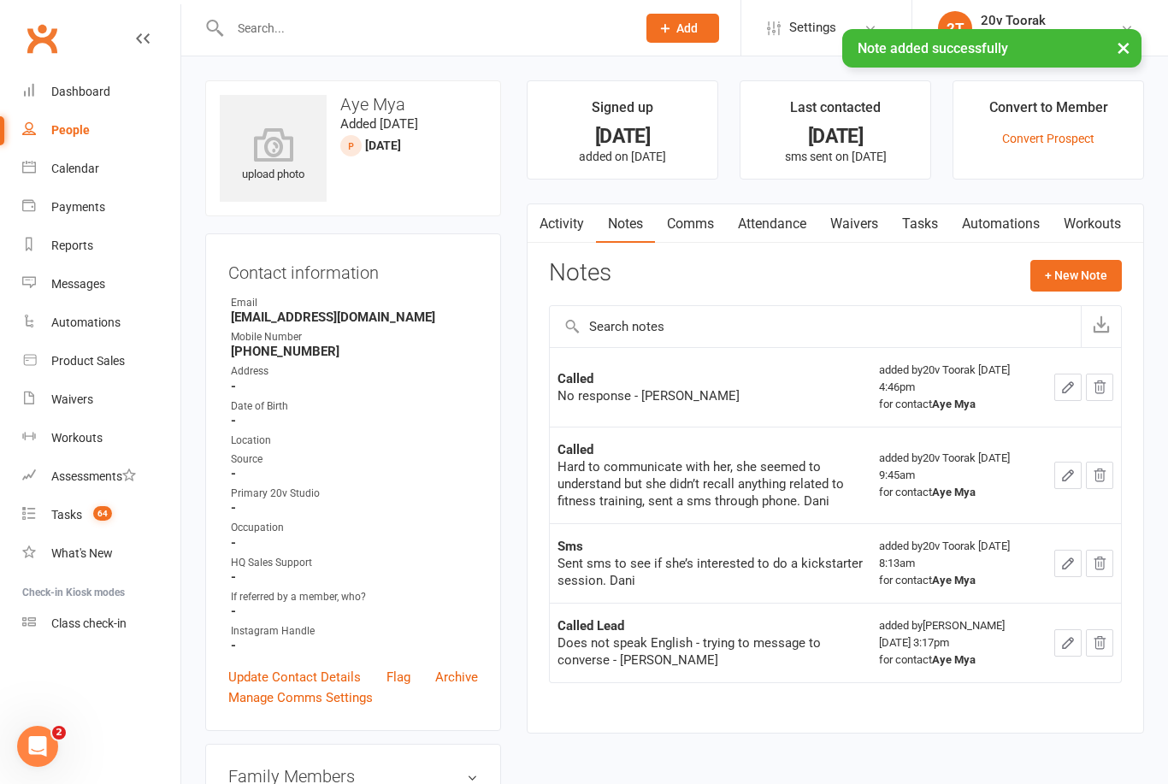
click at [701, 231] on link "Comms" at bounding box center [690, 223] width 71 height 39
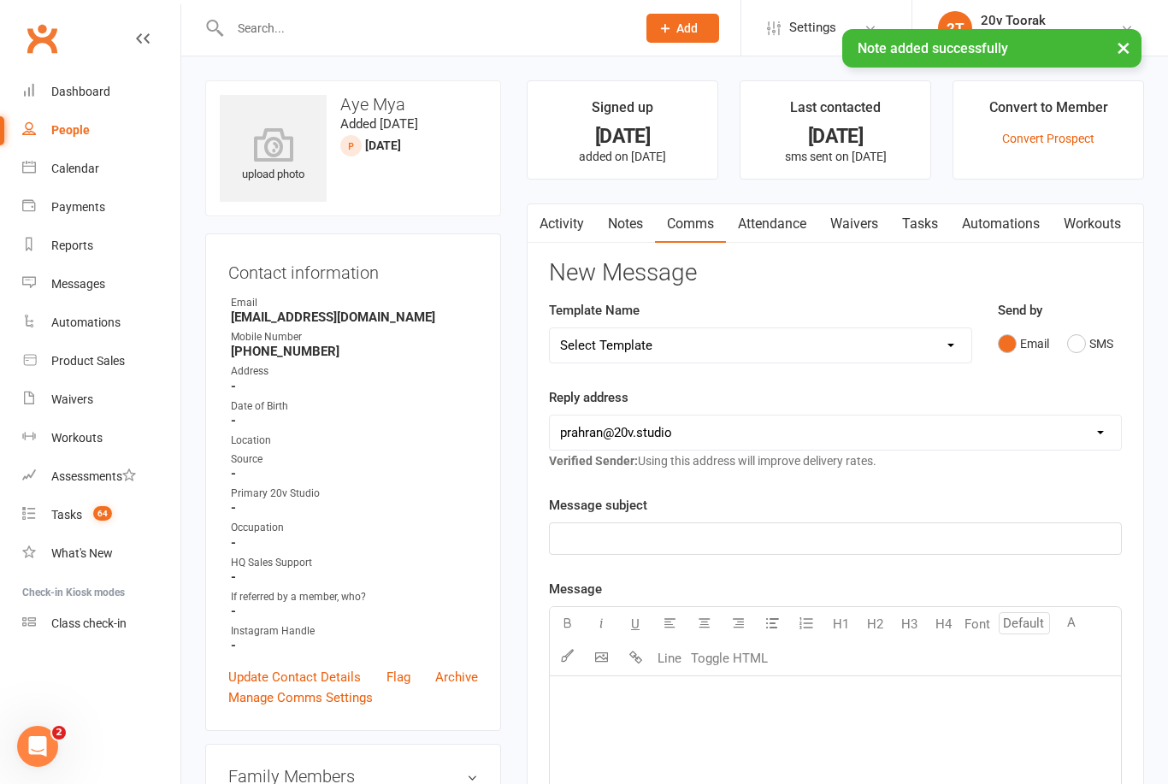
click at [1083, 338] on button "SMS" at bounding box center [1090, 343] width 46 height 32
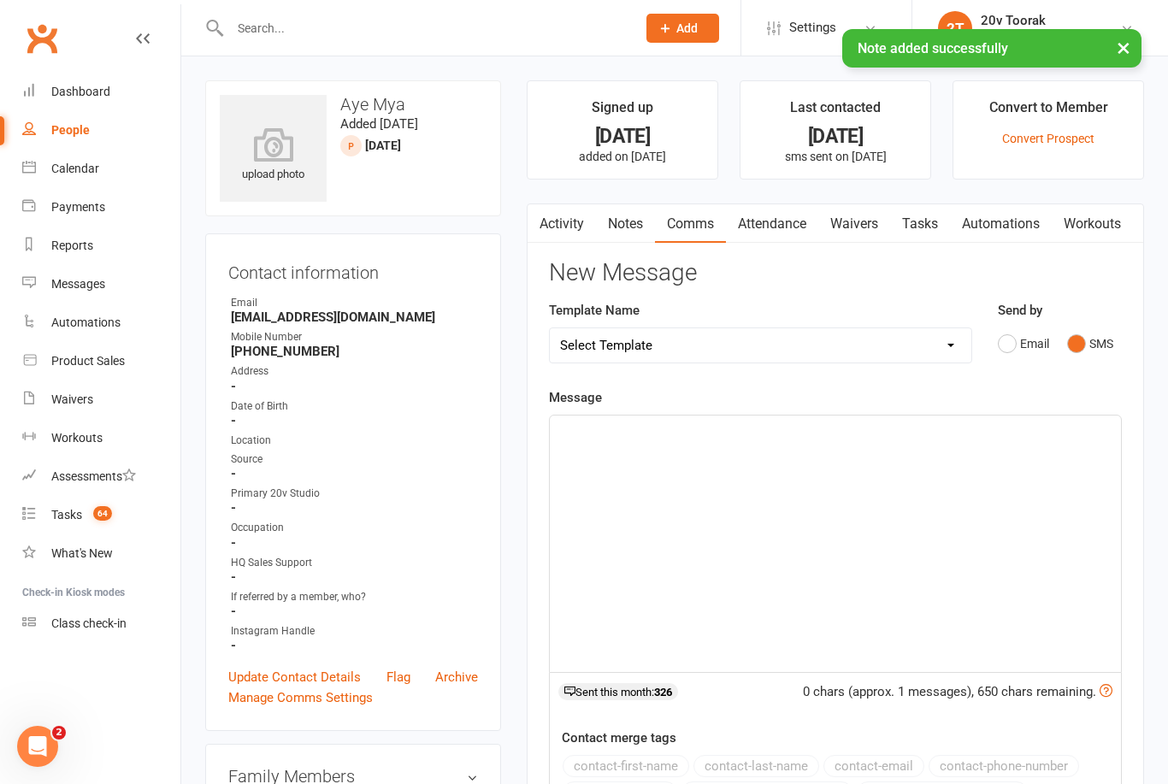
click at [797, 436] on p "﻿" at bounding box center [835, 431] width 551 height 21
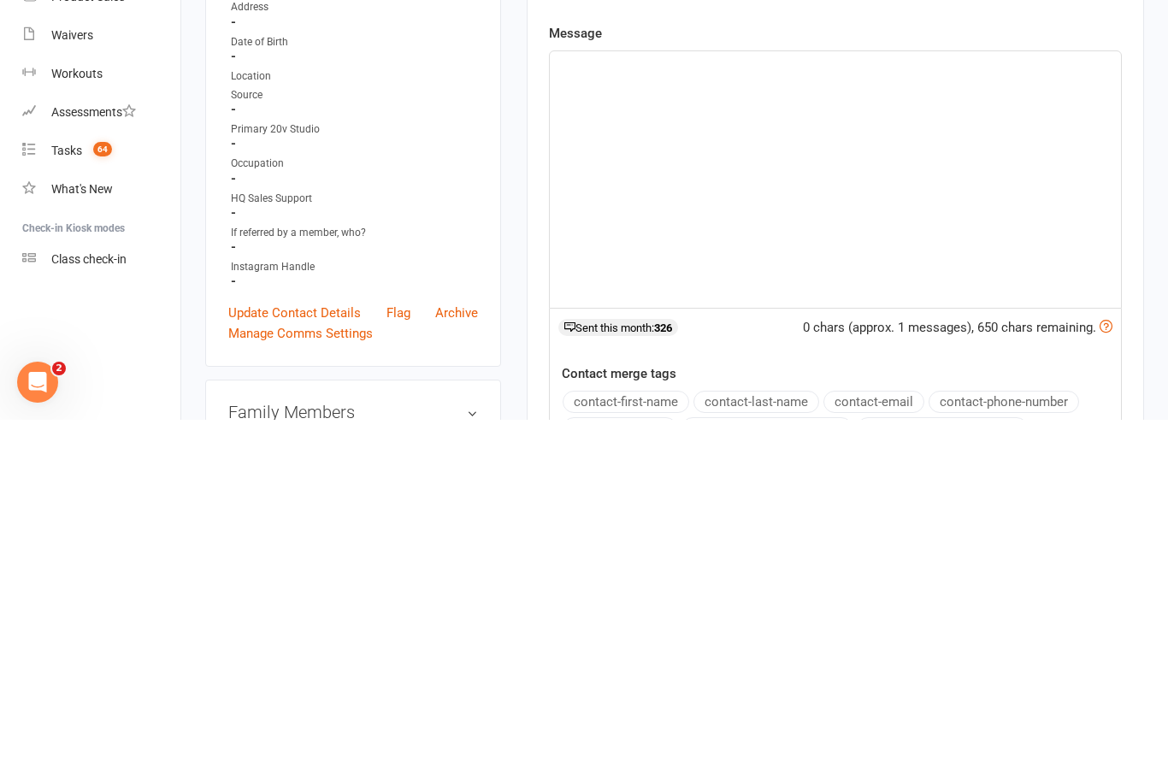
click at [675, 416] on div "﻿" at bounding box center [835, 544] width 571 height 256
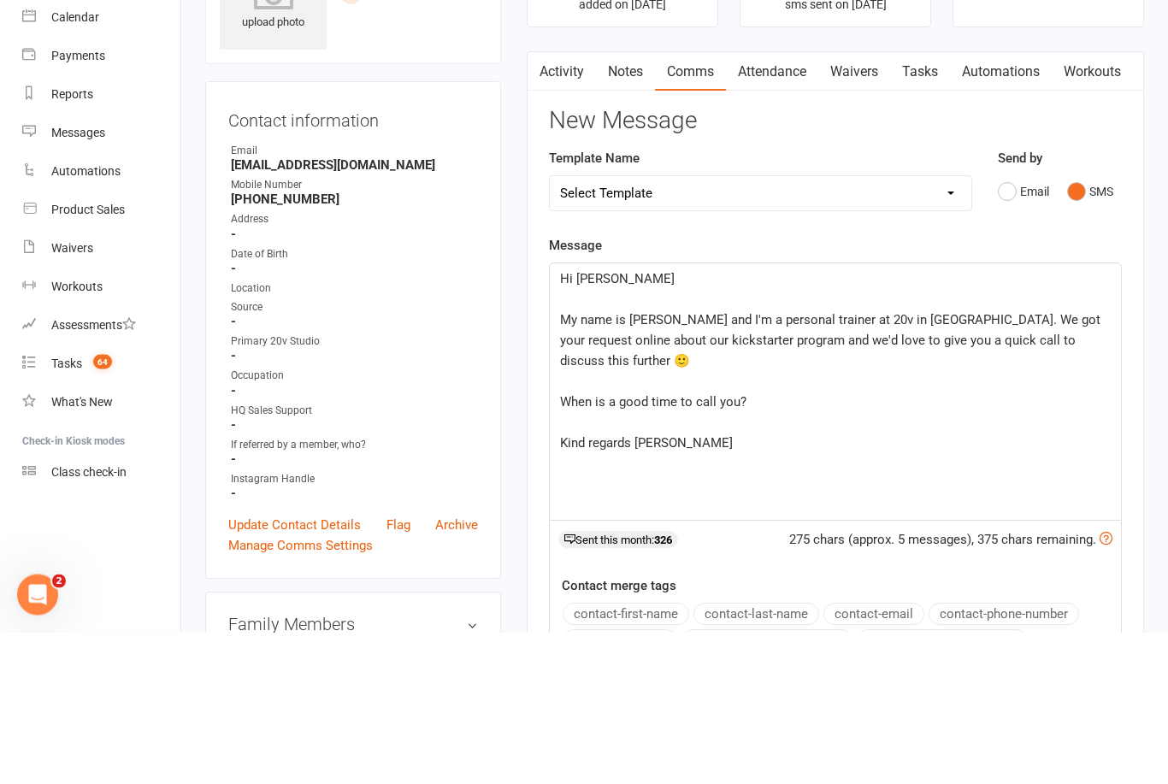
click at [643, 421] on p "Hi Marisa" at bounding box center [835, 431] width 551 height 21
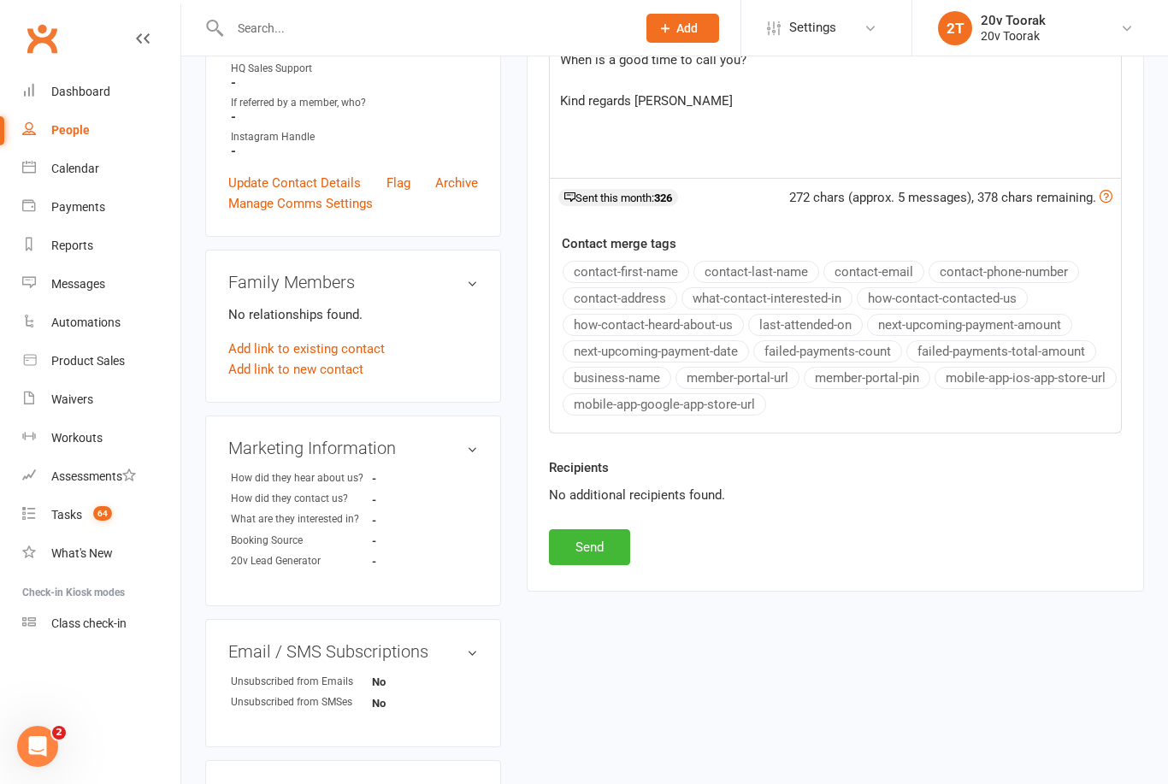
scroll to position [397, 0]
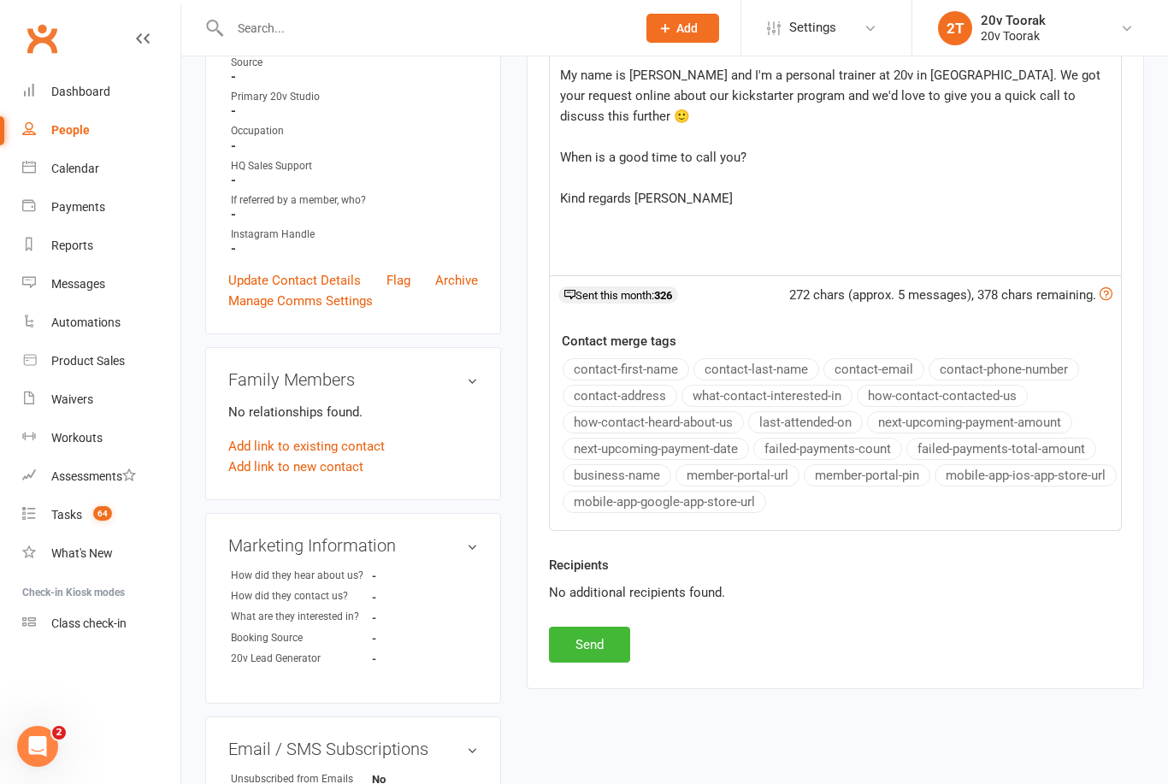
click at [598, 638] on button "Send" at bounding box center [589, 645] width 81 height 36
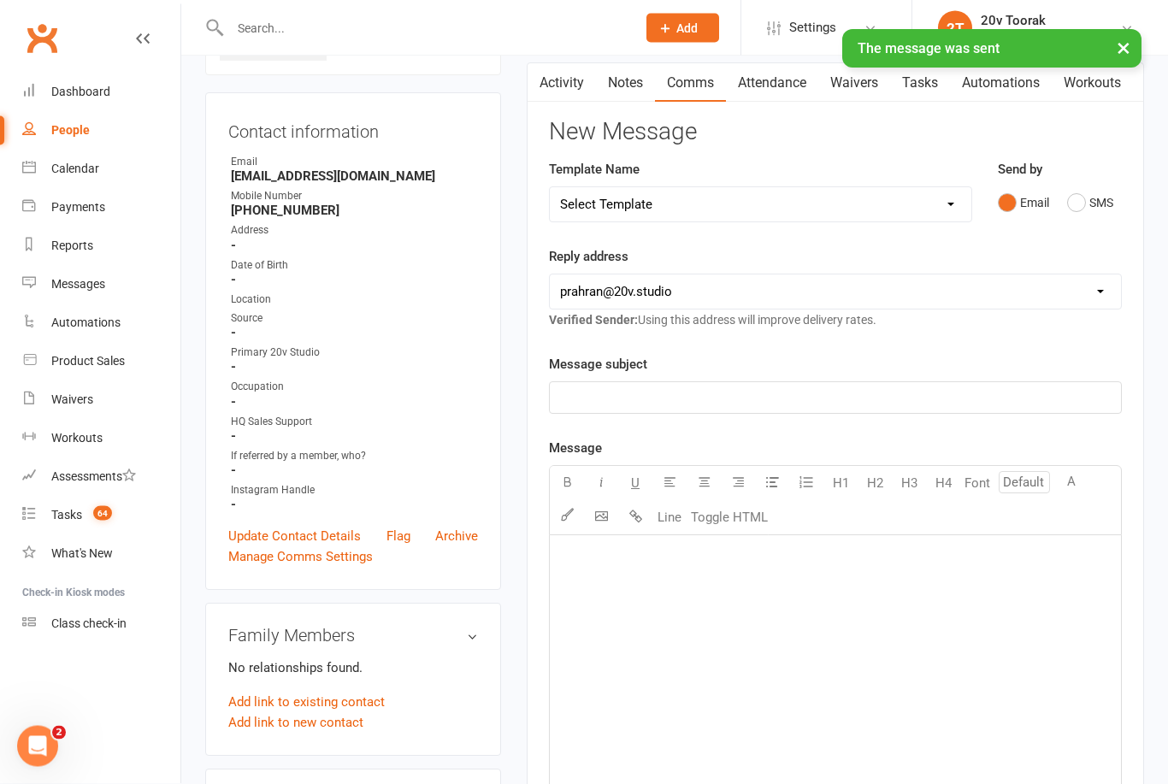
scroll to position [0, 0]
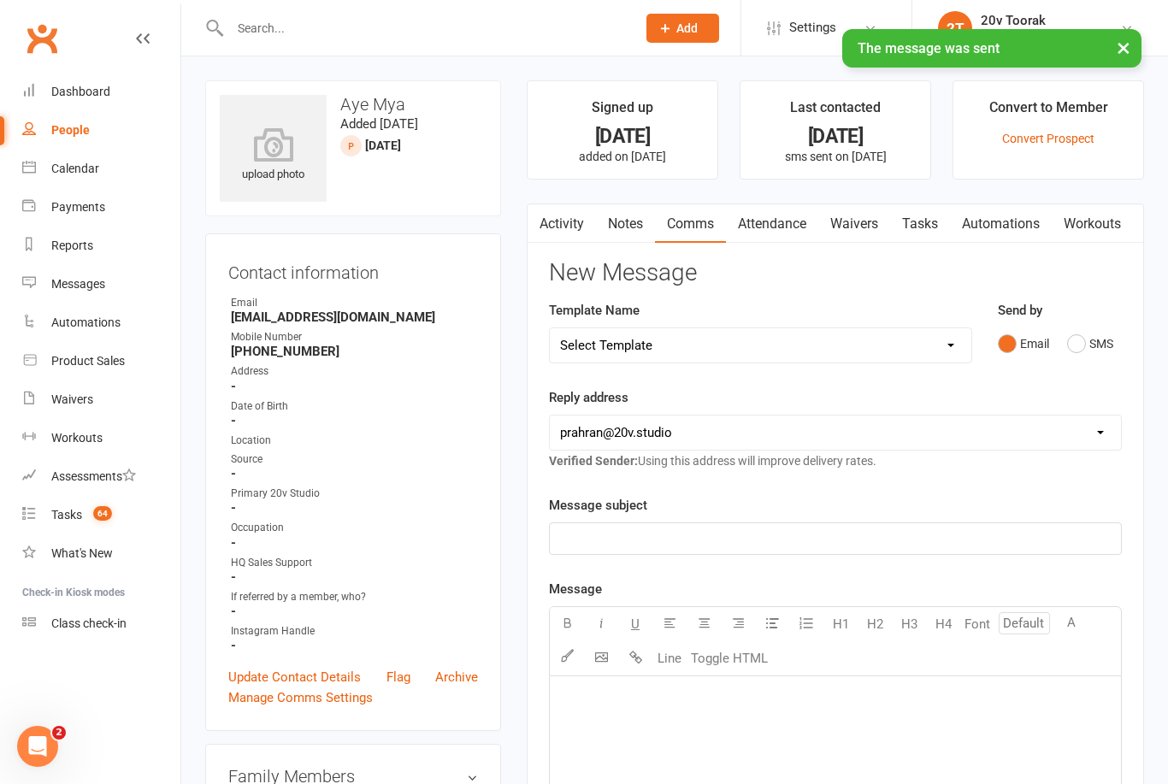
click at [946, 220] on link "Tasks" at bounding box center [920, 223] width 60 height 39
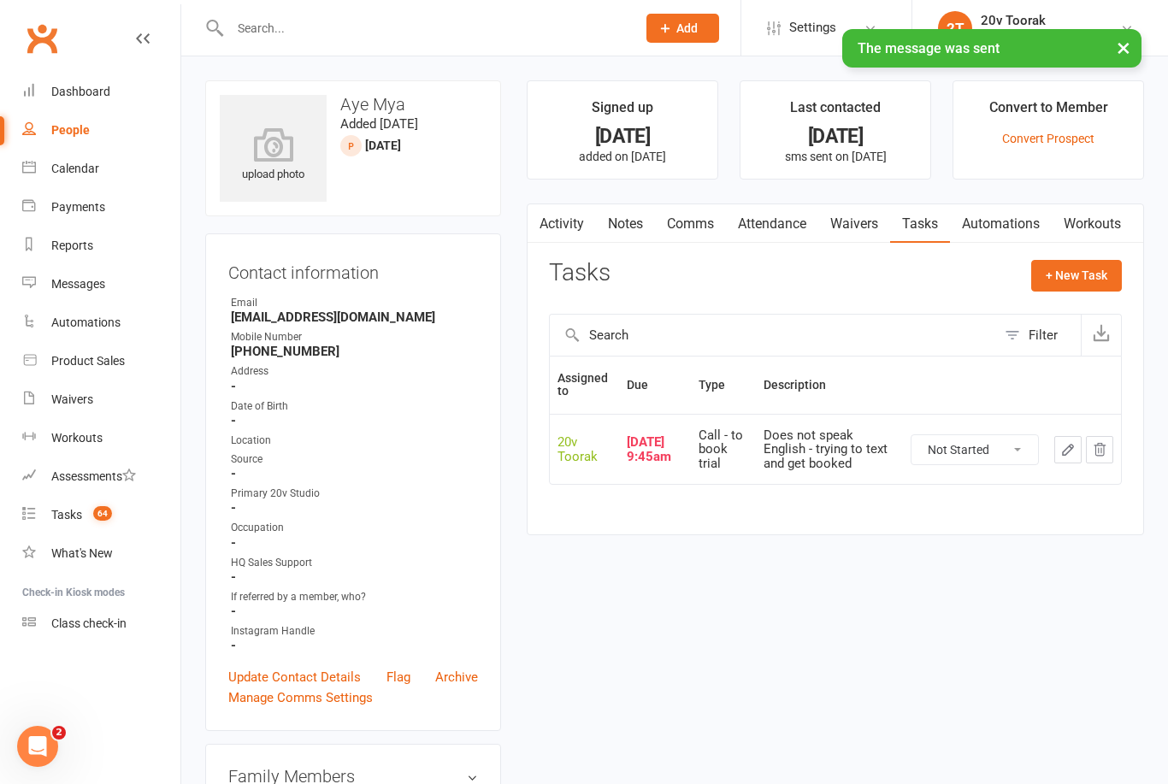
click at [1066, 450] on icon "button" at bounding box center [1068, 450] width 10 height 10
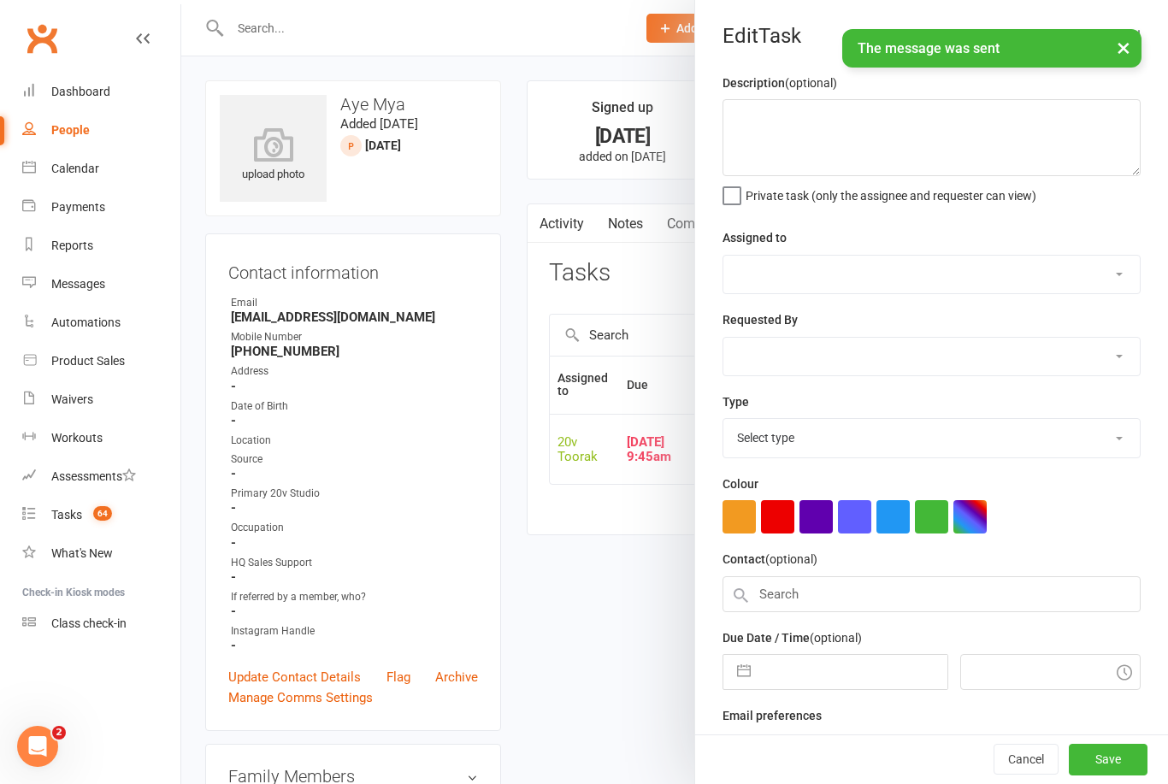
type textarea "Does not speak English - trying to text and get booked"
select select "45736"
type input "08 Oct 2025"
type input "9:45am"
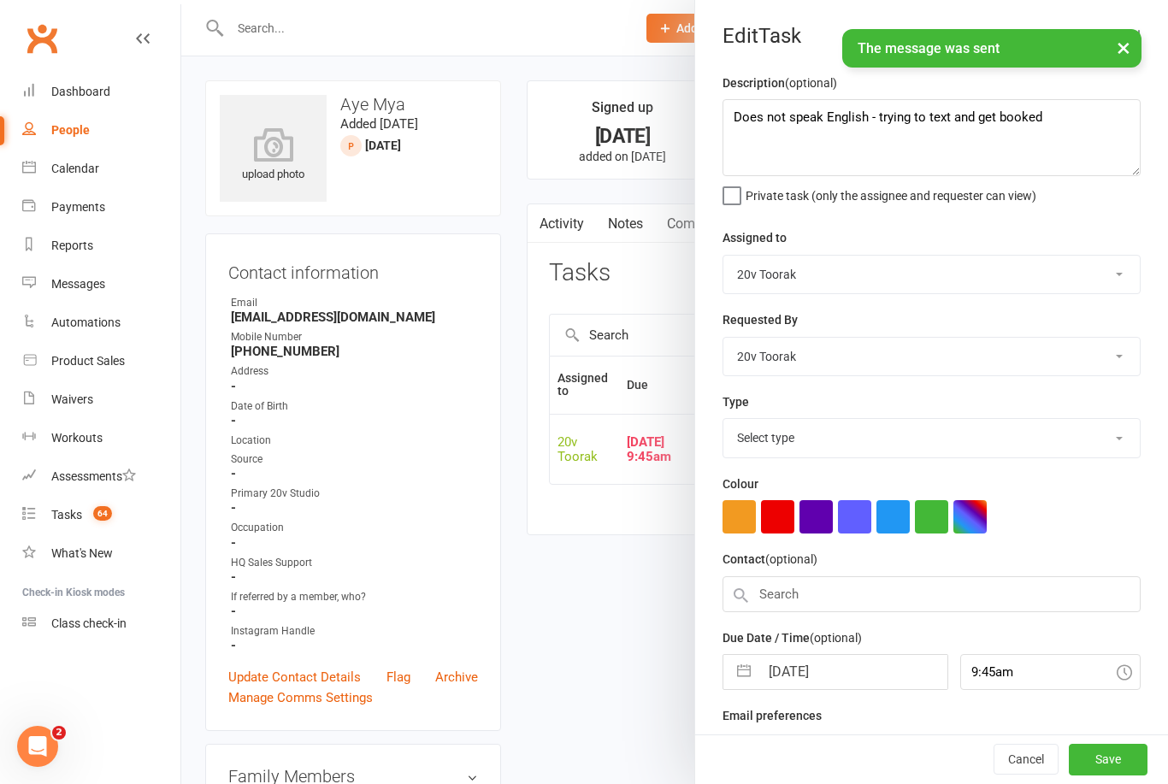
select select "32301"
click at [820, 660] on input "08 Oct 2025" at bounding box center [852, 667] width 187 height 34
select select "8"
select select "2025"
select select "9"
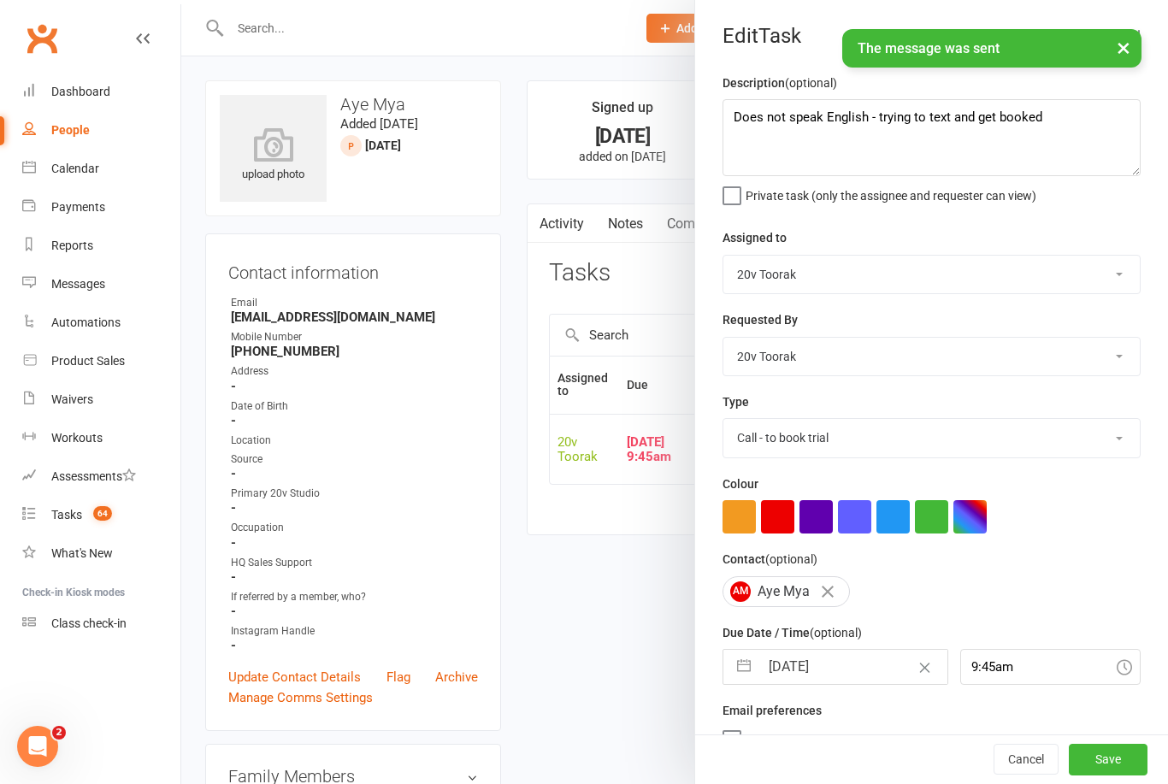
select select "2025"
select select "10"
select select "2025"
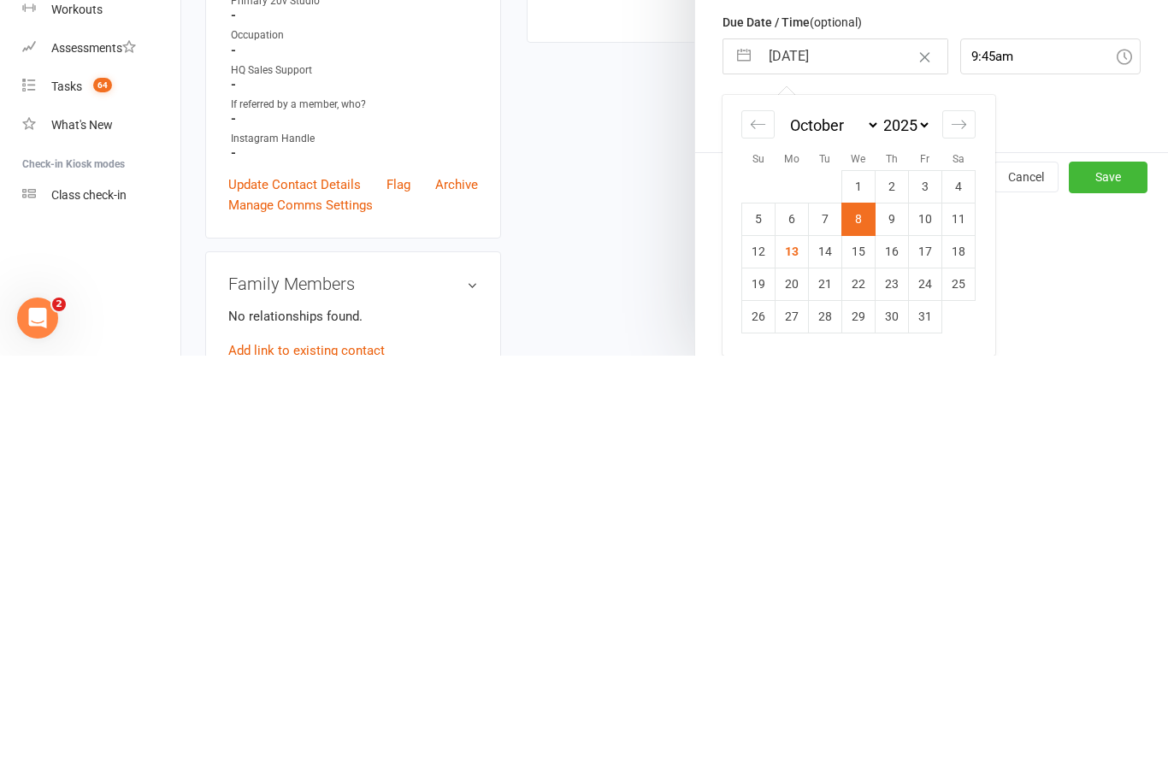
scroll to position [185, 0]
click at [866, 663] on td "15" at bounding box center [858, 679] width 33 height 32
type input "15 Oct 2025"
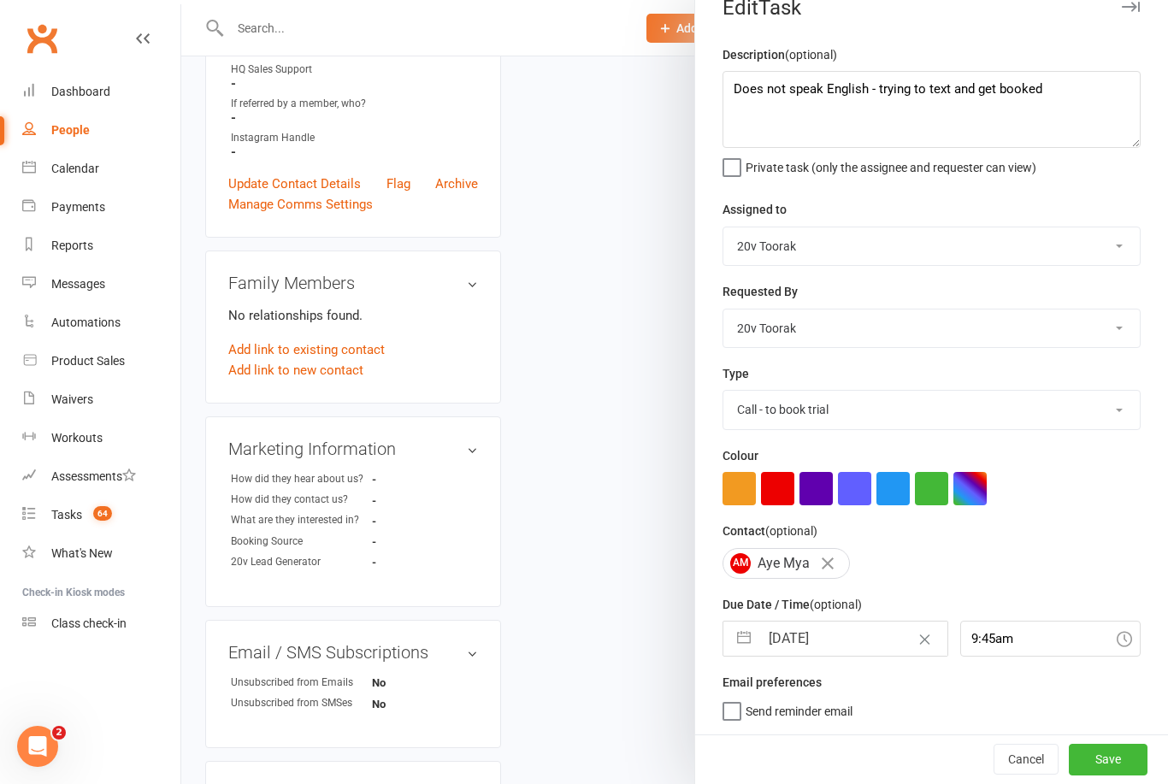
scroll to position [32, 0]
click at [1111, 768] on button "Save" at bounding box center [1108, 759] width 79 height 31
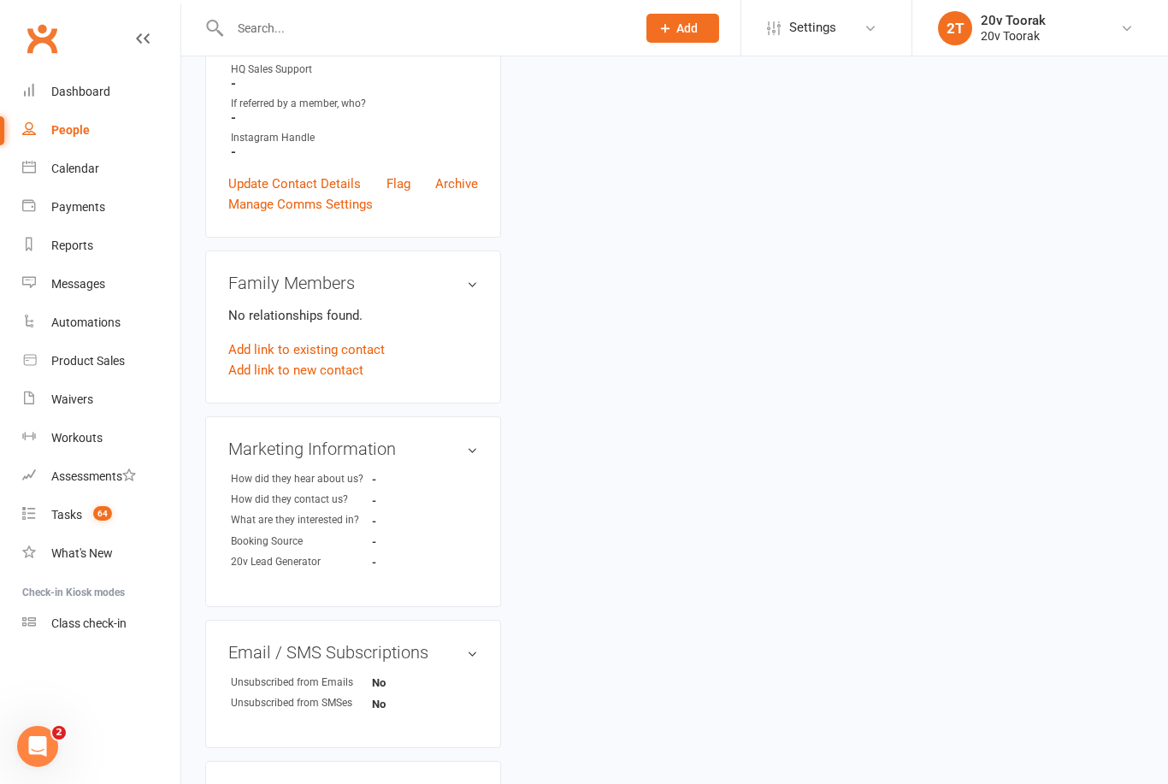
click at [58, 516] on div "Tasks" at bounding box center [66, 515] width 31 height 14
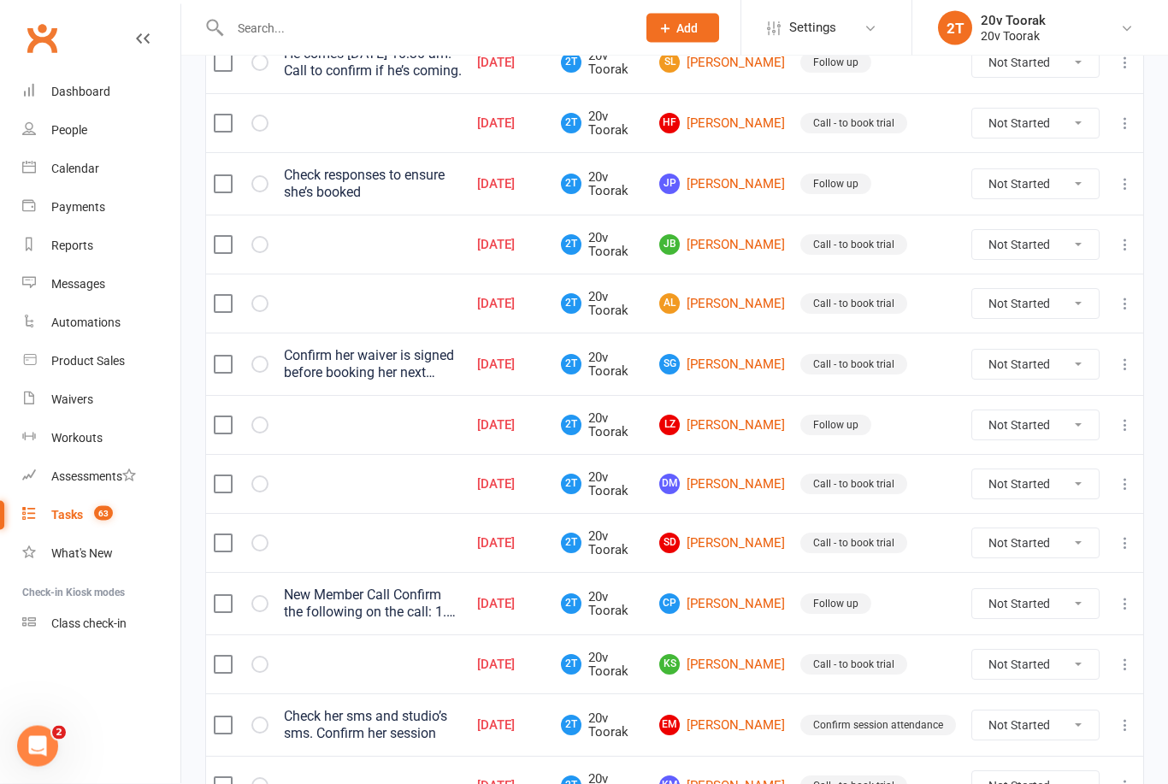
scroll to position [1126, 0]
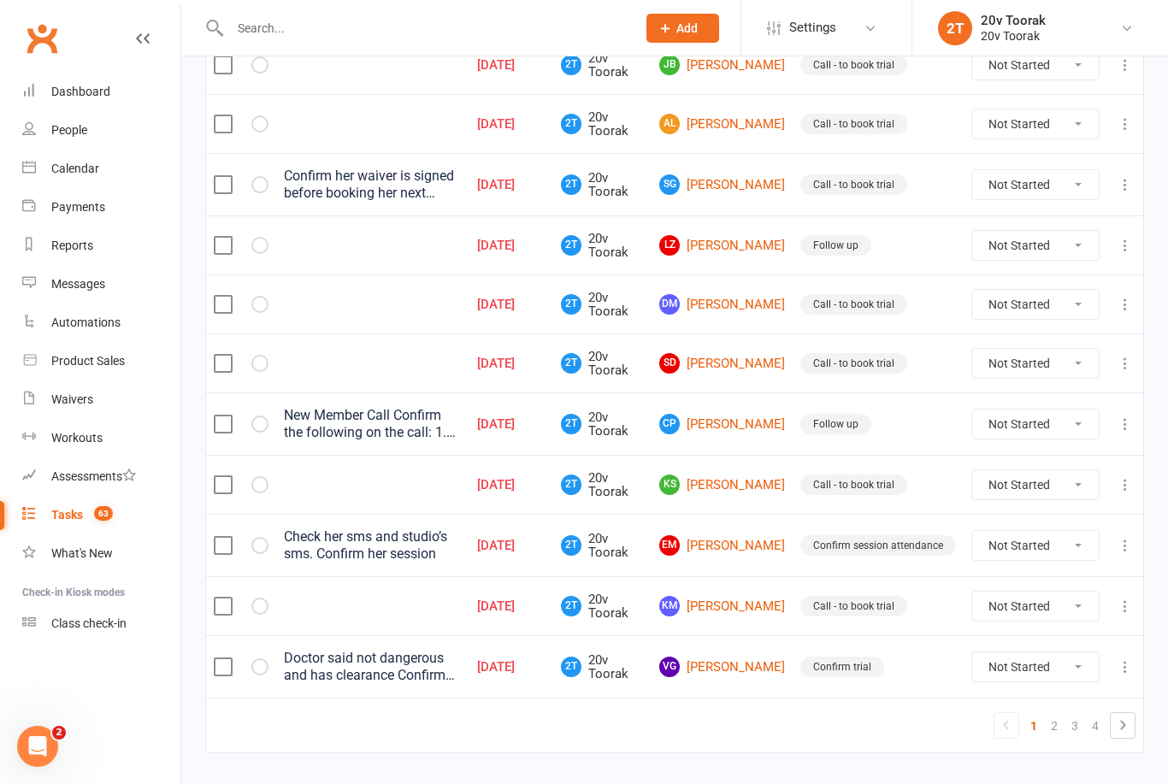
click at [1056, 728] on link "2" at bounding box center [1054, 726] width 21 height 24
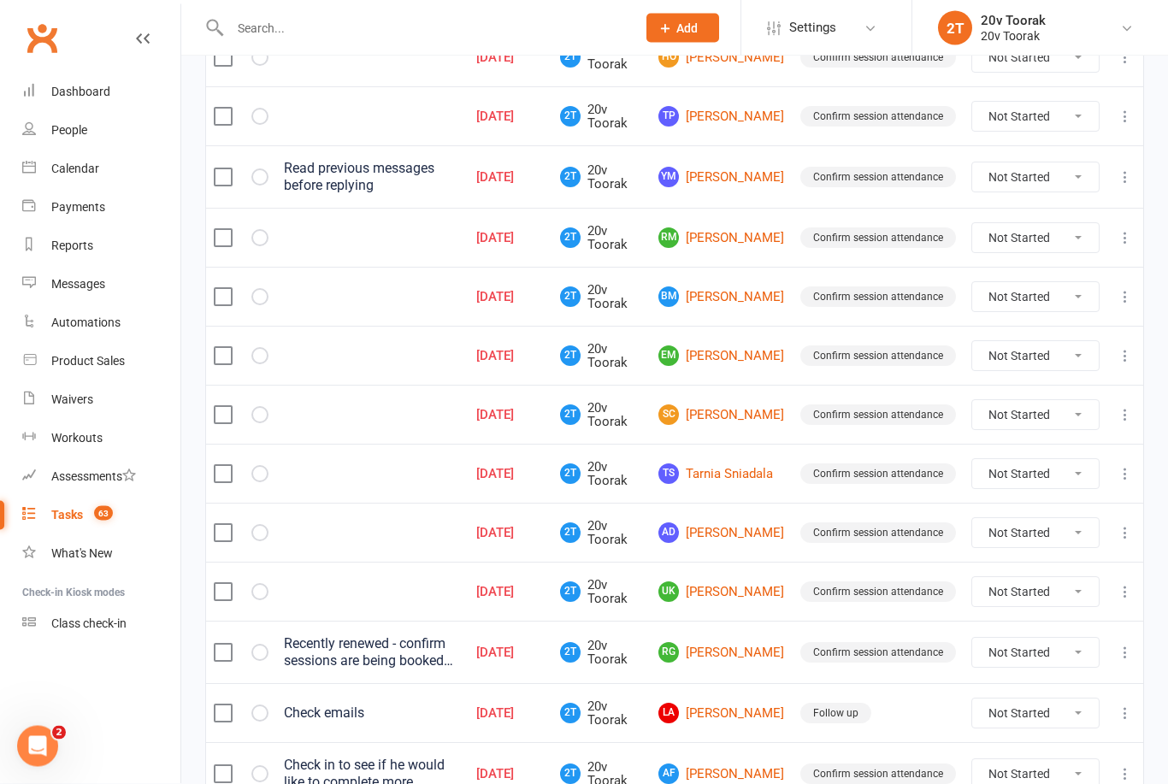
scroll to position [800, 0]
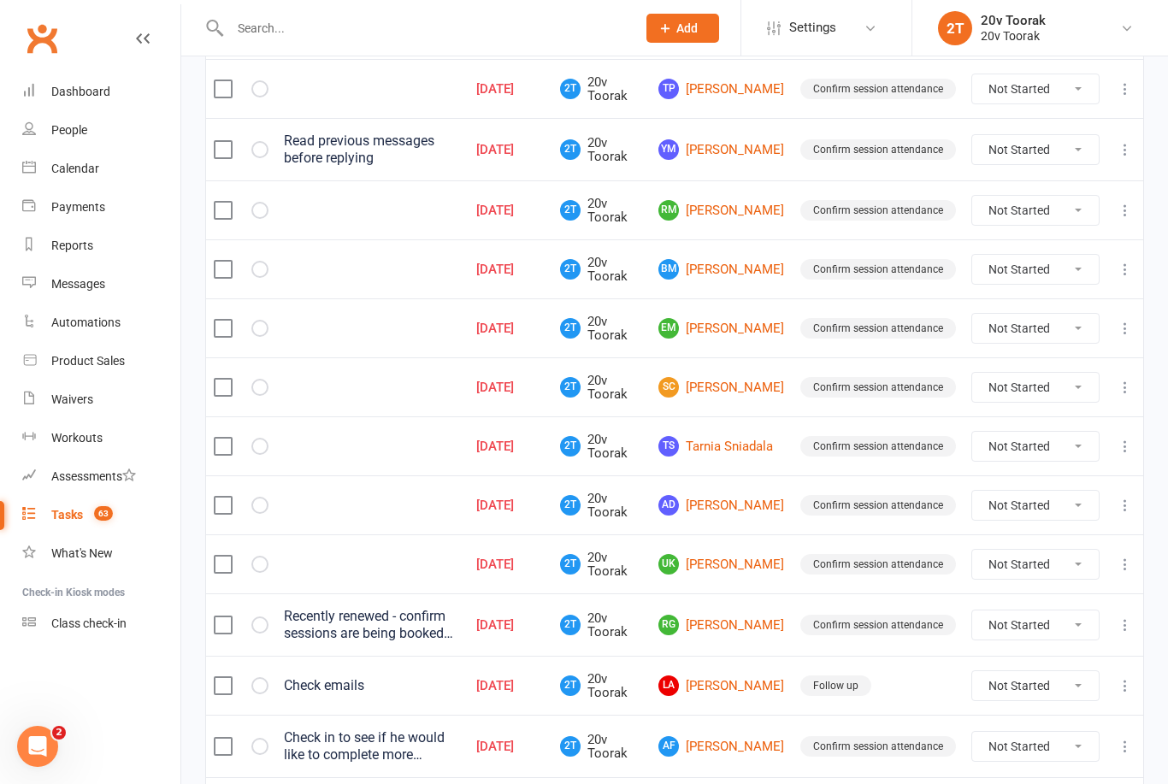
click at [1059, 275] on select "Not Started In Progress Waiting Complete" at bounding box center [1035, 269] width 127 height 29
select select "unstarted"
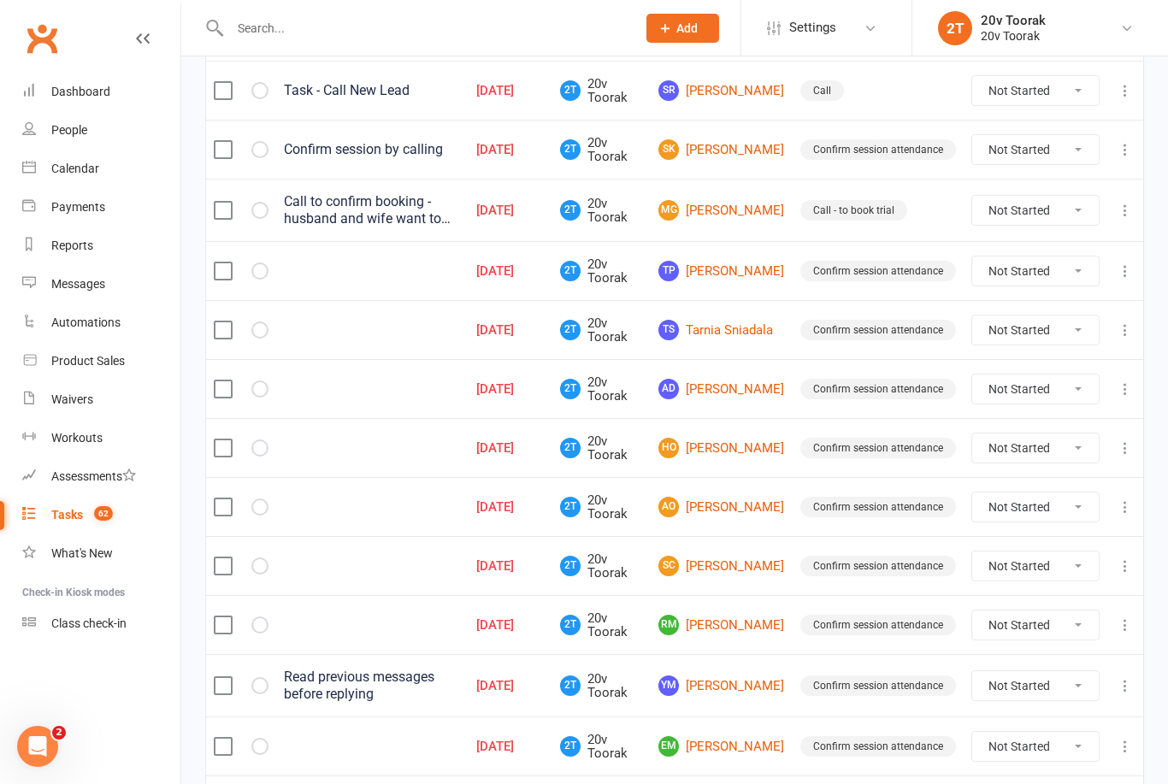
scroll to position [540, 0]
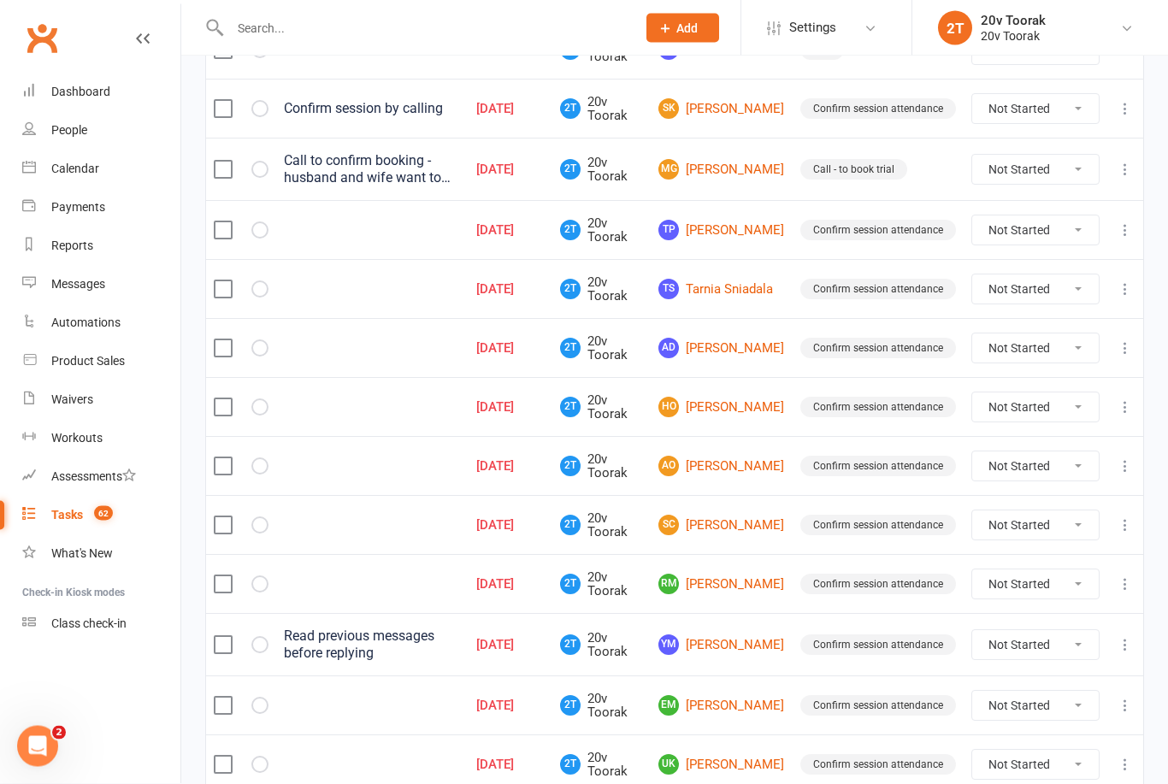
click at [761, 769] on link "UK Uma Khoosal" at bounding box center [721, 765] width 127 height 21
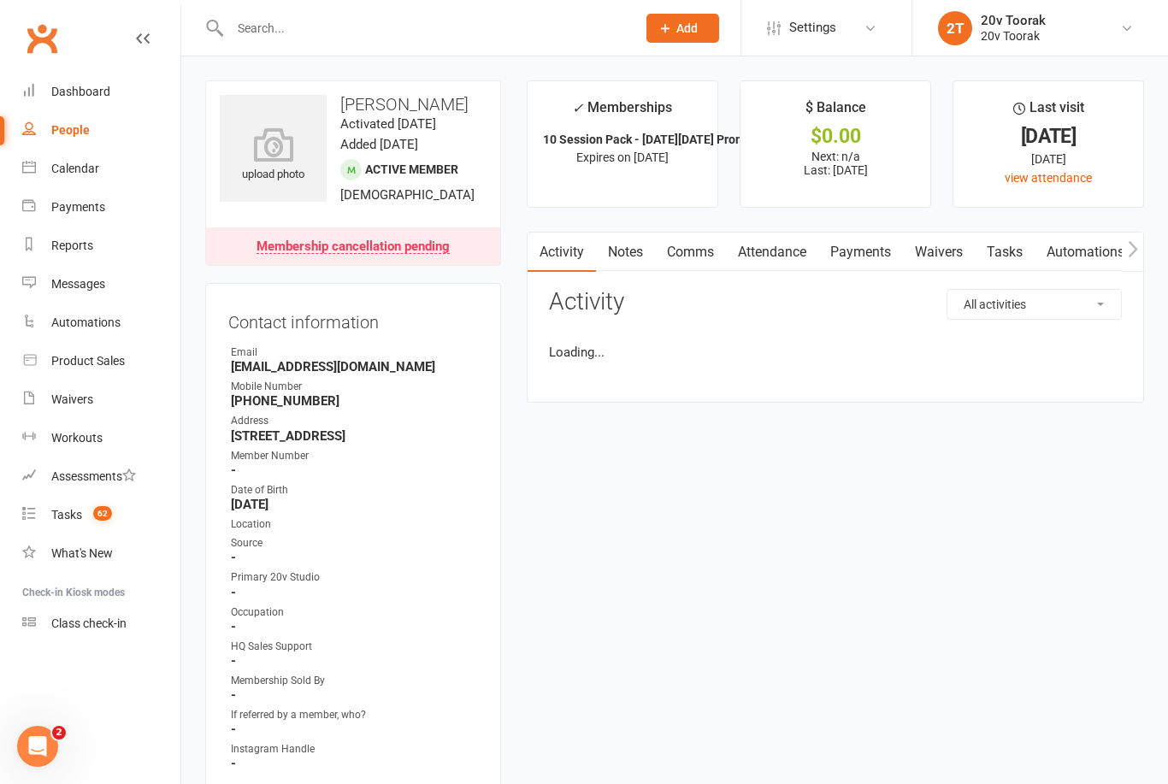
click at [636, 268] on link "Notes" at bounding box center [625, 252] width 59 height 39
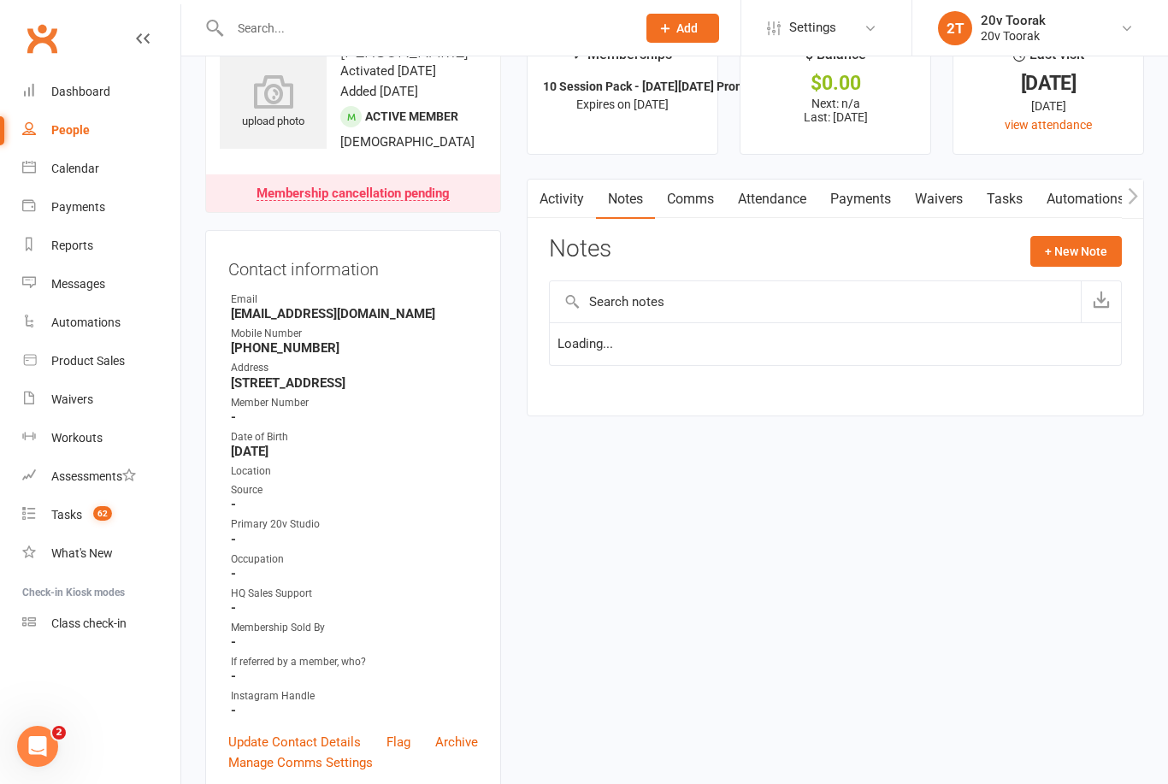
scroll to position [55, 0]
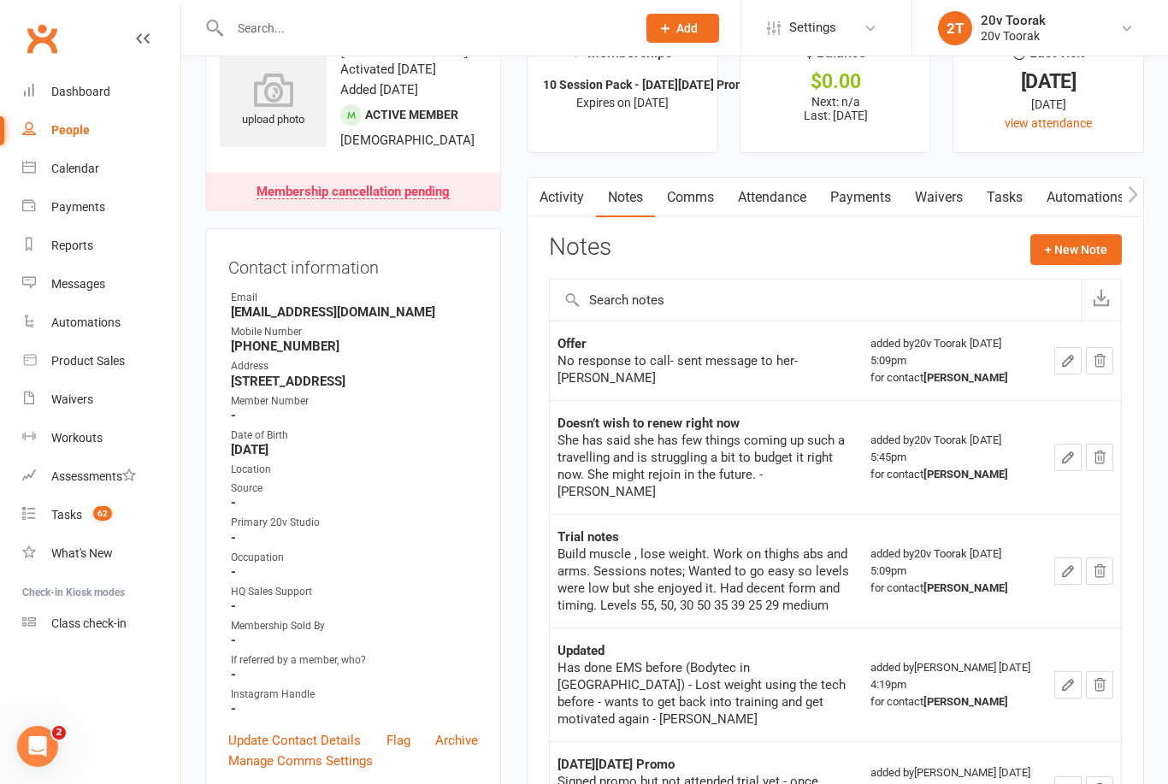
click at [892, 206] on link "Payments" at bounding box center [860, 197] width 85 height 39
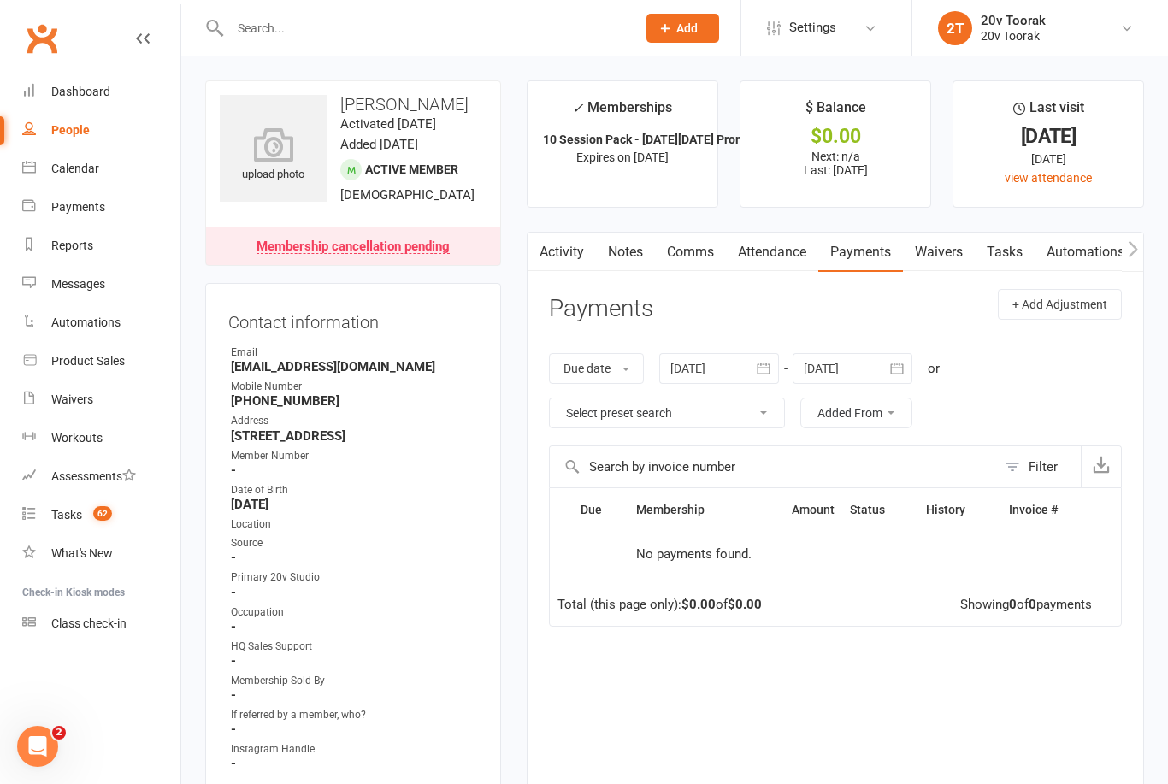
click at [69, 520] on div "Tasks" at bounding box center [66, 515] width 31 height 14
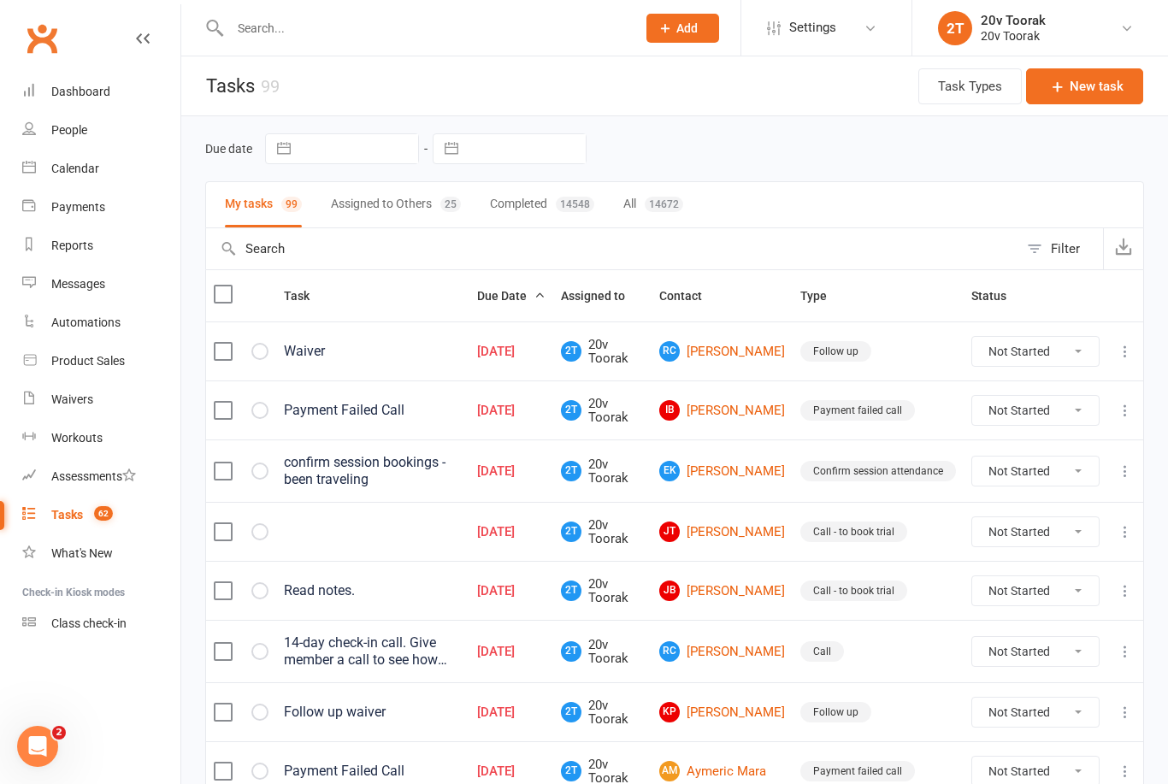
click at [758, 359] on link "RC Rob Clarke" at bounding box center [722, 351] width 126 height 21
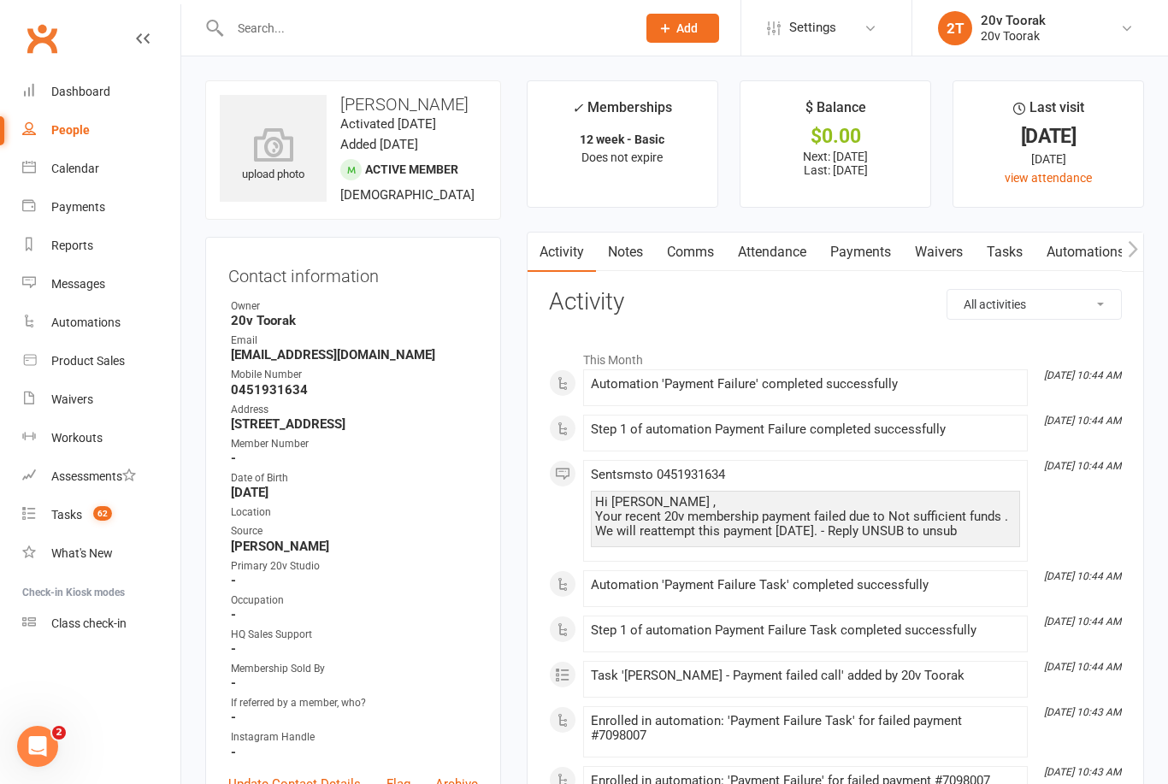
click at [873, 256] on link "Payments" at bounding box center [860, 252] width 85 height 39
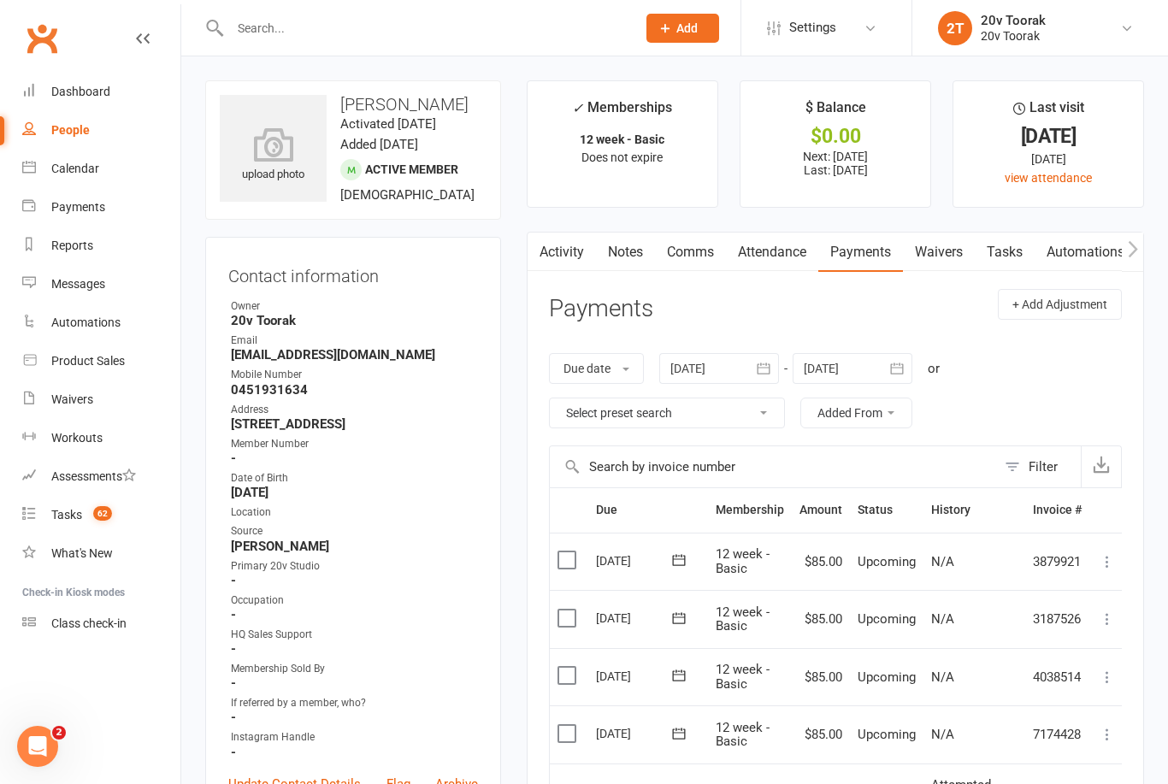
click at [632, 251] on link "Notes" at bounding box center [625, 252] width 59 height 39
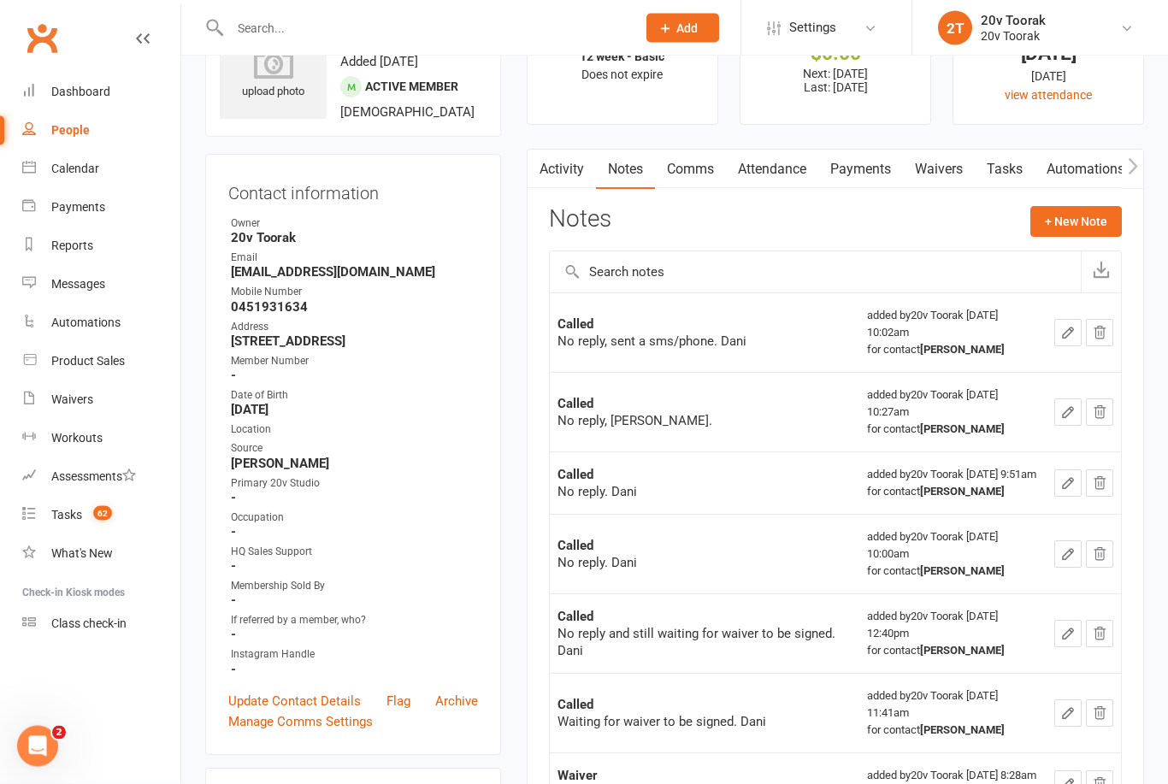
click at [926, 167] on link "Waivers" at bounding box center [939, 169] width 72 height 39
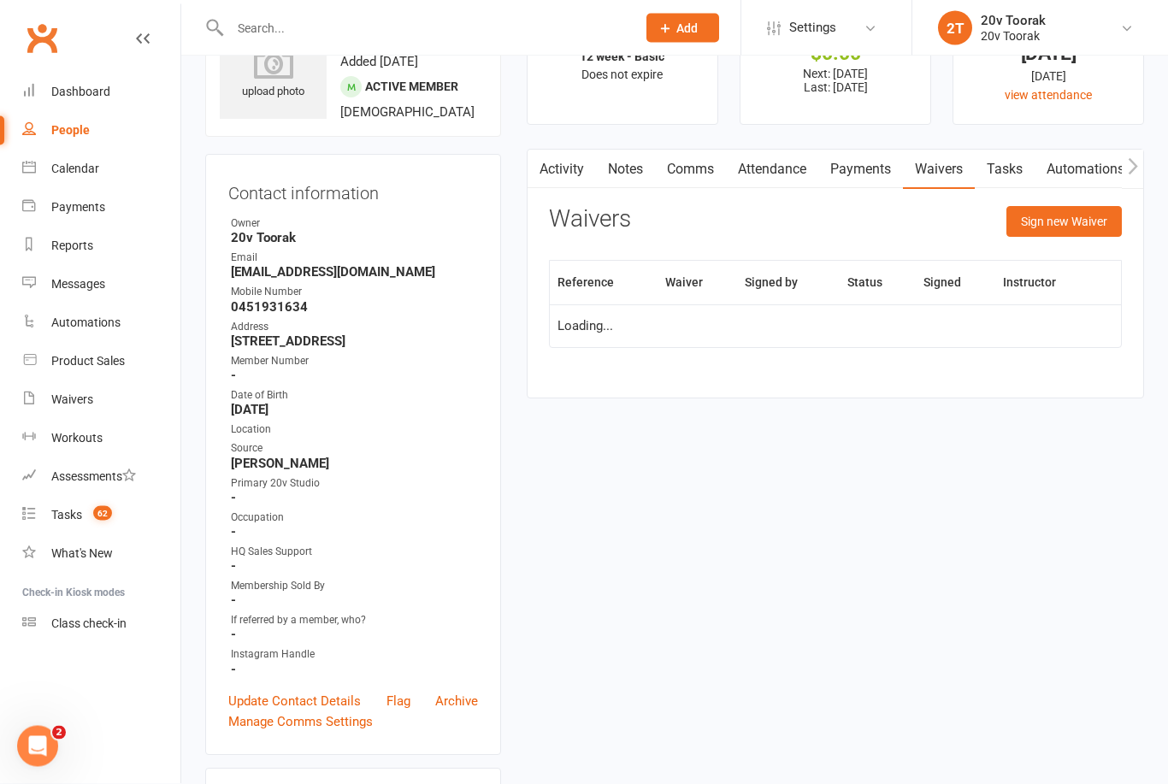
scroll to position [83, 0]
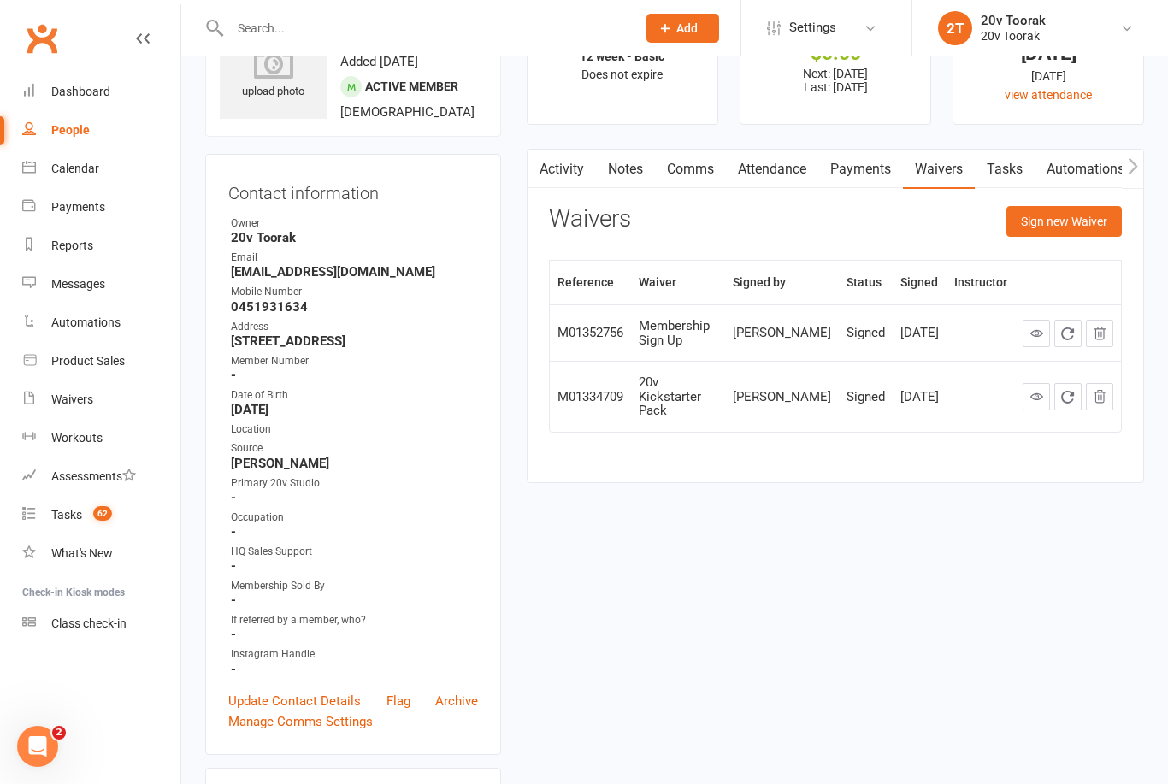
click at [999, 159] on link "Tasks" at bounding box center [1005, 169] width 60 height 39
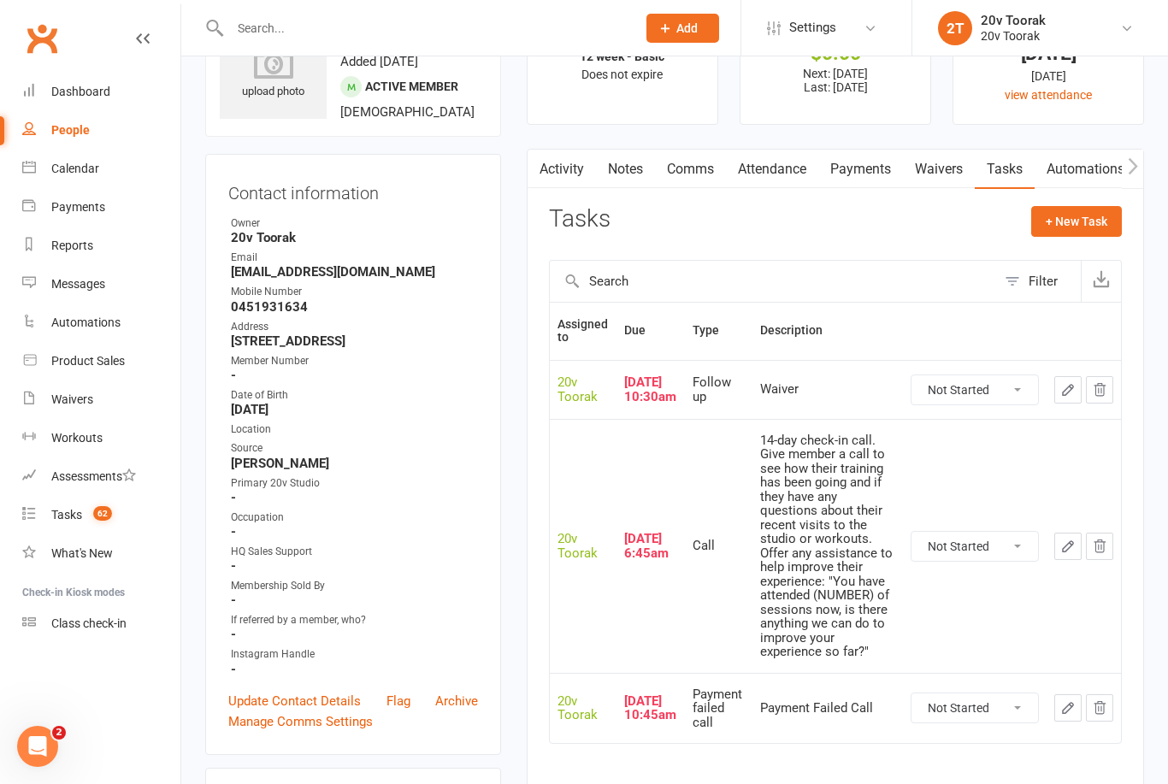
click at [1003, 553] on select "Not Started In Progress Waiting Complete" at bounding box center [974, 546] width 127 height 29
select select "unstarted"
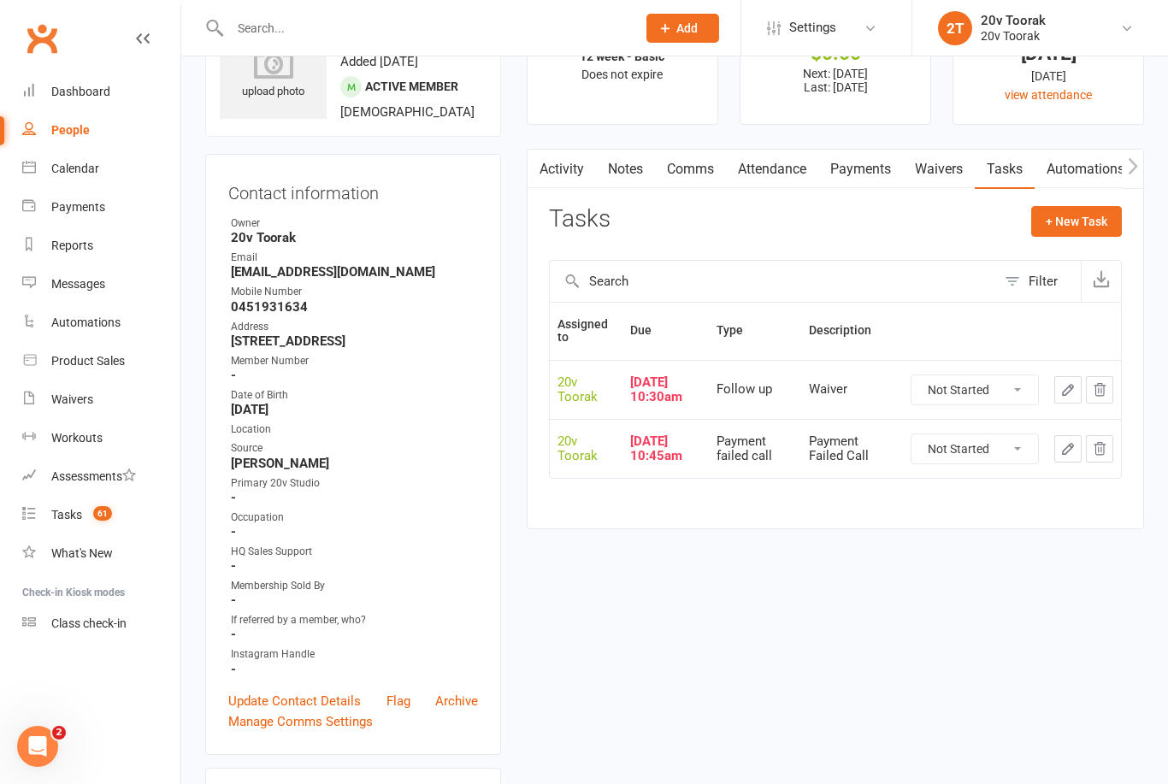
click at [1067, 386] on icon "button" at bounding box center [1067, 389] width 15 height 15
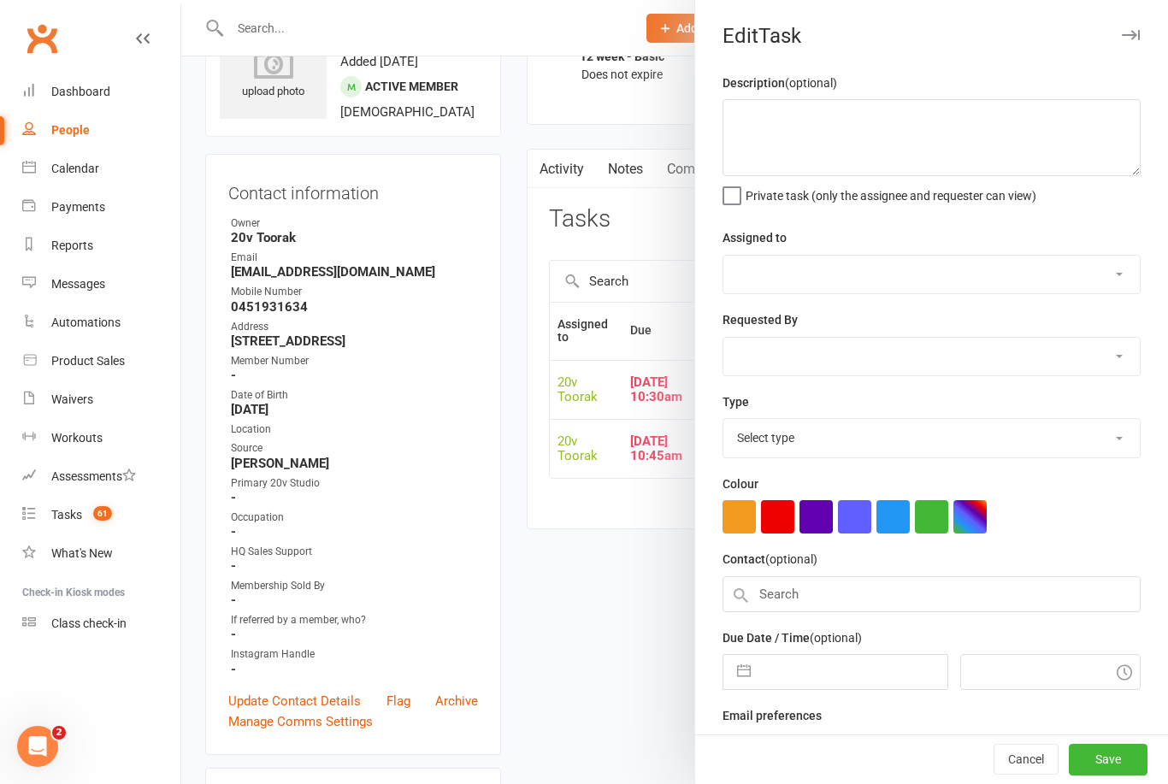
type textarea "Waiver"
select select "45736"
type input "08 Oct 2025"
type input "10:30am"
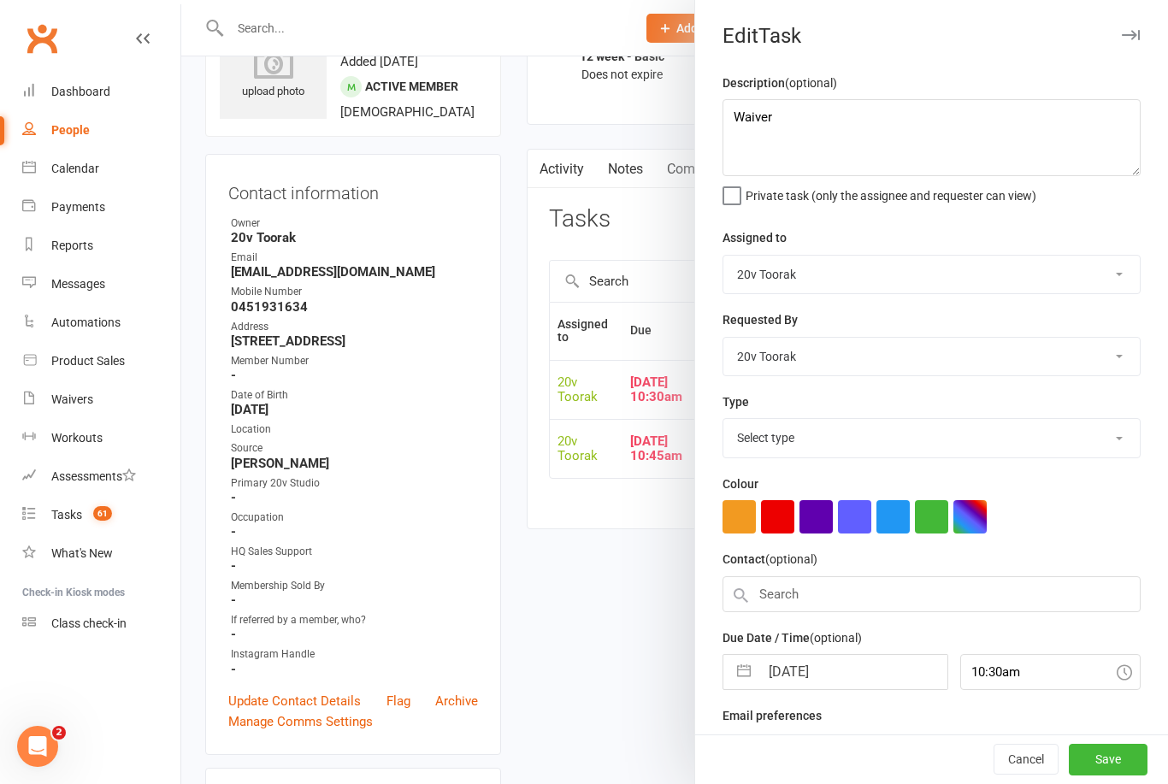
select select "23277"
click at [824, 663] on input "08 Oct 2025" at bounding box center [852, 667] width 187 height 34
select select "8"
select select "2025"
select select "9"
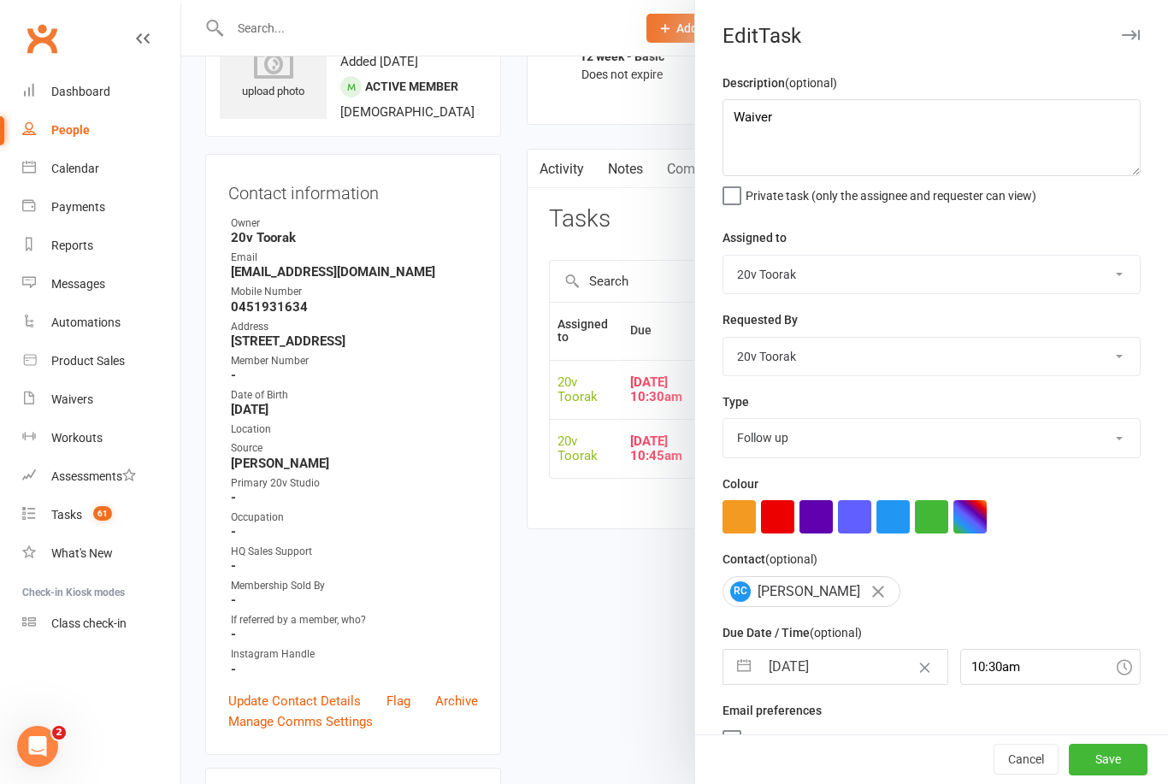
select select "2025"
select select "10"
select select "2025"
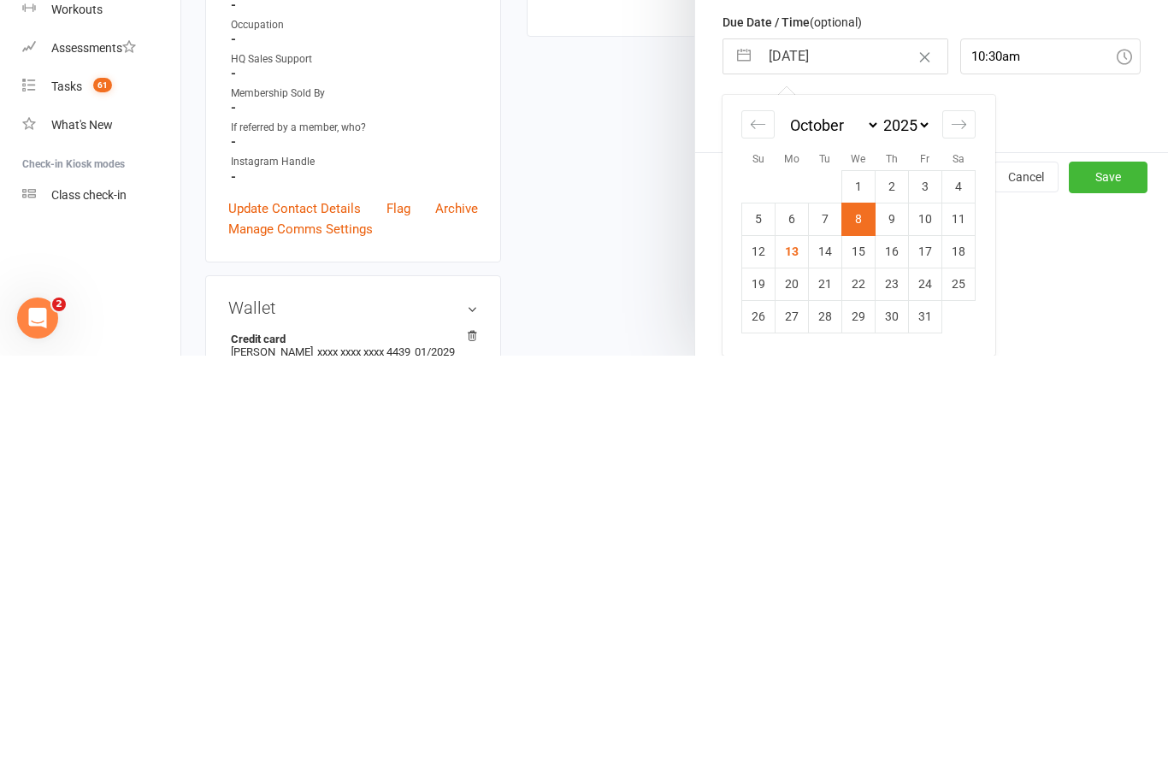
scroll to position [186, 0]
click at [828, 663] on td "14" at bounding box center [825, 679] width 33 height 32
type input "14 Oct 2025"
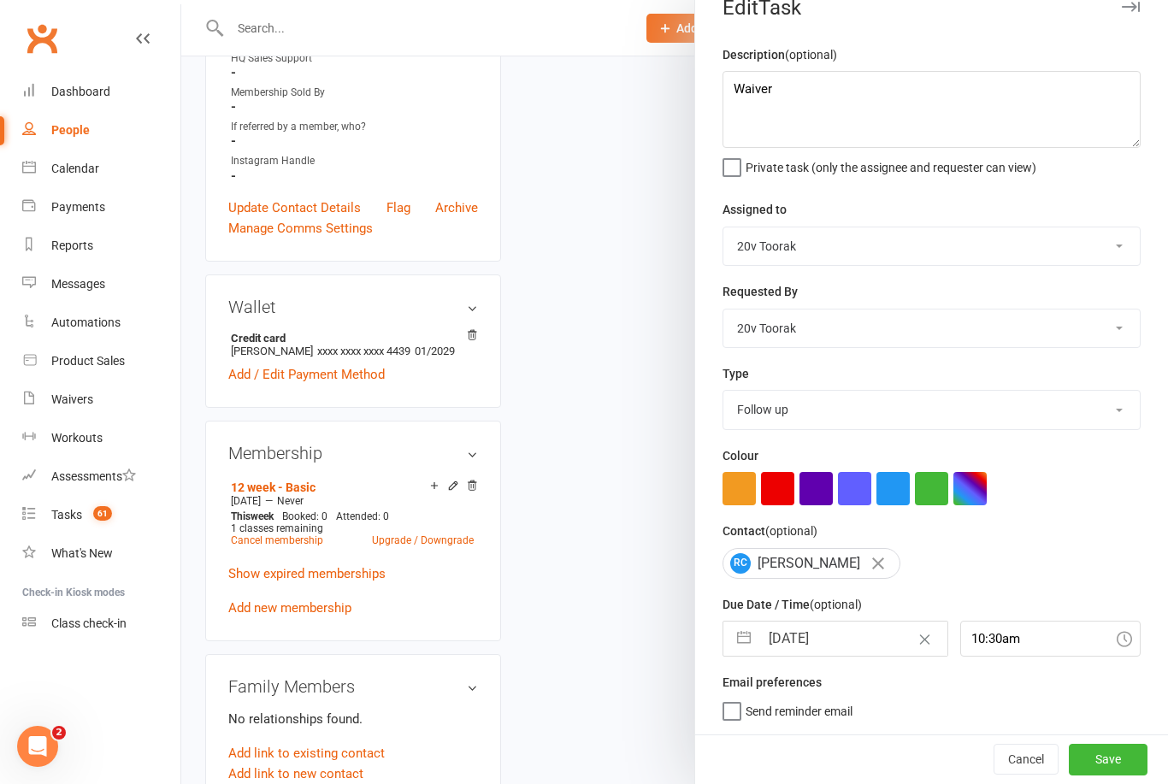
click at [1110, 768] on button "Save" at bounding box center [1108, 759] width 79 height 31
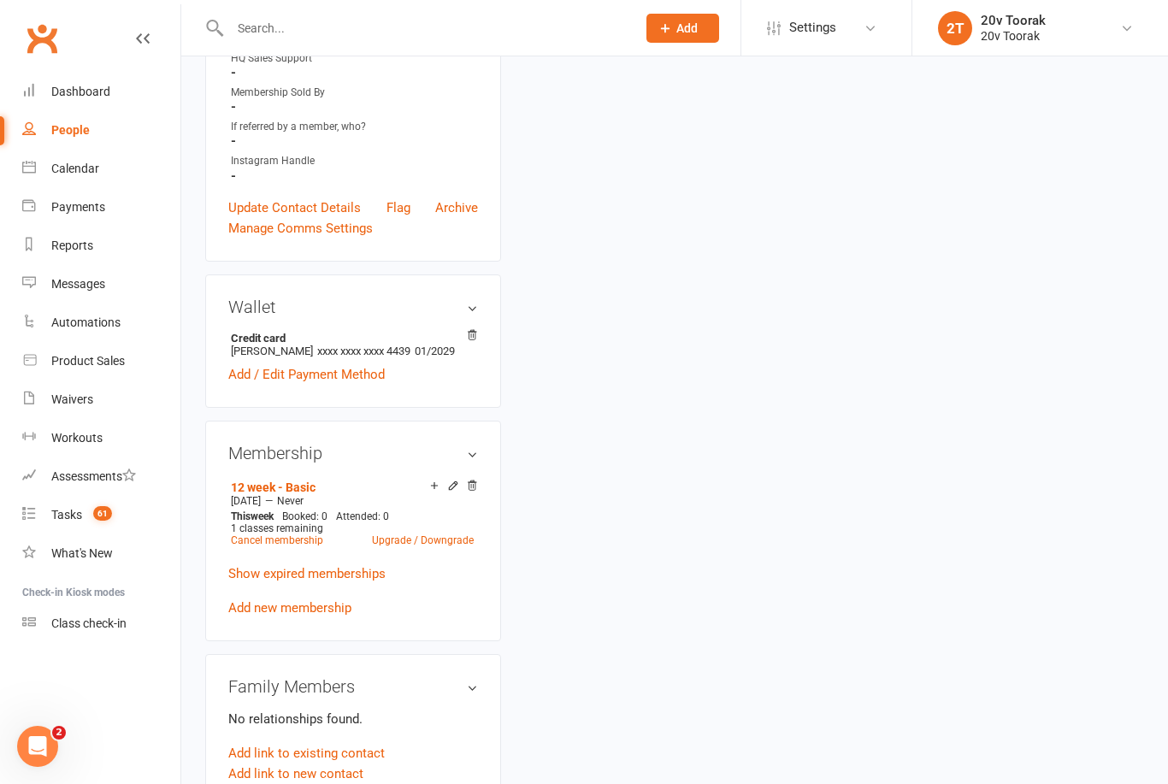
click at [58, 509] on div "Tasks" at bounding box center [66, 515] width 31 height 14
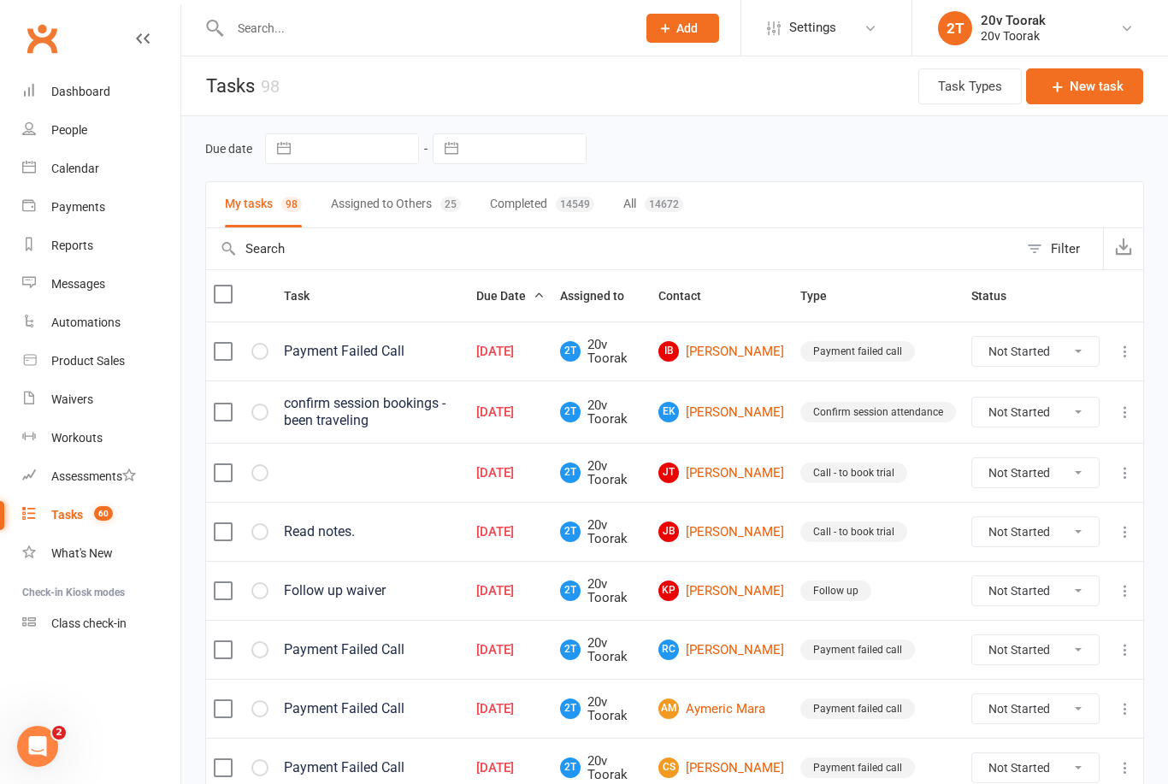
click at [751, 420] on link "EK Ella Kashi" at bounding box center [721, 412] width 127 height 21
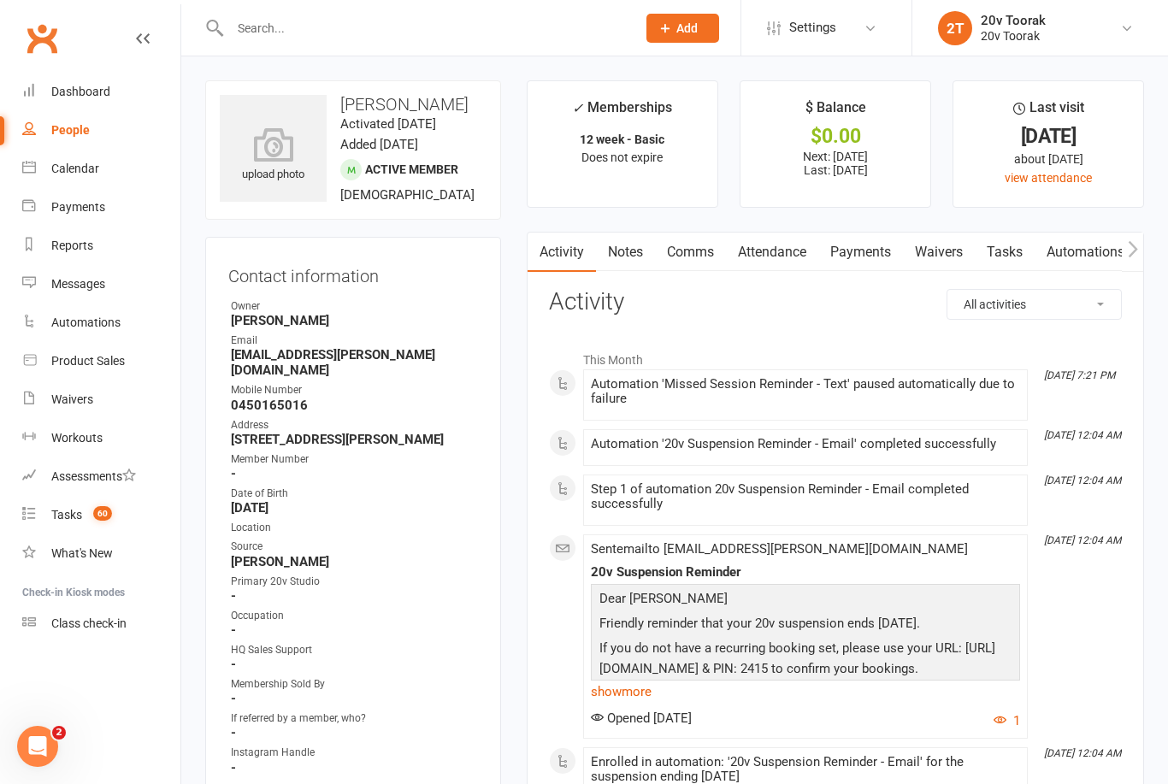
click at [1010, 245] on link "Tasks" at bounding box center [1005, 252] width 60 height 39
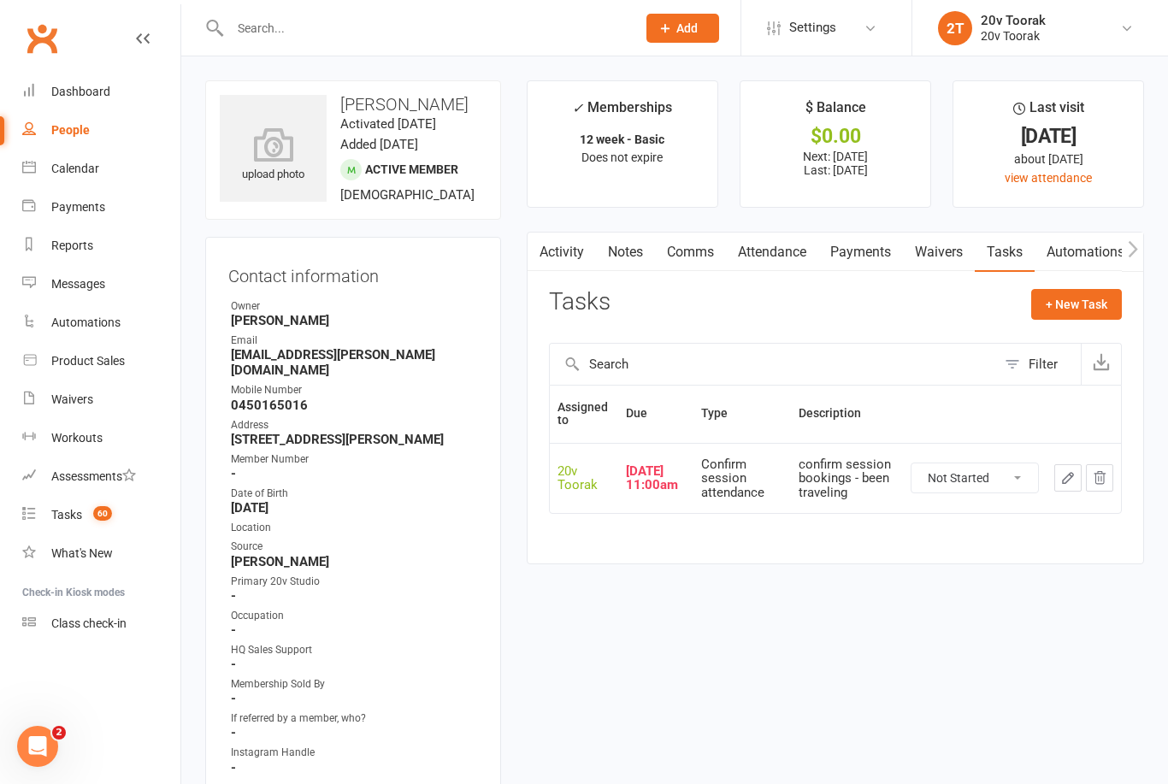
click at [1061, 470] on icon "button" at bounding box center [1067, 477] width 15 height 15
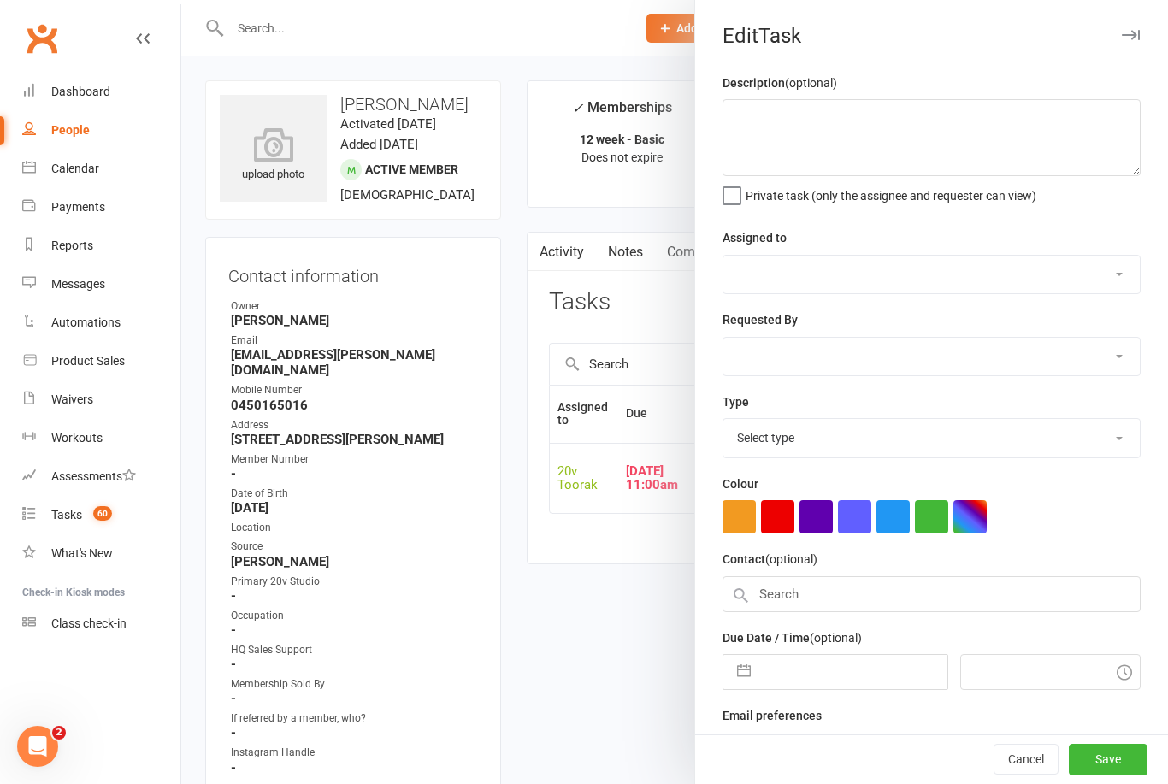
type textarea "confirm session bookings - been traveling"
select select "45736"
select select "46005"
type input "08 Oct 2025"
type input "11:00am"
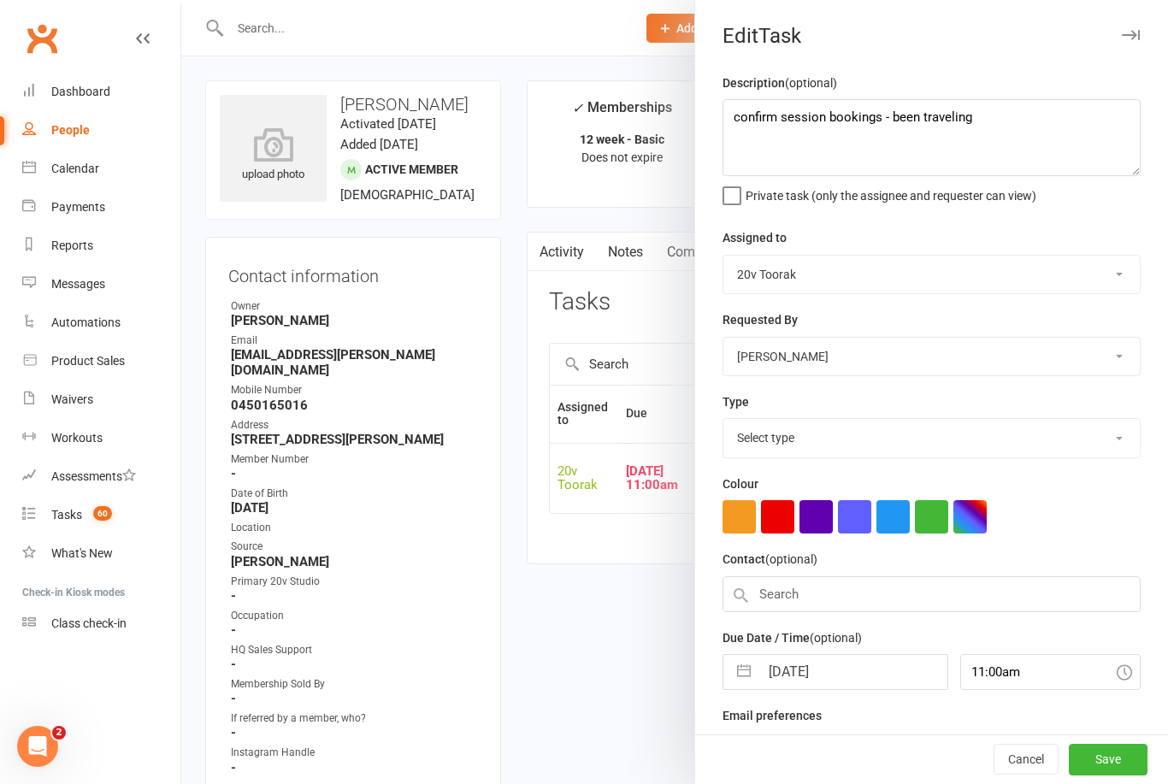
select select "29156"
click at [807, 674] on input "08 Oct 2025" at bounding box center [852, 667] width 187 height 34
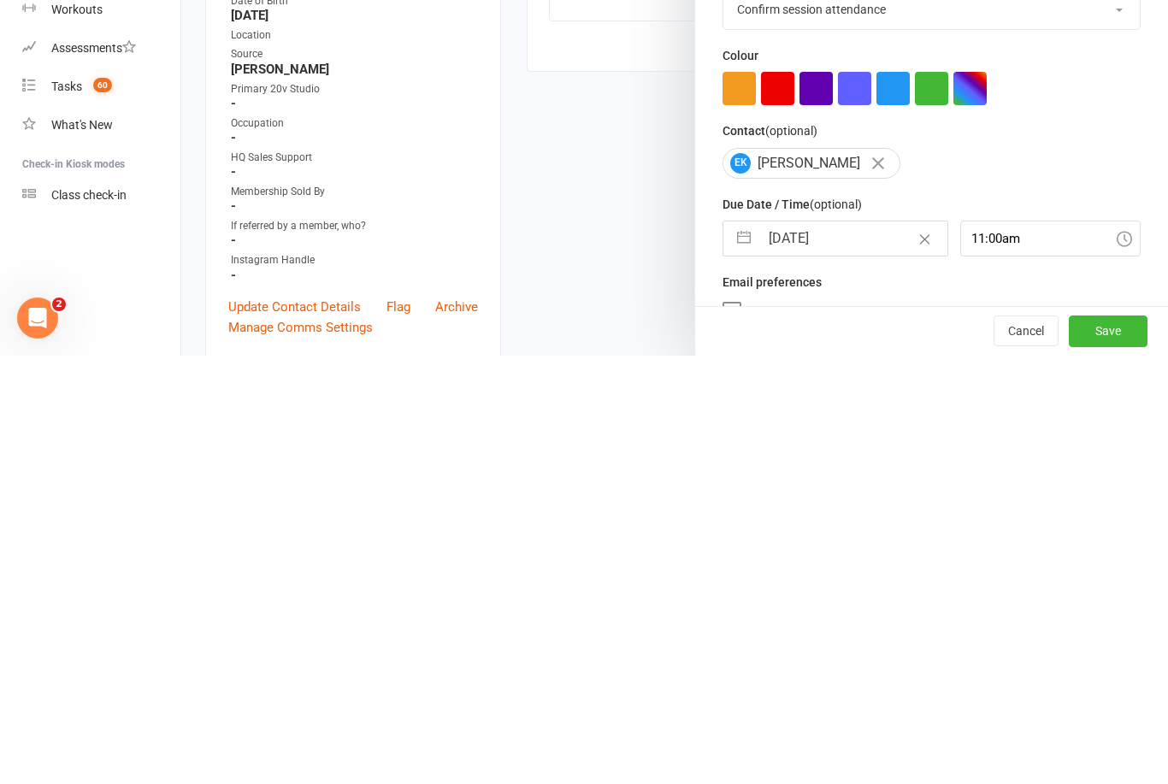
select select "8"
select select "2025"
select select "9"
select select "2025"
select select "10"
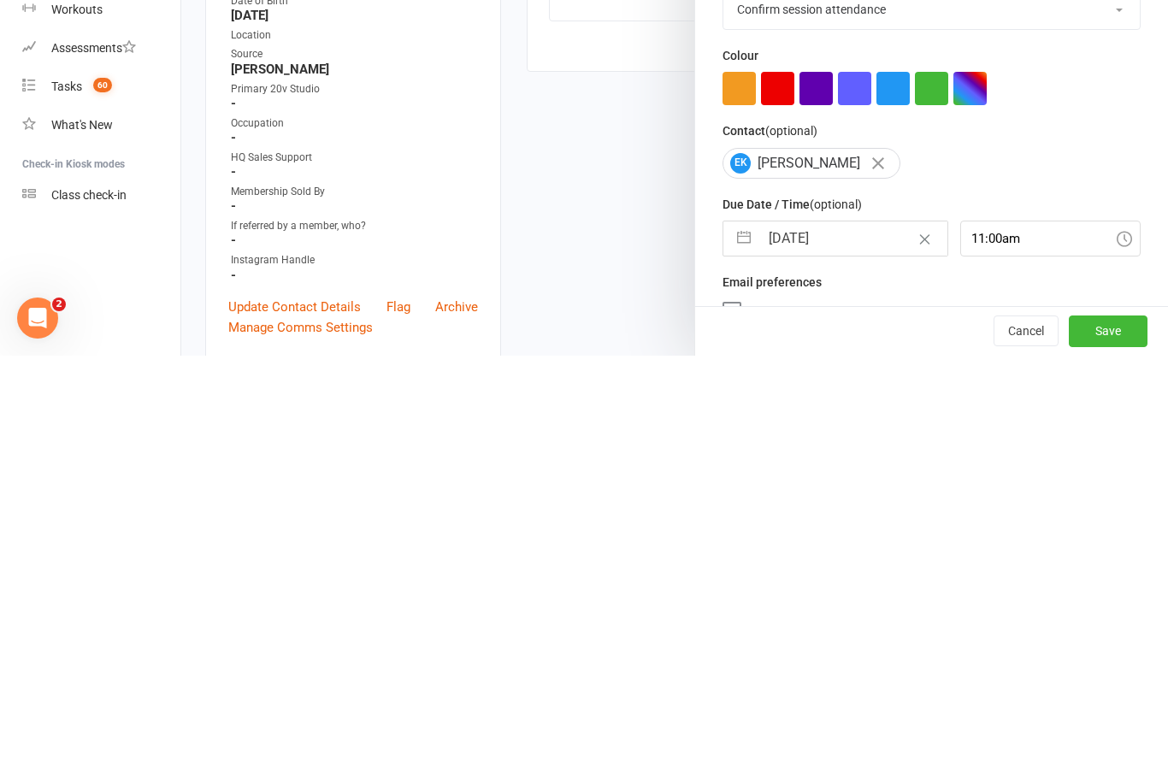
select select "2025"
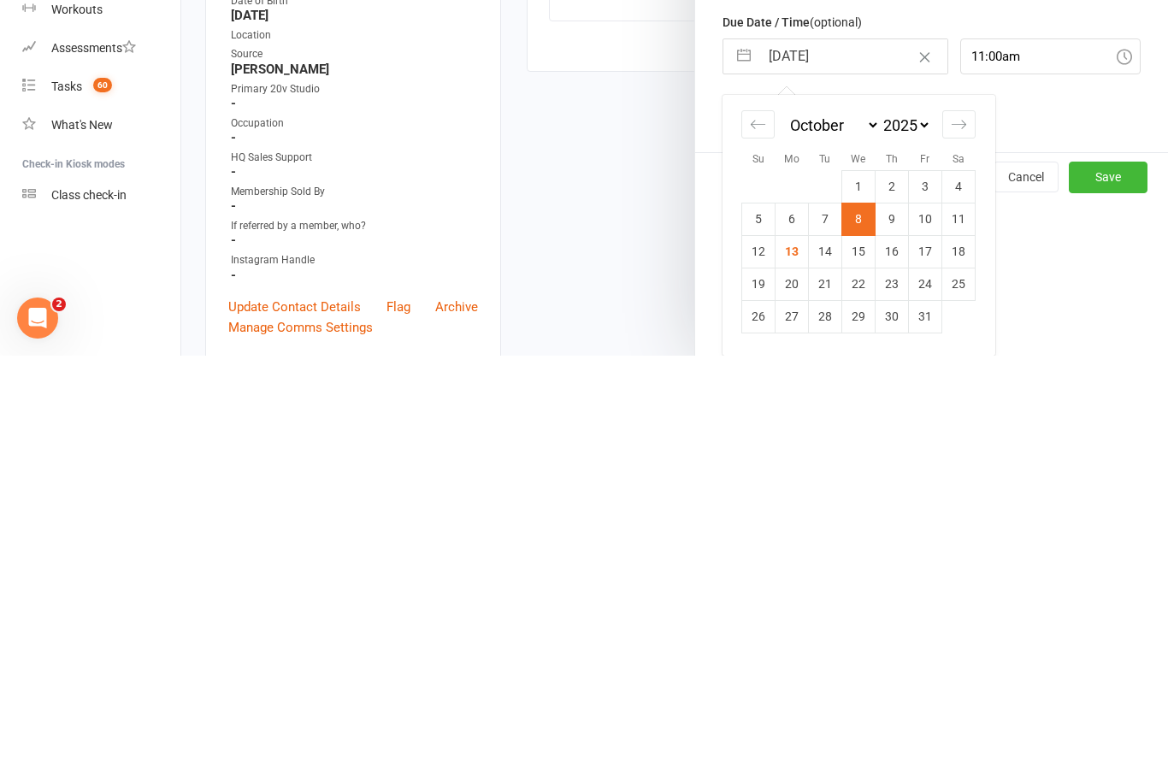
scroll to position [186, 0]
click at [831, 663] on td "14" at bounding box center [825, 679] width 33 height 32
type input "14 Oct 2025"
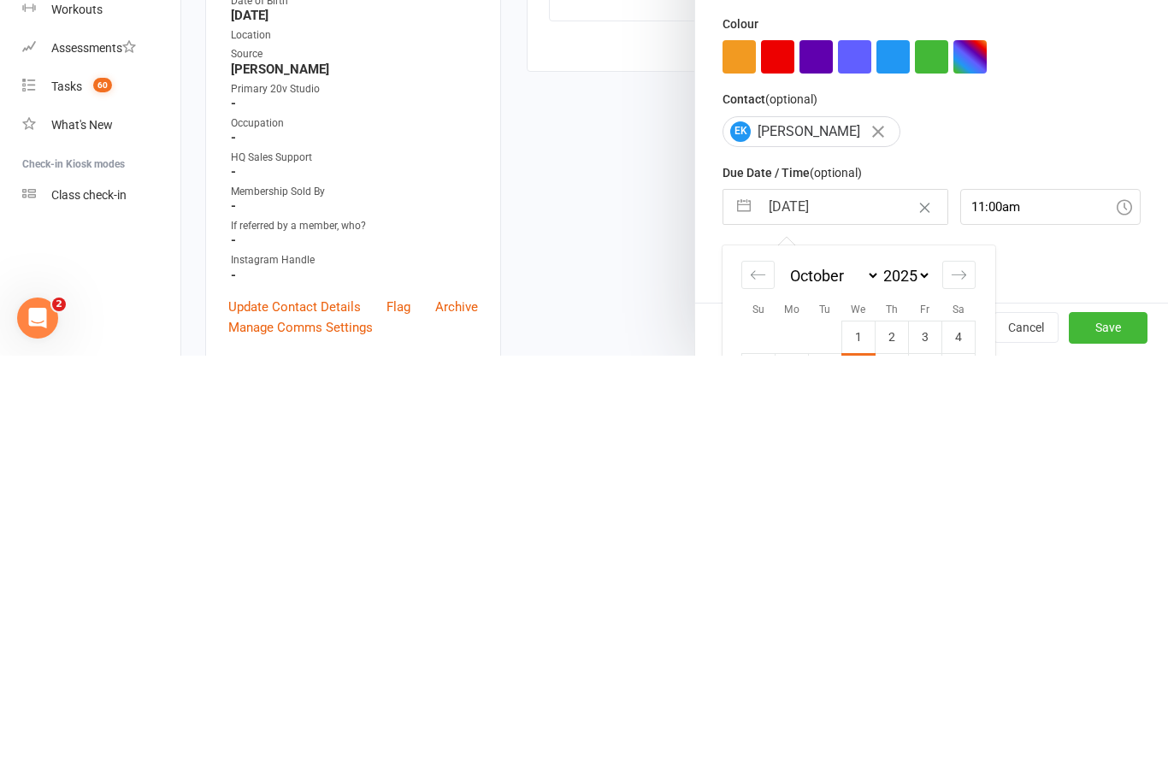
scroll to position [493, 0]
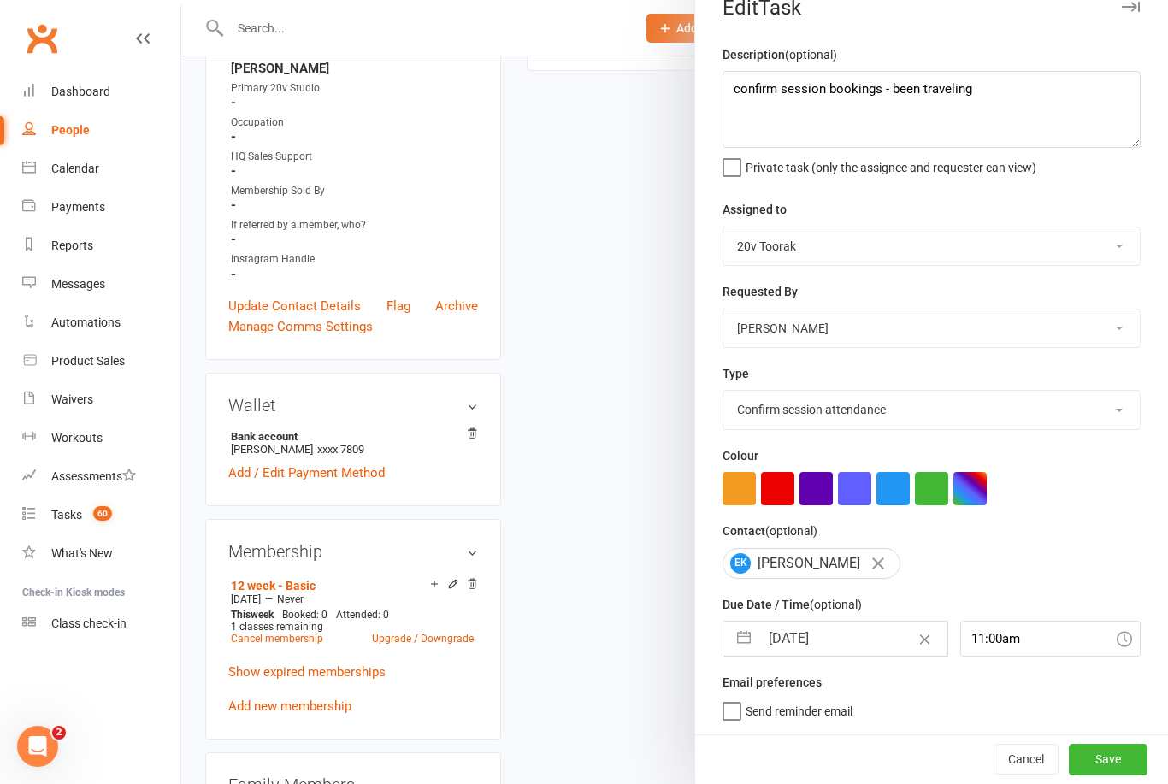
click at [1112, 756] on button "Save" at bounding box center [1108, 759] width 79 height 31
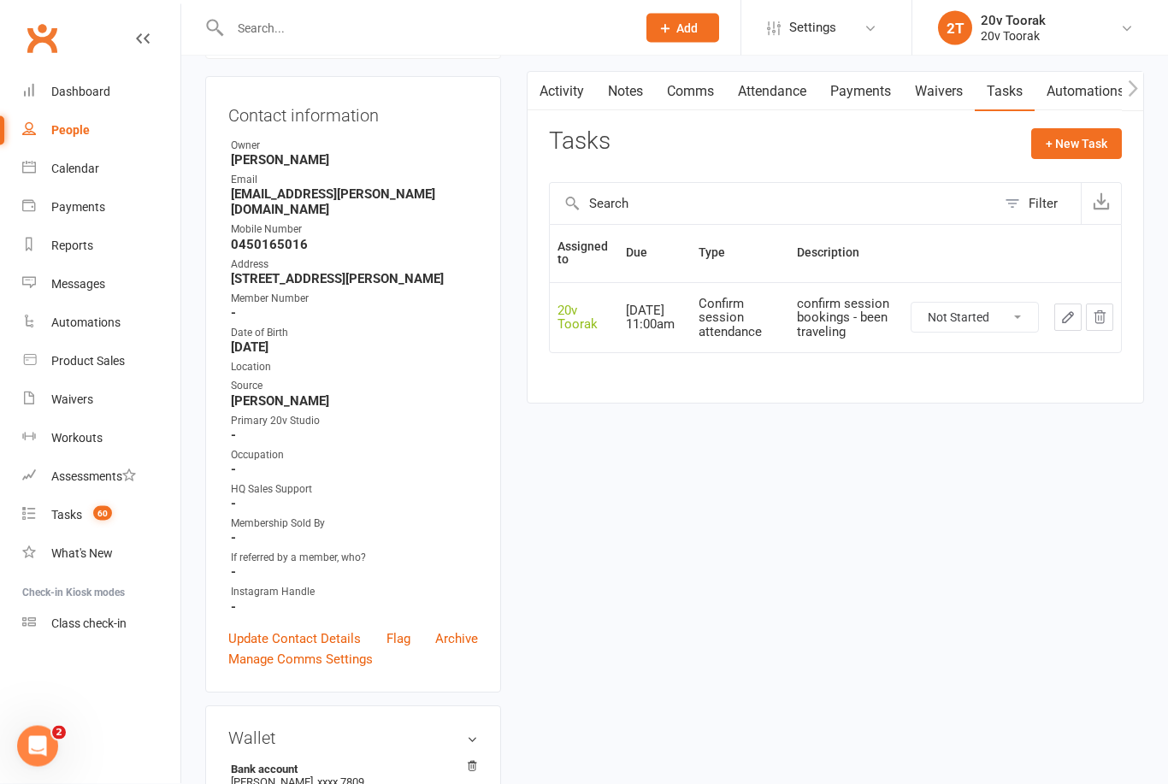
scroll to position [0, 0]
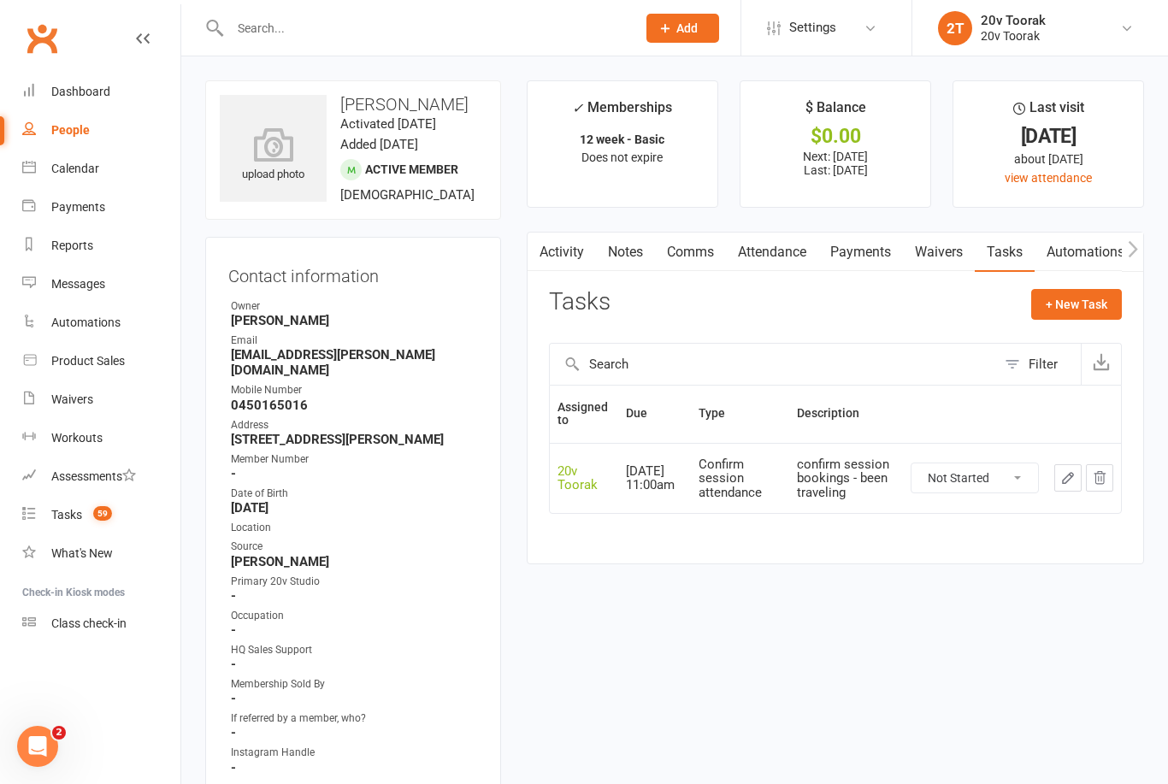
click at [708, 248] on link "Comms" at bounding box center [690, 252] width 71 height 39
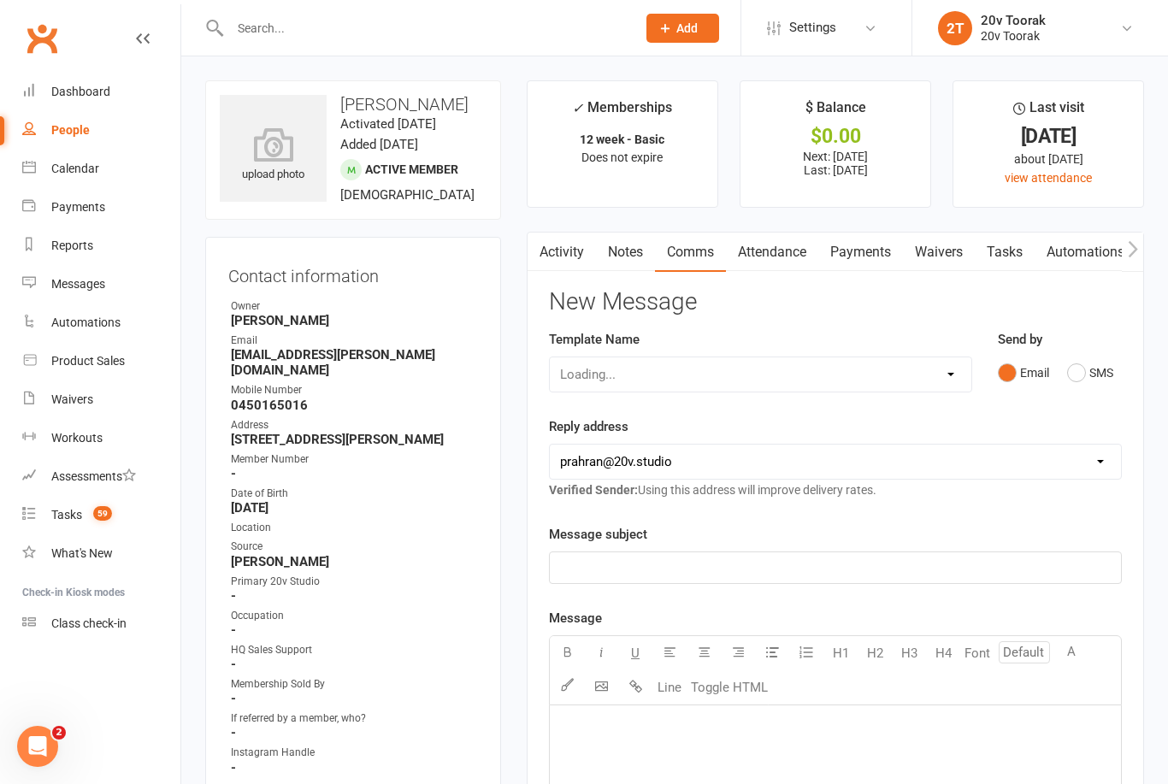
click at [1082, 383] on button "SMS" at bounding box center [1090, 373] width 46 height 32
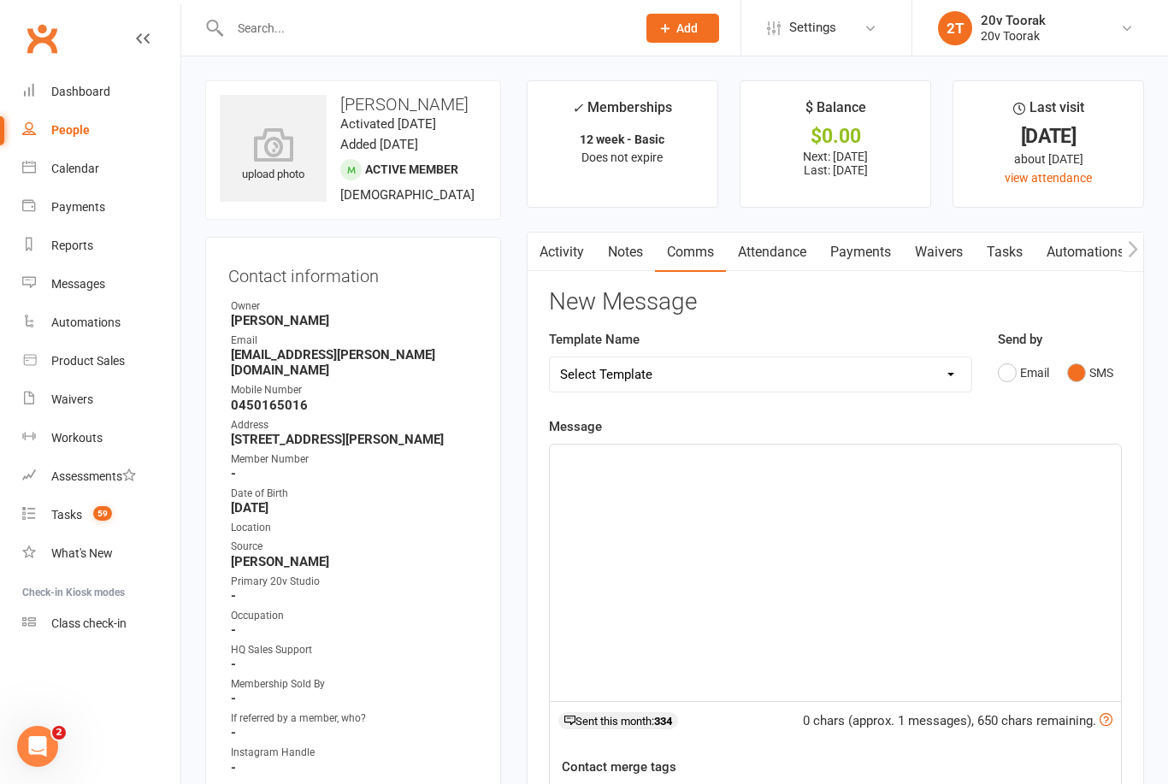
click at [887, 510] on div "﻿" at bounding box center [835, 573] width 571 height 256
click at [771, 256] on link "Attendance" at bounding box center [772, 252] width 92 height 39
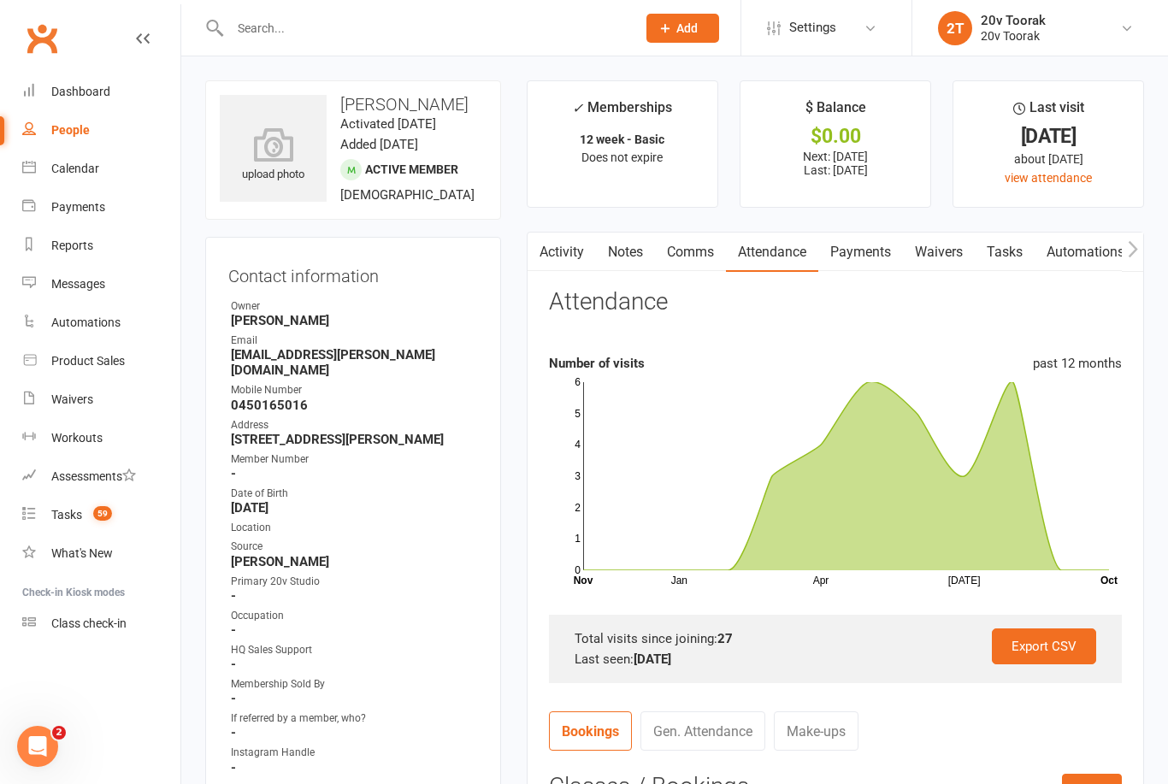
click at [709, 223] on main "✓ Memberships 12 week - Basic Does not expire $ Balance $0.00 Next: 16 Oct 2025…" at bounding box center [835, 621] width 643 height 1082
click at [711, 239] on link "Comms" at bounding box center [690, 252] width 71 height 39
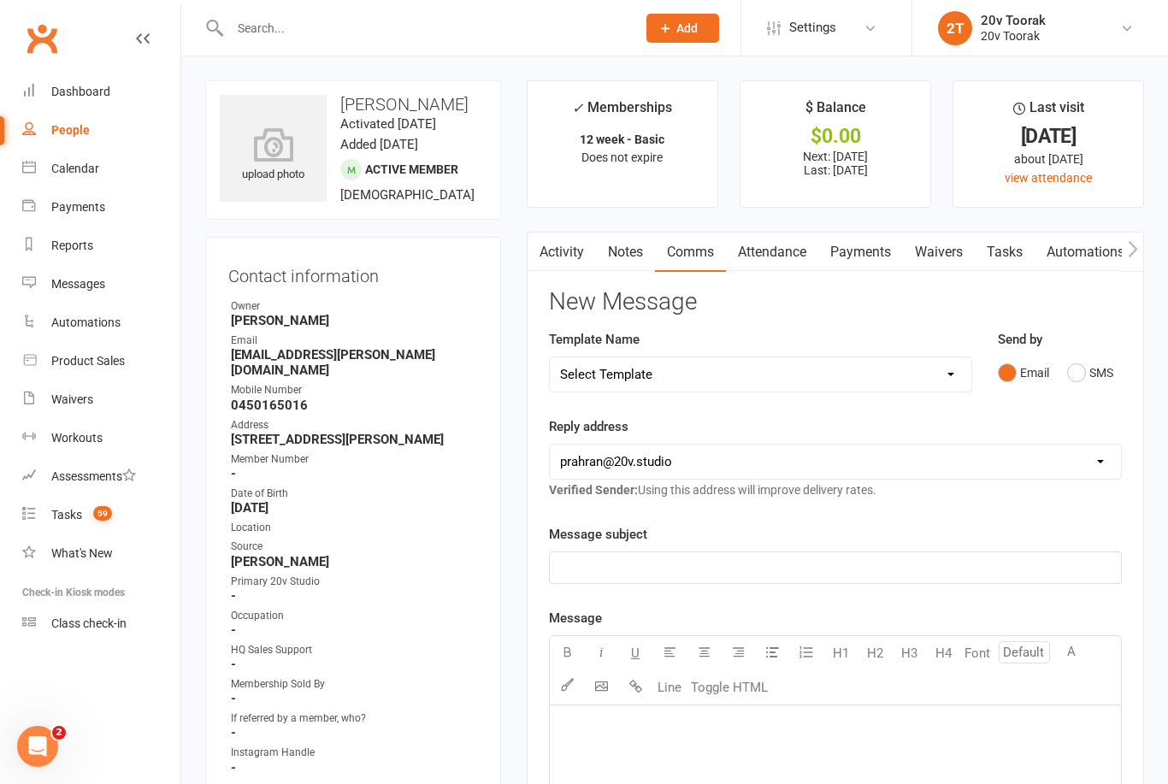
click at [1081, 381] on button "SMS" at bounding box center [1090, 373] width 46 height 32
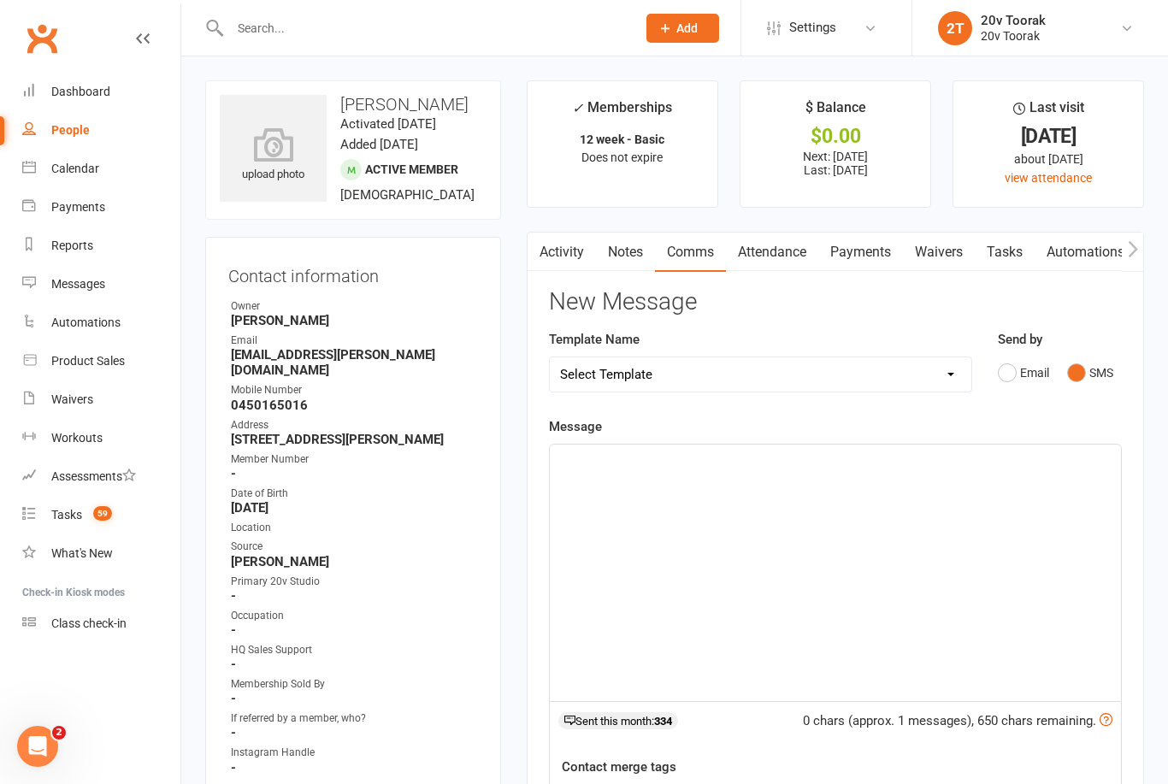
click at [905, 523] on div "﻿" at bounding box center [835, 573] width 571 height 256
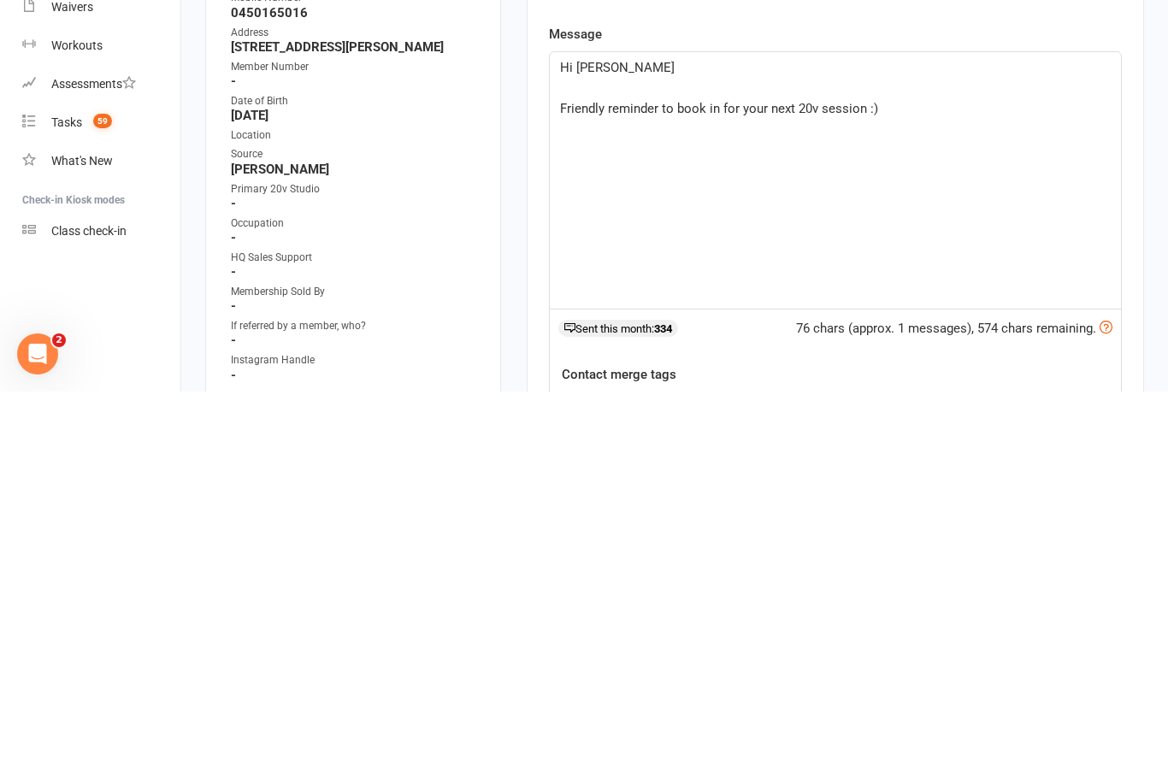
scroll to position [392, 0]
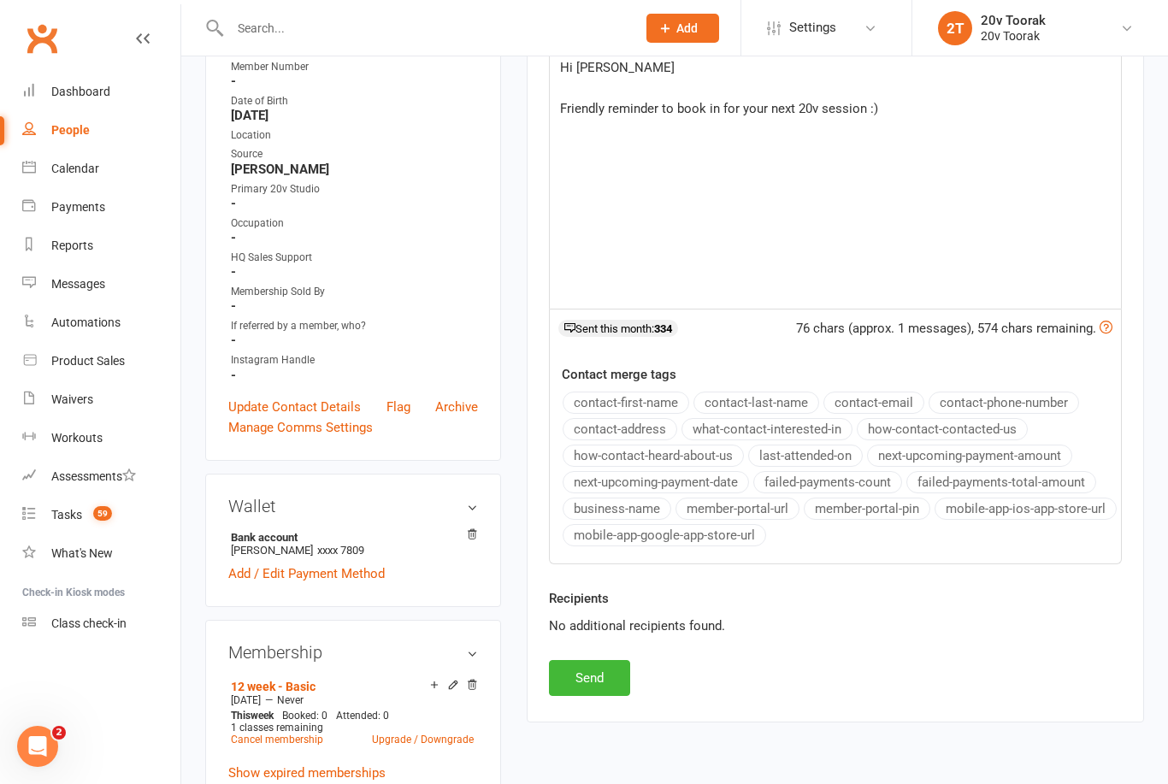
click at [617, 677] on button "Send" at bounding box center [589, 678] width 81 height 36
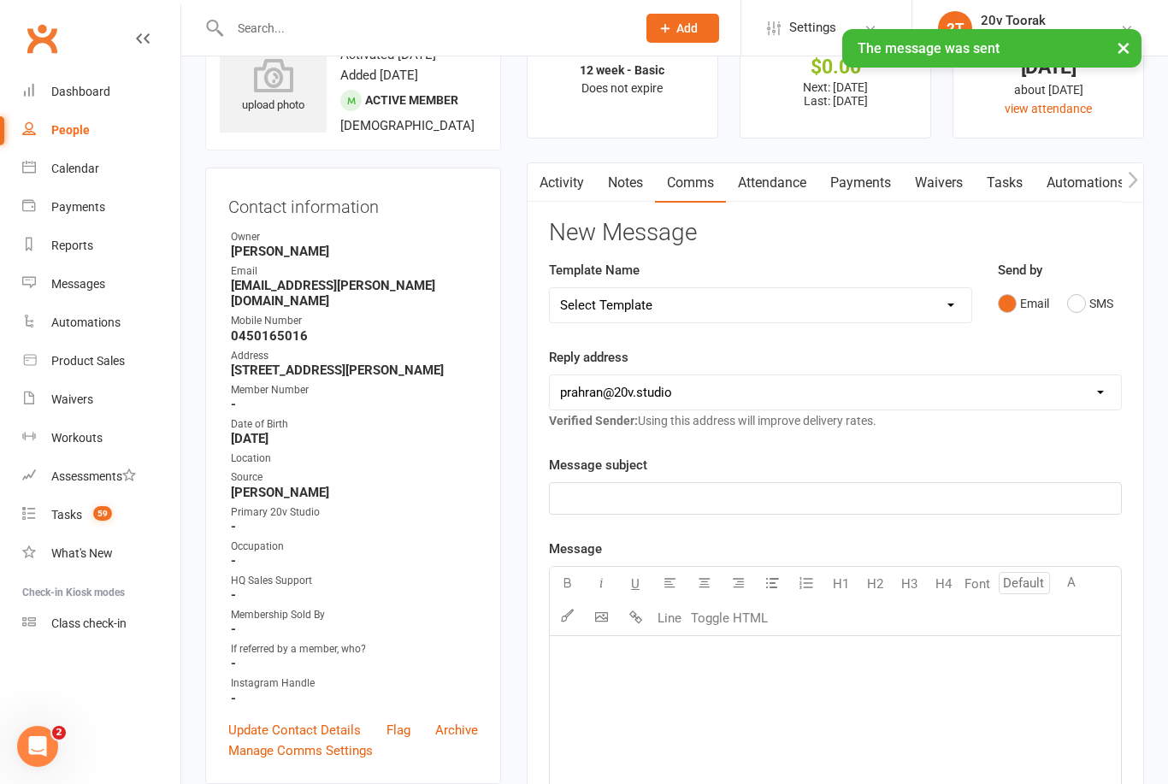
scroll to position [0, 0]
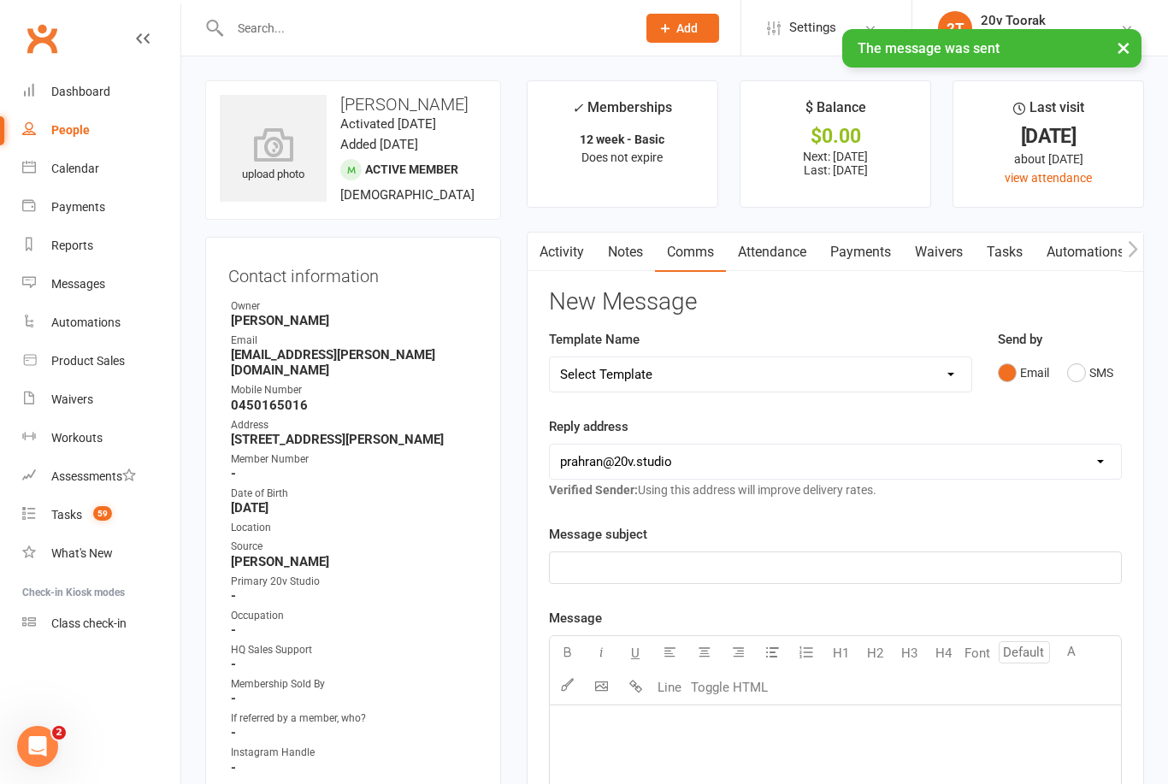
click at [77, 520] on div "Tasks" at bounding box center [66, 515] width 31 height 14
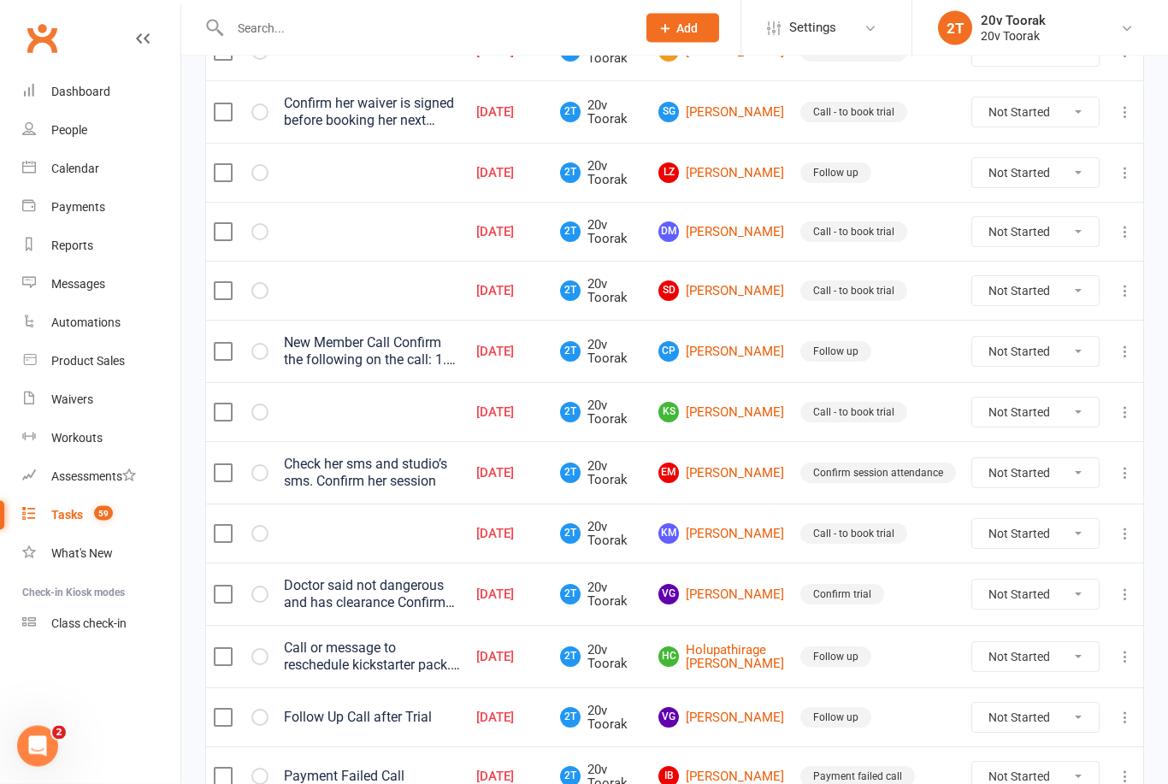
scroll to position [1015, 0]
click at [1066, 598] on select "Not Started In Progress Waiting Complete" at bounding box center [1035, 594] width 127 height 29
select select "unstarted"
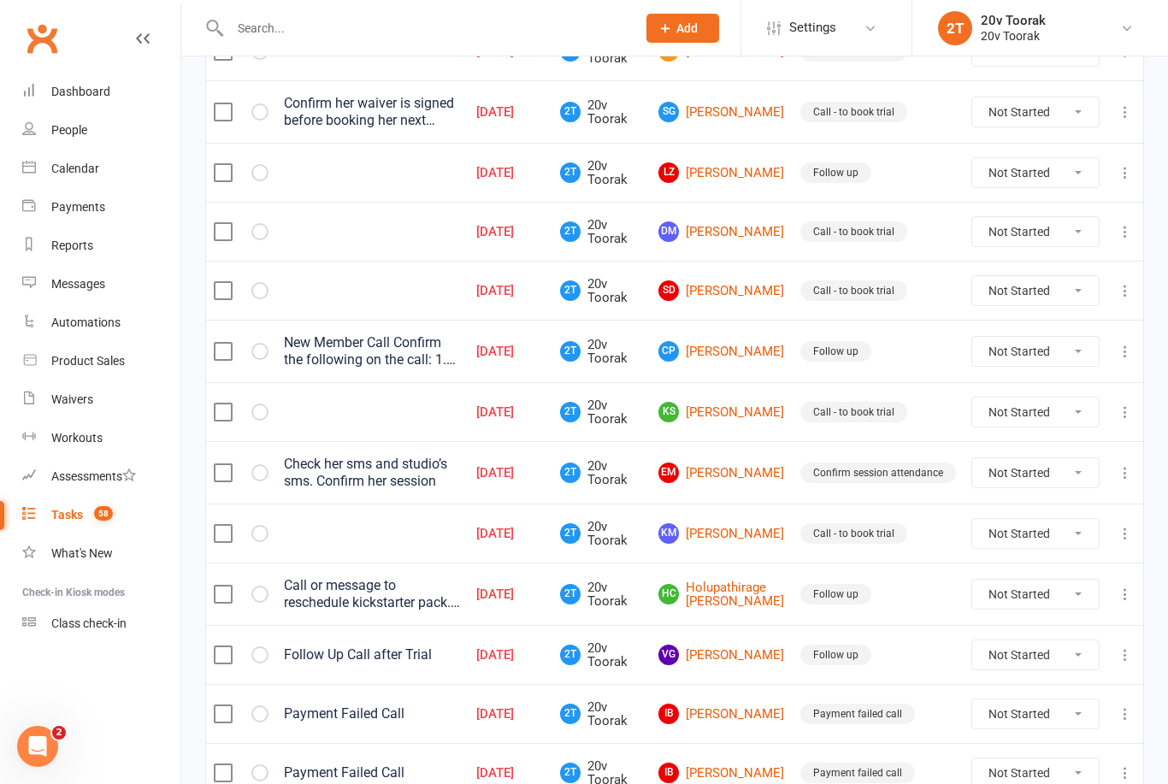
click at [1058, 651] on select "Not Started In Progress Waiting Complete" at bounding box center [1035, 654] width 127 height 29
select select "unstarted"
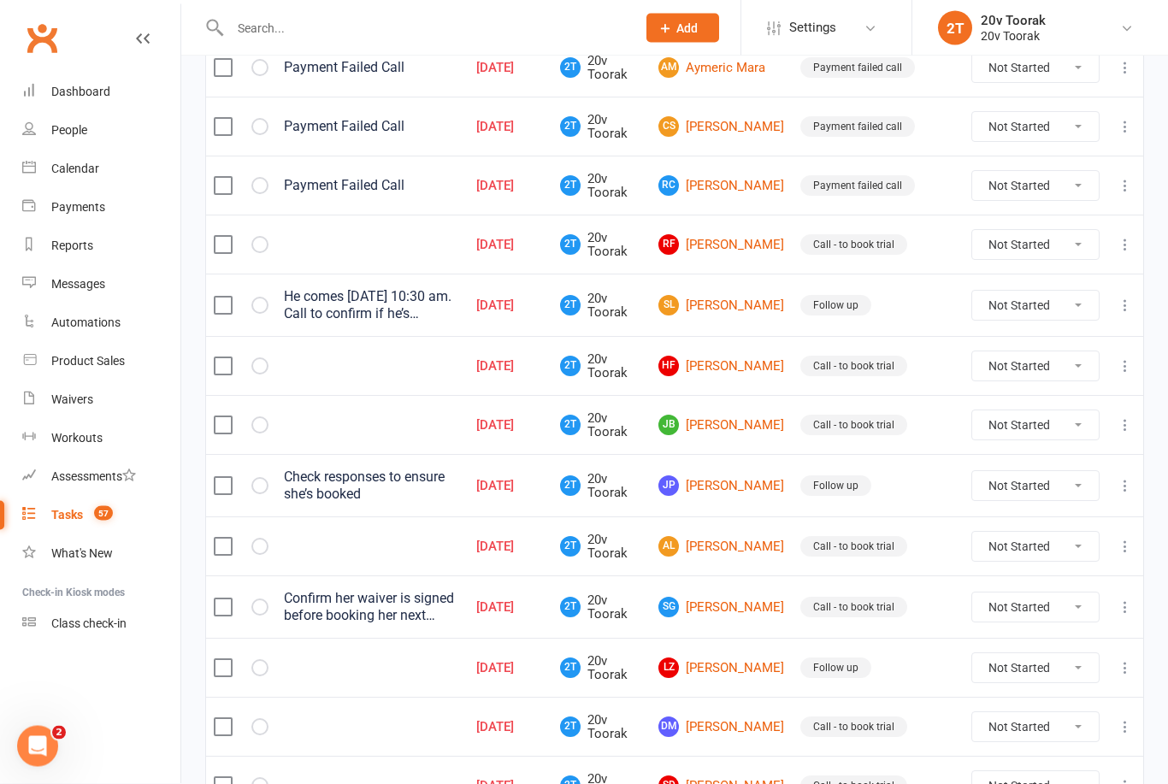
scroll to position [507, 0]
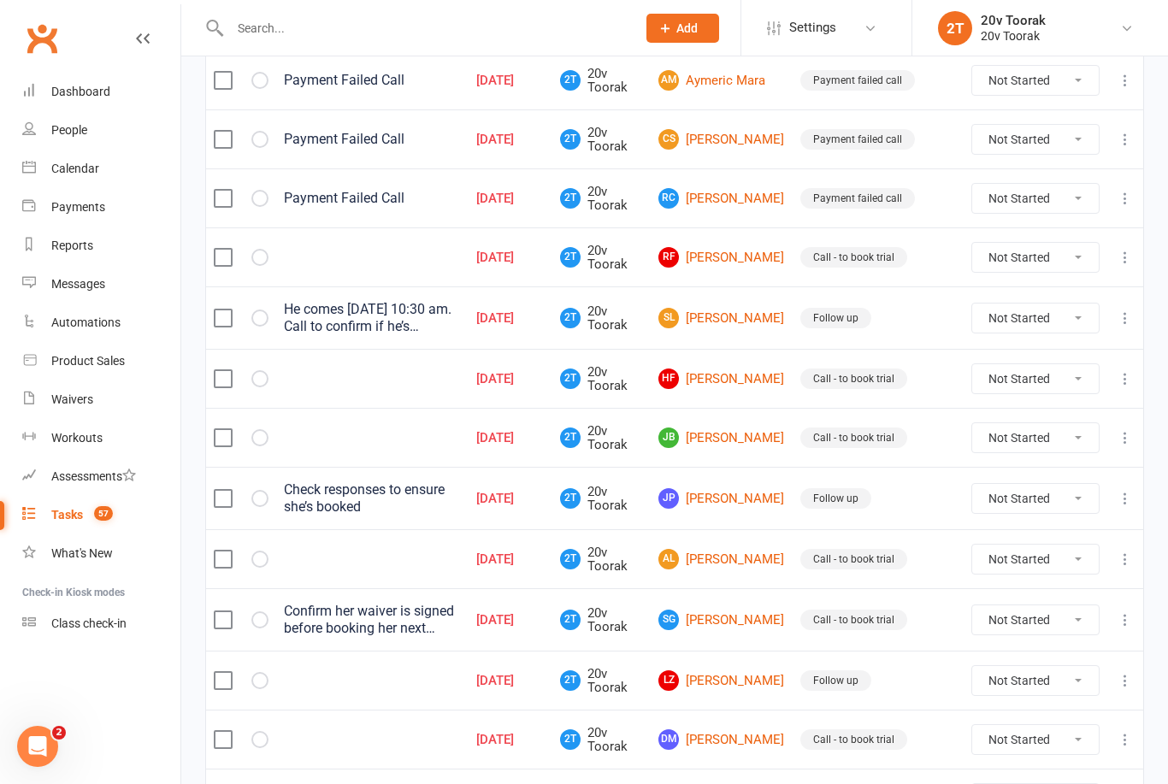
click at [1045, 509] on select "Not Started In Progress Waiting Complete" at bounding box center [1035, 498] width 127 height 29
select select "unstarted"
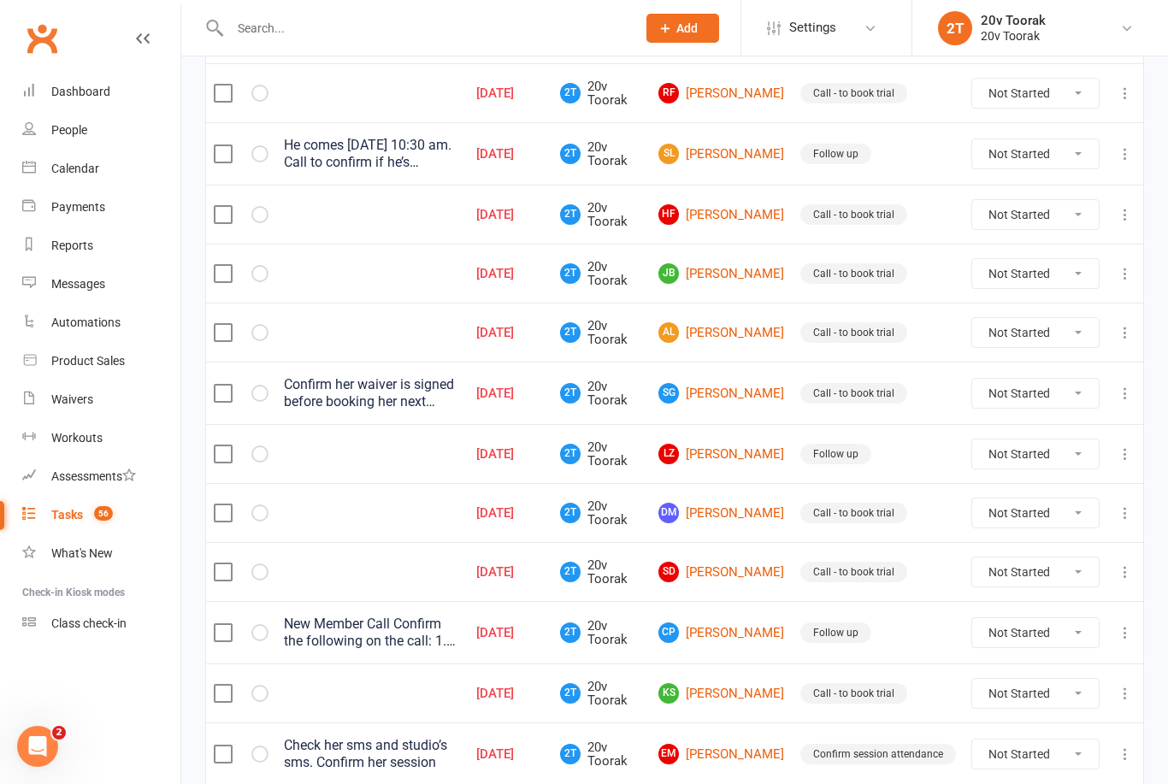
scroll to position [852, 0]
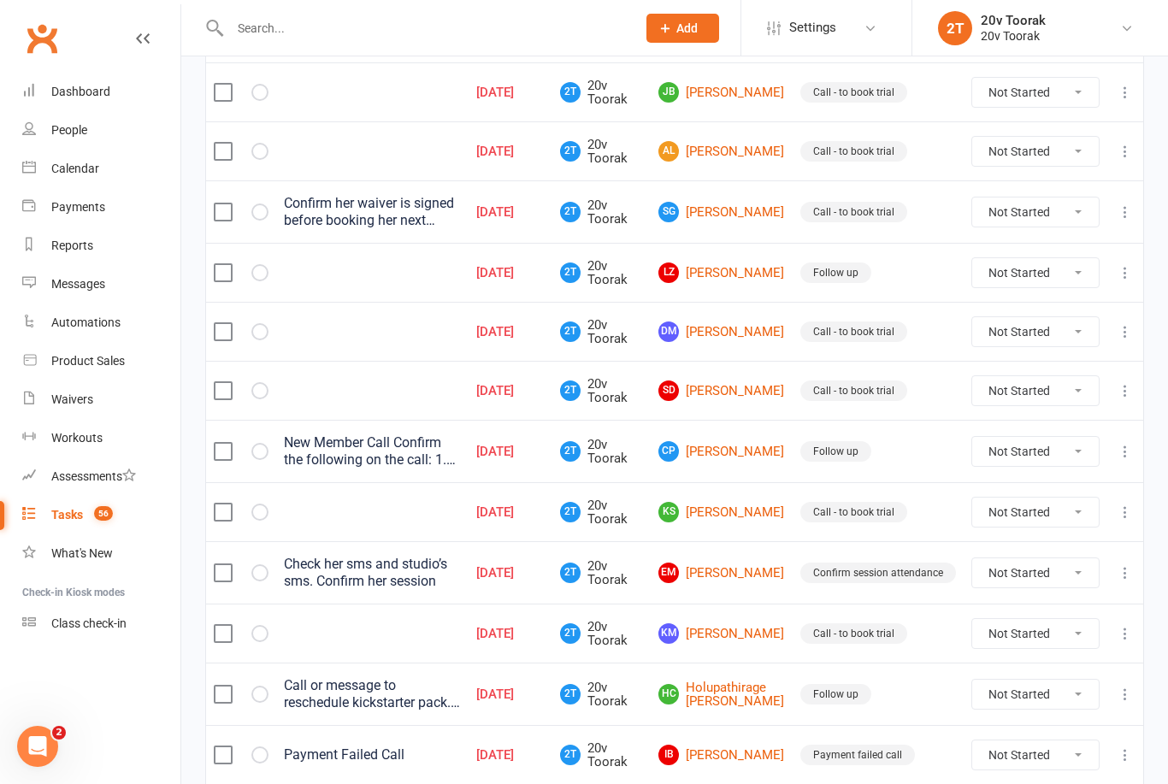
click at [757, 691] on link "HC Holupathirage Chamara Caldera" at bounding box center [721, 695] width 127 height 28
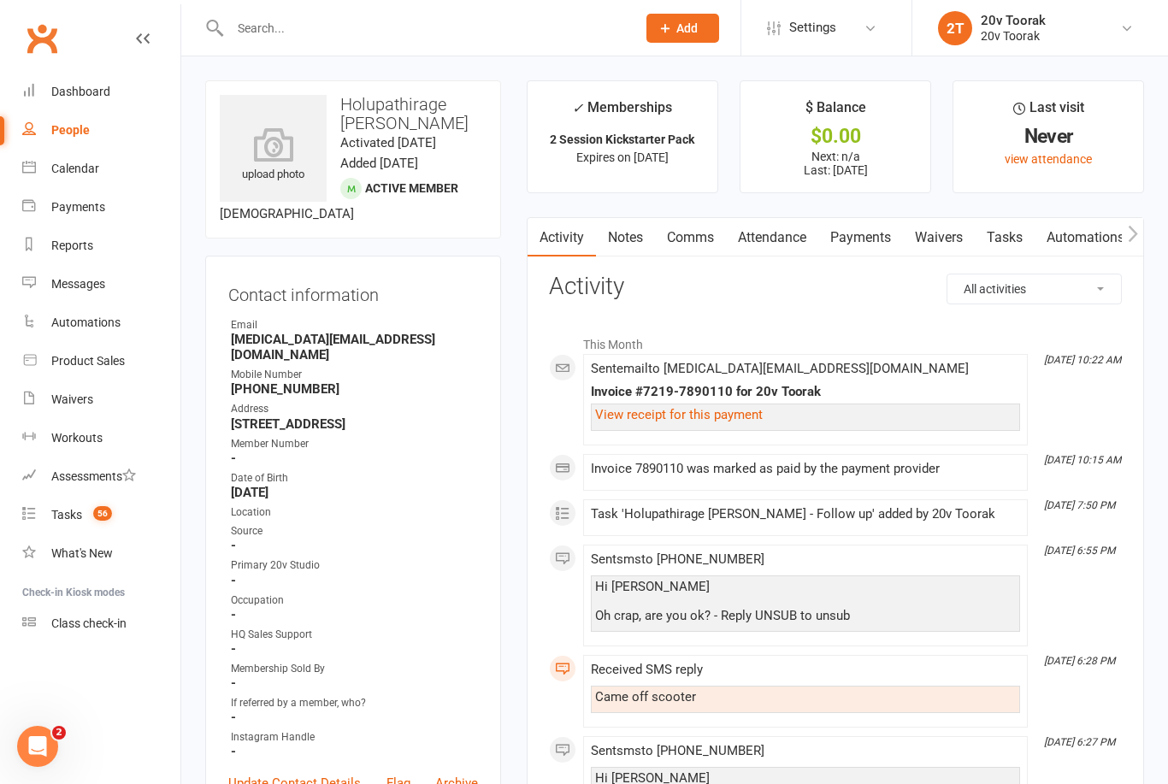
click at [958, 236] on link "Waivers" at bounding box center [939, 237] width 72 height 39
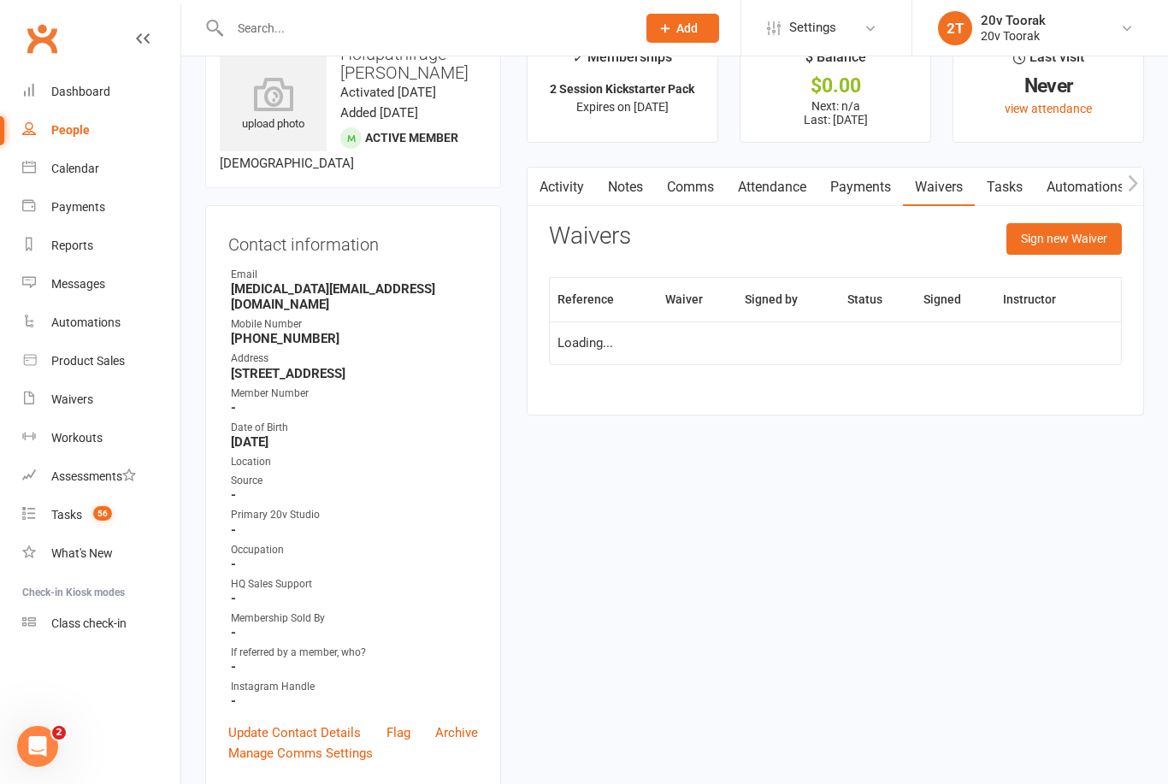
scroll to position [55, 0]
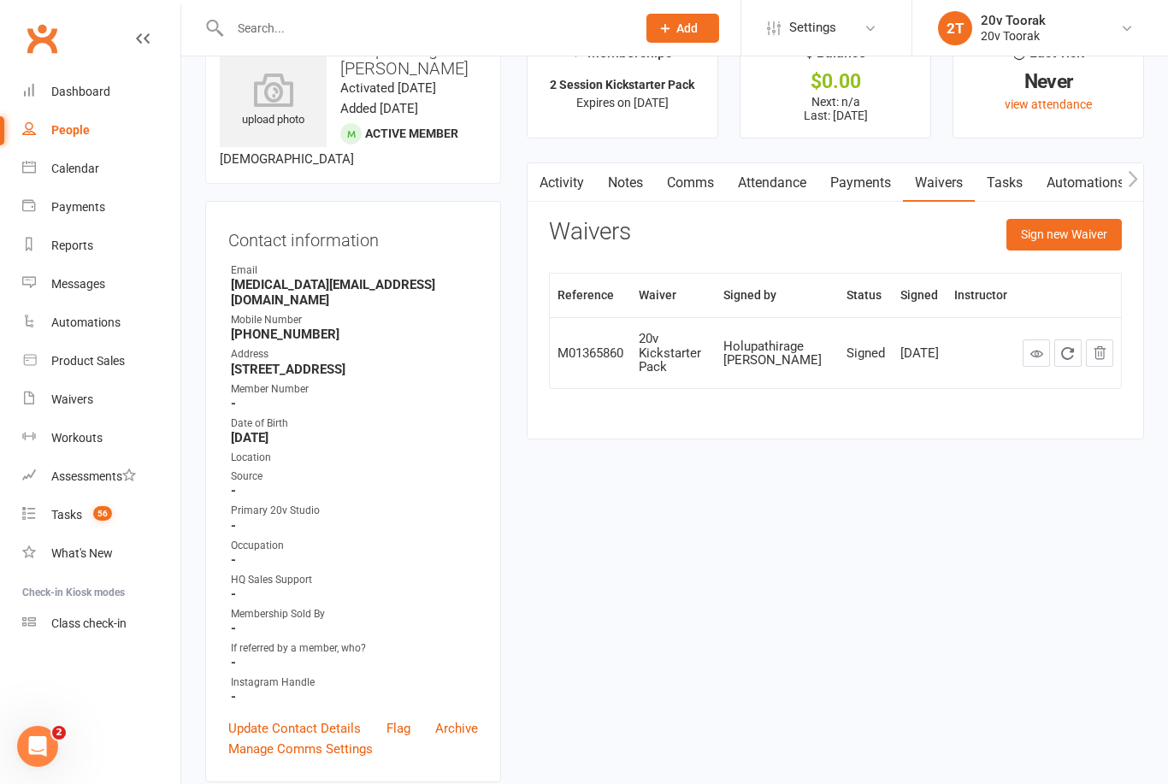
click at [871, 186] on link "Payments" at bounding box center [860, 182] width 85 height 39
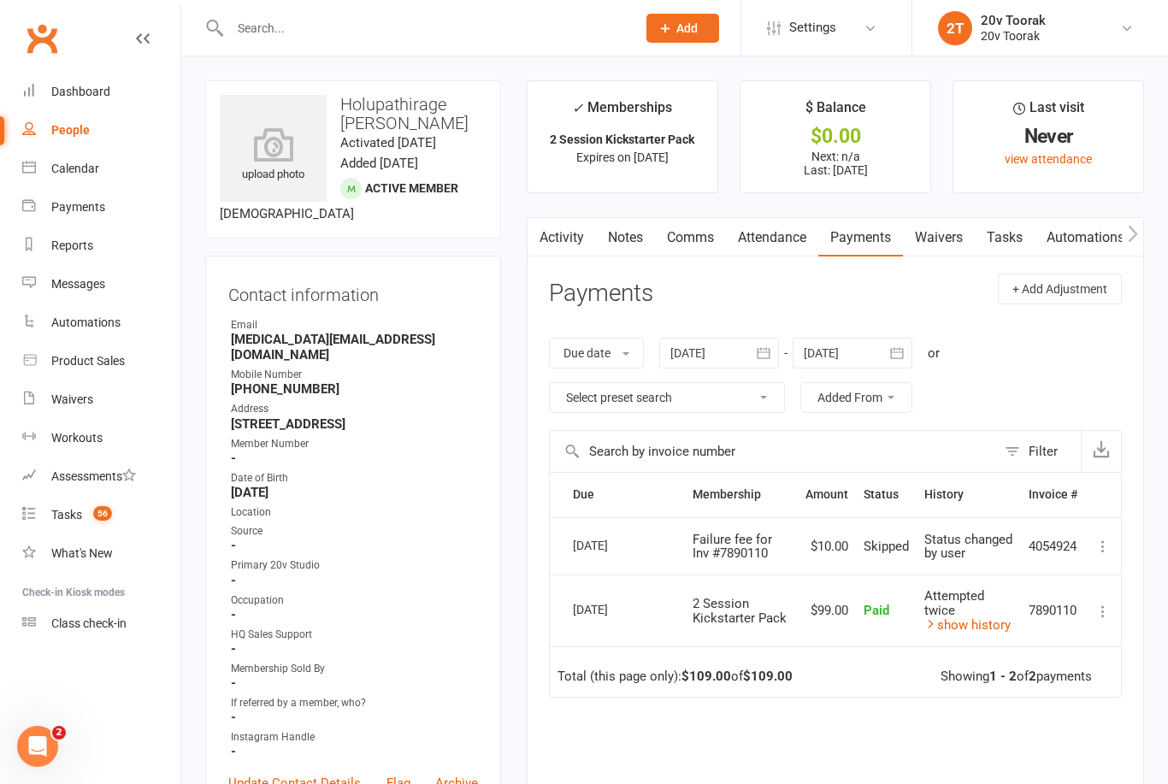
click at [699, 247] on link "Comms" at bounding box center [690, 237] width 71 height 39
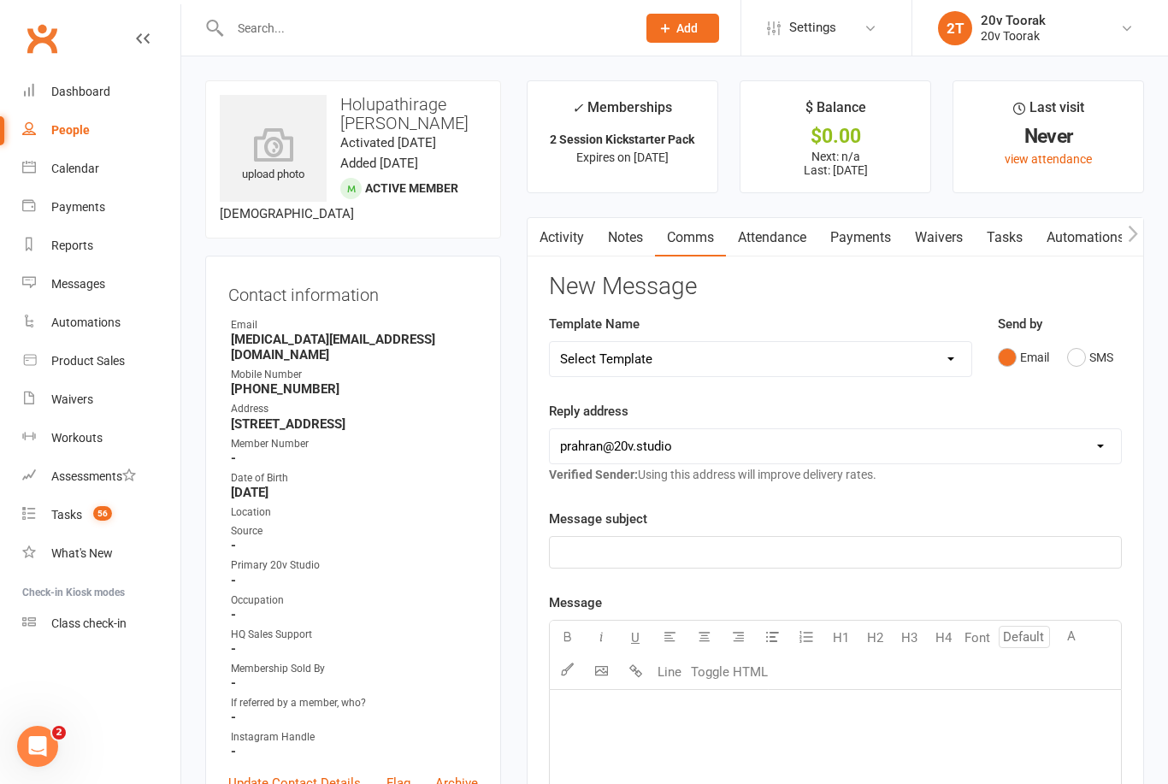
click at [1081, 356] on button "SMS" at bounding box center [1090, 357] width 46 height 32
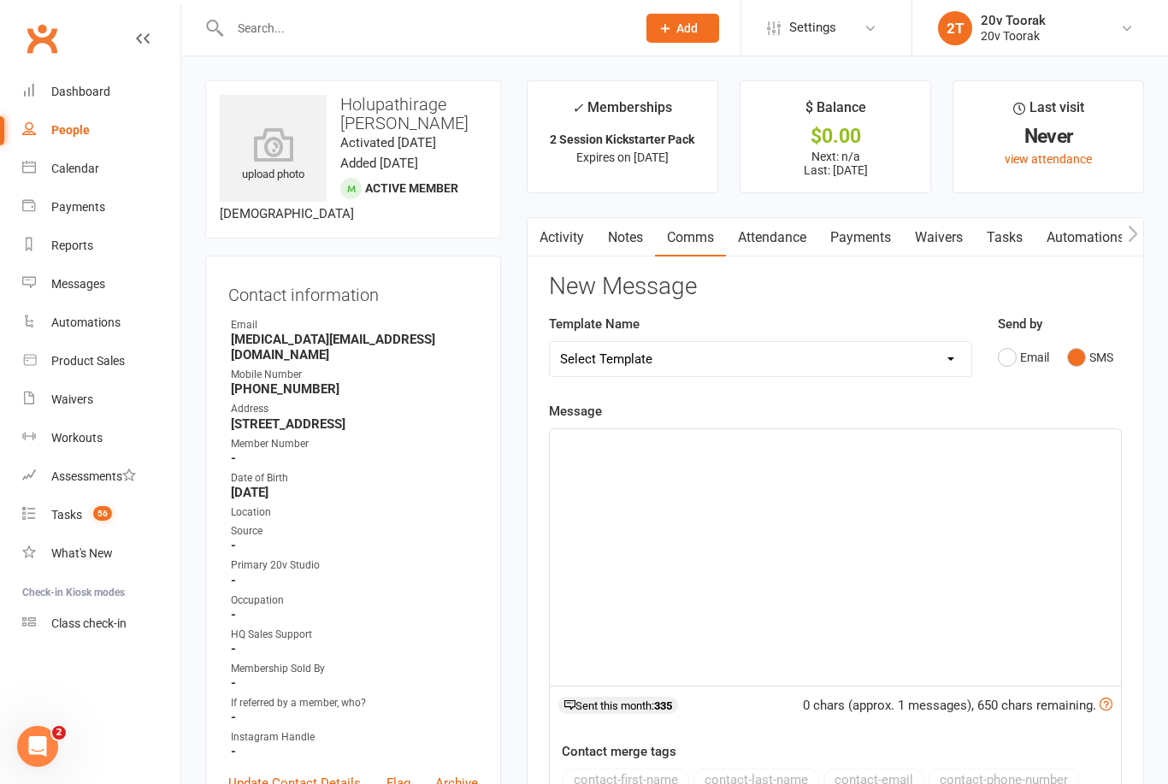
click at [880, 510] on div "﻿" at bounding box center [835, 557] width 571 height 256
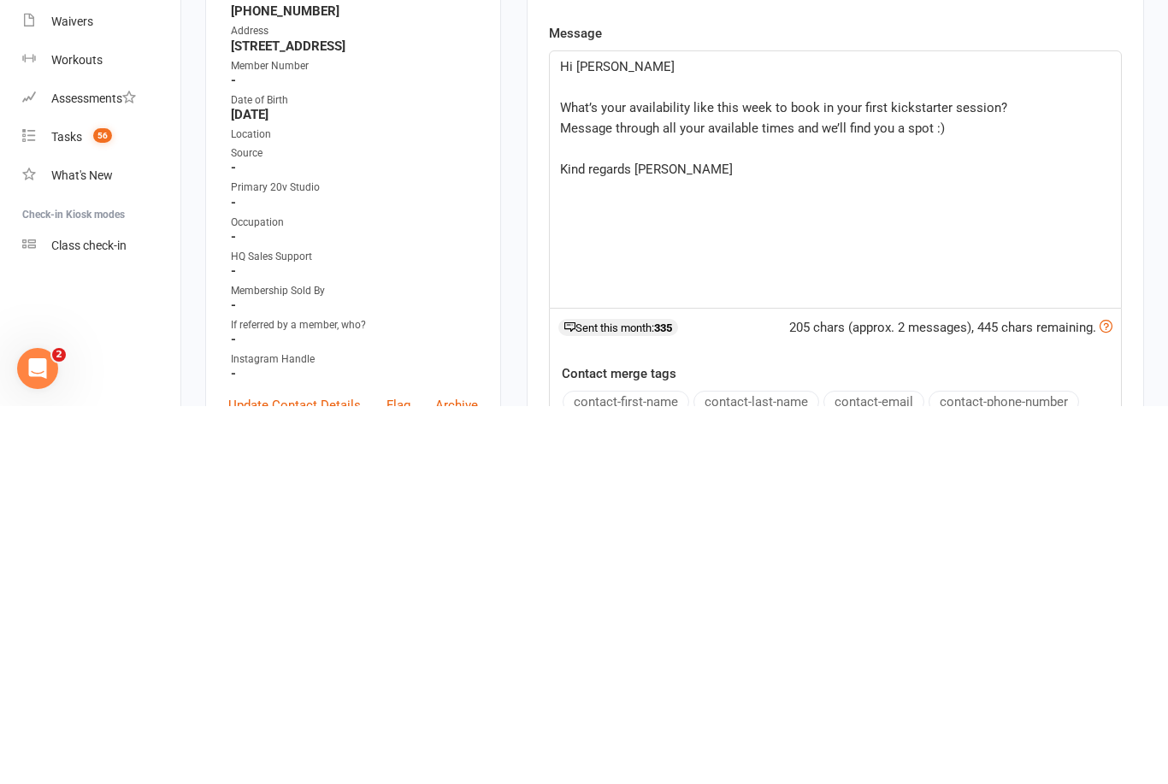
scroll to position [378, 0]
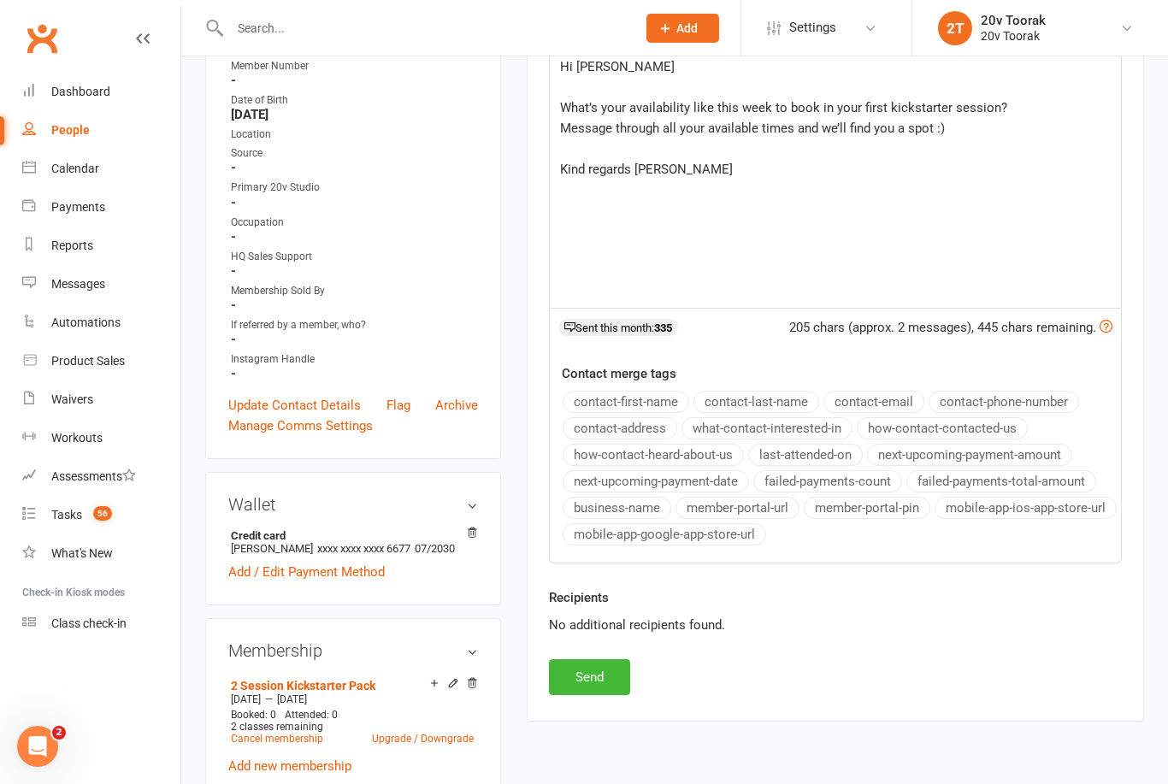
click at [629, 669] on button "Send" at bounding box center [589, 677] width 81 height 36
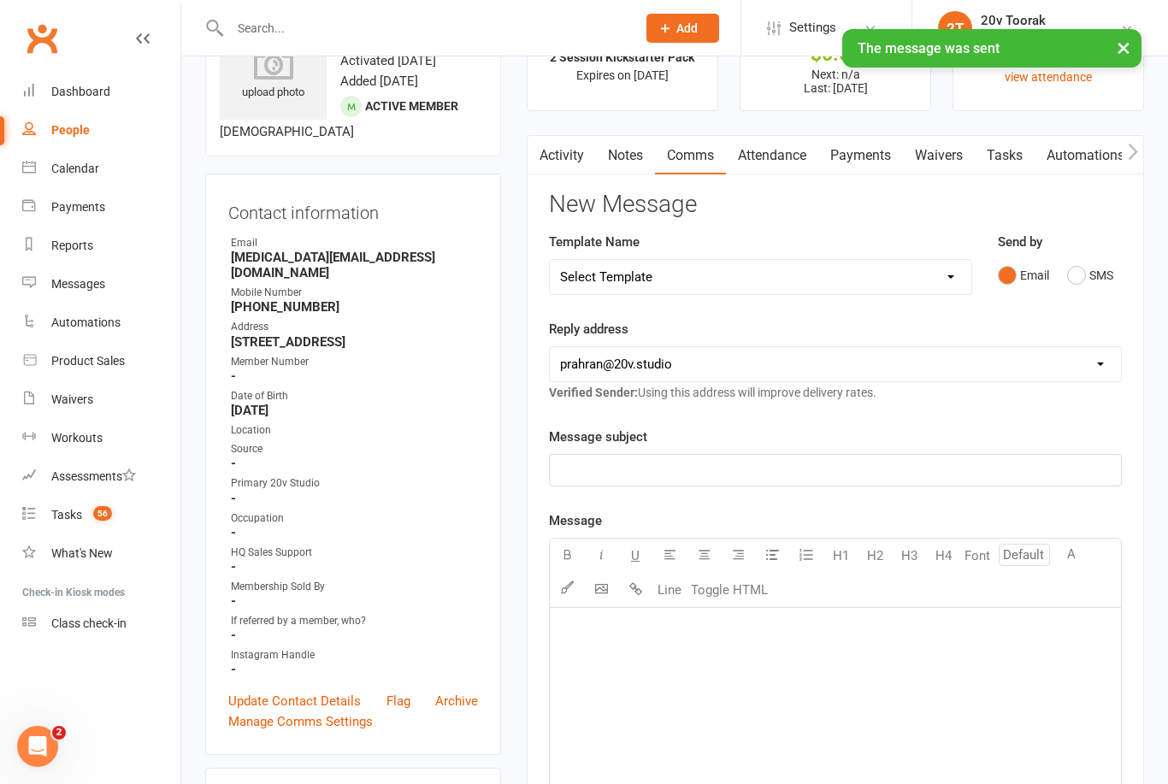
scroll to position [0, 0]
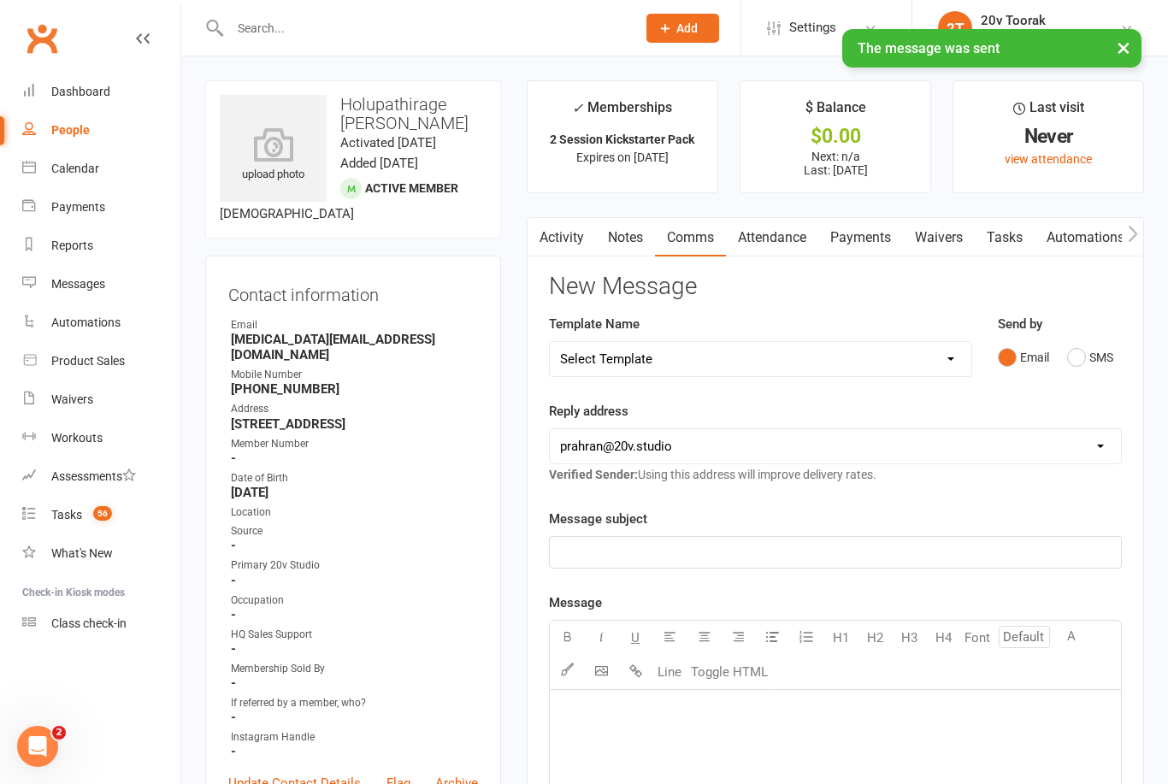
click at [1001, 243] on link "Tasks" at bounding box center [1005, 237] width 60 height 39
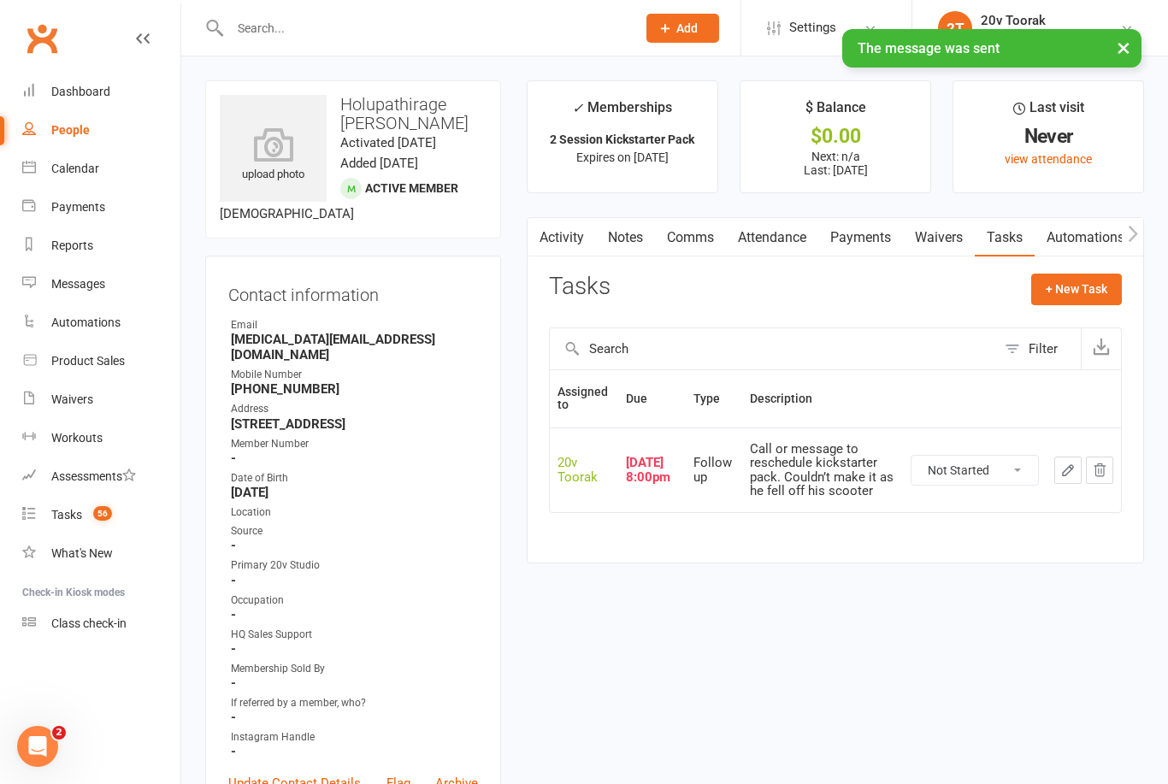
click at [1069, 465] on icon "button" at bounding box center [1067, 470] width 15 height 15
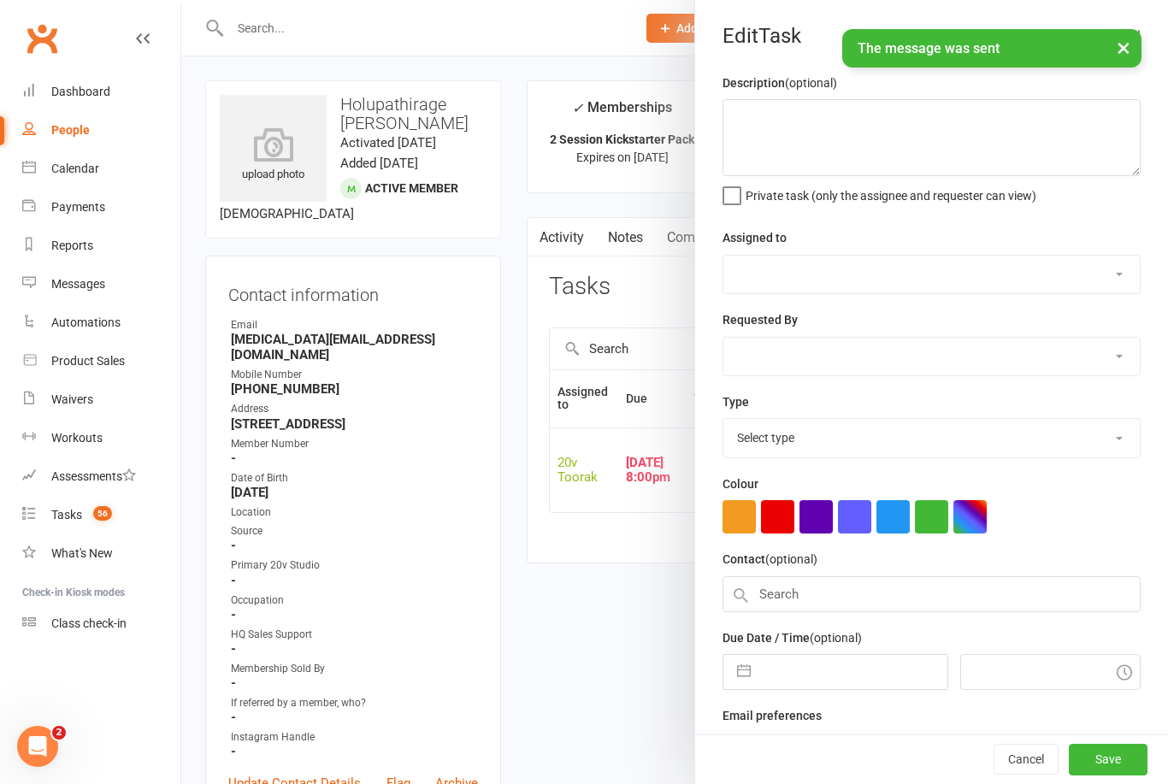
type textarea "Call or message to reschedule kickstarter pack. Couldn’t make it as he fell off…"
select select "45736"
type input "10 Oct 2025"
type input "8:00pm"
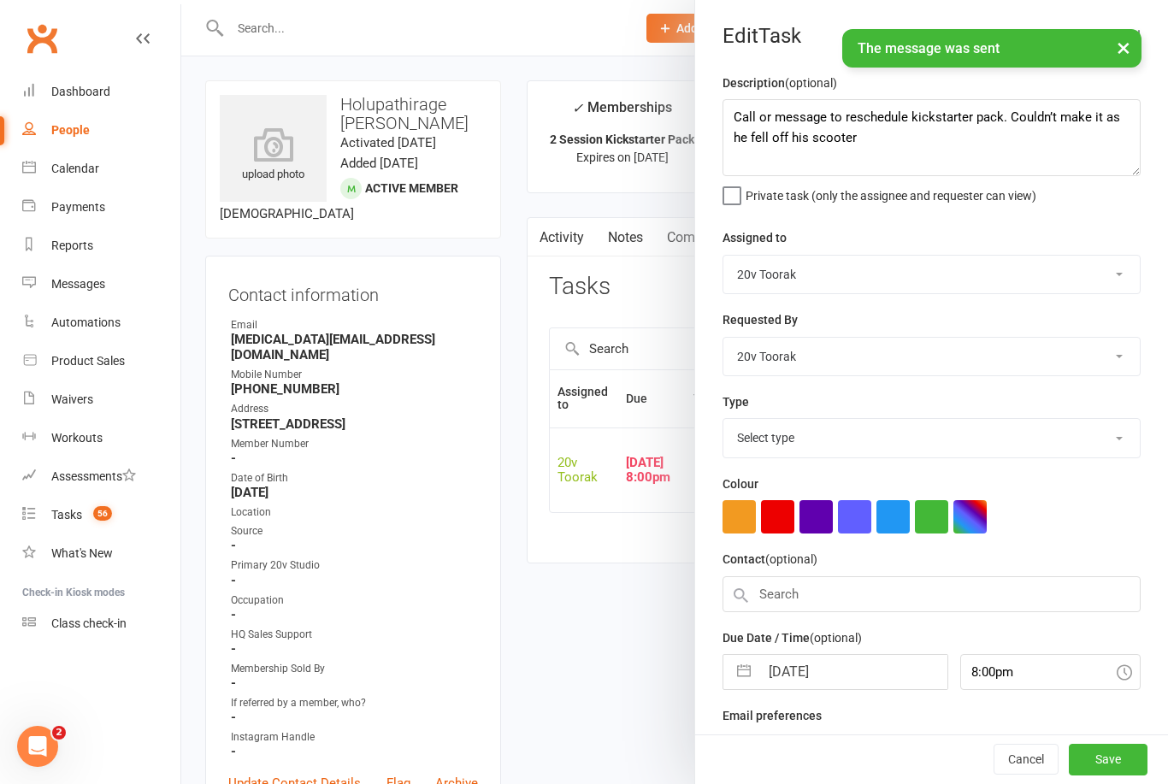
select select "23277"
click at [798, 660] on input "10 Oct 2025" at bounding box center [852, 667] width 187 height 34
select select "8"
select select "2025"
select select "9"
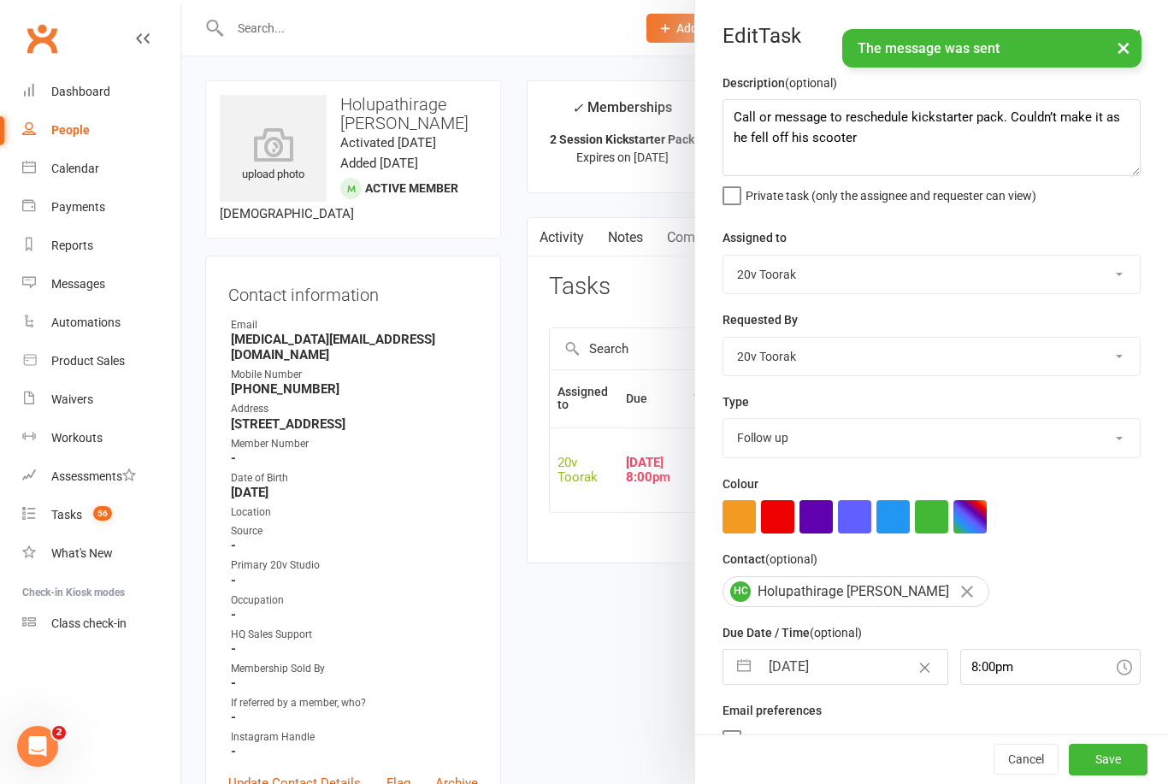
select select "2025"
select select "10"
select select "2025"
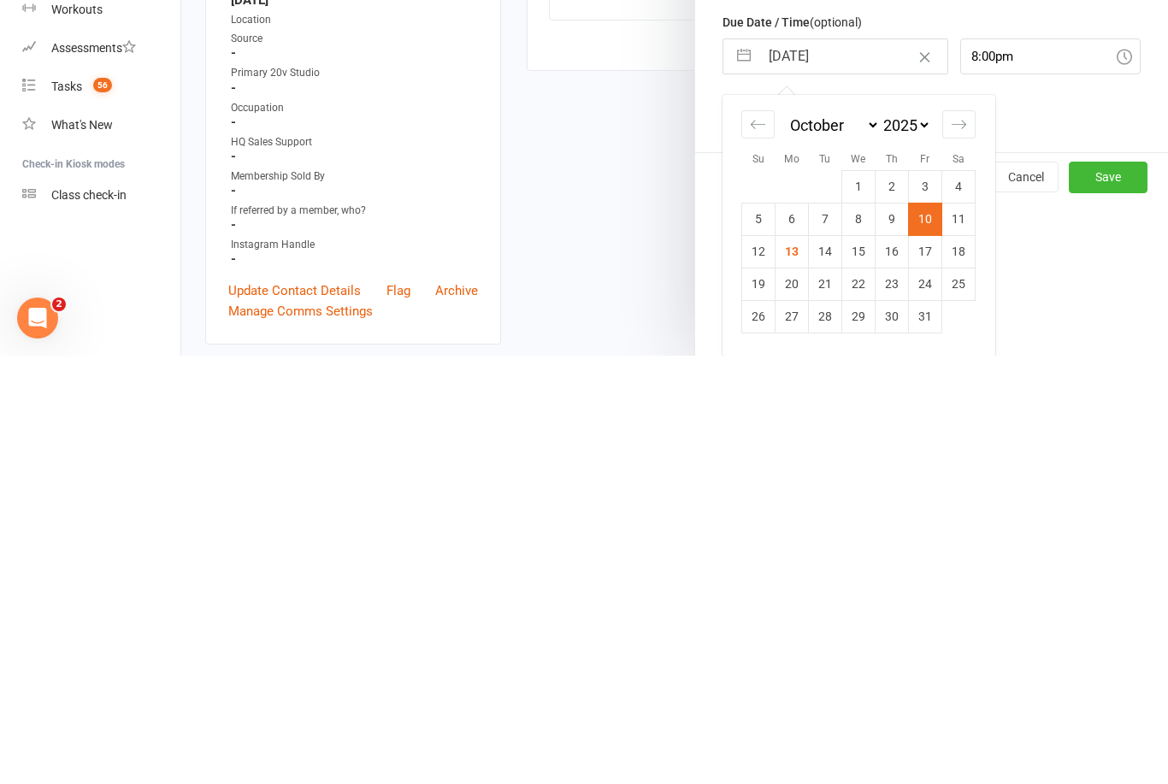
scroll to position [186, 0]
click at [829, 663] on td "14" at bounding box center [825, 679] width 33 height 32
type input "14 Oct 2025"
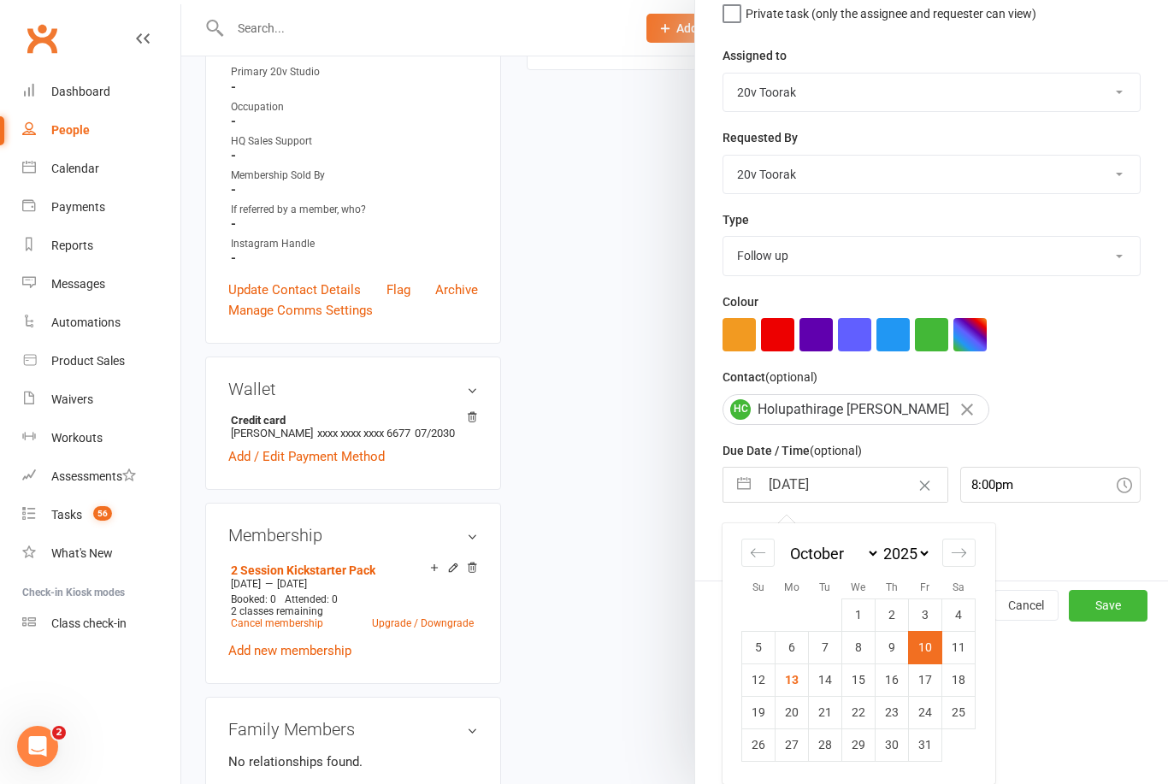
scroll to position [32, 0]
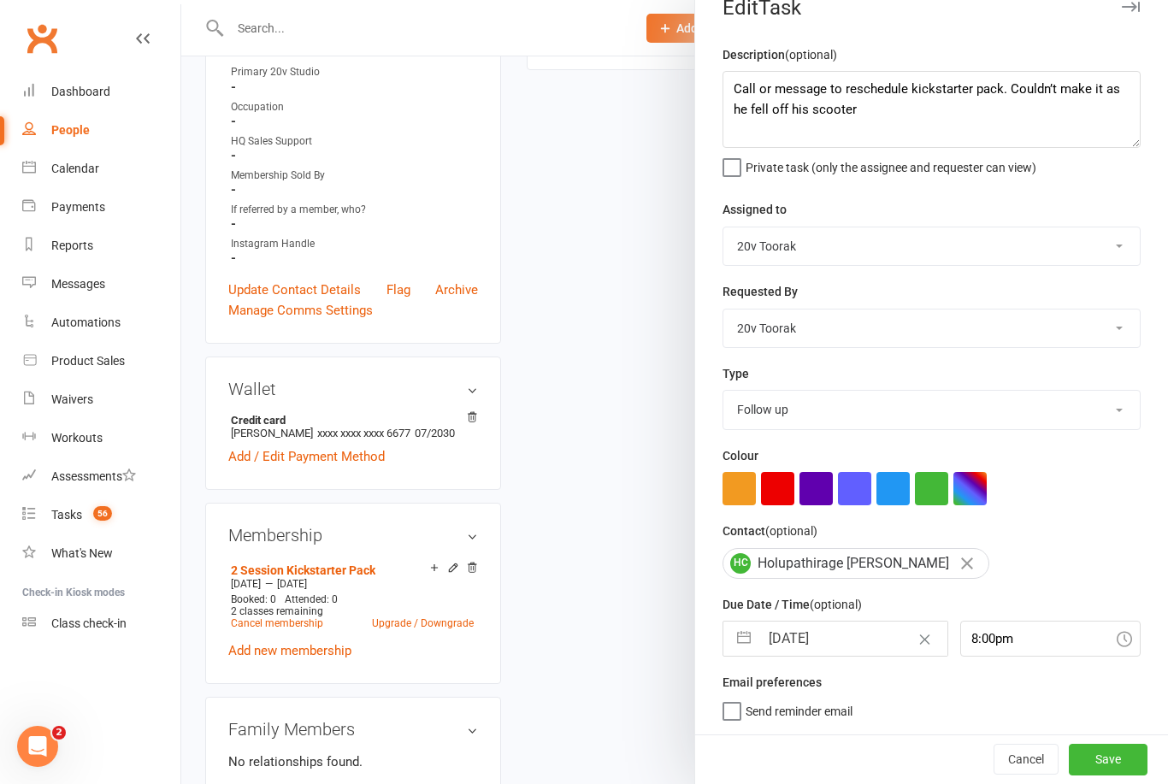
click at [1104, 765] on button "Save" at bounding box center [1108, 759] width 79 height 31
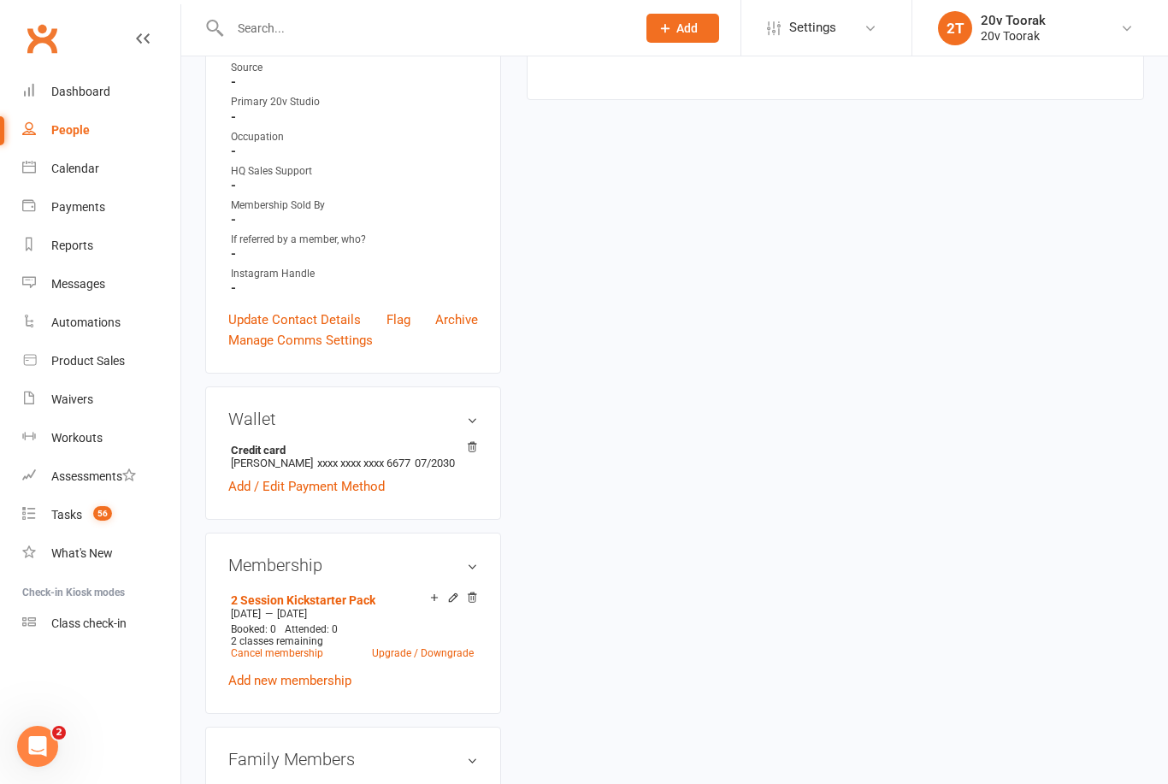
scroll to position [464, 0]
click at [59, 515] on div "Tasks" at bounding box center [66, 515] width 31 height 14
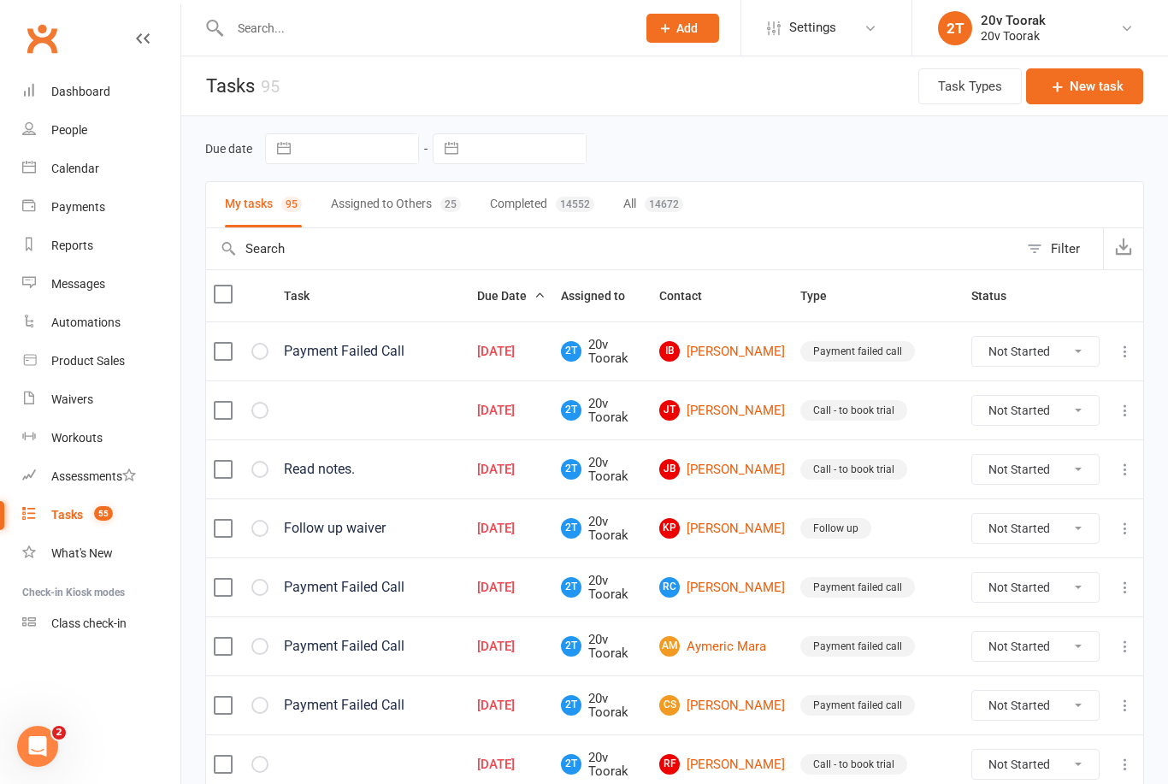
click at [746, 417] on link "JT Joshua Tonkin" at bounding box center [722, 410] width 126 height 21
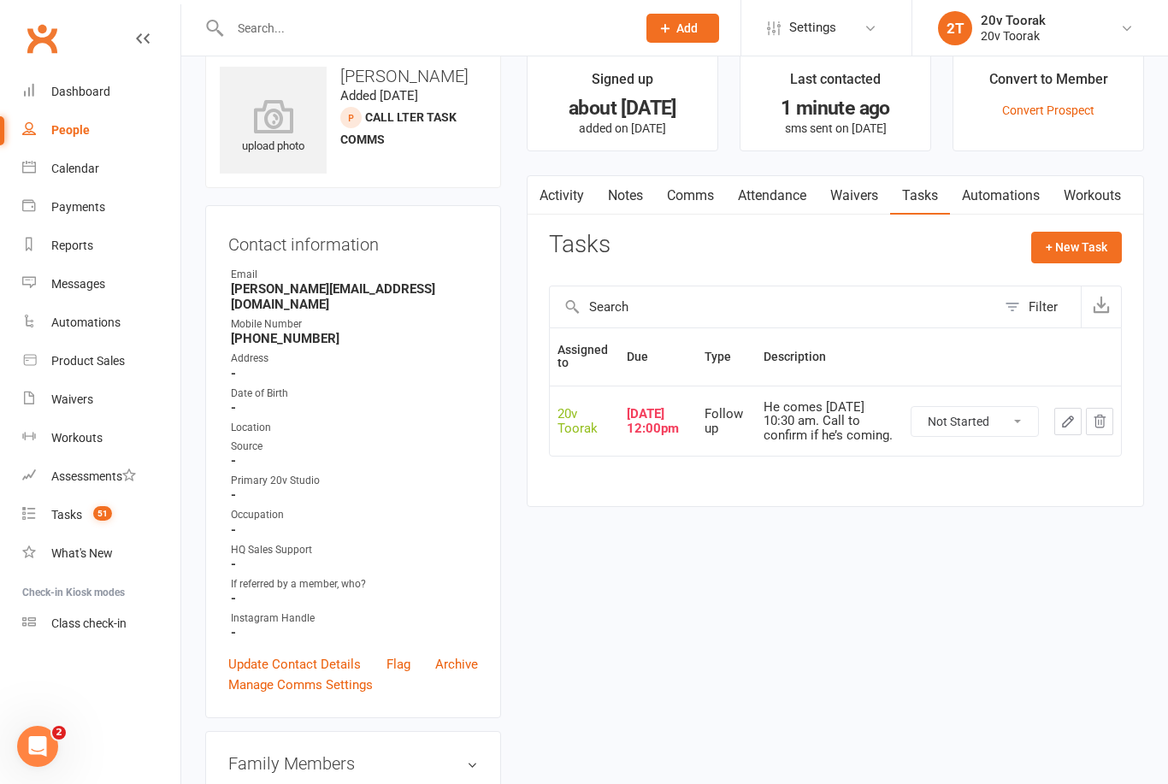
scroll to position [42, 0]
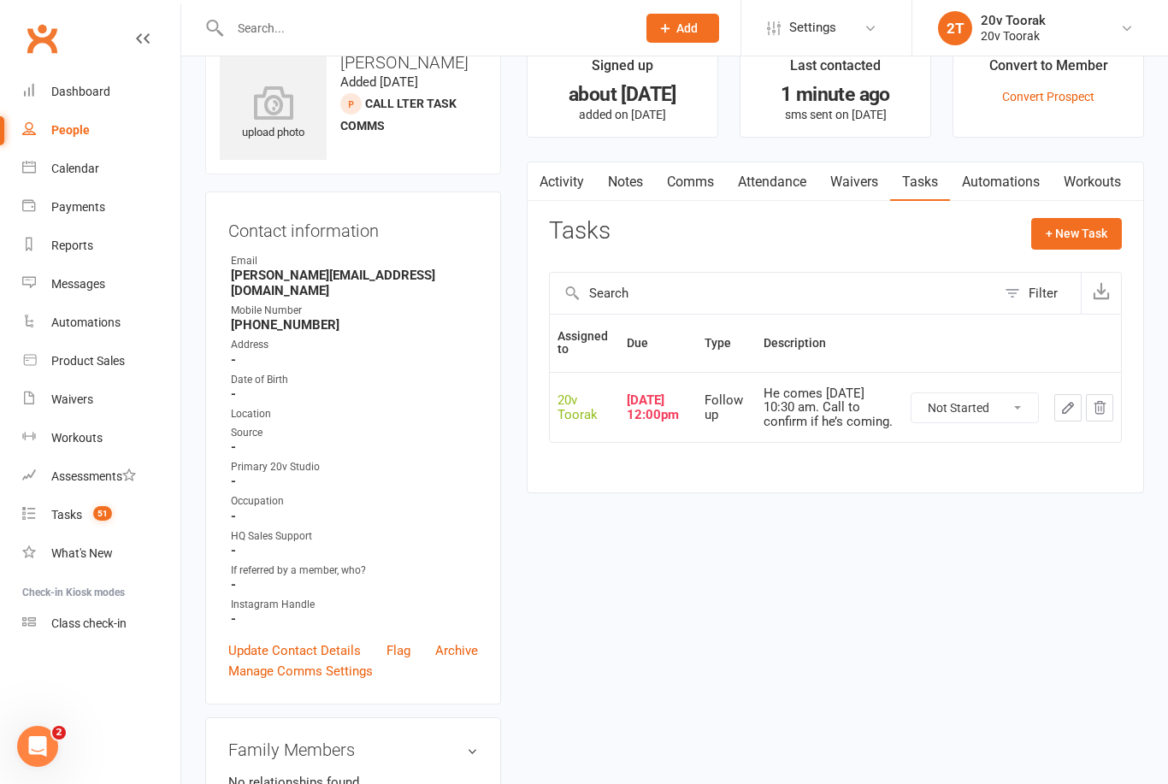
click at [993, 398] on select "Not Started In Progress Waiting Complete" at bounding box center [974, 407] width 127 height 29
select select "unstarted"
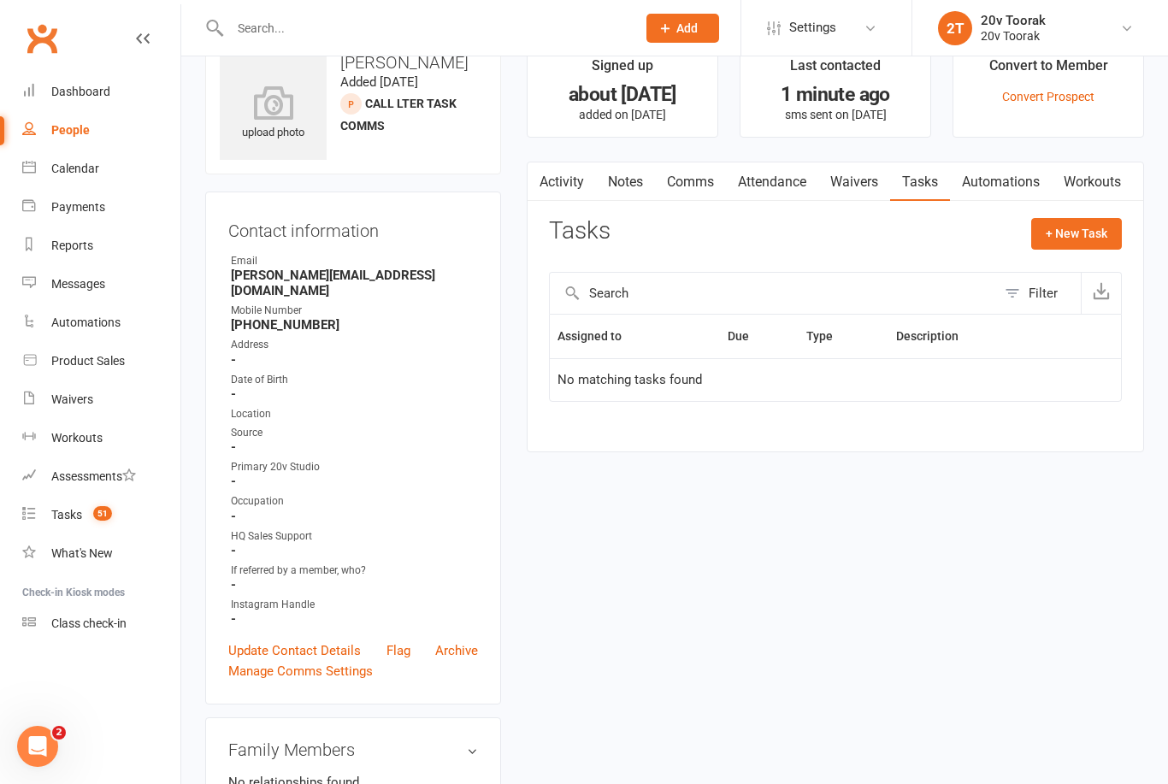
click at [1082, 229] on button "+ New Task" at bounding box center [1076, 233] width 91 height 31
select select "45736"
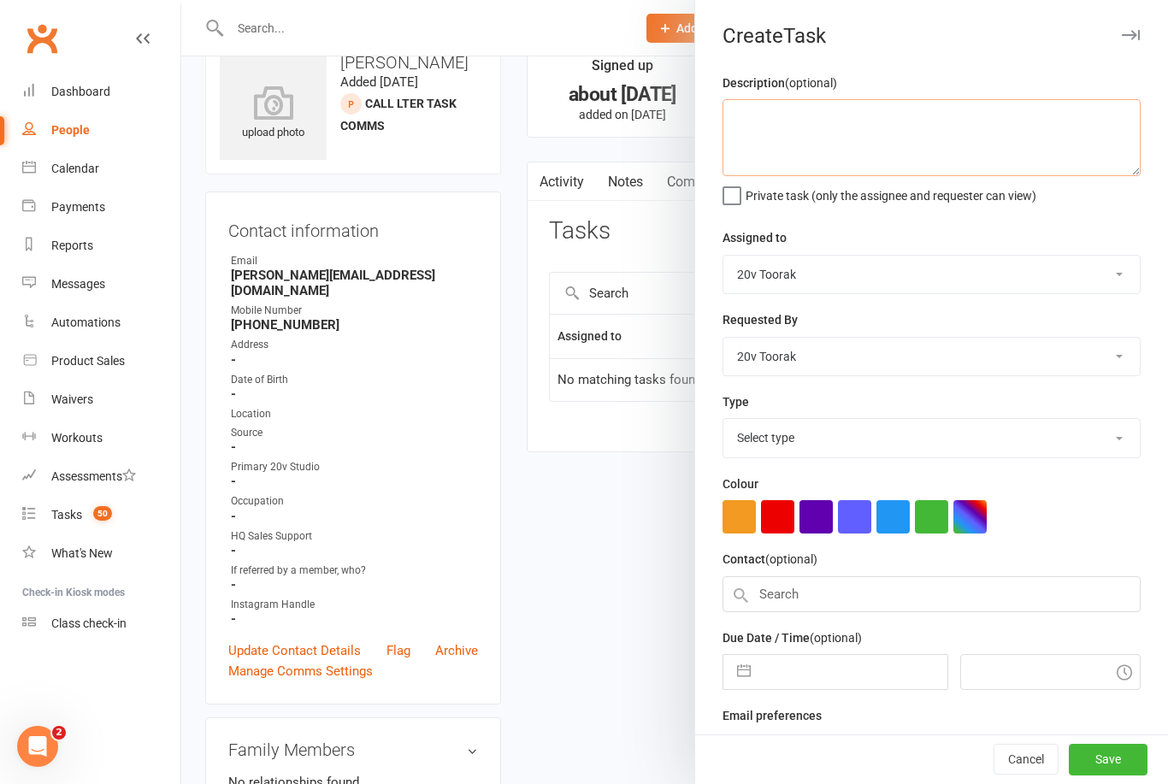
click at [939, 114] on textarea at bounding box center [931, 137] width 418 height 77
type textarea "Check replies"
click at [822, 681] on input "text" at bounding box center [852, 667] width 187 height 34
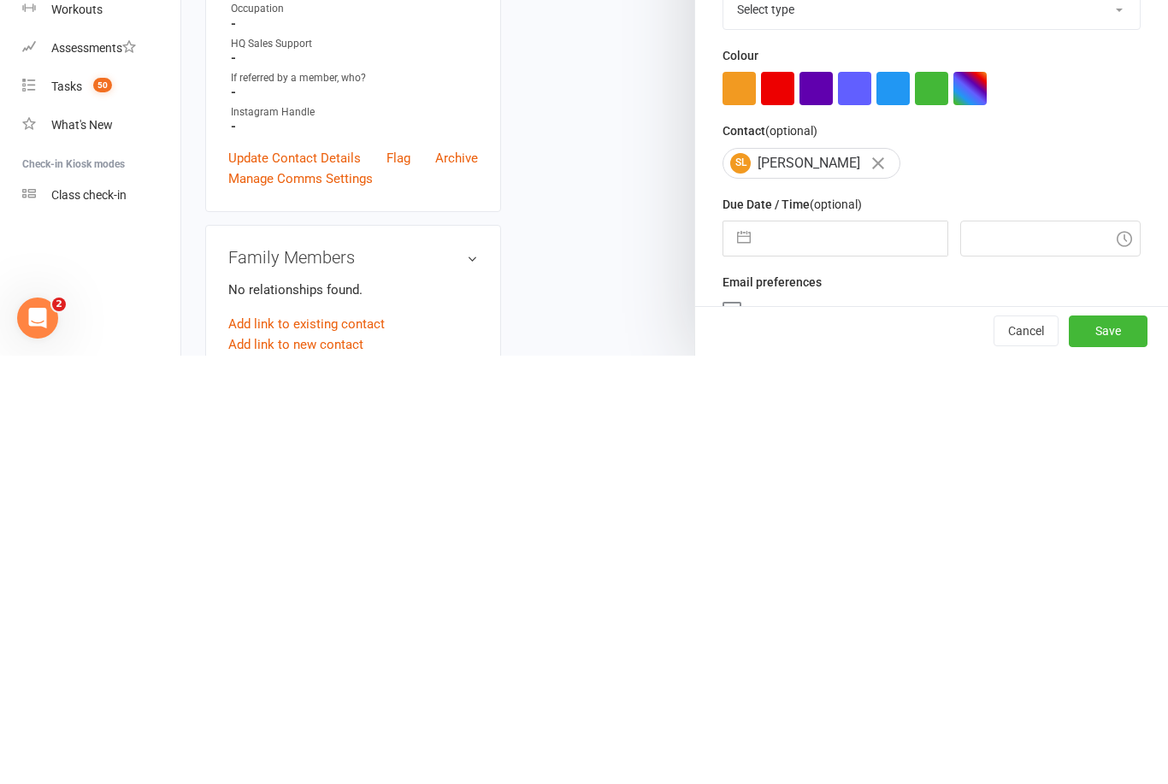
select select "8"
select select "2025"
select select "9"
select select "2025"
select select "10"
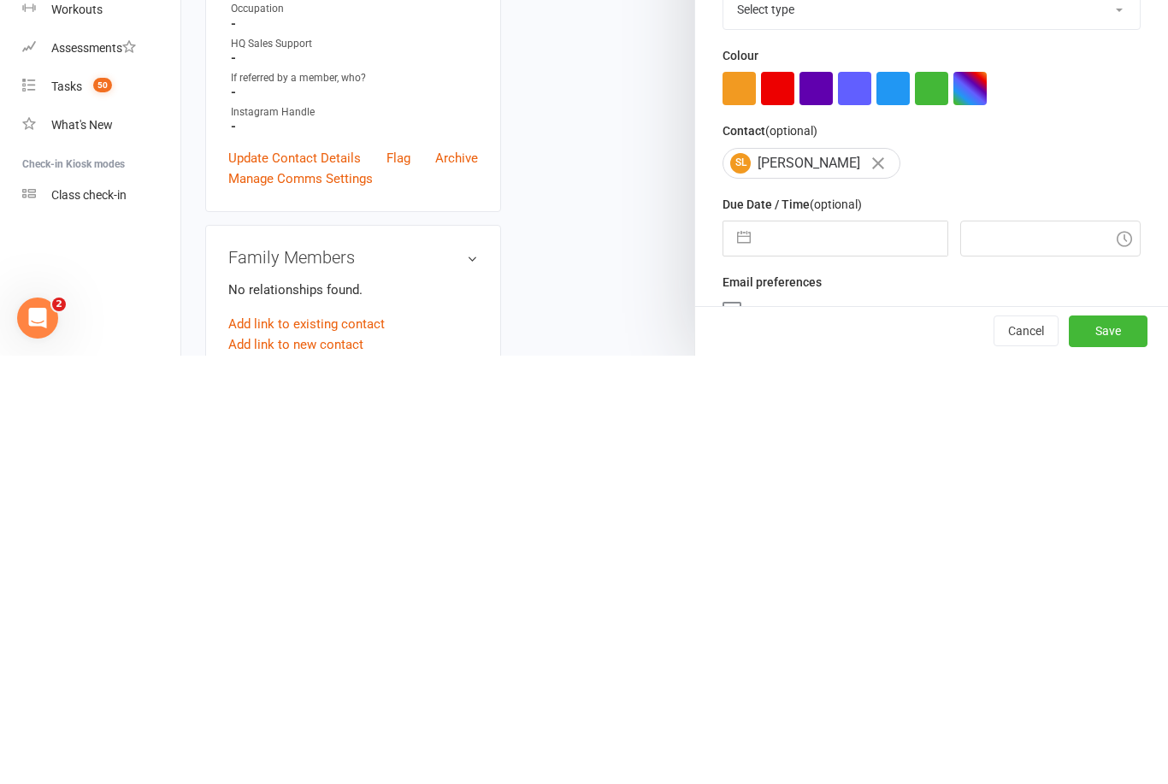
select select "2025"
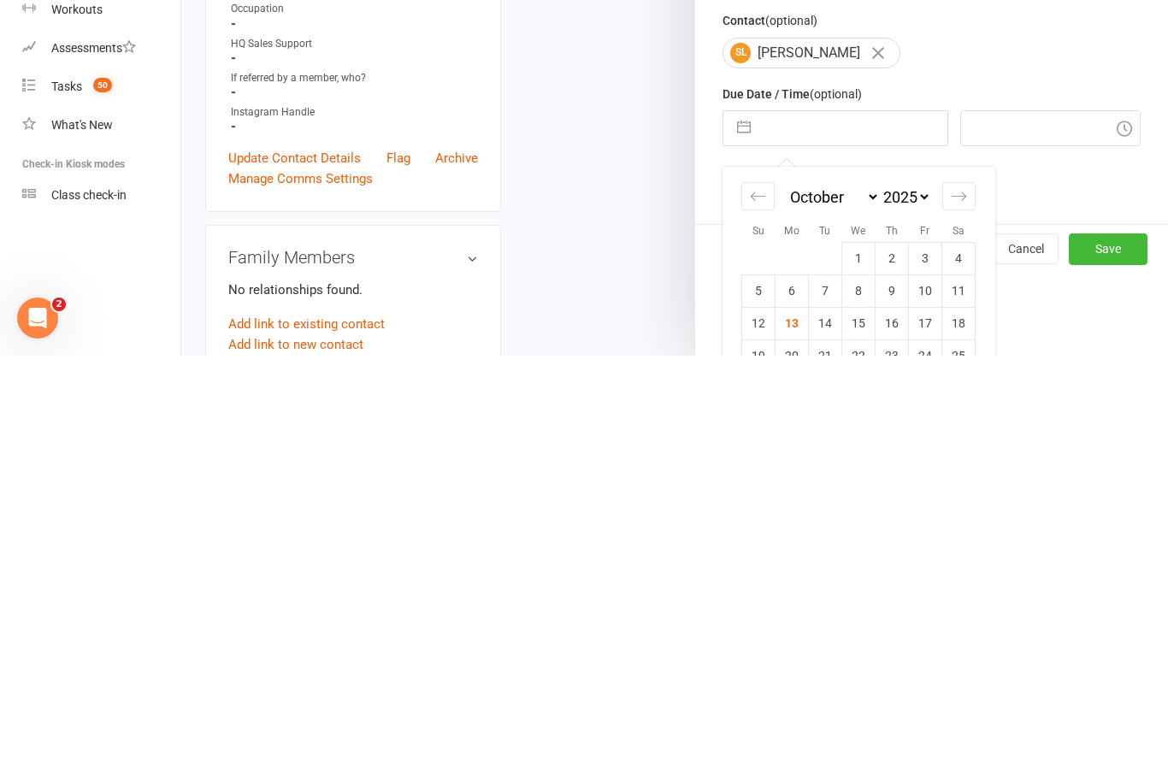
scroll to position [117, 0]
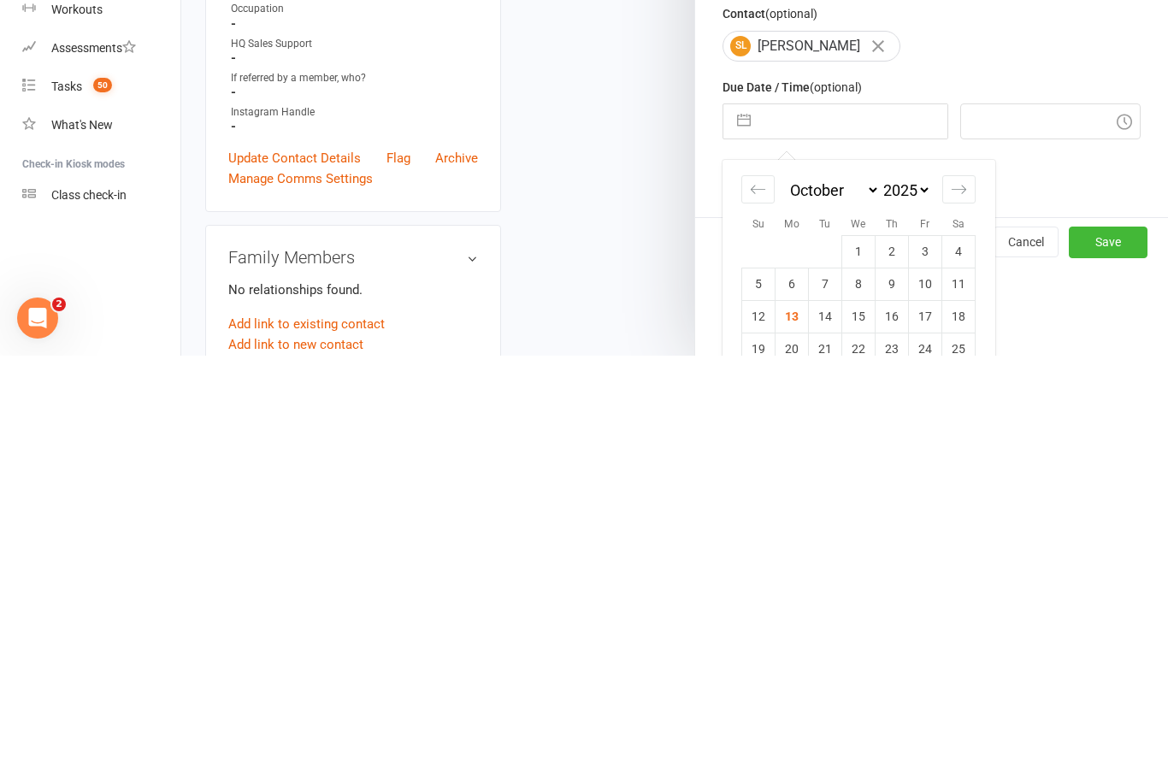
click at [828, 728] on td "14" at bounding box center [825, 744] width 33 height 32
type input "14 Oct 2025"
type input "5:45pm"
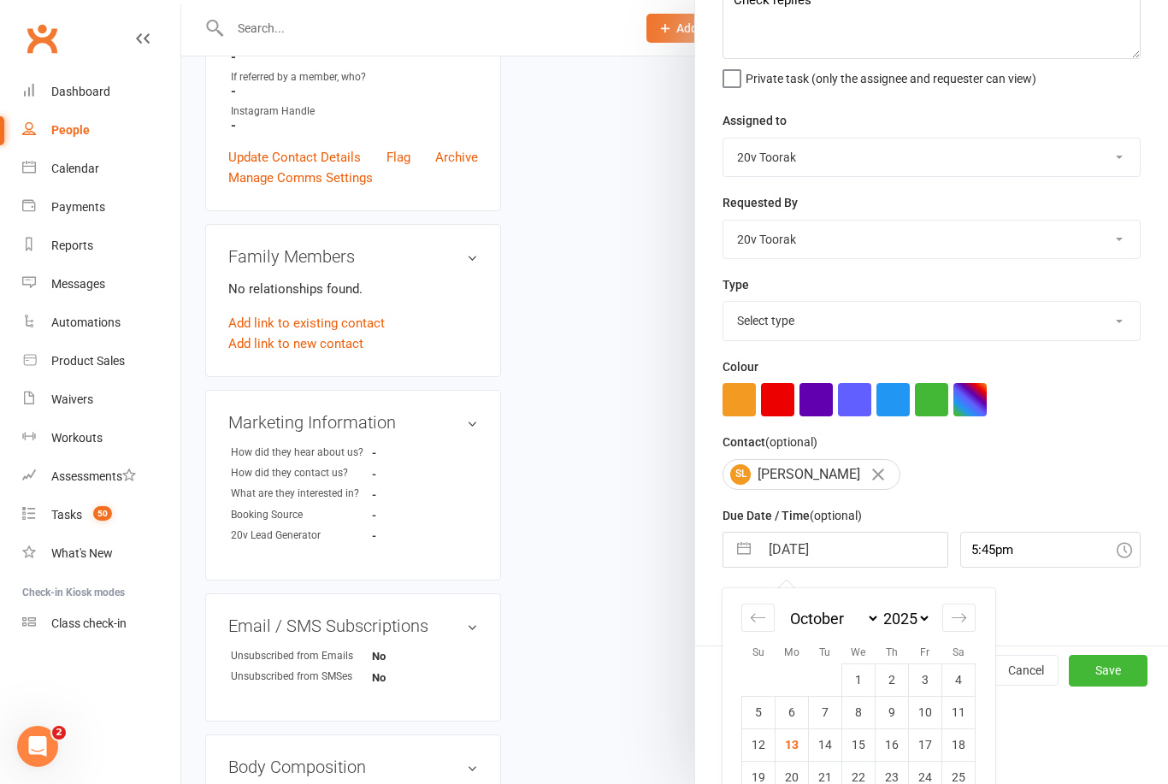
scroll to position [32, 0]
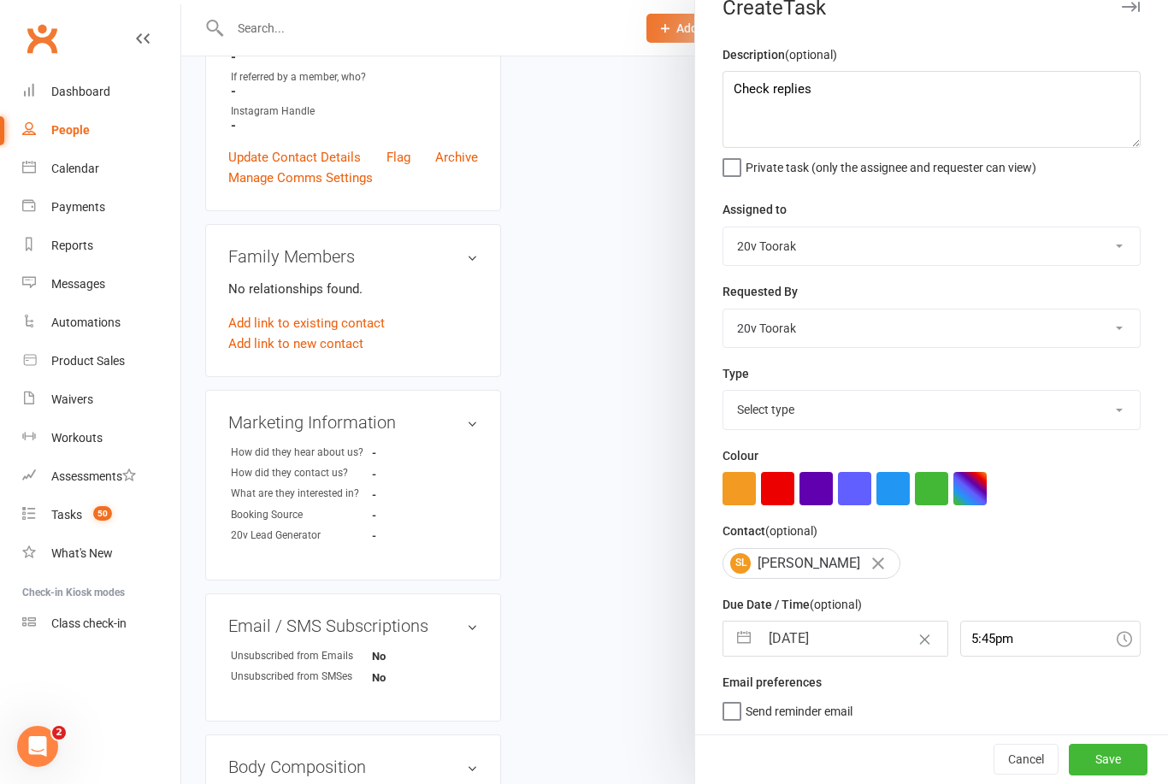
click at [1095, 769] on button "Save" at bounding box center [1108, 759] width 79 height 31
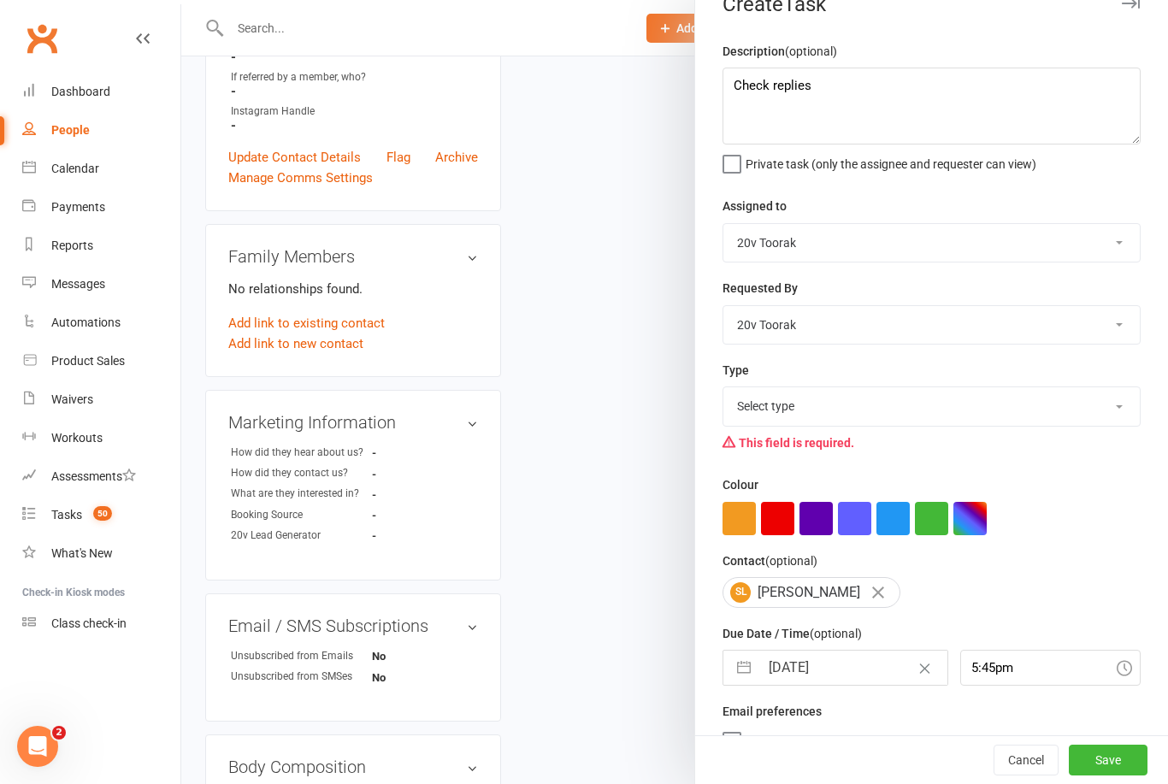
click at [946, 410] on select "Select type Call Call - to book trial Confirm session attendance Confirm trial …" at bounding box center [931, 406] width 416 height 38
select select "23277"
click at [1124, 758] on button "Save" at bounding box center [1108, 760] width 79 height 31
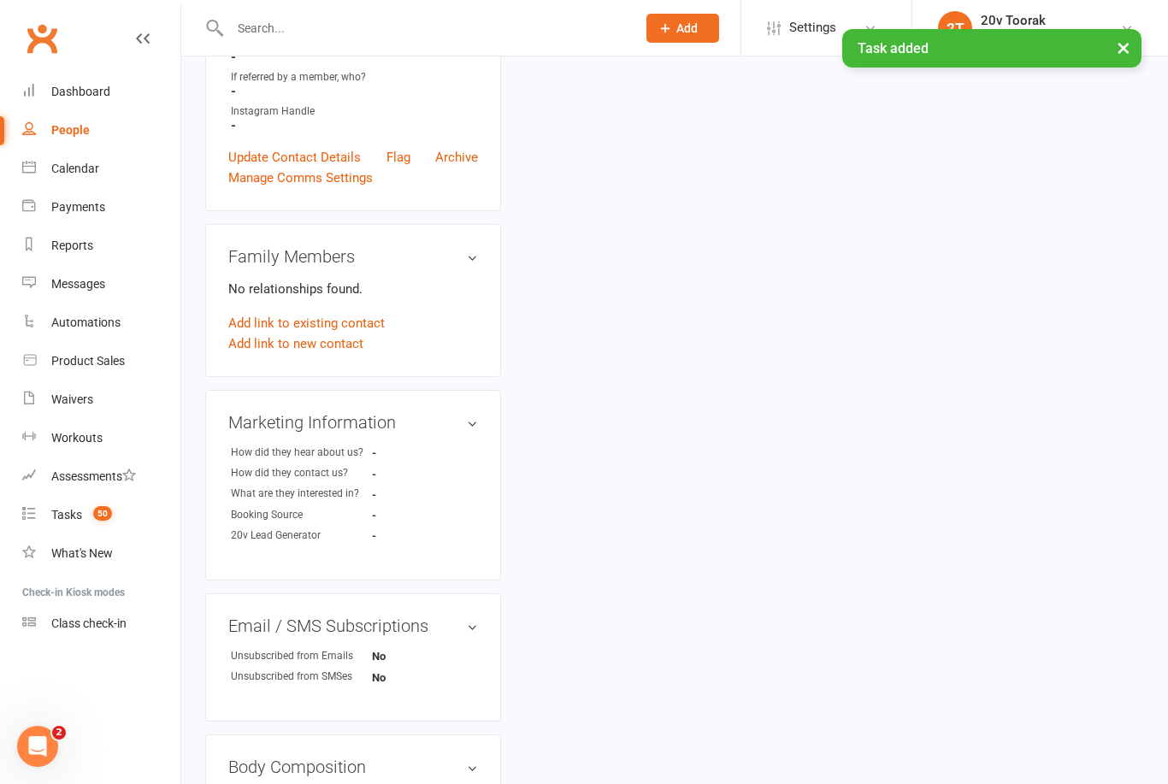
click at [68, 516] on div "Tasks" at bounding box center [66, 515] width 31 height 14
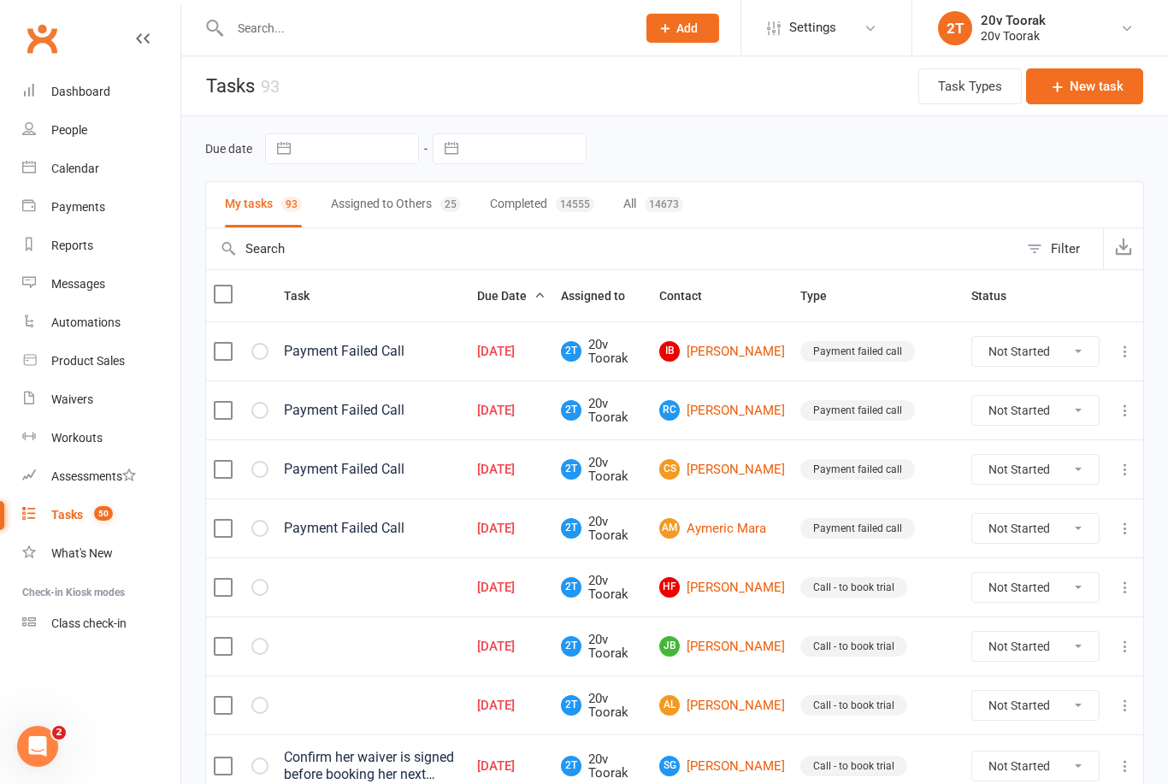
click at [750, 583] on link "HF Hanny Falltas" at bounding box center [722, 587] width 126 height 21
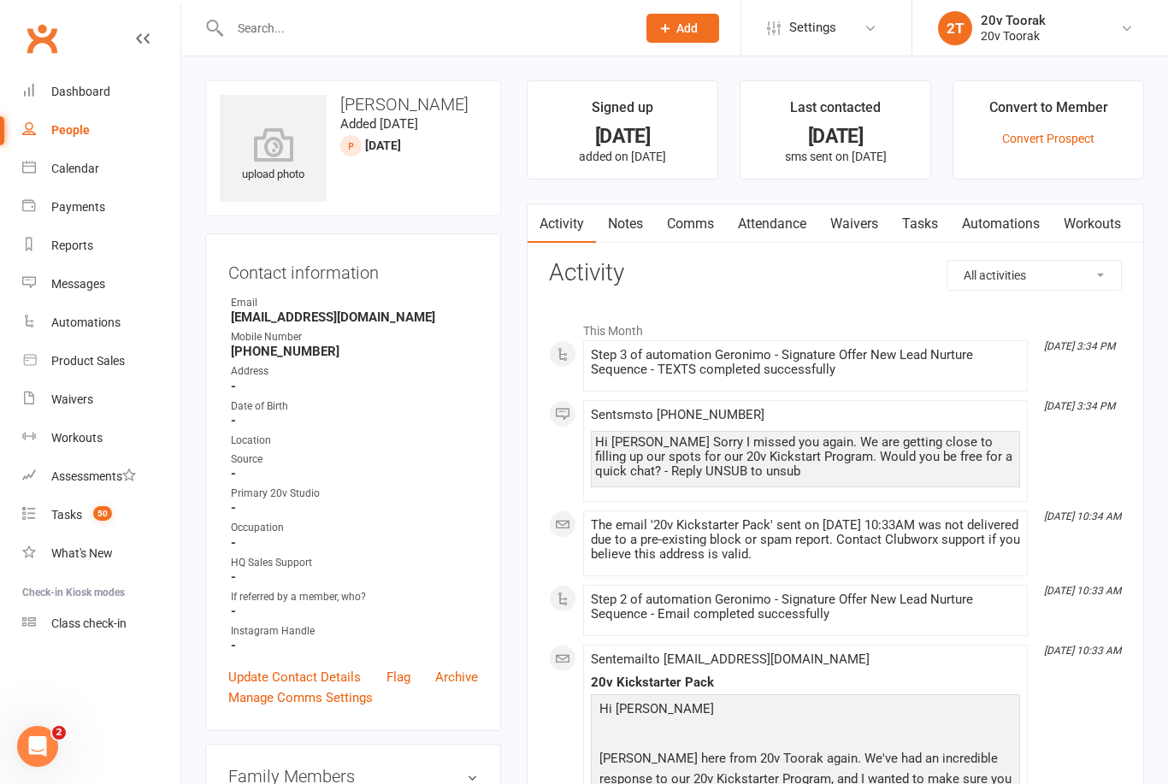
click at [651, 232] on link "Notes" at bounding box center [625, 223] width 59 height 39
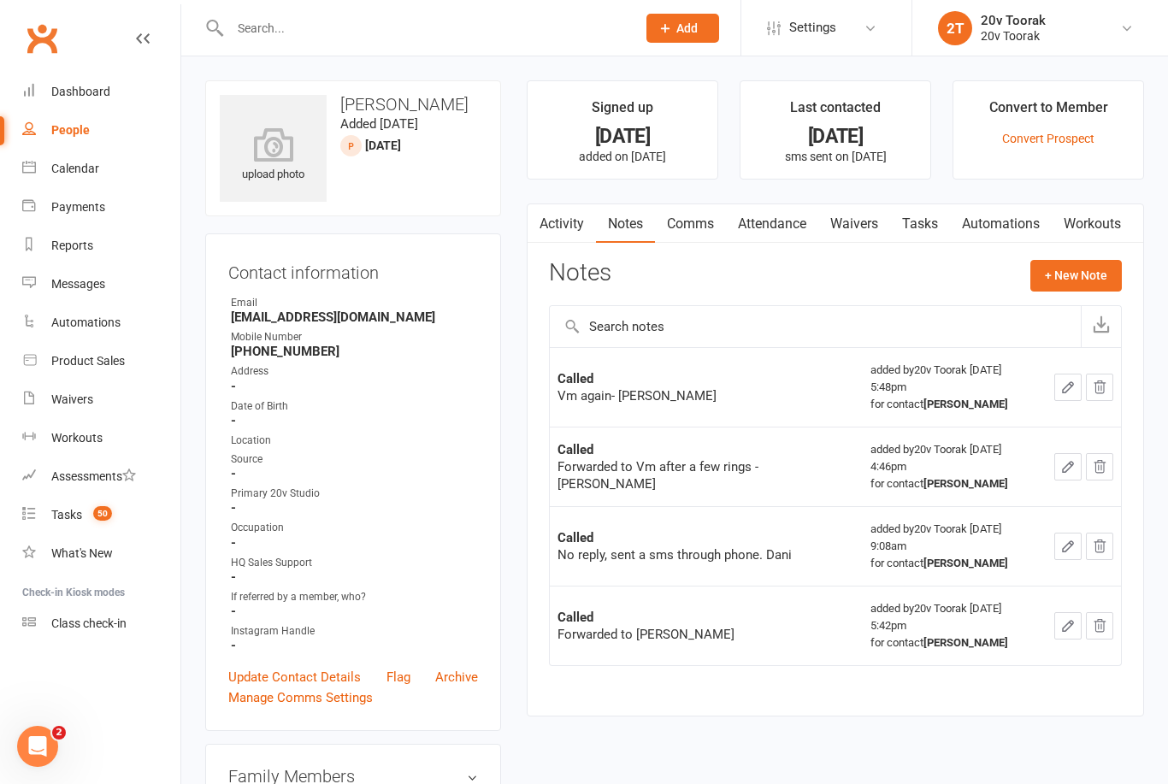
click at [592, 215] on link "Activity" at bounding box center [562, 223] width 68 height 39
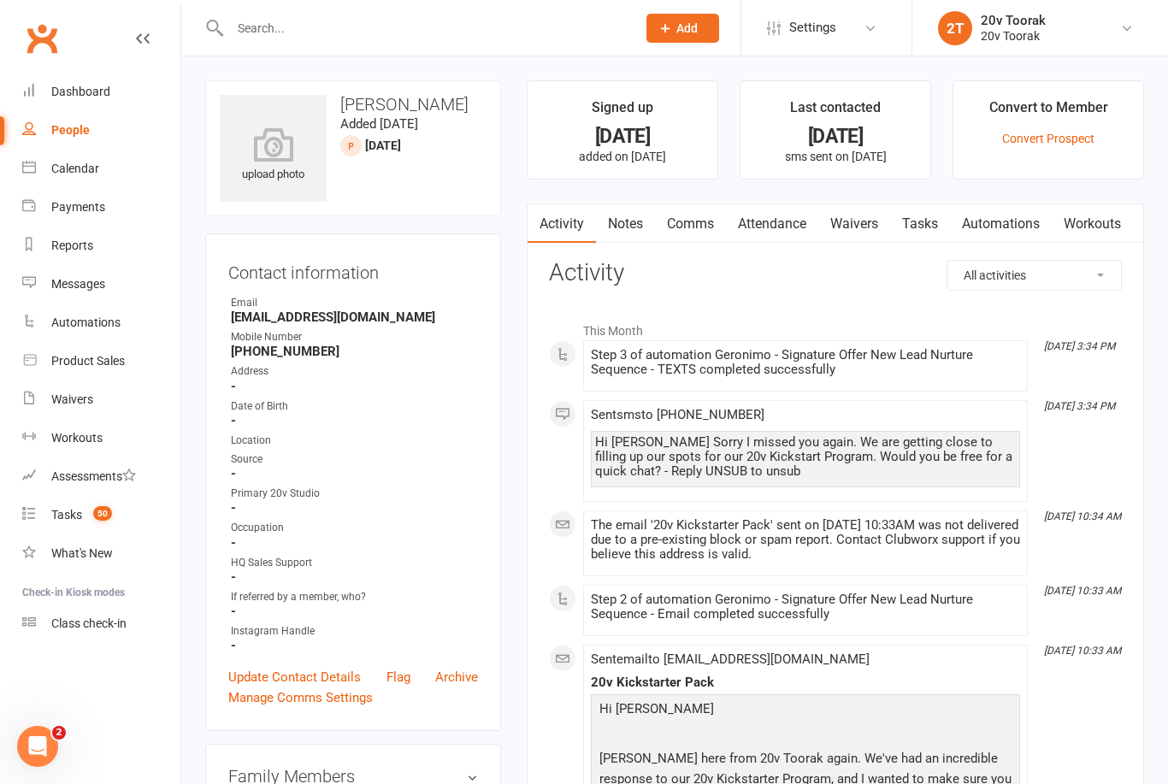
click at [643, 239] on link "Notes" at bounding box center [625, 223] width 59 height 39
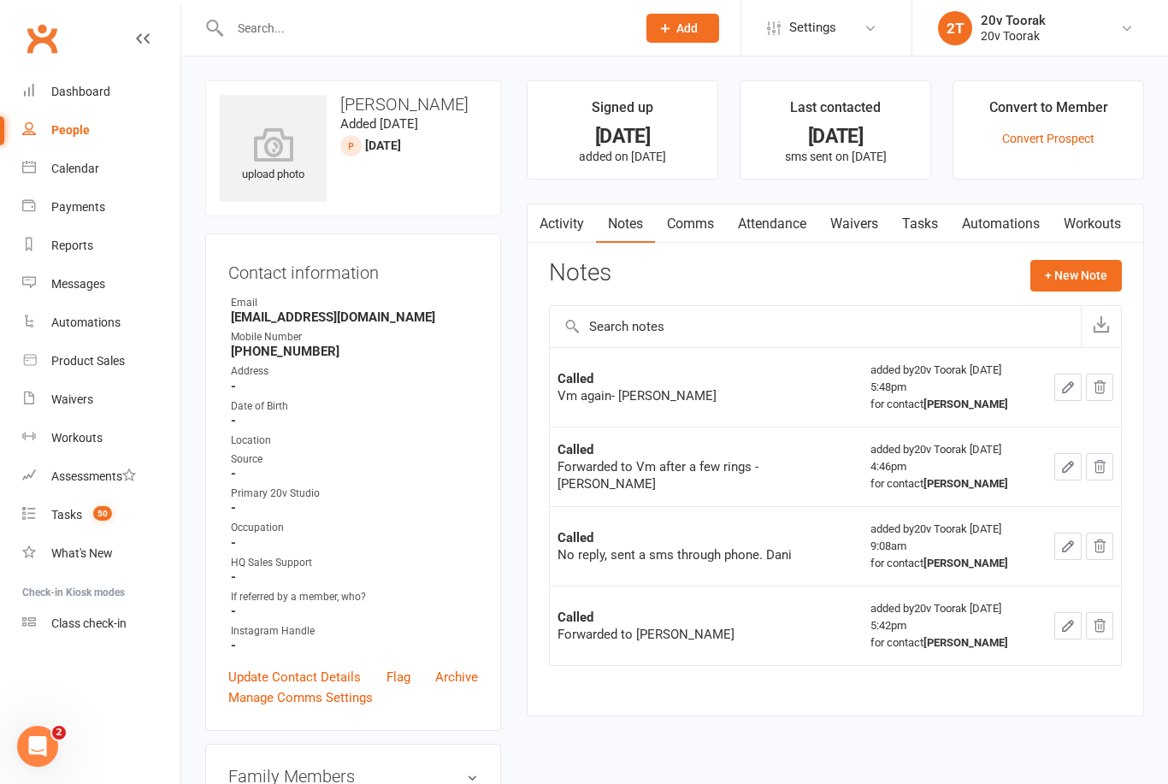
click at [1075, 288] on button "+ New Note" at bounding box center [1075, 275] width 91 height 31
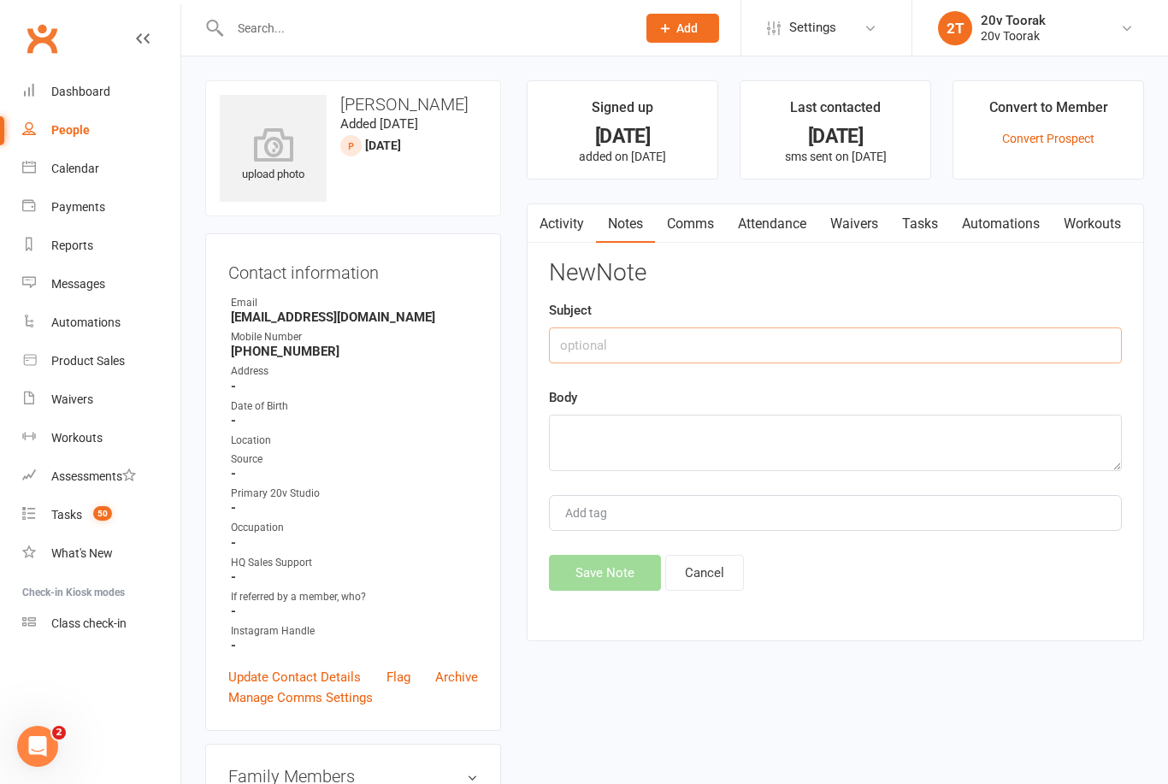
click at [854, 341] on input "text" at bounding box center [835, 345] width 573 height 36
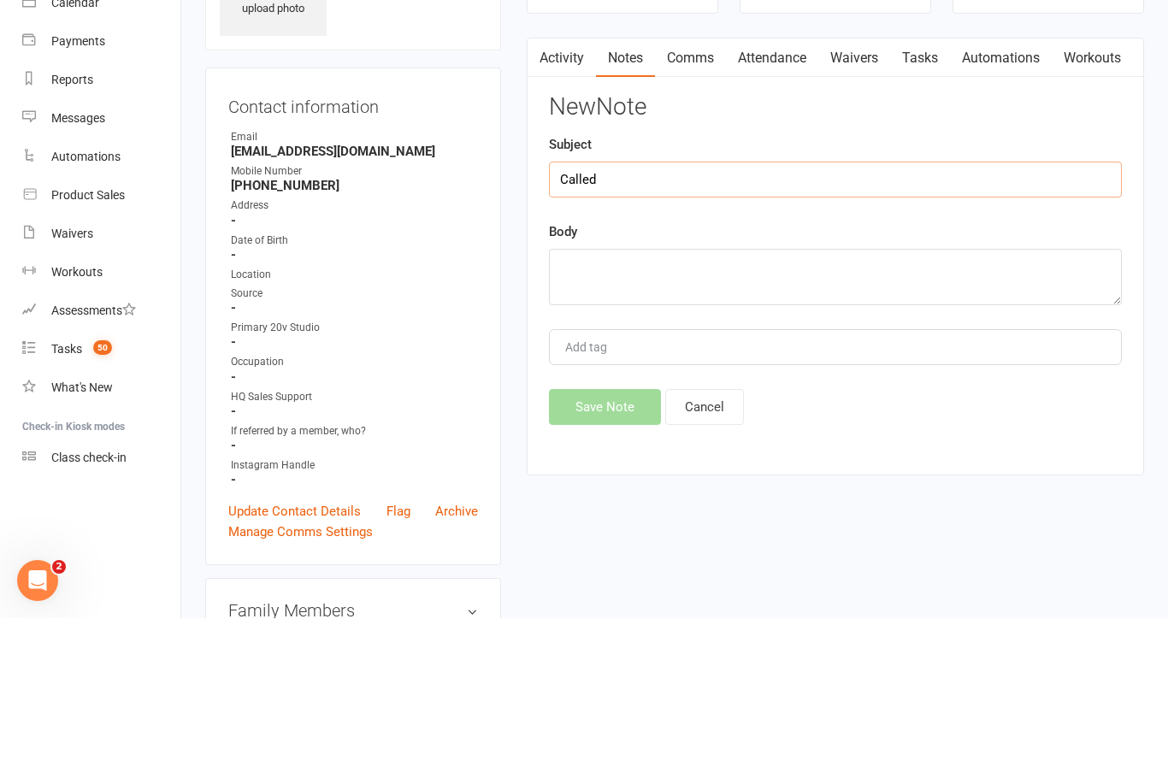
type input "Called"
click at [888, 415] on textarea at bounding box center [835, 443] width 573 height 56
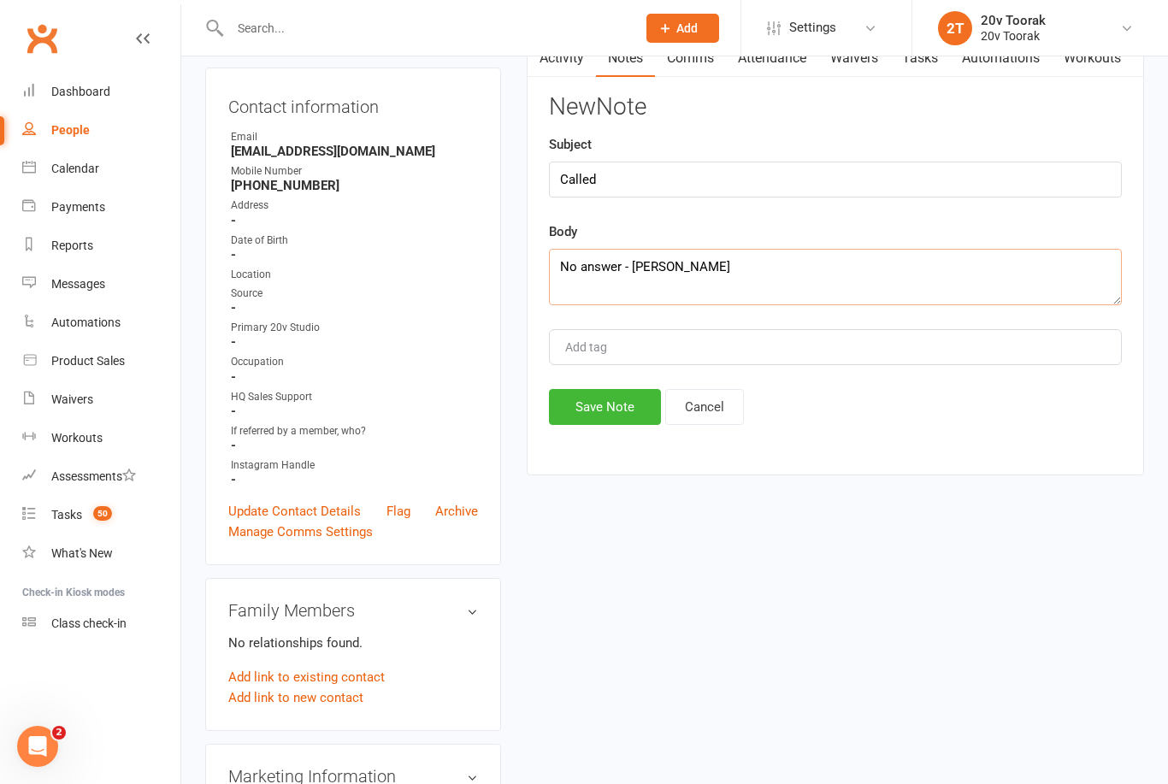
type textarea "No answer - Ben"
click at [607, 393] on button "Save Note" at bounding box center [605, 407] width 112 height 36
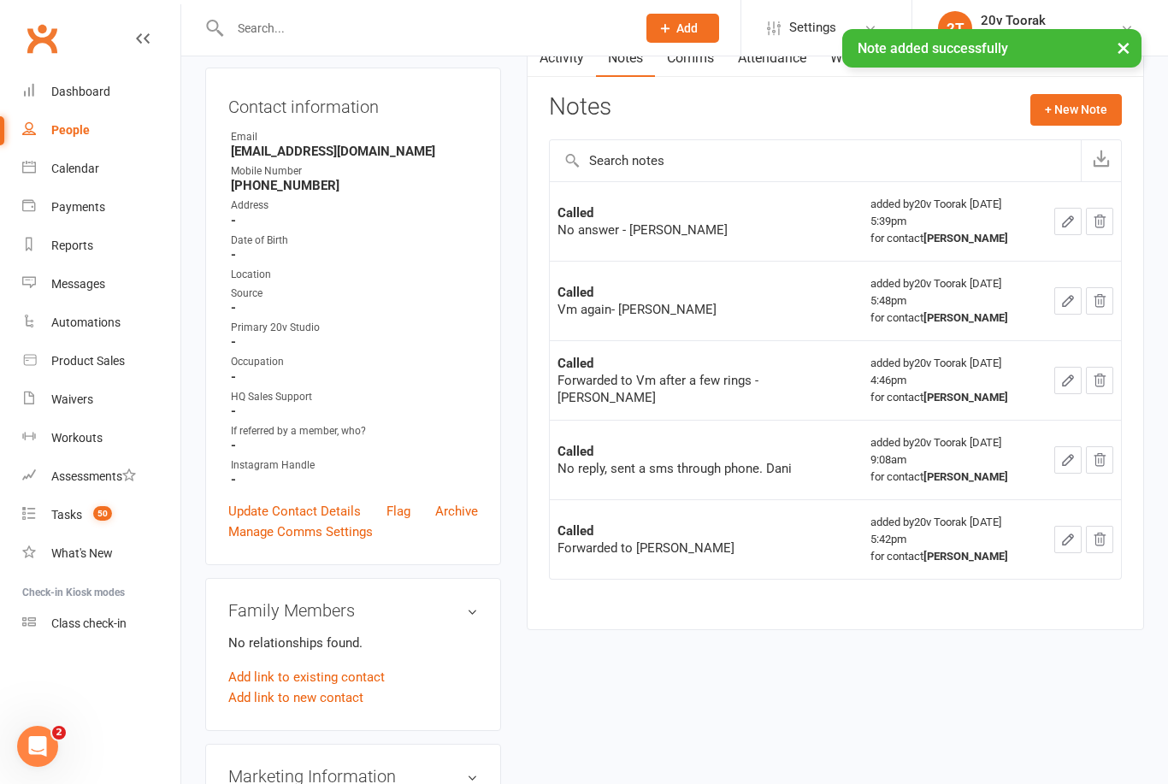
scroll to position [0, 0]
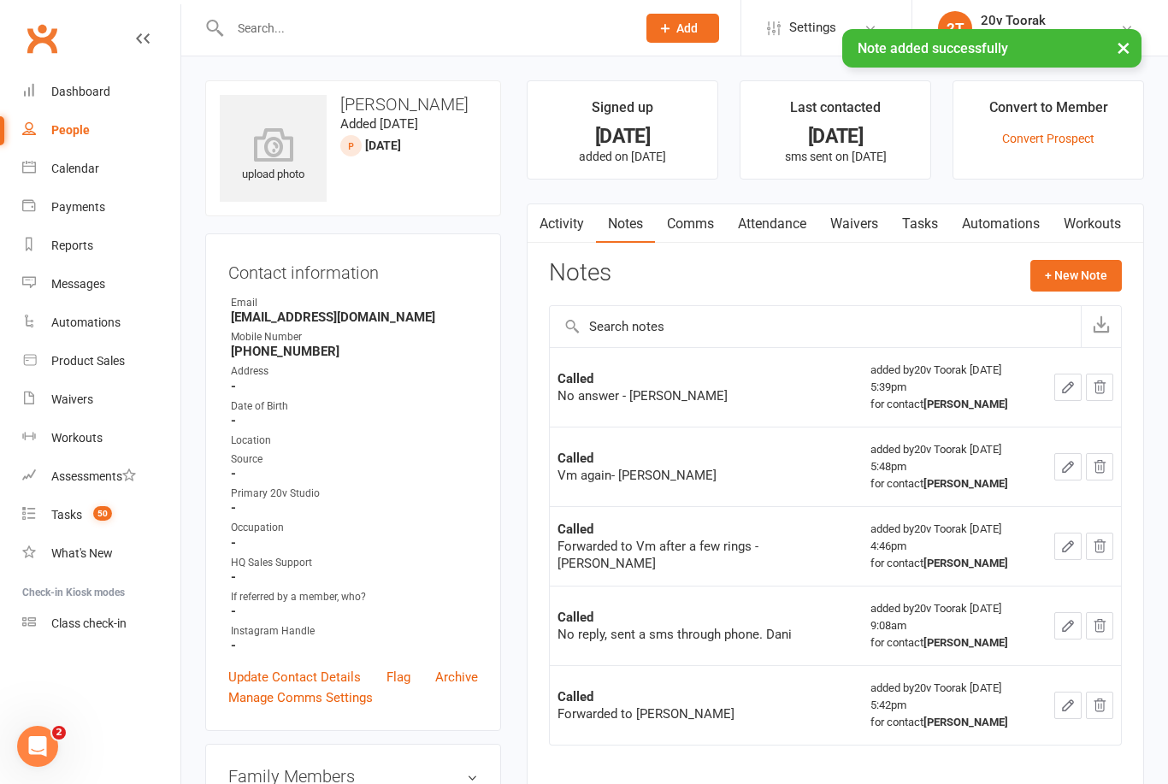
click at [704, 232] on link "Comms" at bounding box center [690, 223] width 71 height 39
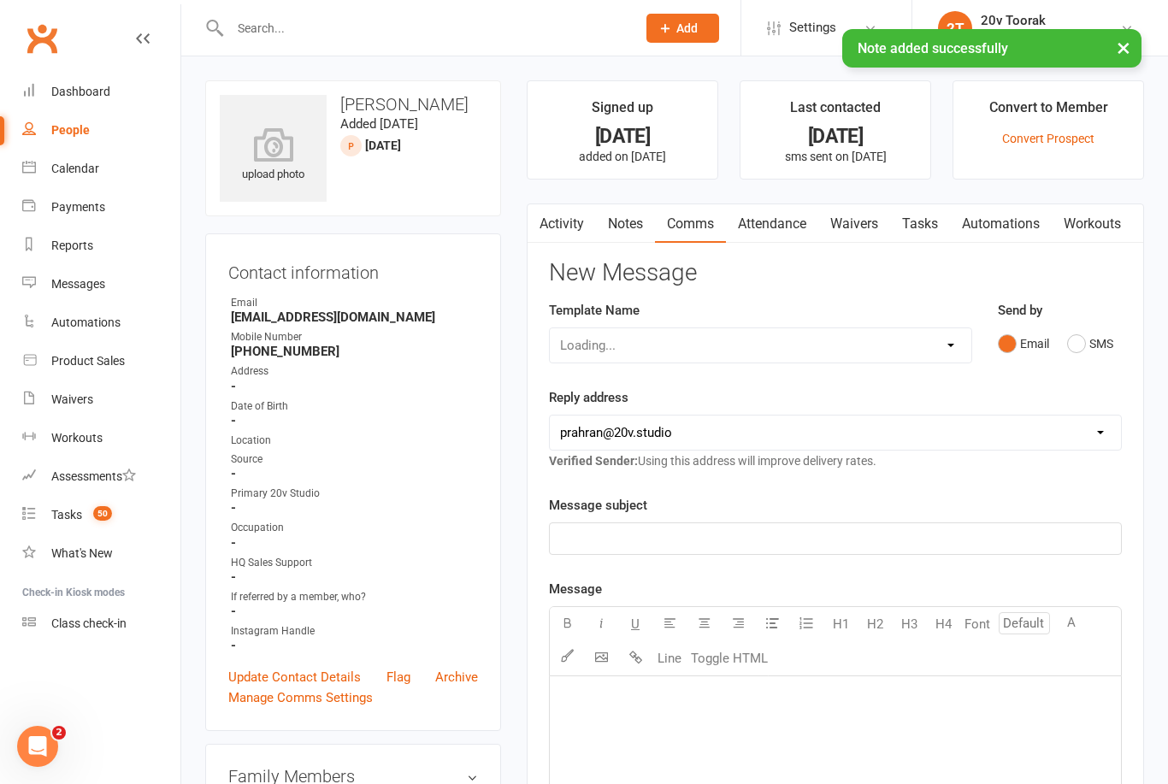
click at [1080, 341] on button "SMS" at bounding box center [1090, 343] width 46 height 32
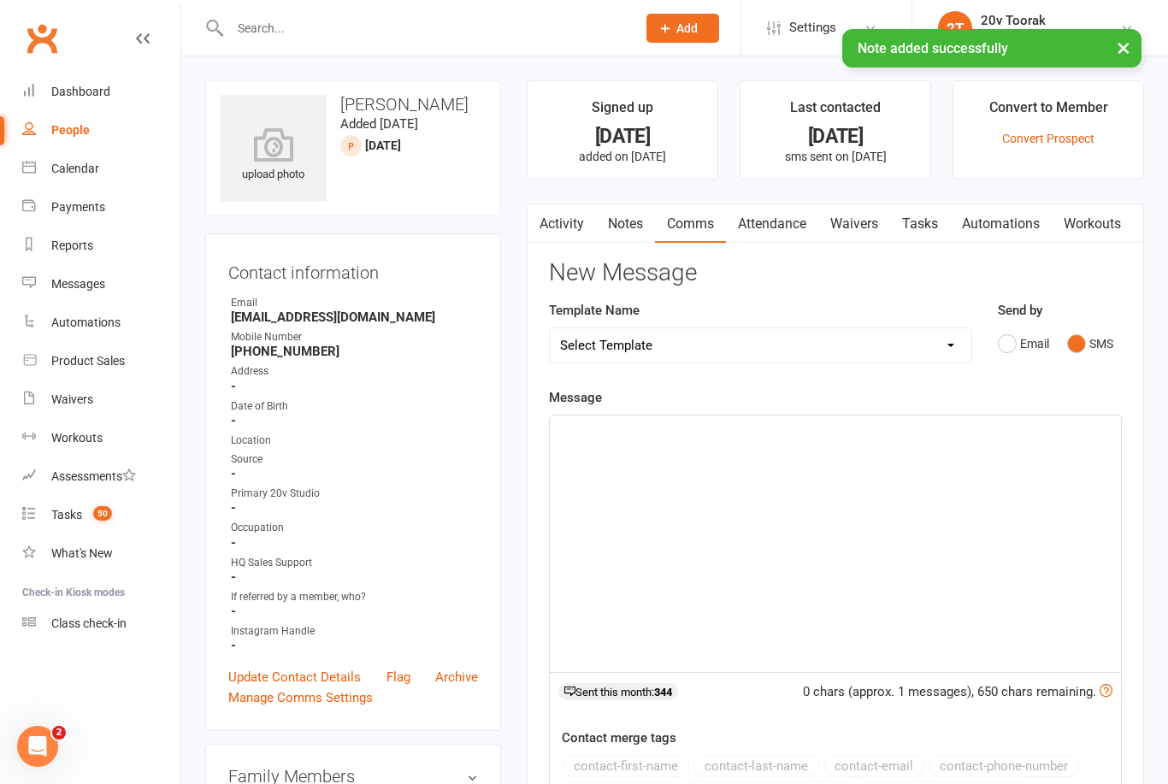
click at [842, 456] on div "﻿" at bounding box center [835, 544] width 571 height 256
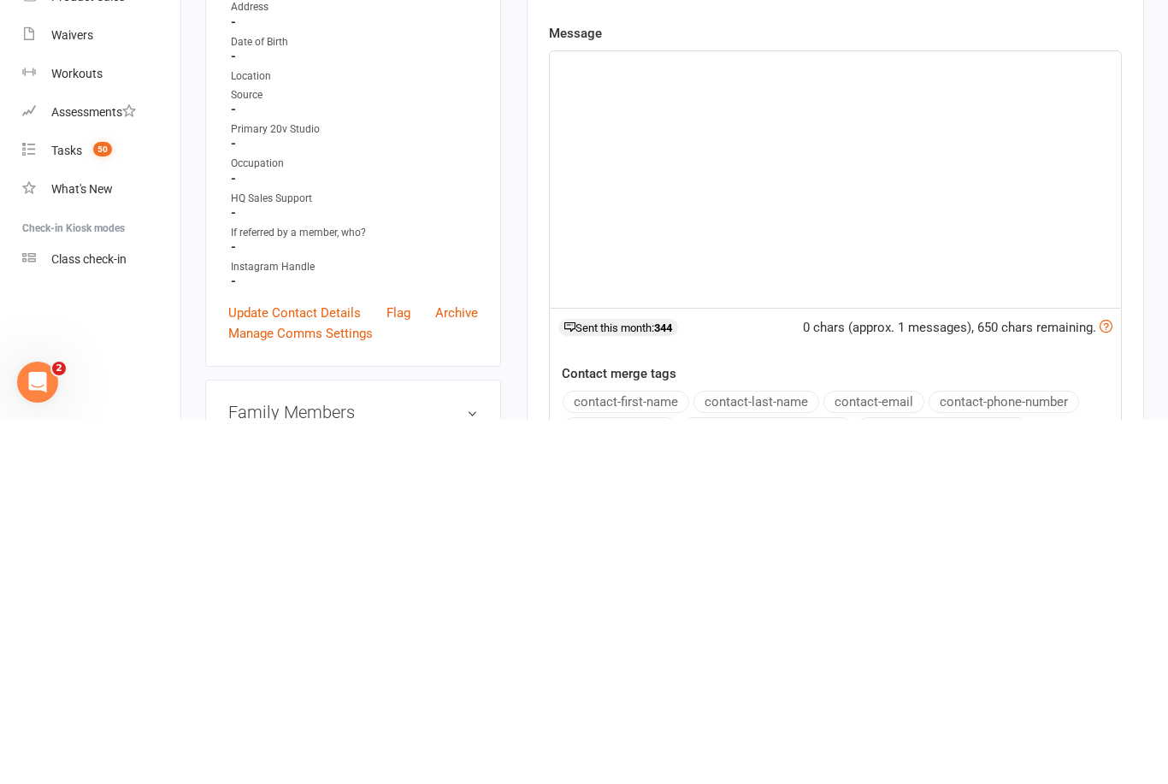
click at [751, 416] on div "﻿" at bounding box center [835, 544] width 571 height 256
paste div
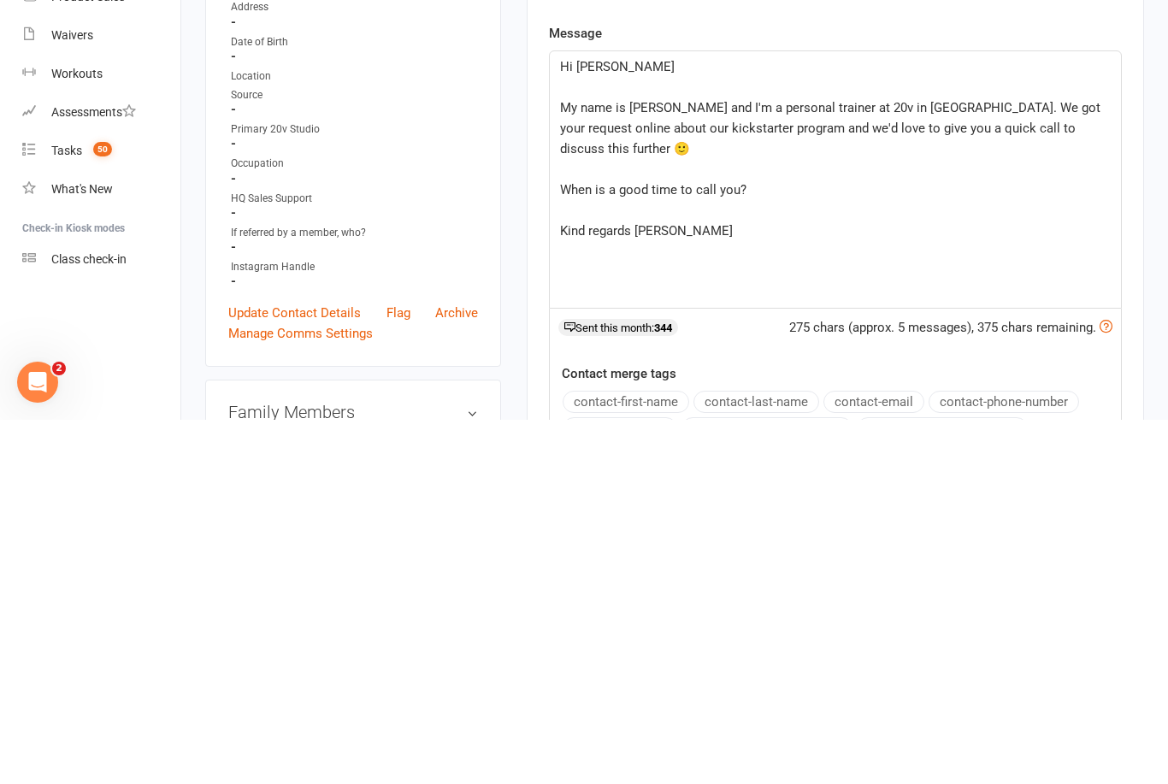
click at [635, 421] on p "Hi [PERSON_NAME]" at bounding box center [835, 431] width 551 height 21
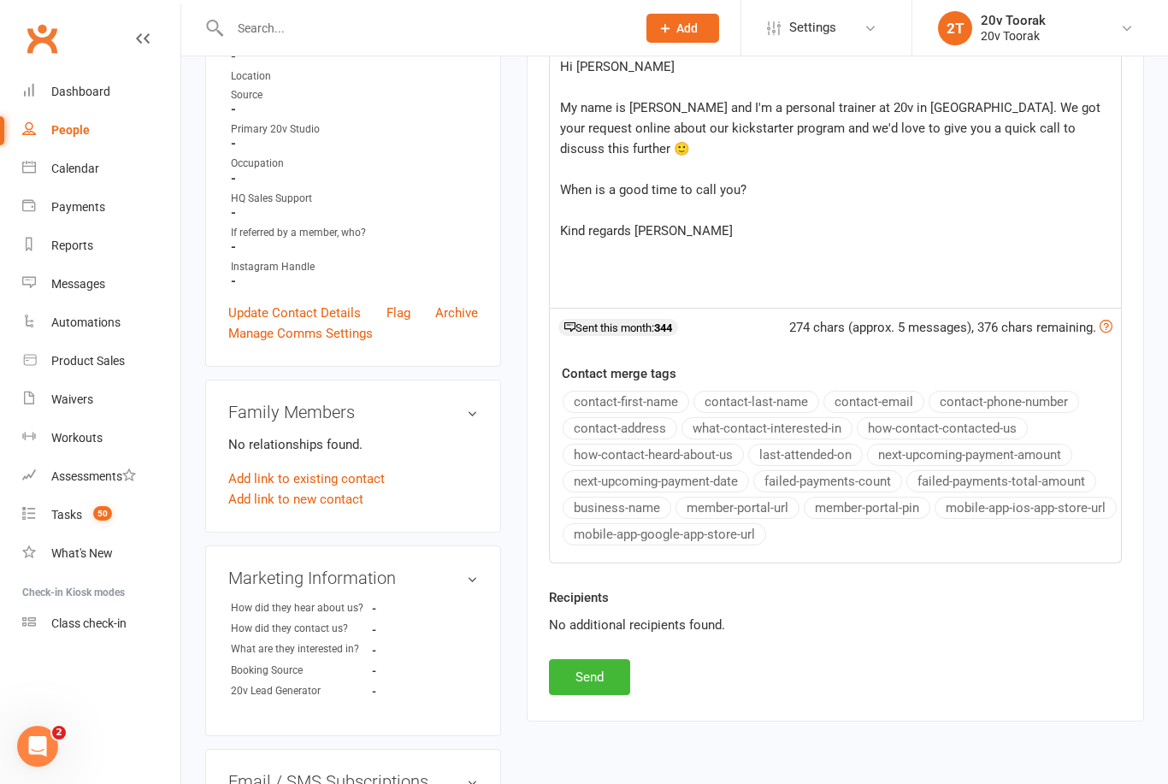
click at [616, 677] on button "Send" at bounding box center [589, 677] width 81 height 36
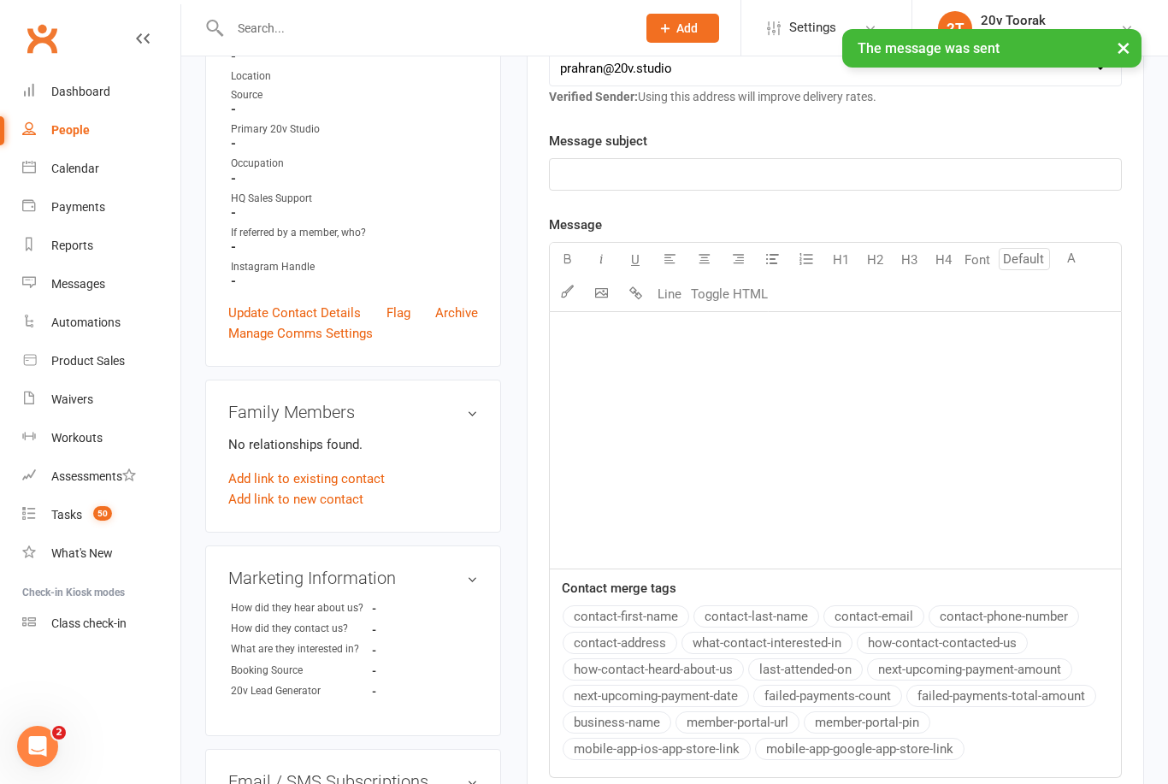
click at [77, 519] on div "Tasks" at bounding box center [66, 515] width 31 height 14
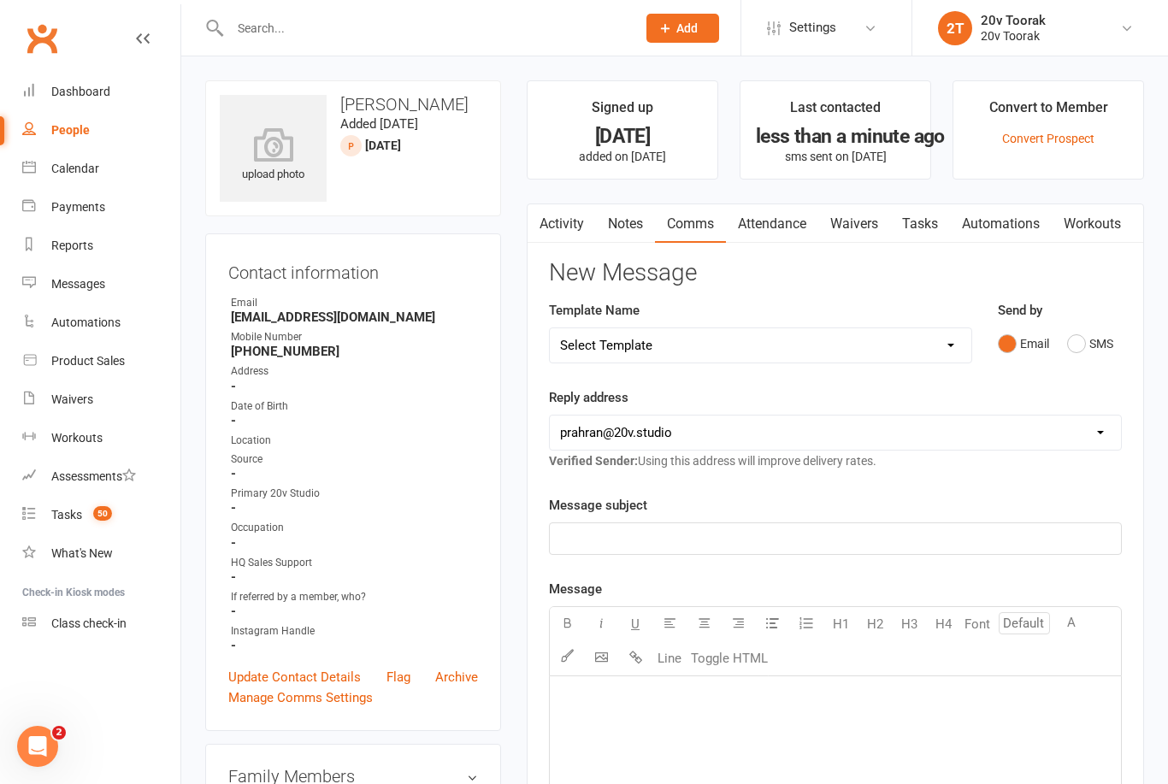
click at [944, 217] on link "Tasks" at bounding box center [920, 223] width 60 height 39
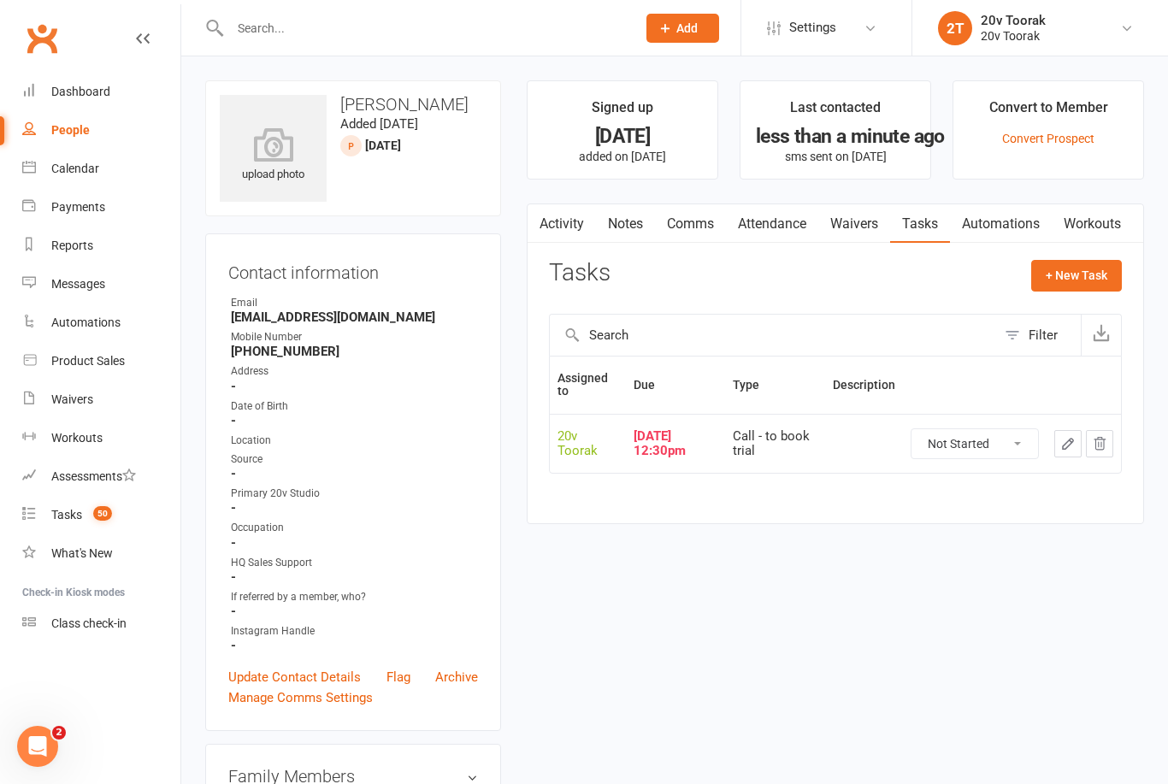
click at [1060, 448] on button "button" at bounding box center [1067, 443] width 27 height 27
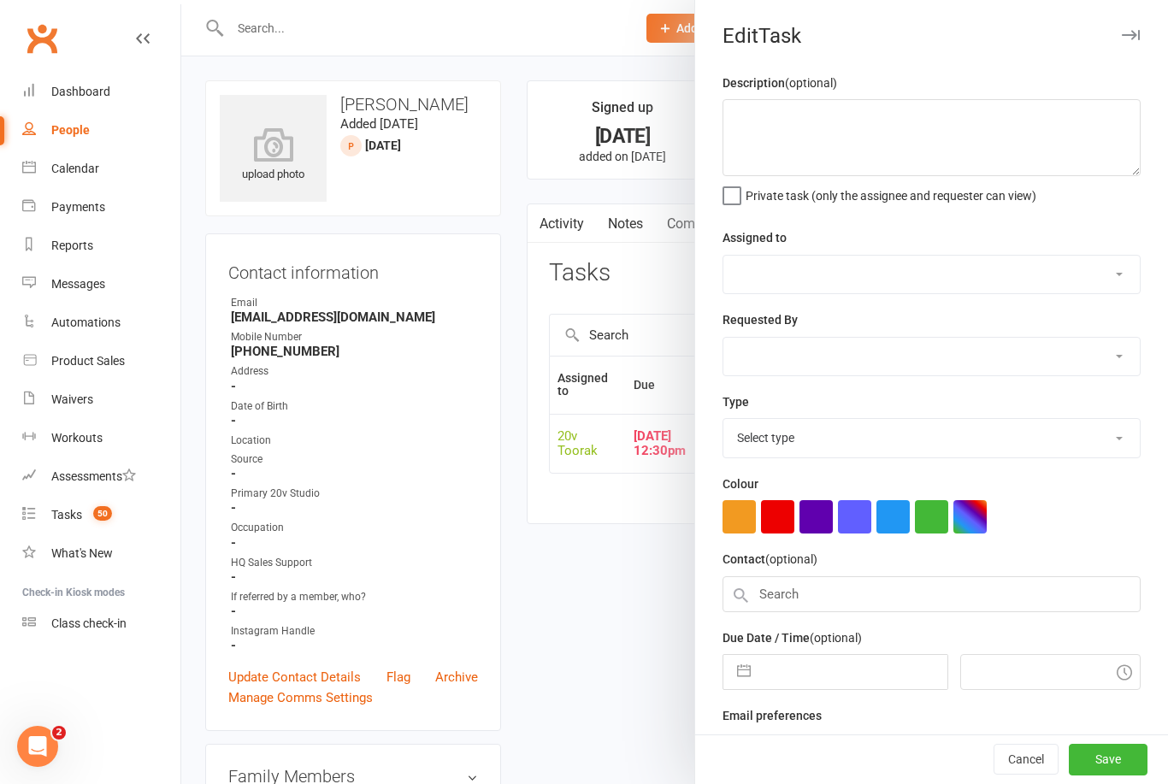
select select "45736"
type input "09 Oct 2025"
type input "12:30pm"
click at [820, 660] on input "09 Oct 2025" at bounding box center [852, 672] width 187 height 34
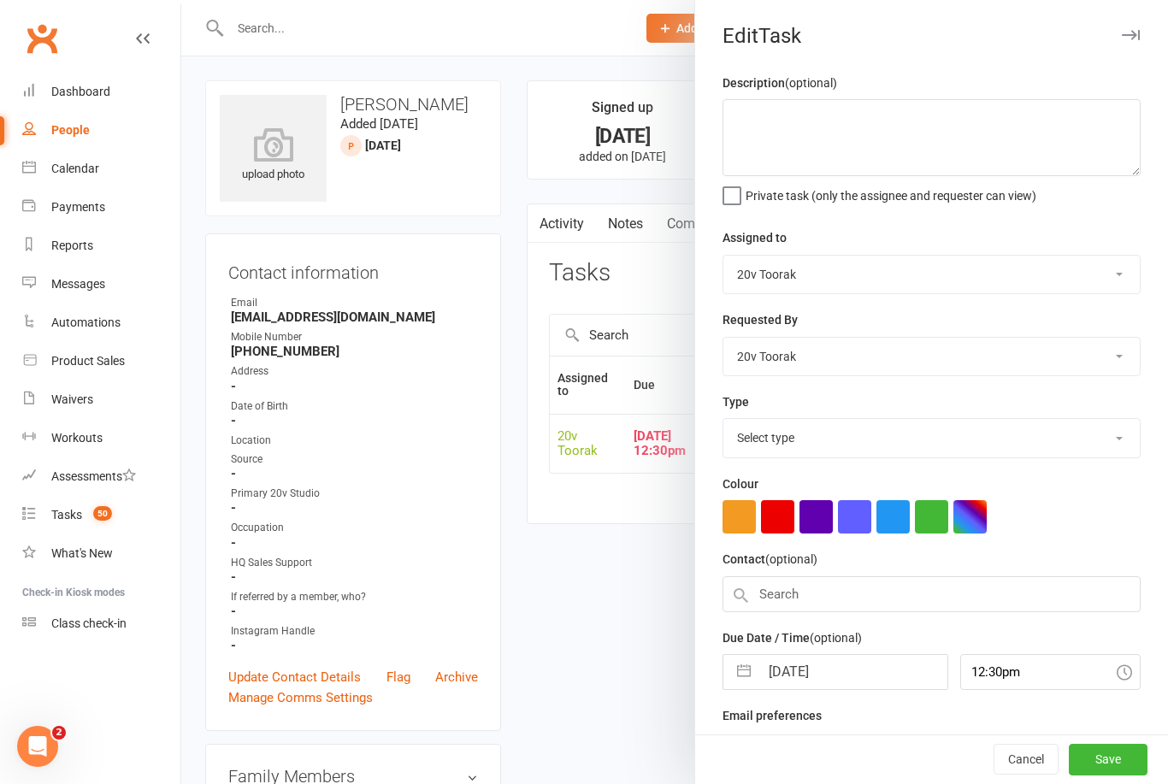
select select "32301"
select select "8"
select select "2025"
select select "9"
select select "2025"
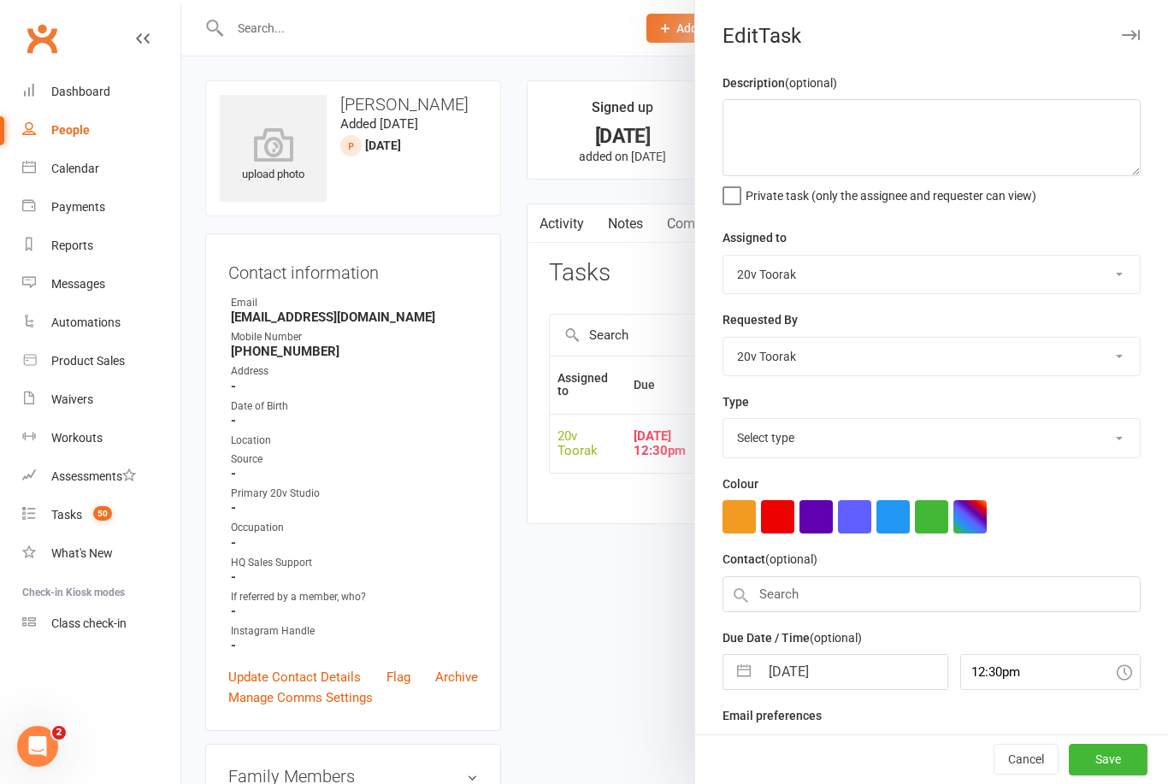
select select "10"
select select "2025"
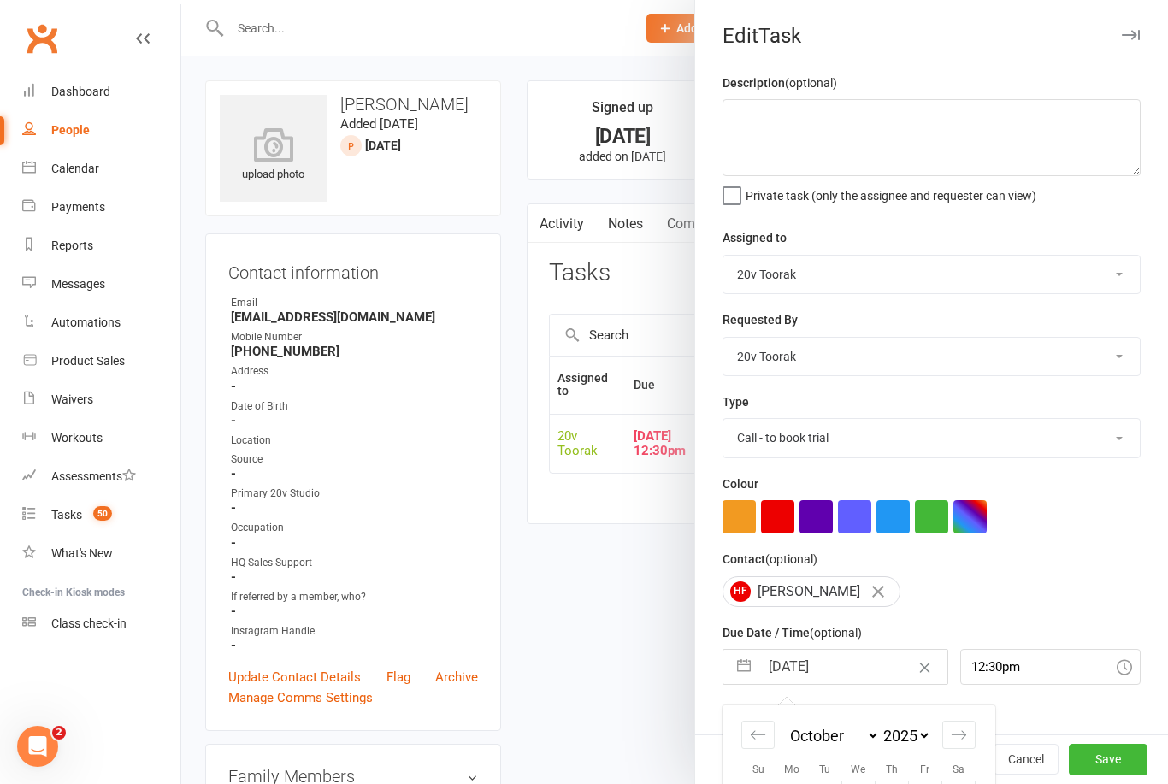
scroll to position [64, 0]
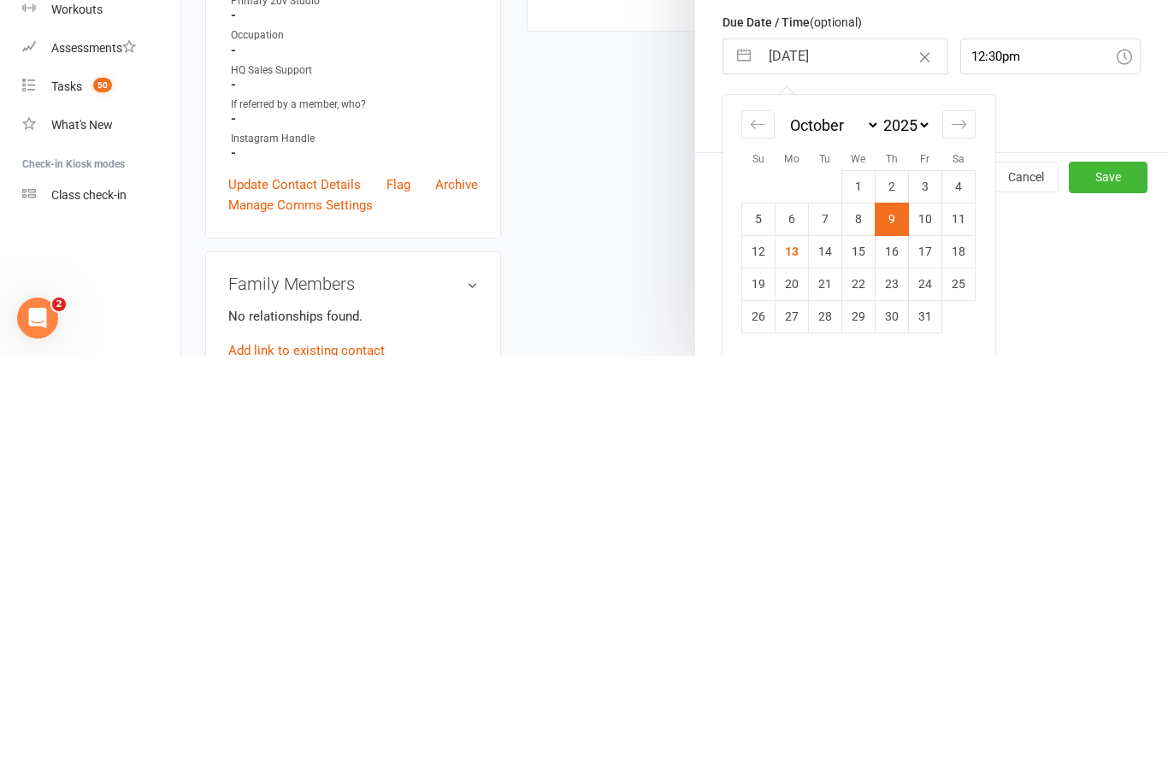
click at [866, 663] on td "15" at bounding box center [858, 679] width 33 height 32
type input "15 Oct 2025"
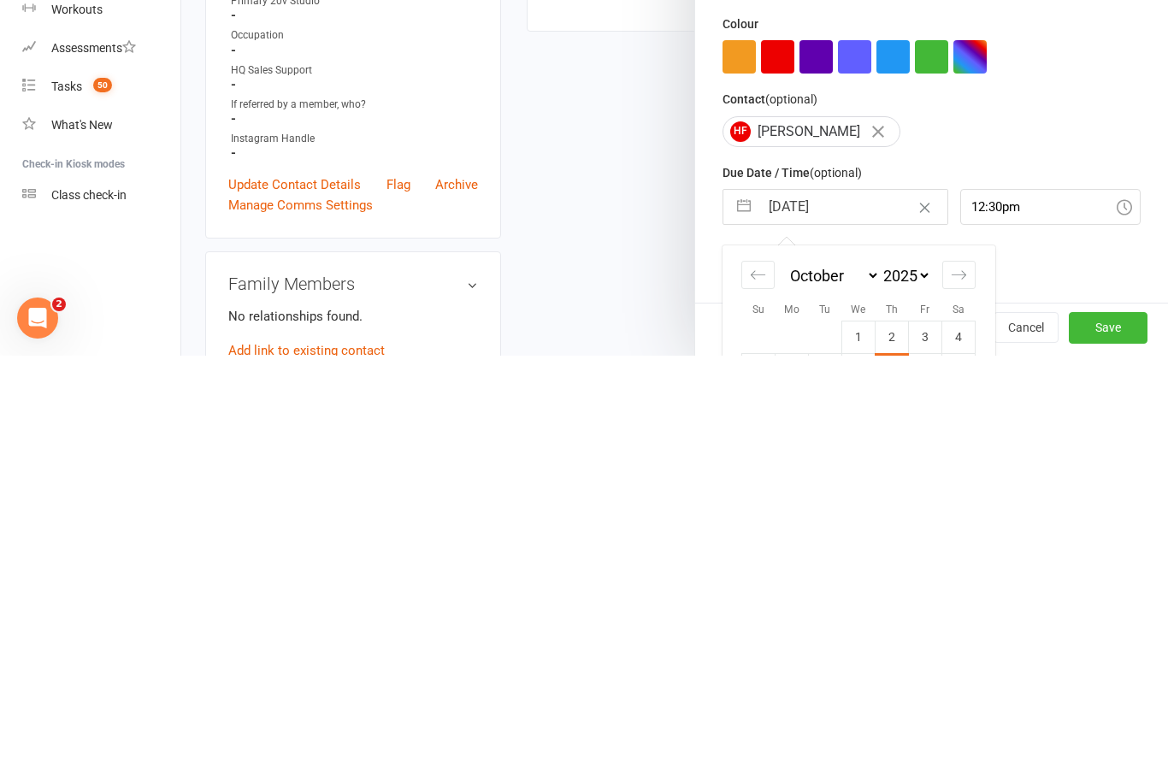
scroll to position [493, 0]
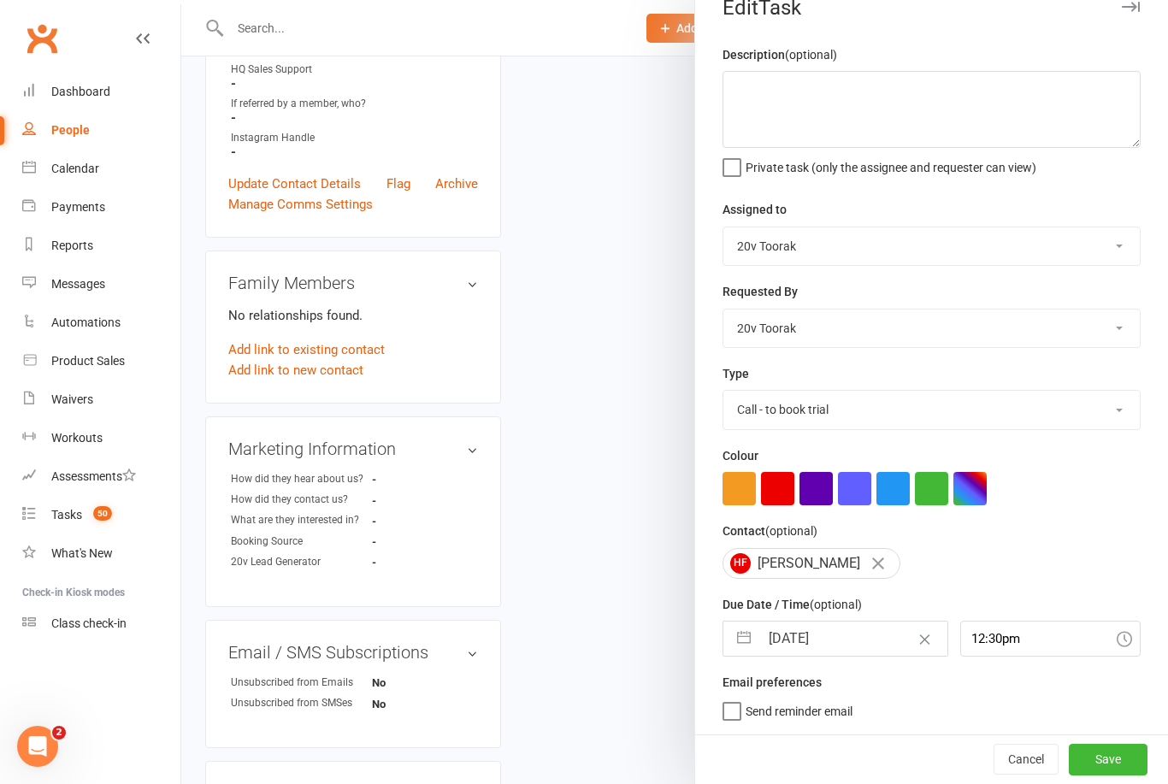
click at [1100, 751] on button "Save" at bounding box center [1108, 759] width 79 height 31
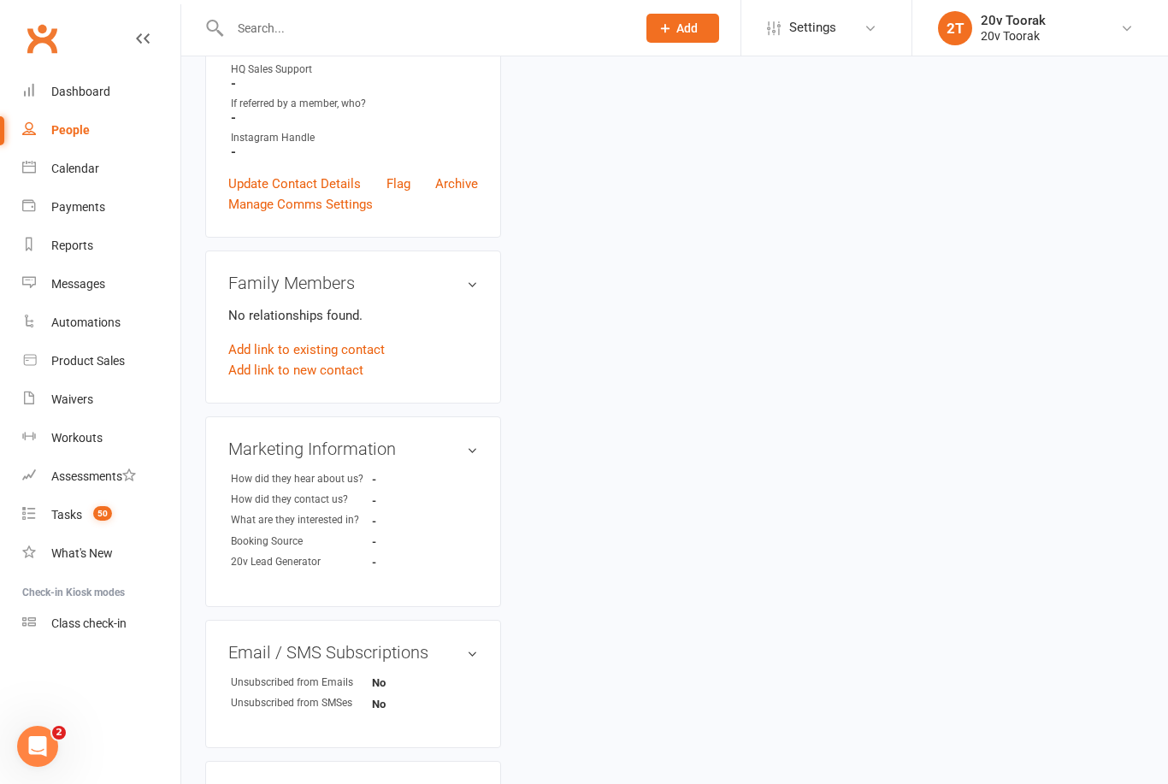
click at [69, 514] on div "Tasks" at bounding box center [66, 515] width 31 height 14
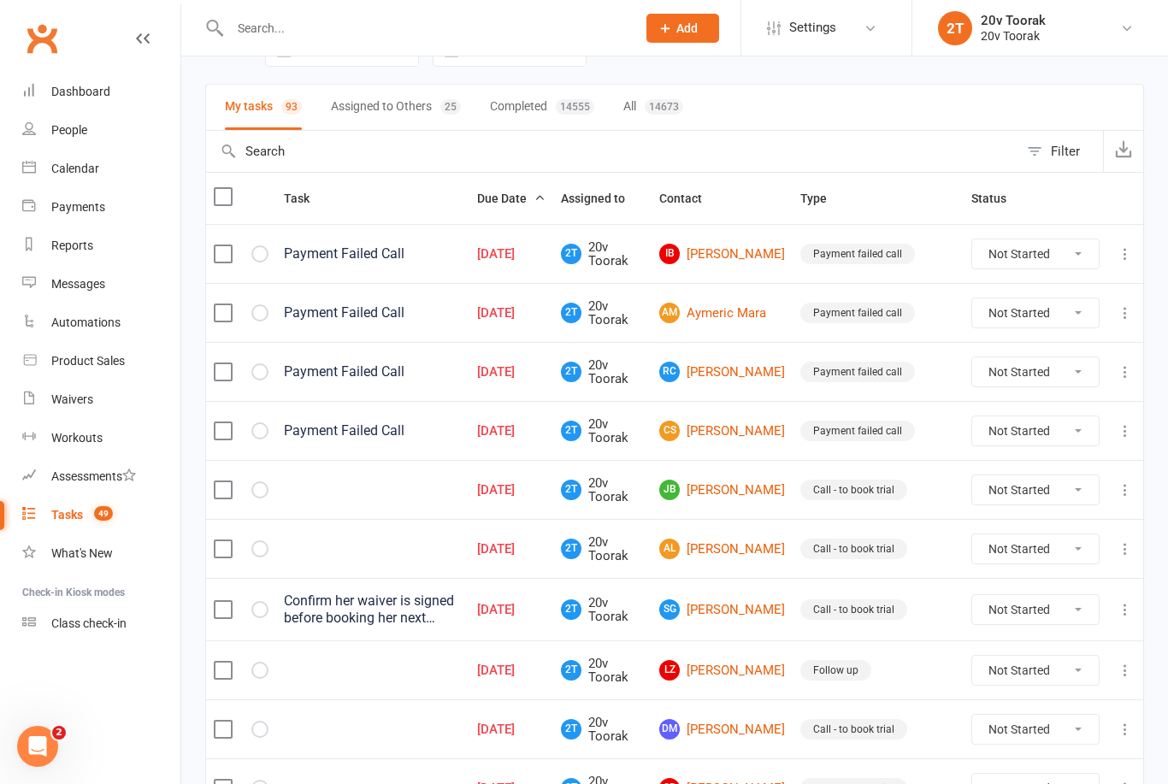
scroll to position [232, 0]
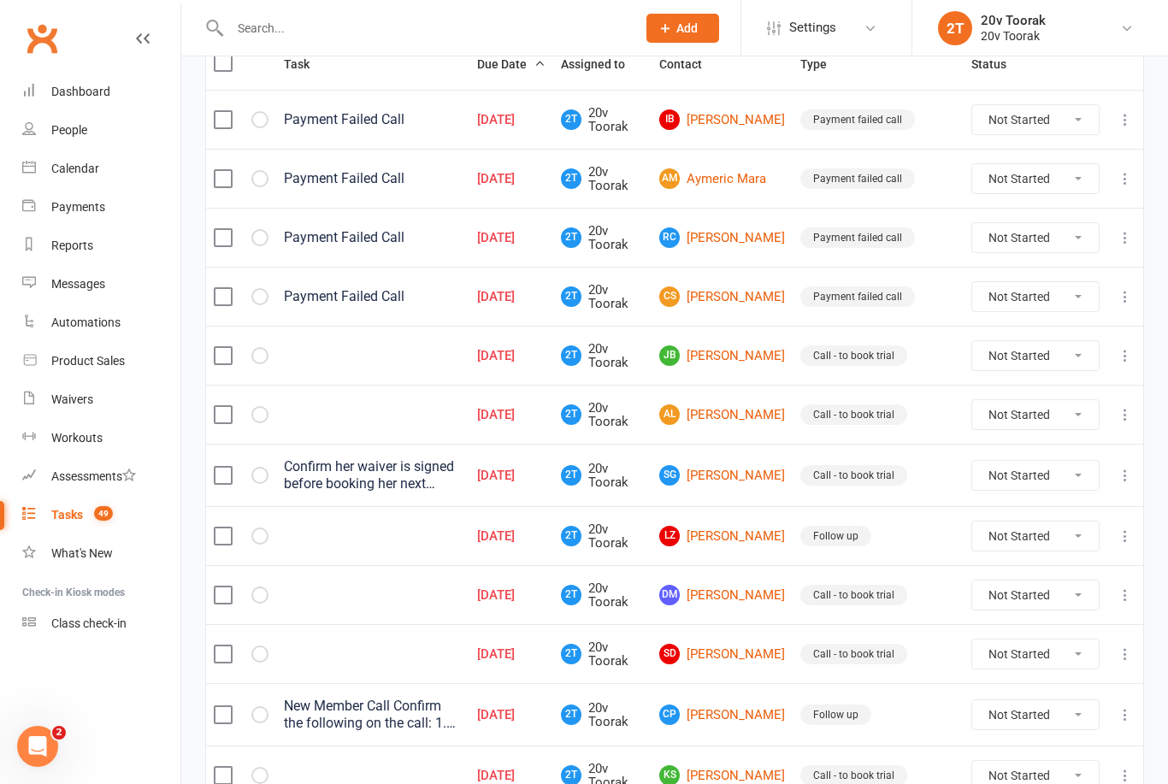
click at [714, 386] on td "AL Andy Lamrock" at bounding box center [721, 414] width 141 height 59
click at [762, 348] on link "JB Josh Benson" at bounding box center [722, 355] width 126 height 21
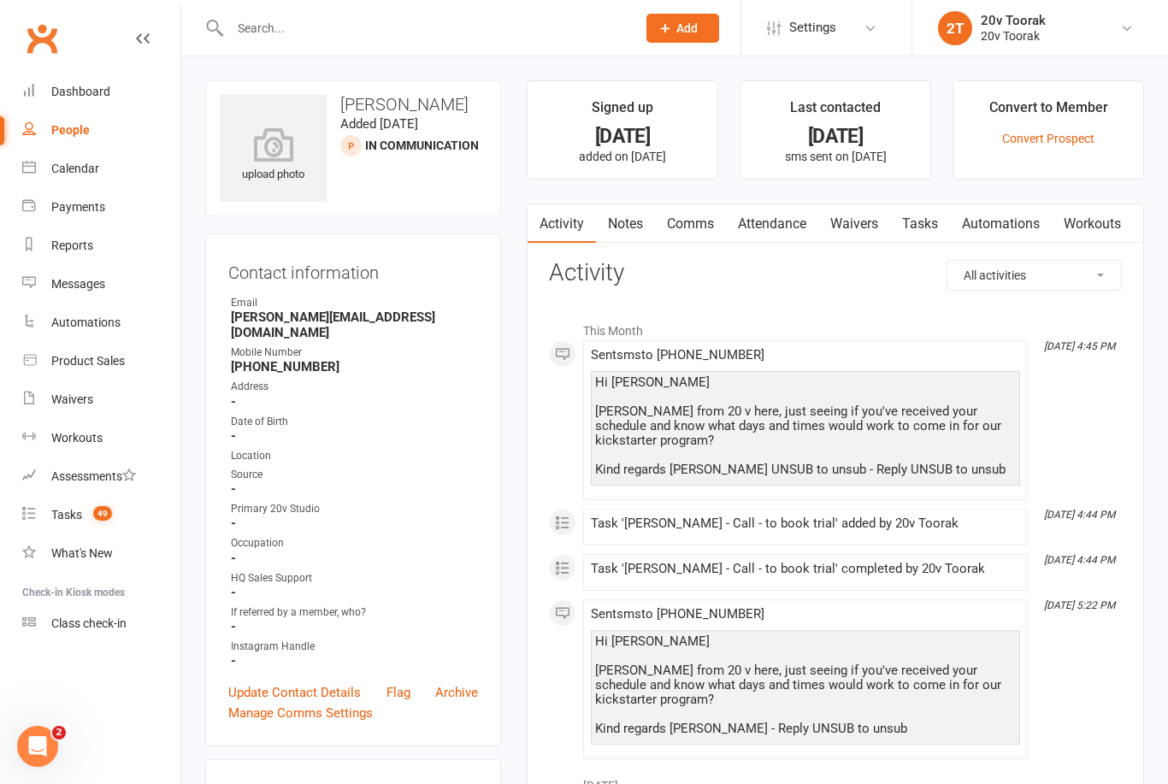
click at [617, 230] on link "Notes" at bounding box center [625, 223] width 59 height 39
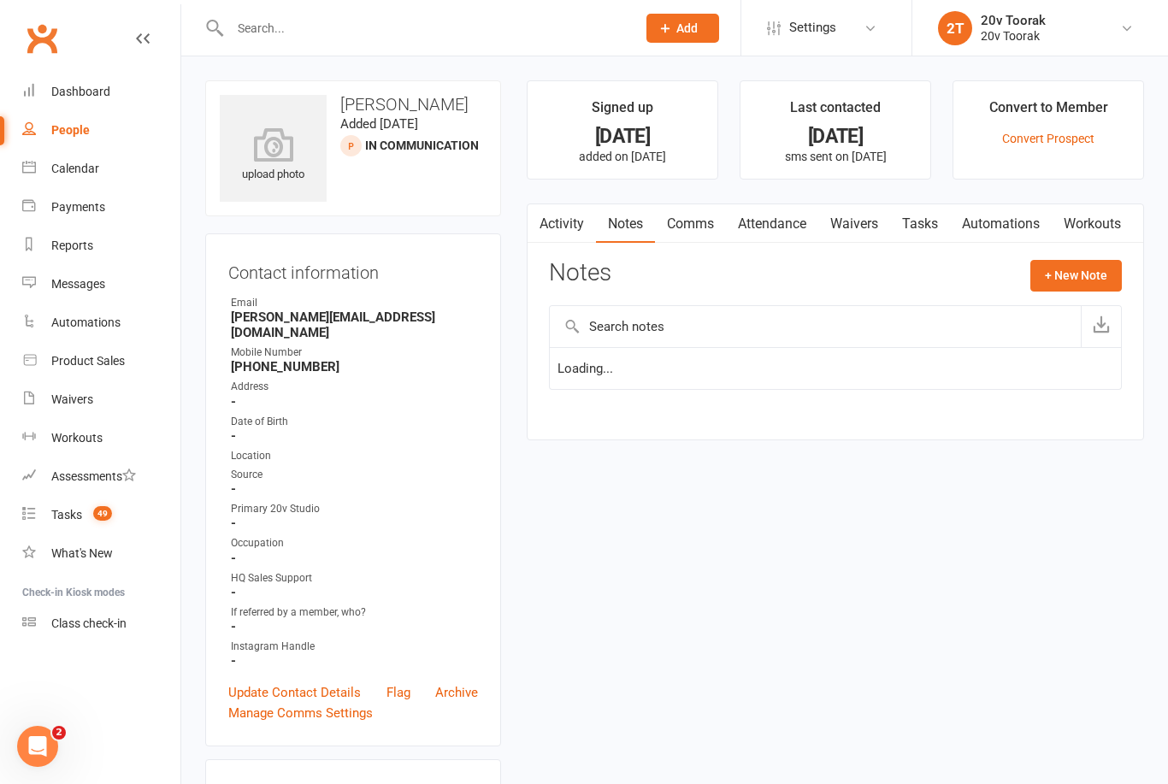
scroll to position [55, 0]
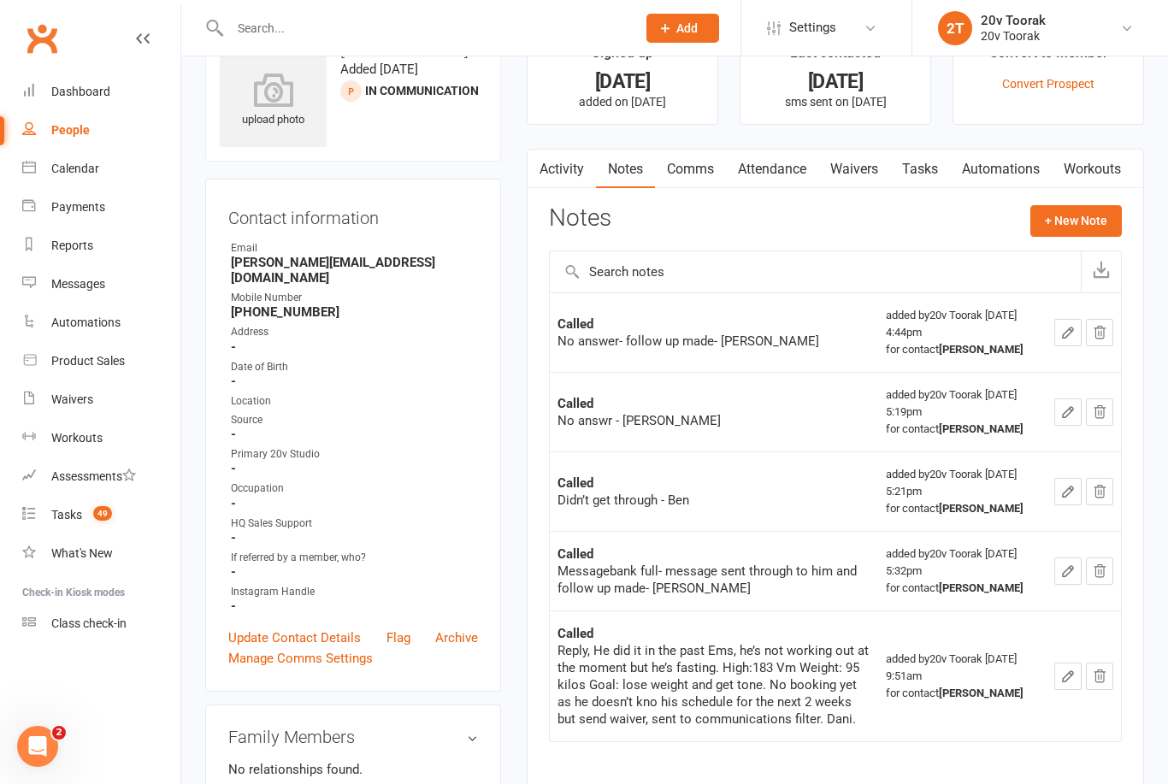
click at [940, 174] on link "Tasks" at bounding box center [920, 169] width 60 height 39
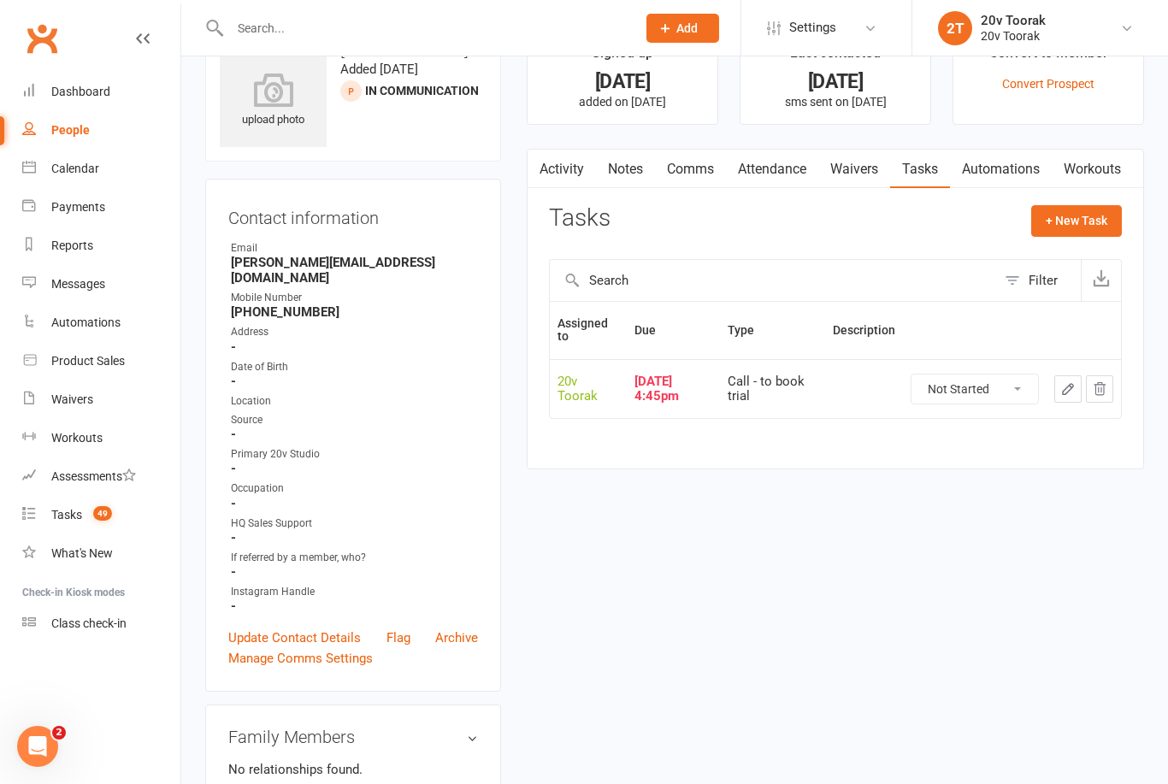
click at [1069, 386] on icon "button" at bounding box center [1067, 388] width 15 height 15
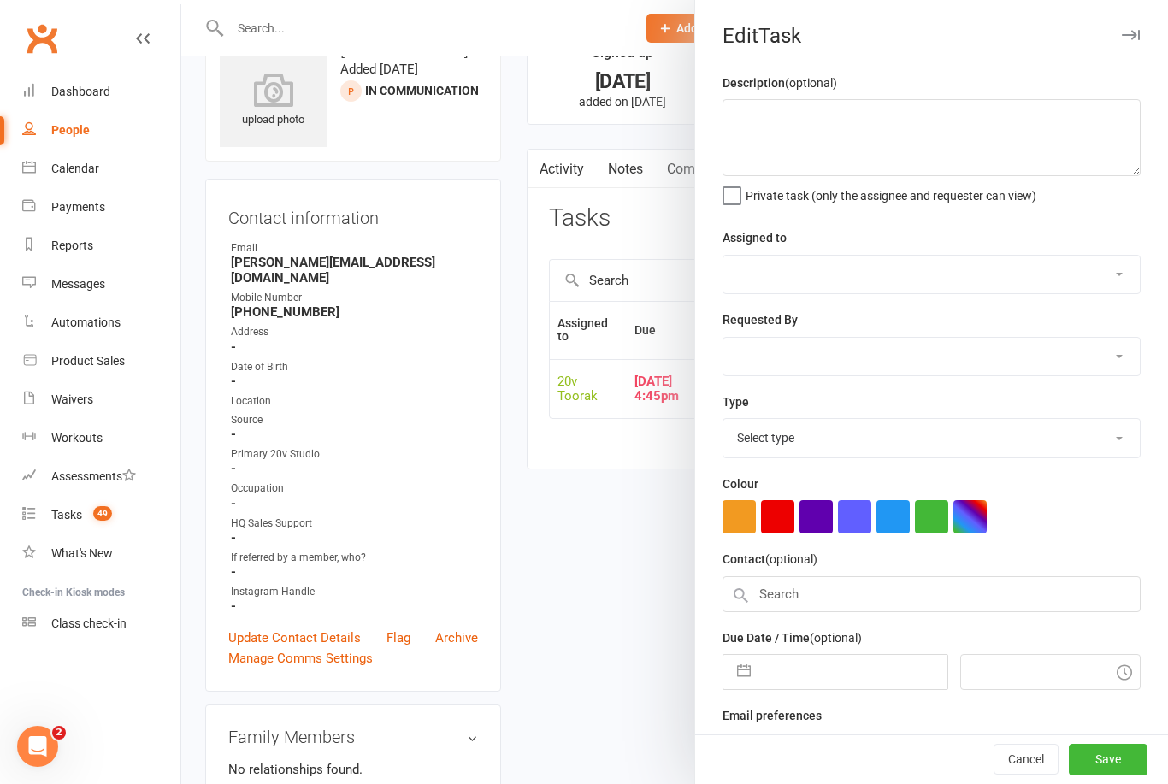
select select "45736"
type input "09 Oct 2025"
type input "4:45pm"
select select "32301"
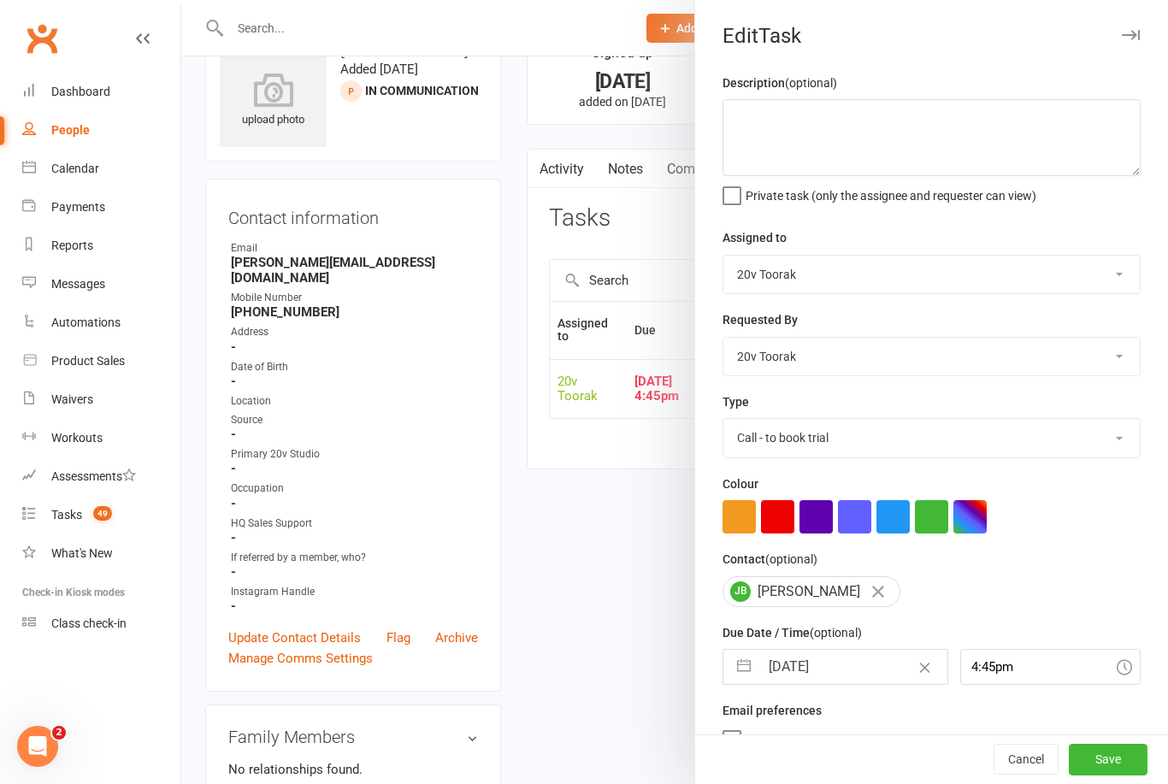
click at [828, 670] on input "09 Oct 2025" at bounding box center [852, 667] width 187 height 34
select select "8"
select select "2025"
select select "9"
select select "2025"
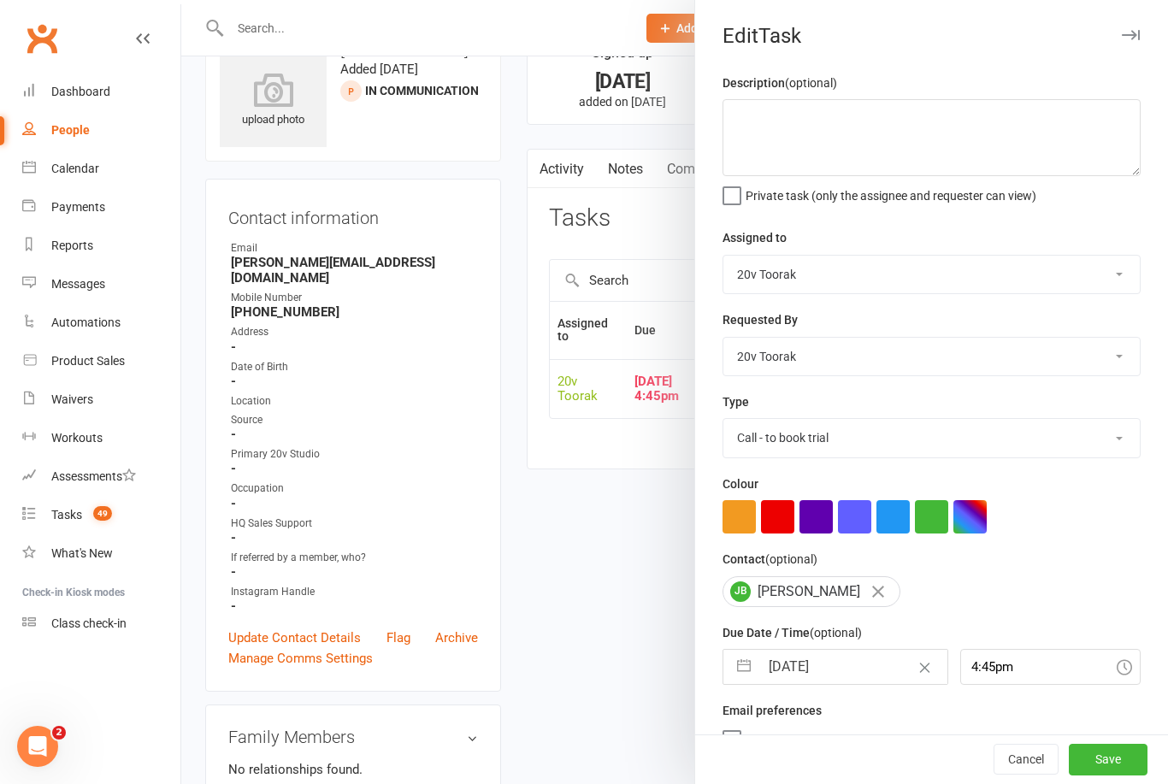
select select "10"
select select "2025"
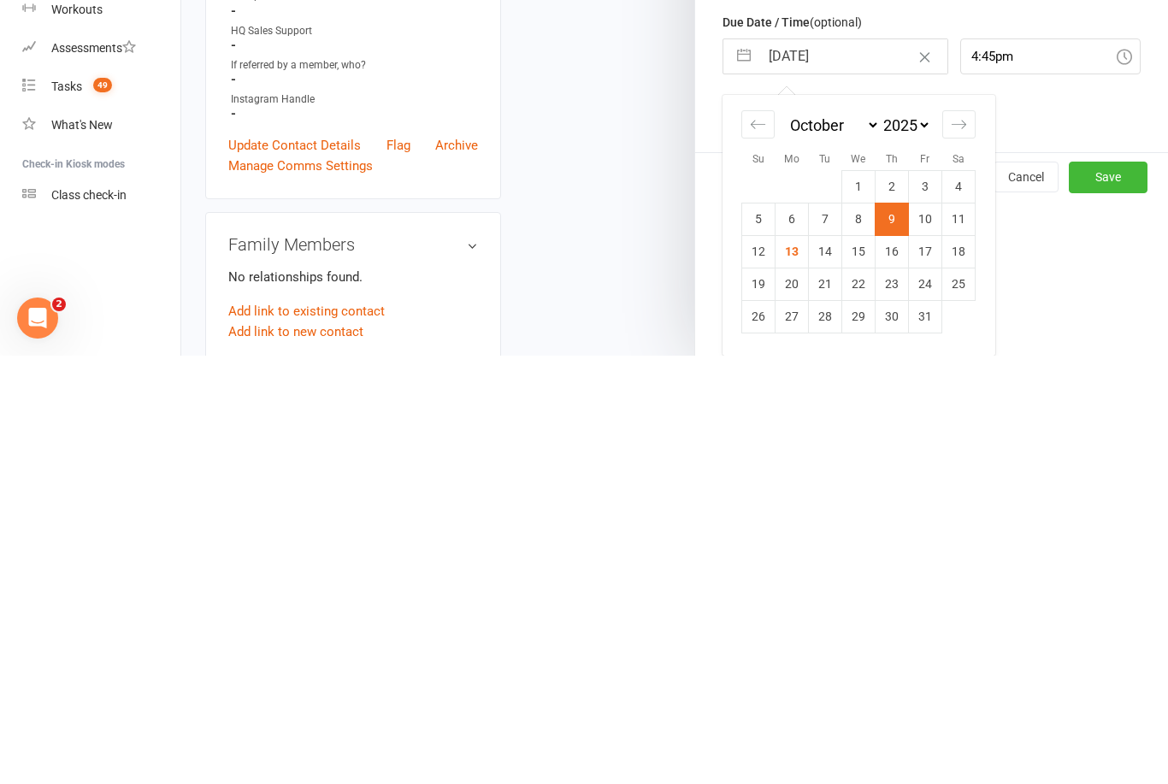
scroll to position [186, 0]
click at [824, 663] on td "14" at bounding box center [825, 679] width 33 height 32
type input "14 Oct 2025"
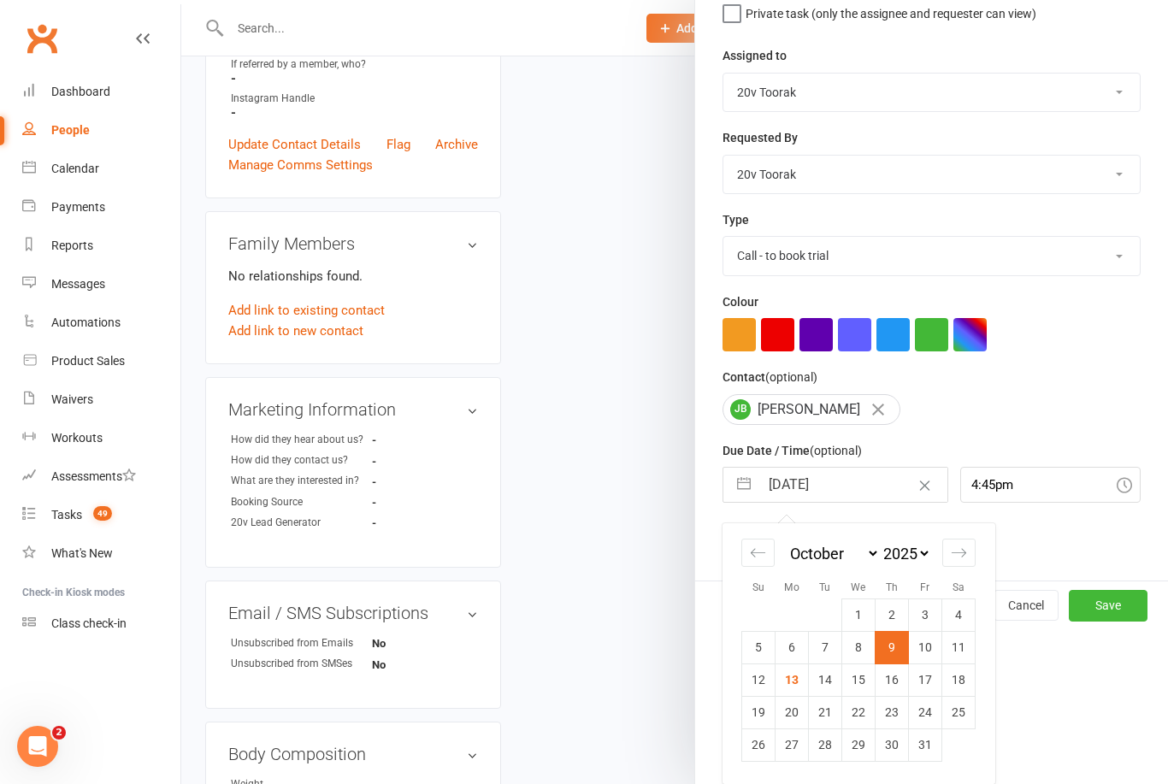
scroll to position [32, 0]
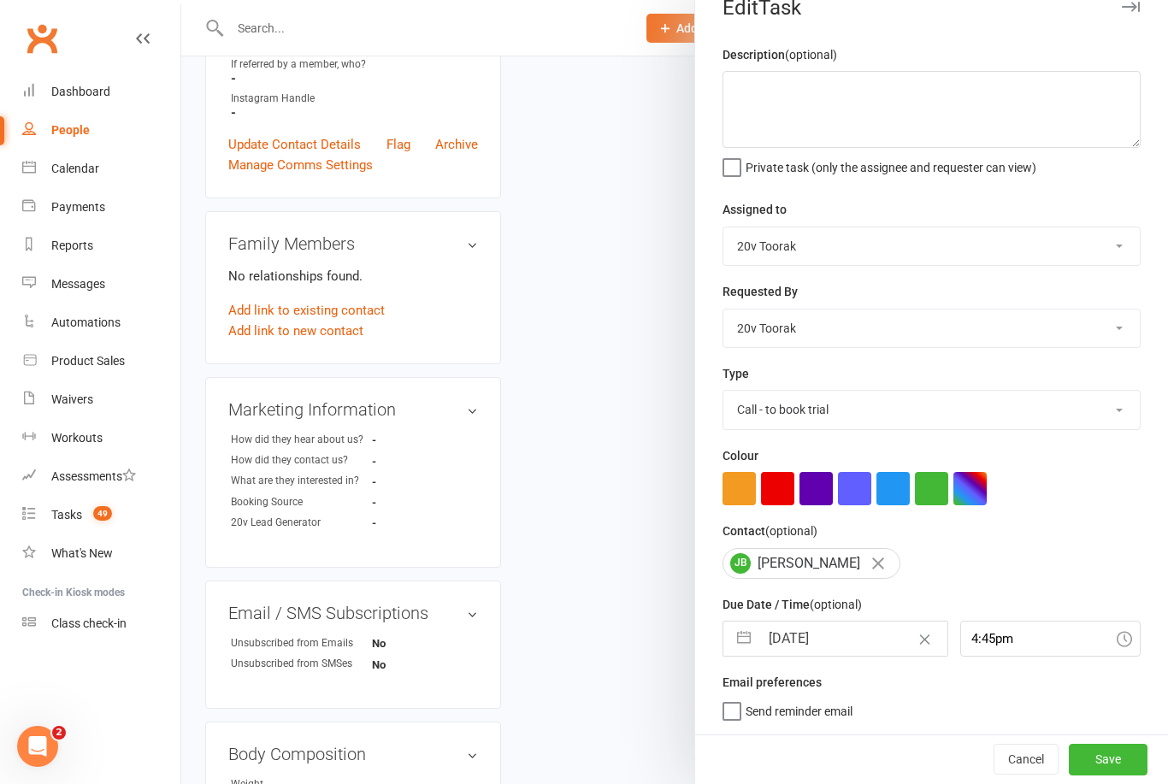
click at [1128, 753] on button "Save" at bounding box center [1108, 759] width 79 height 31
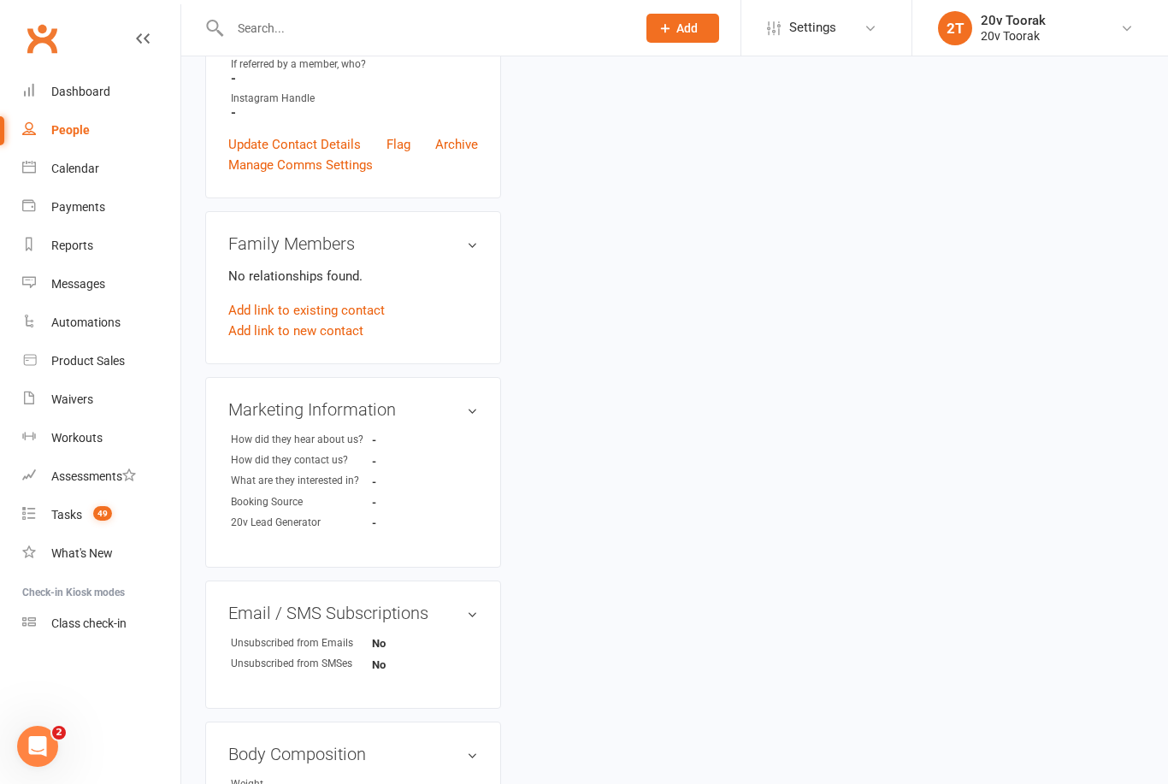
click at [105, 522] on count-badge "49" at bounding box center [98, 515] width 27 height 14
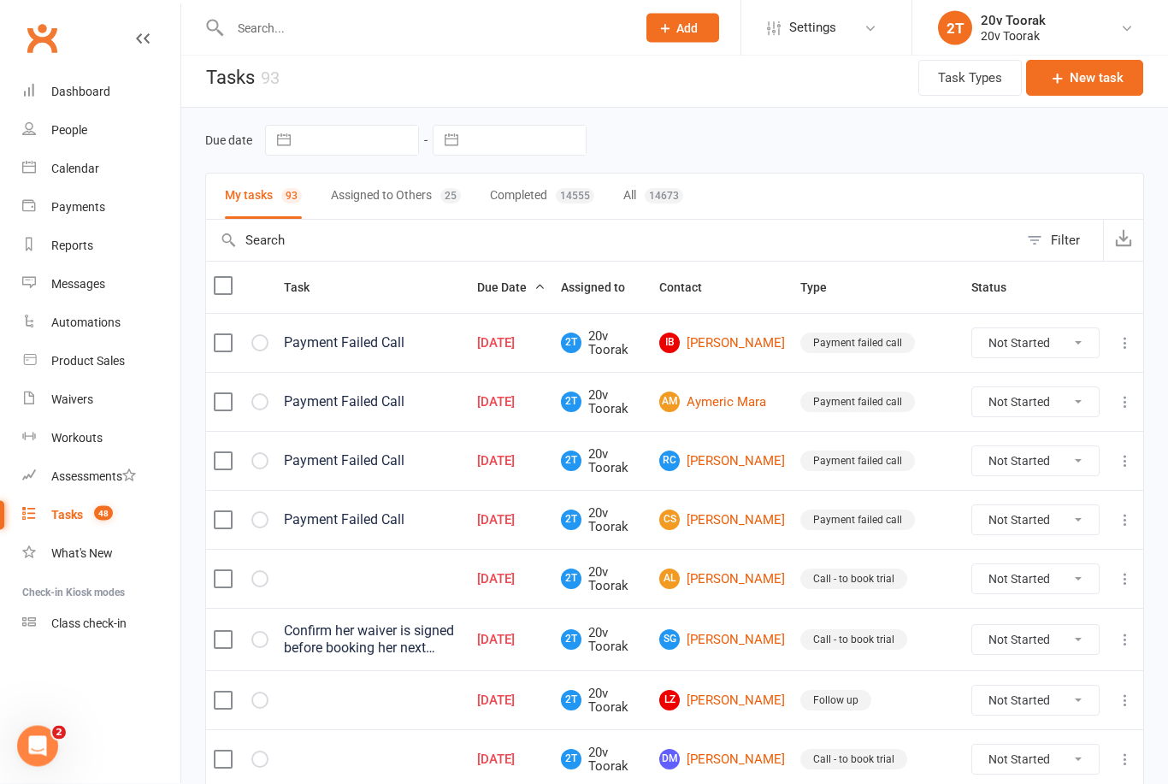
click at [760, 586] on link "AL Andy Lamrock" at bounding box center [722, 579] width 126 height 21
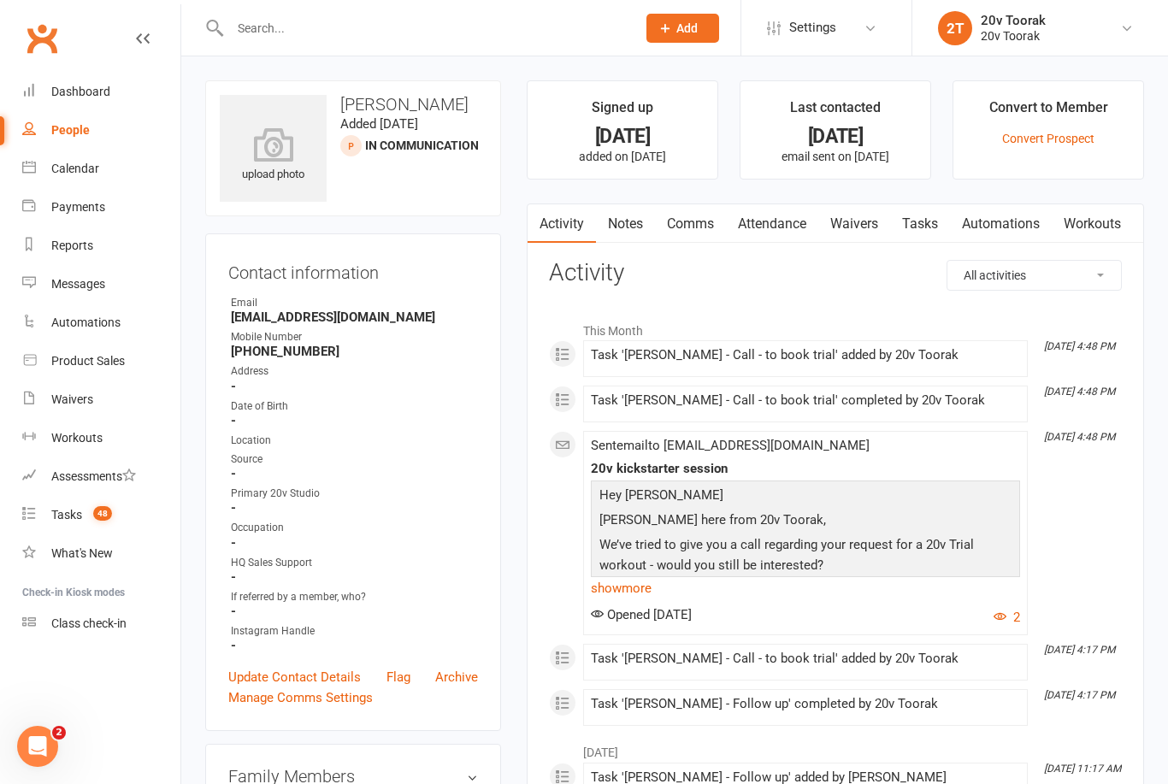
click at [648, 215] on link "Notes" at bounding box center [625, 223] width 59 height 39
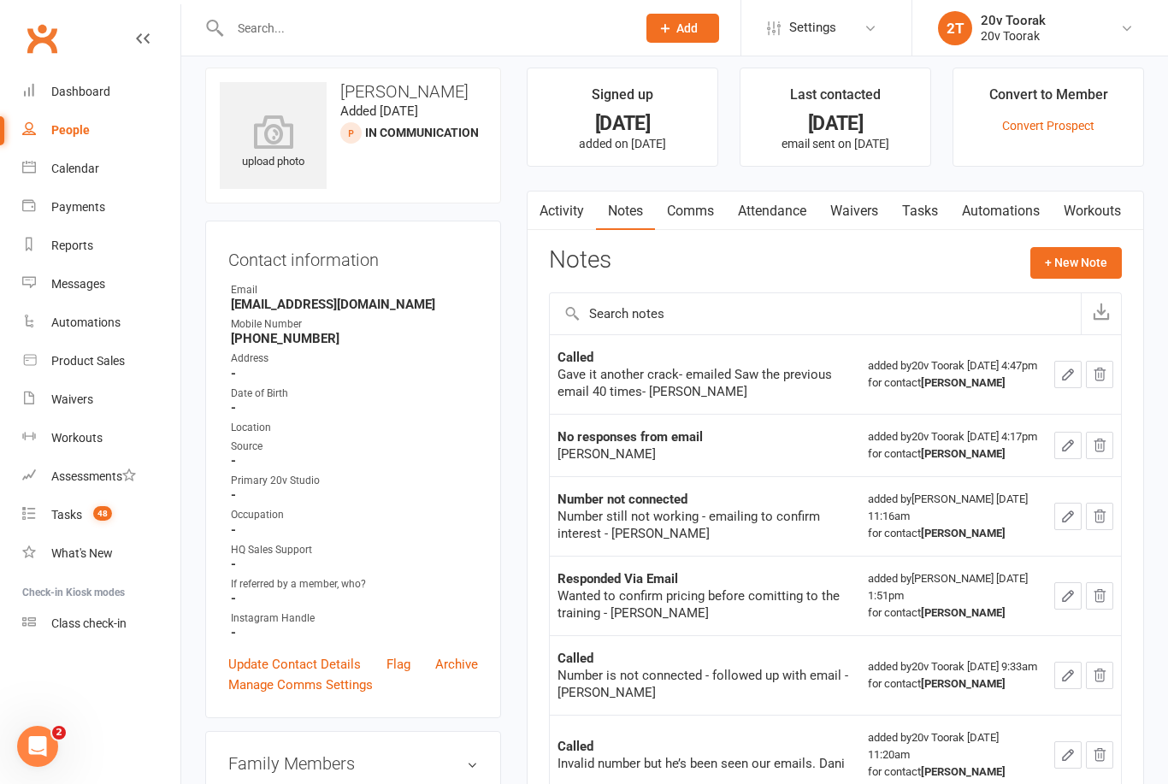
scroll to position [17, 0]
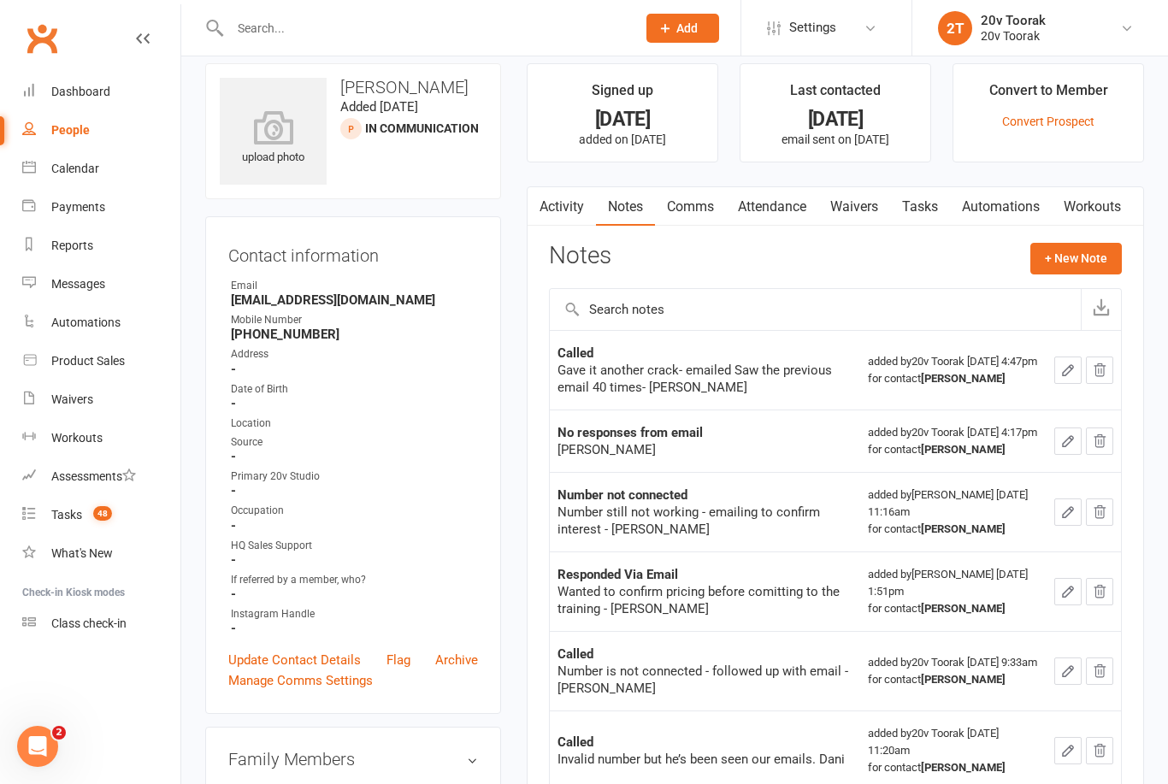
click at [929, 196] on link "Tasks" at bounding box center [920, 206] width 60 height 39
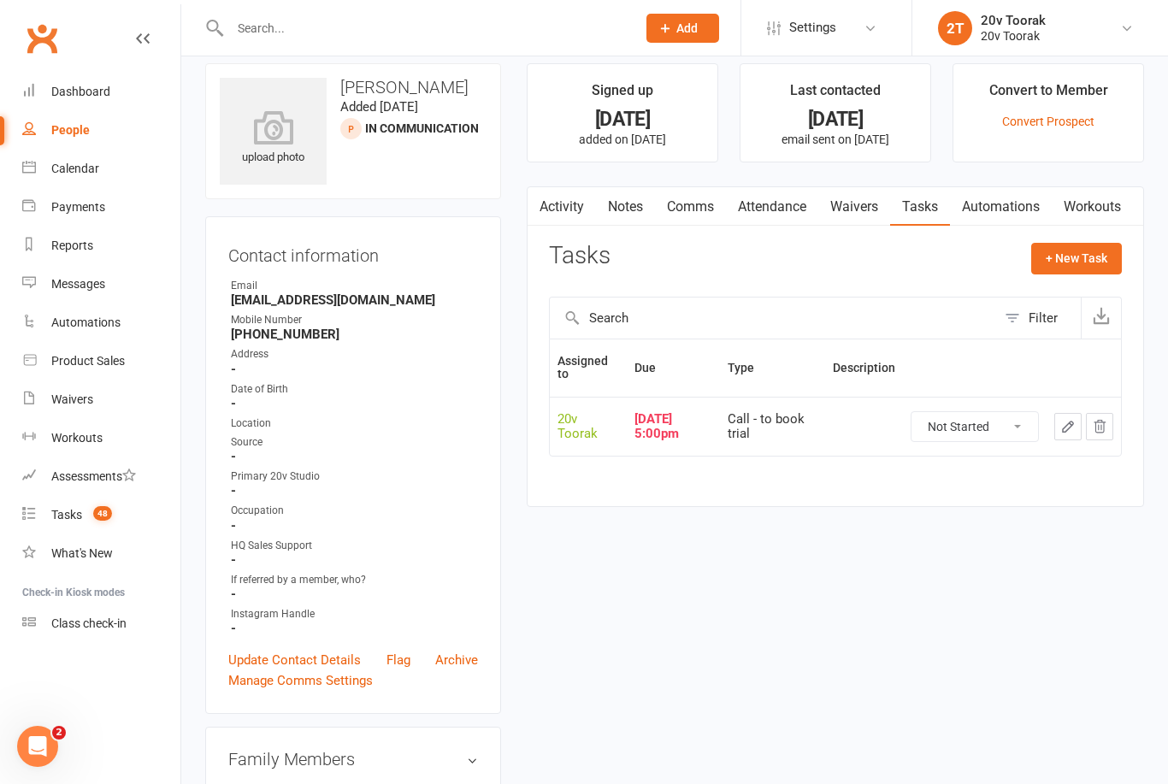
click at [1003, 424] on select "Not Started In Progress Waiting Complete" at bounding box center [974, 426] width 127 height 29
select select "unstarted"
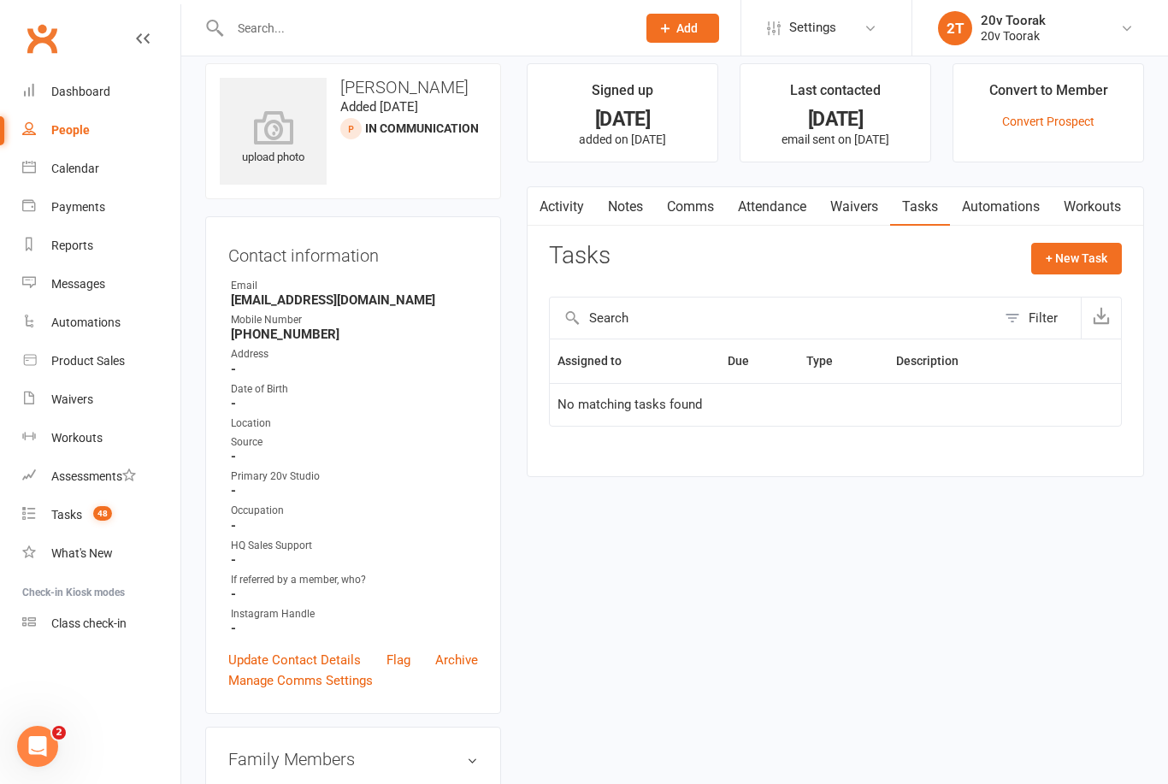
click at [325, 650] on link "Update Contact Details" at bounding box center [294, 660] width 133 height 21
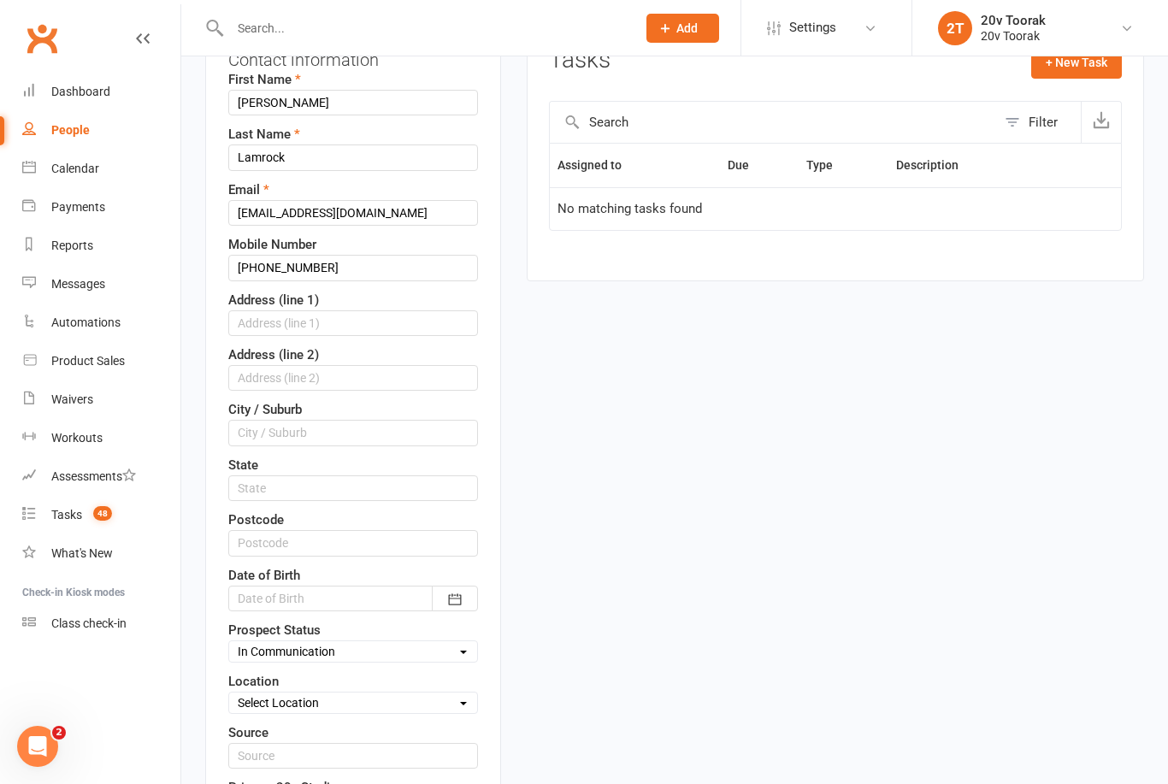
scroll to position [254, 0]
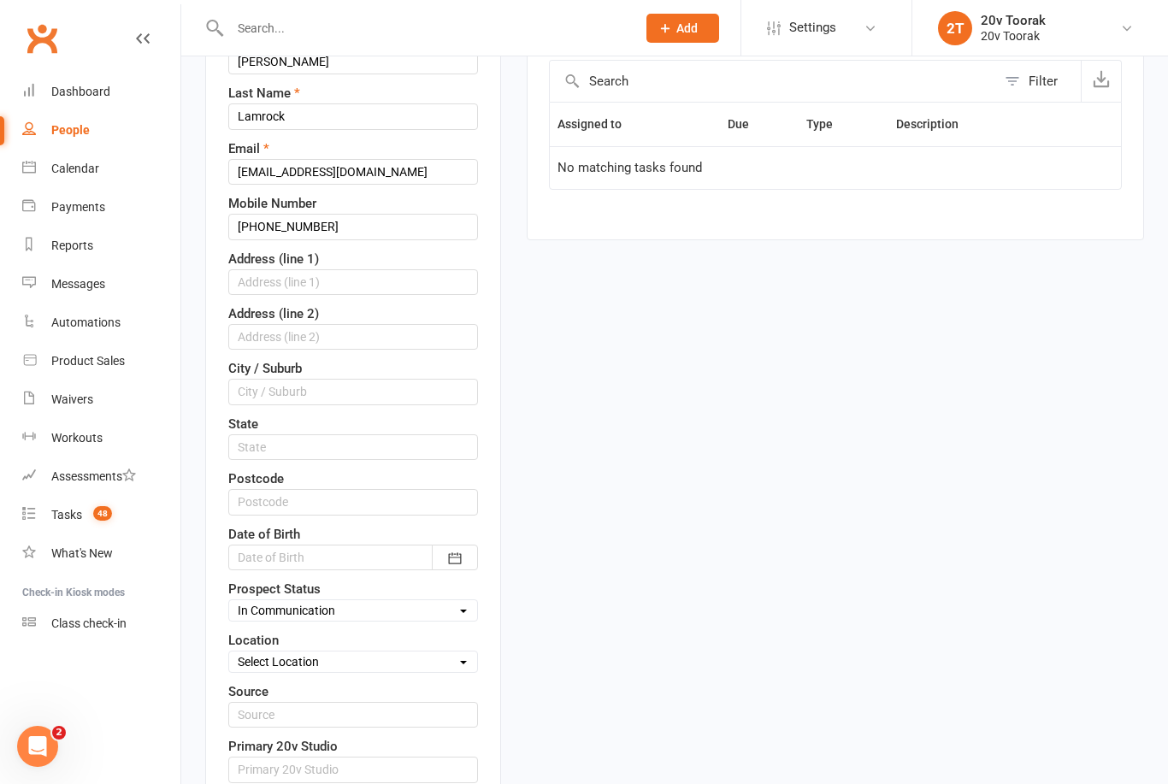
click at [401, 620] on select "Select Parachute Referrals In Communication Call Lter Task Comms 18Sep25 25Sep2…" at bounding box center [353, 610] width 248 height 19
select select "Parachute"
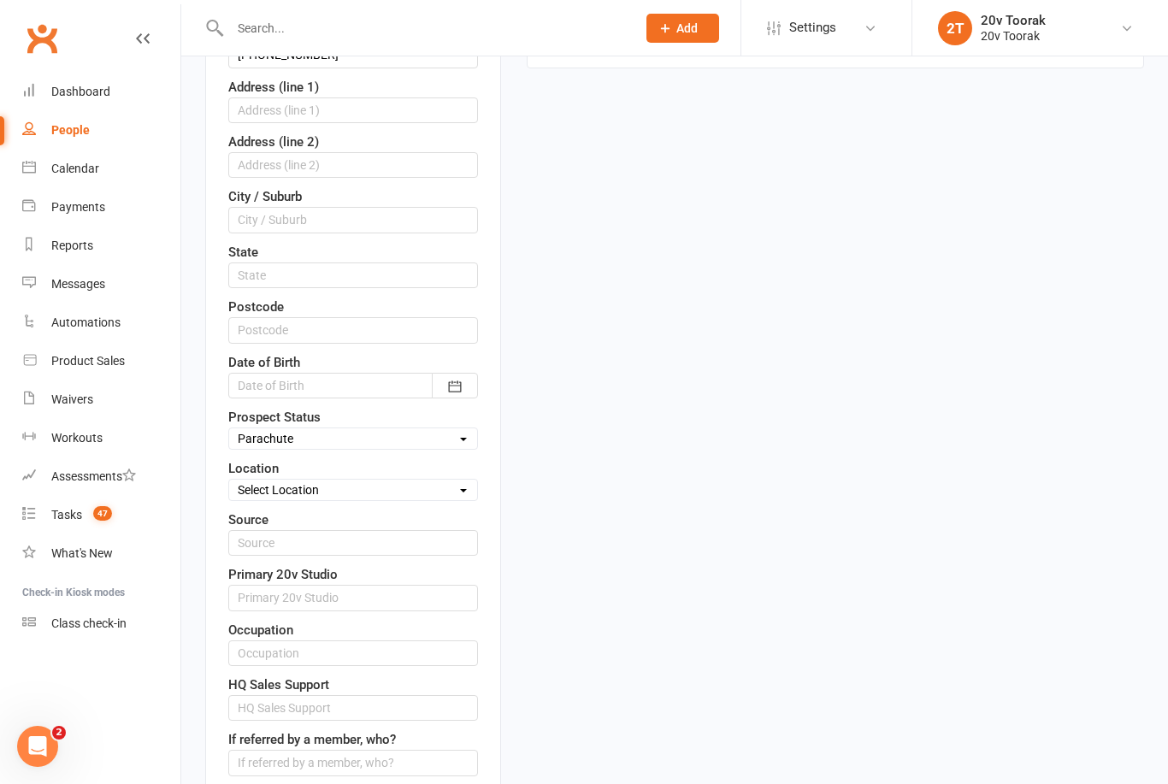
scroll to position [446, 0]
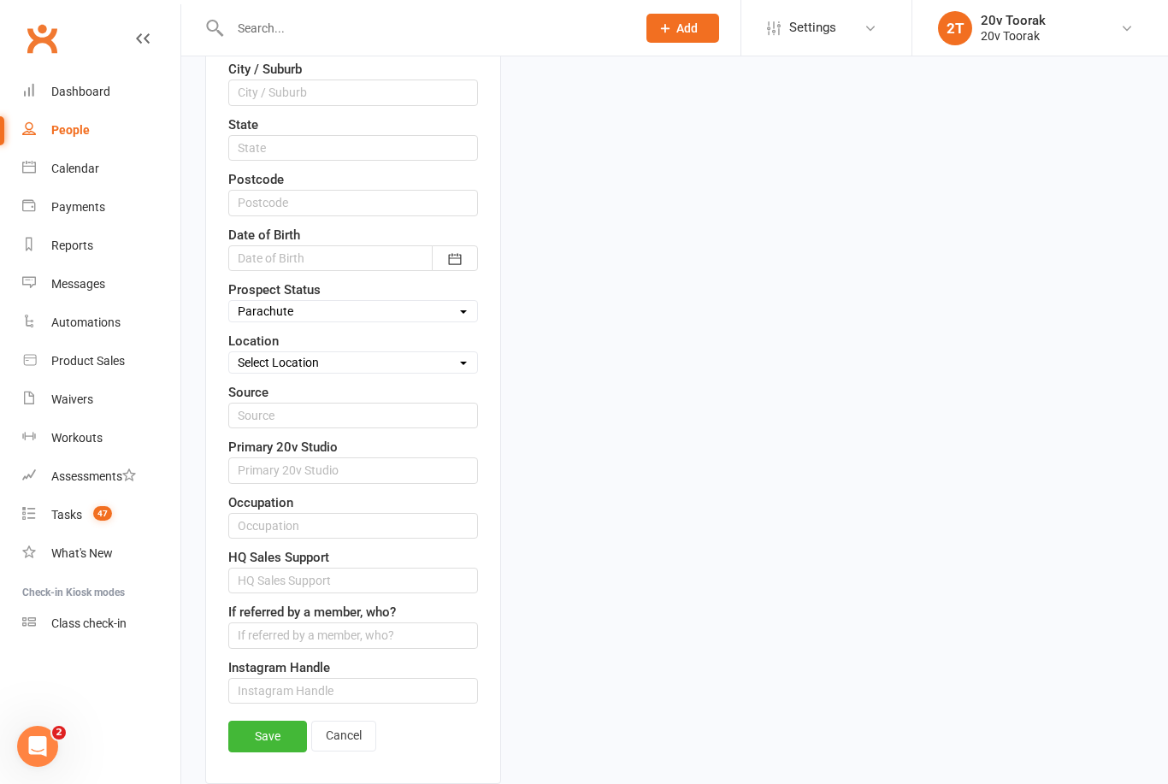
click at [274, 740] on link "Save" at bounding box center [267, 736] width 79 height 31
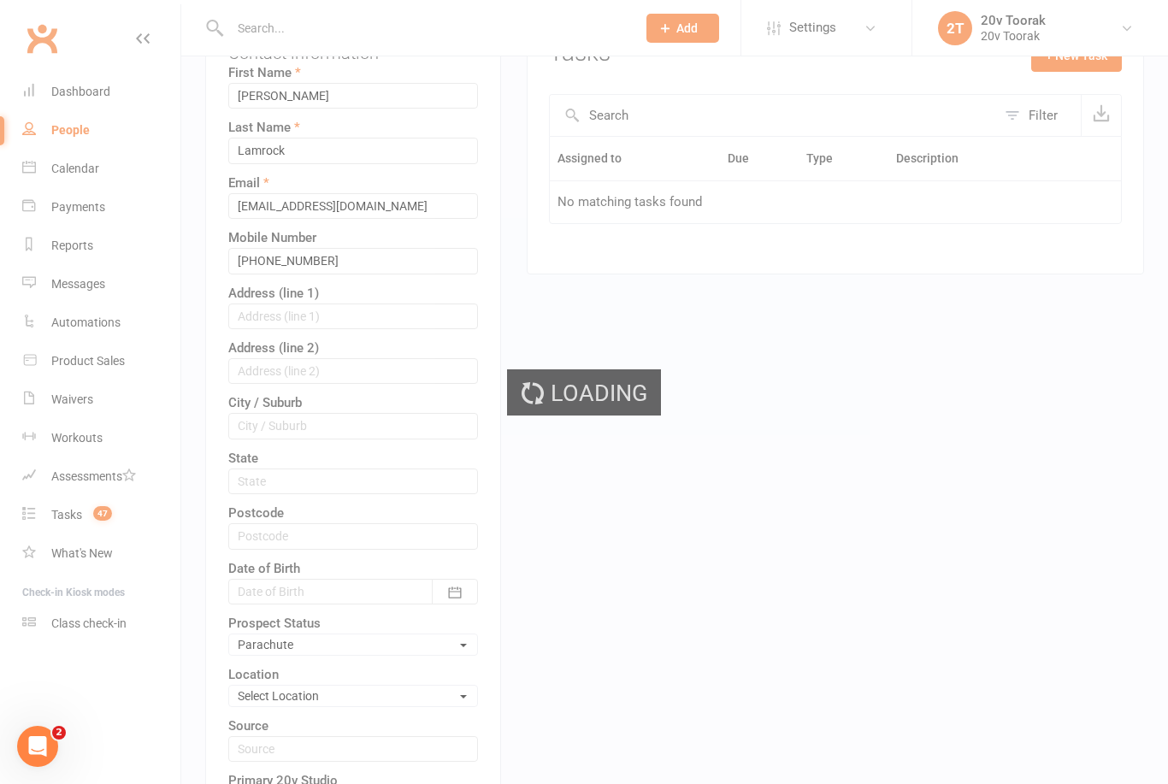
scroll to position [42, 0]
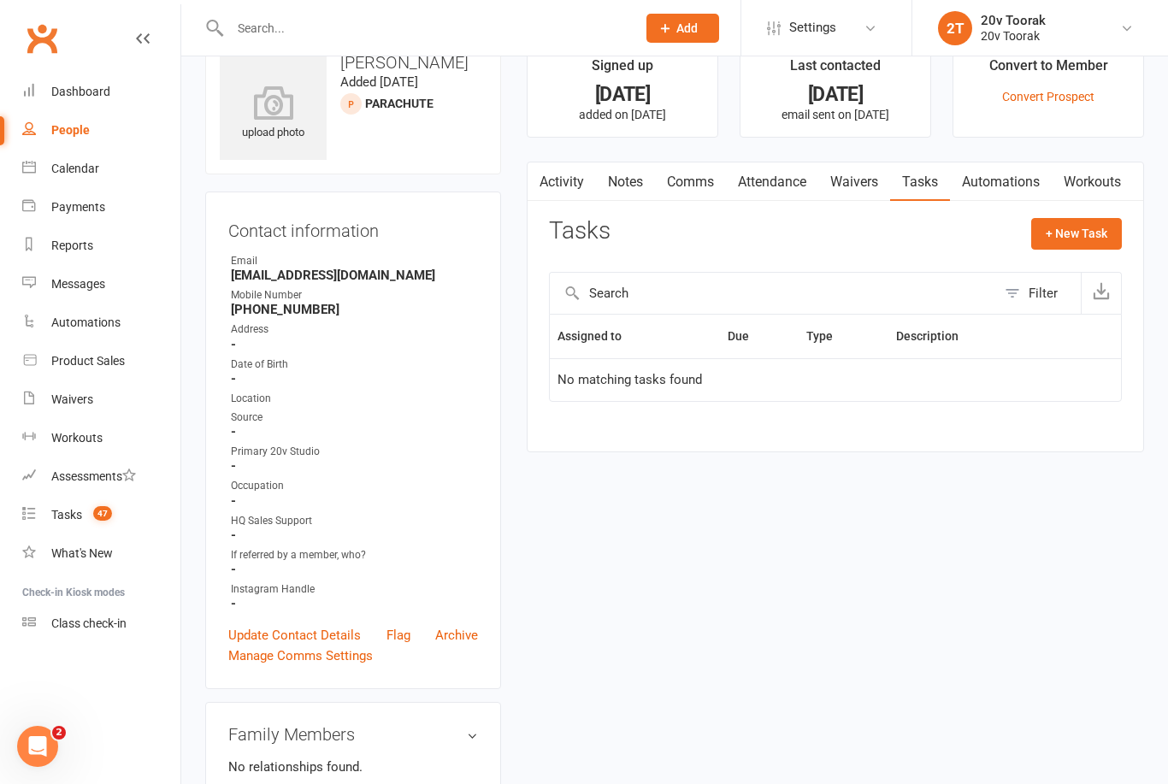
click at [616, 180] on link "Notes" at bounding box center [625, 181] width 59 height 39
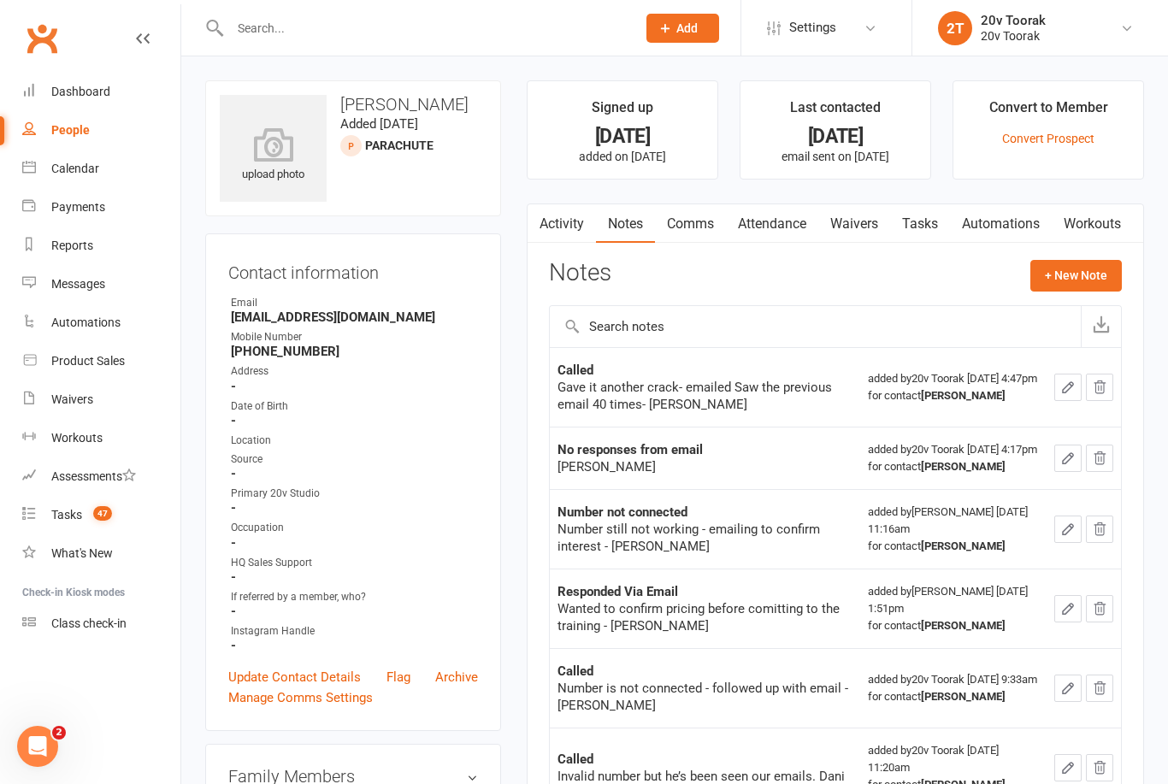
click at [69, 528] on link "Tasks 47" at bounding box center [101, 515] width 158 height 38
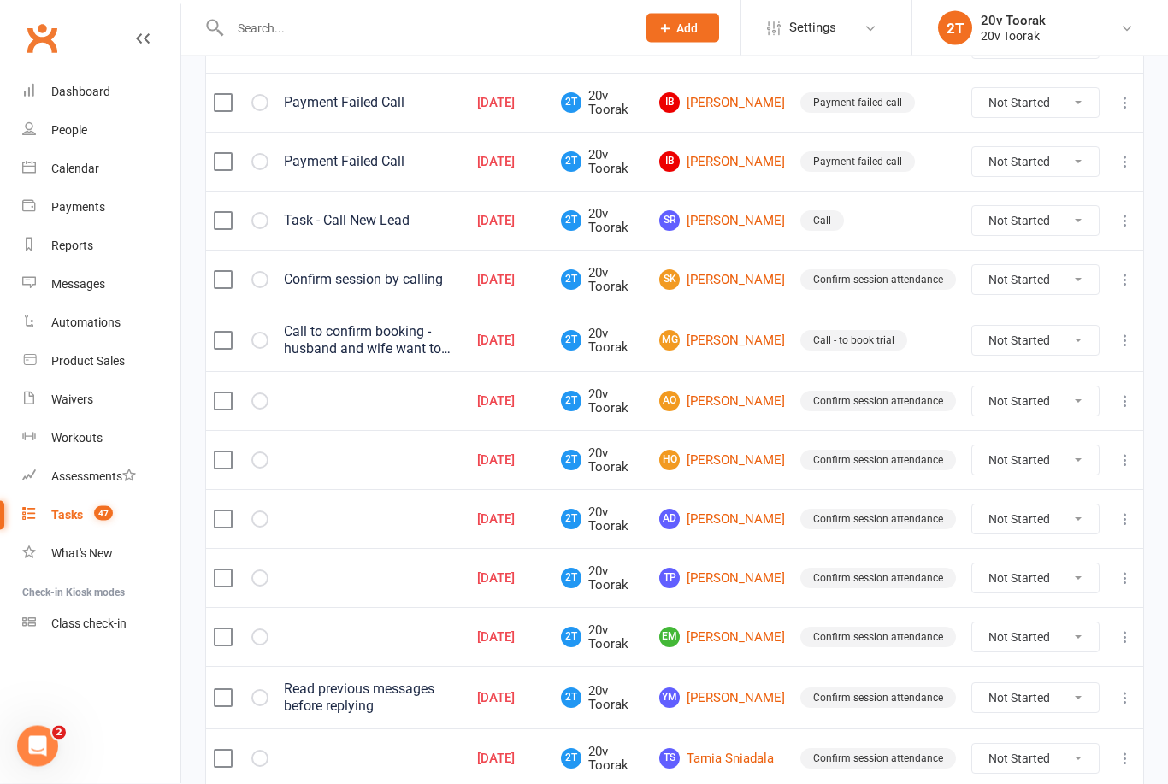
scroll to position [1116, 0]
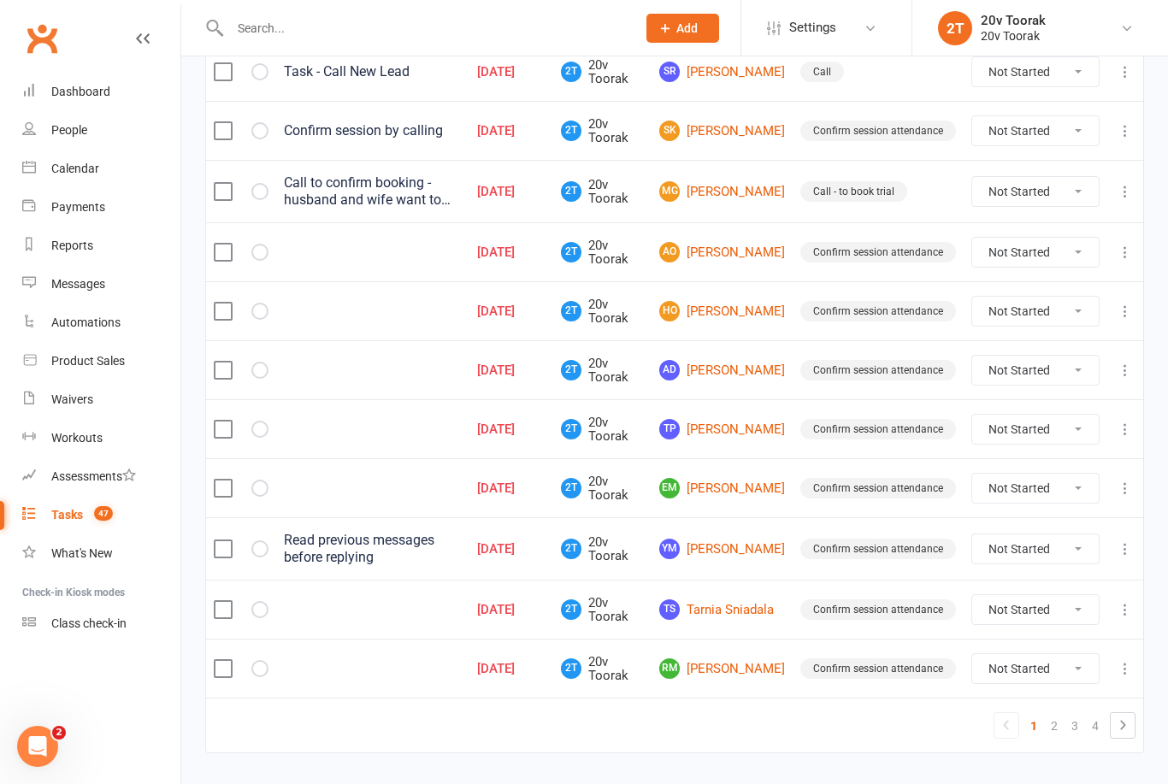
click at [1057, 714] on link "2" at bounding box center [1054, 726] width 21 height 24
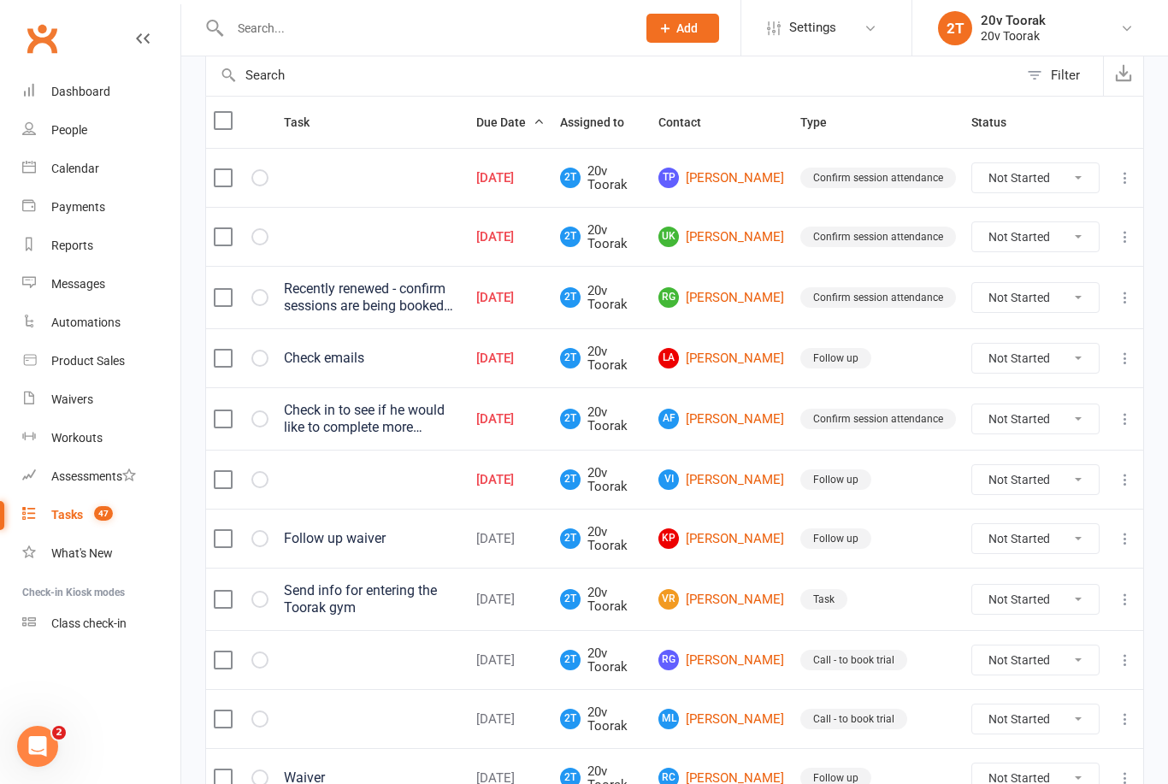
scroll to position [173, 0]
click at [742, 484] on link "VI Violet Ili" at bounding box center [721, 480] width 127 height 21
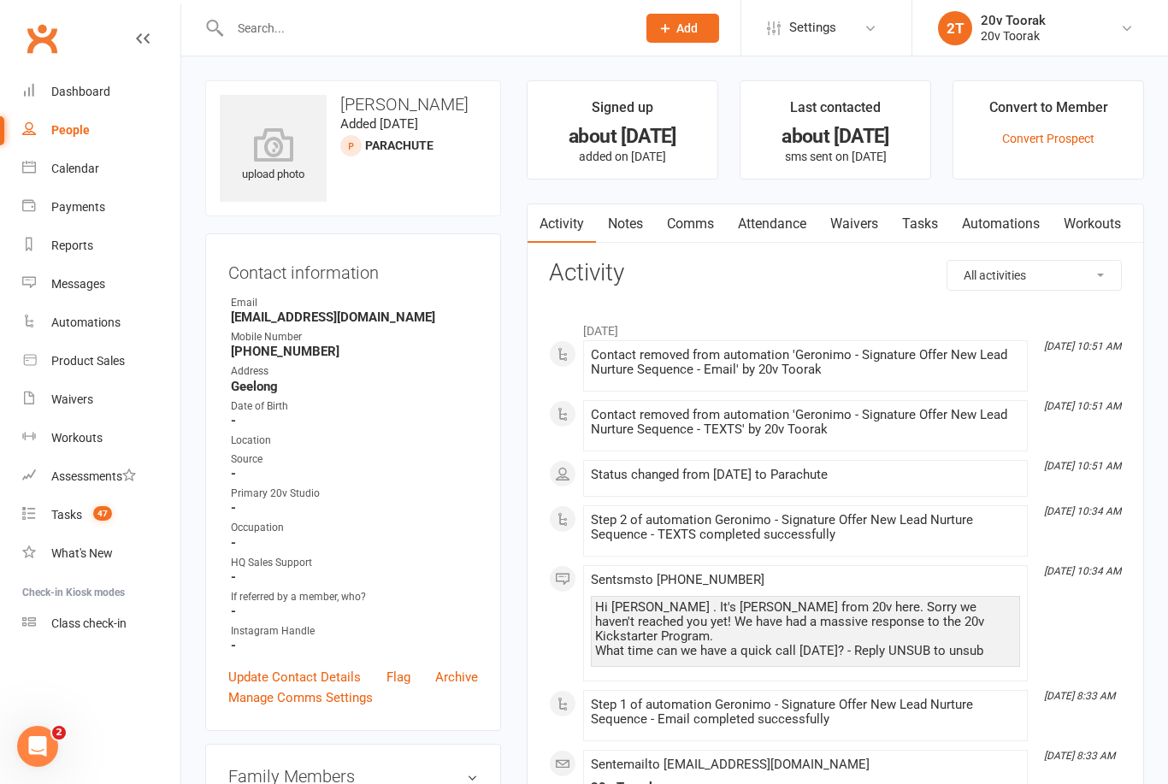
click at [629, 209] on link "Notes" at bounding box center [625, 223] width 59 height 39
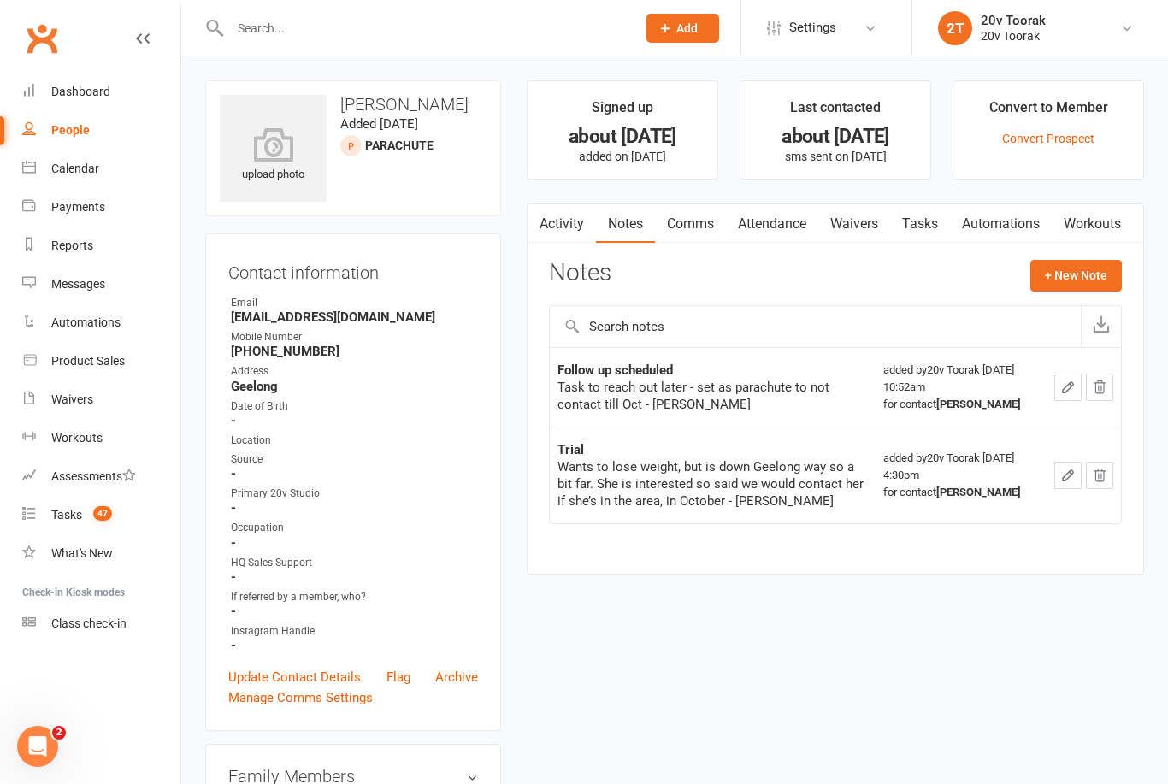
click at [924, 209] on link "Tasks" at bounding box center [920, 223] width 60 height 39
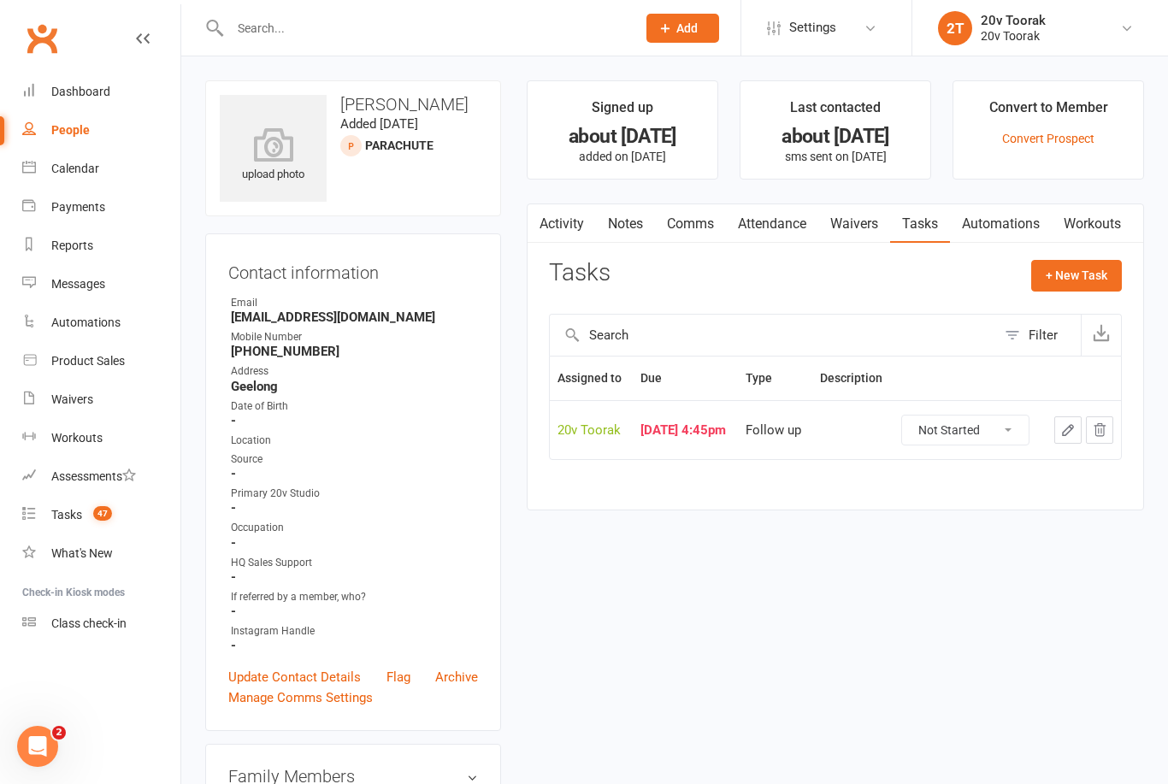
click at [1000, 445] on select "Not Started In Progress Waiting Complete" at bounding box center [965, 430] width 127 height 29
select select "unstarted"
click at [61, 520] on div "Tasks" at bounding box center [66, 515] width 31 height 14
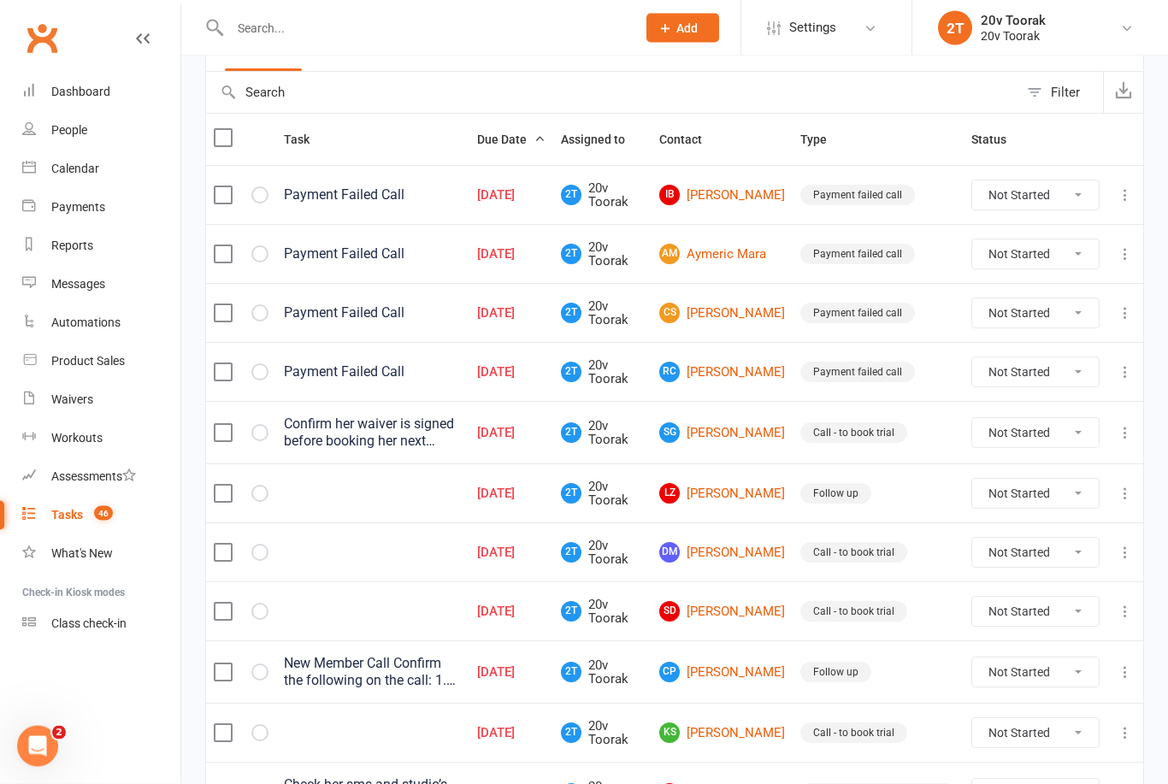
scroll to position [156, 0]
click at [752, 562] on link "DM Damien Montalto" at bounding box center [722, 552] width 126 height 21
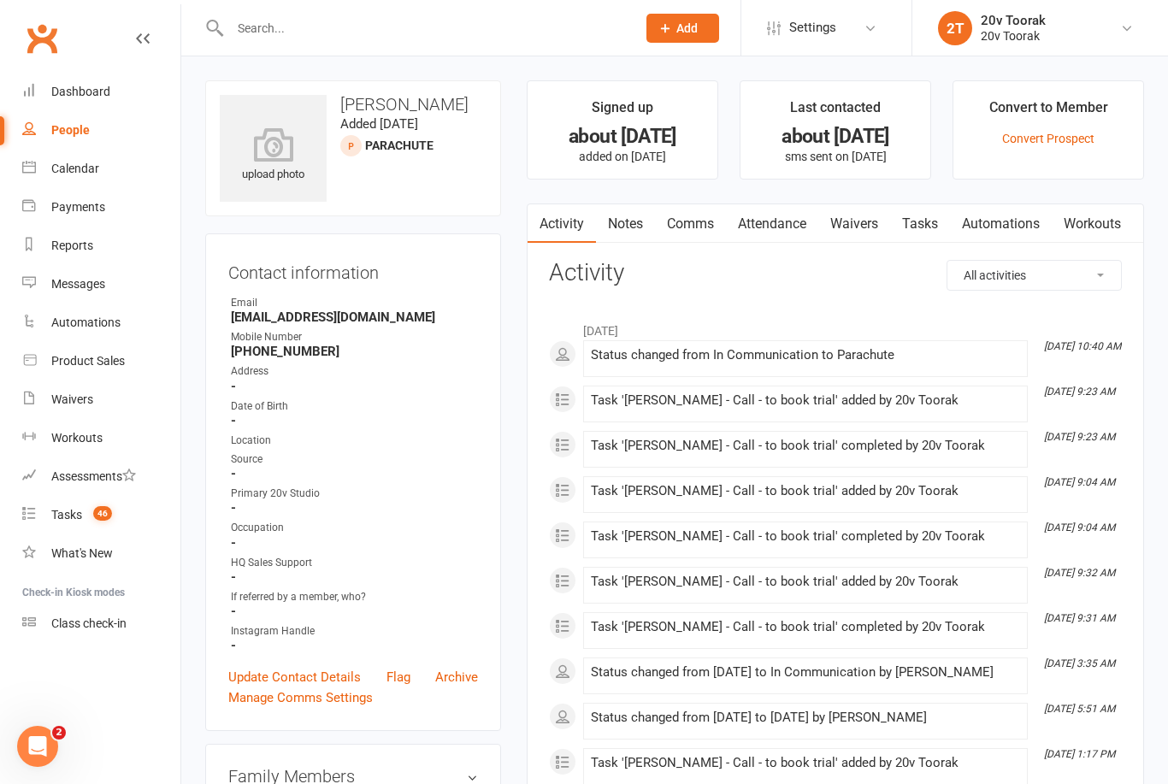
click at [637, 212] on link "Notes" at bounding box center [625, 223] width 59 height 39
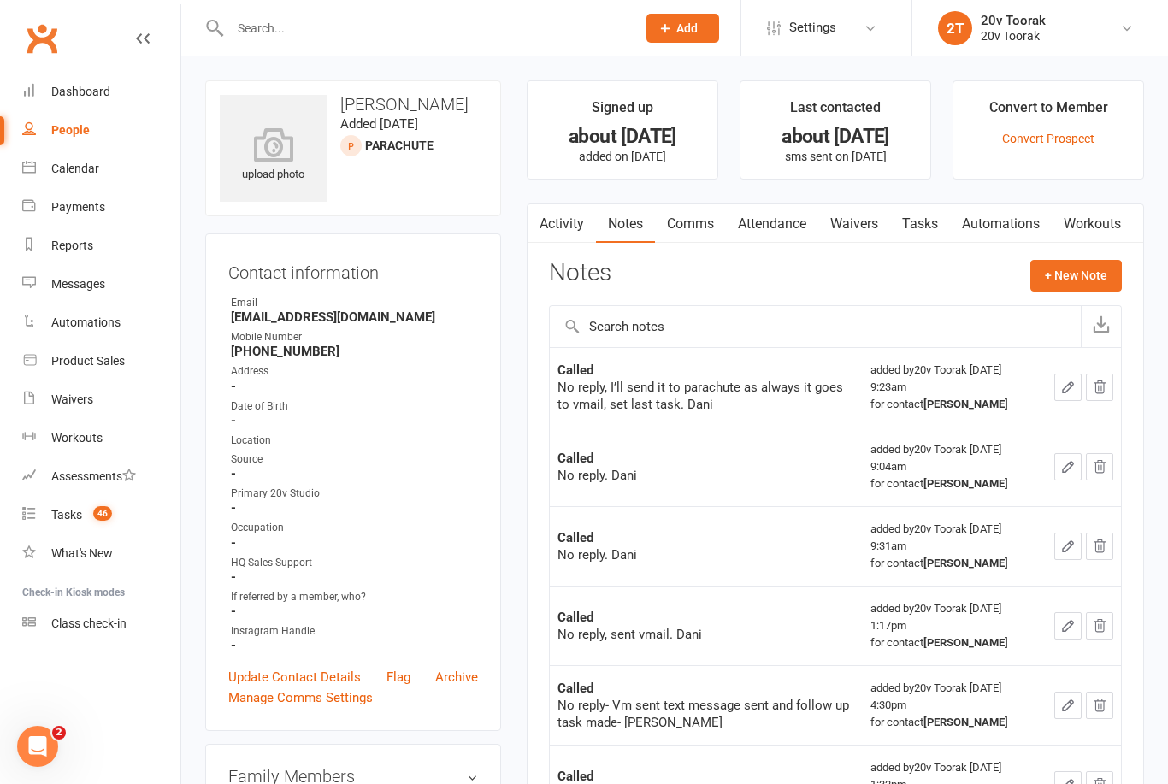
click at [913, 221] on link "Tasks" at bounding box center [920, 223] width 60 height 39
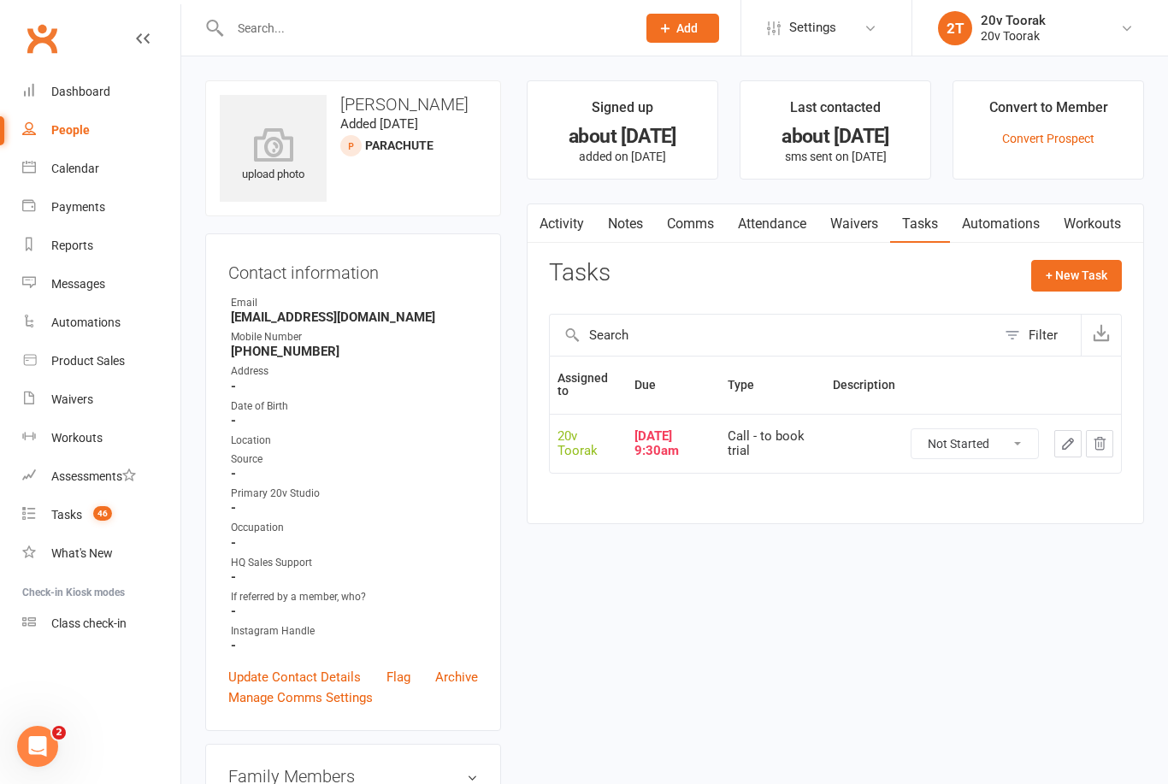
click at [977, 443] on select "Not Started In Progress Waiting Complete" at bounding box center [974, 443] width 127 height 29
click at [626, 216] on link "Notes" at bounding box center [625, 223] width 59 height 39
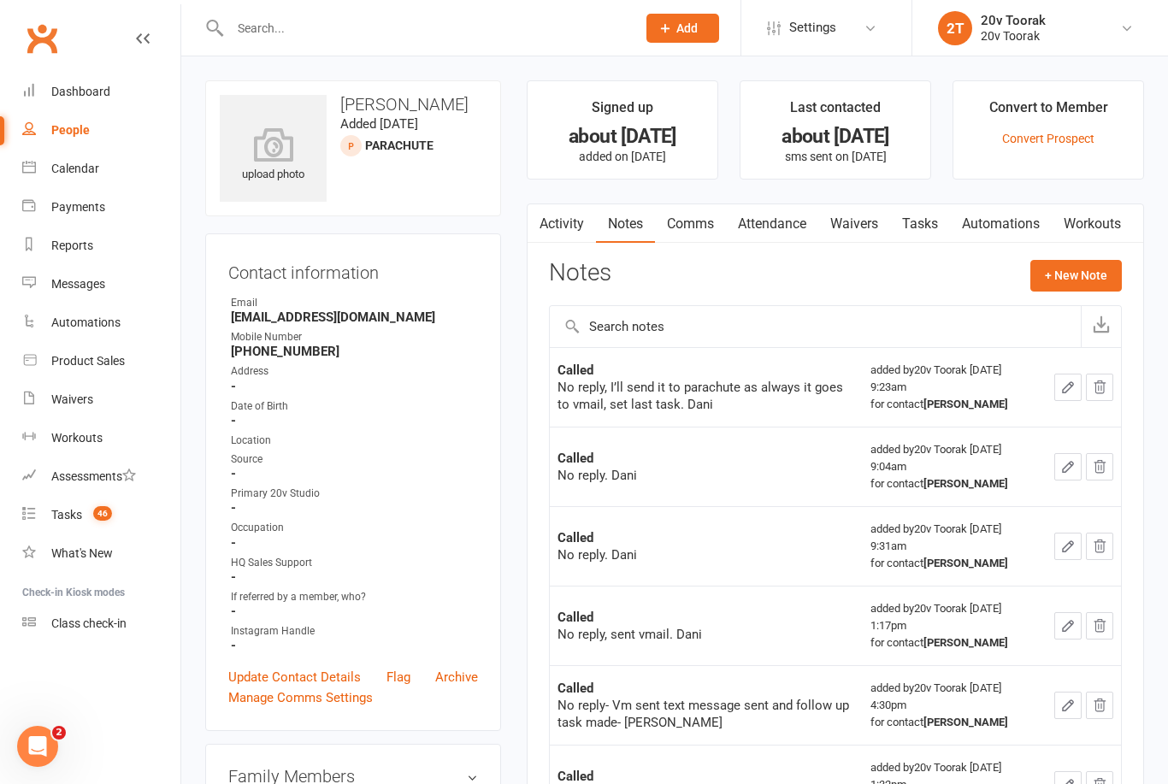
click at [906, 238] on link "Tasks" at bounding box center [920, 223] width 60 height 39
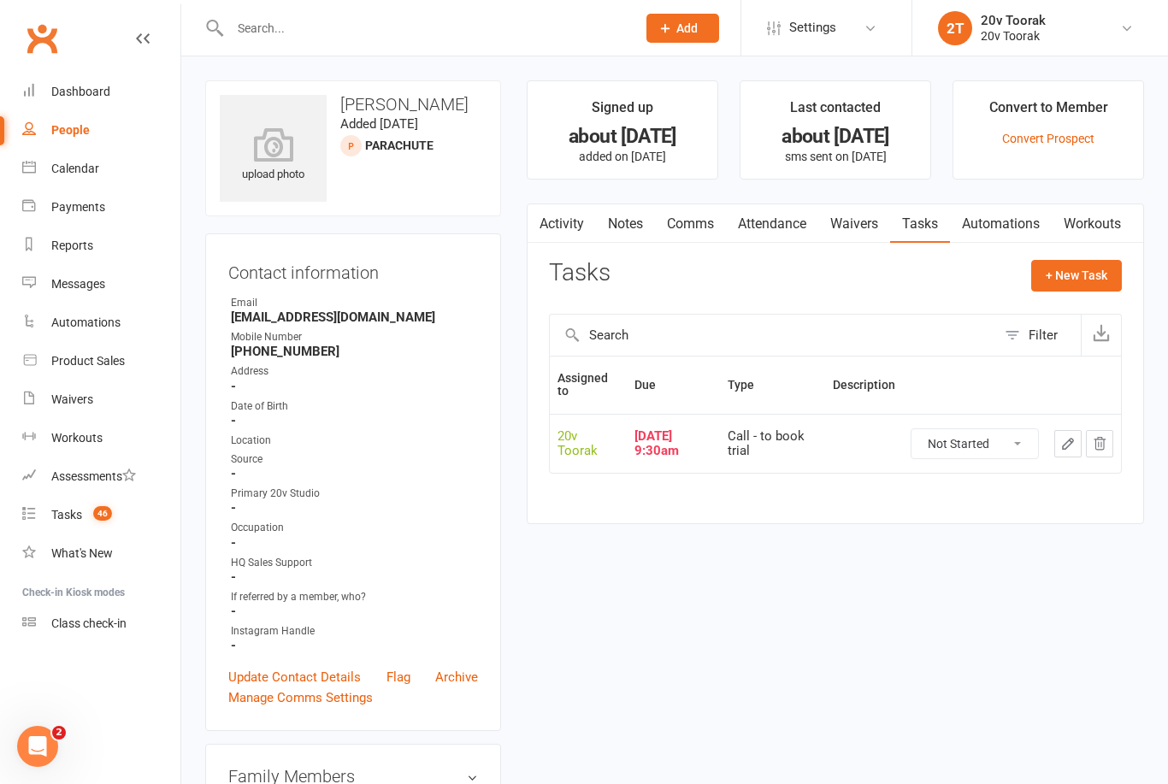
click at [963, 452] on select "Not Started In Progress Waiting Complete" at bounding box center [974, 443] width 127 height 29
select select "unstarted"
click at [252, 679] on link "Update Contact Details" at bounding box center [294, 677] width 133 height 21
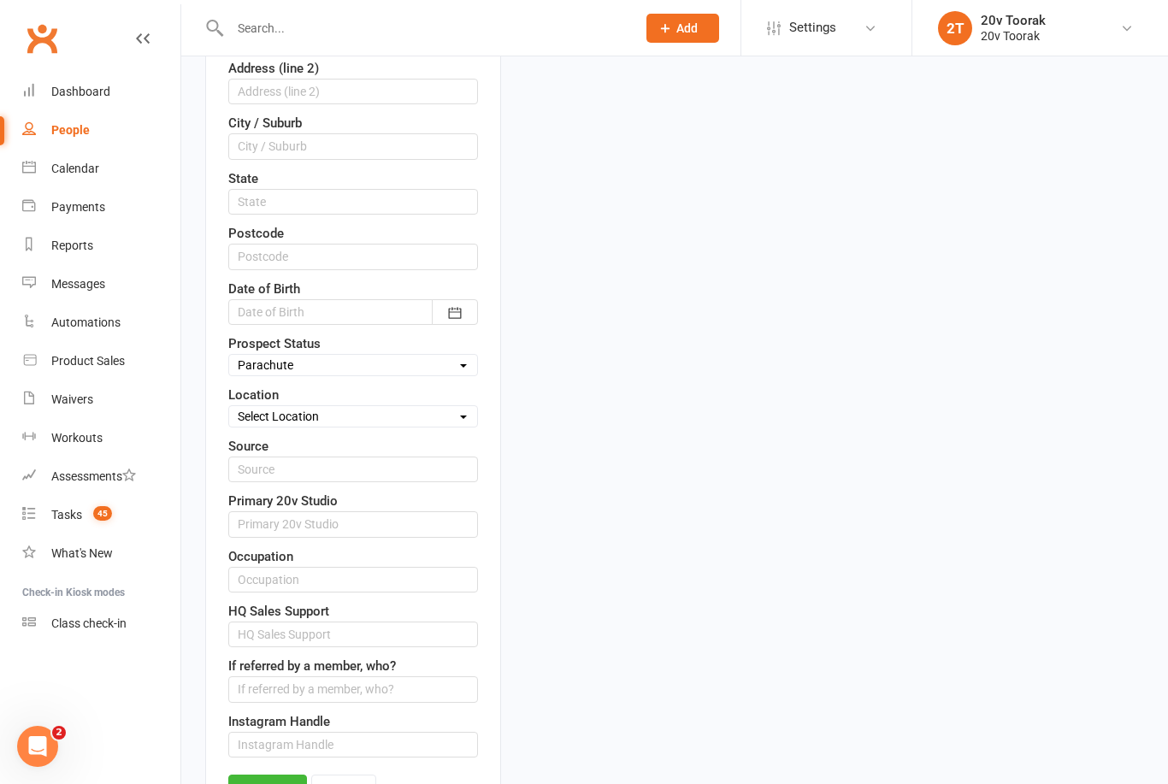
click at [255, 783] on link "Save" at bounding box center [267, 790] width 79 height 31
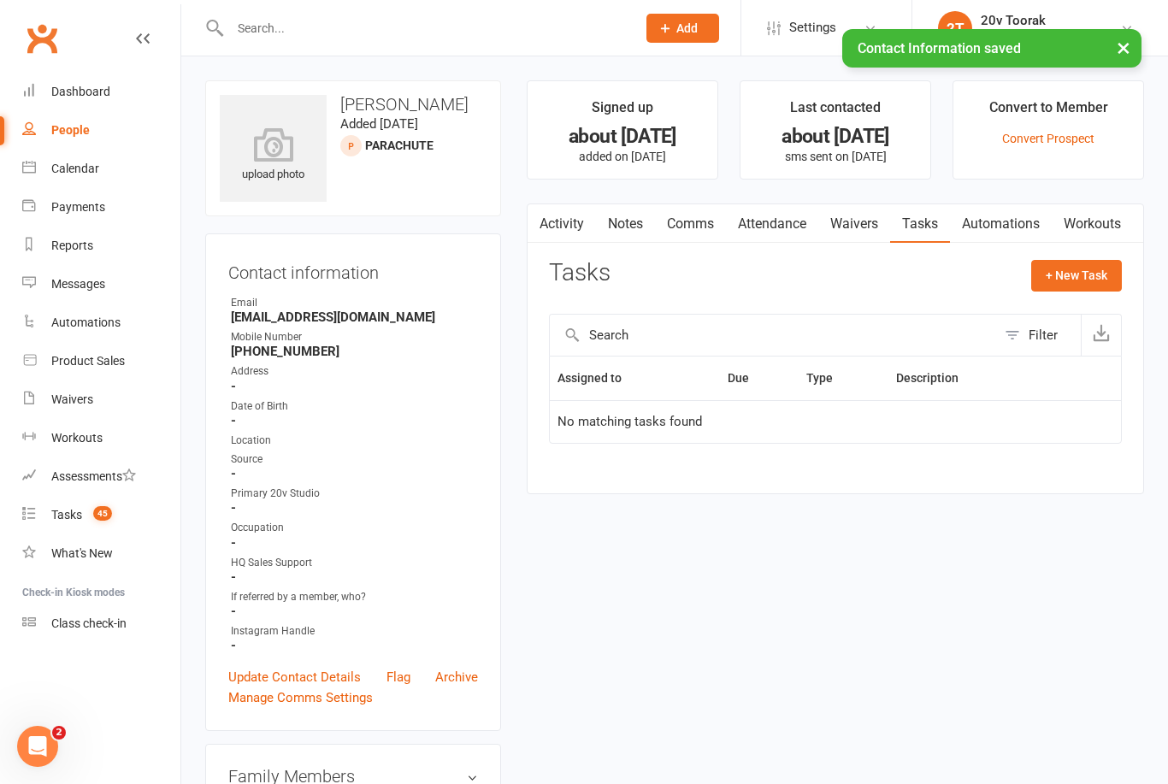
click at [68, 523] on link "Tasks 45" at bounding box center [101, 515] width 158 height 38
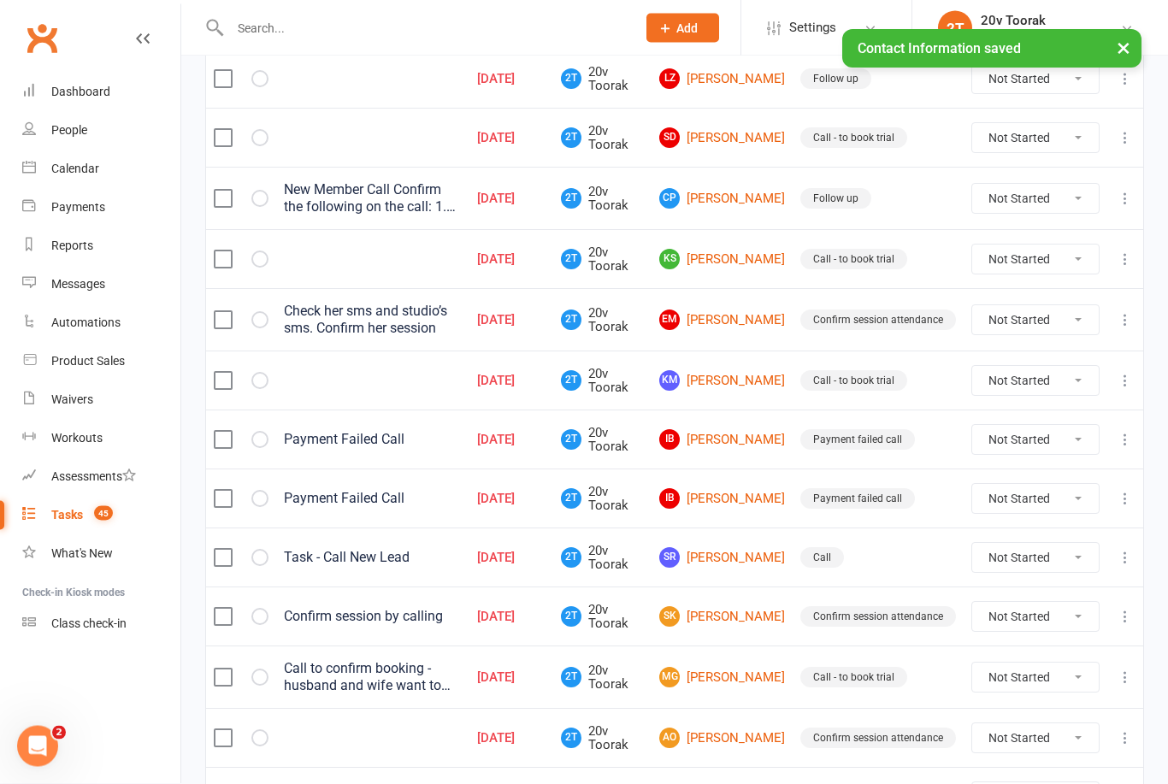
scroll to position [576, 0]
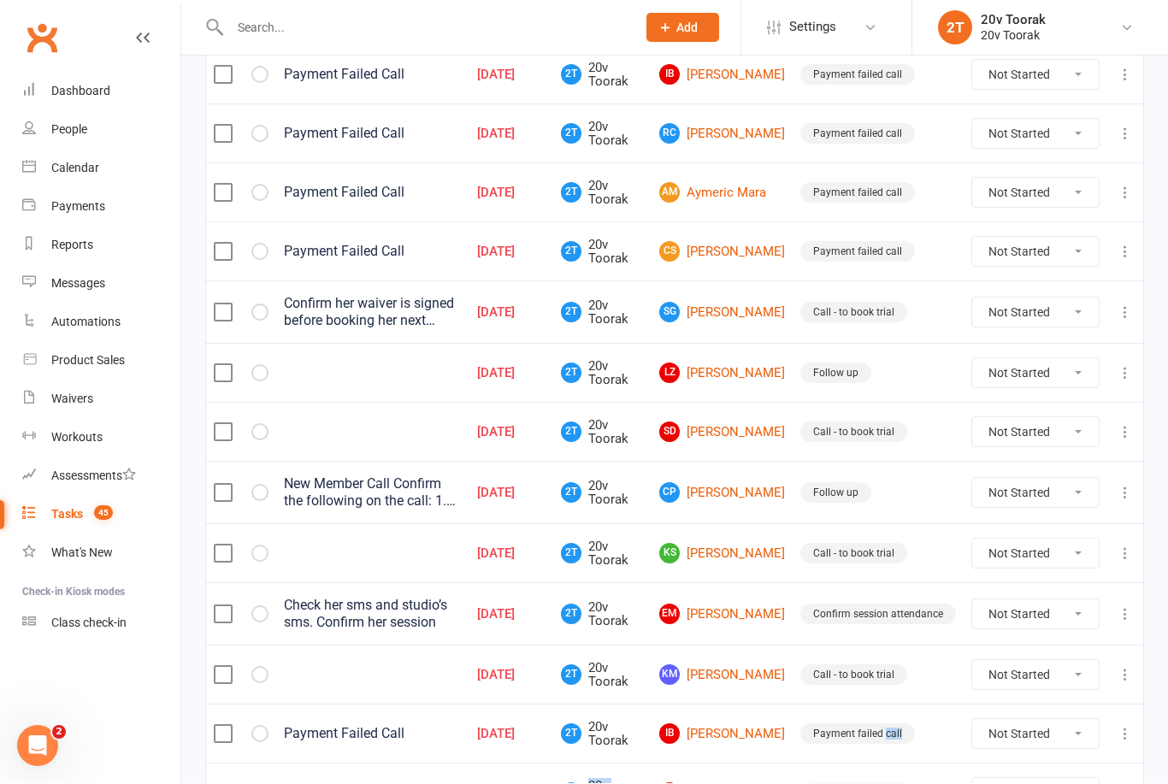
click at [1085, 442] on select "Not Started In Progress Waiting Complete" at bounding box center [1035, 432] width 127 height 29
click at [763, 423] on link "SD Stephen Davie" at bounding box center [722, 432] width 126 height 21
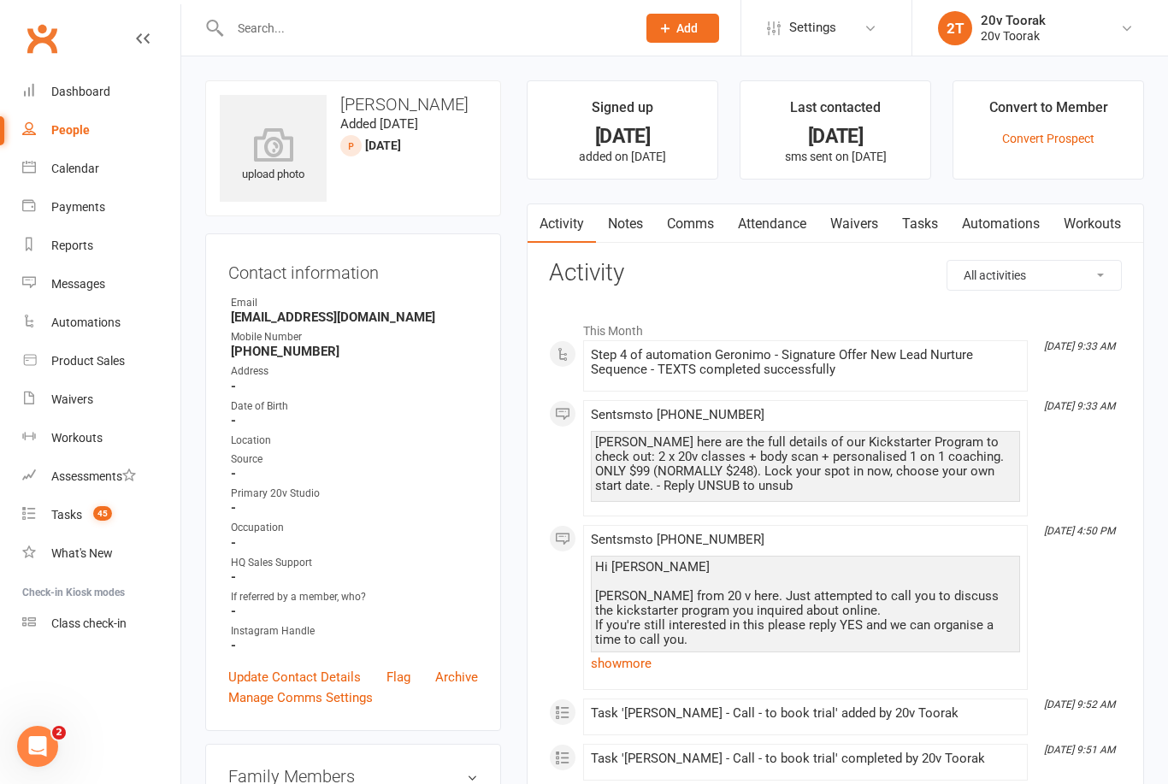
click at [628, 223] on link "Notes" at bounding box center [625, 223] width 59 height 39
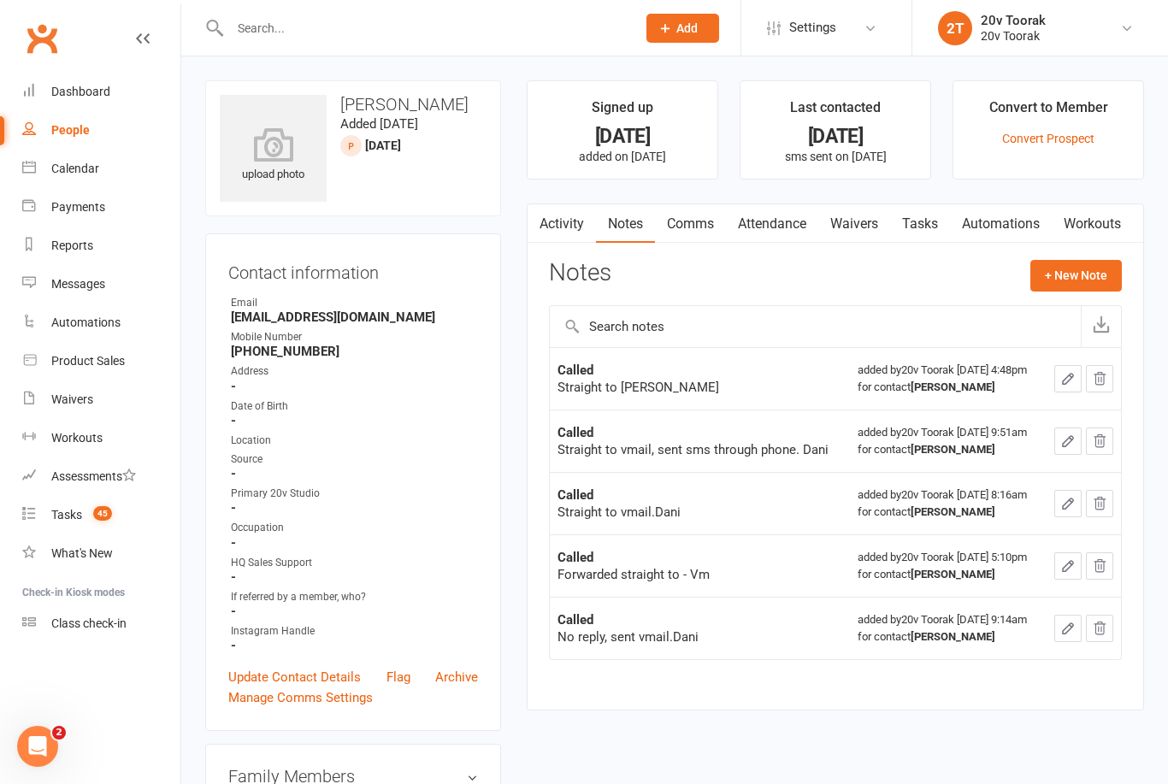
click at [1071, 269] on button "+ New Note" at bounding box center [1075, 275] width 91 height 31
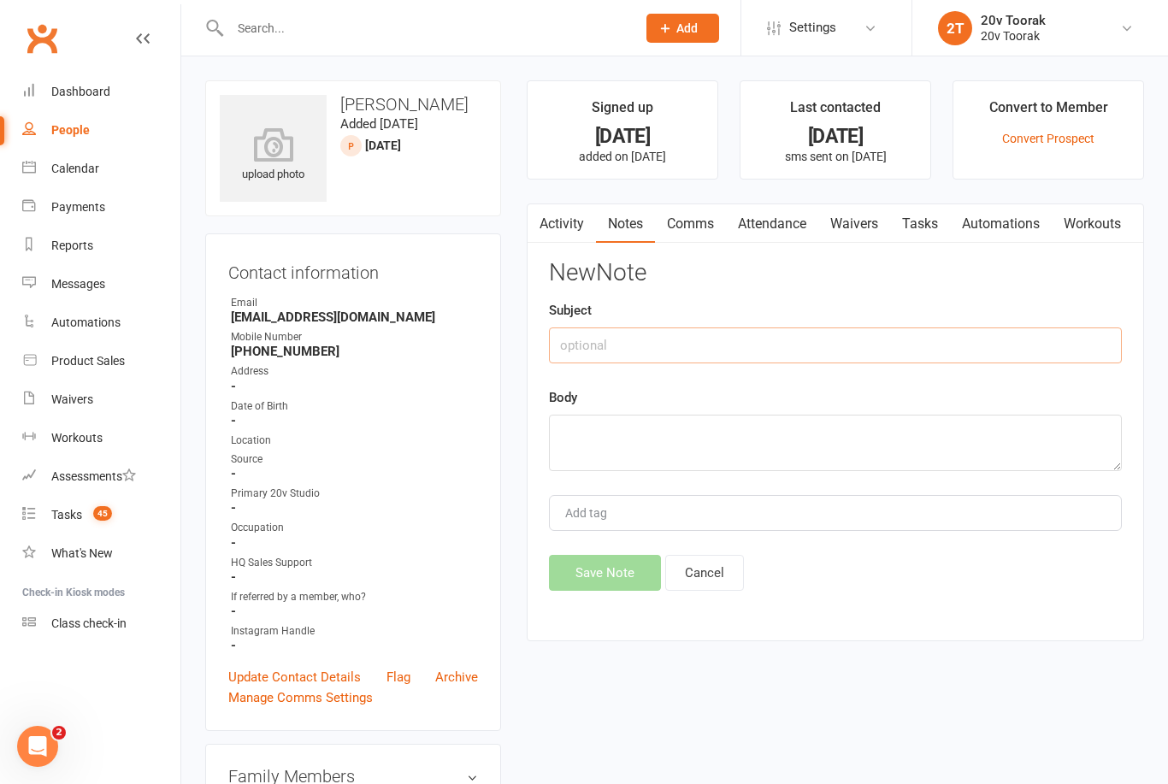
click at [805, 361] on input "text" at bounding box center [835, 345] width 573 height 36
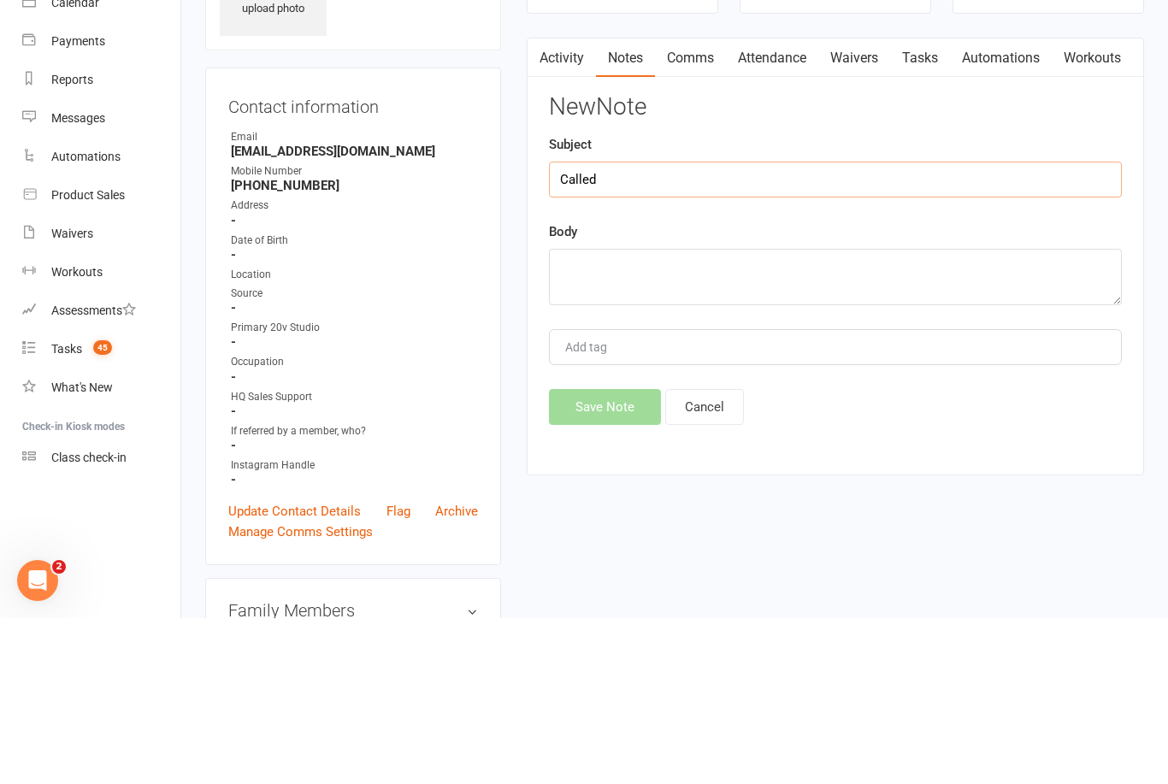
type input "Called"
click at [843, 415] on textarea at bounding box center [835, 443] width 573 height 56
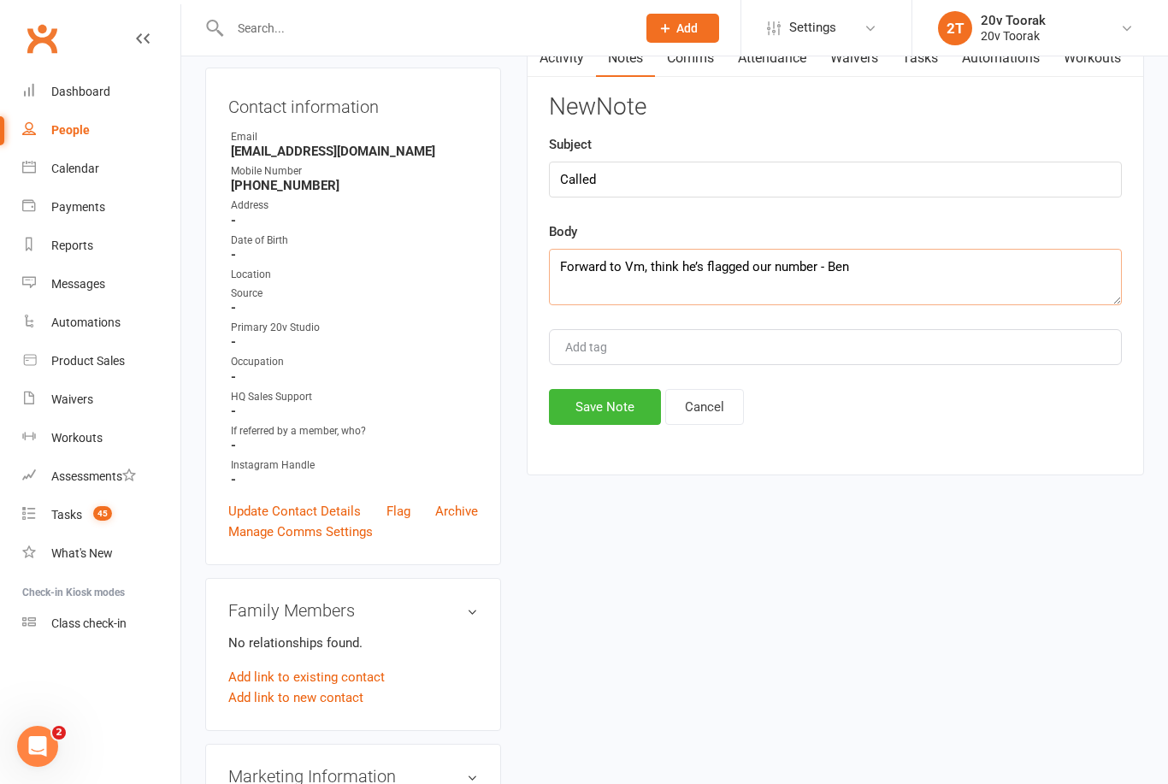
type textarea "Forward to Vm, think he’s flagged our number - Ben"
click at [628, 399] on button "Save Note" at bounding box center [605, 407] width 112 height 36
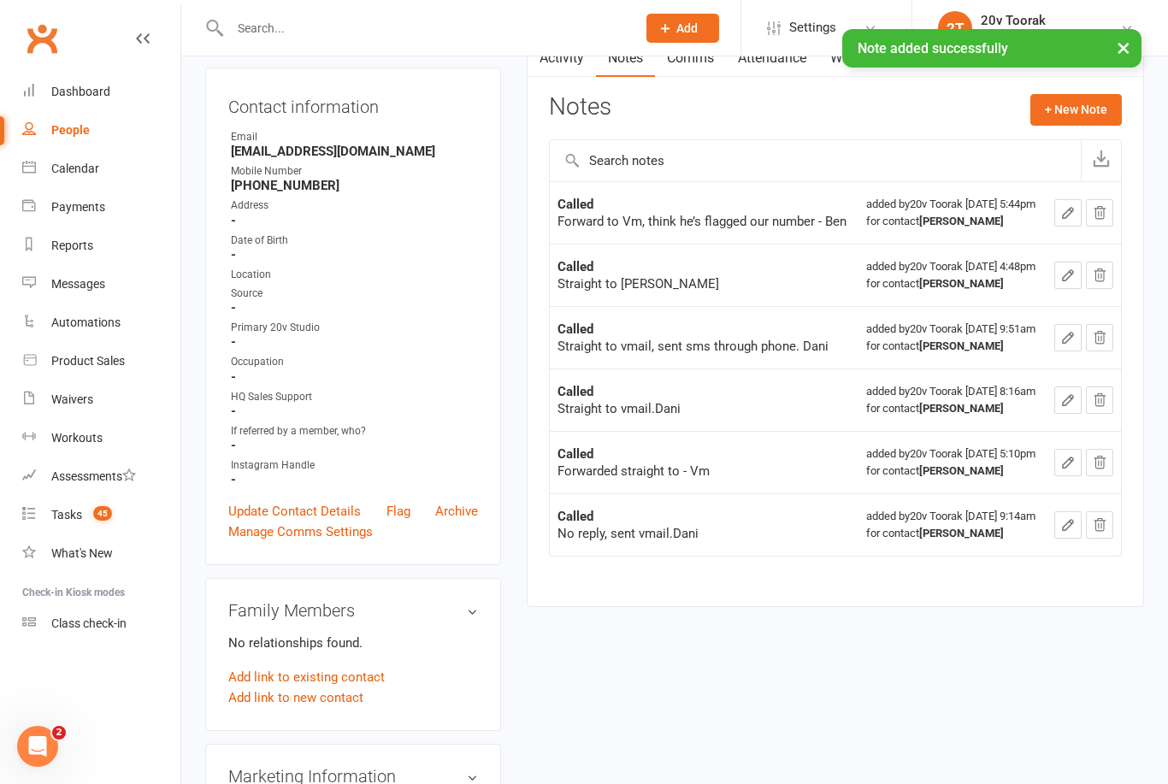
scroll to position [0, 0]
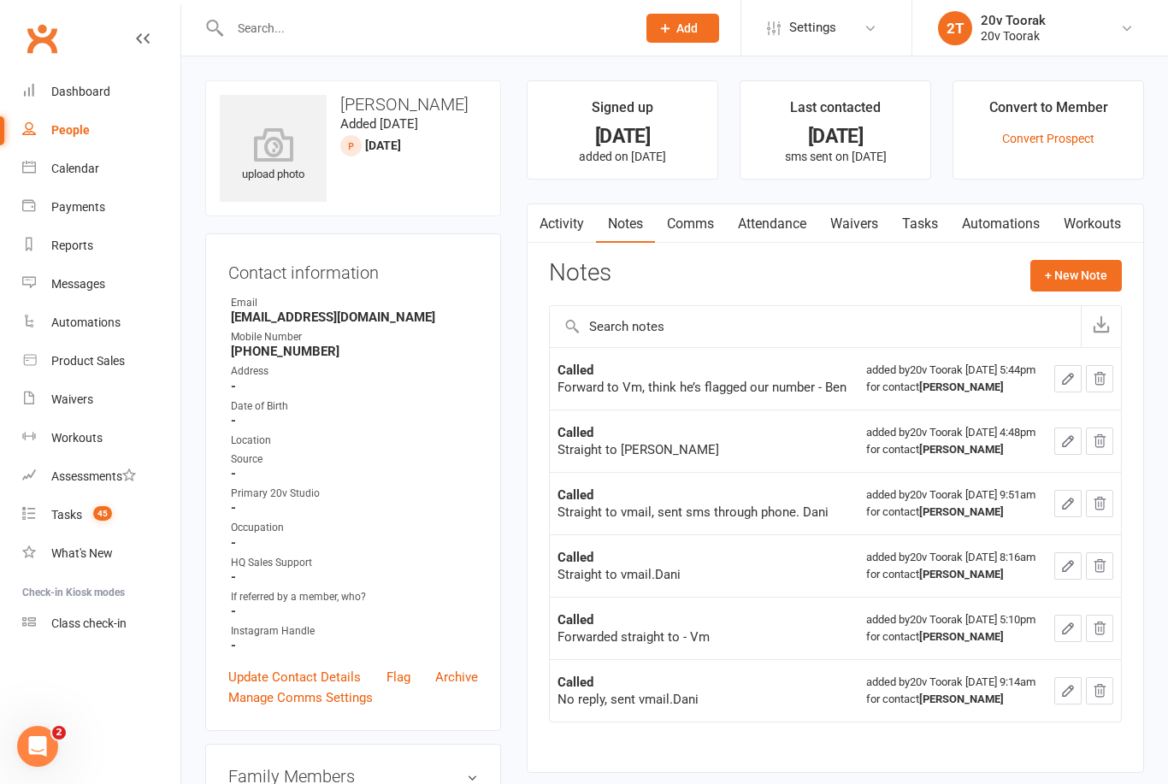
click at [705, 230] on link "Comms" at bounding box center [690, 223] width 71 height 39
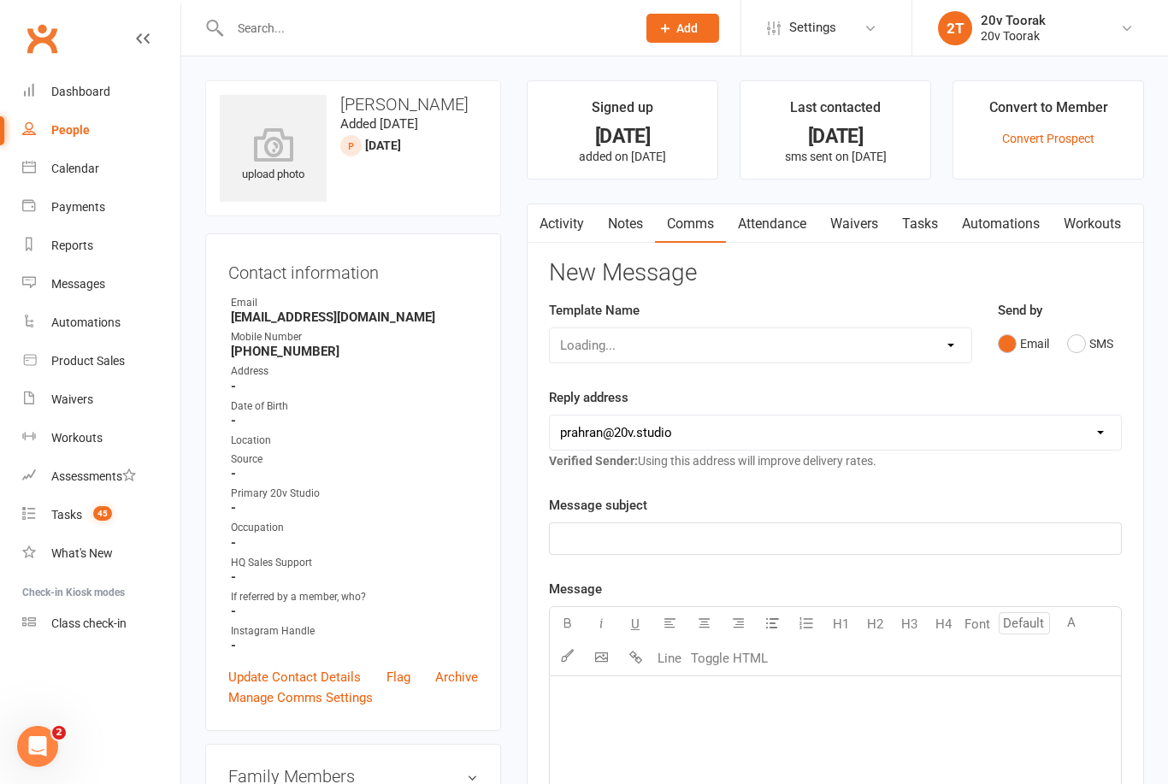
click at [588, 221] on link "Activity" at bounding box center [562, 223] width 68 height 39
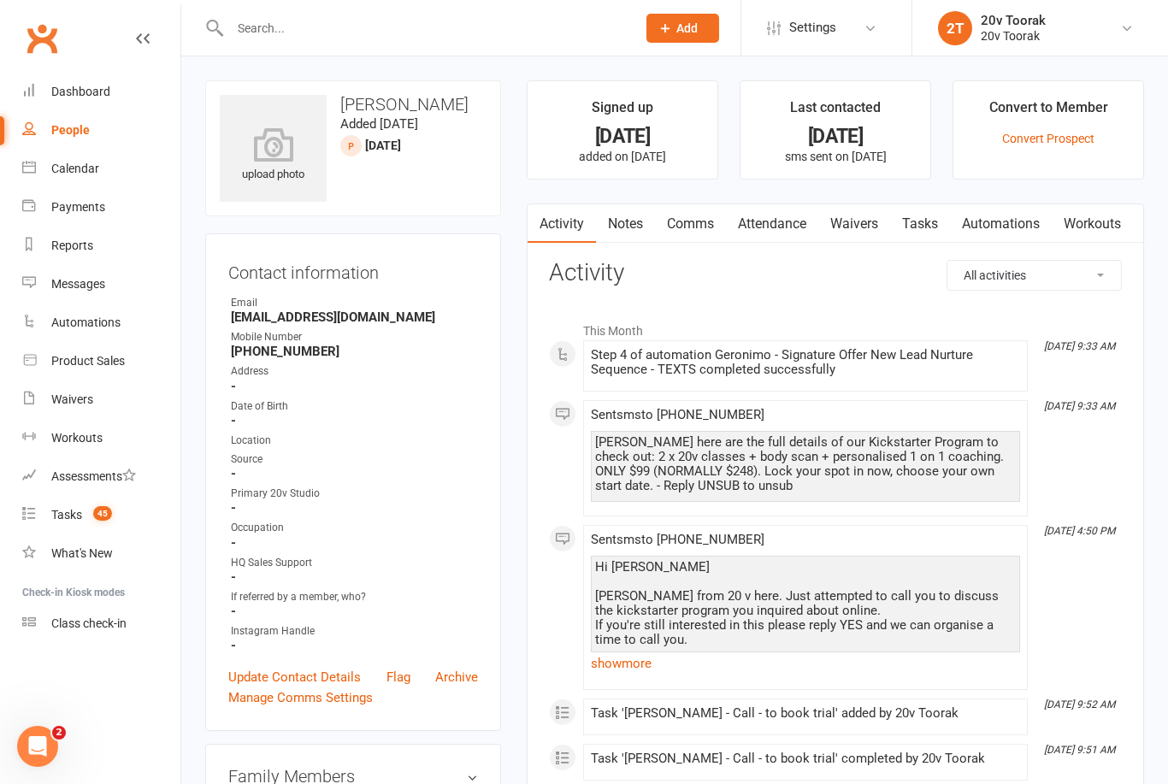
click at [682, 235] on link "Comms" at bounding box center [690, 223] width 71 height 39
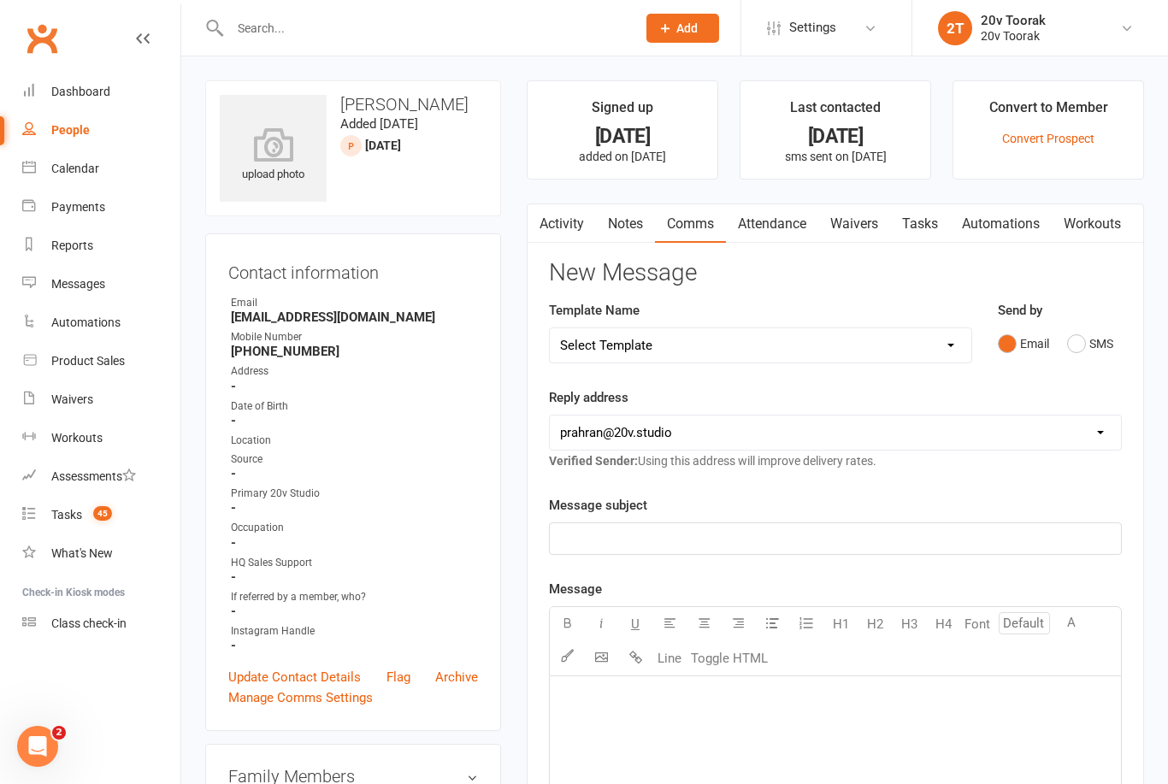
click at [1083, 333] on button "SMS" at bounding box center [1090, 343] width 46 height 32
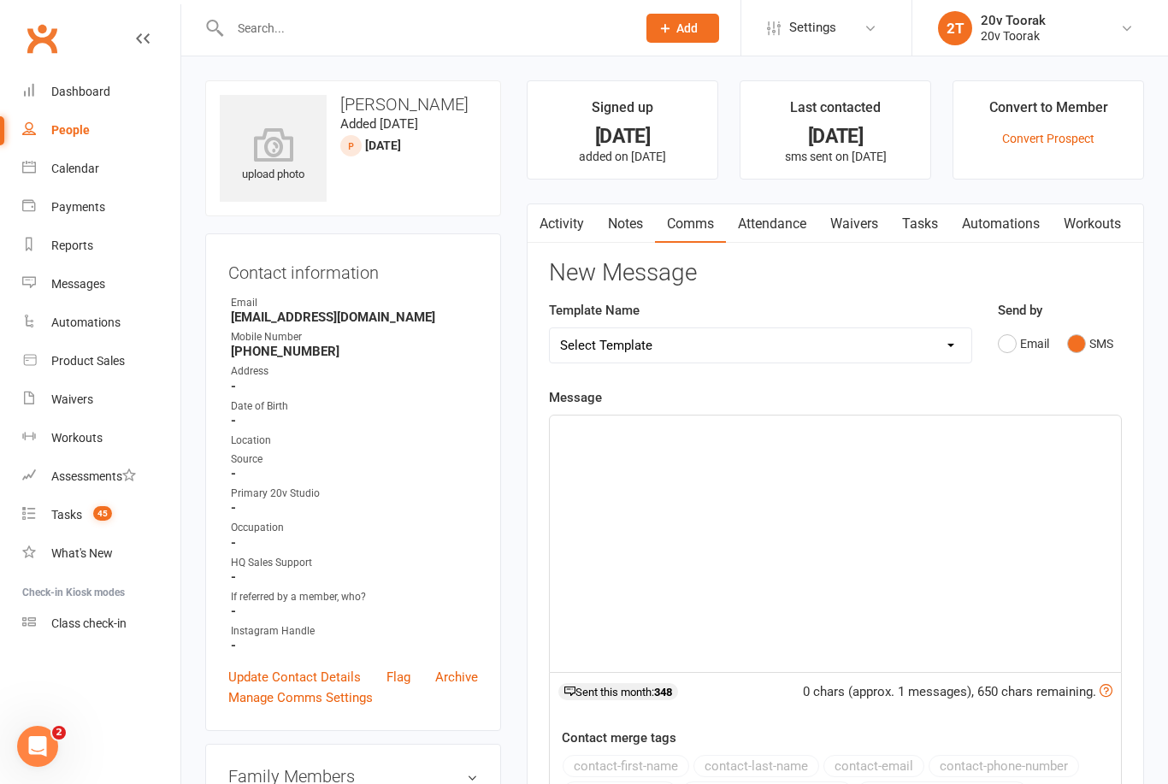
click at [844, 461] on div "﻿" at bounding box center [835, 544] width 571 height 256
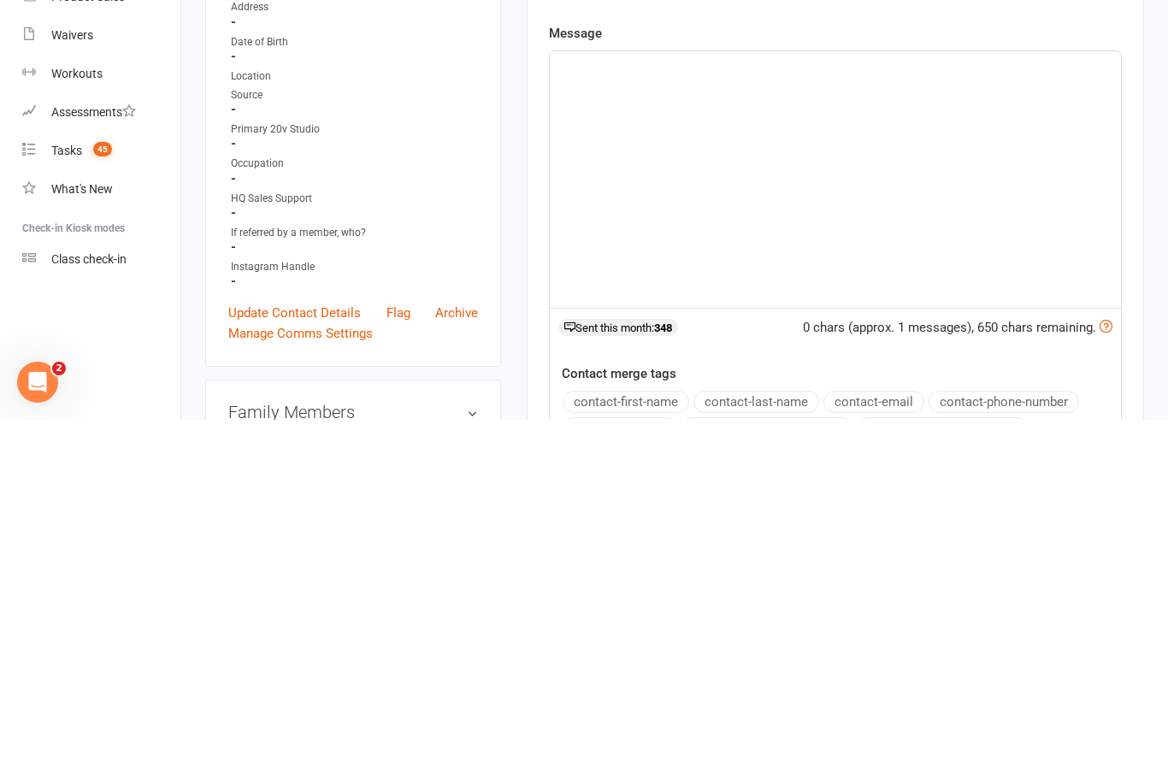
click at [805, 416] on div "﻿" at bounding box center [835, 544] width 571 height 256
paste div
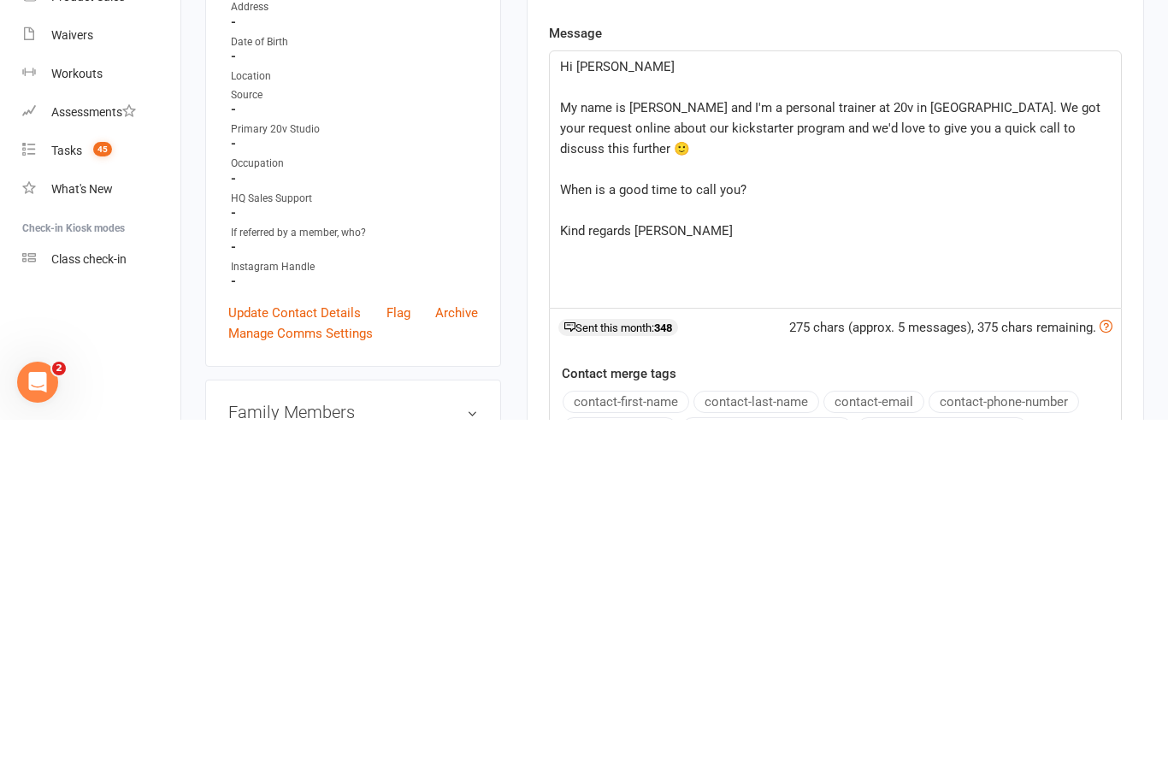
click at [634, 421] on p "Hi Marisa" at bounding box center [835, 431] width 551 height 21
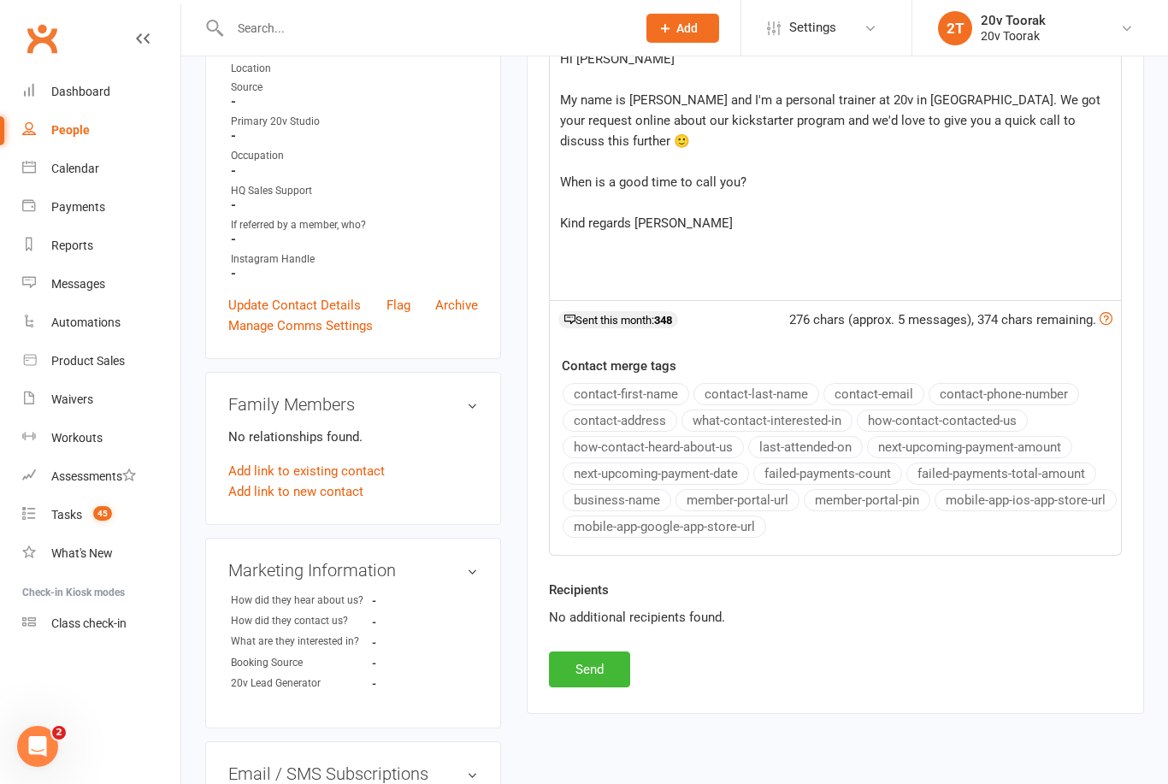
click at [605, 662] on button "Send" at bounding box center [589, 669] width 81 height 36
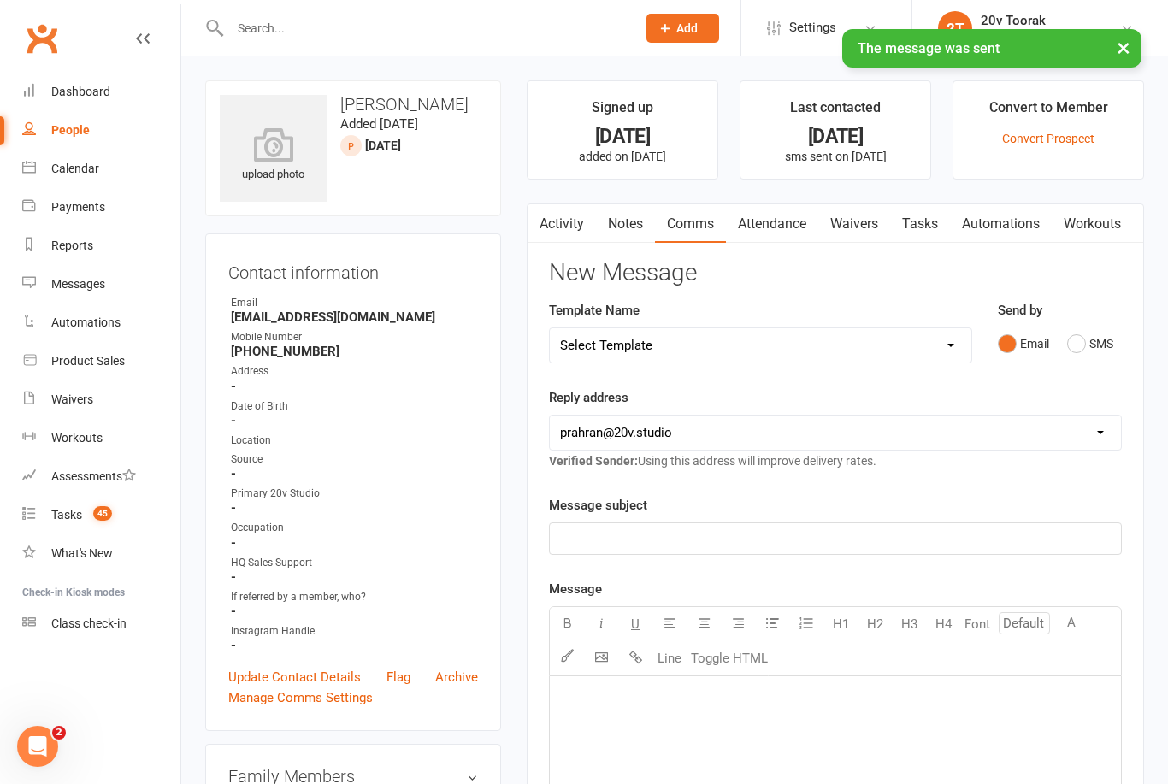
click at [925, 232] on link "Tasks" at bounding box center [920, 223] width 60 height 39
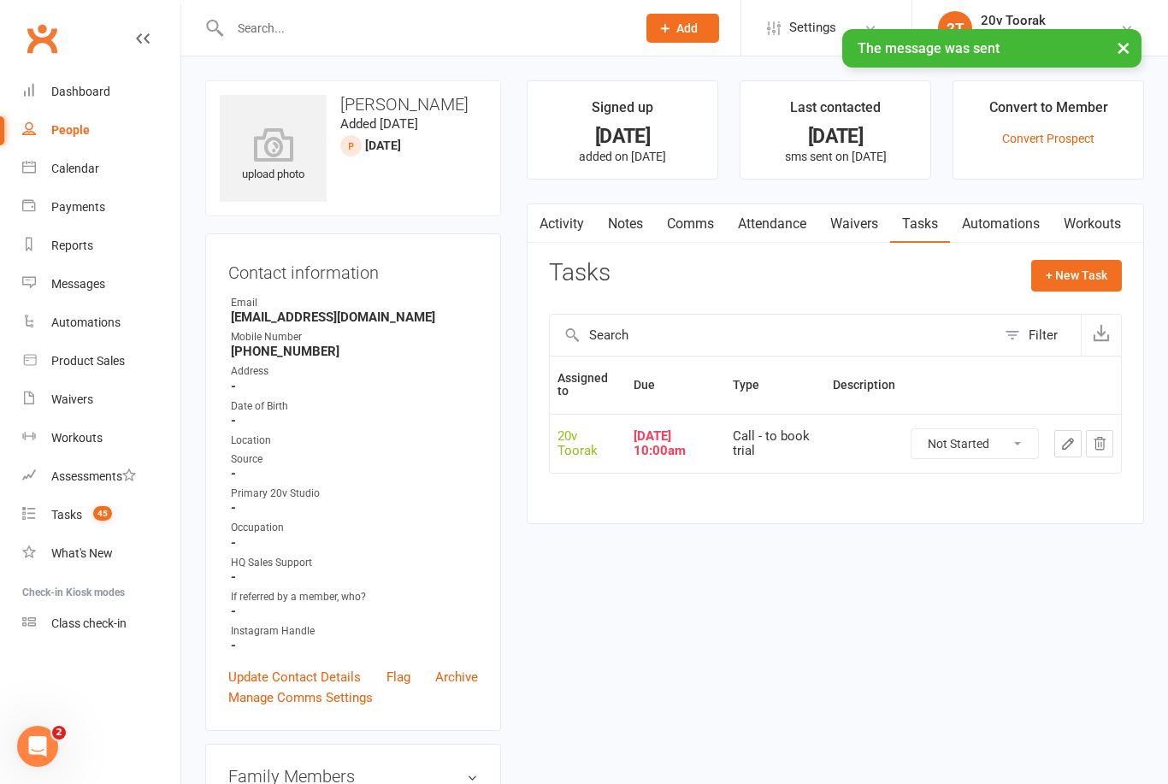
click at [1067, 445] on icon "button" at bounding box center [1067, 443] width 15 height 15
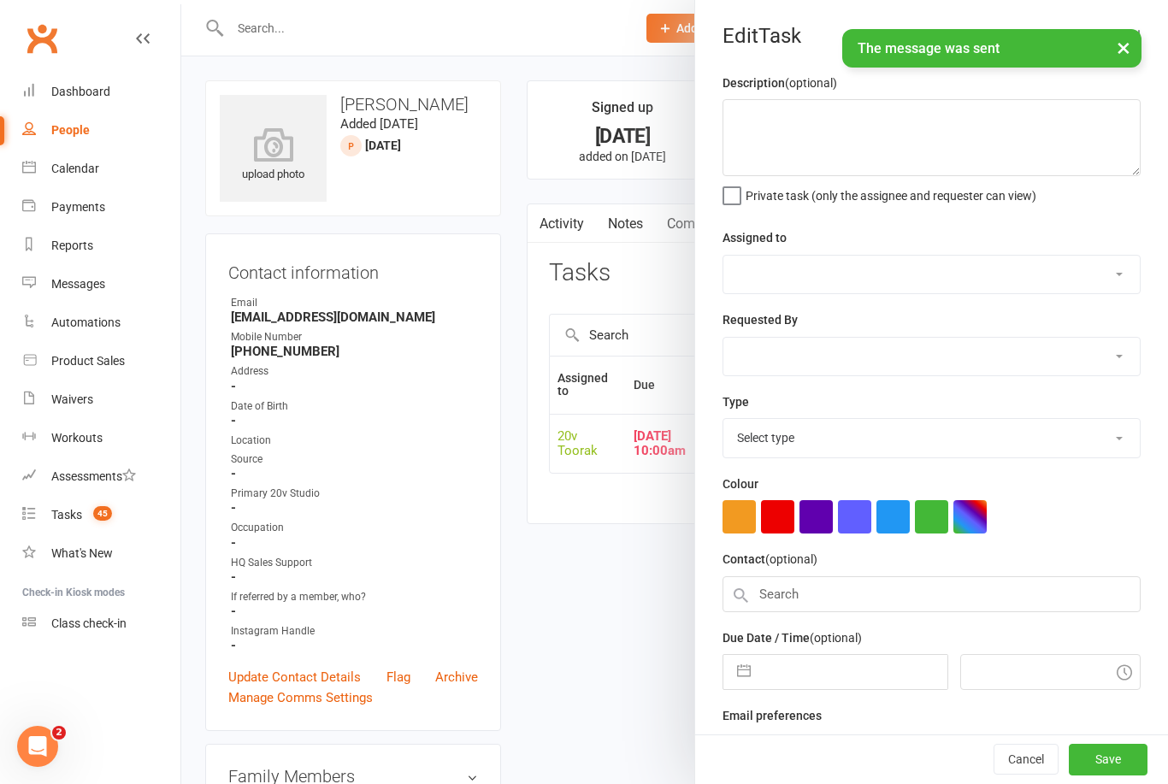
select select "45736"
type input "10 Oct 2025"
type input "10:00am"
select select "32301"
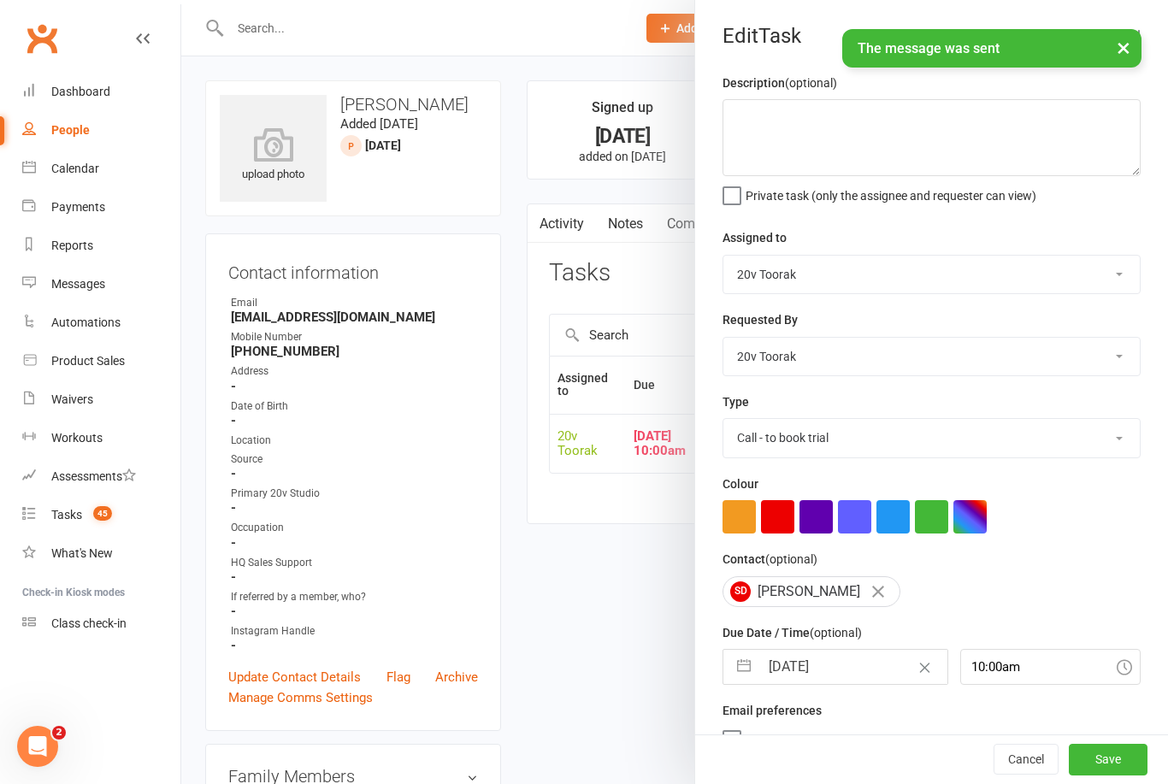
click at [821, 673] on input "10 Oct 2025" at bounding box center [852, 667] width 187 height 34
select select "8"
select select "2025"
select select "9"
select select "2025"
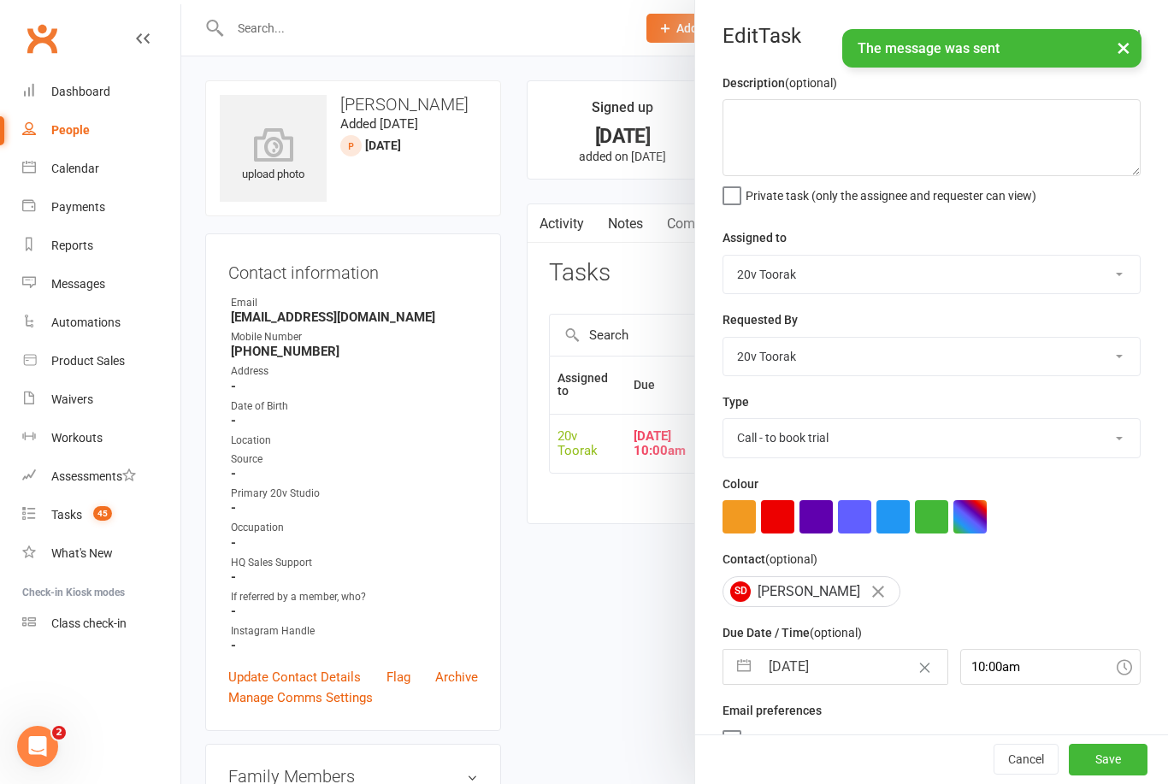
select select "10"
select select "2025"
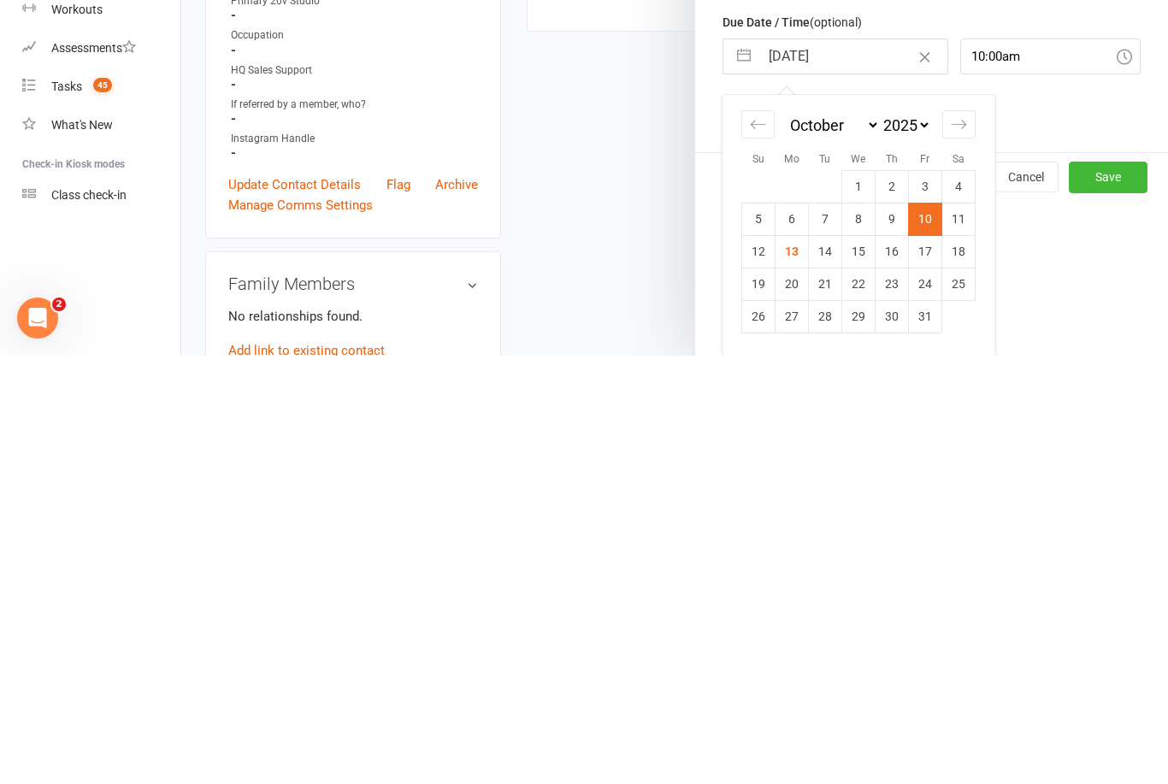
click at [858, 663] on td "15" at bounding box center [858, 679] width 33 height 32
type input "15 Oct 2025"
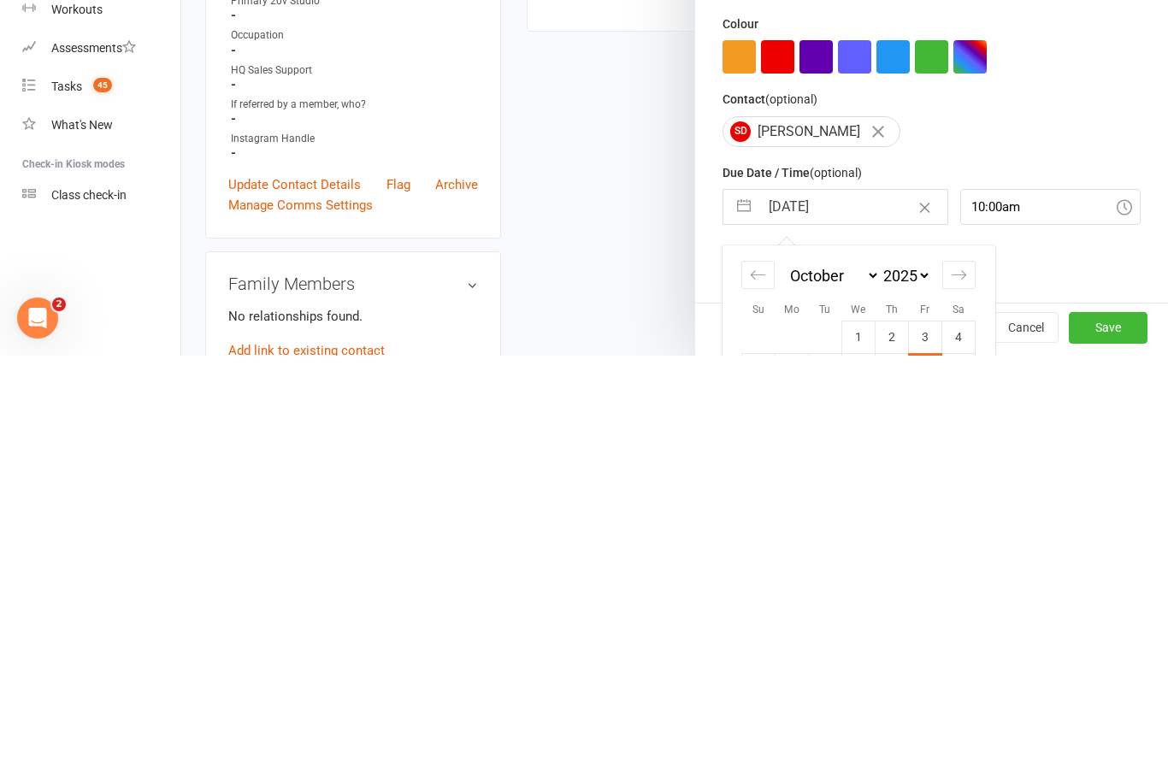
scroll to position [493, 0]
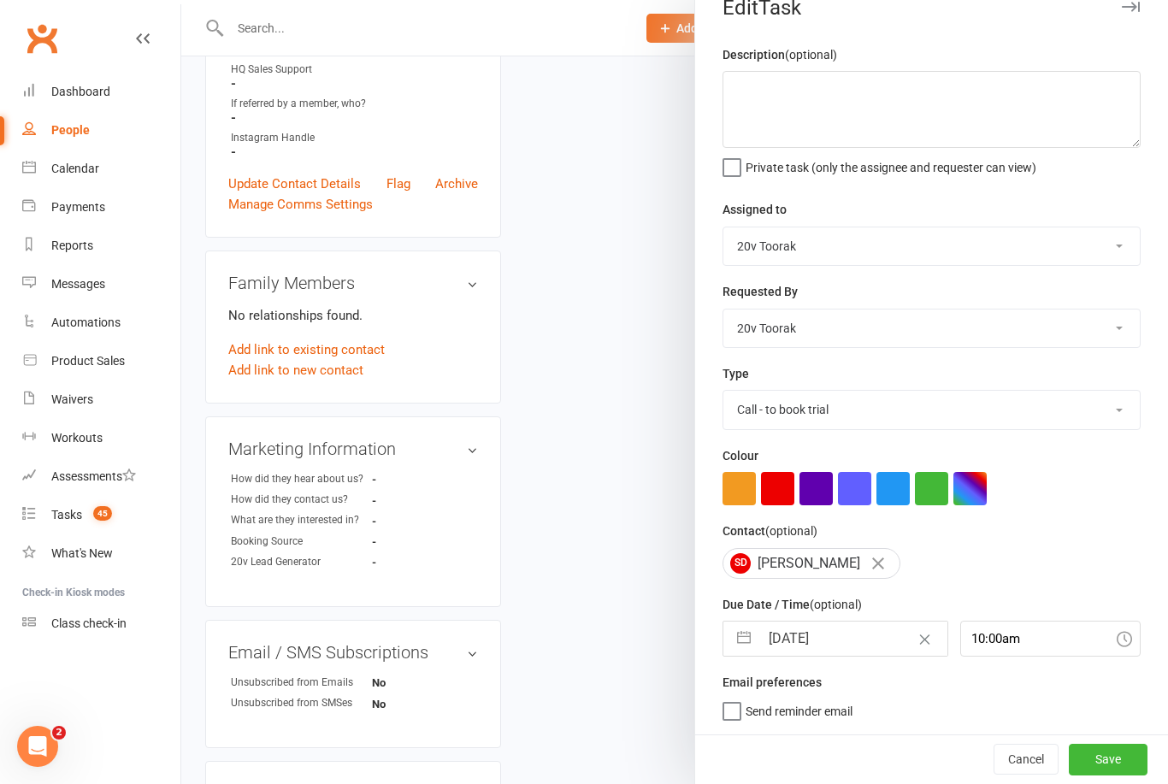
click at [1112, 771] on button "Save" at bounding box center [1108, 759] width 79 height 31
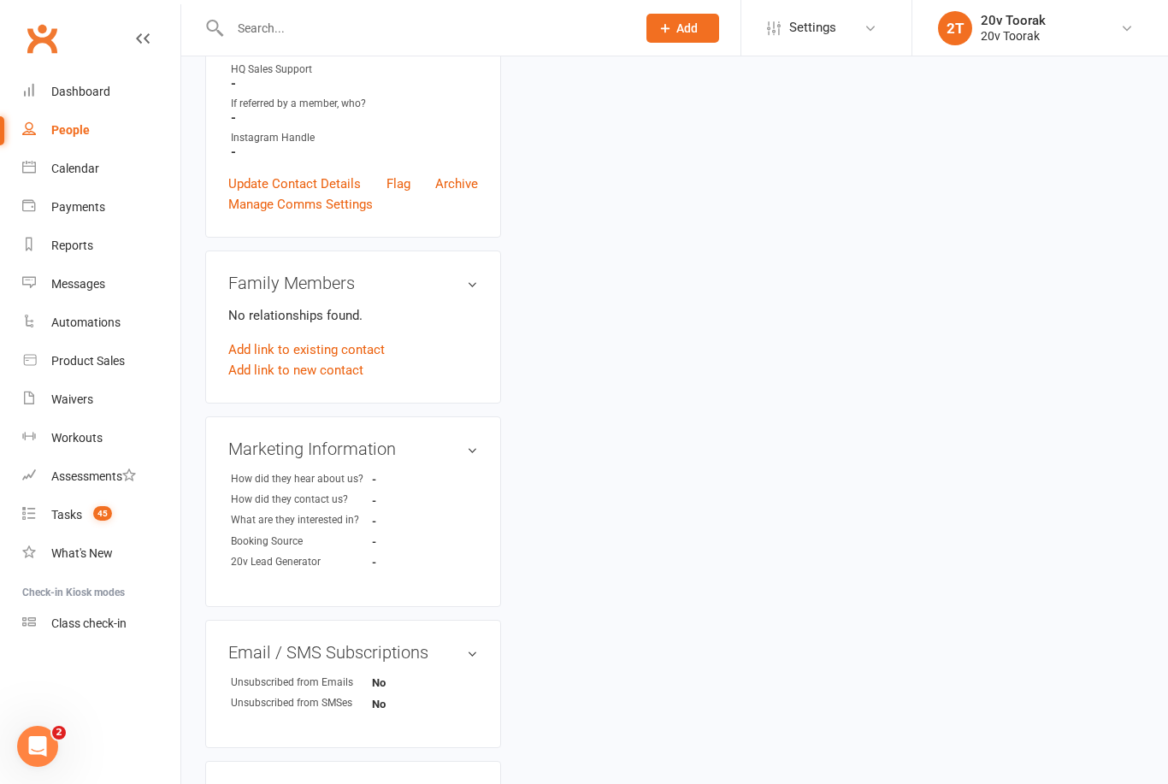
click at [59, 516] on div "Tasks" at bounding box center [66, 515] width 31 height 14
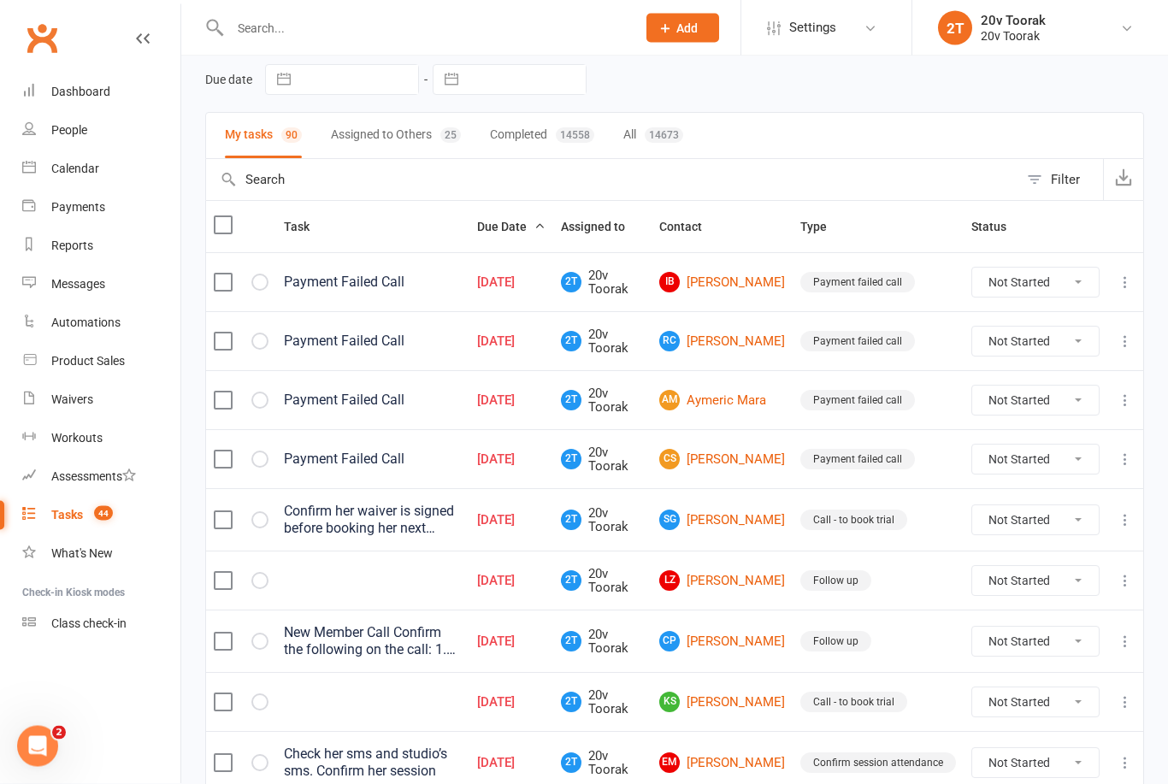
scroll to position [140, 0]
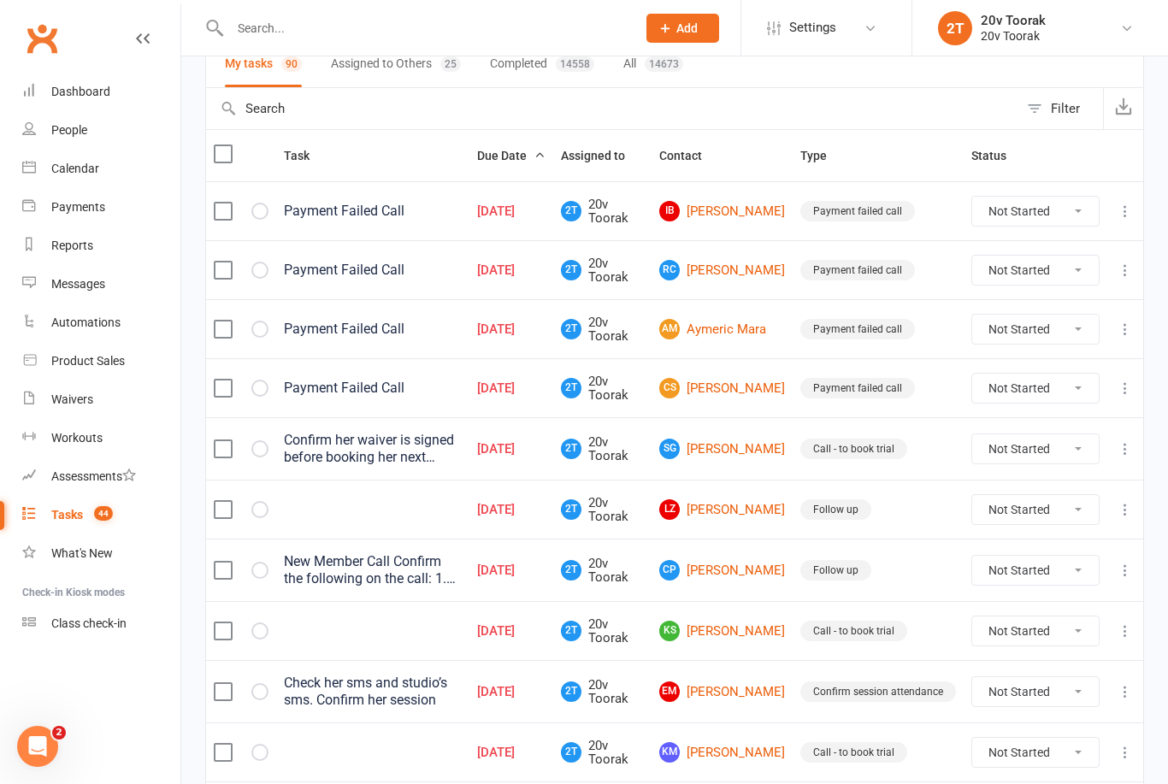
click at [748, 629] on link "KS Kylie Smith" at bounding box center [722, 631] width 126 height 21
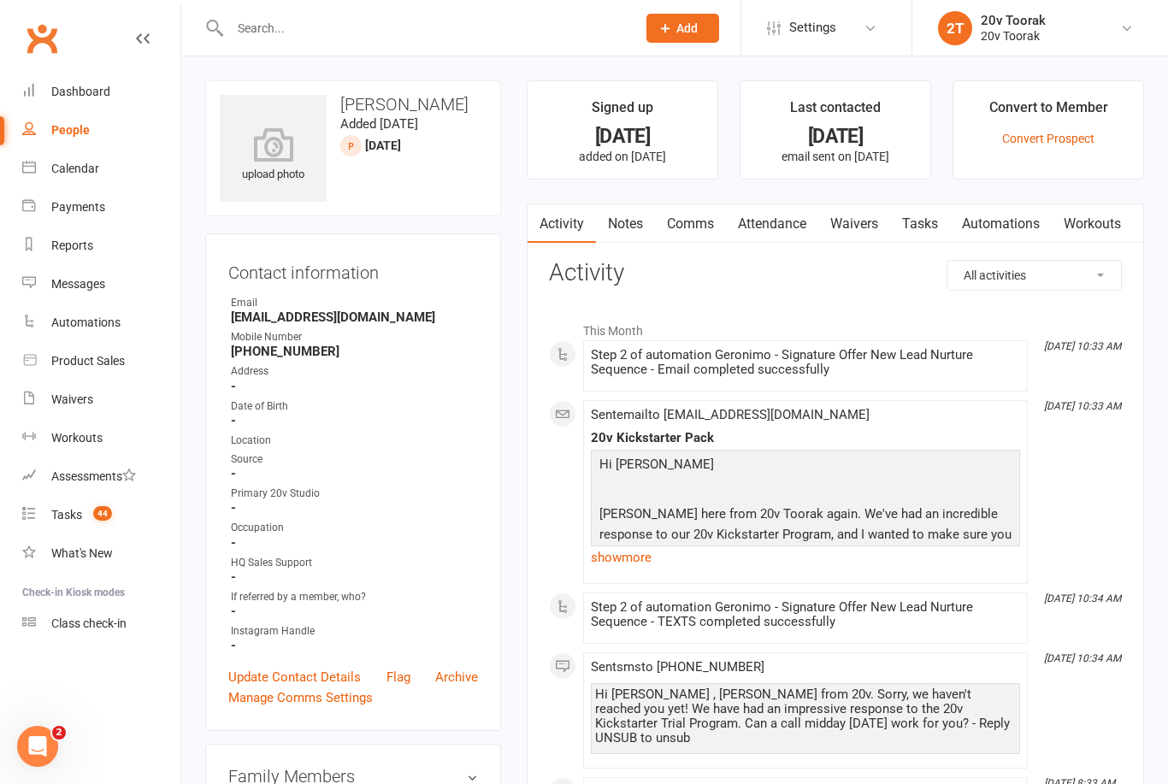
click at [617, 236] on link "Notes" at bounding box center [625, 223] width 59 height 39
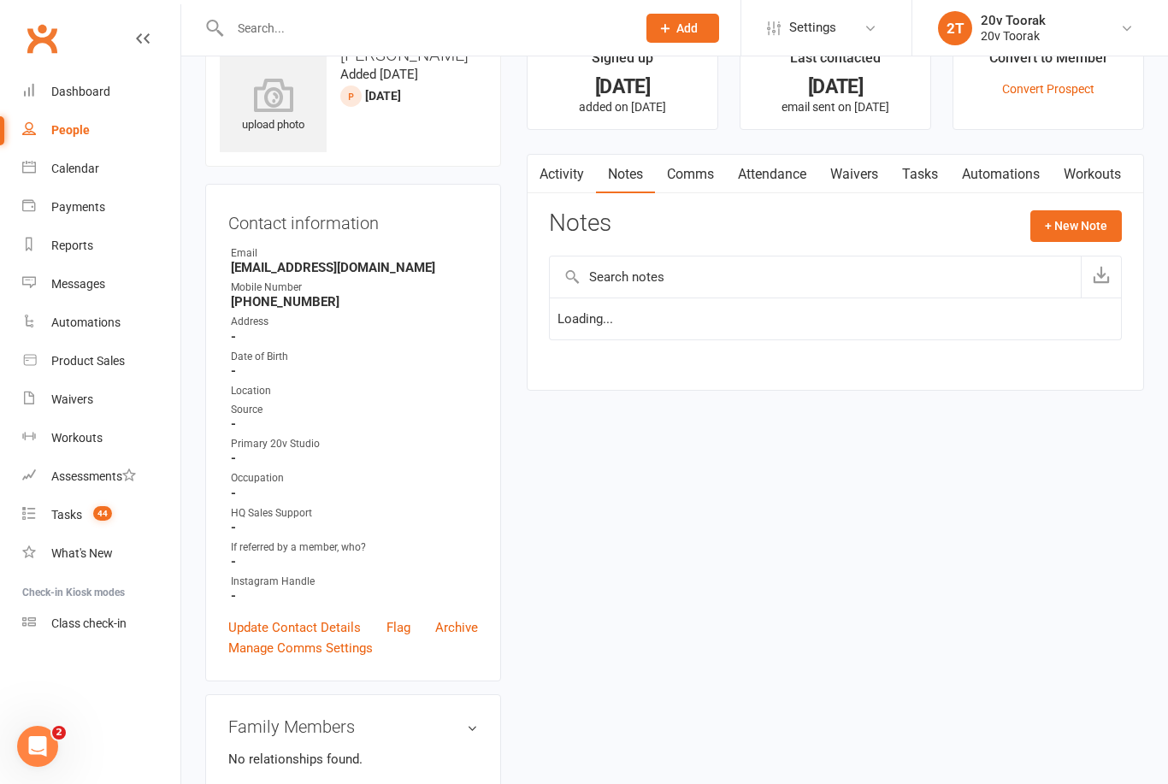
scroll to position [55, 0]
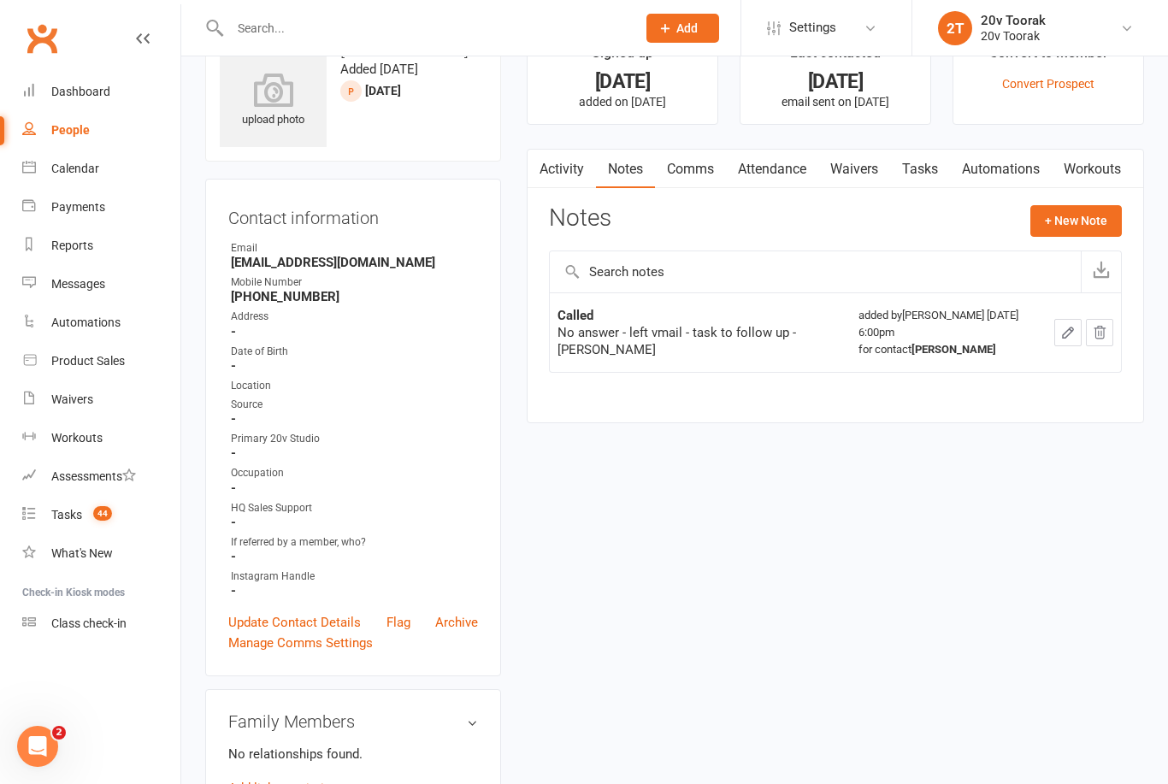
click at [597, 175] on link "Notes" at bounding box center [625, 169] width 59 height 39
click at [569, 150] on link "Activity" at bounding box center [562, 169] width 68 height 39
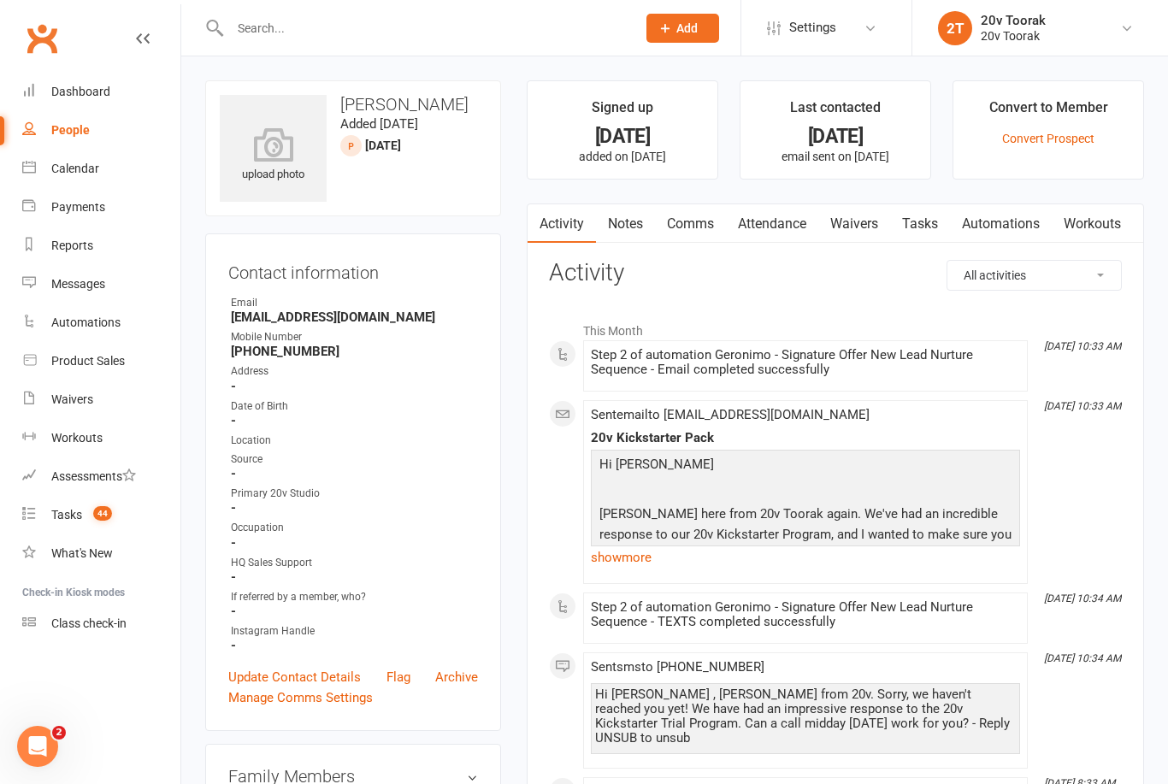
click at [631, 215] on link "Notes" at bounding box center [625, 223] width 59 height 39
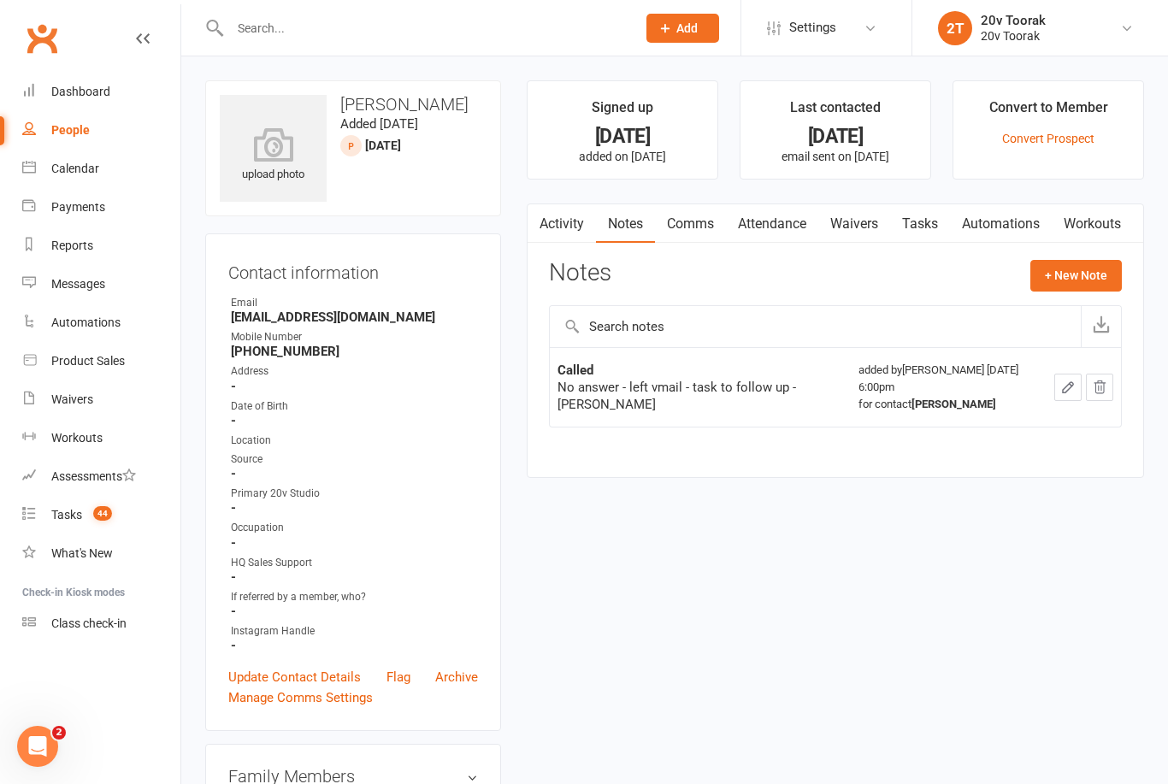
click at [1094, 269] on button "+ New Note" at bounding box center [1075, 275] width 91 height 31
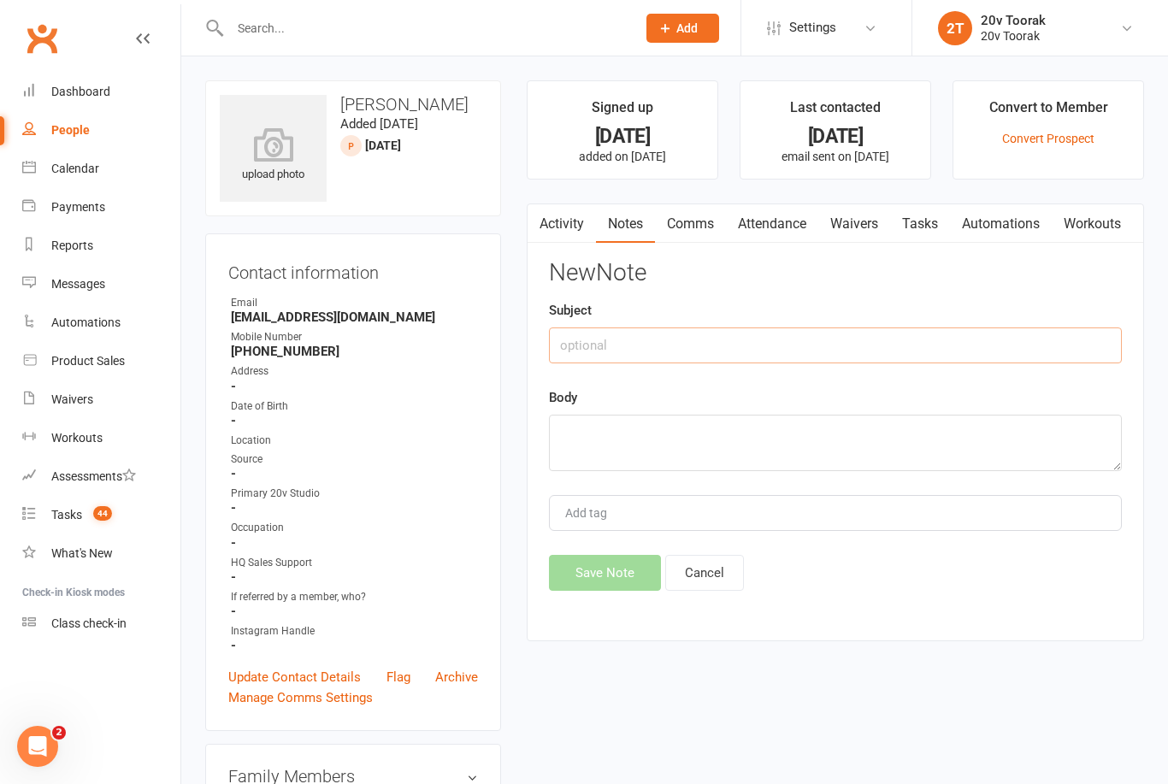
click at [899, 333] on input "text" at bounding box center [835, 345] width 573 height 36
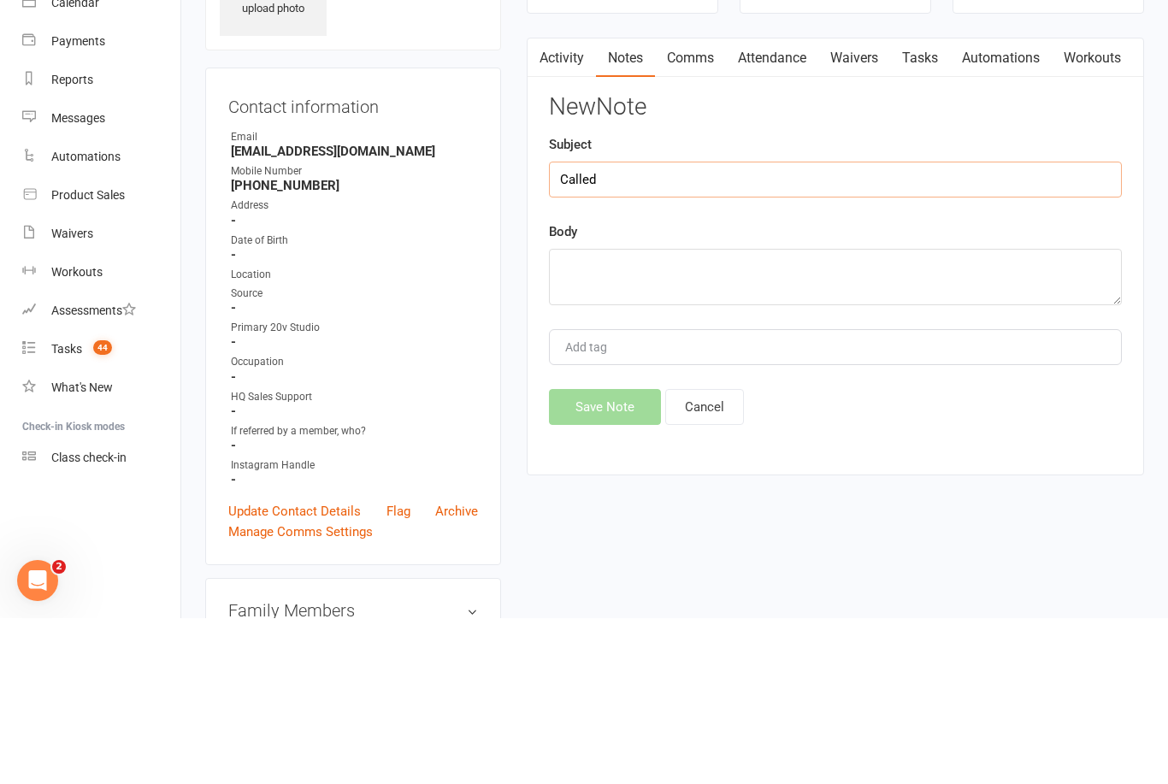
type input "Called"
click at [965, 415] on textarea at bounding box center [835, 443] width 573 height 56
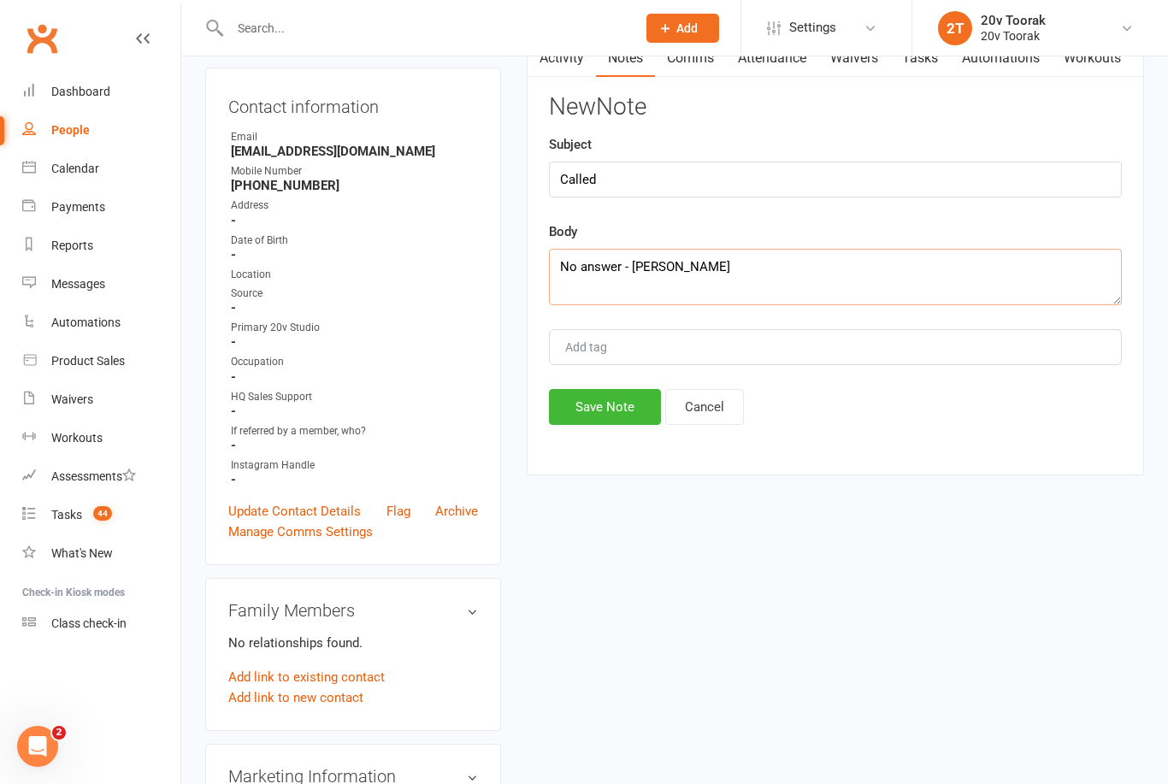
type textarea "No answer - Ben"
click at [580, 439] on div "Activity Notes Comms Attendance Waivers Tasks Automations Workouts Notes + New …" at bounding box center [835, 257] width 617 height 439
click at [557, 418] on button "Save Note" at bounding box center [605, 407] width 112 height 36
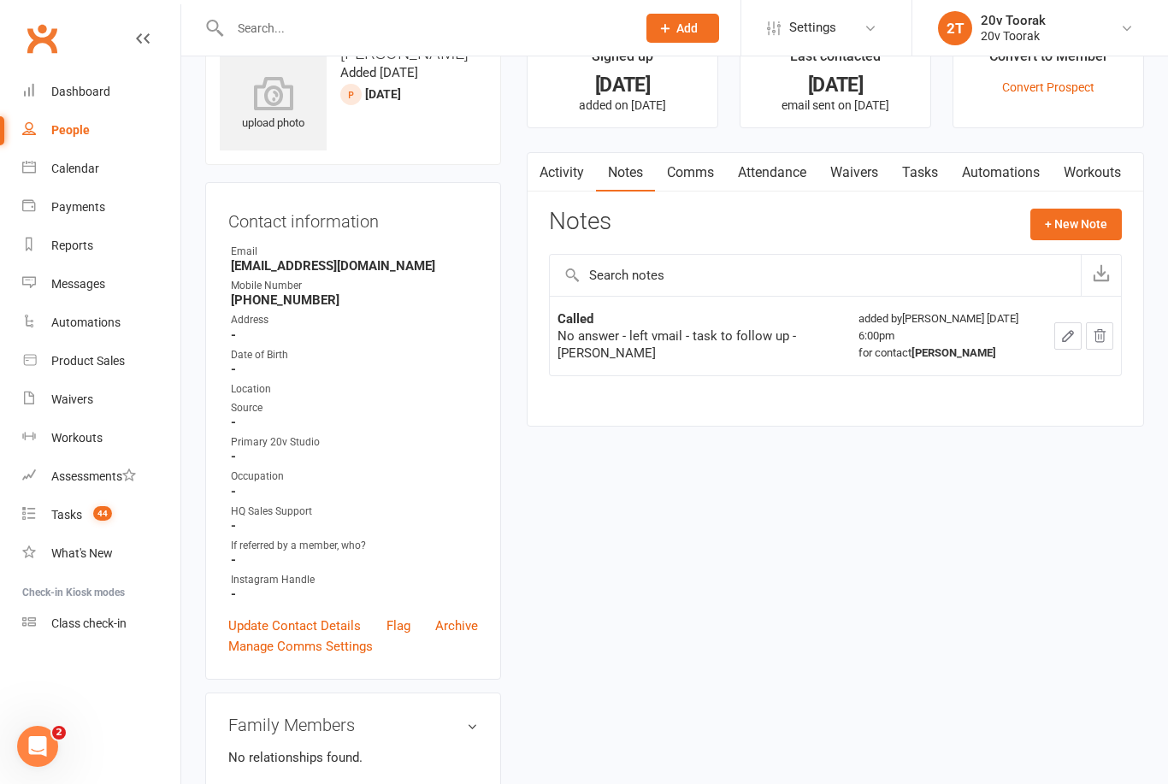
scroll to position [0, 0]
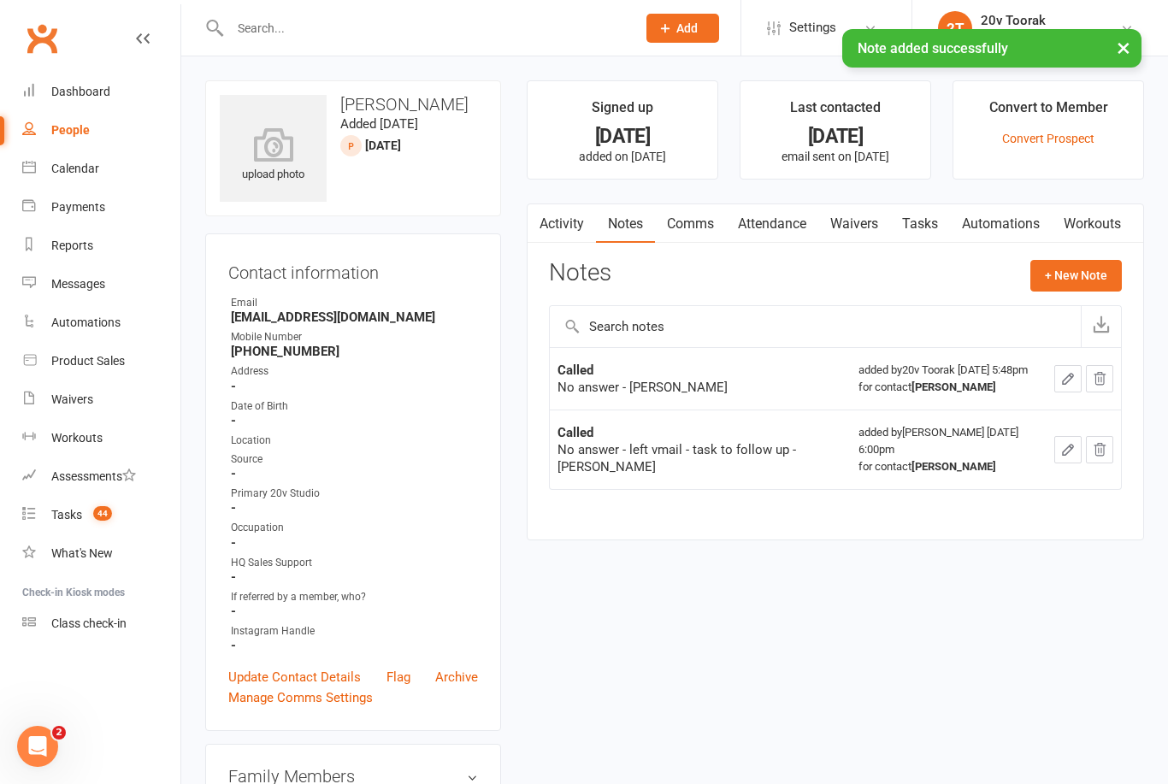
click at [703, 215] on link "Comms" at bounding box center [690, 223] width 71 height 39
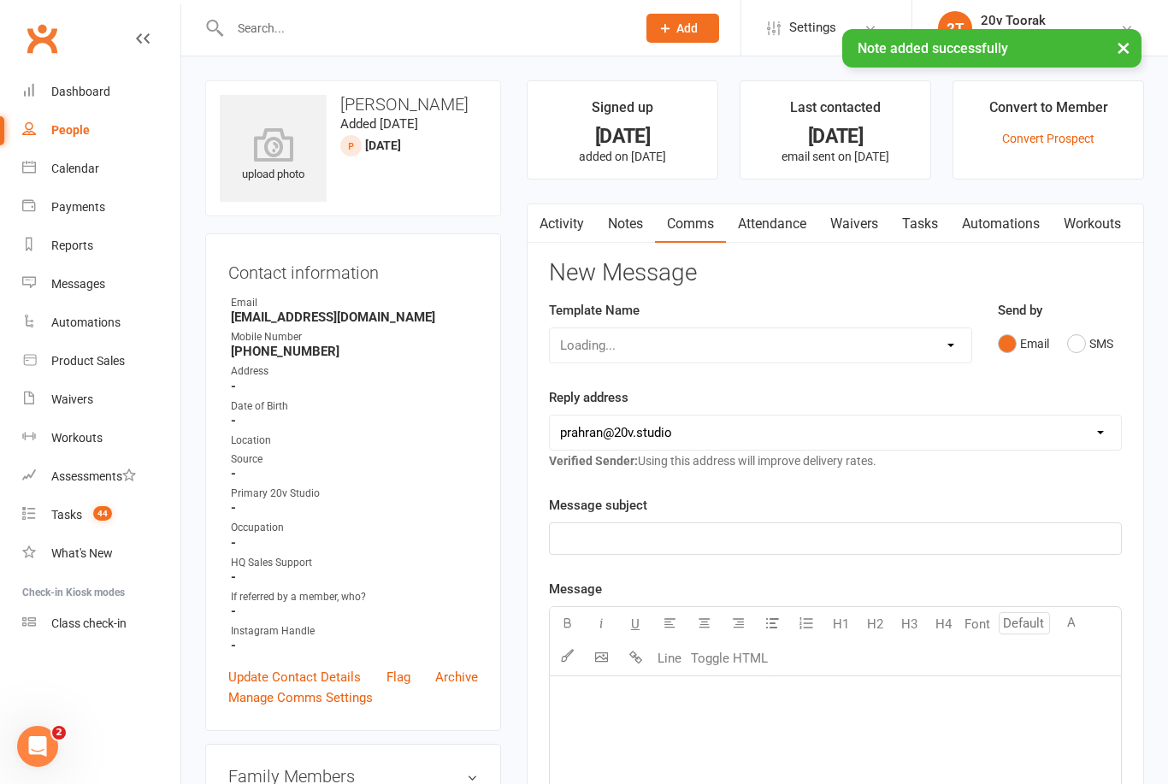
click at [1086, 343] on button "SMS" at bounding box center [1090, 343] width 46 height 32
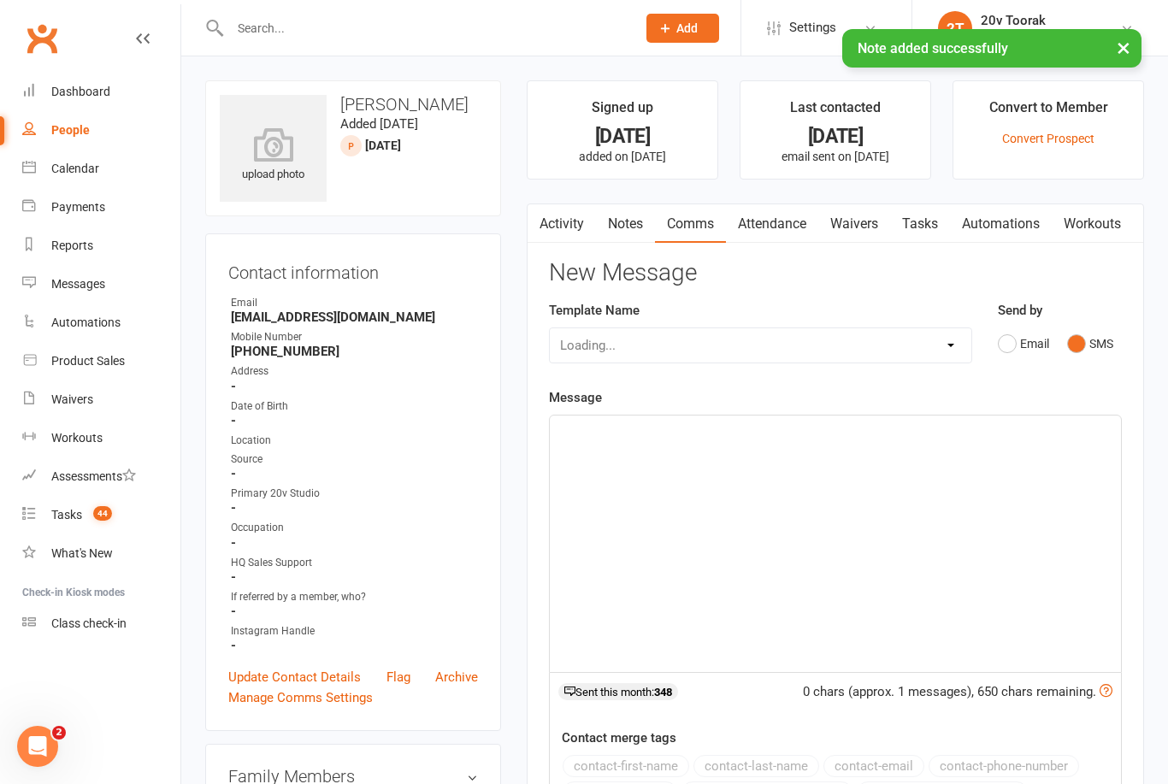
click at [921, 445] on div "﻿" at bounding box center [835, 544] width 571 height 256
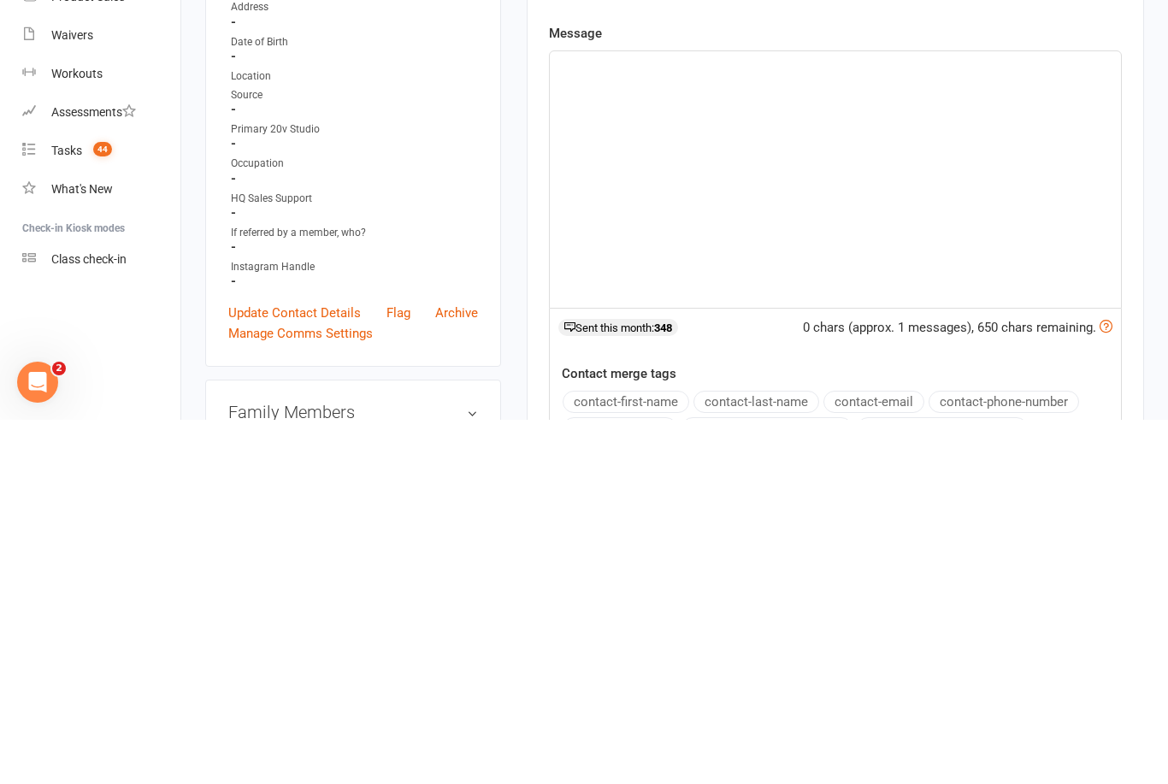
click at [762, 421] on p "﻿" at bounding box center [835, 431] width 551 height 21
click at [627, 416] on div "﻿" at bounding box center [835, 544] width 571 height 256
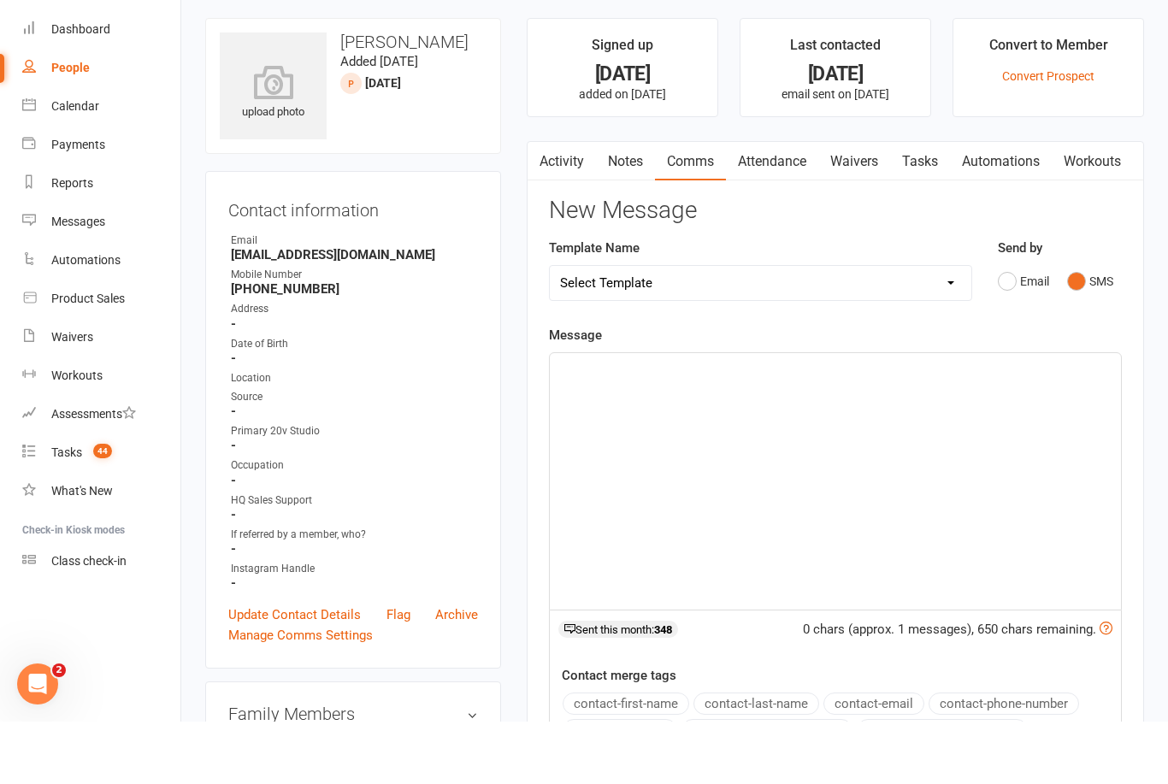
scroll to position [62, 0]
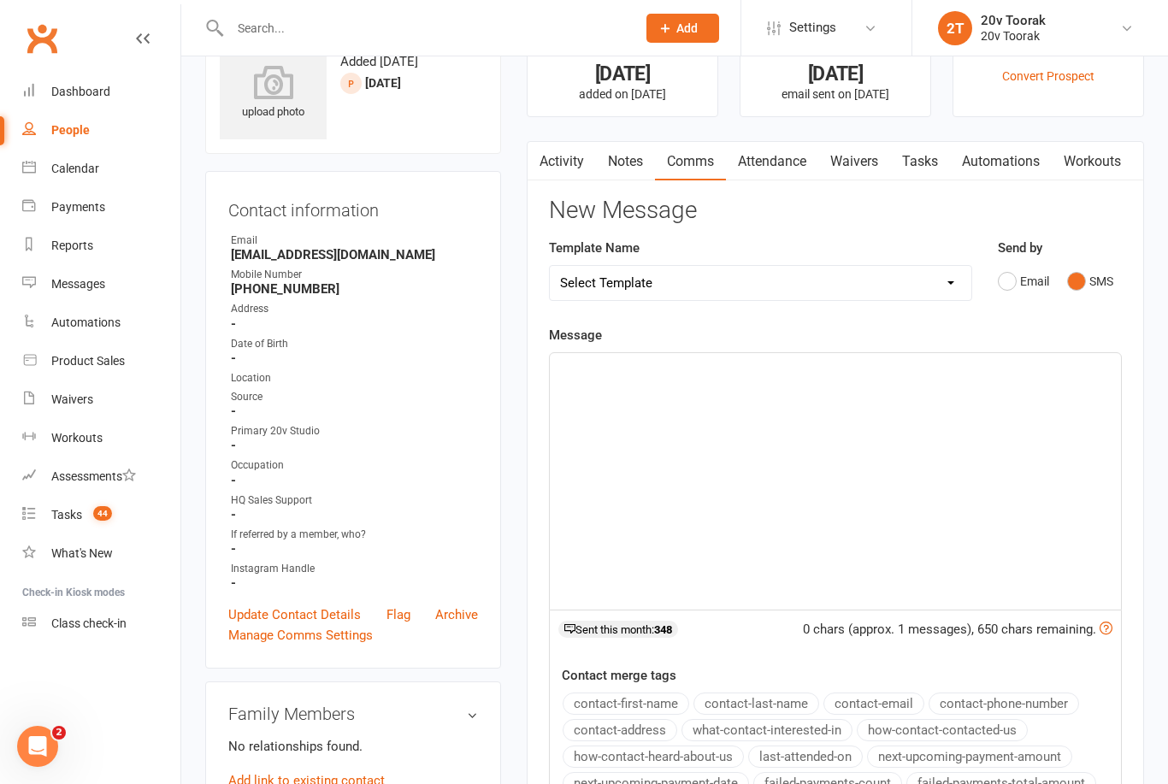
click at [640, 428] on div "﻿" at bounding box center [835, 481] width 571 height 256
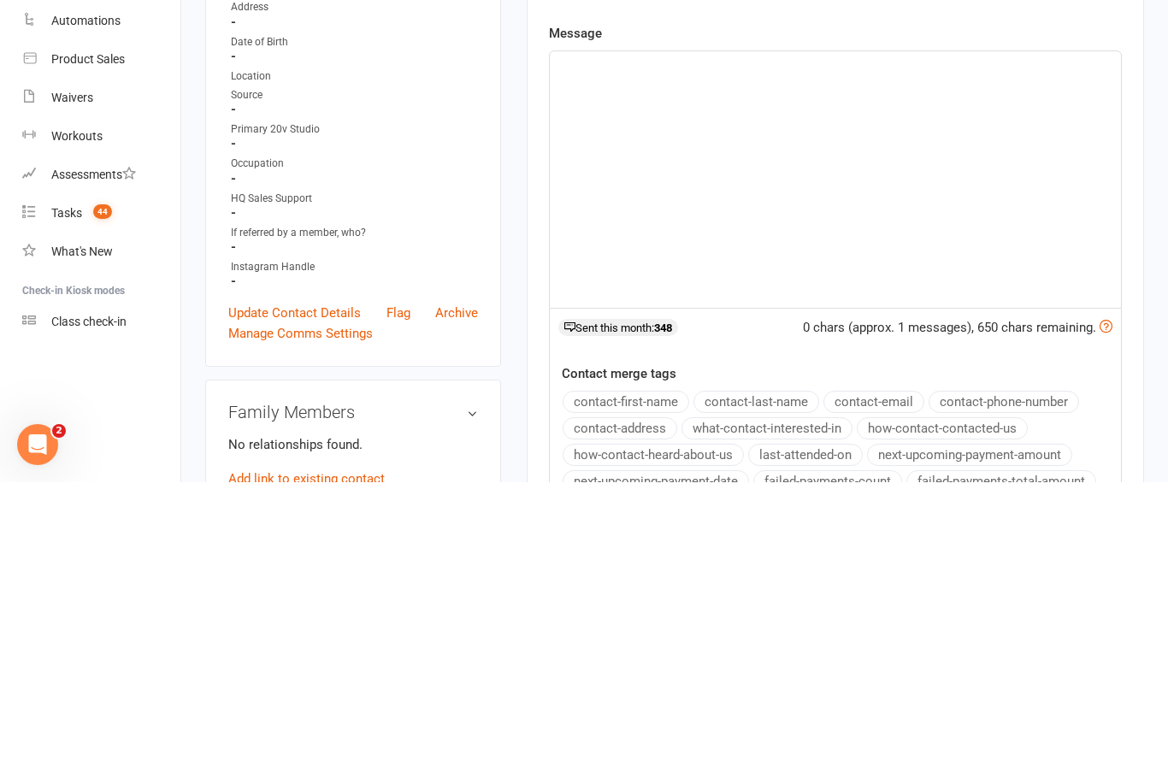
click at [674, 353] on div "﻿" at bounding box center [835, 481] width 571 height 256
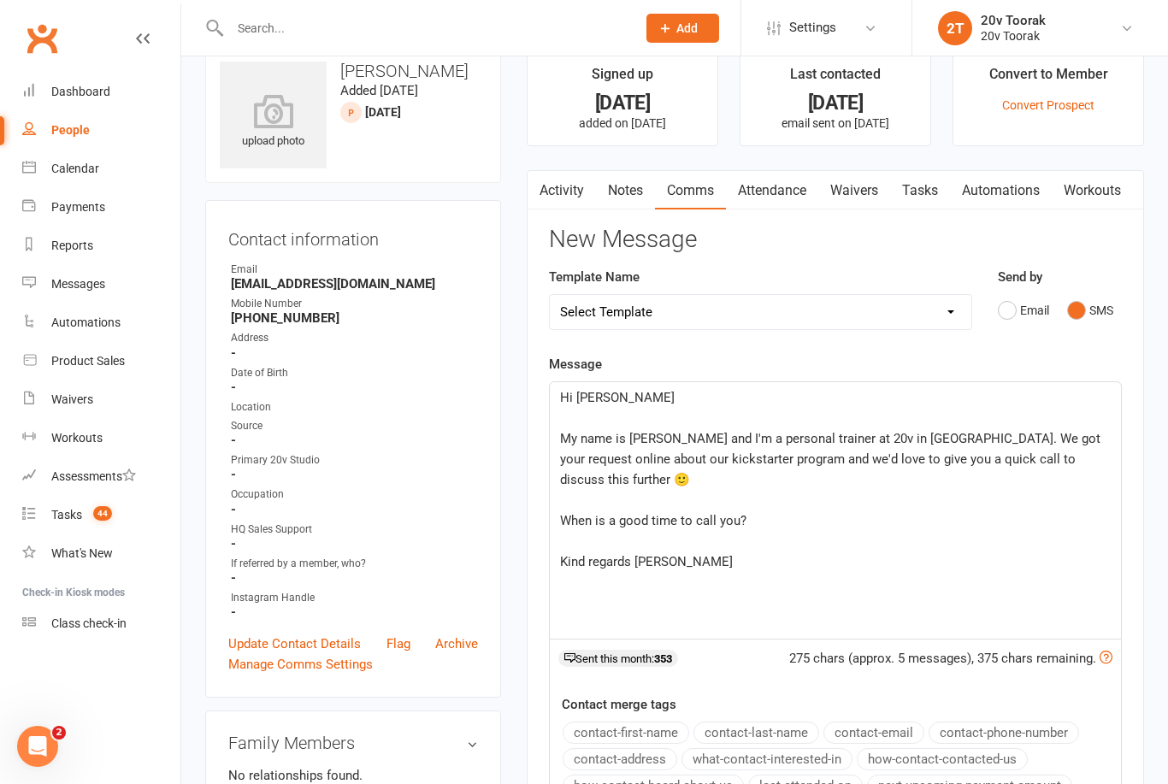
scroll to position [0, 0]
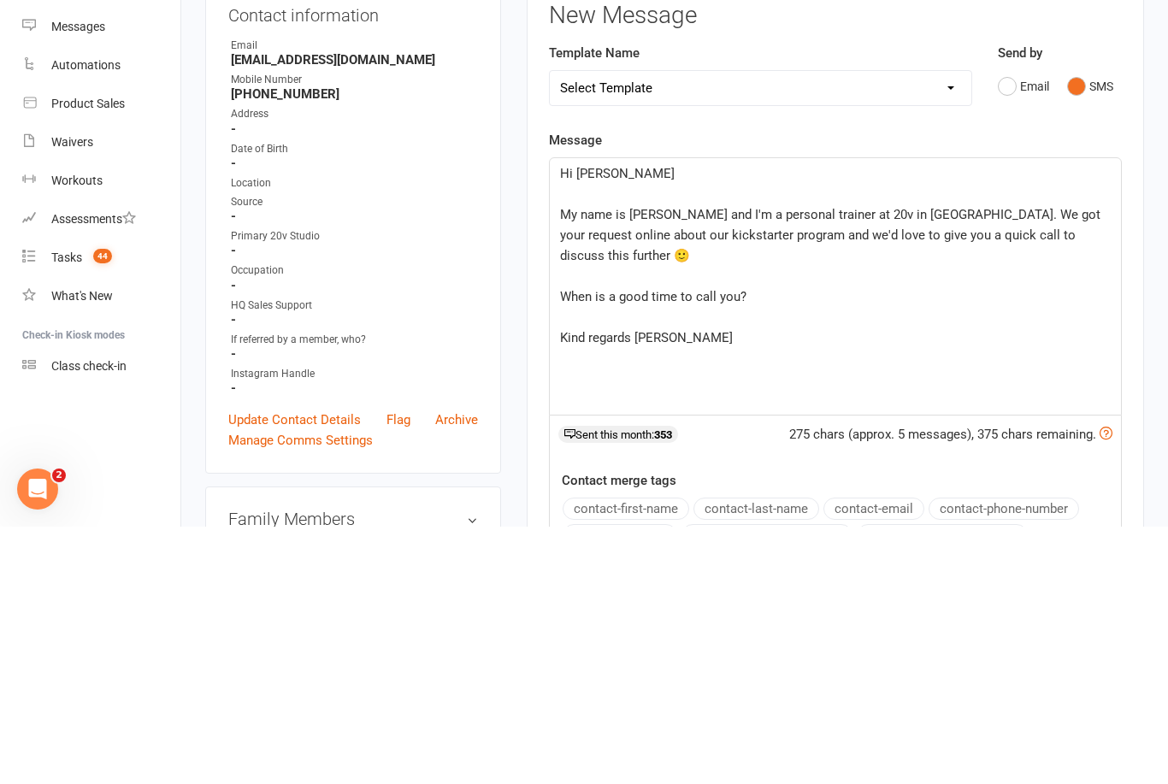
click at [623, 421] on p "Hi Marisa" at bounding box center [835, 431] width 551 height 21
click at [642, 421] on p "Hi Marisa" at bounding box center [835, 431] width 551 height 21
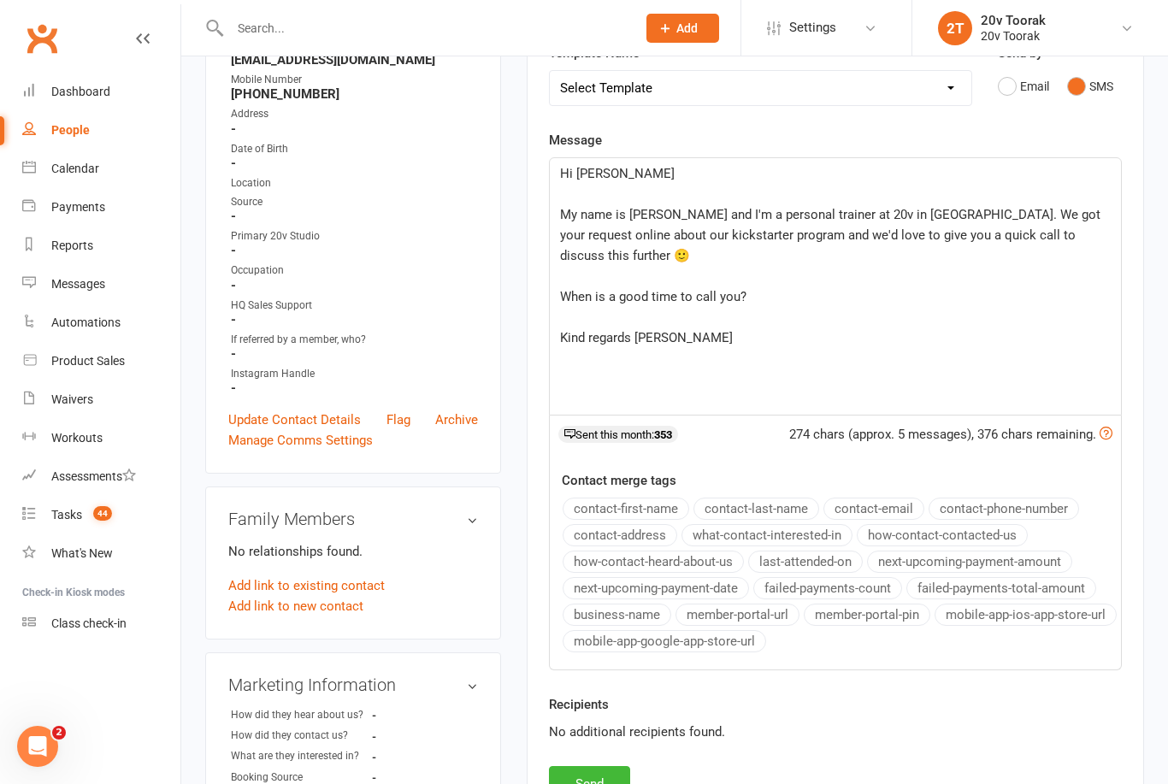
click at [592, 783] on button "Send" at bounding box center [589, 784] width 81 height 36
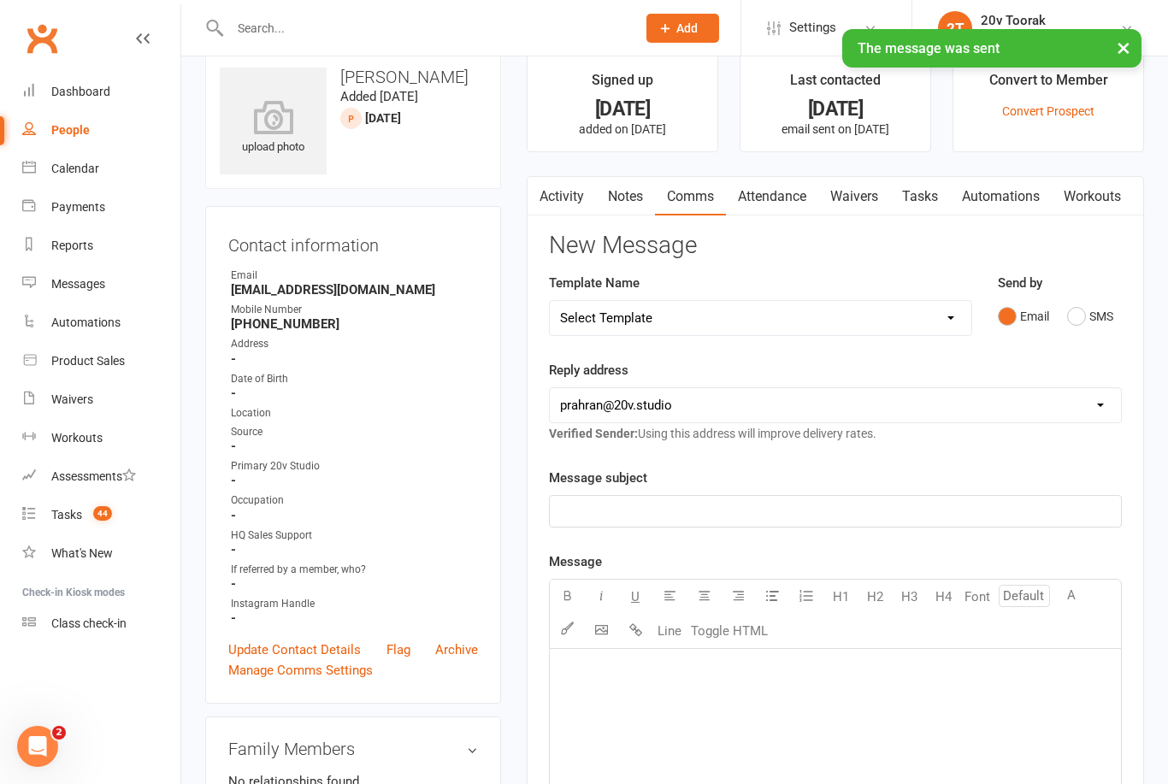
scroll to position [0, 0]
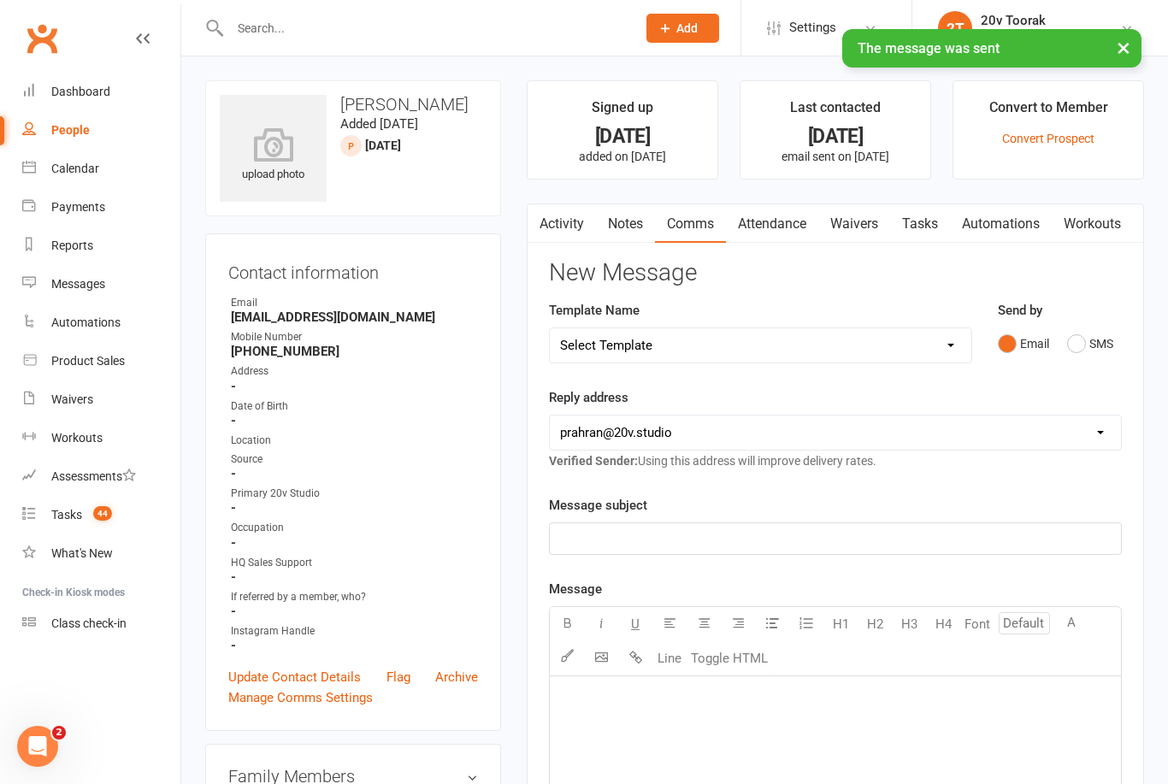
click at [933, 222] on link "Tasks" at bounding box center [920, 223] width 60 height 39
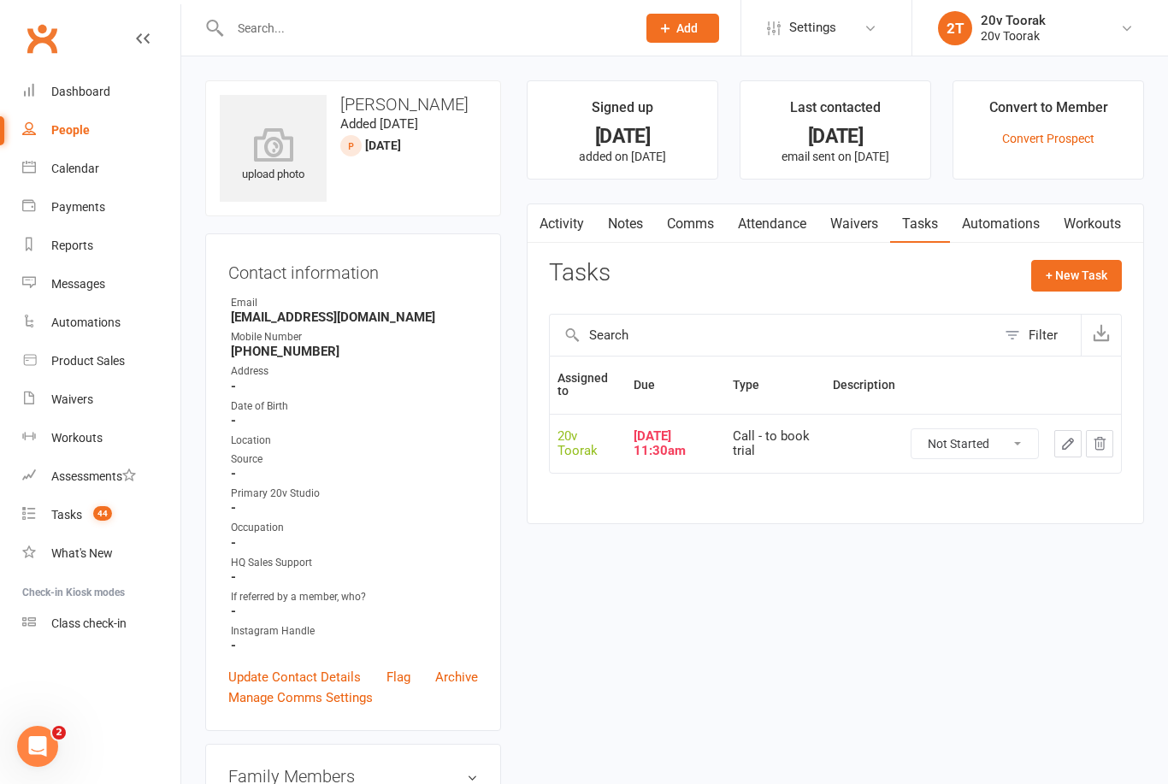
click at [1060, 446] on icon "button" at bounding box center [1067, 443] width 15 height 15
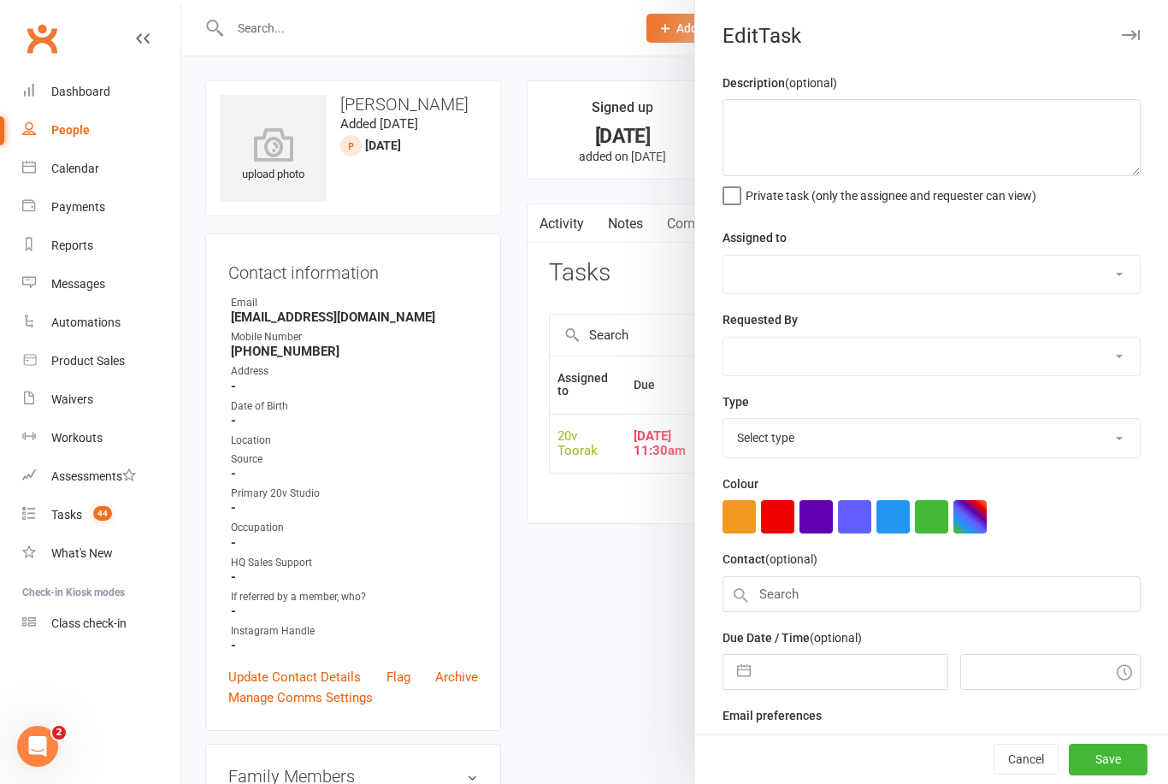
click at [810, 669] on input "text" at bounding box center [852, 672] width 187 height 34
select select "8"
select select "2025"
select select "9"
select select "2025"
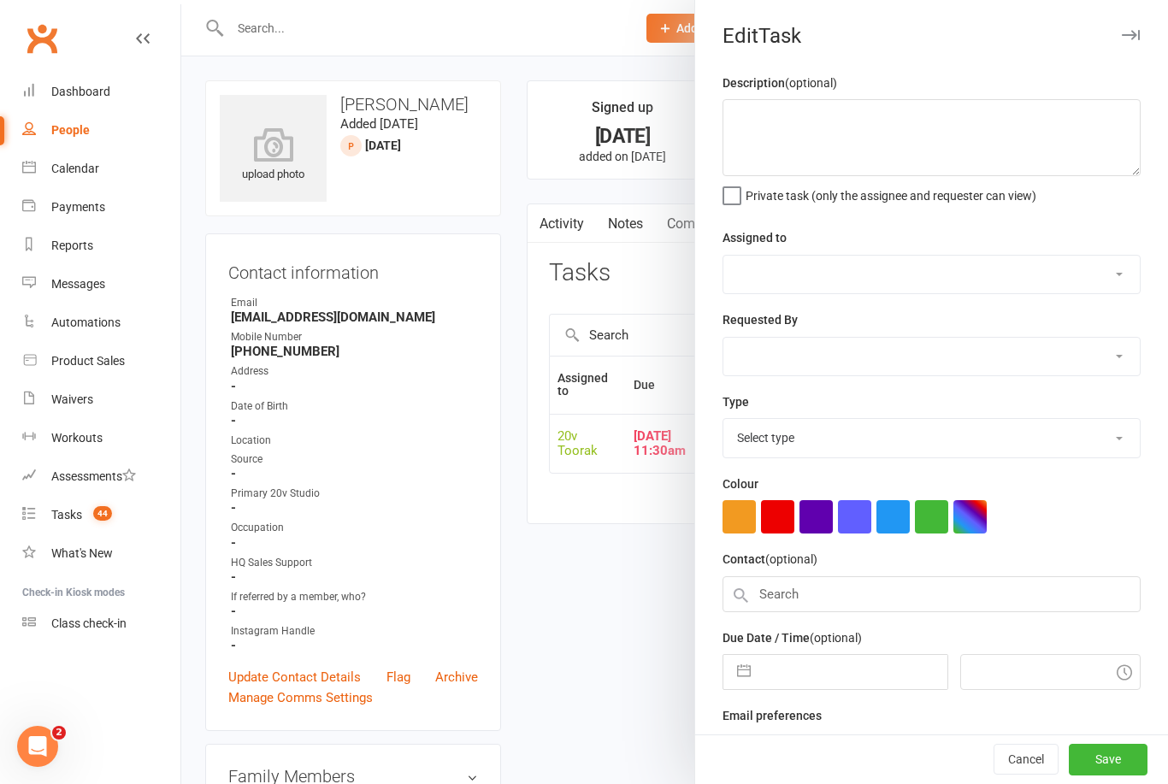
select select "10"
select select "2025"
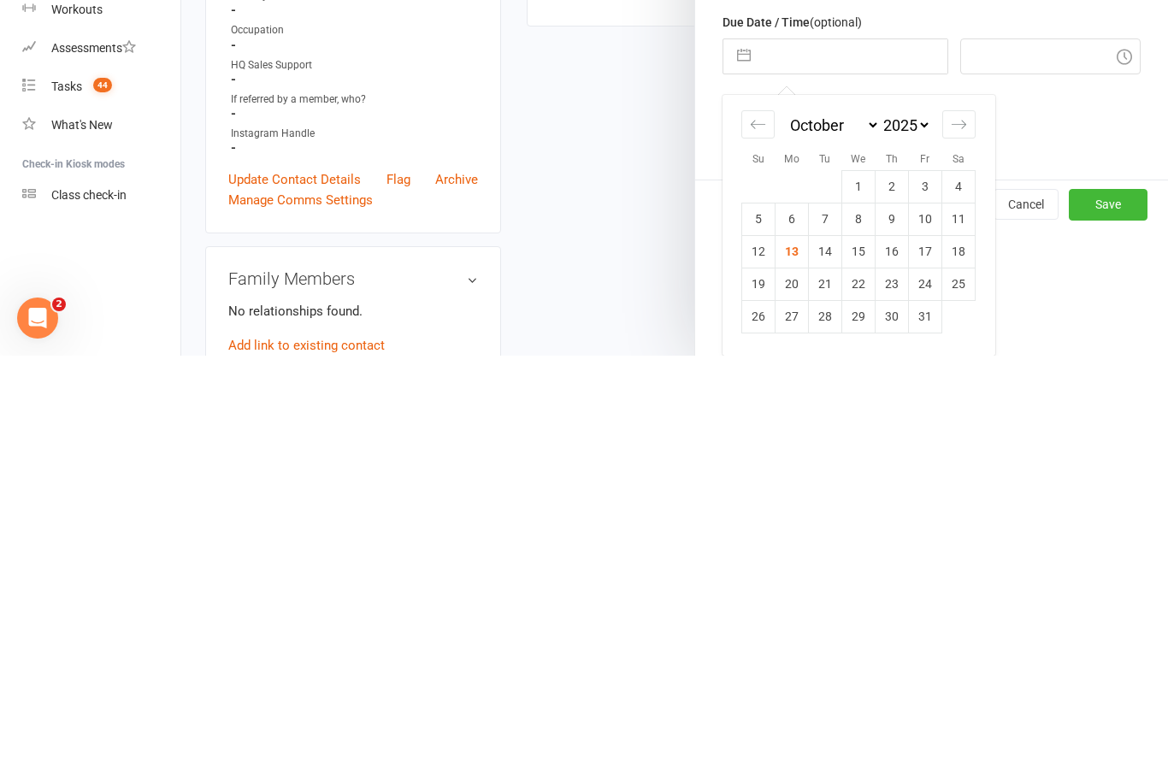
select select "45736"
select select "46005"
type input "10 Oct 2025"
type input "11:30am"
select select "32301"
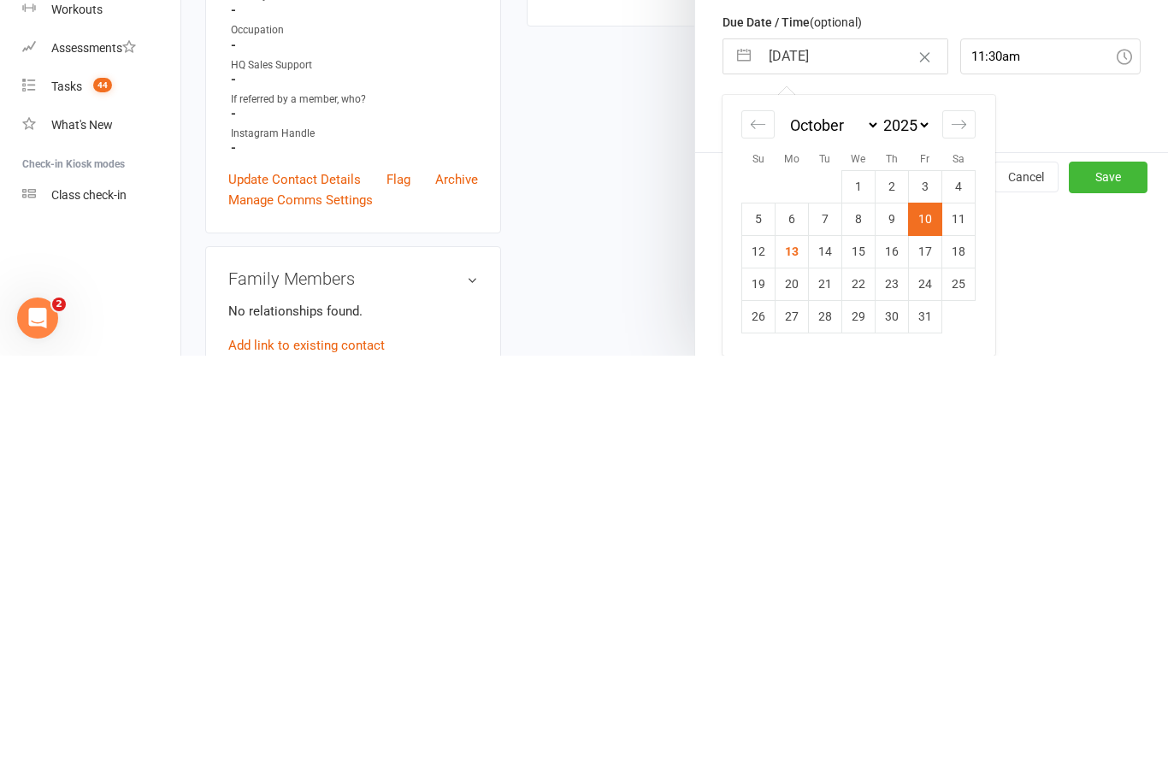
scroll to position [186, 0]
click at [827, 663] on td "14" at bounding box center [825, 679] width 33 height 32
type input "14 Oct 2025"
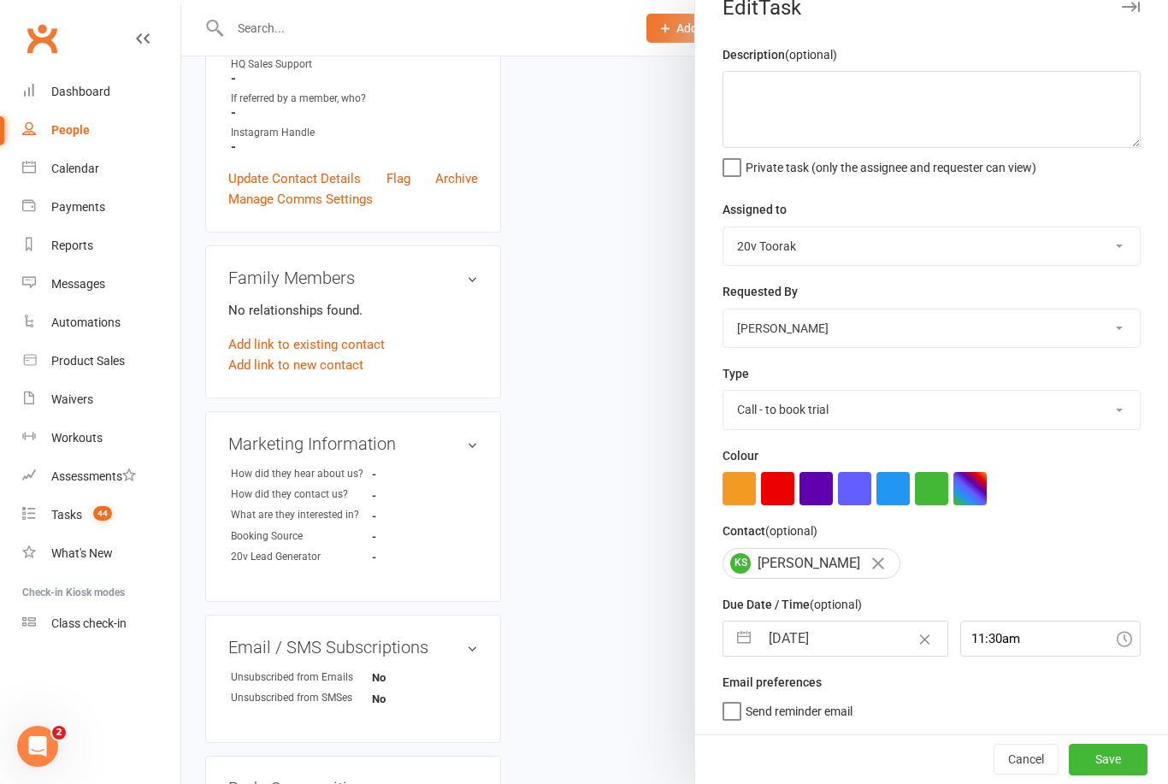
scroll to position [32, 0]
click at [1117, 769] on button "Save" at bounding box center [1108, 759] width 79 height 31
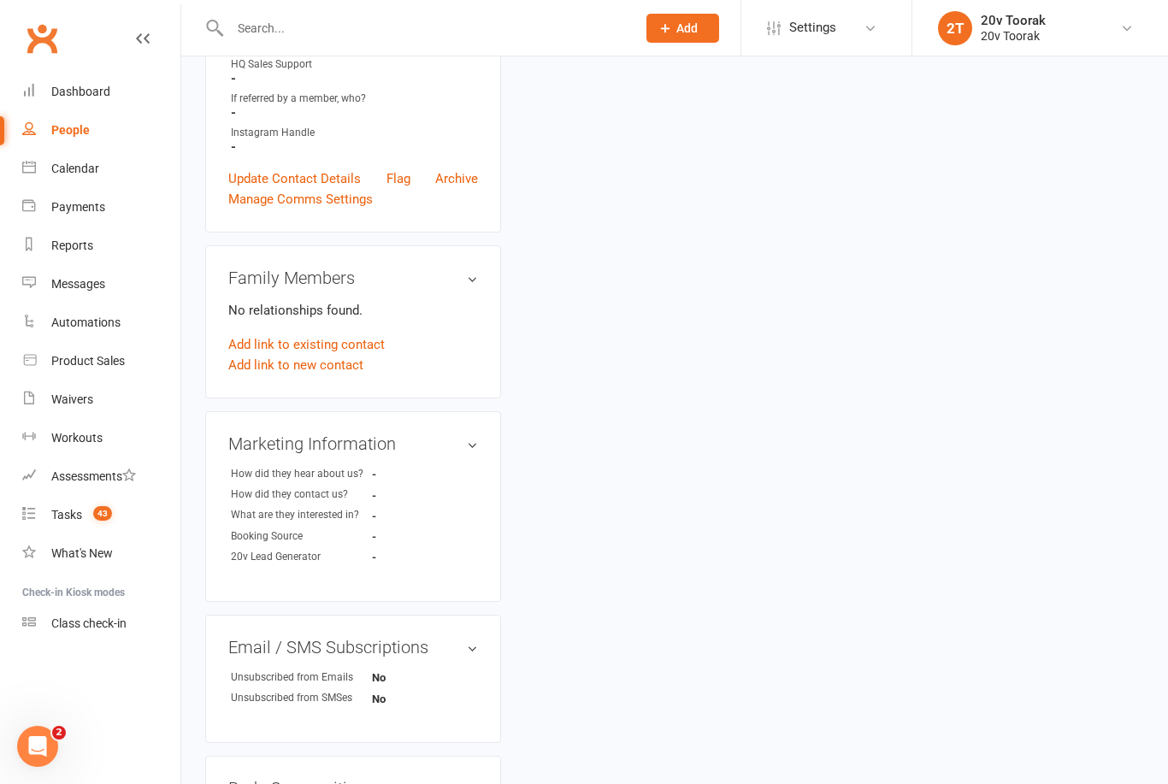
click at [77, 513] on div "Tasks" at bounding box center [66, 515] width 31 height 14
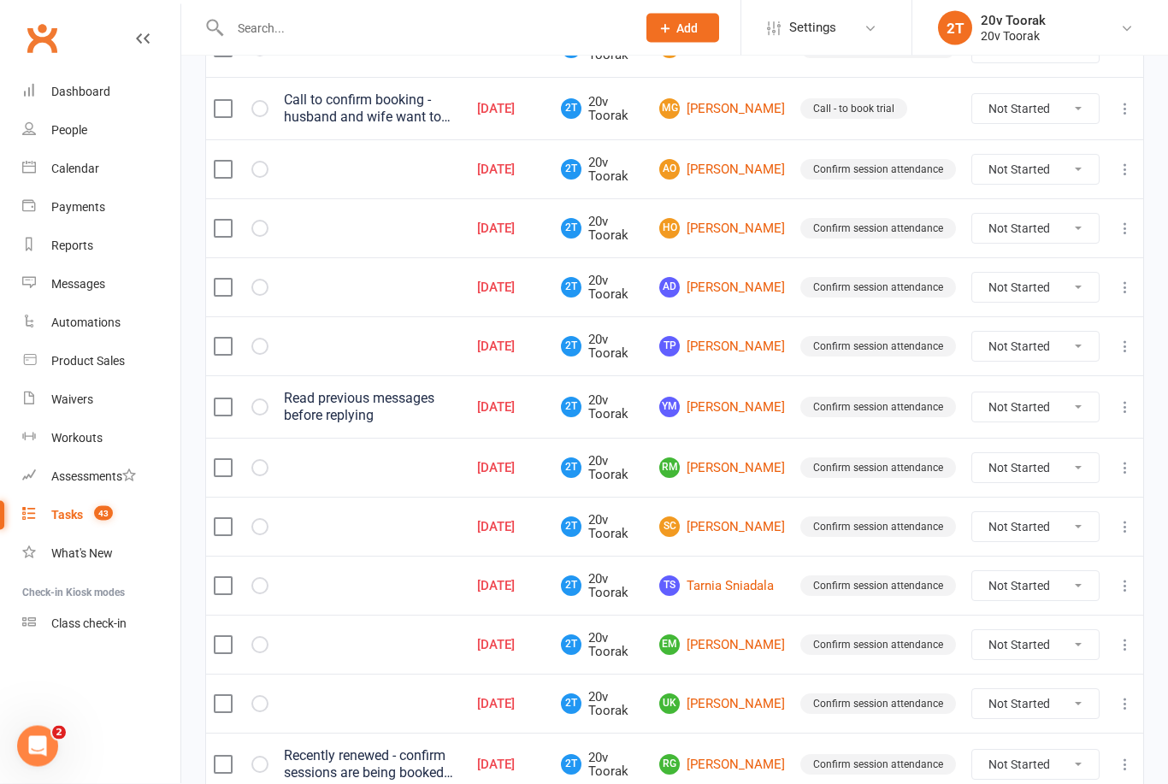
scroll to position [1023, 0]
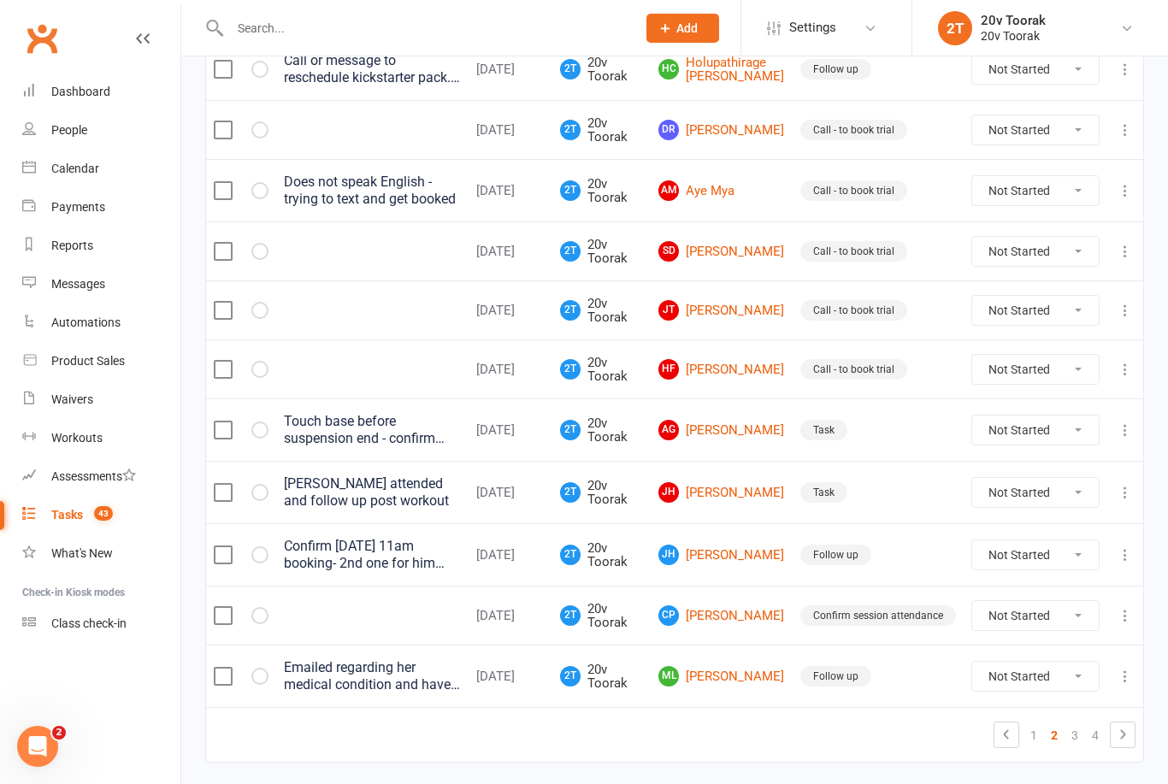
scroll to position [1136, 0]
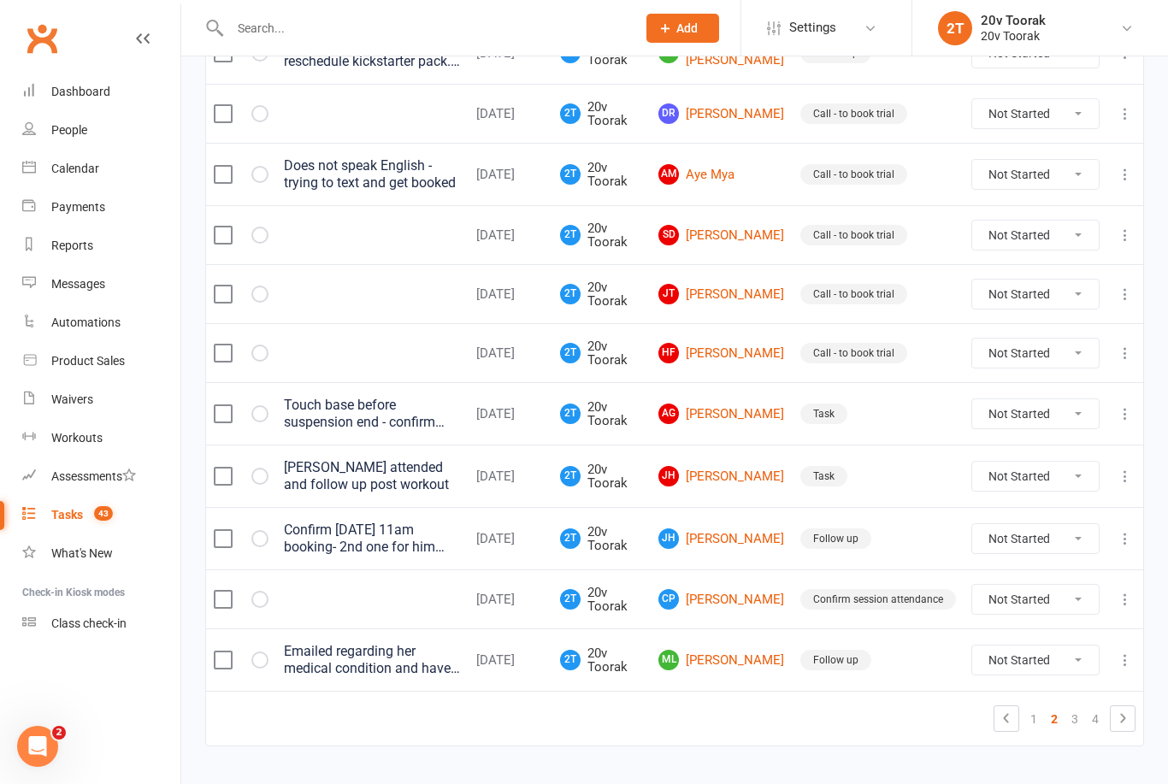
click at [1040, 728] on link "1" at bounding box center [1033, 719] width 21 height 24
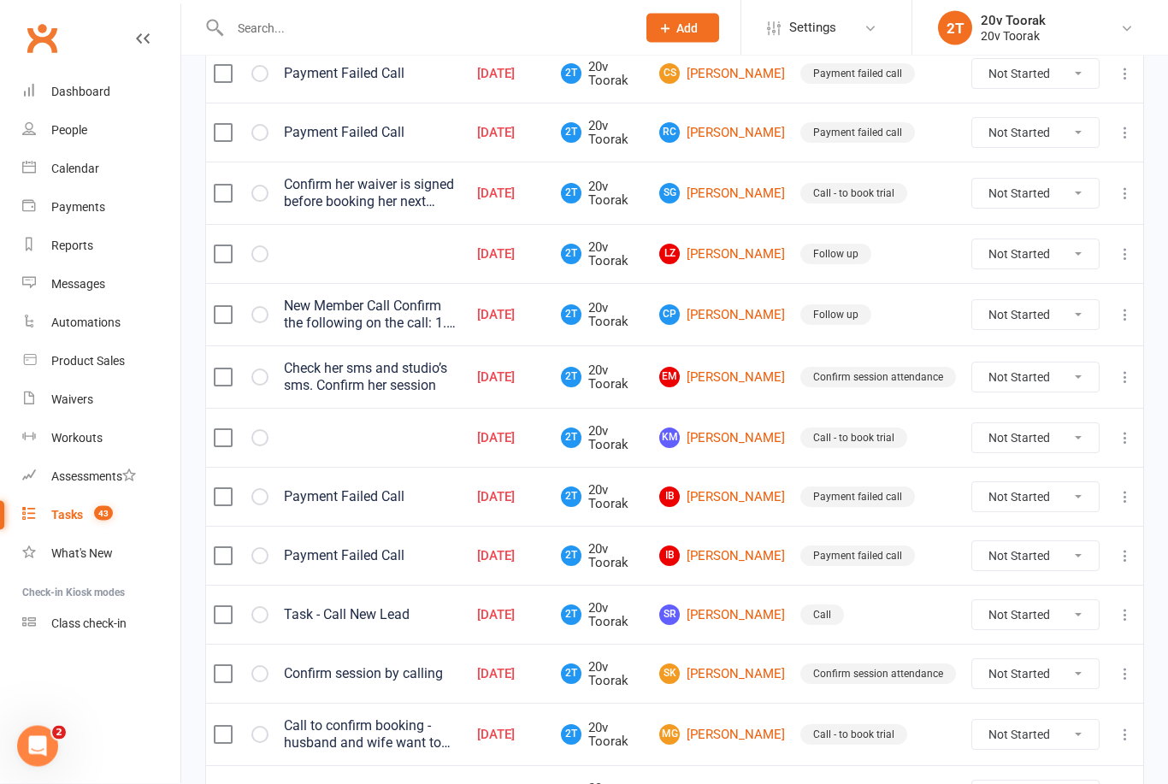
scroll to position [143, 0]
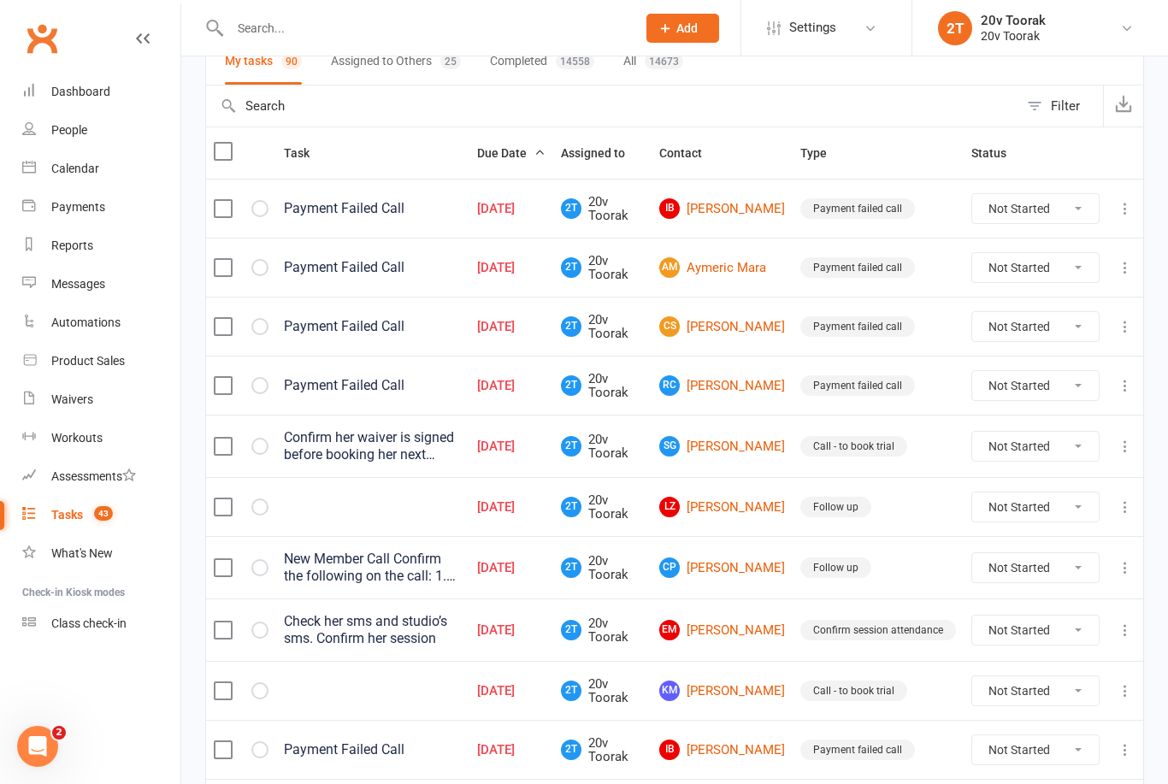
click at [761, 502] on link "LZ Lindsay Zohni" at bounding box center [722, 507] width 126 height 21
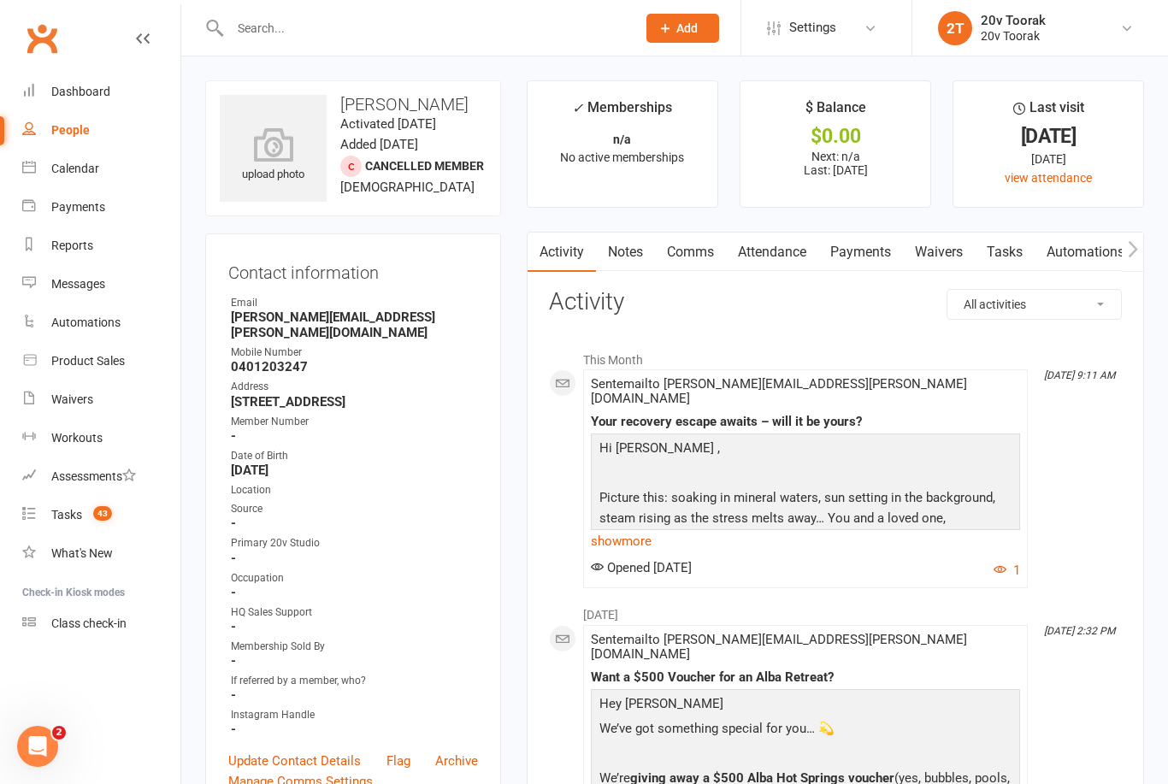
click at [991, 250] on link "Tasks" at bounding box center [1005, 252] width 60 height 39
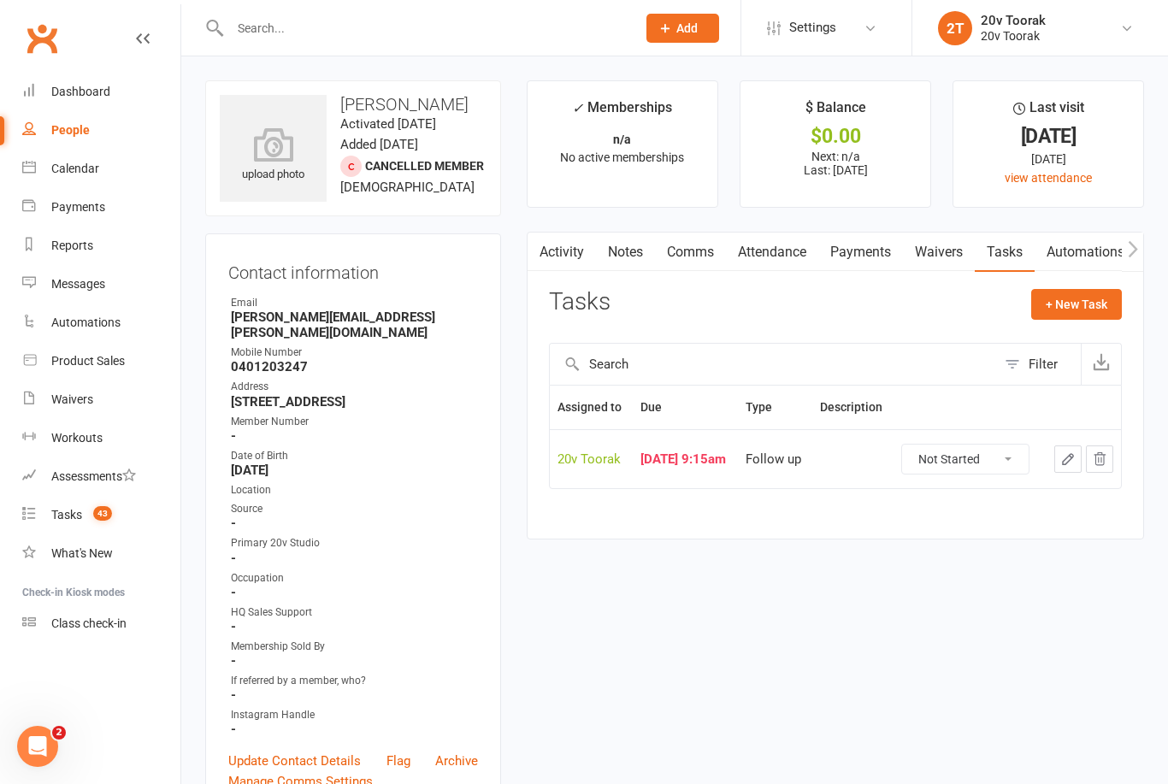
click at [625, 251] on link "Notes" at bounding box center [625, 252] width 59 height 39
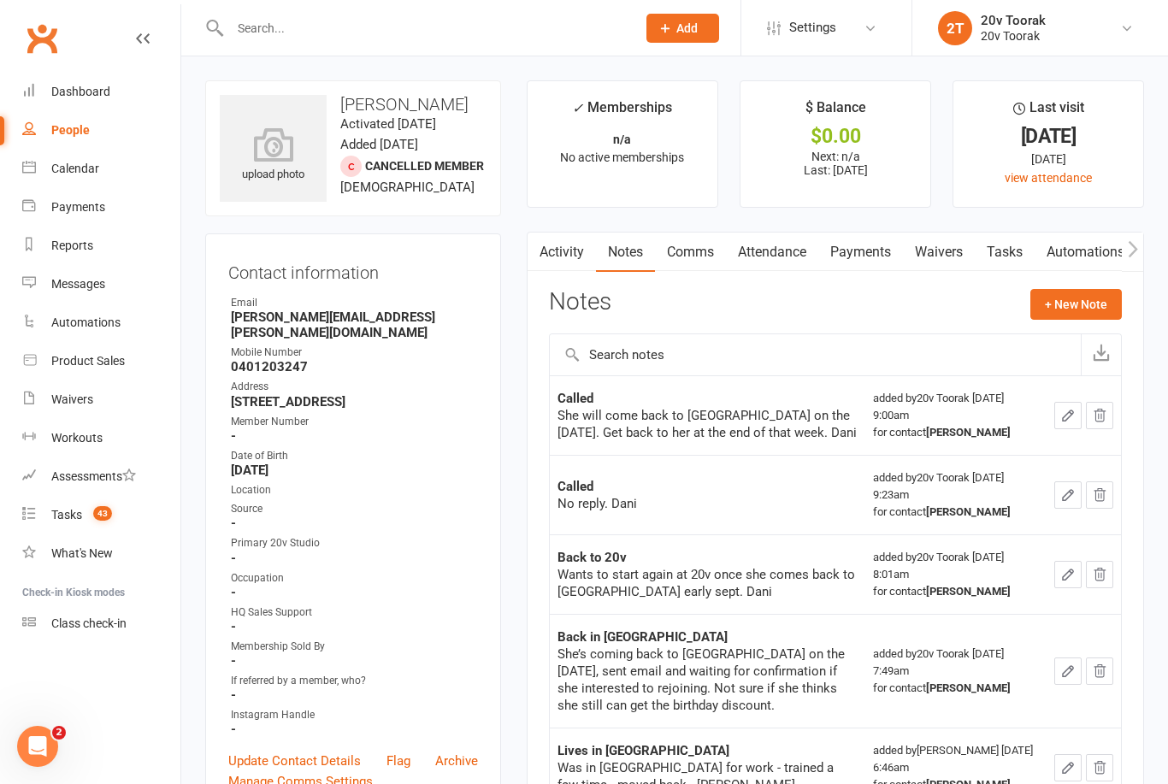
click at [1071, 254] on link "Automations" at bounding box center [1086, 252] width 102 height 39
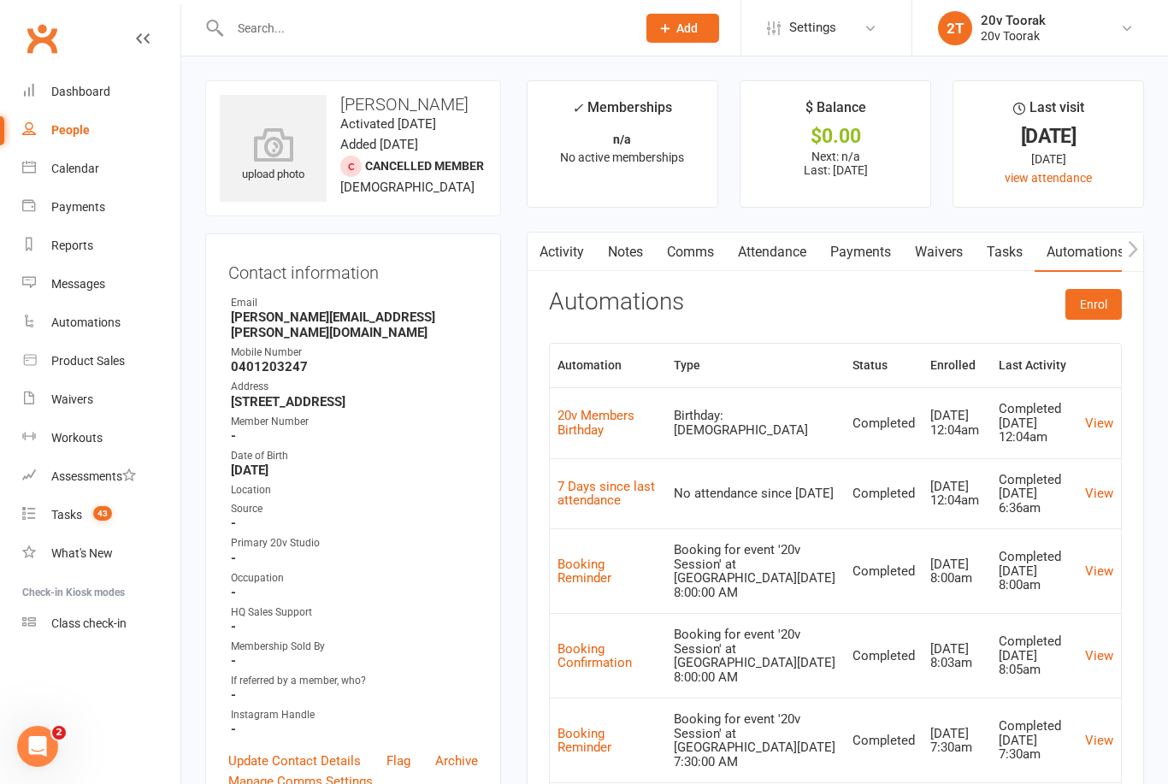
click at [58, 177] on link "Calendar" at bounding box center [101, 169] width 158 height 38
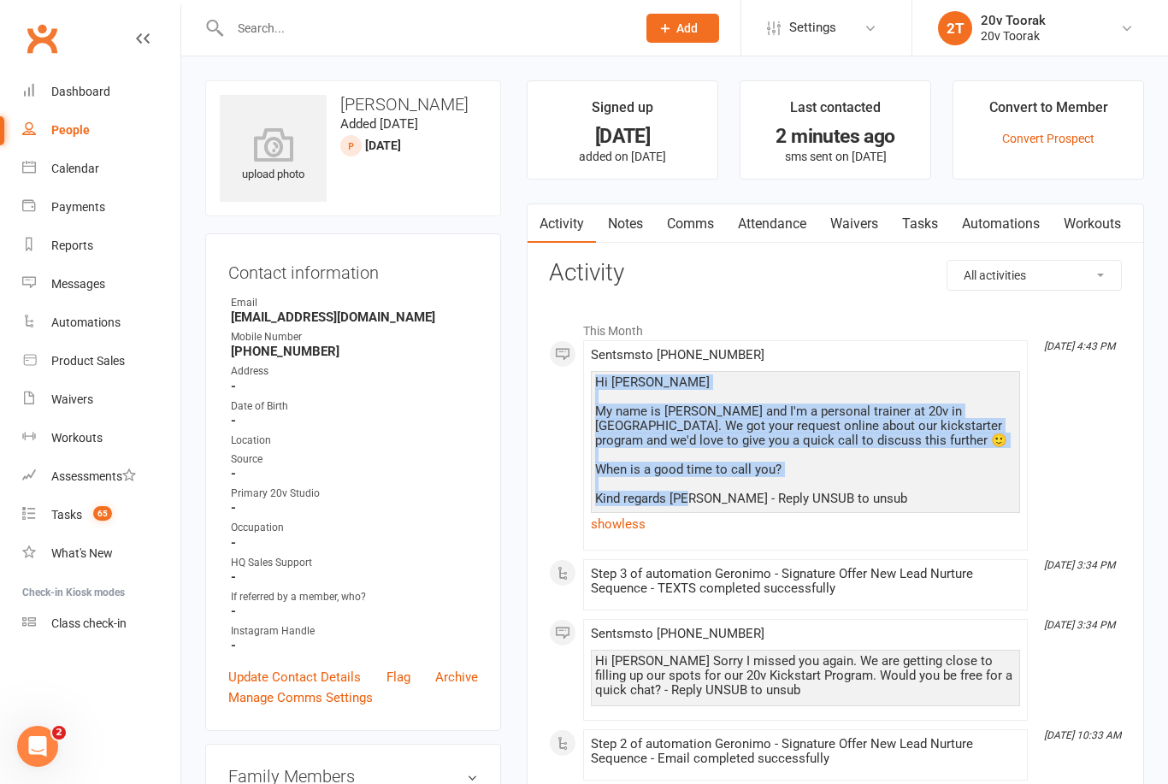
click at [36, 161] on link "Calendar" at bounding box center [101, 169] width 158 height 38
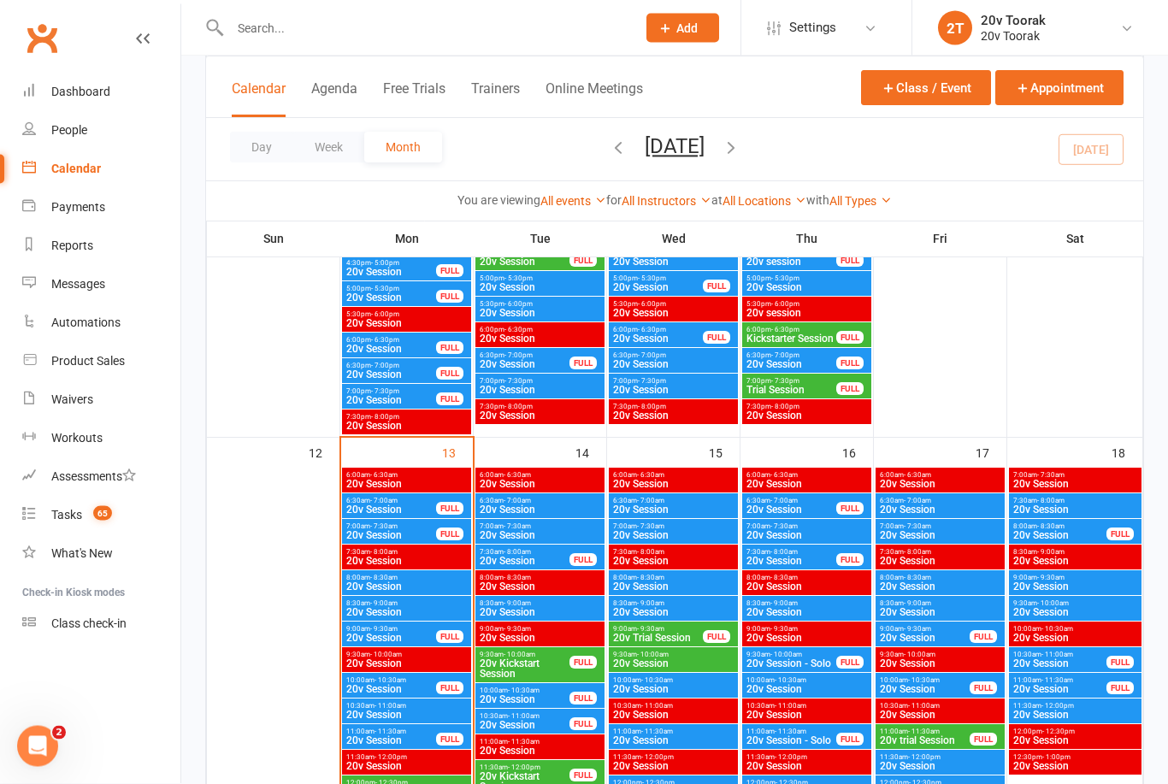
scroll to position [1447, 0]
click at [525, 500] on span "- 7:00am" at bounding box center [517, 501] width 27 height 8
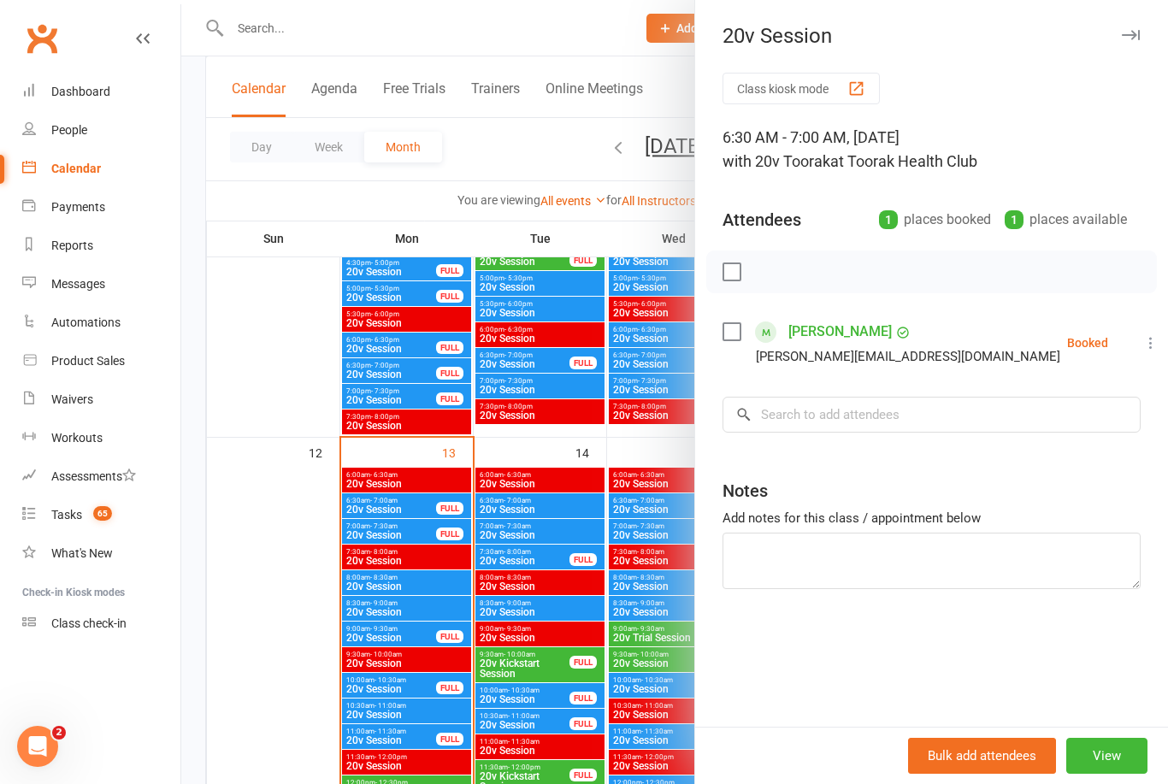
click at [427, 583] on div at bounding box center [674, 392] width 987 height 784
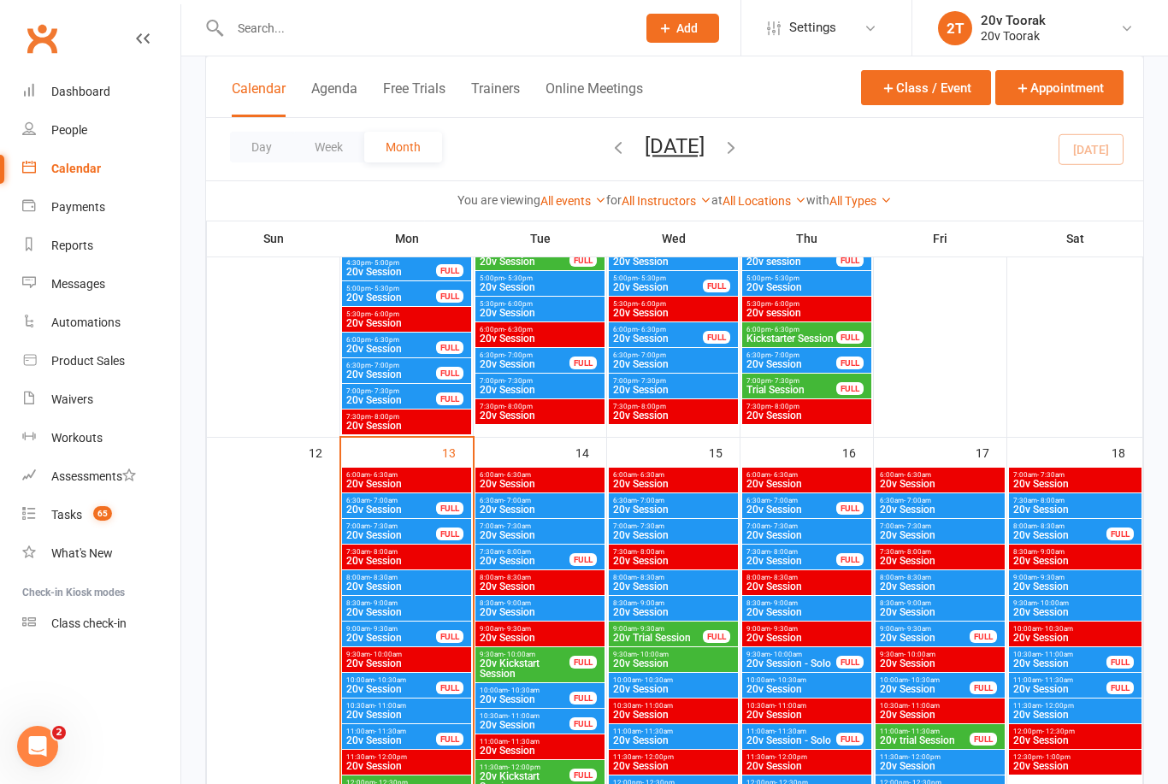
click at [384, 525] on span "- 7:30am" at bounding box center [383, 526] width 27 height 8
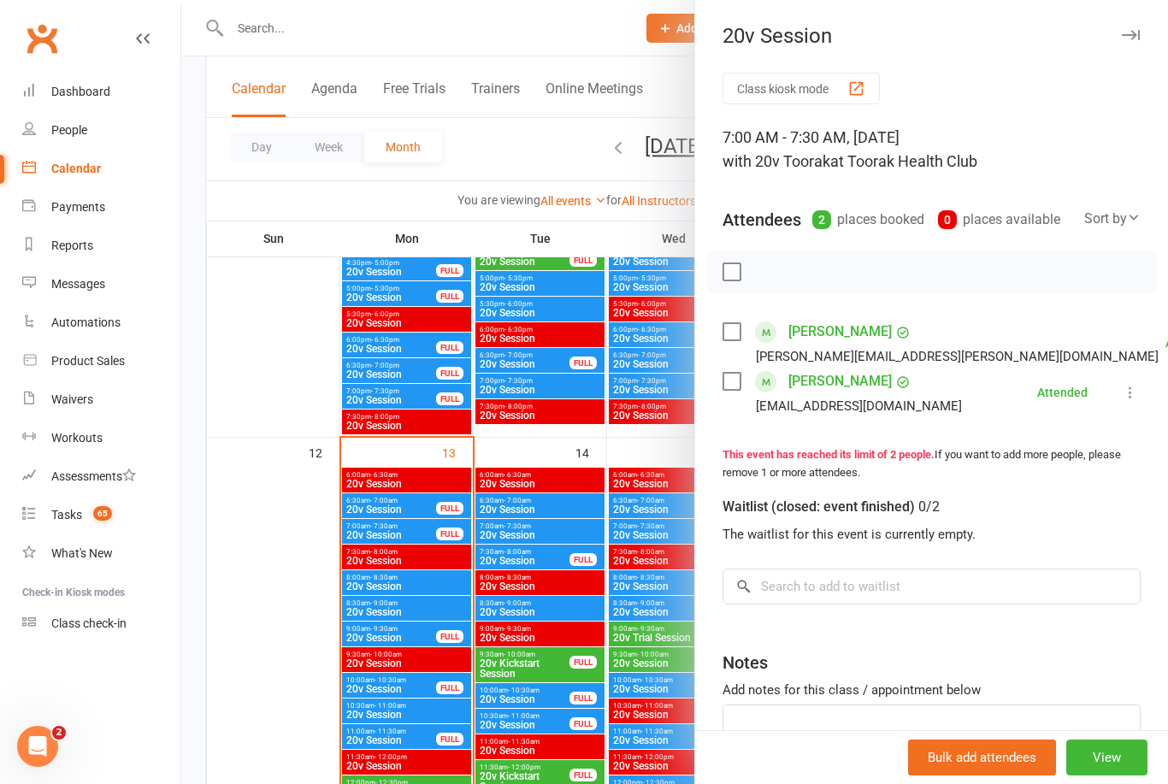
click at [534, 561] on div at bounding box center [674, 392] width 987 height 784
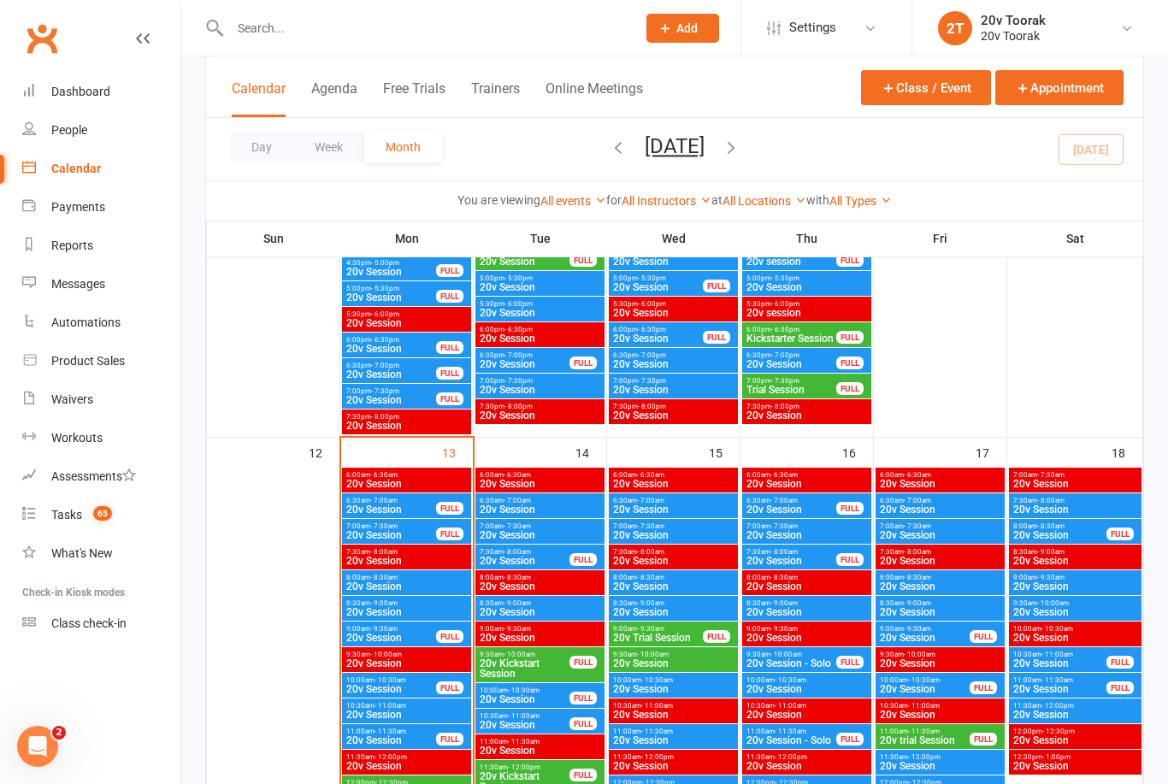
click at [512, 531] on span "20v Session" at bounding box center [540, 535] width 122 height 10
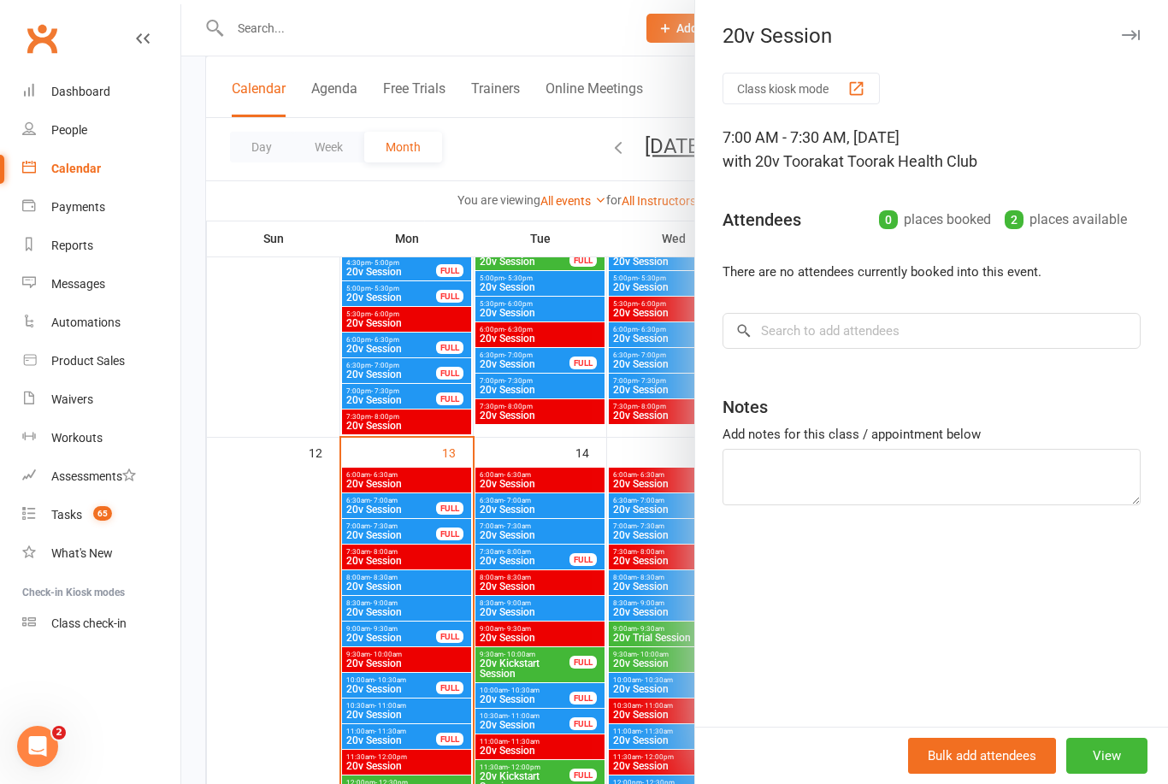
click at [505, 595] on div at bounding box center [674, 392] width 987 height 784
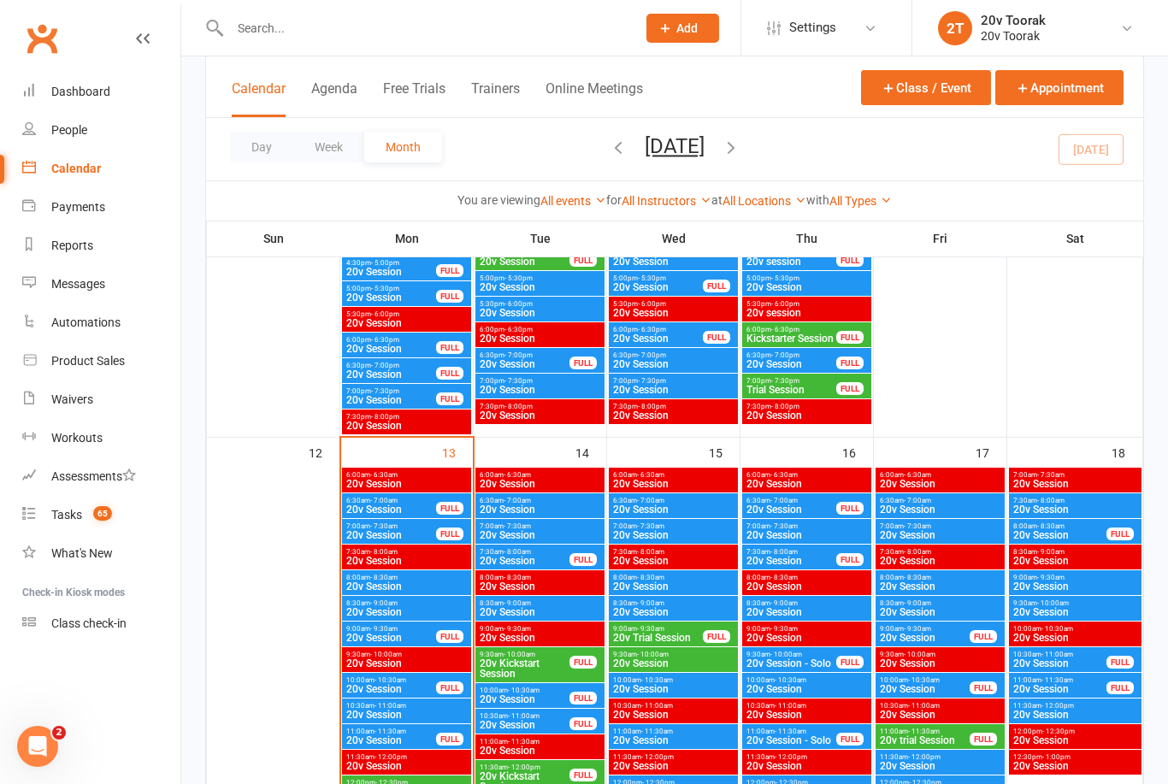
click at [524, 558] on span "20v Session" at bounding box center [524, 561] width 91 height 10
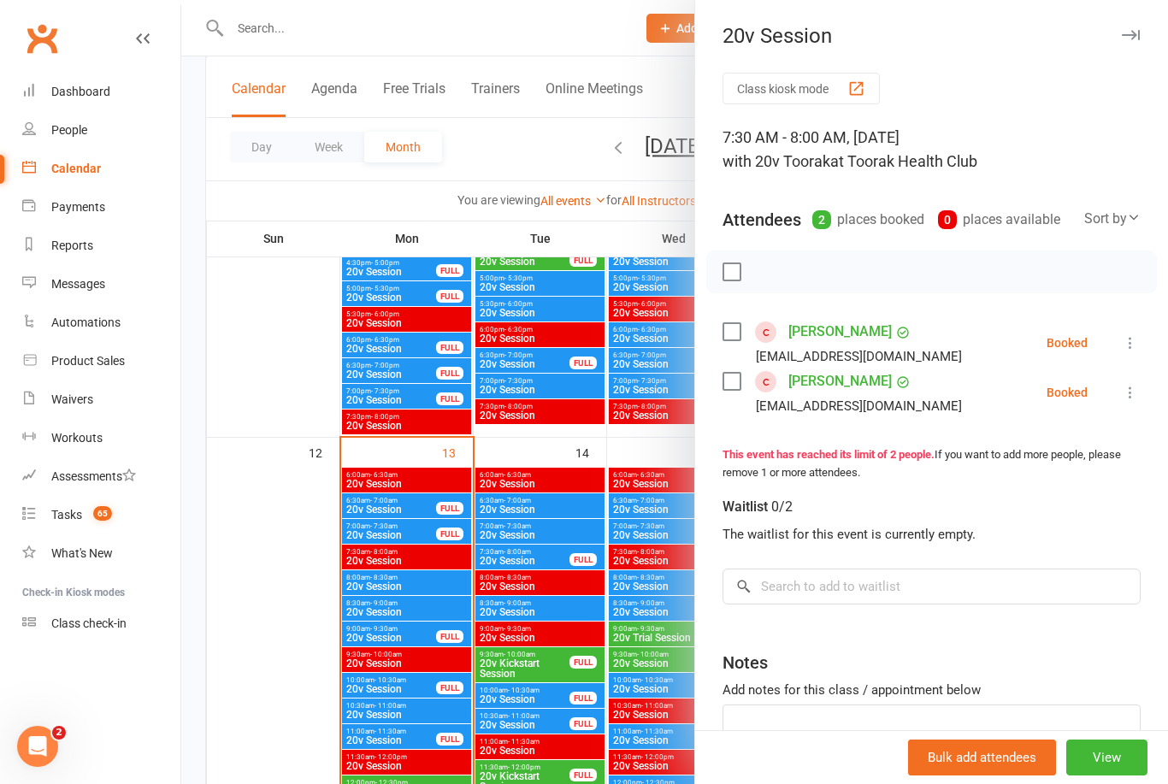
click at [579, 647] on div at bounding box center [674, 392] width 987 height 784
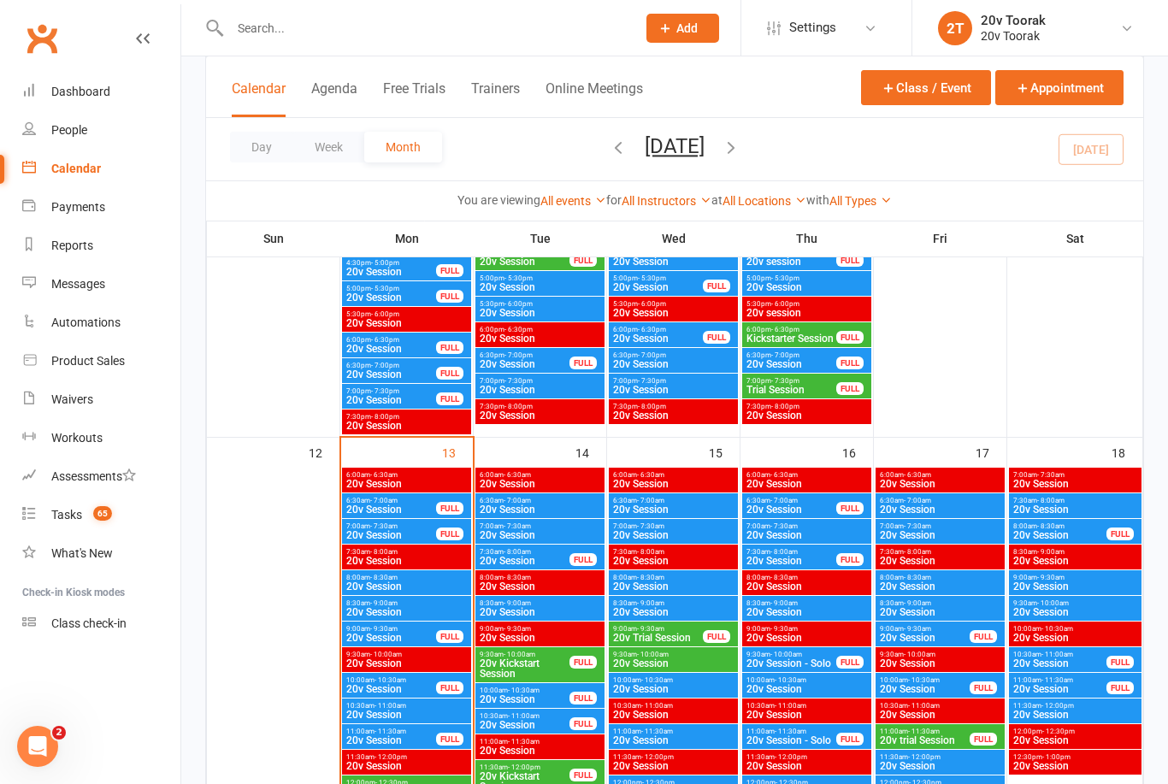
click at [550, 609] on span "20v Session" at bounding box center [540, 612] width 122 height 10
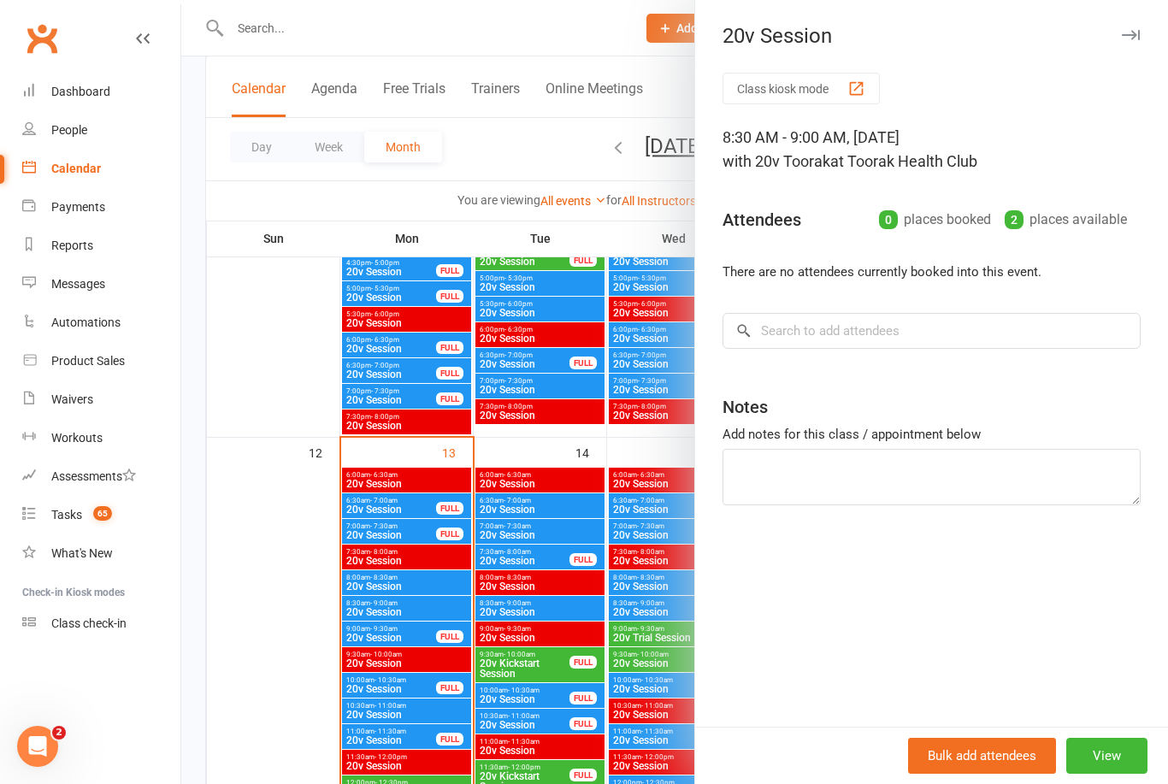
click at [539, 681] on div at bounding box center [674, 392] width 987 height 784
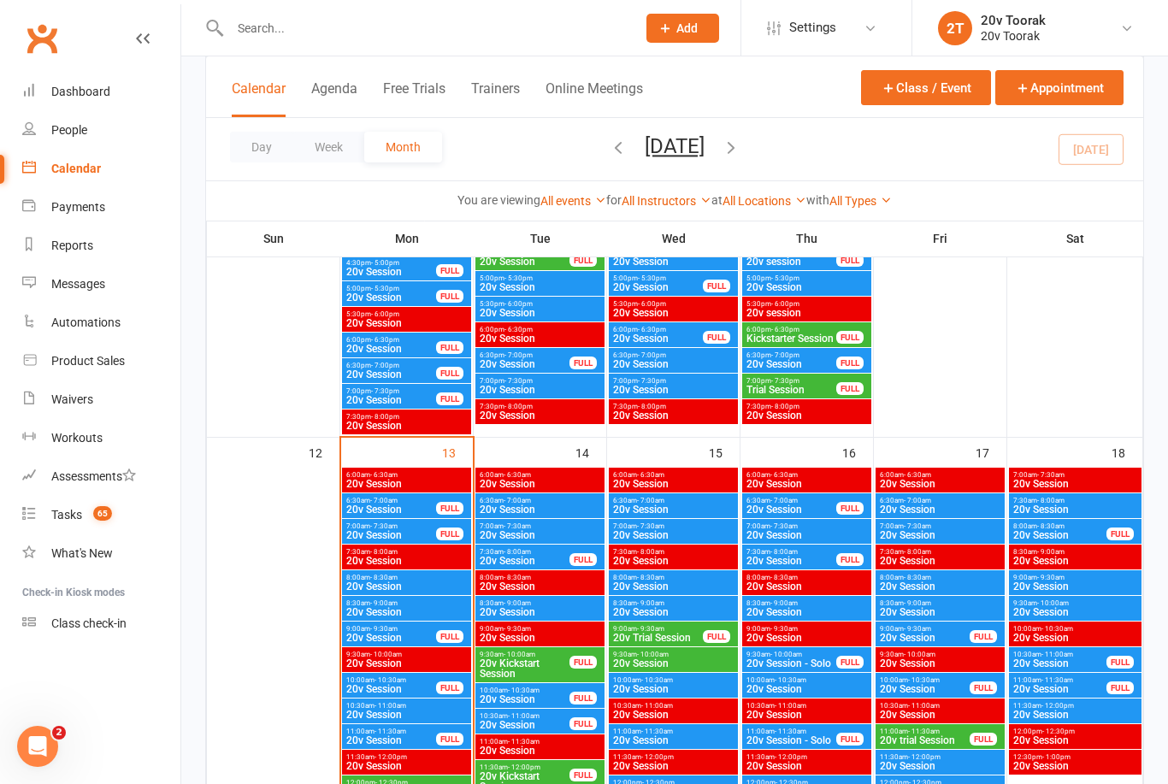
click at [543, 666] on span "20v Kickstart Session" at bounding box center [524, 668] width 91 height 21
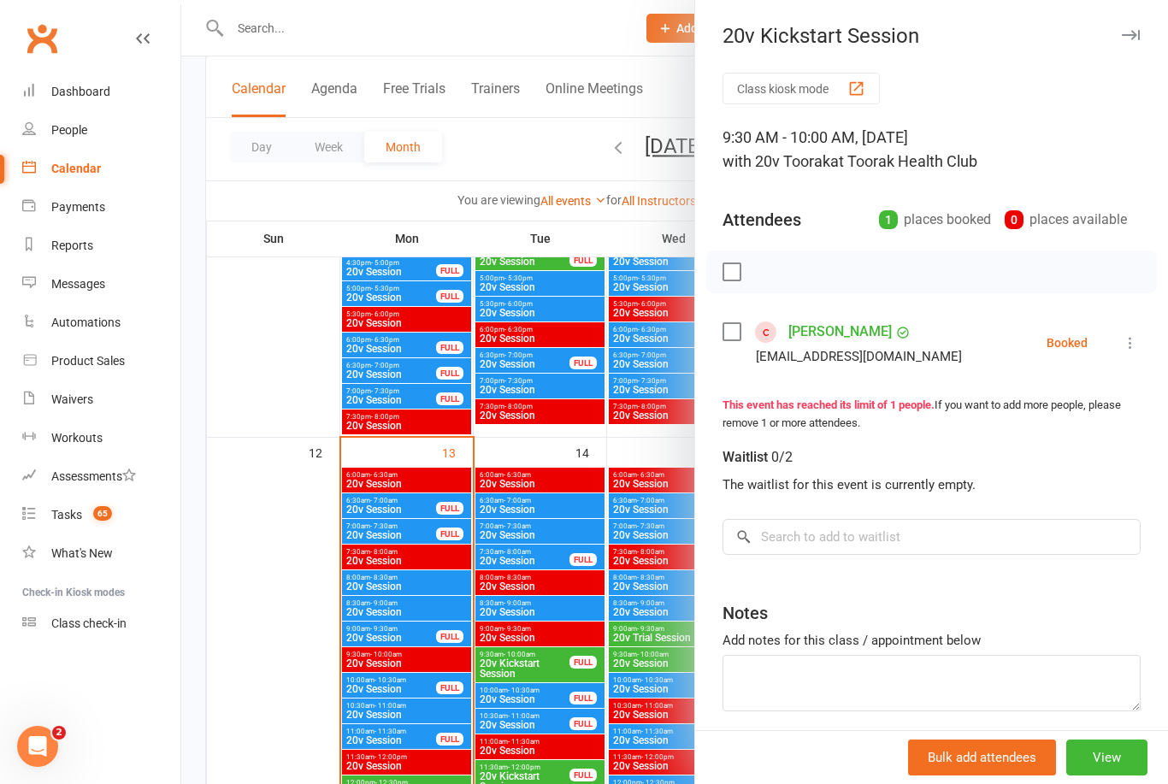
click at [561, 681] on div at bounding box center [674, 392] width 987 height 784
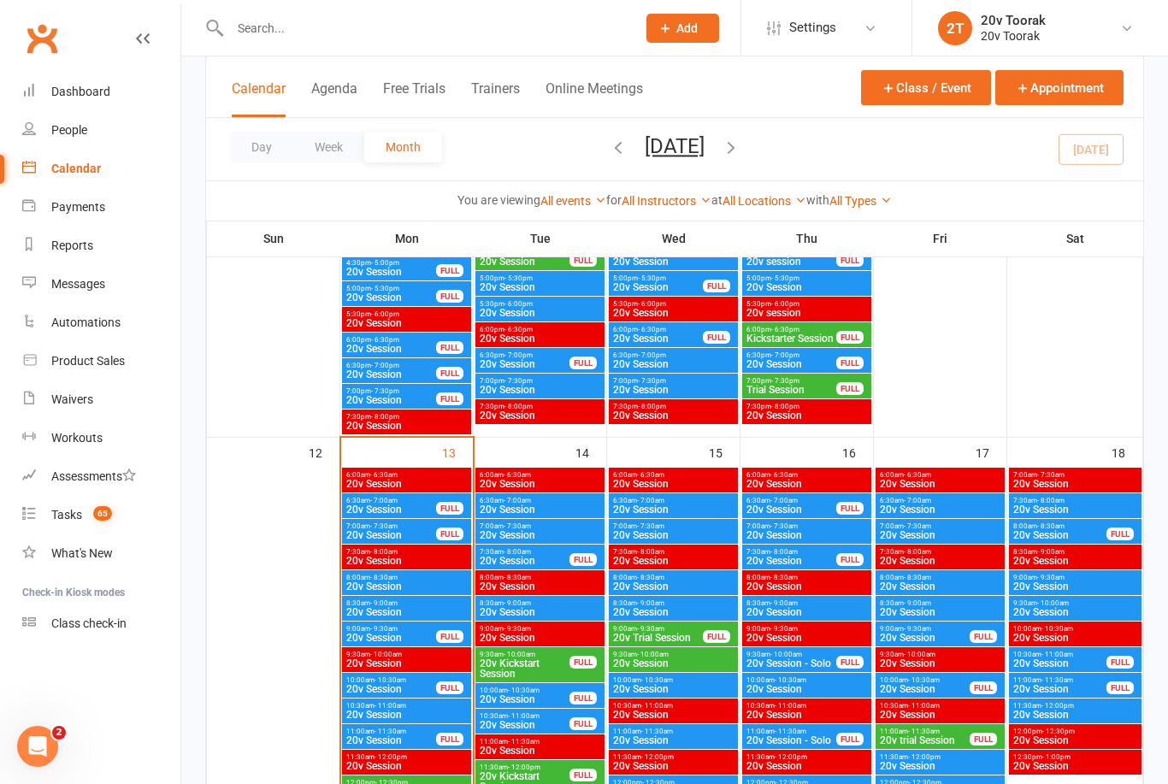
click at [552, 670] on span "20v Kickstart Session" at bounding box center [524, 668] width 91 height 21
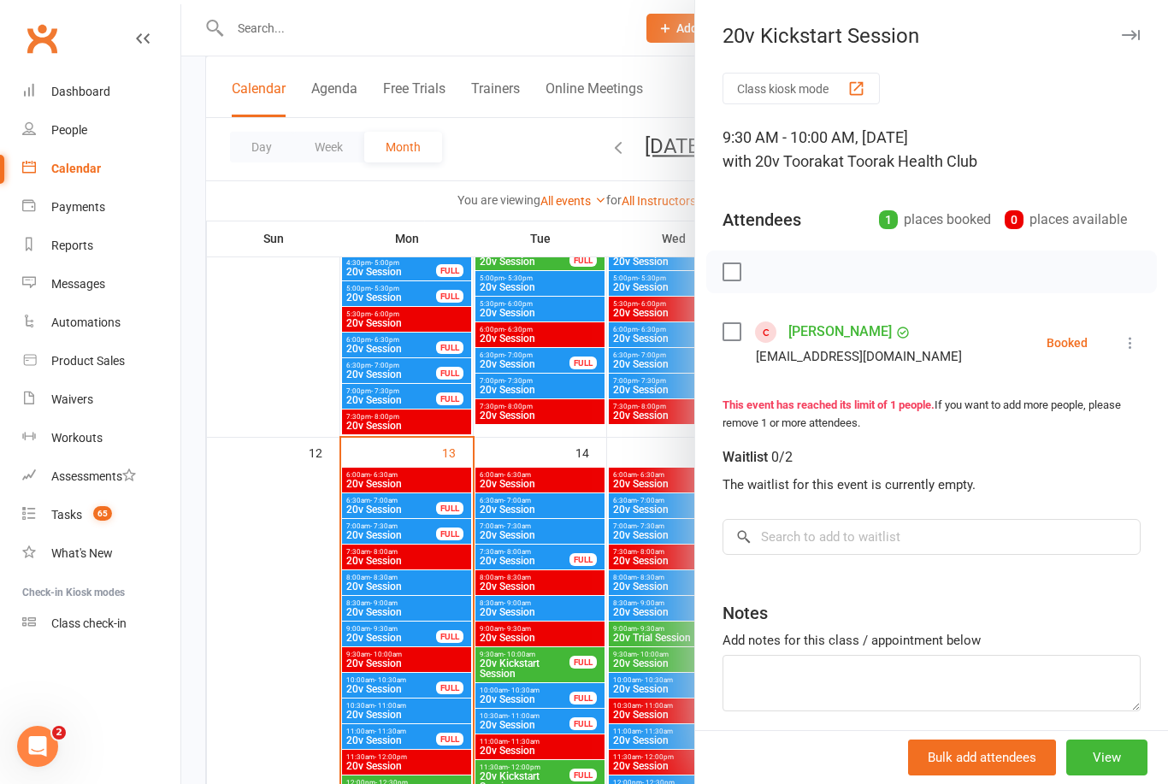
click at [593, 677] on div at bounding box center [674, 392] width 987 height 784
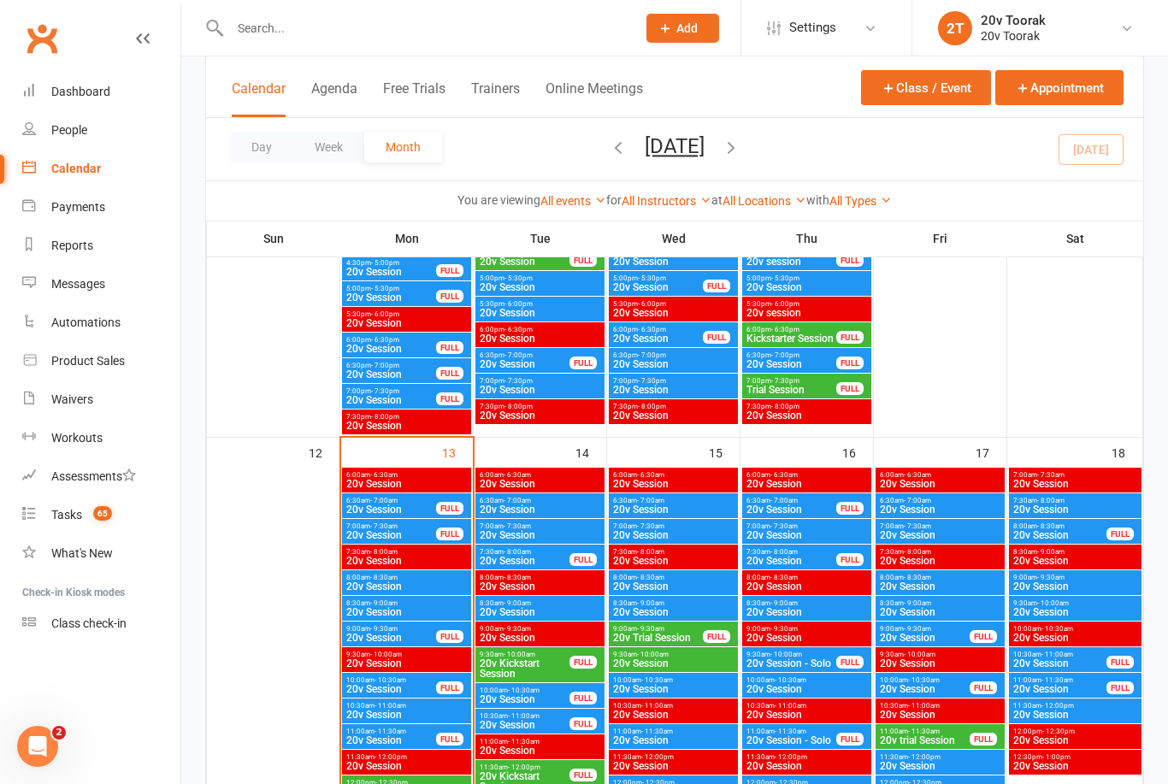
click at [552, 699] on span "20v Session" at bounding box center [524, 699] width 91 height 10
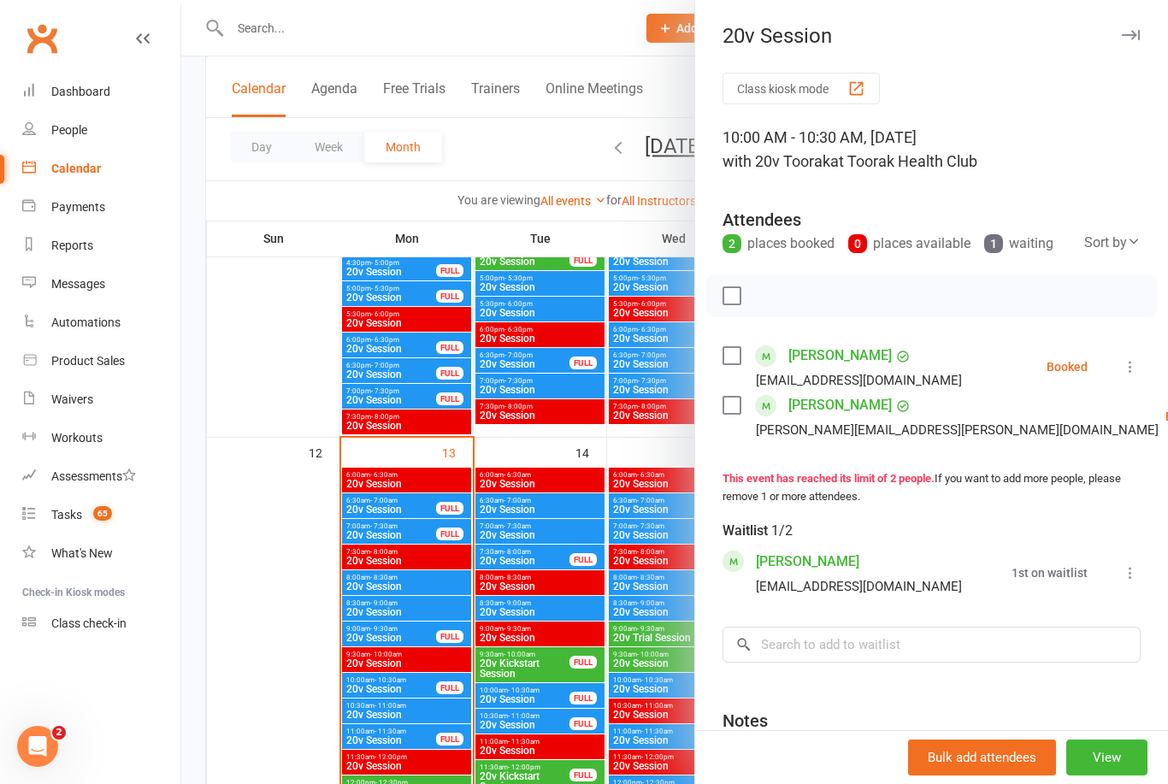
click at [435, 652] on div at bounding box center [674, 392] width 987 height 784
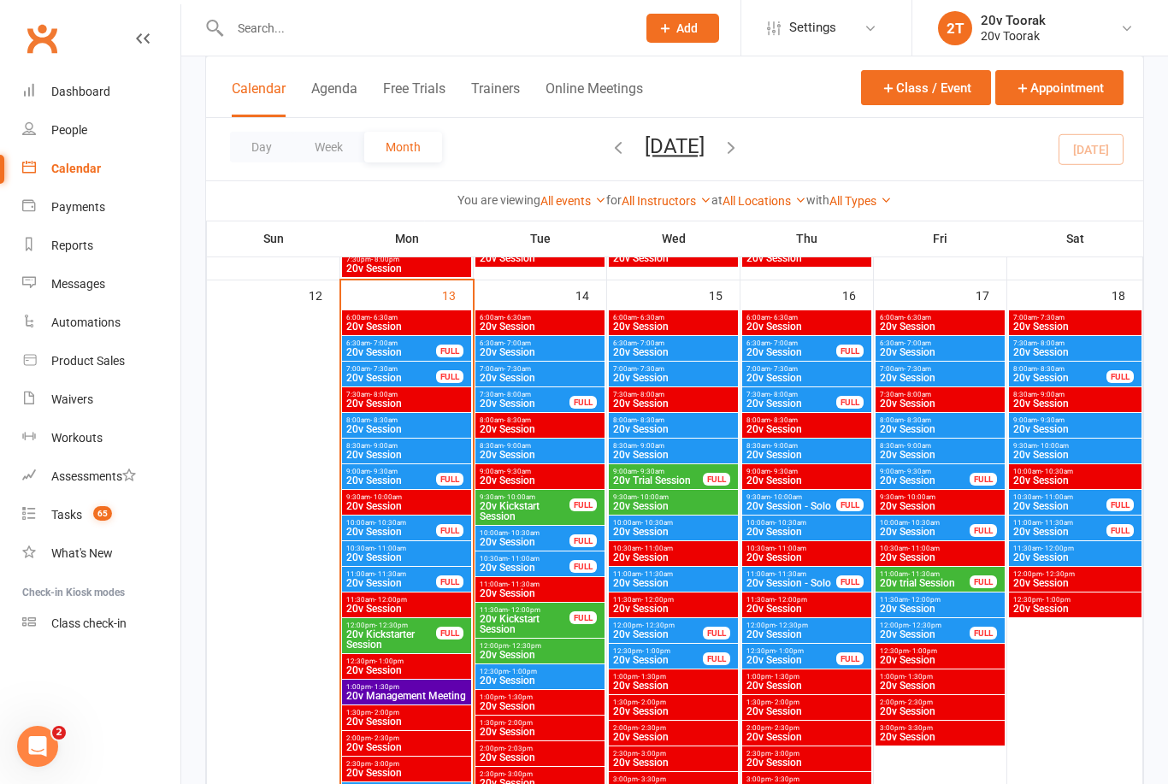
scroll to position [1625, 0]
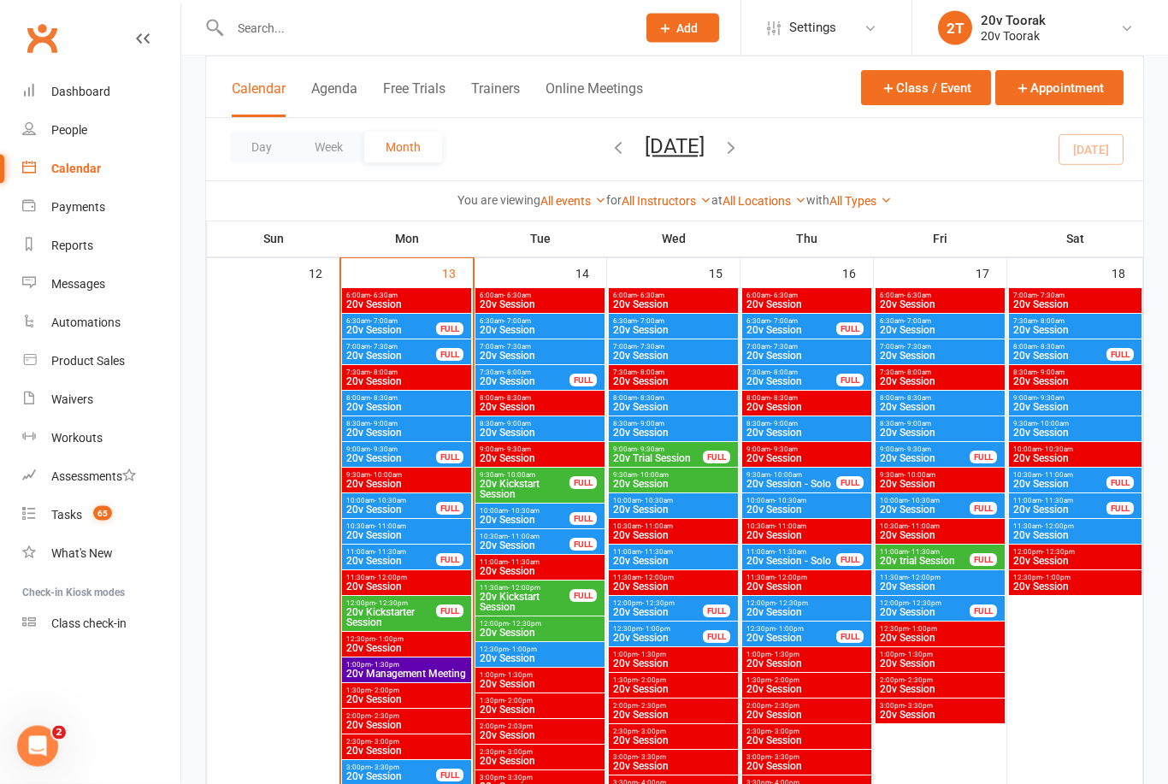
click at [563, 543] on span "20v Session" at bounding box center [524, 546] width 91 height 10
